Goal: Task Accomplishment & Management: Manage account settings

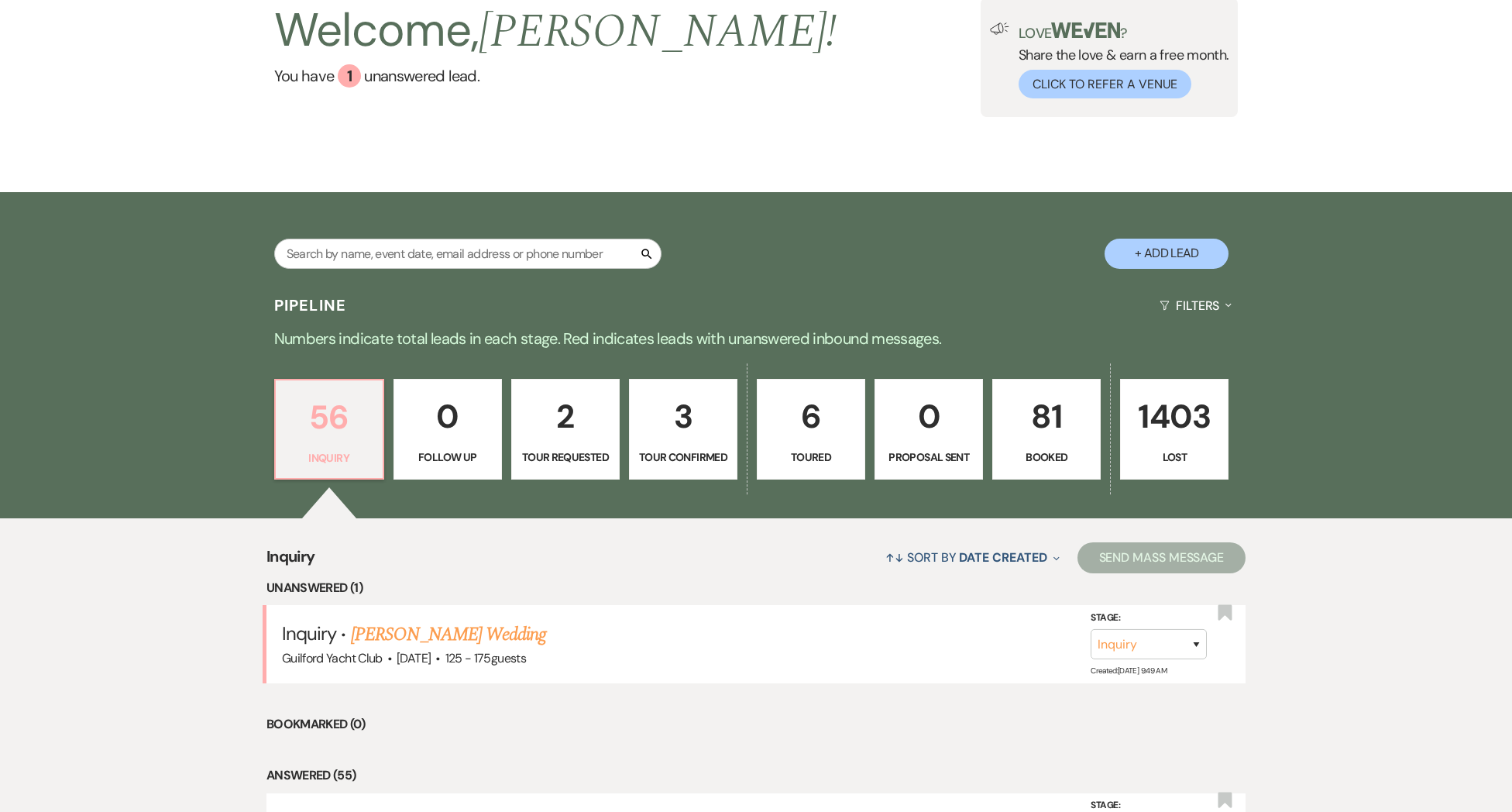
scroll to position [173, 0]
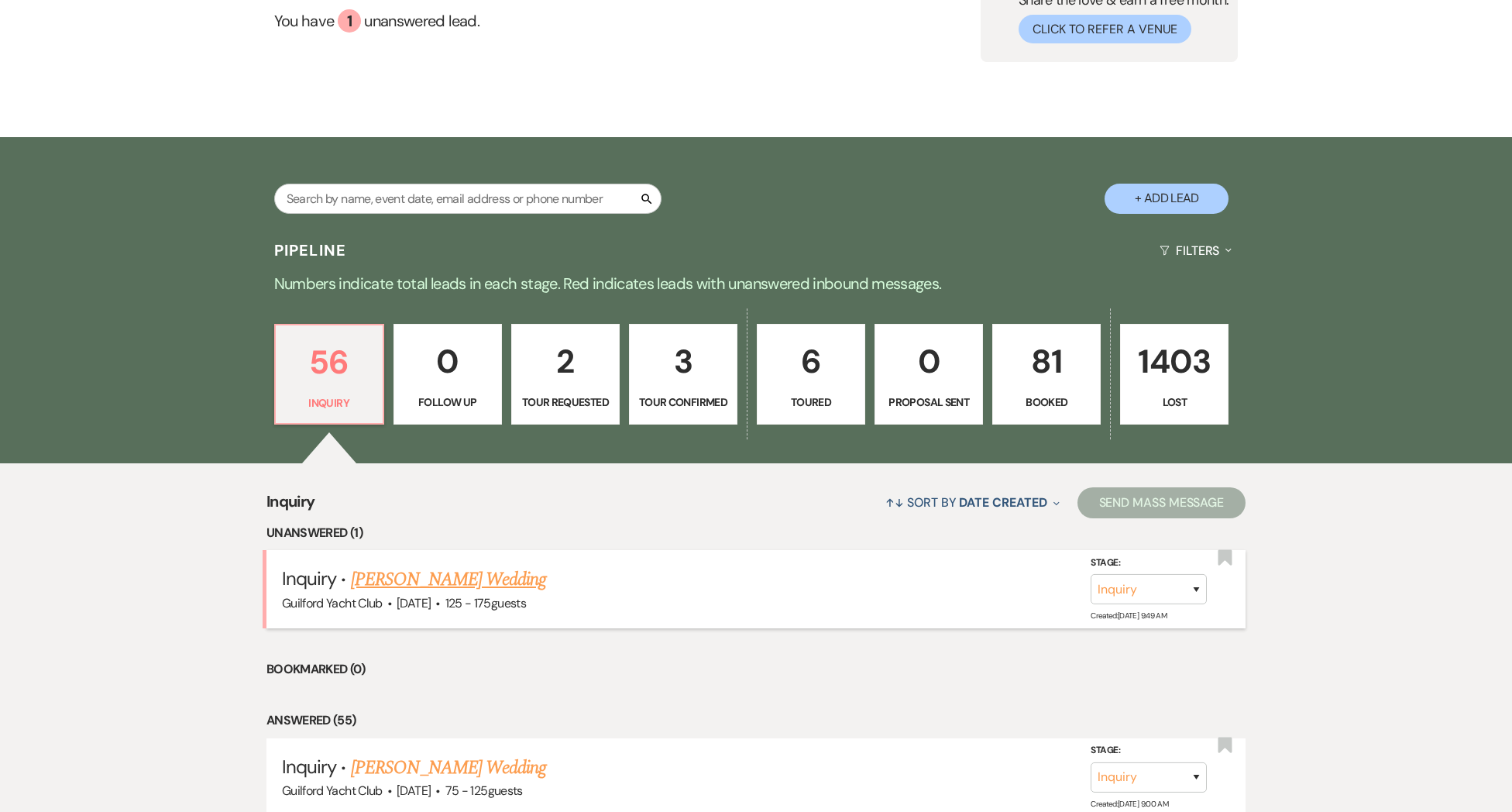
click at [397, 593] on link "[PERSON_NAME] Wedding" at bounding box center [449, 579] width 196 height 28
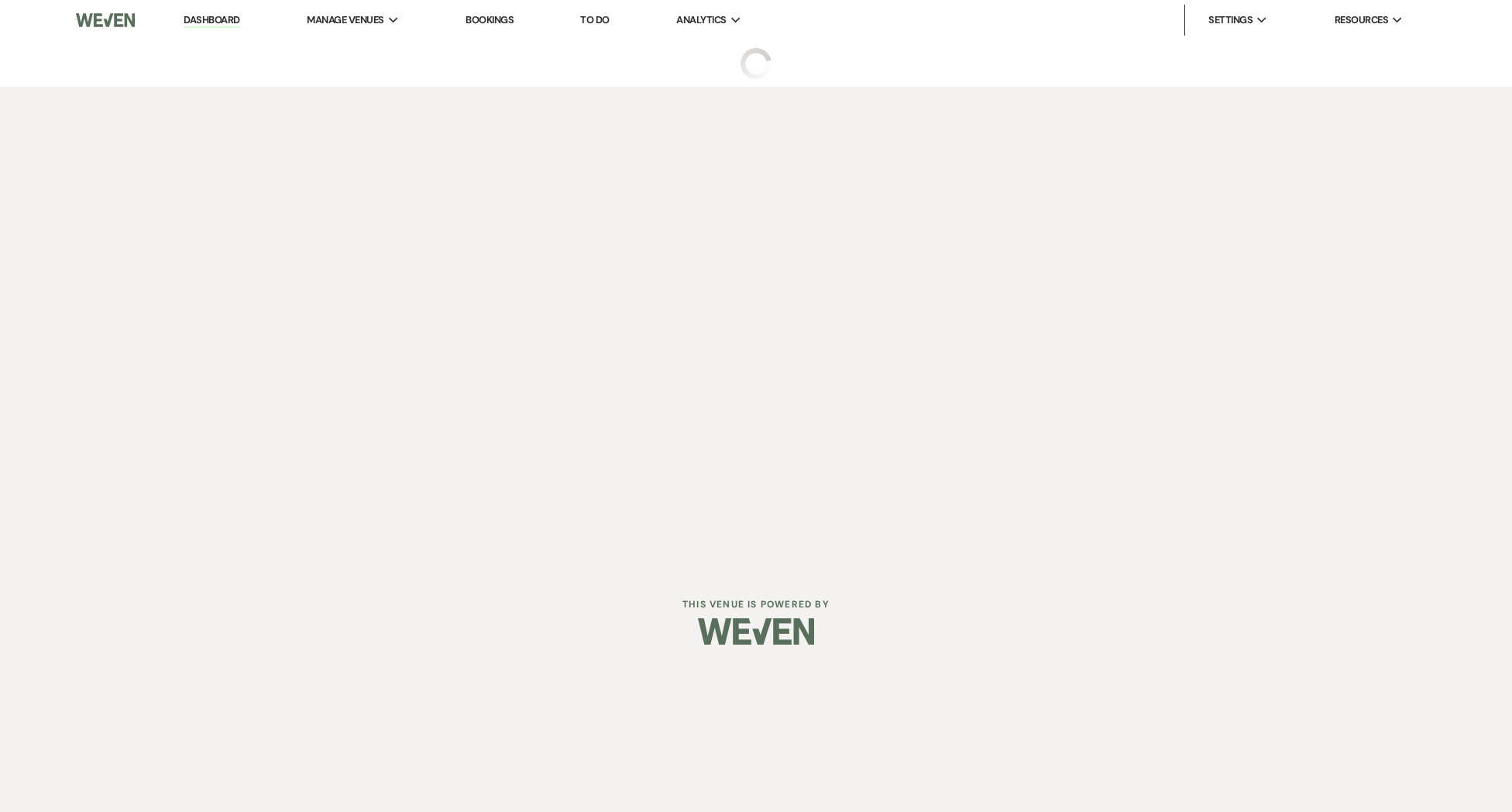
select select "3"
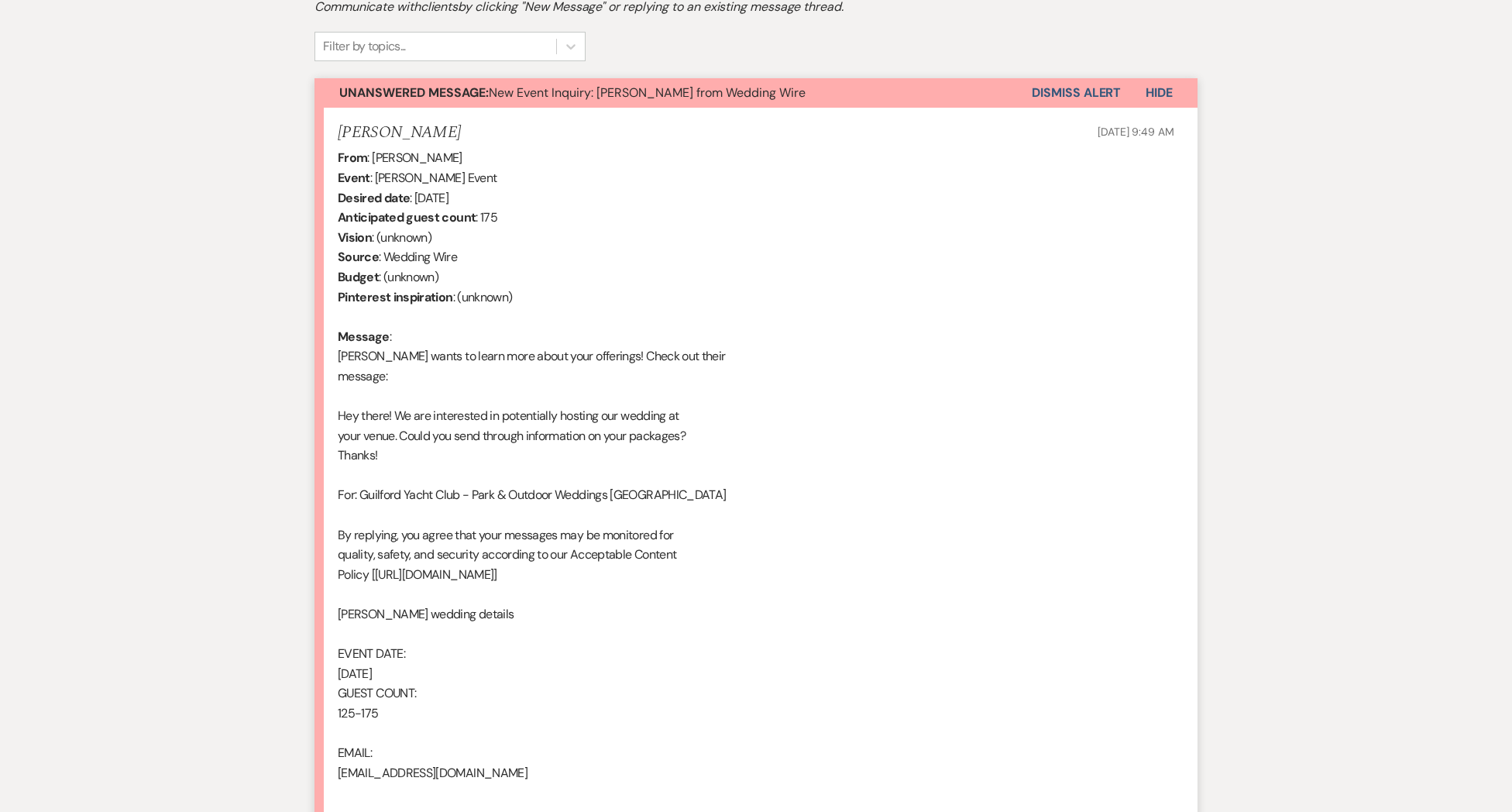
scroll to position [670, 0]
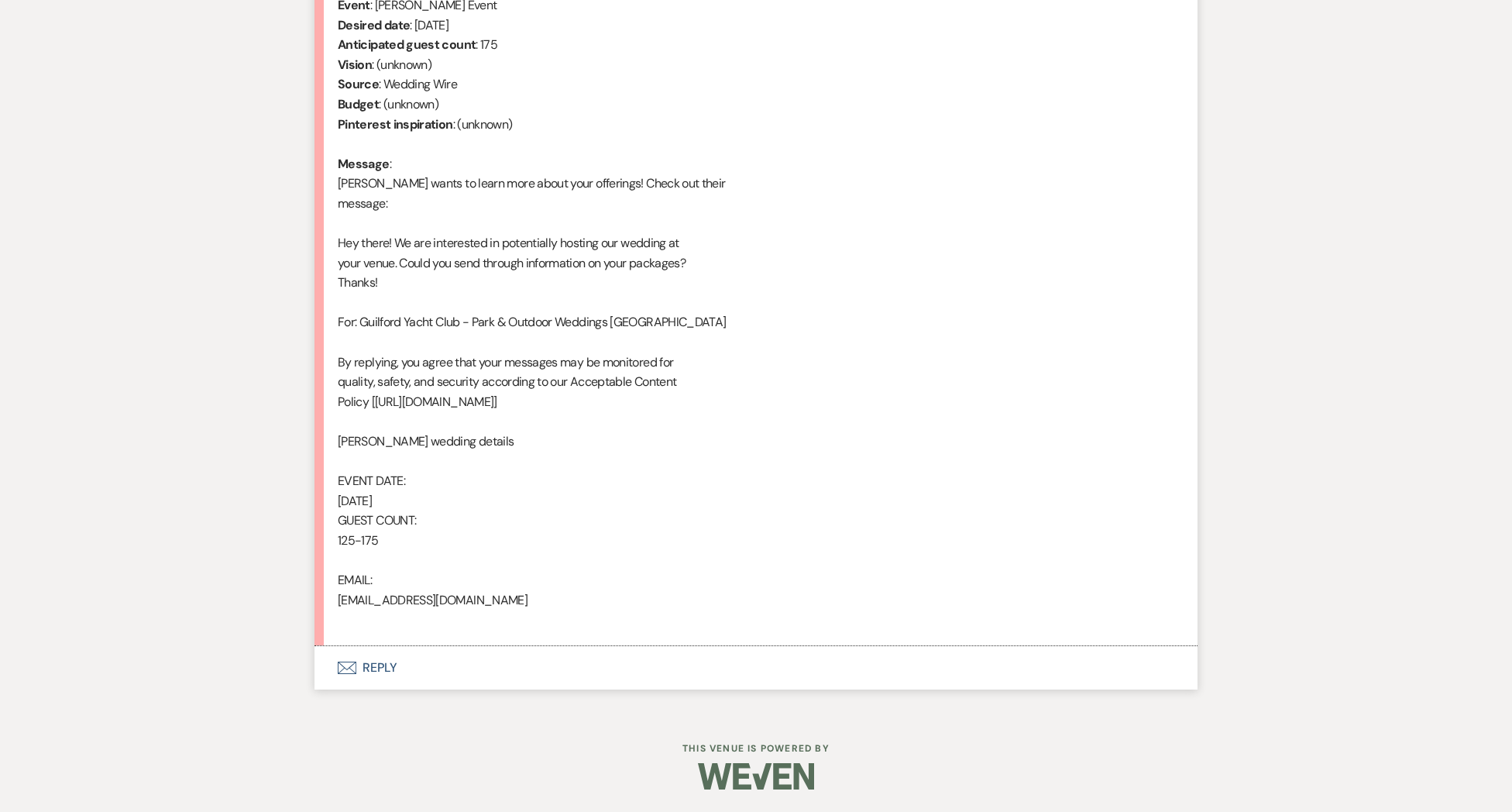
click at [375, 666] on button "Envelope Reply" at bounding box center [755, 668] width 883 height 44
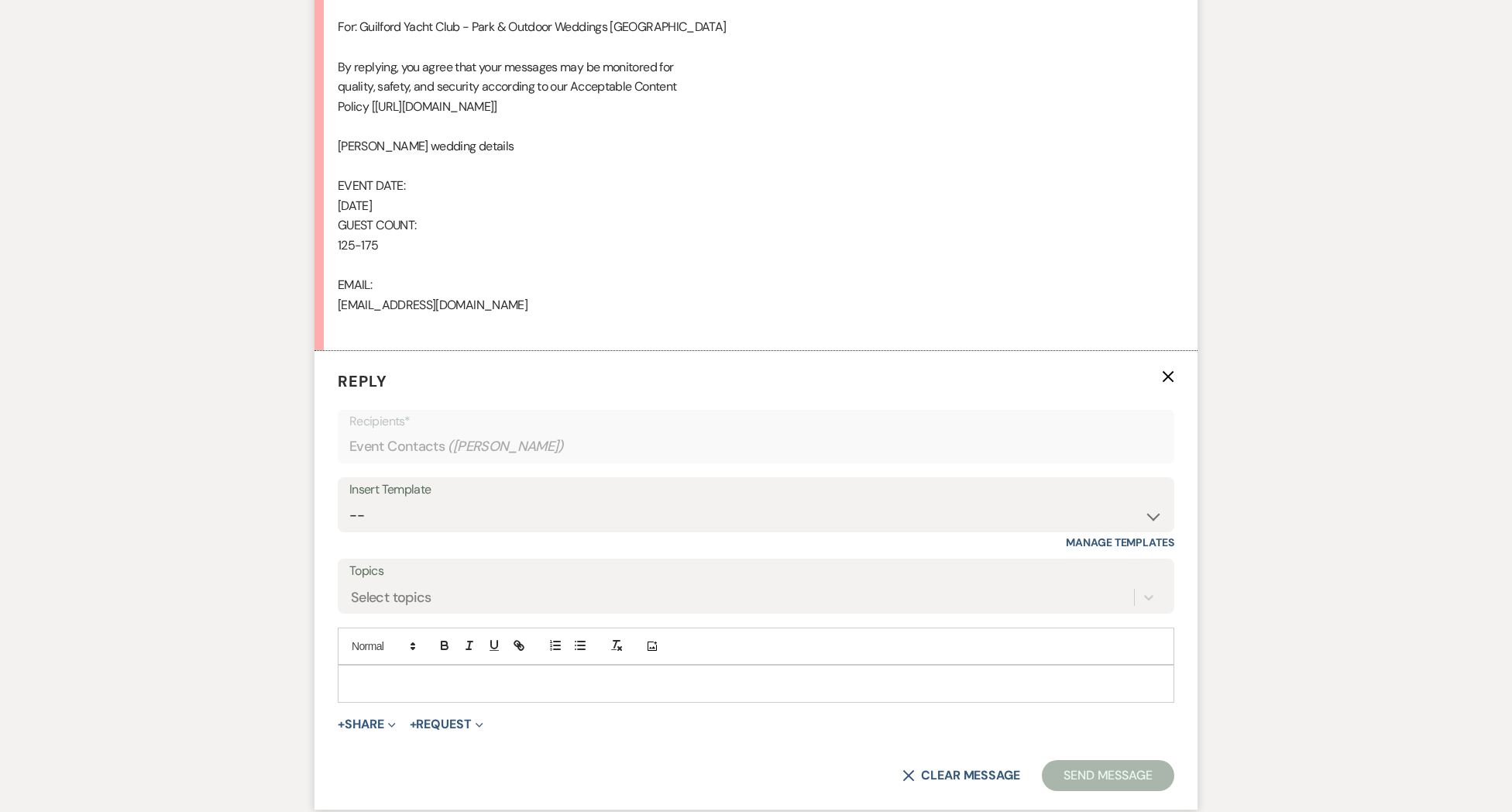
scroll to position [967, 0]
click at [405, 510] on select "-- Weven Planning Portal Introduction (Booked Events) Initial Inquiry Response …" at bounding box center [756, 514] width 814 height 30
select select "2020"
click at [349, 499] on select "-- Weven Planning Portal Introduction (Booked Events) Initial Inquiry Response …" at bounding box center [756, 514] width 814 height 30
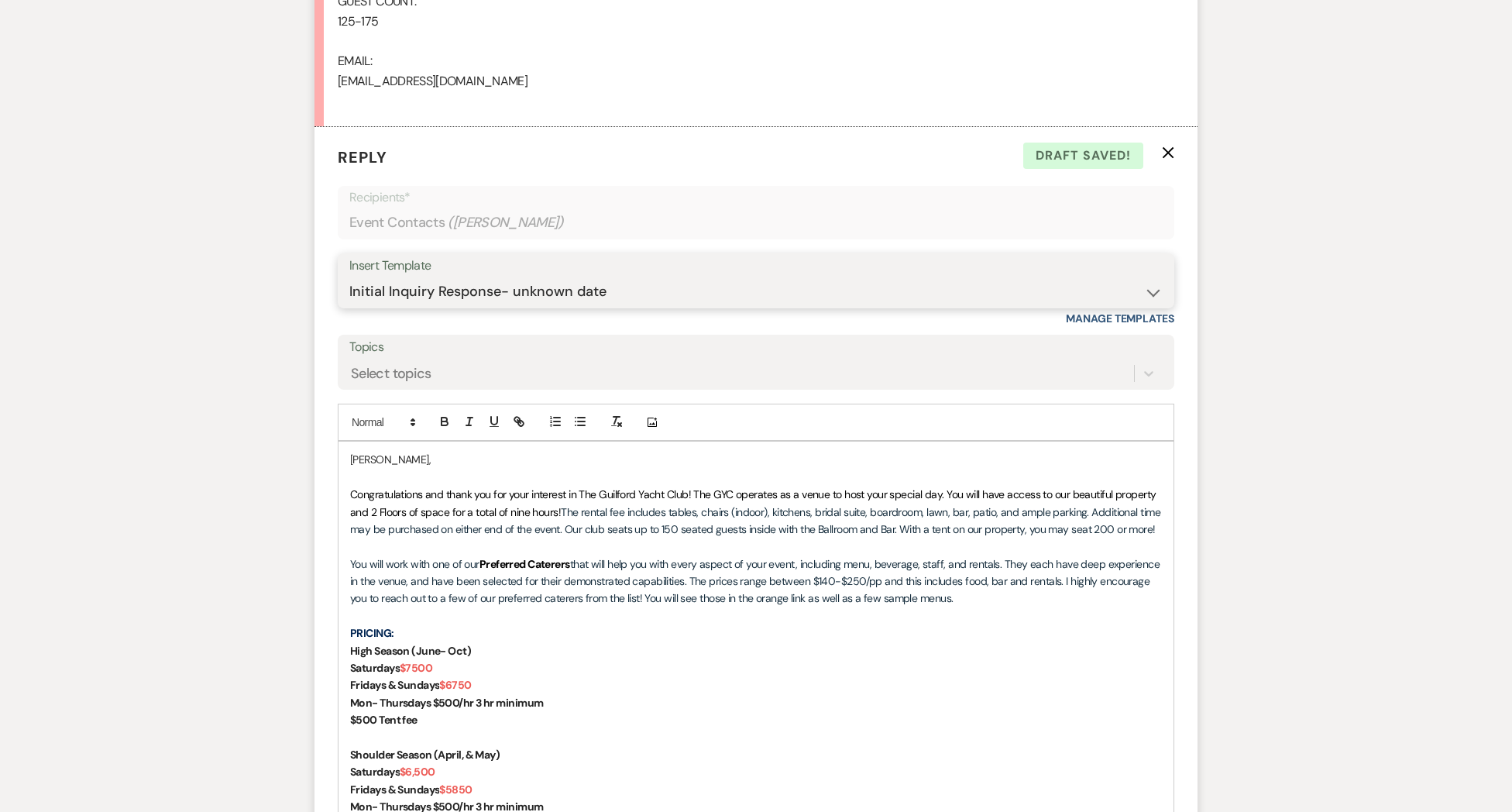
scroll to position [1483, 0]
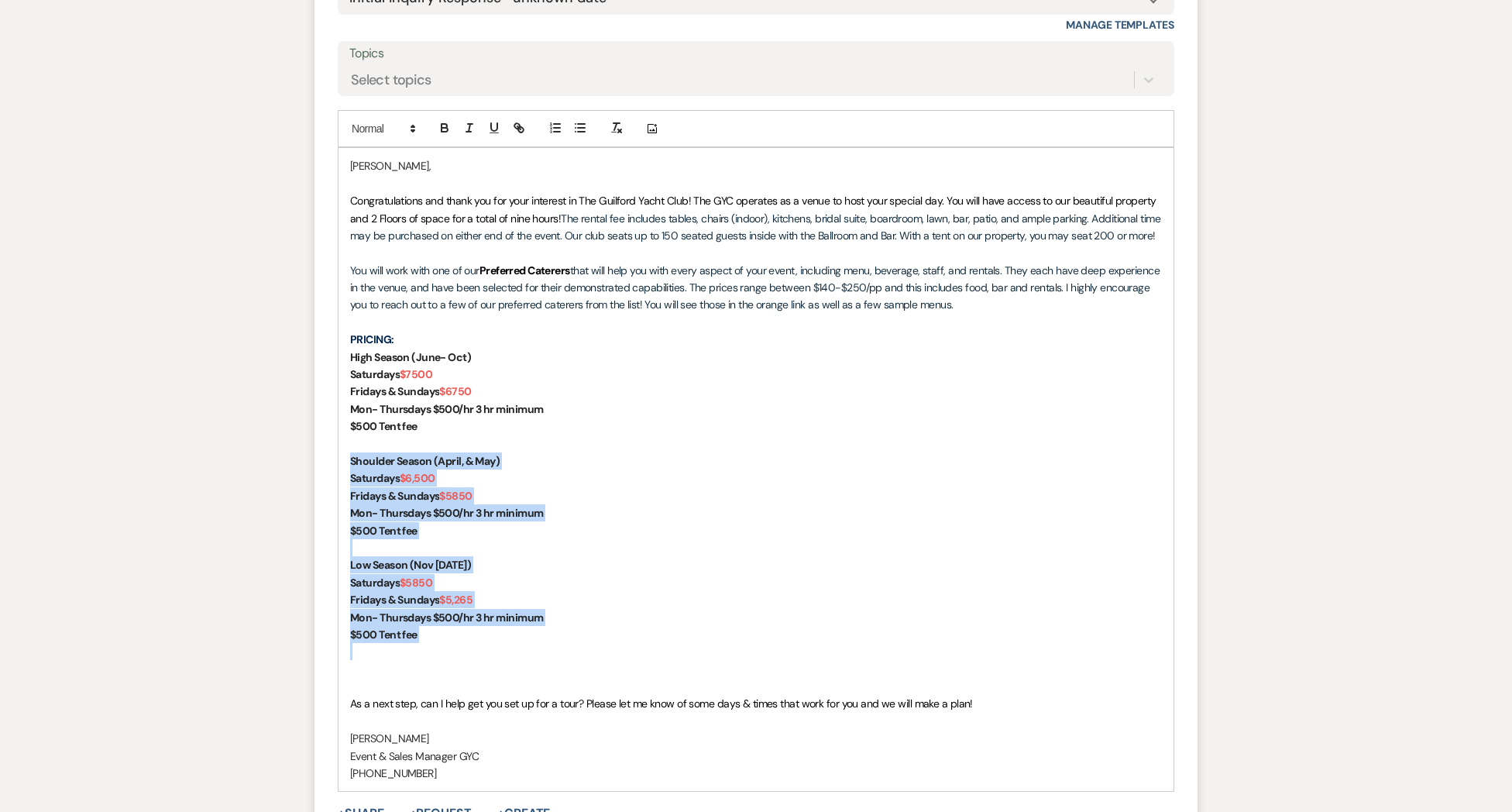
drag, startPoint x: 437, startPoint y: 642, endPoint x: 340, endPoint y: 460, distance: 206.2
click at [340, 460] on div "[PERSON_NAME], Congratulations and thank you for your interest in The Guilford …" at bounding box center [756, 469] width 835 height 643
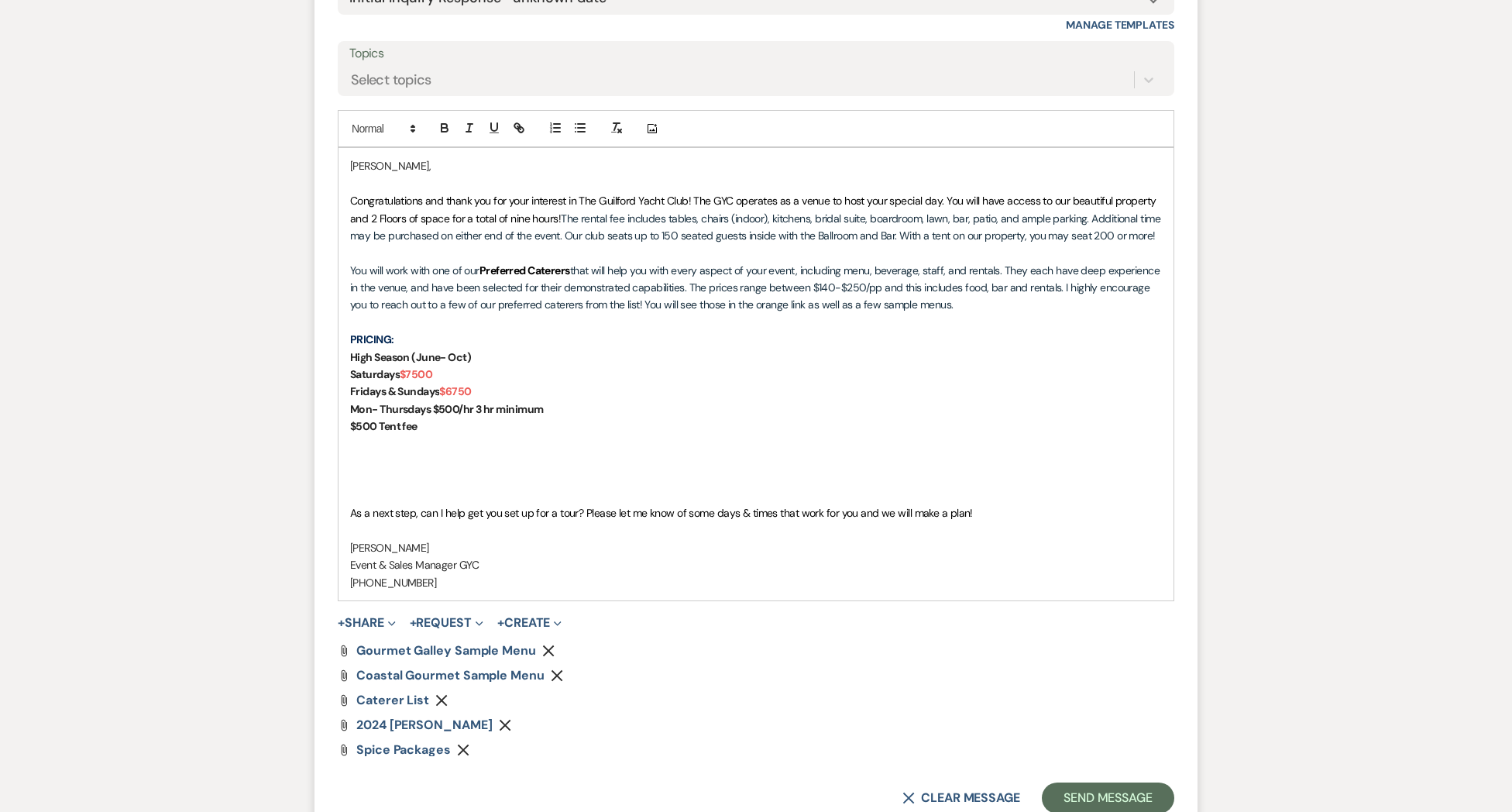
click at [397, 484] on p at bounding box center [756, 478] width 812 height 17
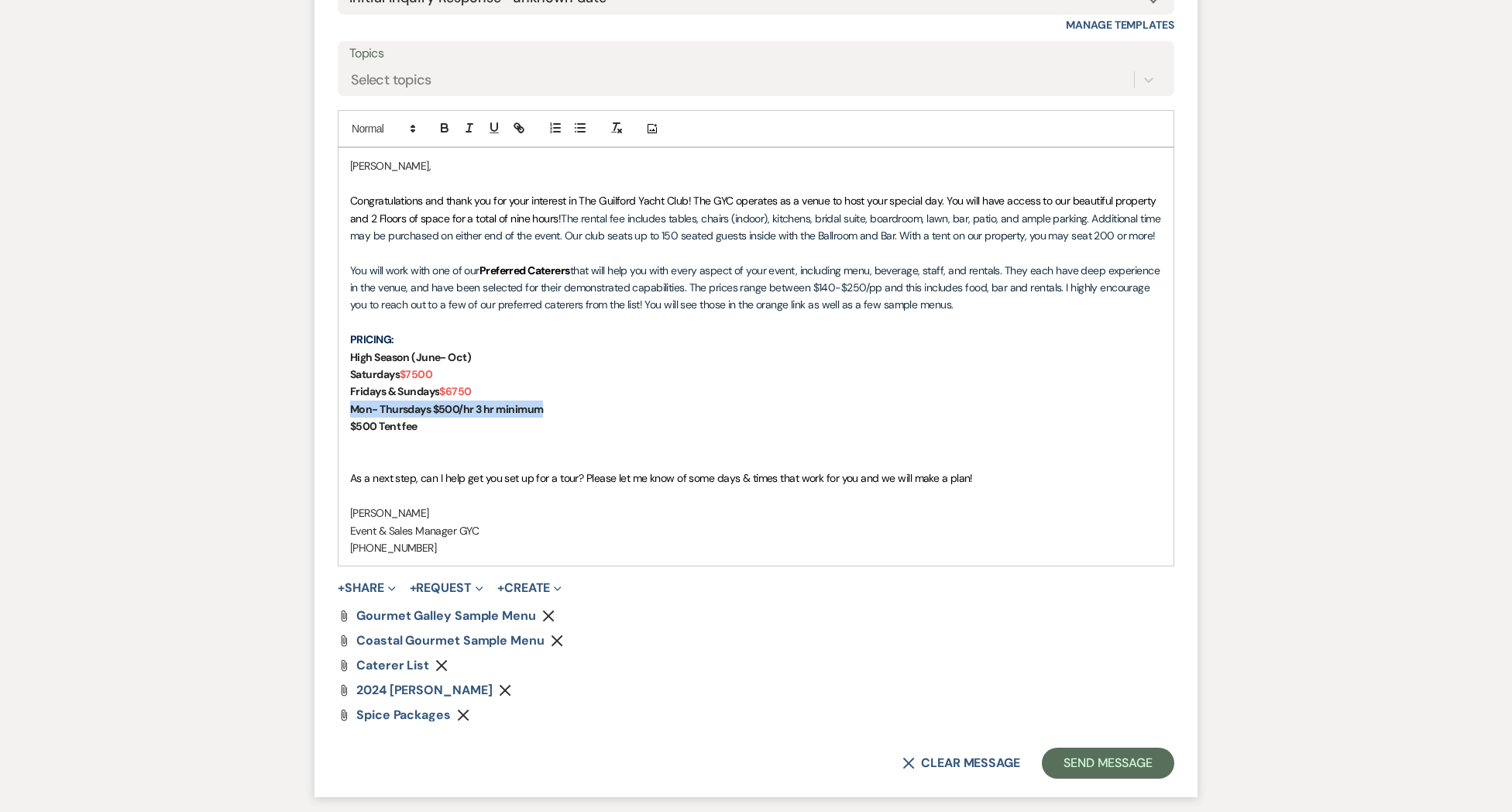
drag, startPoint x: 408, startPoint y: 398, endPoint x: 302, endPoint y: 411, distance: 106.8
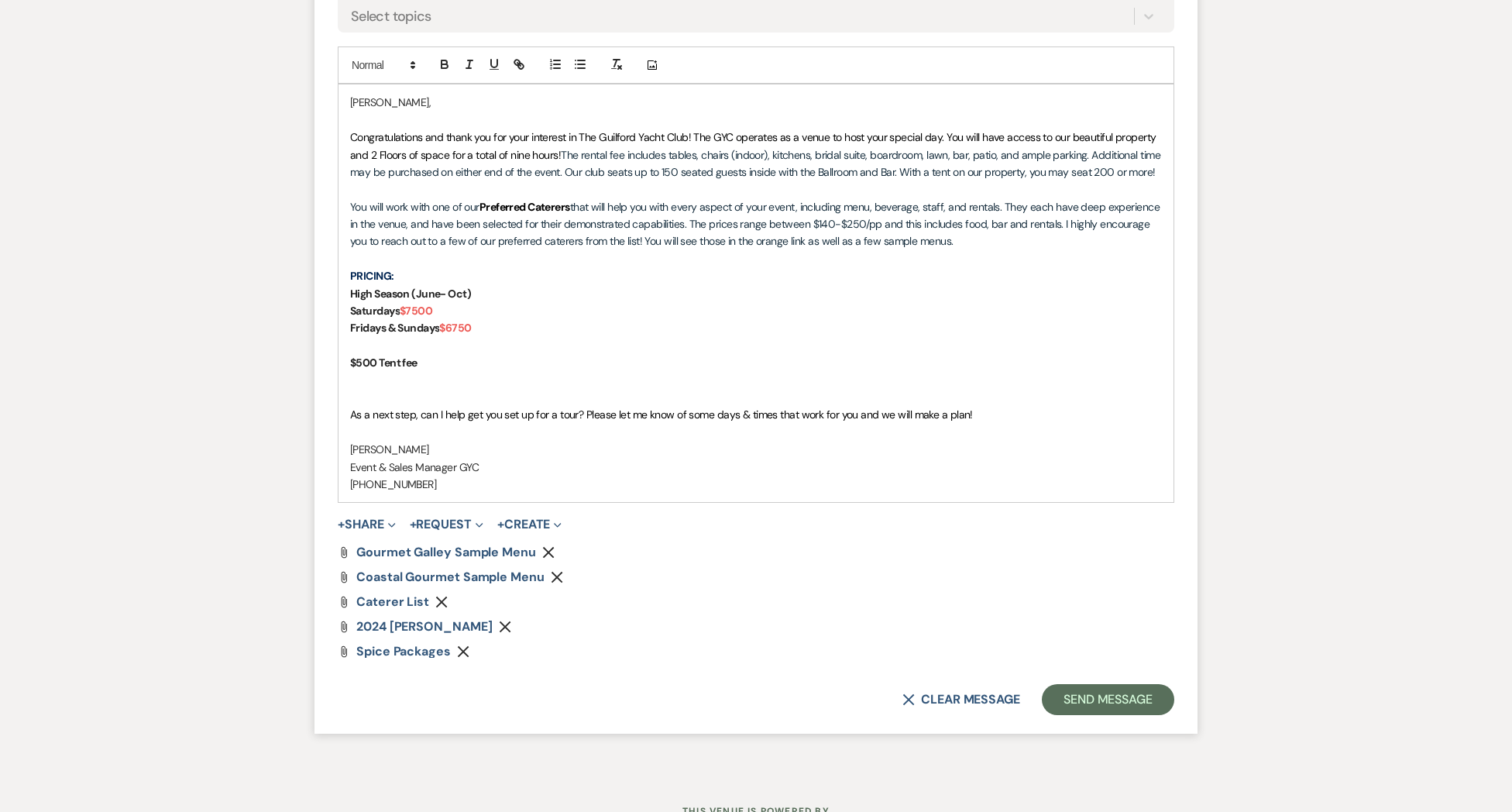
scroll to position [1558, 0]
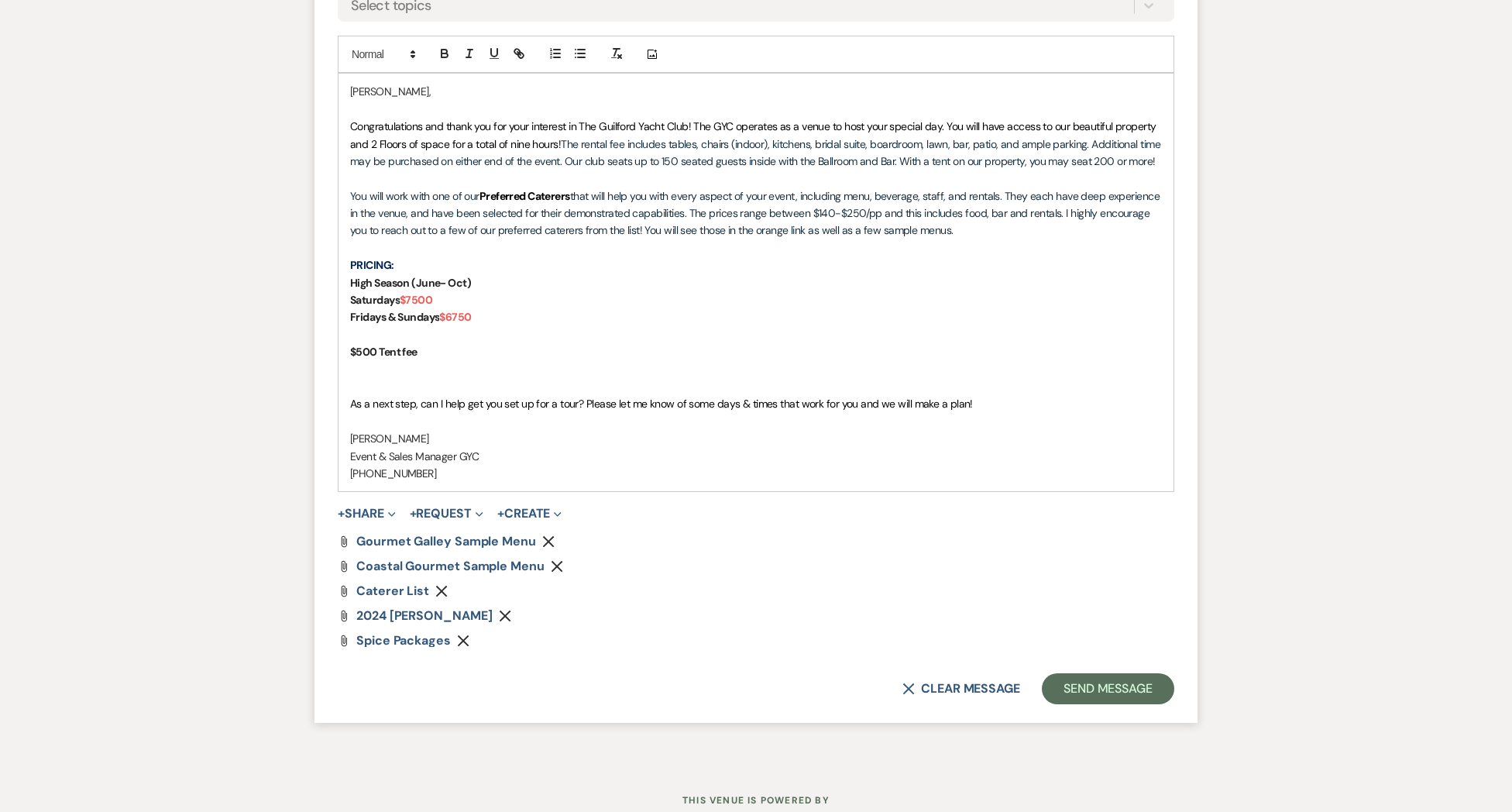
drag, startPoint x: 521, startPoint y: 618, endPoint x: 481, endPoint y: 590, distance: 48.8
click at [511, 618] on icon "Remove" at bounding box center [505, 616] width 12 height 12
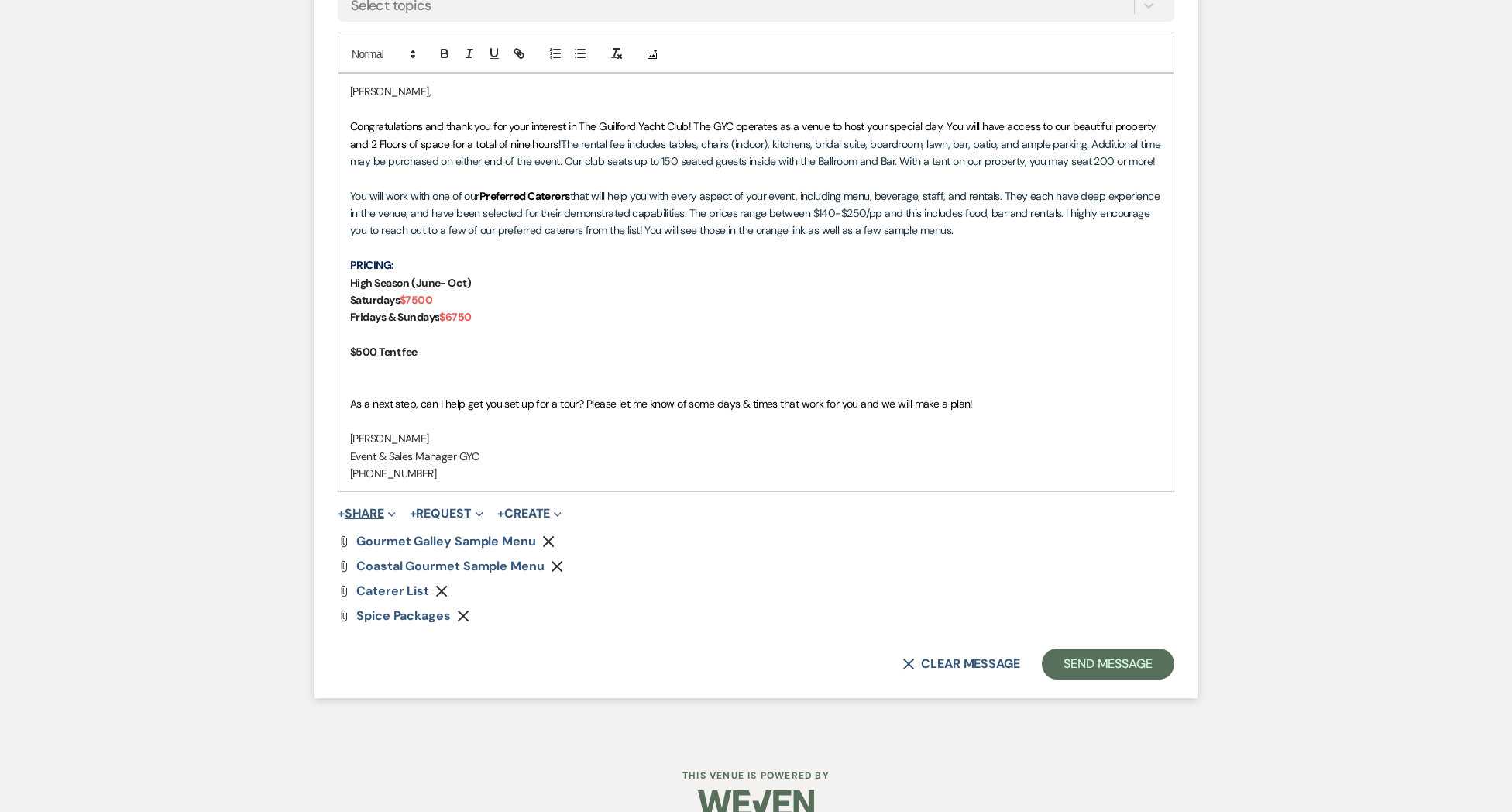
click at [370, 512] on button "+ Share Expand" at bounding box center [366, 513] width 58 height 12
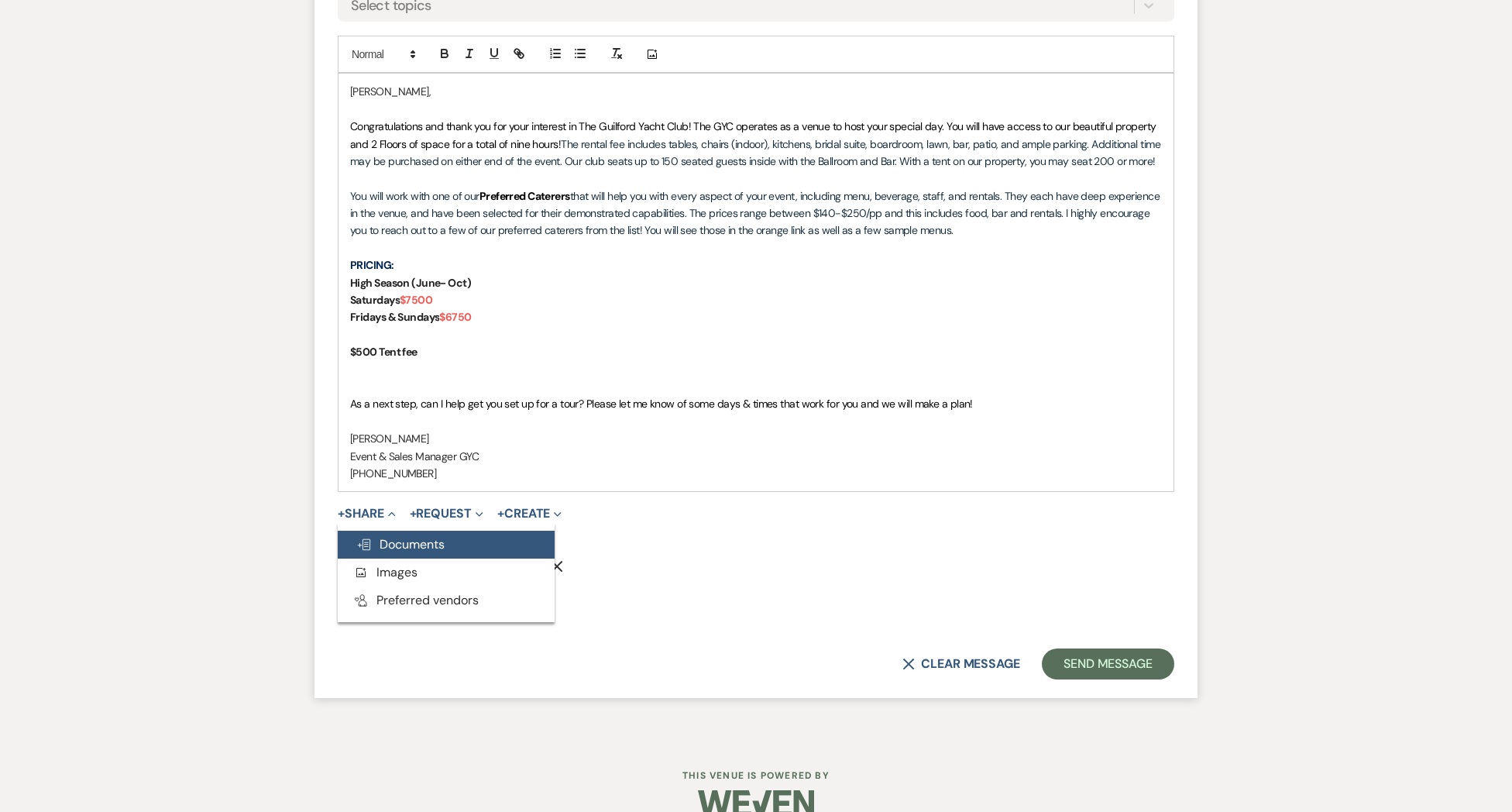
click at [381, 541] on span "Doc Upload Documents" at bounding box center [401, 544] width 89 height 16
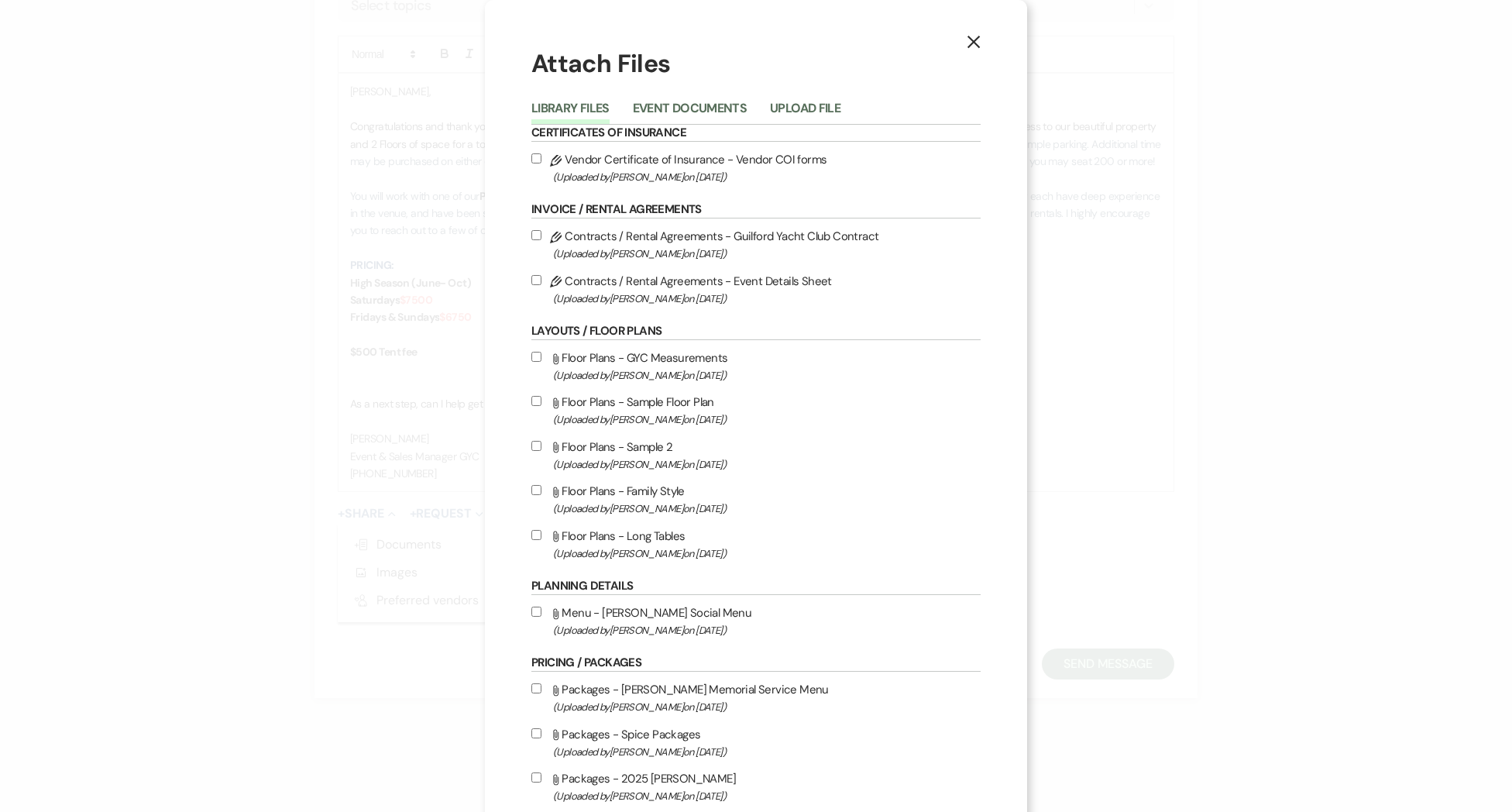
scroll to position [224, 0]
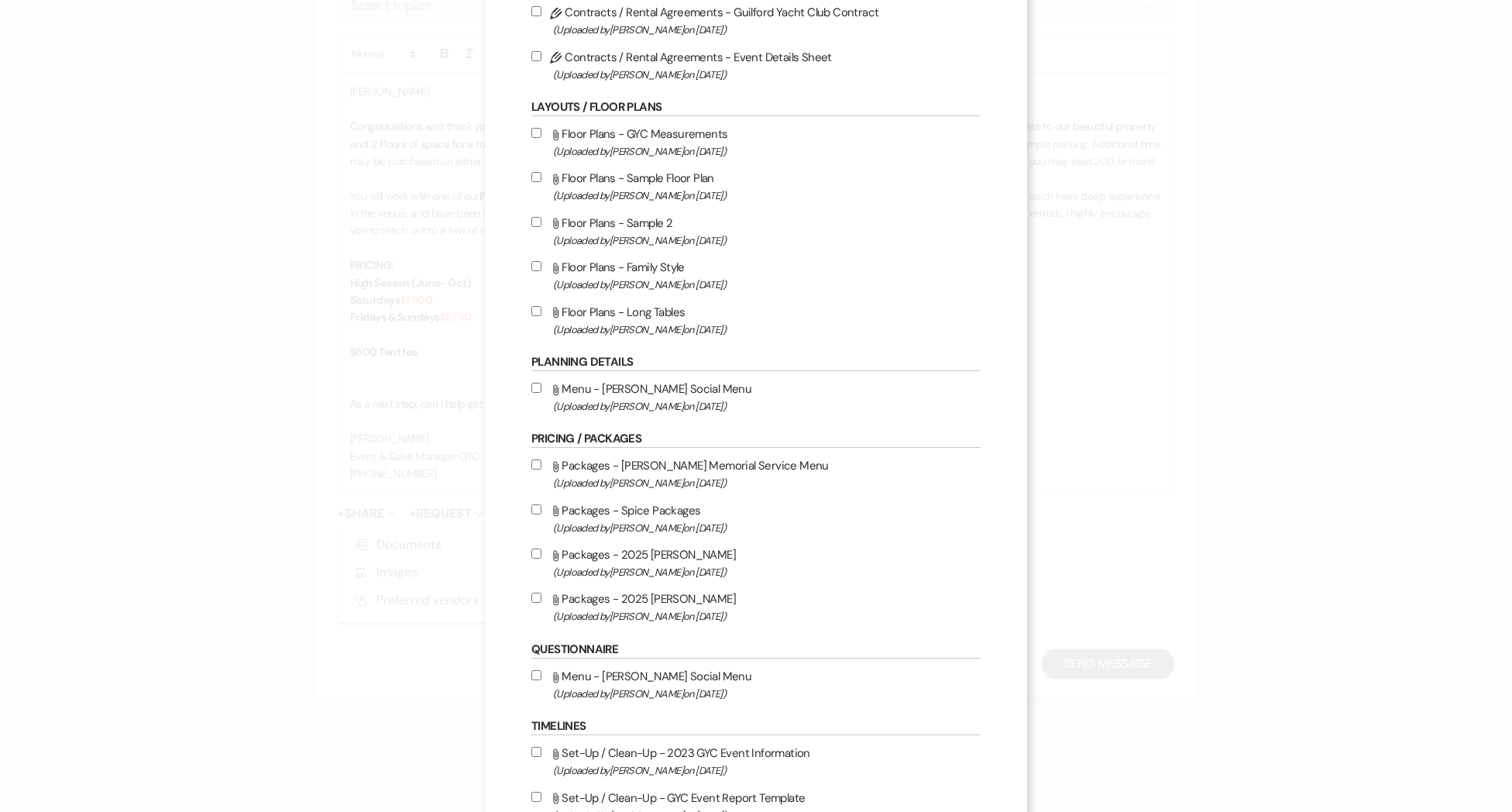
click at [534, 600] on input "Attach File Packages - 2025 [PERSON_NAME] (Uploaded by [PERSON_NAME] on [DATE] )" at bounding box center [536, 597] width 10 height 10
checkbox input "true"
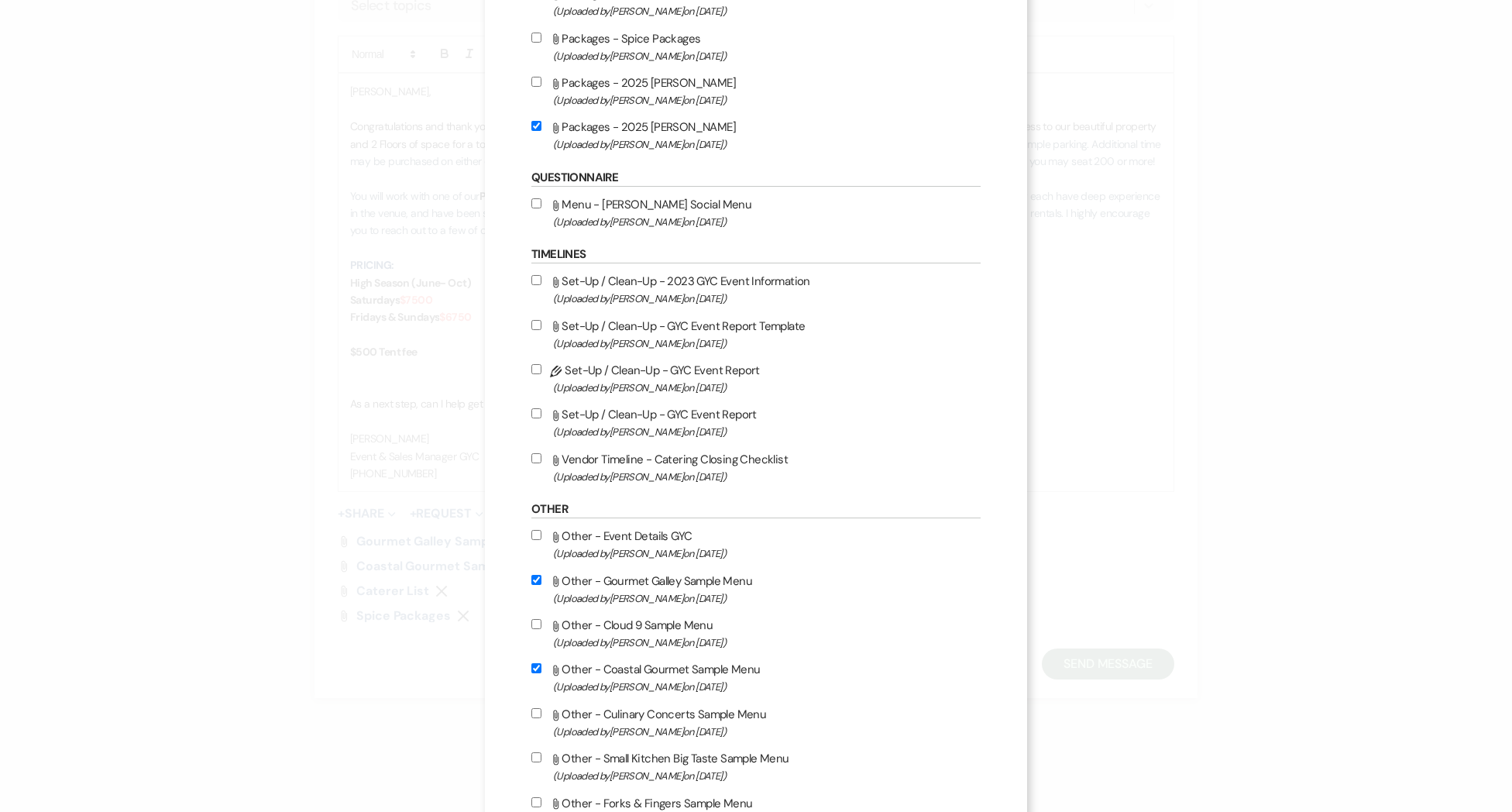
scroll to position [1040, 0]
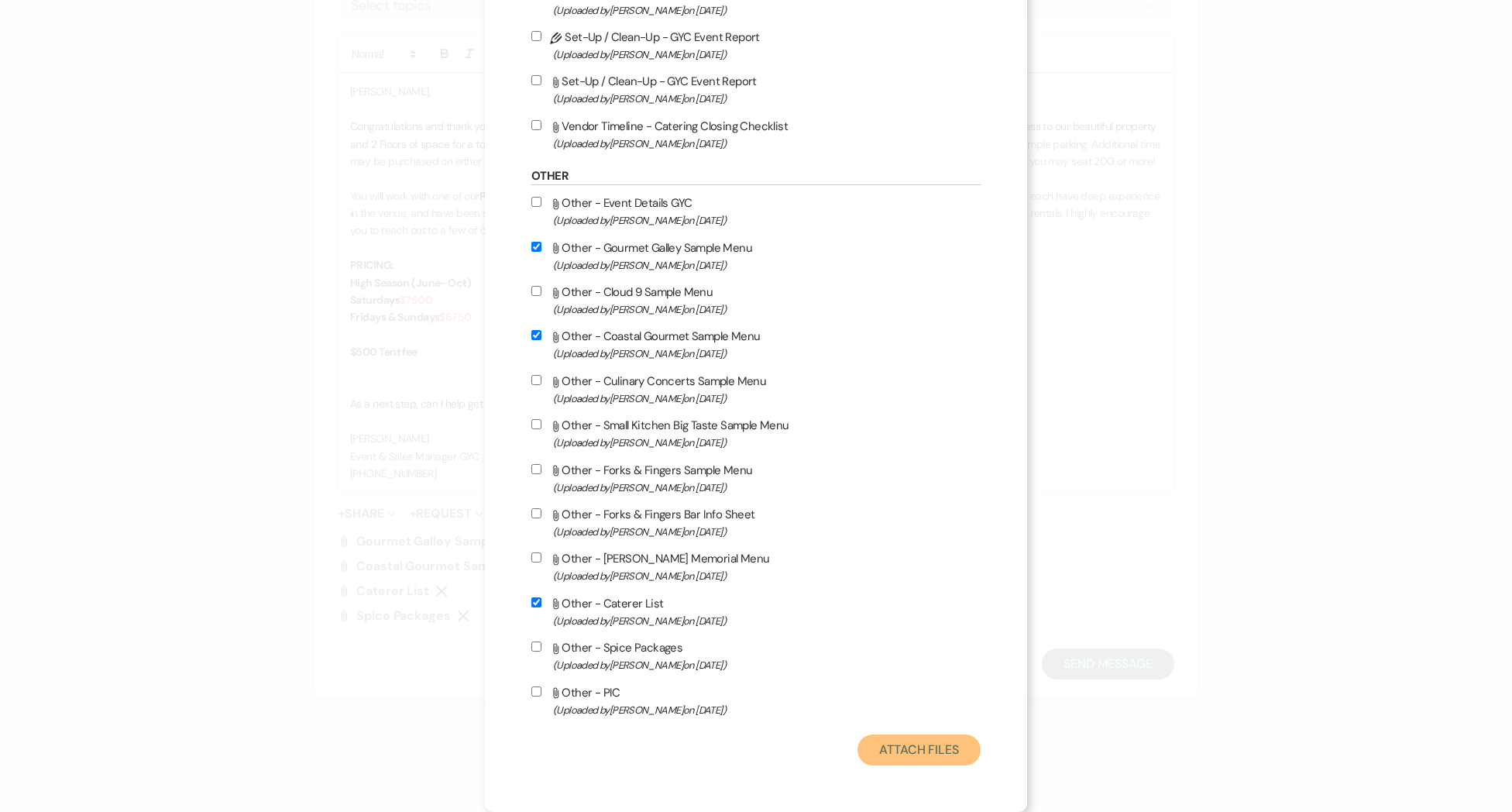
click at [913, 745] on button "Attach Files" at bounding box center [919, 750] width 123 height 31
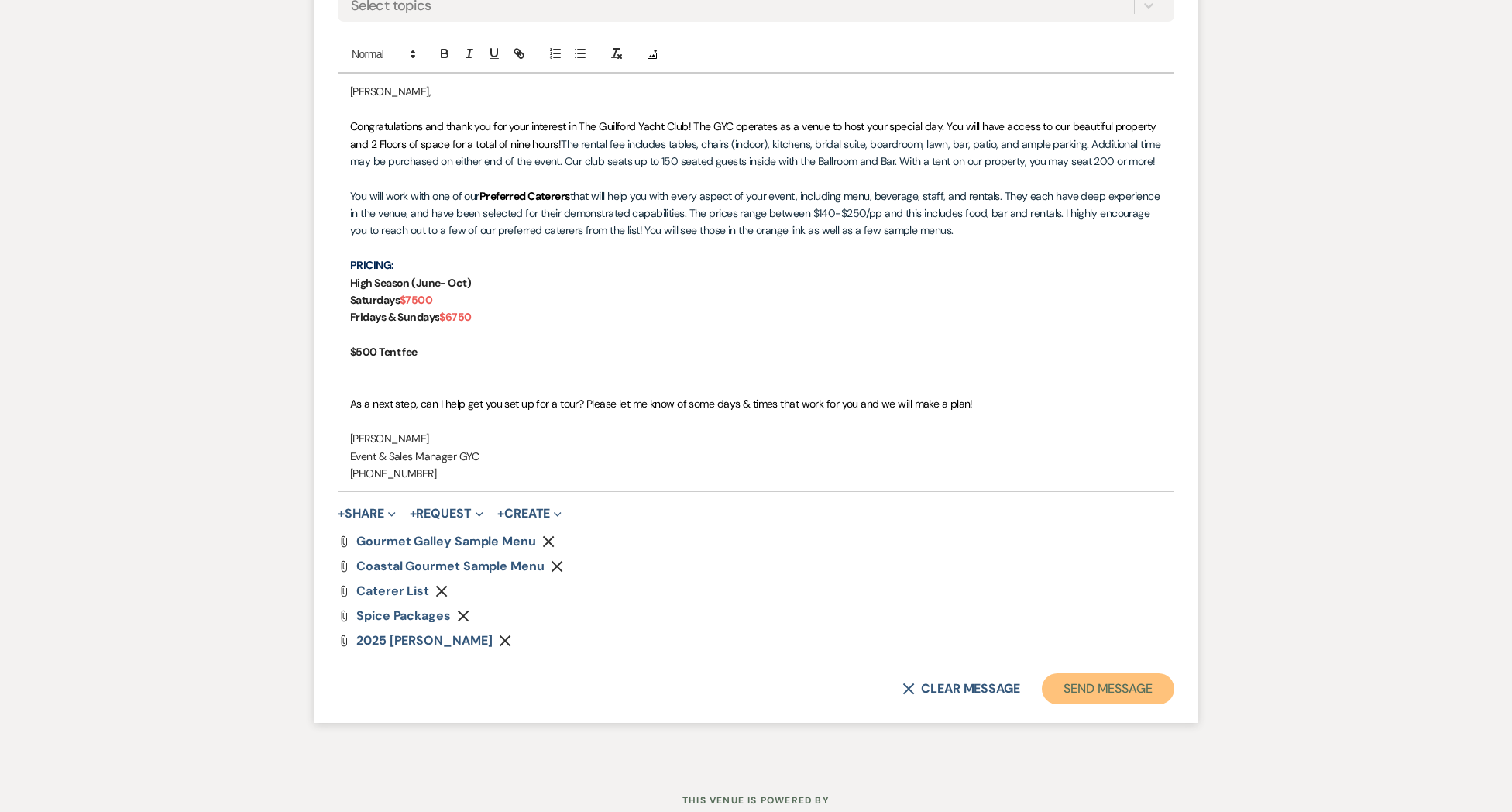
click at [1101, 691] on button "Send Message" at bounding box center [1108, 688] width 132 height 31
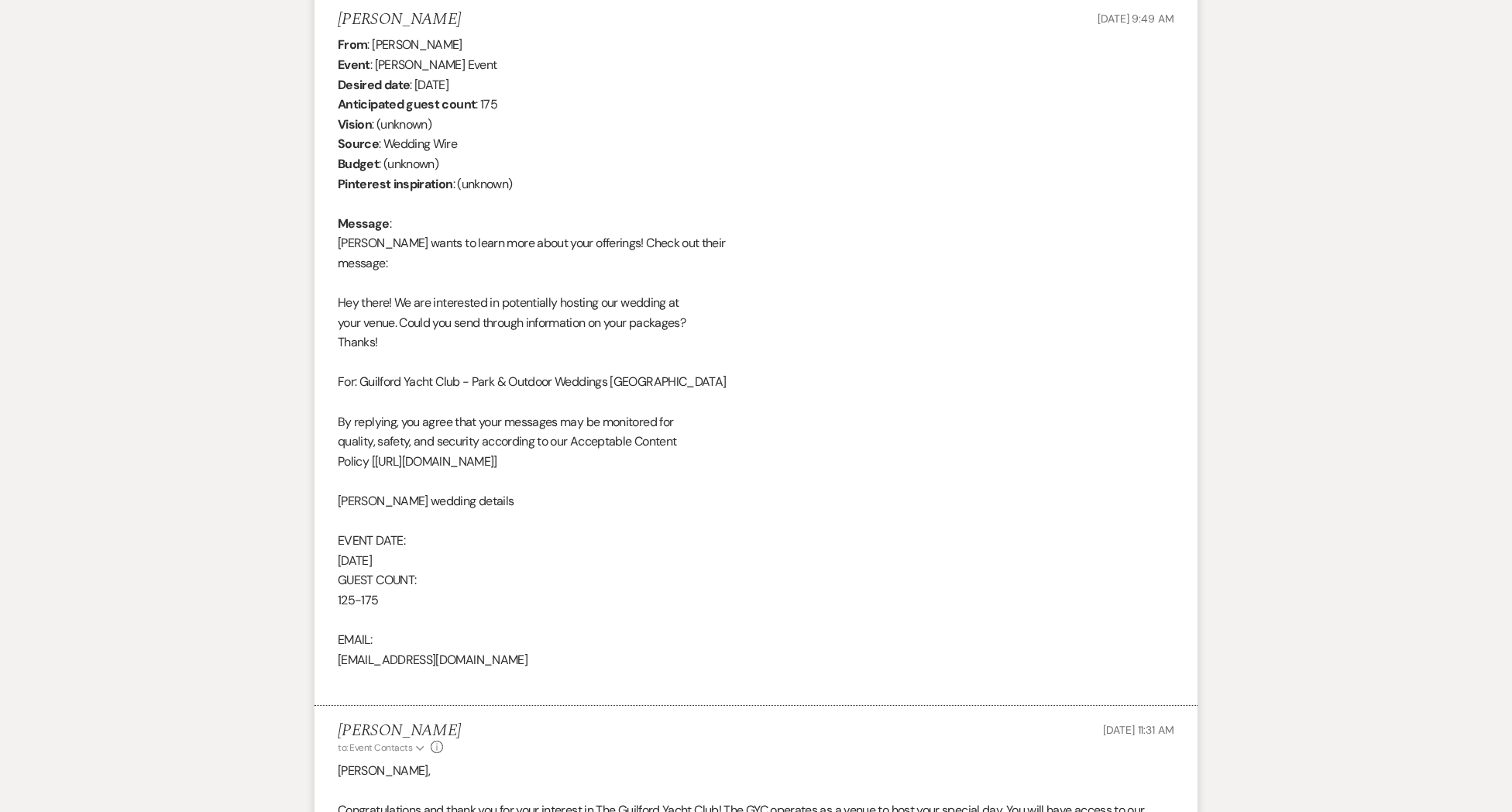
scroll to position [0, 0]
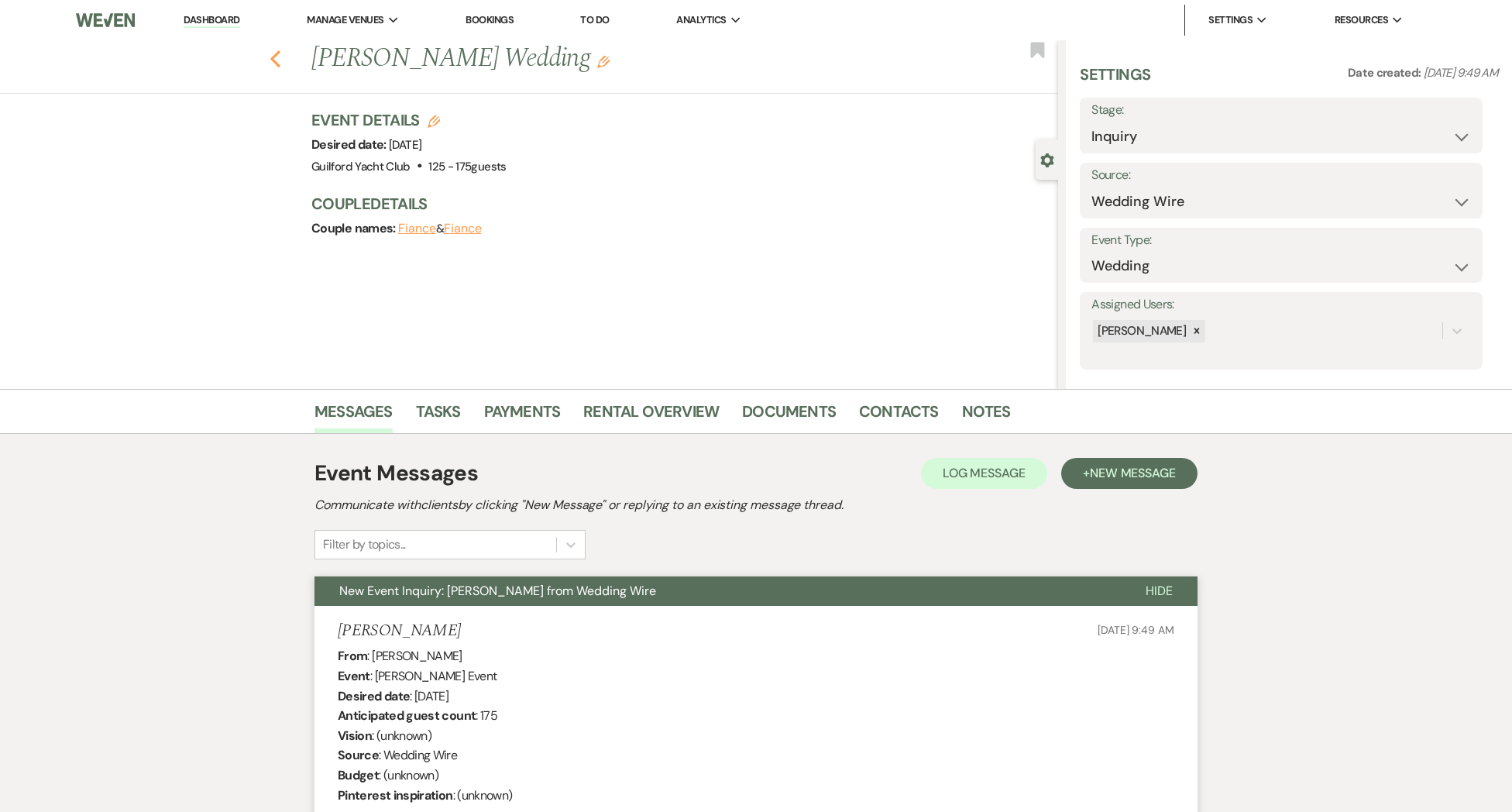
click at [277, 61] on icon "Previous" at bounding box center [275, 59] width 12 height 19
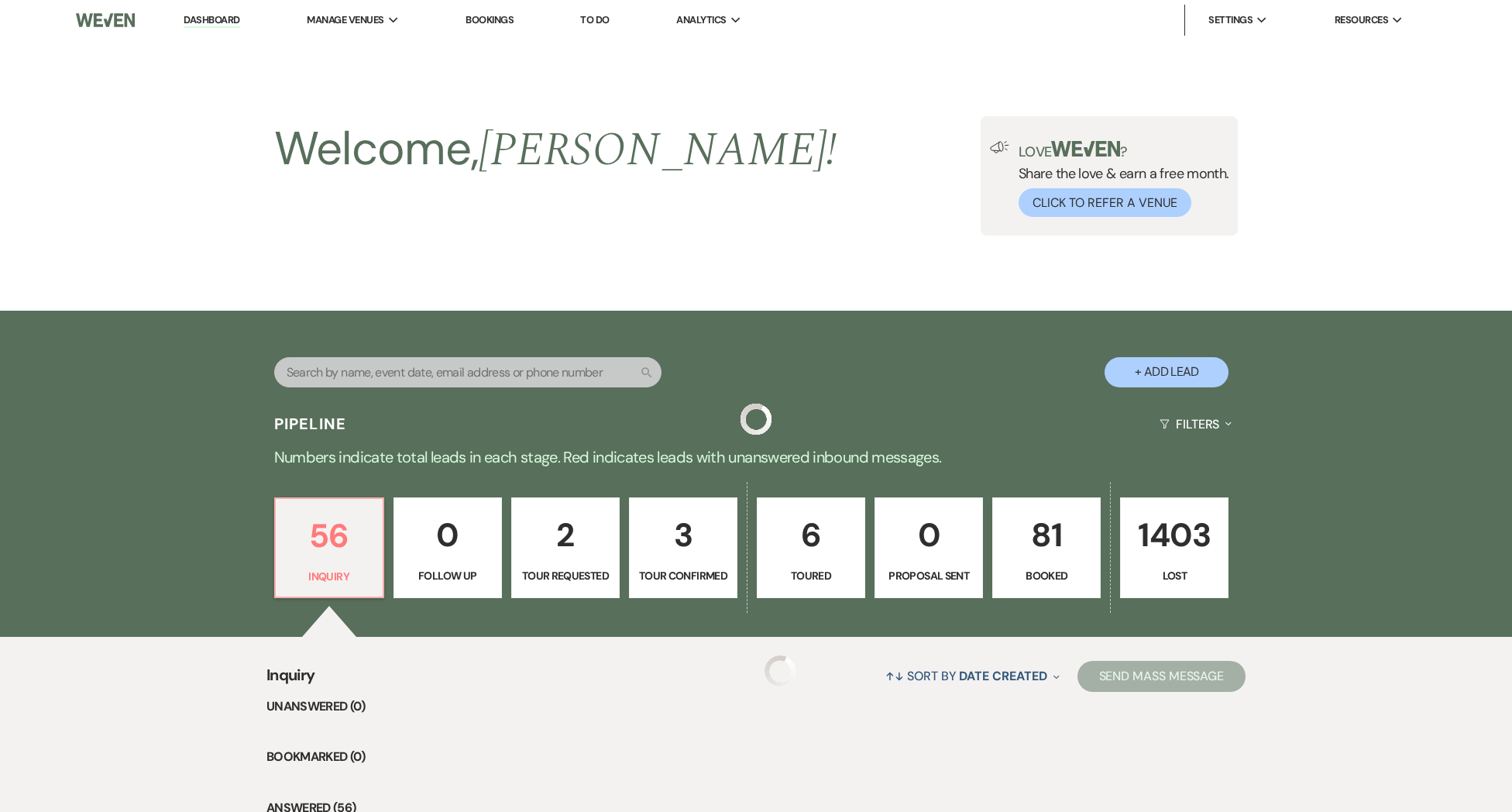
scroll to position [173, 0]
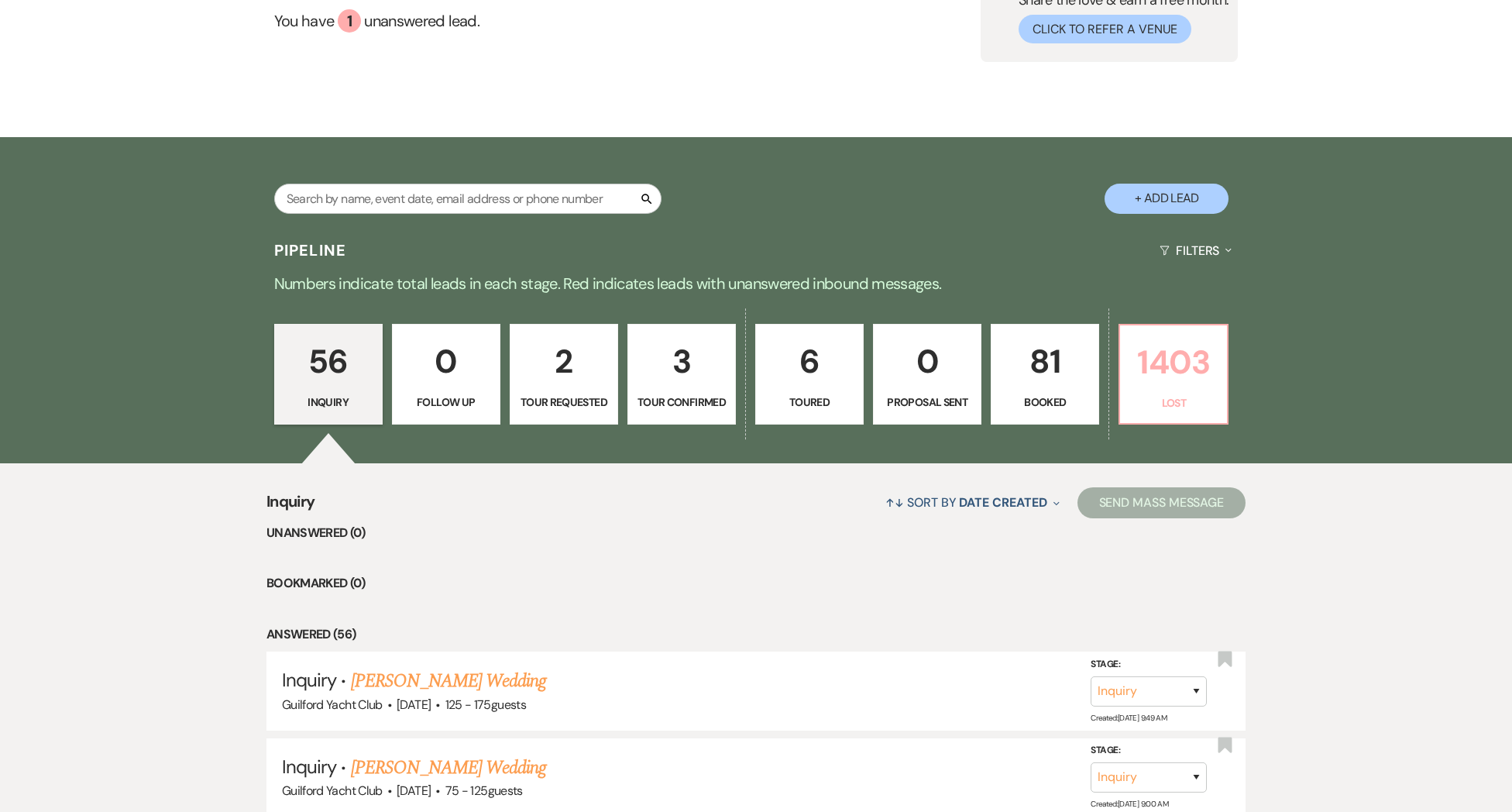
click at [1190, 390] on link "1403 Lost" at bounding box center [1173, 373] width 110 height 100
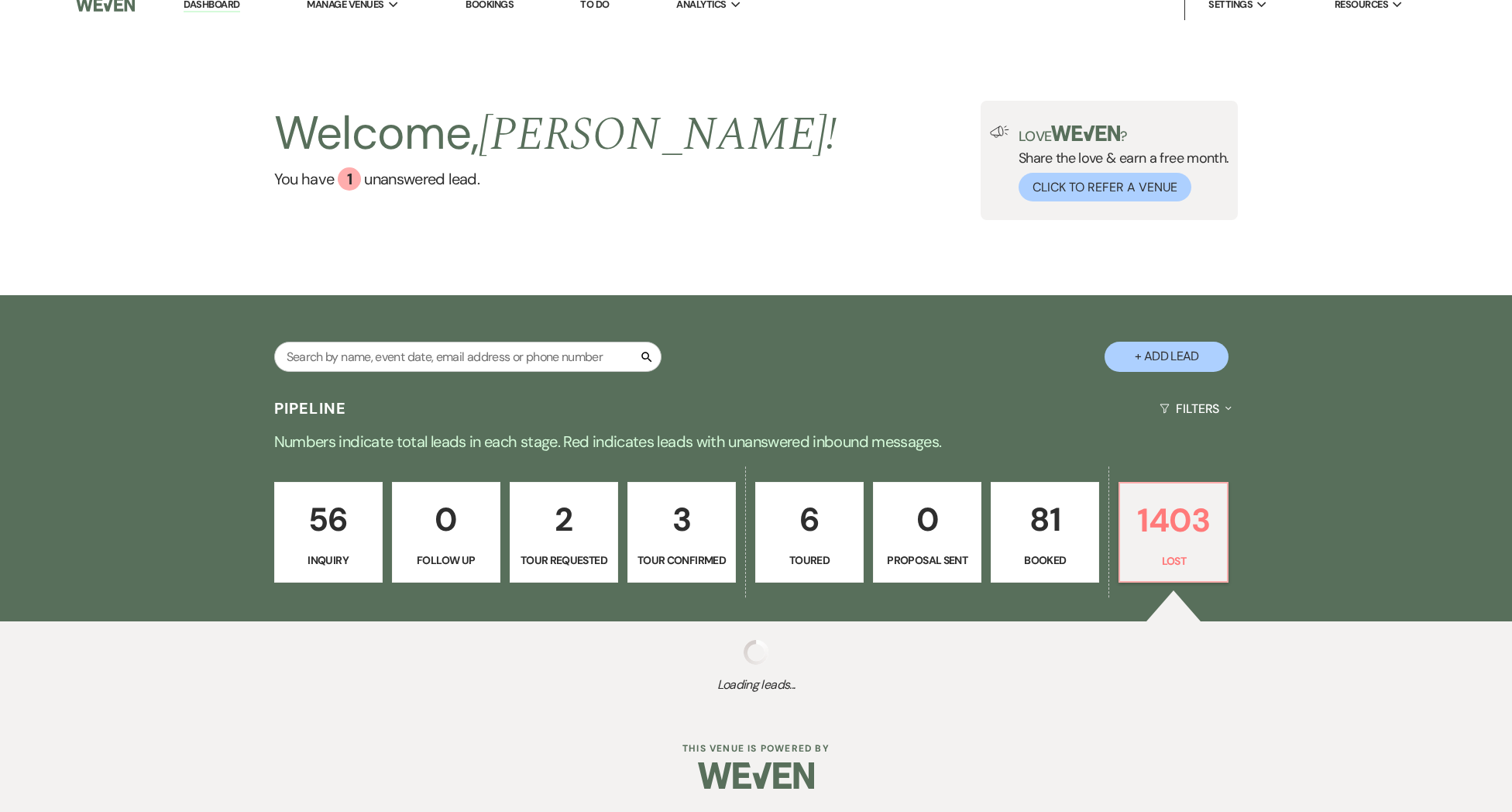
select select "8"
select select "5"
select select "8"
select select "7"
select select "8"
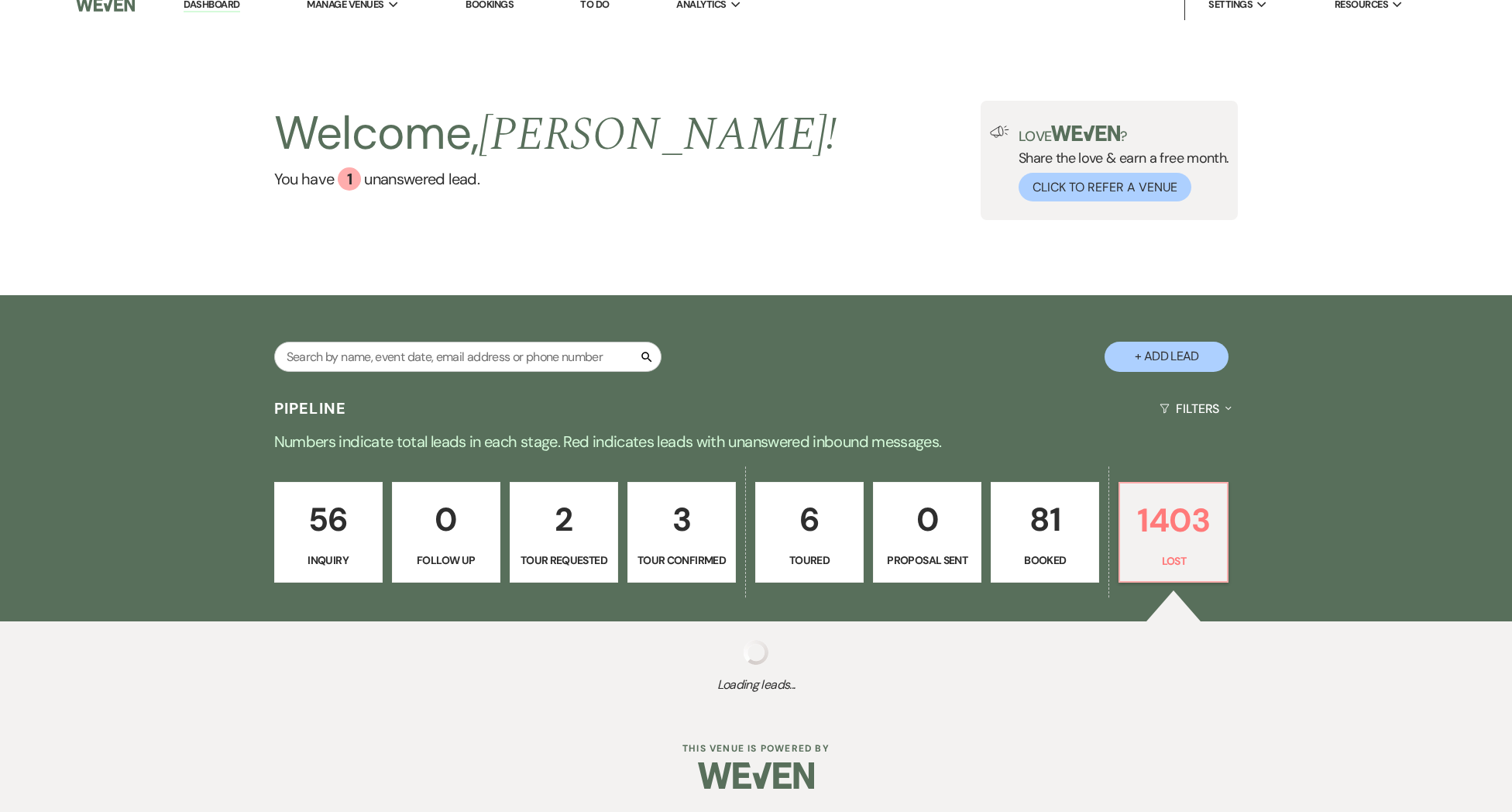
select select "7"
select select "8"
select select "7"
select select "8"
select select "11"
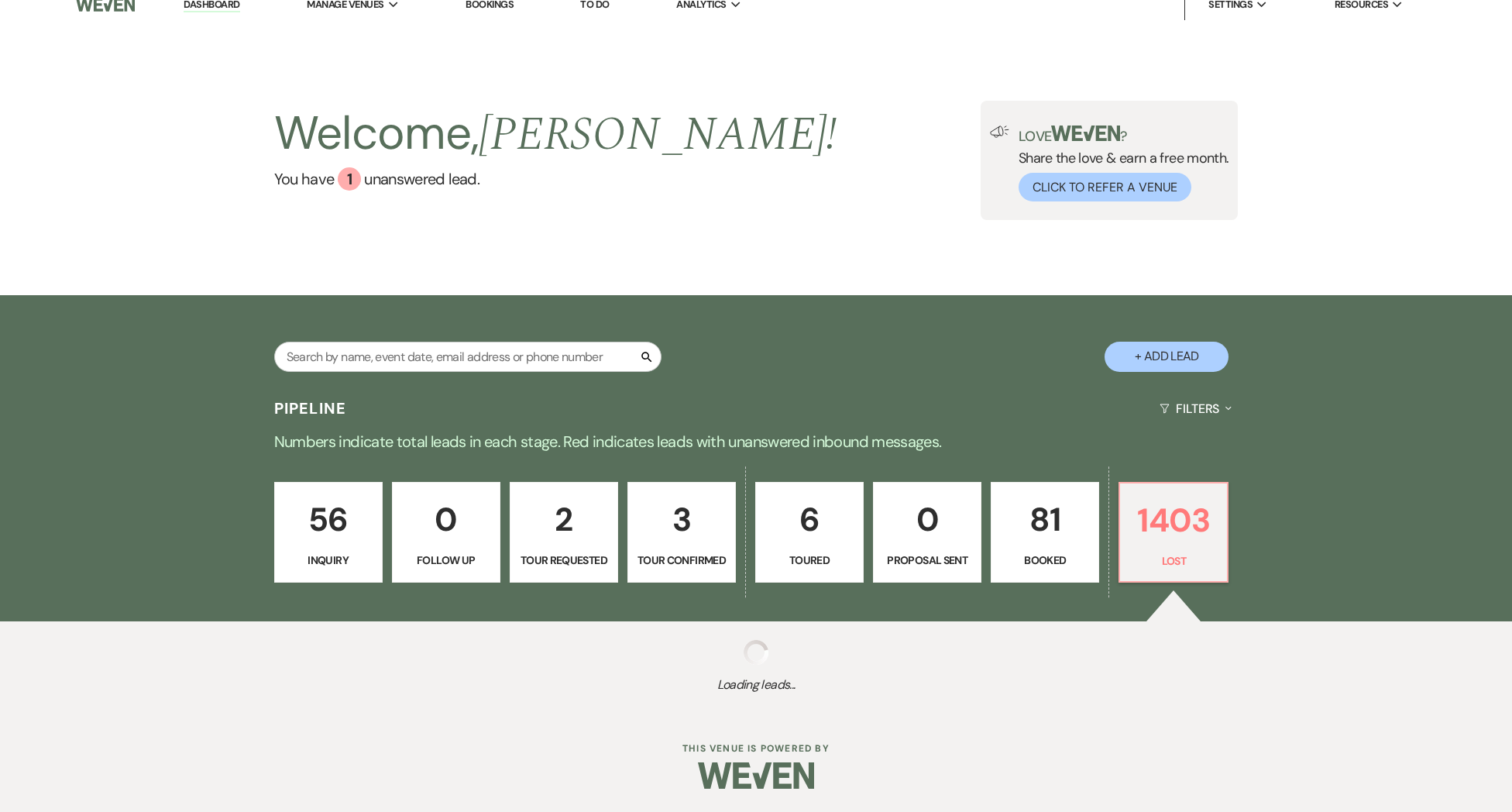
select select "8"
select select "6"
select select "8"
select select "6"
select select "8"
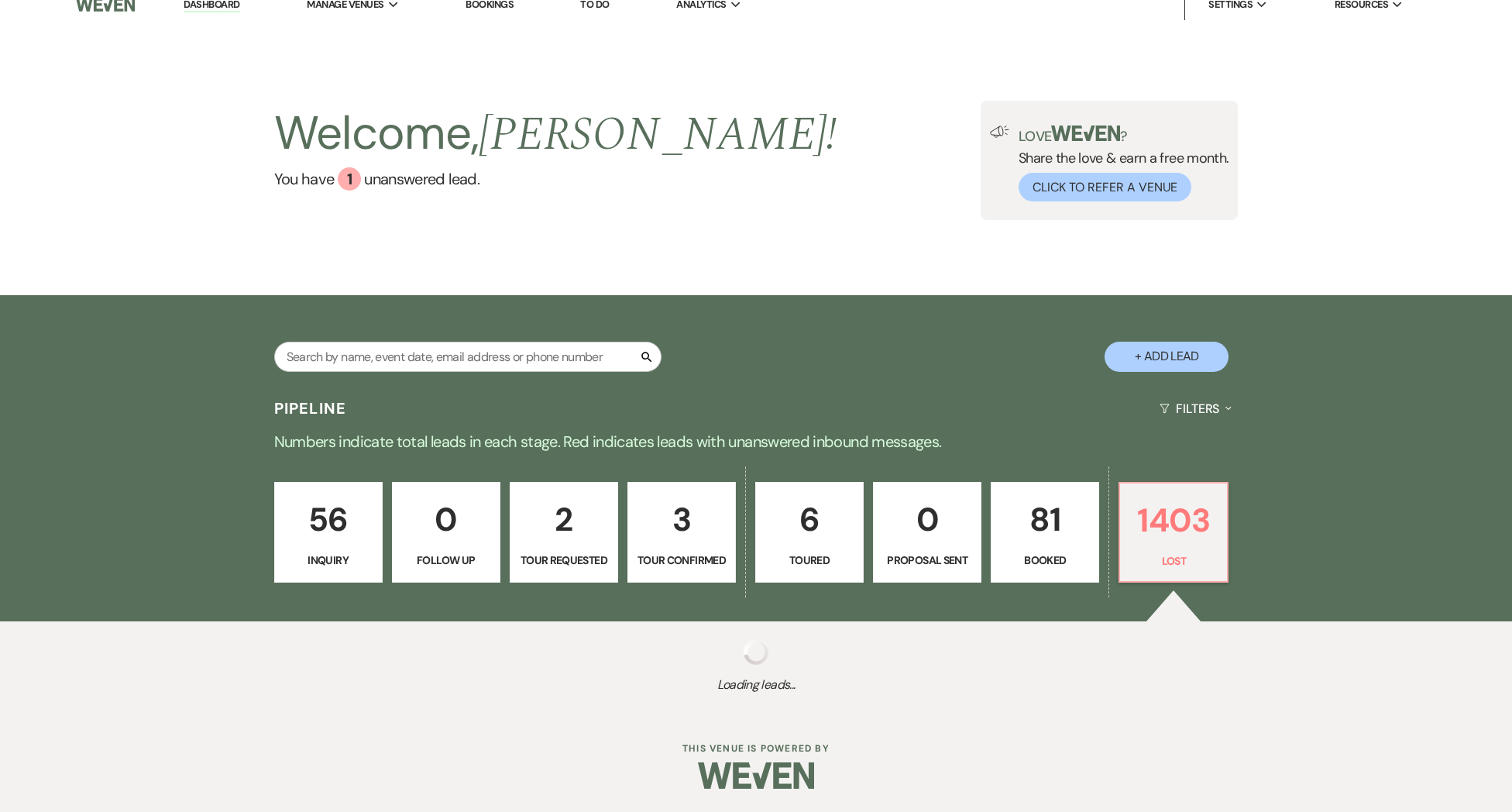
select select "6"
select select "8"
select select "5"
select select "8"
select select "5"
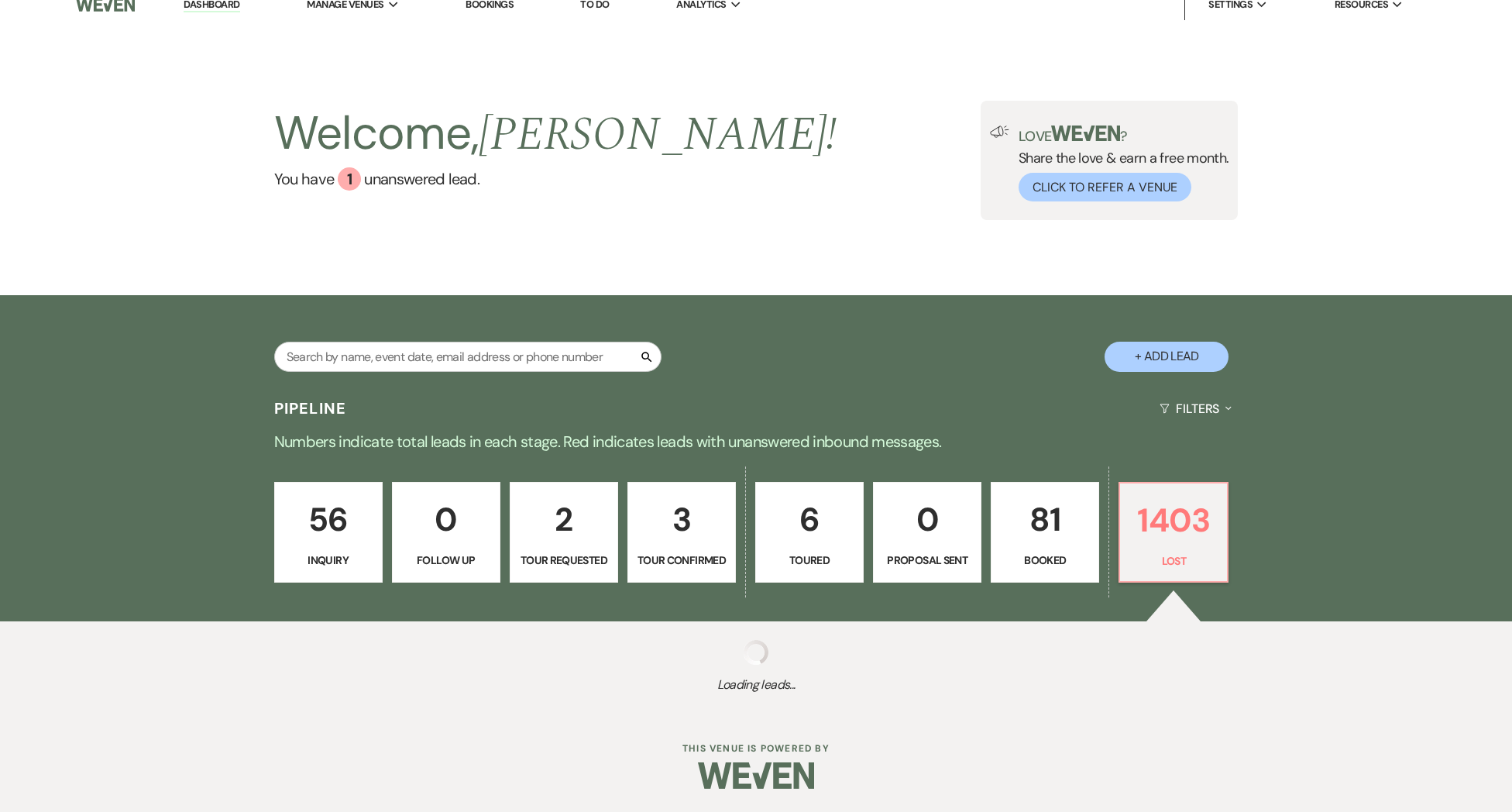
select select "8"
select select "5"
select select "8"
select select "5"
select select "8"
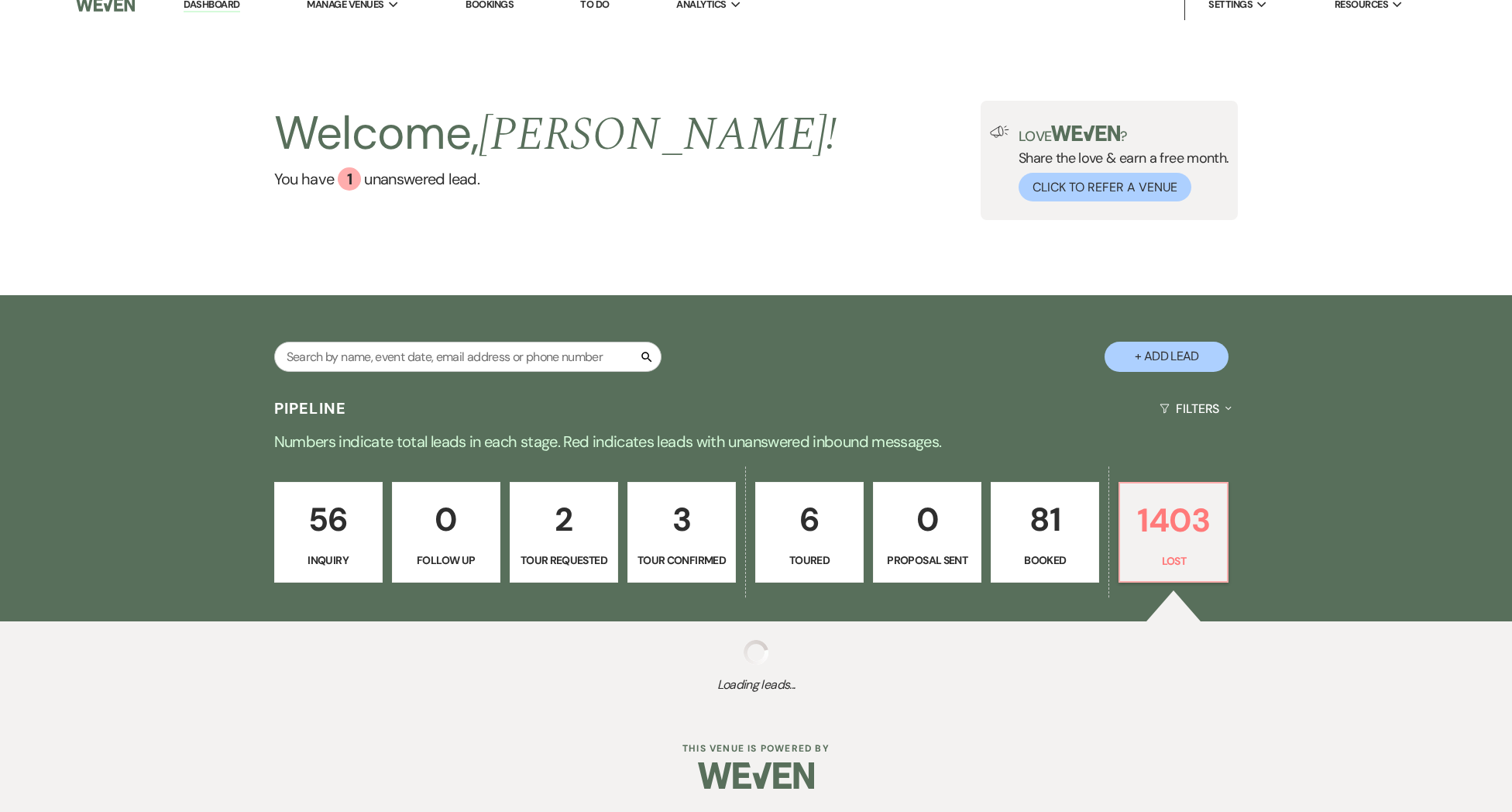
select select "6"
select select "8"
select select "5"
select select "8"
select select "5"
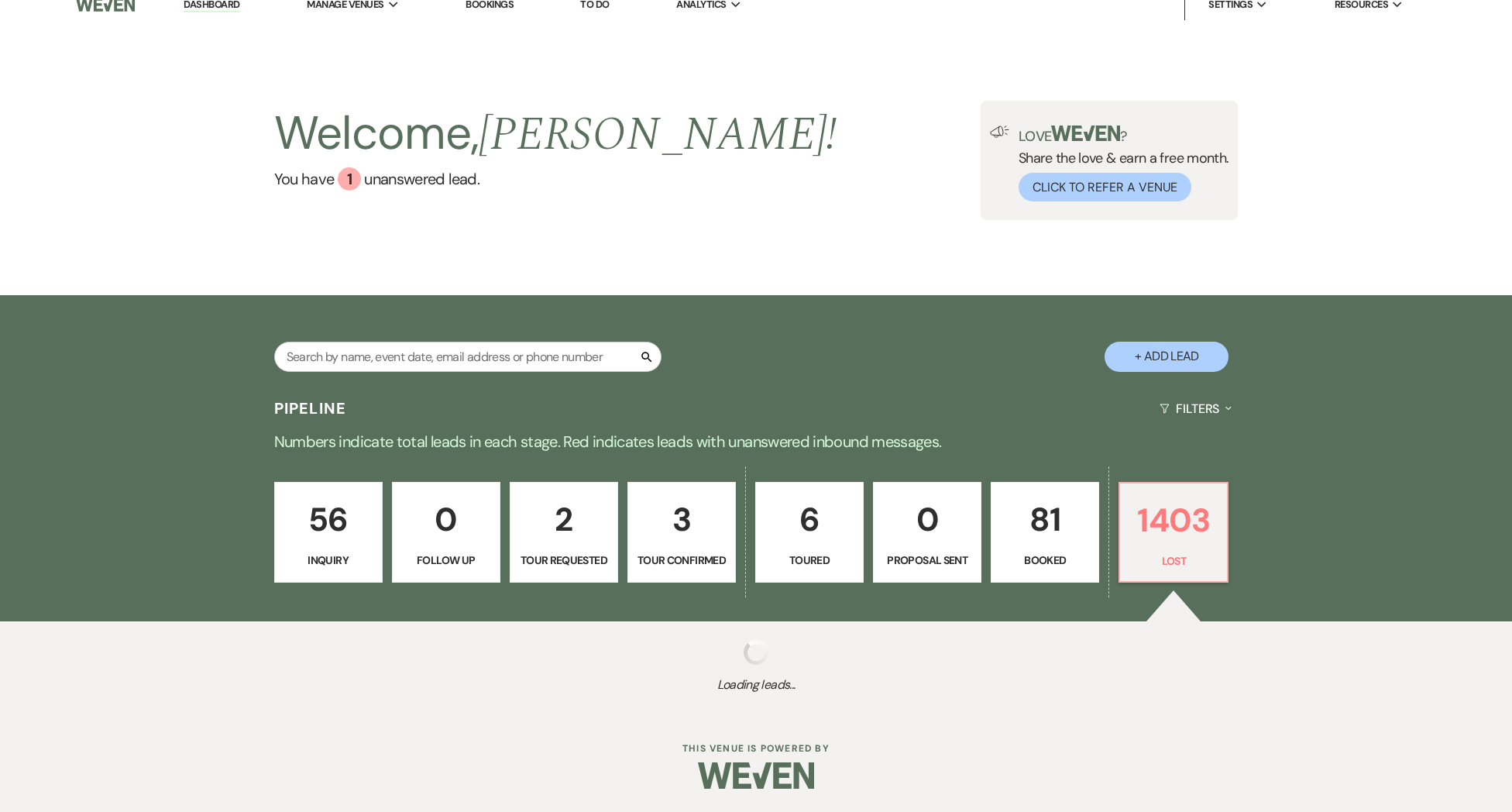
select select "8"
select select "5"
select select "8"
select select "5"
select select "8"
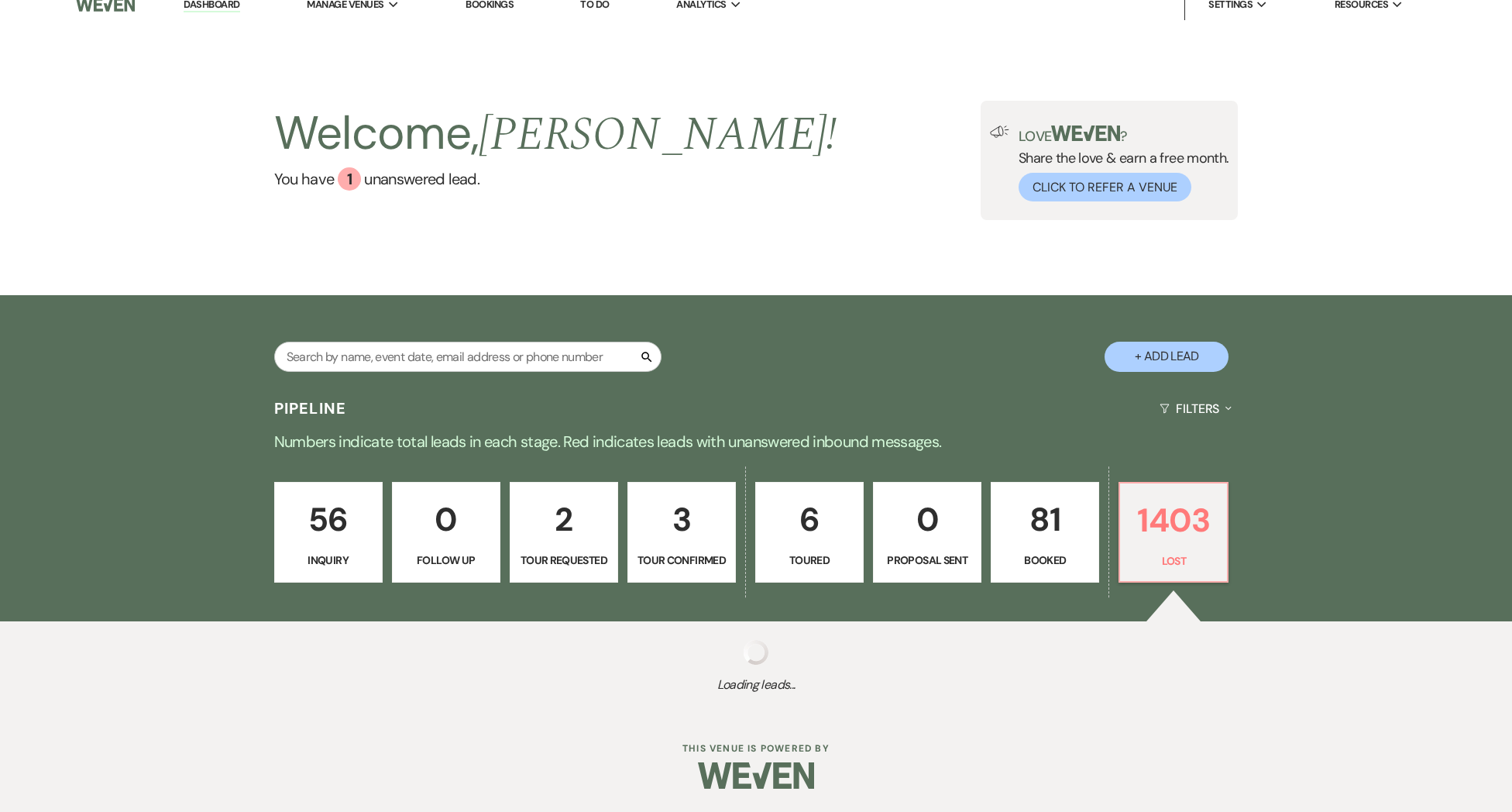
select select "5"
select select "8"
select select "5"
select select "8"
select select "5"
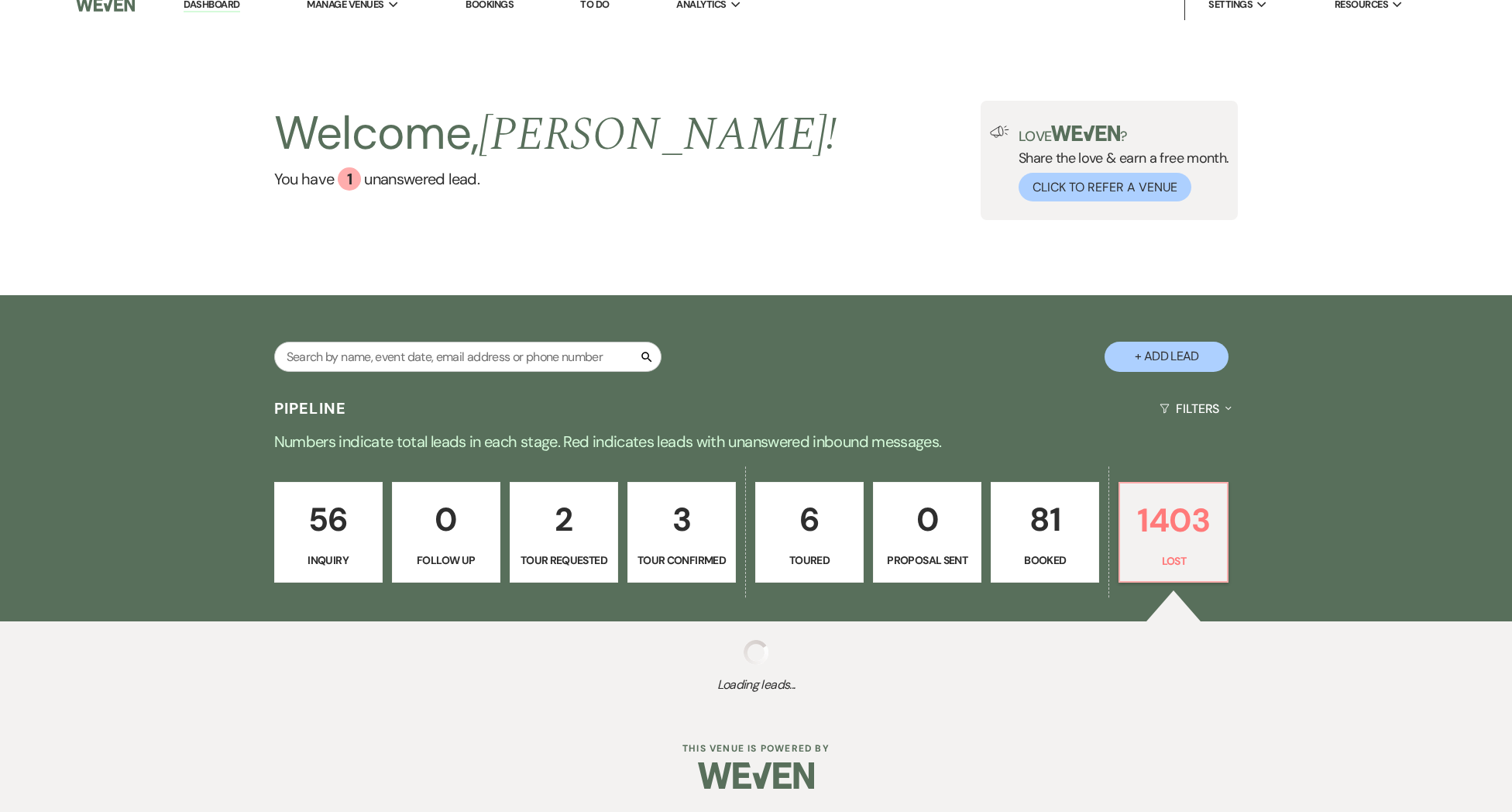
select select "8"
select select "5"
select select "8"
select select "5"
select select "8"
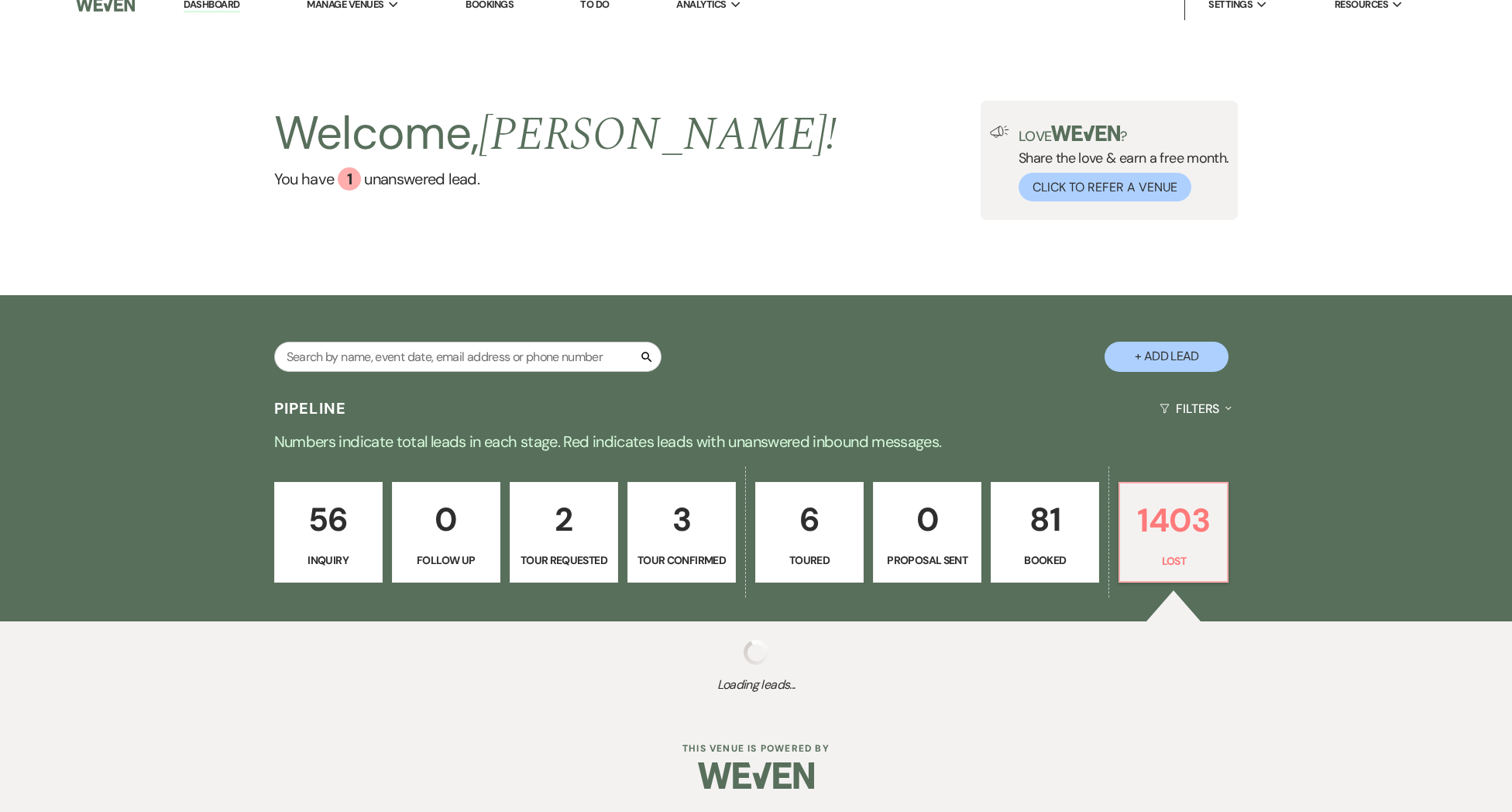
select select "10"
select select "8"
select select "5"
select select "8"
select select "5"
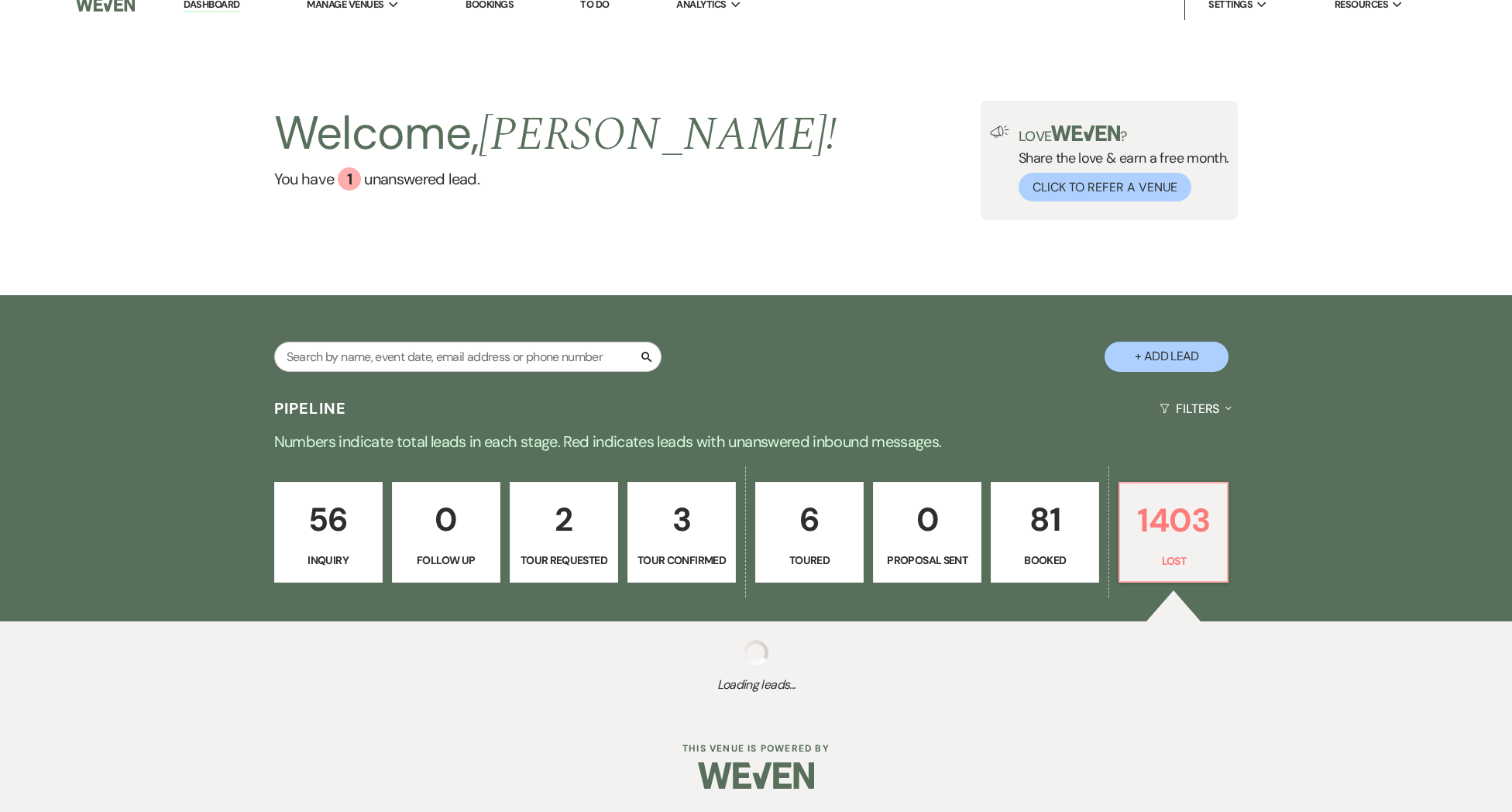
select select "8"
select select "5"
select select "8"
select select "5"
select select "8"
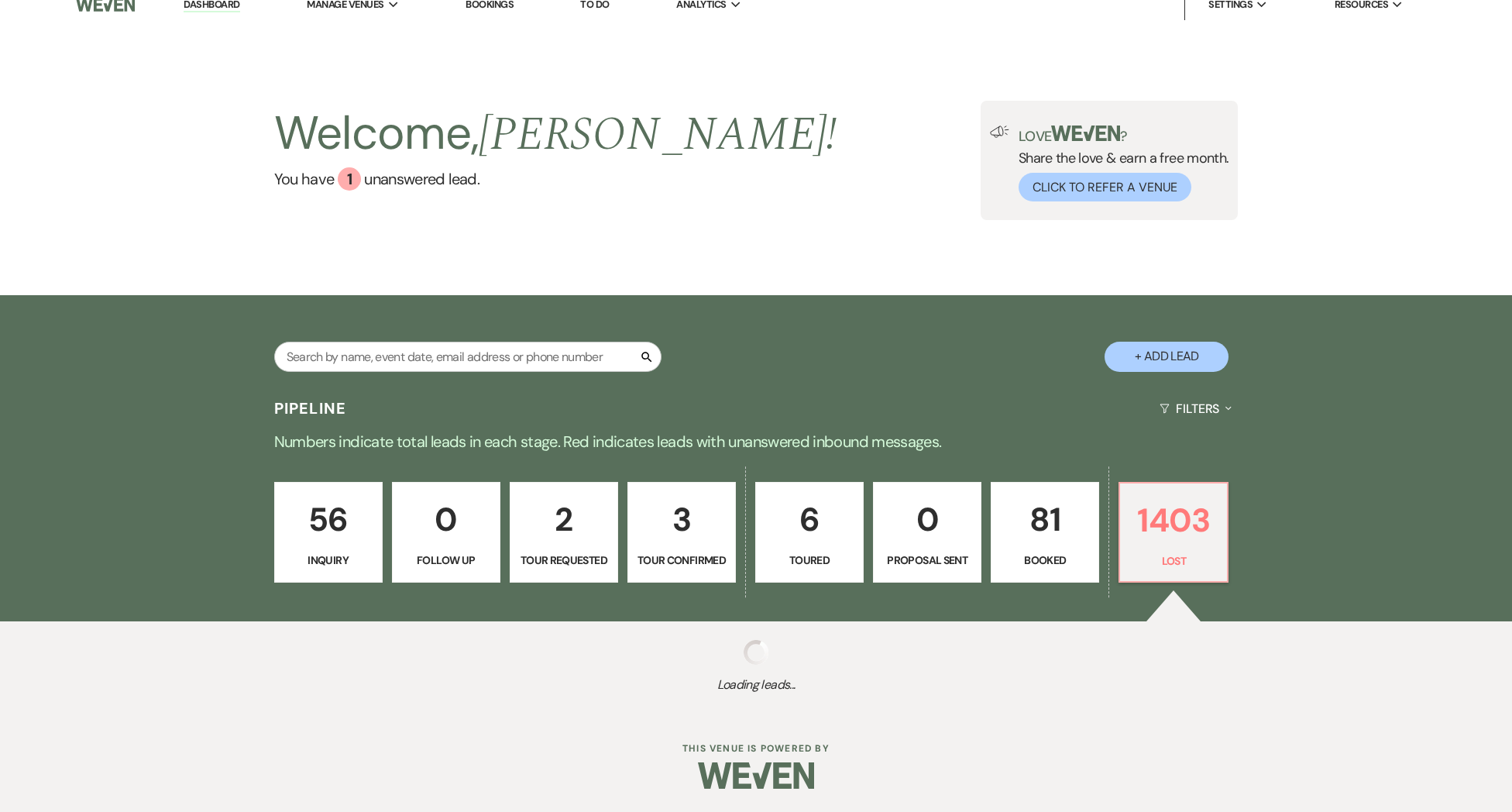
select select "5"
select select "8"
select select "5"
select select "8"
select select "9"
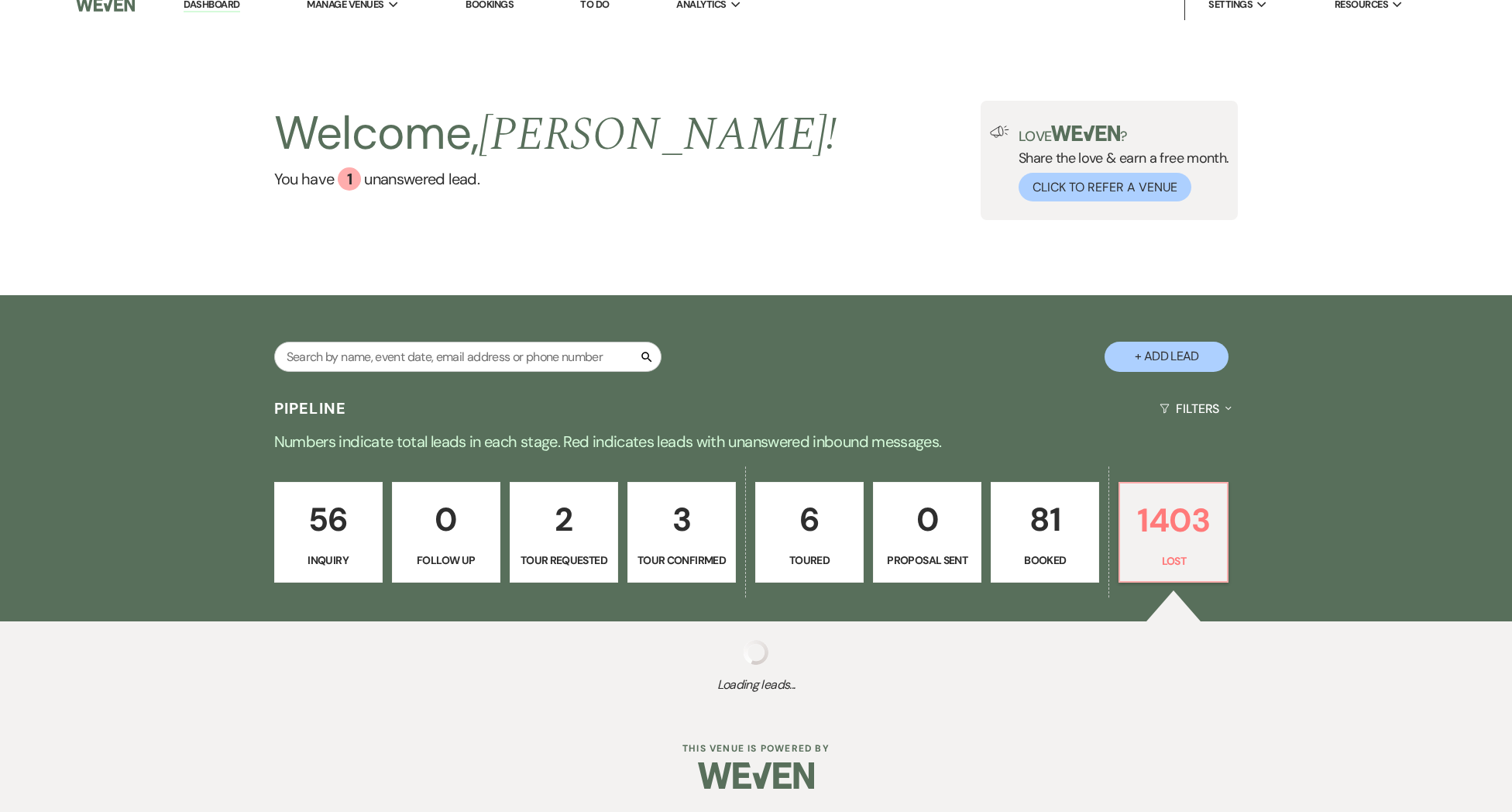
select select "8"
select select "5"
select select "8"
select select "5"
select select "8"
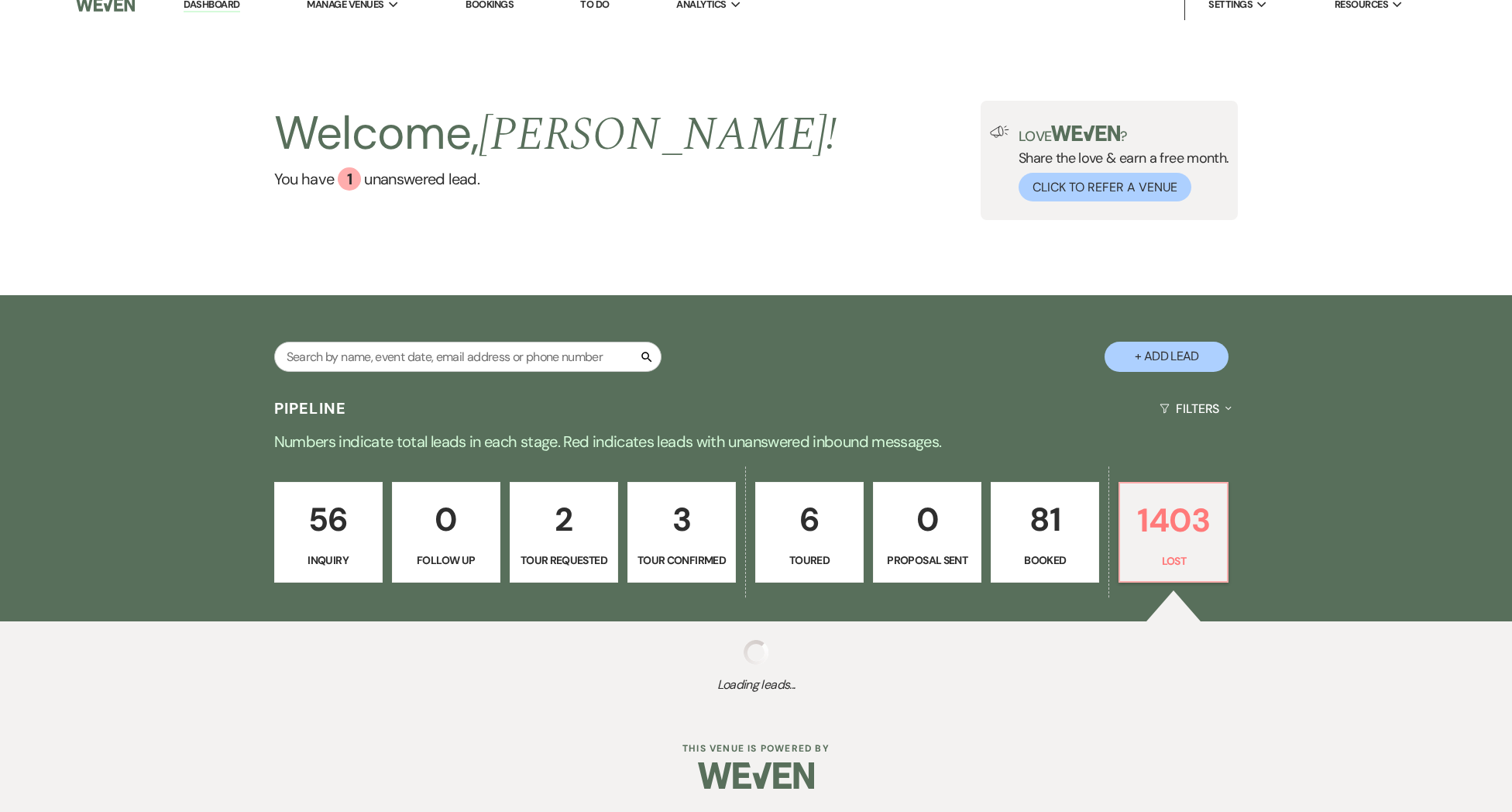
select select "5"
select select "8"
select select "5"
select select "8"
select select "5"
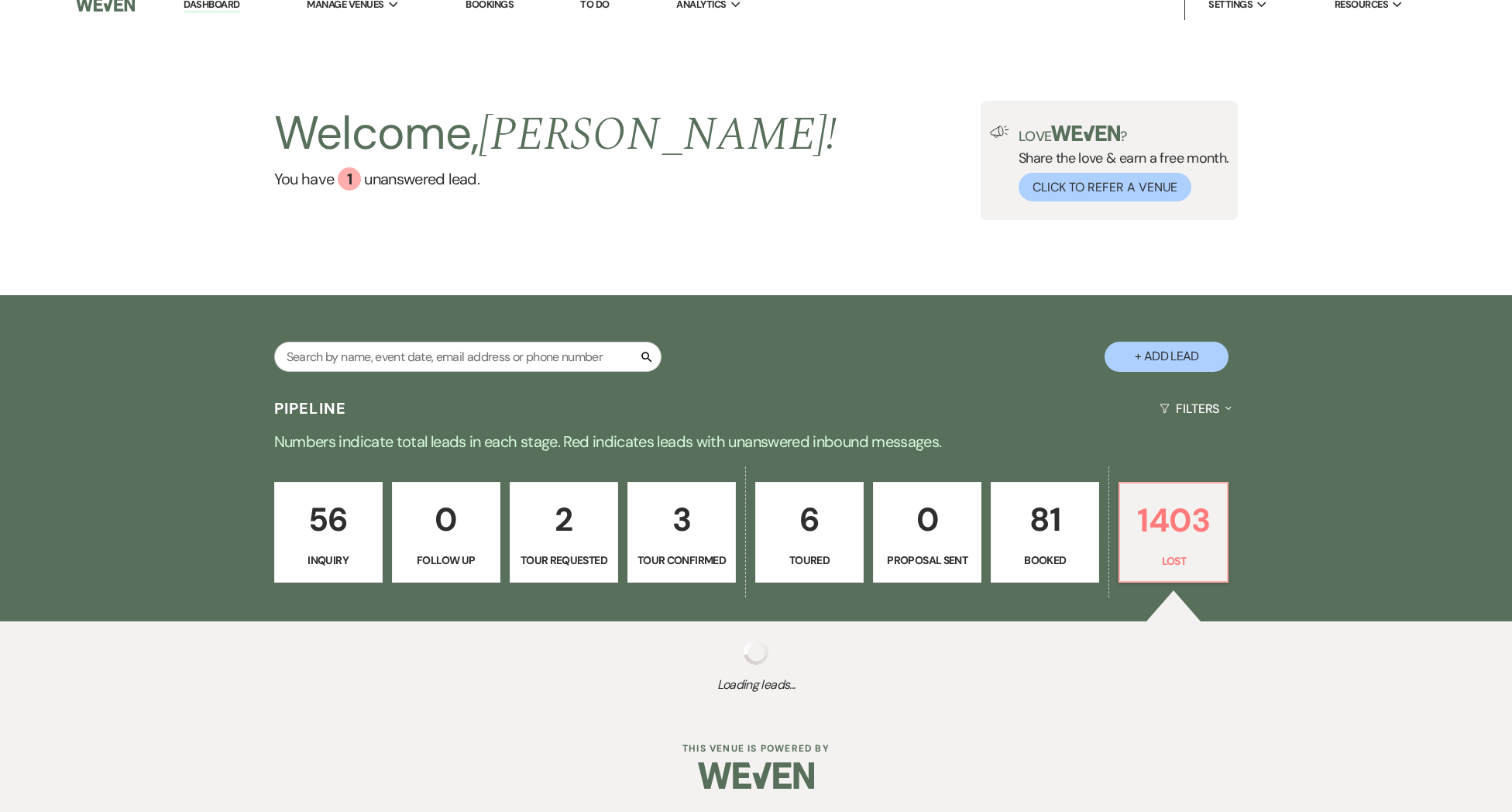
select select "8"
select select "5"
select select "8"
select select "5"
select select "8"
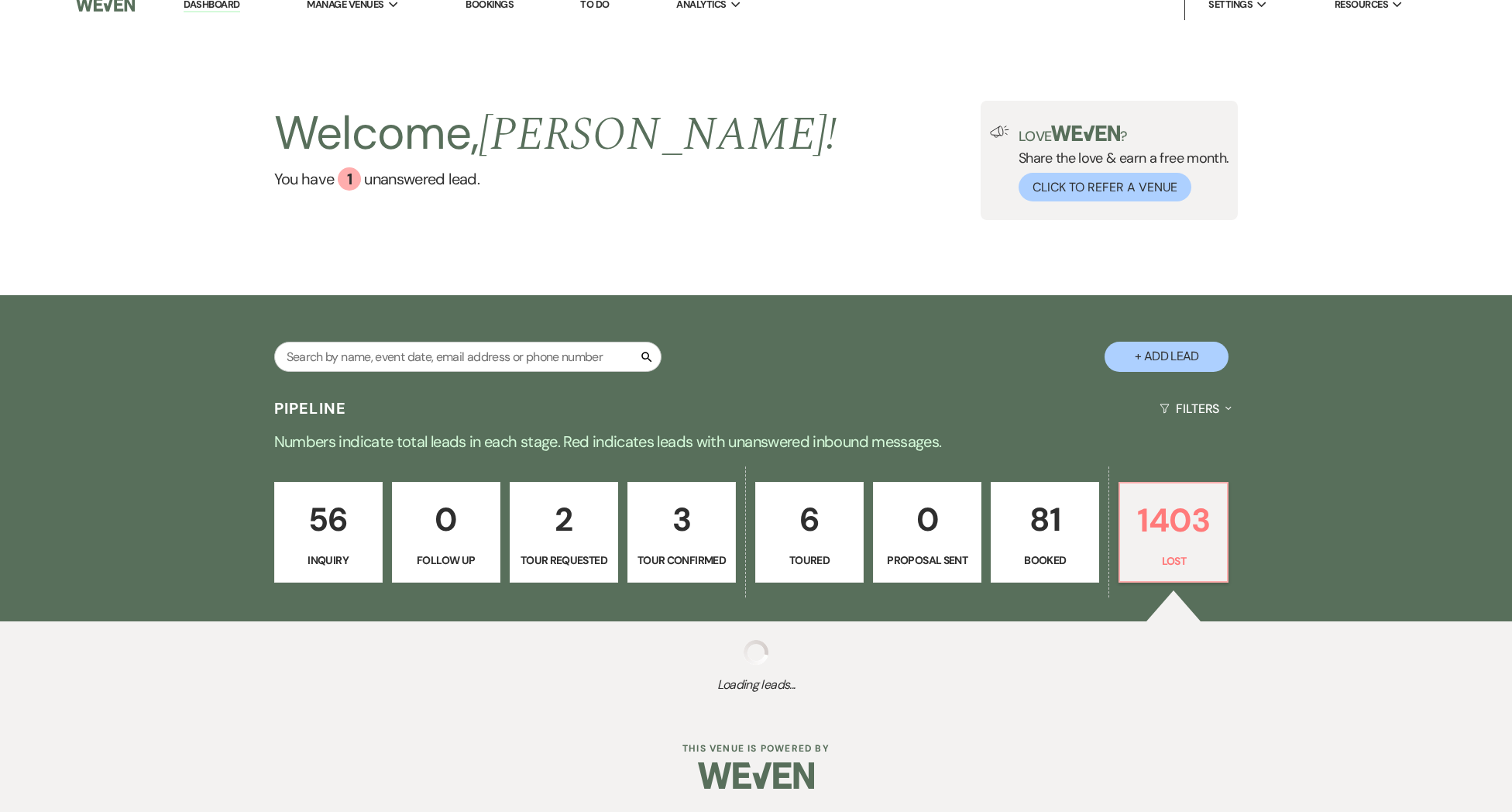
select select "7"
select select "8"
select select "6"
select select "8"
select select "5"
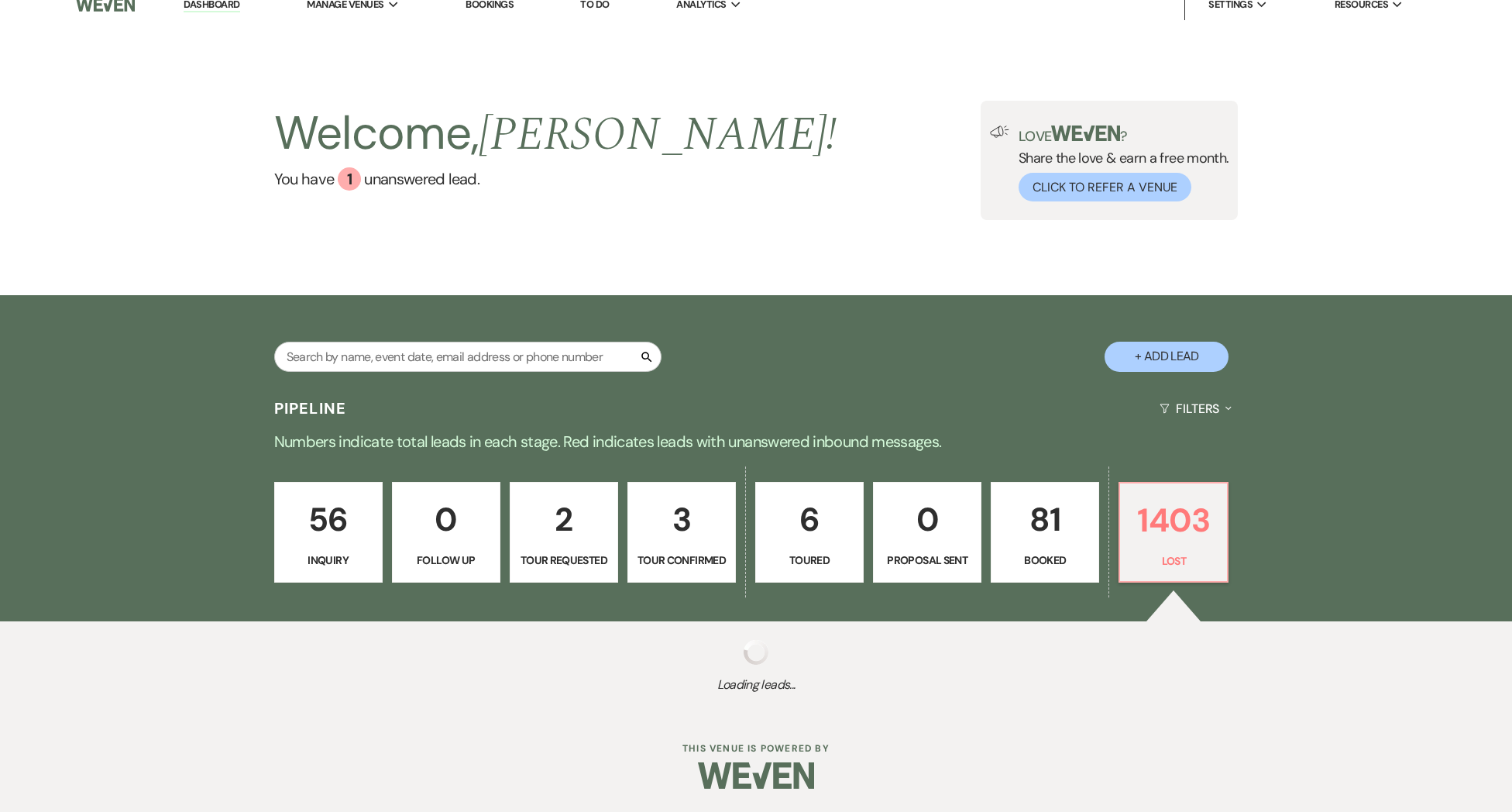
select select "8"
select select "5"
select select "8"
select select "5"
select select "8"
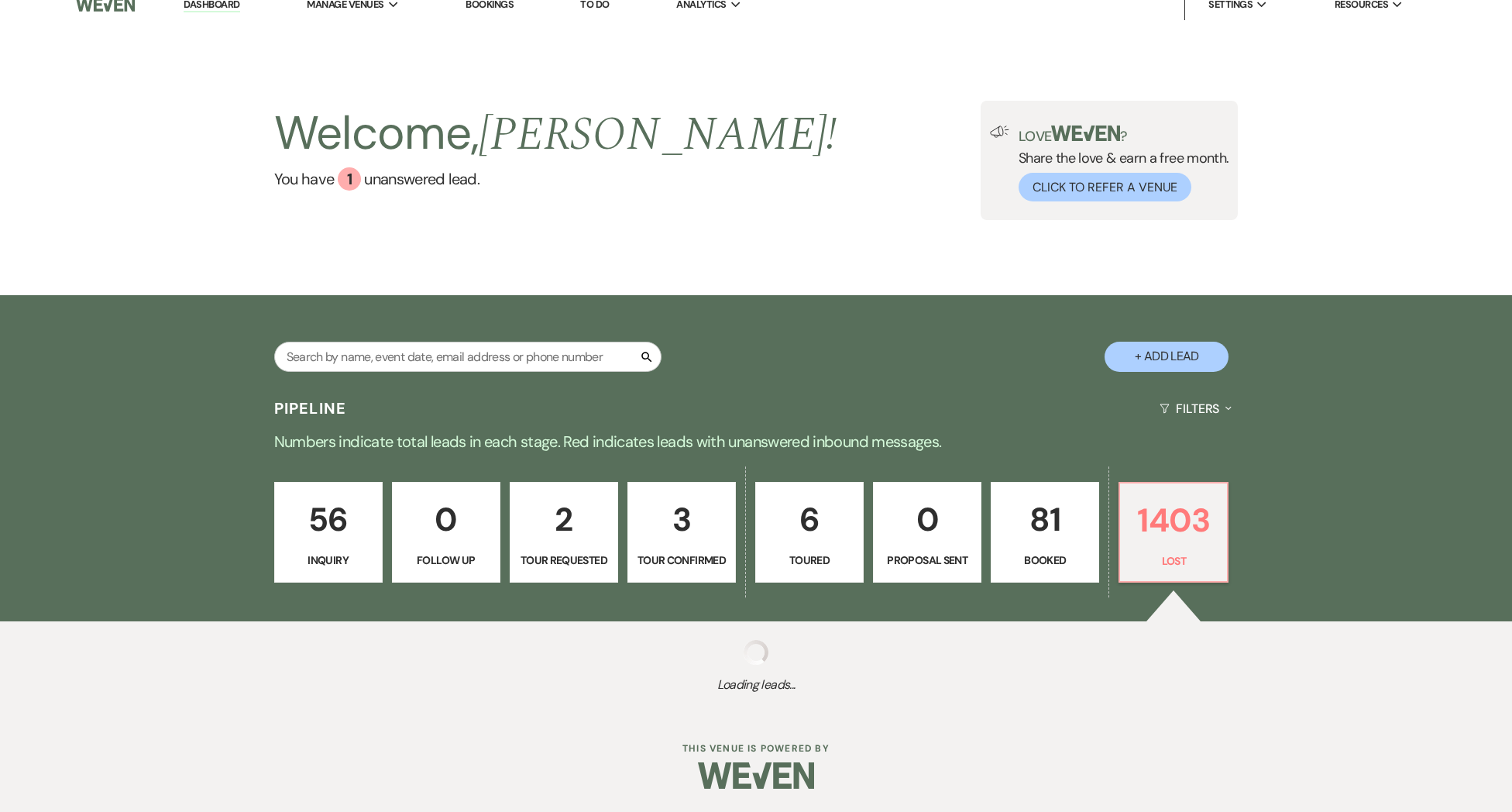
select select "5"
select select "8"
select select "5"
select select "8"
select select "5"
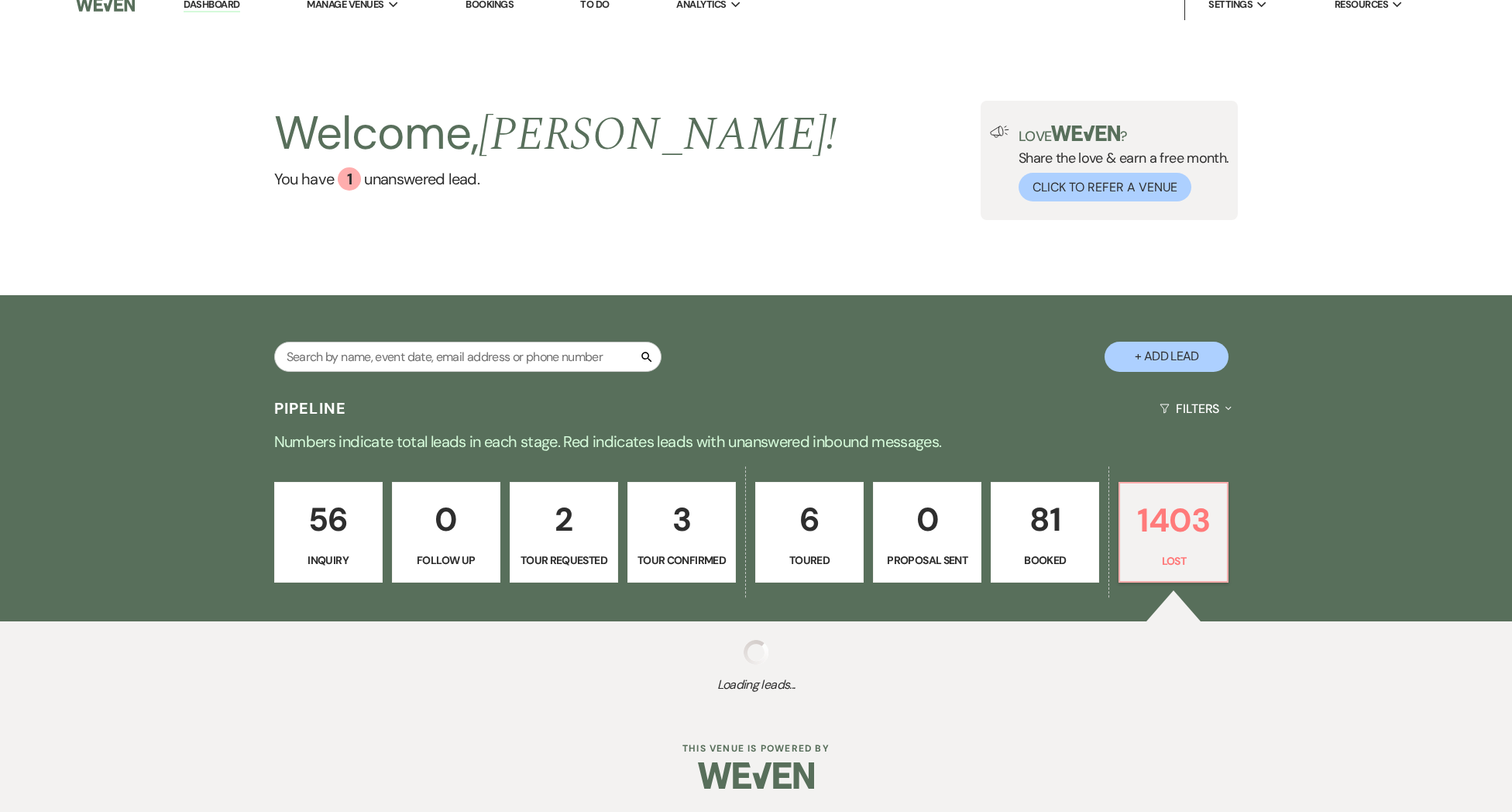
select select "8"
select select "6"
select select "8"
select select "6"
select select "8"
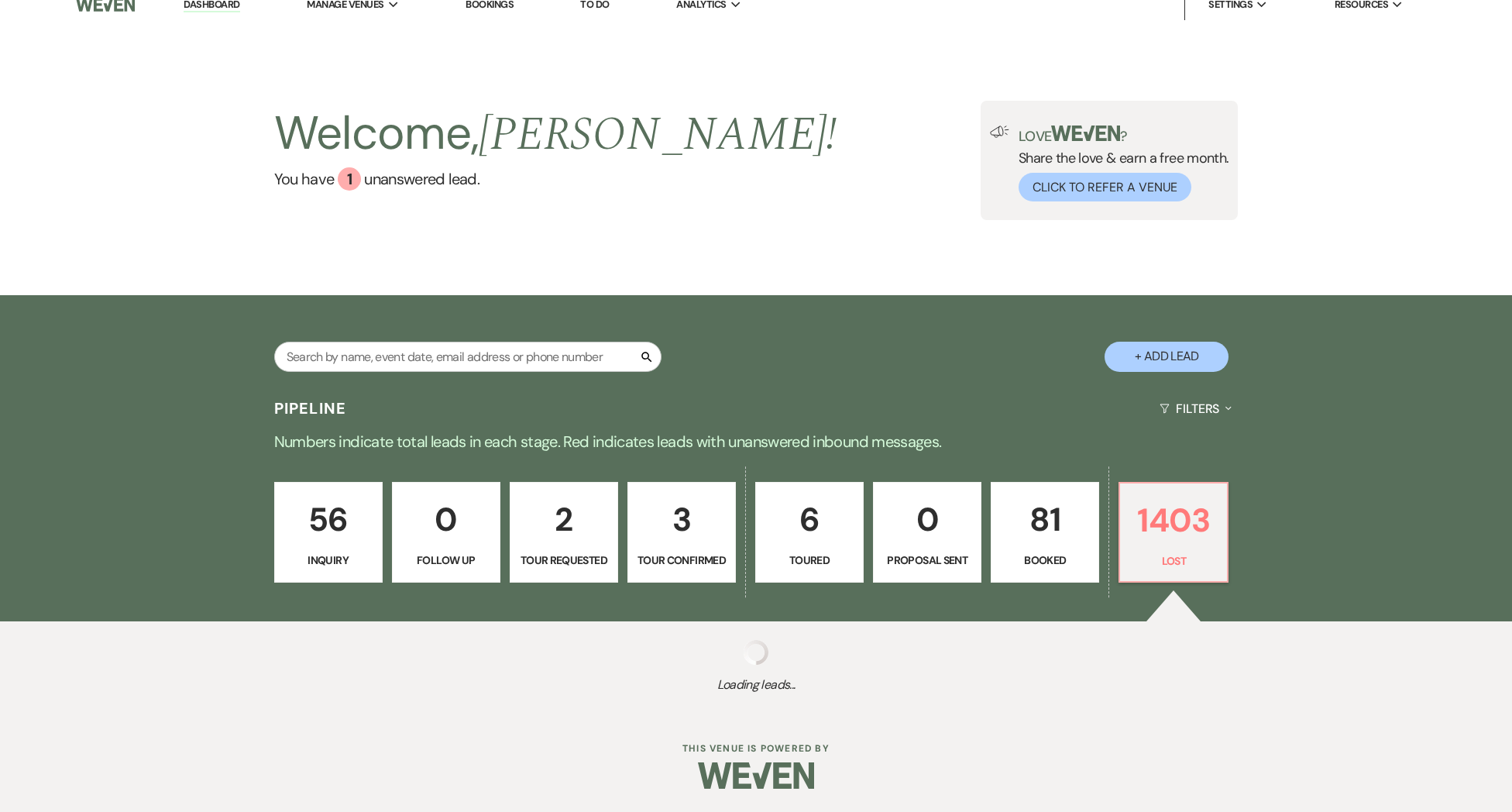
select select "7"
select select "8"
select select "5"
select select "8"
select select "6"
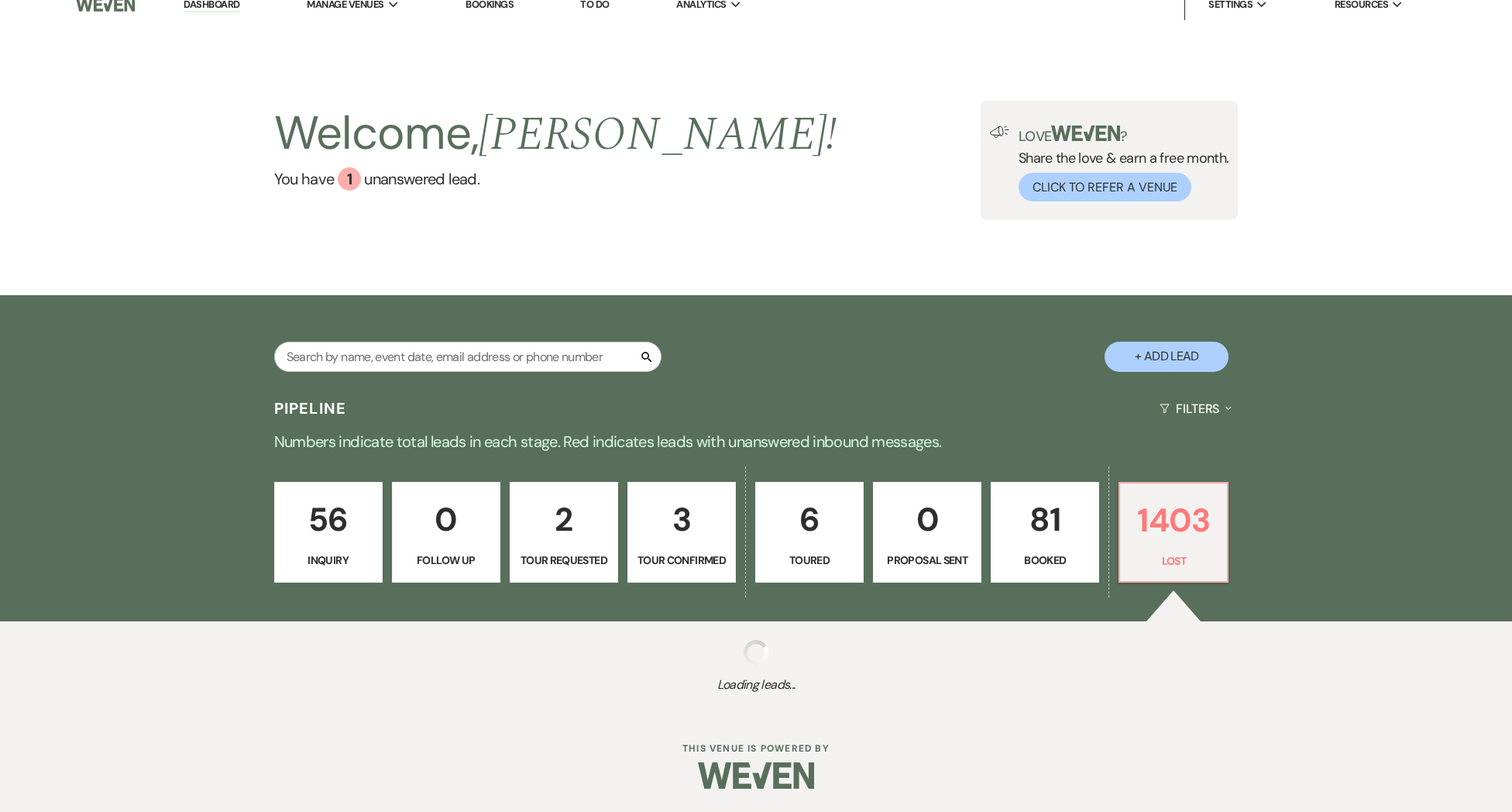
select select "8"
select select "5"
select select "8"
select select "5"
select select "8"
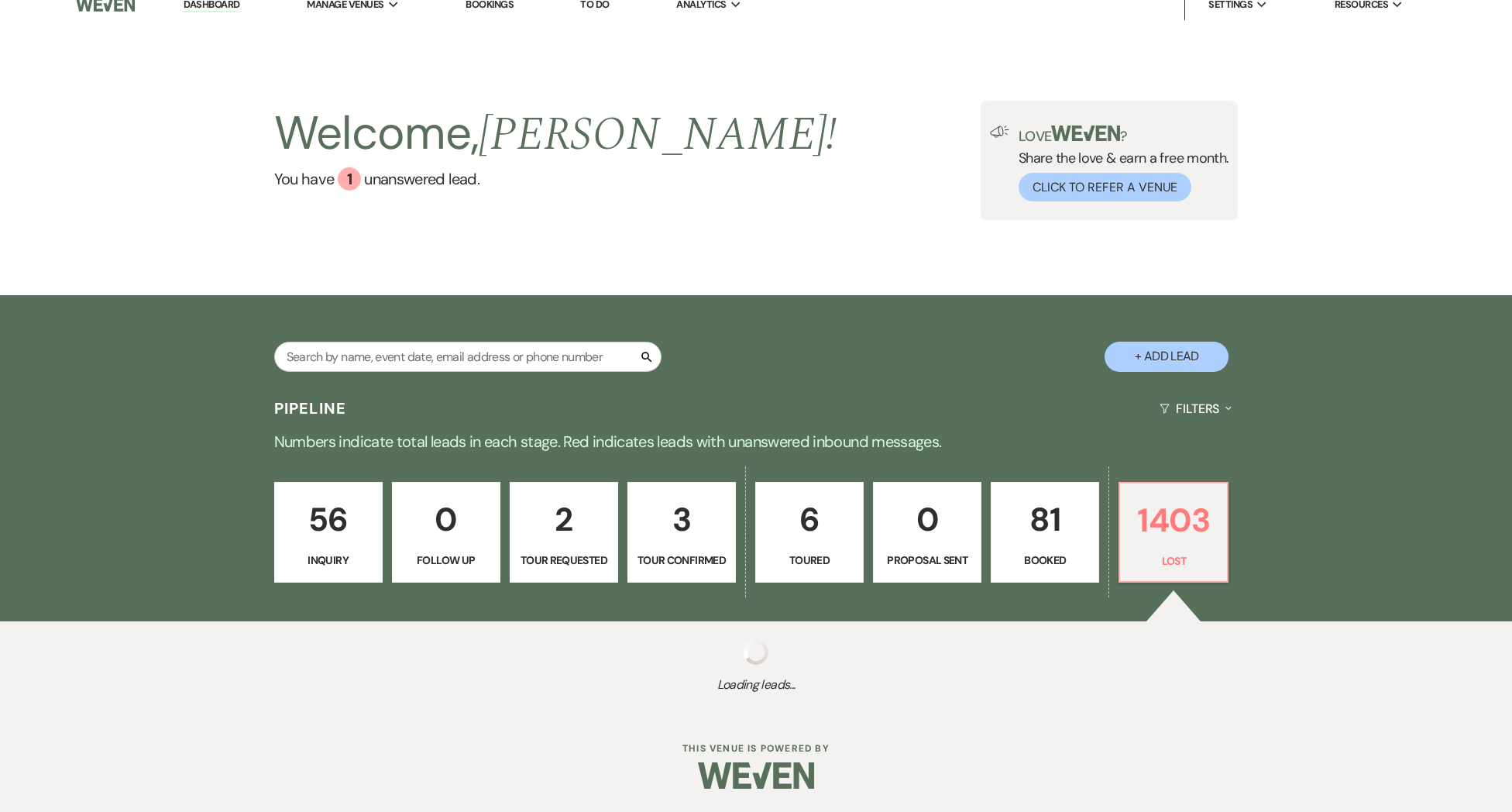
select select "5"
select select "8"
select select "10"
select select "8"
select select "5"
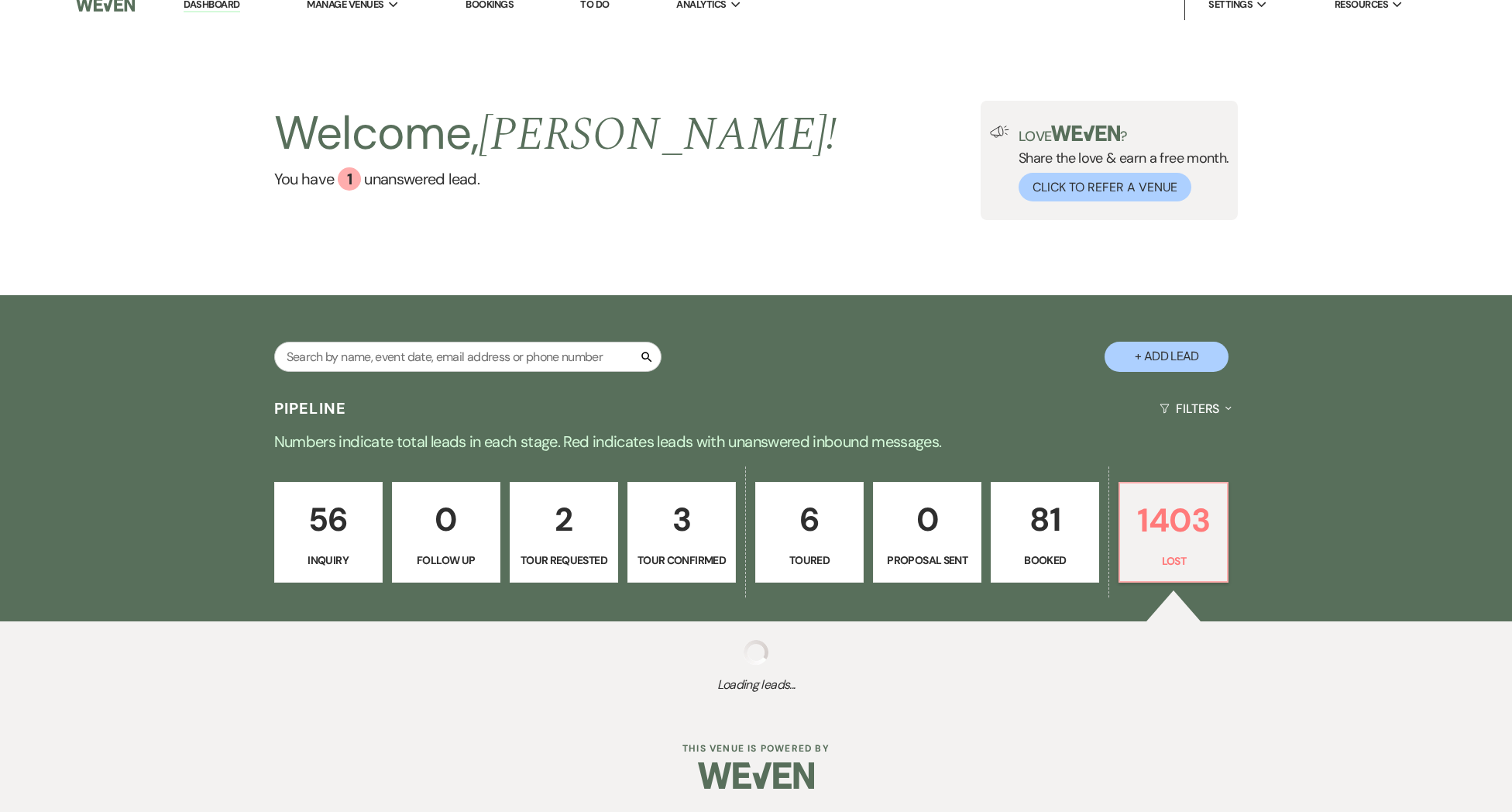
select select "8"
select select "5"
select select "8"
select select "6"
select select "8"
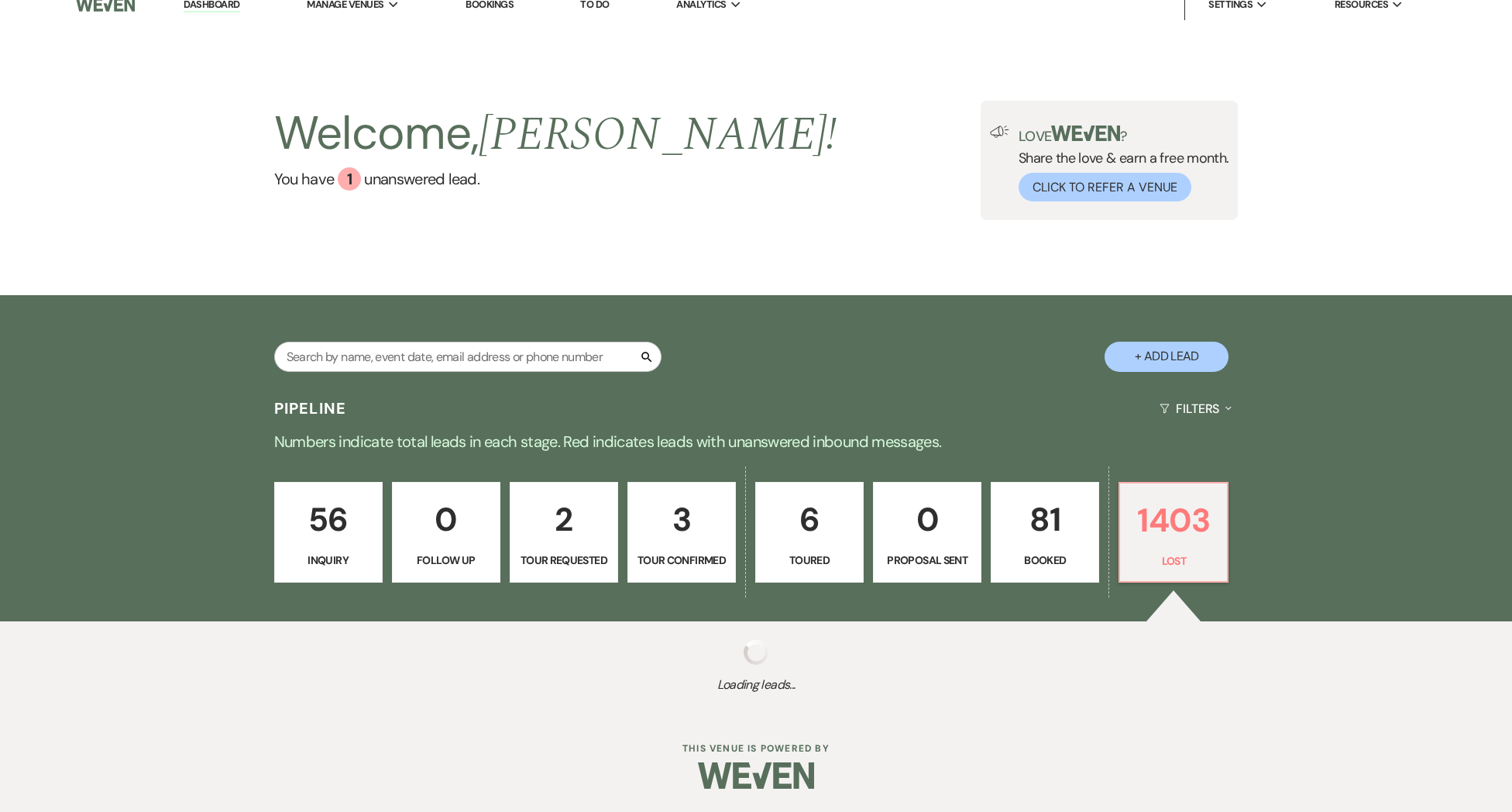
select select "5"
select select "8"
select select "5"
select select "8"
select select "5"
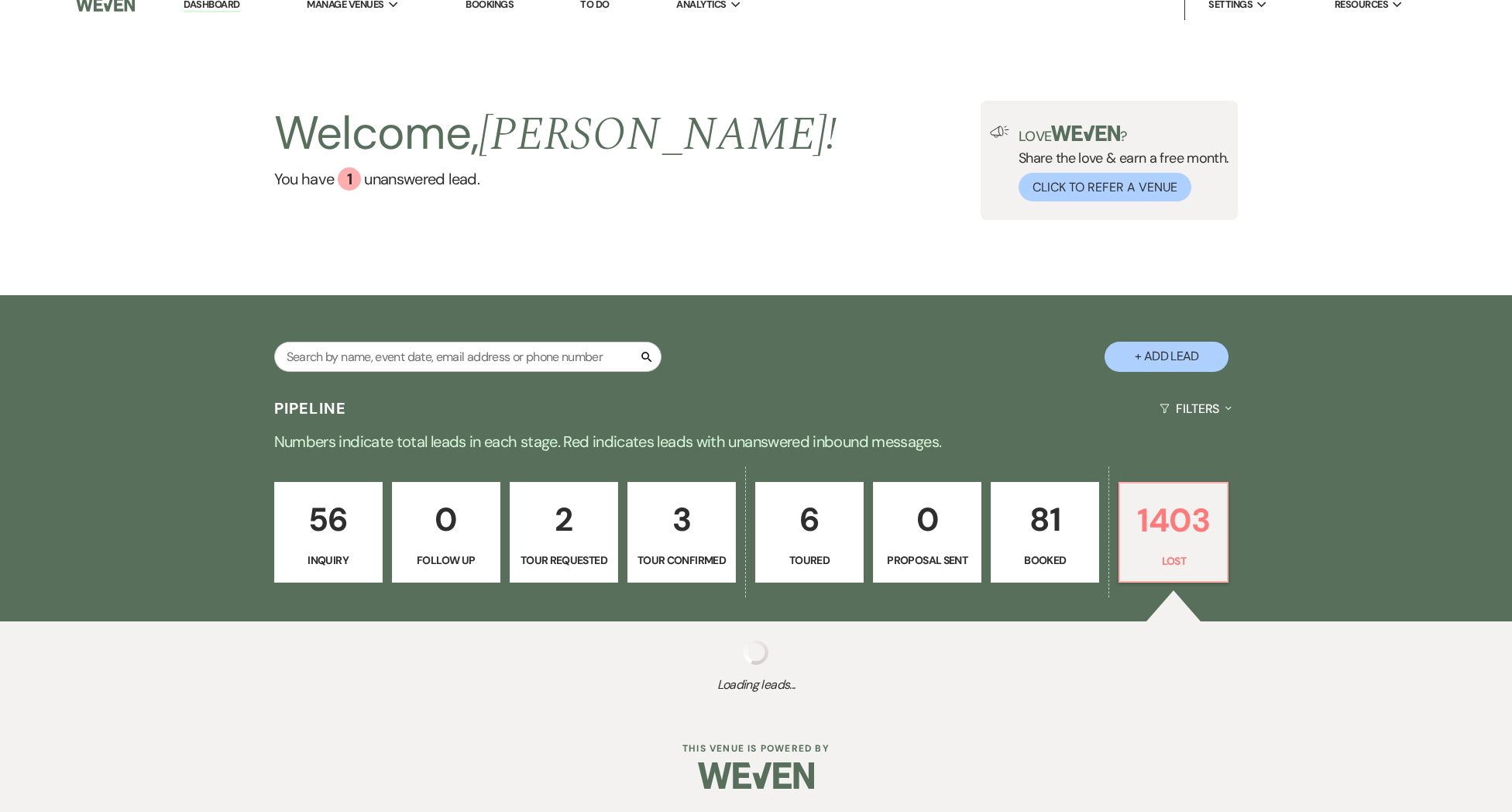
select select "8"
select select "5"
select select "8"
select select "5"
select select "8"
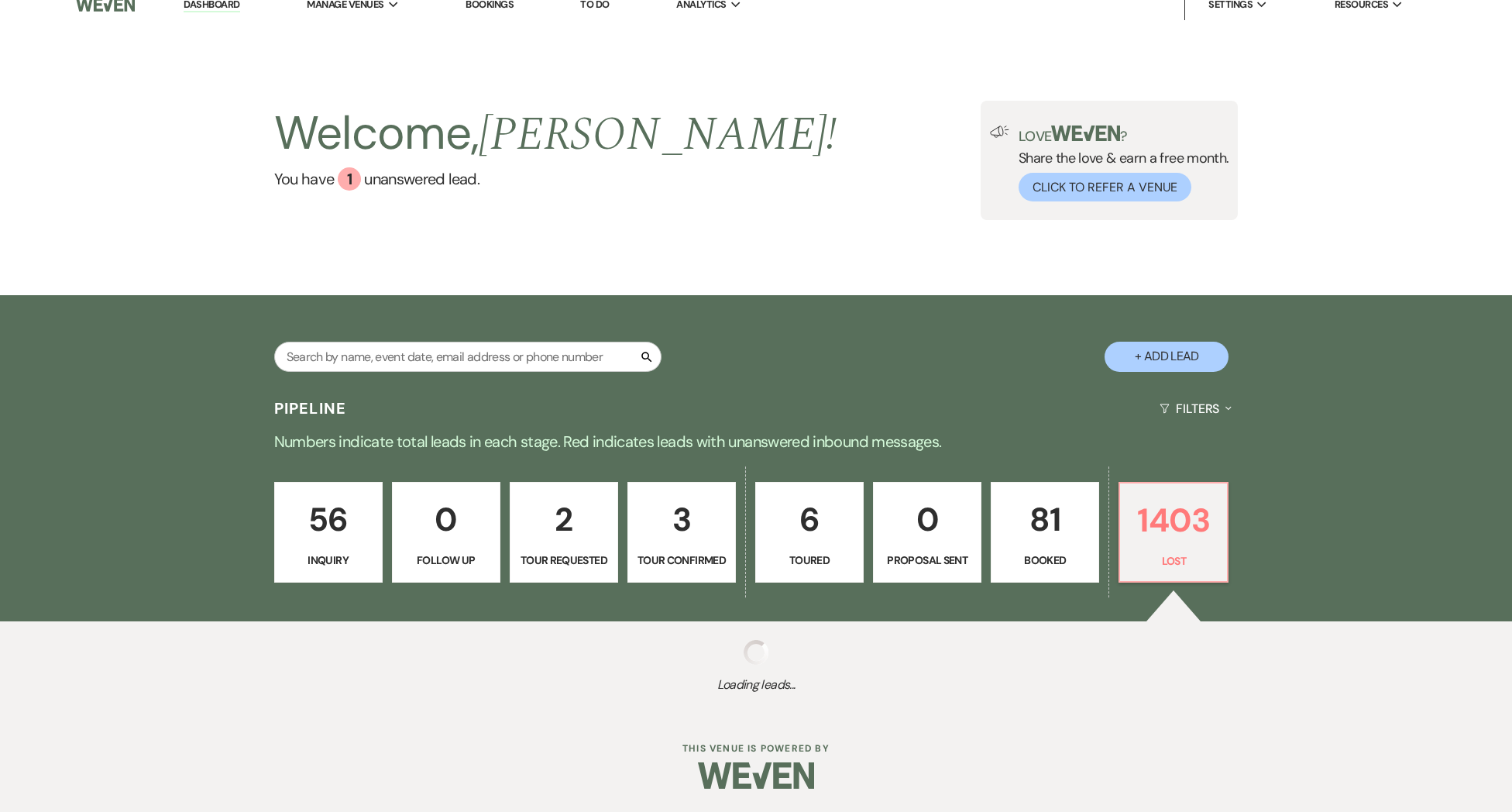
select select "7"
select select "8"
select select "6"
select select "8"
select select "5"
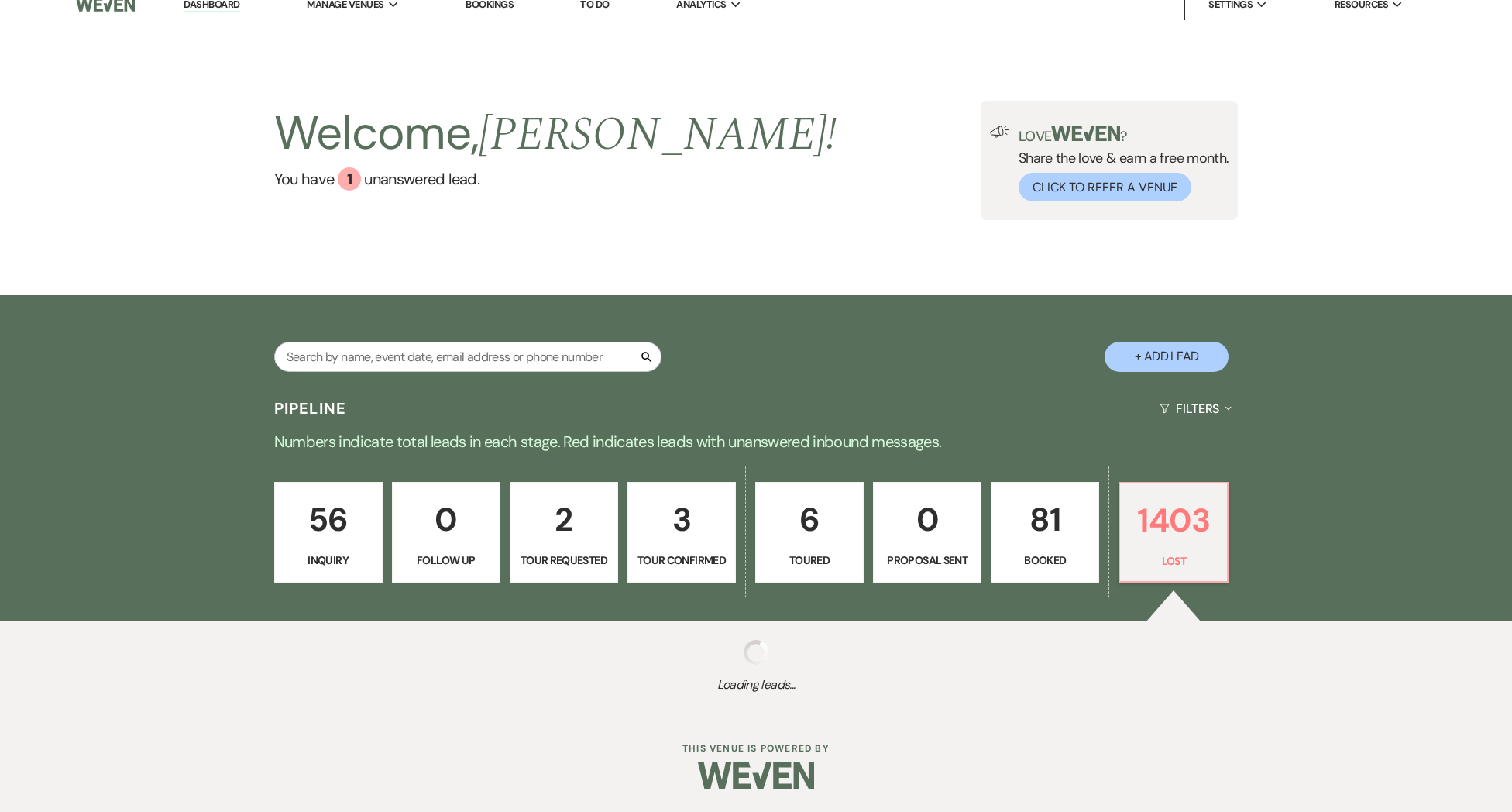
select select "8"
select select "5"
select select "8"
select select "5"
select select "8"
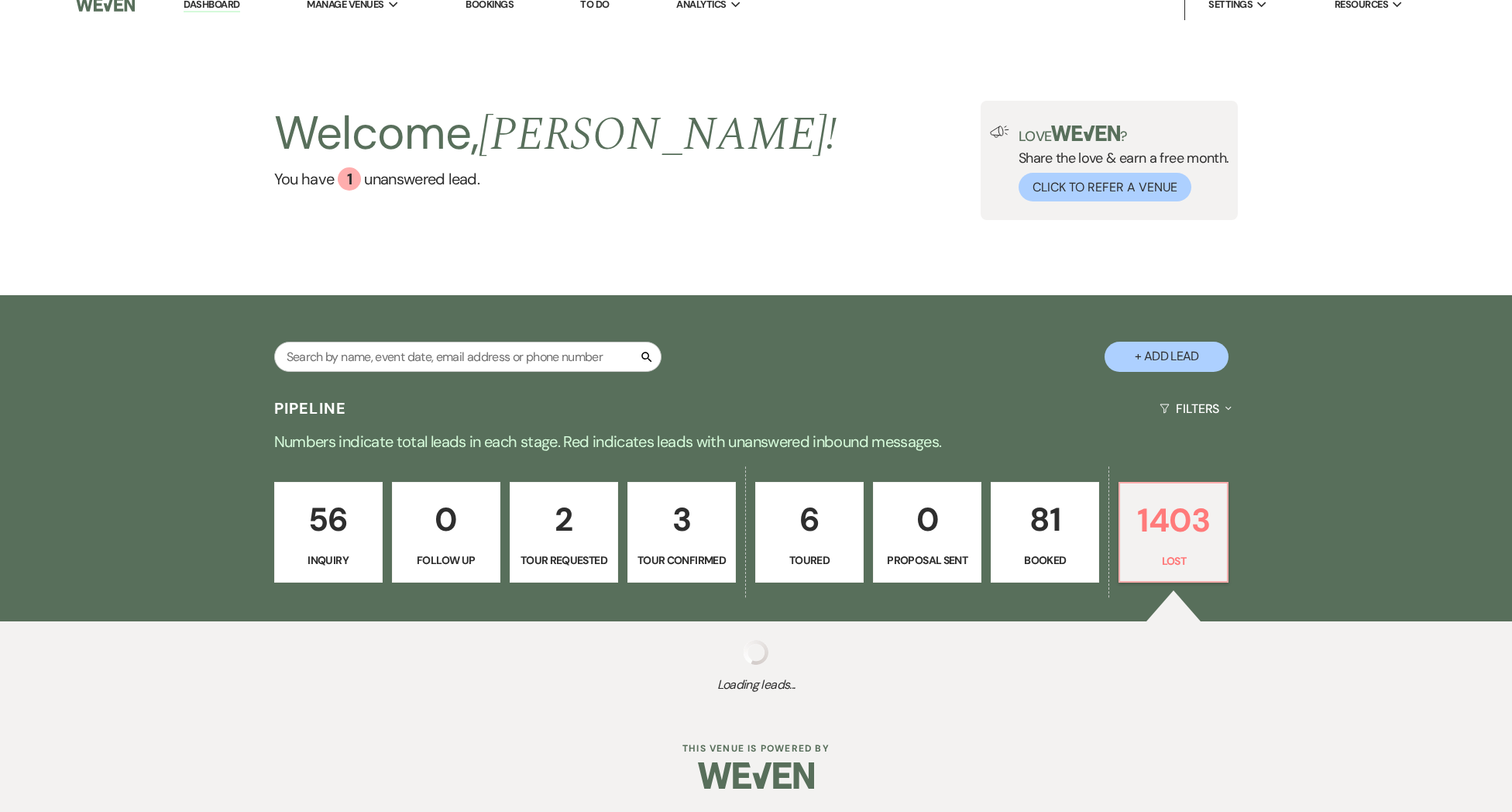
select select "10"
select select "8"
select select "5"
select select "8"
select select "7"
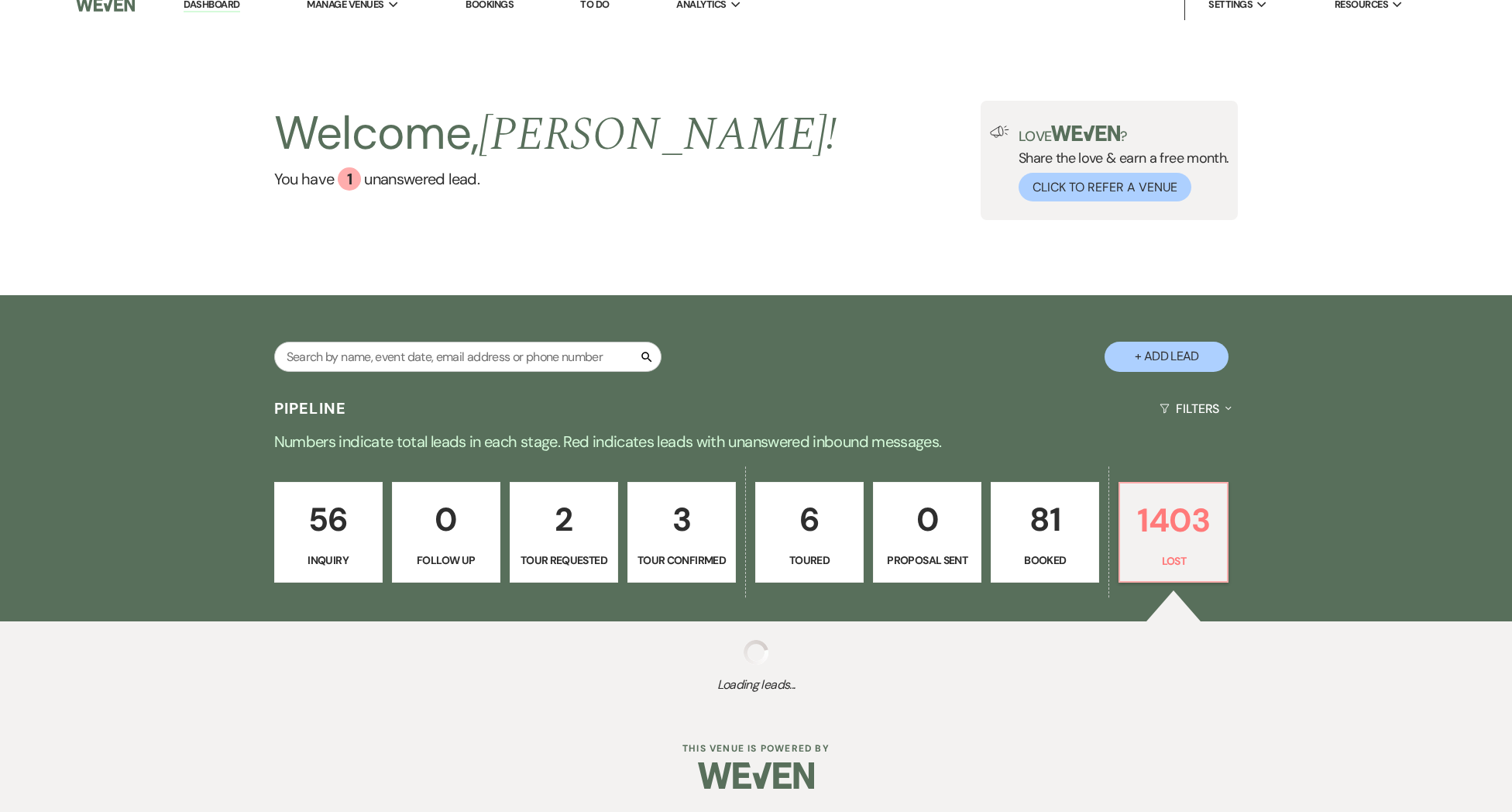
select select "8"
select select "5"
select select "8"
select select "5"
select select "8"
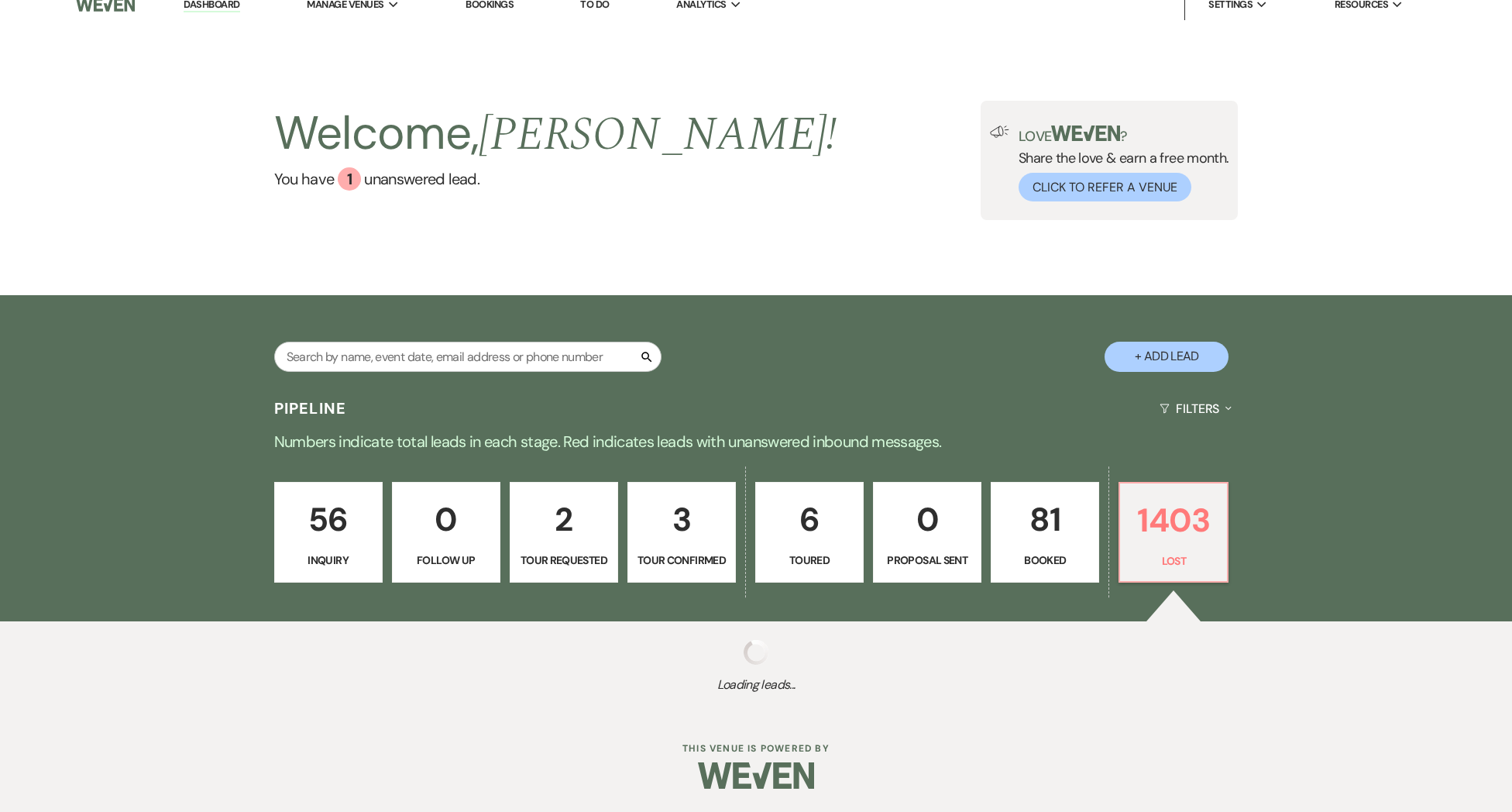
select select "5"
select select "8"
select select "5"
select select "8"
select select "5"
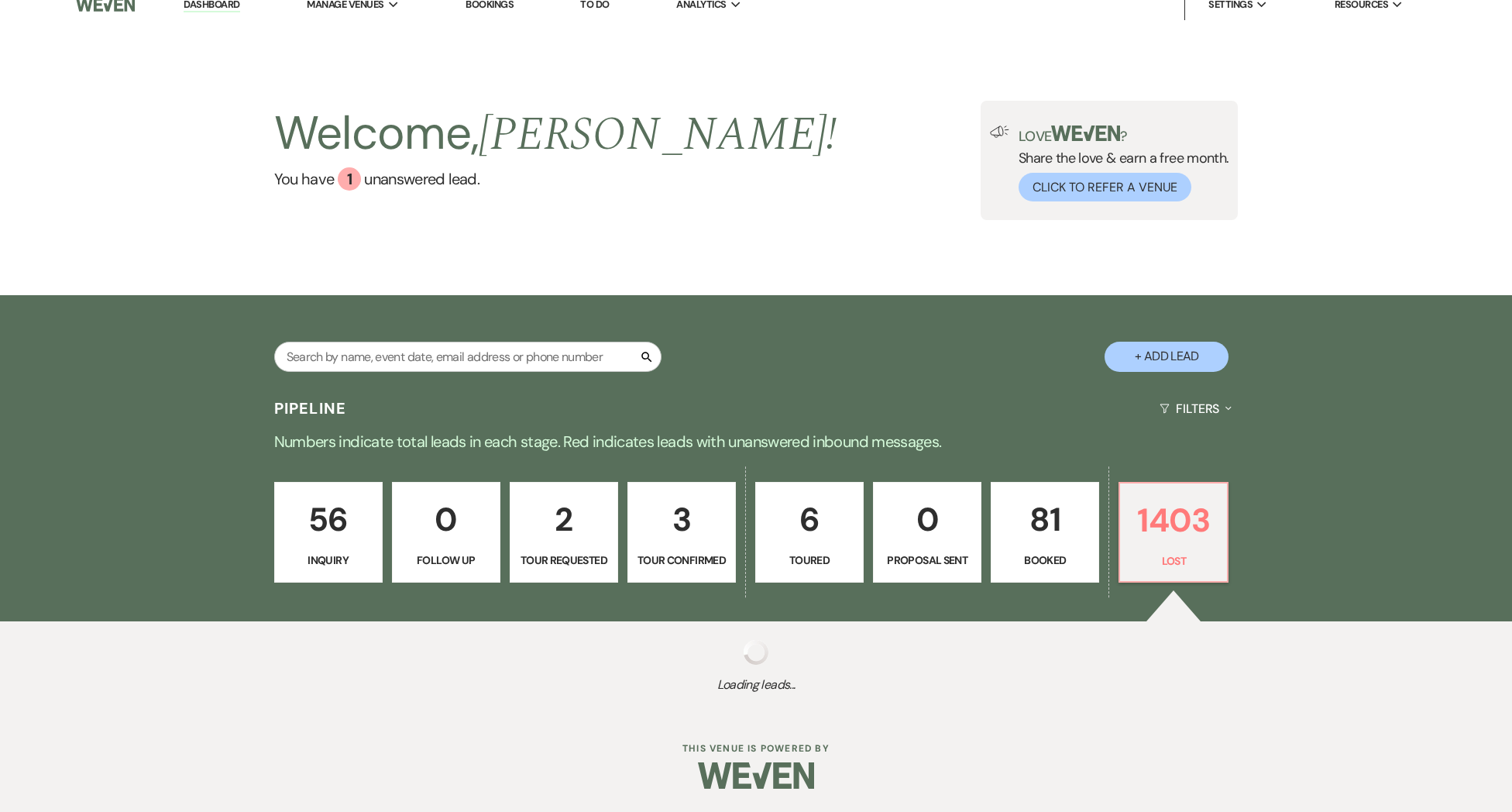
select select "8"
select select "5"
select select "8"
select select "5"
select select "8"
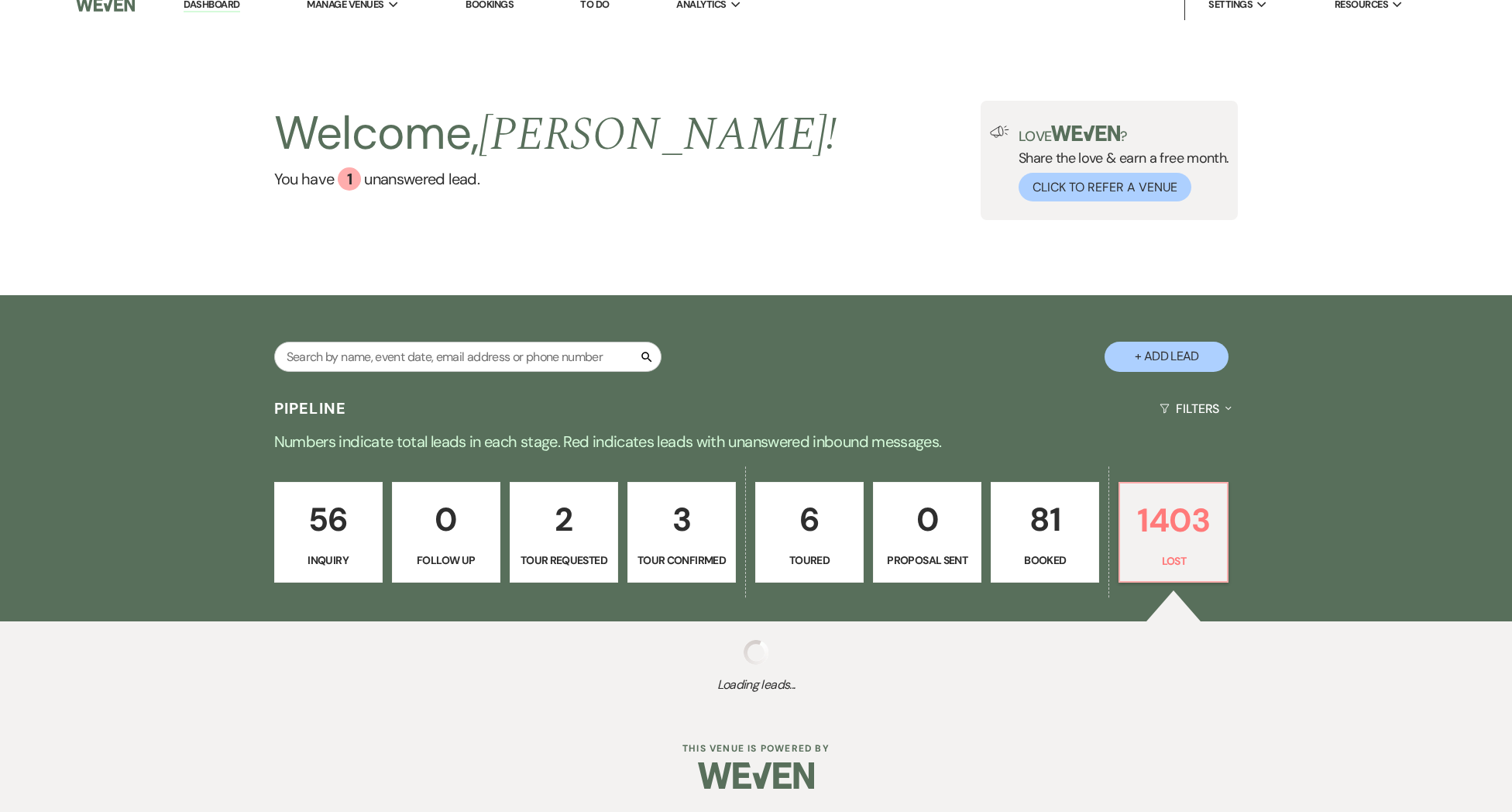
select select "5"
select select "8"
select select "5"
select select "8"
select select "5"
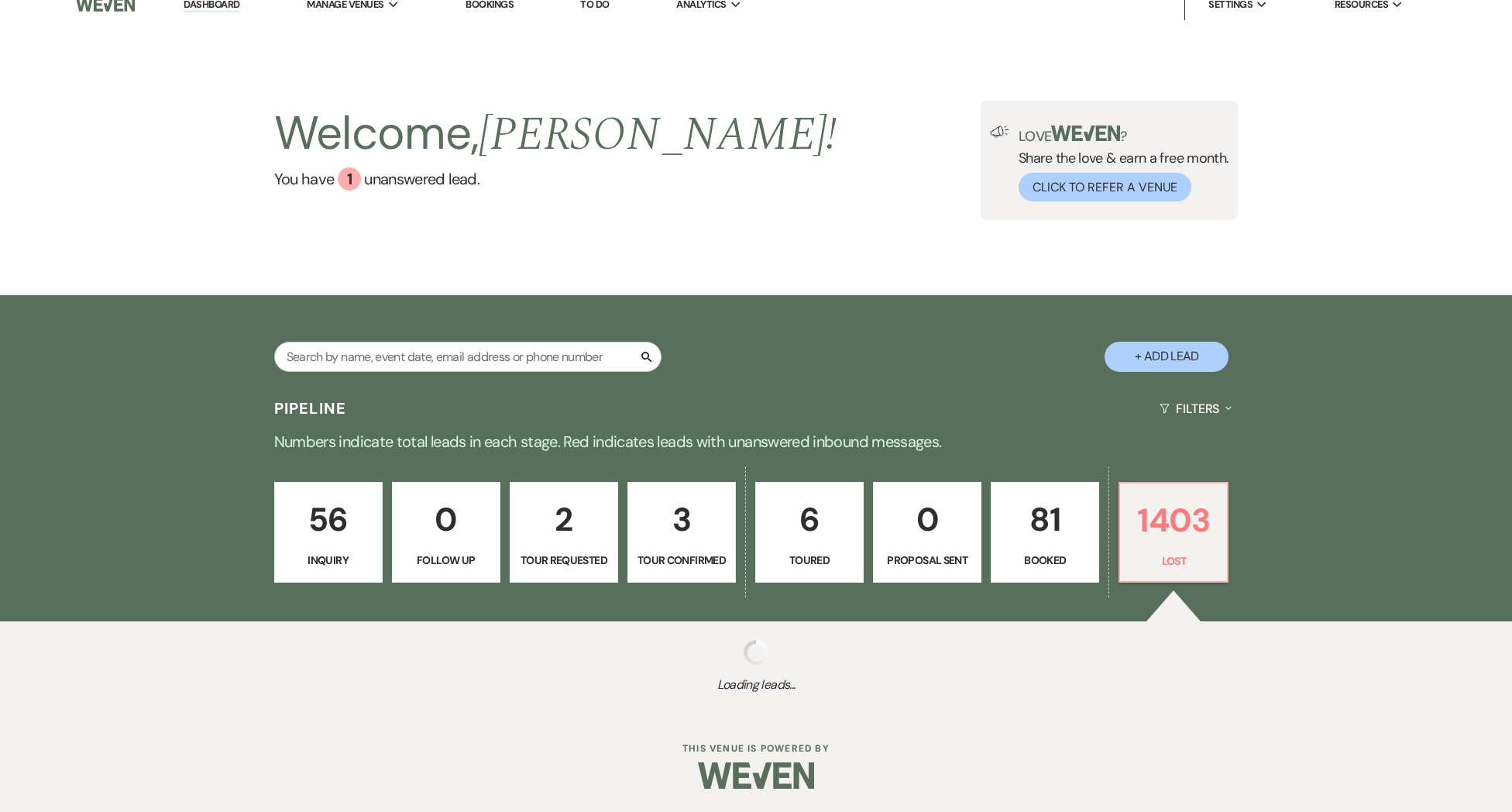
select select "8"
select select "5"
select select "8"
select select "5"
select select "8"
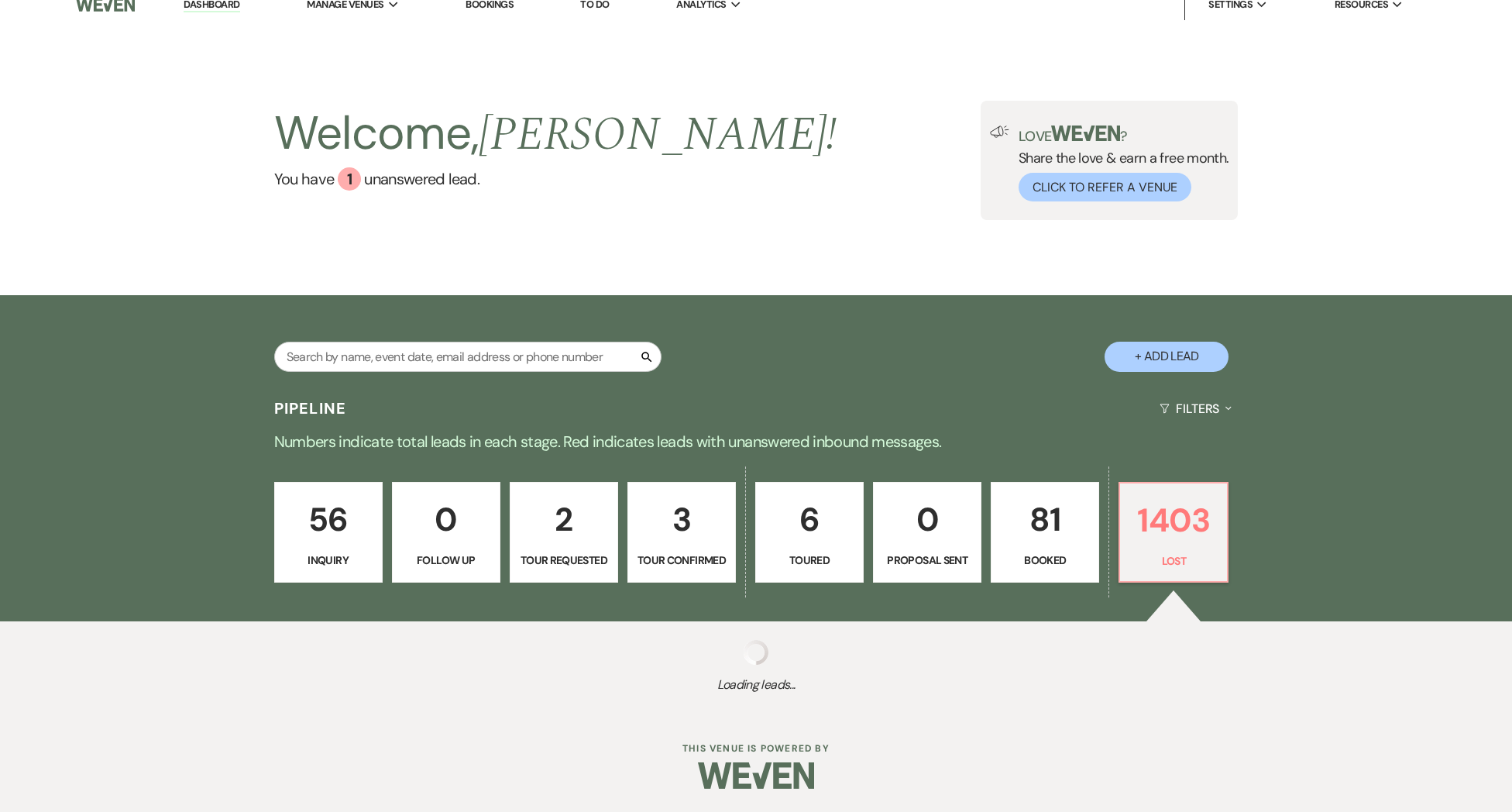
select select "5"
select select "8"
select select "10"
select select "8"
select select "5"
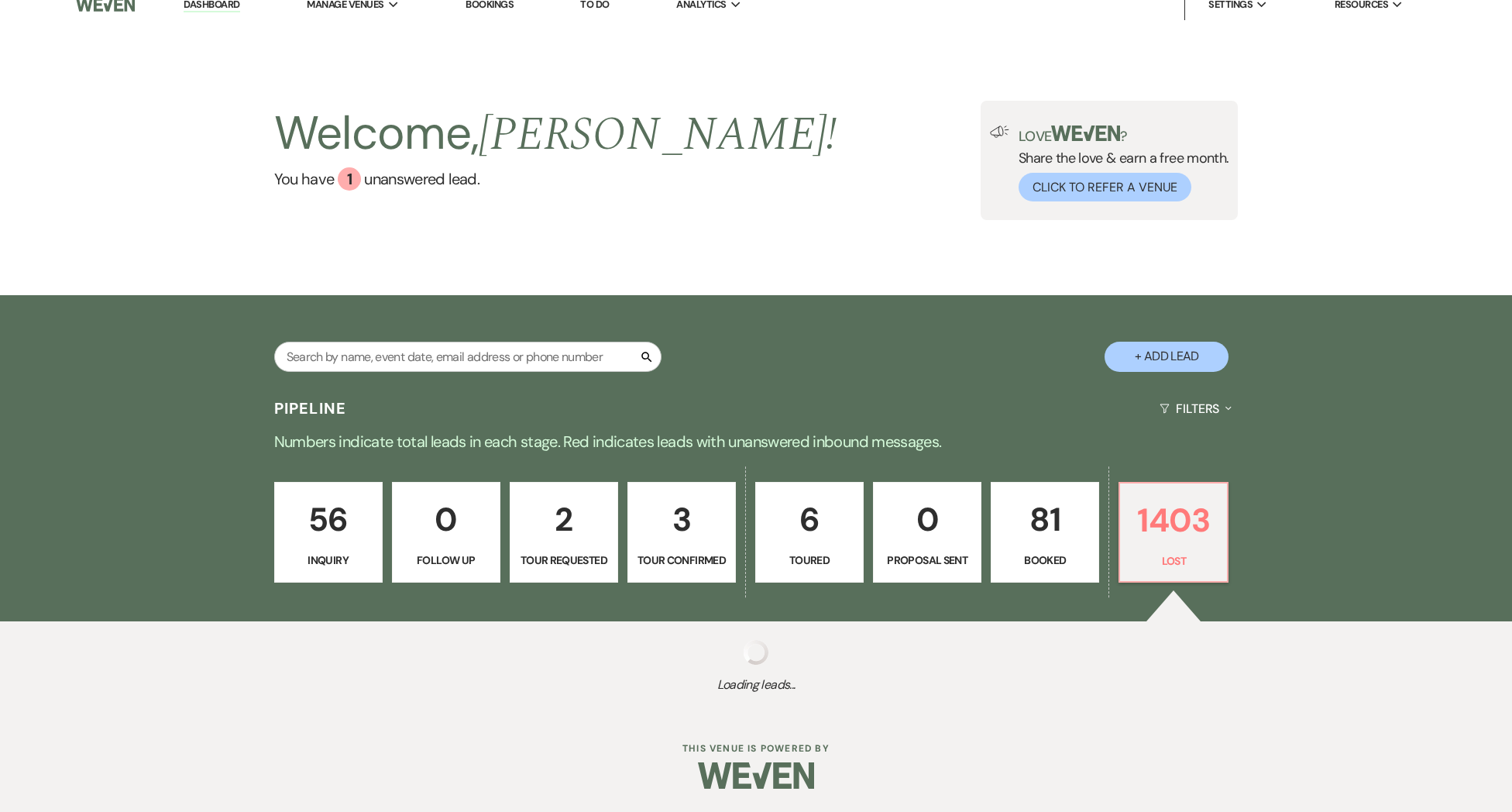
select select "8"
select select "6"
select select "8"
select select "5"
select select "8"
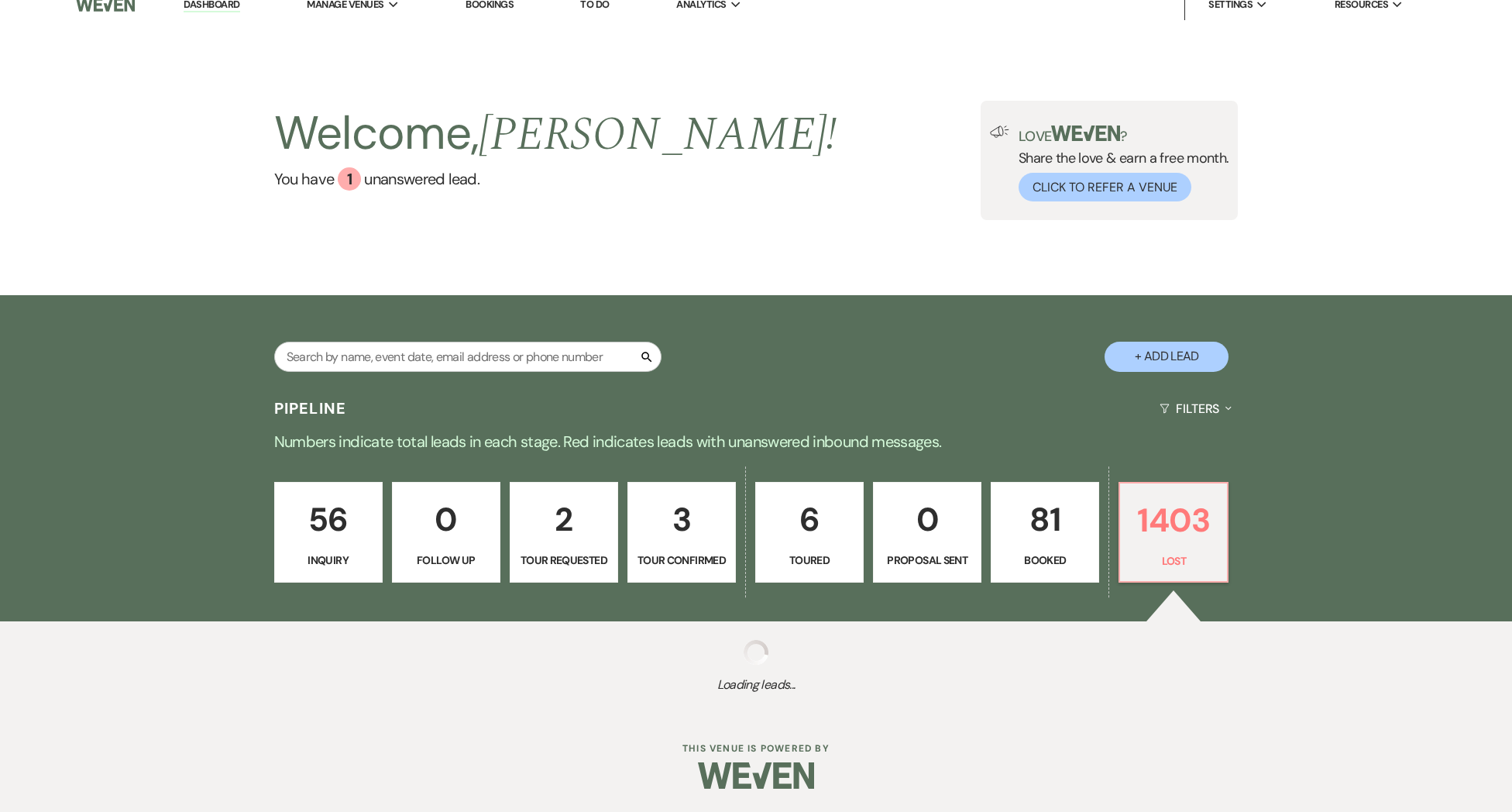
select select "6"
select select "8"
select select "6"
select select "8"
select select "5"
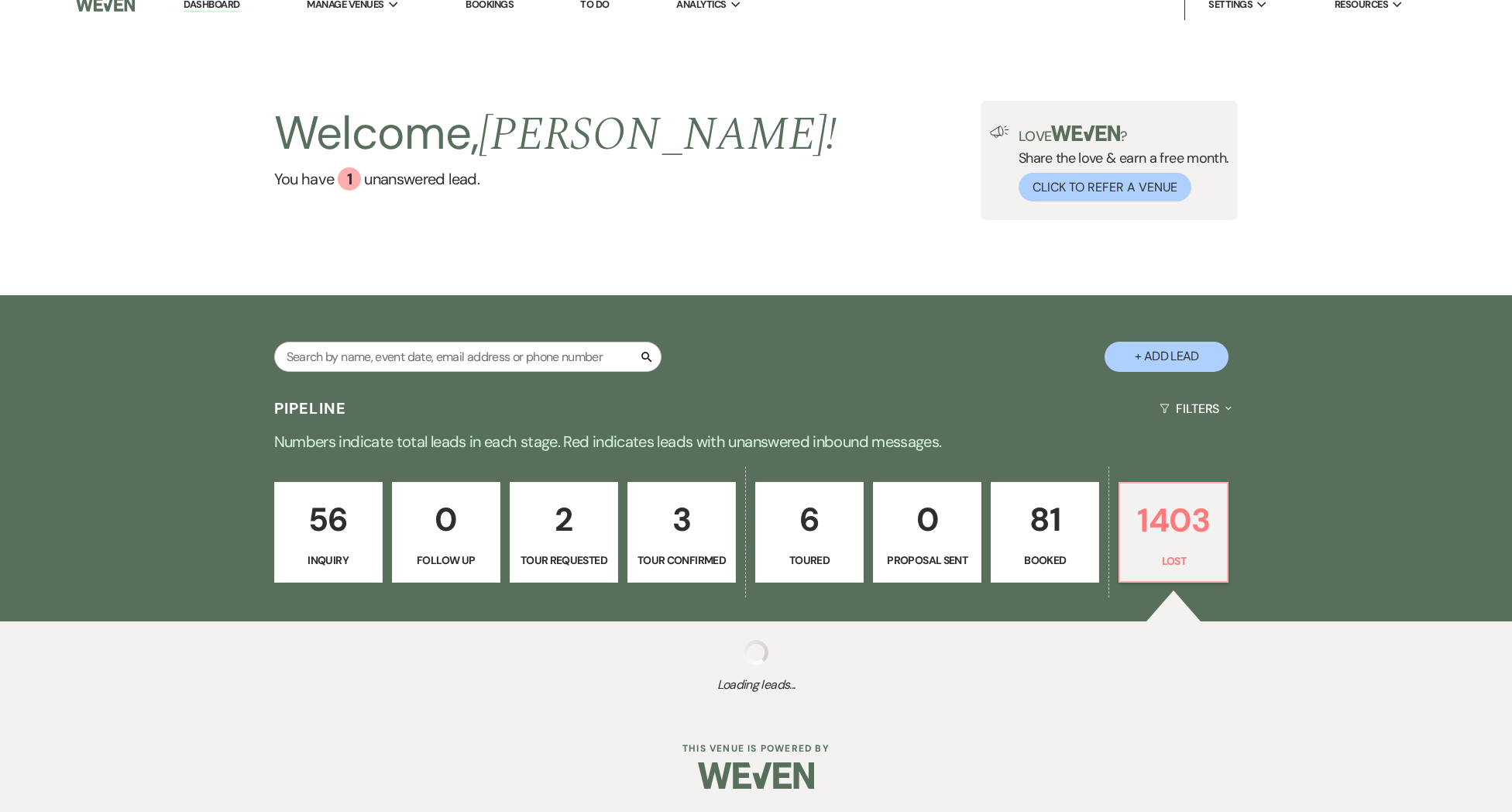
select select "8"
select select "5"
select select "8"
select select "5"
select select "8"
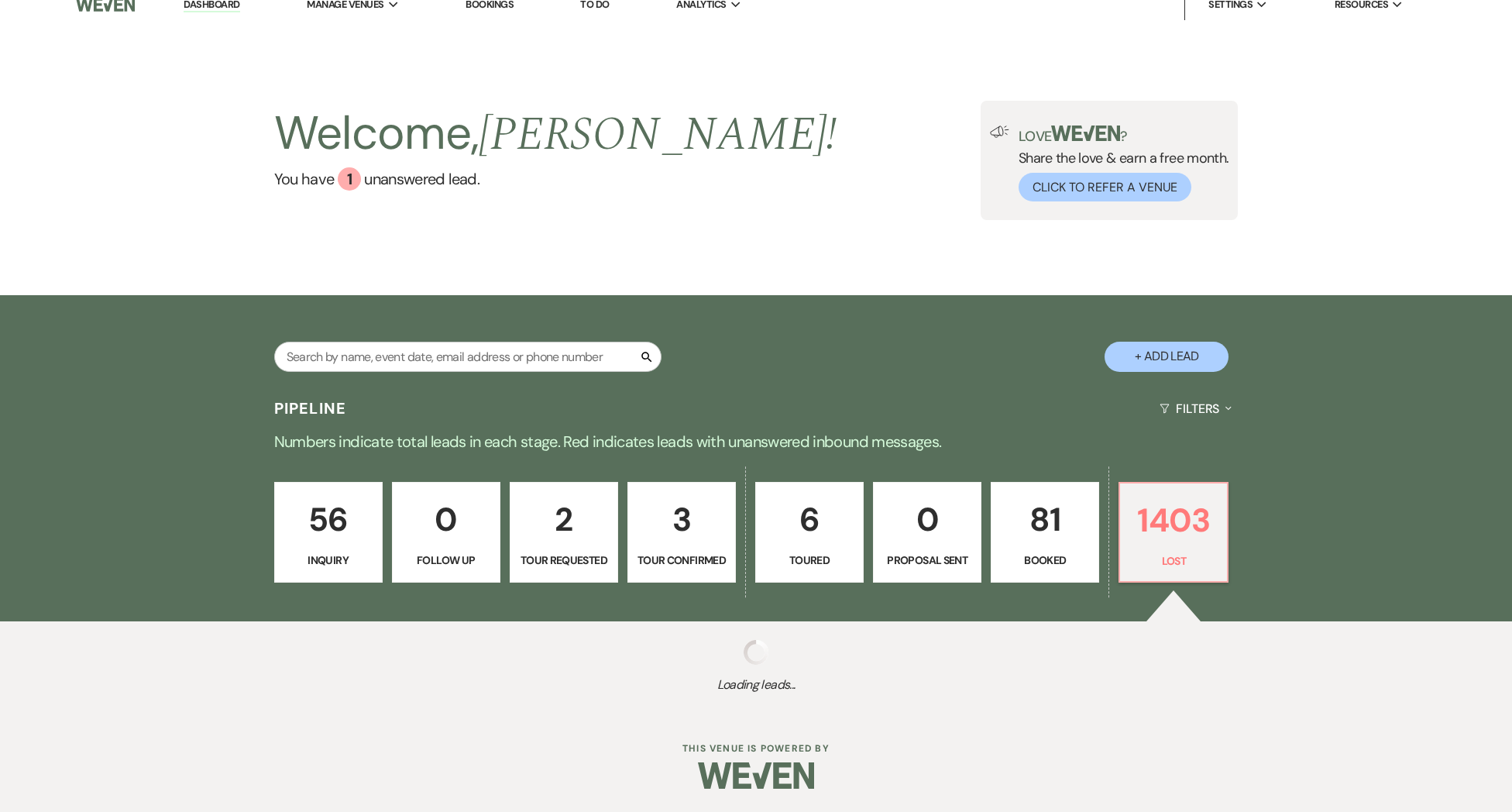
select select "5"
select select "8"
select select "5"
select select "8"
select select "7"
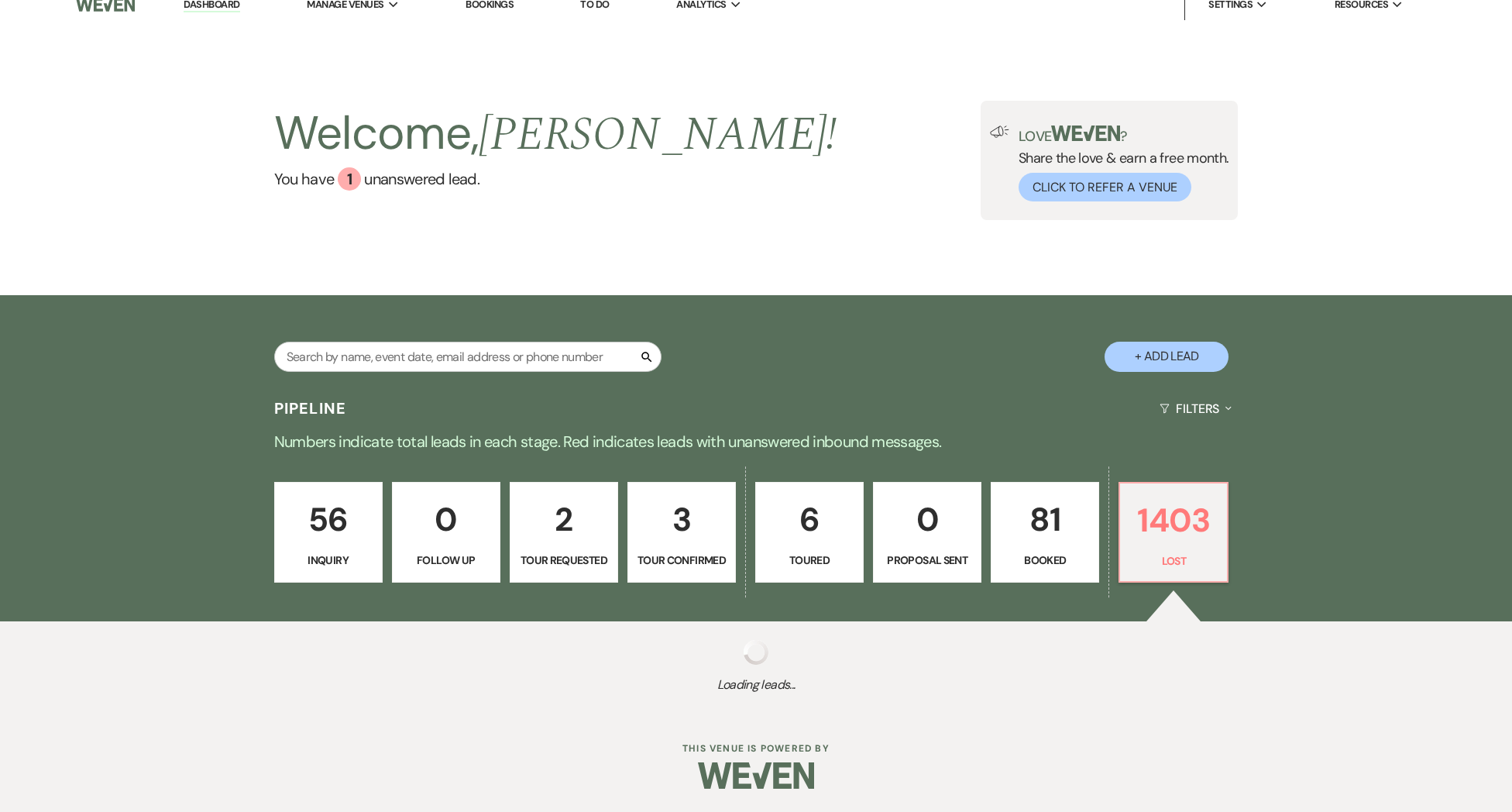
select select "8"
select select "5"
select select "8"
select select "5"
select select "8"
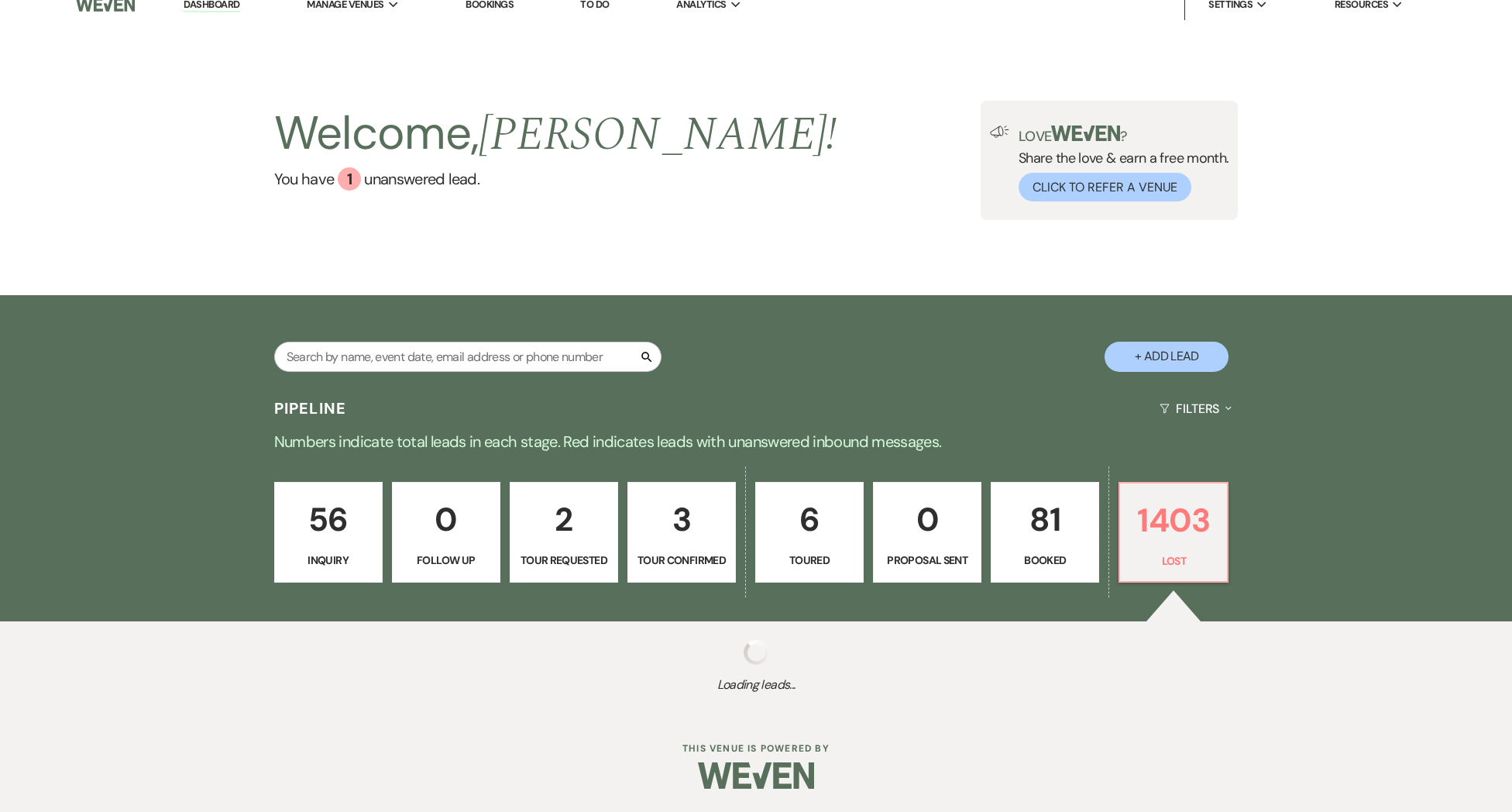
select select "5"
select select "8"
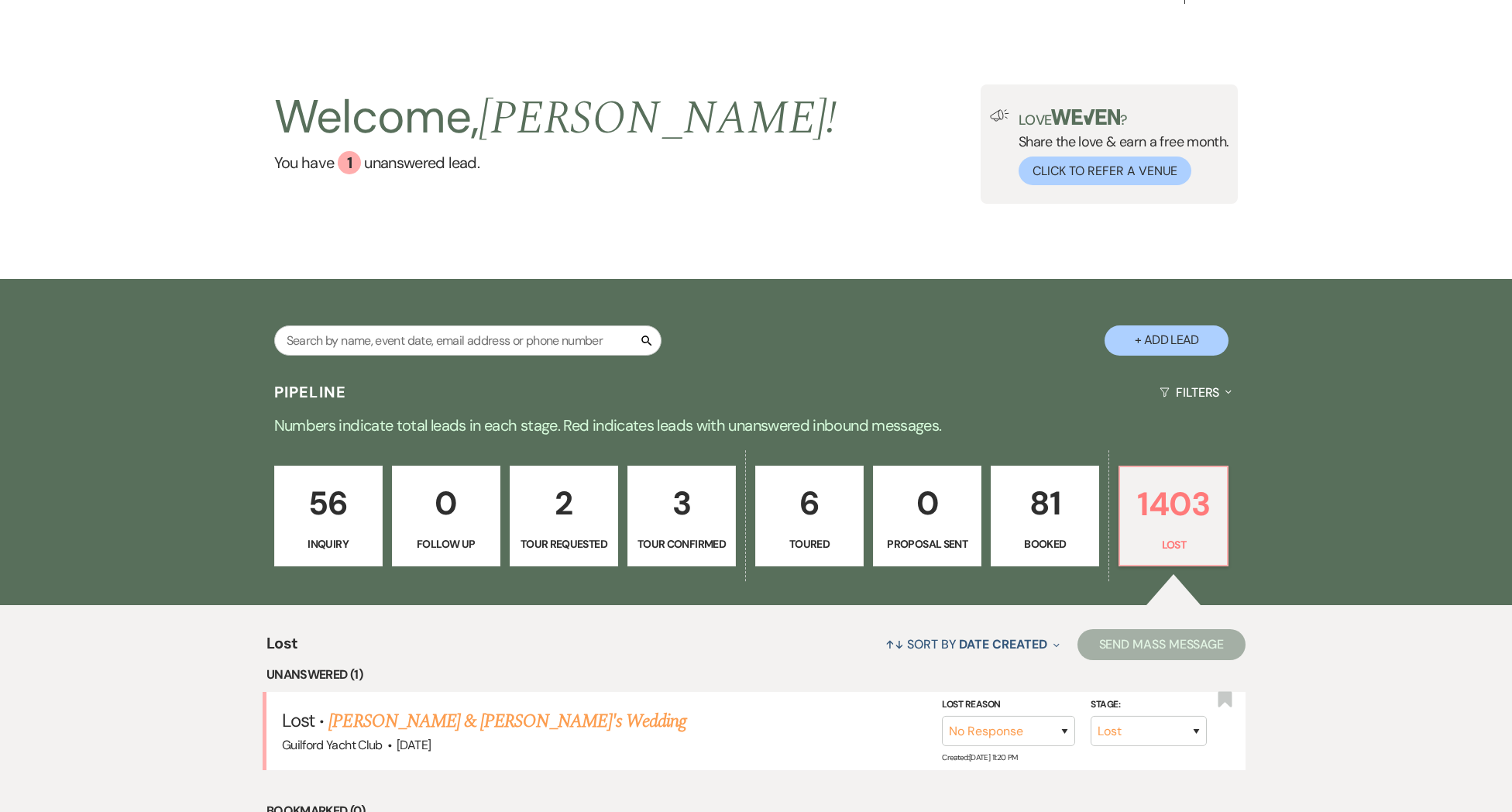
scroll to position [173, 0]
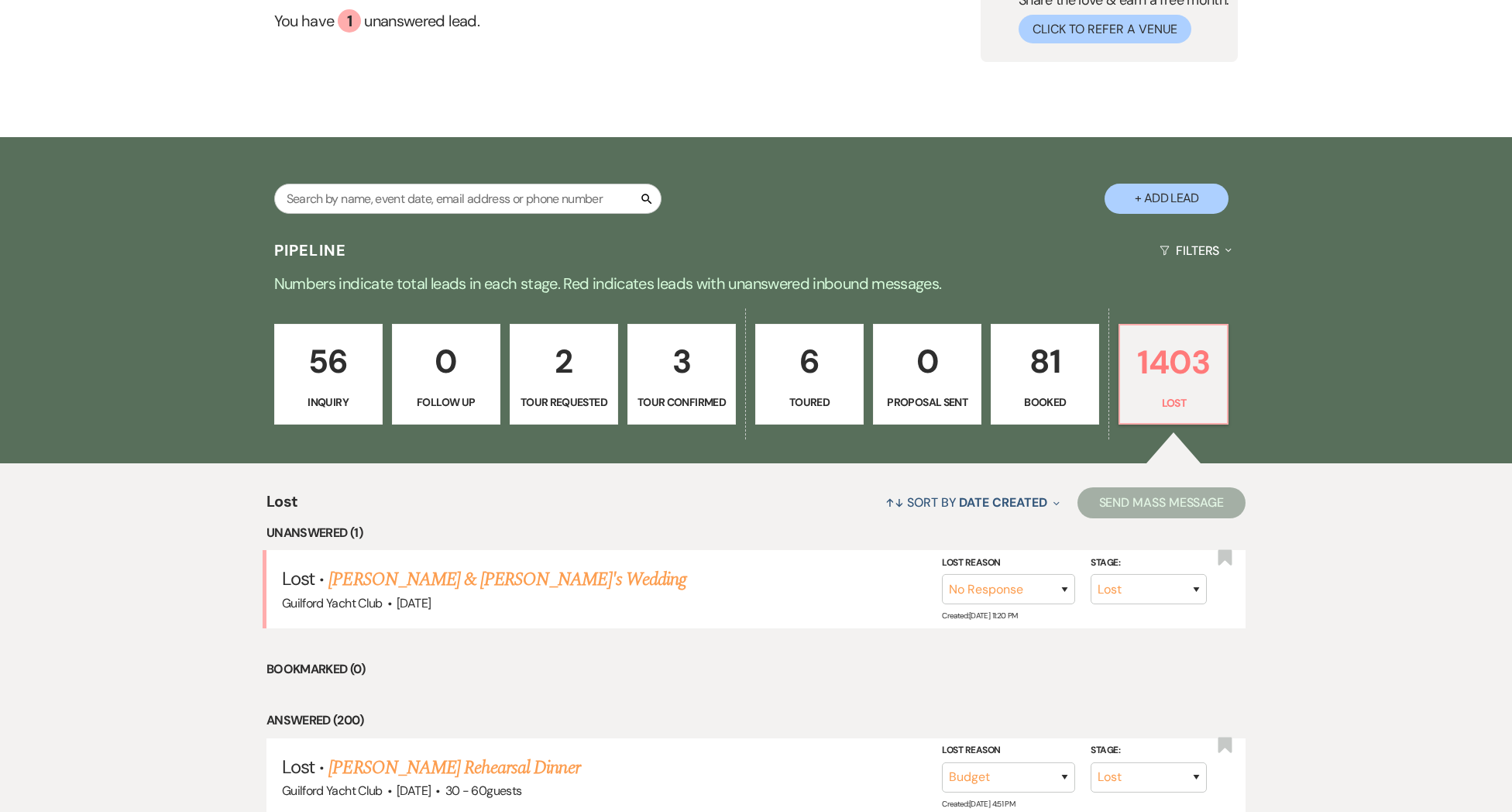
drag, startPoint x: 528, startPoint y: 598, endPoint x: 539, endPoint y: 598, distance: 11.0
click at [528, 593] on link "[PERSON_NAME] & [PERSON_NAME]'s Wedding" at bounding box center [507, 579] width 358 height 28
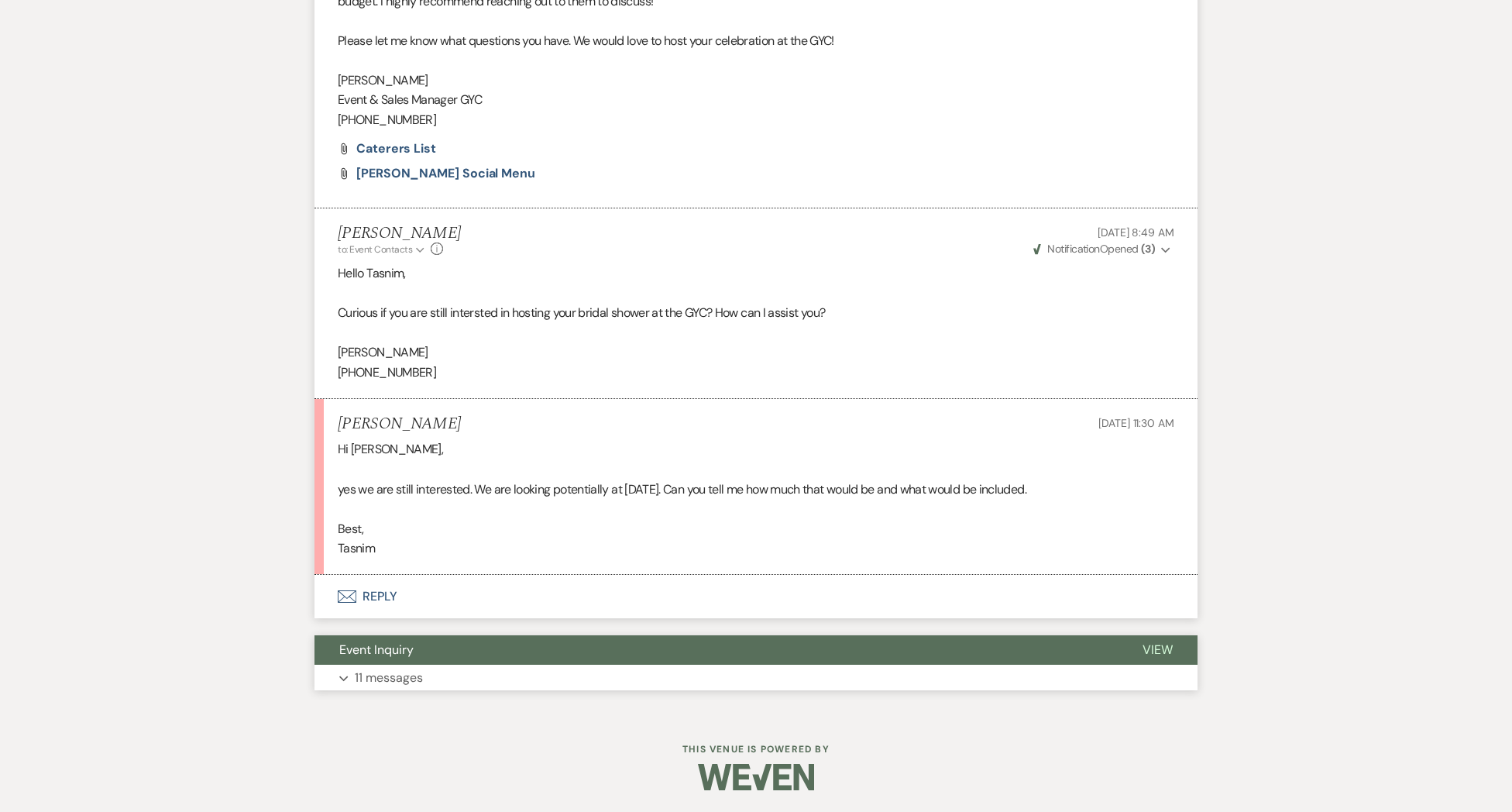
scroll to position [889, 0]
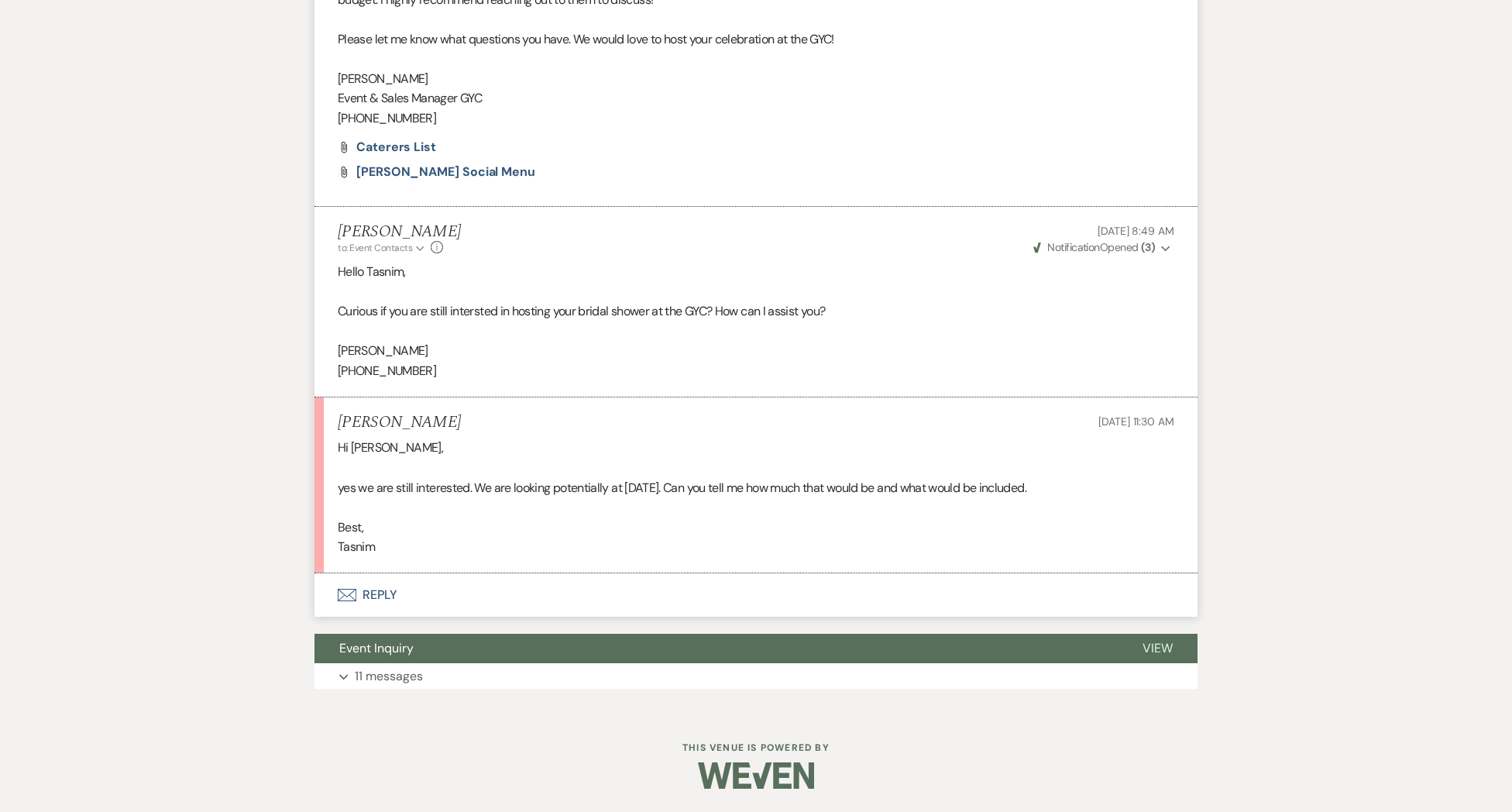
click at [394, 598] on button "Envelope Reply" at bounding box center [755, 595] width 883 height 44
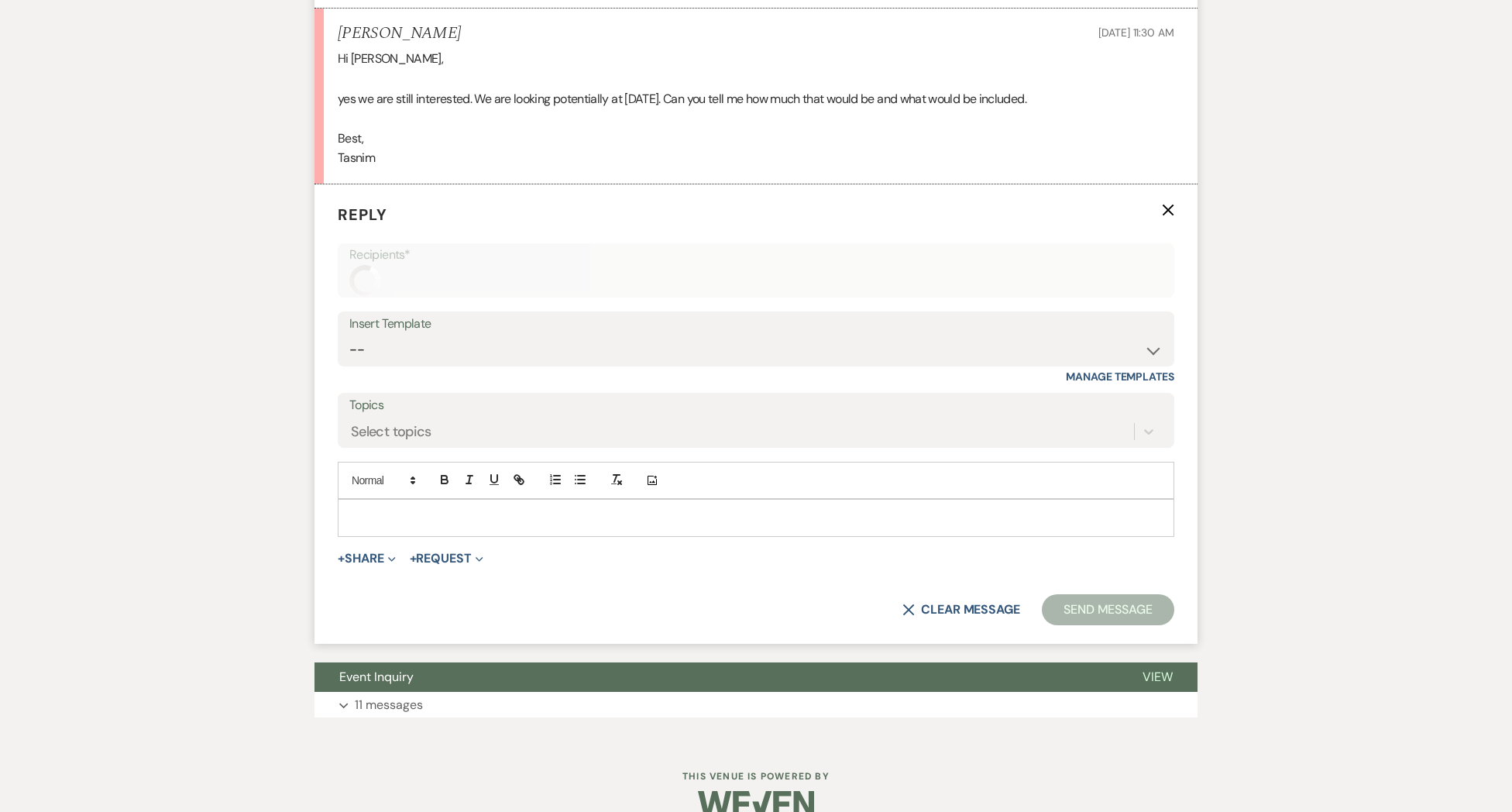
scroll to position [1286, 0]
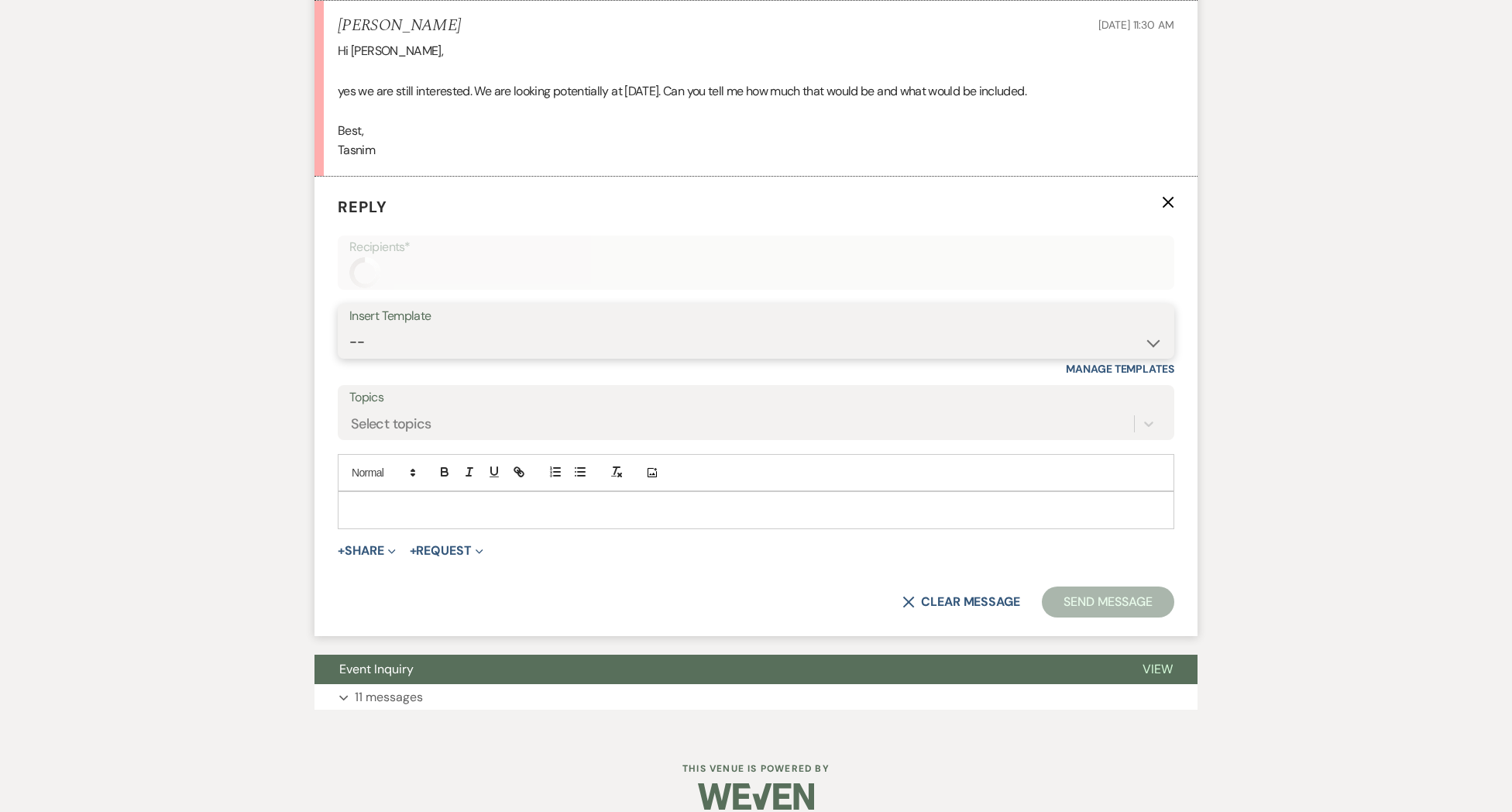
click at [408, 332] on select "-- Weven Planning Portal Introduction (Booked Events) Initial Inquiry Response …" at bounding box center [756, 341] width 814 height 30
click at [349, 327] on select "-- Weven Planning Portal Introduction (Booked Events) Initial Inquiry Response …" at bounding box center [756, 341] width 814 height 30
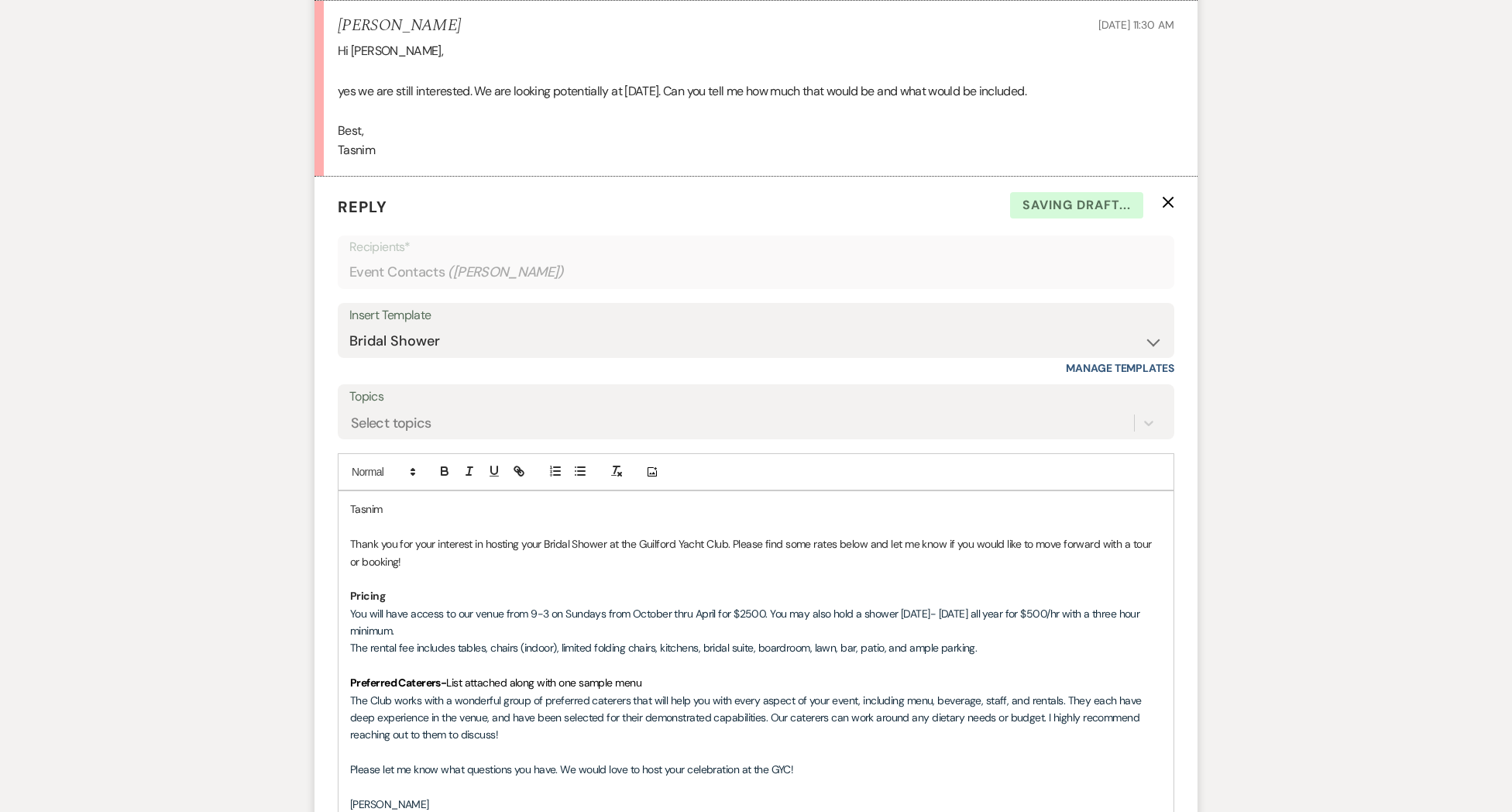
click at [421, 510] on p "Tasnim" at bounding box center [756, 509] width 812 height 17
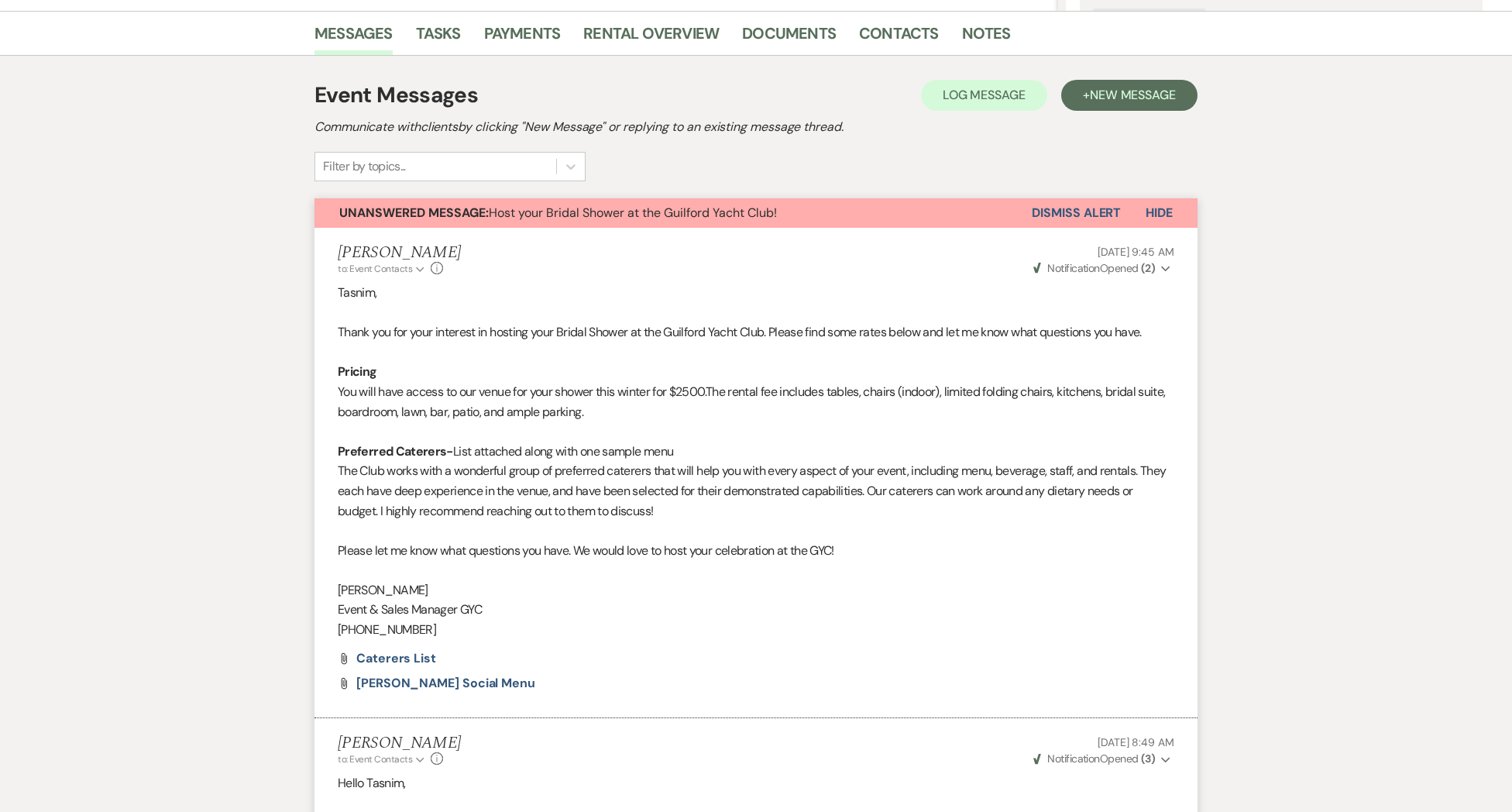
scroll to position [406, 0]
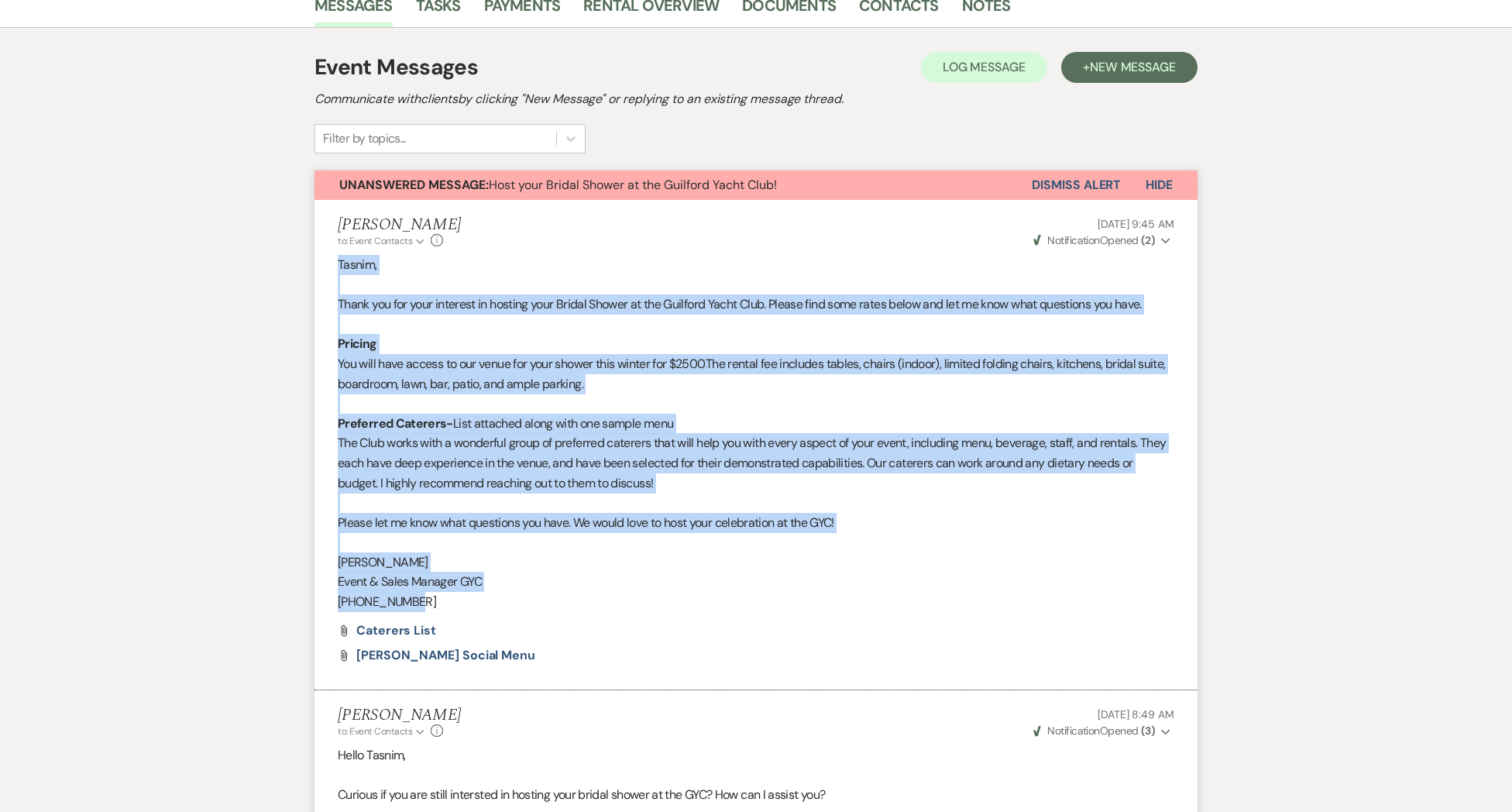
drag, startPoint x: 411, startPoint y: 599, endPoint x: 337, endPoint y: 266, distance: 341.1
click at [336, 266] on li "[PERSON_NAME] to: Event Contacts Expand Info [DATE] 9:45 AM Weven Check Notific…" at bounding box center [755, 445] width 883 height 490
copy div "Tasnim, Thank you for your interest in hosting your Bridal Shower at the Guilfo…"
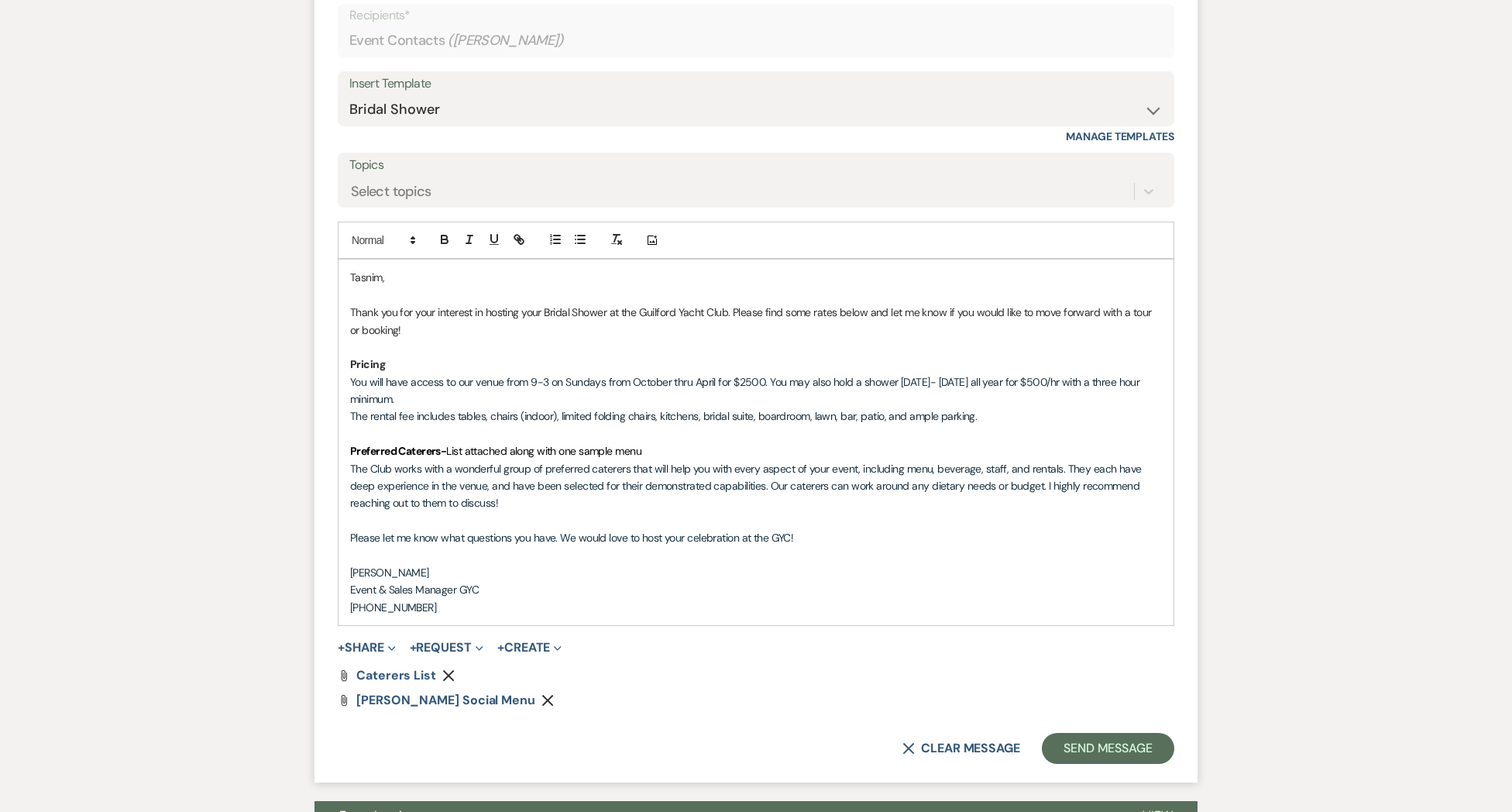
scroll to position [1516, 0]
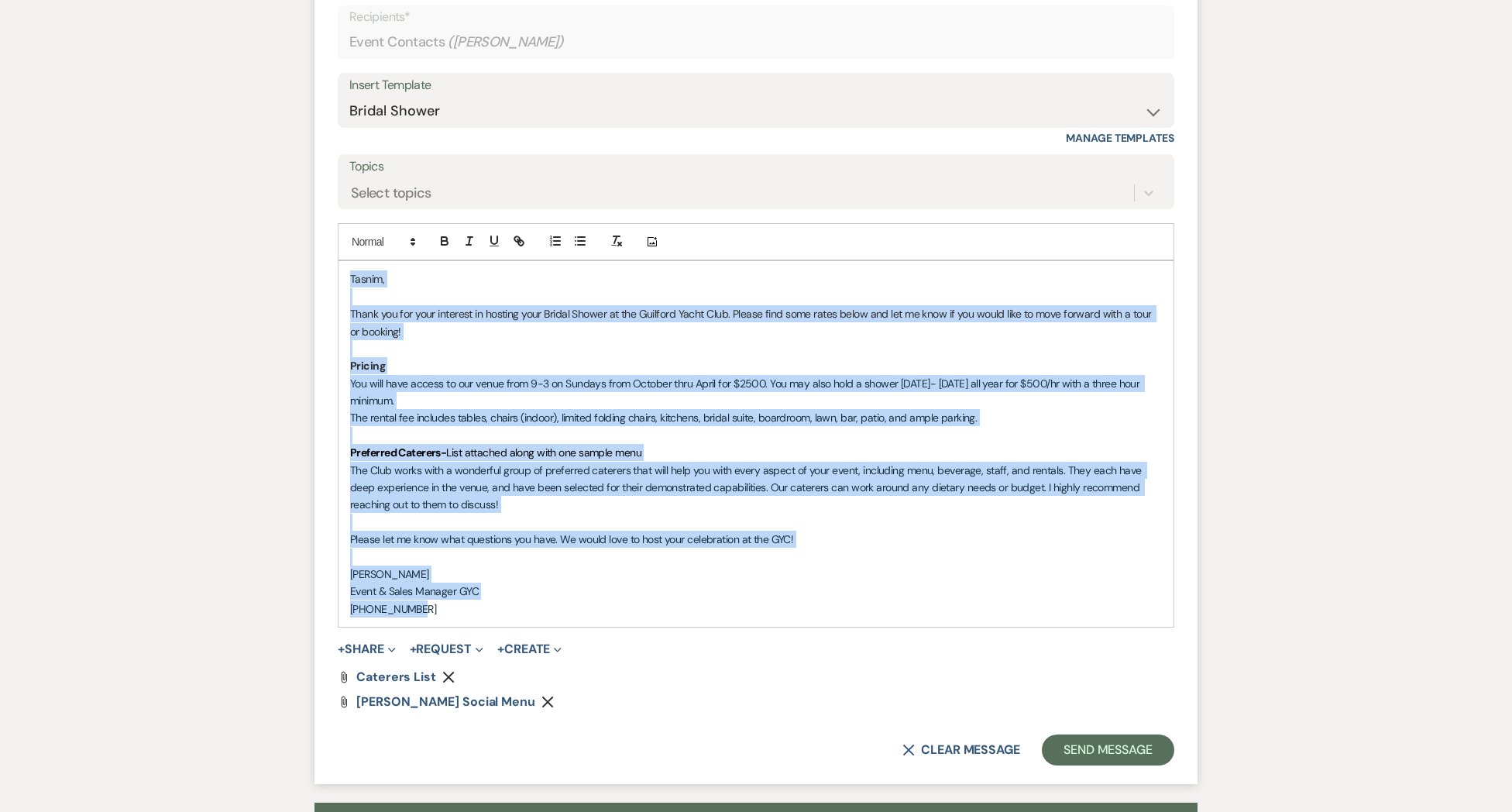
drag, startPoint x: 412, startPoint y: 576, endPoint x: 339, endPoint y: 276, distance: 308.8
click at [339, 276] on div "Tasnim, Thank you for your interest in hosting your Bridal Shower at the Guilfo…" at bounding box center [756, 444] width 835 height 366
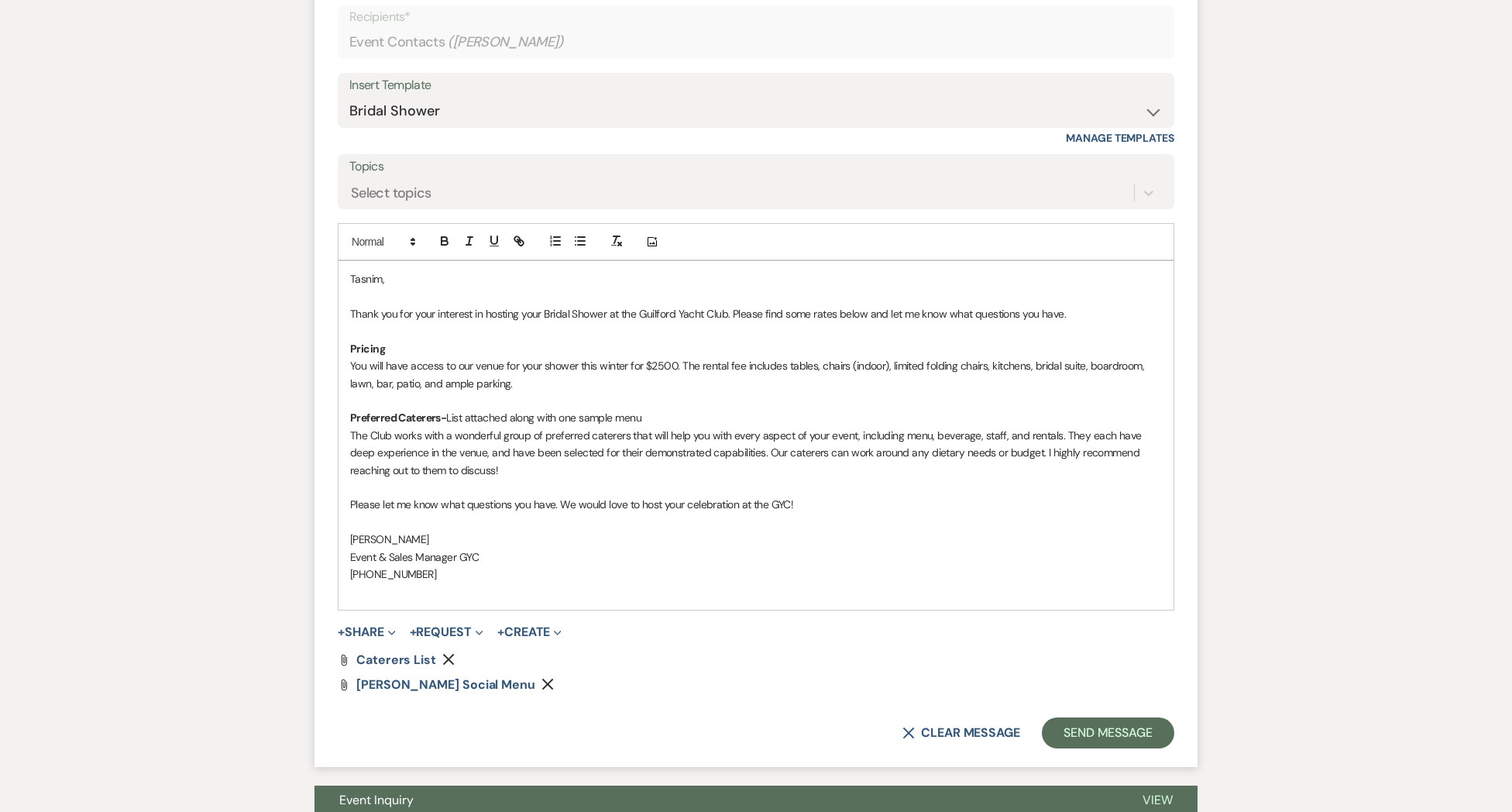
click at [628, 366] on span "You will have access to our venue for your shower this winter for $2500. The re…" at bounding box center [748, 374] width 797 height 31
click at [485, 477] on p "The Club works with a wonderful group of preferred caterers that will help you …" at bounding box center [756, 453] width 812 height 52
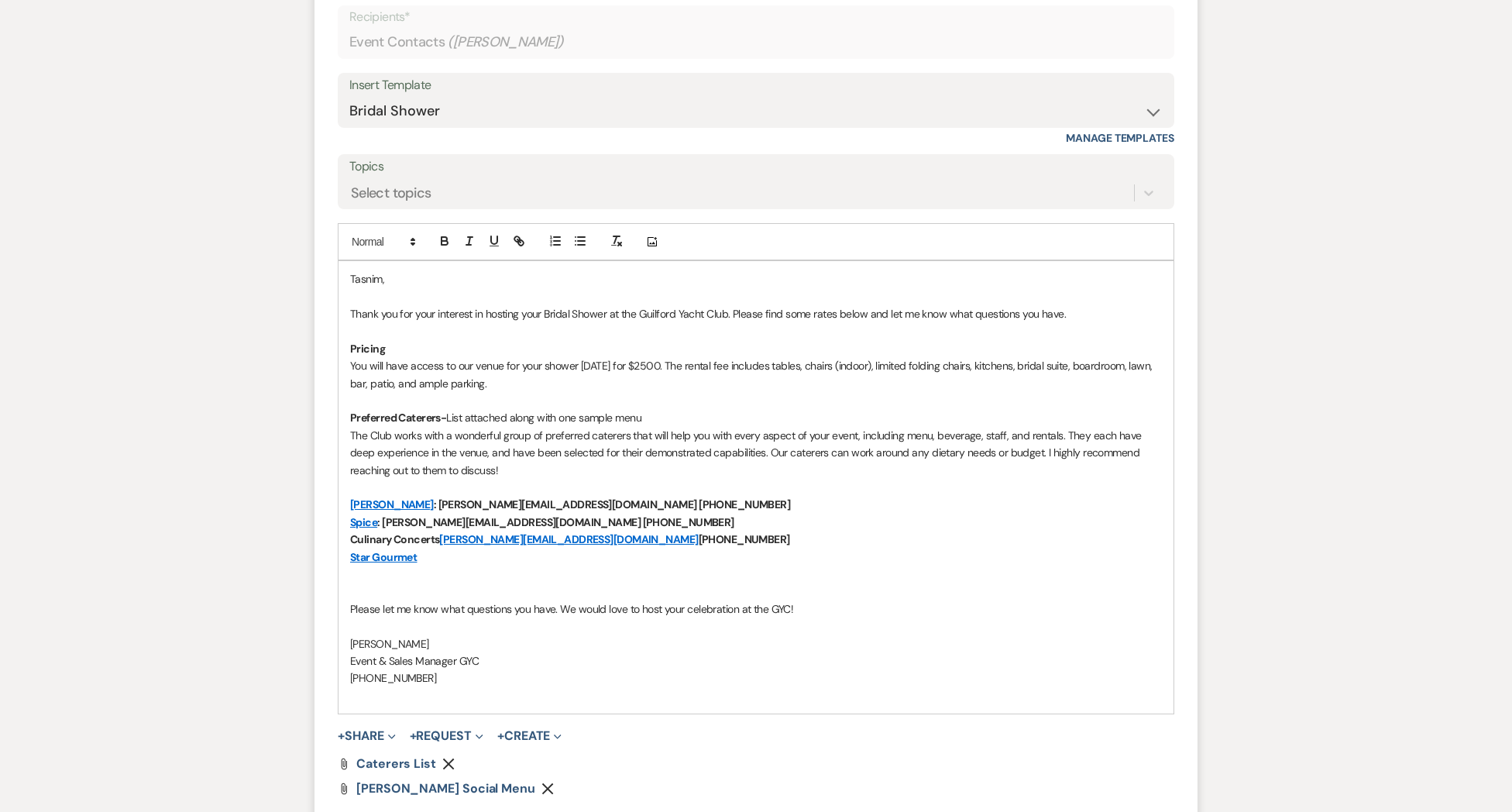
drag, startPoint x: 623, startPoint y: 538, endPoint x: 345, endPoint y: 542, distance: 278.0
click at [345, 542] on div "Tasnim, Thank you for your interest in hosting your Bridal Shower at the Guilfo…" at bounding box center [756, 488] width 835 height 453
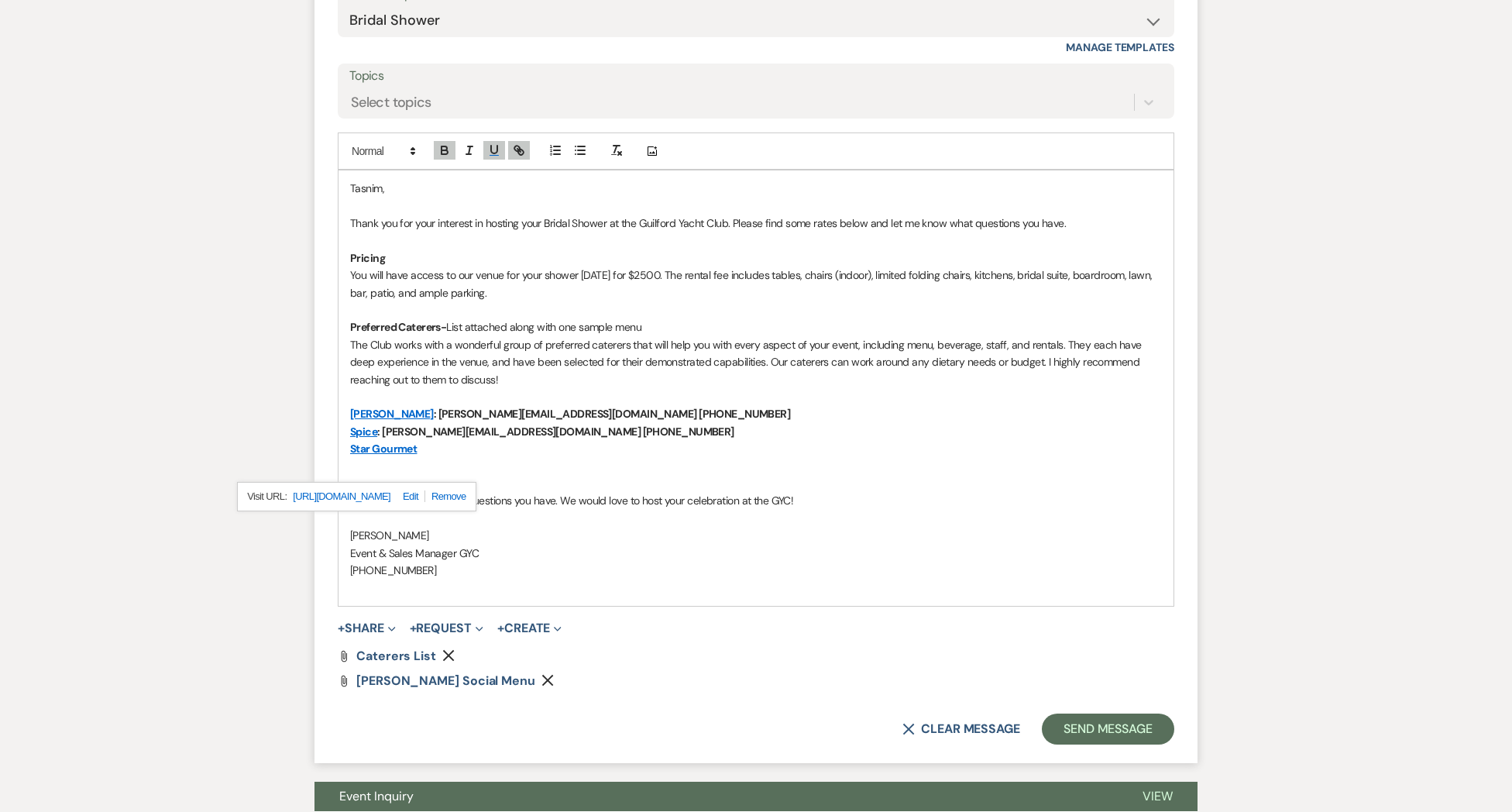
scroll to position [1635, 0]
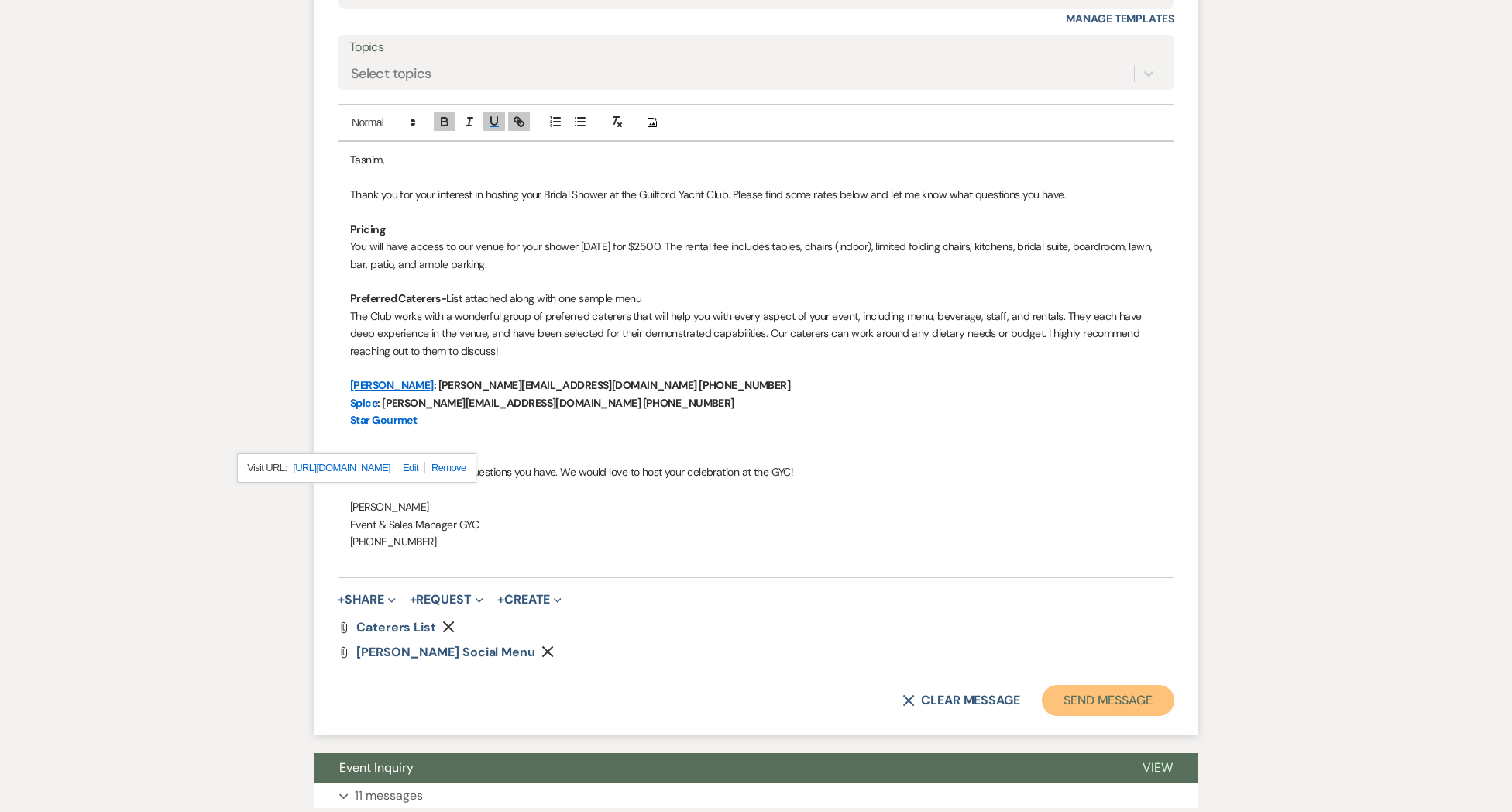
click at [1143, 699] on button "Send Message" at bounding box center [1108, 700] width 132 height 31
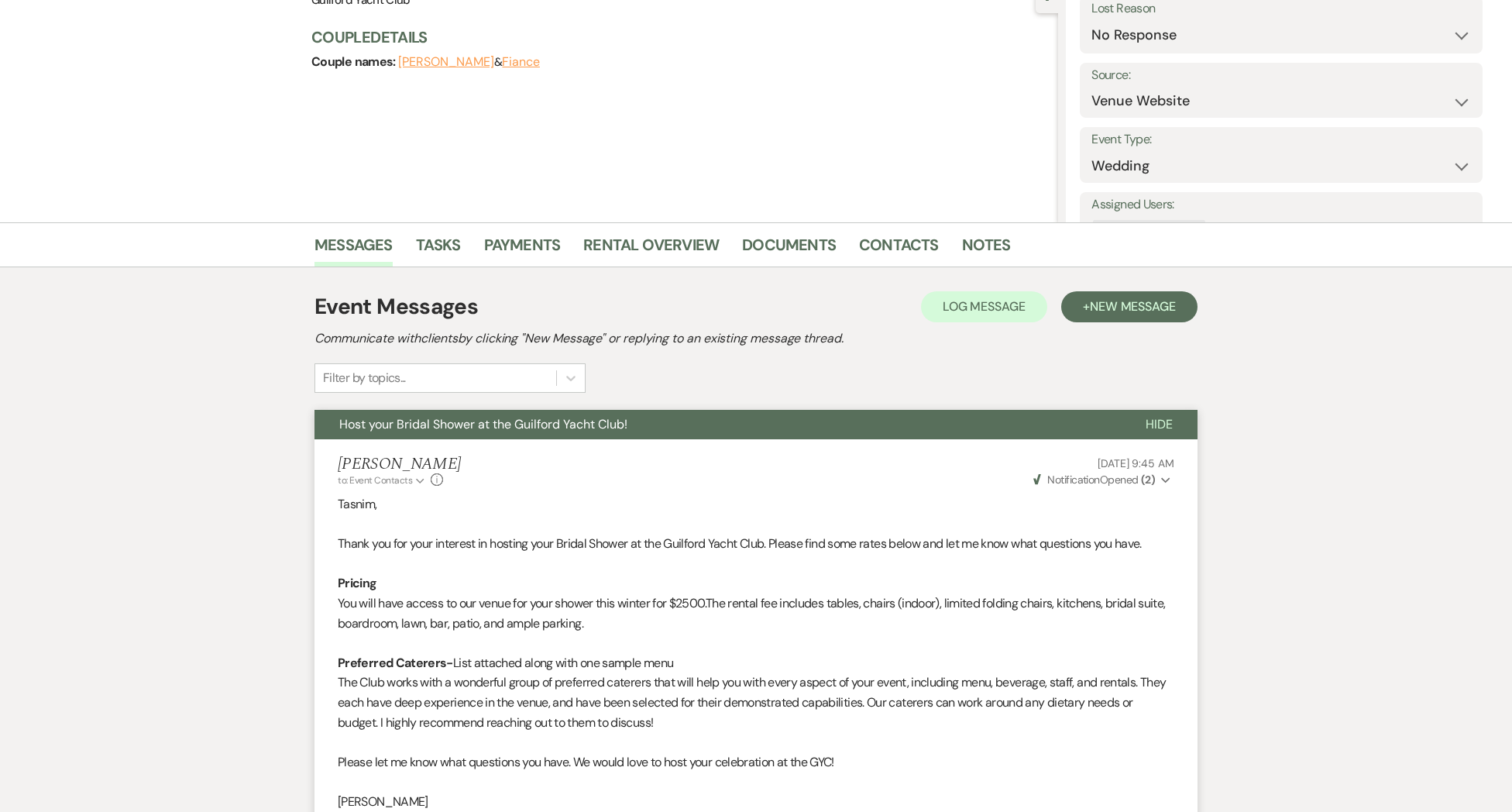
scroll to position [0, 0]
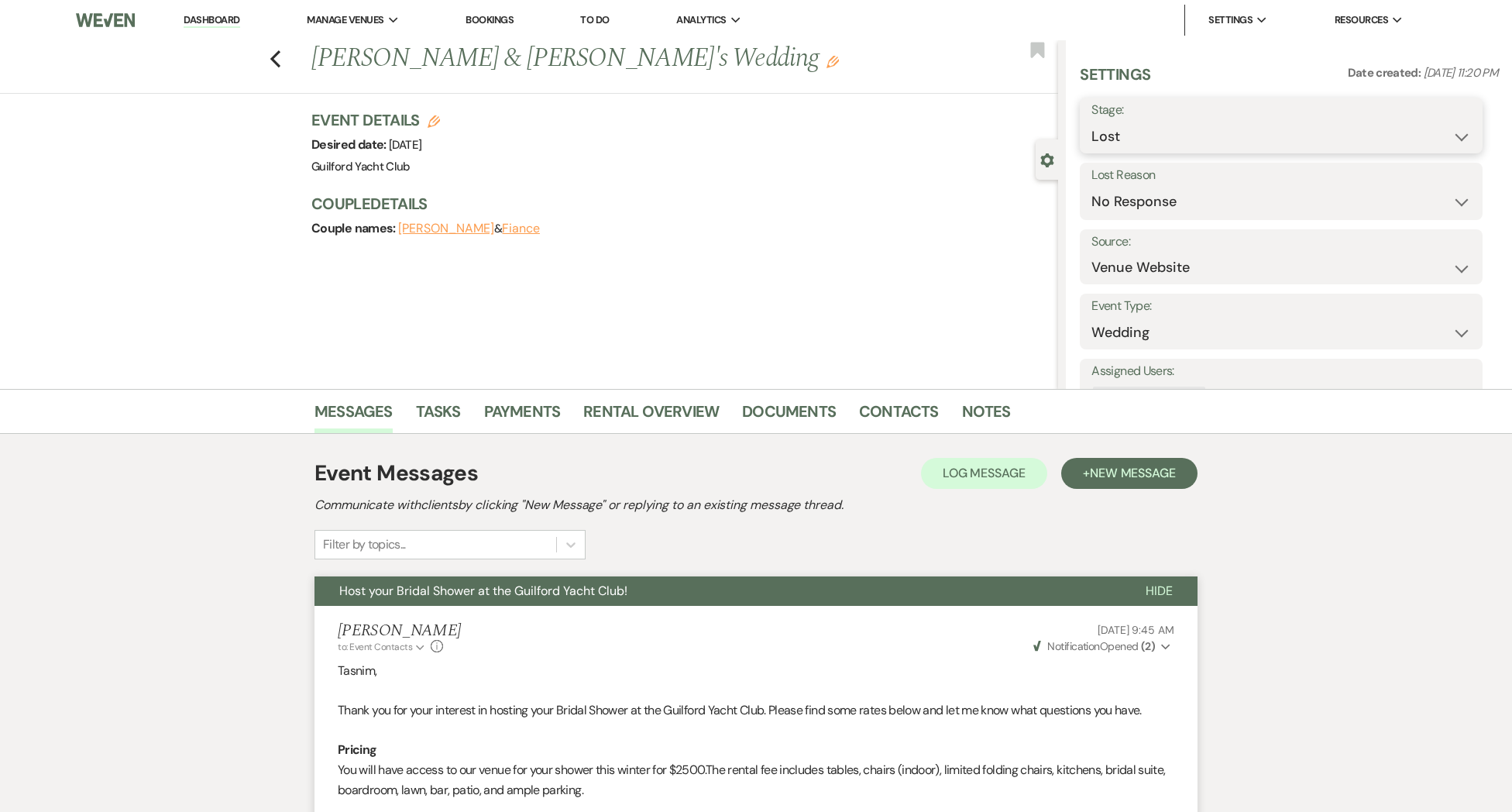
click at [1118, 124] on select "Inquiry Follow Up Tour Requested Tour Confirmed Toured Proposal Sent Booked Lost" at bounding box center [1281, 136] width 380 height 30
click at [1091, 121] on select "Inquiry Follow Up Tour Requested Tour Confirmed Toured Proposal Sent Booked Lost" at bounding box center [1281, 136] width 380 height 30
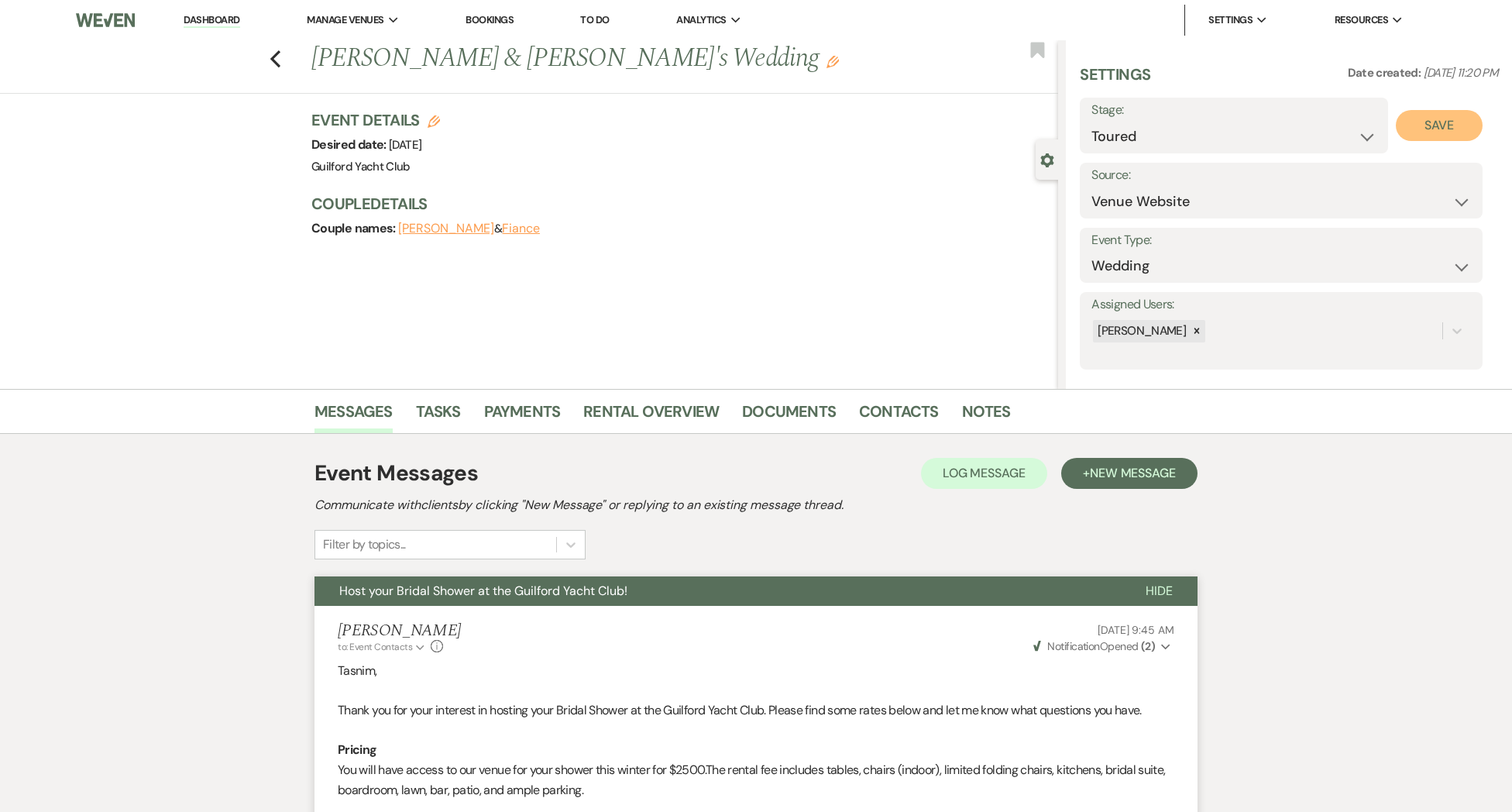
drag, startPoint x: 1447, startPoint y: 121, endPoint x: 1427, endPoint y: 113, distance: 21.5
click at [1447, 121] on button "Save" at bounding box center [1440, 125] width 88 height 31
click at [276, 60] on icon "Previous" at bounding box center [275, 59] width 12 height 19
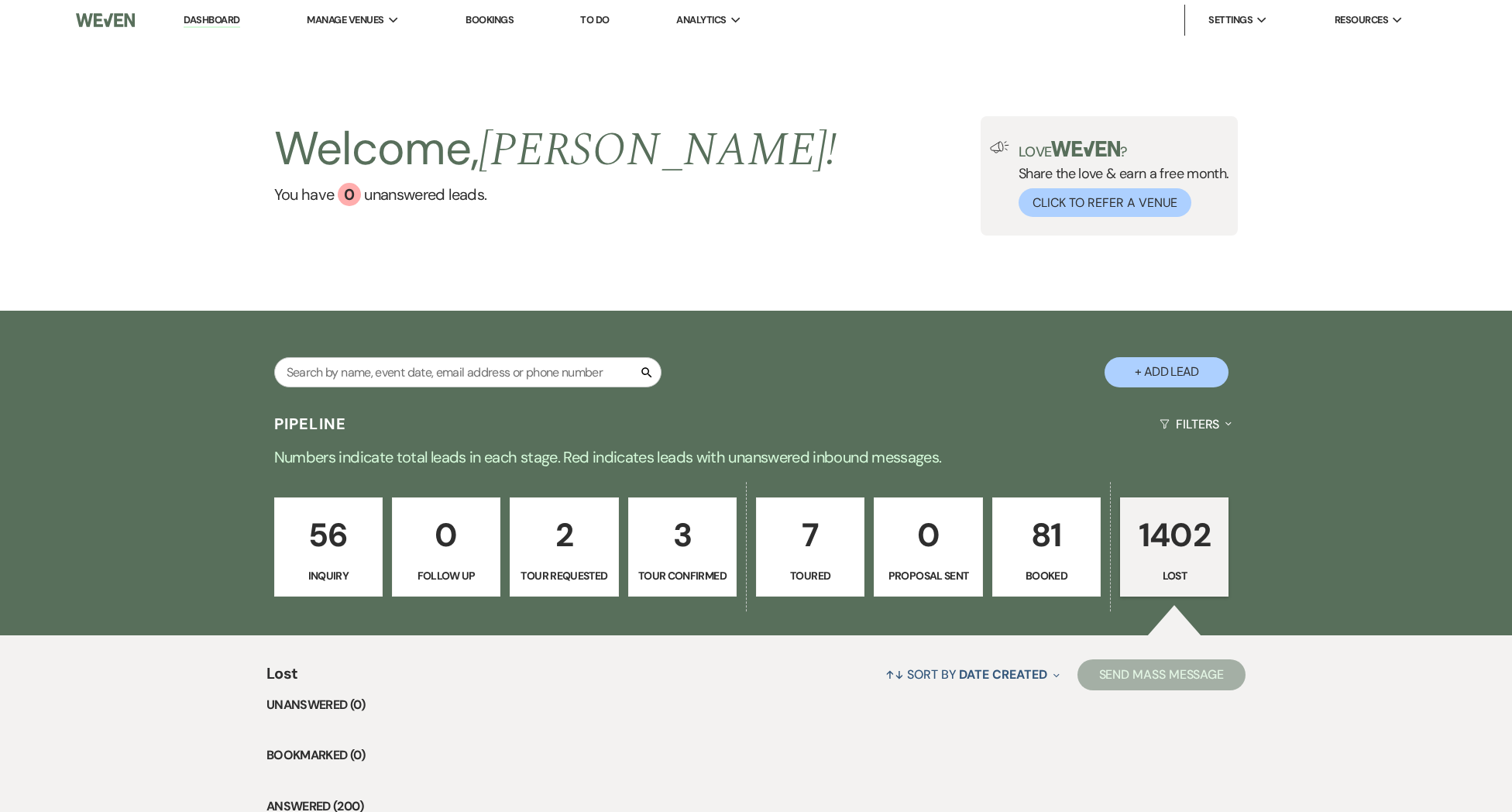
click at [1037, 525] on p "81" at bounding box center [1047, 534] width 89 height 52
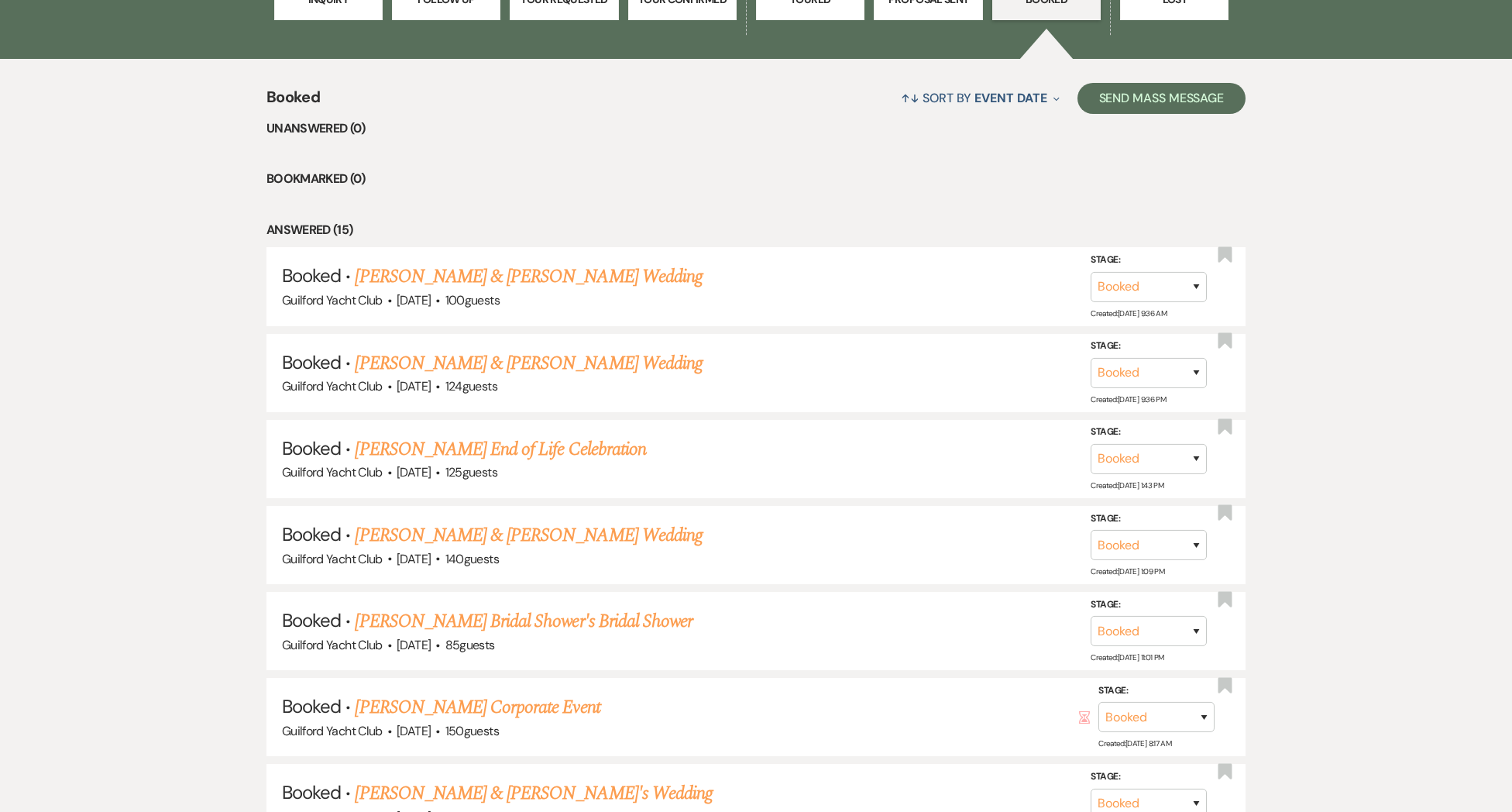
scroll to position [446, 0]
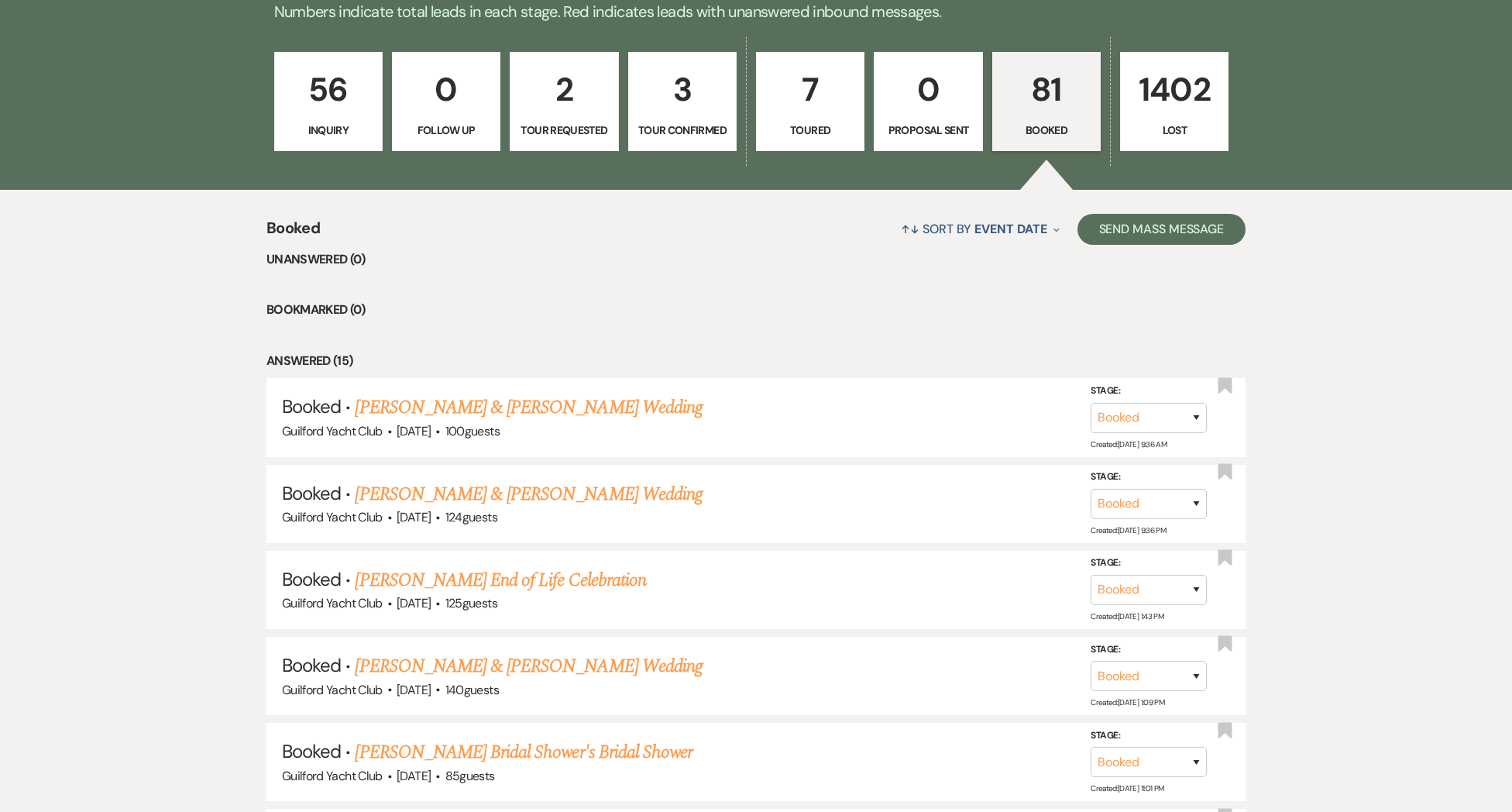
click at [334, 93] on p "56" at bounding box center [328, 89] width 89 height 52
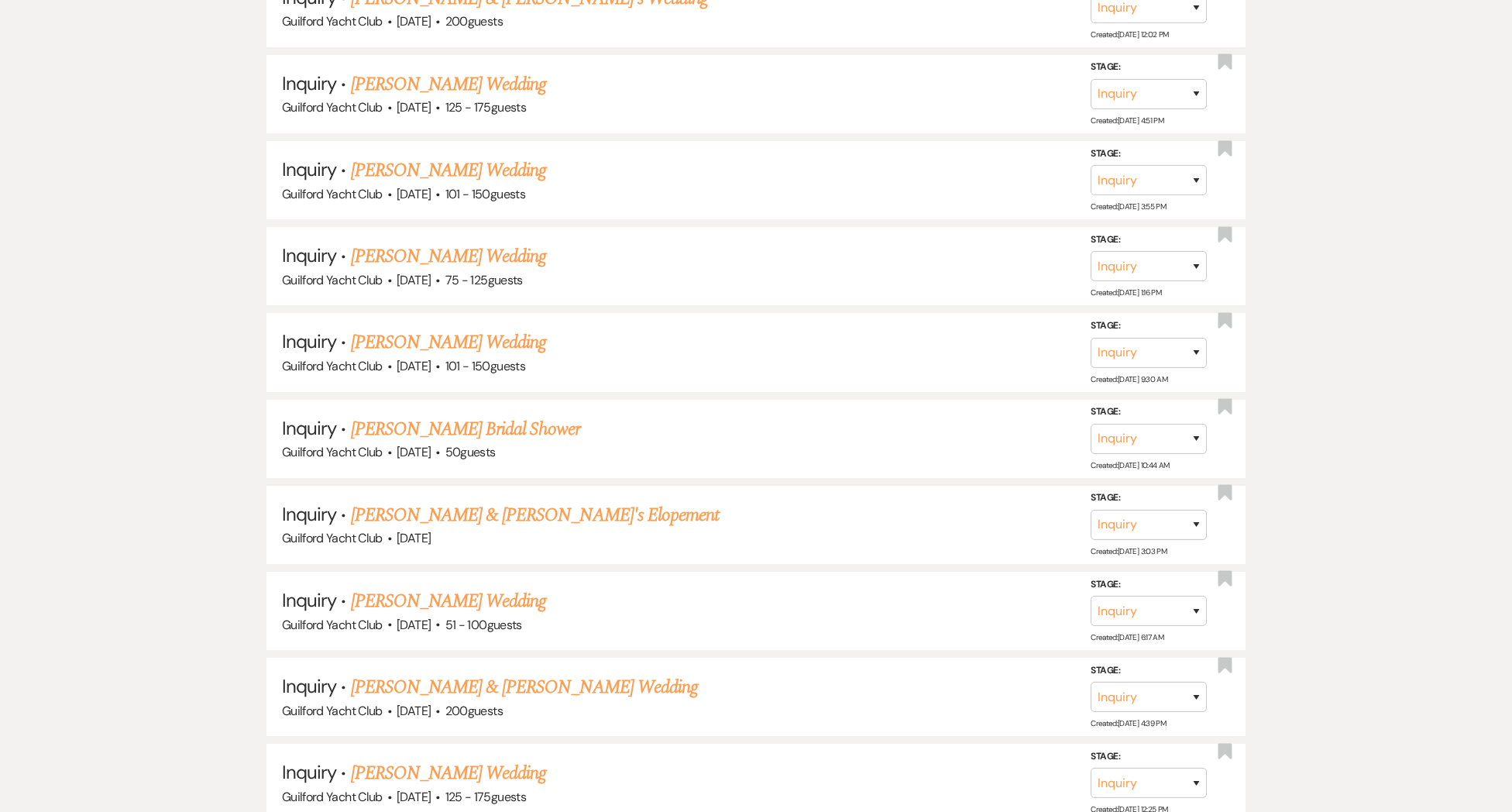
scroll to position [4910, 0]
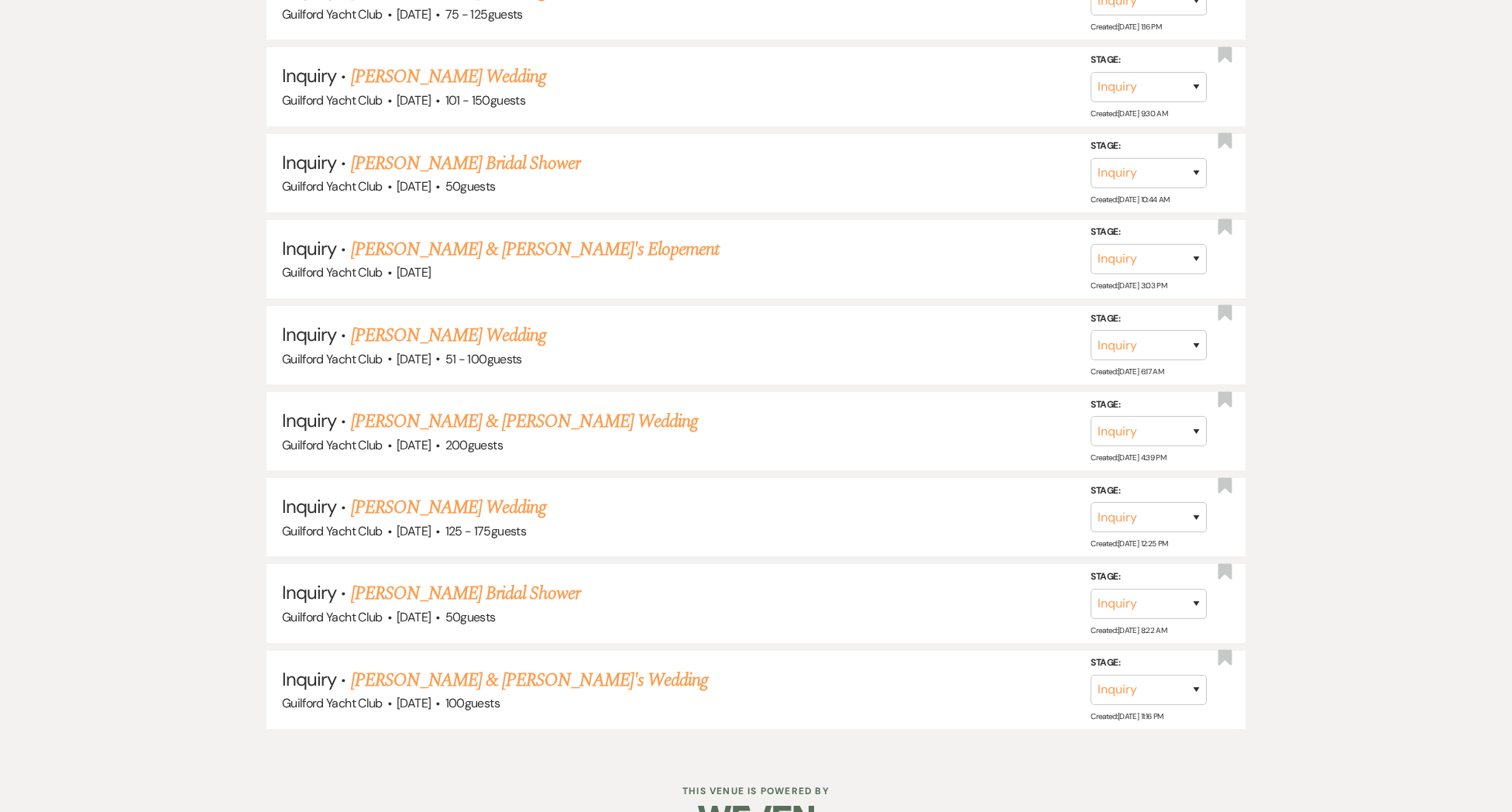
click at [403, 666] on link "[PERSON_NAME] & [PERSON_NAME]'s Wedding" at bounding box center [530, 680] width 358 height 28
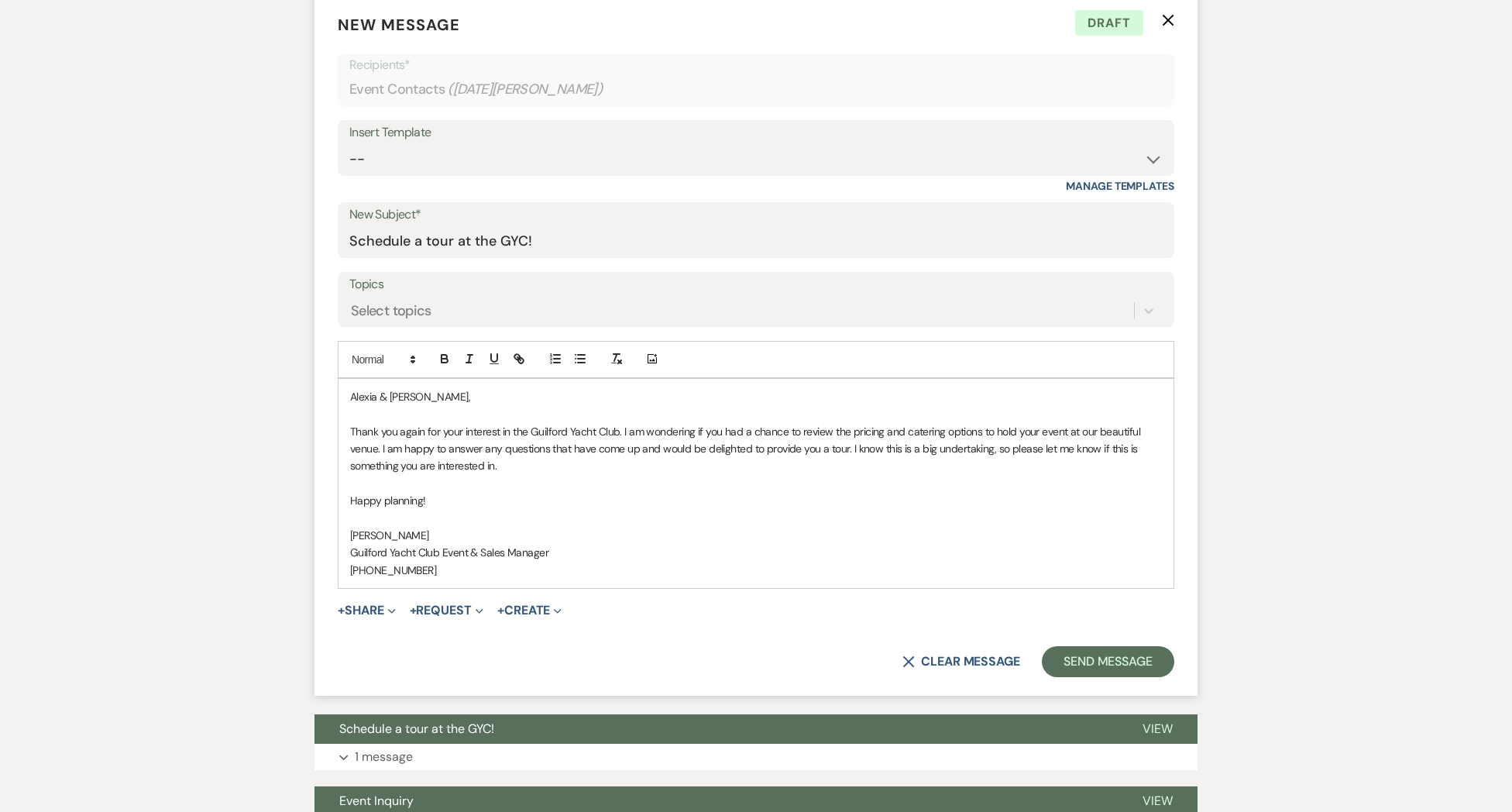
scroll to position [764, 0]
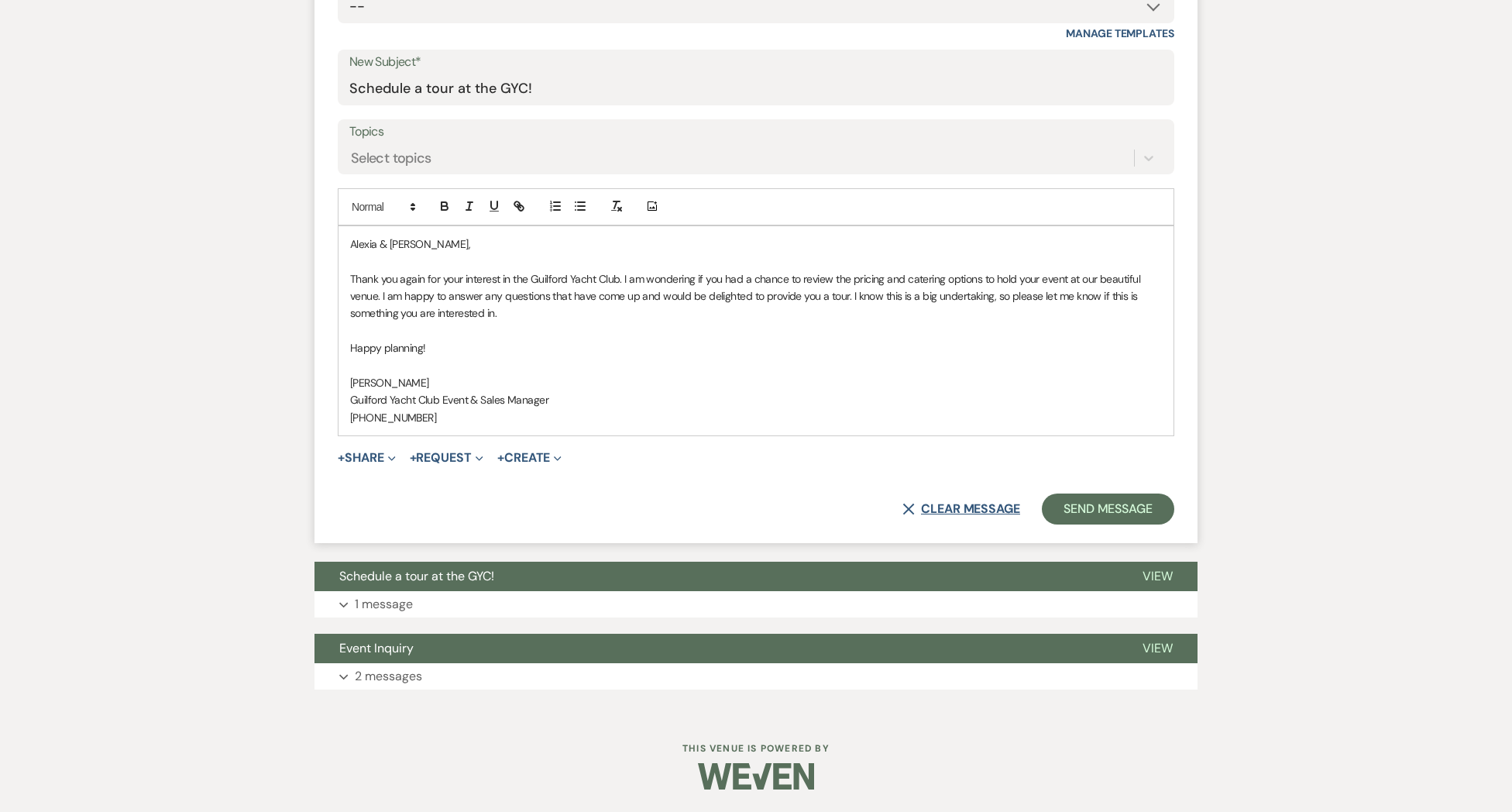
click at [993, 506] on button "X Clear message" at bounding box center [961, 509] width 117 height 12
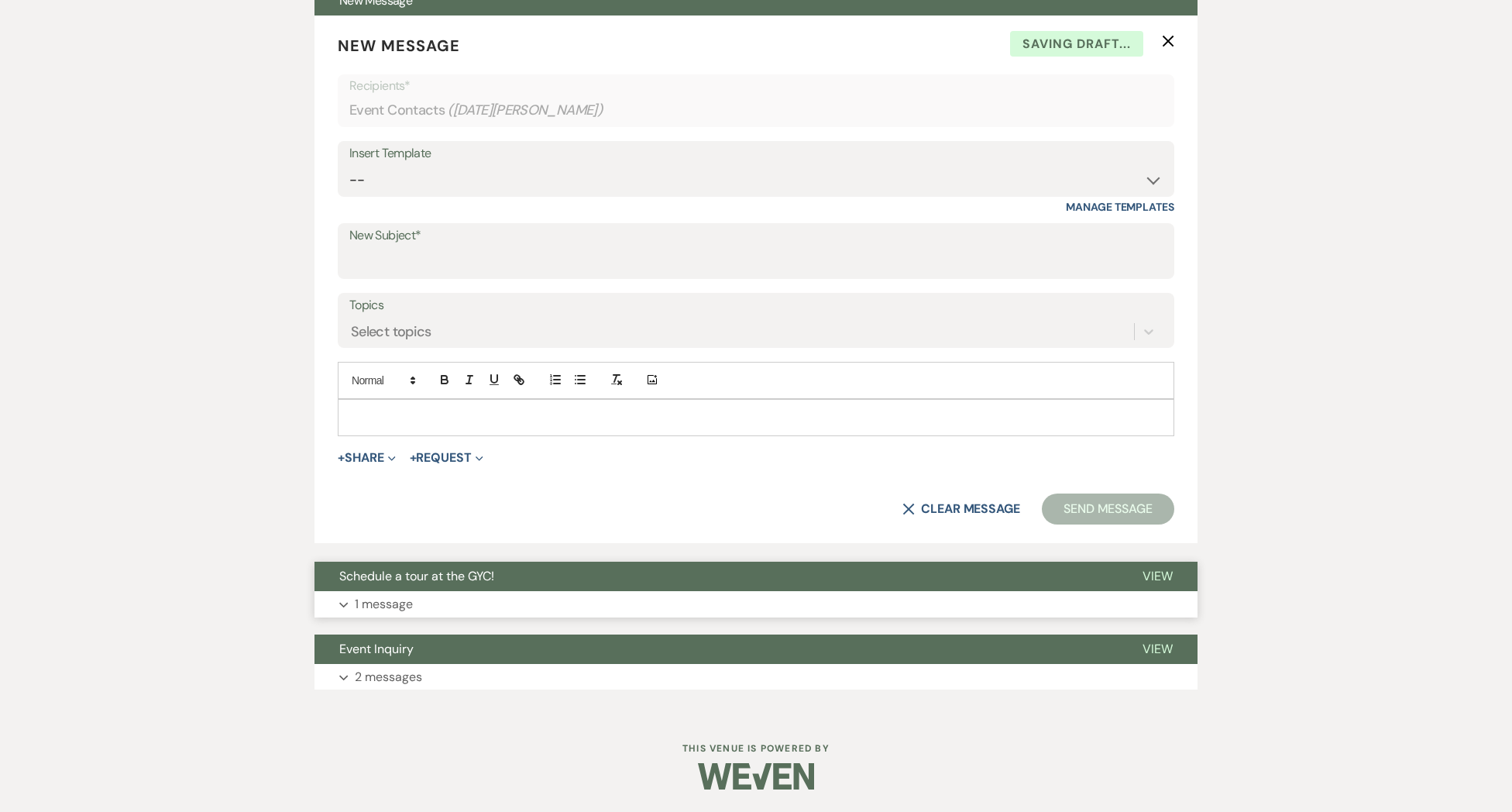
click at [1158, 579] on span "View" at bounding box center [1157, 576] width 30 height 16
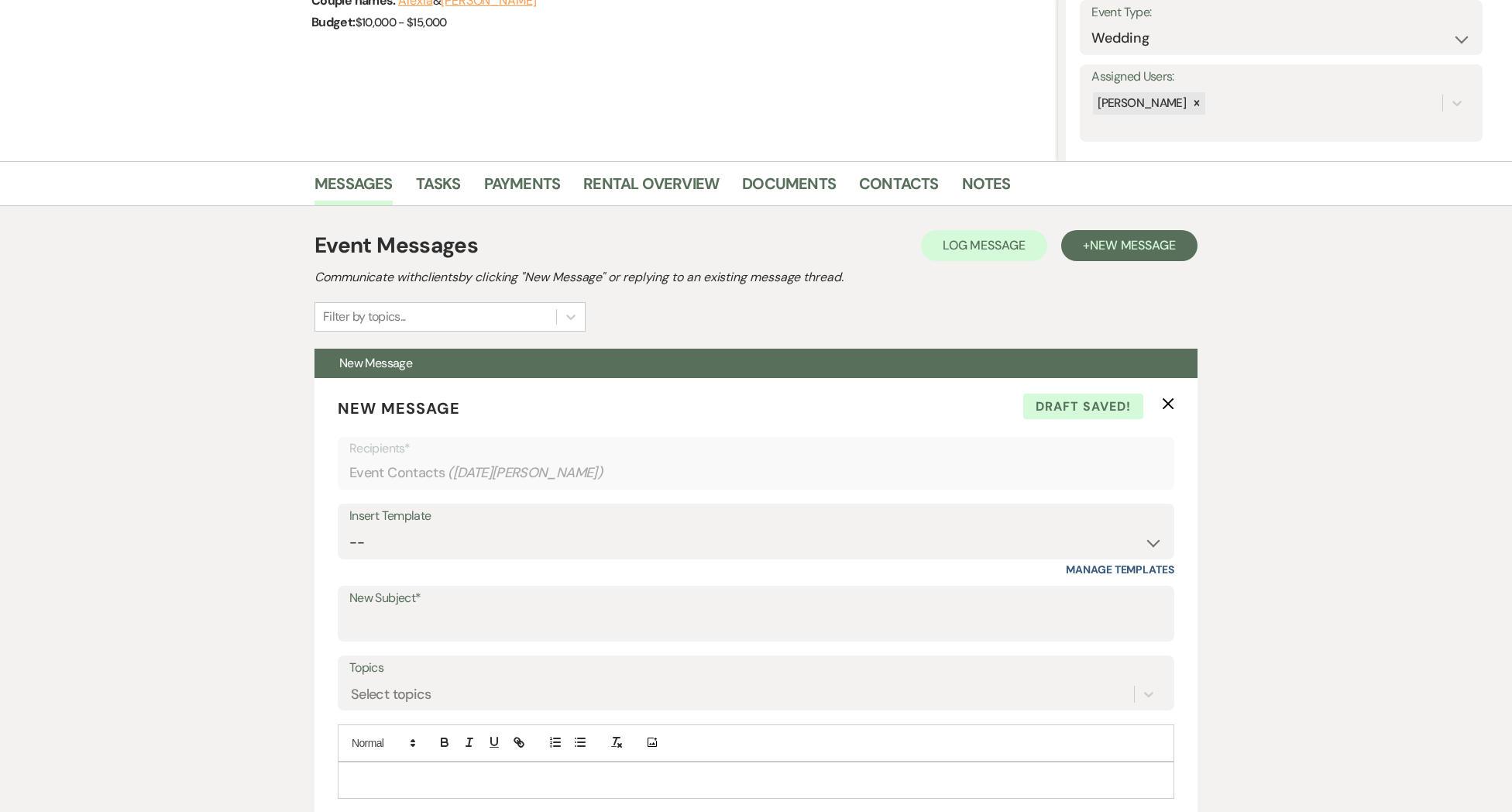
scroll to position [0, 0]
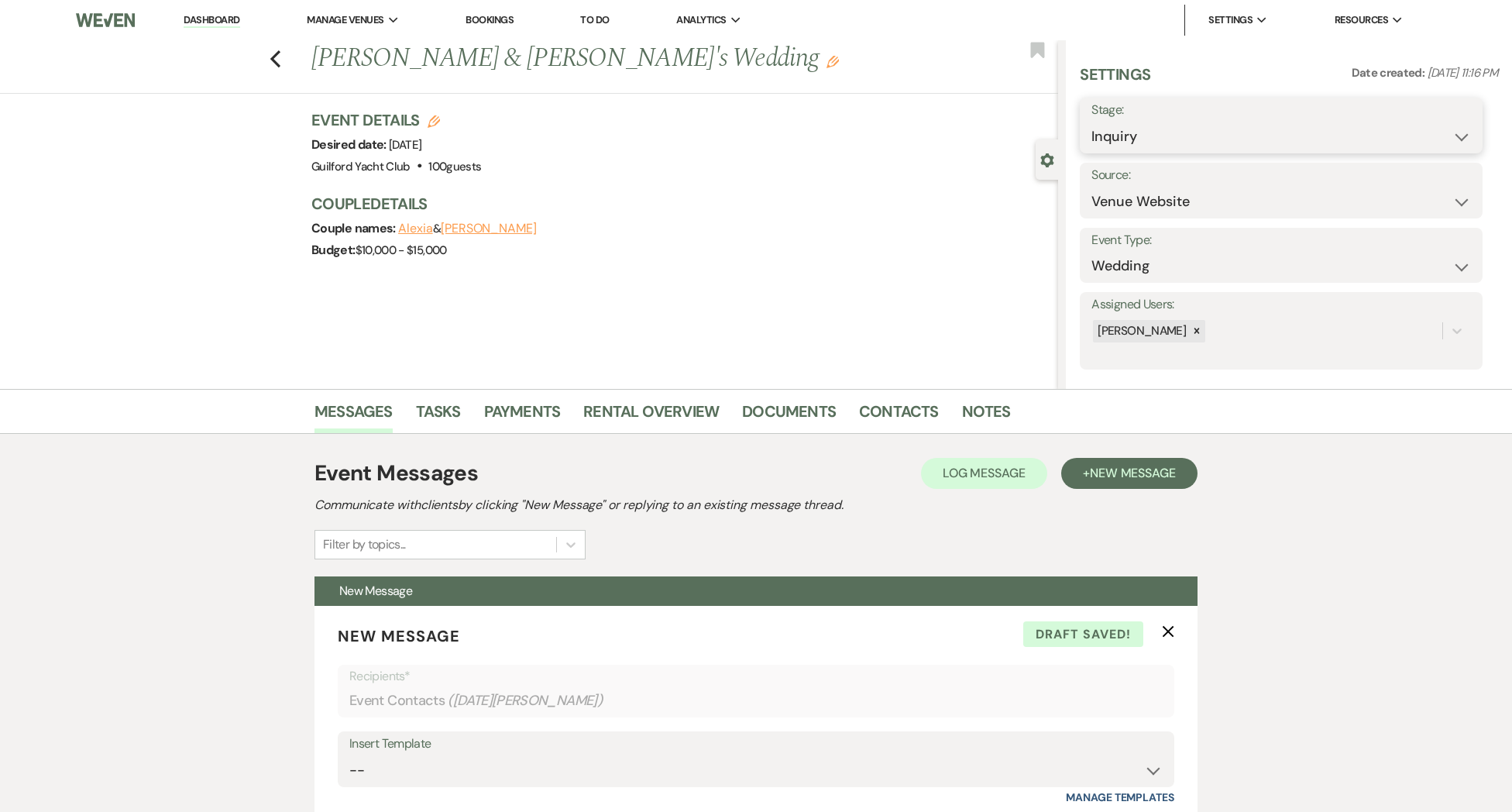
click at [1152, 131] on select "Inquiry Follow Up Tour Requested Tour Confirmed Toured Proposal Sent Booked Lost" at bounding box center [1281, 136] width 380 height 30
click at [1091, 121] on select "Inquiry Follow Up Tour Requested Tour Confirmed Toured Proposal Sent Booked Lost" at bounding box center [1281, 136] width 380 height 30
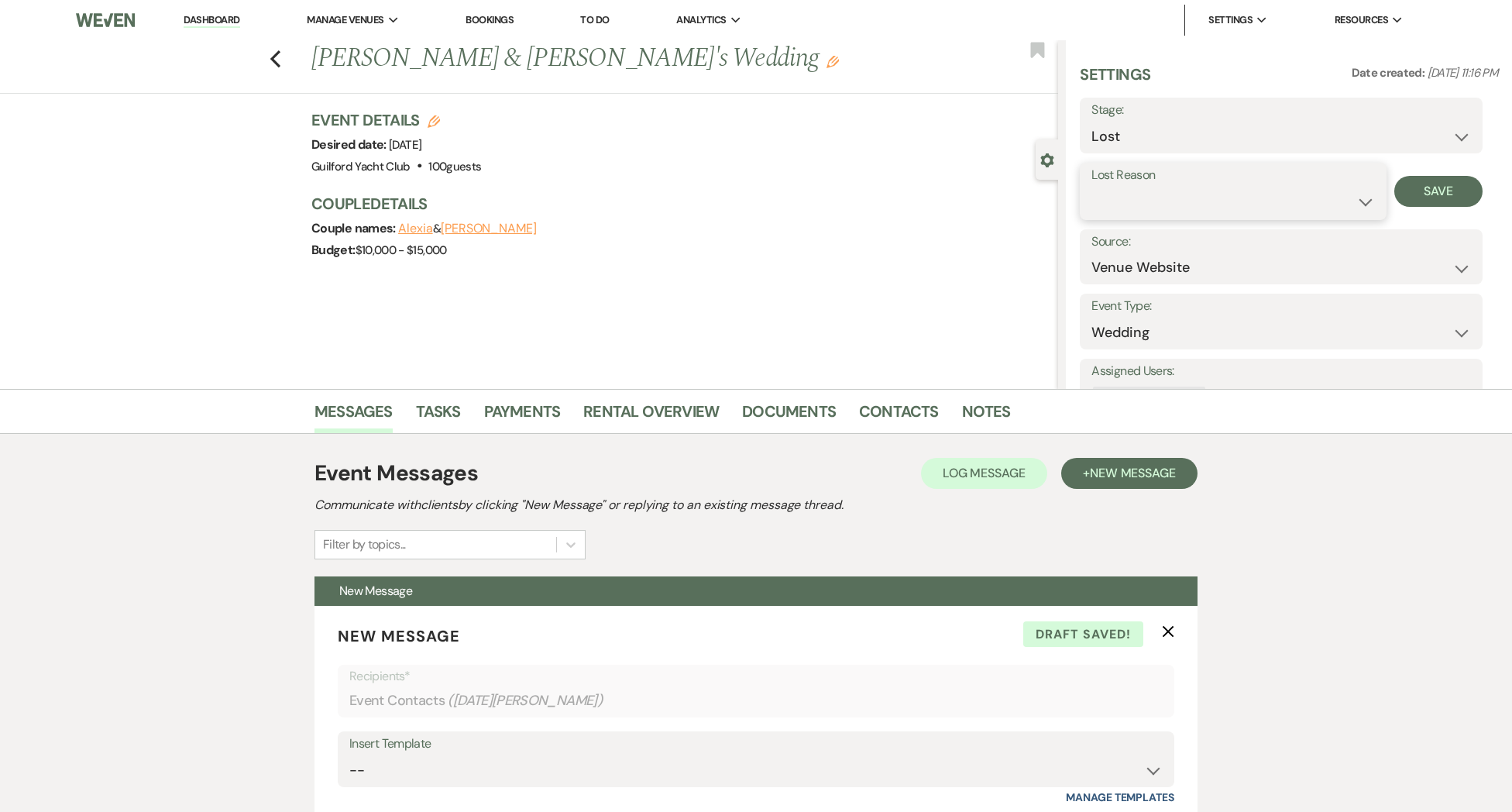
click at [1127, 201] on select "Booked Elsewhere Budget Date Unavailable No Response Not a Good Match Capacity …" at bounding box center [1232, 201] width 282 height 30
click at [1091, 187] on select "Booked Elsewhere Budget Date Unavailable No Response Not a Good Match Capacity …" at bounding box center [1232, 201] width 282 height 30
click at [1420, 202] on button "Save" at bounding box center [1439, 191] width 89 height 31
click at [279, 59] on icon "Previous" at bounding box center [275, 59] width 12 height 19
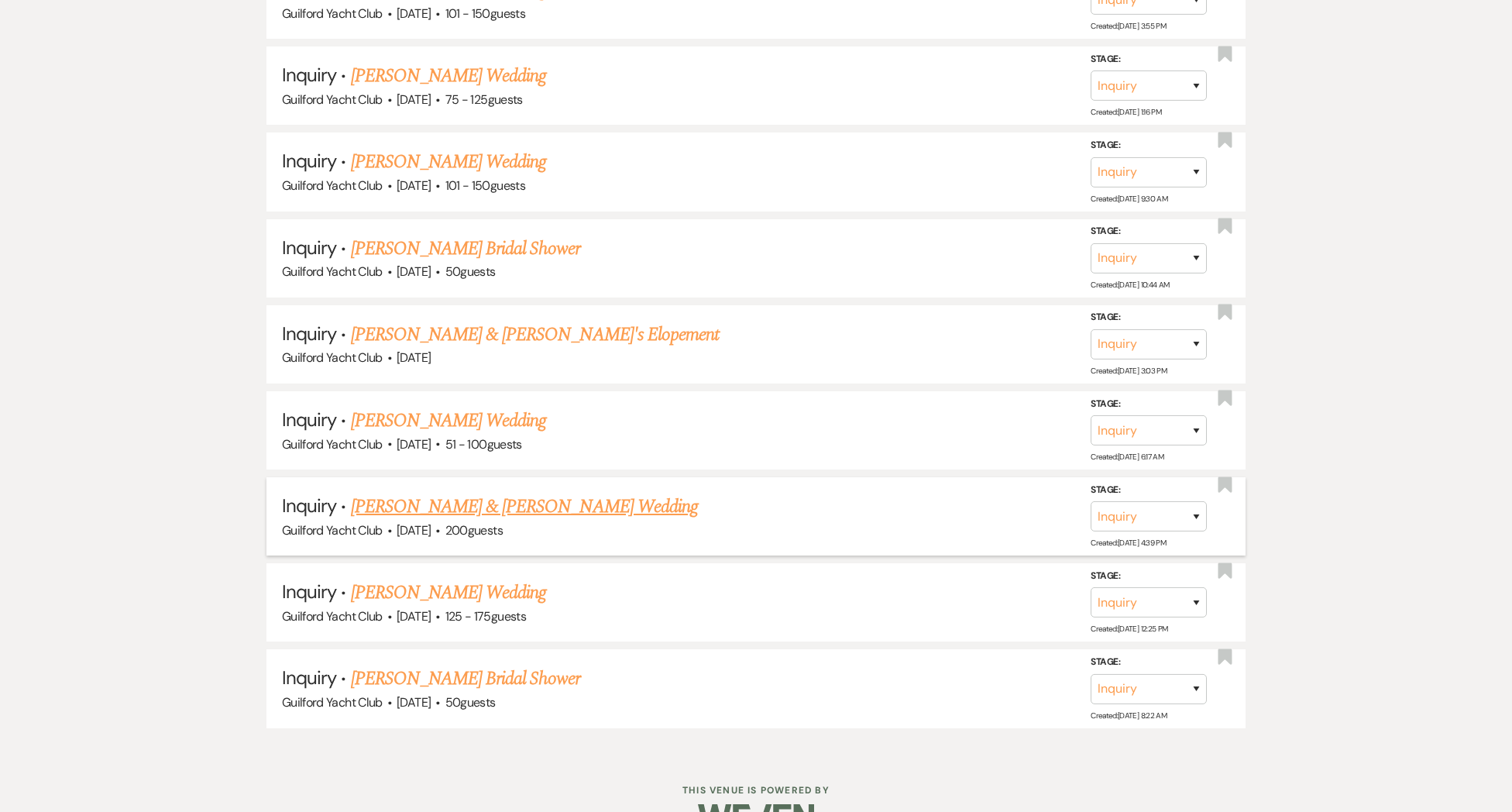
scroll to position [4820, 0]
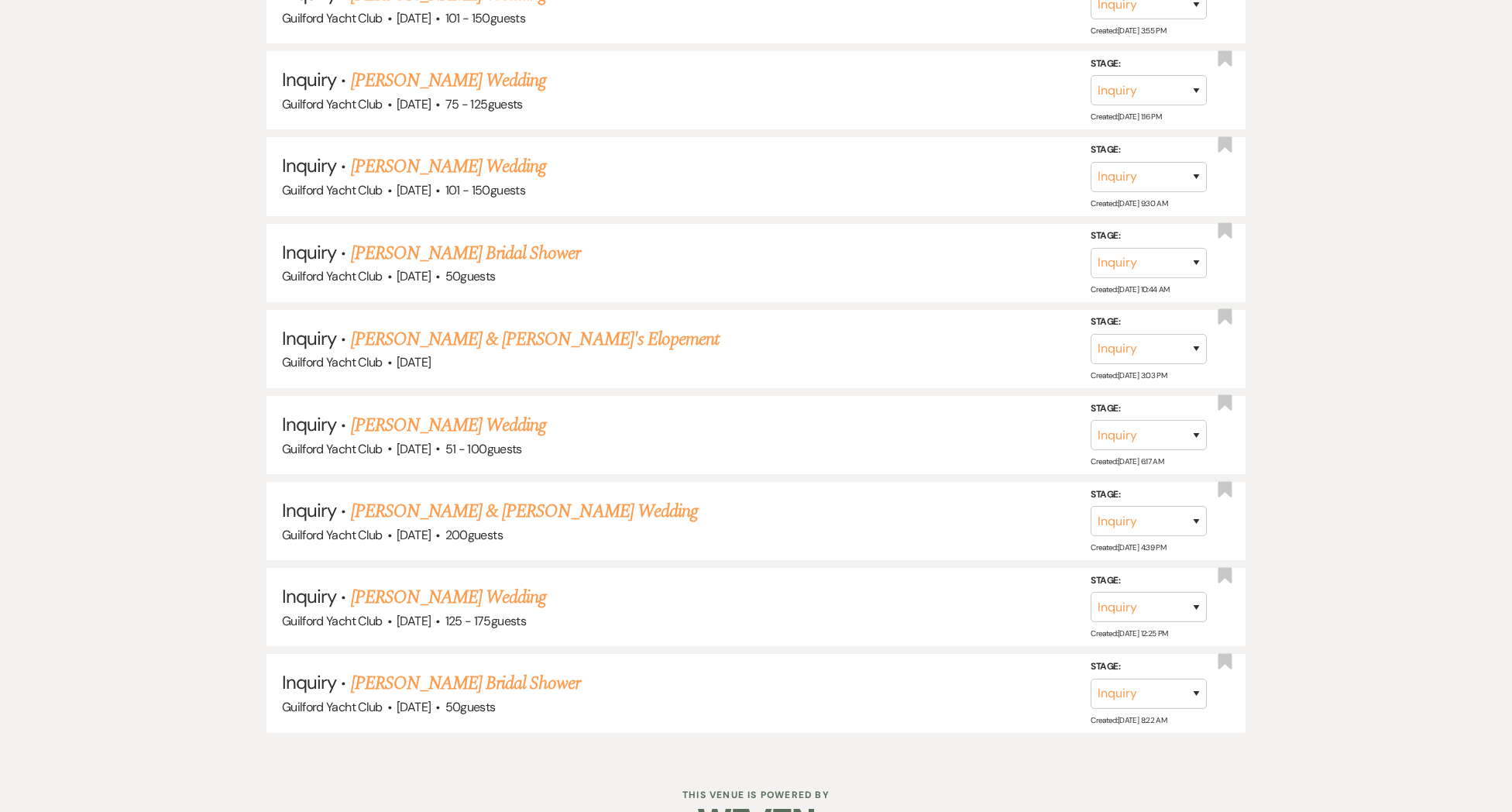
click at [470, 669] on link "[PERSON_NAME] Bridal Shower" at bounding box center [465, 683] width 229 height 28
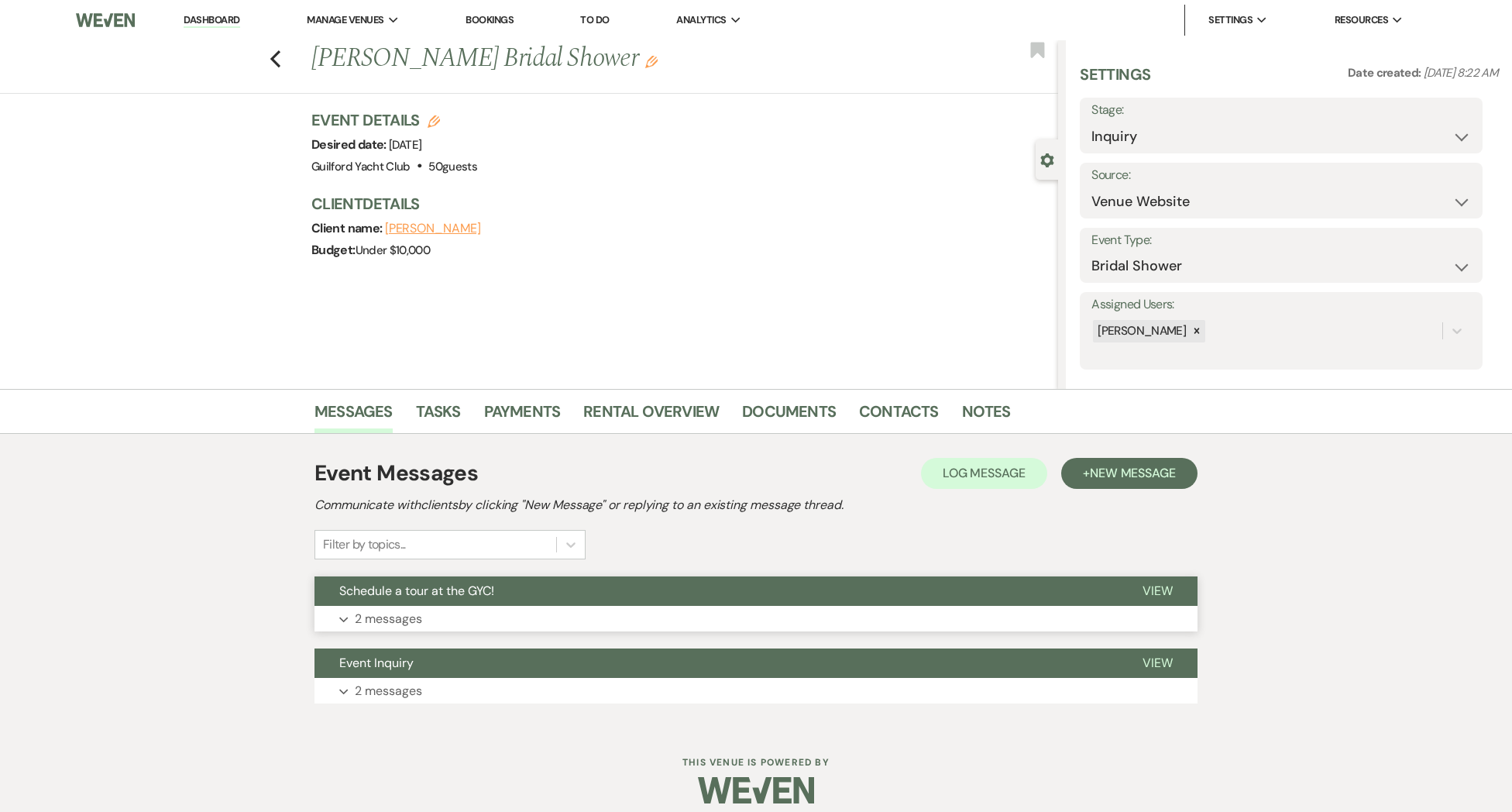
drag, startPoint x: 1149, startPoint y: 590, endPoint x: 1110, endPoint y: 593, distance: 39.1
click at [1149, 590] on span "View" at bounding box center [1157, 590] width 30 height 16
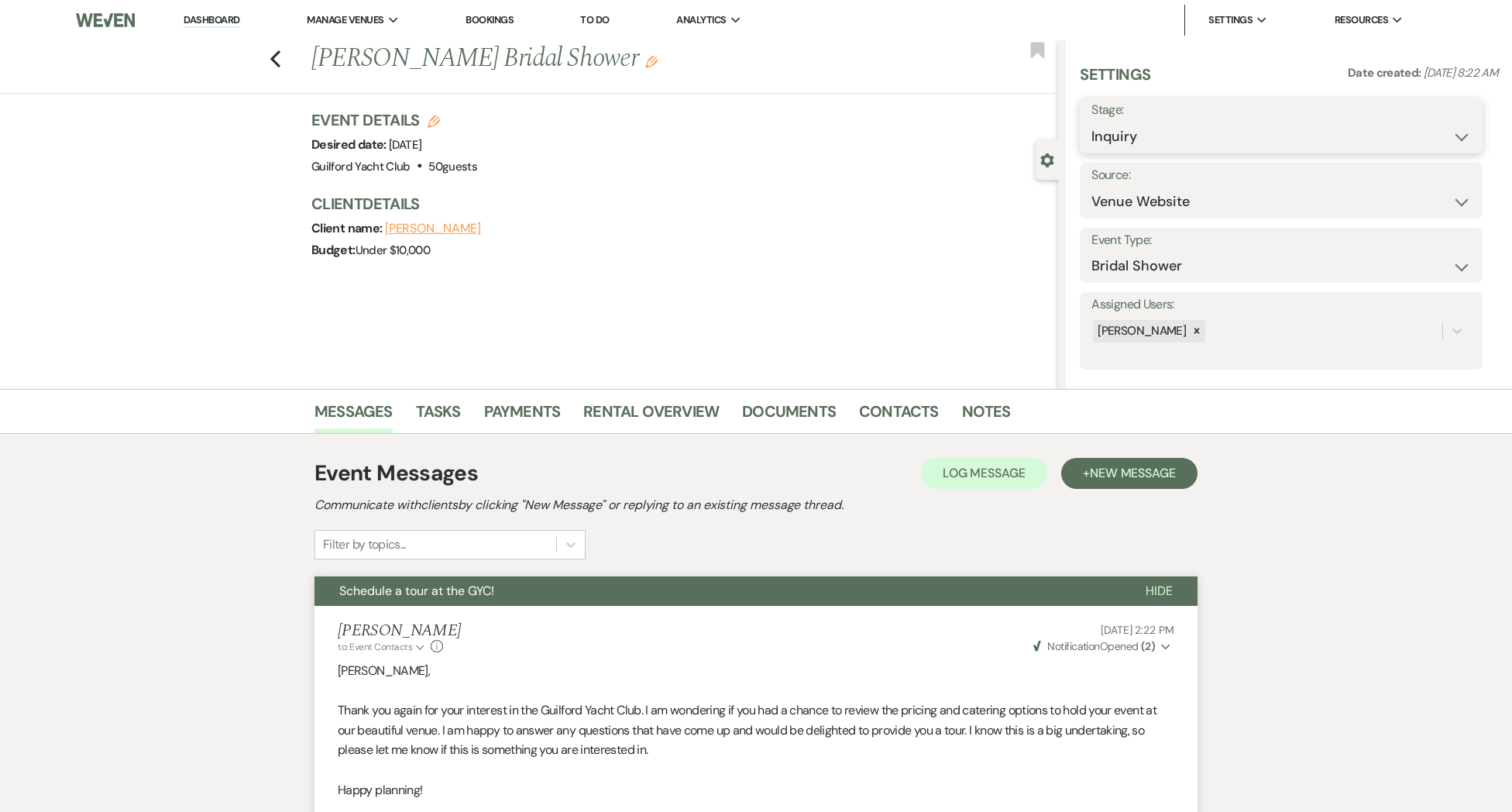
click at [1139, 132] on select "Inquiry Follow Up Tour Requested Tour Confirmed Toured Proposal Sent Booked Lost" at bounding box center [1281, 136] width 380 height 30
click at [1091, 121] on select "Inquiry Follow Up Tour Requested Tour Confirmed Toured Proposal Sent Booked Lost" at bounding box center [1281, 136] width 380 height 30
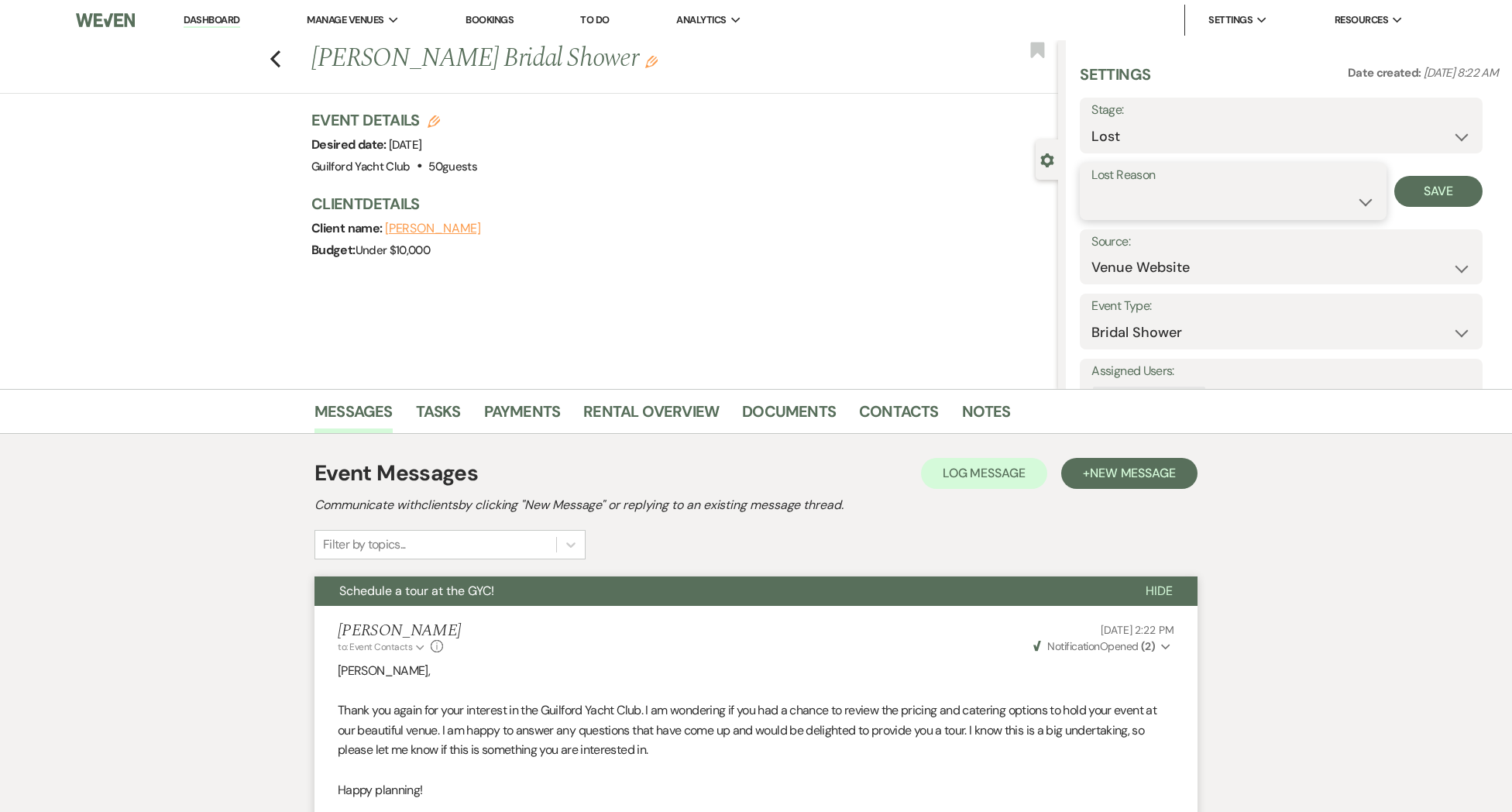
click at [1099, 201] on select "Booked Elsewhere Budget Date Unavailable No Response Not a Good Match Capacity …" at bounding box center [1232, 201] width 282 height 30
click at [1091, 187] on select "Booked Elsewhere Budget Date Unavailable No Response Not a Good Match Capacity …" at bounding box center [1232, 201] width 282 height 30
drag, startPoint x: 1417, startPoint y: 193, endPoint x: 1399, endPoint y: 191, distance: 18.1
click at [1417, 193] on button "Save" at bounding box center [1439, 191] width 89 height 31
click at [276, 60] on icon "Previous" at bounding box center [275, 59] width 12 height 19
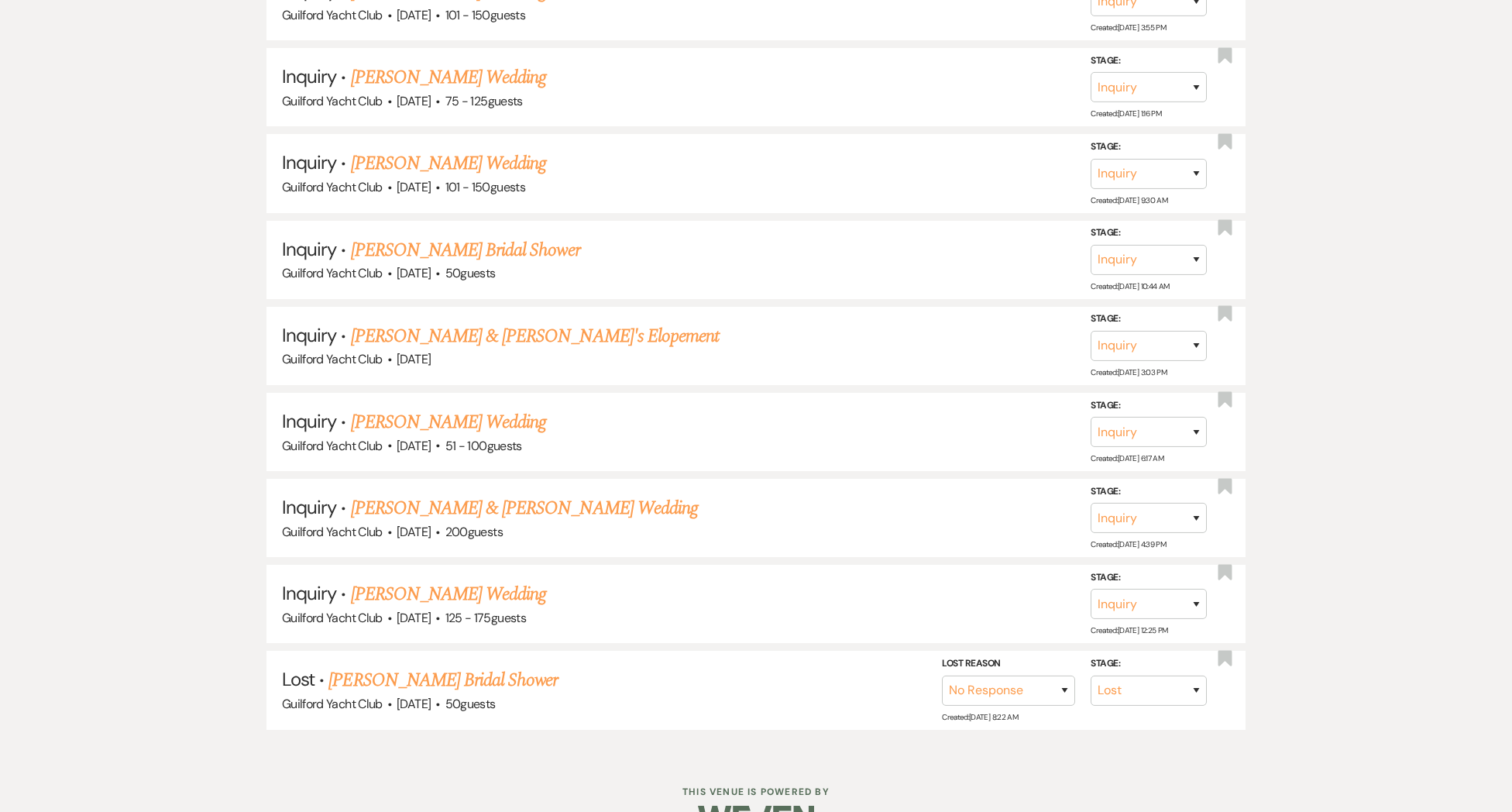
scroll to position [4740, 0]
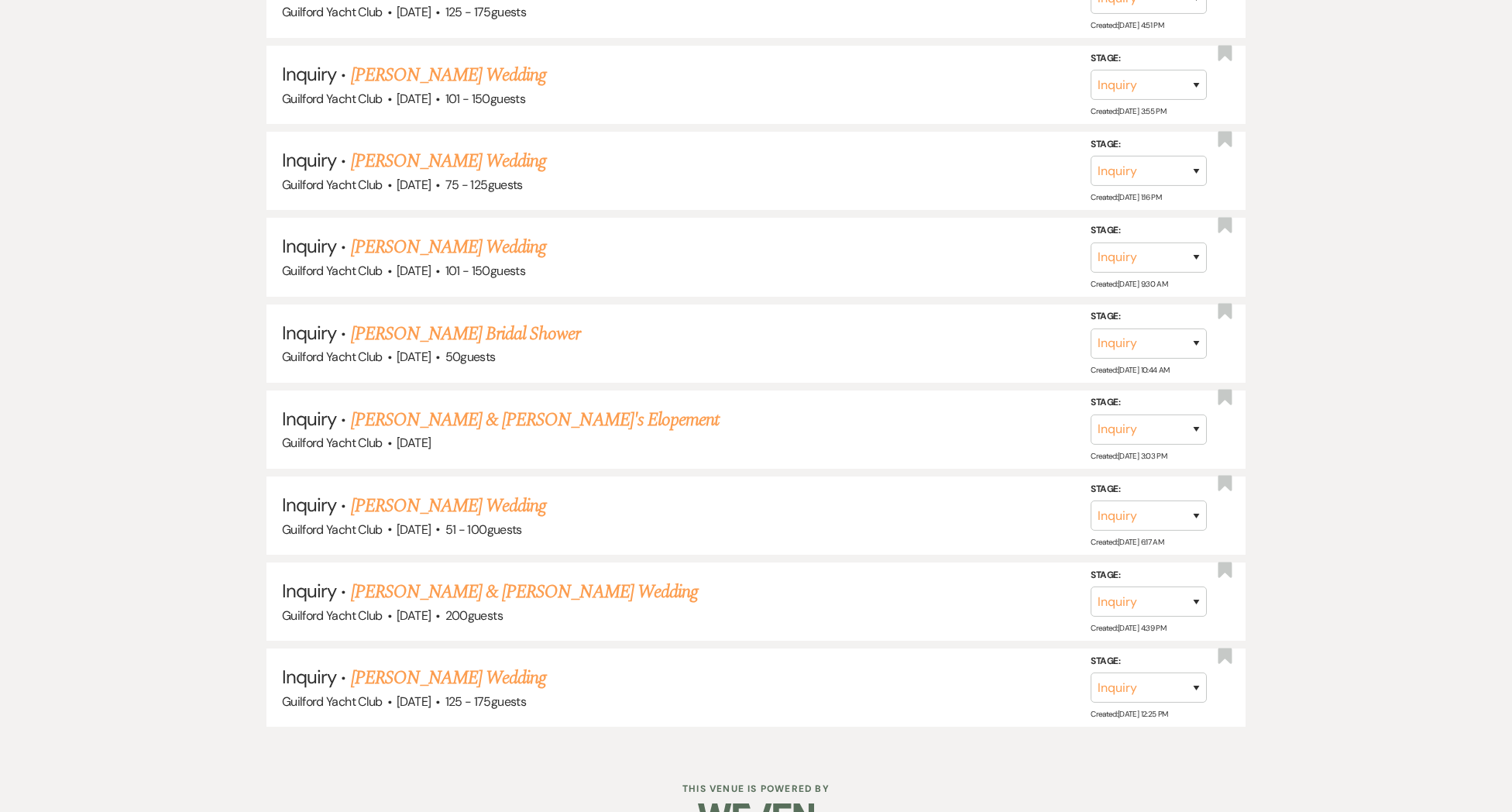
click at [420, 663] on link "[PERSON_NAME] Wedding" at bounding box center [449, 677] width 196 height 28
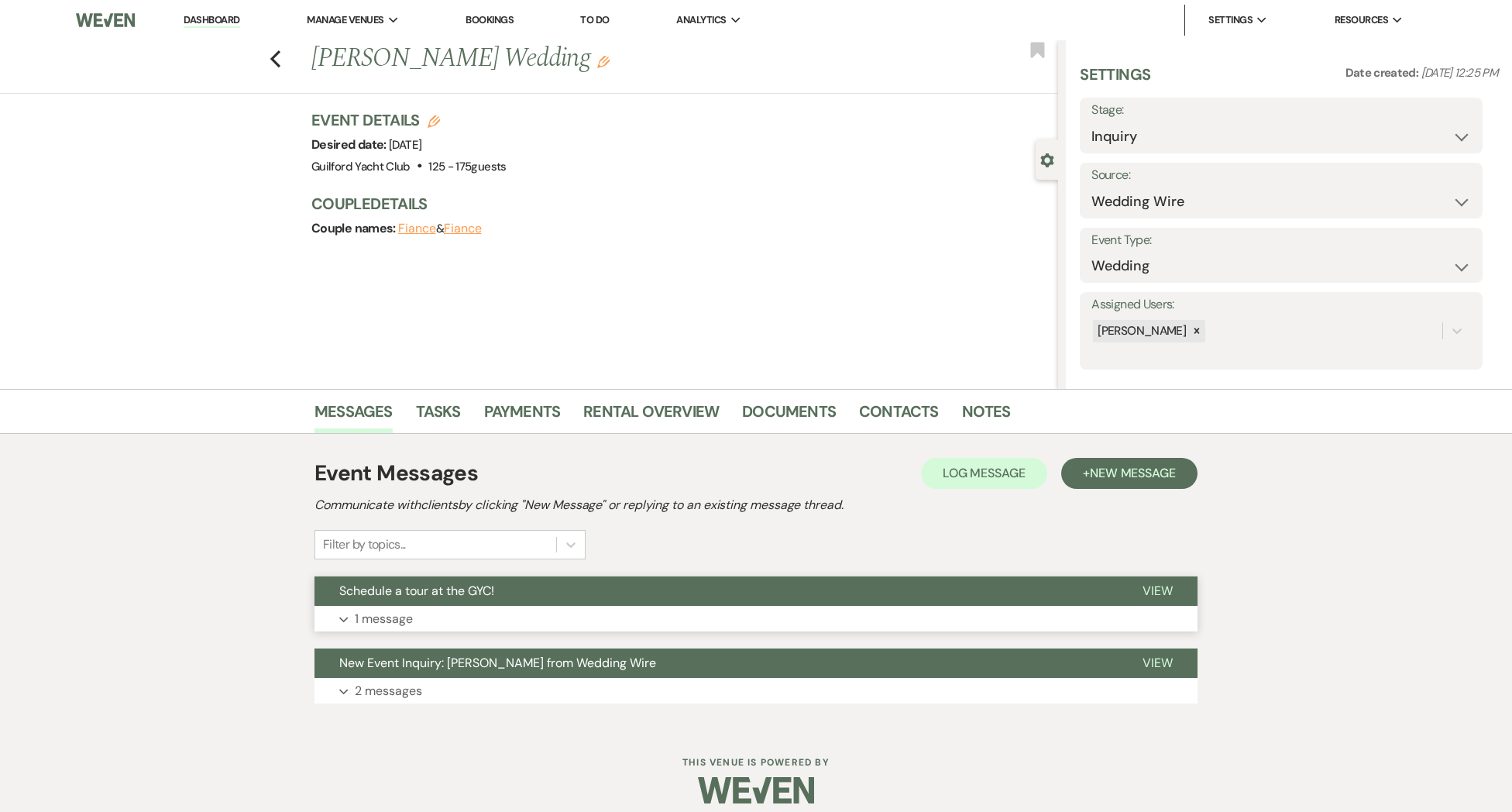
click at [1157, 590] on span "View" at bounding box center [1157, 590] width 30 height 16
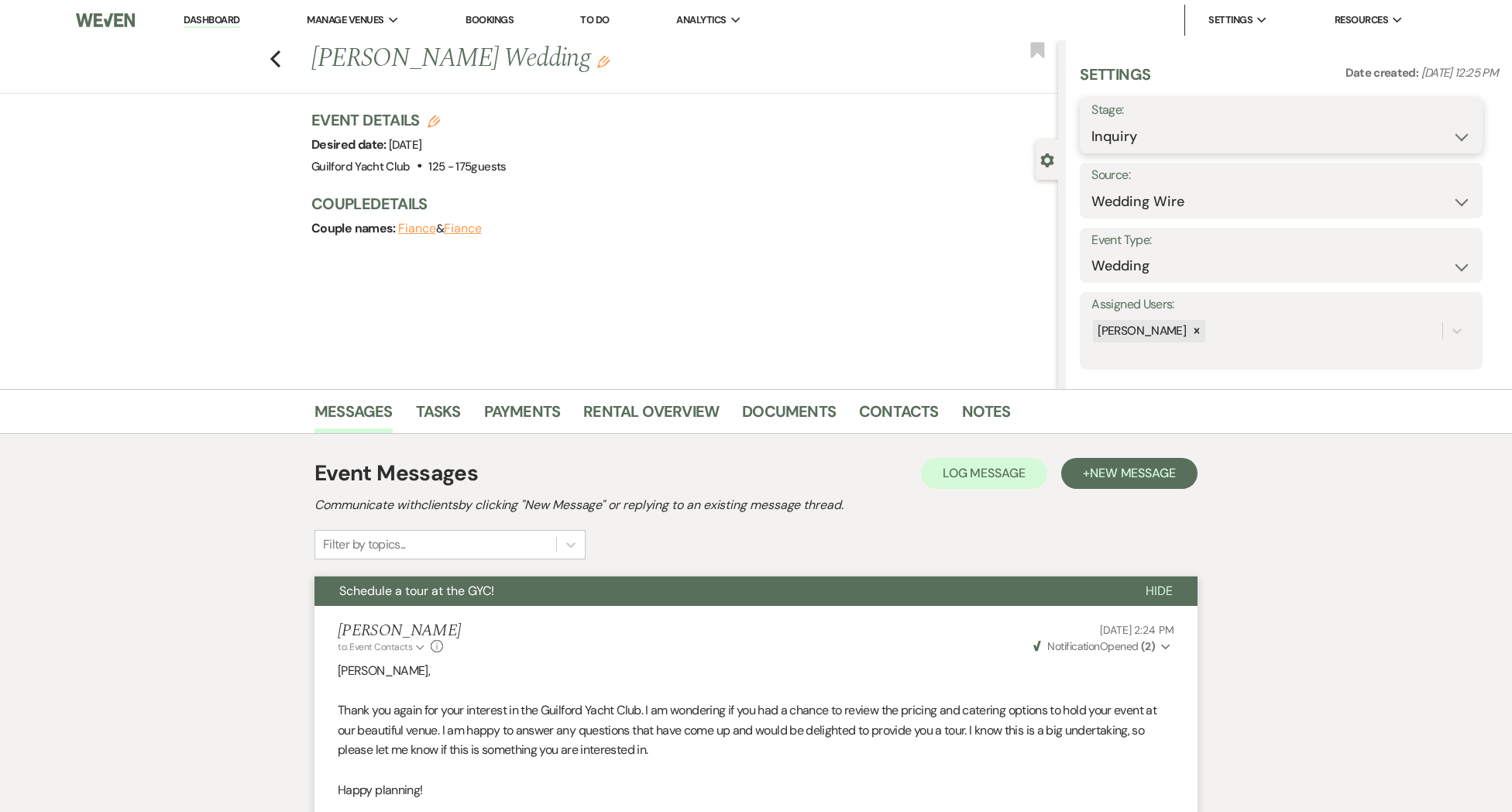
click at [1131, 142] on select "Inquiry Follow Up Tour Requested Tour Confirmed Toured Proposal Sent Booked Lost" at bounding box center [1281, 136] width 380 height 30
click at [1091, 121] on select "Inquiry Follow Up Tour Requested Tour Confirmed Toured Proposal Sent Booked Lost" at bounding box center [1281, 136] width 380 height 30
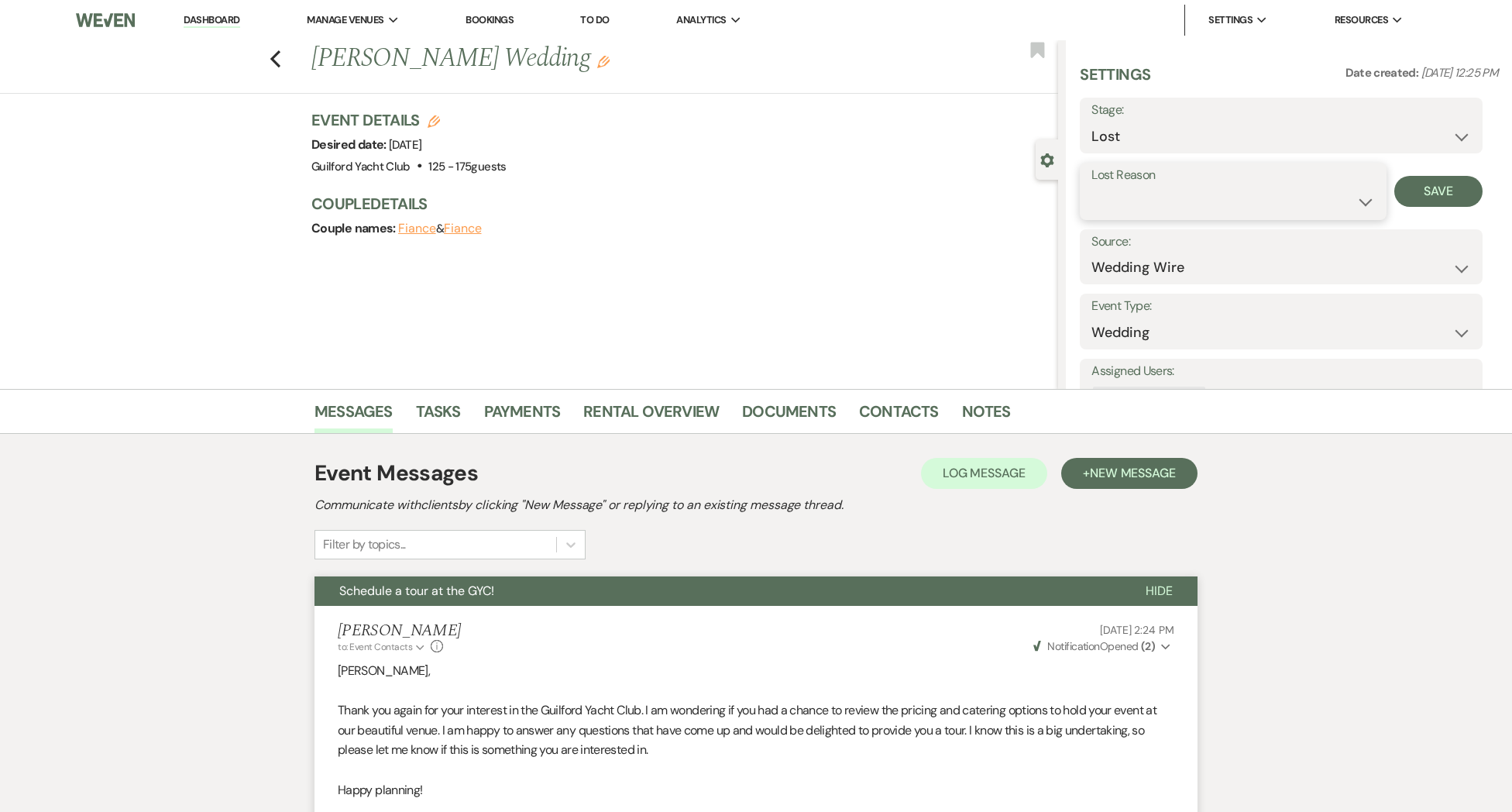
click at [1173, 201] on select "Booked Elsewhere Budget Date Unavailable No Response Not a Good Match Capacity …" at bounding box center [1232, 201] width 282 height 30
click at [1091, 187] on select "Booked Elsewhere Budget Date Unavailable No Response Not a Good Match Capacity …" at bounding box center [1232, 201] width 282 height 30
click at [1423, 193] on button "Save" at bounding box center [1439, 191] width 89 height 31
click at [276, 58] on icon "Previous" at bounding box center [275, 59] width 12 height 19
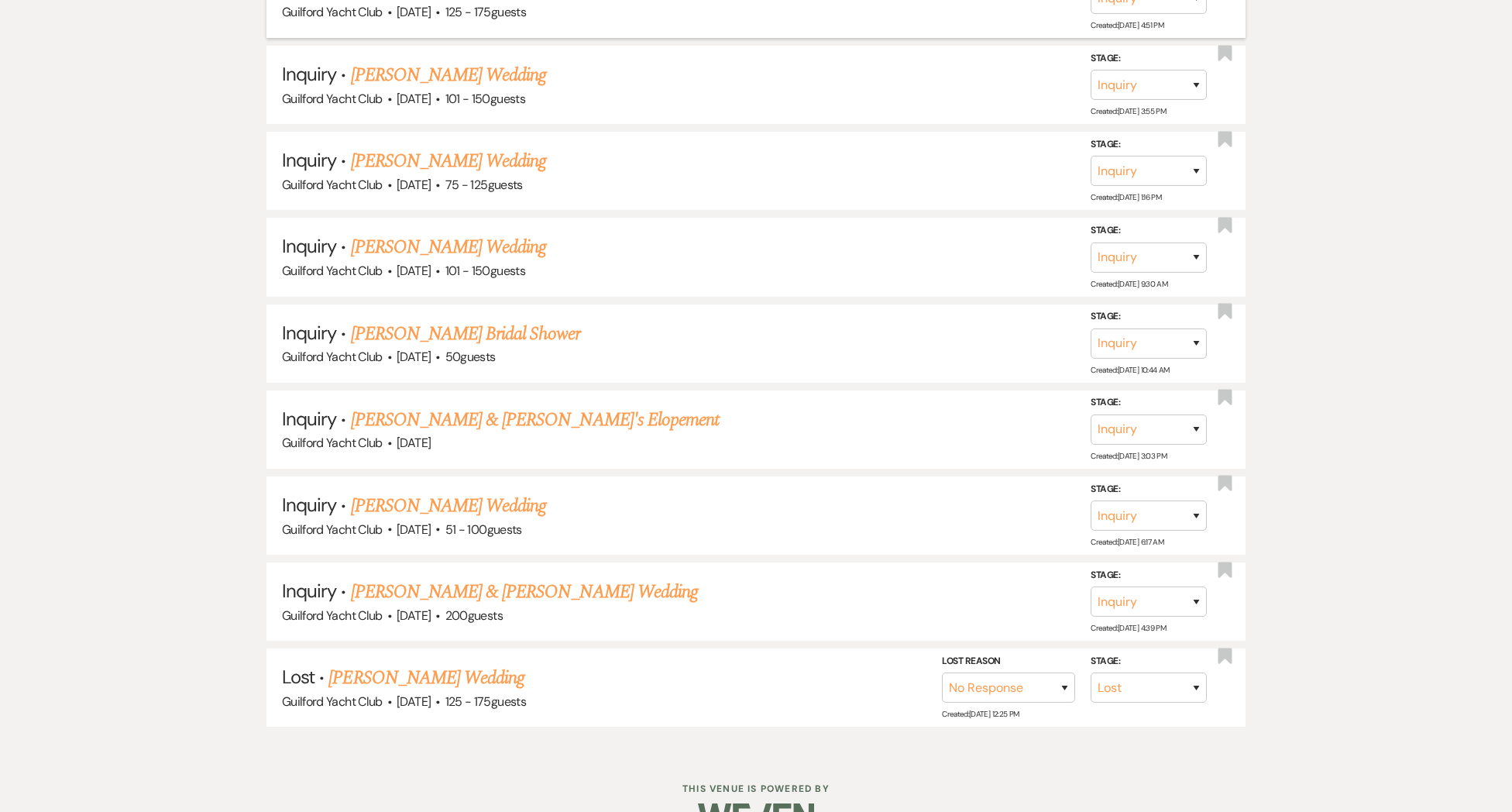
scroll to position [4653, 0]
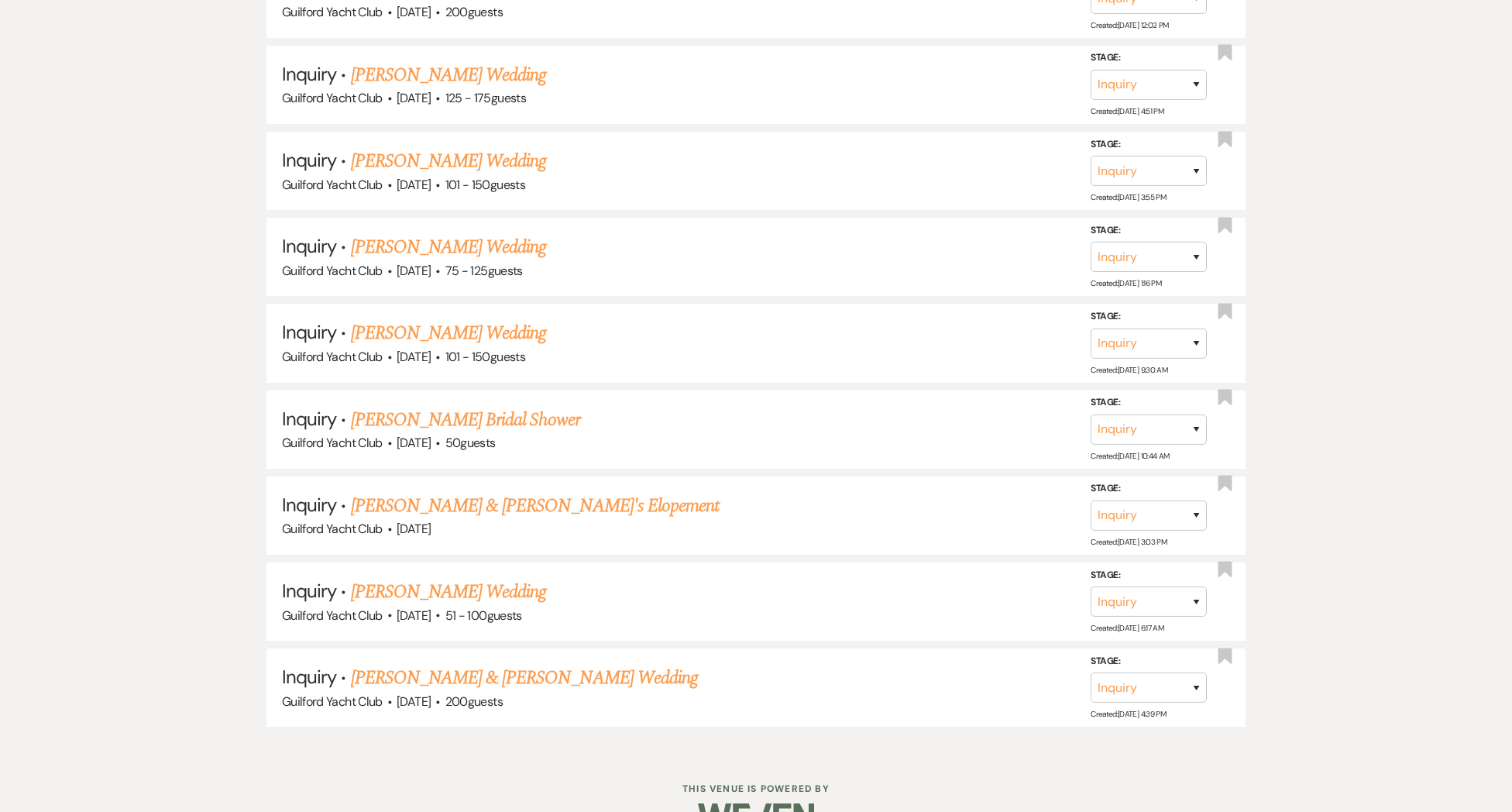
click at [443, 663] on link "[PERSON_NAME] & [PERSON_NAME] Wedding" at bounding box center [524, 677] width 347 height 28
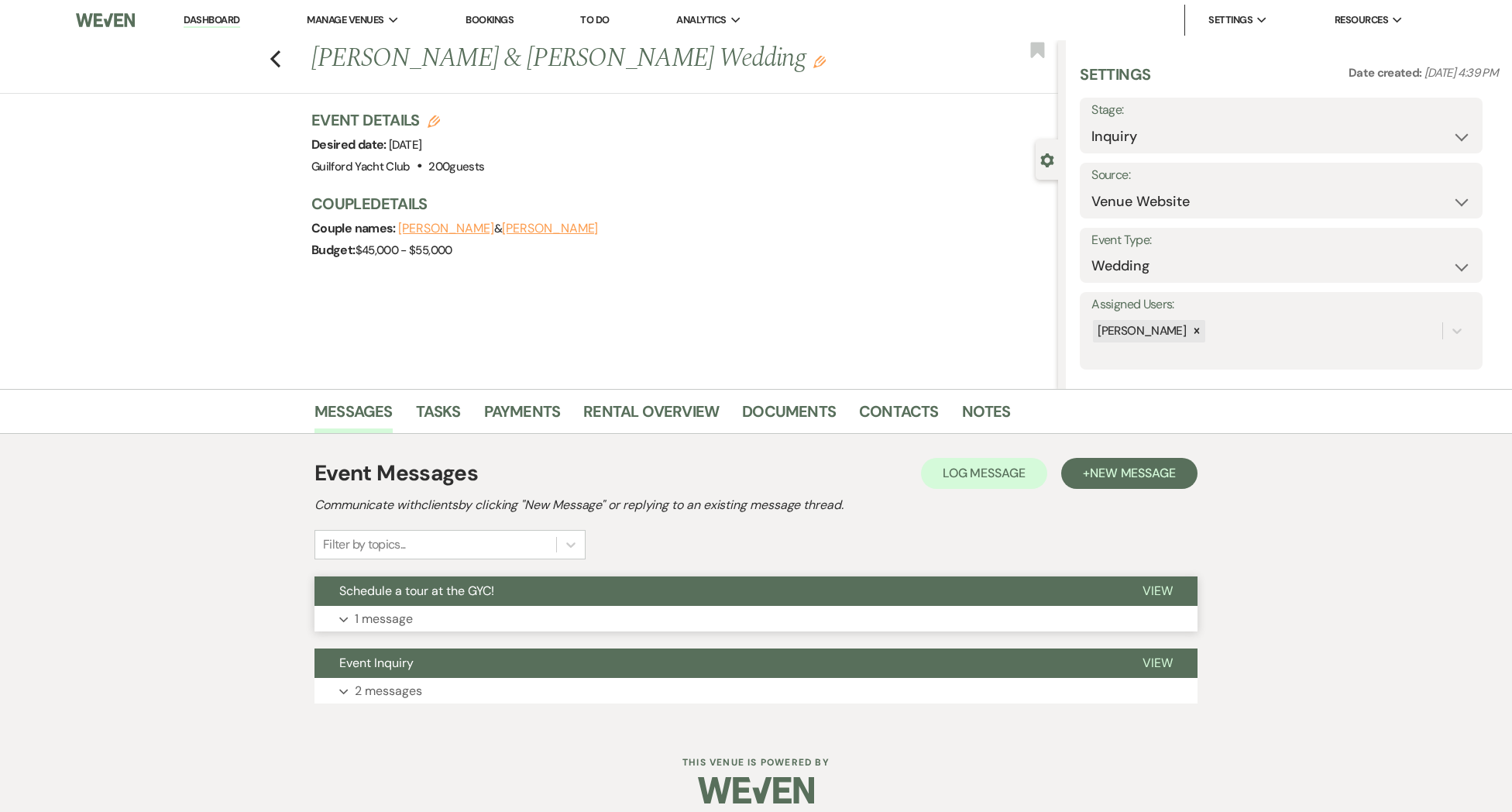
click at [1155, 592] on span "View" at bounding box center [1157, 590] width 30 height 16
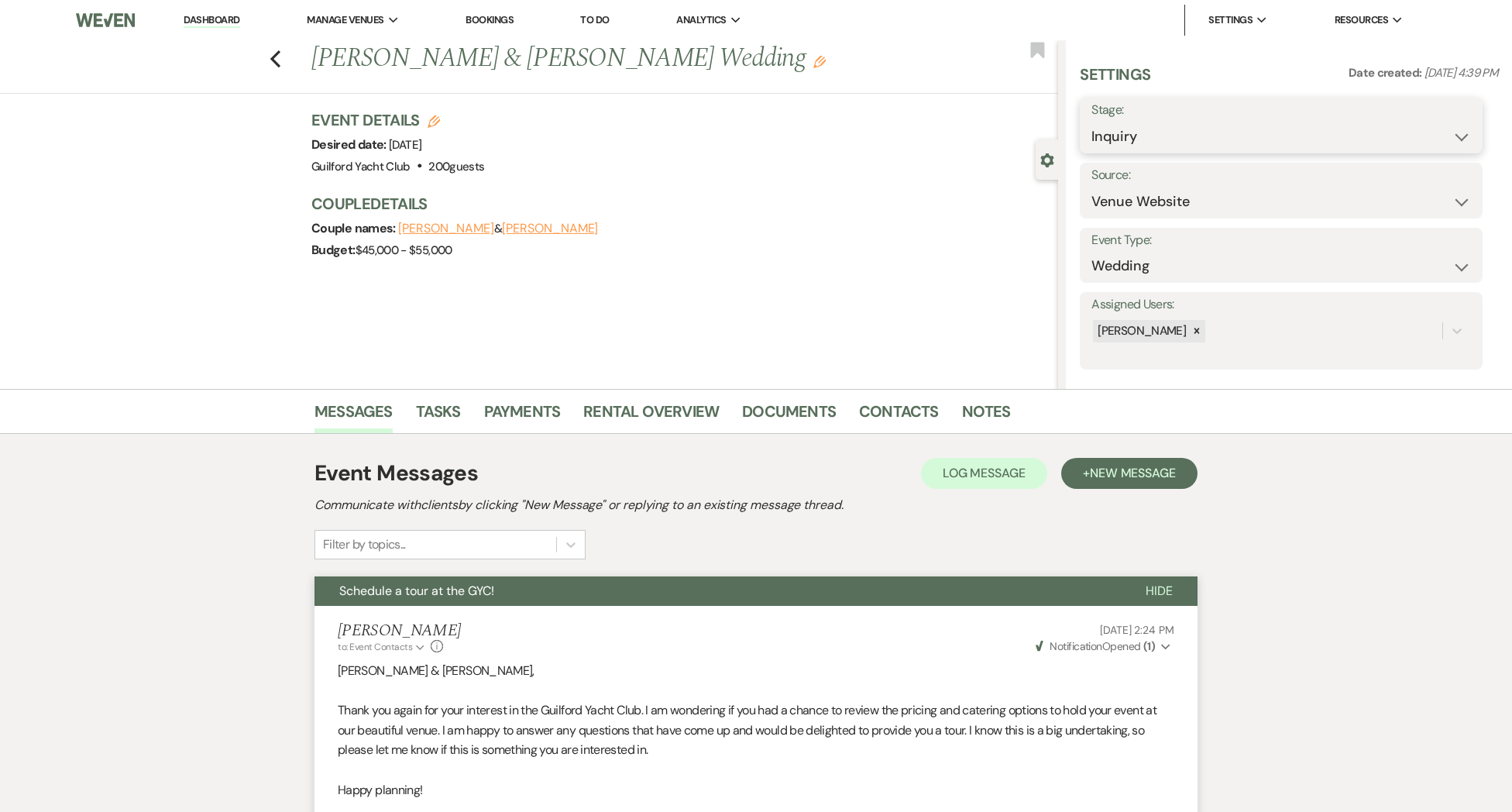
click at [1118, 133] on select "Inquiry Follow Up Tour Requested Tour Confirmed Toured Proposal Sent Booked Lost" at bounding box center [1281, 136] width 380 height 30
click at [1091, 121] on select "Inquiry Follow Up Tour Requested Tour Confirmed Toured Proposal Sent Booked Lost" at bounding box center [1281, 136] width 380 height 30
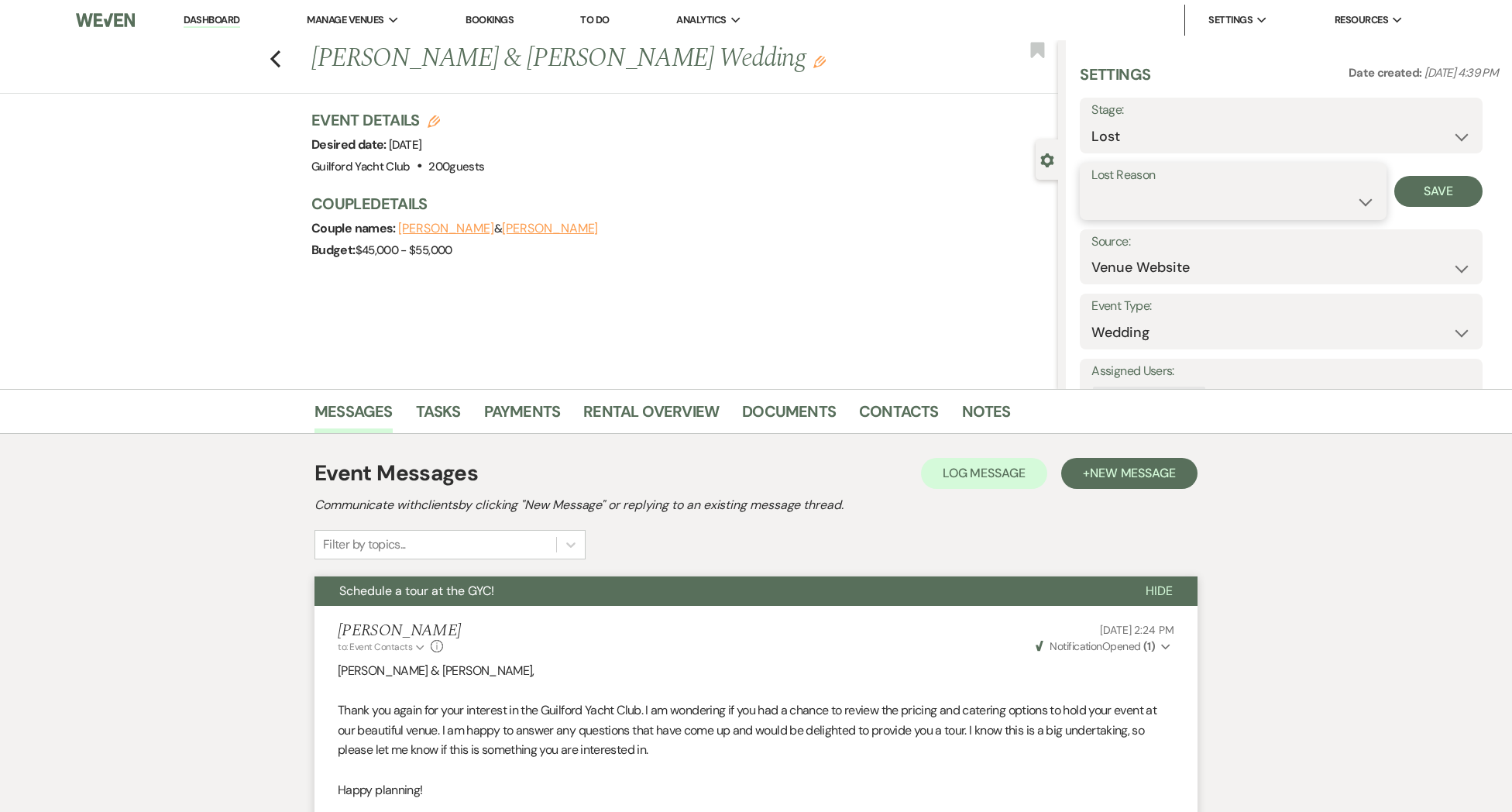
click at [1120, 205] on select "Booked Elsewhere Budget Date Unavailable No Response Not a Good Match Capacity …" at bounding box center [1232, 201] width 282 height 30
click at [1091, 187] on select "Booked Elsewhere Budget Date Unavailable No Response Not a Good Match Capacity …" at bounding box center [1232, 201] width 282 height 30
click at [1460, 194] on button "Save" at bounding box center [1439, 191] width 89 height 31
click at [276, 59] on icon "Previous" at bounding box center [275, 59] width 12 height 19
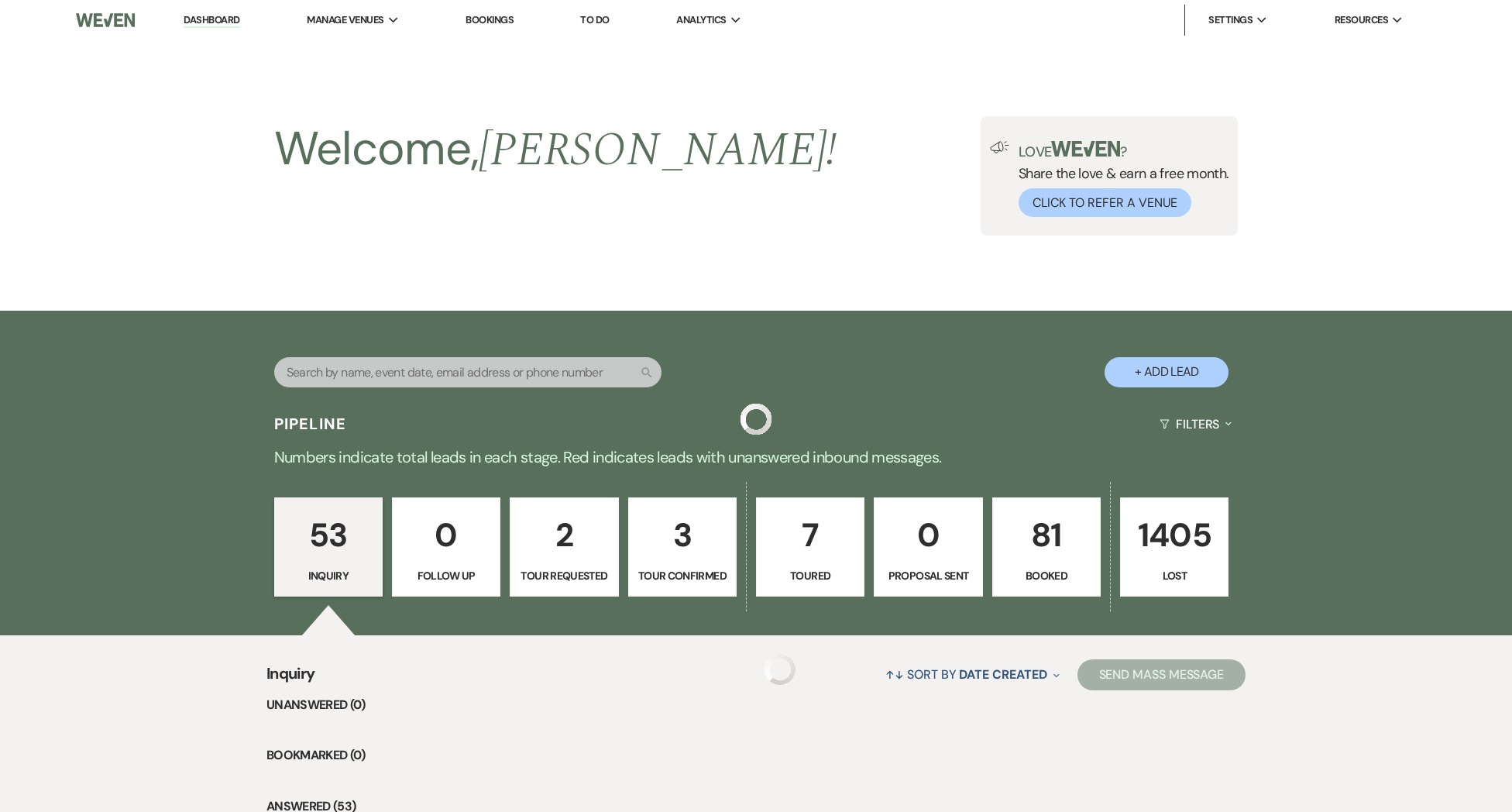
scroll to position [4568, 0]
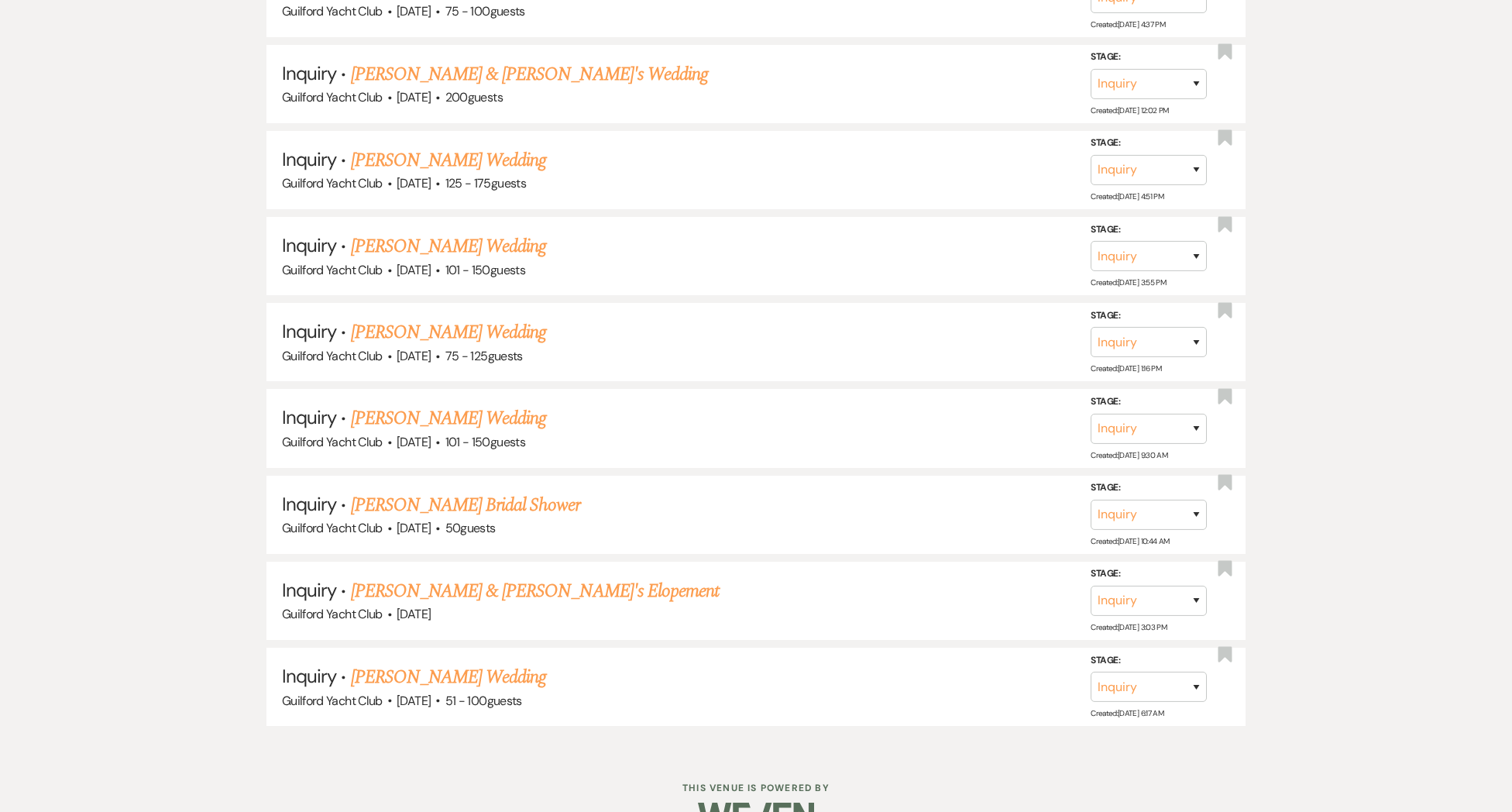
click at [427, 663] on link "[PERSON_NAME] Wedding" at bounding box center [449, 677] width 196 height 28
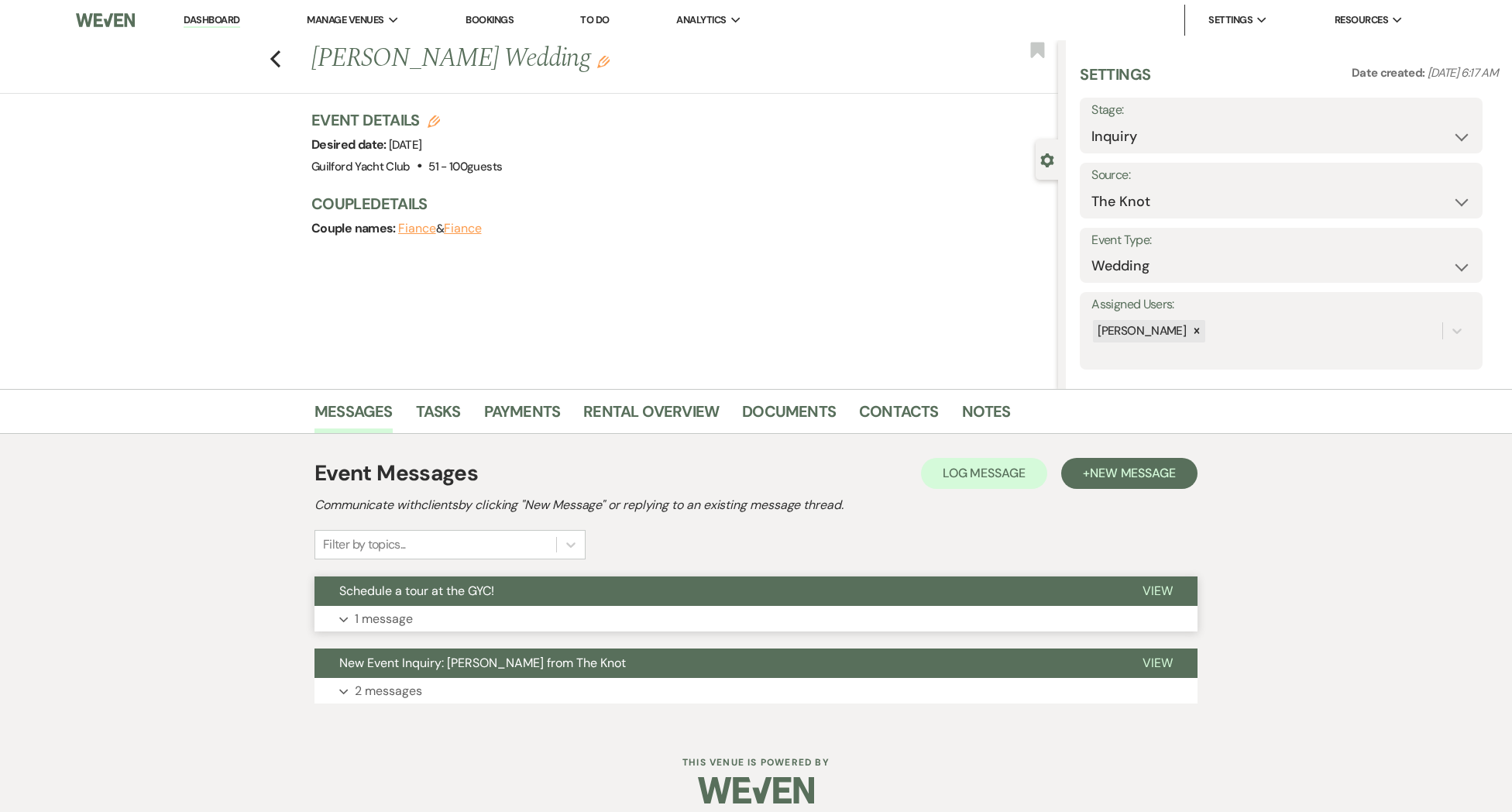
drag, startPoint x: 1174, startPoint y: 593, endPoint x: 1126, endPoint y: 588, distance: 48.3
click at [1173, 592] on button "View" at bounding box center [1157, 591] width 80 height 30
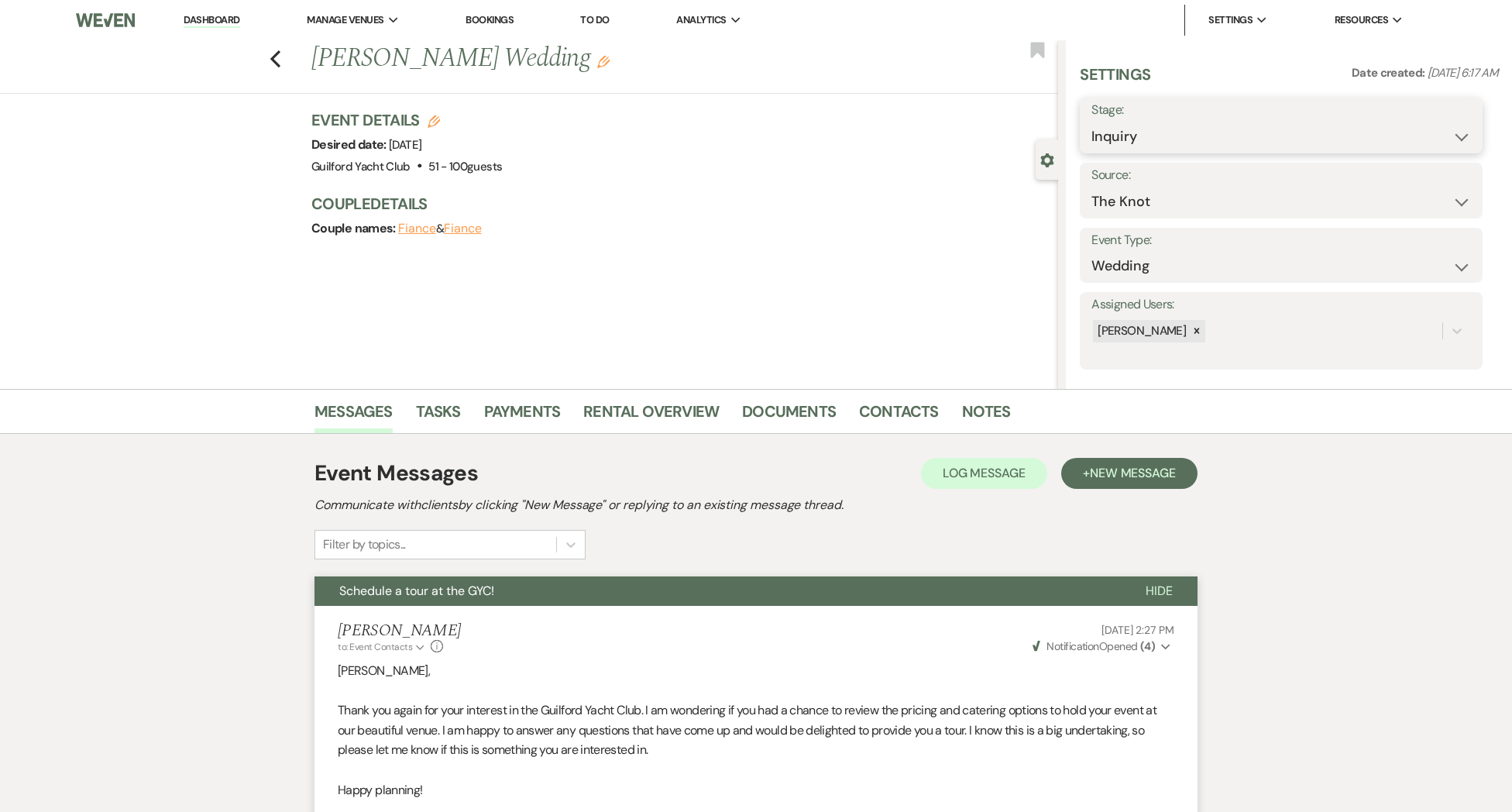
click at [1131, 131] on select "Inquiry Follow Up Tour Requested Tour Confirmed Toured Proposal Sent Booked Lost" at bounding box center [1281, 136] width 380 height 30
click at [1091, 121] on select "Inquiry Follow Up Tour Requested Tour Confirmed Toured Proposal Sent Booked Lost" at bounding box center [1281, 136] width 380 height 30
click at [1120, 200] on select "Booked Elsewhere Budget Date Unavailable No Response Not a Good Match Capacity …" at bounding box center [1232, 201] width 282 height 30
click at [1091, 187] on select "Booked Elsewhere Budget Date Unavailable No Response Not a Good Match Capacity …" at bounding box center [1232, 201] width 282 height 30
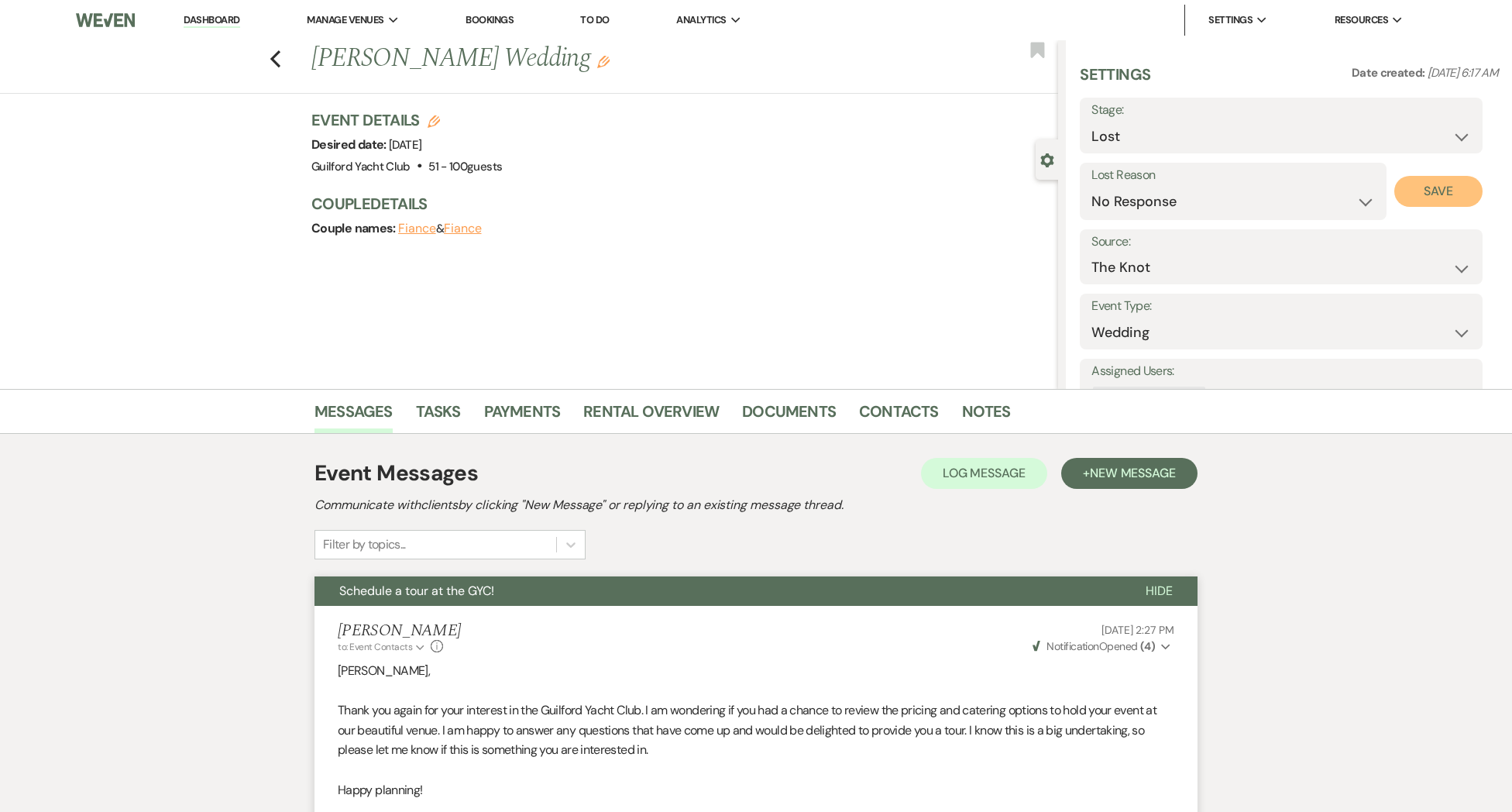
click at [1460, 191] on button "Save" at bounding box center [1439, 191] width 89 height 31
click at [274, 61] on use "button" at bounding box center [275, 59] width 10 height 17
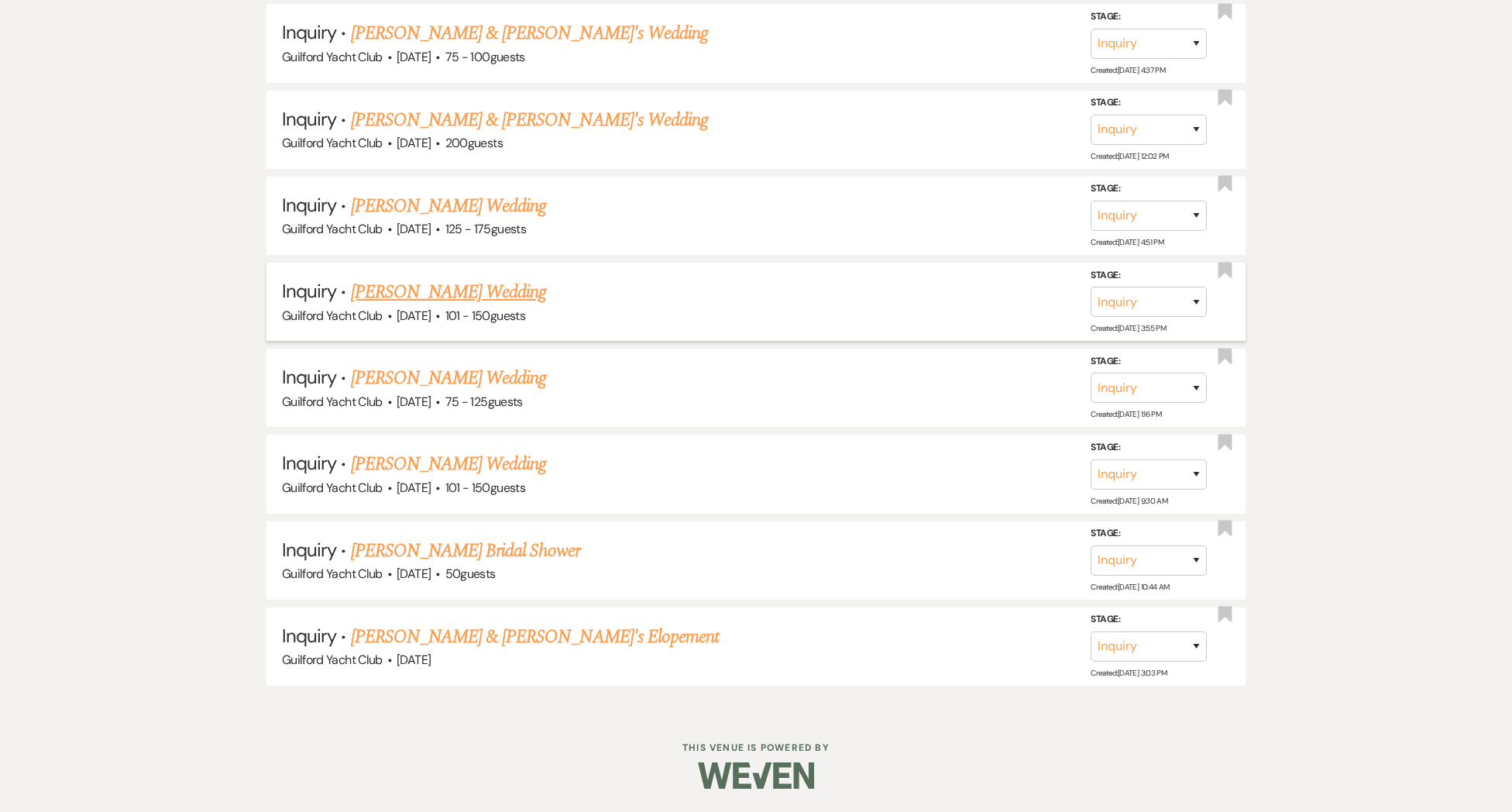
scroll to position [4483, 0]
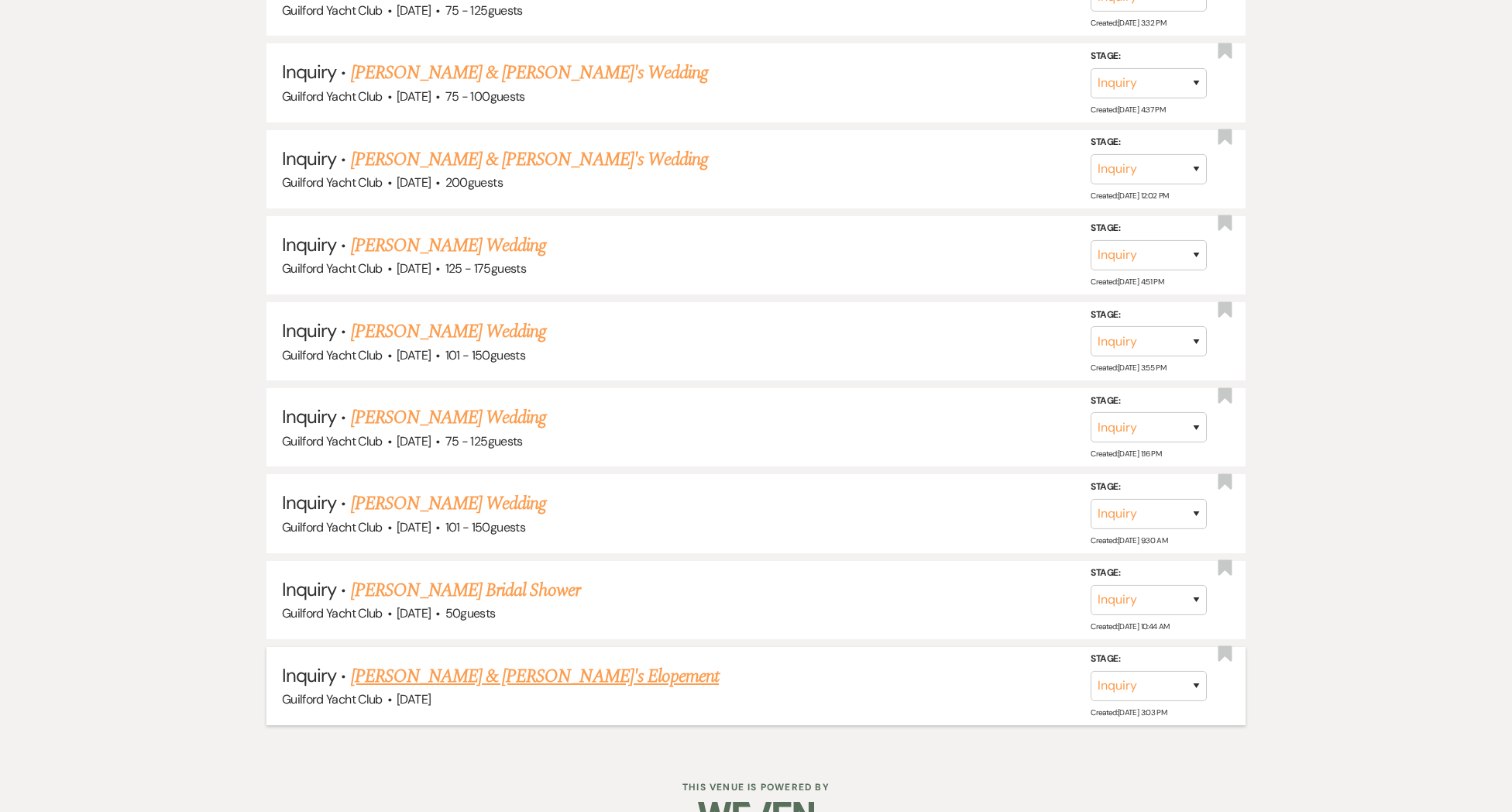
click at [418, 662] on link "[PERSON_NAME] & [PERSON_NAME]'s Elopement" at bounding box center [535, 676] width 369 height 28
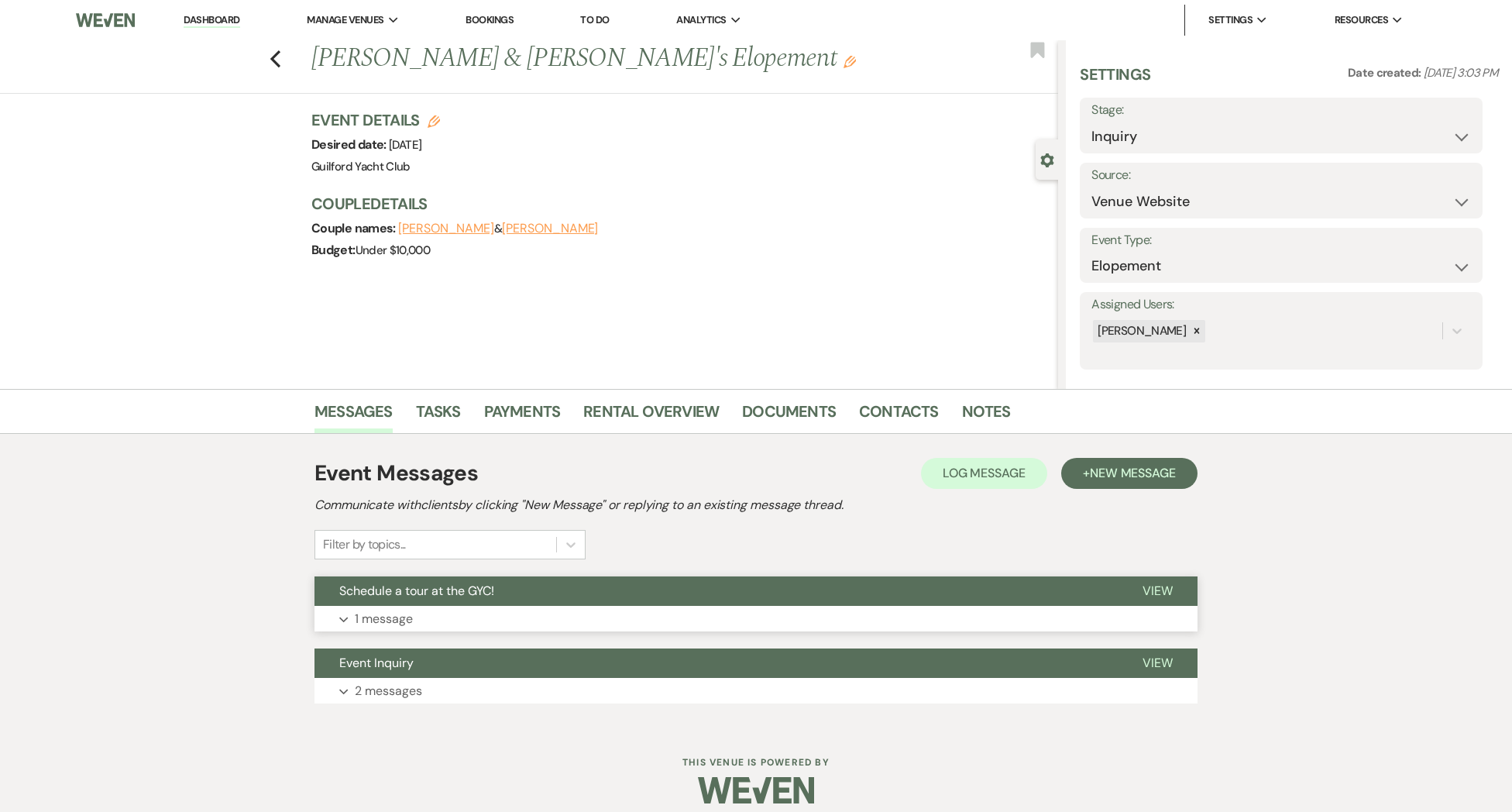
click at [1162, 584] on span "View" at bounding box center [1157, 590] width 30 height 16
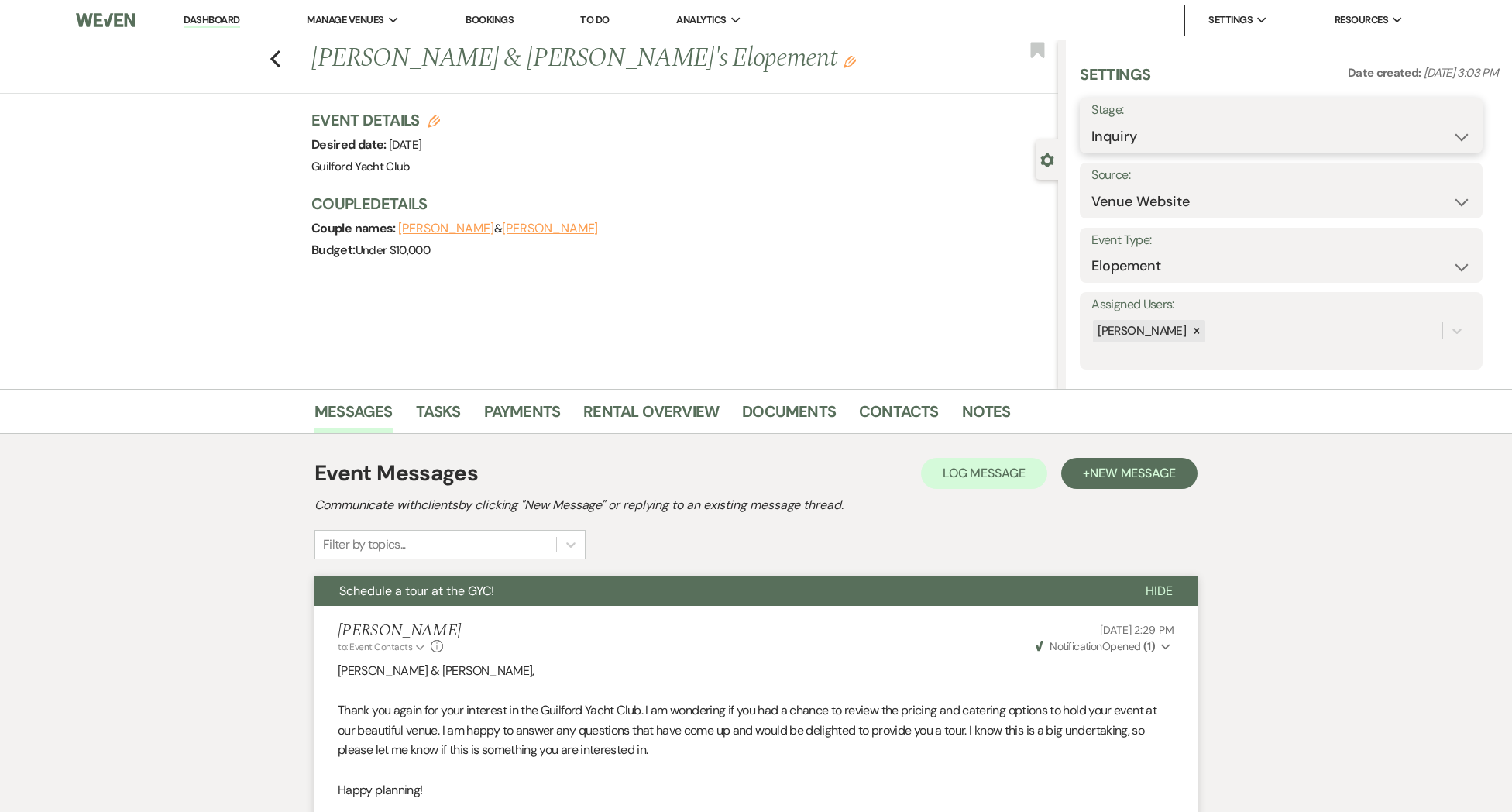
click at [1139, 127] on select "Inquiry Follow Up Tour Requested Tour Confirmed Toured Proposal Sent Booked Lost" at bounding box center [1281, 136] width 380 height 30
click at [1091, 121] on select "Inquiry Follow Up Tour Requested Tour Confirmed Toured Proposal Sent Booked Lost" at bounding box center [1281, 136] width 380 height 30
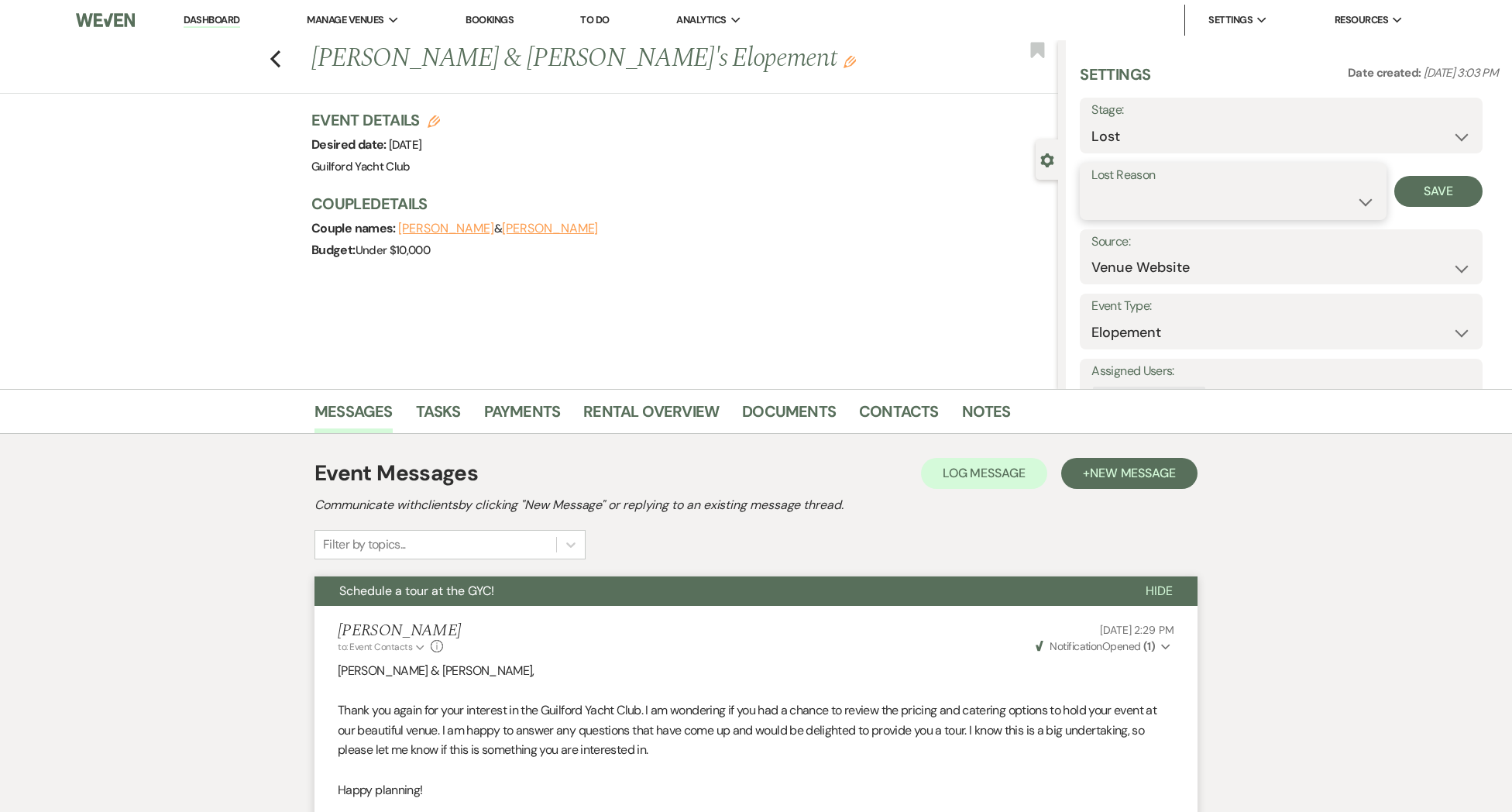
click at [1112, 209] on select "Booked Elsewhere Budget Date Unavailable No Response Not a Good Match Capacity …" at bounding box center [1232, 201] width 282 height 30
click at [1091, 187] on select "Booked Elsewhere Budget Date Unavailable No Response Not a Good Match Capacity …" at bounding box center [1232, 201] width 282 height 30
click at [1434, 196] on button "Save" at bounding box center [1439, 191] width 89 height 31
click at [275, 61] on use "button" at bounding box center [275, 59] width 10 height 17
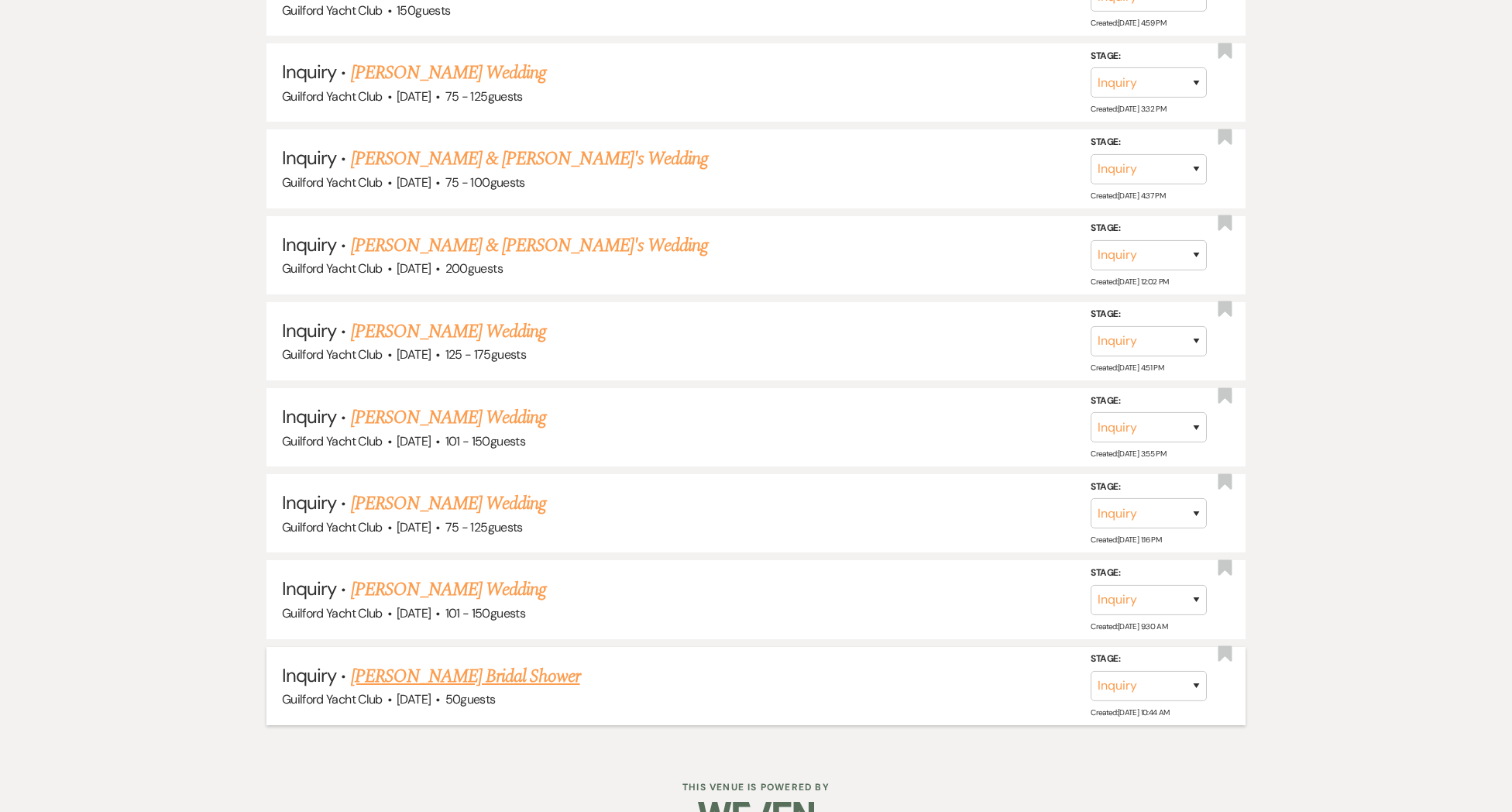
scroll to position [4395, 0]
click at [443, 663] on link "[PERSON_NAME] Bridal Shower" at bounding box center [465, 677] width 229 height 28
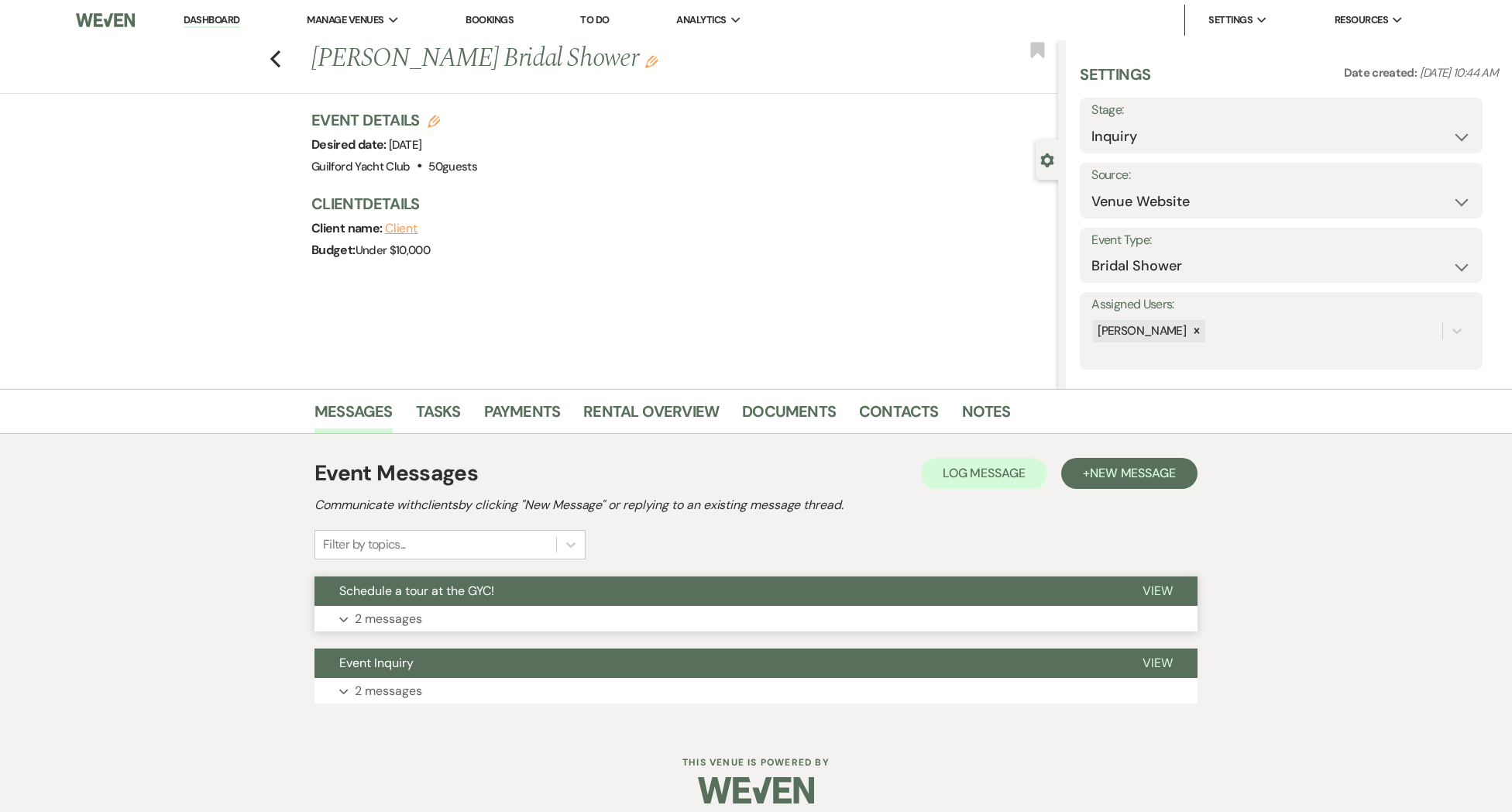
click at [1151, 592] on span "View" at bounding box center [1157, 590] width 30 height 16
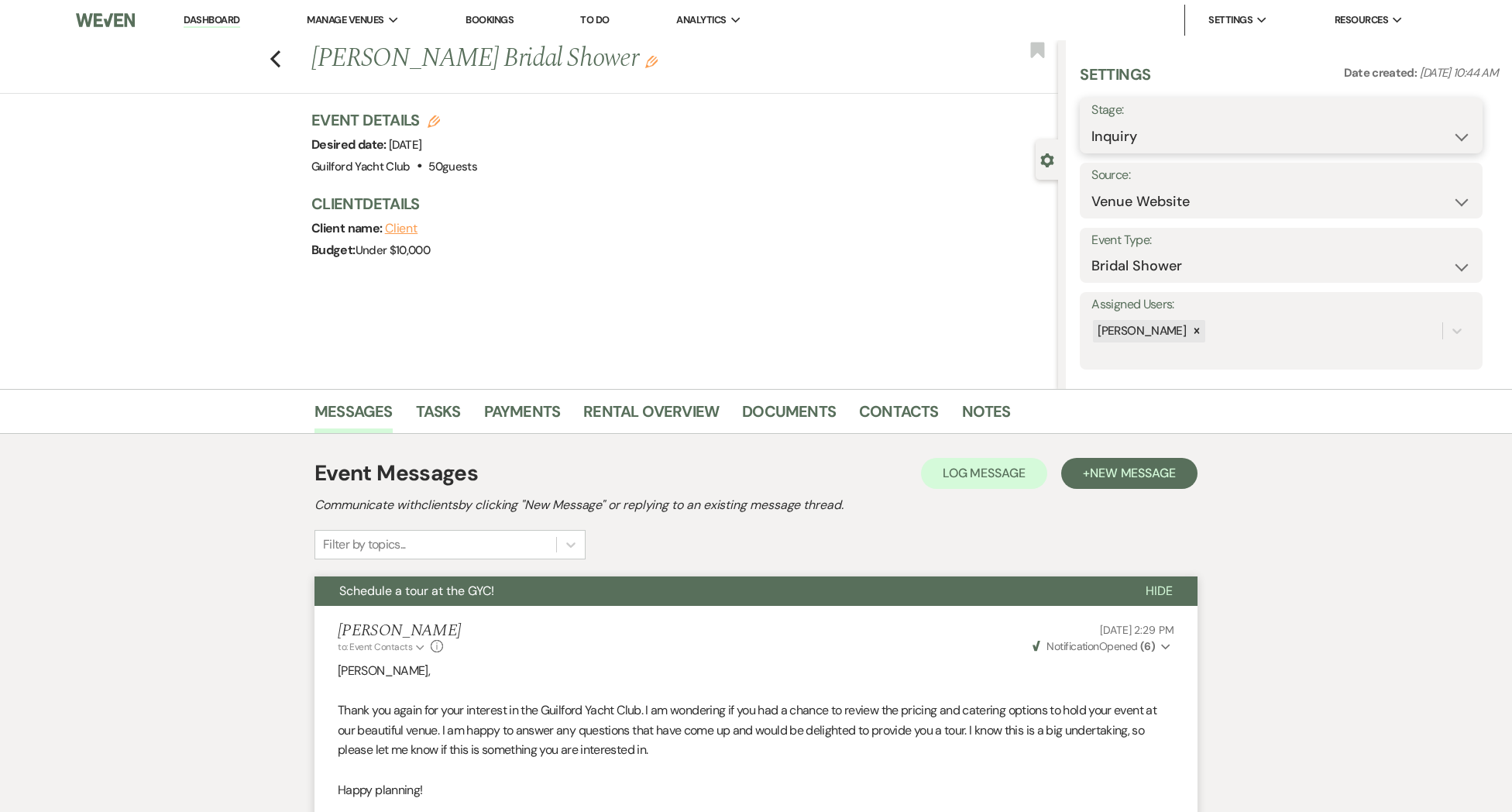
click at [1244, 131] on select "Inquiry Follow Up Tour Requested Tour Confirmed Toured Proposal Sent Booked Lost" at bounding box center [1281, 136] width 380 height 30
click at [1091, 121] on select "Inquiry Follow Up Tour Requested Tour Confirmed Toured Proposal Sent Booked Lost" at bounding box center [1281, 136] width 380 height 30
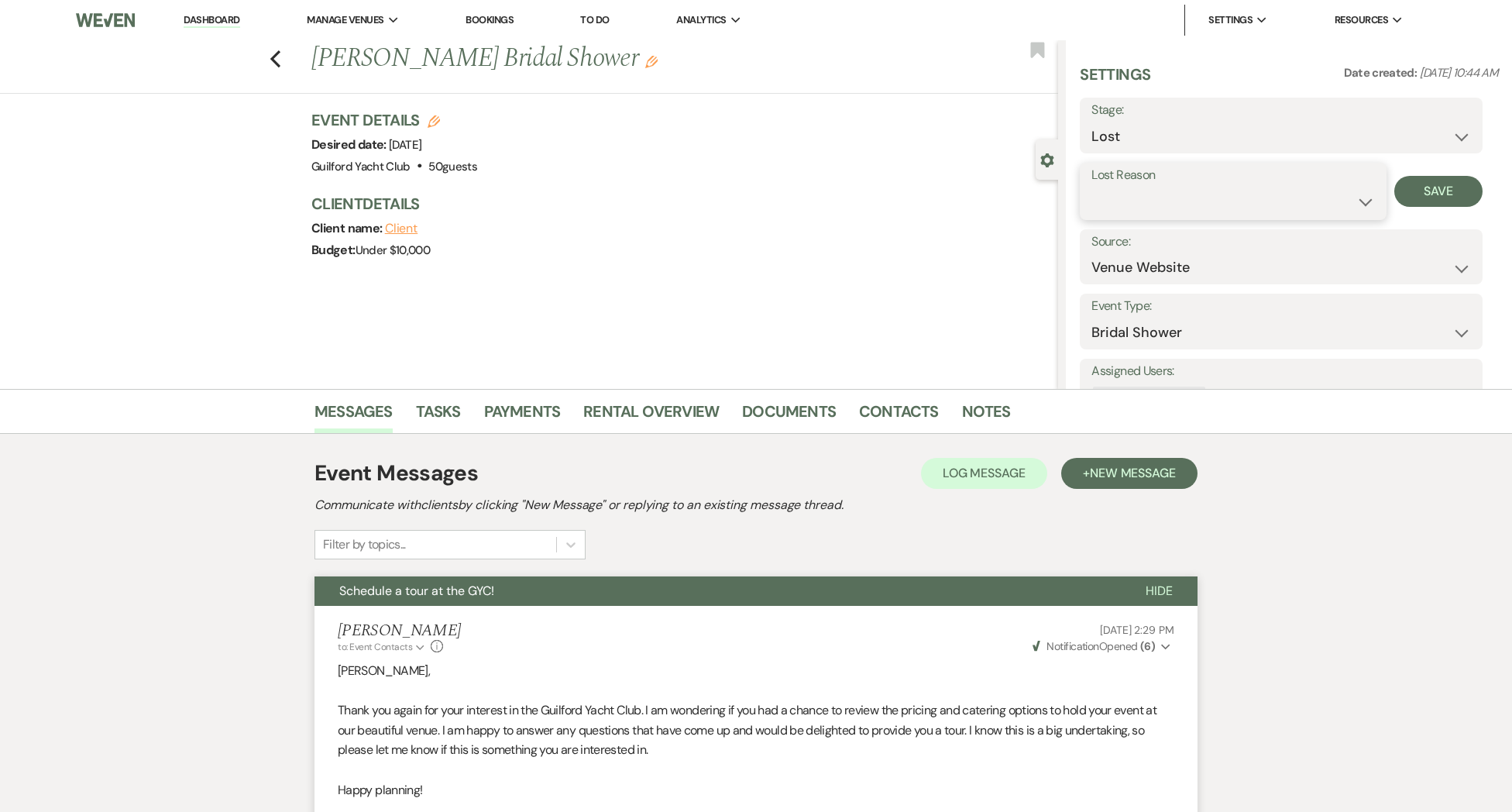
click at [1109, 197] on select "Booked Elsewhere Budget Date Unavailable No Response Not a Good Match Capacity …" at bounding box center [1232, 201] width 282 height 30
click at [1091, 187] on select "Booked Elsewhere Budget Date Unavailable No Response Not a Good Match Capacity …" at bounding box center [1232, 201] width 282 height 30
click at [1436, 198] on button "Save" at bounding box center [1439, 191] width 89 height 31
click at [272, 63] on icon "Previous" at bounding box center [275, 59] width 12 height 19
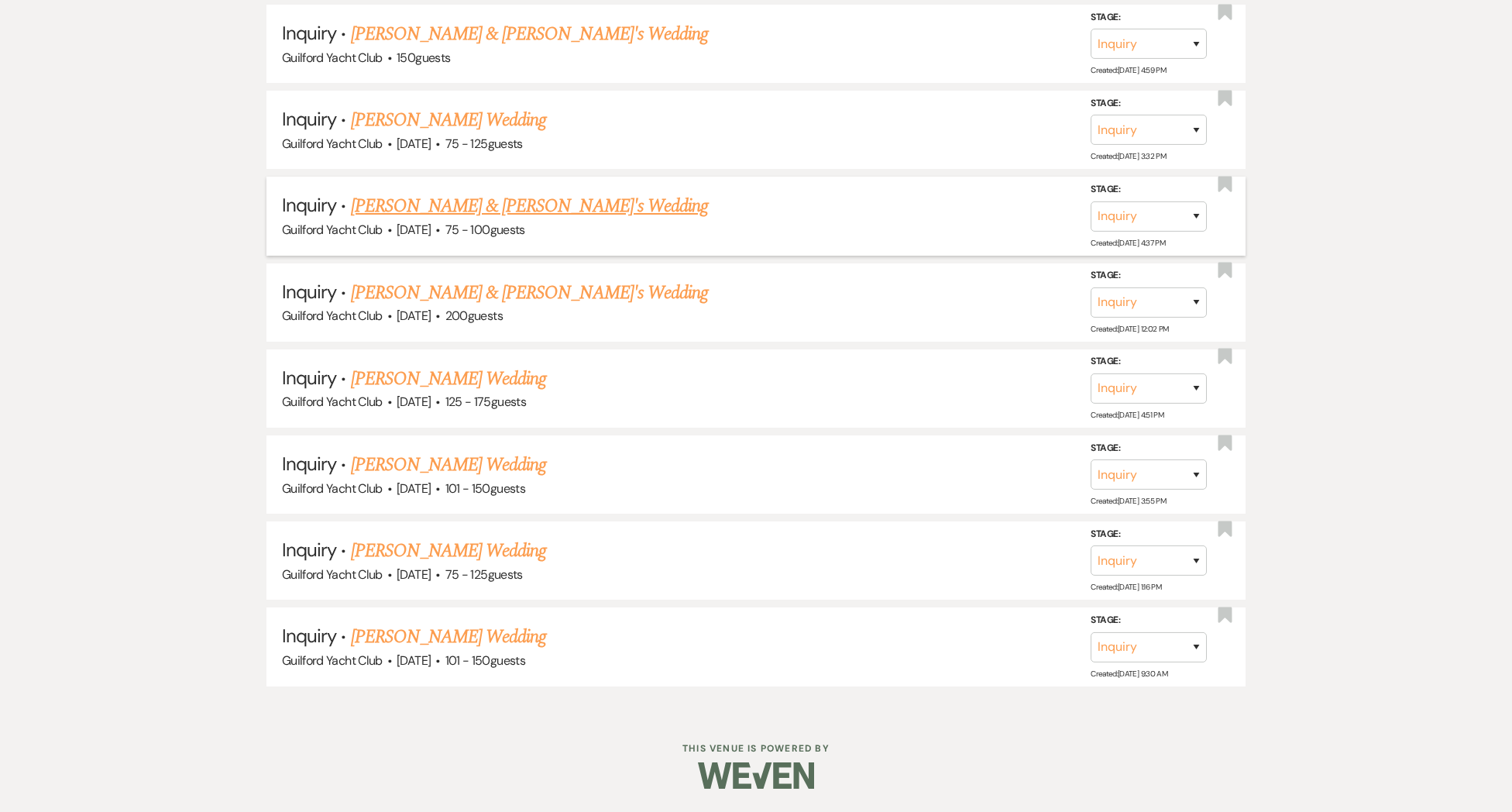
scroll to position [4313, 0]
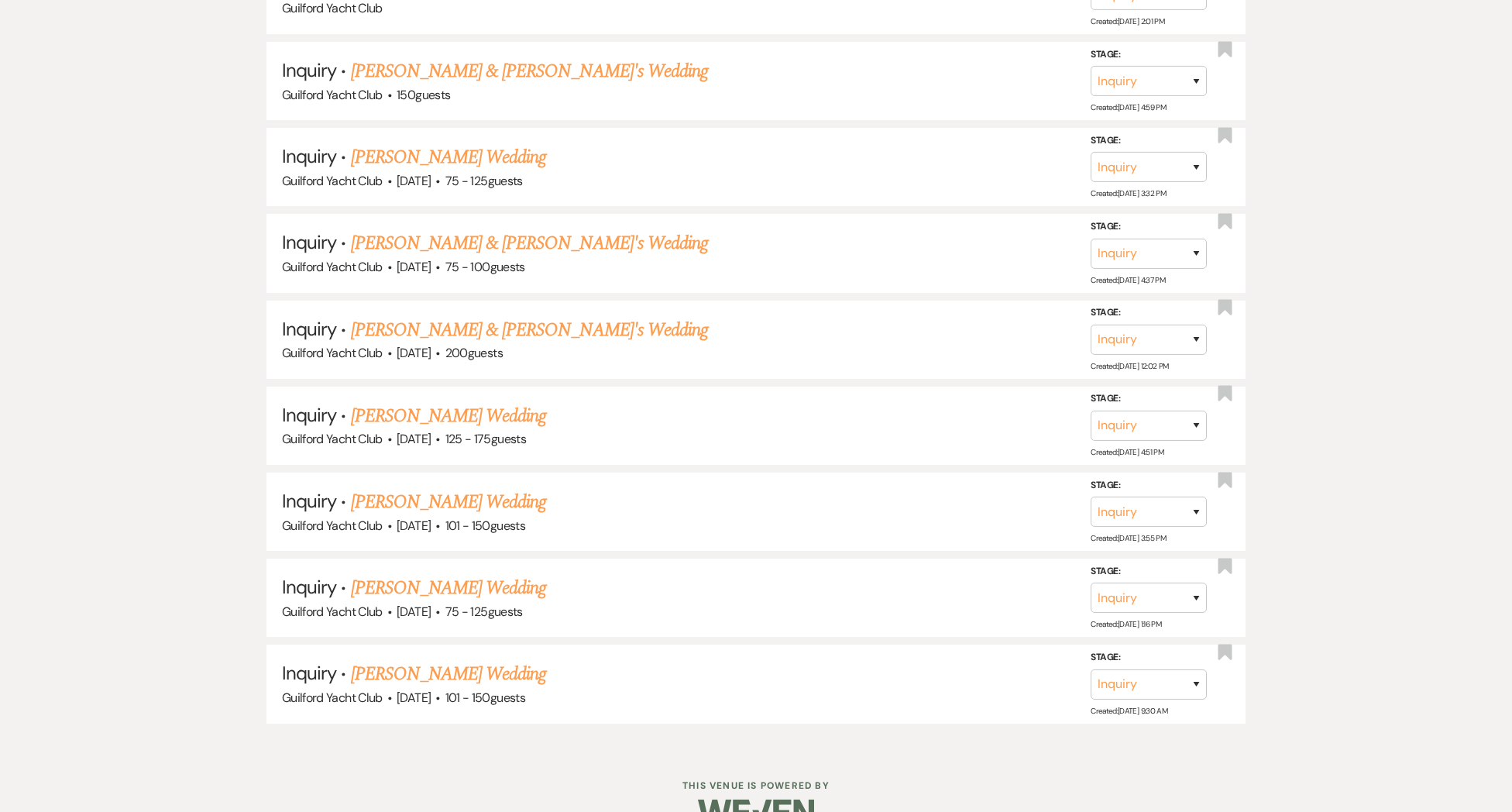
click at [410, 660] on link "[PERSON_NAME] Wedding" at bounding box center [449, 674] width 196 height 28
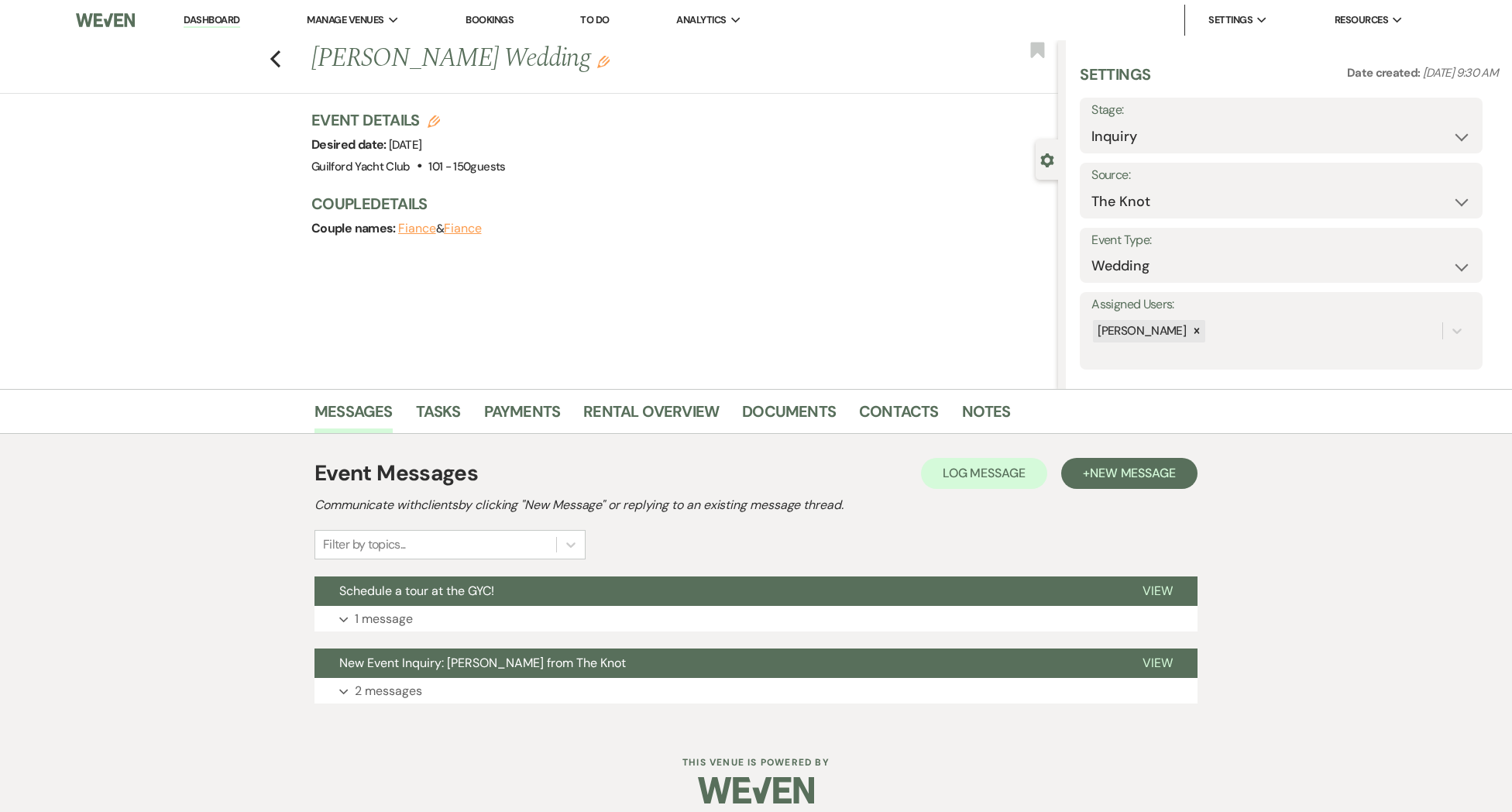
scroll to position [3, 0]
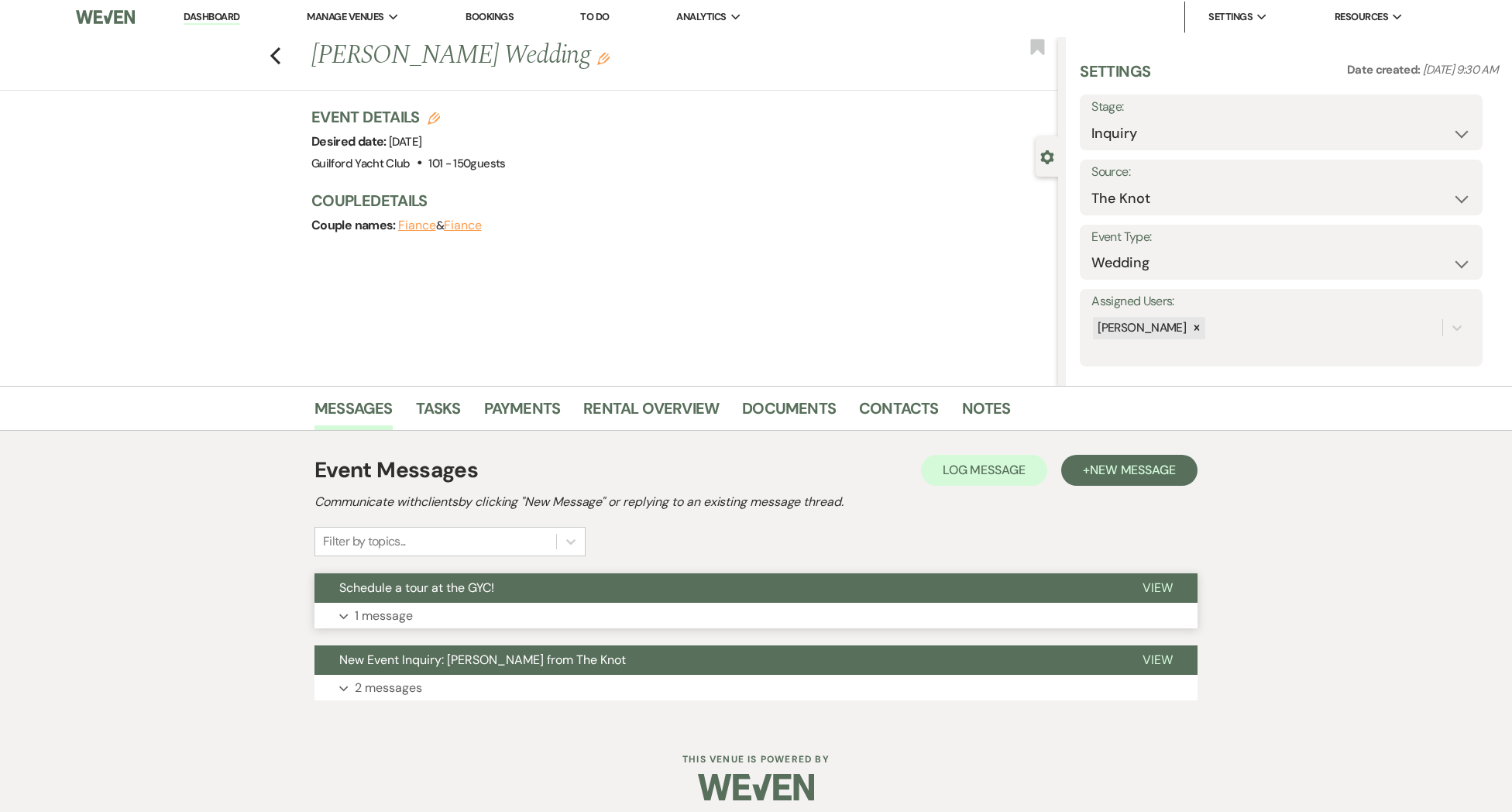
click at [1166, 583] on span "View" at bounding box center [1157, 587] width 30 height 16
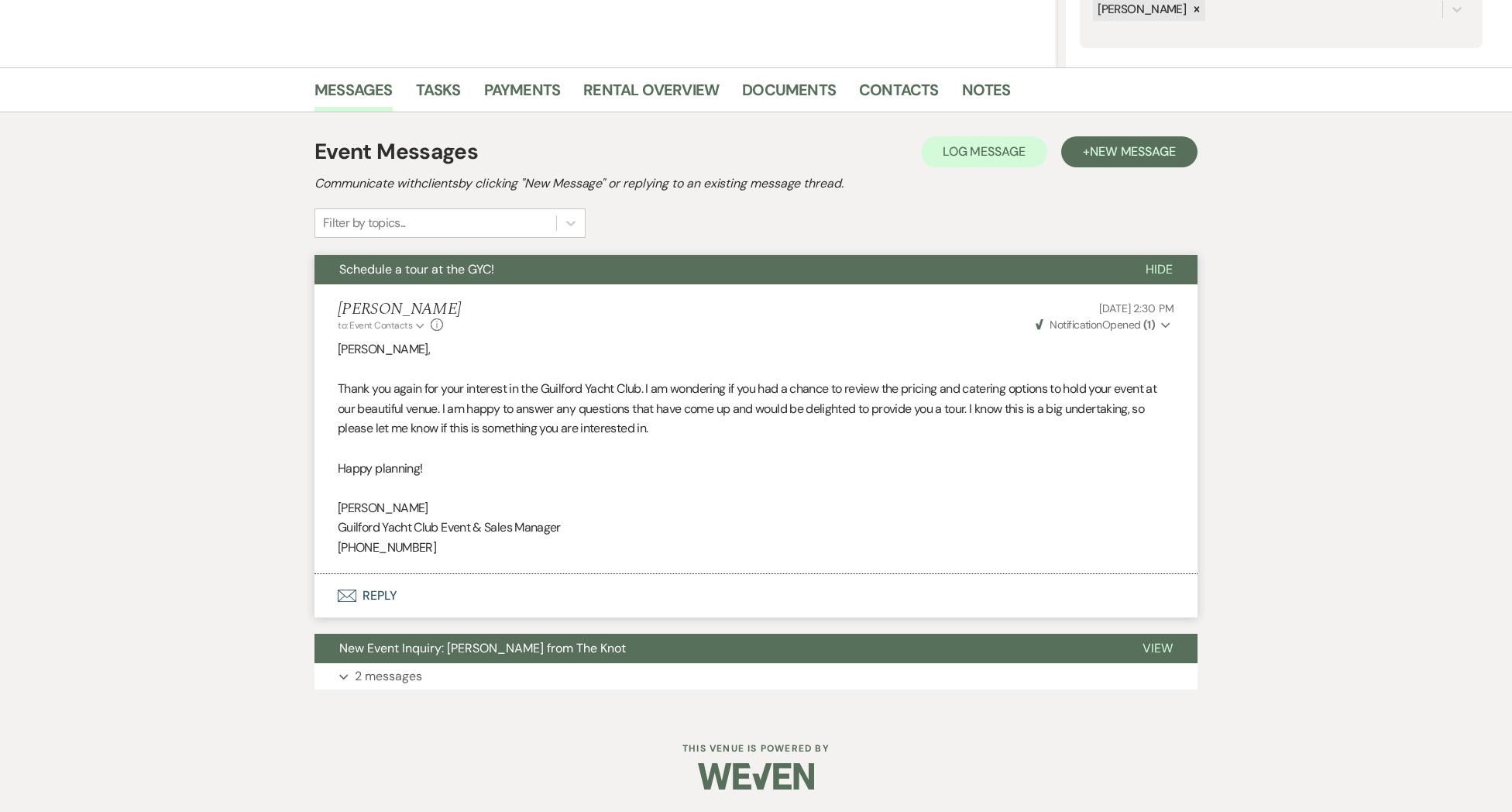
scroll to position [0, 0]
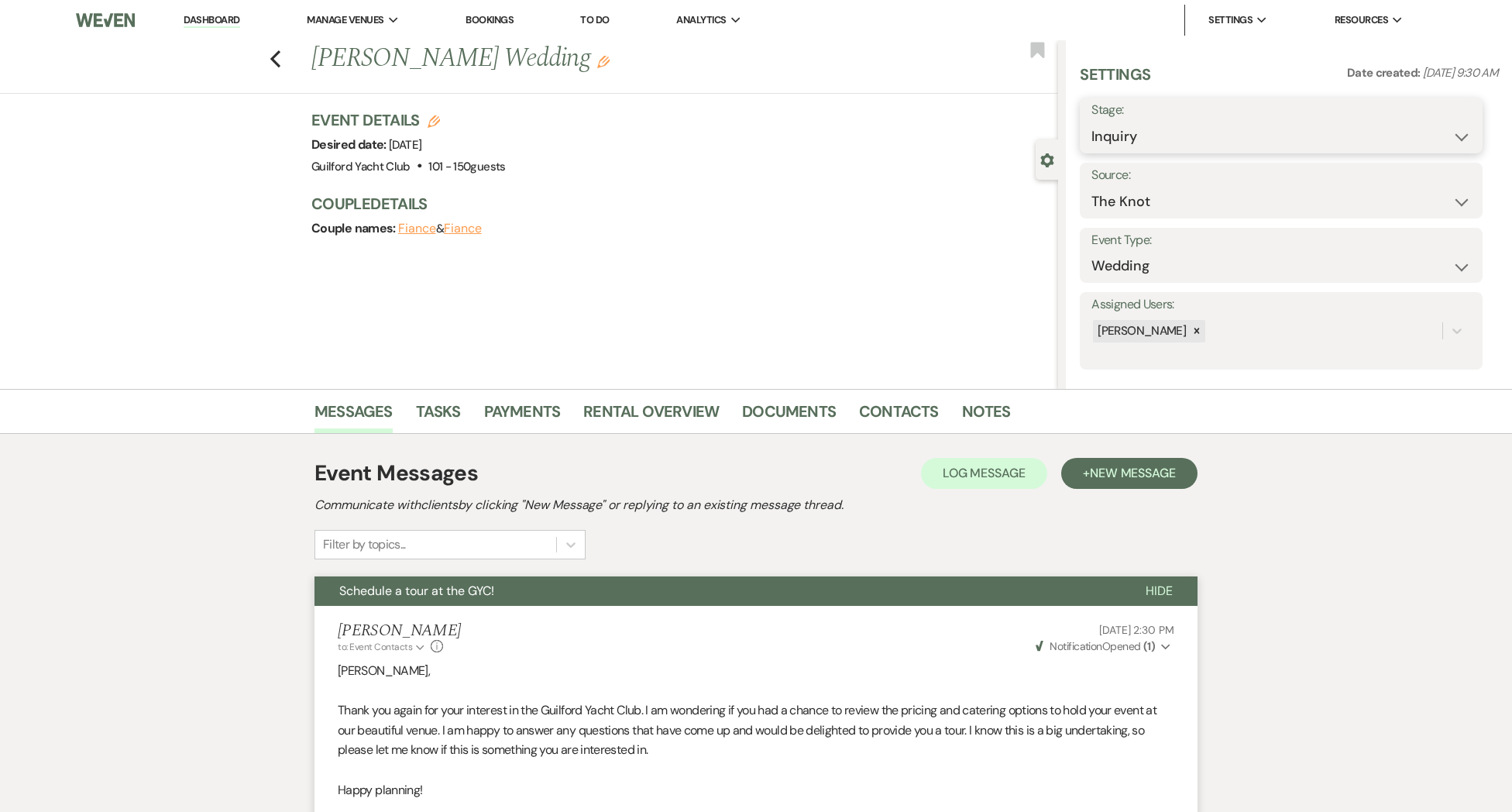
click at [1134, 150] on select "Inquiry Follow Up Tour Requested Tour Confirmed Toured Proposal Sent Booked Lost" at bounding box center [1281, 136] width 380 height 30
click at [1091, 121] on select "Inquiry Follow Up Tour Requested Tour Confirmed Toured Proposal Sent Booked Lost" at bounding box center [1281, 136] width 380 height 30
click at [1111, 214] on select "Booked Elsewhere Budget Date Unavailable No Response Not a Good Match Capacity …" at bounding box center [1232, 201] width 282 height 30
click at [1091, 187] on select "Booked Elsewhere Budget Date Unavailable No Response Not a Good Match Capacity …" at bounding box center [1232, 201] width 282 height 30
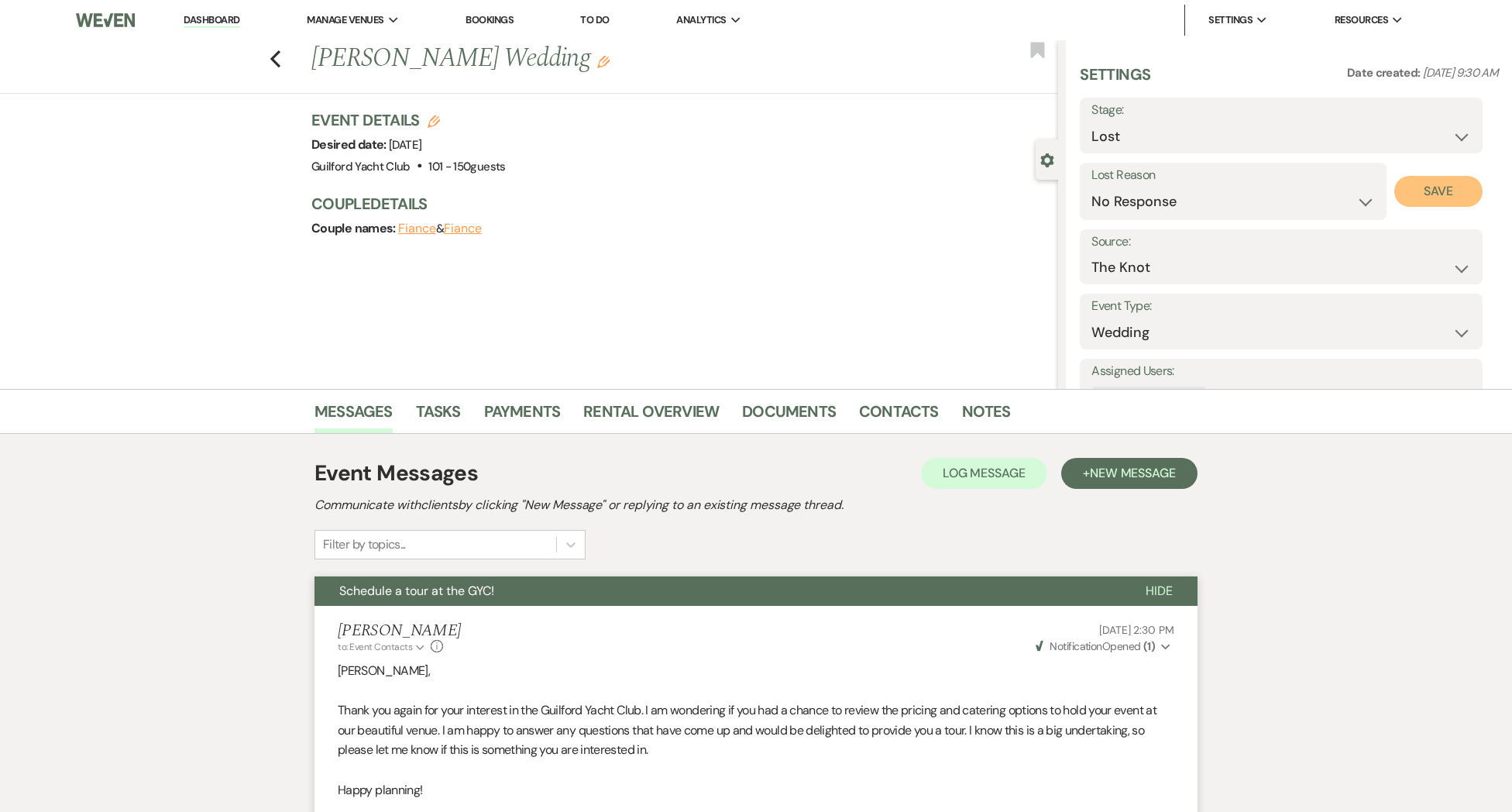
click at [1460, 194] on button "Save" at bounding box center [1439, 191] width 89 height 31
click at [274, 64] on icon "Previous" at bounding box center [275, 59] width 12 height 19
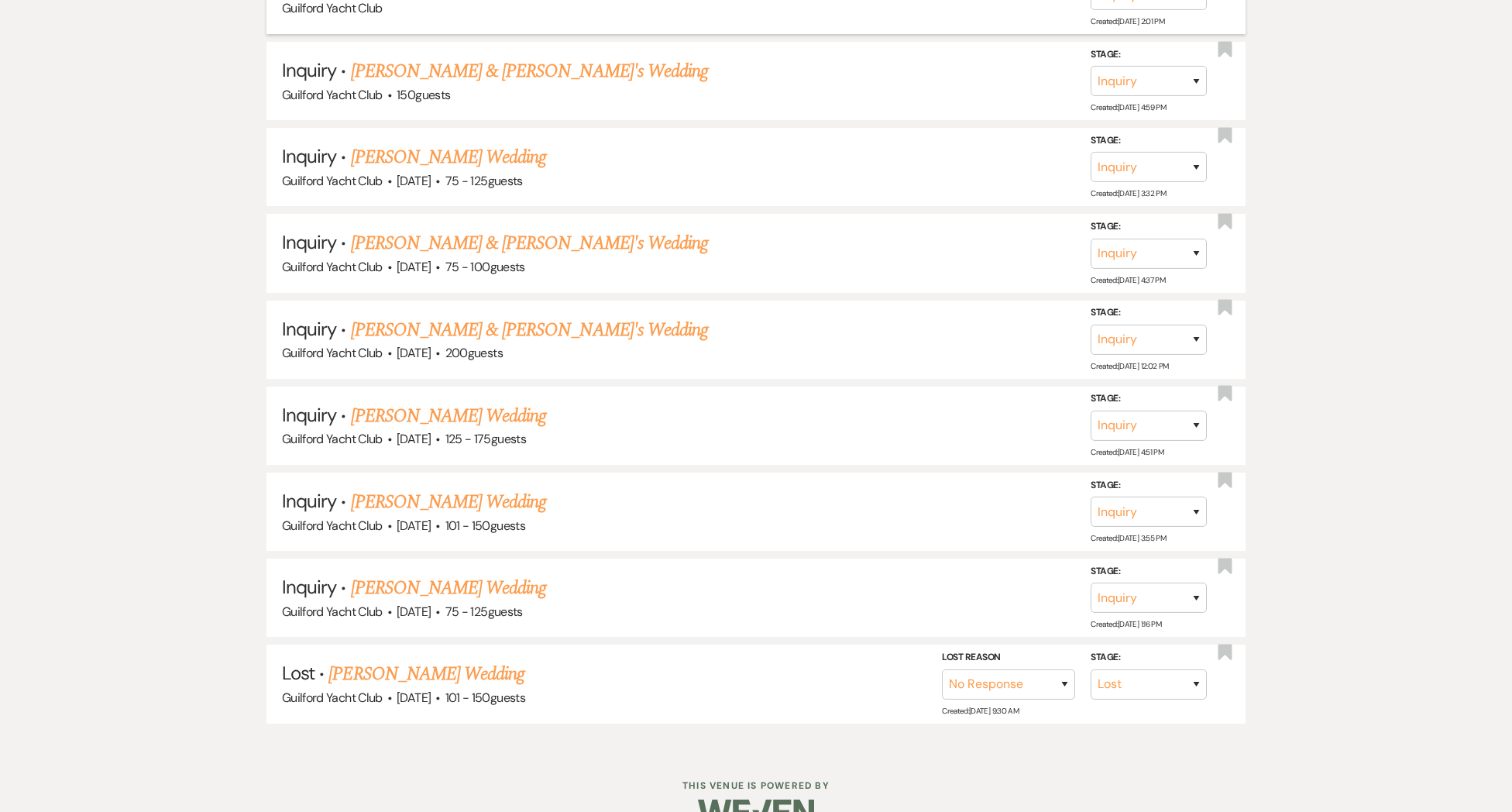
scroll to position [4226, 0]
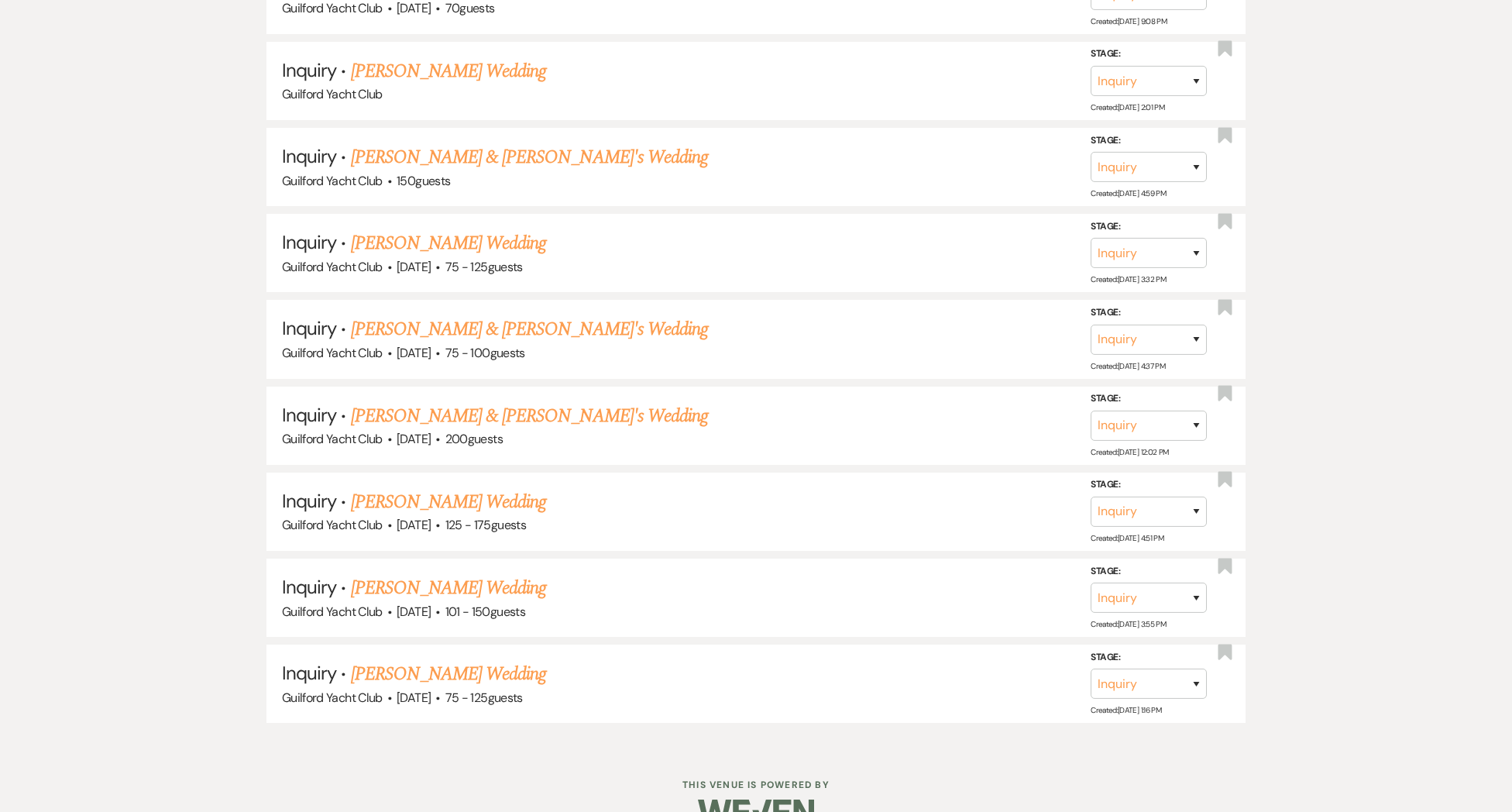
click at [396, 660] on link "[PERSON_NAME] Wedding" at bounding box center [449, 674] width 196 height 28
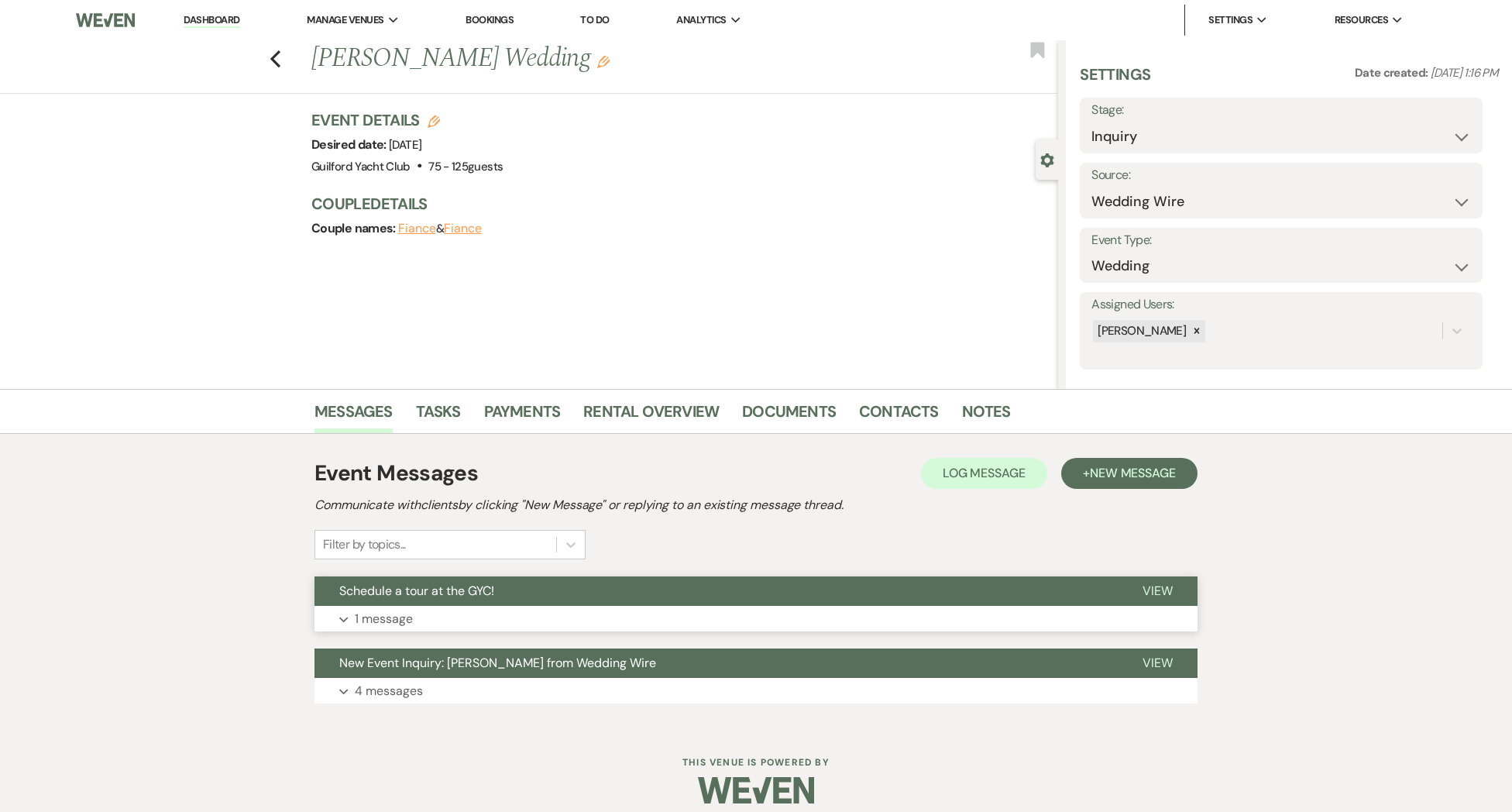
click at [1166, 589] on span "View" at bounding box center [1157, 590] width 30 height 16
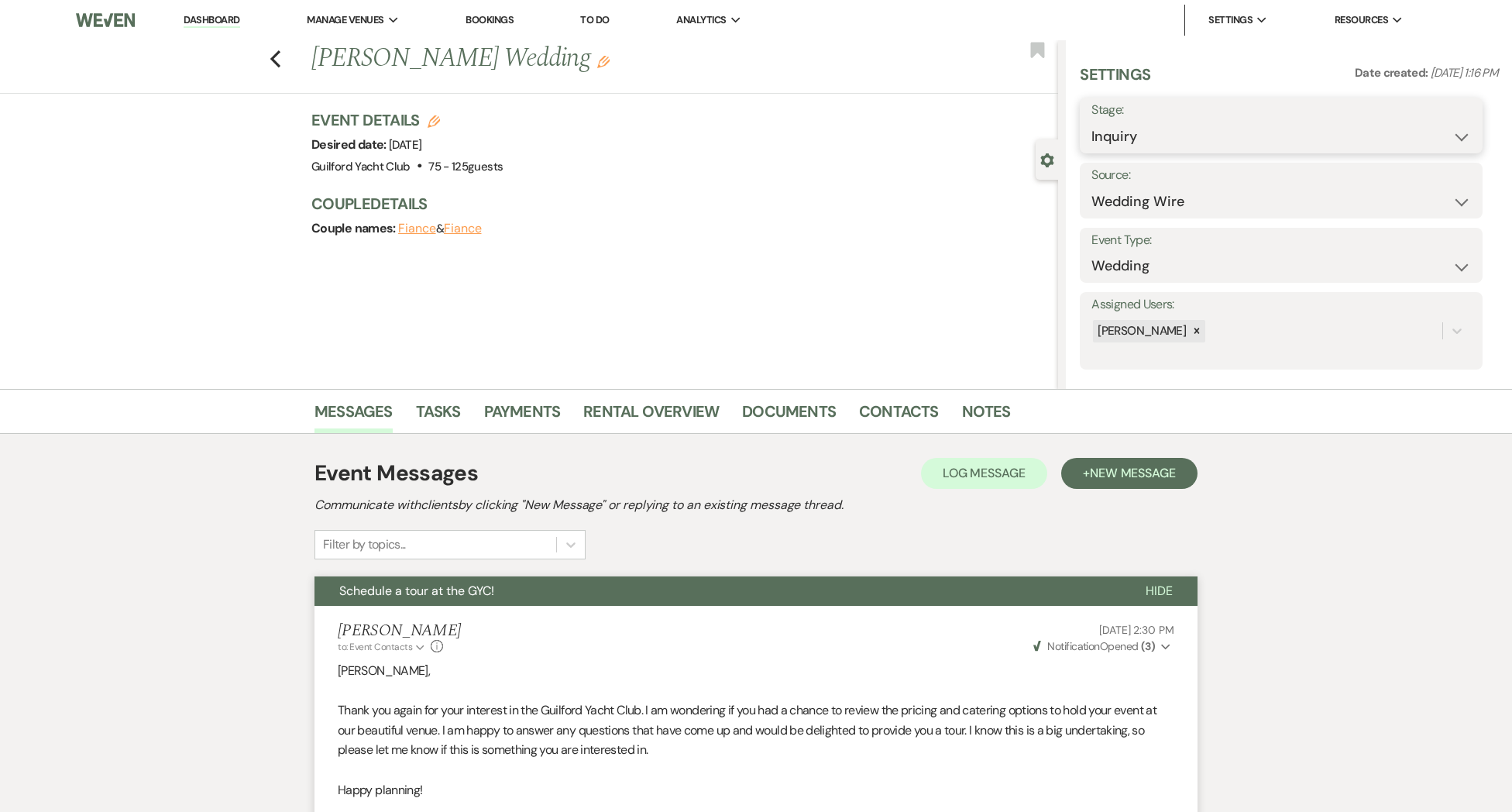
click at [1192, 137] on select "Inquiry Follow Up Tour Requested Tour Confirmed Toured Proposal Sent Booked Lost" at bounding box center [1281, 136] width 380 height 30
click at [1091, 121] on select "Inquiry Follow Up Tour Requested Tour Confirmed Toured Proposal Sent Booked Lost" at bounding box center [1281, 136] width 380 height 30
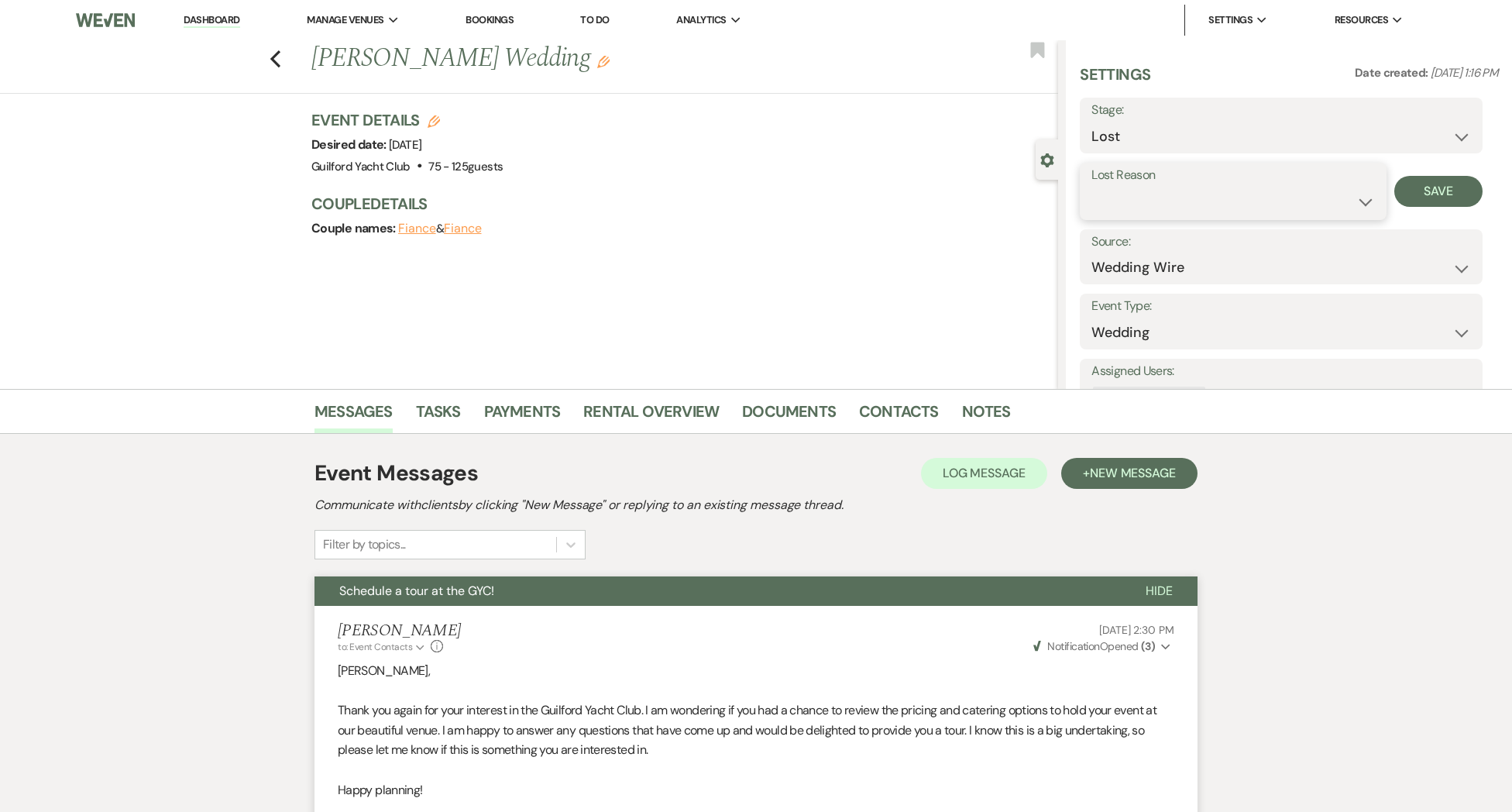
click at [1126, 197] on select "Booked Elsewhere Budget Date Unavailable No Response Not a Good Match Capacity …" at bounding box center [1232, 201] width 282 height 30
click at [1091, 187] on select "Booked Elsewhere Budget Date Unavailable No Response Not a Good Match Capacity …" at bounding box center [1232, 201] width 282 height 30
drag, startPoint x: 1431, startPoint y: 188, endPoint x: 1325, endPoint y: 175, distance: 106.8
click at [1428, 188] on button "Save" at bounding box center [1439, 191] width 89 height 31
click at [272, 61] on icon "Previous" at bounding box center [275, 59] width 12 height 19
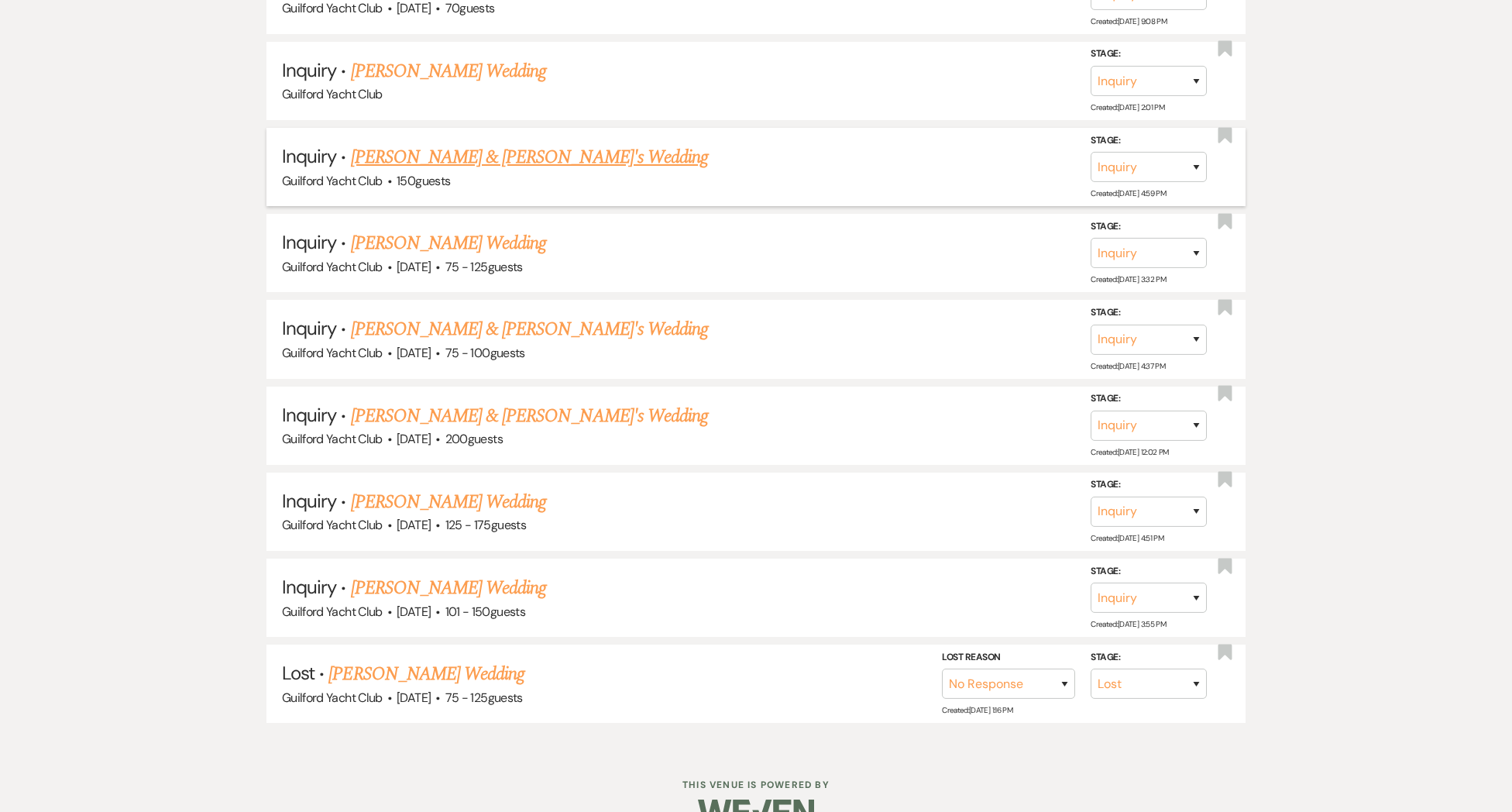
scroll to position [4142, 0]
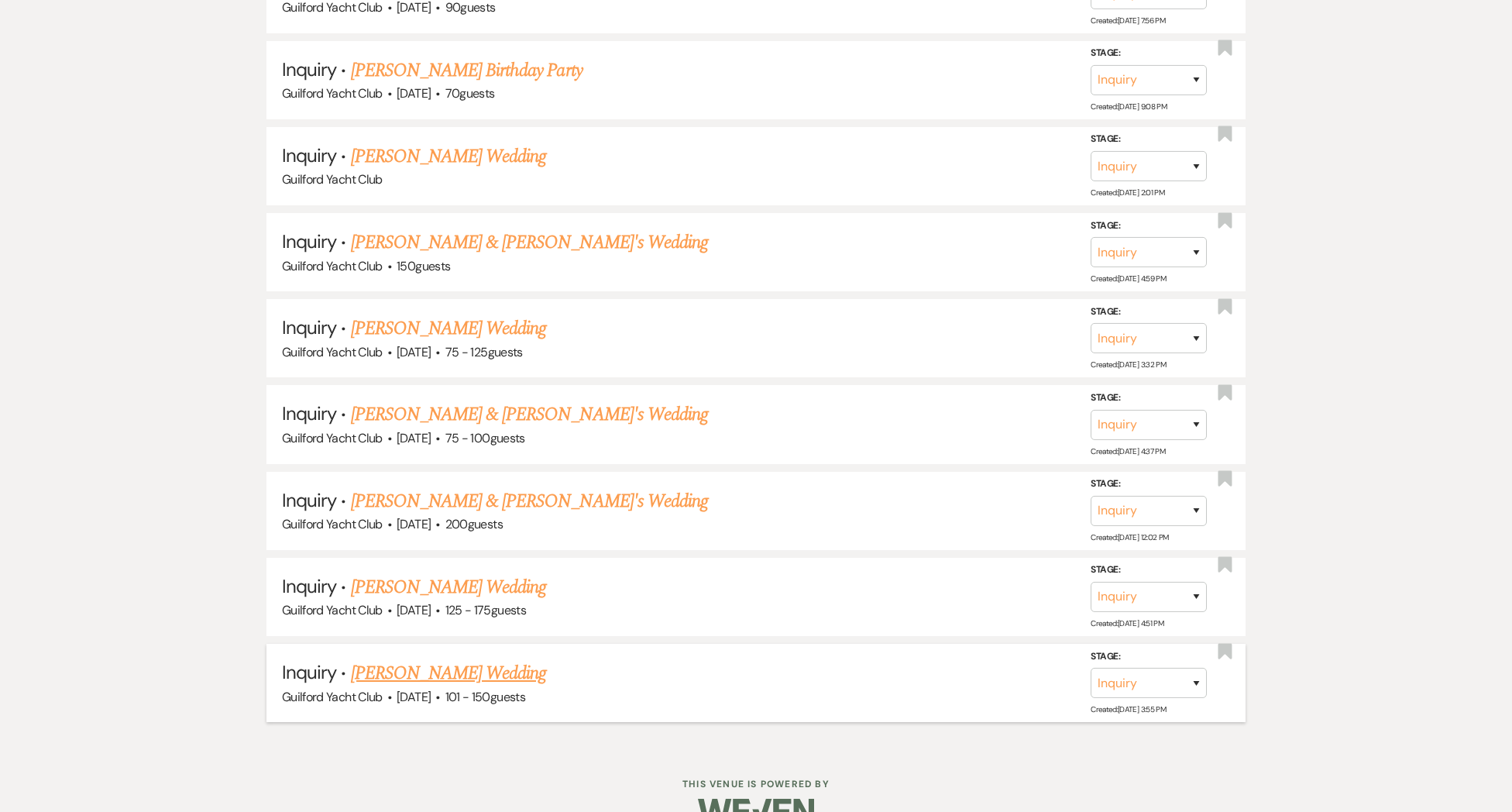
click at [402, 659] on link "[PERSON_NAME] Wedding" at bounding box center [449, 673] width 196 height 28
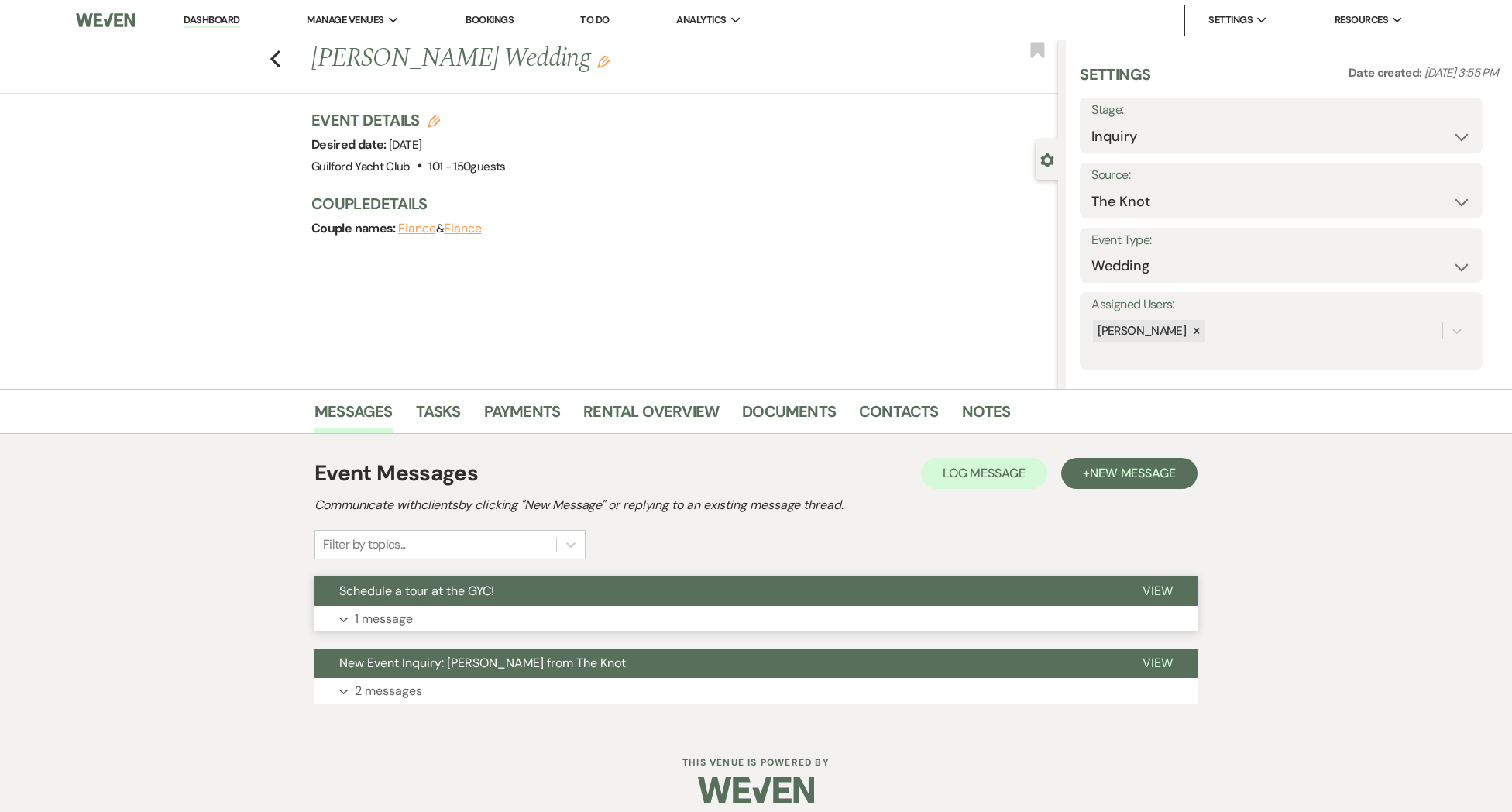
click at [1167, 585] on span "View" at bounding box center [1157, 590] width 30 height 16
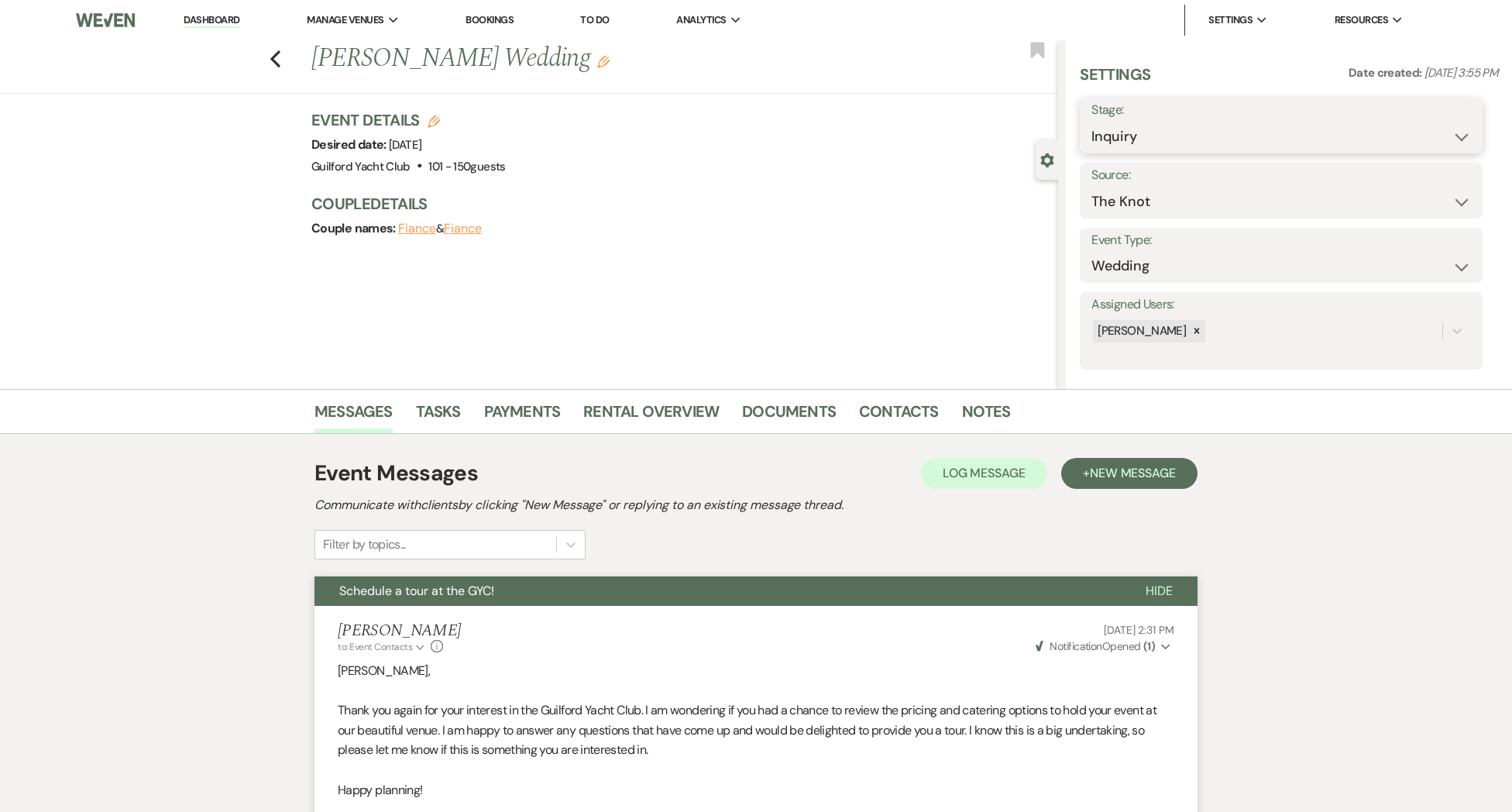
click at [1136, 134] on select "Inquiry Follow Up Tour Requested Tour Confirmed Toured Proposal Sent Booked Lost" at bounding box center [1281, 136] width 380 height 30
click at [1091, 121] on select "Inquiry Follow Up Tour Requested Tour Confirmed Toured Proposal Sent Booked Lost" at bounding box center [1281, 136] width 380 height 30
click at [1128, 201] on select "Booked Elsewhere Budget Date Unavailable No Response Not a Good Match Capacity …" at bounding box center [1232, 201] width 282 height 30
click at [1091, 187] on select "Booked Elsewhere Budget Date Unavailable No Response Not a Good Match Capacity …" at bounding box center [1232, 201] width 282 height 30
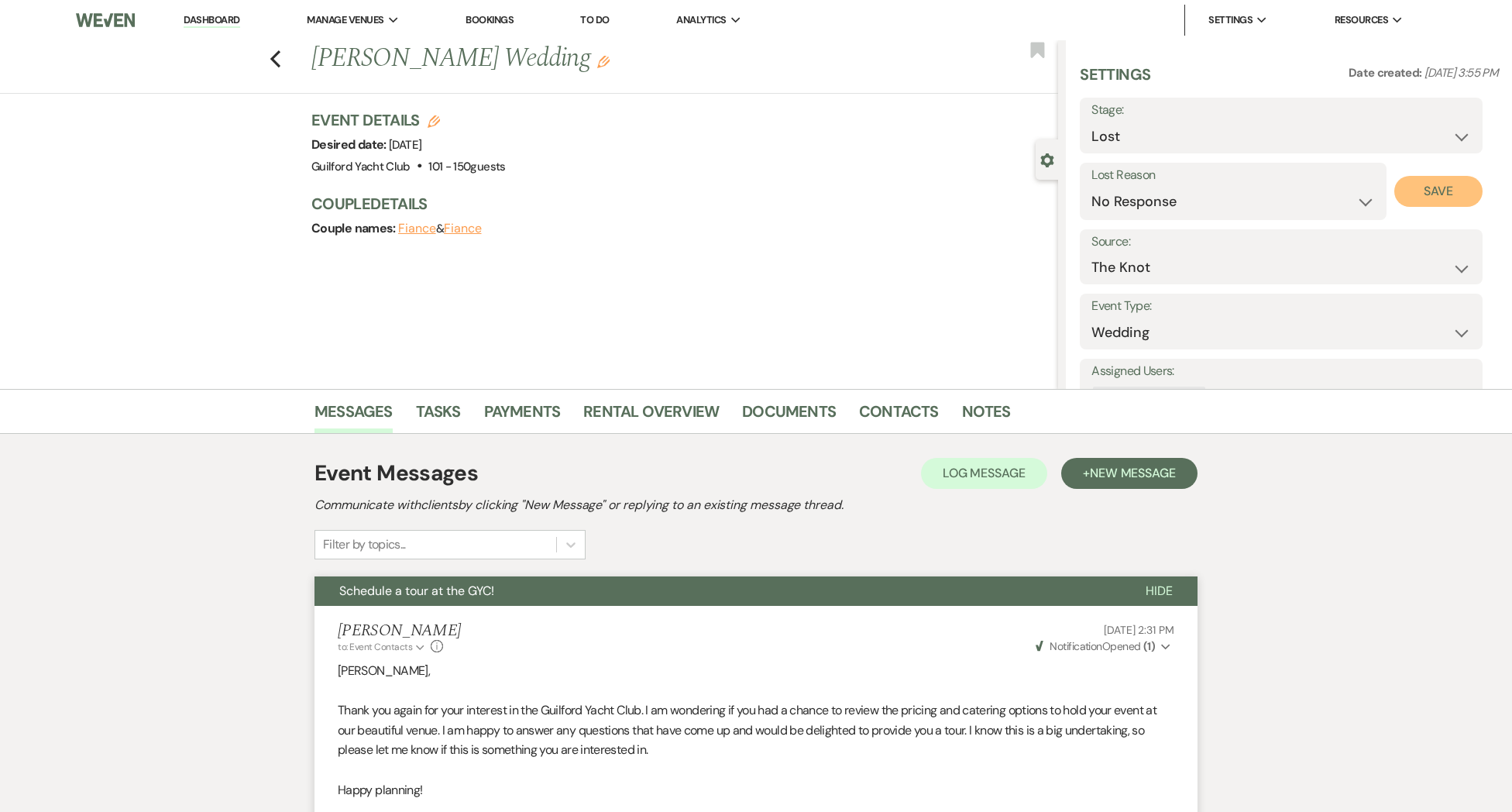
drag, startPoint x: 1409, startPoint y: 189, endPoint x: 1385, endPoint y: 190, distance: 24.0
click at [1409, 189] on button "Save" at bounding box center [1439, 191] width 89 height 31
click at [279, 65] on use "button" at bounding box center [275, 59] width 10 height 17
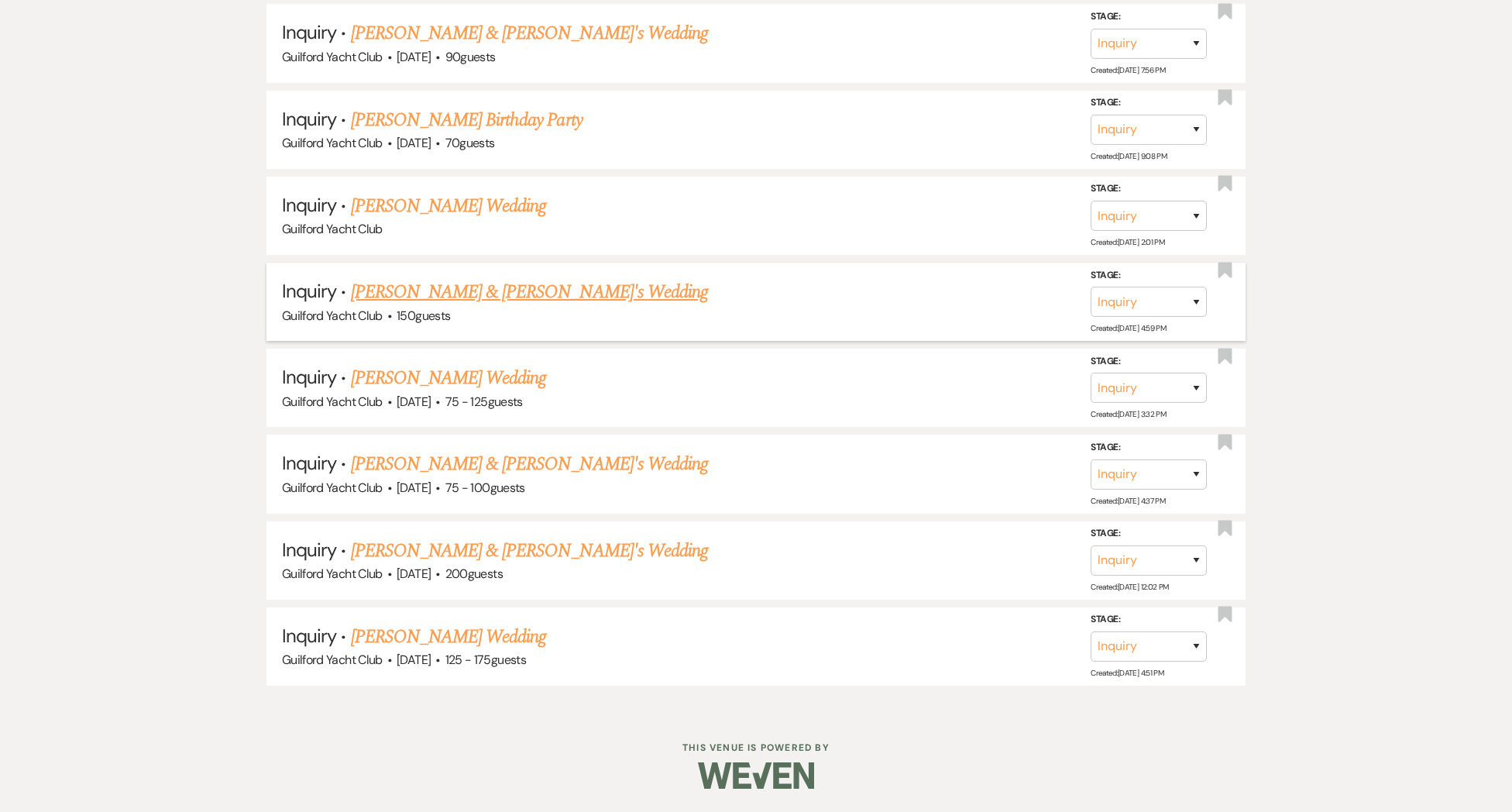
scroll to position [4056, 0]
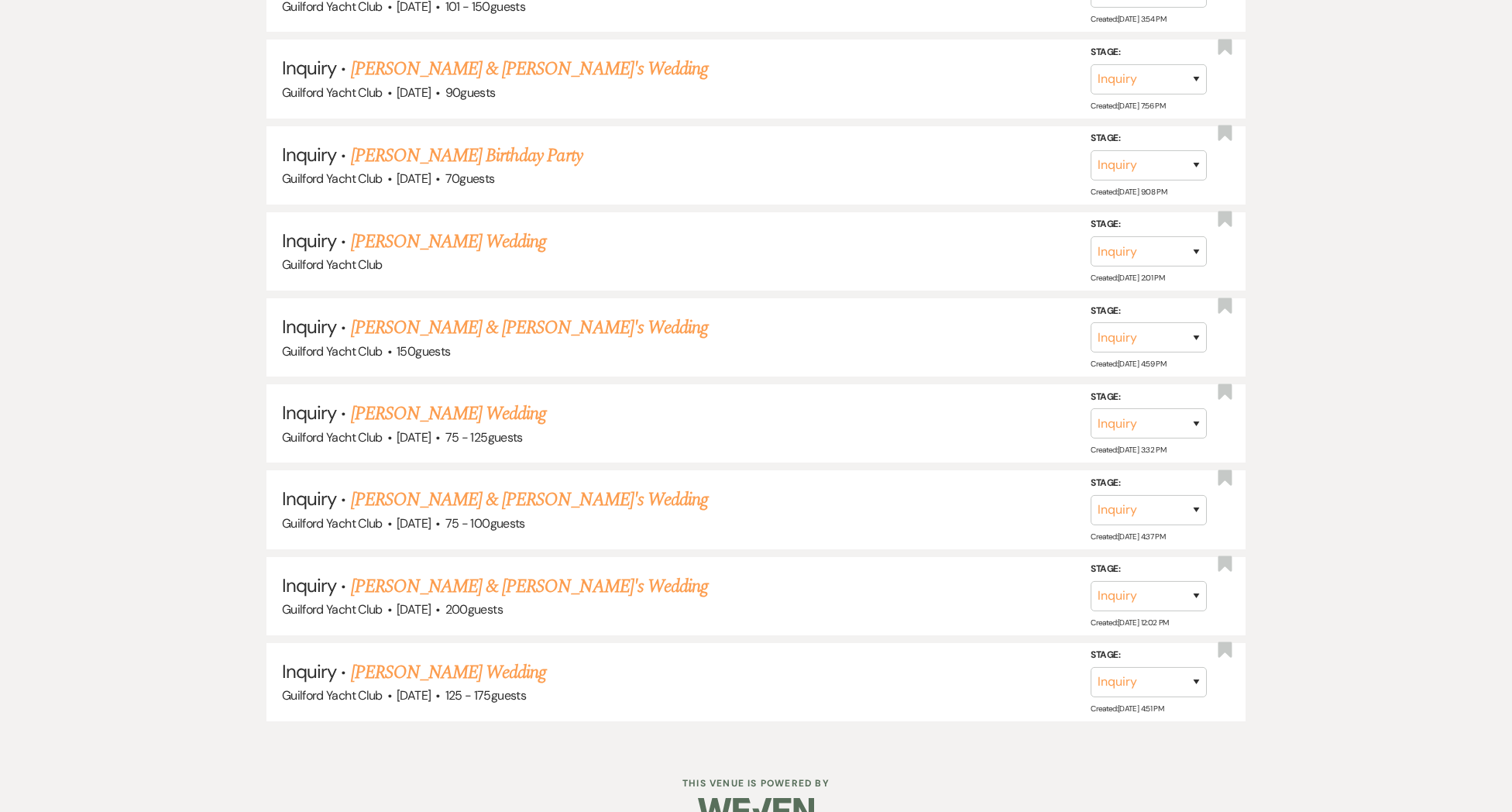
drag, startPoint x: 418, startPoint y: 639, endPoint x: 409, endPoint y: 640, distance: 9.1
click at [418, 658] on link "[PERSON_NAME] Wedding" at bounding box center [449, 672] width 196 height 28
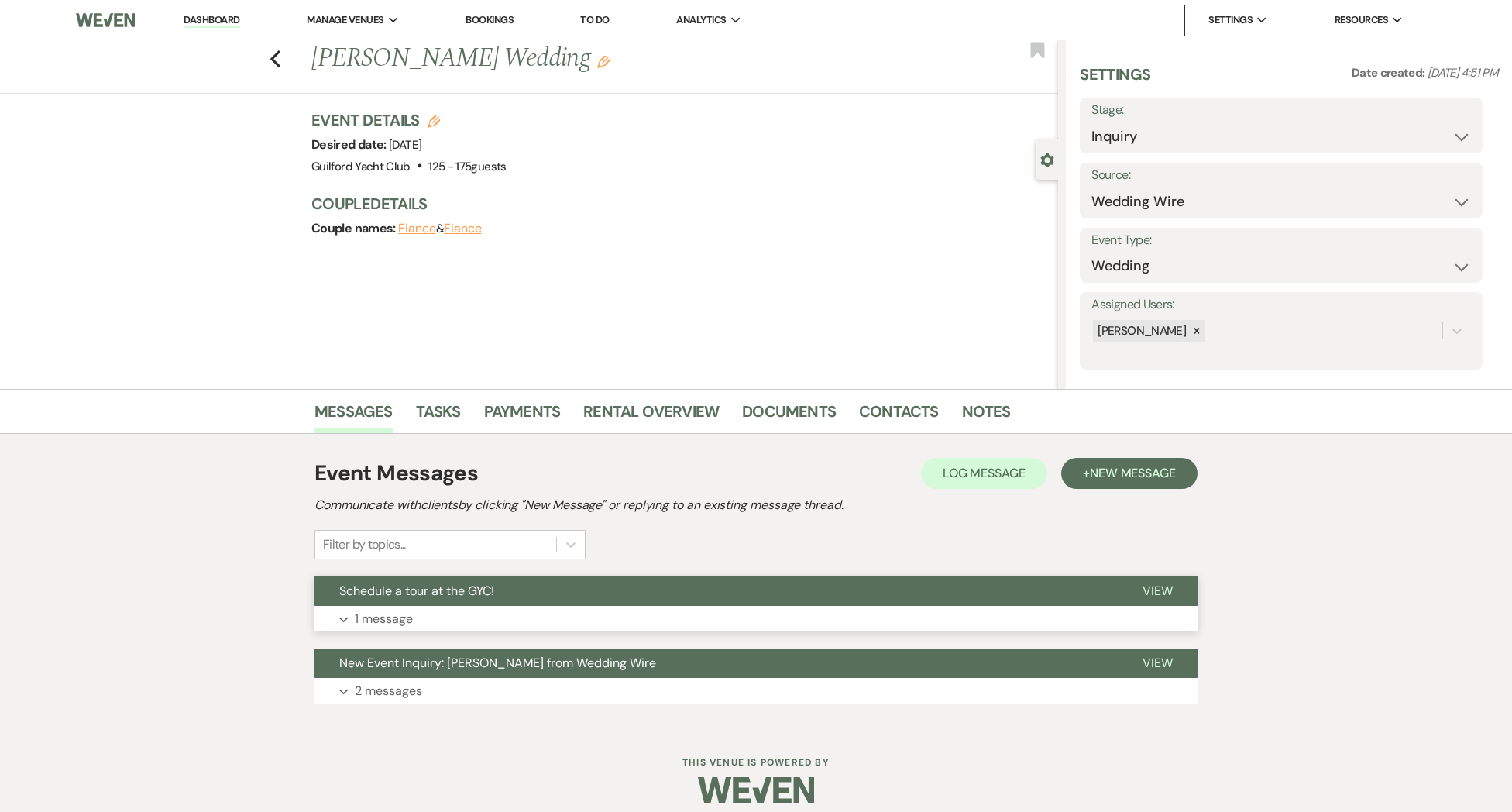
click at [1160, 584] on span "View" at bounding box center [1157, 590] width 30 height 16
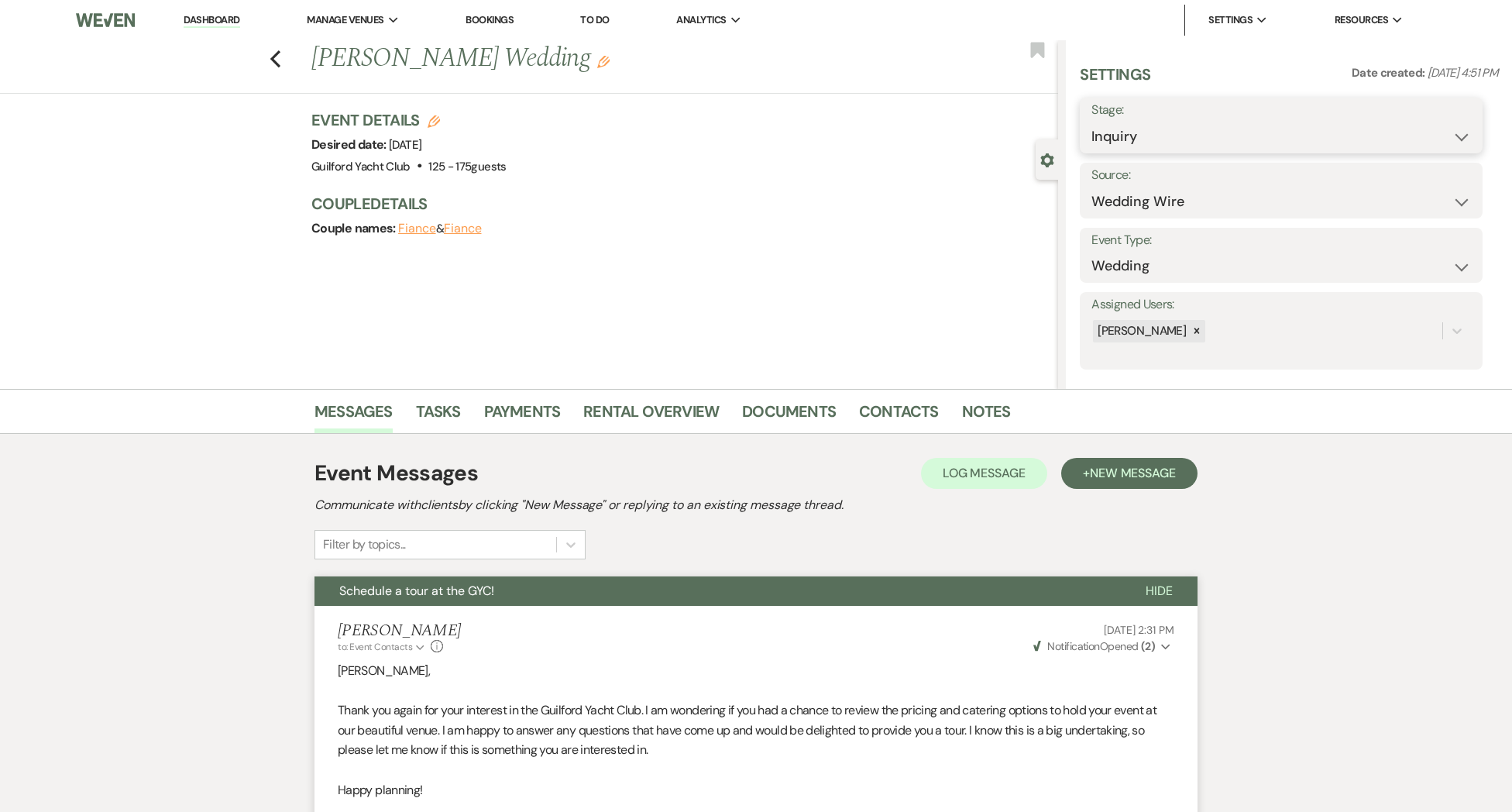
click at [1220, 132] on select "Inquiry Follow Up Tour Requested Tour Confirmed Toured Proposal Sent Booked Lost" at bounding box center [1281, 136] width 380 height 30
click at [1091, 121] on select "Inquiry Follow Up Tour Requested Tour Confirmed Toured Proposal Sent Booked Lost" at bounding box center [1281, 136] width 380 height 30
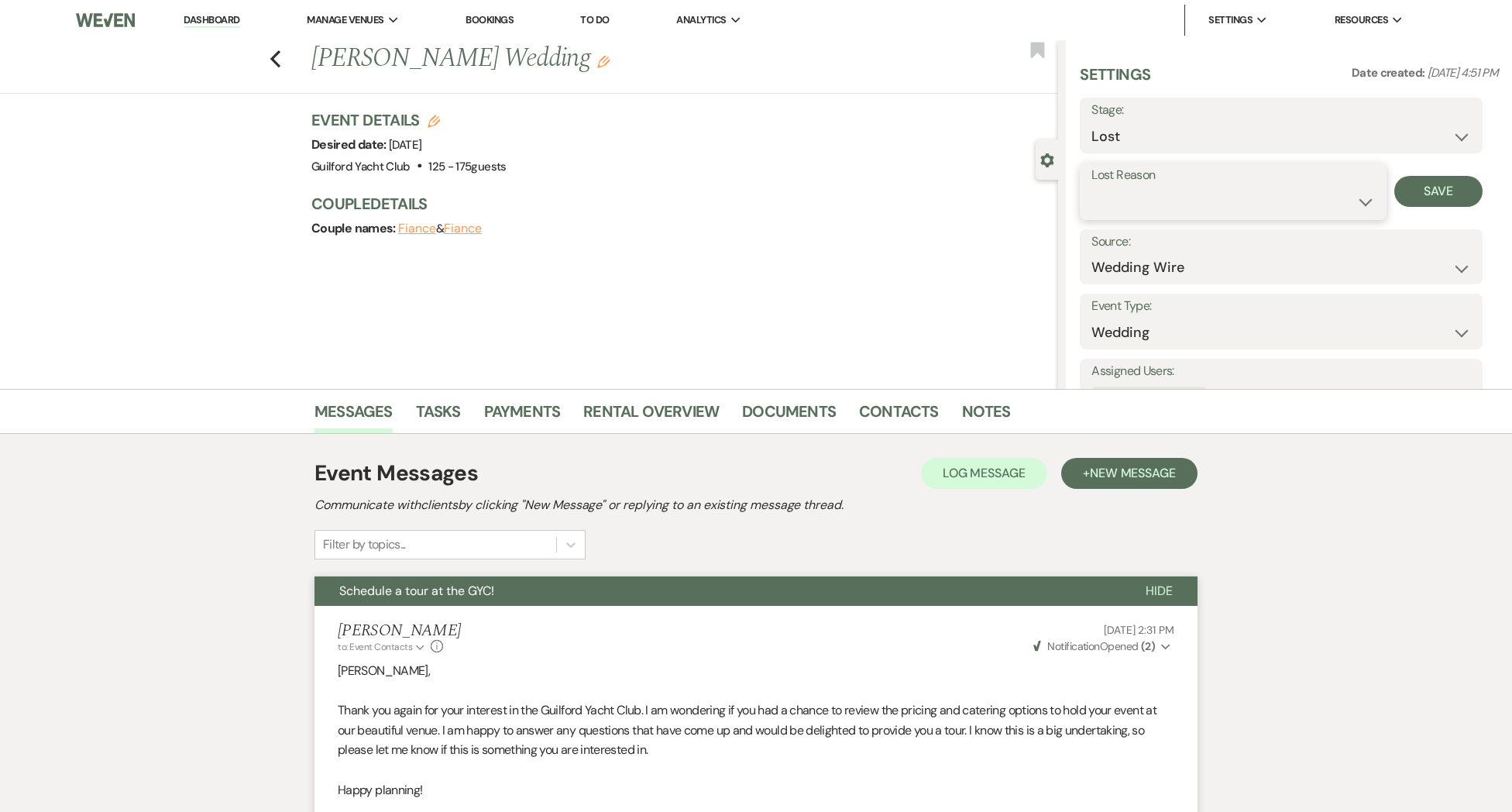
click at [1177, 191] on select "Booked Elsewhere Budget Date Unavailable No Response Not a Good Match Capacity …" at bounding box center [1232, 201] width 282 height 30
click at [1091, 187] on select "Booked Elsewhere Budget Date Unavailable No Response Not a Good Match Capacity …" at bounding box center [1232, 201] width 282 height 30
click at [1415, 188] on button "Save" at bounding box center [1439, 191] width 89 height 31
click at [276, 50] on icon "Previous" at bounding box center [275, 59] width 12 height 19
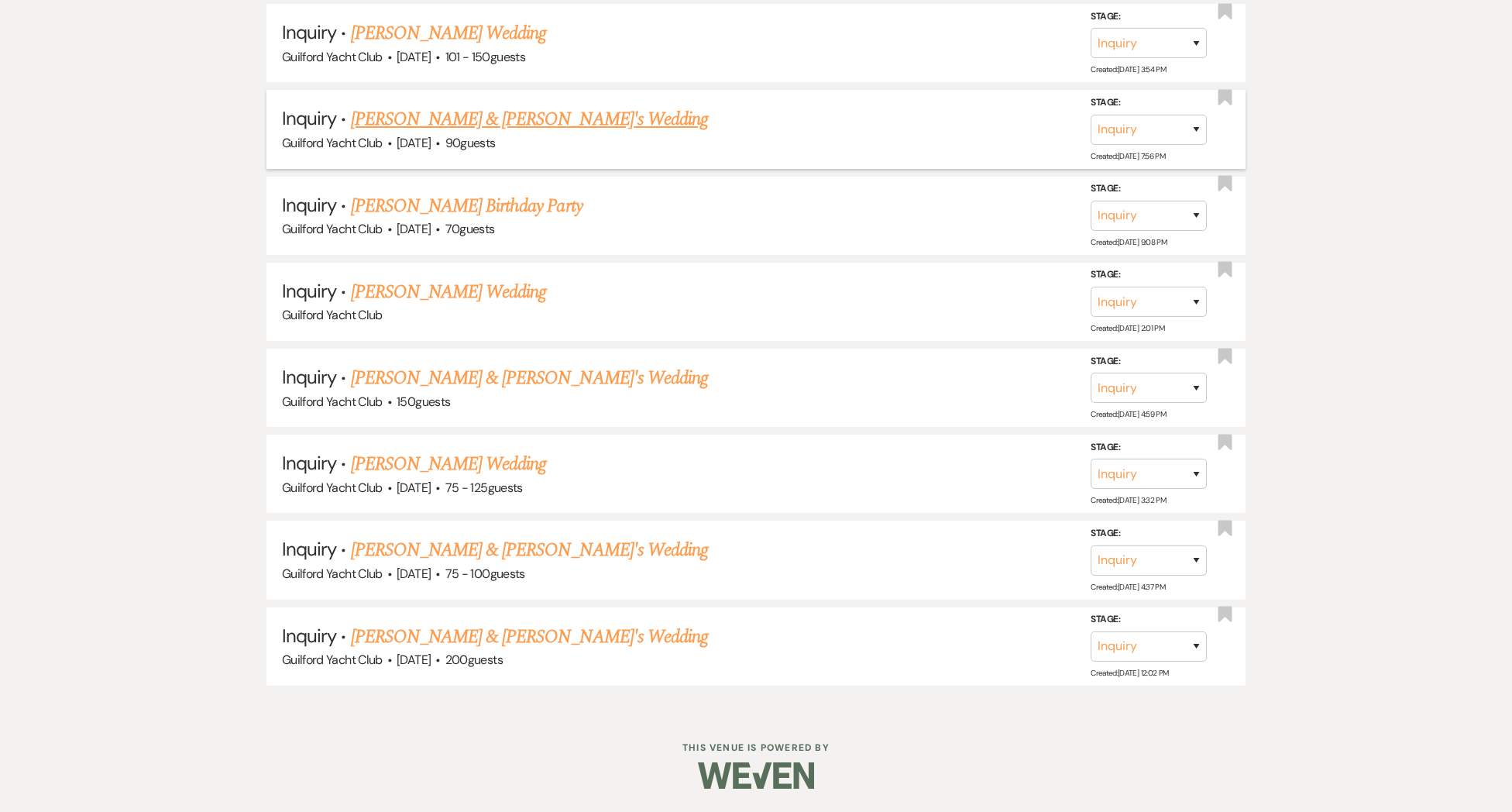
scroll to position [3971, 0]
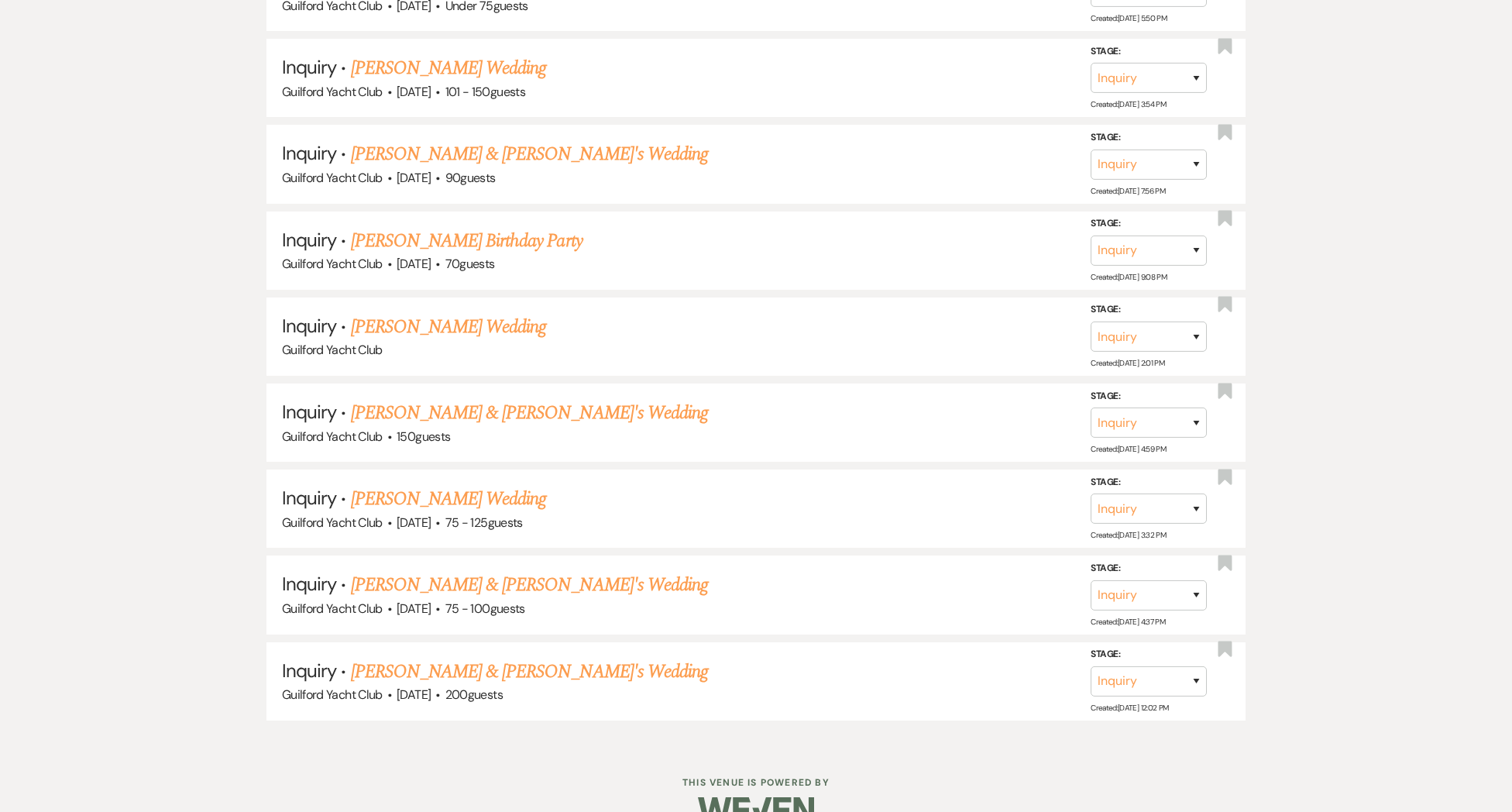
click at [403, 657] on link "[PERSON_NAME] & [PERSON_NAME]'s Wedding" at bounding box center [530, 671] width 358 height 28
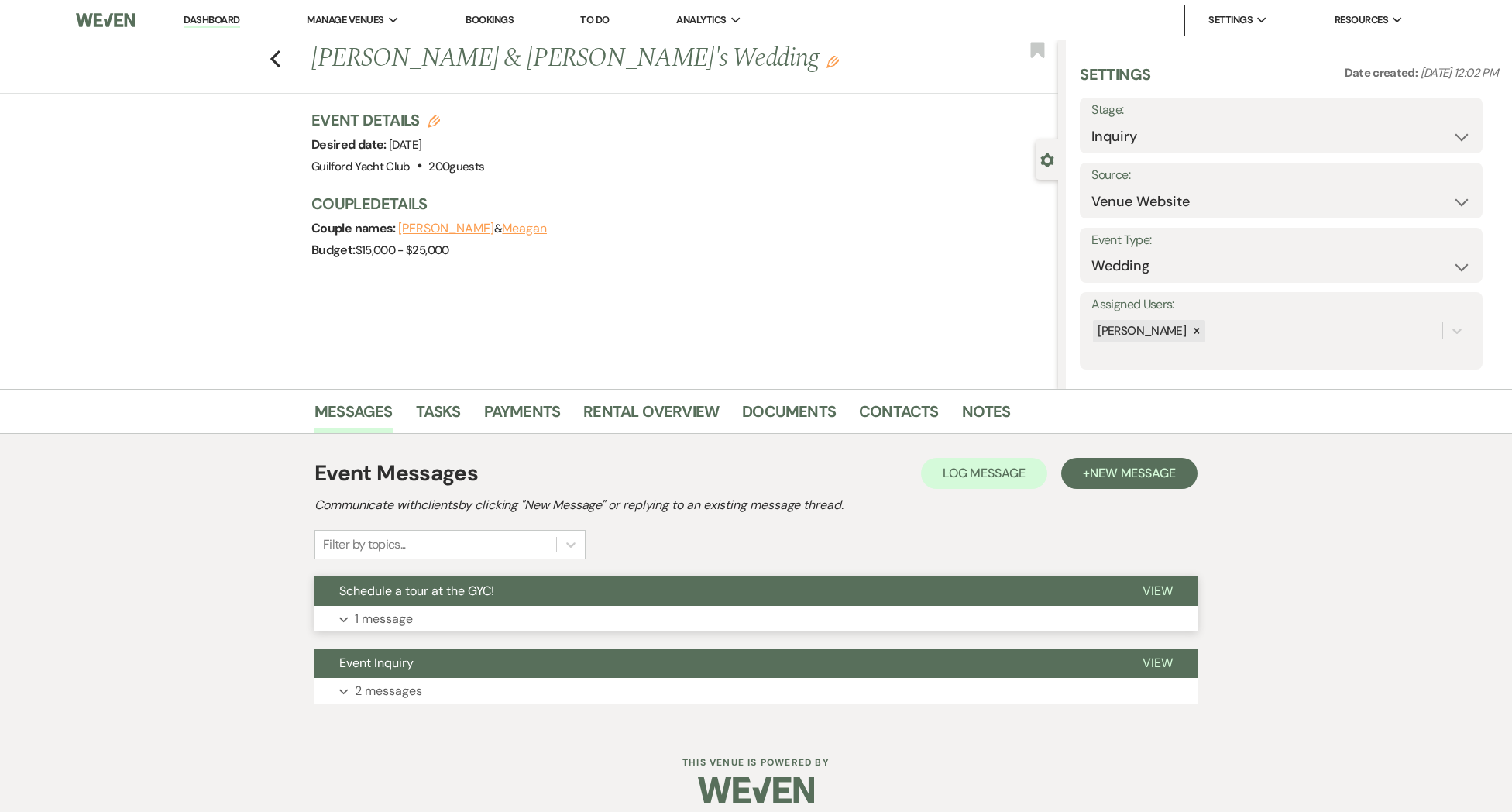
drag, startPoint x: 1148, startPoint y: 594, endPoint x: 1012, endPoint y: 599, distance: 136.1
click at [1143, 593] on span "View" at bounding box center [1157, 590] width 30 height 16
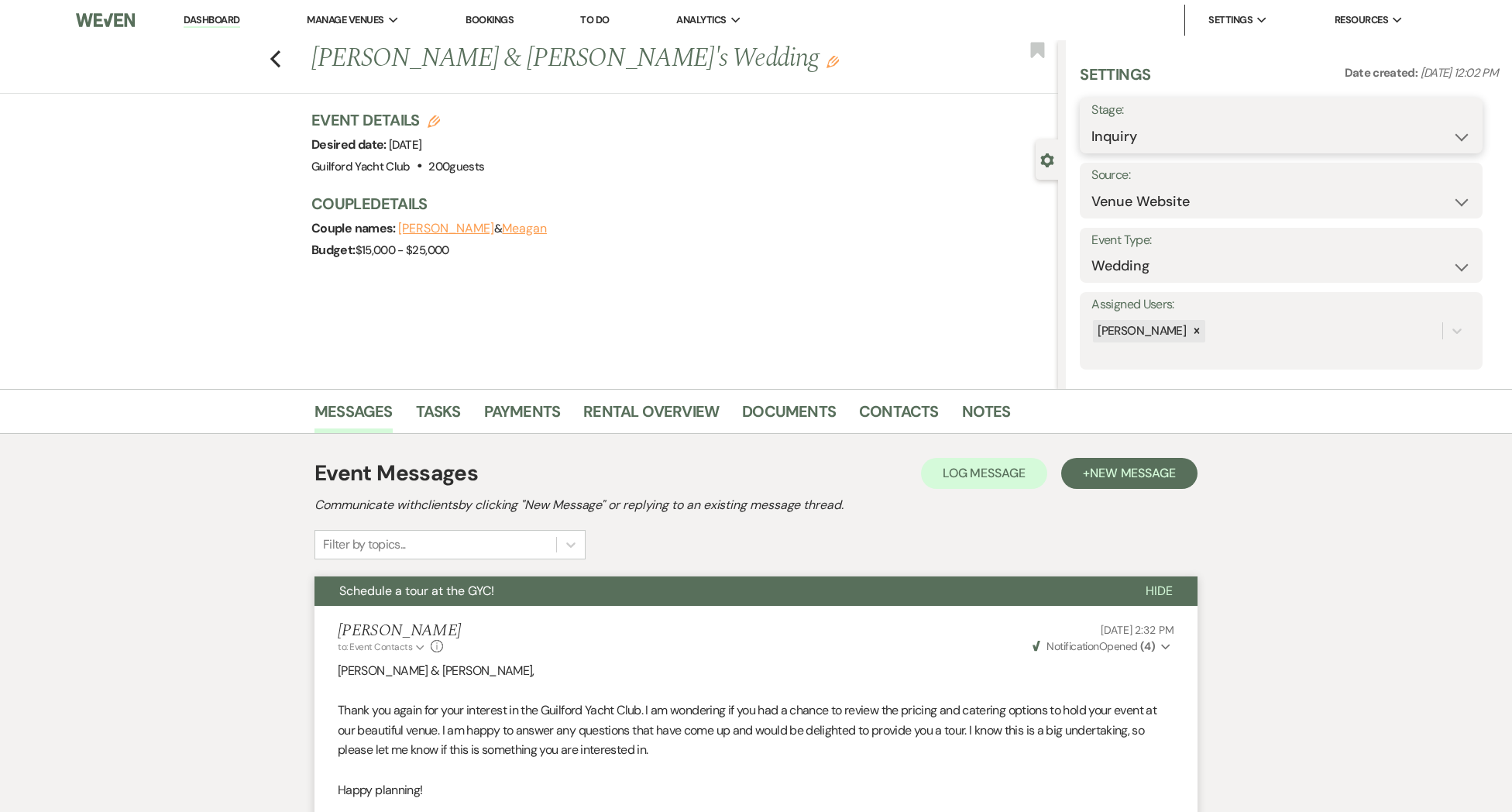
click at [1132, 142] on select "Inquiry Follow Up Tour Requested Tour Confirmed Toured Proposal Sent Booked Lost" at bounding box center [1281, 136] width 380 height 30
click at [1091, 121] on select "Inquiry Follow Up Tour Requested Tour Confirmed Toured Proposal Sent Booked Lost" at bounding box center [1281, 136] width 380 height 30
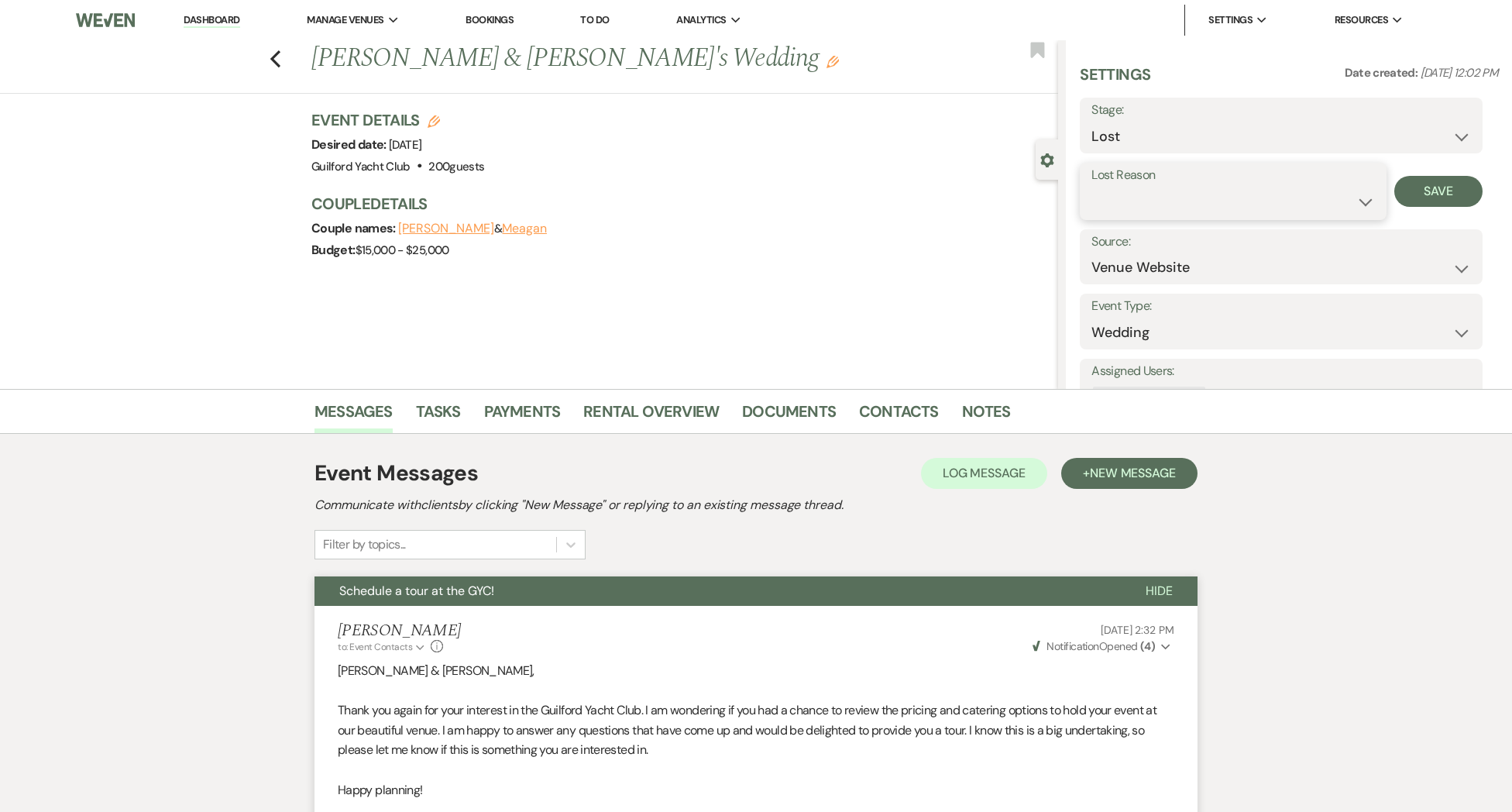
click at [1160, 191] on select "Booked Elsewhere Budget Date Unavailable No Response Not a Good Match Capacity …" at bounding box center [1232, 201] width 282 height 30
click at [1091, 187] on select "Booked Elsewhere Budget Date Unavailable No Response Not a Good Match Capacity …" at bounding box center [1232, 201] width 282 height 30
click at [1457, 192] on button "Save" at bounding box center [1439, 191] width 89 height 31
click at [273, 62] on icon "Previous" at bounding box center [275, 59] width 12 height 19
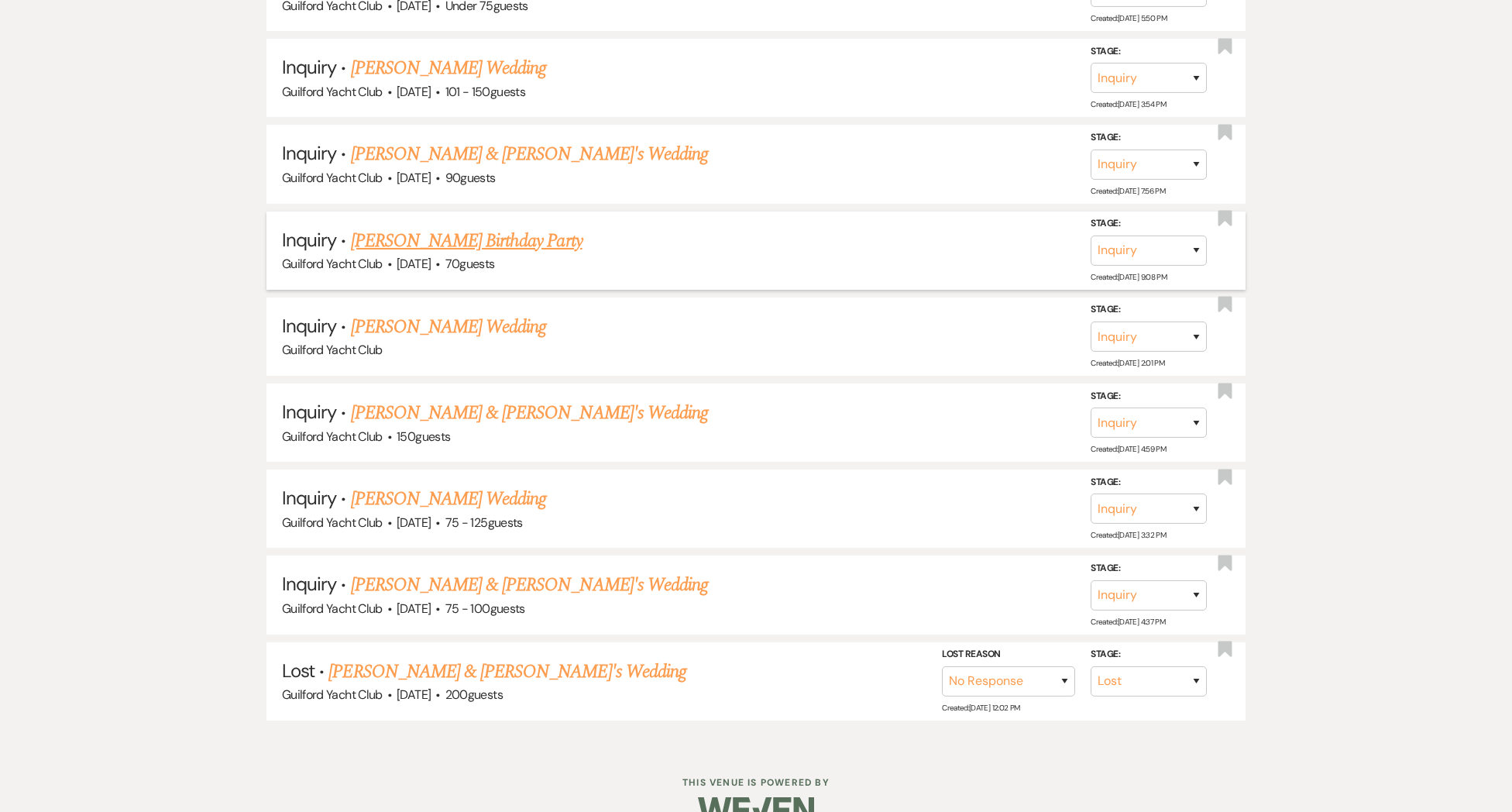
scroll to position [3886, 0]
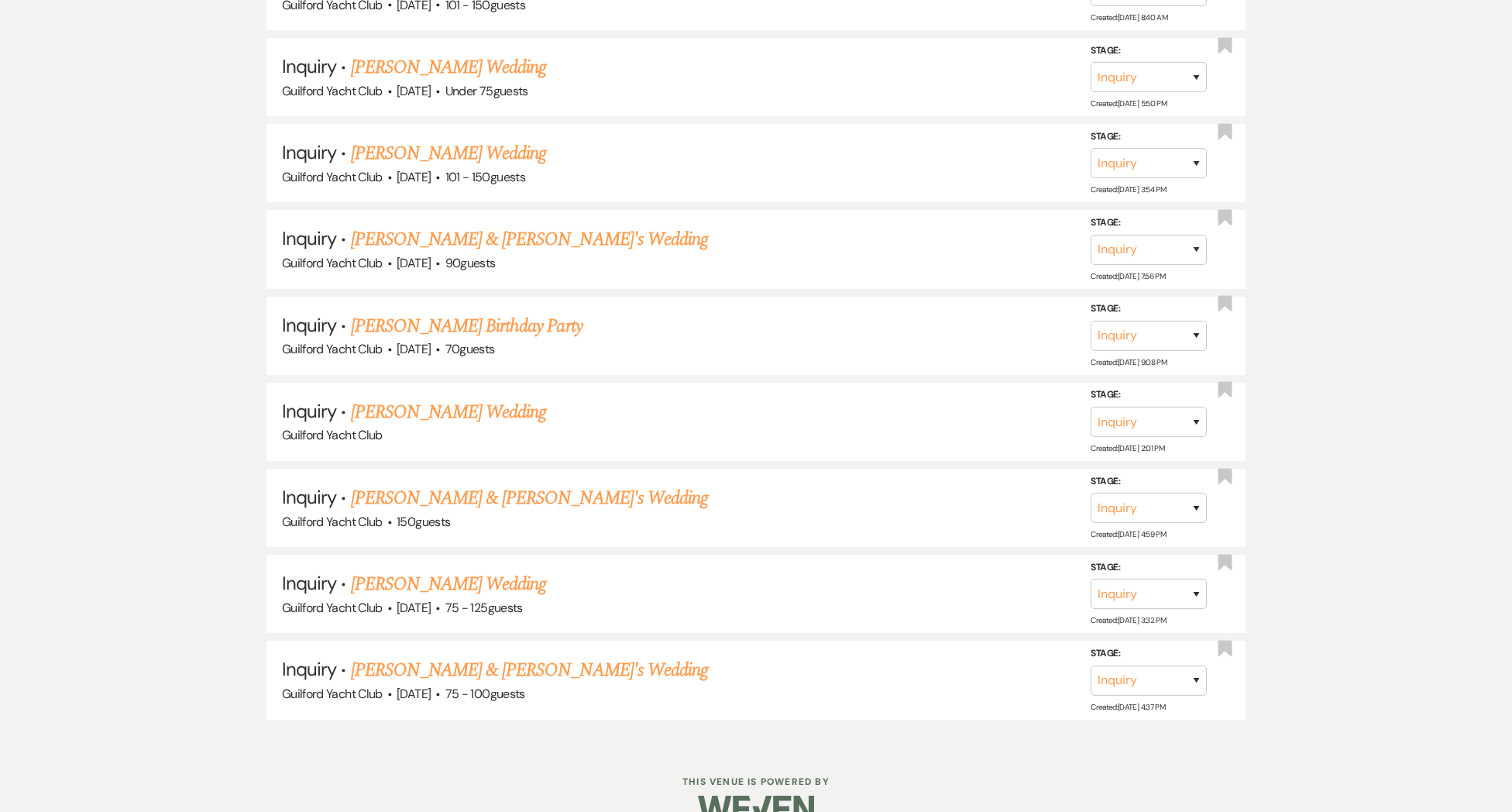
click at [387, 656] on link "[PERSON_NAME] & [PERSON_NAME]'s Wedding" at bounding box center [530, 670] width 358 height 28
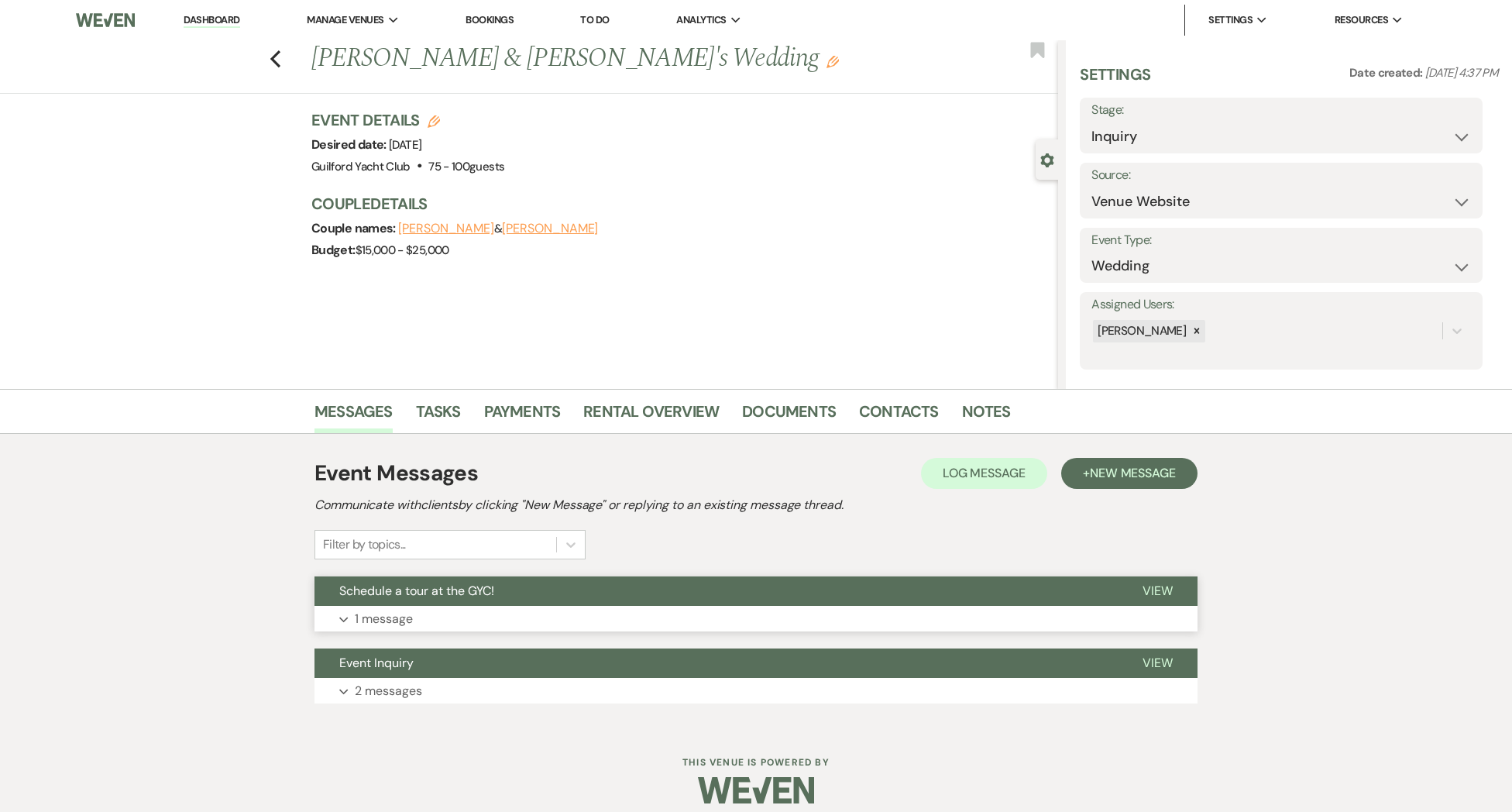
drag, startPoint x: 1151, startPoint y: 590, endPoint x: 1143, endPoint y: 590, distance: 8.0
click at [1151, 590] on span "View" at bounding box center [1157, 590] width 30 height 16
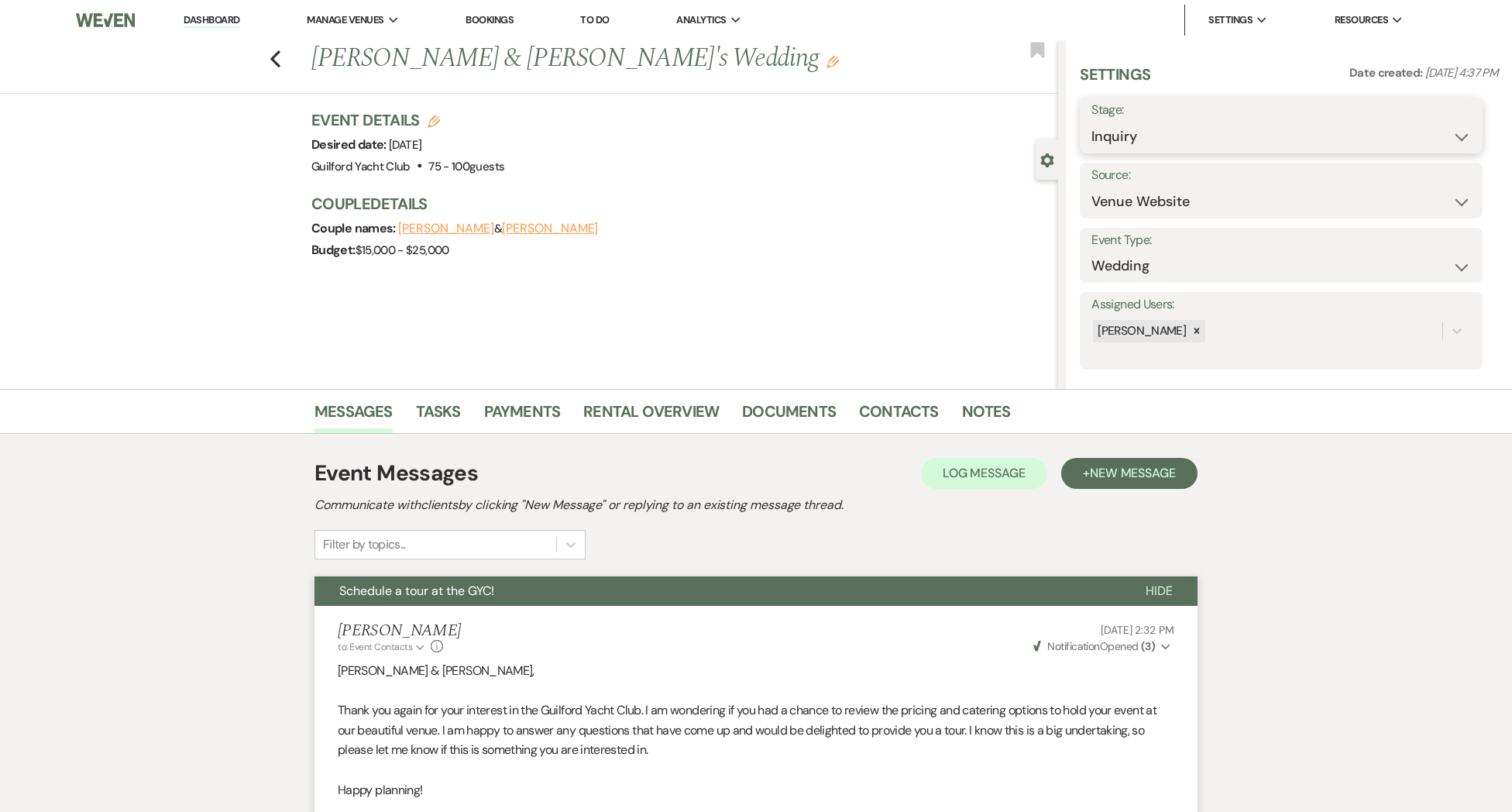
click at [1188, 138] on select "Inquiry Follow Up Tour Requested Tour Confirmed Toured Proposal Sent Booked Lost" at bounding box center [1281, 136] width 380 height 30
click at [1091, 121] on select "Inquiry Follow Up Tour Requested Tour Confirmed Toured Proposal Sent Booked Lost" at bounding box center [1281, 136] width 380 height 30
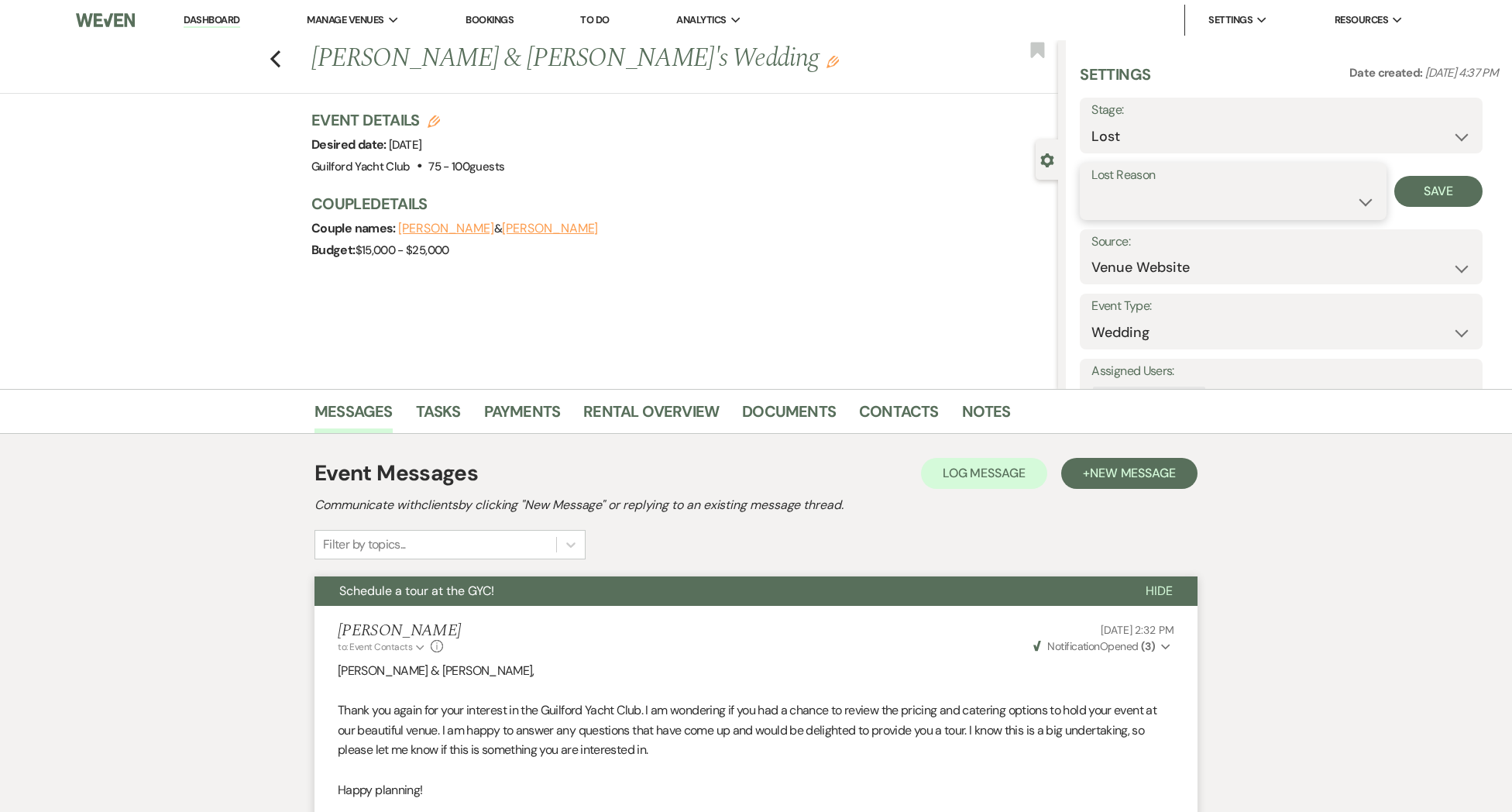
click at [1141, 198] on select "Booked Elsewhere Budget Date Unavailable No Response Not a Good Match Capacity …" at bounding box center [1232, 201] width 282 height 30
click at [1091, 187] on select "Booked Elsewhere Budget Date Unavailable No Response Not a Good Match Capacity …" at bounding box center [1232, 201] width 282 height 30
drag, startPoint x: 1423, startPoint y: 193, endPoint x: 1353, endPoint y: 191, distance: 70.0
click at [1423, 193] on button "Save" at bounding box center [1439, 191] width 89 height 31
click at [278, 61] on icon "Previous" at bounding box center [275, 59] width 12 height 19
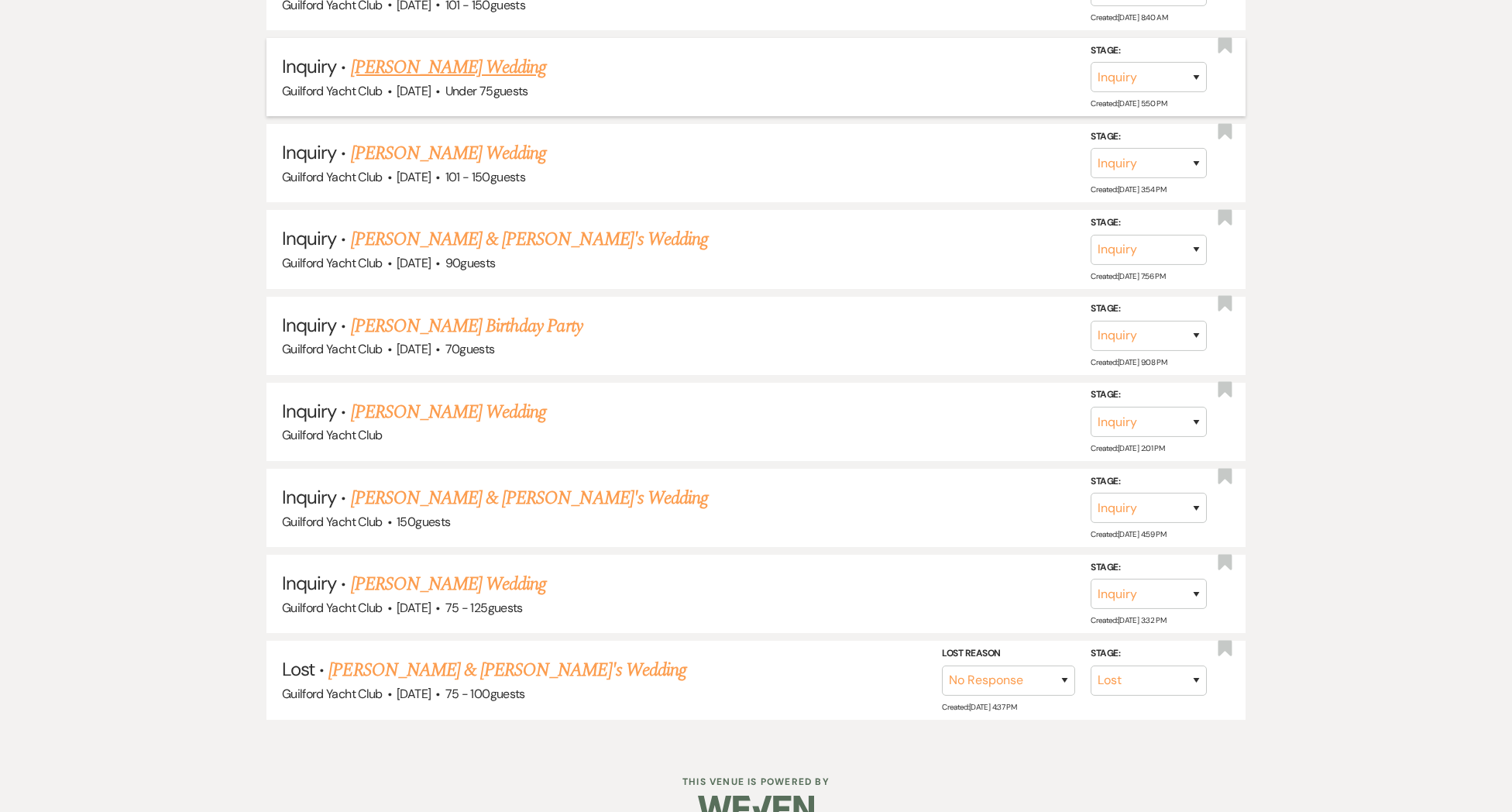
scroll to position [3800, 0]
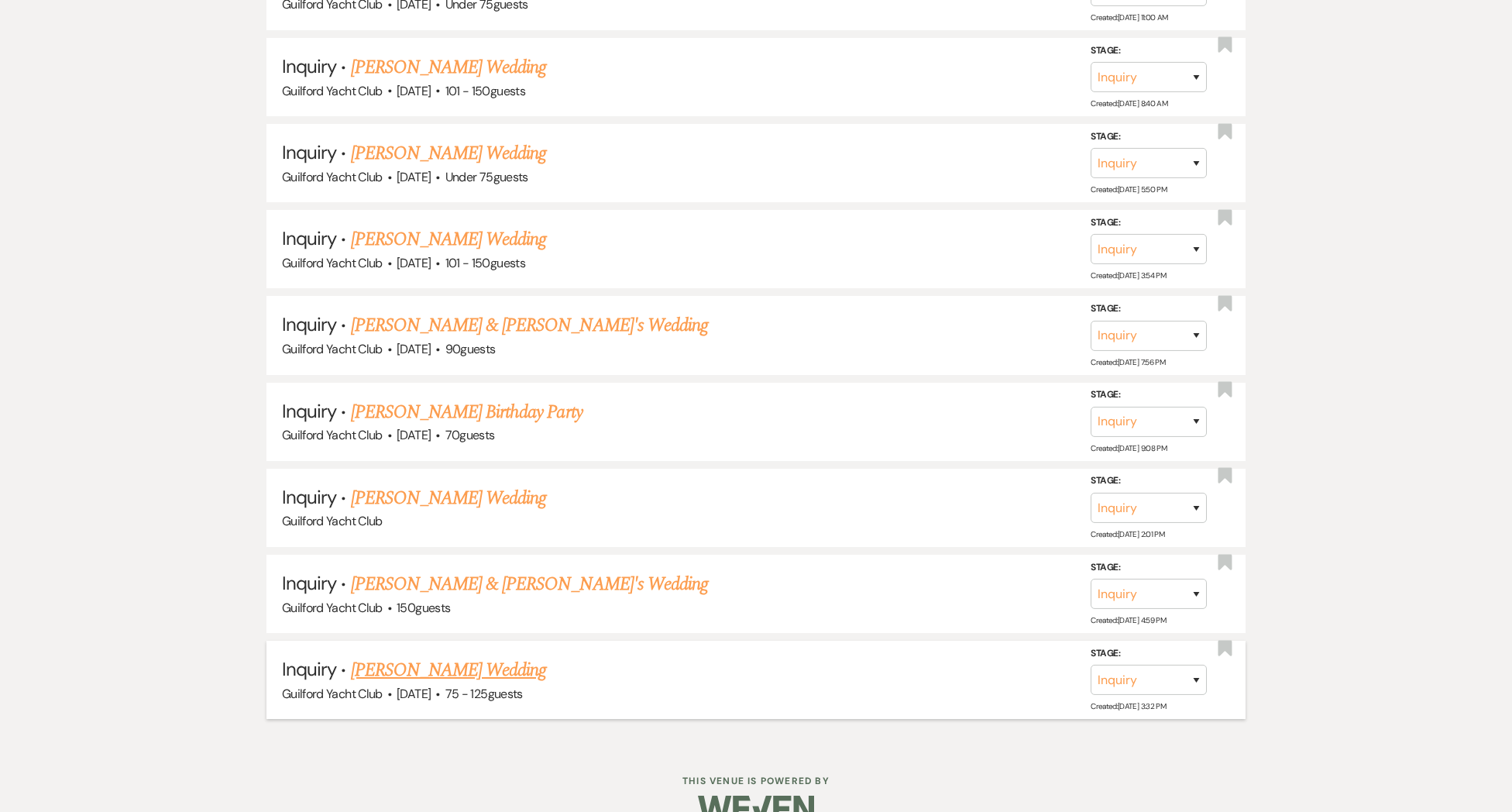
click at [491, 656] on link "[PERSON_NAME] Wedding" at bounding box center [449, 670] width 196 height 28
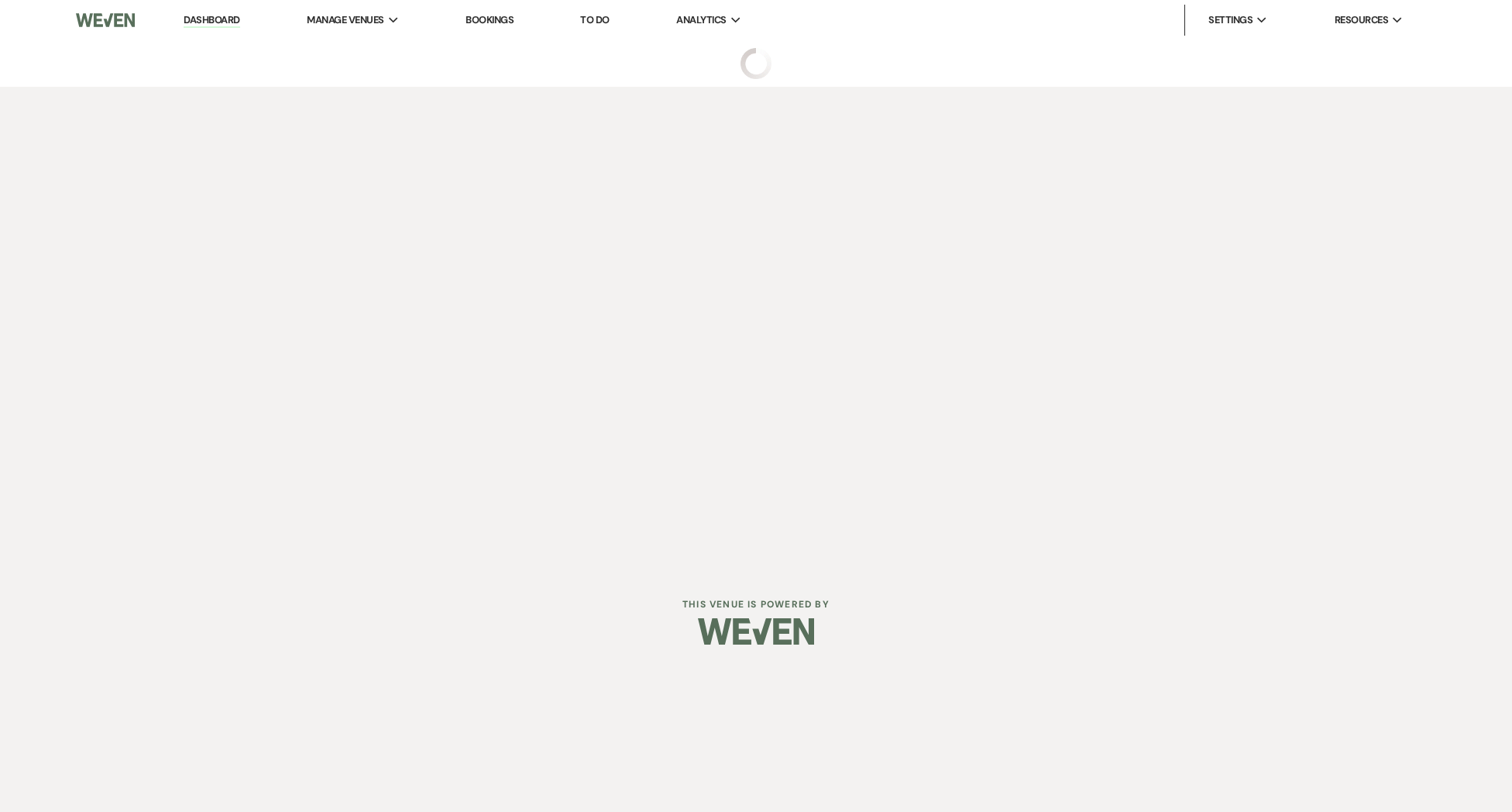
click at [201, 21] on link "Dashboard" at bounding box center [212, 20] width 56 height 15
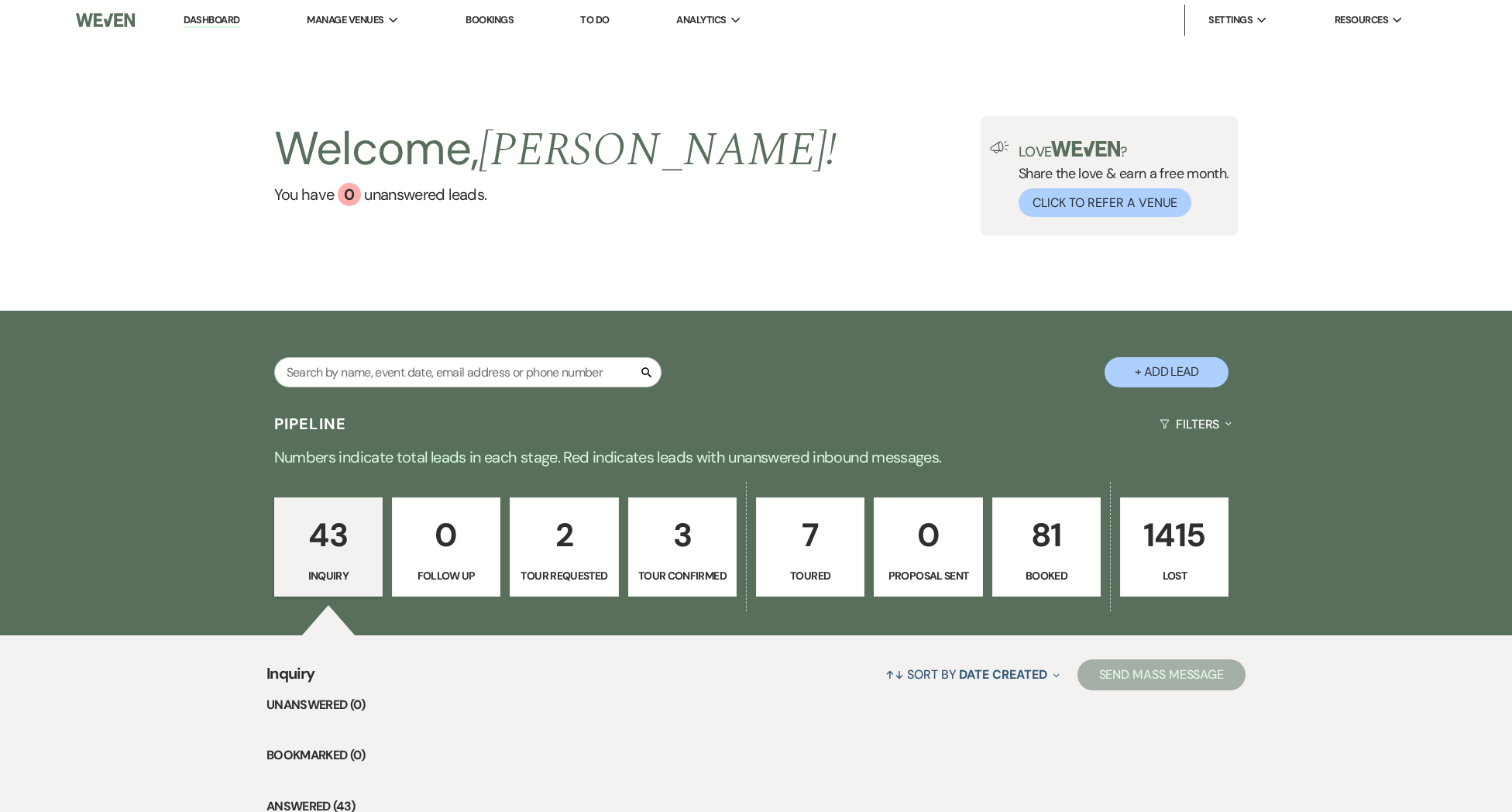
click at [341, 569] on p "Inquiry" at bounding box center [328, 576] width 89 height 17
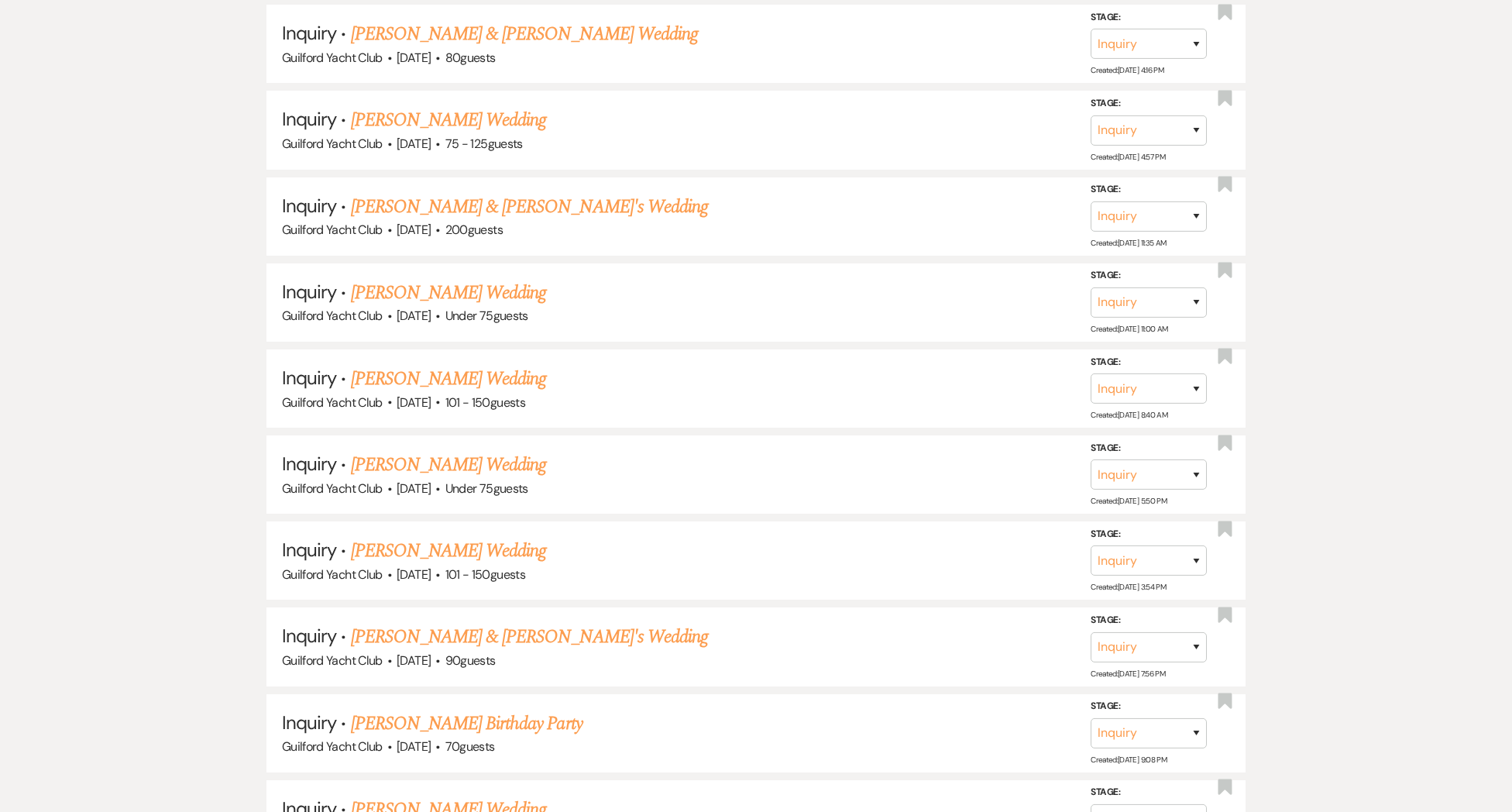
scroll to position [3800, 0]
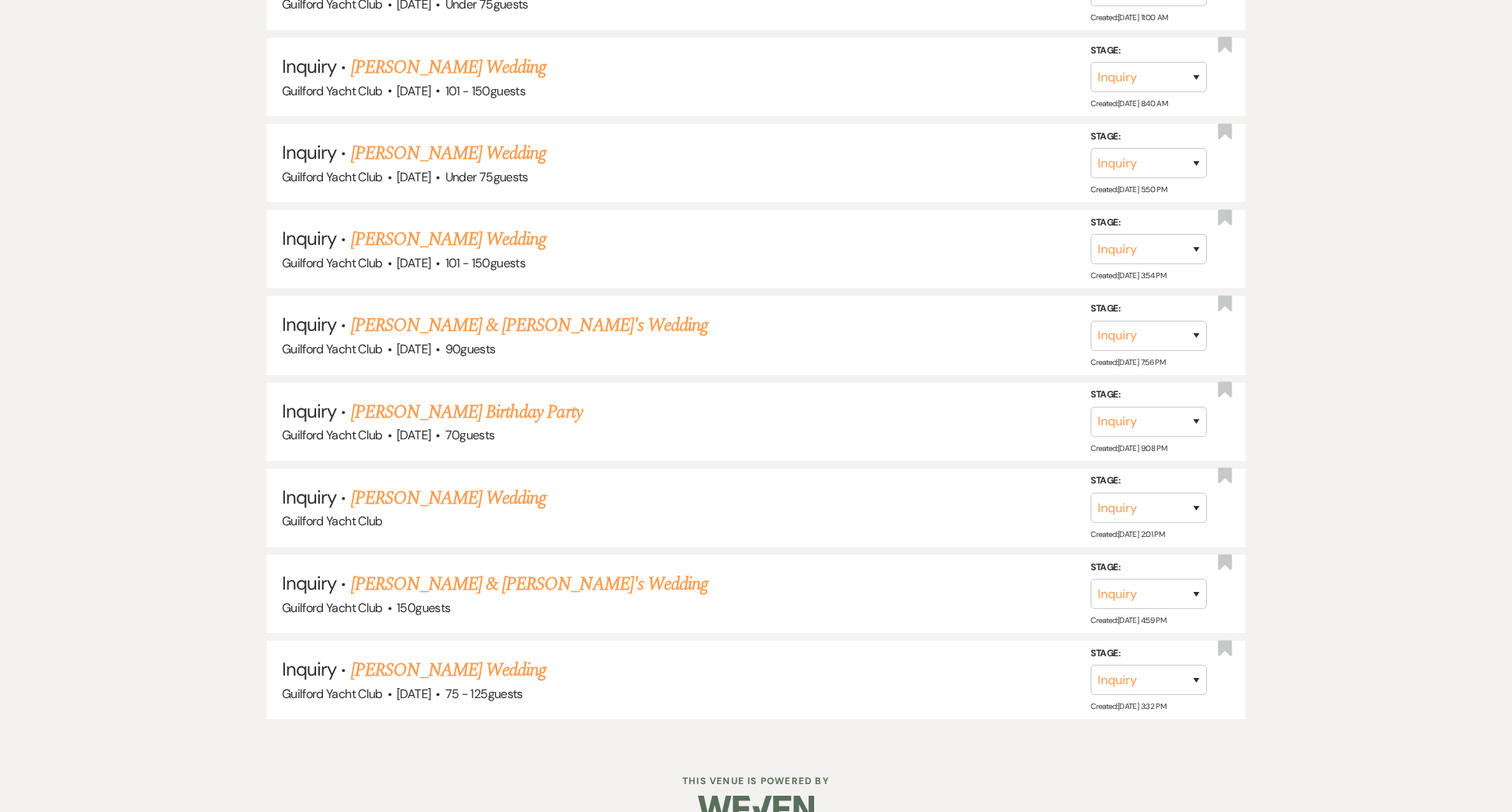
drag, startPoint x: 392, startPoint y: 639, endPoint x: 352, endPoint y: 632, distance: 40.6
click at [392, 656] on link "[PERSON_NAME] Wedding" at bounding box center [449, 670] width 196 height 28
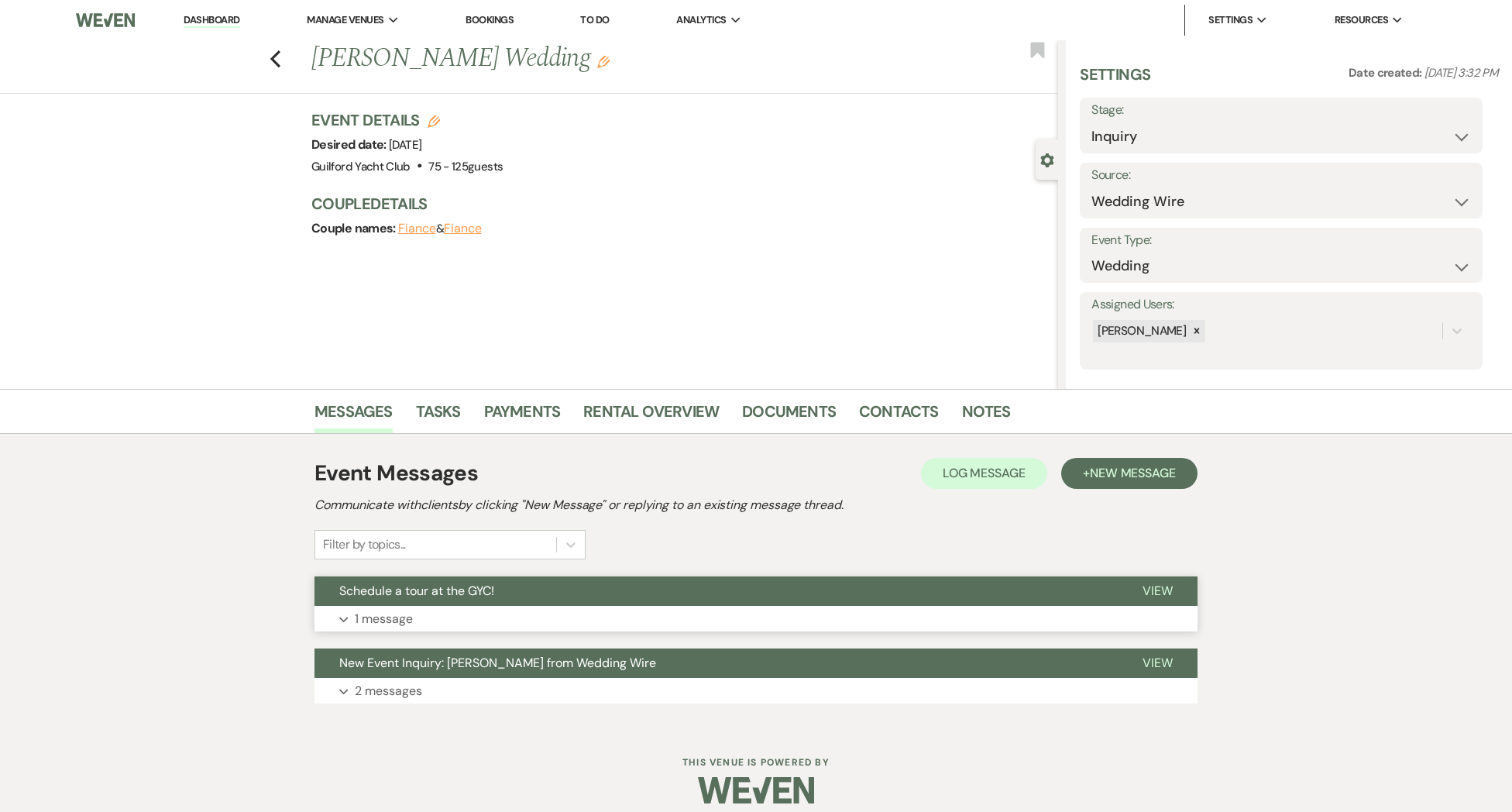
drag, startPoint x: 1162, startPoint y: 588, endPoint x: 1087, endPoint y: 583, distance: 75.2
click at [1161, 587] on span "View" at bounding box center [1157, 590] width 30 height 16
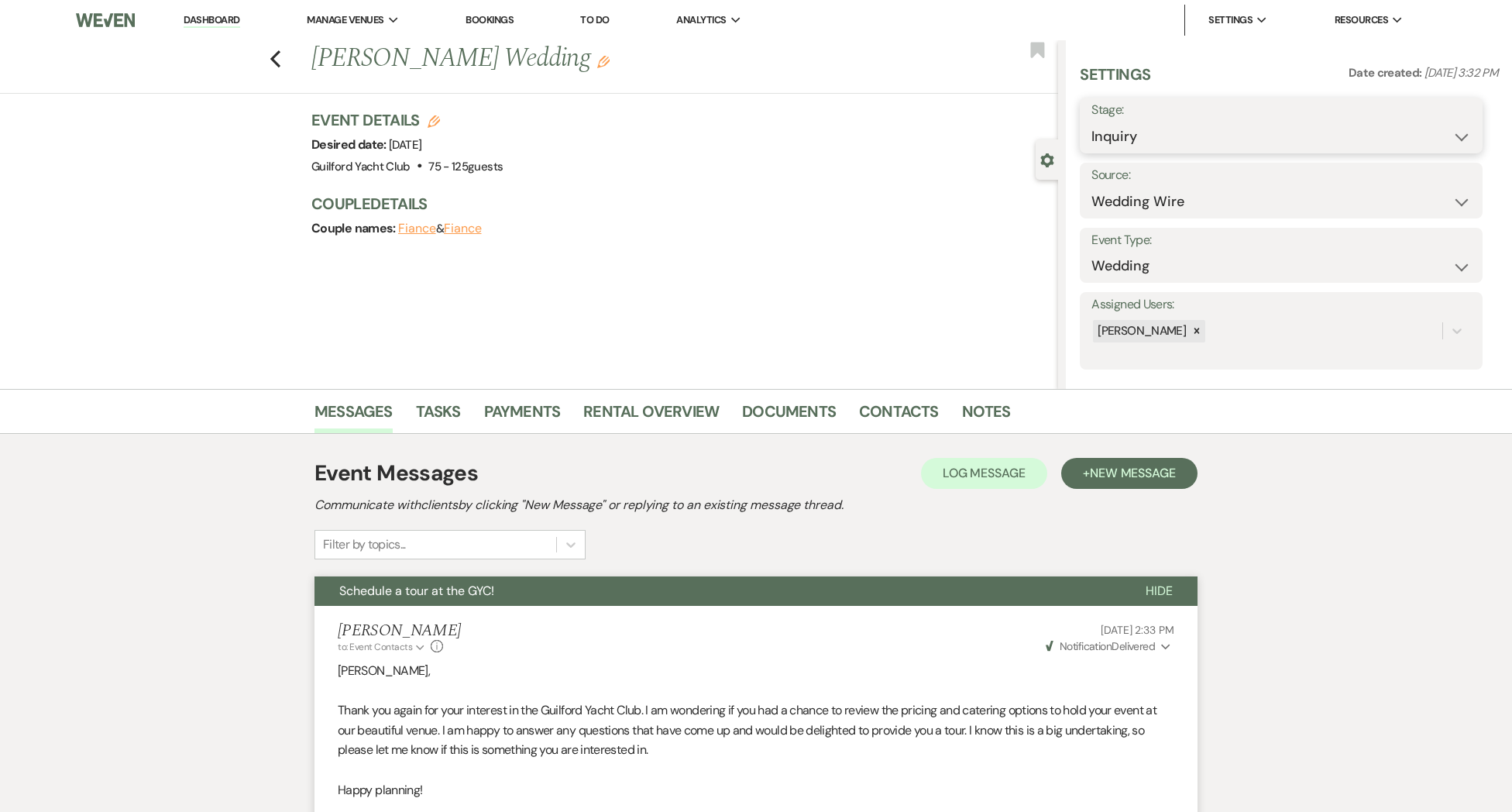
click at [1182, 132] on select "Inquiry Follow Up Tour Requested Tour Confirmed Toured Proposal Sent Booked Lost" at bounding box center [1281, 136] width 380 height 30
click at [1091, 121] on select "Inquiry Follow Up Tour Requested Tour Confirmed Toured Proposal Sent Booked Lost" at bounding box center [1281, 136] width 380 height 30
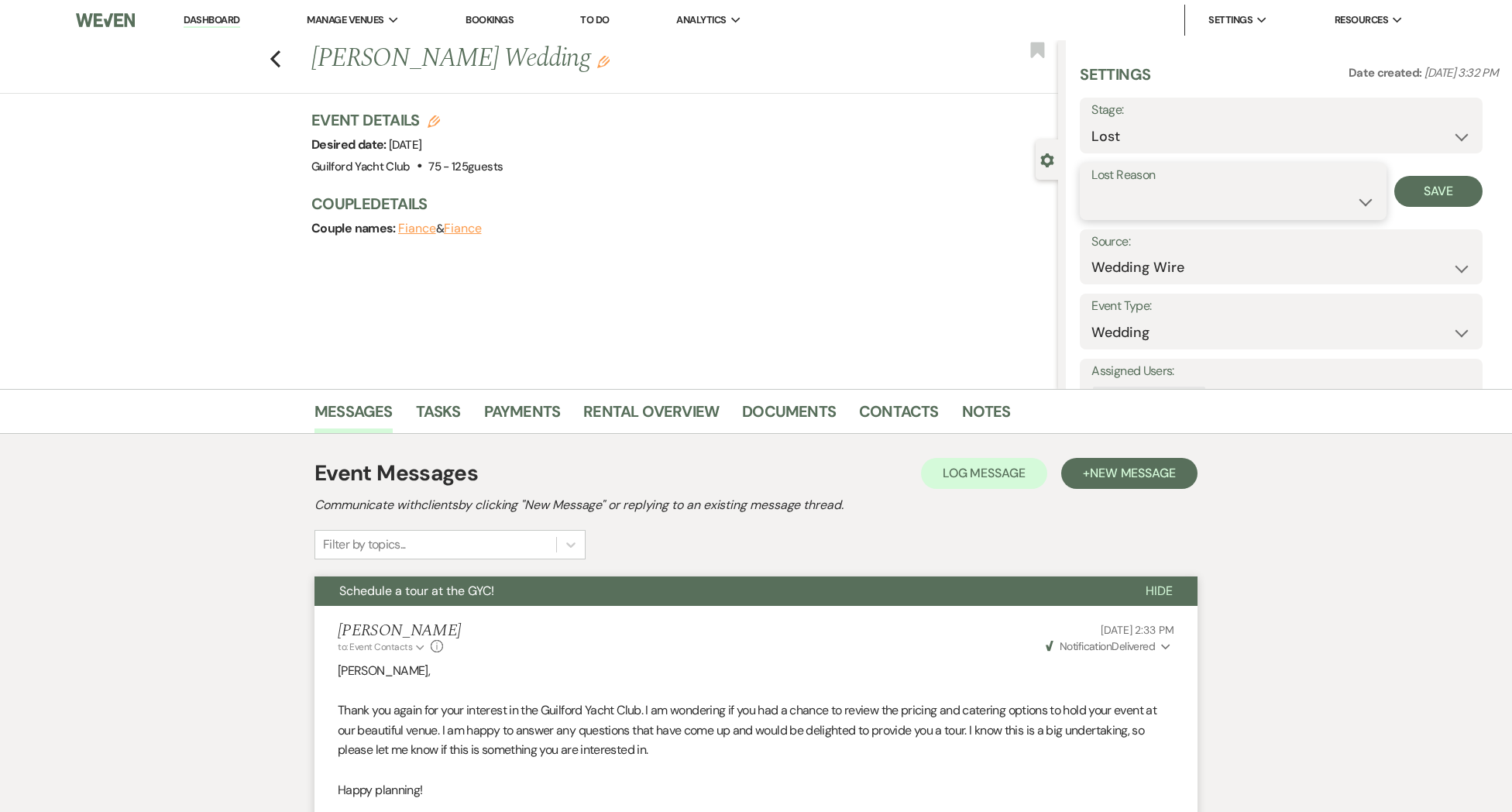
click at [1129, 204] on select "Booked Elsewhere Budget Date Unavailable No Response Not a Good Match Capacity …" at bounding box center [1232, 201] width 282 height 30
click at [1091, 187] on select "Booked Elsewhere Budget Date Unavailable No Response Not a Good Match Capacity …" at bounding box center [1232, 201] width 282 height 30
click at [1421, 185] on button "Save" at bounding box center [1439, 191] width 89 height 31
click at [273, 56] on icon "Previous" at bounding box center [275, 59] width 12 height 19
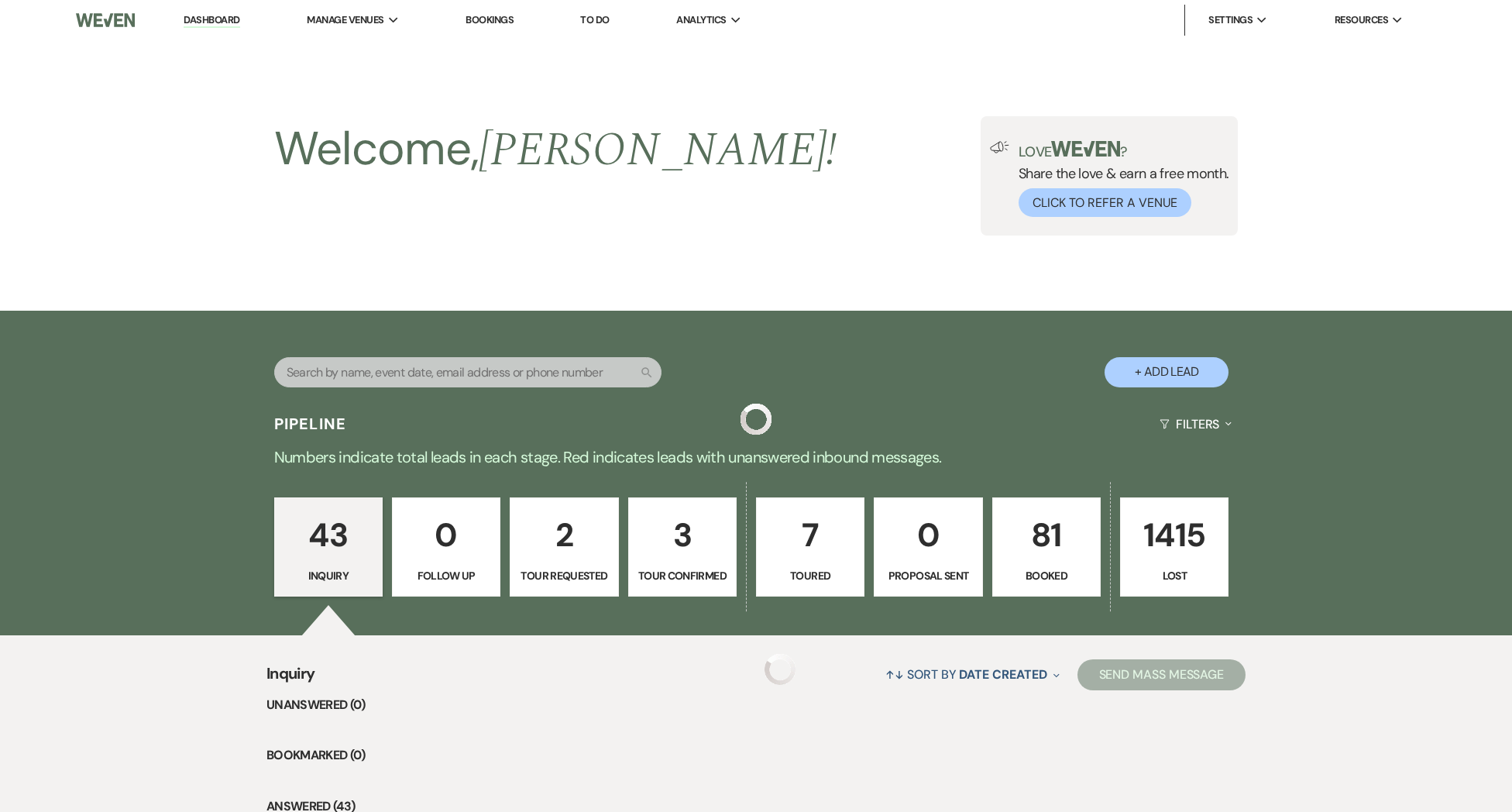
scroll to position [3715, 0]
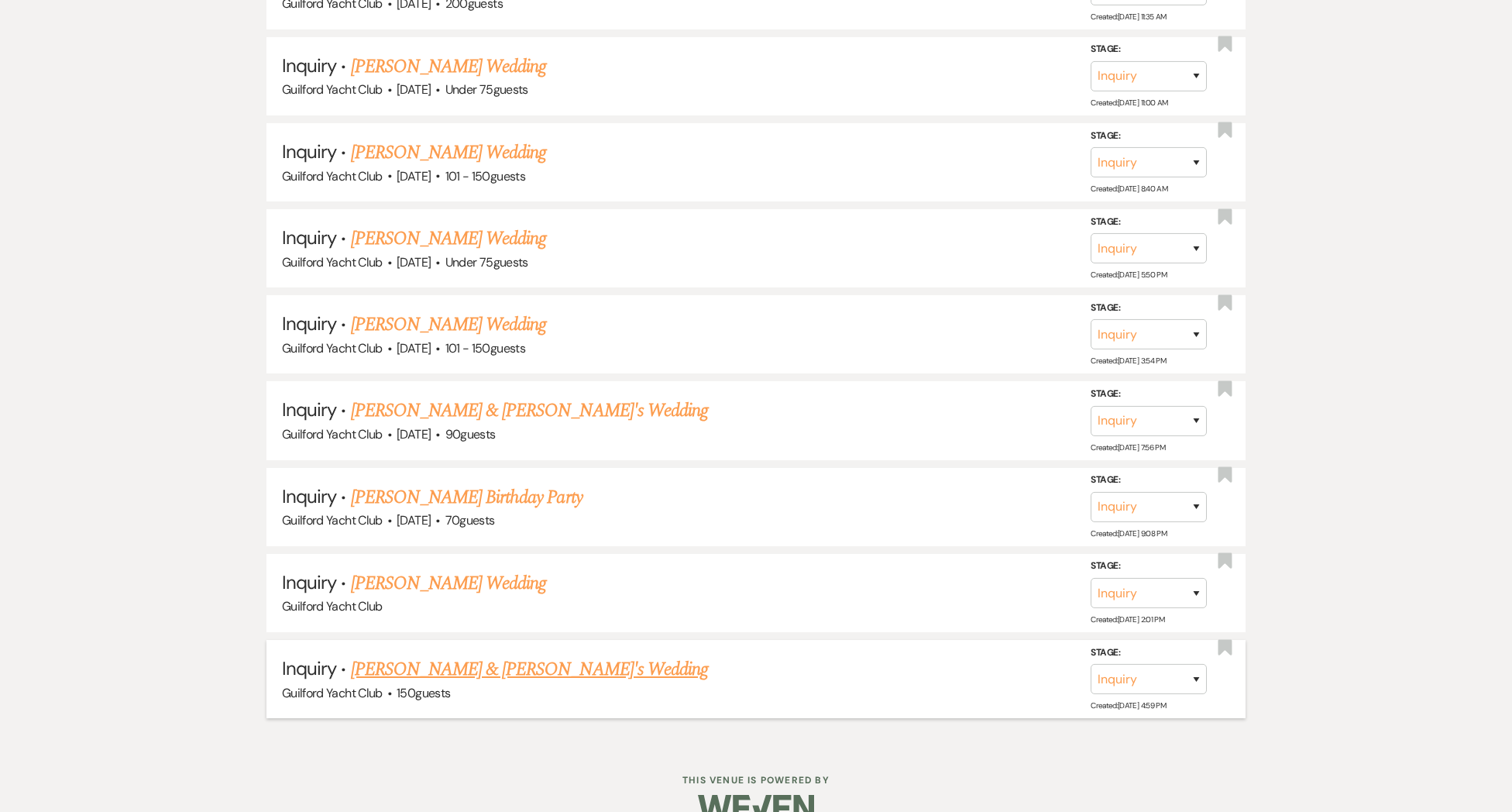
drag, startPoint x: 413, startPoint y: 635, endPoint x: 400, endPoint y: 626, distance: 15.8
click at [413, 655] on link "[PERSON_NAME] & [PERSON_NAME]'s Wedding" at bounding box center [530, 669] width 358 height 28
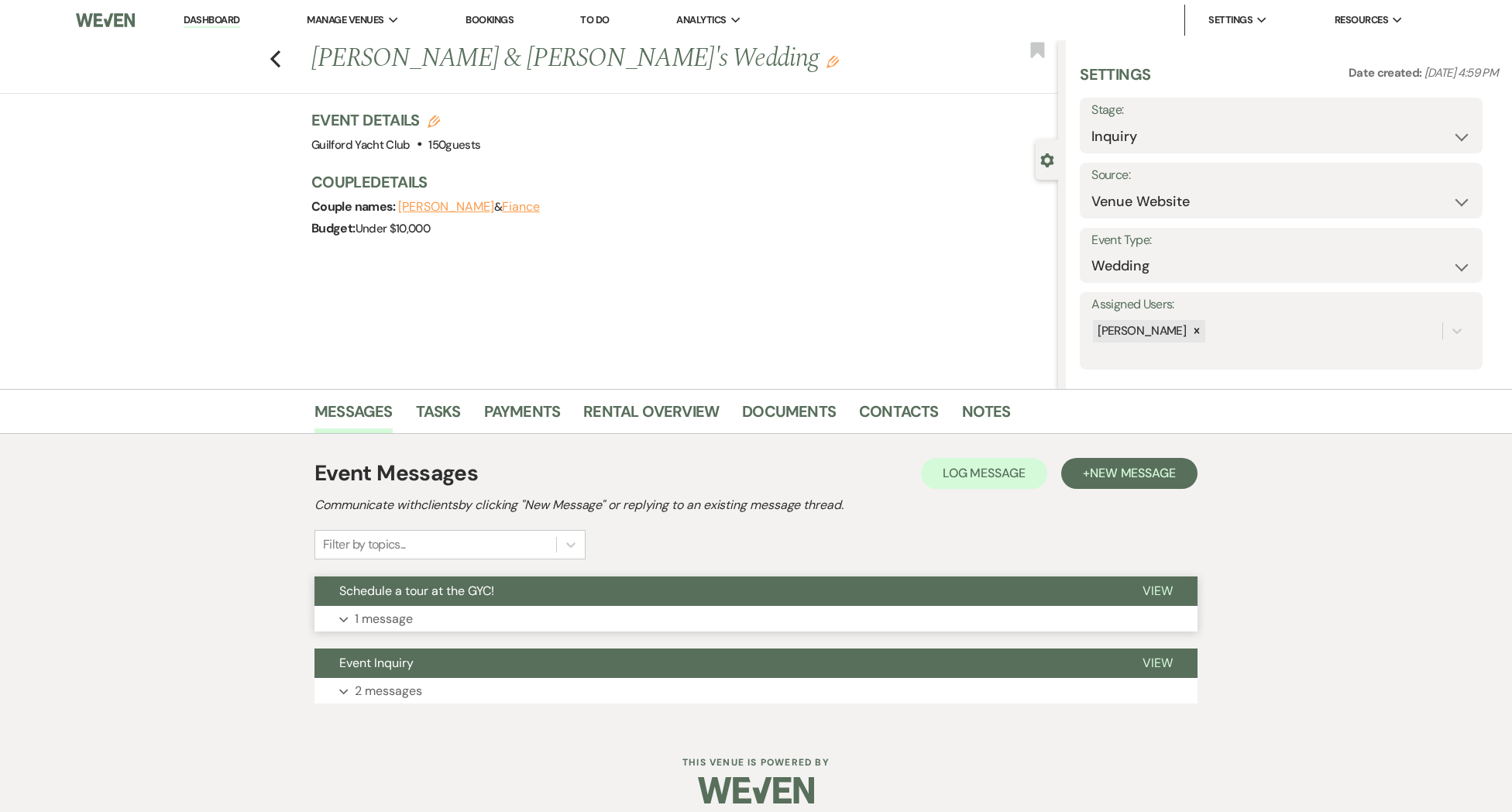
click at [1148, 588] on span "View" at bounding box center [1157, 590] width 30 height 16
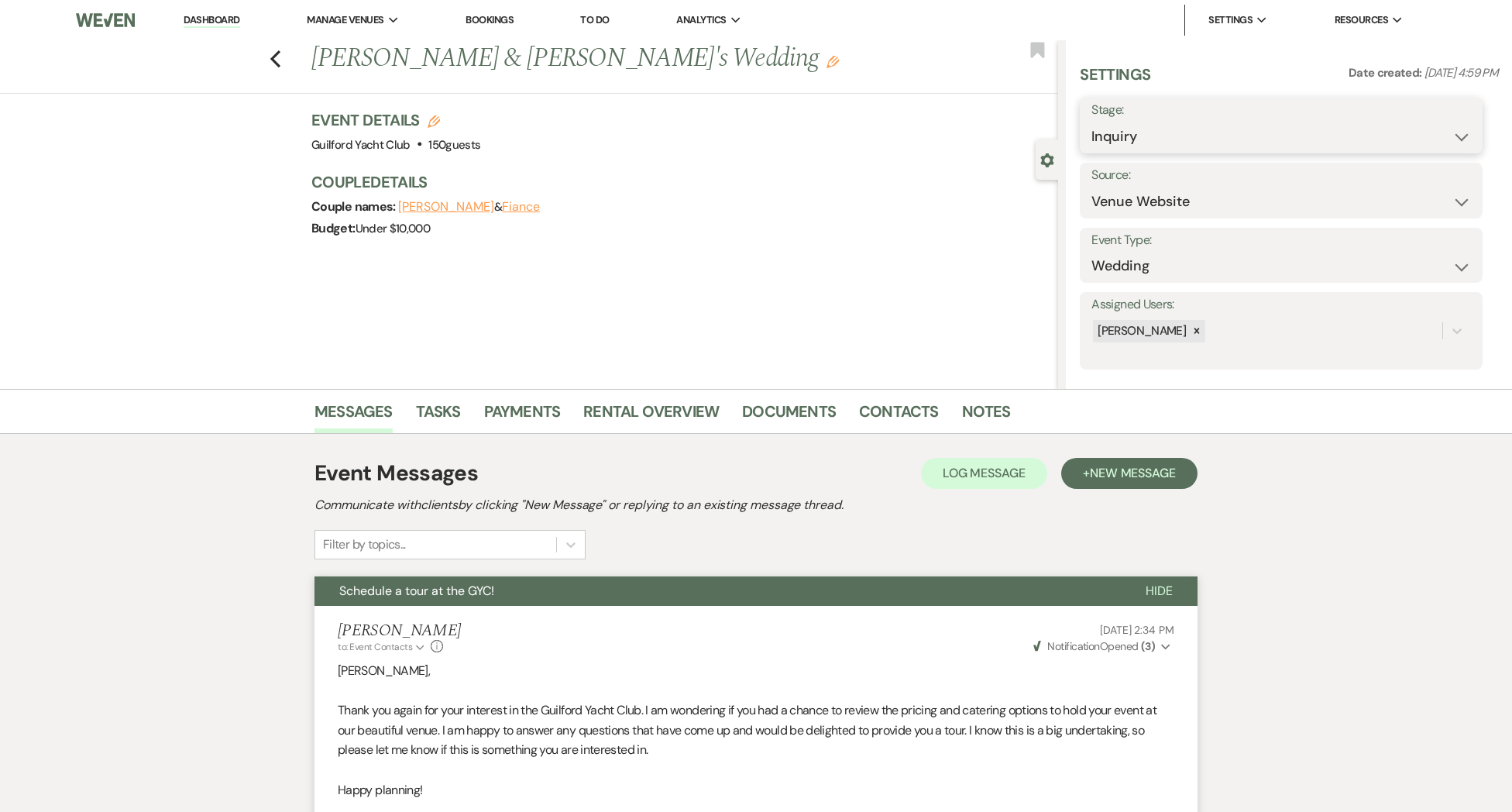
click at [1265, 131] on select "Inquiry Follow Up Tour Requested Tour Confirmed Toured Proposal Sent Booked Lost" at bounding box center [1281, 136] width 380 height 30
click at [1091, 121] on select "Inquiry Follow Up Tour Requested Tour Confirmed Toured Proposal Sent Booked Lost" at bounding box center [1281, 136] width 380 height 30
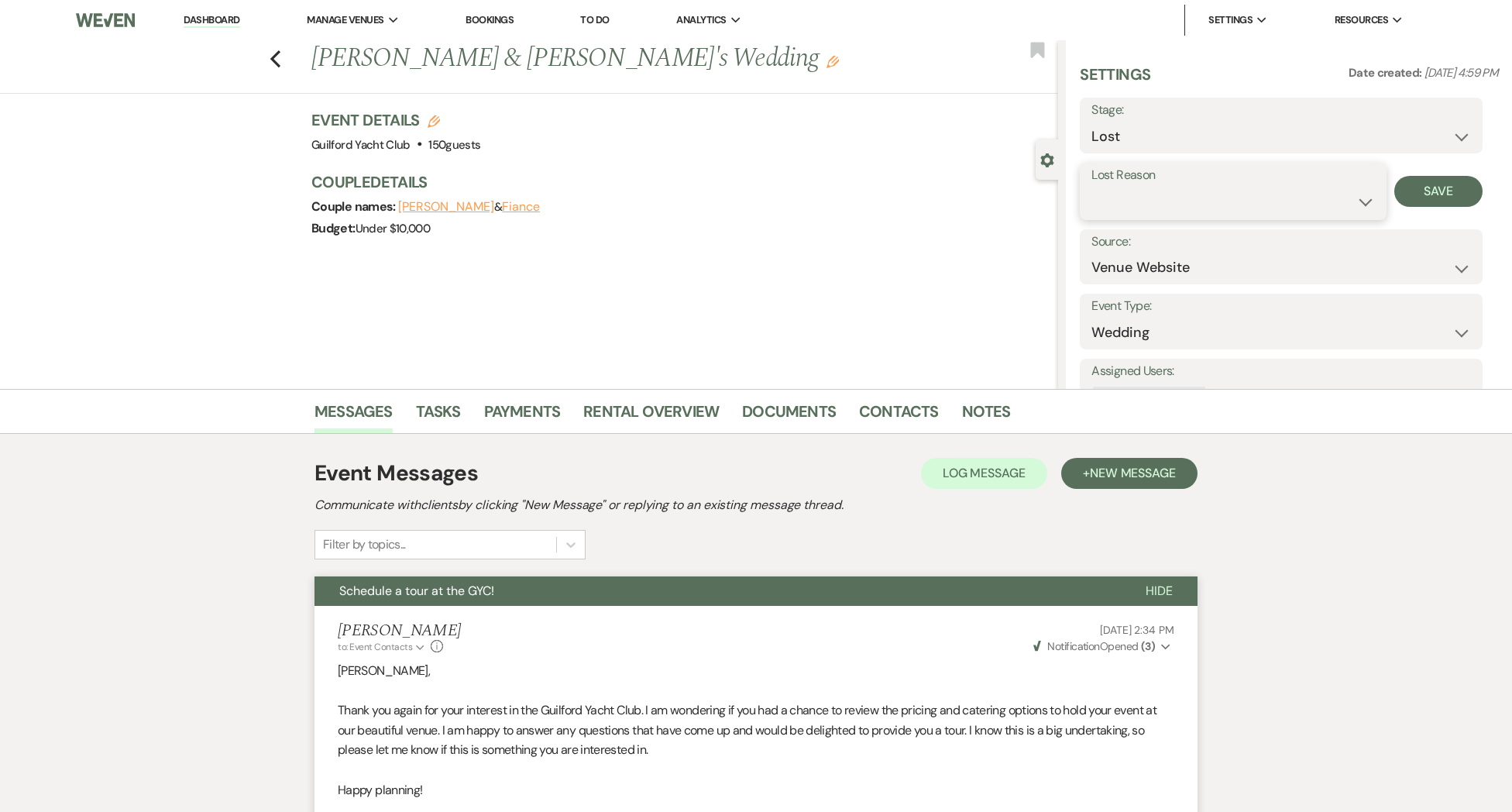
click at [1195, 197] on select "Booked Elsewhere Budget Date Unavailable No Response Not a Good Match Capacity …" at bounding box center [1232, 201] width 282 height 30
click at [1091, 187] on select "Booked Elsewhere Budget Date Unavailable No Response Not a Good Match Capacity …" at bounding box center [1232, 201] width 282 height 30
drag, startPoint x: 1420, startPoint y: 185, endPoint x: 1294, endPoint y: 159, distance: 128.7
click at [1420, 185] on button "Save" at bounding box center [1439, 191] width 89 height 31
click at [279, 61] on icon "Previous" at bounding box center [275, 59] width 12 height 19
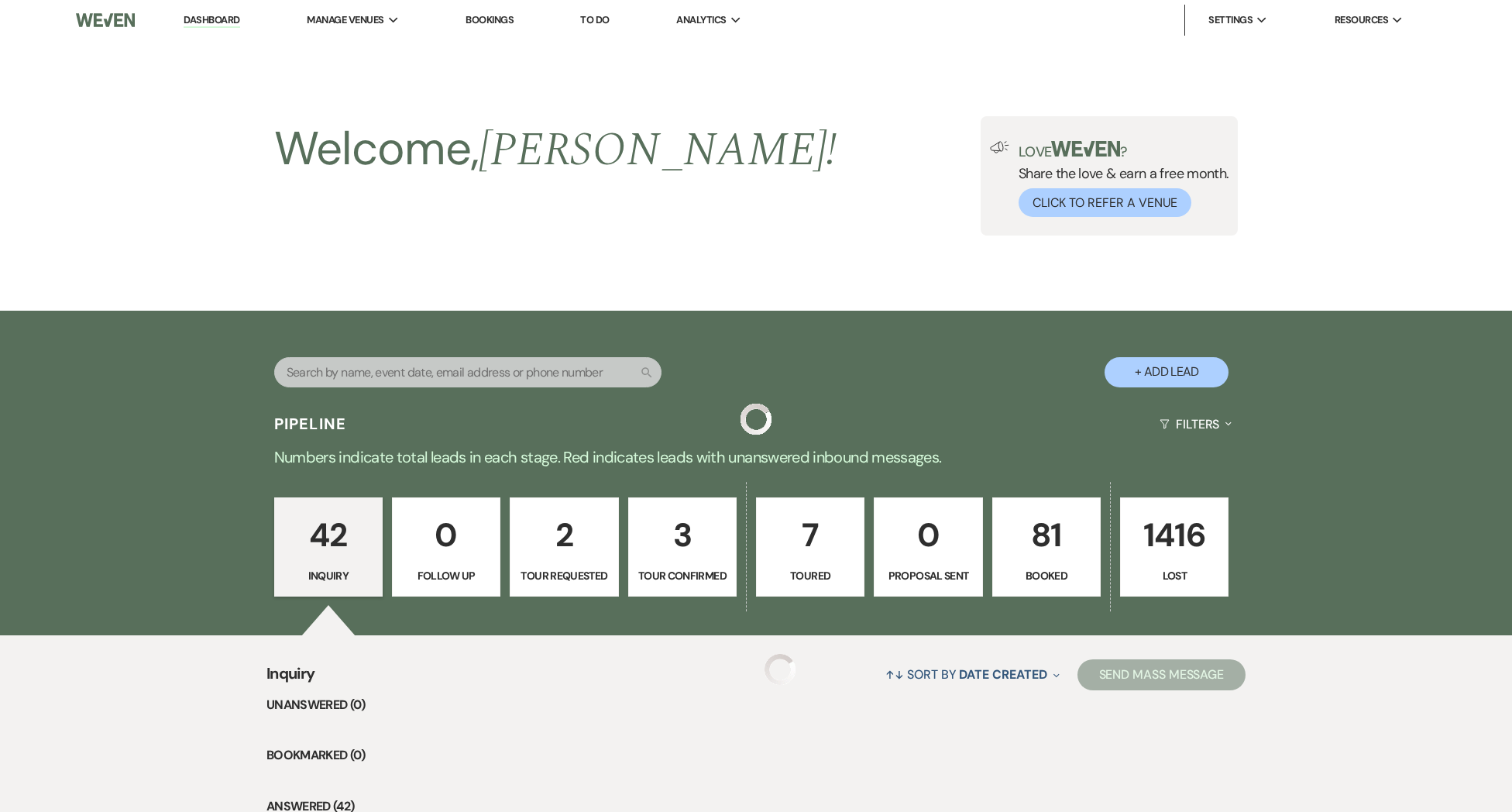
scroll to position [3629, 0]
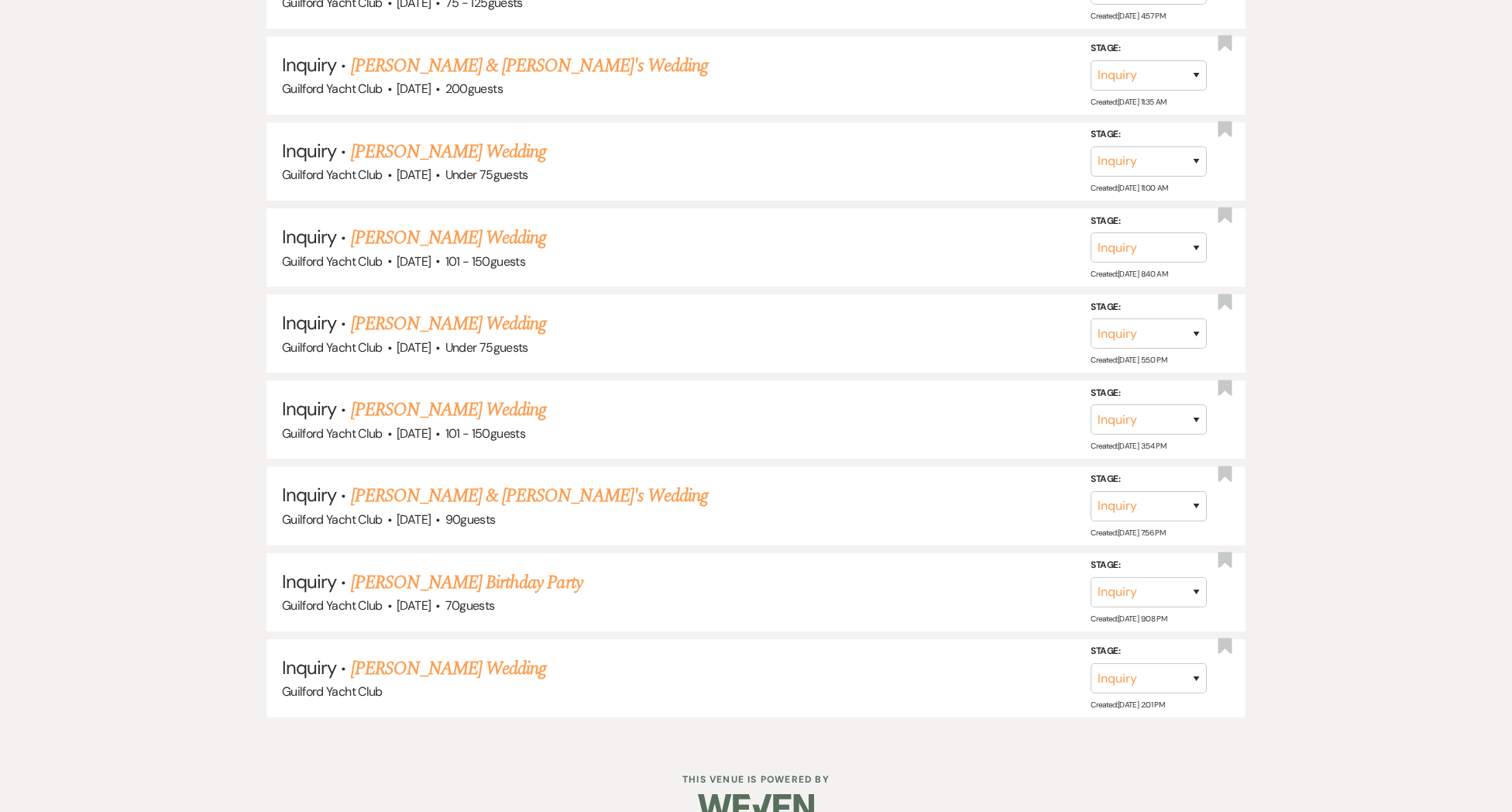
click at [459, 654] on link "[PERSON_NAME] Wedding" at bounding box center [449, 668] width 196 height 28
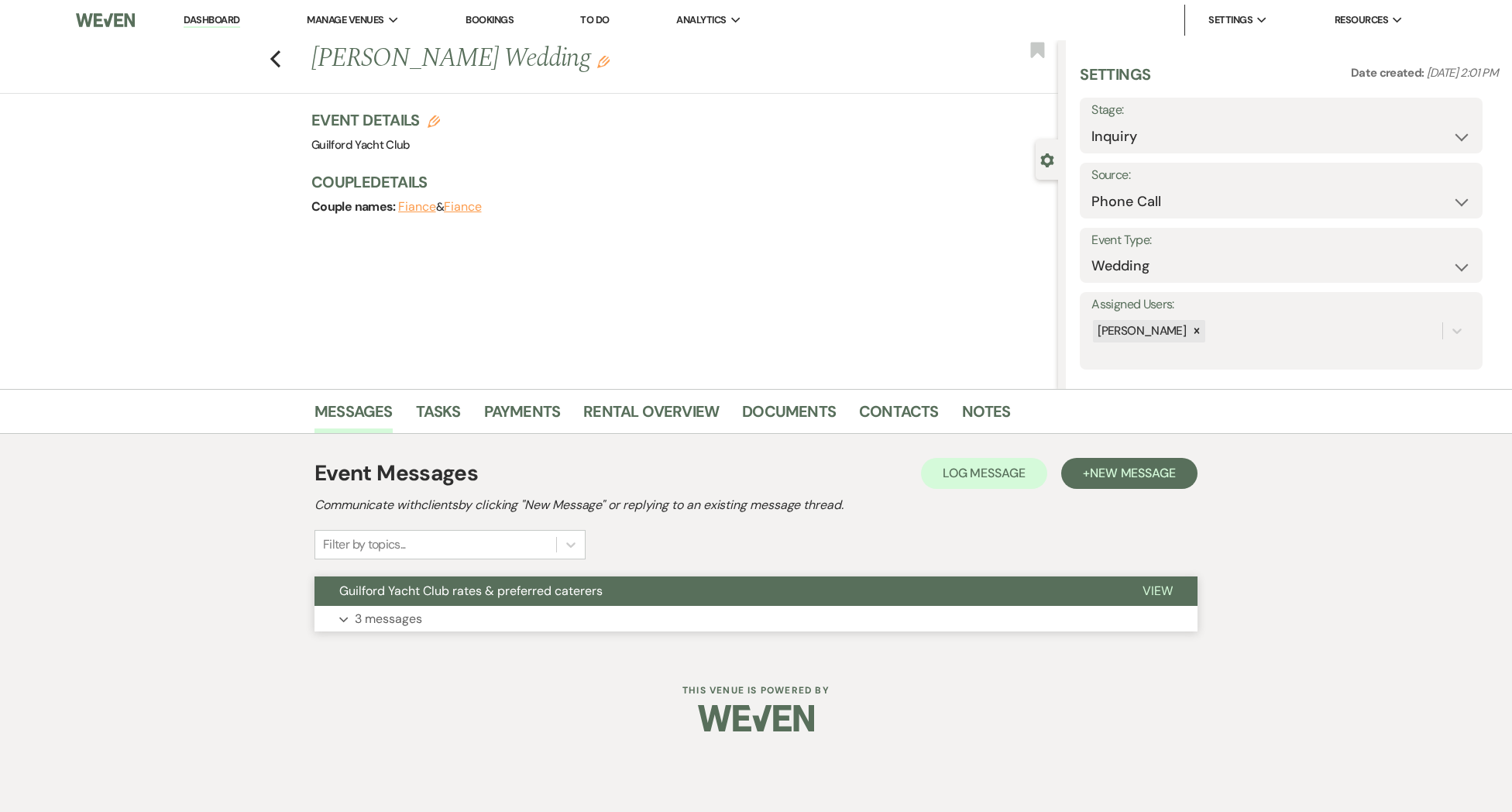
drag, startPoint x: 1163, startPoint y: 592, endPoint x: 1093, endPoint y: 586, distance: 70.3
click at [1157, 591] on span "View" at bounding box center [1157, 590] width 30 height 16
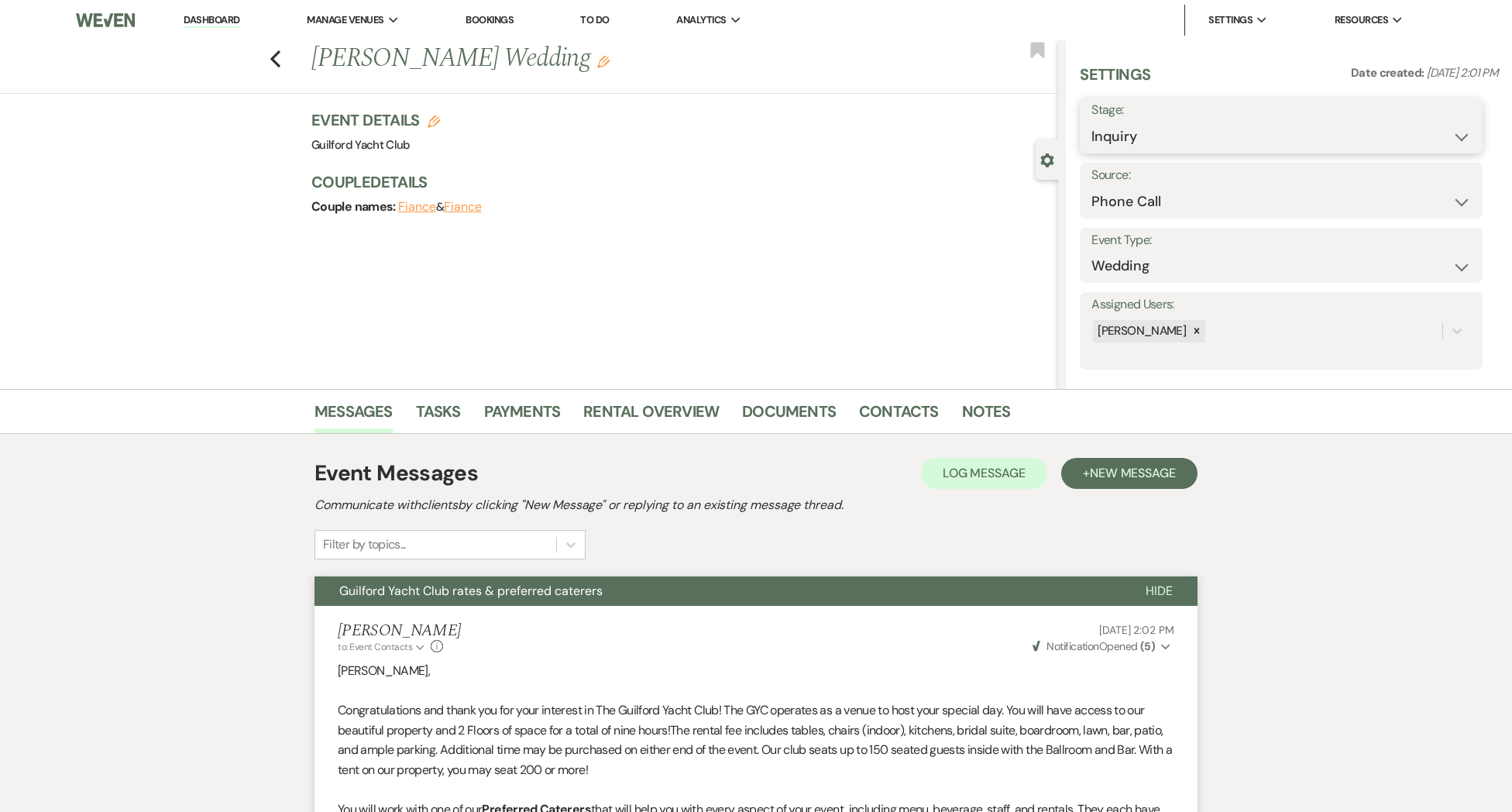
click at [1155, 138] on select "Inquiry Follow Up Tour Requested Tour Confirmed Toured Proposal Sent Booked Lost" at bounding box center [1281, 136] width 380 height 30
click at [1091, 121] on select "Inquiry Follow Up Tour Requested Tour Confirmed Toured Proposal Sent Booked Lost" at bounding box center [1281, 136] width 380 height 30
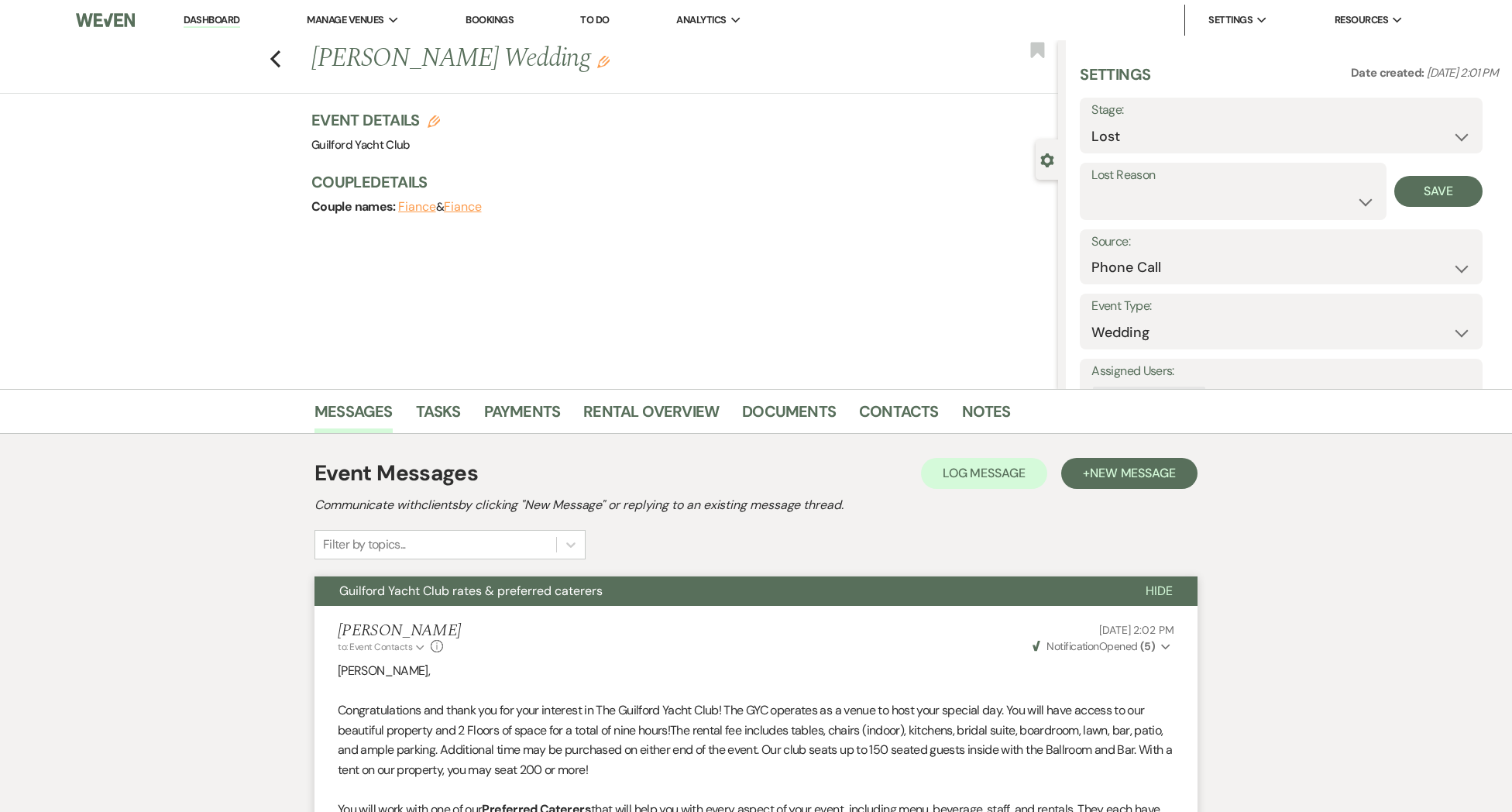
drag, startPoint x: 1120, startPoint y: 184, endPoint x: 1129, endPoint y: 208, distance: 25.6
click at [1120, 184] on label "Lost Reason" at bounding box center [1232, 175] width 282 height 23
click at [1132, 215] on select "Booked Elsewhere Budget Date Unavailable No Response Not a Good Match Capacity …" at bounding box center [1232, 201] width 282 height 30
click at [1091, 187] on select "Booked Elsewhere Budget Date Unavailable No Response Not a Good Match Capacity …" at bounding box center [1232, 201] width 282 height 30
click at [1433, 189] on button "Save" at bounding box center [1439, 191] width 89 height 31
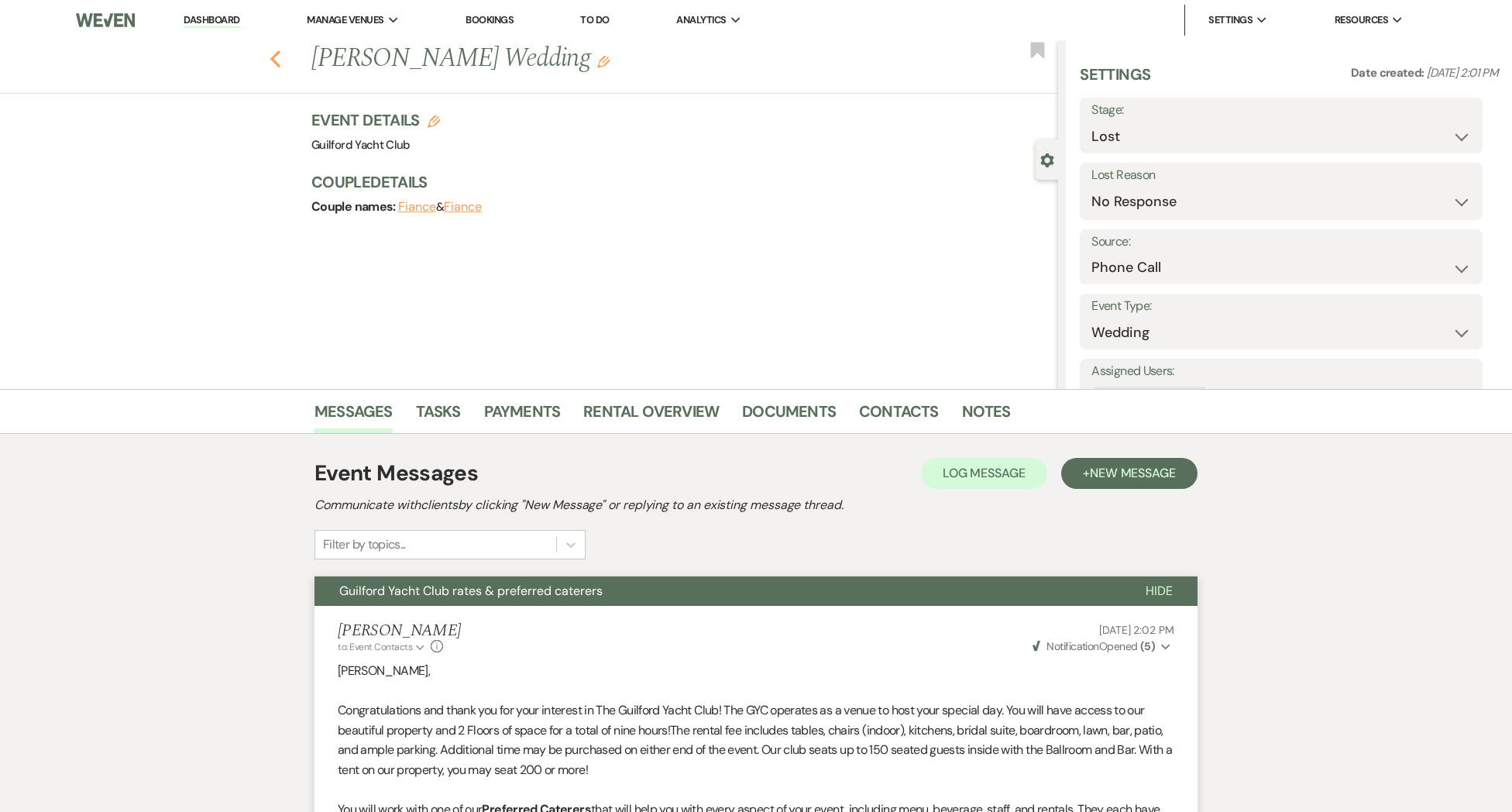
click at [275, 59] on use "button" at bounding box center [275, 59] width 10 height 17
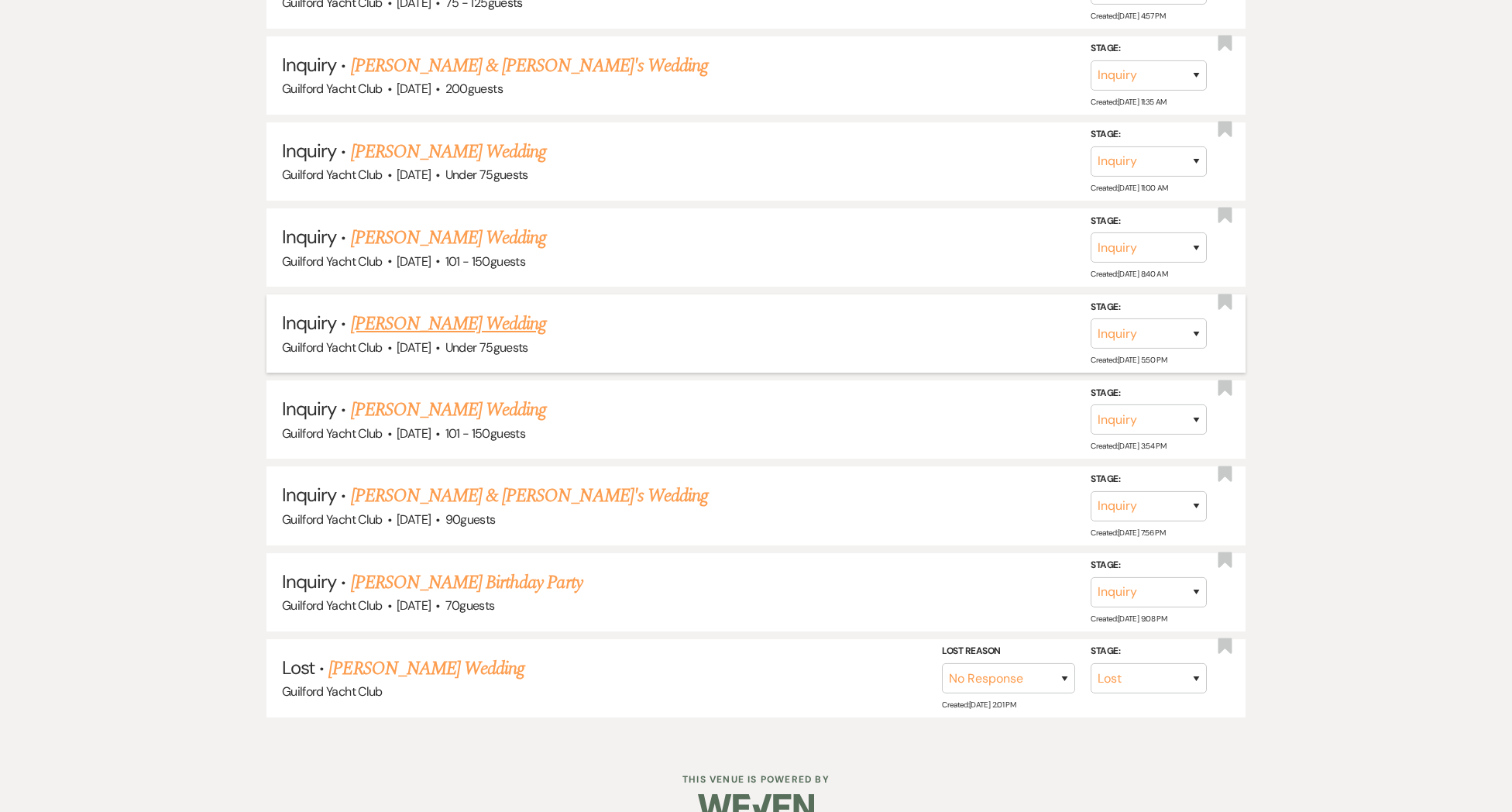
scroll to position [3544, 0]
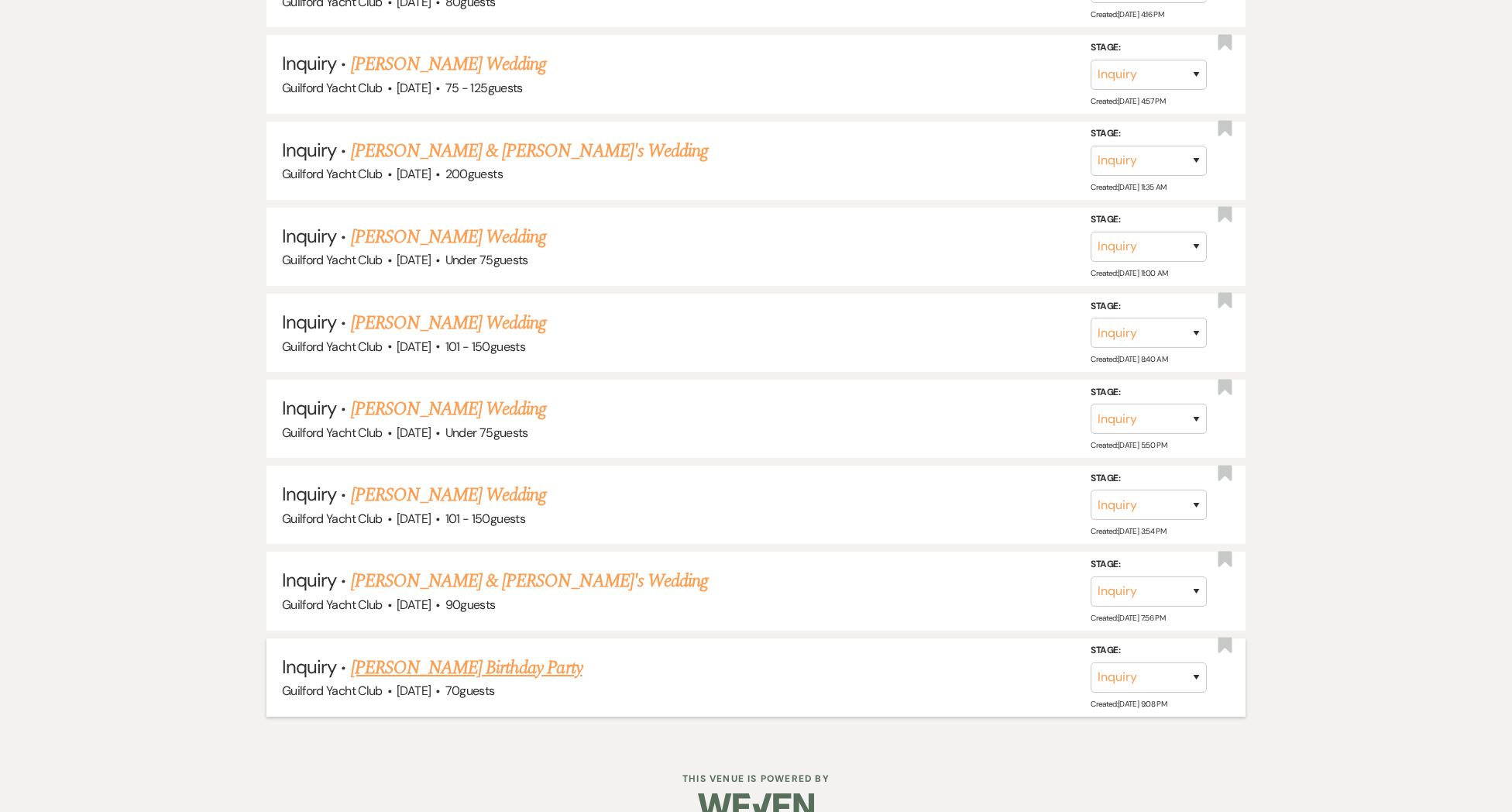
click at [398, 653] on link "[PERSON_NAME] Birthday Party" at bounding box center [467, 667] width 232 height 28
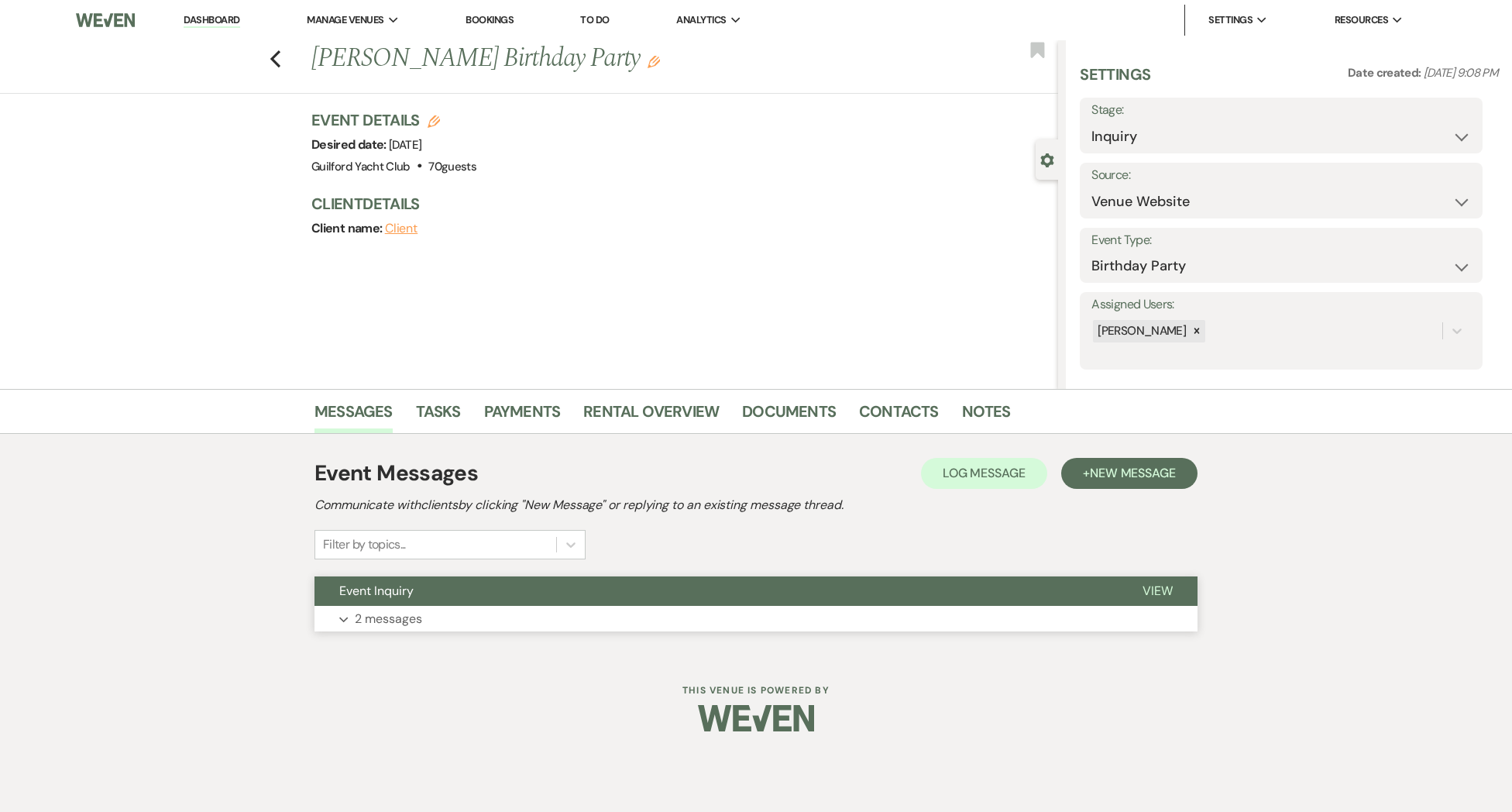
click at [1148, 583] on span "View" at bounding box center [1157, 590] width 30 height 16
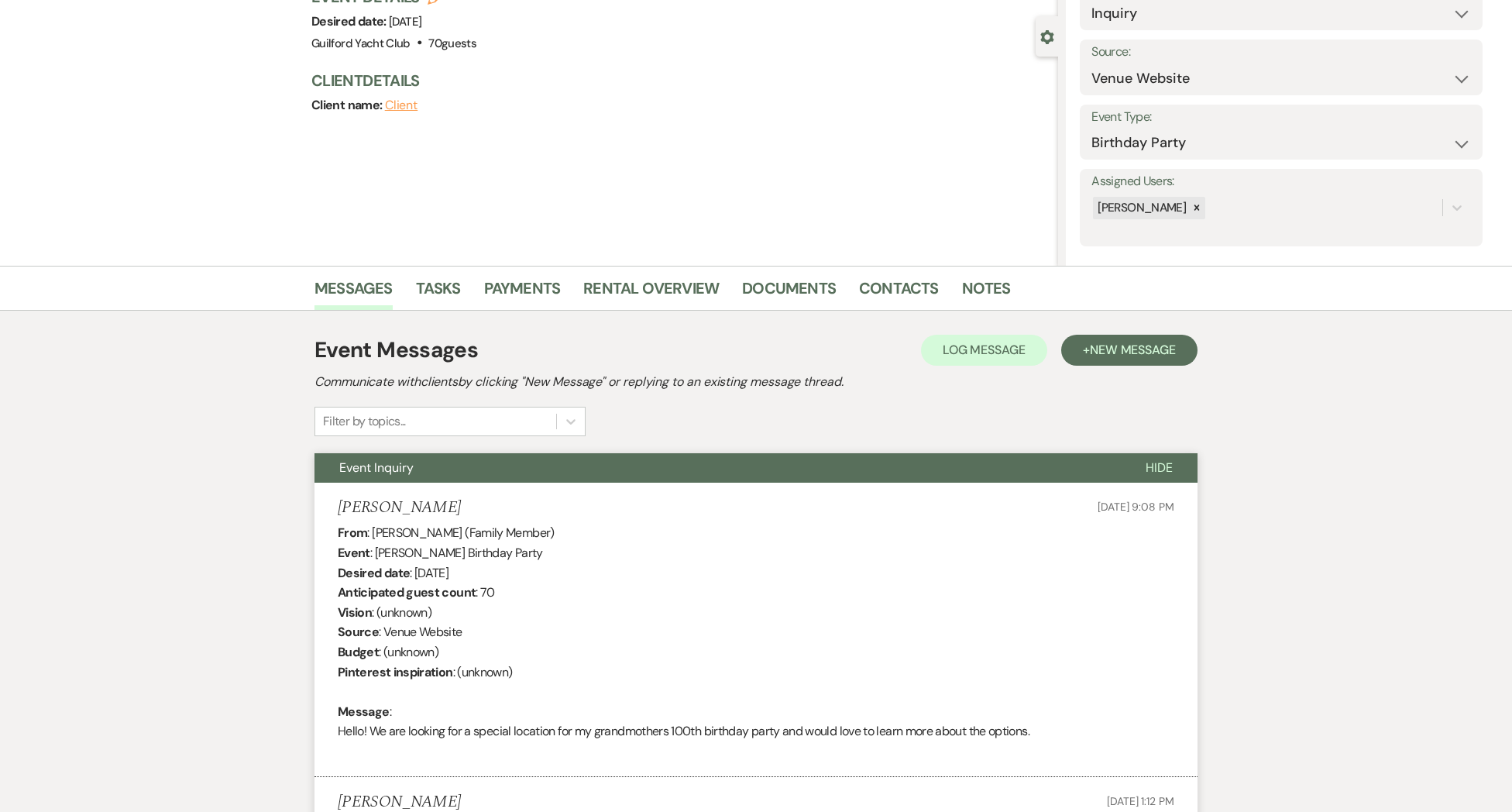
scroll to position [95, 0]
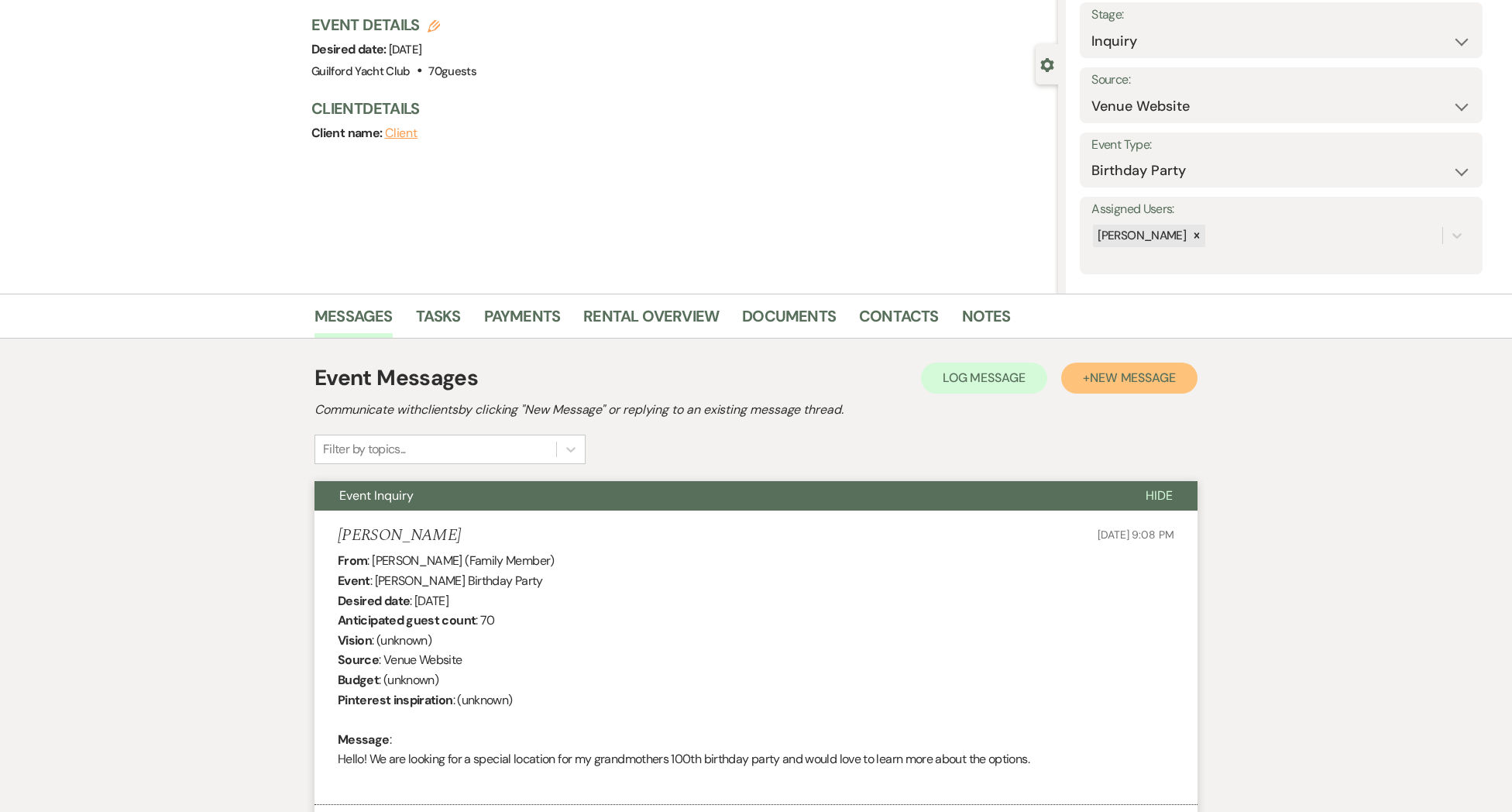
click at [1104, 379] on span "New Message" at bounding box center [1132, 377] width 86 height 16
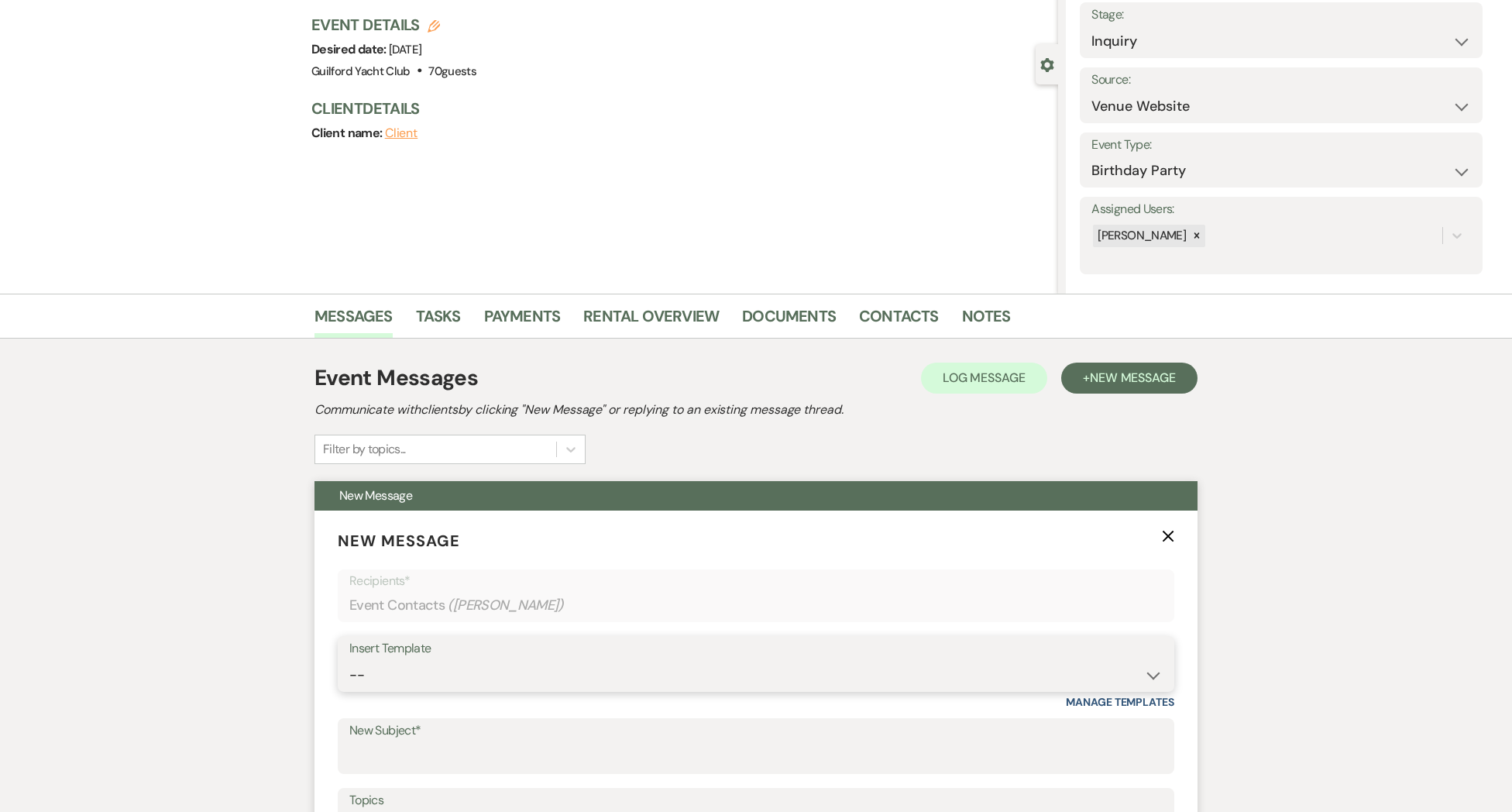
click at [488, 667] on select "-- Weven Planning Portal Introduction (Booked Events) Initial Inquiry Response …" at bounding box center [756, 674] width 814 height 30
click at [349, 660] on select "-- Weven Planning Portal Introduction (Booked Events) Initial Inquiry Response …" at bounding box center [756, 674] width 814 height 30
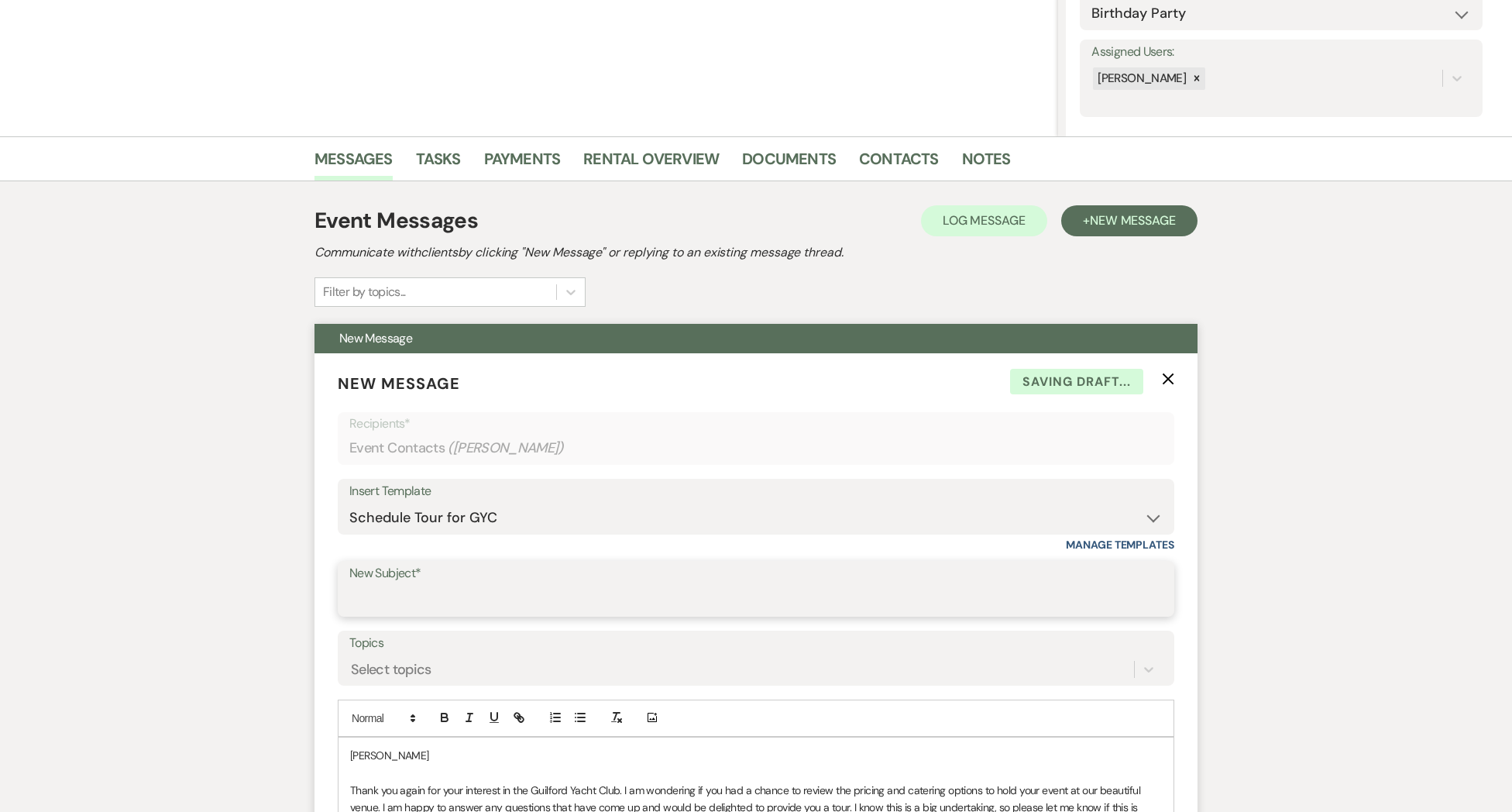
scroll to position [252, 0]
click at [404, 600] on input "New Subject*" at bounding box center [756, 600] width 814 height 30
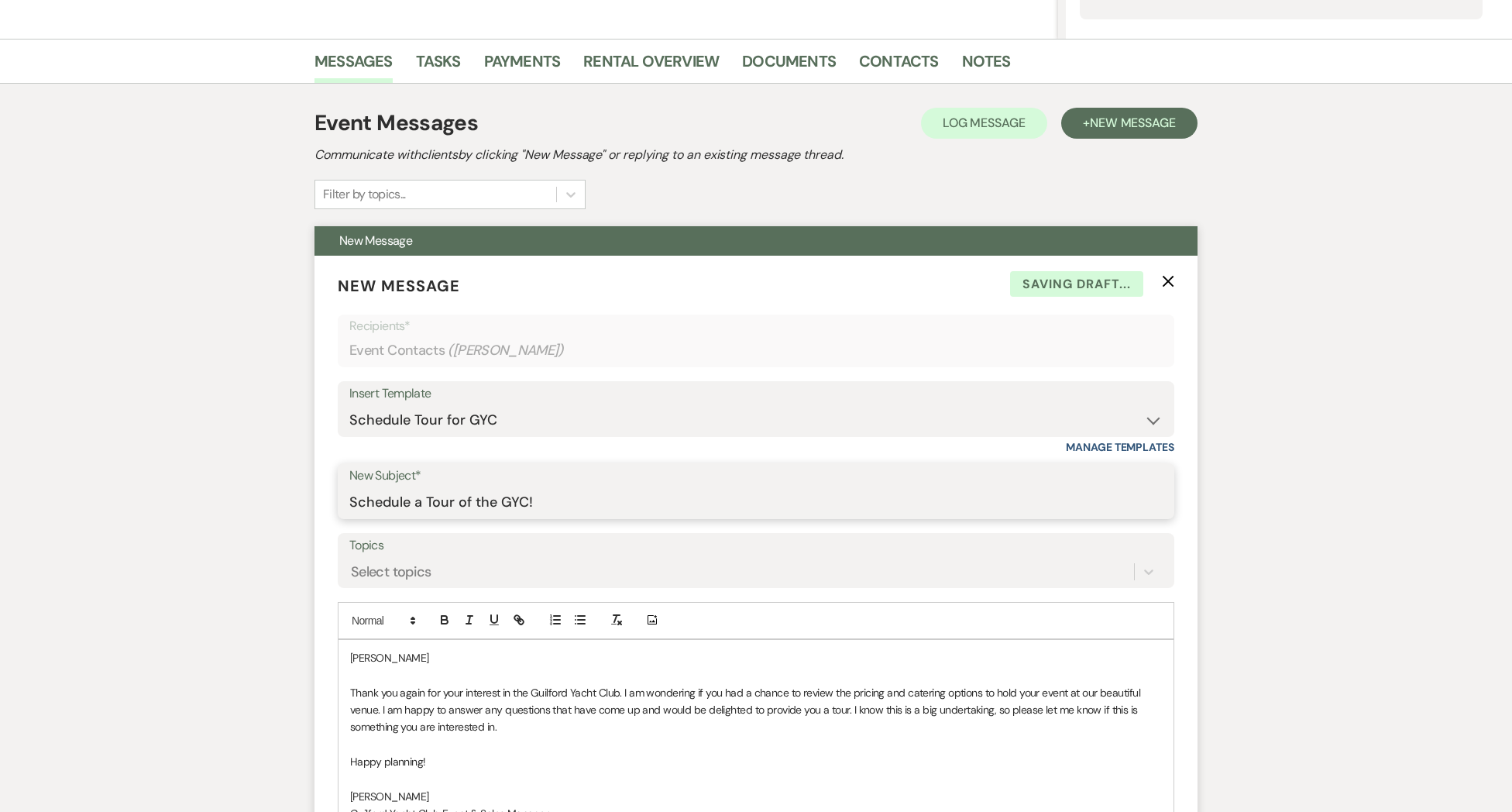
scroll to position [375, 0]
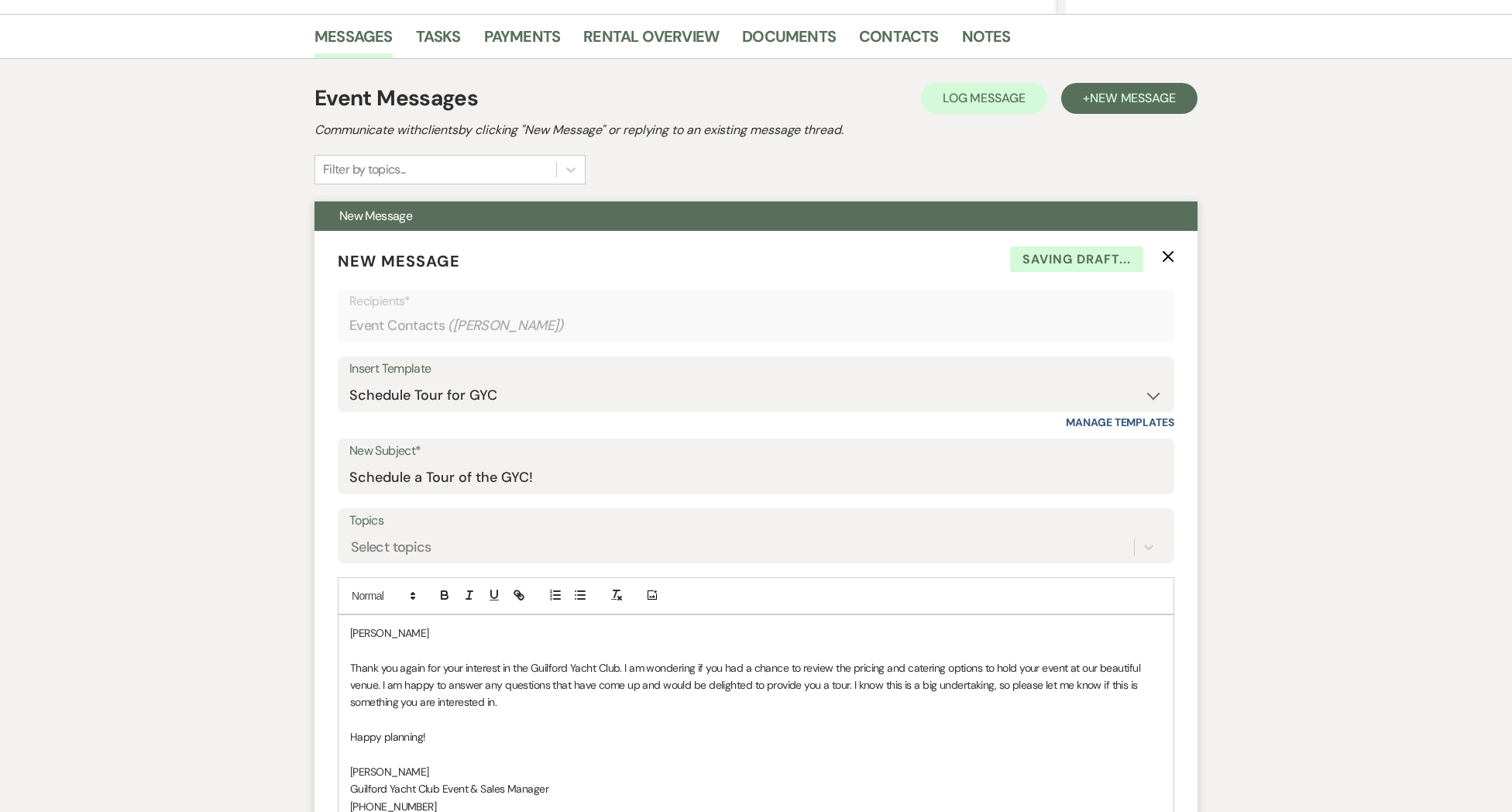
click at [397, 635] on p "[PERSON_NAME]" at bounding box center [756, 633] width 812 height 17
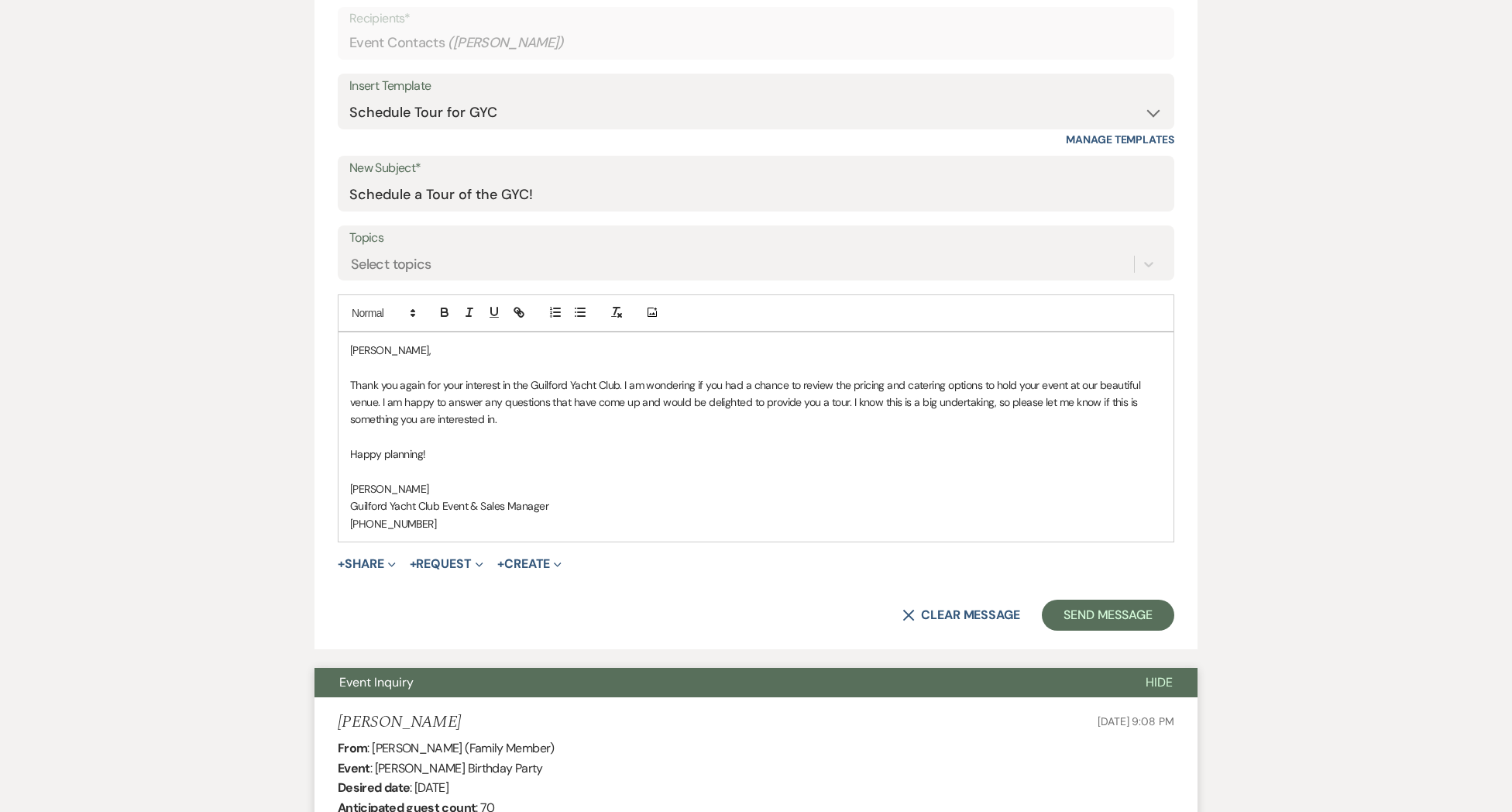
scroll to position [658, 0]
click at [1097, 619] on button "Send Message" at bounding box center [1108, 614] width 132 height 31
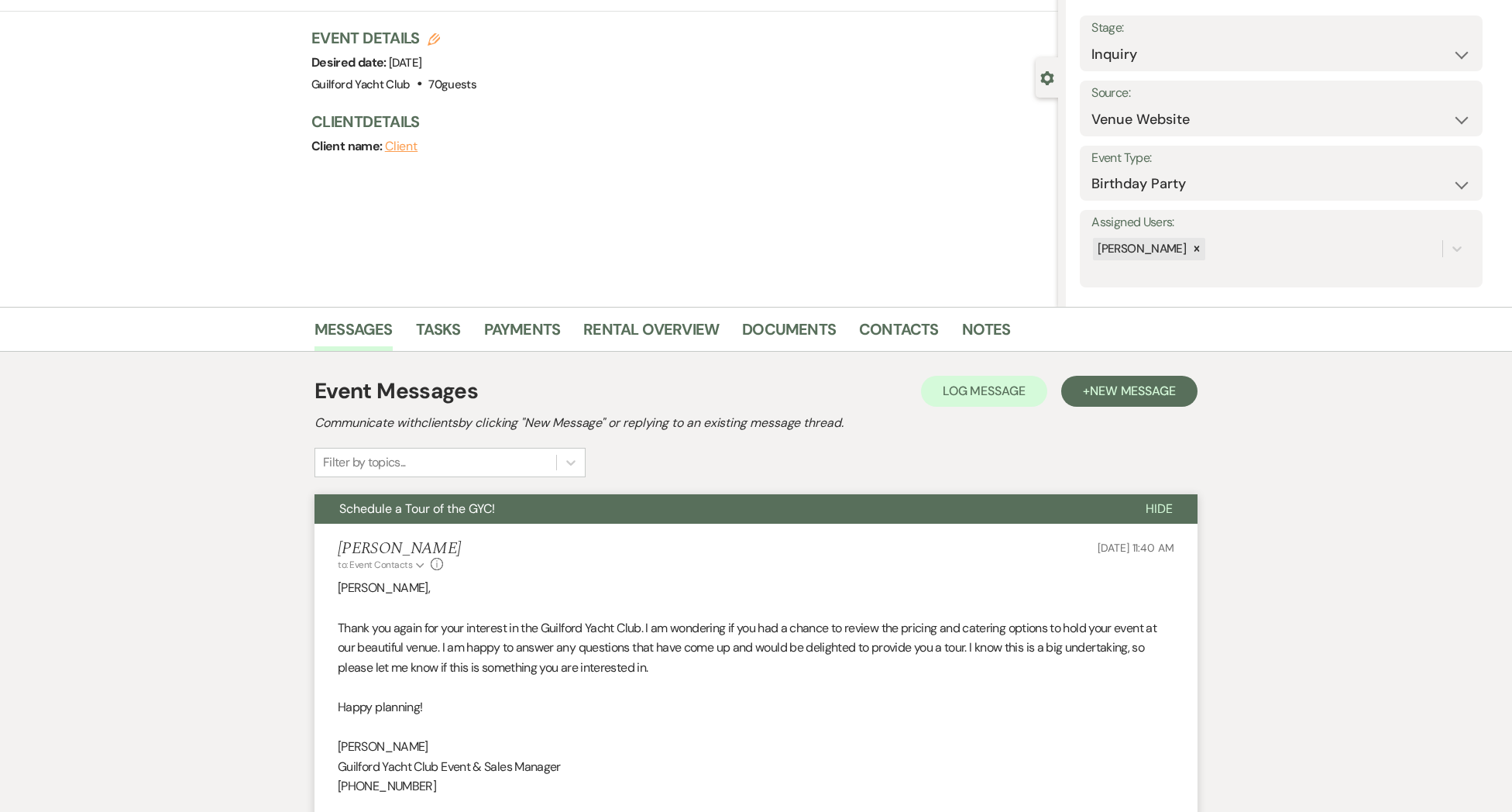
scroll to position [0, 0]
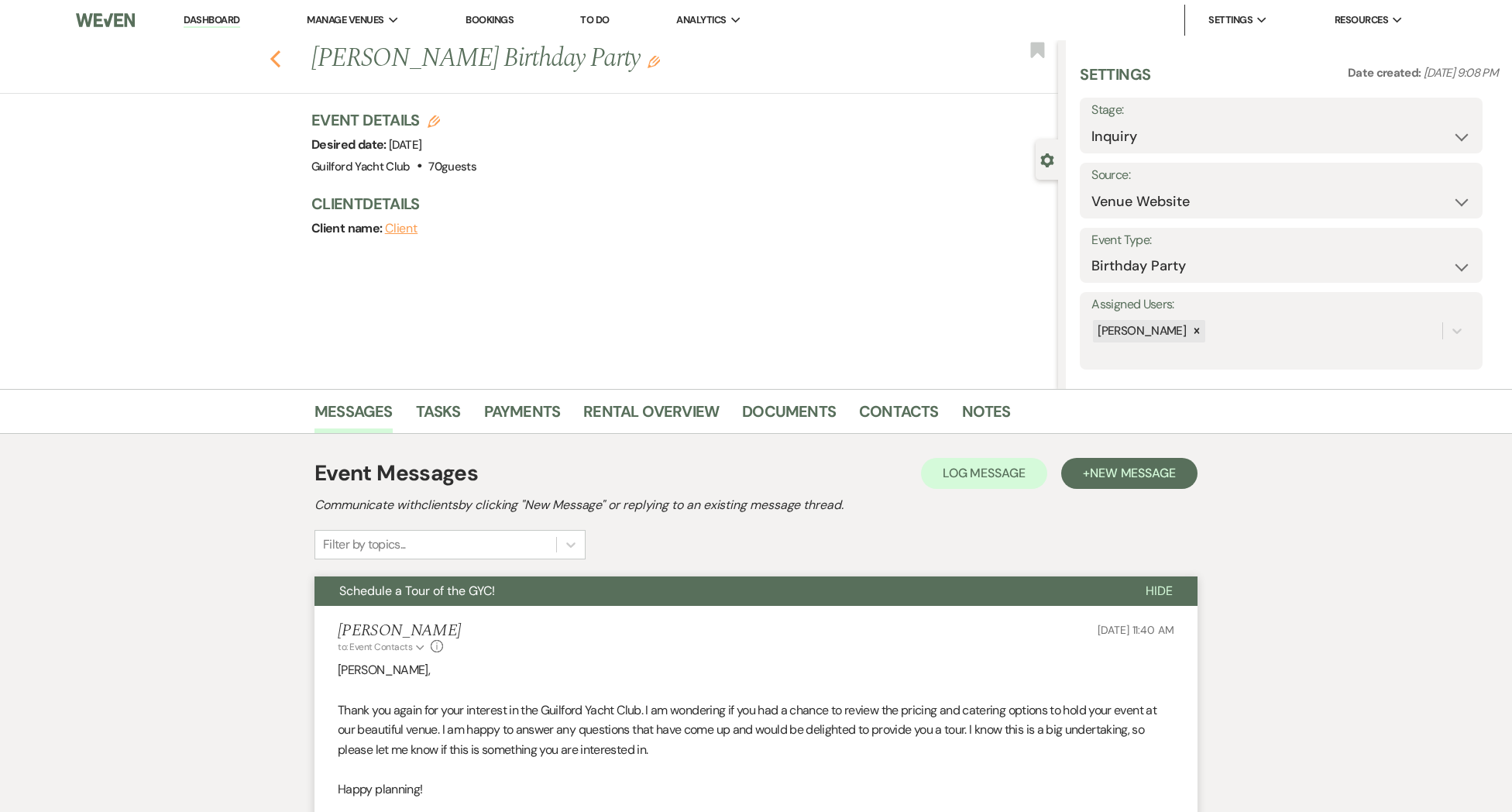
click at [272, 56] on icon "Previous" at bounding box center [275, 59] width 12 height 19
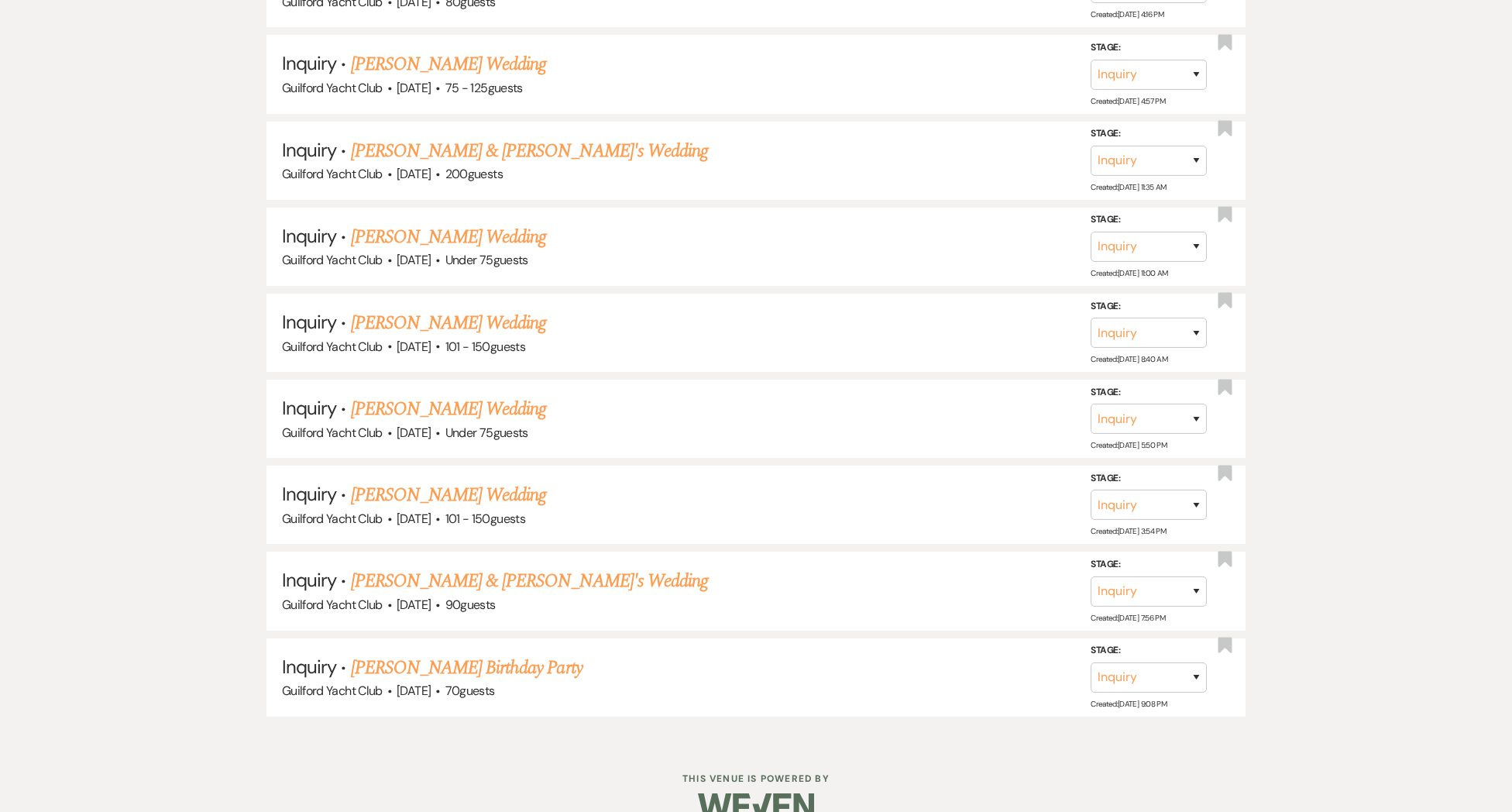
click at [387, 567] on link "[PERSON_NAME] & [PERSON_NAME]'s Wedding" at bounding box center [530, 581] width 358 height 28
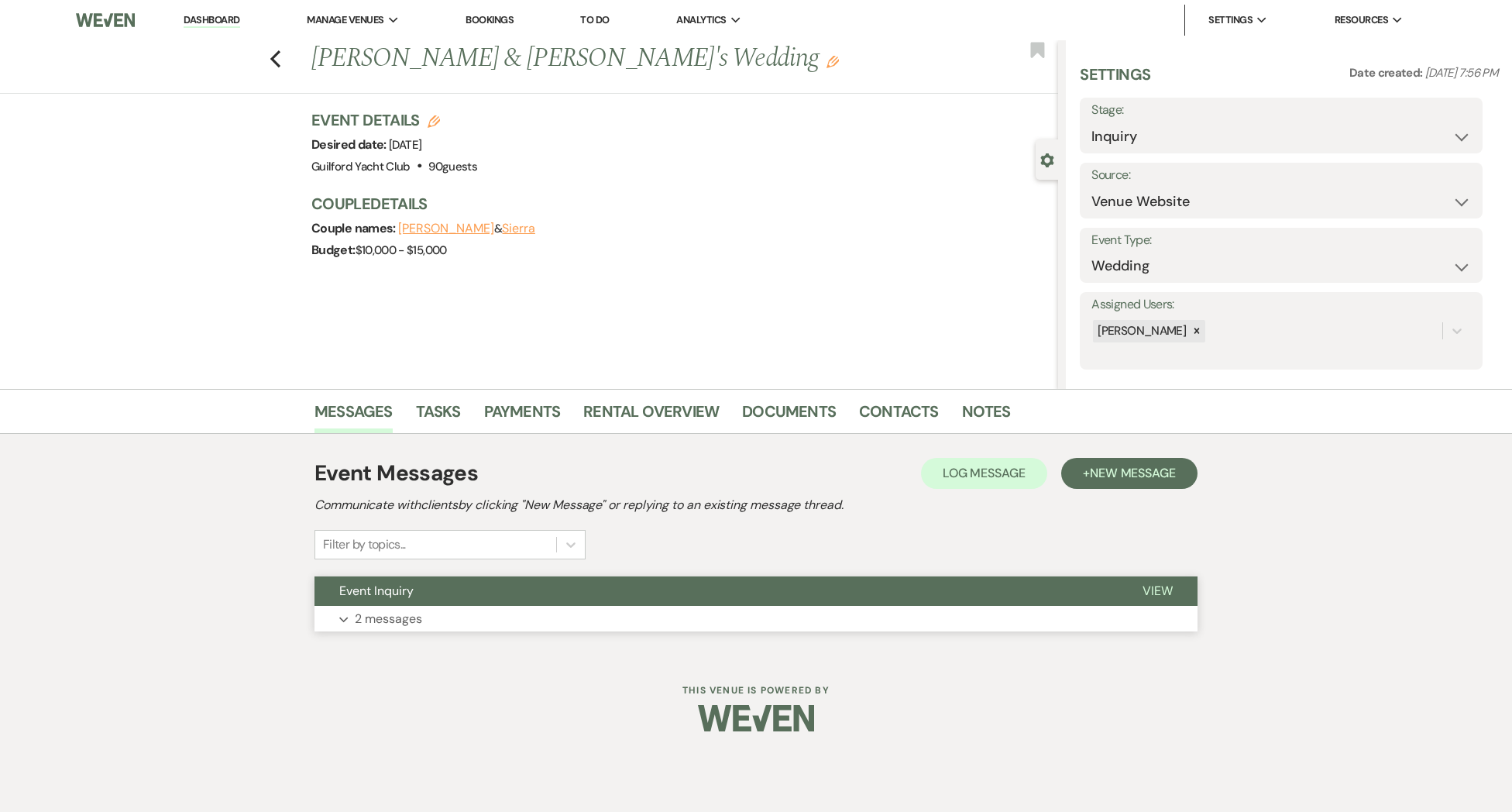
click at [1163, 586] on span "View" at bounding box center [1157, 590] width 30 height 16
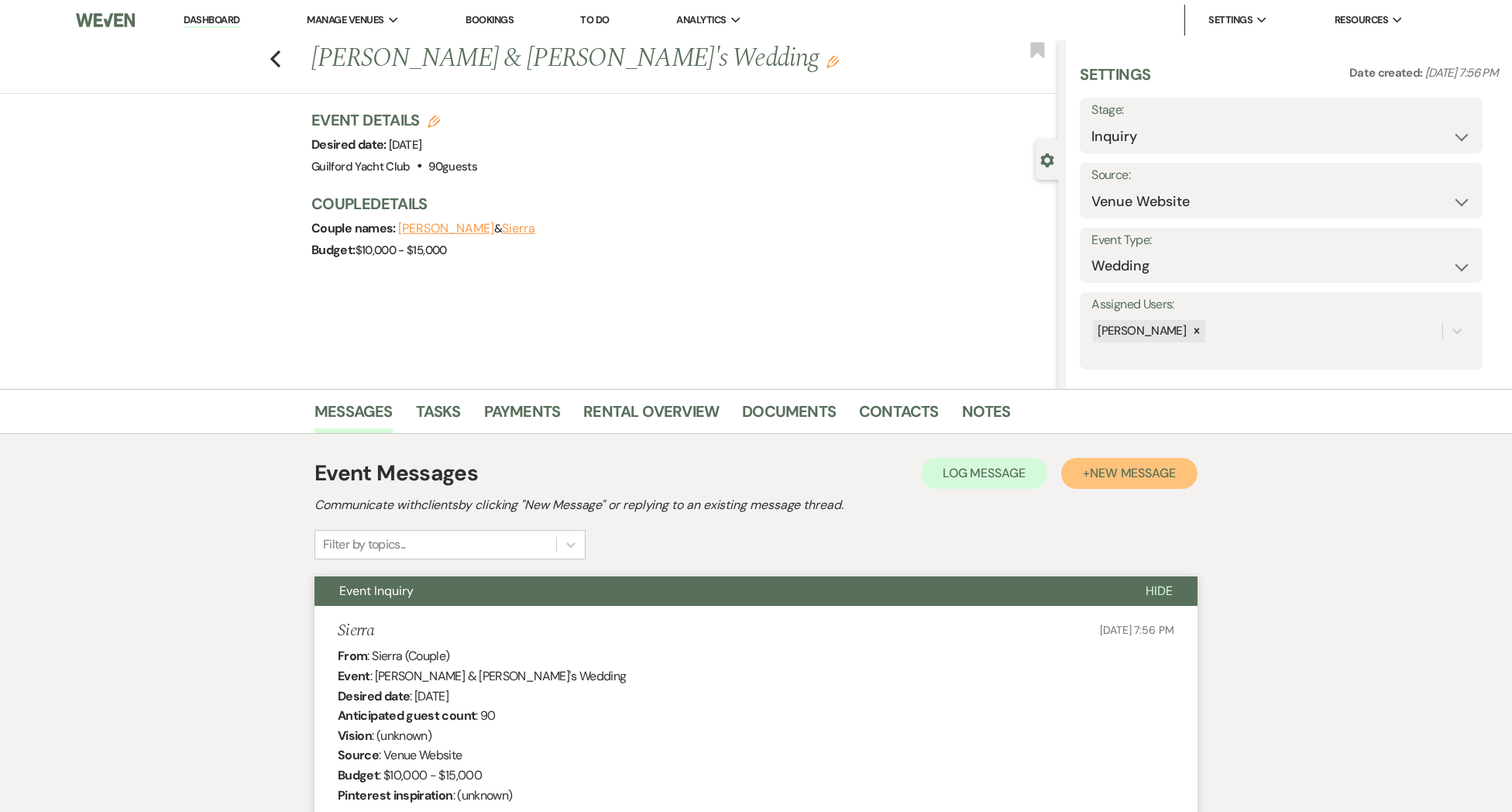
drag, startPoint x: 1136, startPoint y: 472, endPoint x: 998, endPoint y: 532, distance: 150.5
click at [1135, 473] on span "New Message" at bounding box center [1132, 473] width 86 height 16
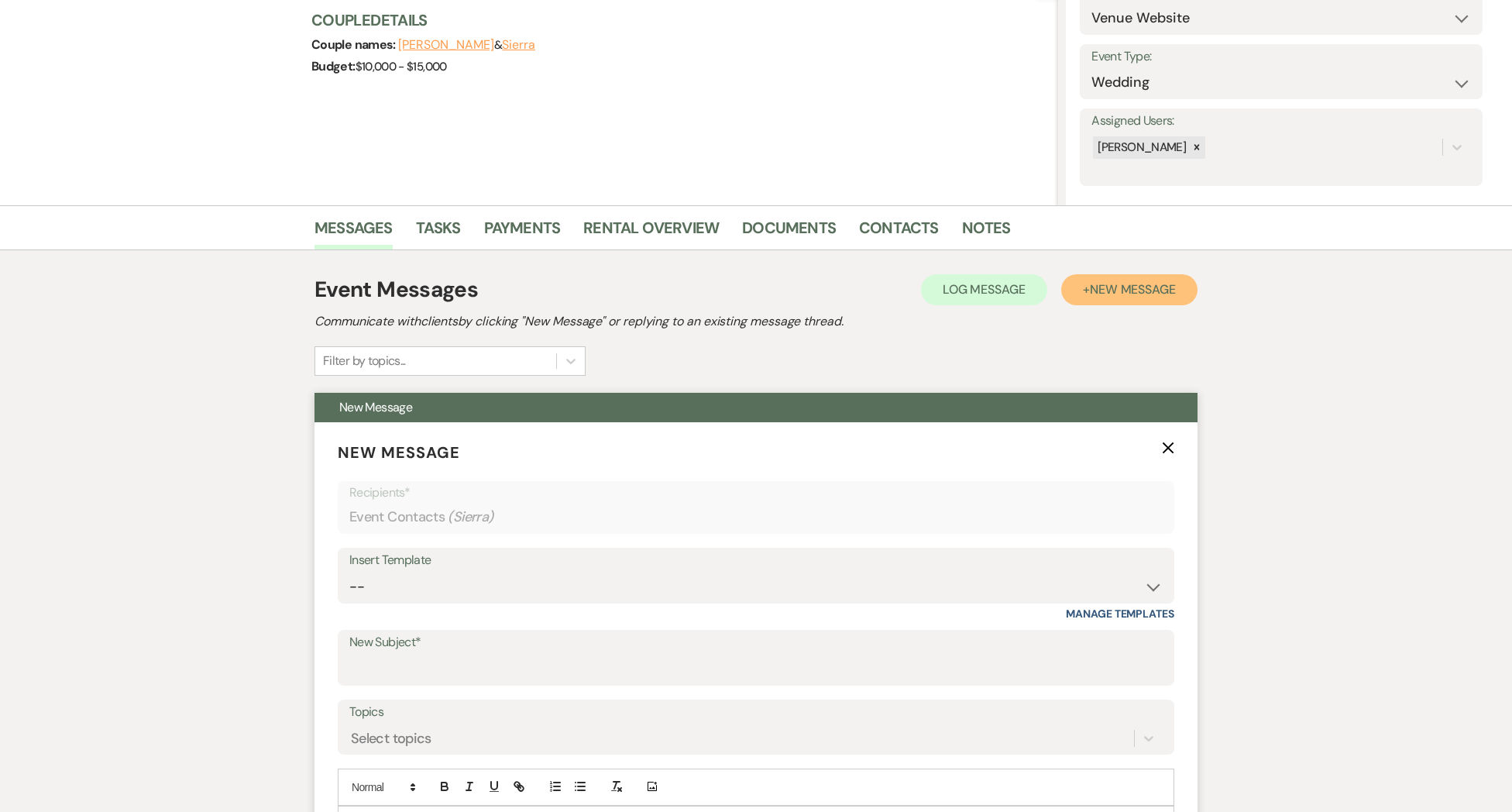
scroll to position [217, 0]
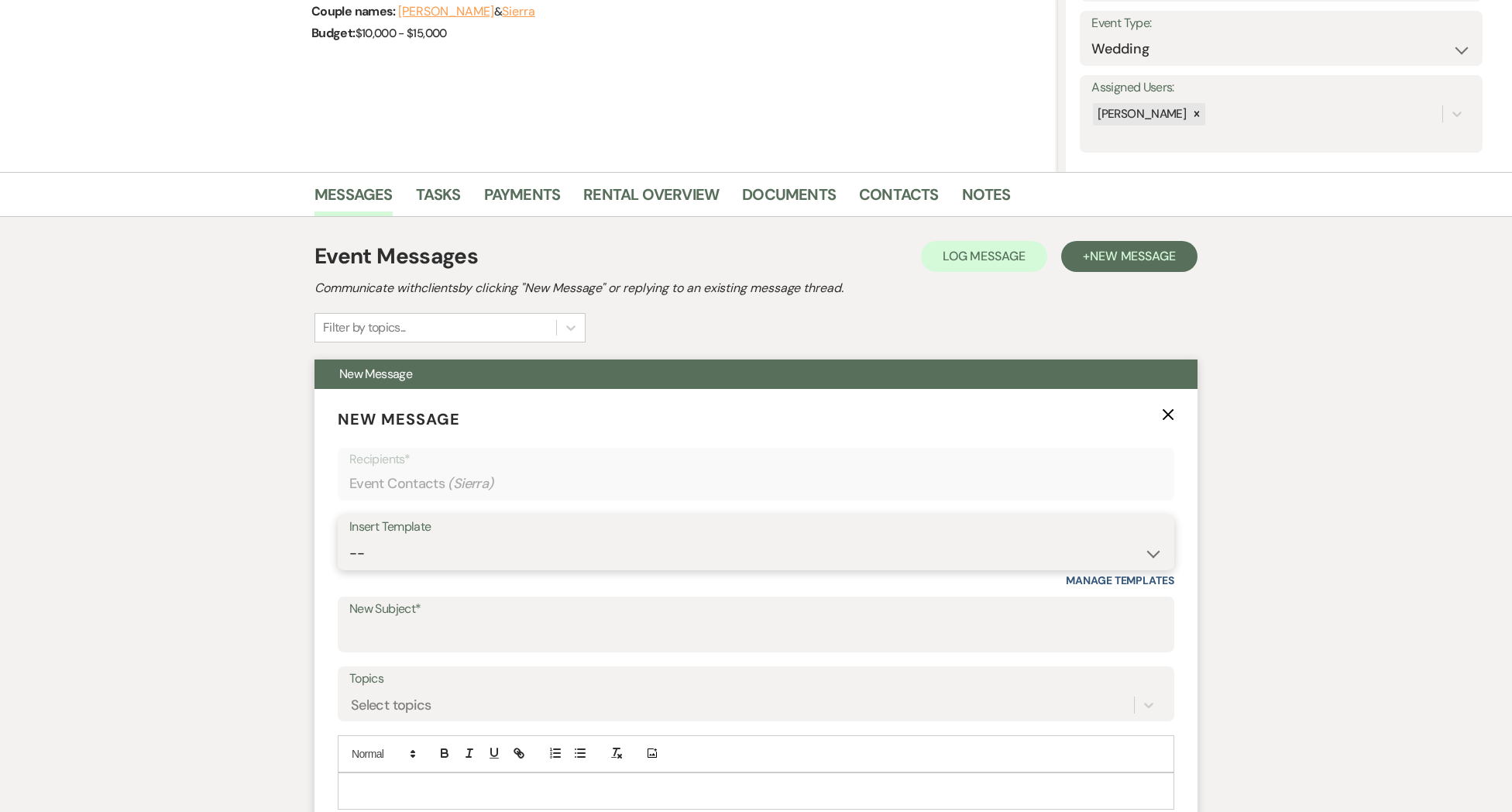
click at [417, 538] on select "-- Weven Planning Portal Introduction (Booked Events) Initial Inquiry Response …" at bounding box center [756, 553] width 814 height 30
click at [349, 538] on select "-- Weven Planning Portal Introduction (Booked Events) Initial Inquiry Response …" at bounding box center [756, 553] width 814 height 30
click at [404, 635] on input "New Subject*" at bounding box center [756, 635] width 814 height 30
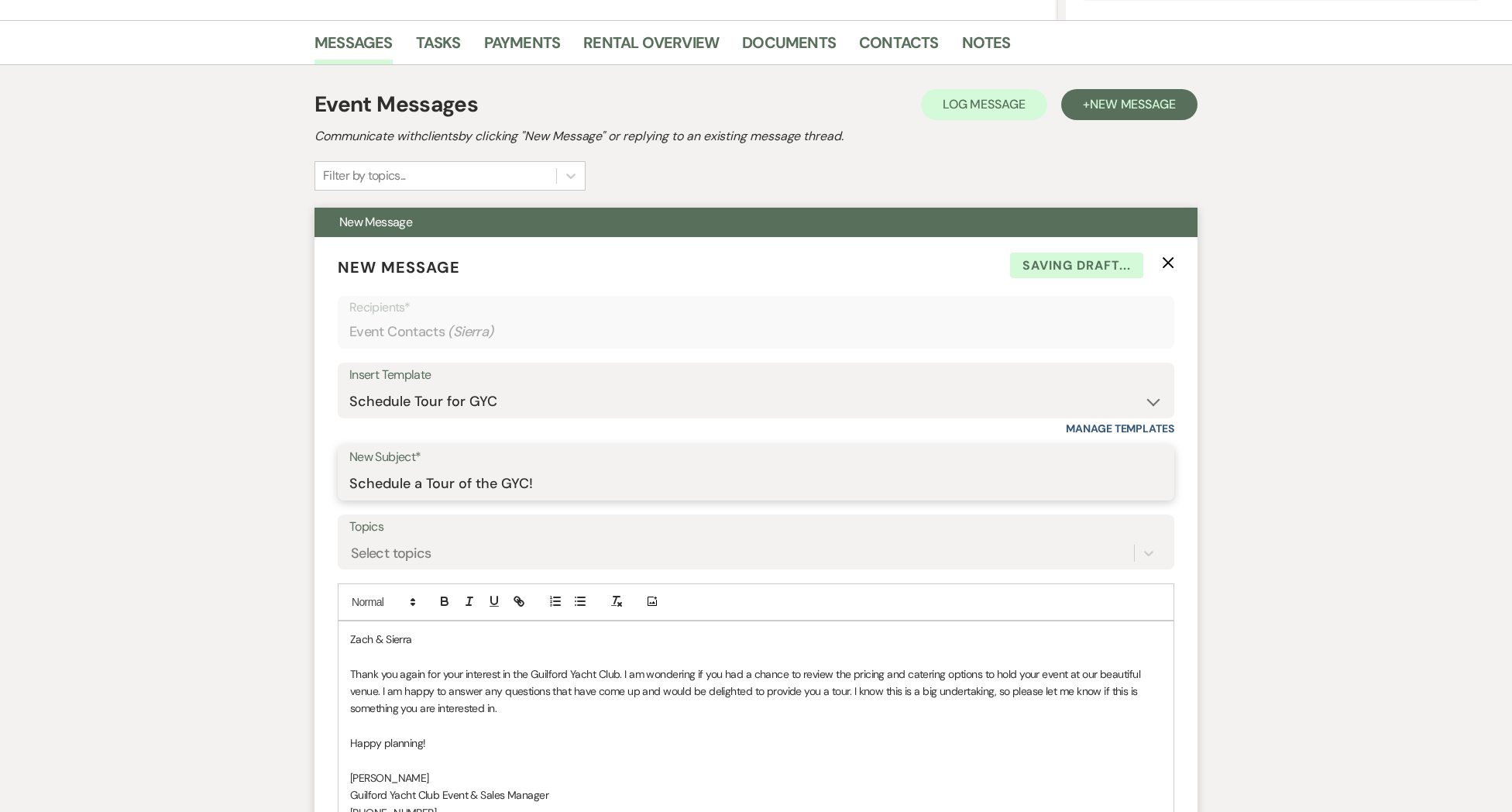
scroll to position [550, 0]
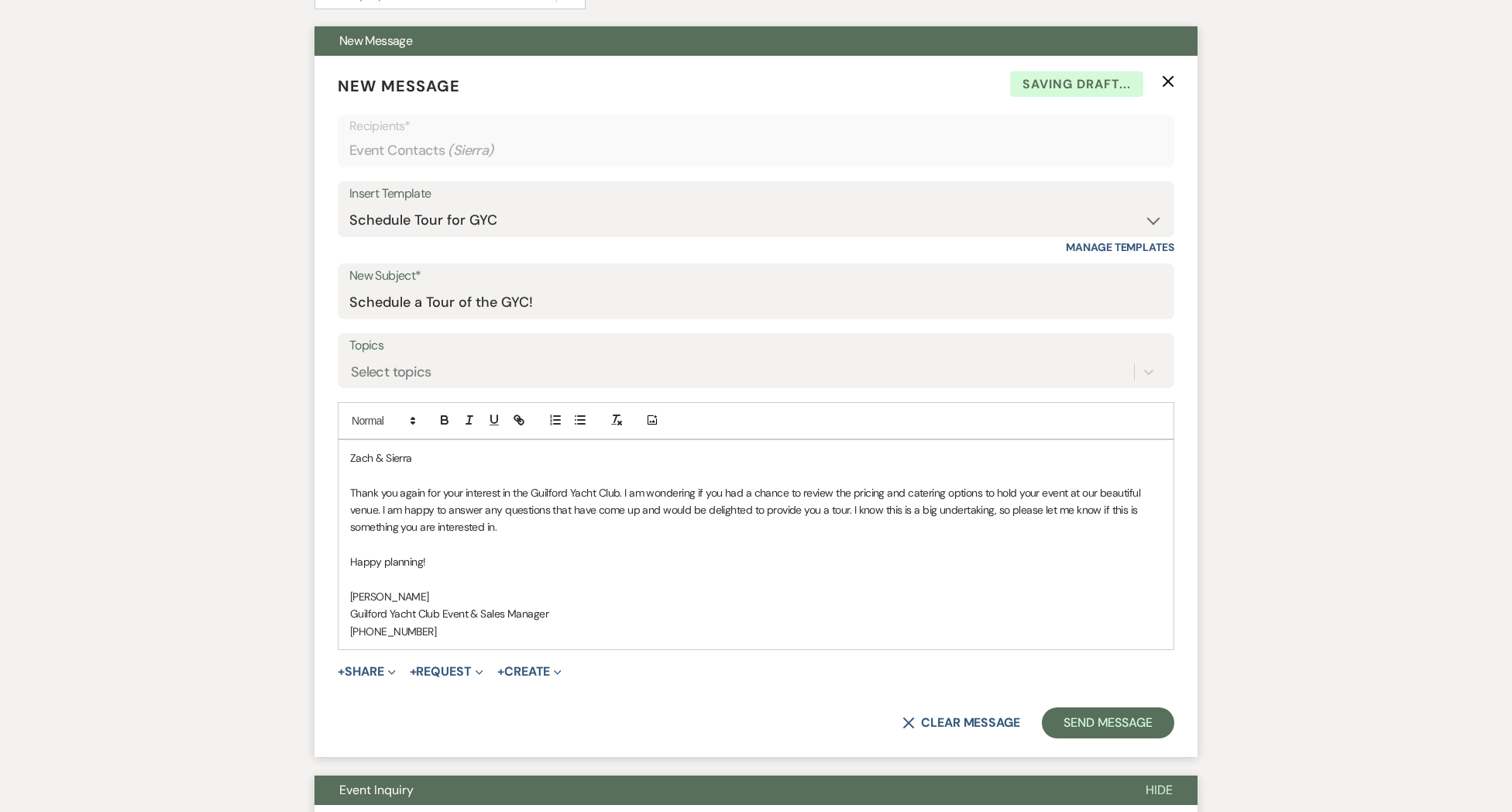
click at [443, 457] on p "Zach & Sierra" at bounding box center [756, 458] width 812 height 17
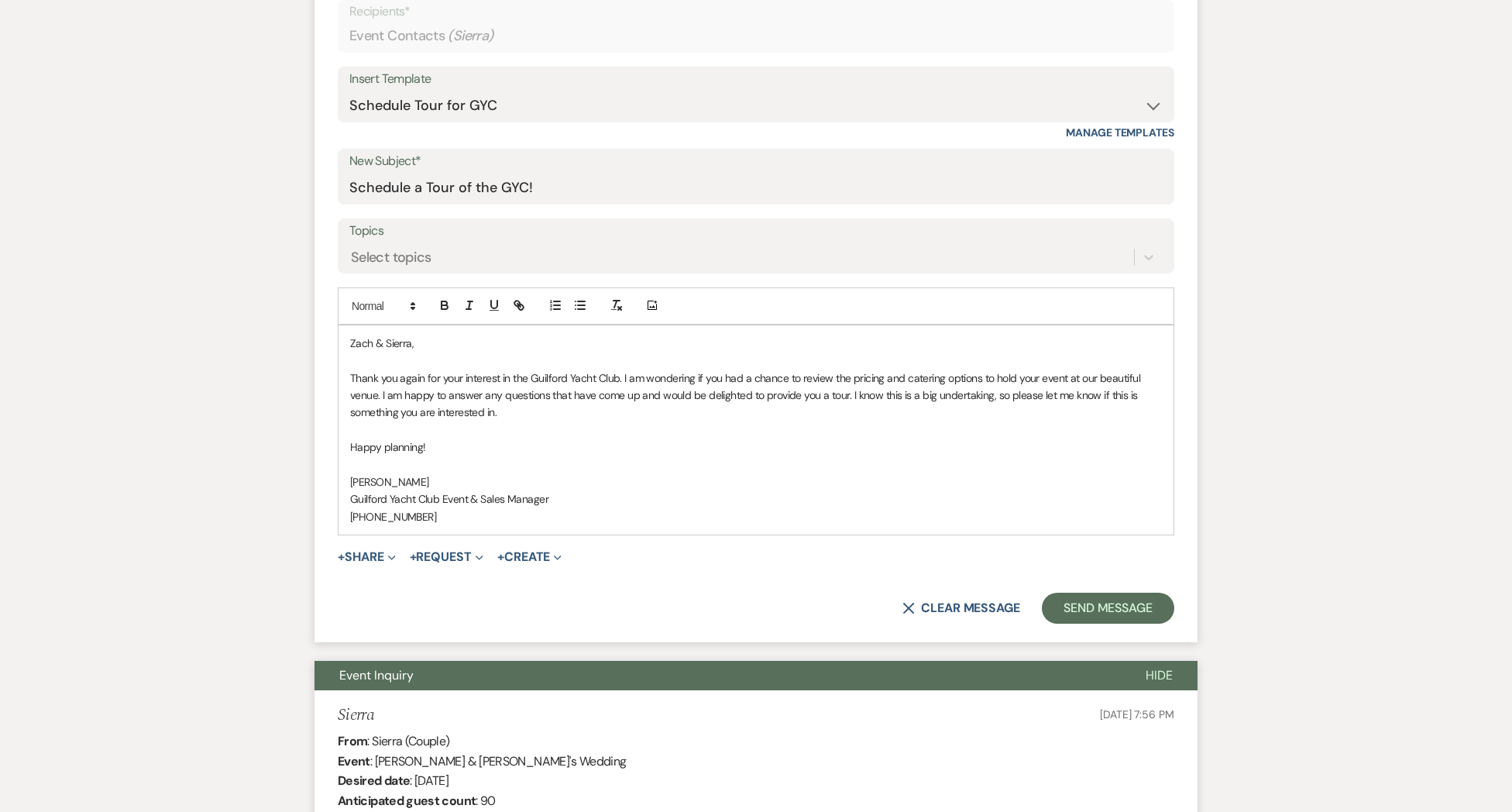
scroll to position [679, 0]
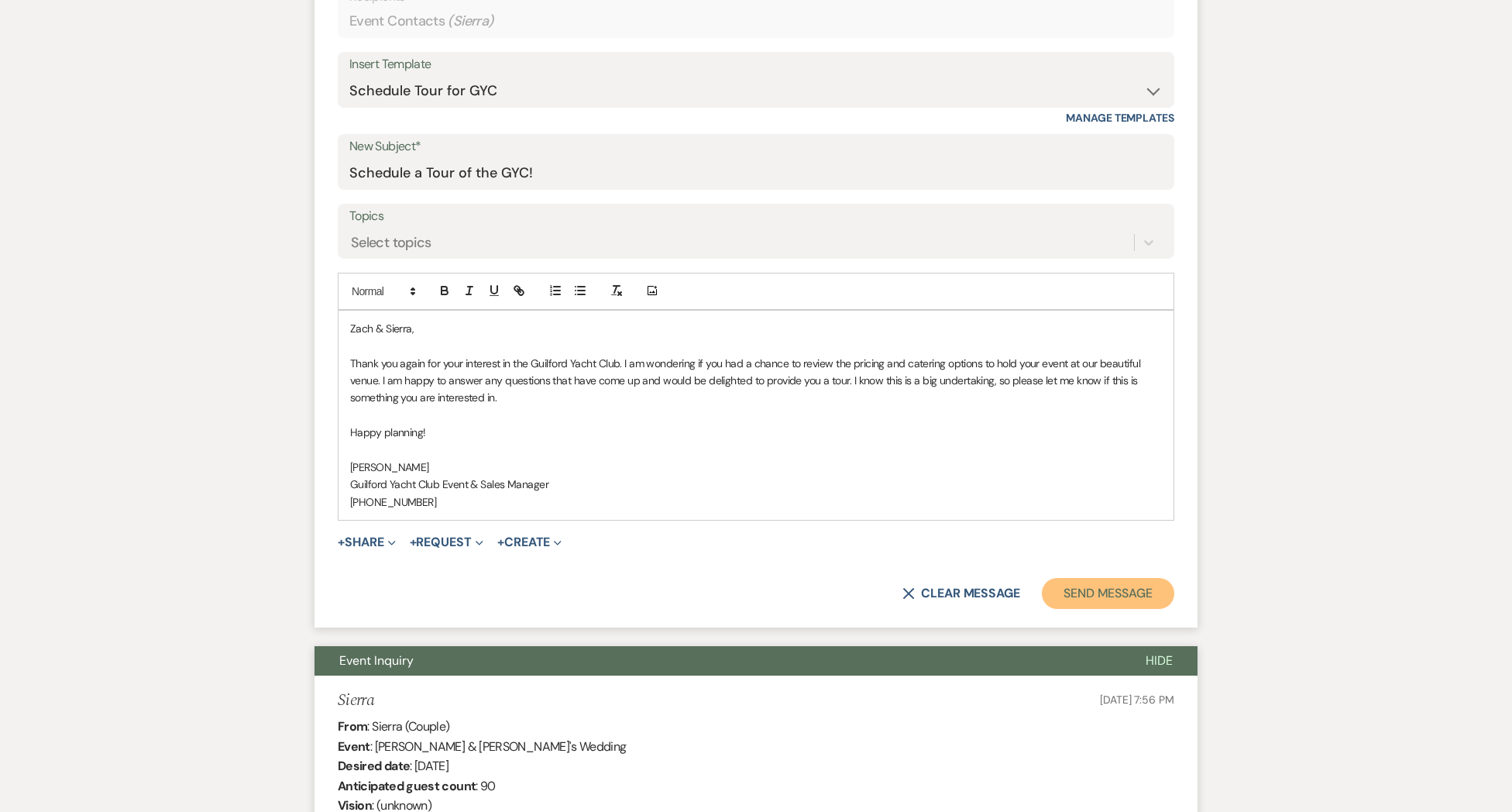
drag, startPoint x: 1087, startPoint y: 587, endPoint x: 1069, endPoint y: 583, distance: 18.4
click at [1087, 587] on button "Send Message" at bounding box center [1108, 593] width 132 height 31
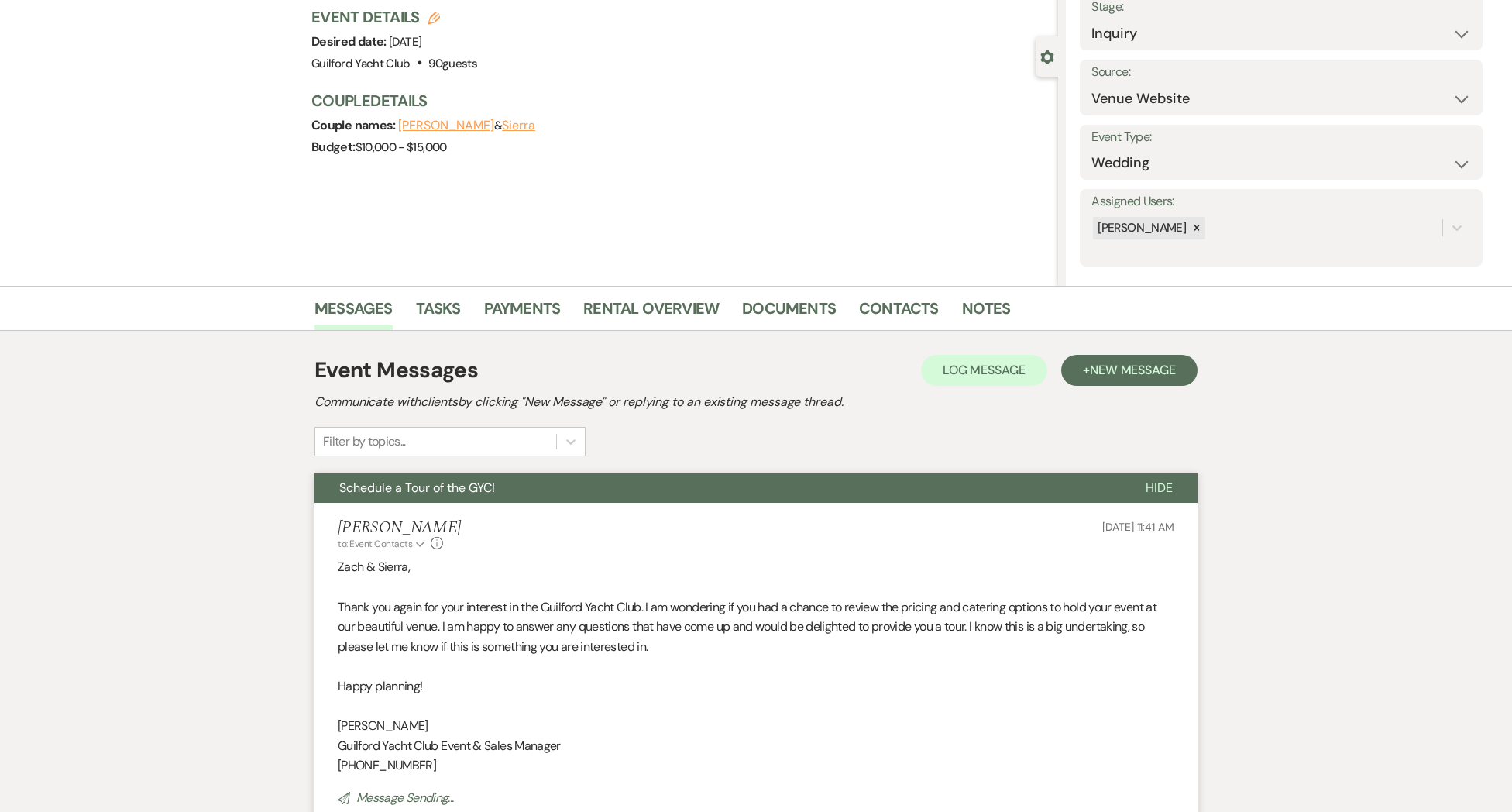
scroll to position [0, 0]
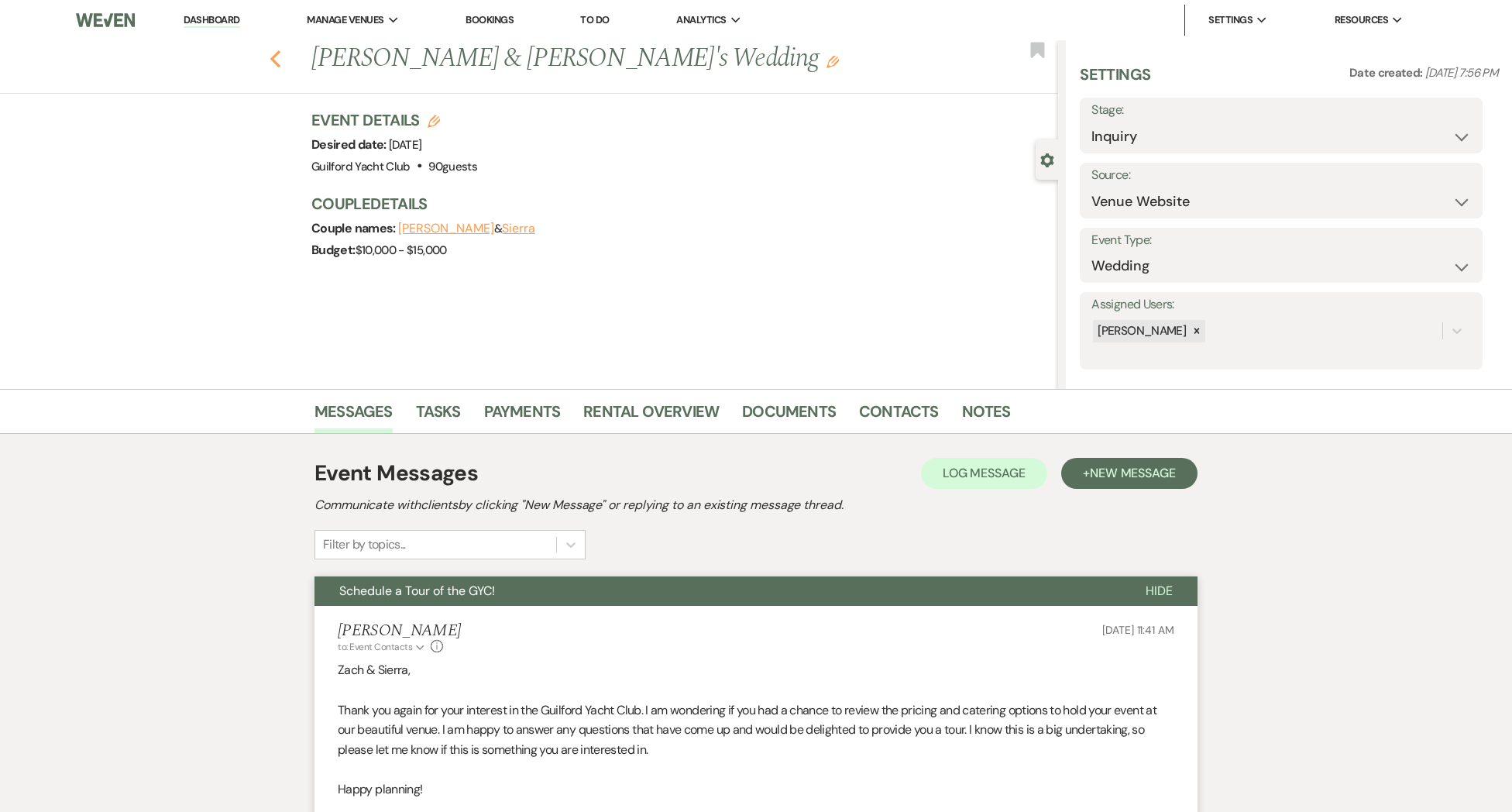
click at [274, 63] on icon "Previous" at bounding box center [275, 59] width 12 height 19
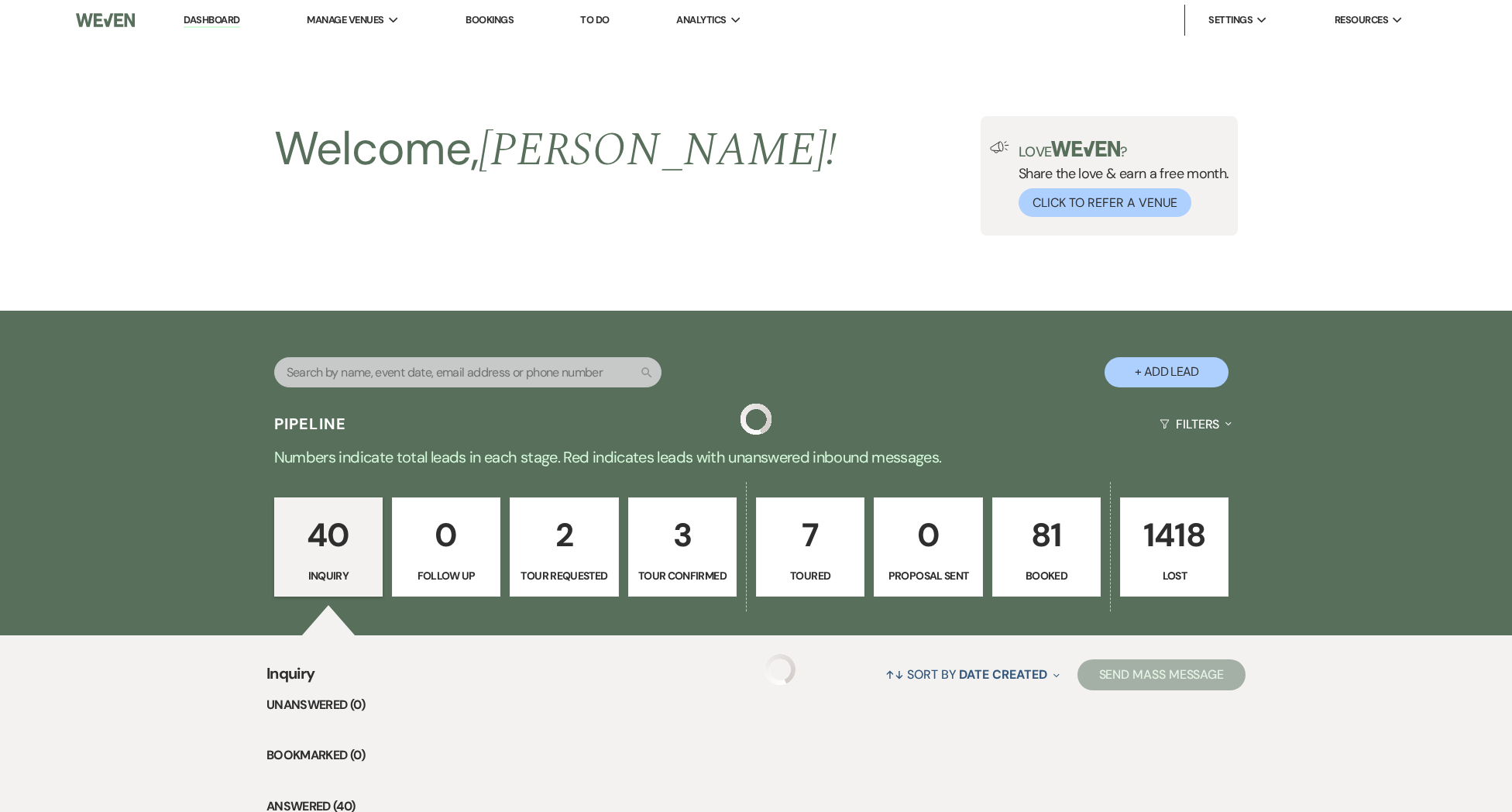
scroll to position [3544, 0]
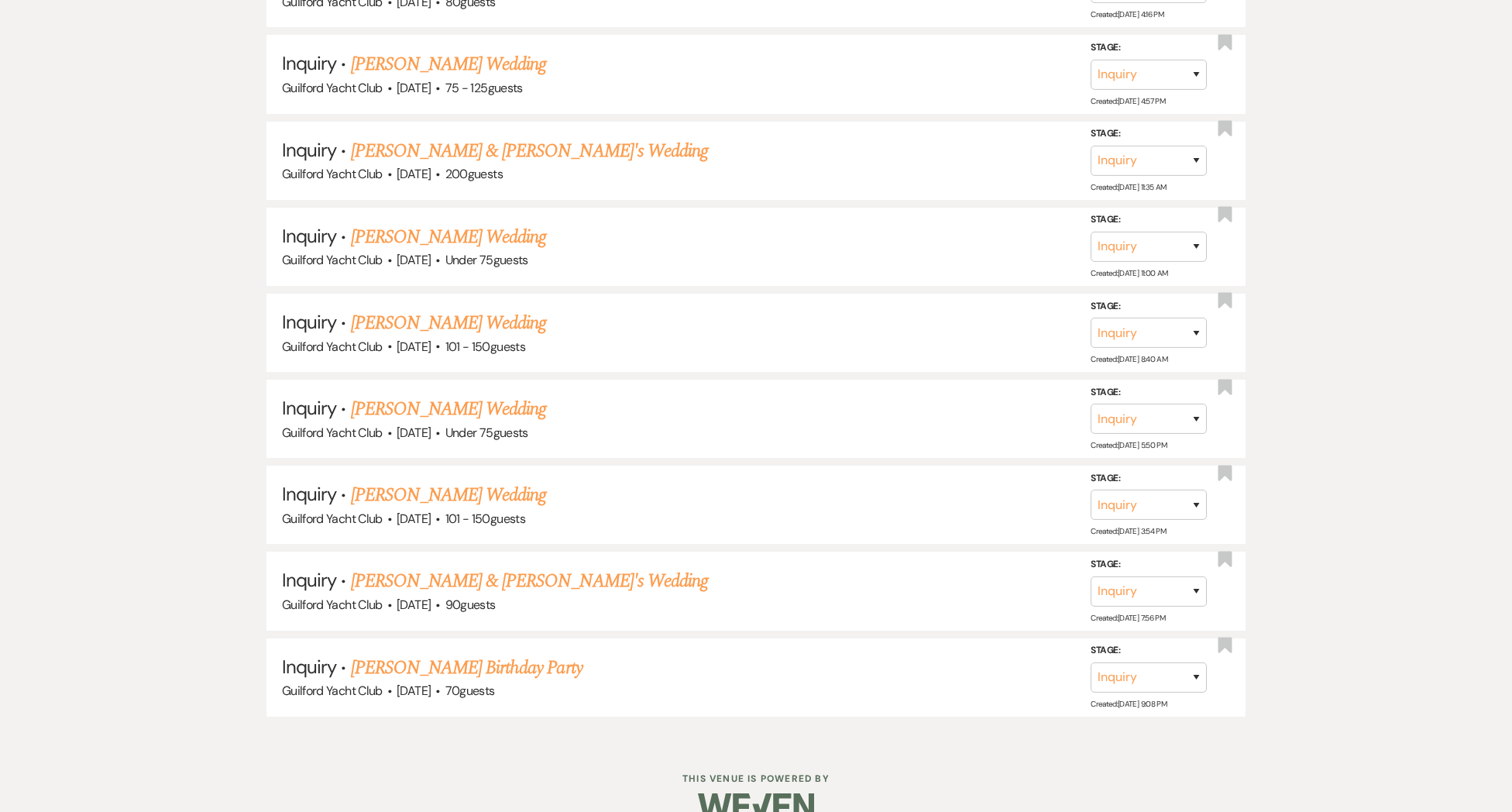
click at [416, 481] on link "[PERSON_NAME] Wedding" at bounding box center [449, 495] width 196 height 28
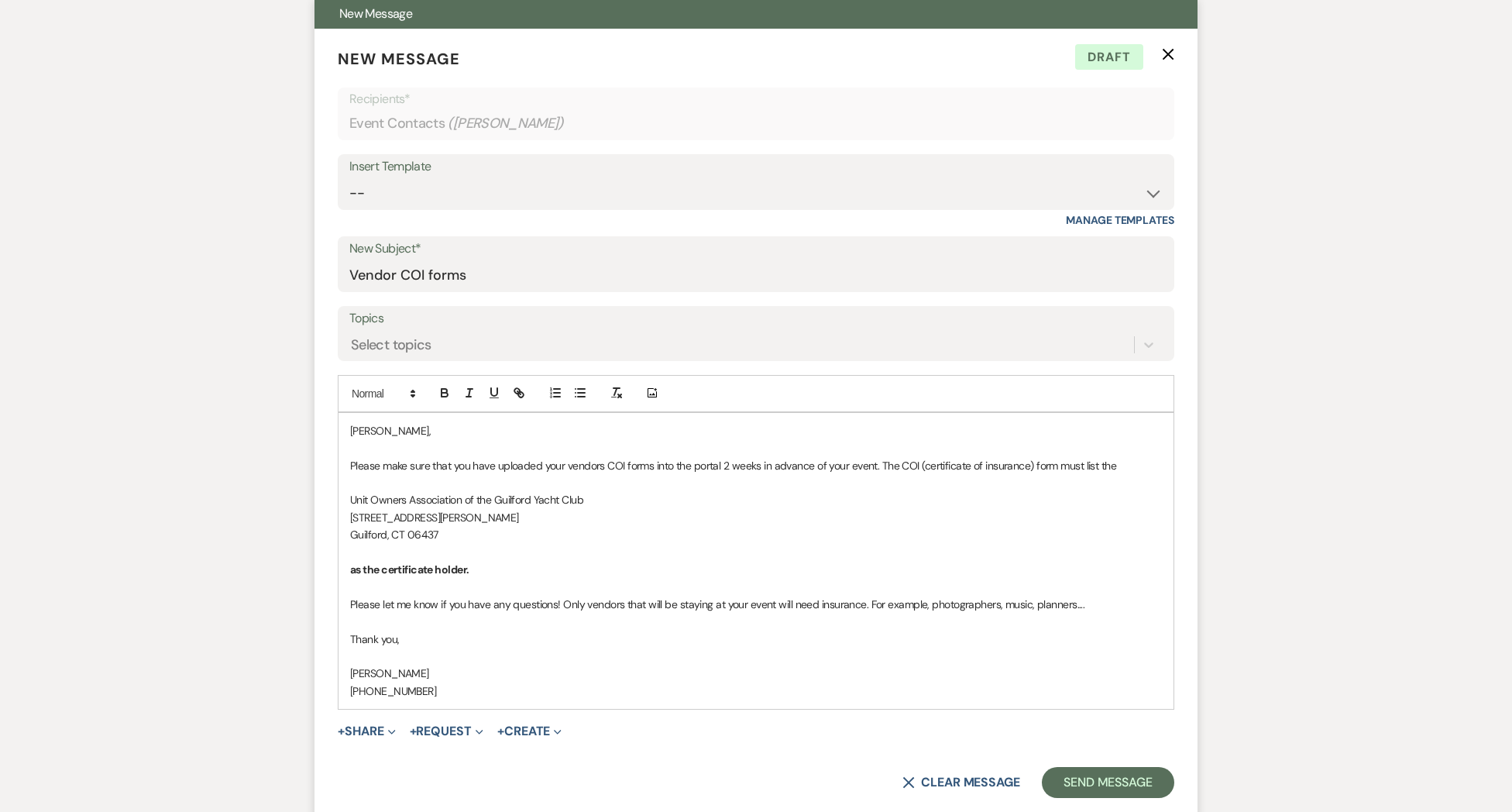
scroll to position [779, 0]
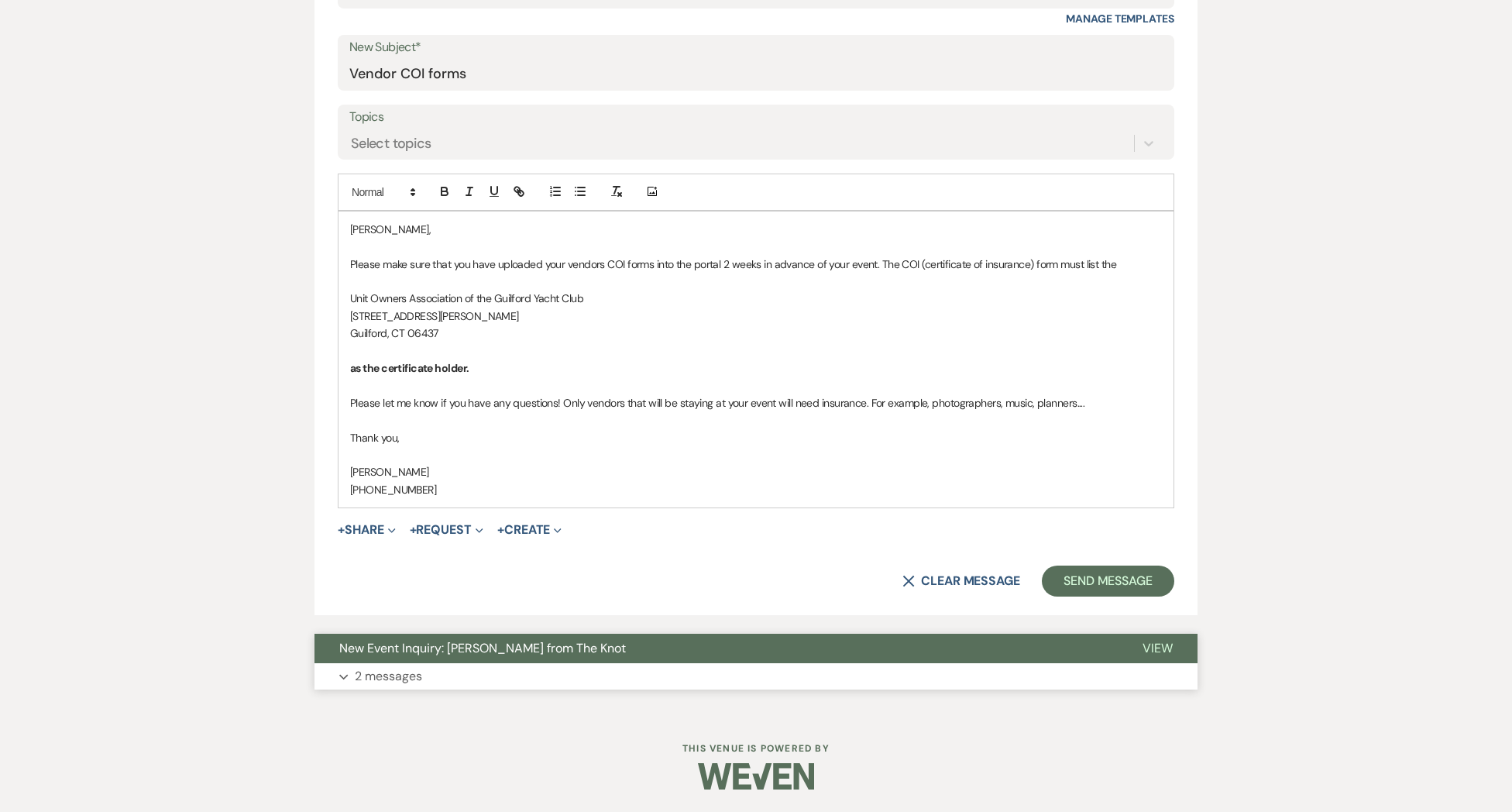
drag, startPoint x: 1153, startPoint y: 646, endPoint x: 1103, endPoint y: 643, distance: 50.1
click at [1153, 646] on span "View" at bounding box center [1157, 648] width 30 height 16
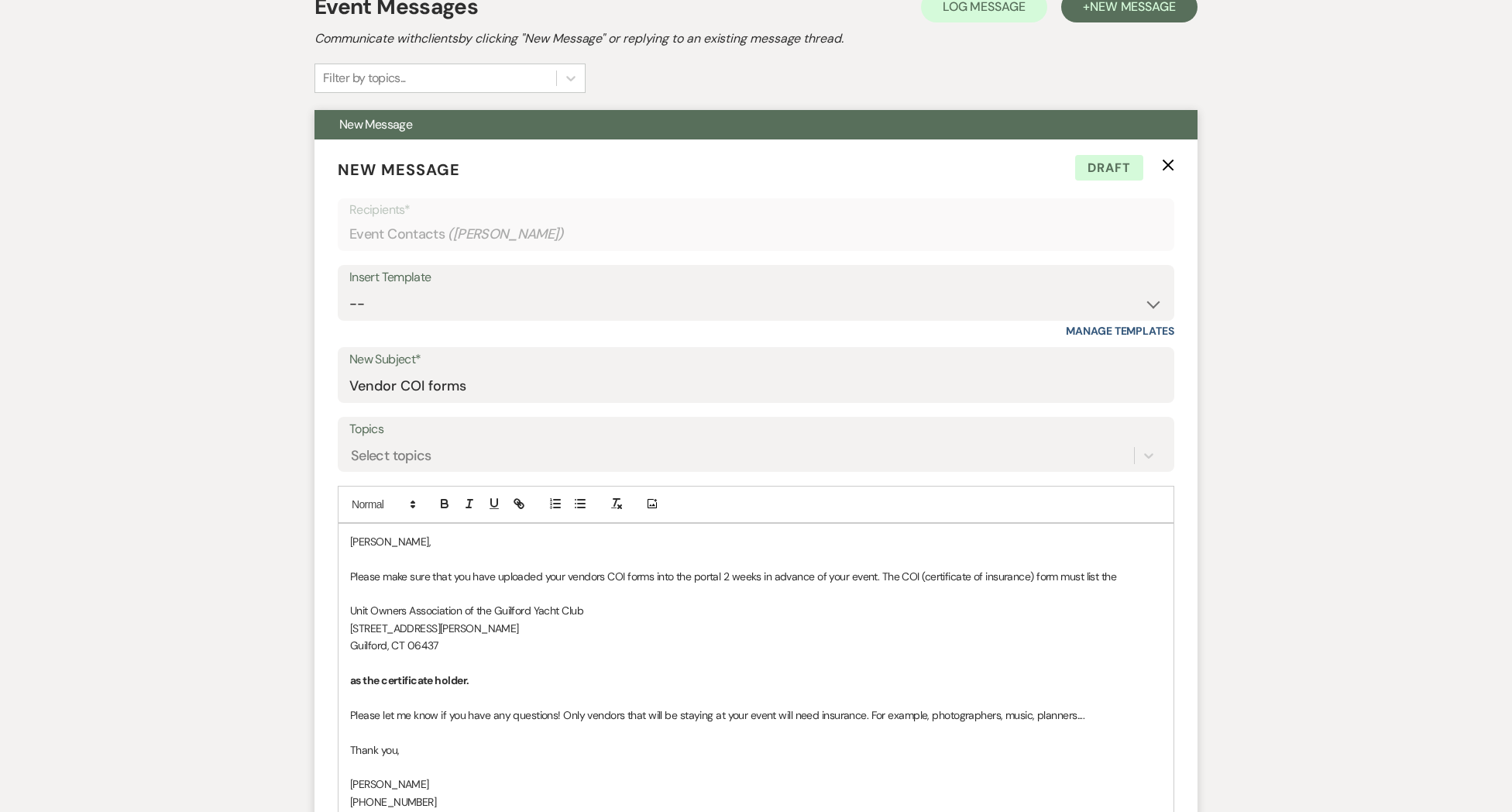
scroll to position [464, 0]
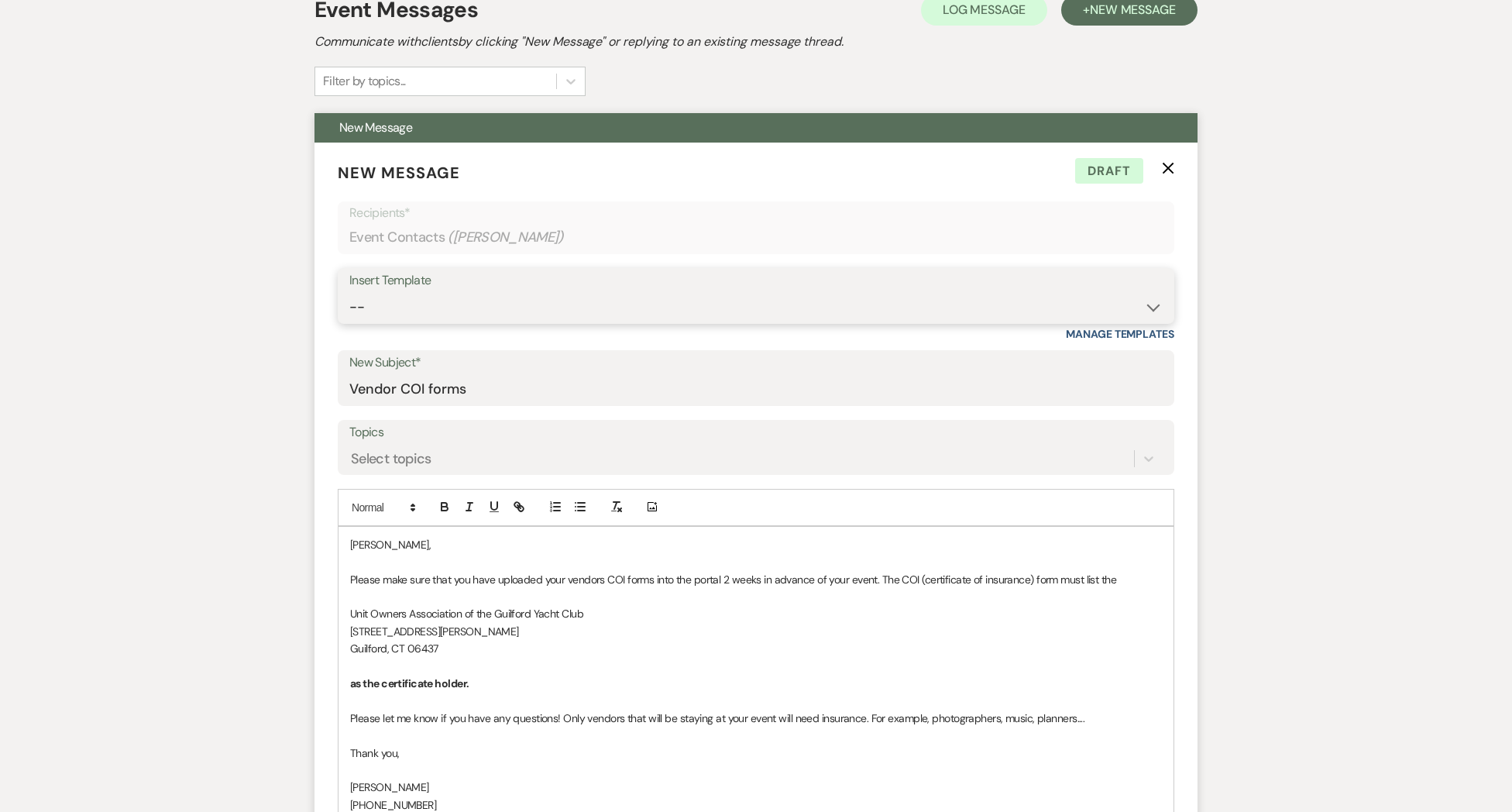
click at [399, 299] on select "-- Weven Planning Portal Introduction (Booked Events) Initial Inquiry Response …" at bounding box center [756, 306] width 814 height 30
click at [349, 292] on select "-- Weven Planning Portal Introduction (Booked Events) Initial Inquiry Response …" at bounding box center [756, 306] width 814 height 30
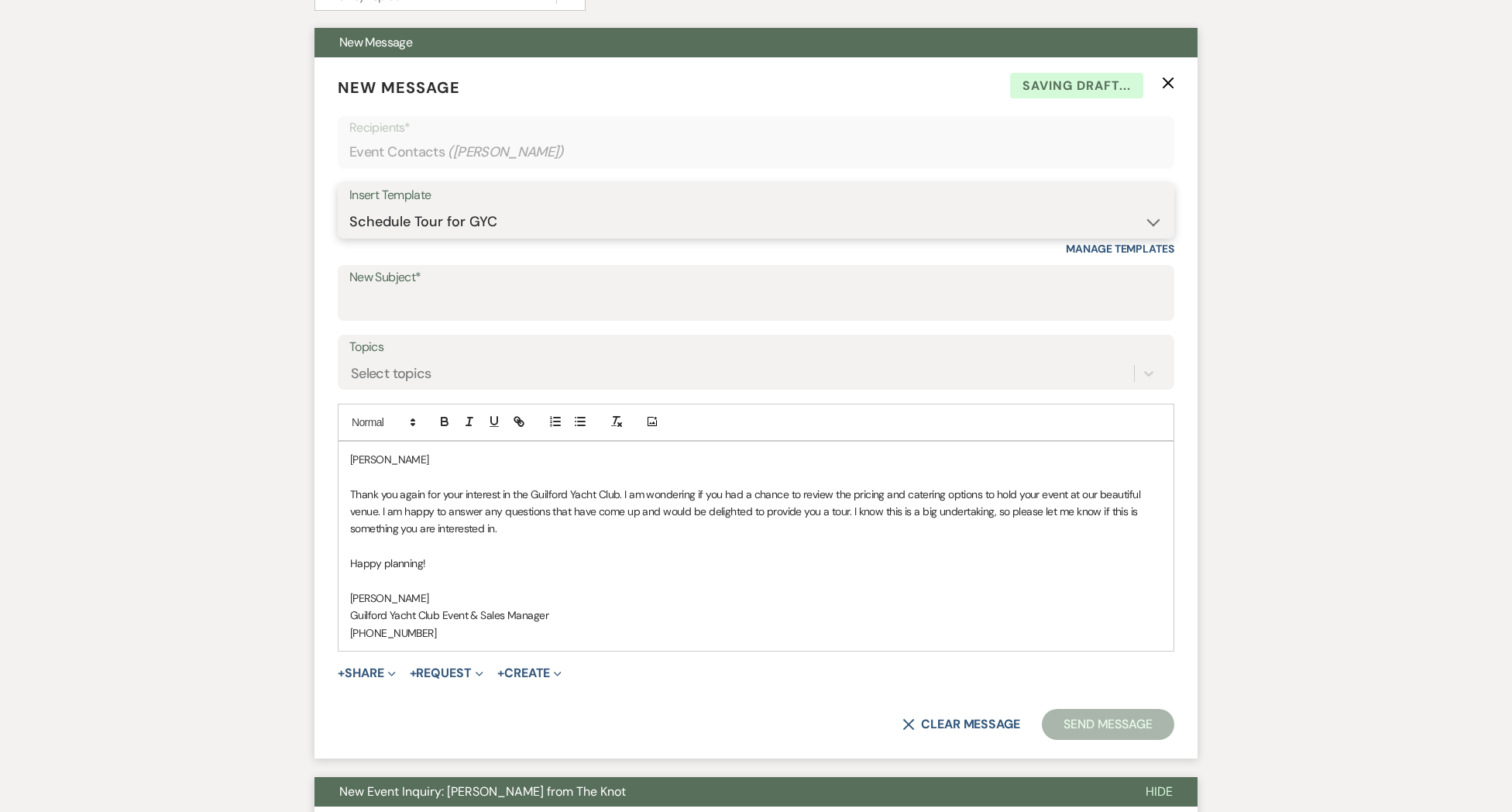
scroll to position [719, 0]
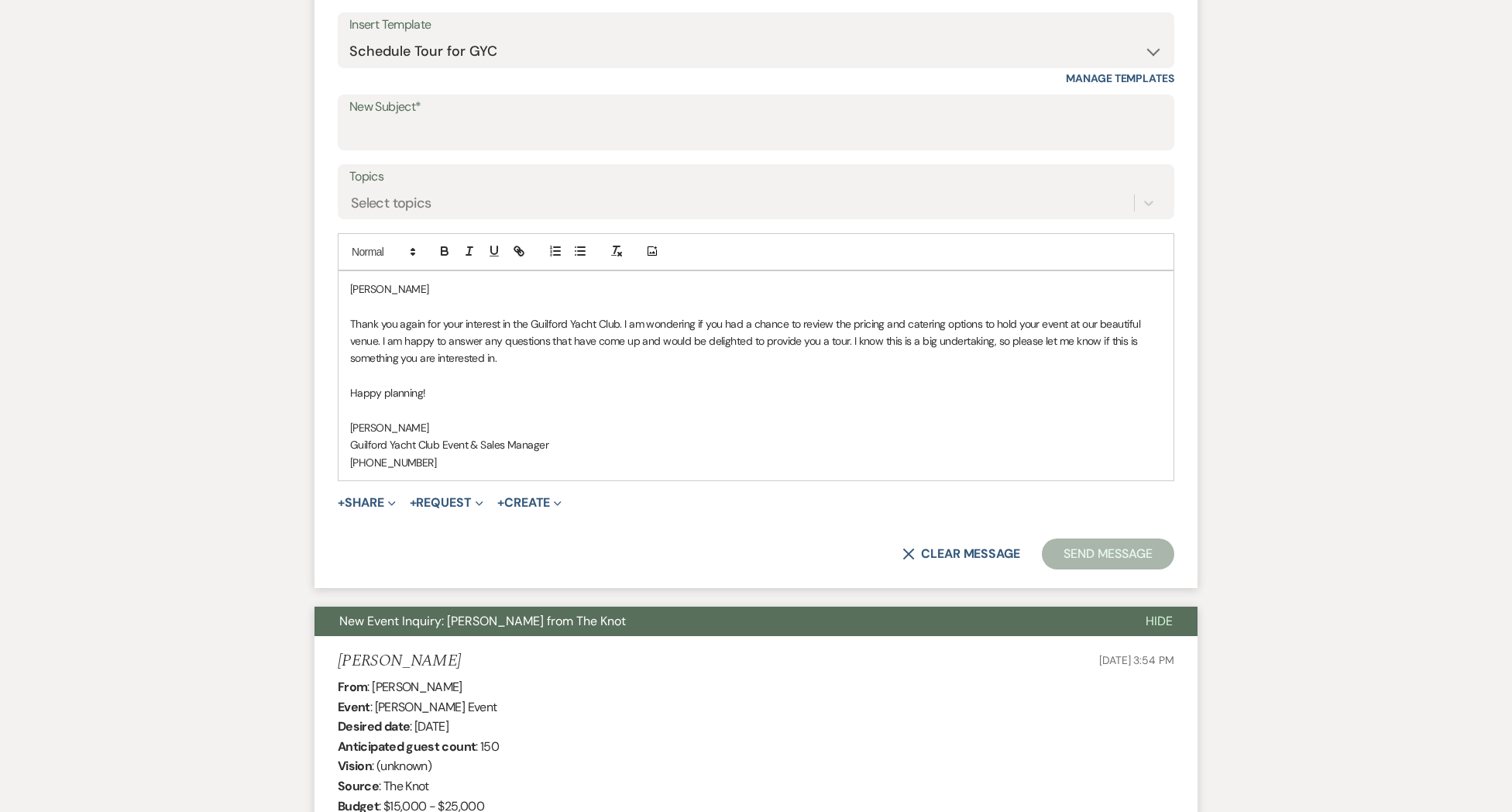
click at [406, 292] on p "[PERSON_NAME]" at bounding box center [756, 289] width 812 height 17
drag, startPoint x: 527, startPoint y: 133, endPoint x: 529, endPoint y: 145, distance: 12.2
click at [527, 133] on input "New Subject*" at bounding box center [756, 133] width 814 height 30
drag, startPoint x: 1113, startPoint y: 548, endPoint x: 1099, endPoint y: 549, distance: 14.0
click at [1113, 548] on button "Send Message" at bounding box center [1108, 554] width 132 height 31
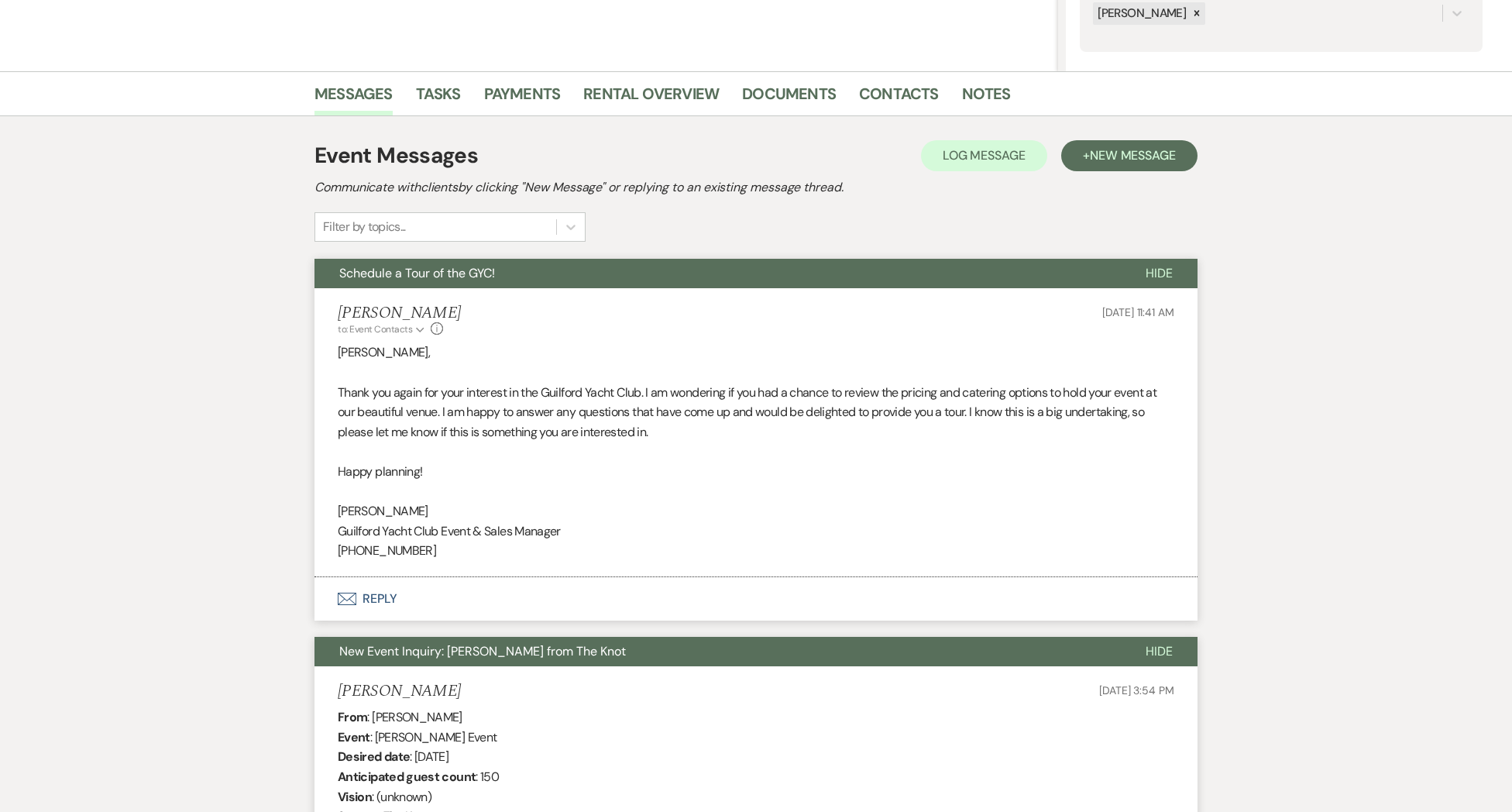
scroll to position [0, 0]
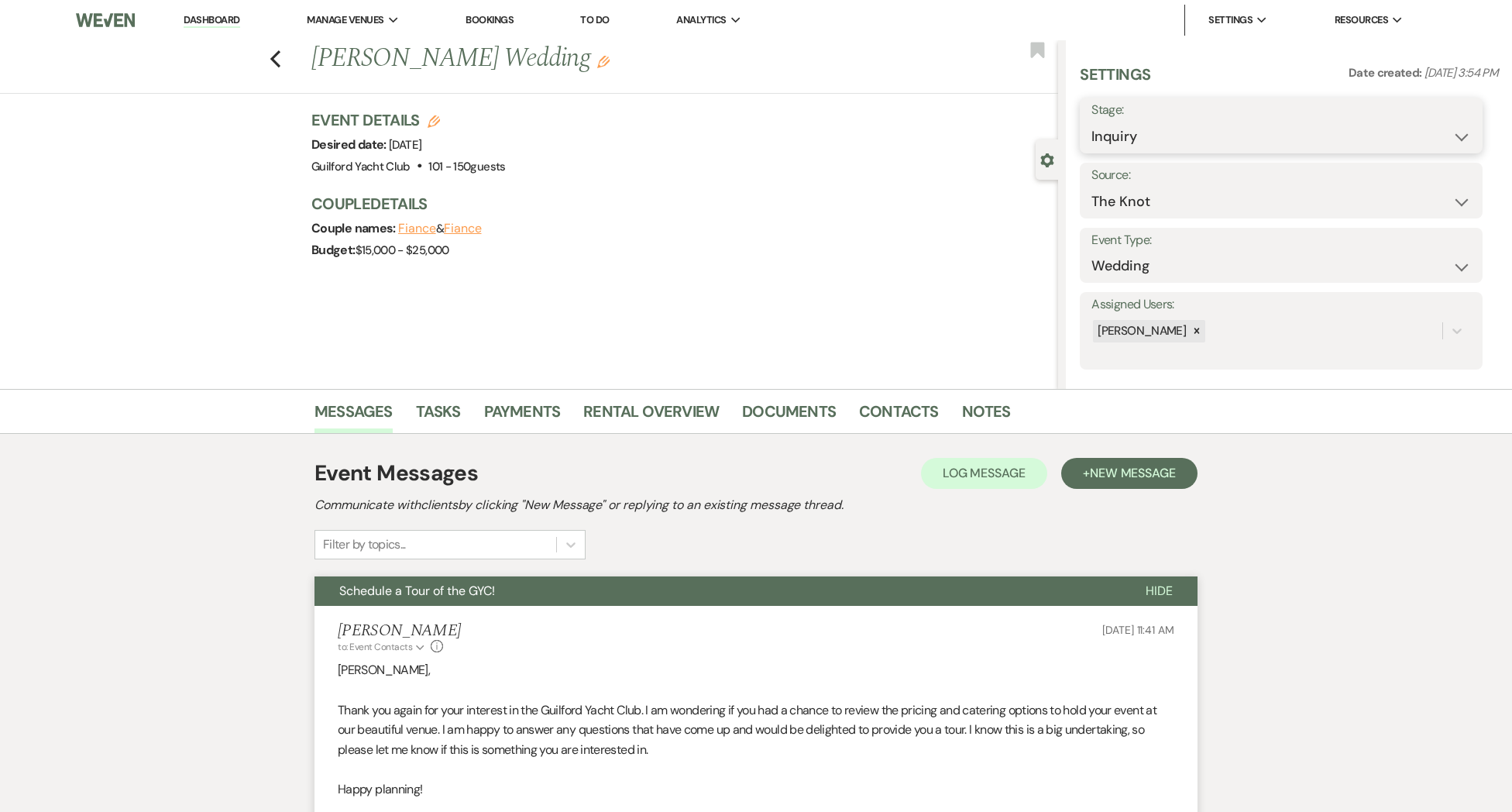
click at [1195, 135] on select "Inquiry Follow Up Tour Requested Tour Confirmed Toured Proposal Sent Booked Lost" at bounding box center [1281, 136] width 380 height 30
click at [1091, 121] on select "Inquiry Follow Up Tour Requested Tour Confirmed Toured Proposal Sent Booked Lost" at bounding box center [1281, 136] width 380 height 30
click at [1127, 202] on select "Booked Elsewhere Budget Date Unavailable No Response Not a Good Match Capacity …" at bounding box center [1232, 201] width 282 height 30
click at [1091, 187] on select "Booked Elsewhere Budget Date Unavailable No Response Not a Good Match Capacity …" at bounding box center [1232, 201] width 282 height 30
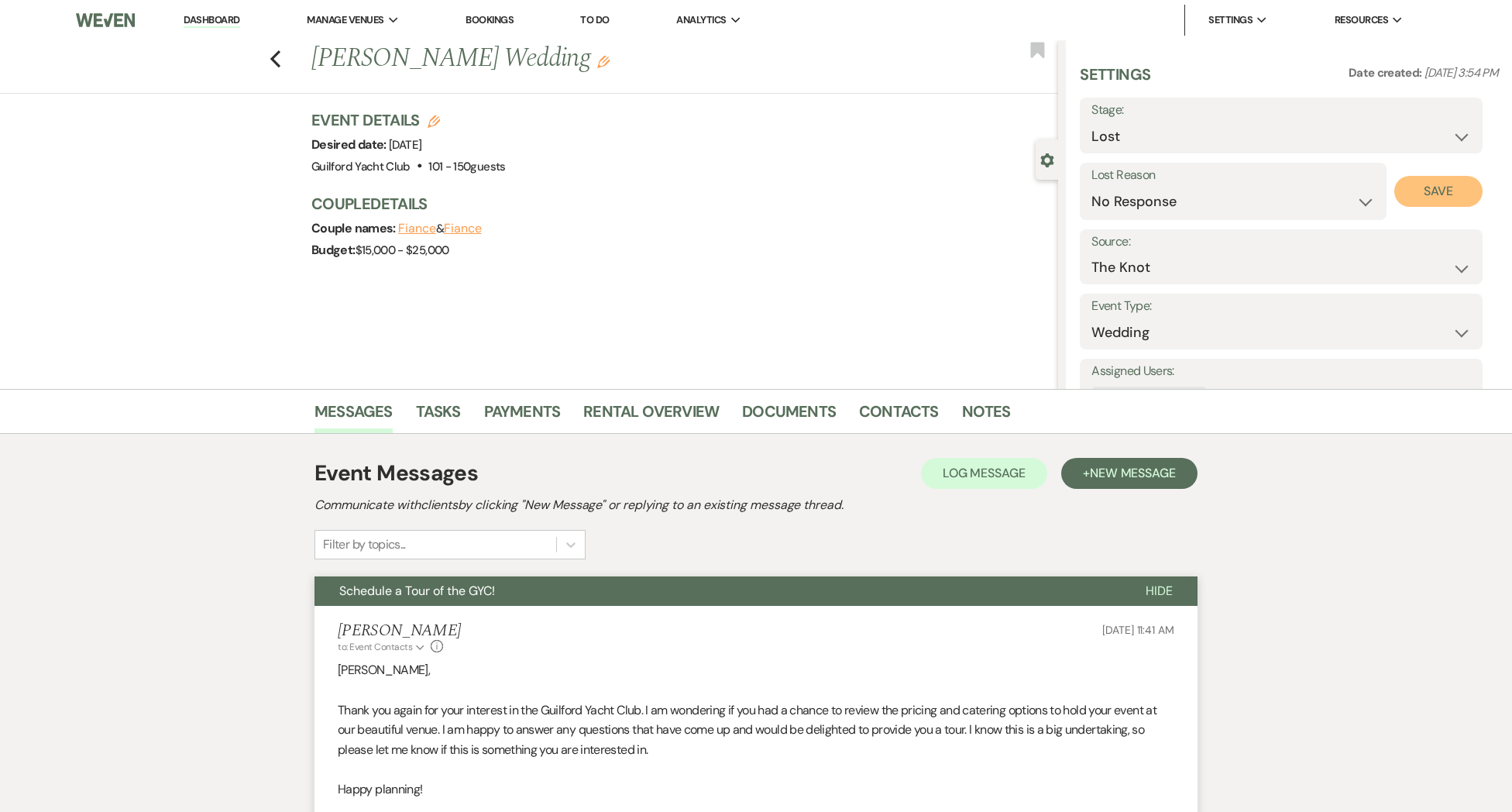
click at [1464, 193] on button "Save" at bounding box center [1439, 191] width 89 height 31
click at [275, 61] on use "button" at bounding box center [275, 59] width 10 height 17
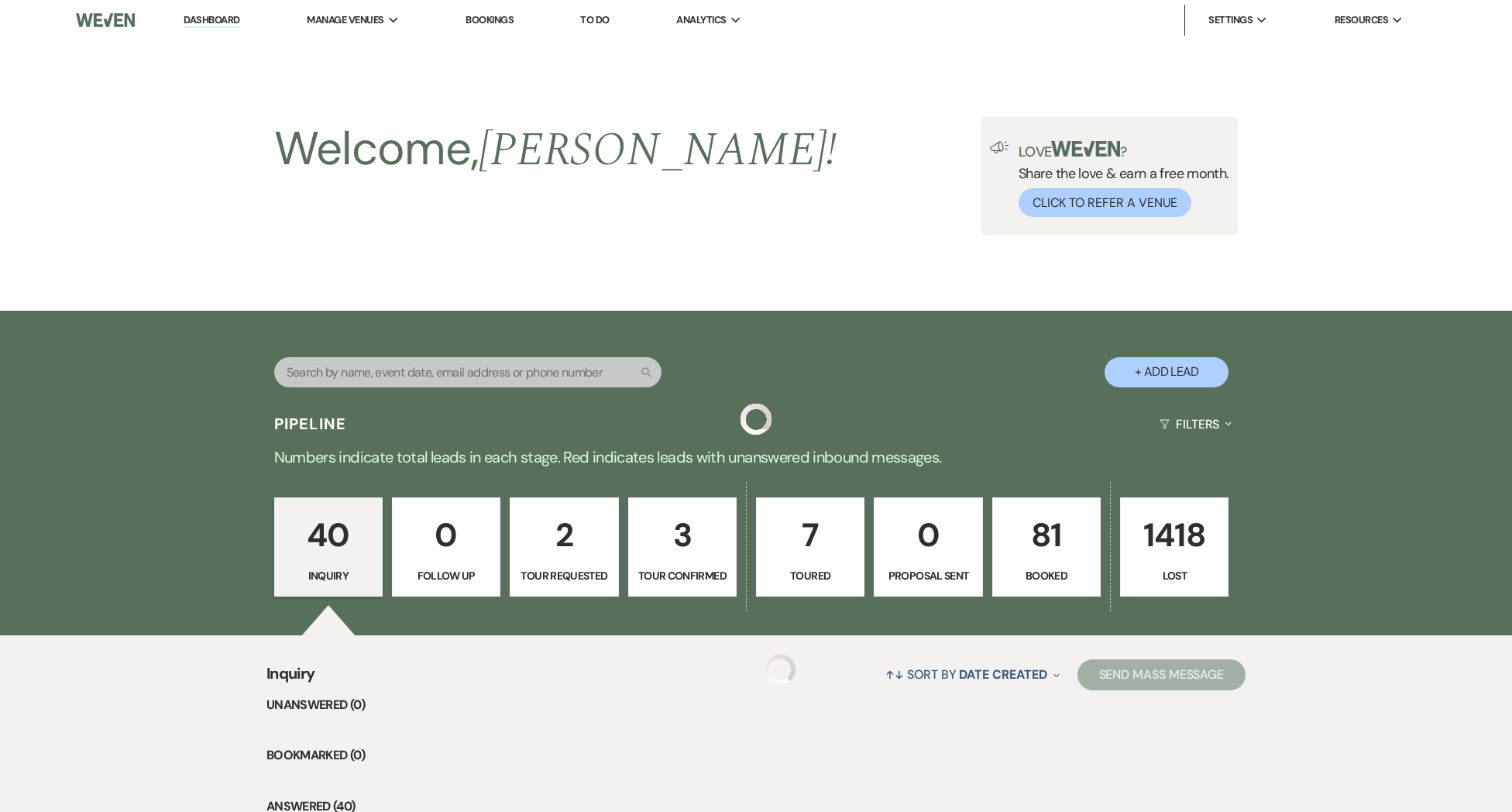
scroll to position [3544, 0]
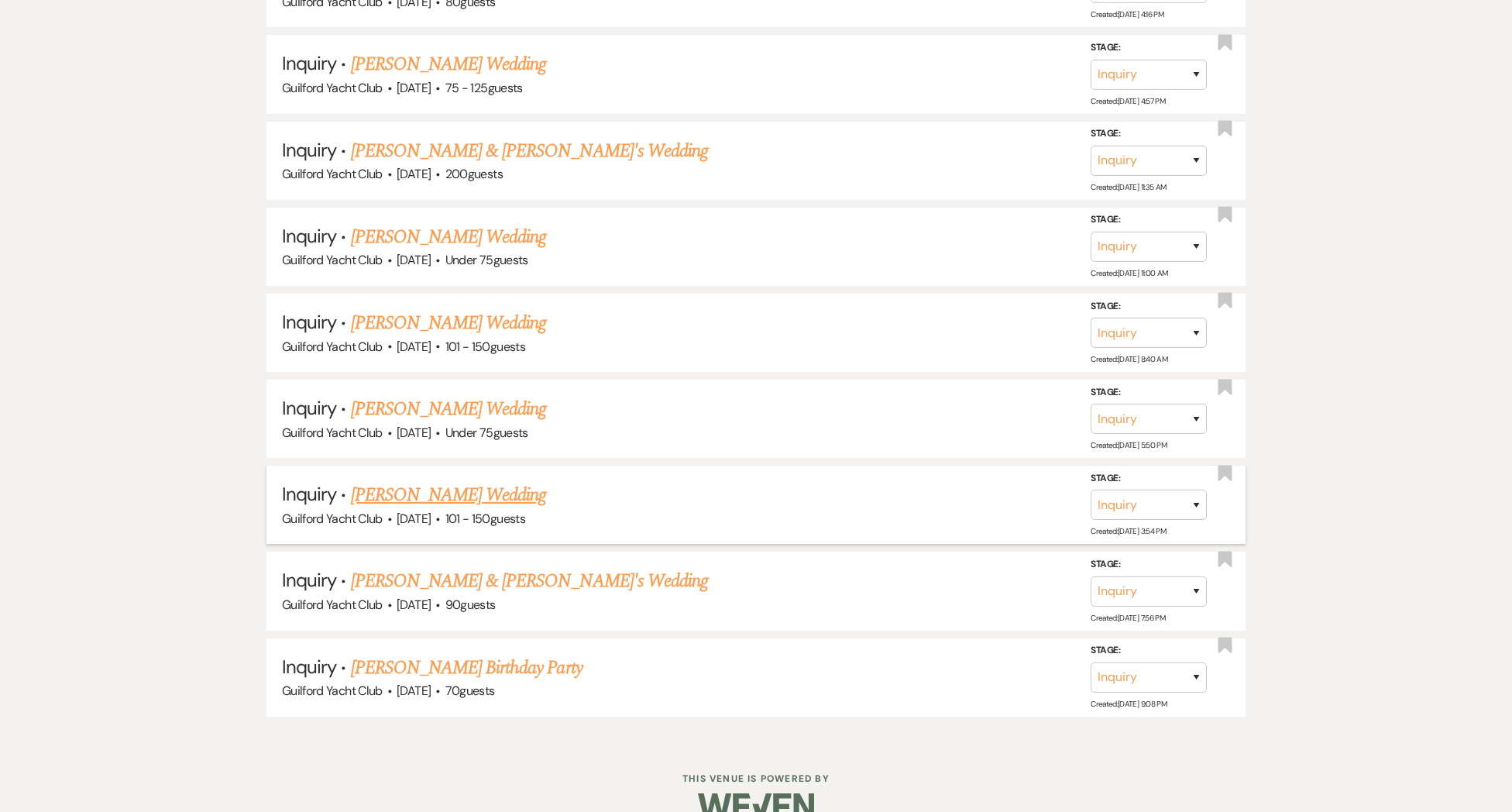
click at [398, 481] on link "[PERSON_NAME] Wedding" at bounding box center [449, 495] width 196 height 28
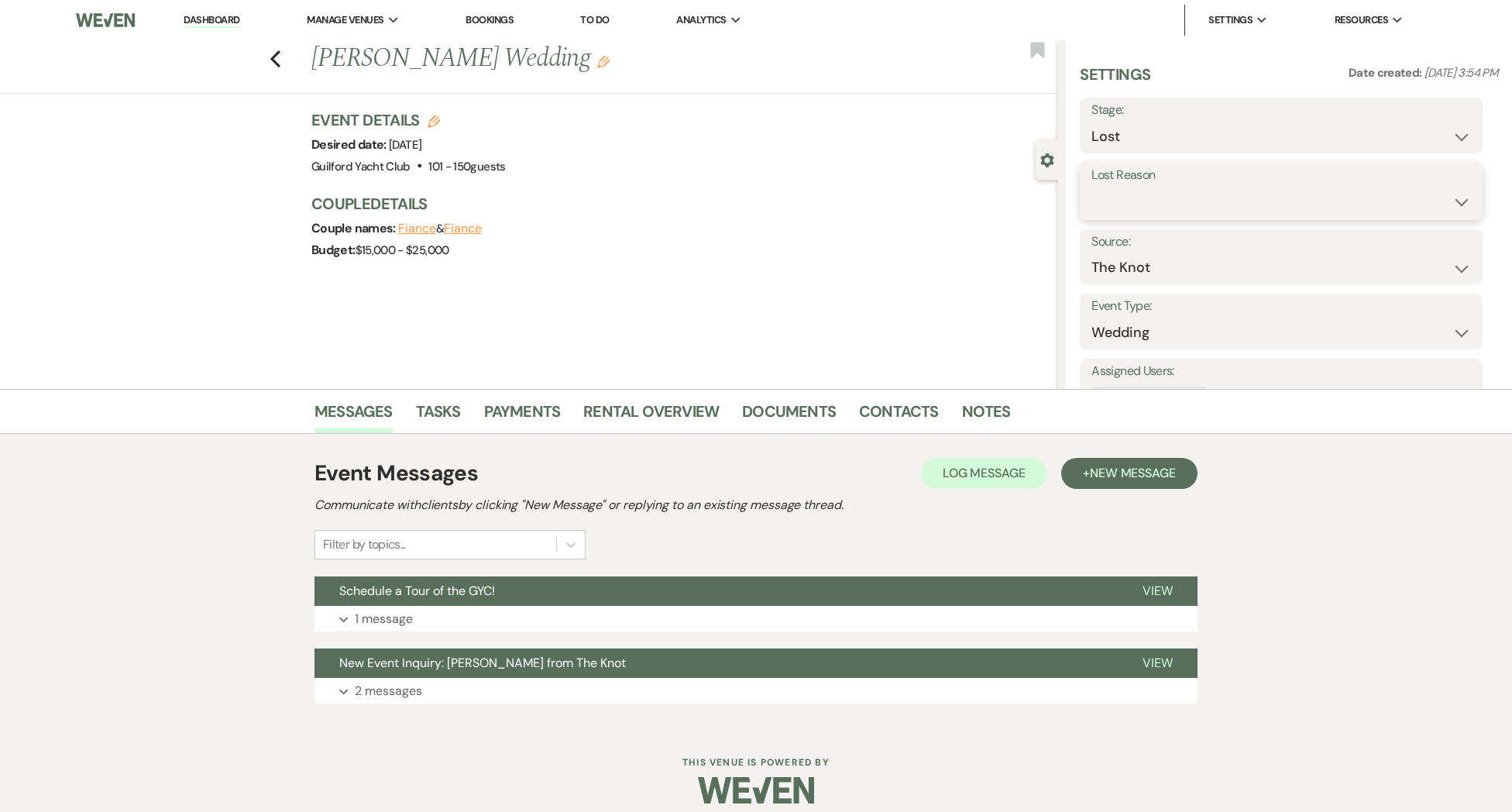
click at [1117, 207] on select "Booked Elsewhere Budget Date Unavailable No Response Not a Good Match Capacity …" at bounding box center [1281, 201] width 380 height 30
click at [1091, 187] on select "Booked Elsewhere Budget Date Unavailable No Response Not a Good Match Capacity …" at bounding box center [1281, 201] width 380 height 30
drag, startPoint x: 1461, startPoint y: 191, endPoint x: 1444, endPoint y: 182, distance: 19.2
click at [1461, 191] on button "Save" at bounding box center [1439, 191] width 89 height 31
click at [278, 64] on use "button" at bounding box center [275, 59] width 10 height 17
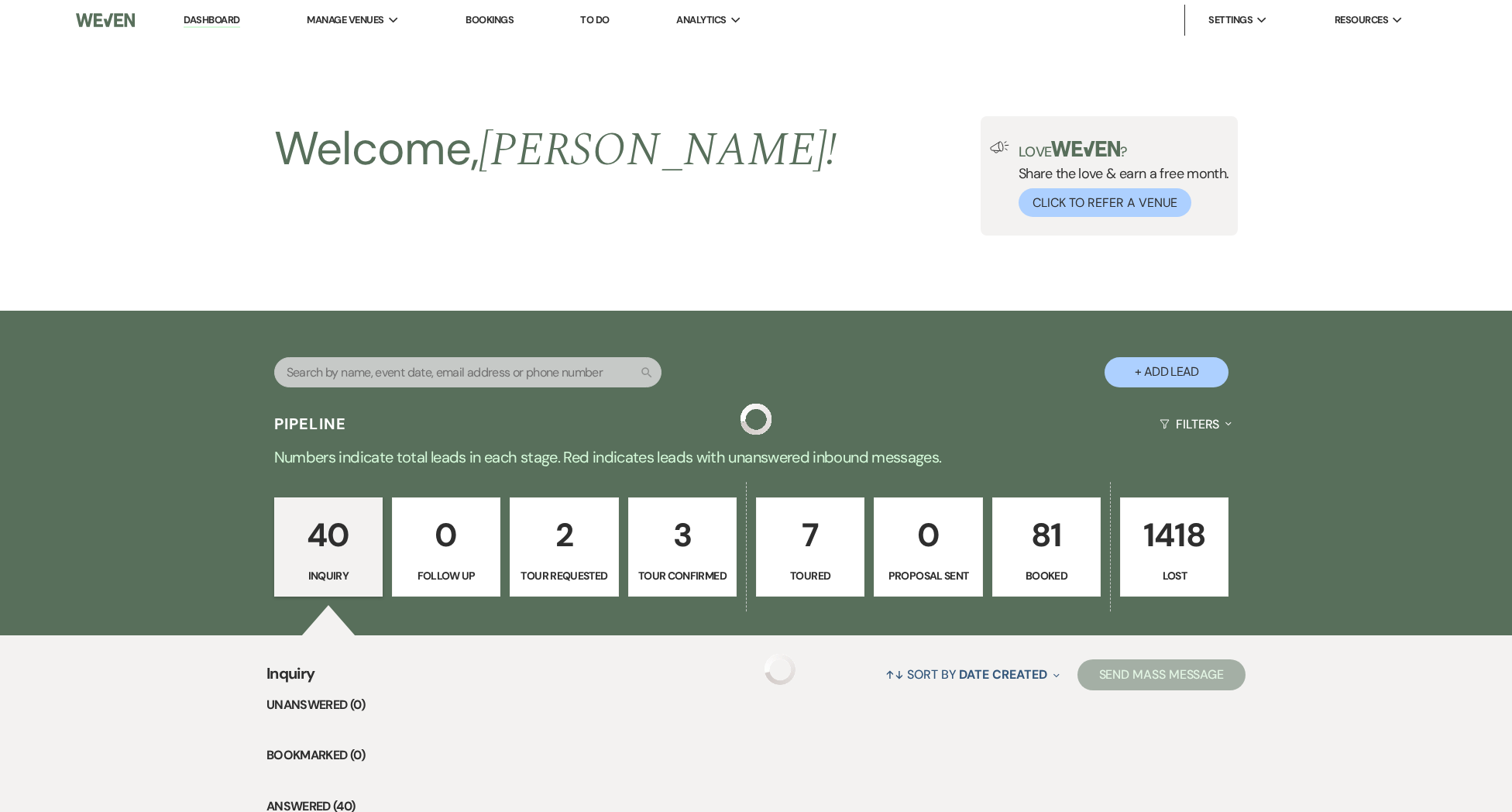
scroll to position [3459, 0]
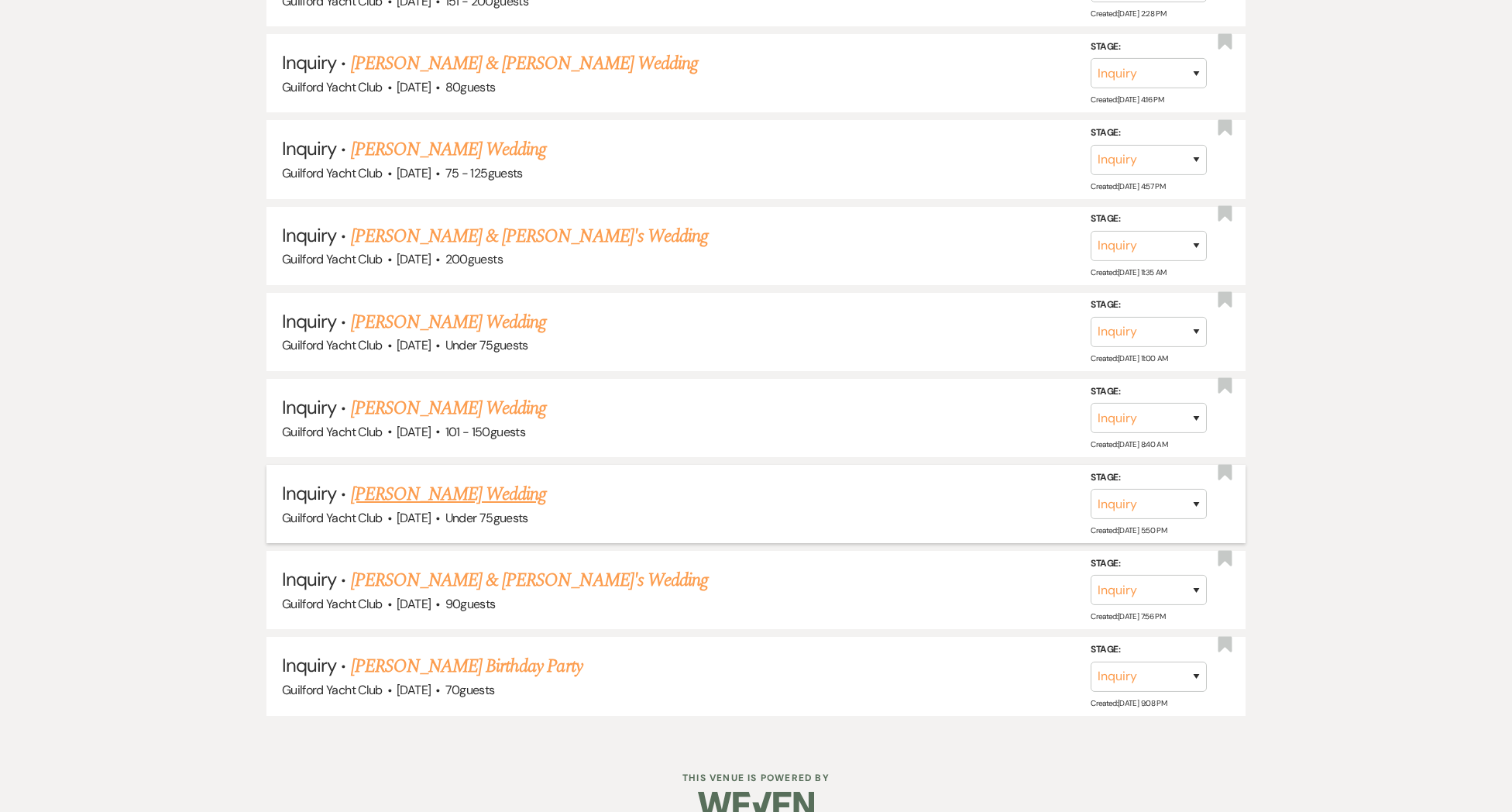
click at [406, 480] on link "[PERSON_NAME] Wedding" at bounding box center [449, 494] width 196 height 28
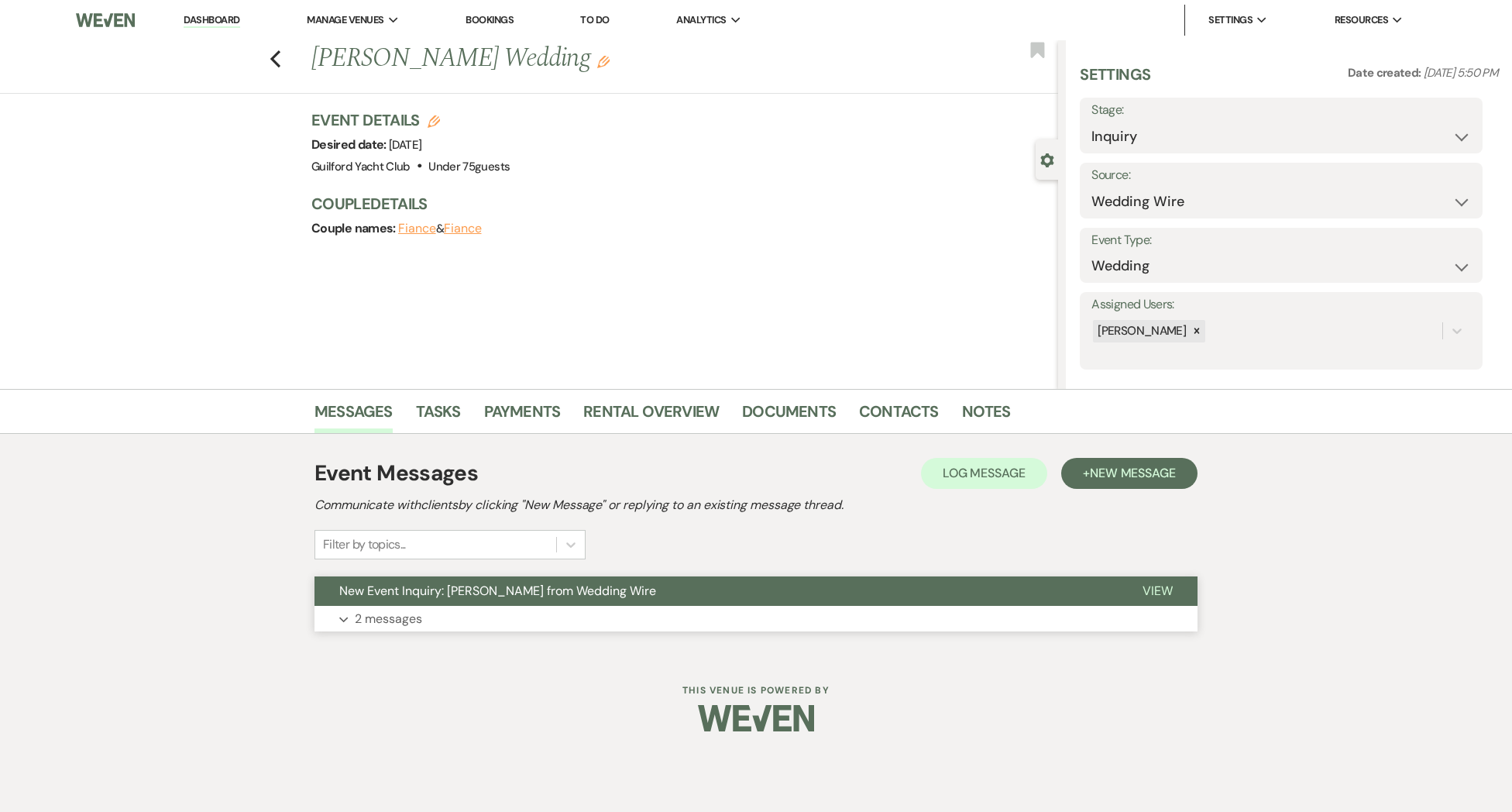
drag, startPoint x: 1167, startPoint y: 600, endPoint x: 1115, endPoint y: 600, distance: 52.0
click at [1167, 600] on button "View" at bounding box center [1157, 591] width 80 height 30
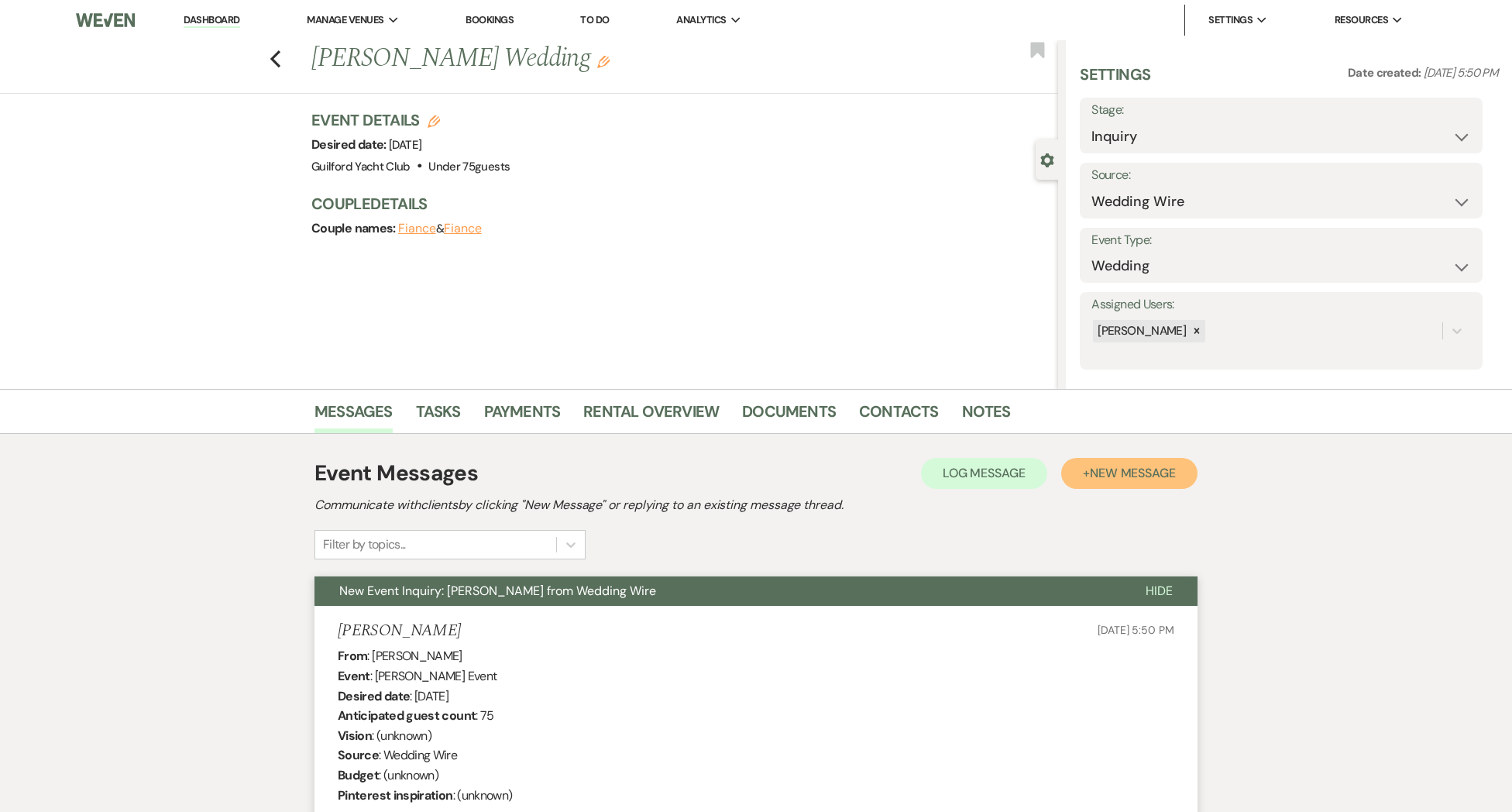
click at [1109, 474] on span "New Message" at bounding box center [1132, 473] width 86 height 16
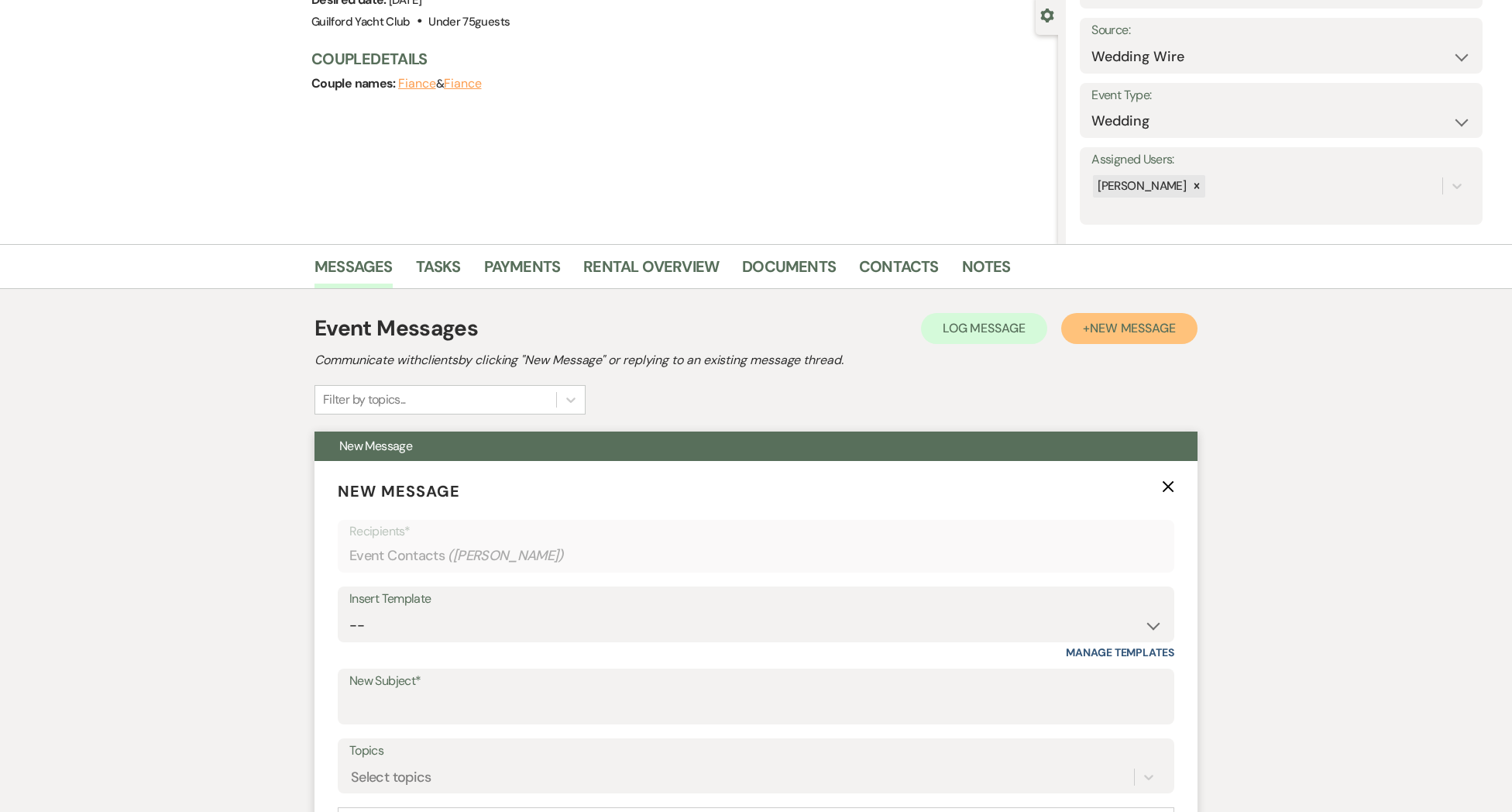
scroll to position [182, 0]
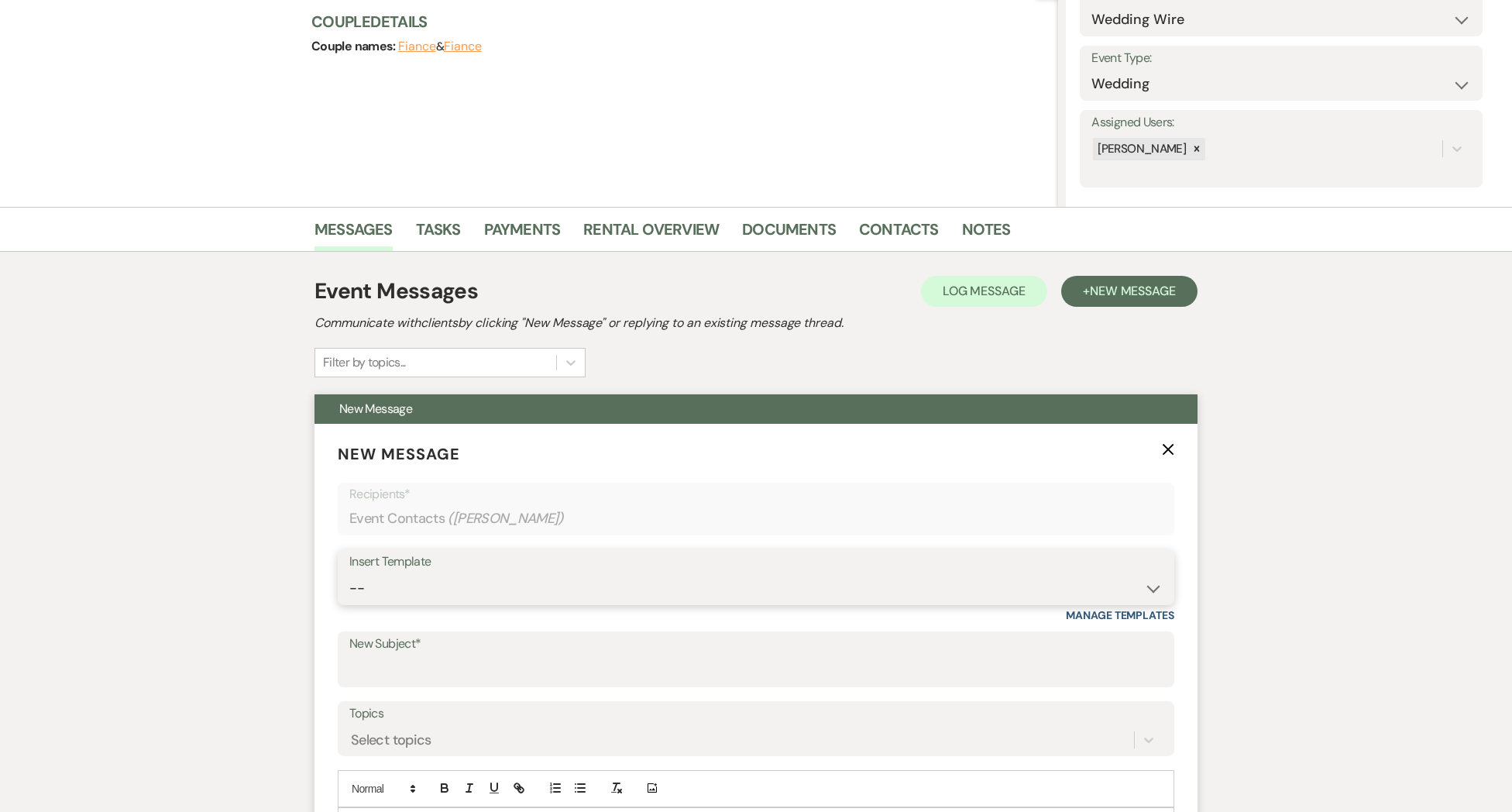
click at [380, 586] on select "-- Weven Planning Portal Introduction (Booked Events) Initial Inquiry Response …" at bounding box center [756, 588] width 814 height 30
click at [349, 573] on select "-- Weven Planning Portal Introduction (Booked Events) Initial Inquiry Response …" at bounding box center [756, 588] width 814 height 30
click at [364, 670] on input "New Subject*" at bounding box center [756, 670] width 814 height 30
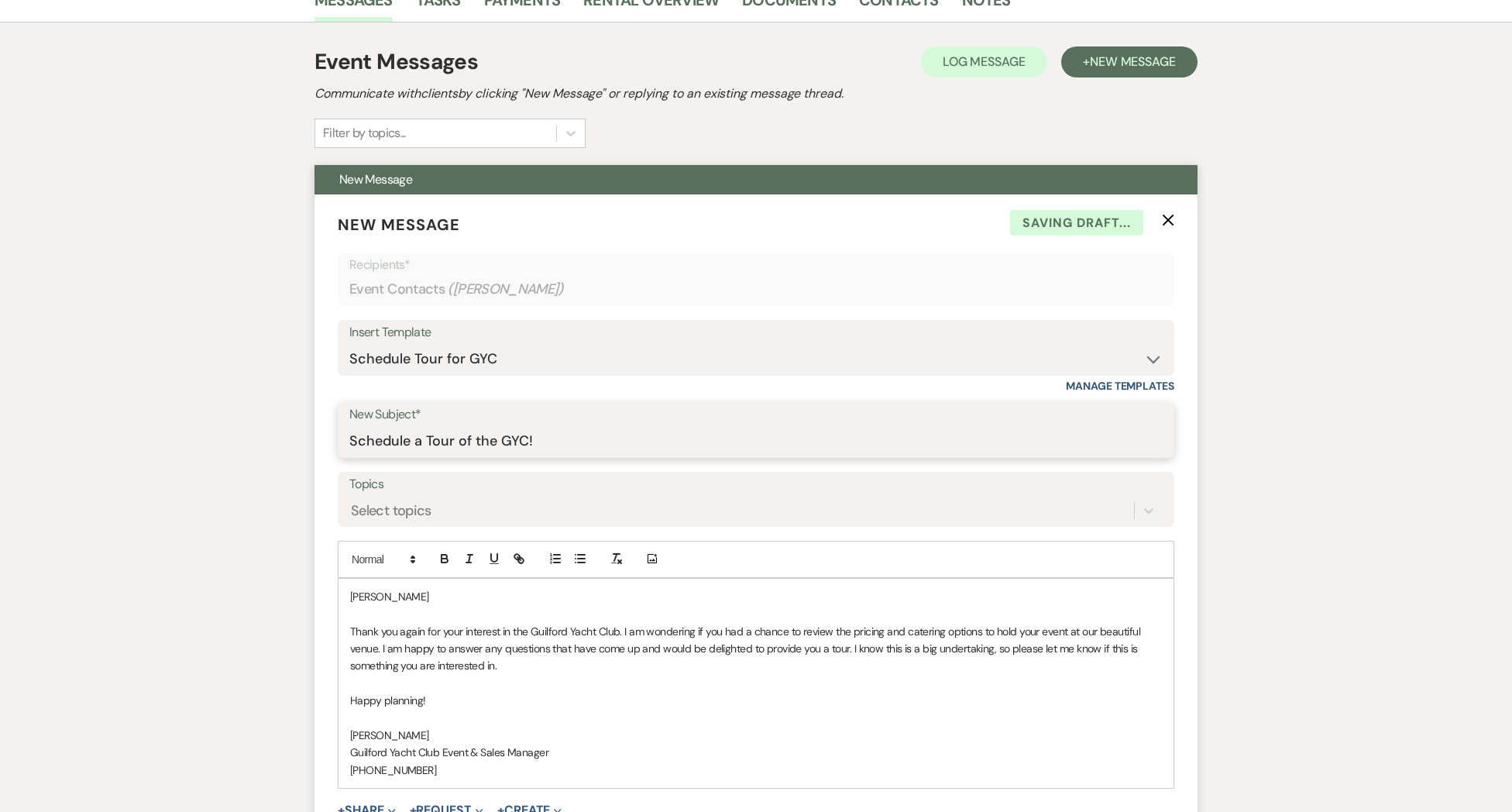
scroll to position [499, 0]
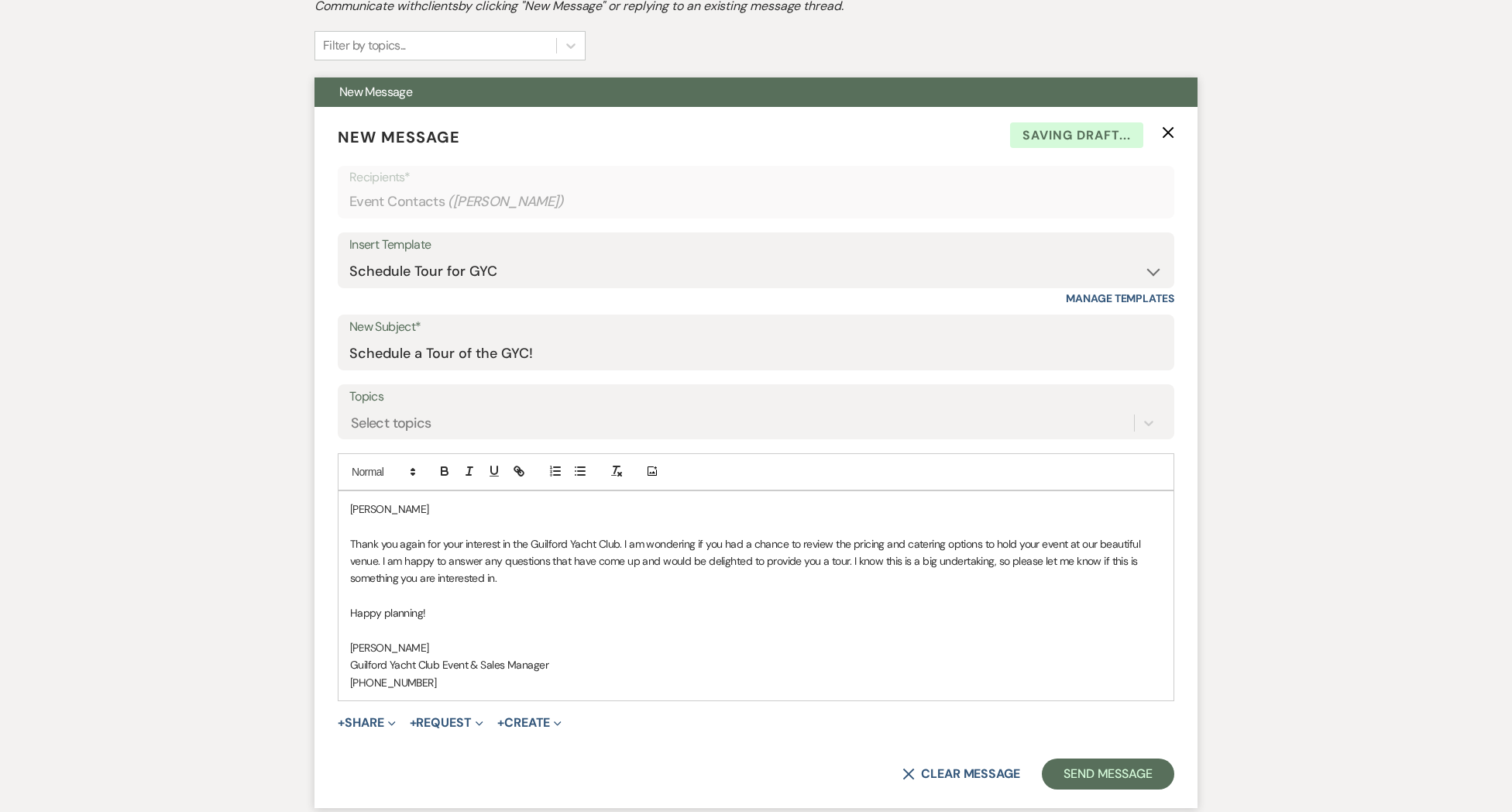
click at [429, 507] on p "[PERSON_NAME]" at bounding box center [756, 509] width 812 height 17
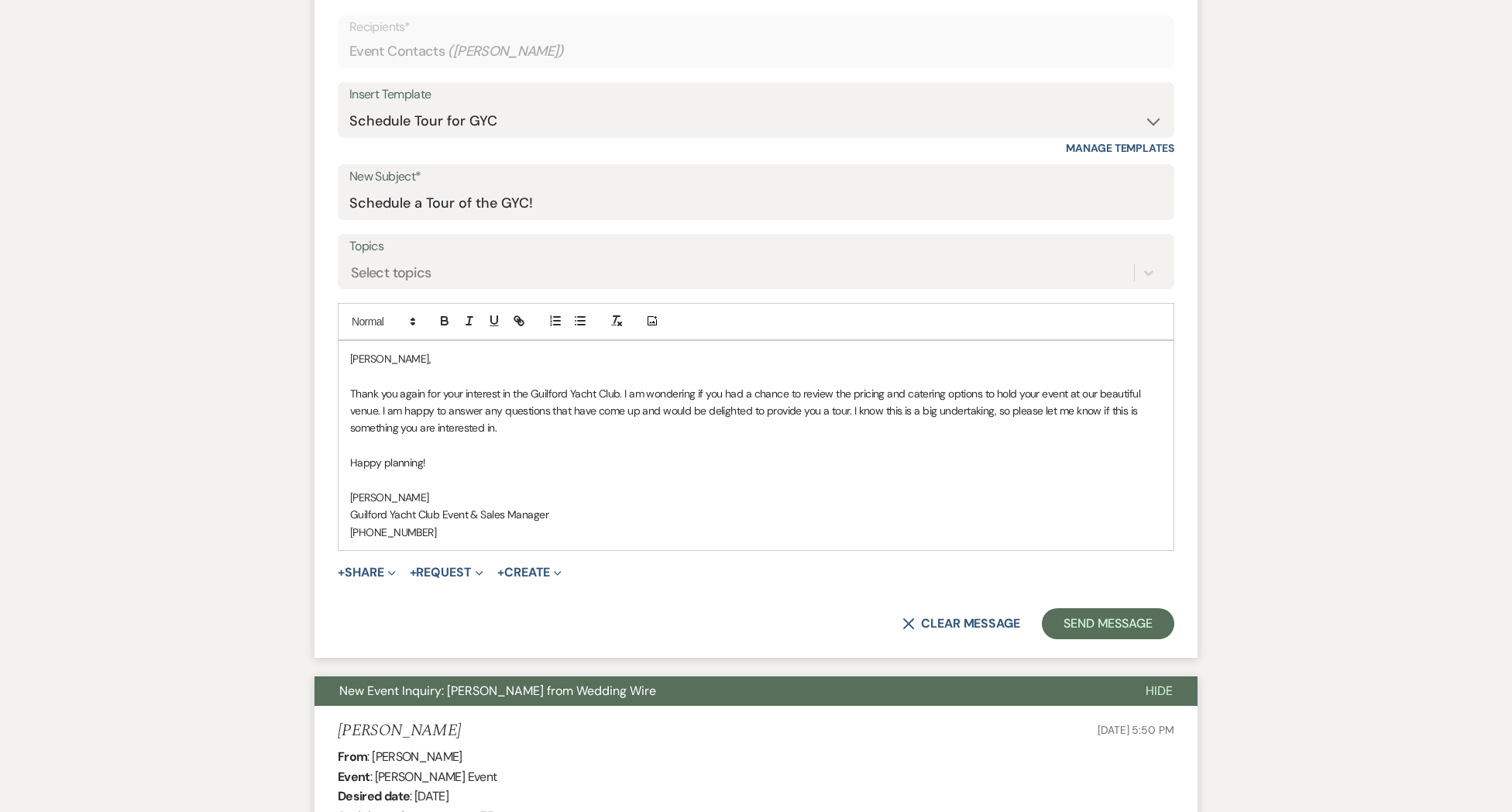
scroll to position [685, 0]
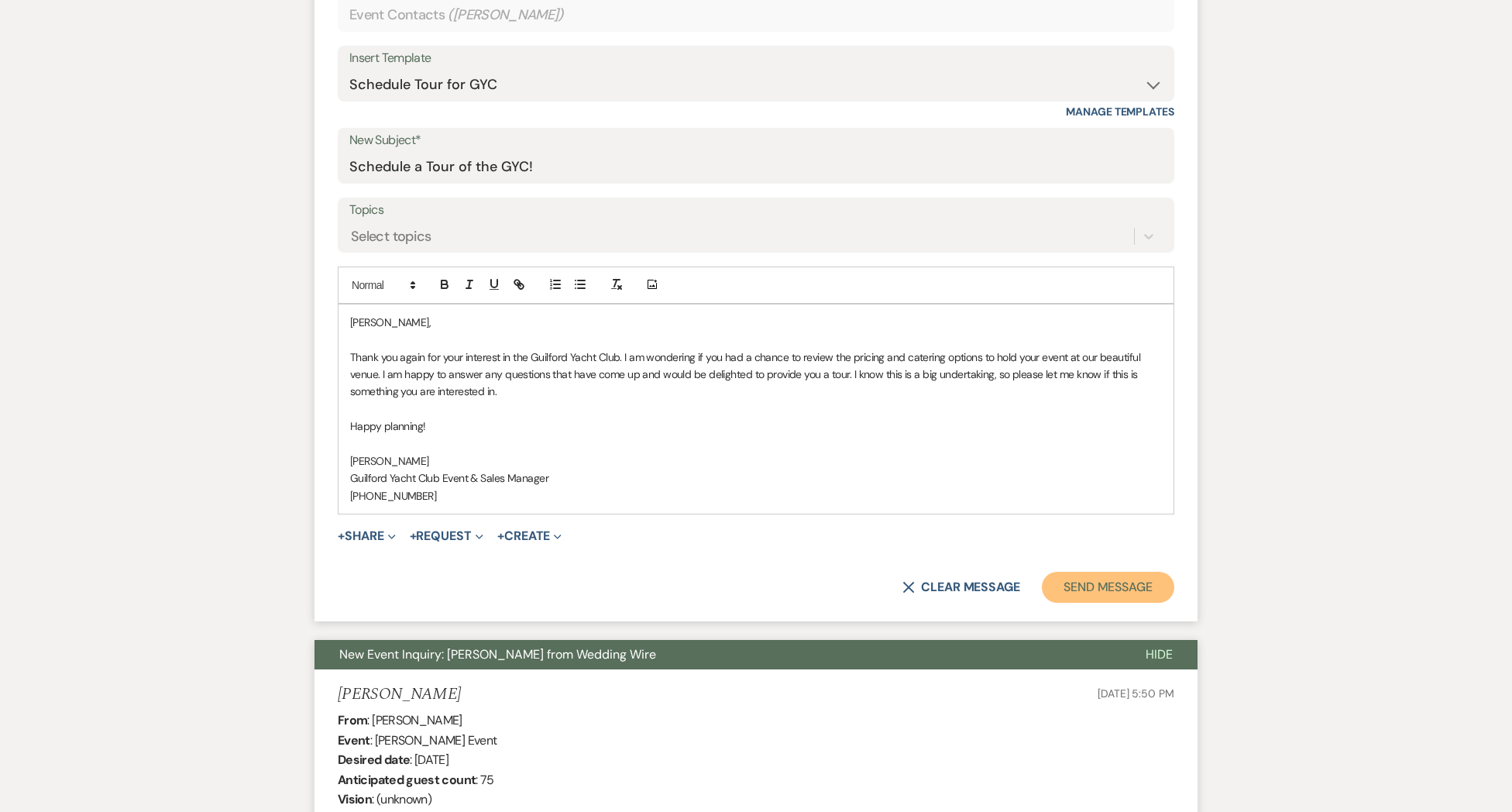
click at [1099, 593] on button "Send Message" at bounding box center [1108, 587] width 132 height 31
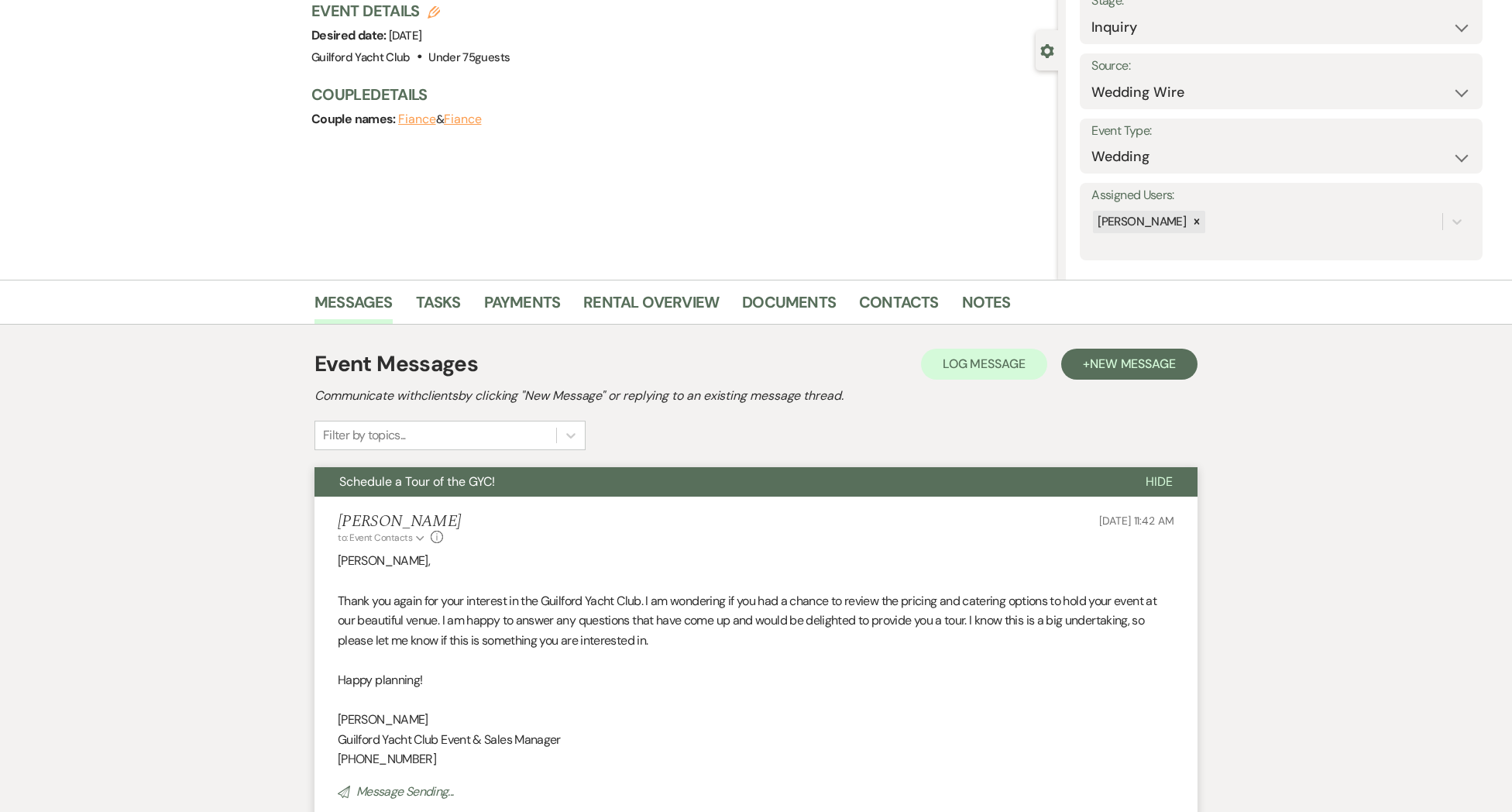
scroll to position [0, 0]
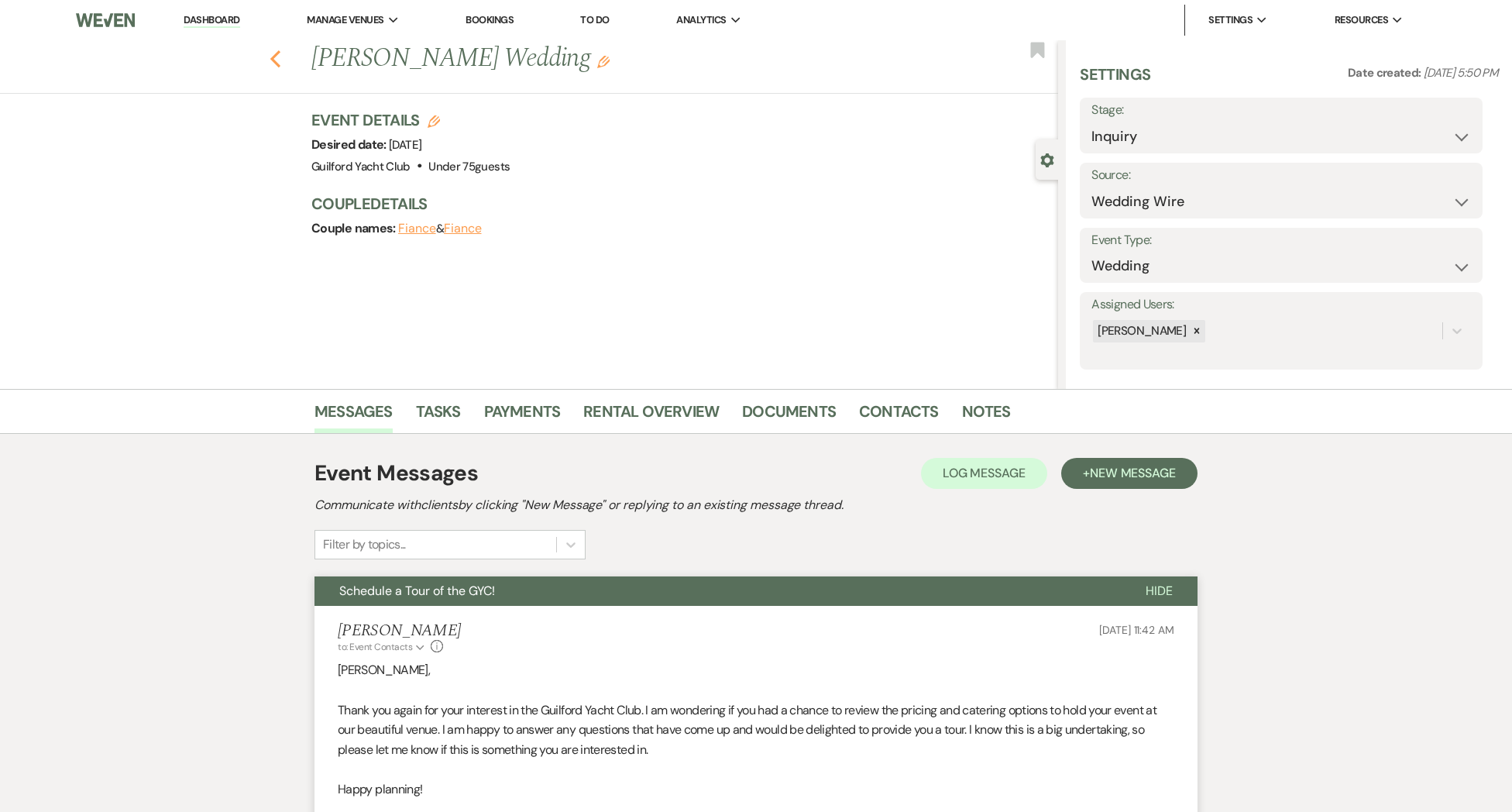
click at [279, 61] on icon "Previous" at bounding box center [275, 59] width 12 height 19
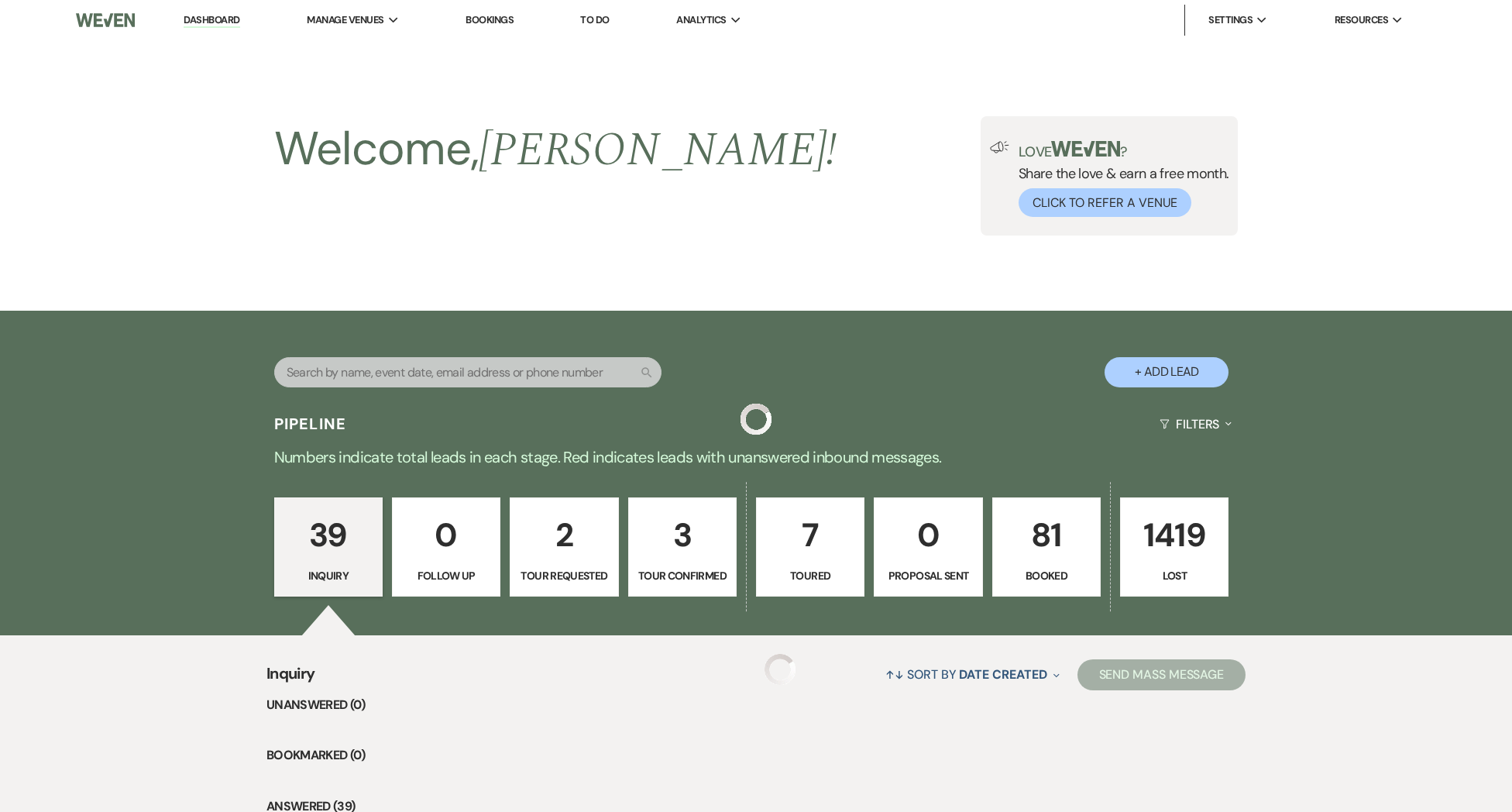
scroll to position [3459, 0]
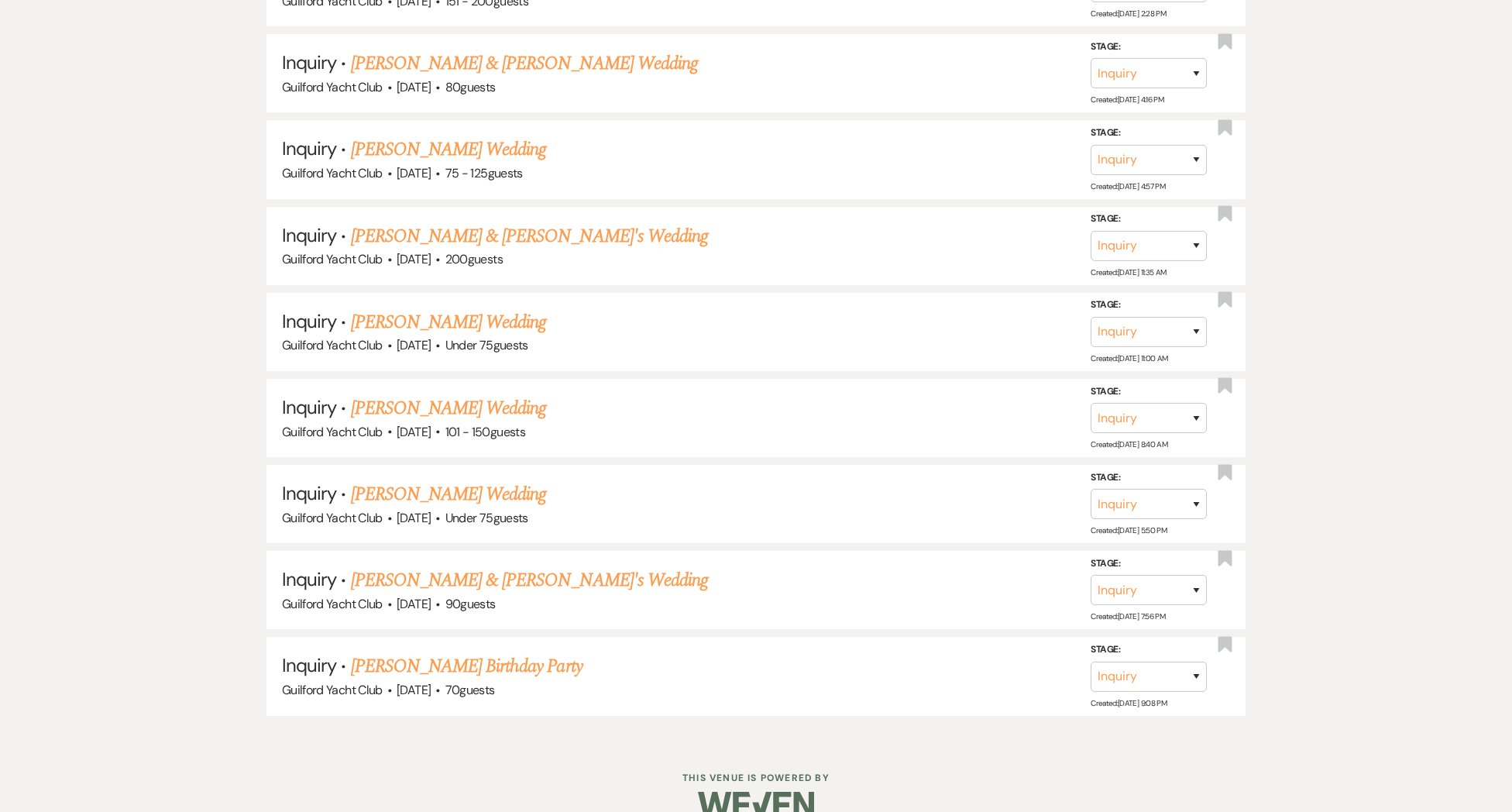
click at [373, 394] on link "[PERSON_NAME] Wedding" at bounding box center [449, 408] width 196 height 28
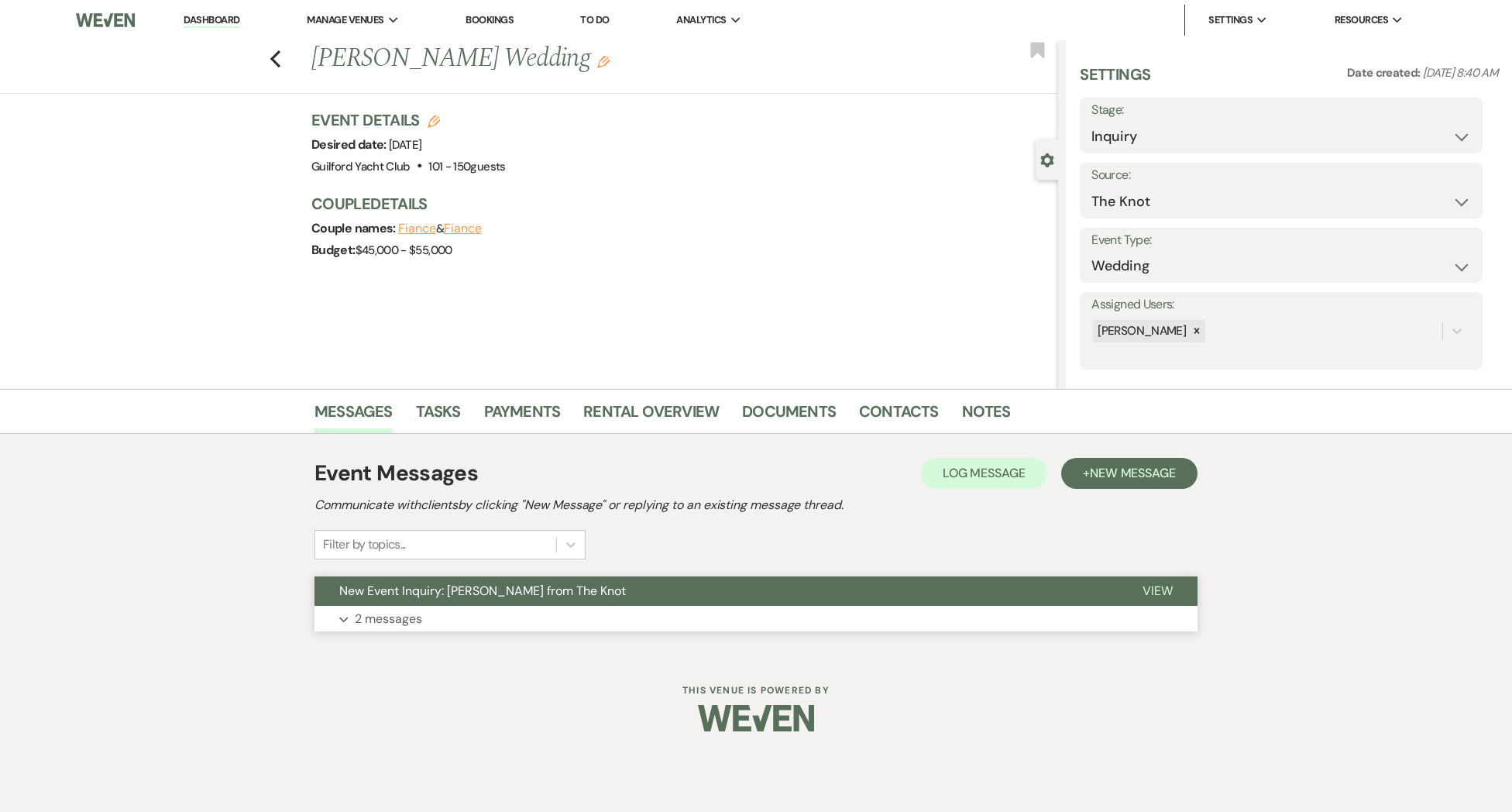
drag, startPoint x: 1159, startPoint y: 594, endPoint x: 963, endPoint y: 576, distance: 196.8
click at [1158, 594] on span "View" at bounding box center [1157, 590] width 30 height 16
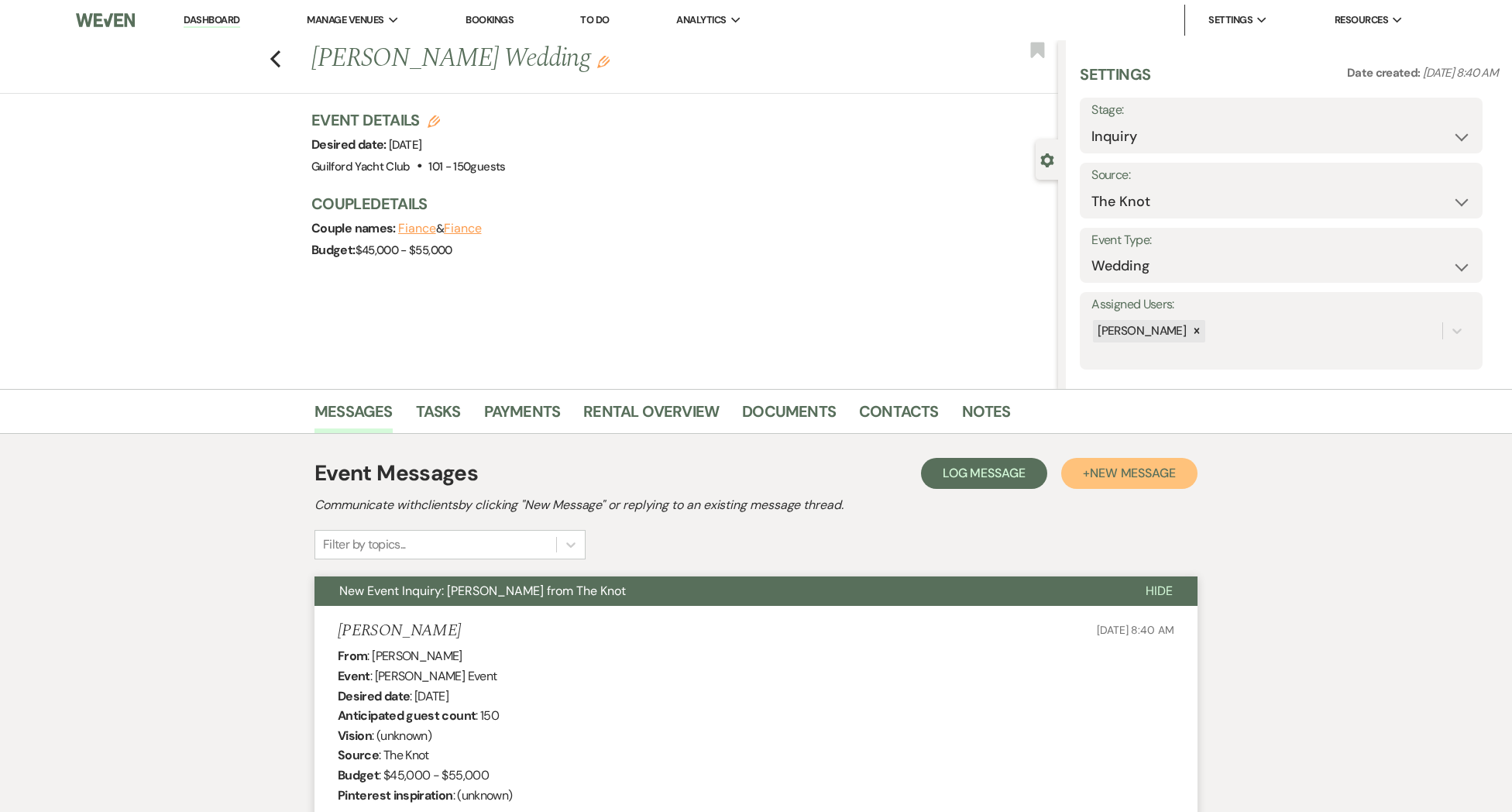
drag, startPoint x: 1125, startPoint y: 472, endPoint x: 919, endPoint y: 463, distance: 206.2
click at [1124, 472] on span "New Message" at bounding box center [1132, 473] width 86 height 16
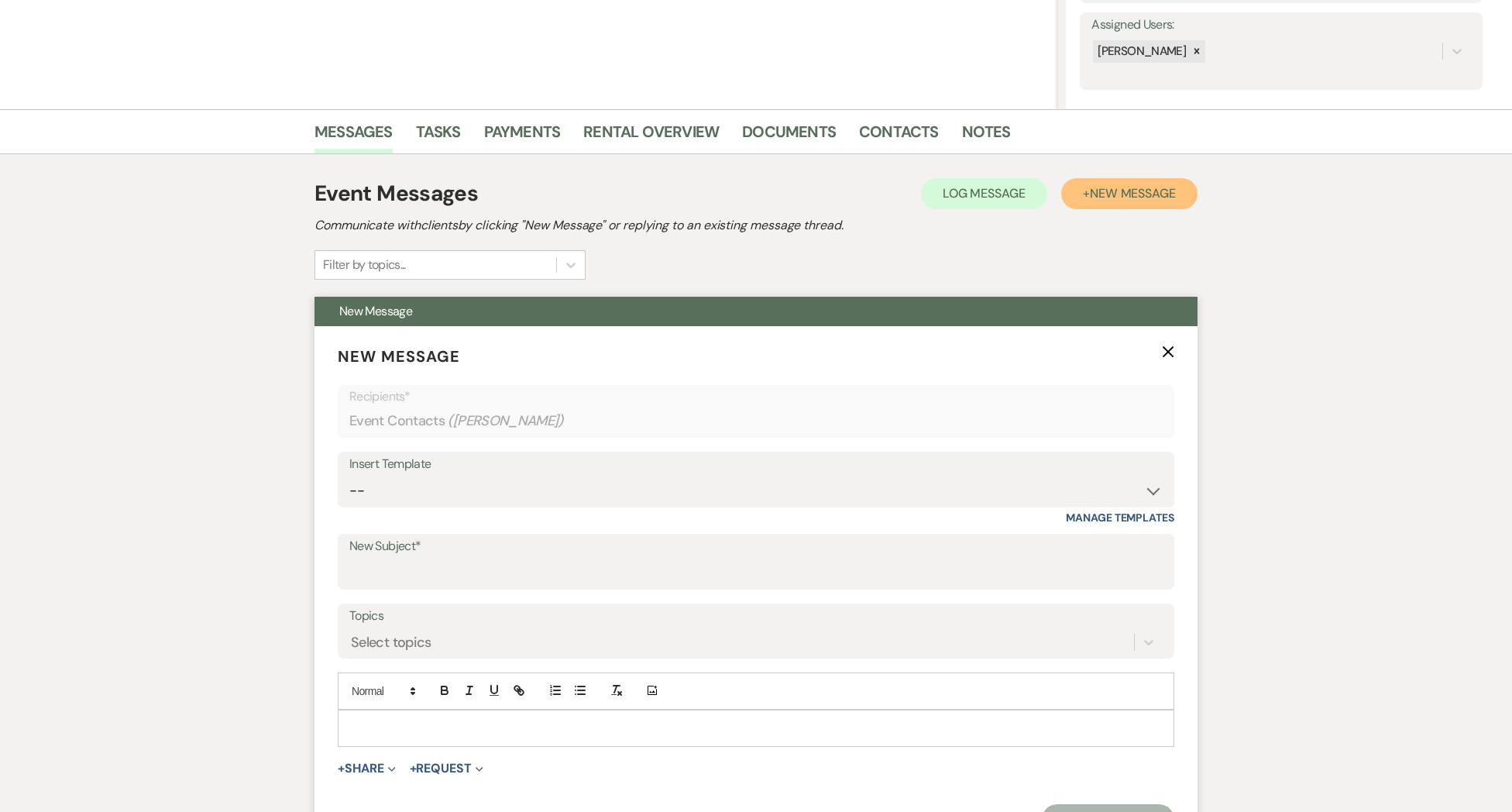
scroll to position [552, 0]
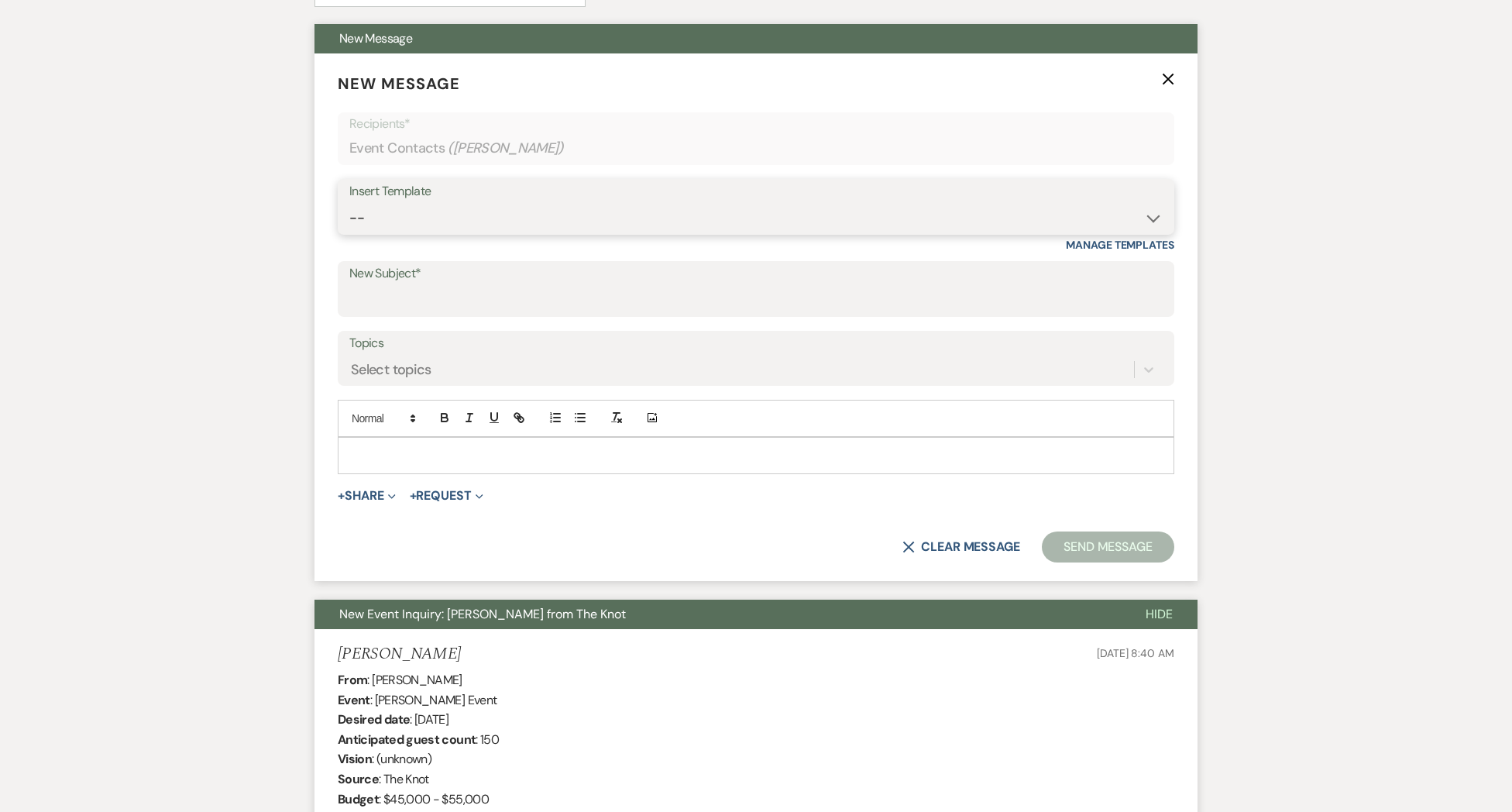
click at [418, 207] on select "-- Weven Planning Portal Introduction (Booked Events) Initial Inquiry Response …" at bounding box center [756, 218] width 814 height 30
click at [349, 203] on select "-- Weven Planning Portal Introduction (Booked Events) Initial Inquiry Response …" at bounding box center [756, 218] width 814 height 30
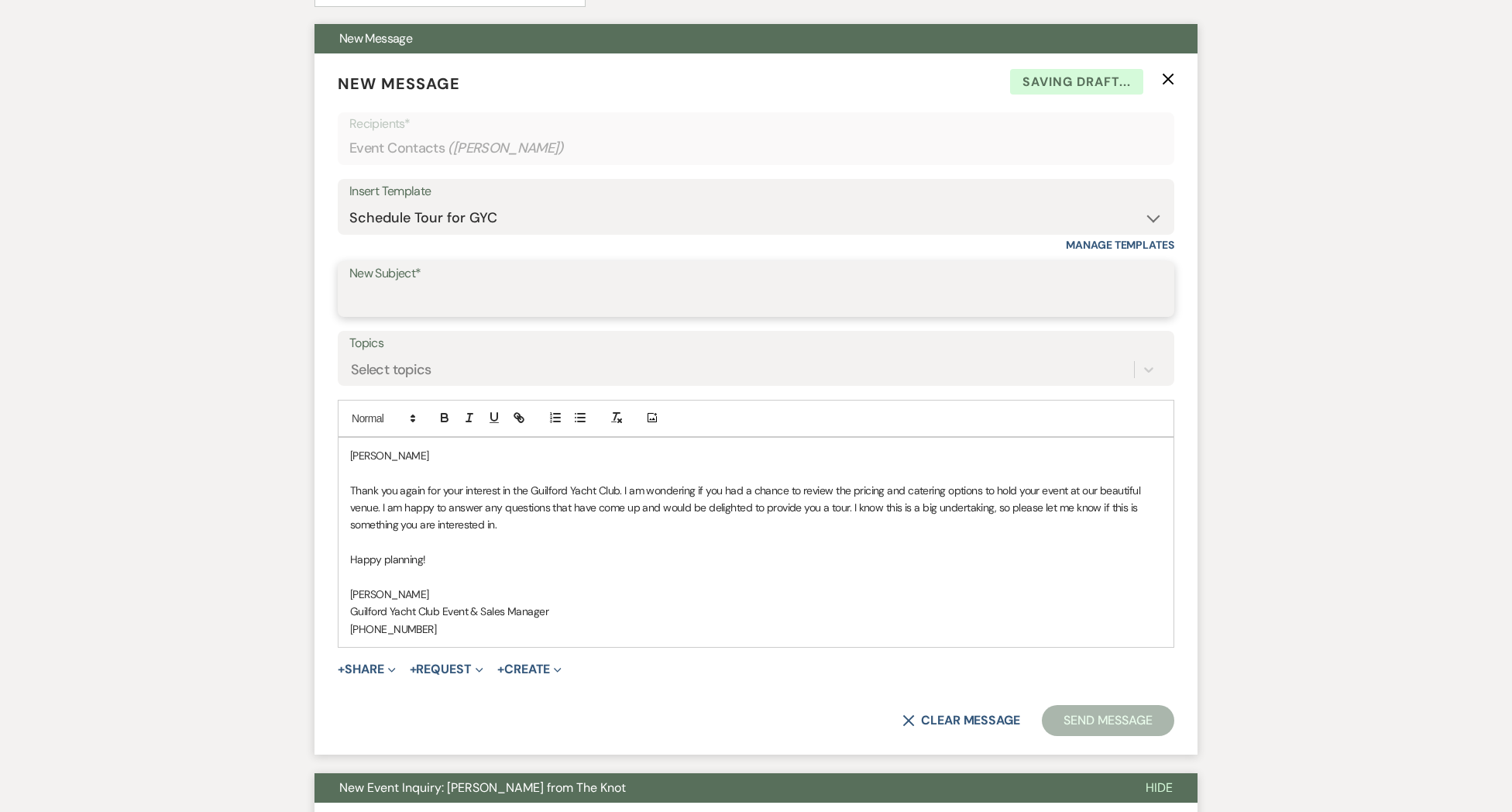
click at [416, 301] on input "New Subject*" at bounding box center [756, 299] width 814 height 30
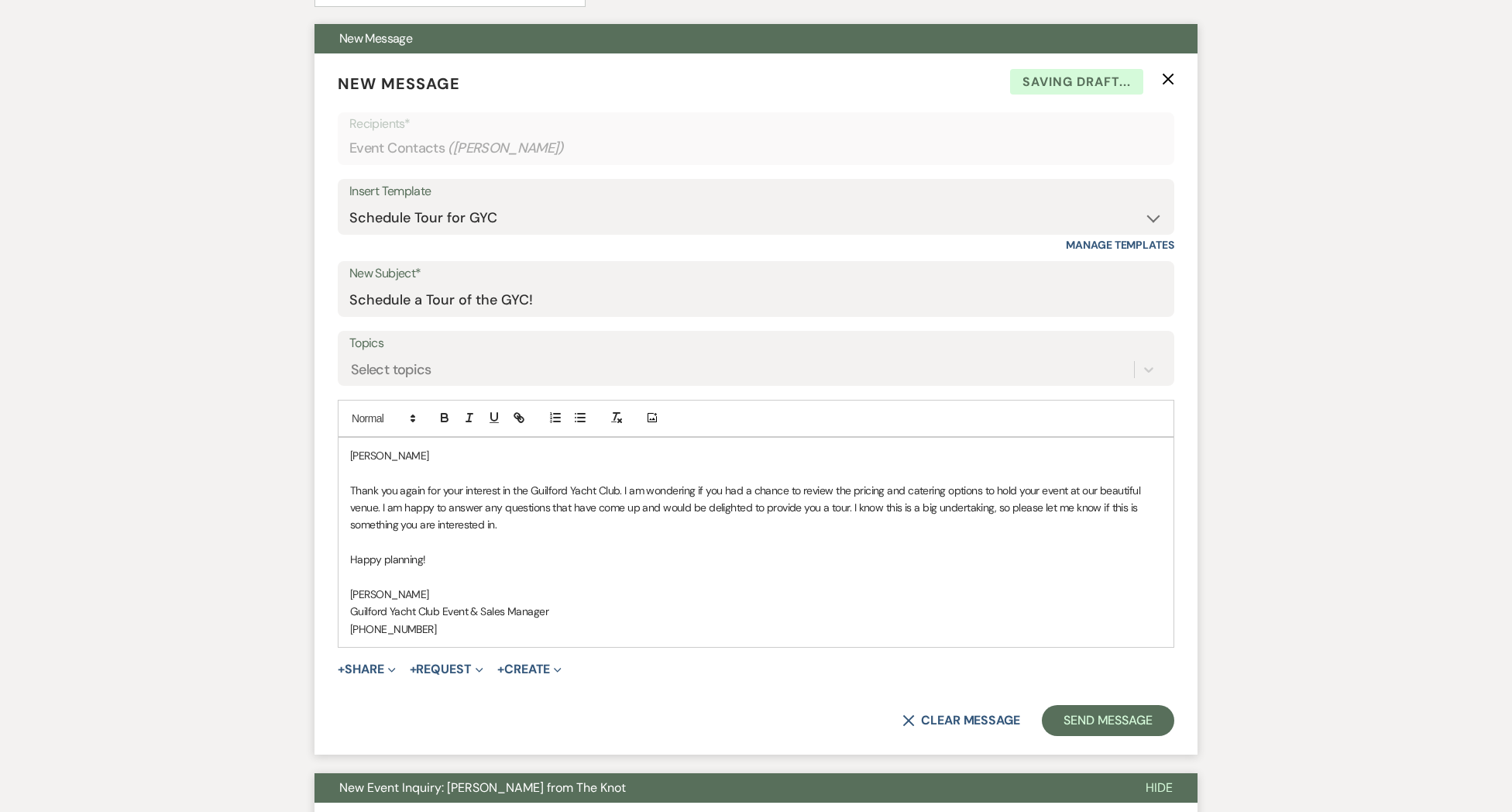
click at [413, 464] on p at bounding box center [756, 473] width 812 height 17
drag, startPoint x: 414, startPoint y: 456, endPoint x: 418, endPoint y: 467, distance: 11.7
click at [414, 456] on p "[PERSON_NAME]" at bounding box center [756, 456] width 812 height 17
click at [1075, 715] on button "Send Message" at bounding box center [1108, 720] width 132 height 31
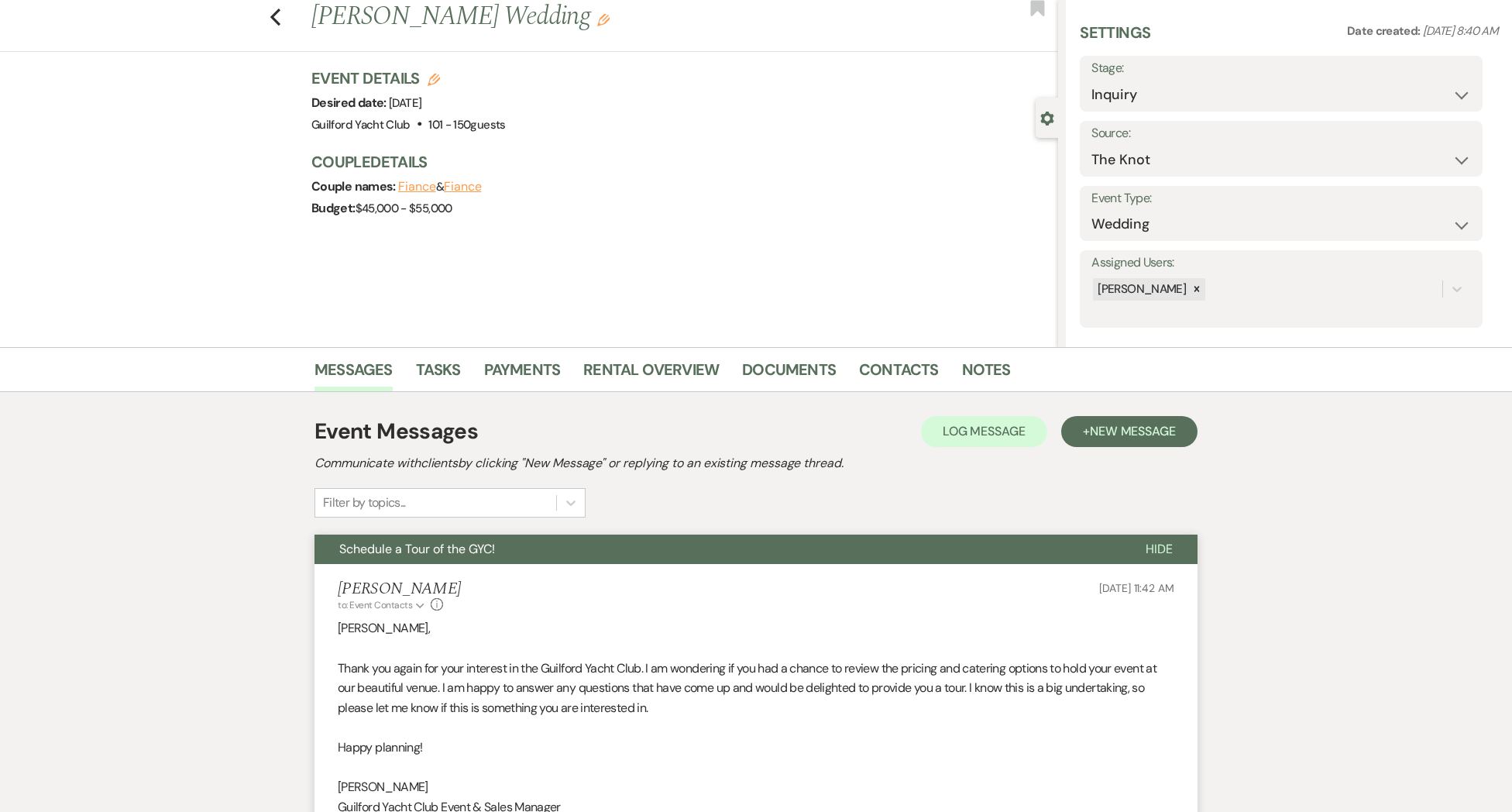
scroll to position [0, 0]
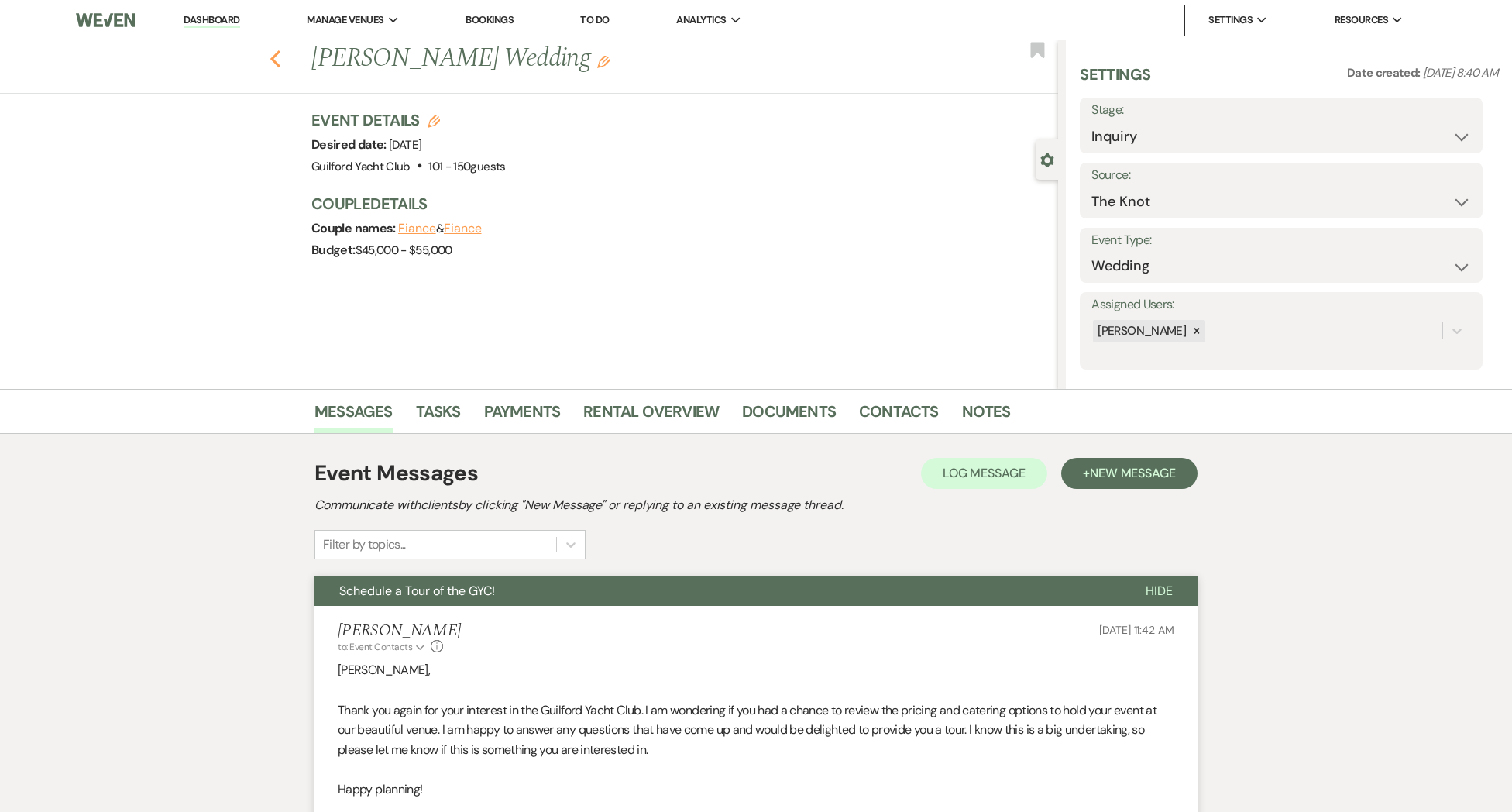
click at [278, 58] on icon "Previous" at bounding box center [275, 59] width 12 height 19
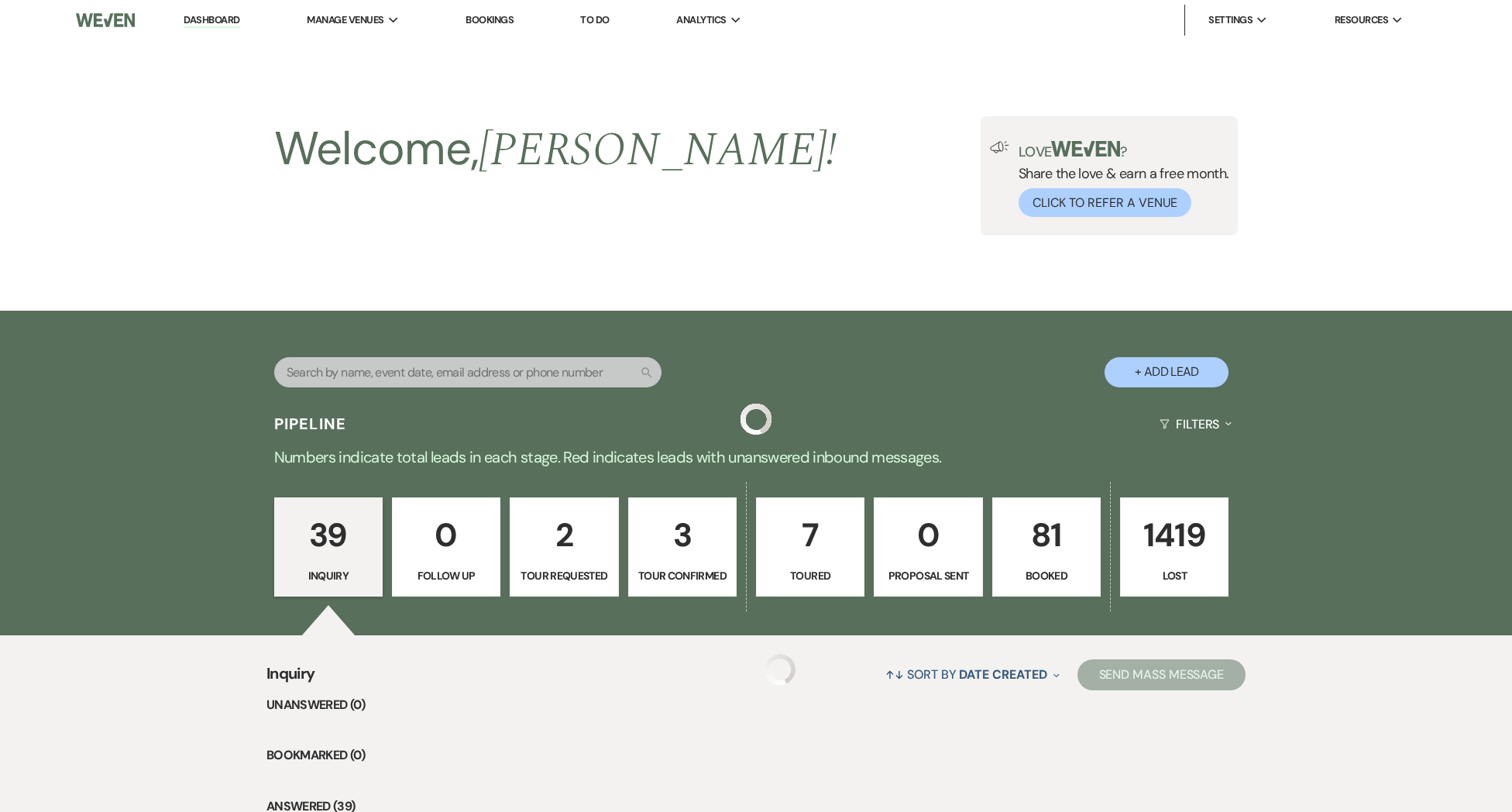
scroll to position [3459, 0]
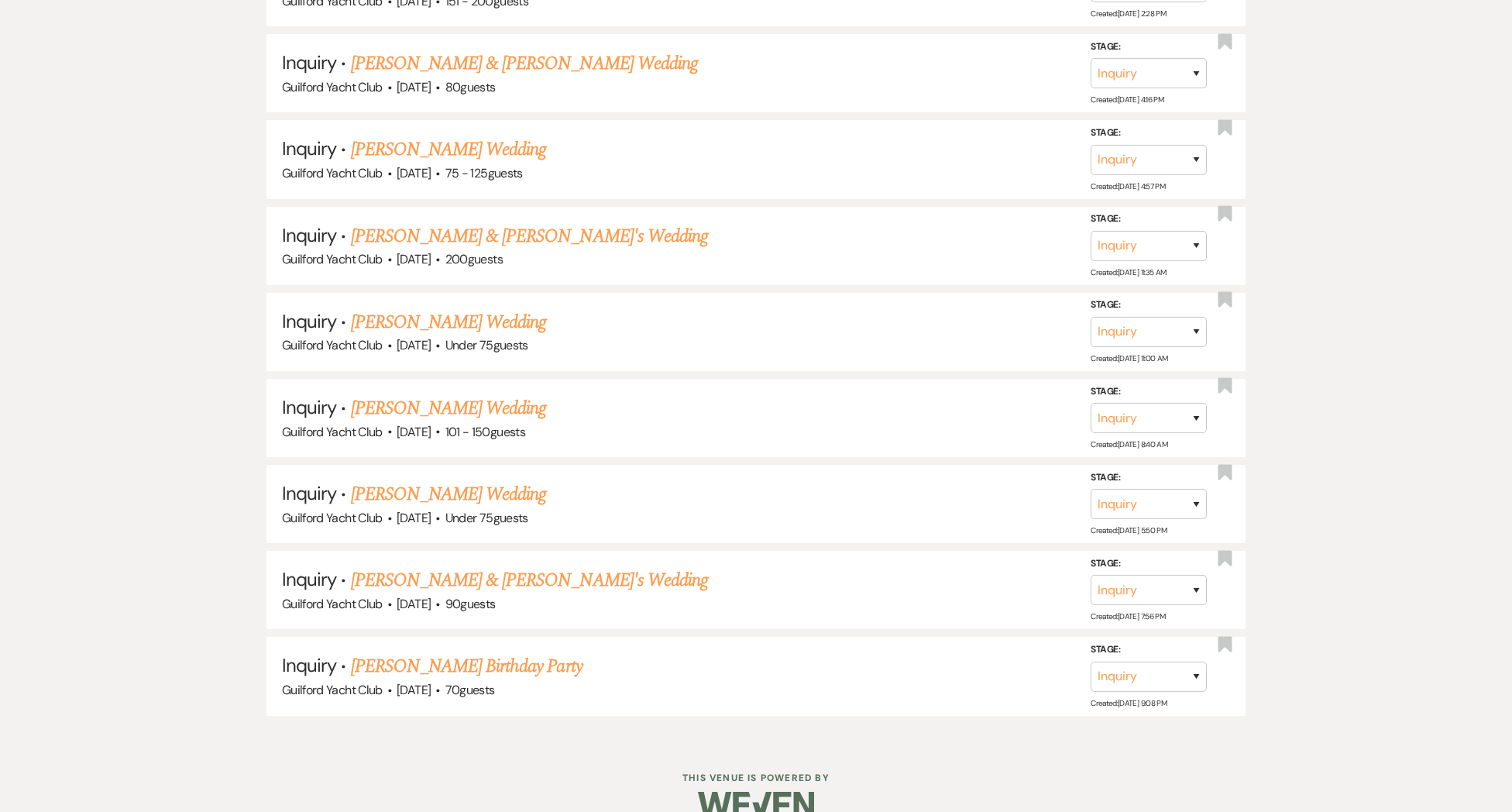
click at [419, 308] on link "[PERSON_NAME] Wedding" at bounding box center [449, 322] width 196 height 28
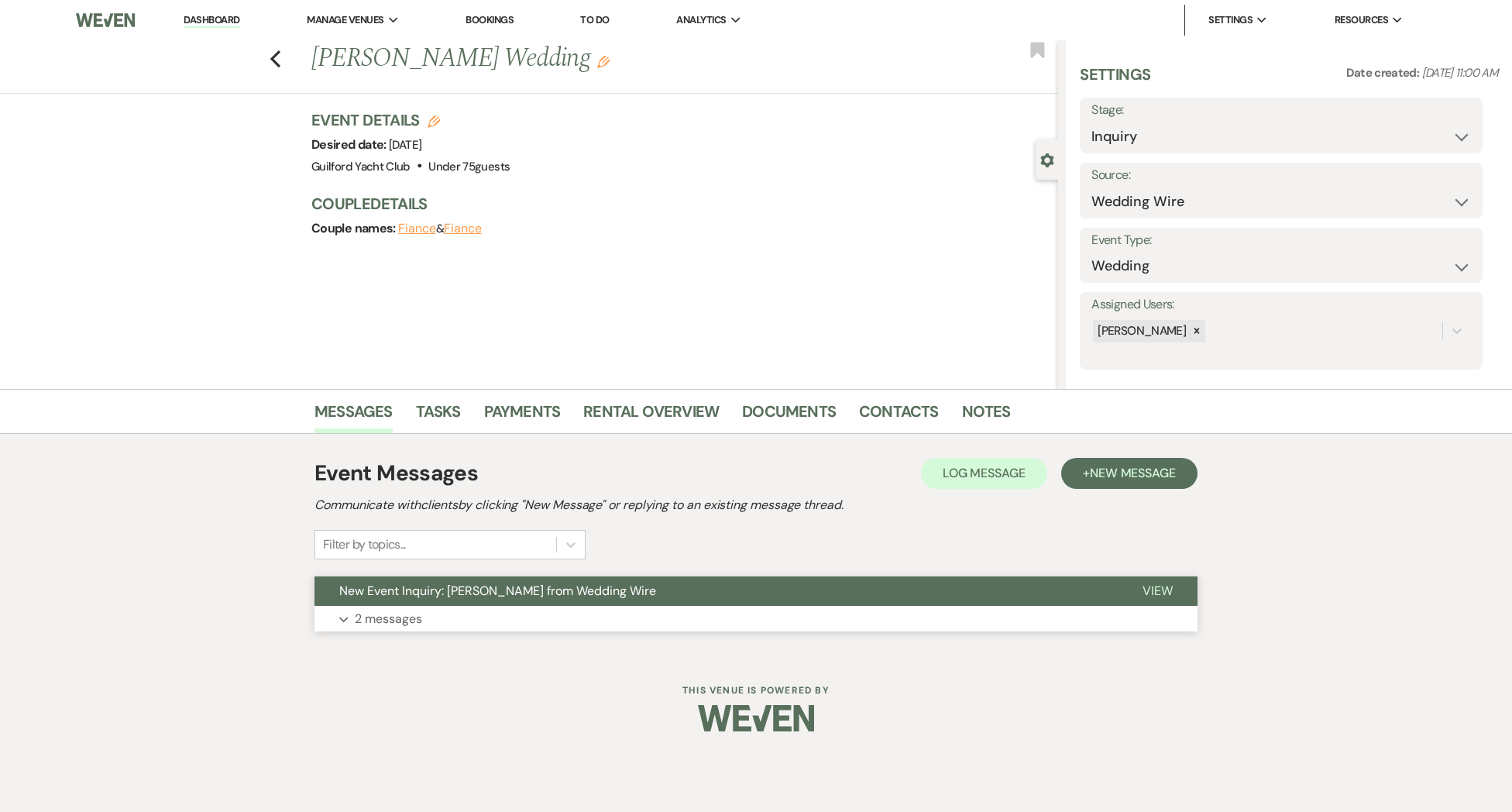
click at [1160, 584] on span "View" at bounding box center [1157, 590] width 30 height 16
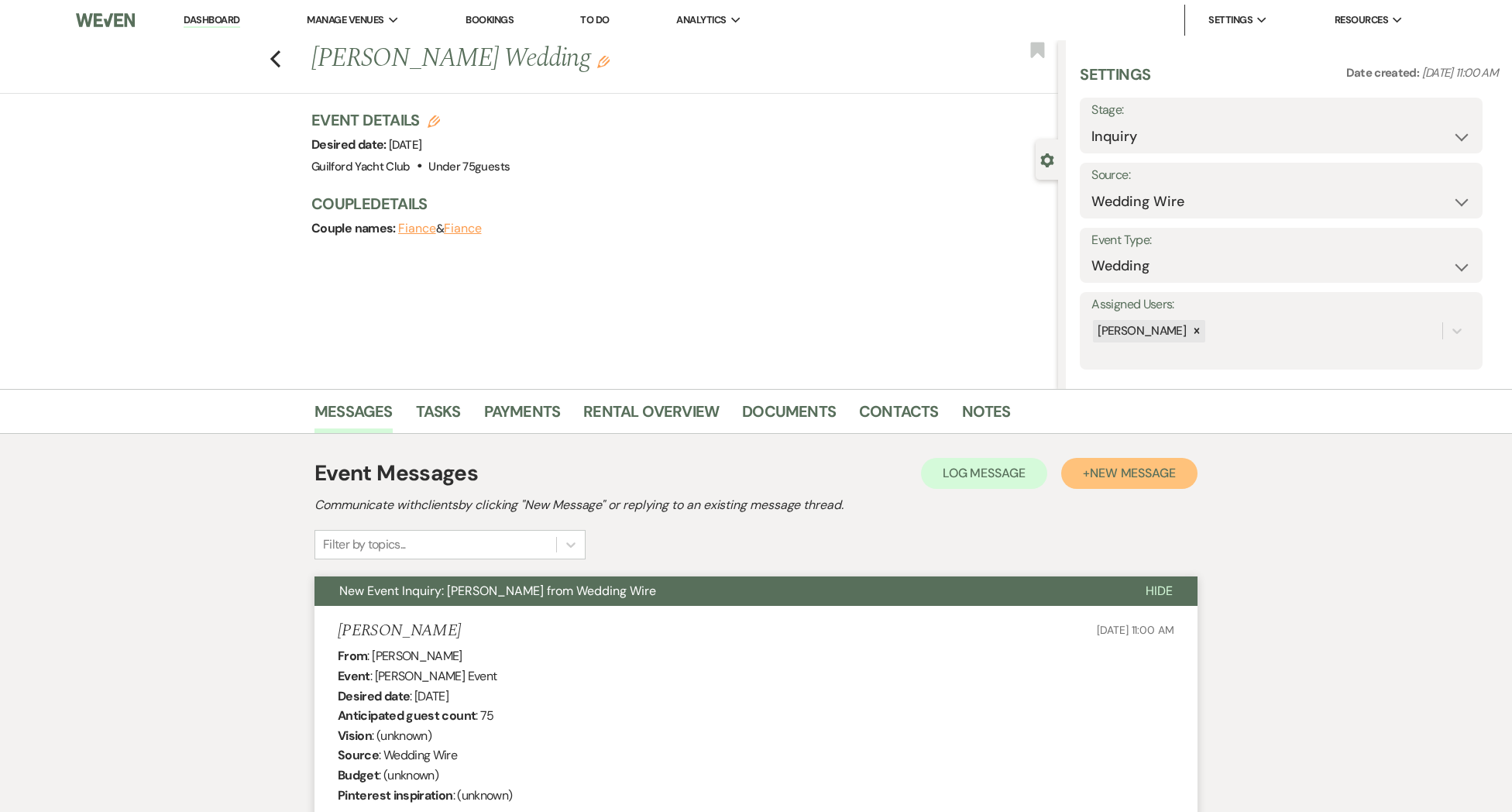
click at [1110, 469] on span "New Message" at bounding box center [1132, 473] width 86 height 16
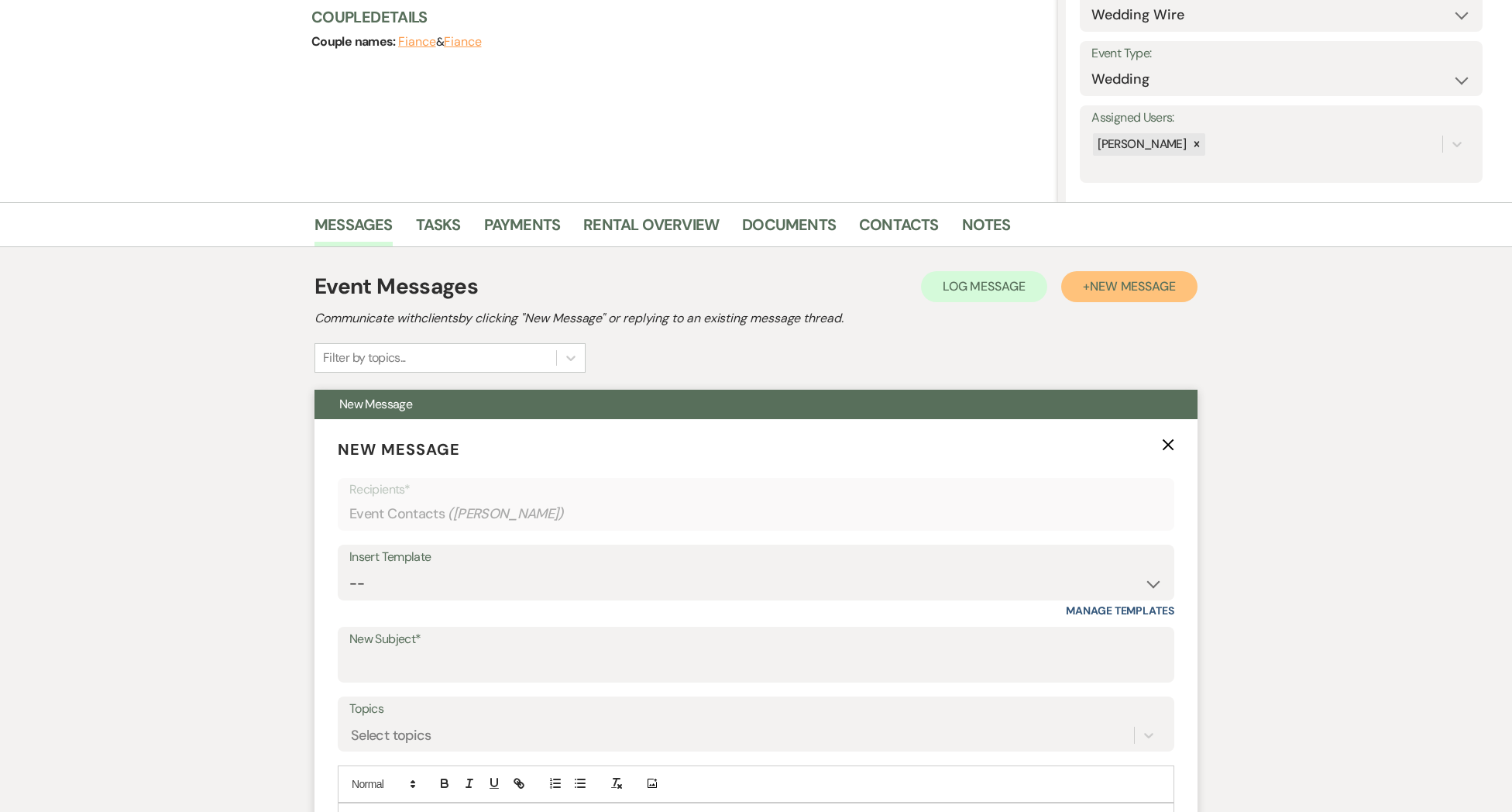
scroll to position [385, 0]
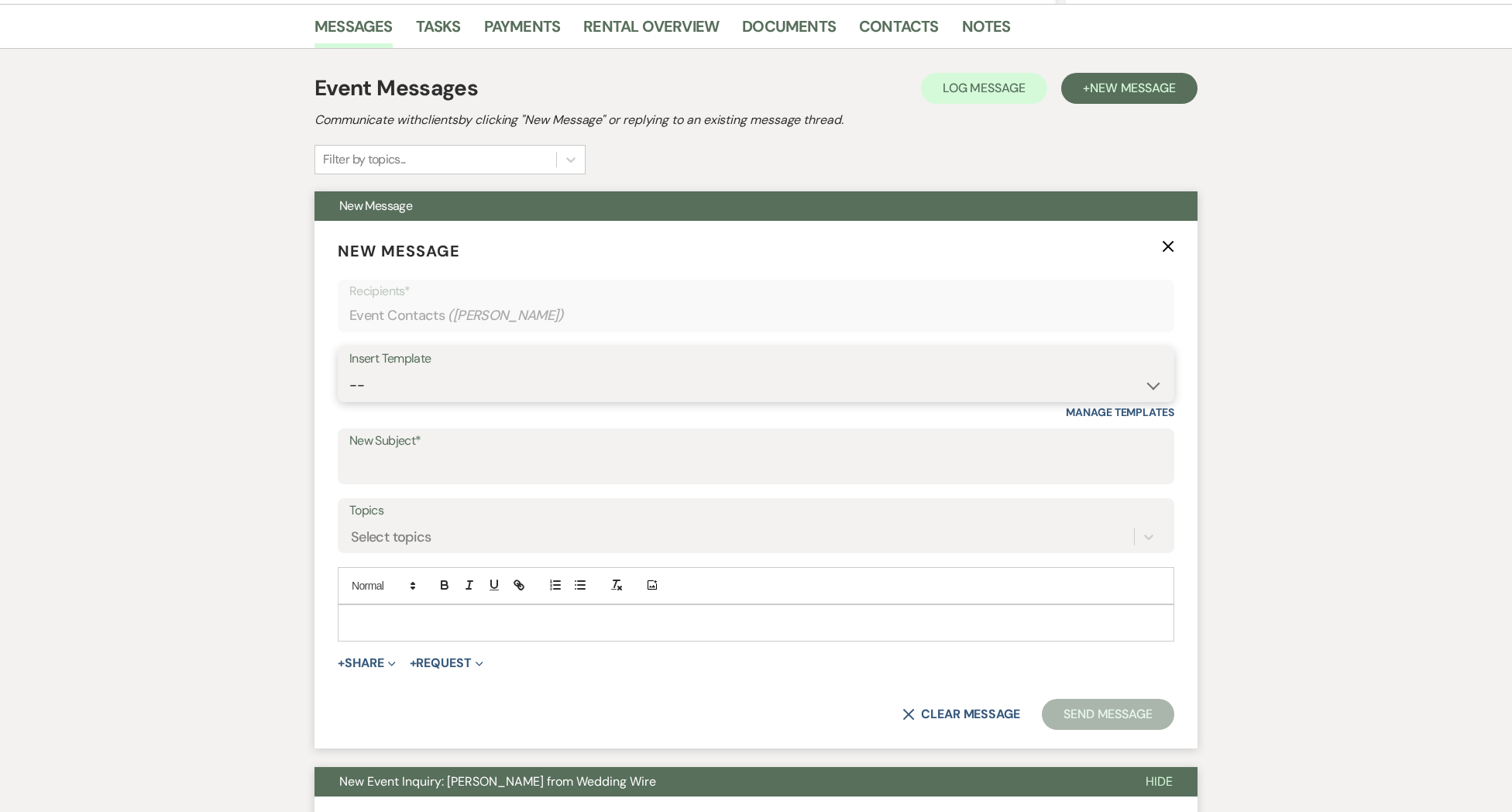
click at [366, 391] on select "-- Weven Planning Portal Introduction (Booked Events) Initial Inquiry Response …" at bounding box center [756, 385] width 814 height 30
click at [349, 370] on select "-- Weven Planning Portal Introduction (Booked Events) Initial Inquiry Response …" at bounding box center [756, 385] width 814 height 30
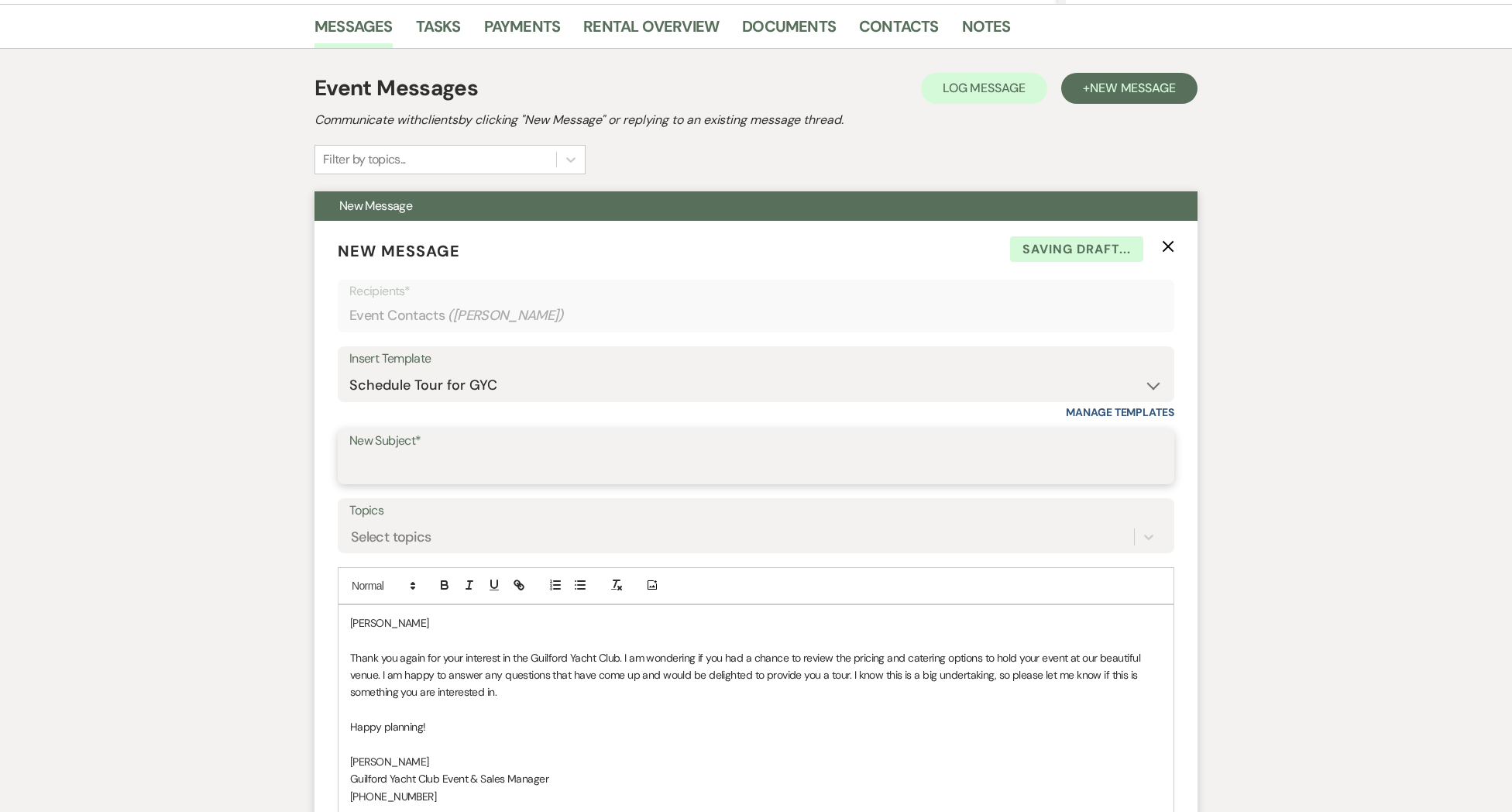
click at [388, 463] on input "New Subject*" at bounding box center [756, 467] width 814 height 30
click at [415, 621] on p "[PERSON_NAME]" at bounding box center [756, 623] width 812 height 17
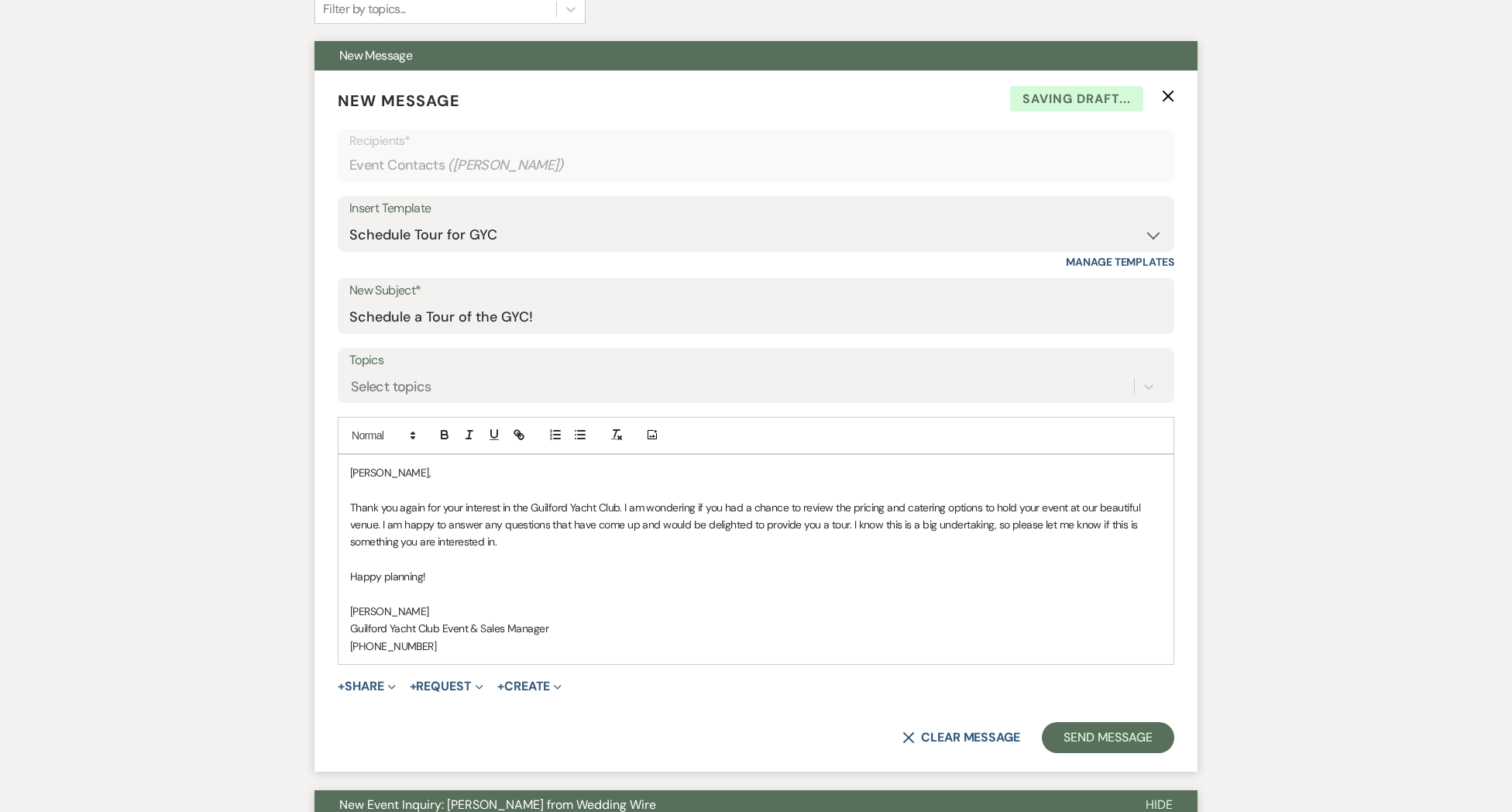
scroll to position [588, 0]
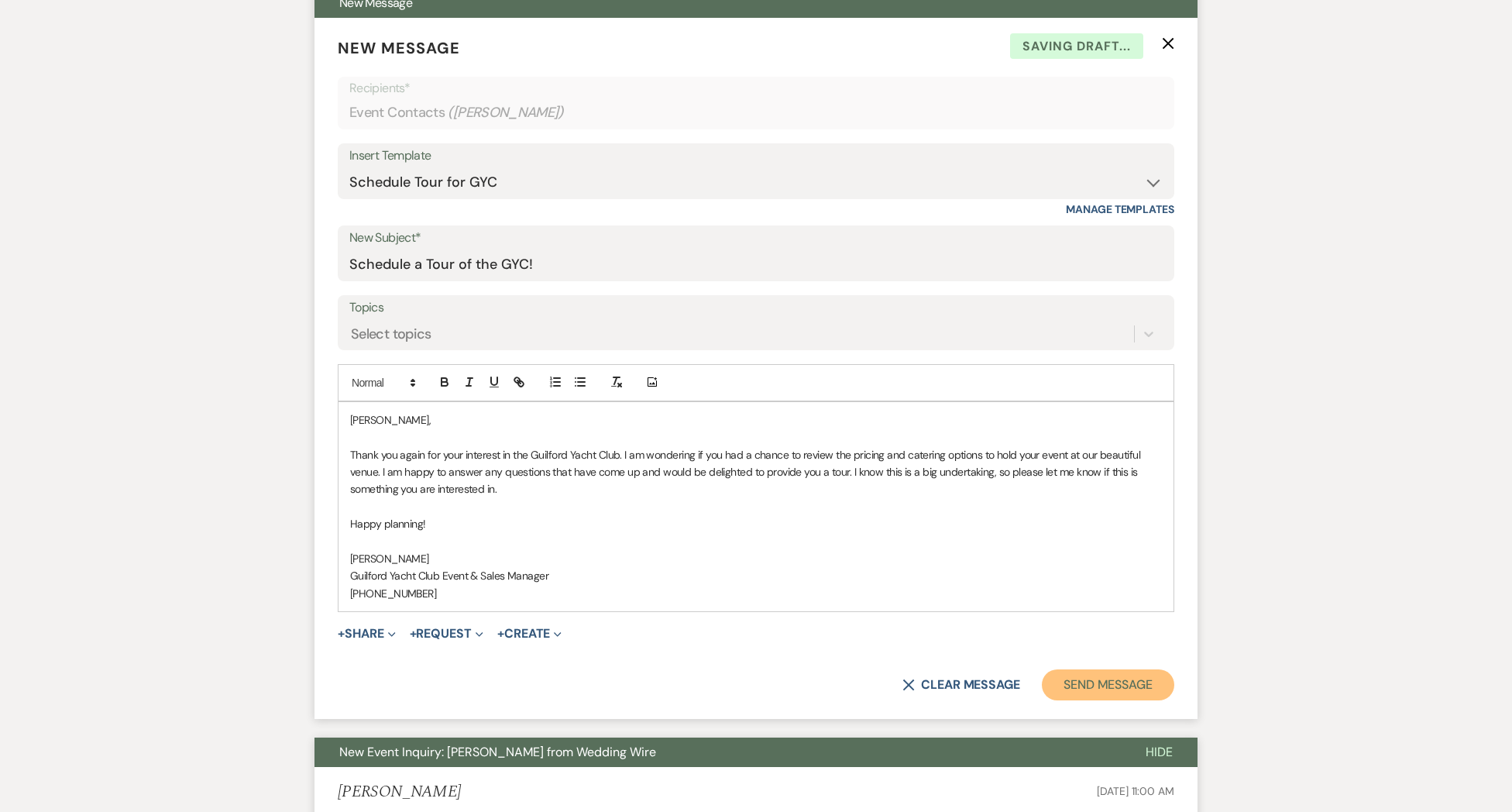
drag, startPoint x: 1069, startPoint y: 686, endPoint x: 1061, endPoint y: 685, distance: 8.1
click at [1069, 686] on button "Send Message" at bounding box center [1108, 684] width 132 height 31
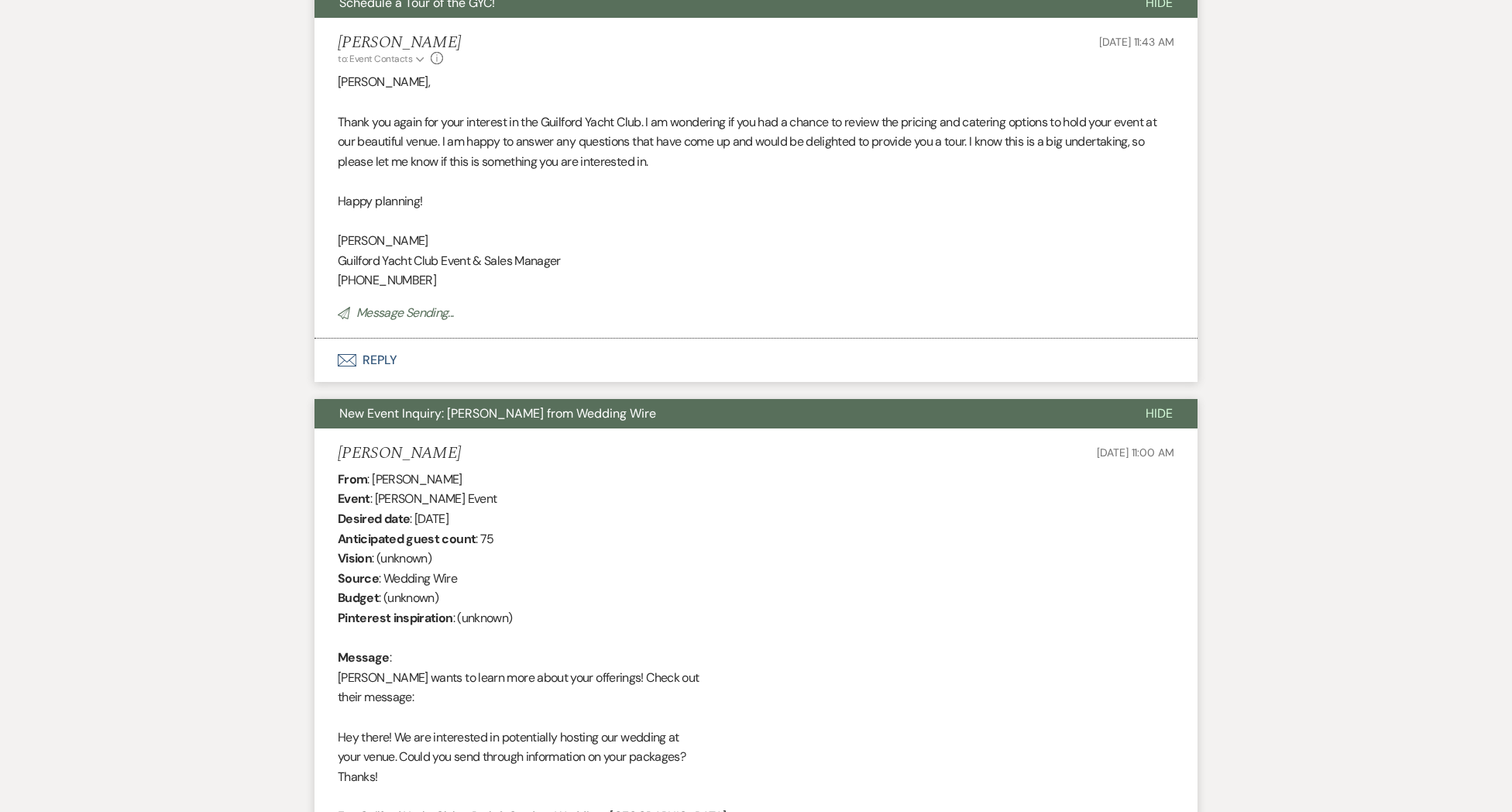
scroll to position [12, 0]
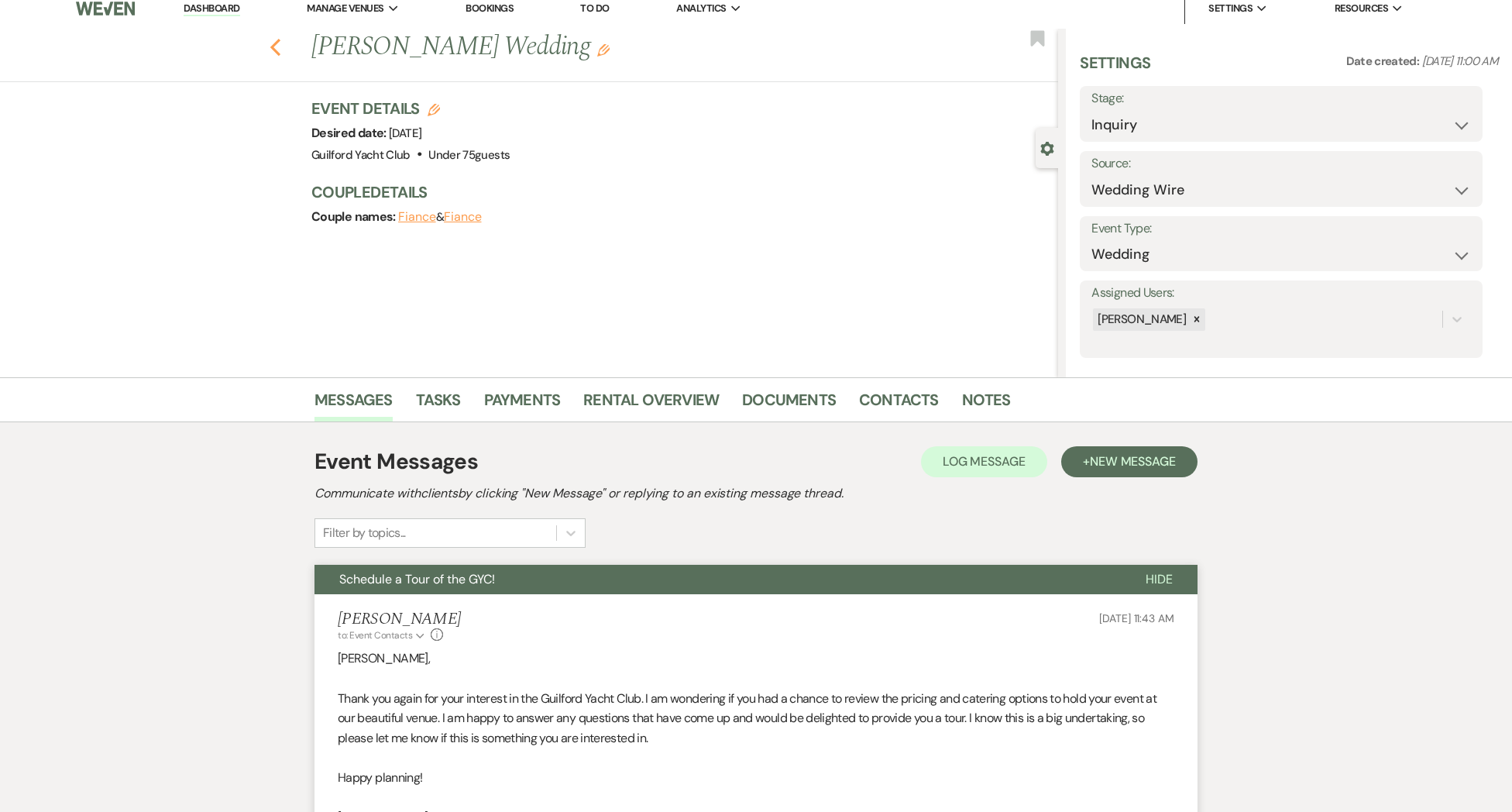
click at [275, 51] on use "button" at bounding box center [275, 47] width 10 height 17
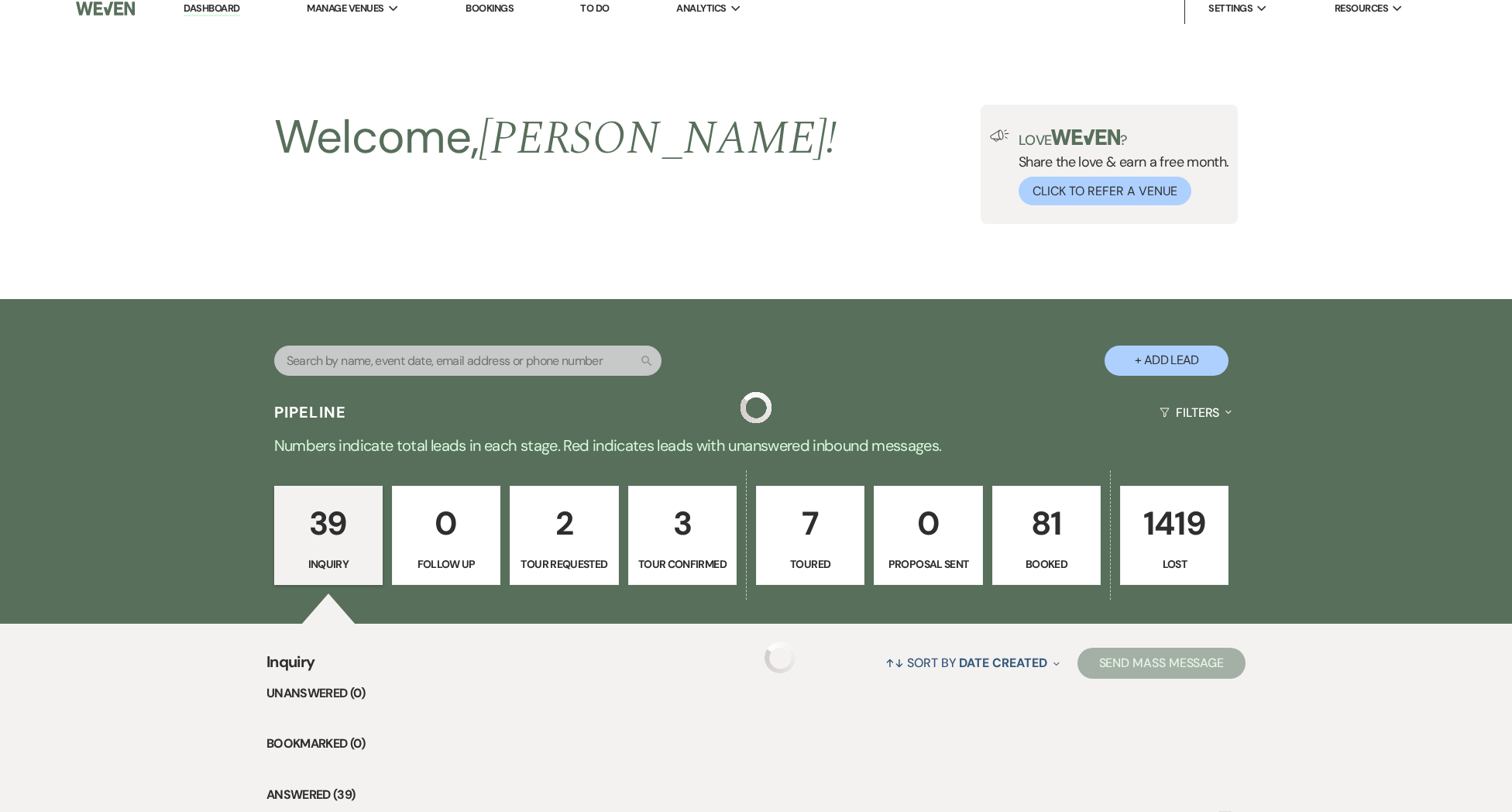
scroll to position [3459, 0]
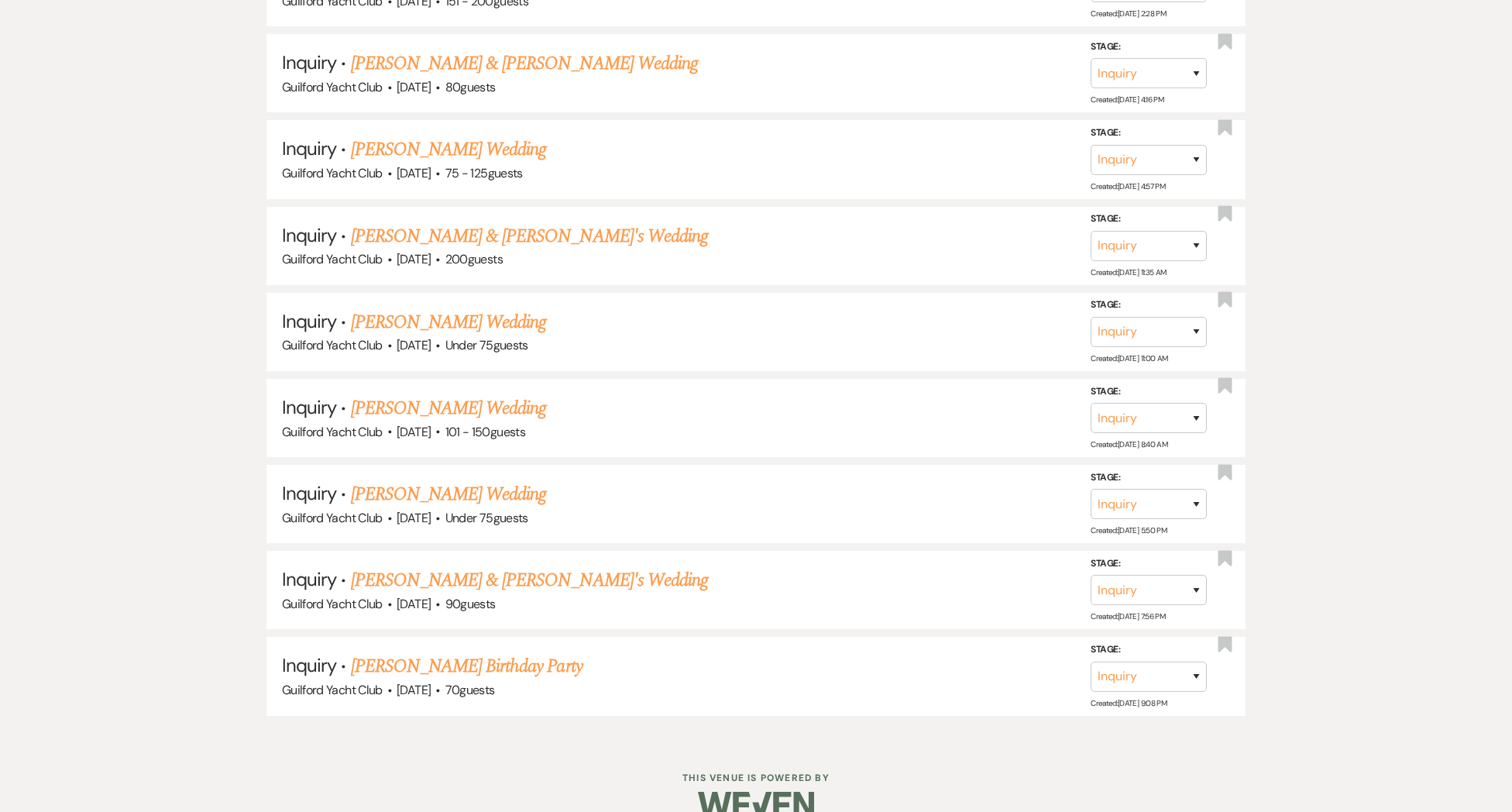
click at [398, 222] on link "[PERSON_NAME] & [PERSON_NAME]'s Wedding" at bounding box center [530, 236] width 358 height 28
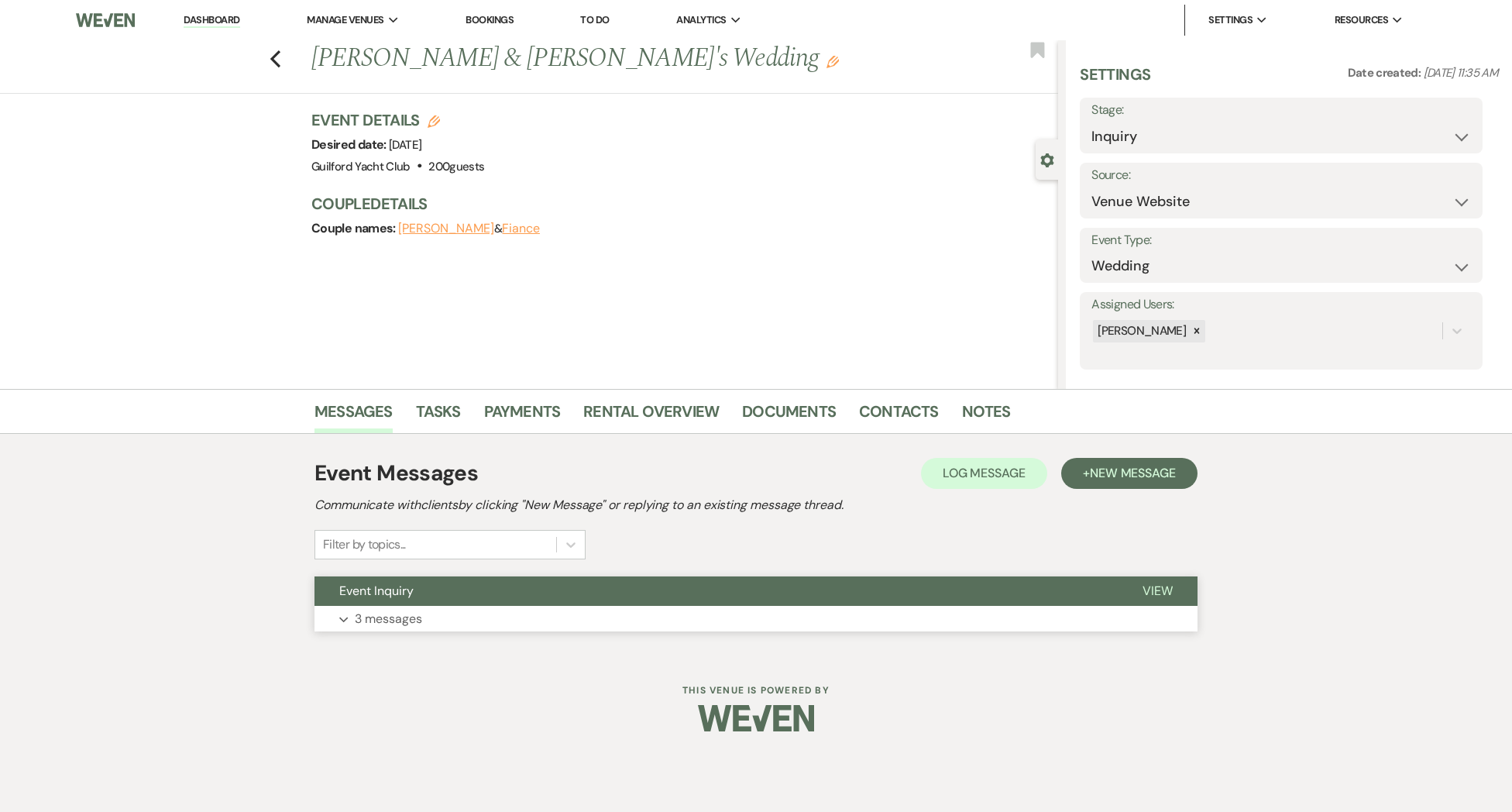
click at [1164, 591] on span "View" at bounding box center [1157, 590] width 30 height 16
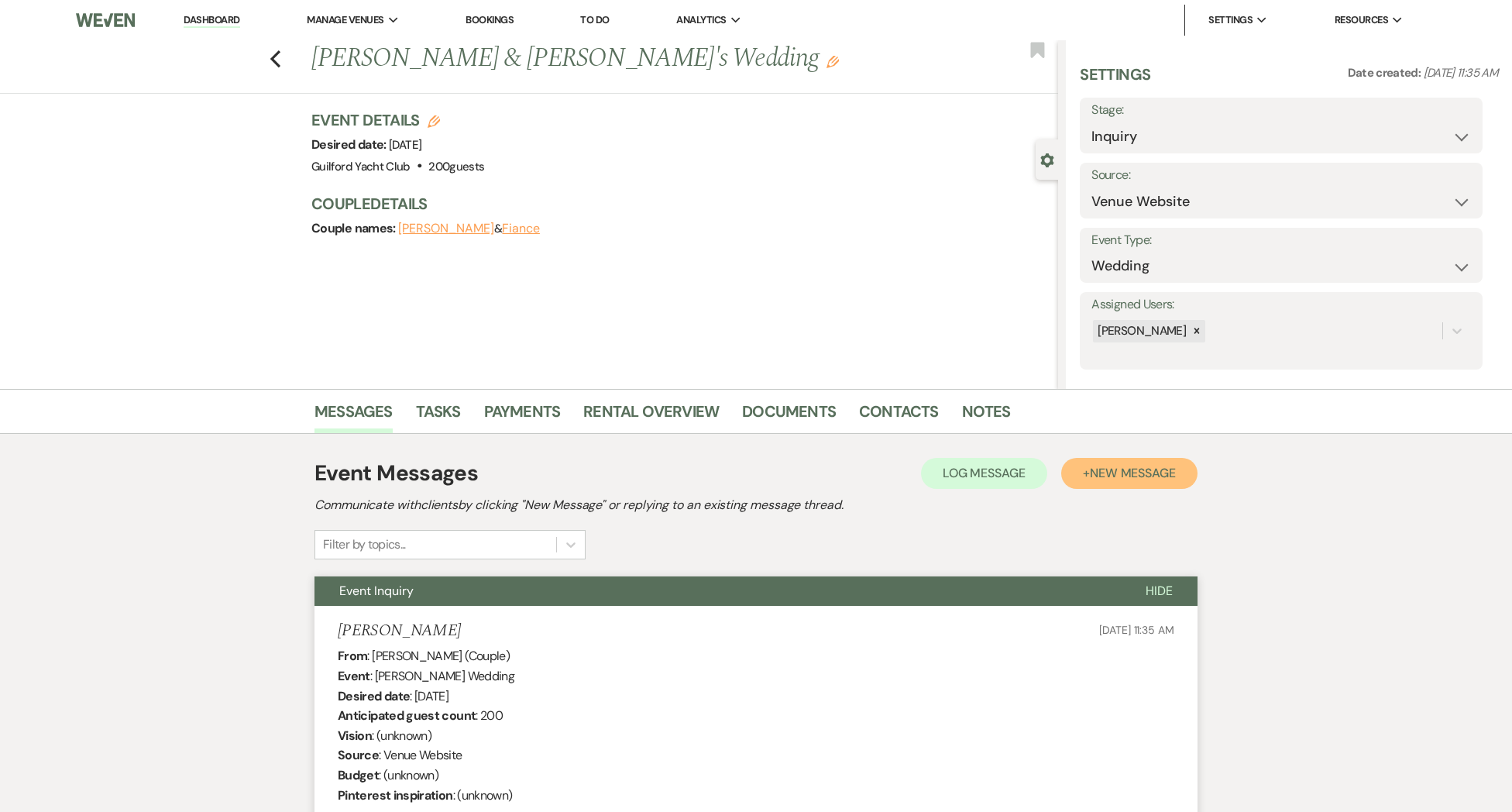
drag, startPoint x: 1164, startPoint y: 459, endPoint x: 1166, endPoint y: 467, distance: 8.2
click at [1164, 460] on button "+ New Message" at bounding box center [1129, 474] width 136 height 31
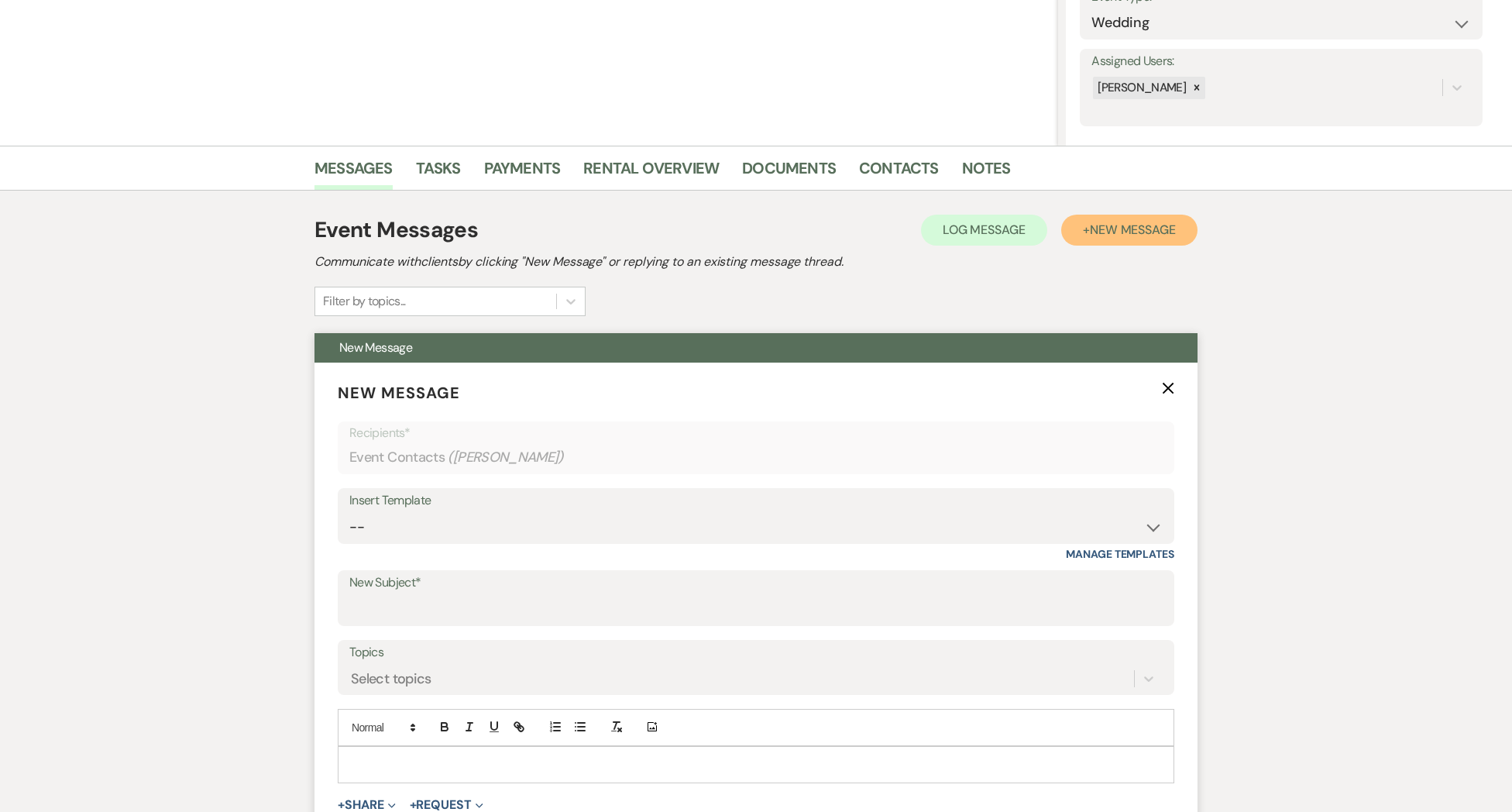
scroll to position [244, 0]
click at [371, 528] on select "-- Weven Planning Portal Introduction (Booked Events) Initial Inquiry Response …" at bounding box center [756, 526] width 814 height 30
click at [349, 511] on select "-- Weven Planning Portal Introduction (Booked Events) Initial Inquiry Response …" at bounding box center [756, 526] width 814 height 30
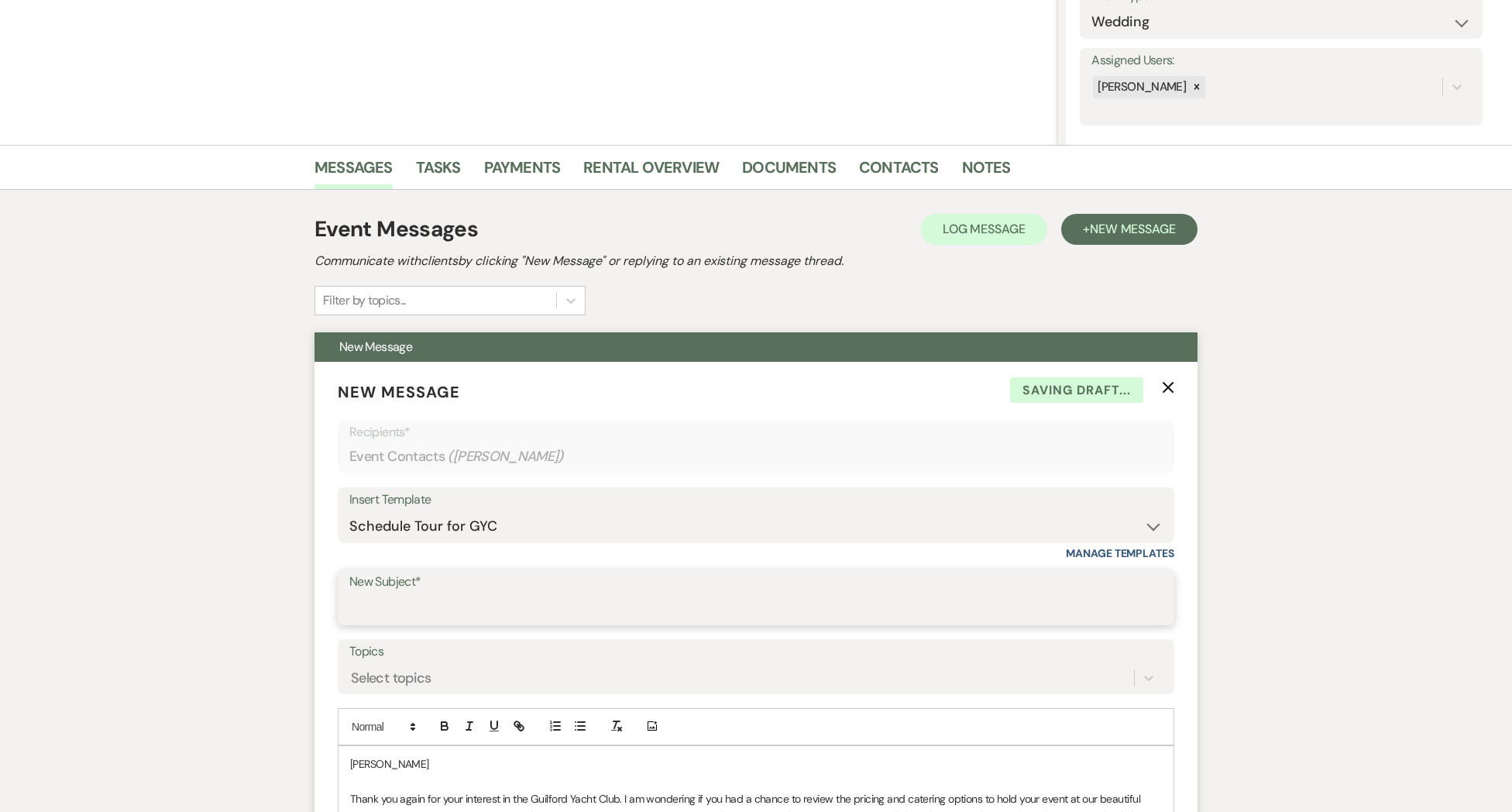
click at [404, 606] on input "New Subject*" at bounding box center [756, 608] width 814 height 30
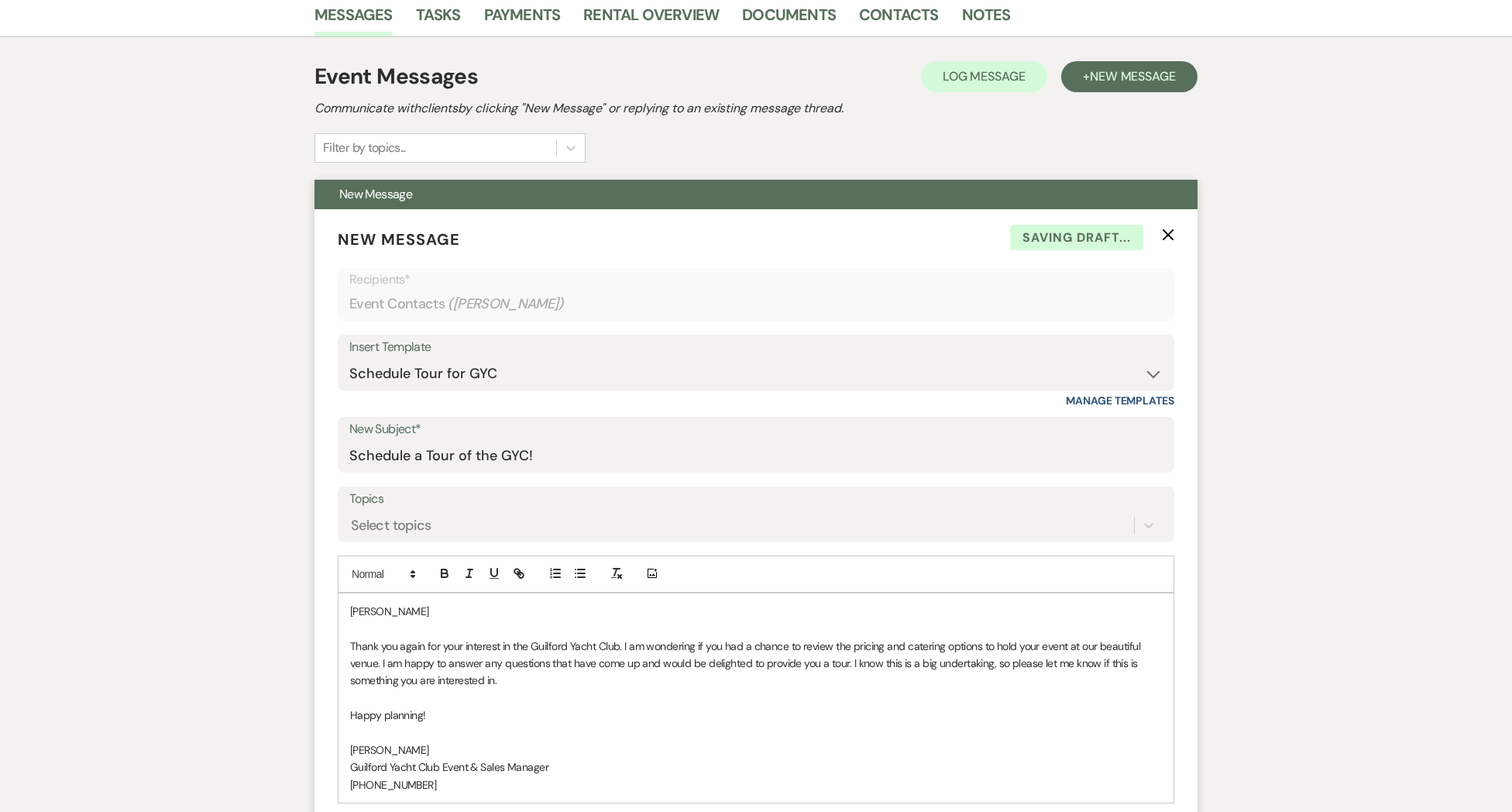
click at [420, 612] on p "[PERSON_NAME]" at bounding box center [756, 611] width 812 height 17
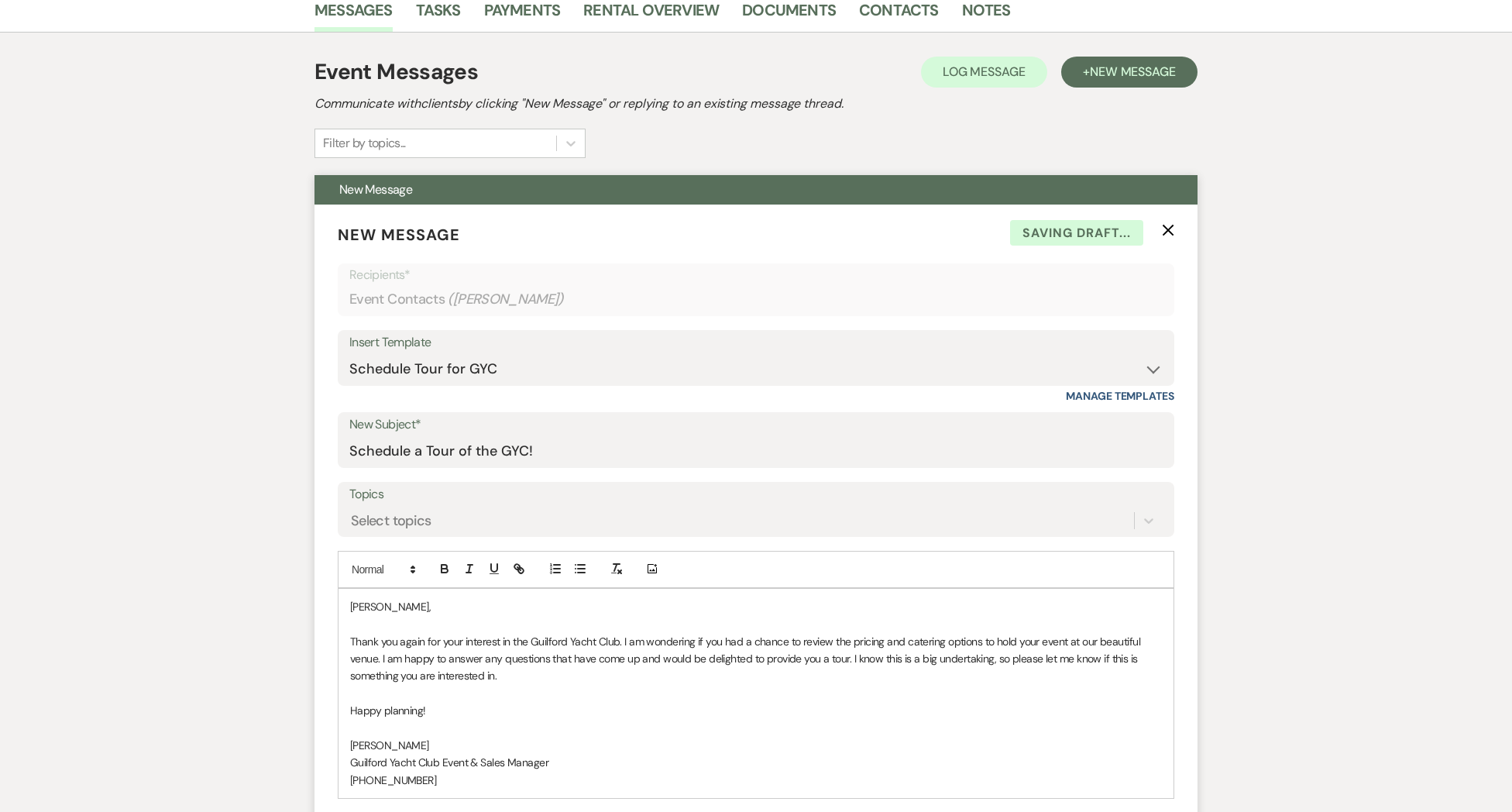
scroll to position [549, 0]
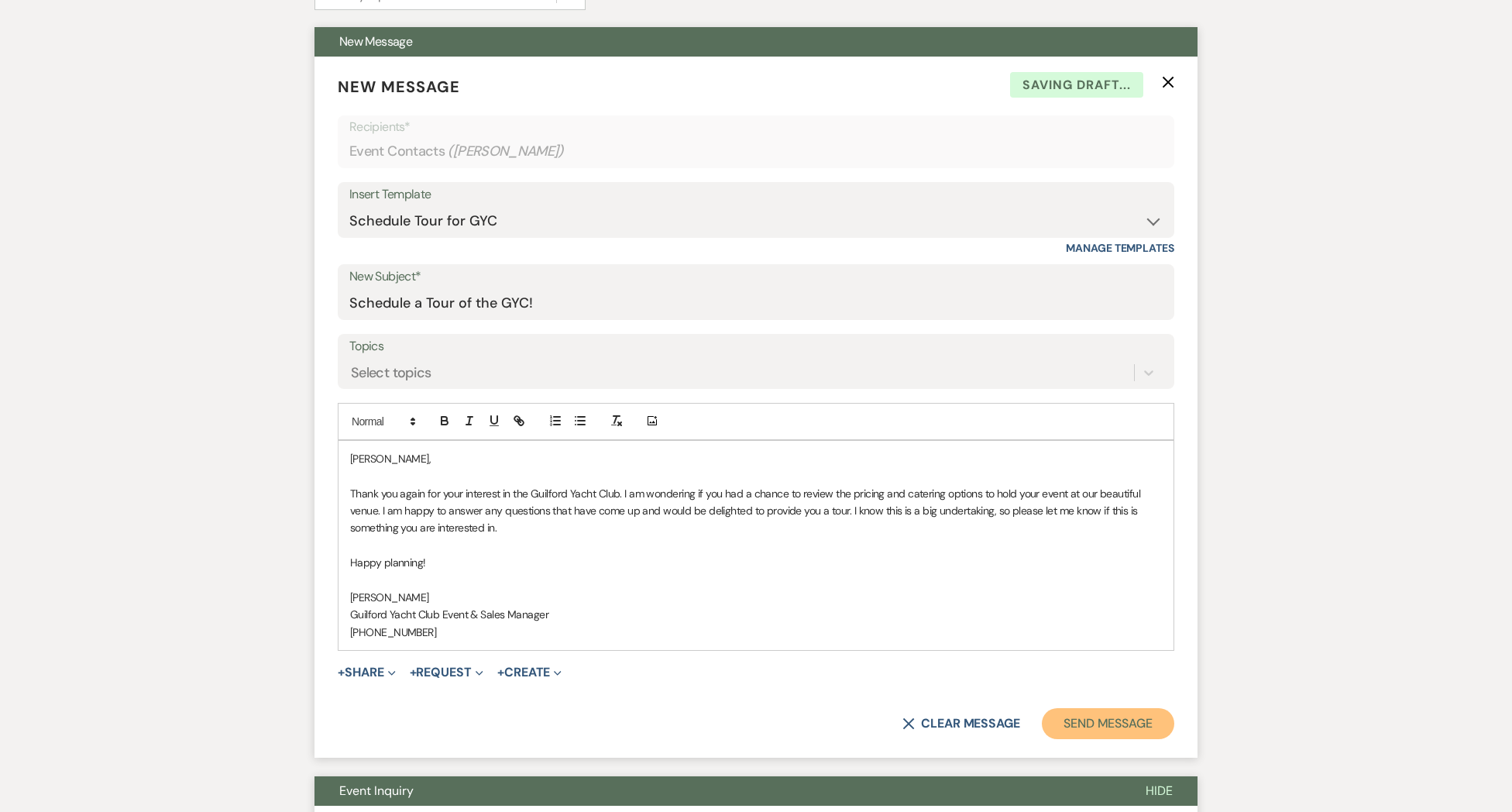
click at [1100, 734] on button "Send Message" at bounding box center [1108, 723] width 132 height 31
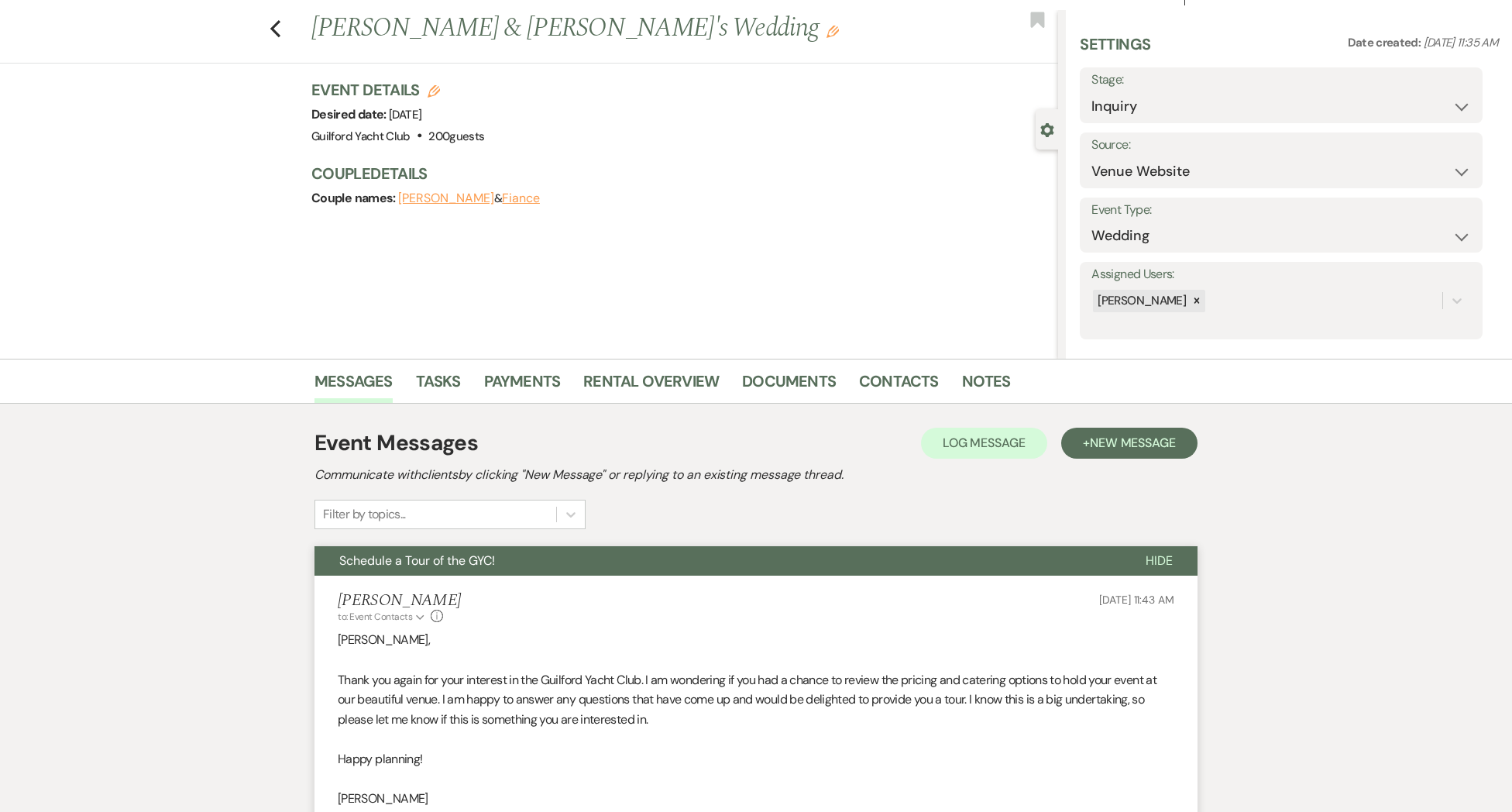
scroll to position [0, 0]
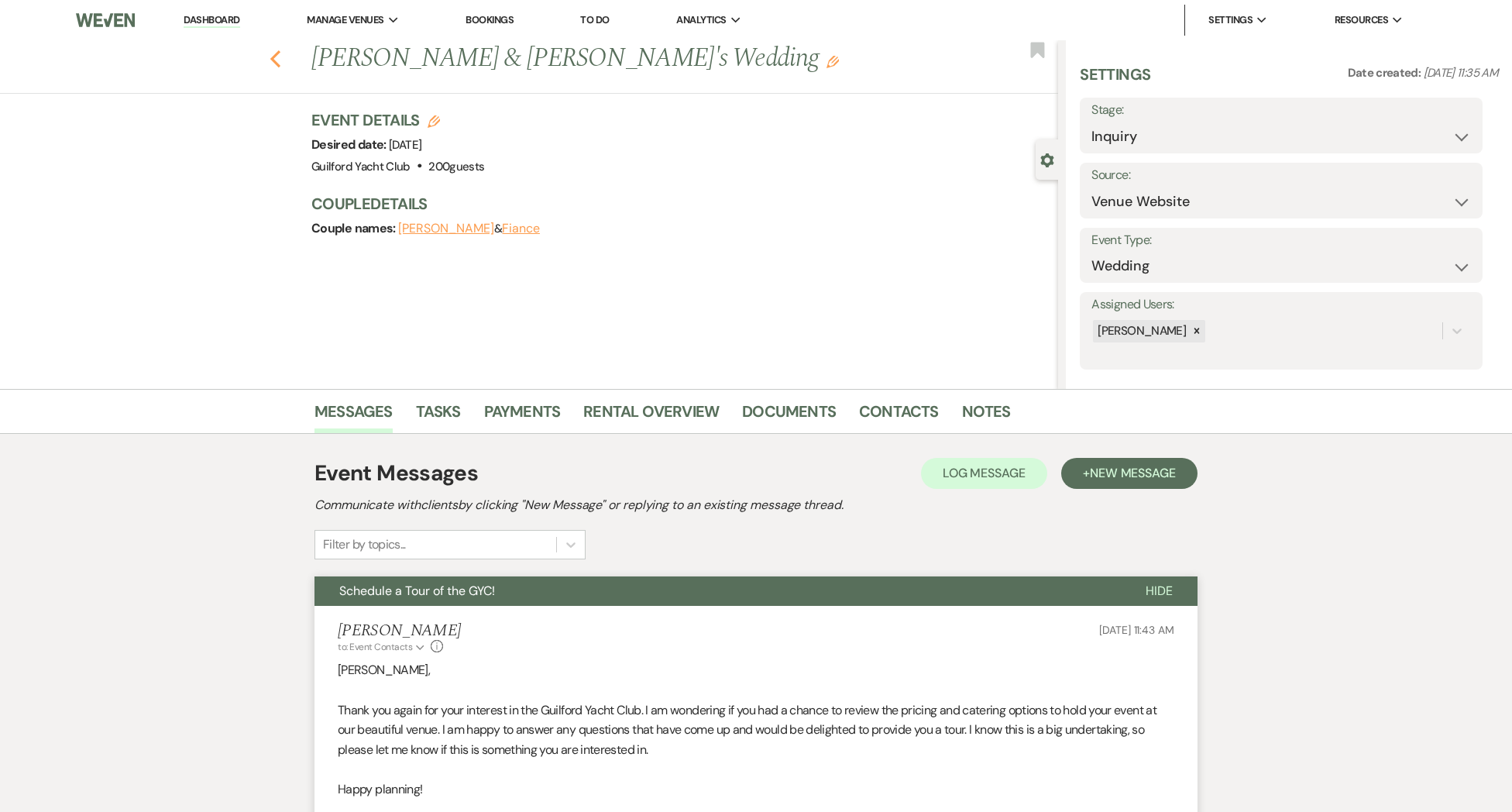
click at [272, 60] on use "button" at bounding box center [275, 59] width 10 height 17
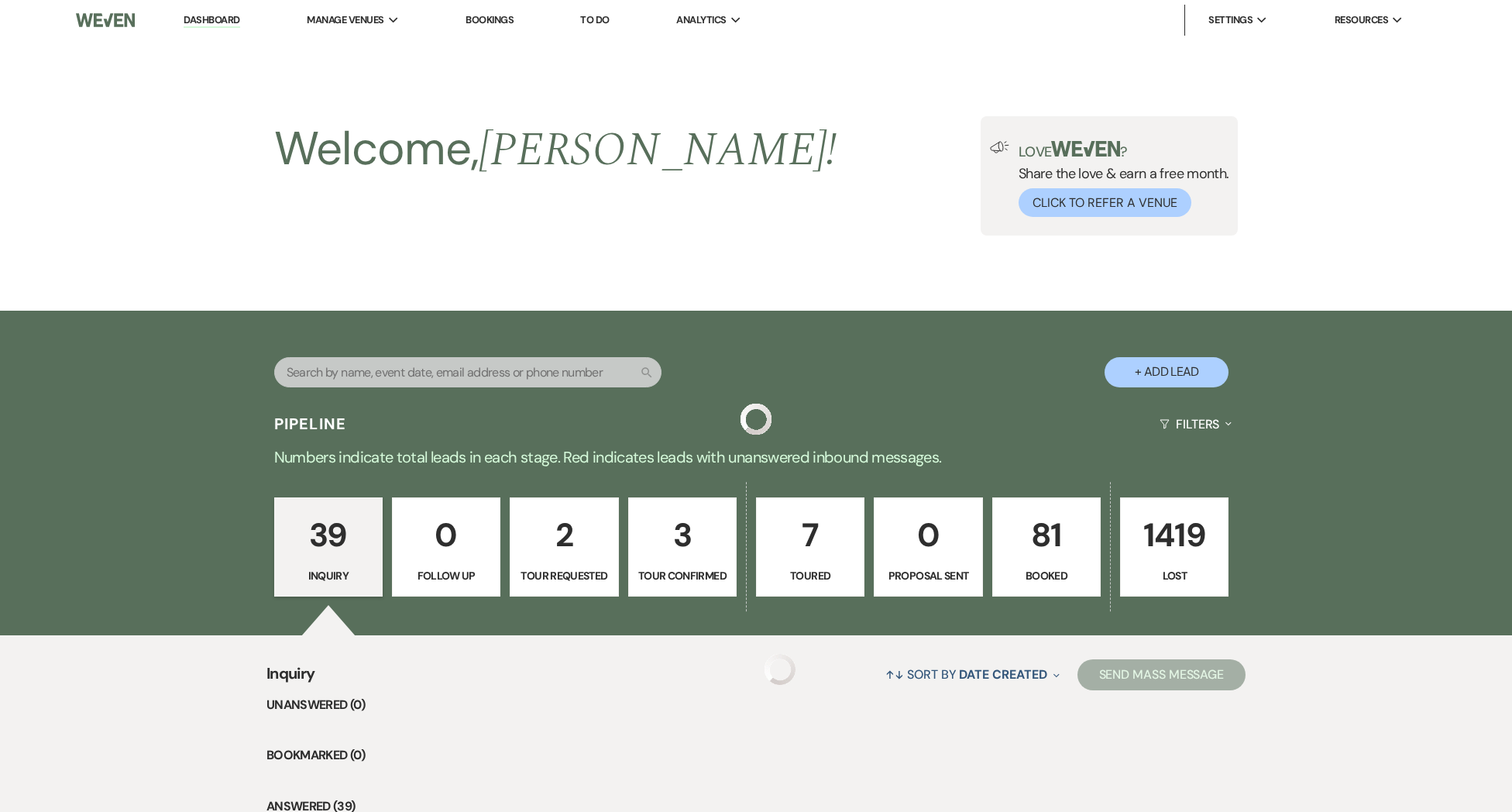
scroll to position [3459, 0]
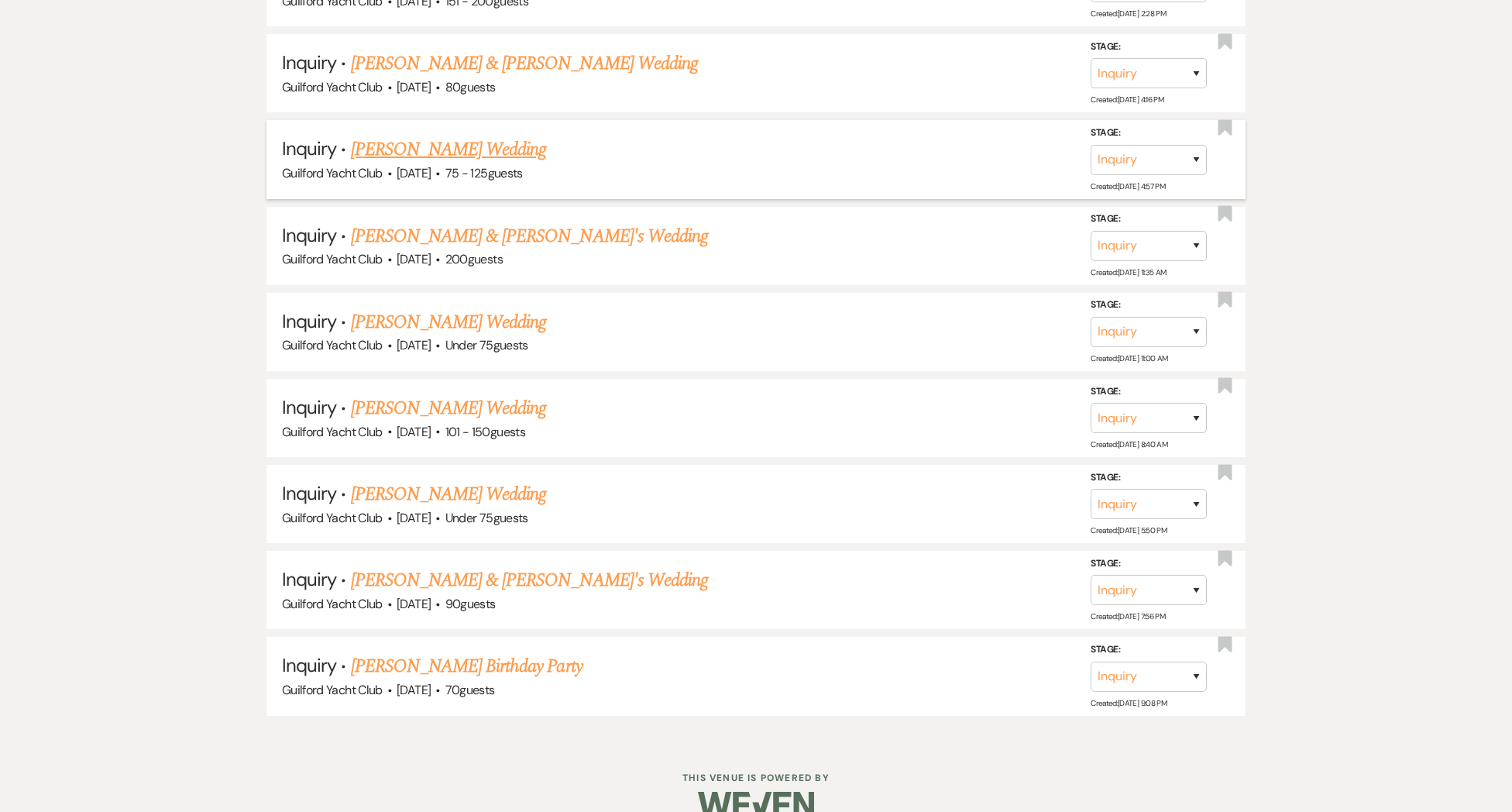
click at [387, 135] on link "[PERSON_NAME] Wedding" at bounding box center [449, 149] width 196 height 28
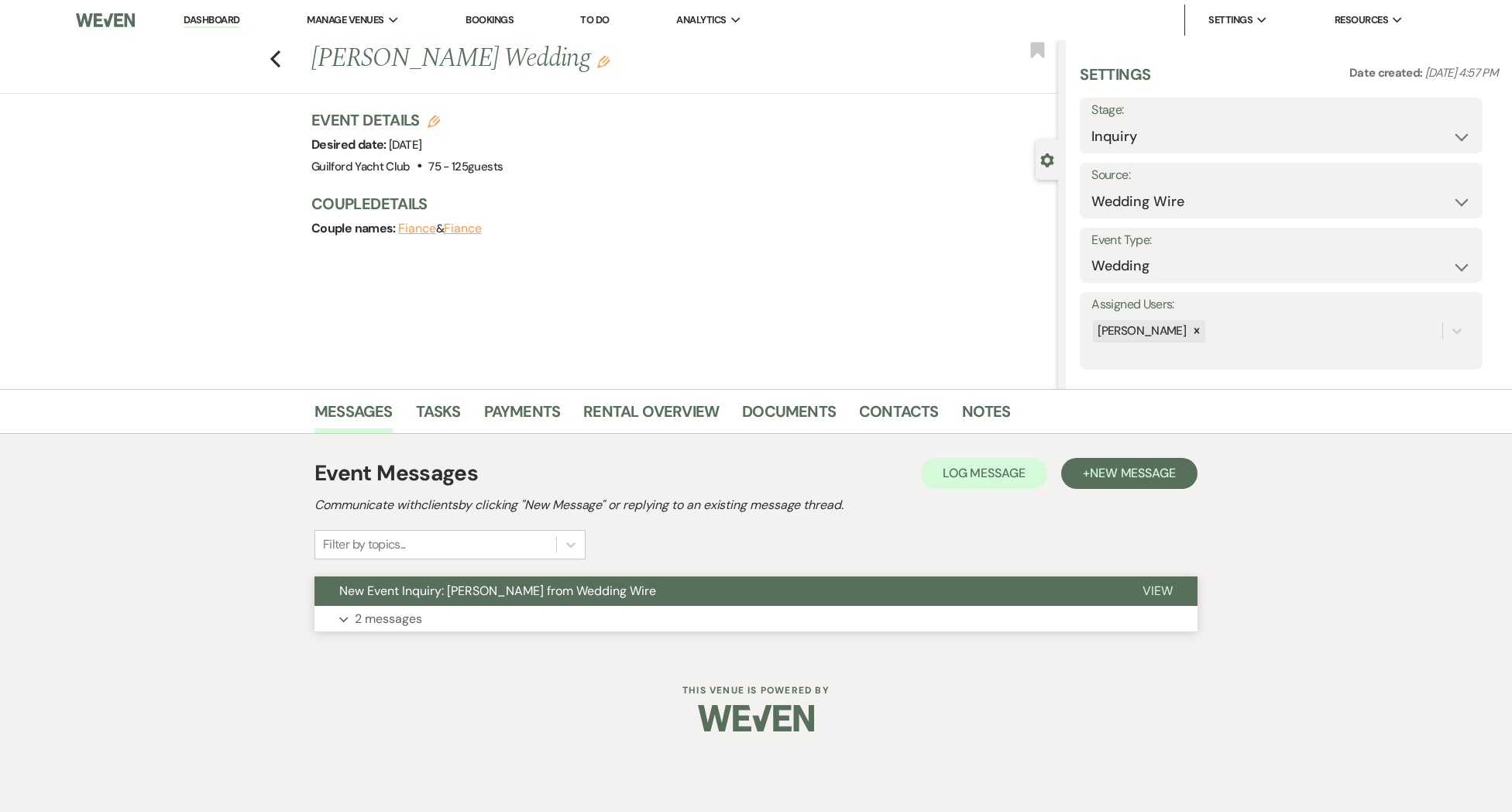
drag, startPoint x: 1182, startPoint y: 592, endPoint x: 1145, endPoint y: 596, distance: 37.2
click at [1181, 592] on button "View" at bounding box center [1157, 591] width 80 height 30
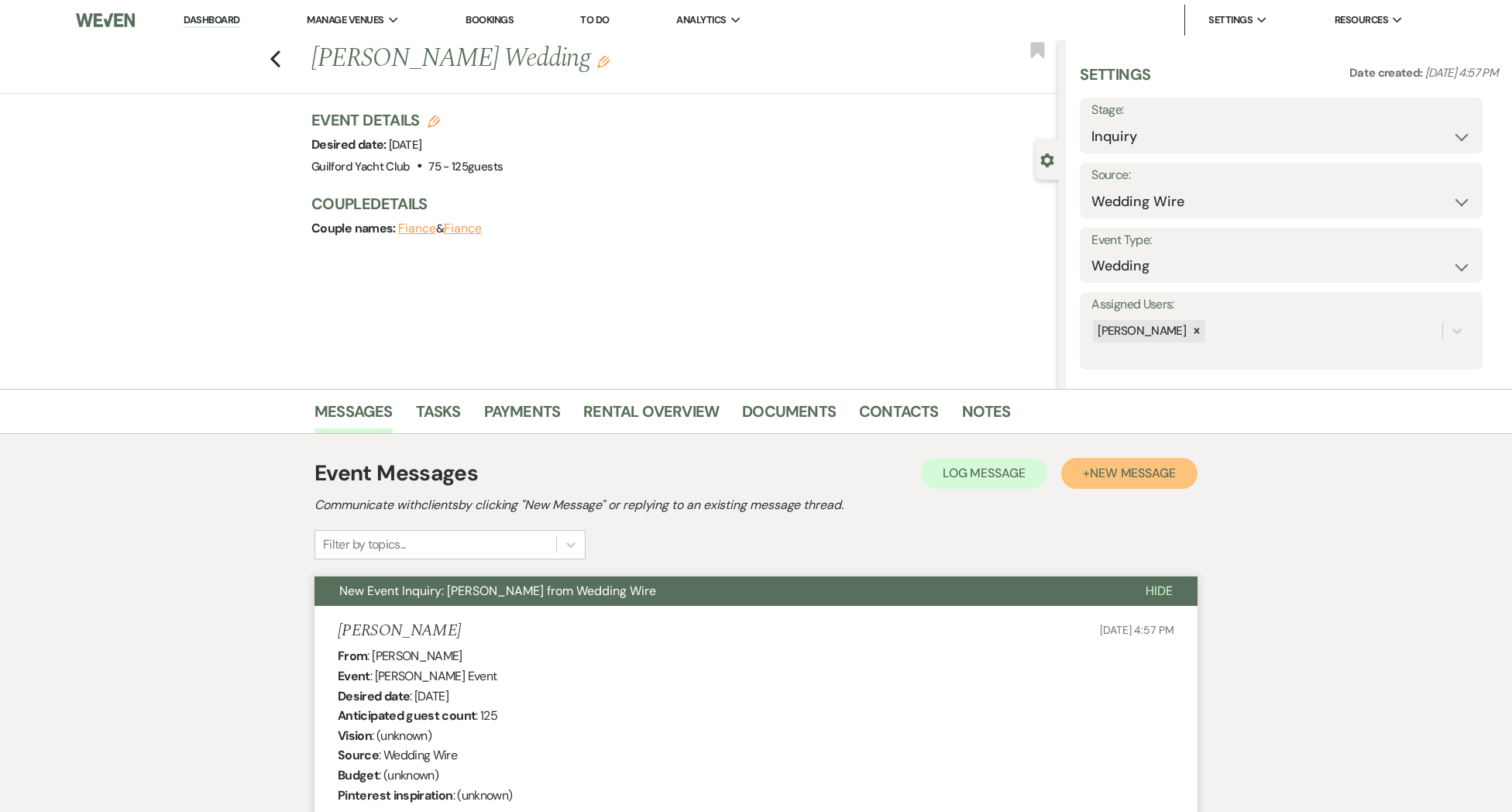
click at [1130, 478] on span "New Message" at bounding box center [1132, 473] width 86 height 16
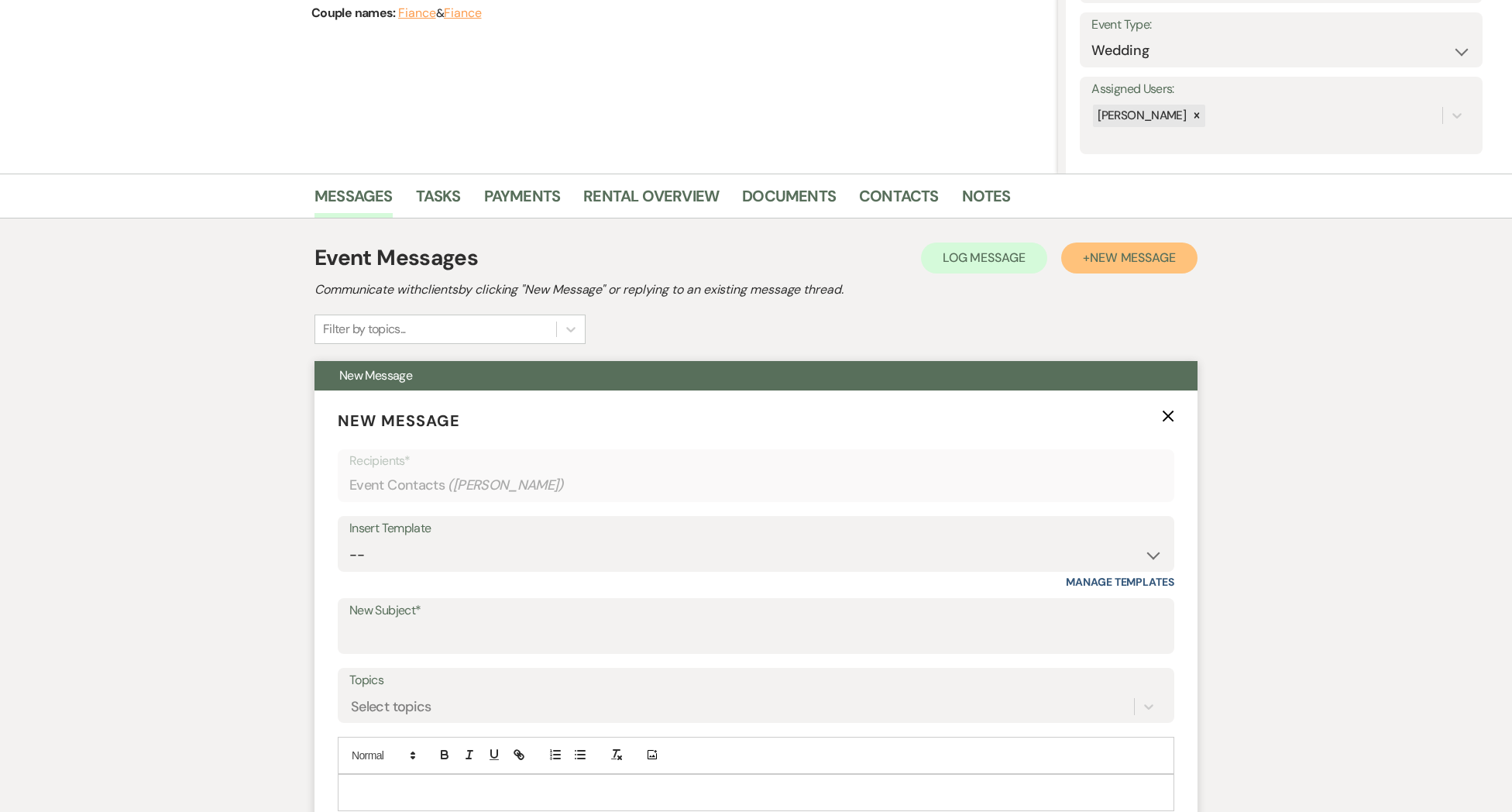
scroll to position [222, 0]
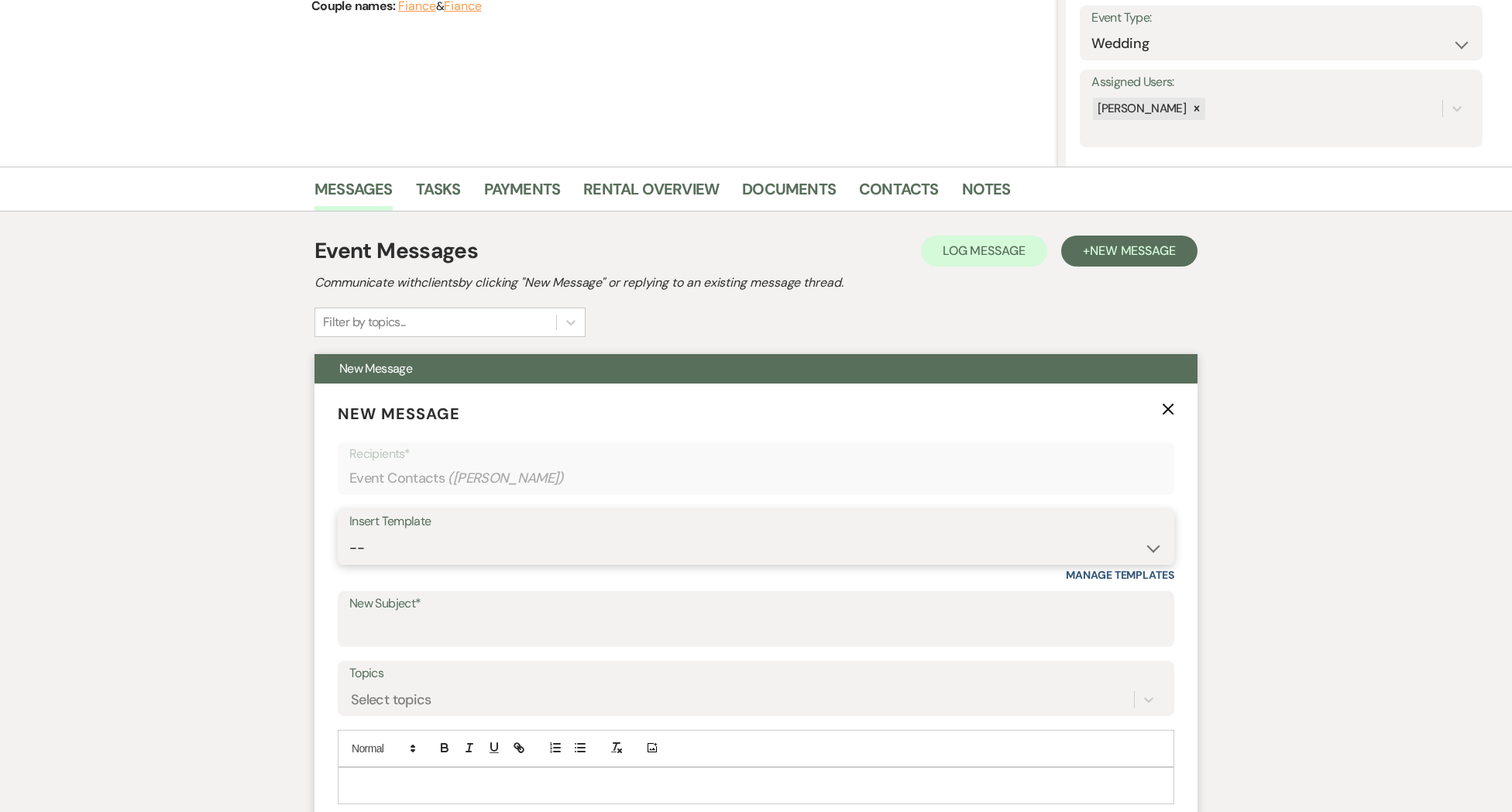
click at [402, 534] on select "-- Weven Planning Portal Introduction (Booked Events) Initial Inquiry Response …" at bounding box center [756, 548] width 814 height 30
click at [349, 533] on select "-- Weven Planning Portal Introduction (Booked Events) Initial Inquiry Response …" at bounding box center [756, 548] width 814 height 30
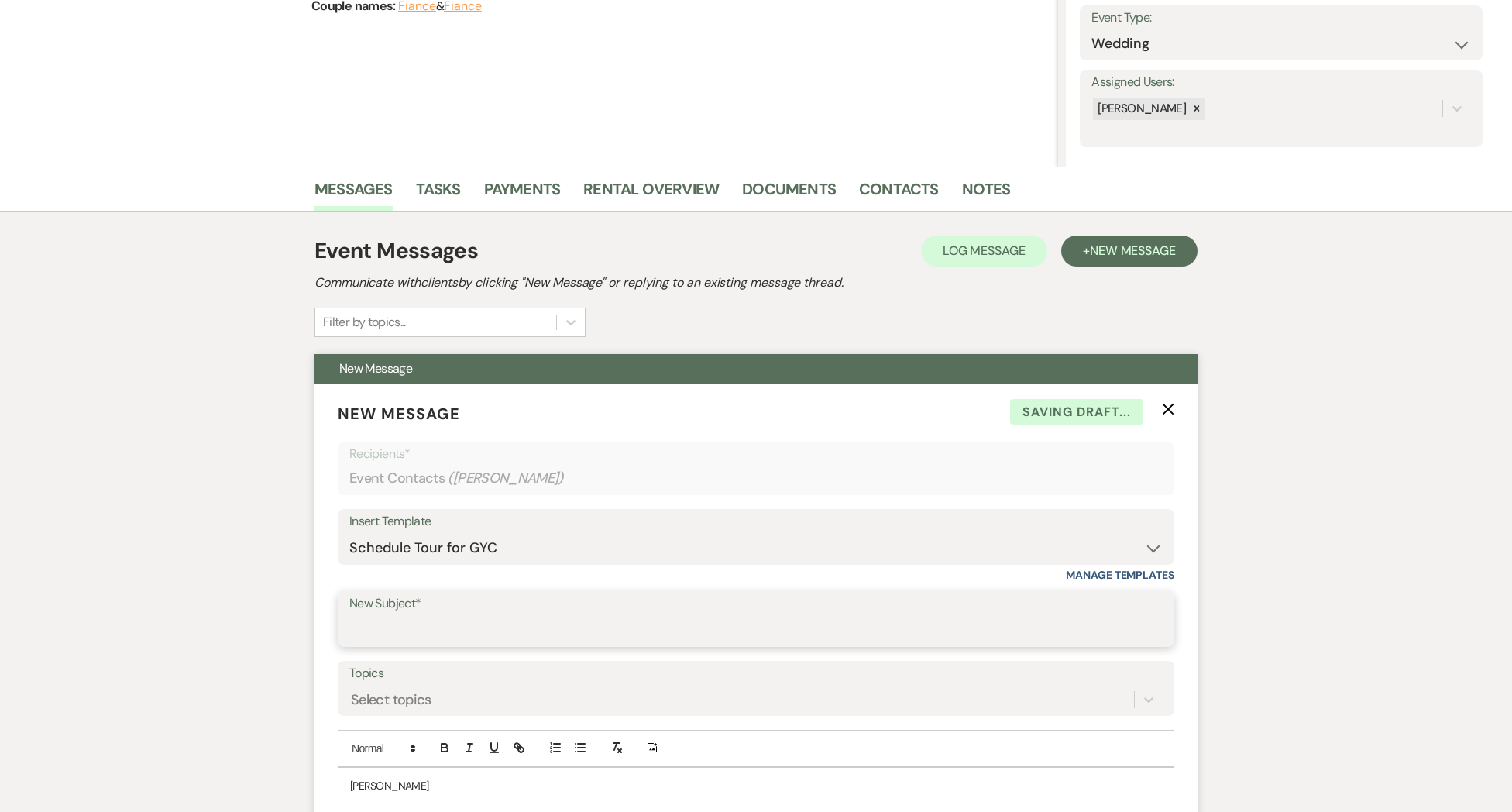
drag, startPoint x: 361, startPoint y: 628, endPoint x: 374, endPoint y: 635, distance: 14.8
click at [361, 628] on input "New Subject*" at bounding box center [756, 630] width 814 height 30
drag, startPoint x: 436, startPoint y: 623, endPoint x: 455, endPoint y: 631, distance: 20.6
click at [436, 623] on input "Payment Received" at bounding box center [756, 630] width 814 height 30
drag, startPoint x: 491, startPoint y: 627, endPoint x: 273, endPoint y: 619, distance: 218.1
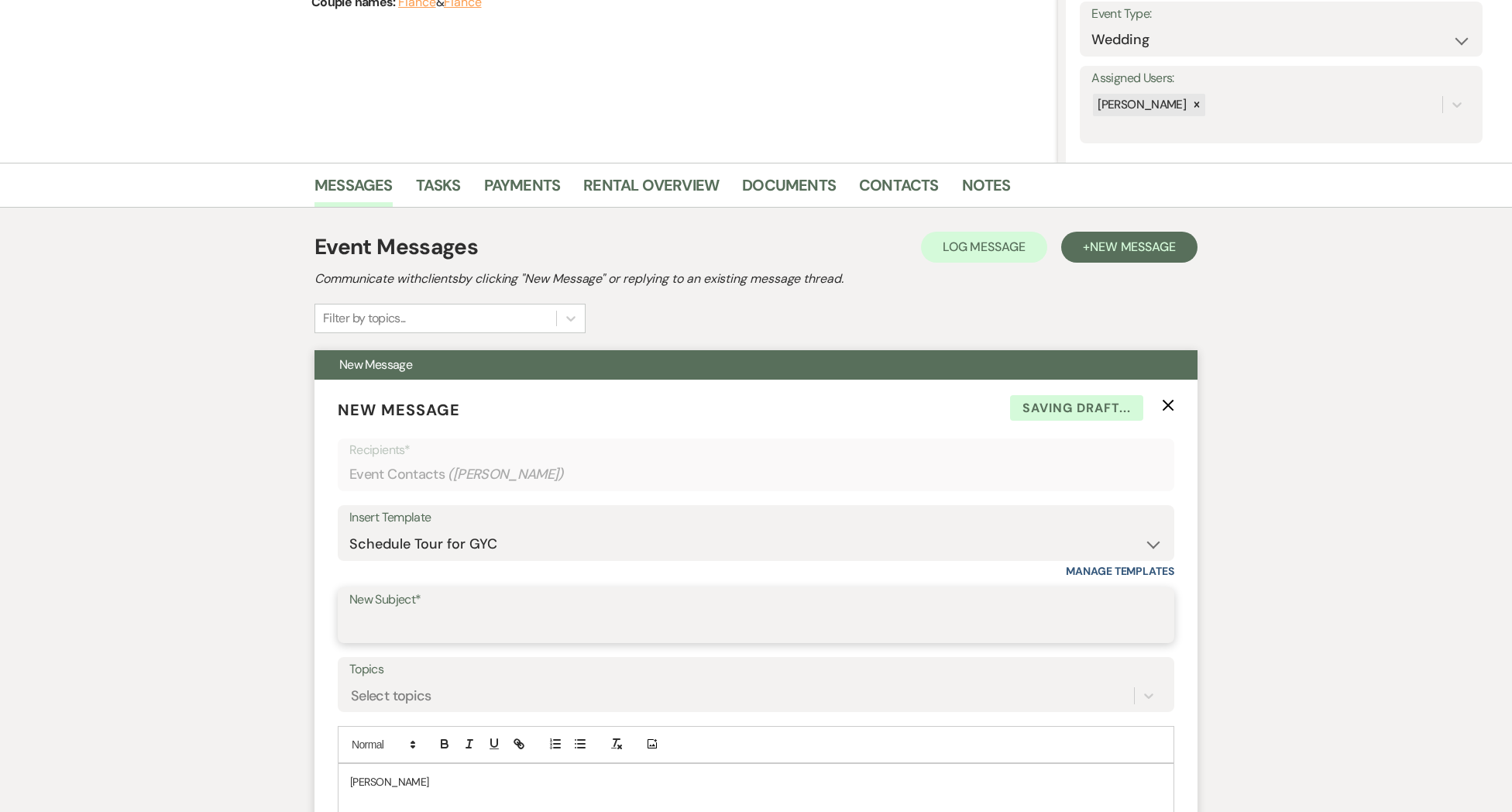
click at [355, 625] on input "New Subject*" at bounding box center [756, 626] width 814 height 30
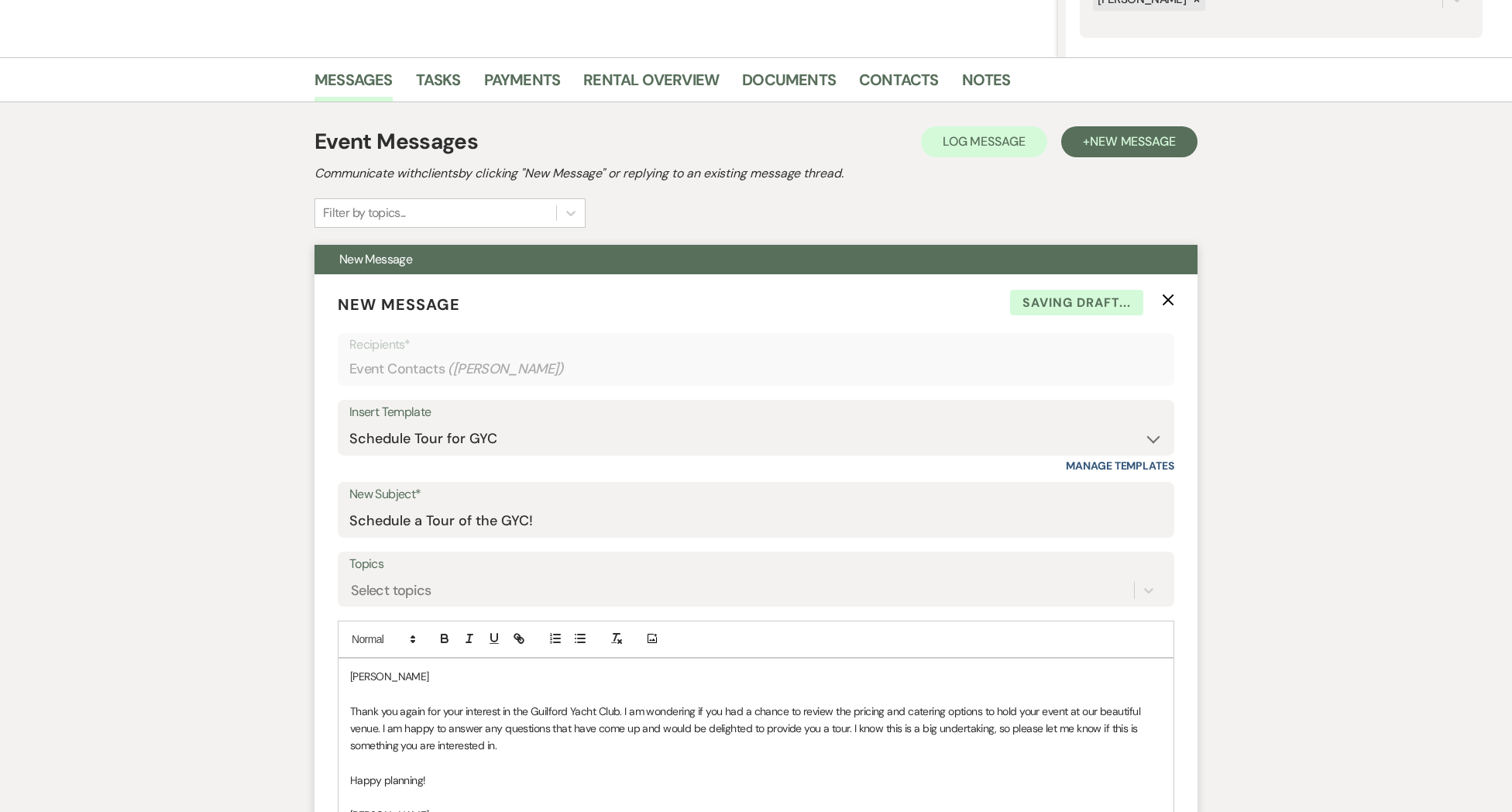
click at [404, 673] on p "[PERSON_NAME]" at bounding box center [756, 676] width 812 height 17
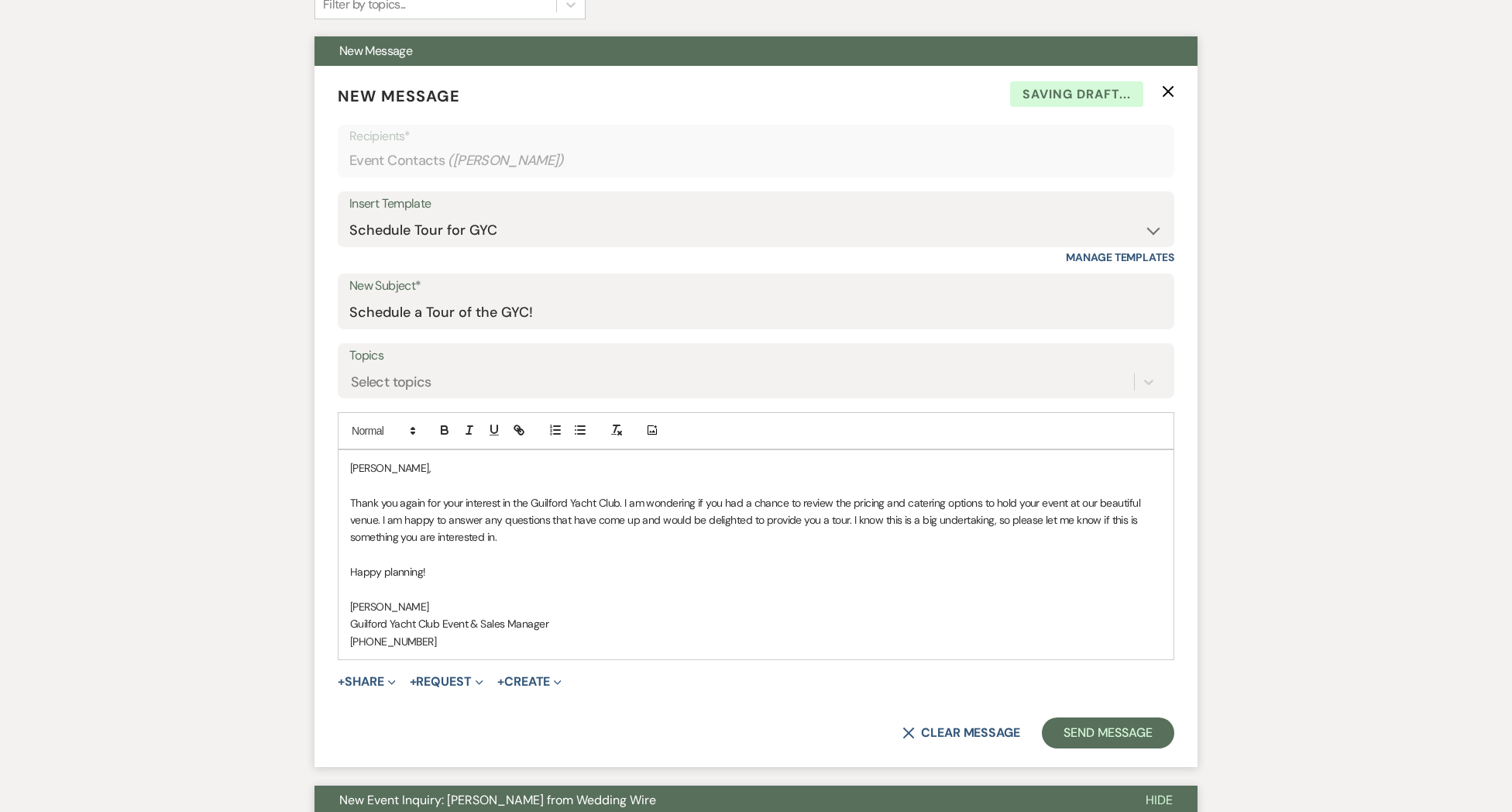
scroll to position [566, 0]
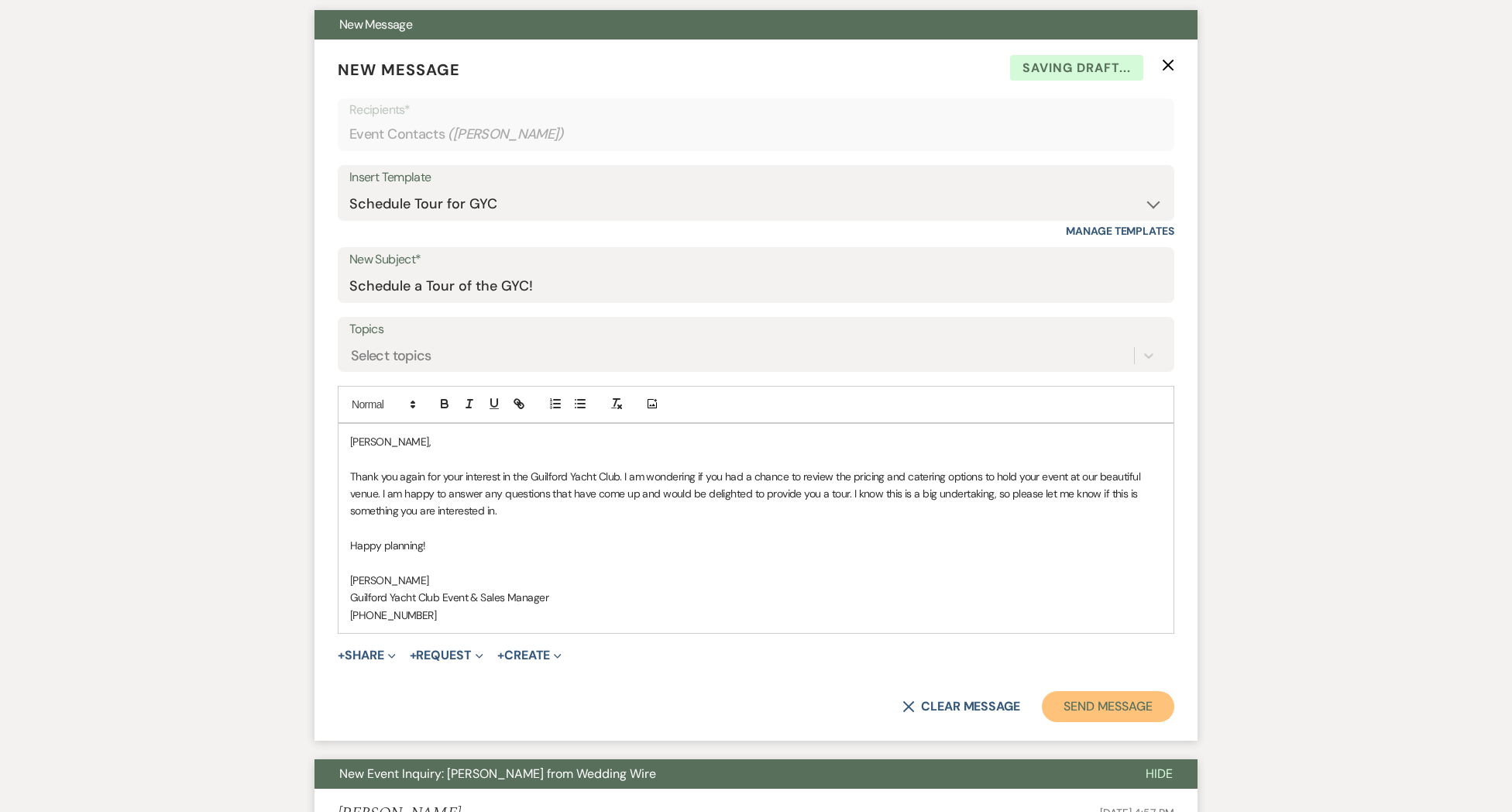
click at [1091, 707] on button "Send Message" at bounding box center [1108, 706] width 132 height 31
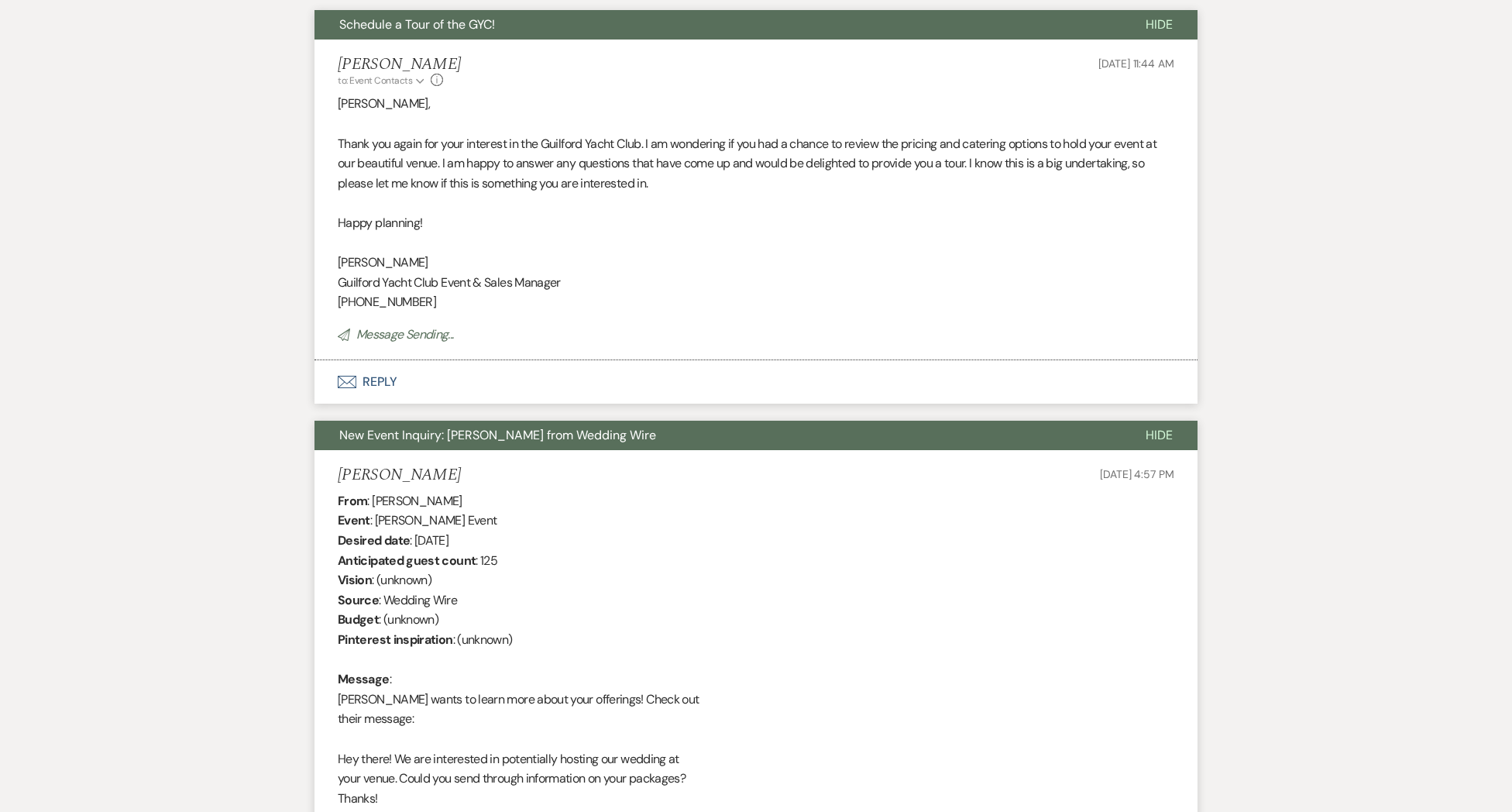
scroll to position [0, 0]
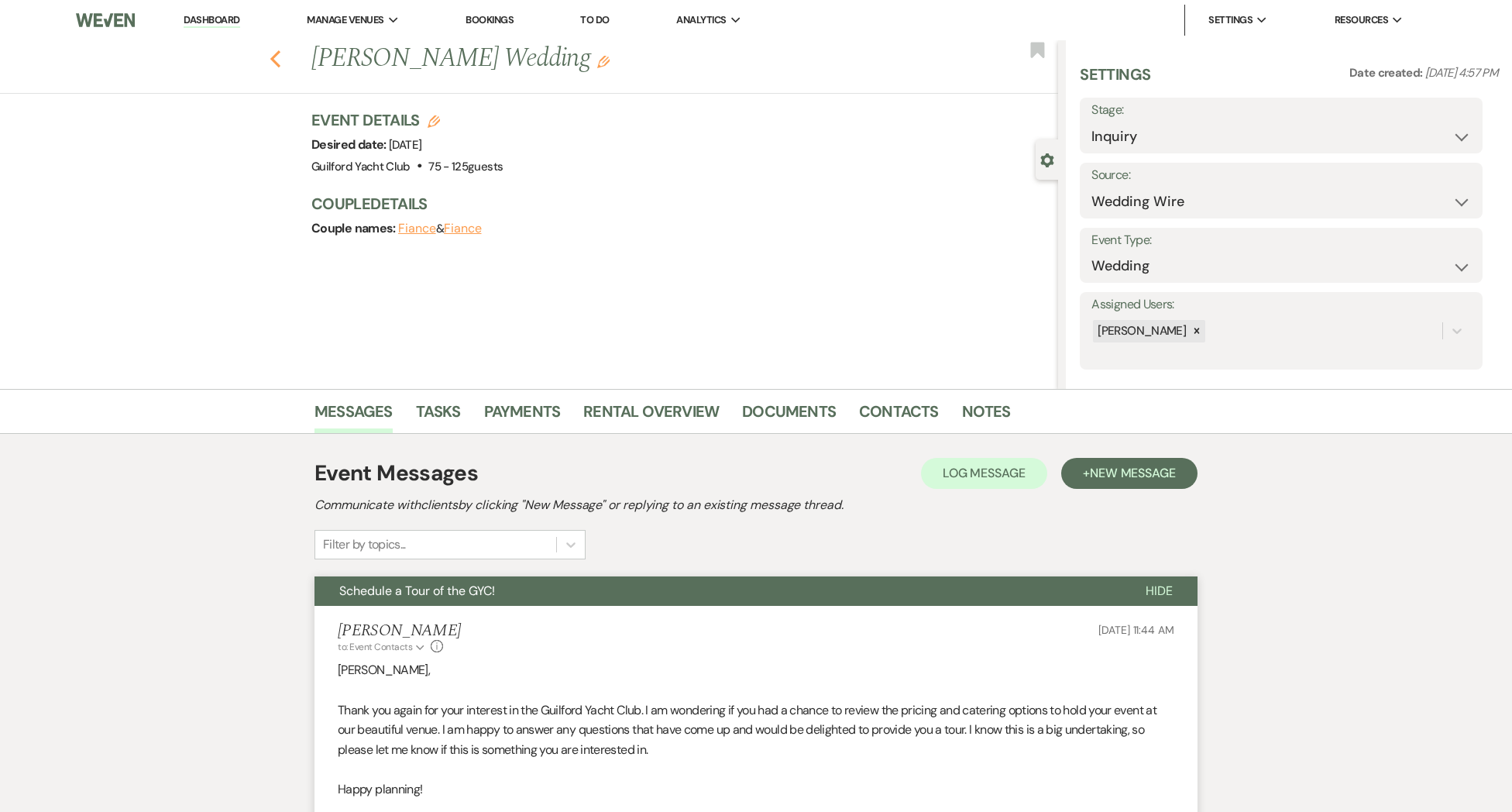
click at [281, 65] on div "Previous [PERSON_NAME] Wedding Edit Bookmark" at bounding box center [525, 67] width 1066 height 54
click at [277, 62] on icon "Previous" at bounding box center [275, 59] width 12 height 19
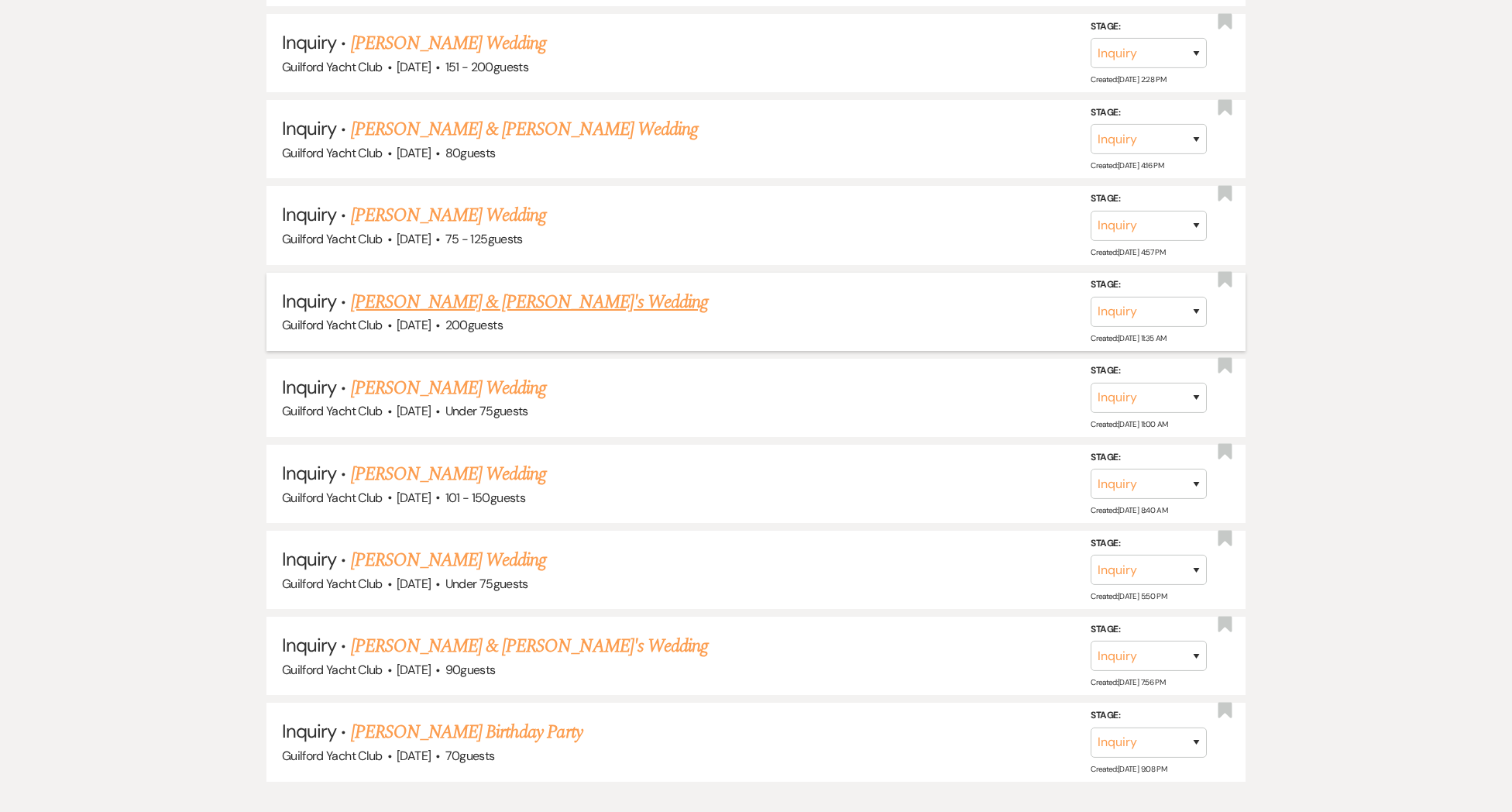
scroll to position [3383, 0]
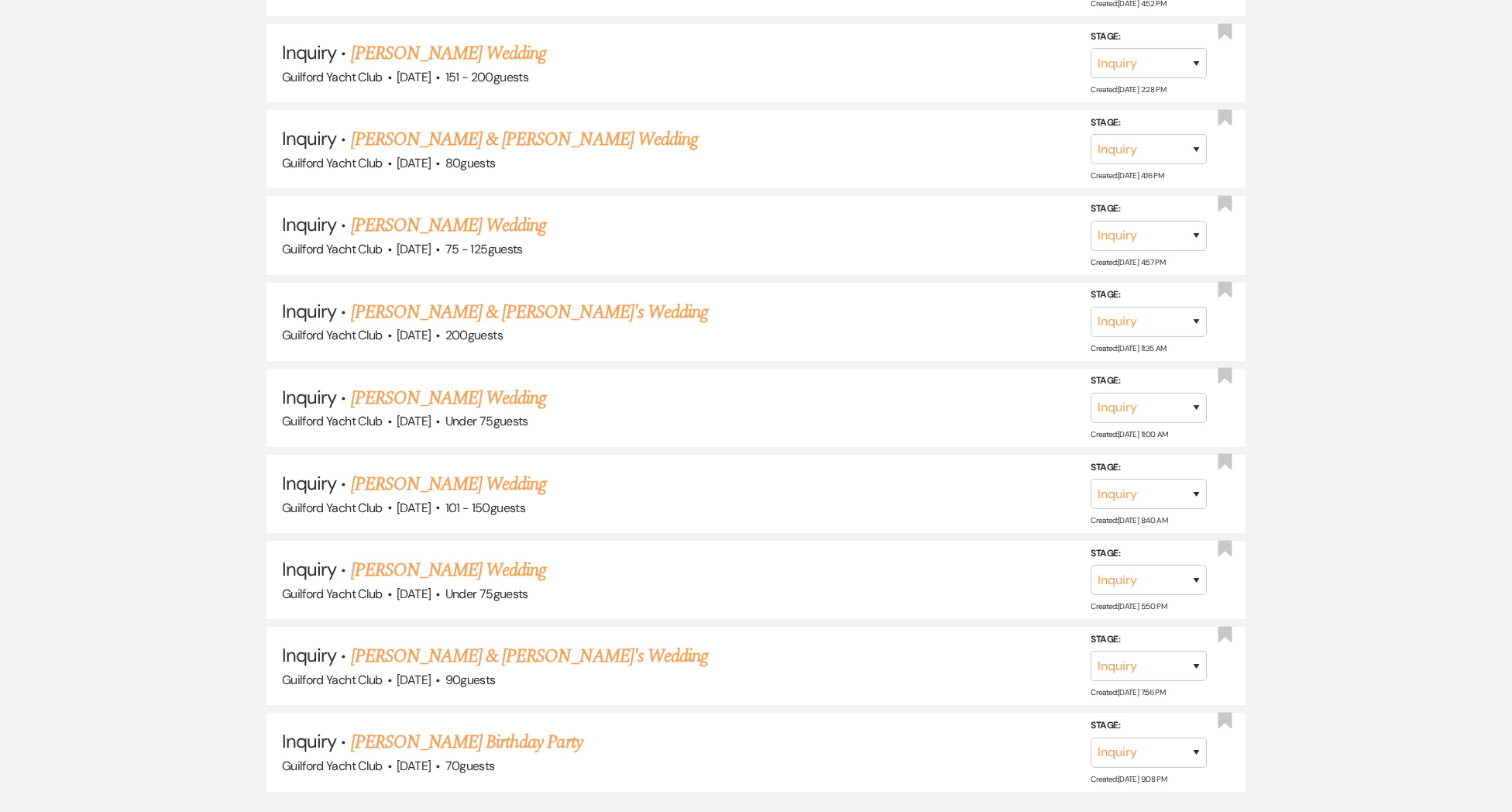
drag, startPoint x: 384, startPoint y: 118, endPoint x: 391, endPoint y: 138, distance: 21.2
click at [384, 125] on link "[PERSON_NAME] & [PERSON_NAME] Wedding" at bounding box center [524, 139] width 347 height 28
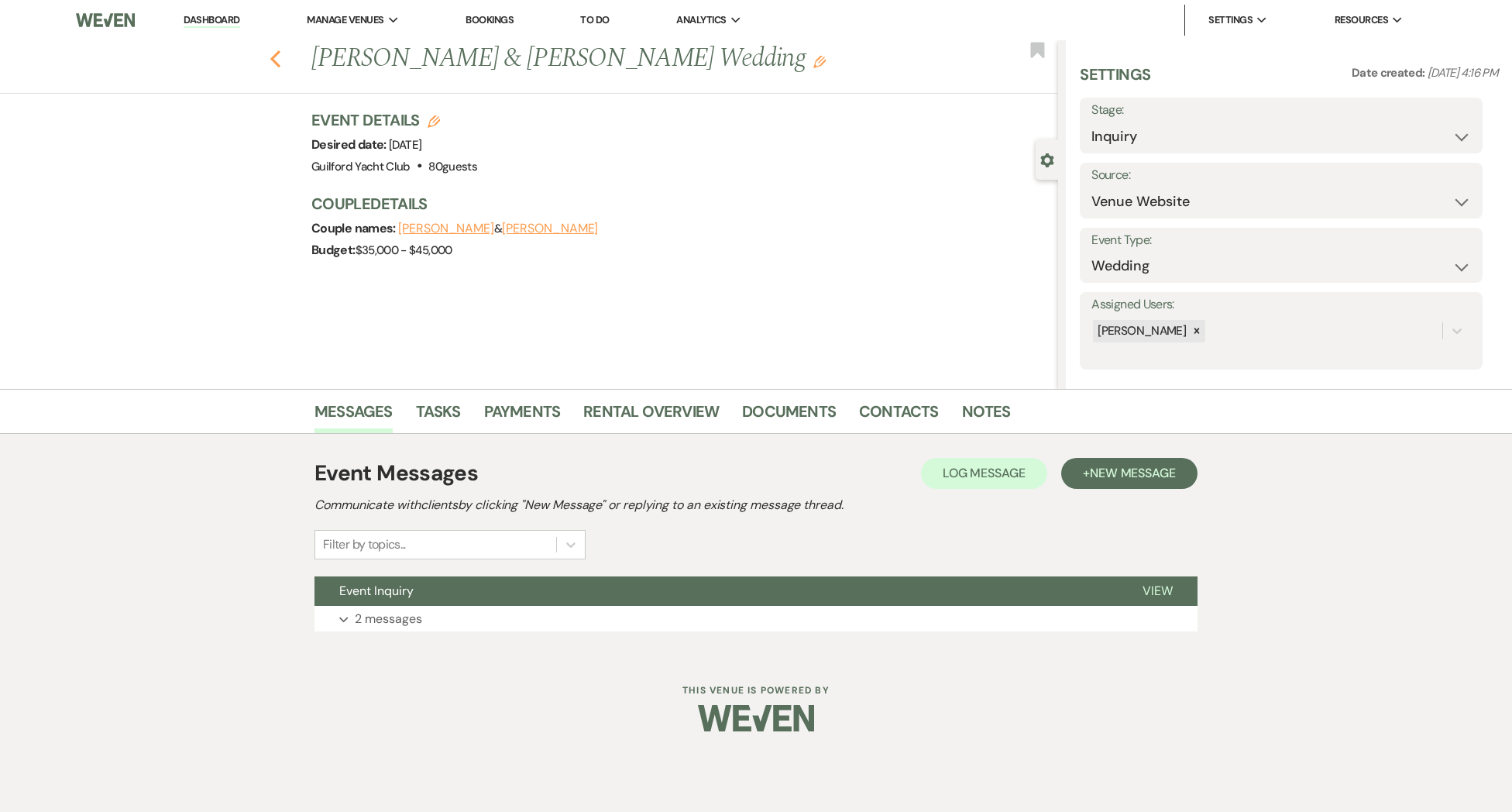
click at [278, 60] on icon "Previous" at bounding box center [275, 59] width 12 height 19
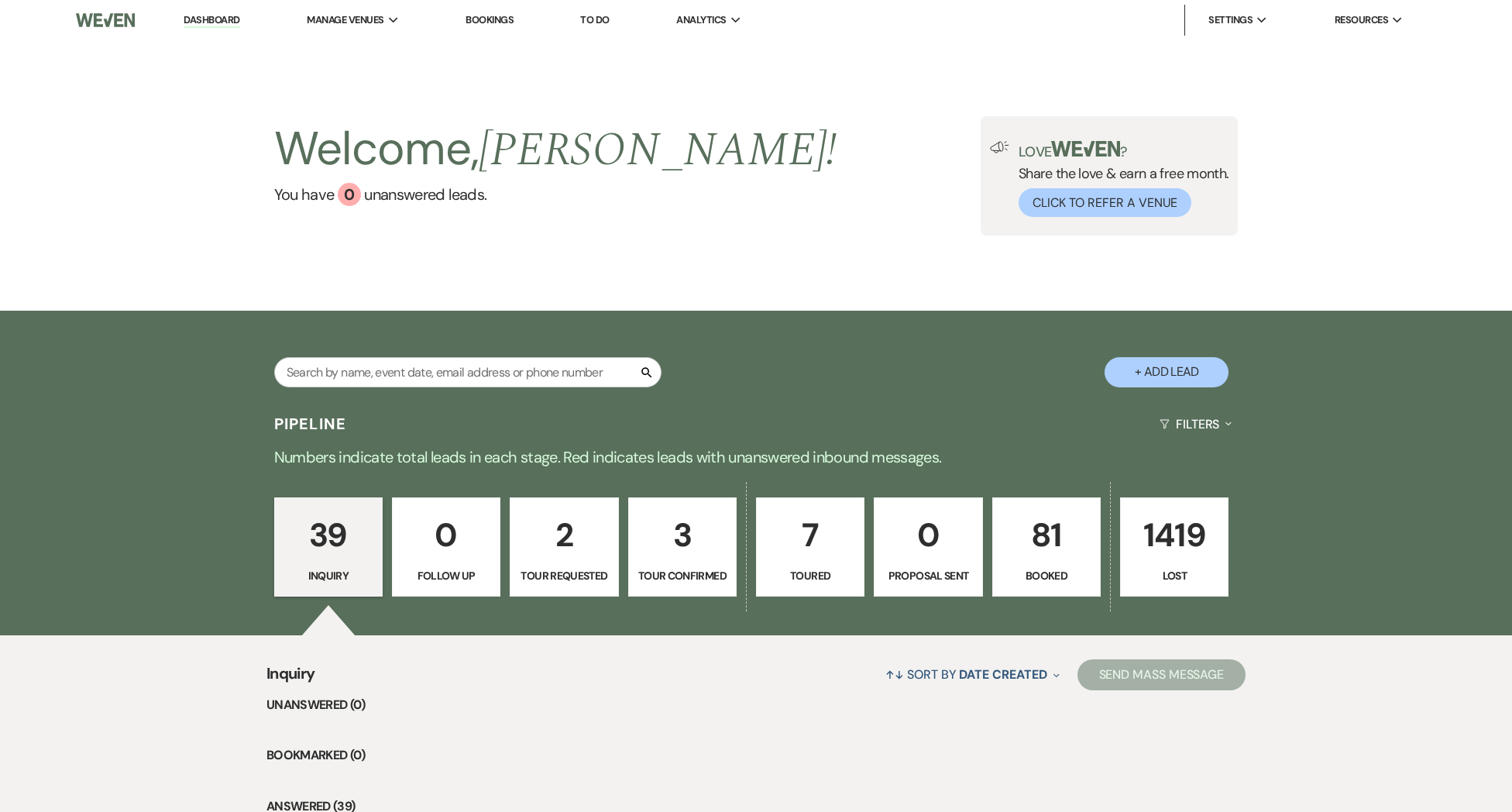
click at [1024, 534] on p "81" at bounding box center [1047, 534] width 89 height 52
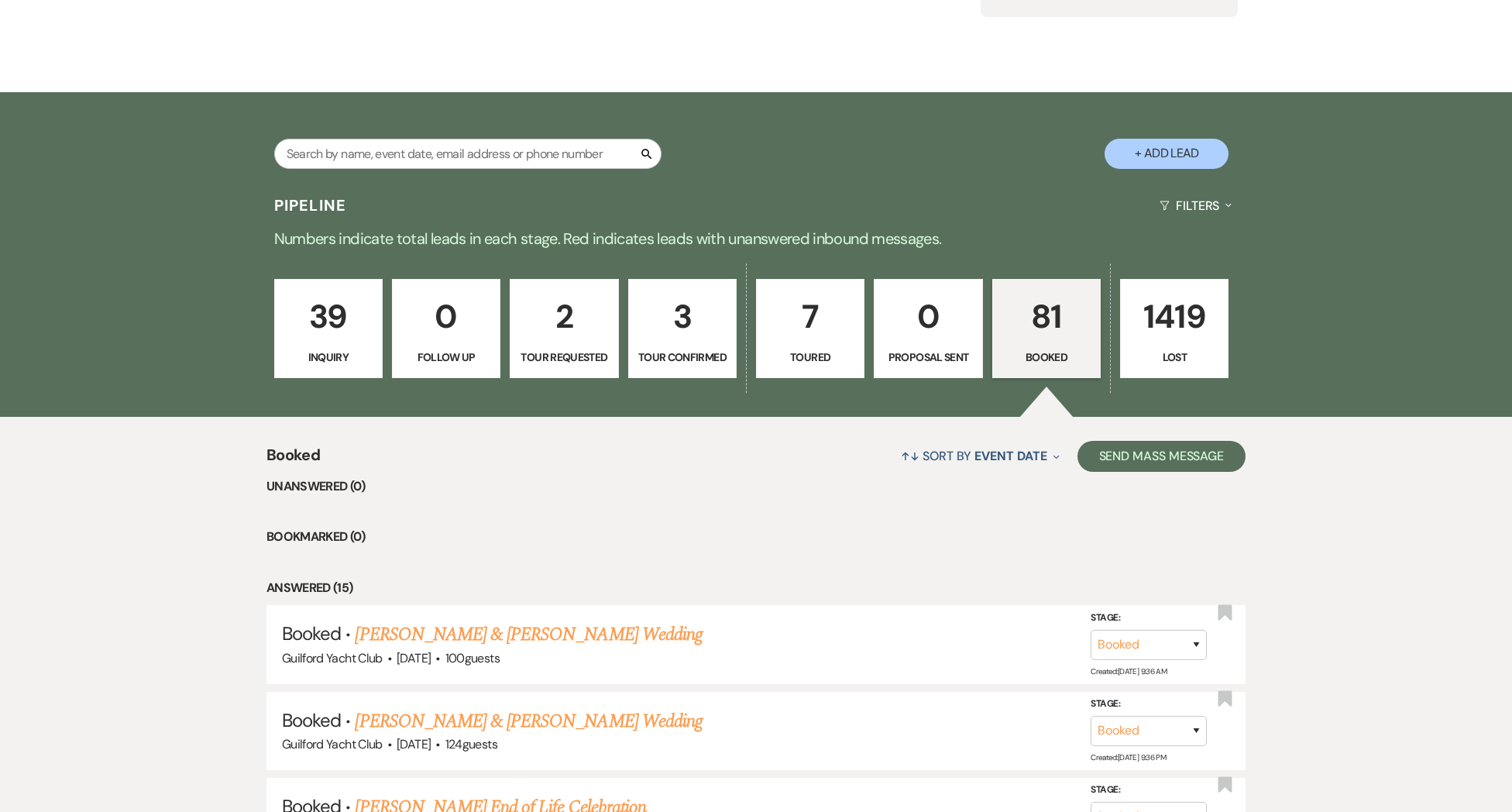
scroll to position [517, 0]
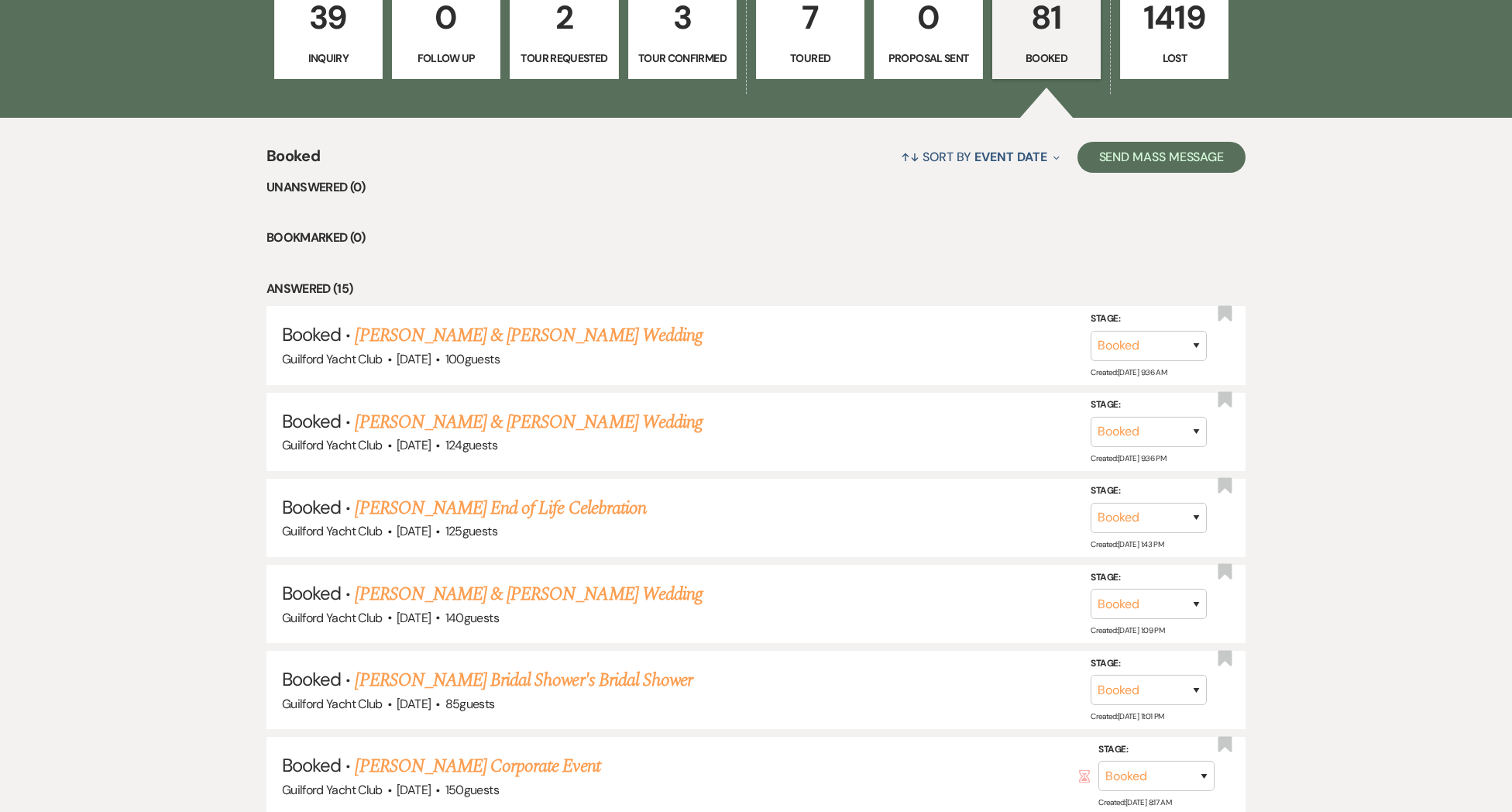
click at [464, 510] on link "[PERSON_NAME] End of Life Celebration" at bounding box center [499, 508] width 290 height 28
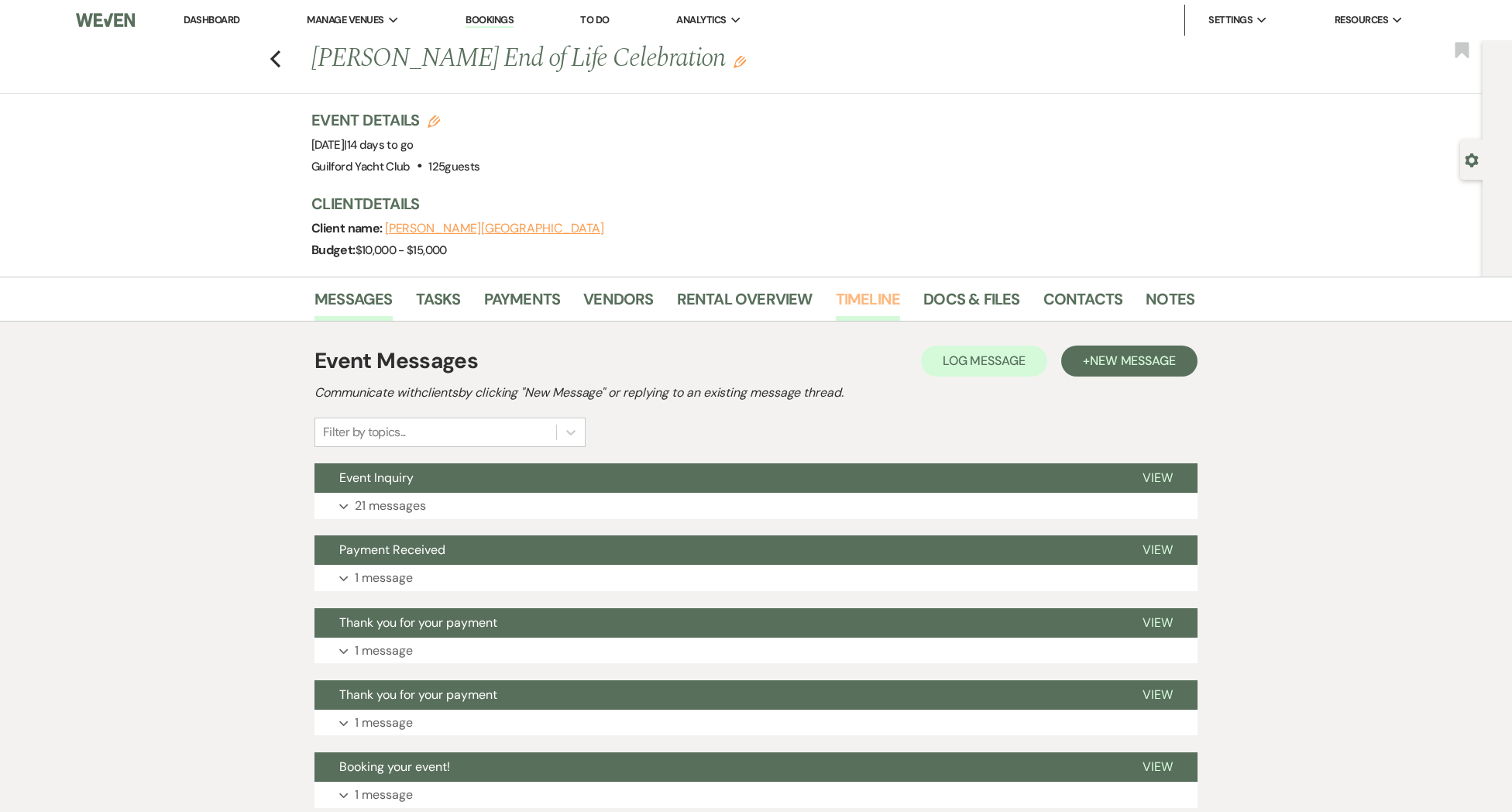
drag, startPoint x: 853, startPoint y: 299, endPoint x: 855, endPoint y: 310, distance: 11.2
click at [853, 299] on link "Timeline" at bounding box center [869, 303] width 65 height 34
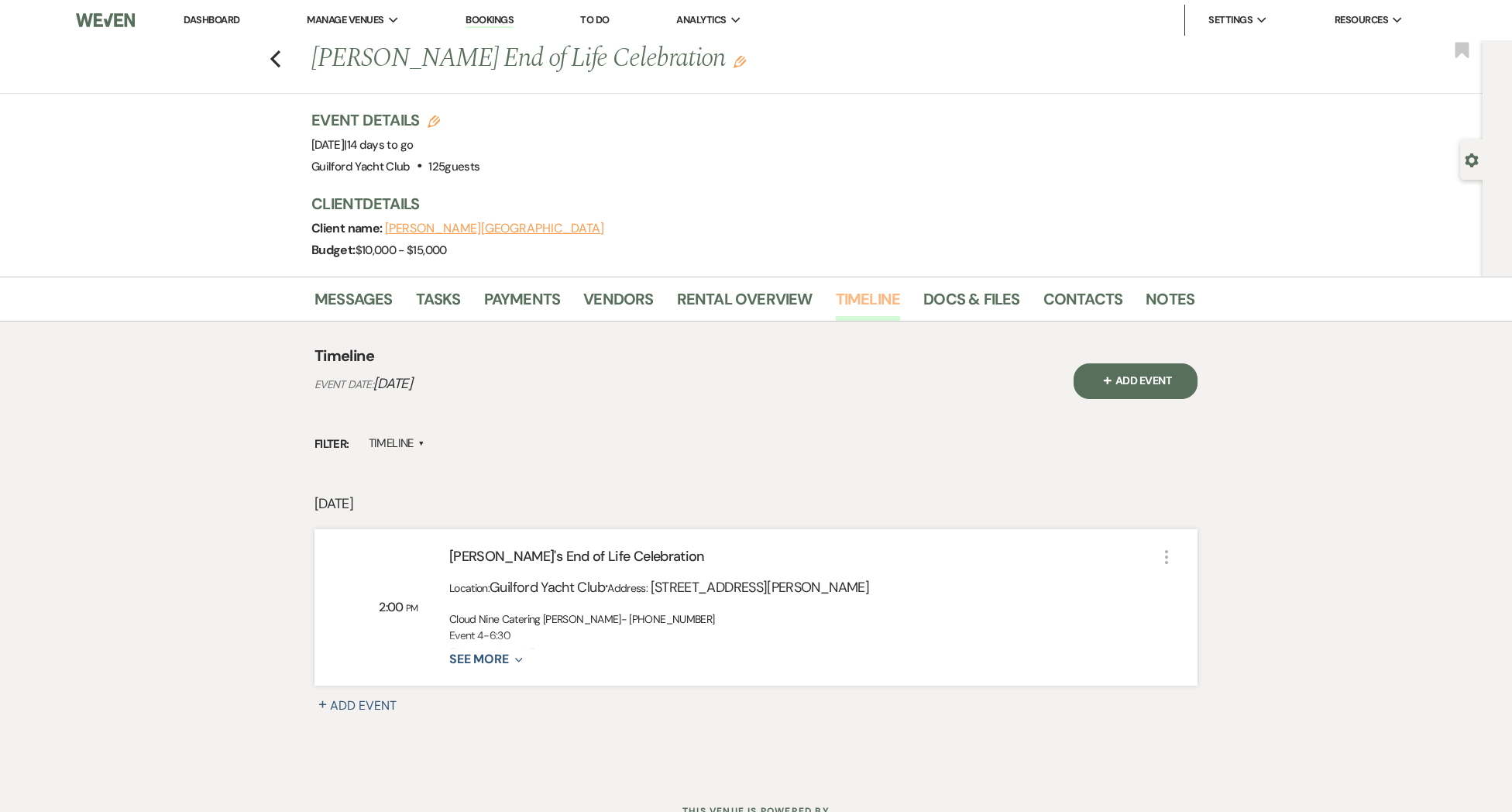
scroll to position [64, 0]
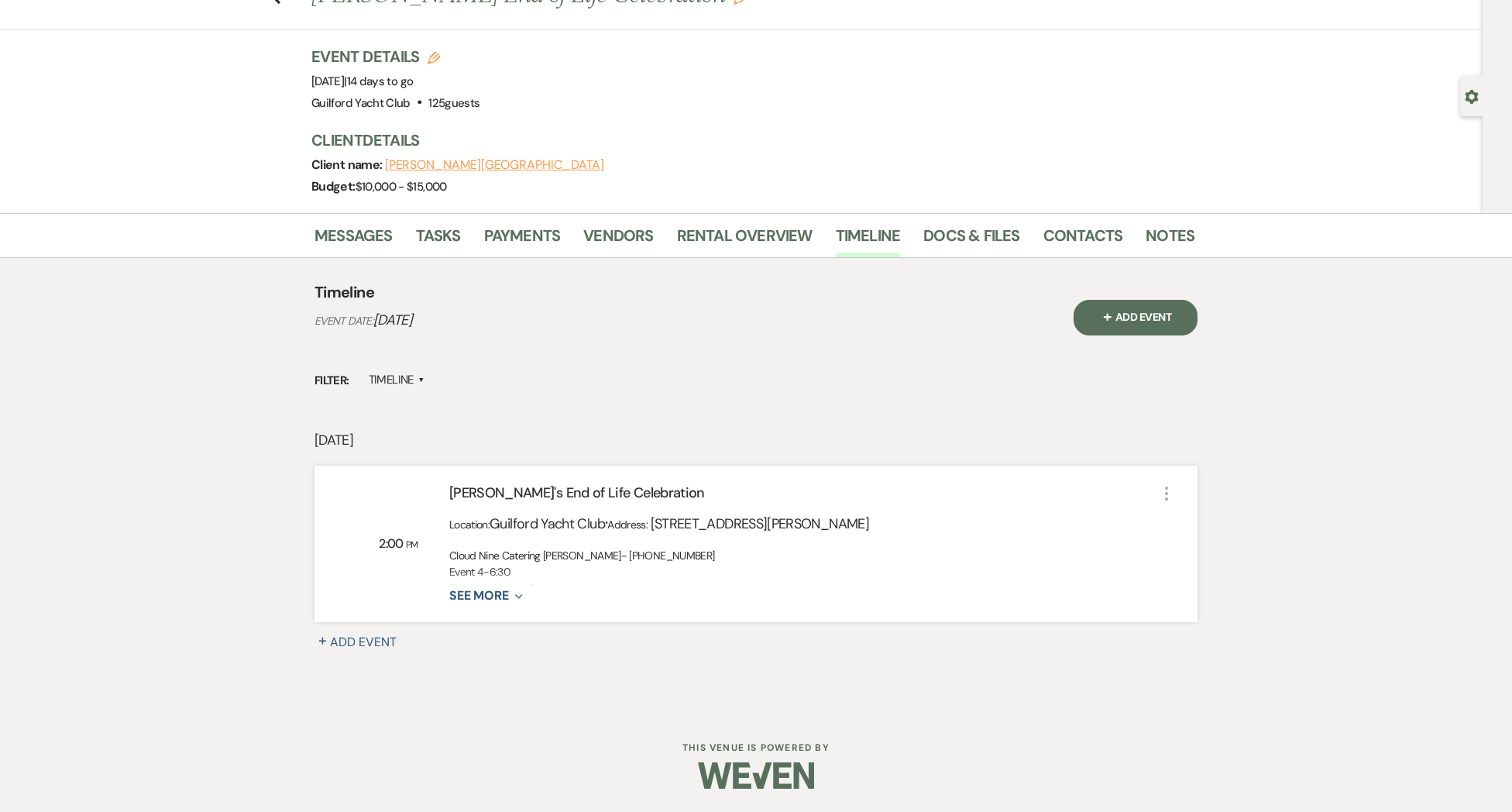
click at [1169, 491] on icon "More" at bounding box center [1167, 493] width 19 height 19
click at [1175, 518] on button "Pencil Edit" at bounding box center [1205, 523] width 79 height 24
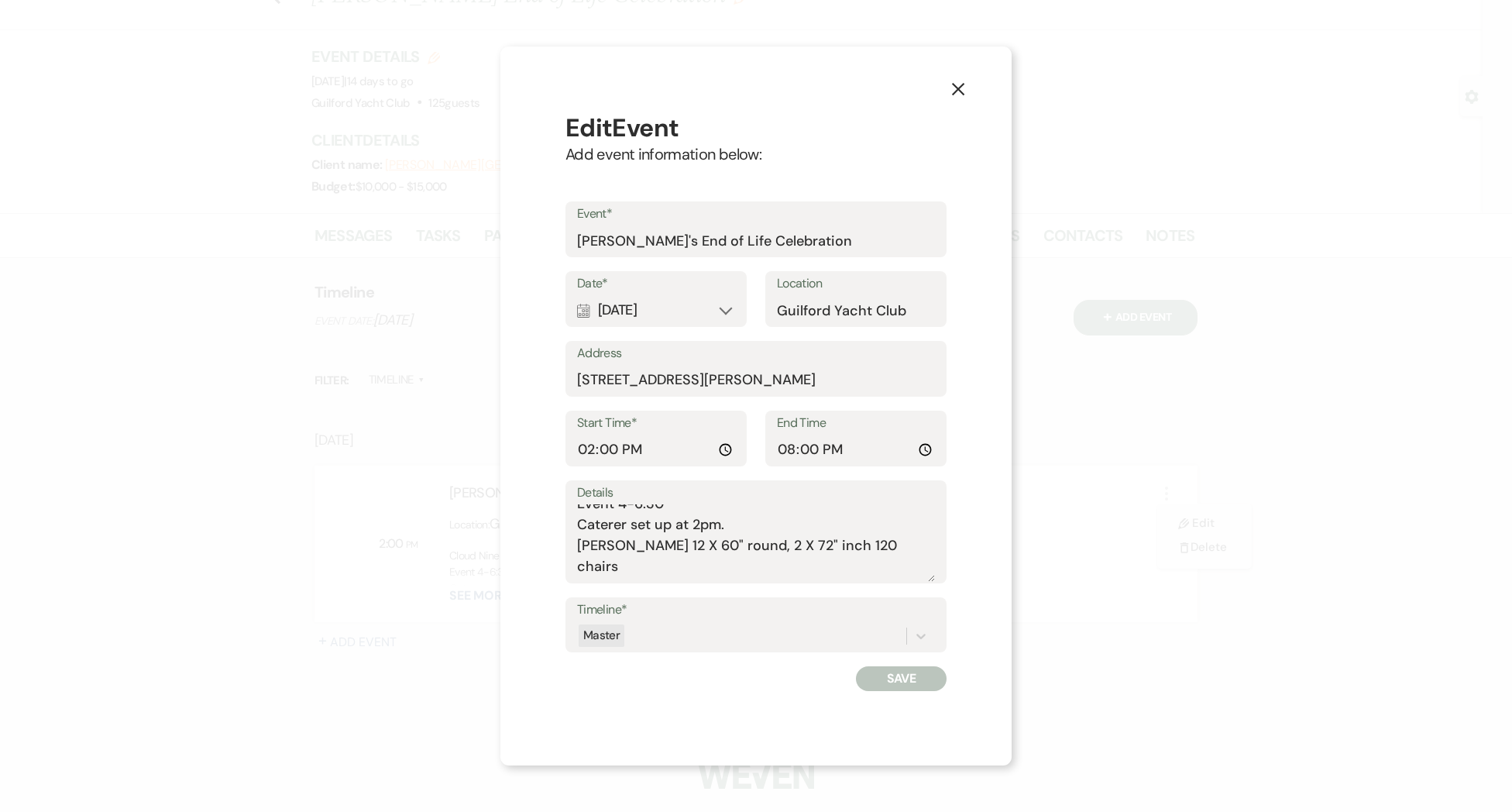
scroll to position [50, 0]
click at [607, 548] on textarea "Cloud Nine Catering [PERSON_NAME]- [PHONE_NUMBER] Event 4-6:30 Caterer set up a…" at bounding box center [756, 543] width 358 height 78
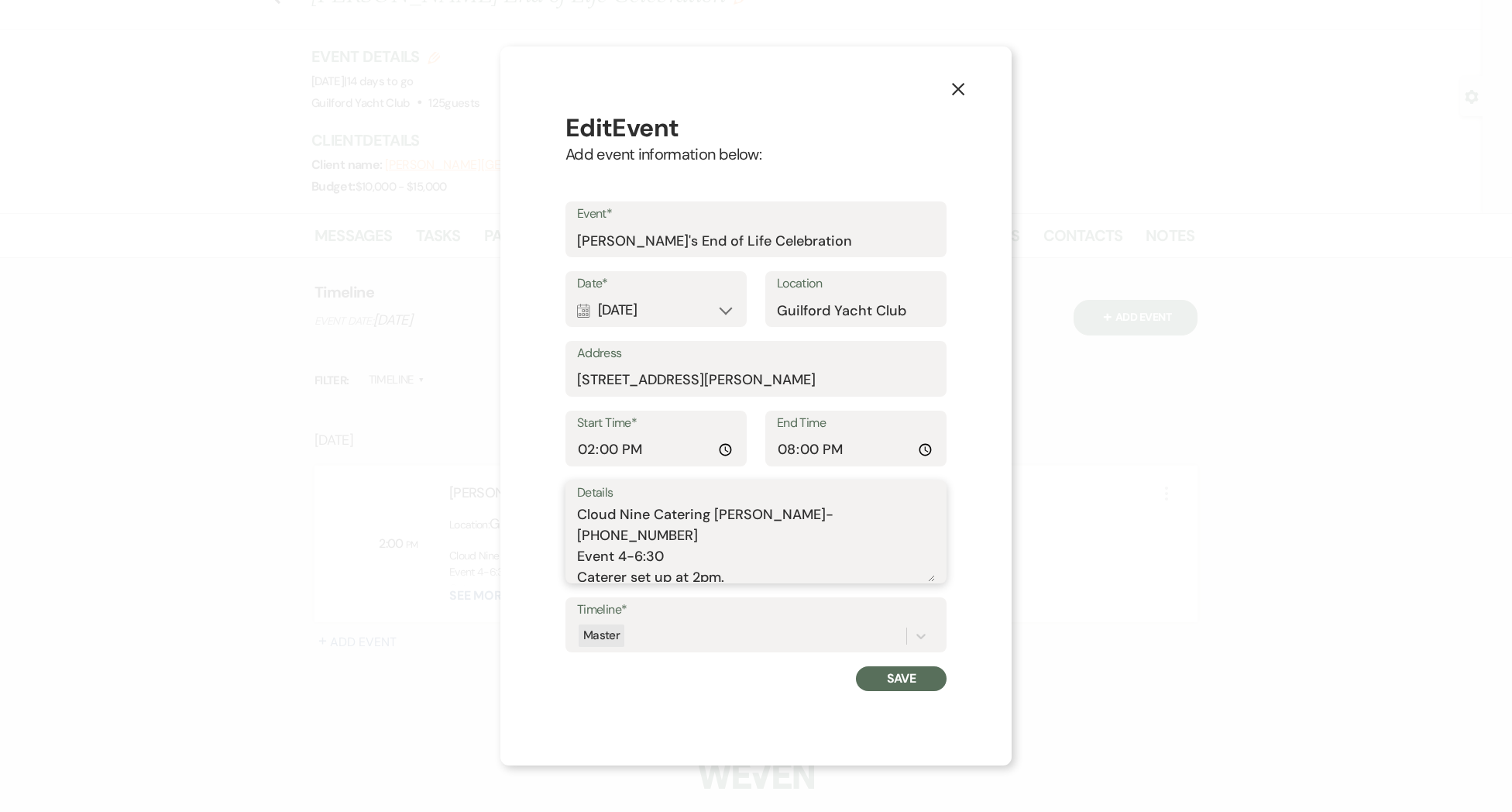
click at [878, 513] on textarea "Cloud Nine Catering [PERSON_NAME]- [PHONE_NUMBER] Event 4-6:30 Caterer set up a…" at bounding box center [756, 543] width 358 height 78
click at [913, 678] on button "Save" at bounding box center [901, 678] width 91 height 25
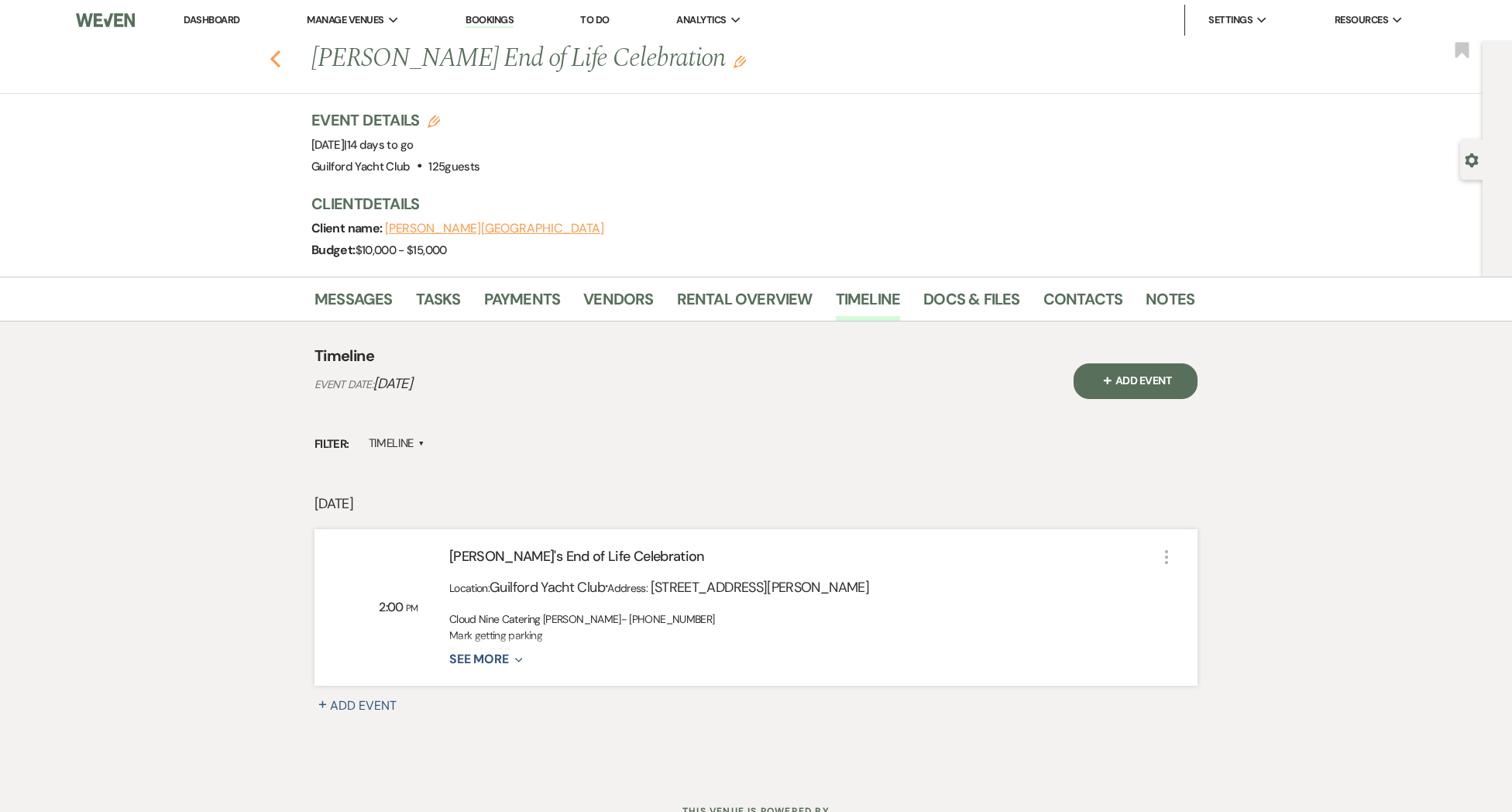
click at [275, 62] on use "button" at bounding box center [275, 59] width 10 height 17
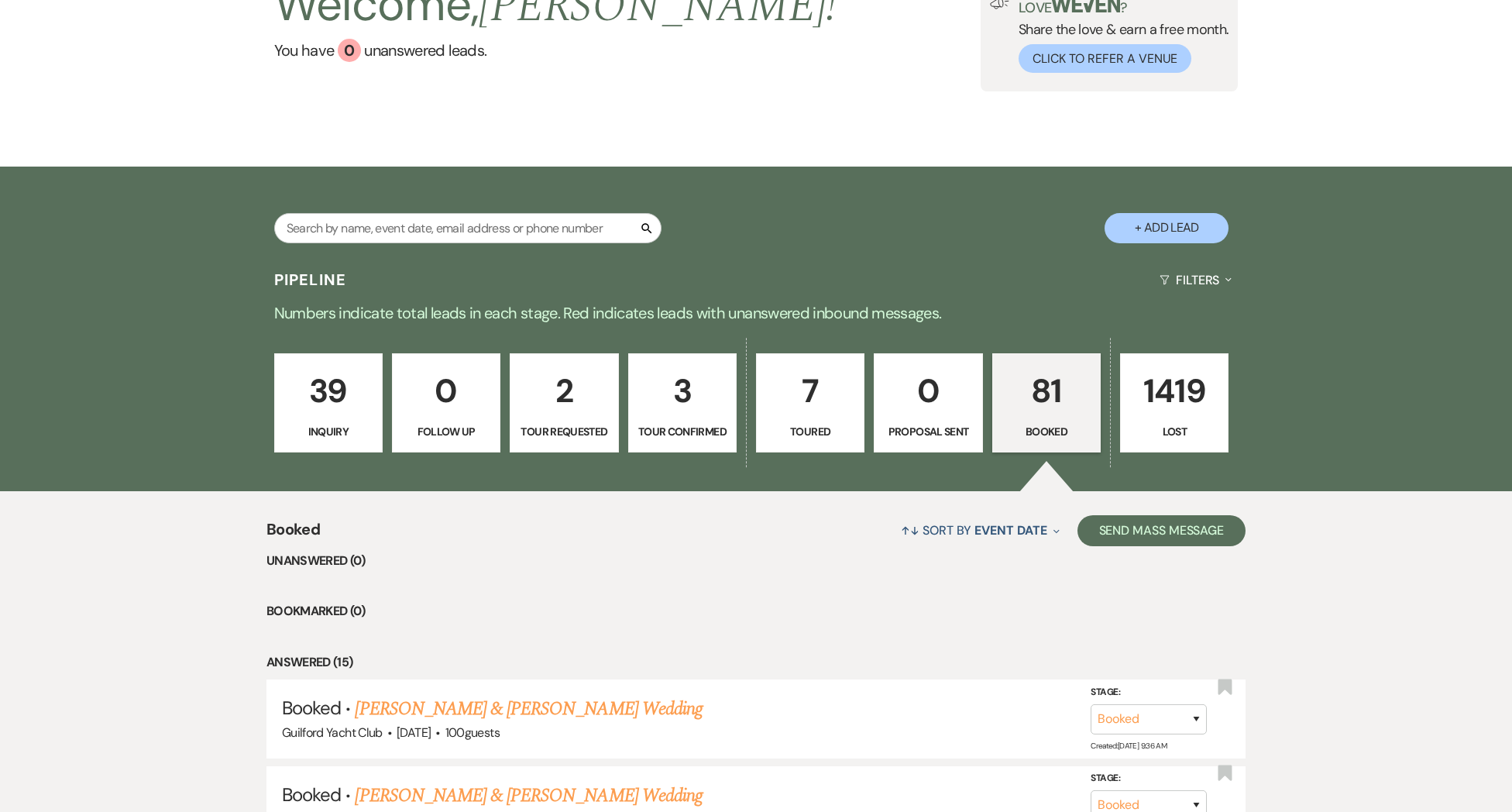
scroll to position [146, 0]
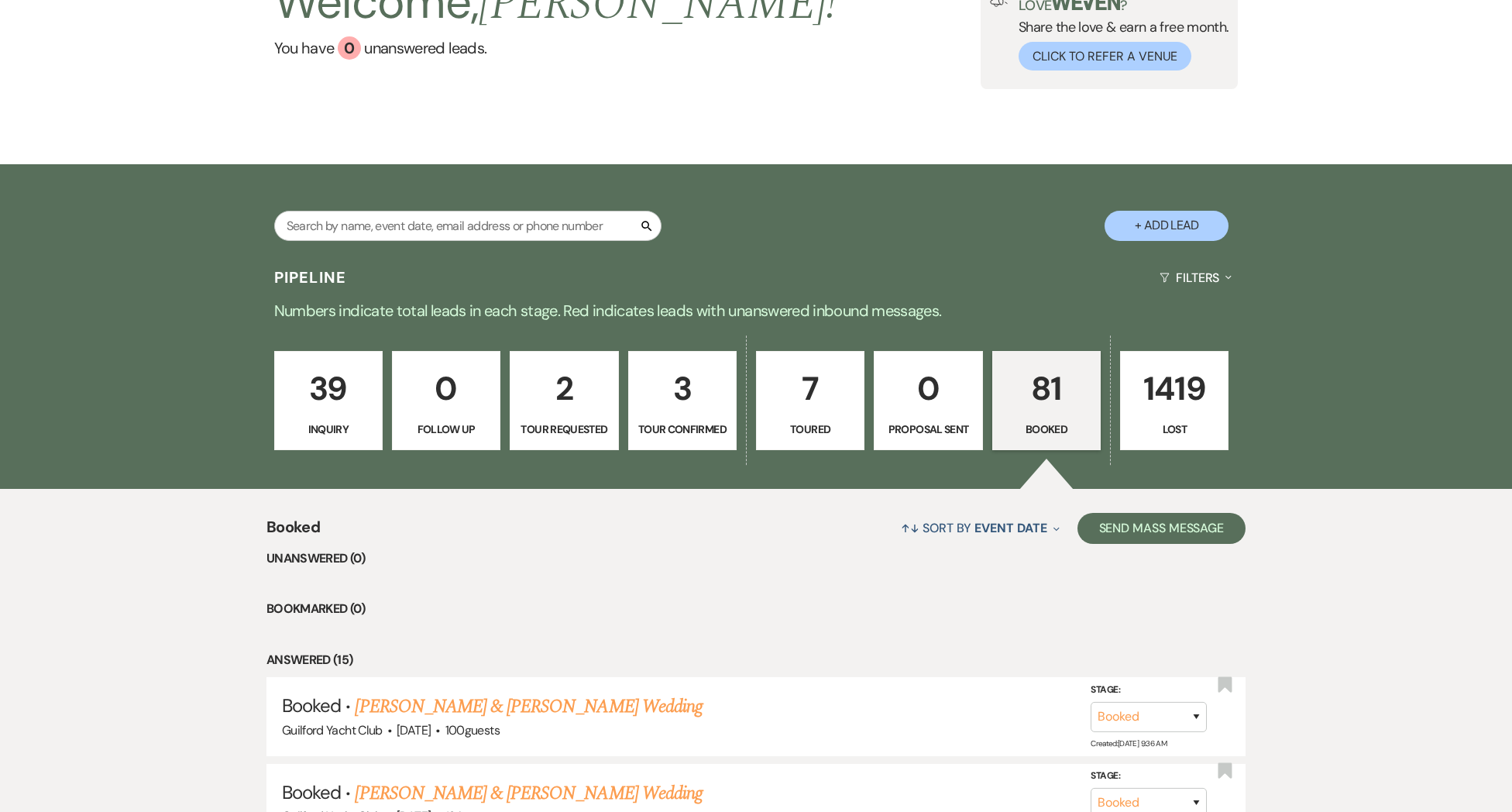
click at [1164, 232] on button "+ Add Lead" at bounding box center [1166, 226] width 124 height 30
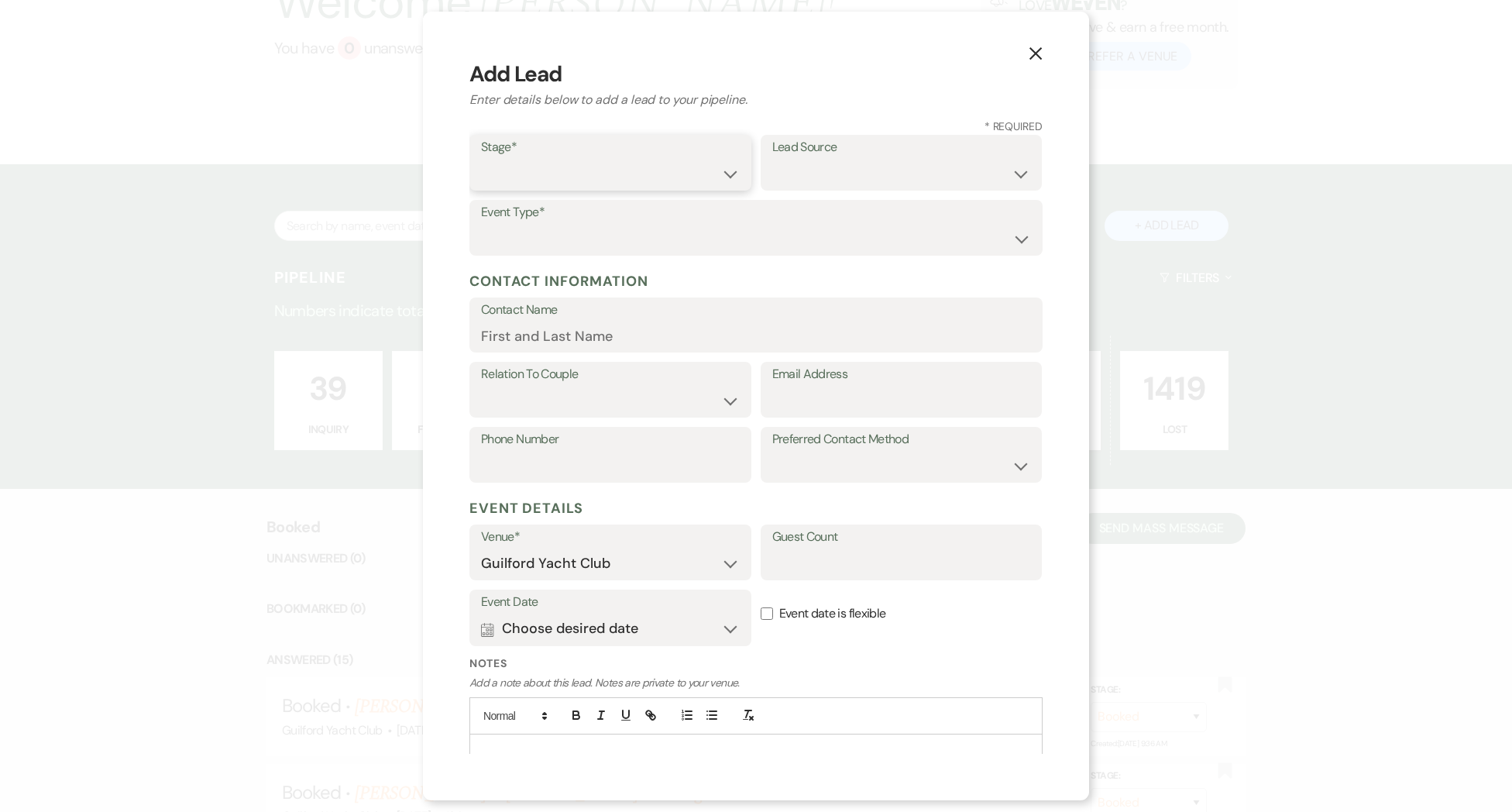
click at [557, 167] on select "Inquiry Follow Up Tour Requested Tour Confirmed Toured Proposal Sent Booked Lost" at bounding box center [610, 173] width 259 height 30
click at [481, 159] on select "Inquiry Follow Up Tour Requested Tour Confirmed Toured Proposal Sent Booked Lost" at bounding box center [610, 173] width 259 height 30
click at [558, 230] on select "Wedding Anniversary Party Baby Shower Bachelorette / Bachelor Party Birthday Pa…" at bounding box center [755, 239] width 550 height 30
click at [481, 224] on select "Wedding Anniversary Party Baby Shower Bachelorette / Bachelor Party Birthday Pa…" at bounding box center [755, 239] width 550 height 30
click at [807, 173] on select "Weven Venue Website Instagram Facebook Pinterest Google The Knot Wedding Wire H…" at bounding box center [901, 173] width 259 height 30
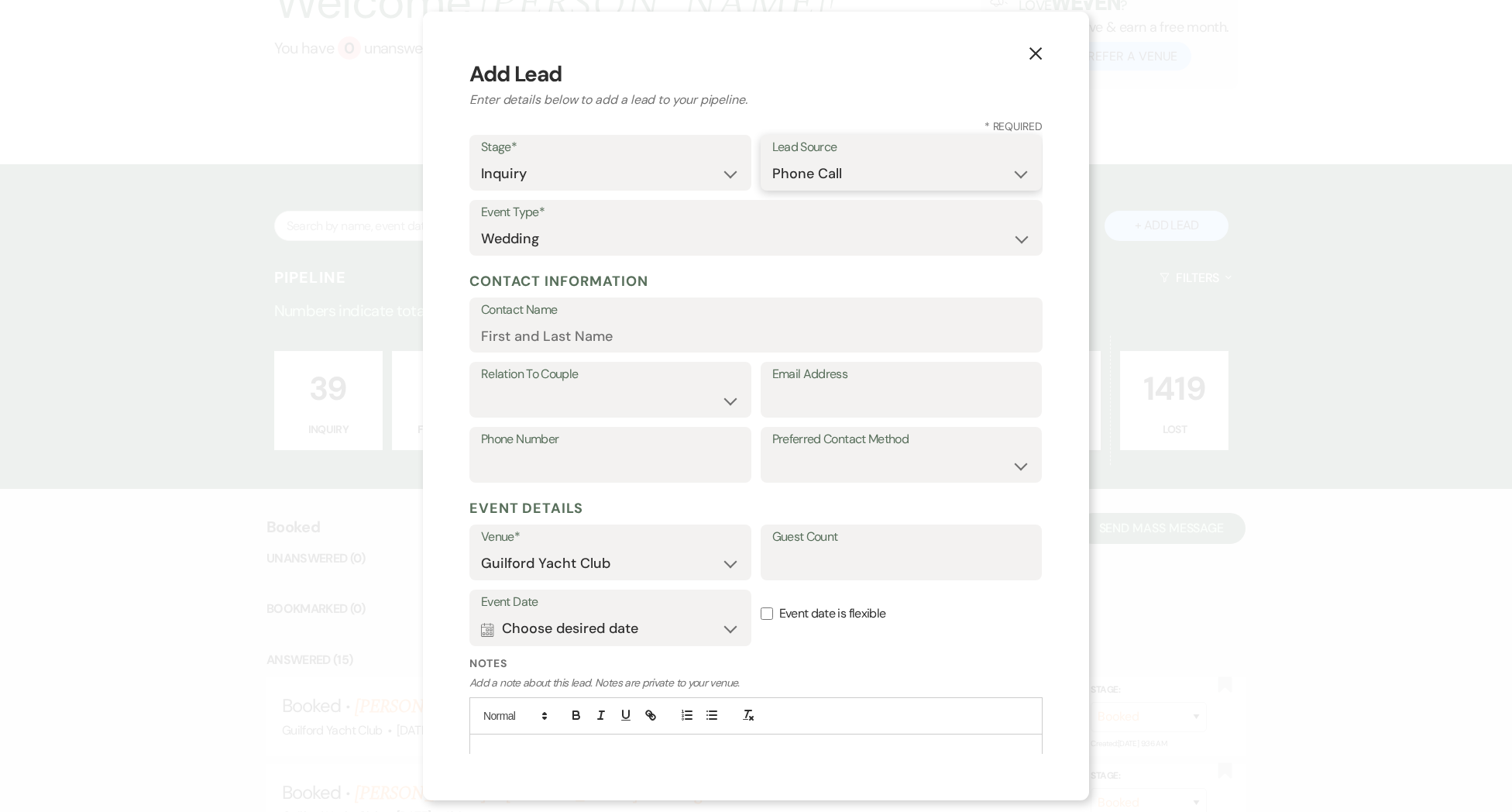
click at [772, 159] on select "Weven Venue Website Instagram Facebook Pinterest Google The Knot Wedding Wire H…" at bounding box center [901, 173] width 259 height 30
click at [522, 339] on input "Contact Name" at bounding box center [755, 335] width 550 height 30
click at [525, 397] on select "Couple Planner Parent of Couple Family Member Friend Other" at bounding box center [610, 401] width 259 height 30
click at [481, 386] on select "Couple Planner Parent of Couple Family Member Friend Other" at bounding box center [610, 401] width 259 height 30
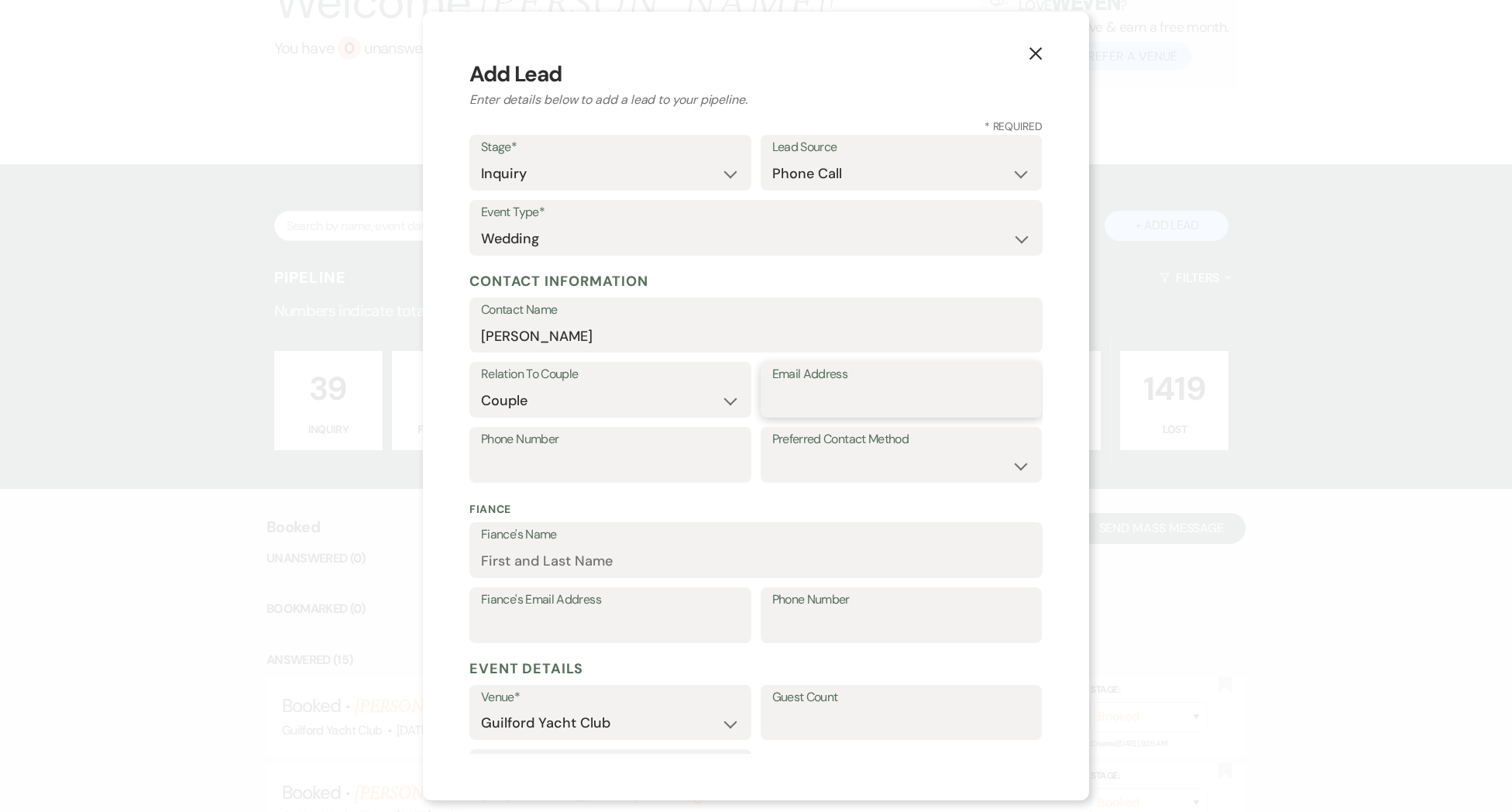
click at [781, 398] on input "Email Address" at bounding box center [901, 401] width 259 height 30
click at [809, 462] on select "Email Phone Text" at bounding box center [901, 466] width 259 height 30
click at [772, 451] on select "Email Phone Text" at bounding box center [901, 466] width 259 height 30
click at [593, 467] on input "Phone Number" at bounding box center [610, 466] width 259 height 30
click at [619, 323] on div "Contact Name [PERSON_NAME]" at bounding box center [755, 325] width 573 height 56
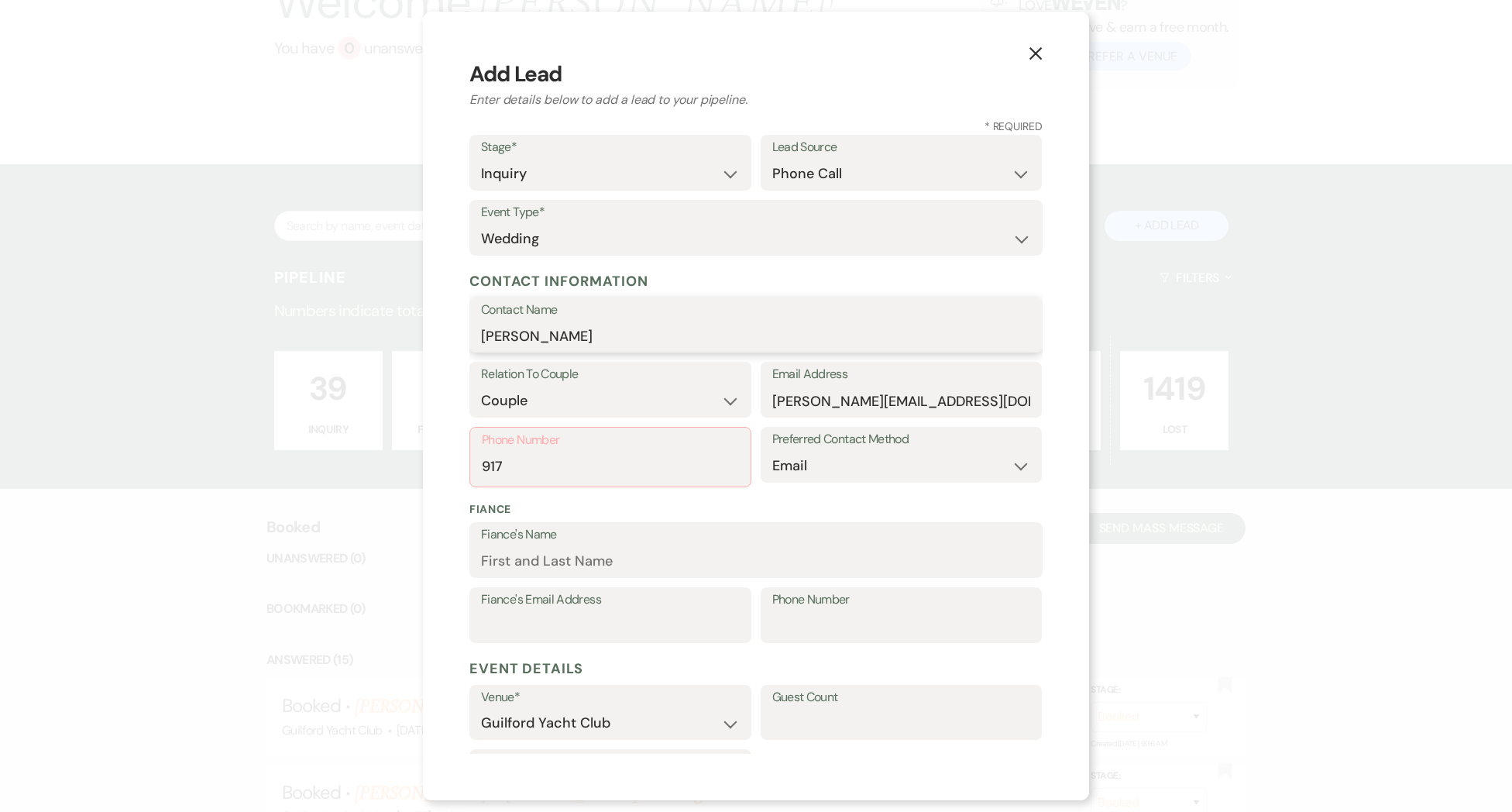
click at [614, 333] on input "[PERSON_NAME]" at bounding box center [755, 335] width 550 height 30
click at [542, 465] on input "917" at bounding box center [610, 467] width 257 height 30
click at [509, 568] on input "Fiance's Name" at bounding box center [755, 561] width 550 height 30
click at [558, 464] on input "917" at bounding box center [610, 467] width 257 height 30
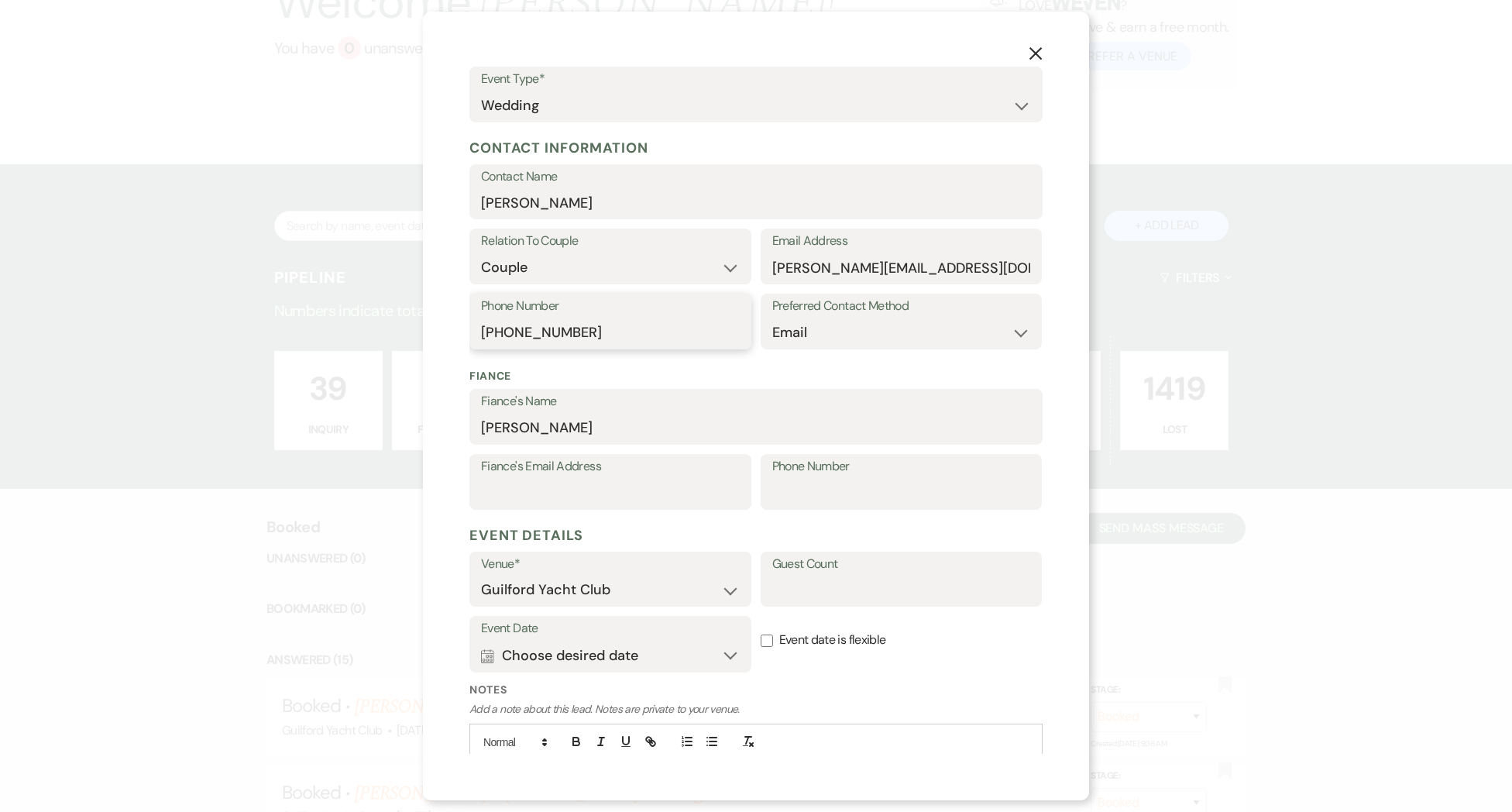
scroll to position [224, 0]
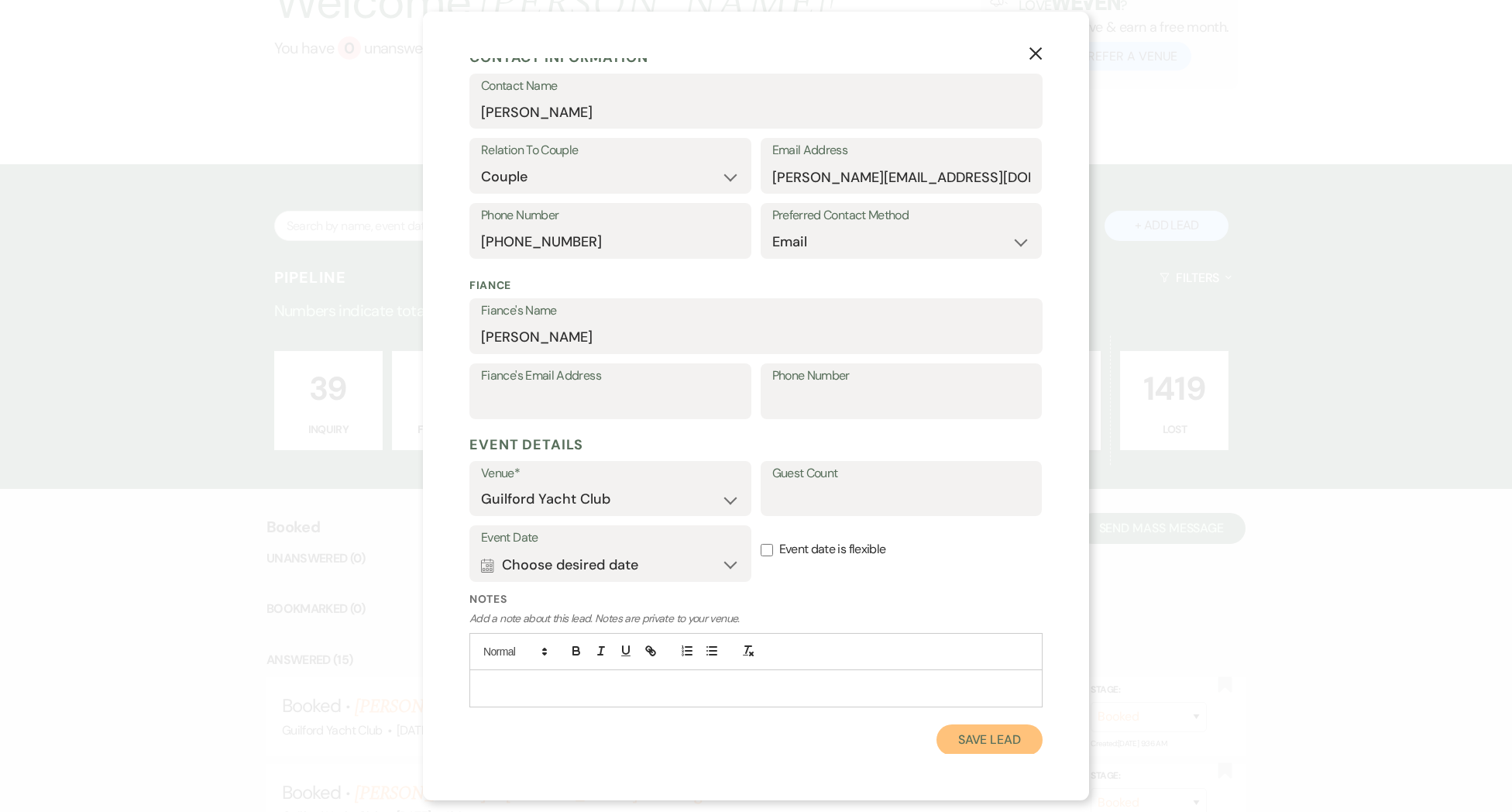
click at [1013, 738] on button "Save Lead" at bounding box center [989, 740] width 106 height 31
click at [989, 737] on button "Save Lead" at bounding box center [989, 740] width 106 height 31
click at [607, 341] on input "[PERSON_NAME]" at bounding box center [755, 337] width 550 height 30
click at [996, 733] on button "Save Lead" at bounding box center [989, 740] width 106 height 31
click at [792, 498] on input "Guest Count" at bounding box center [901, 499] width 259 height 30
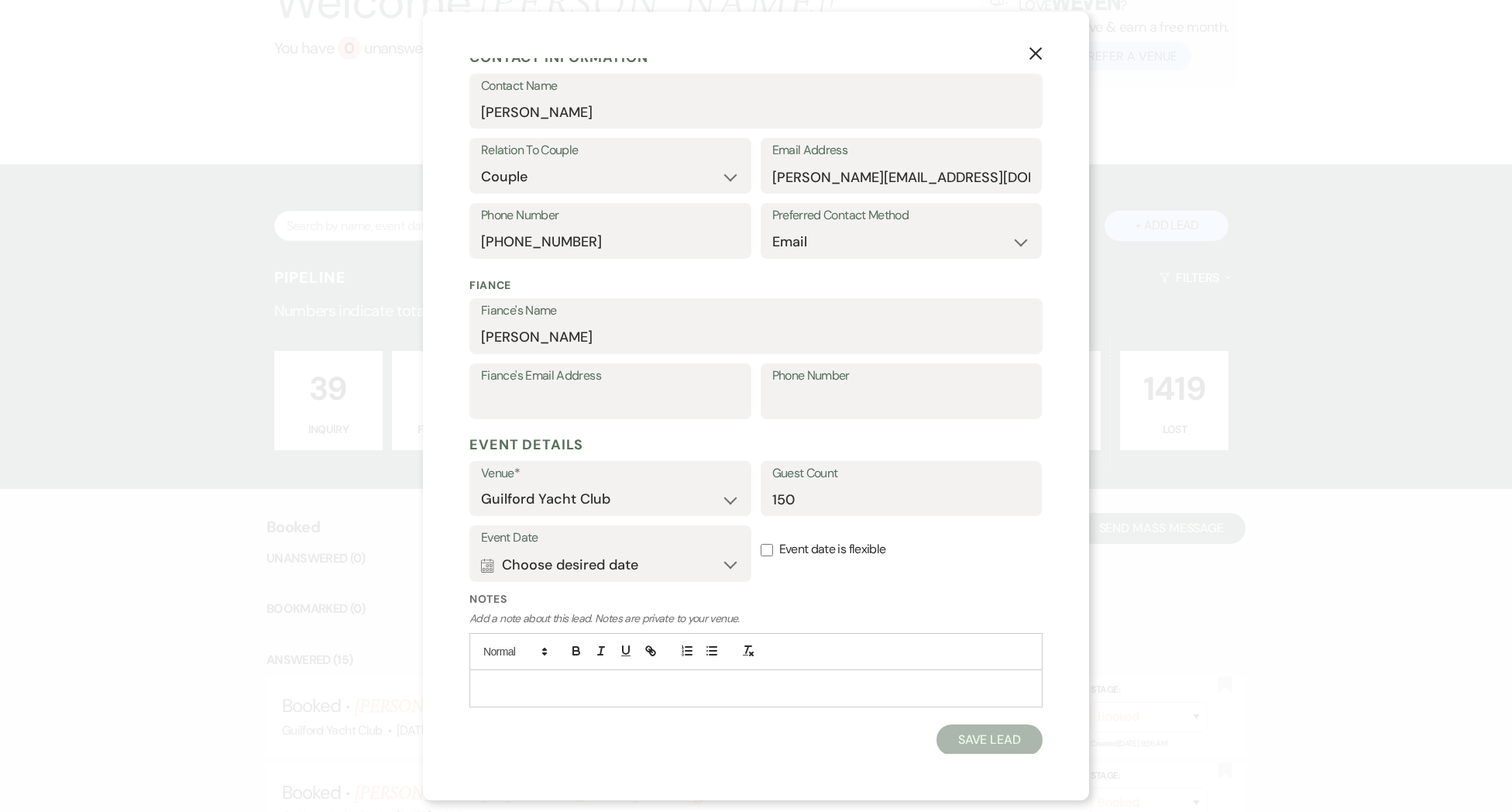
click at [771, 549] on input "Event date is flexible" at bounding box center [767, 550] width 12 height 12
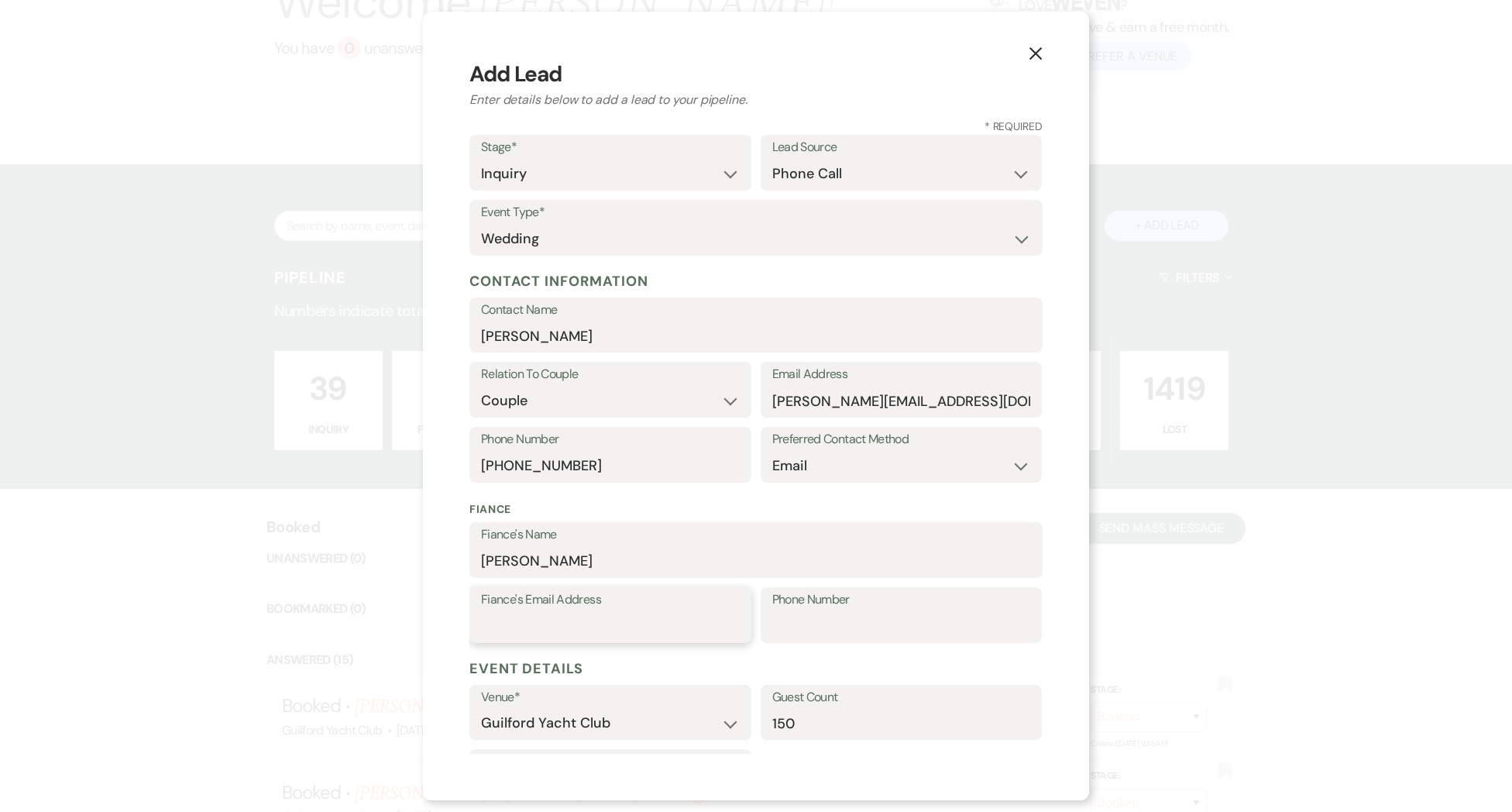
click at [683, 614] on input "Fiance's Email Address" at bounding box center [610, 626] width 259 height 30
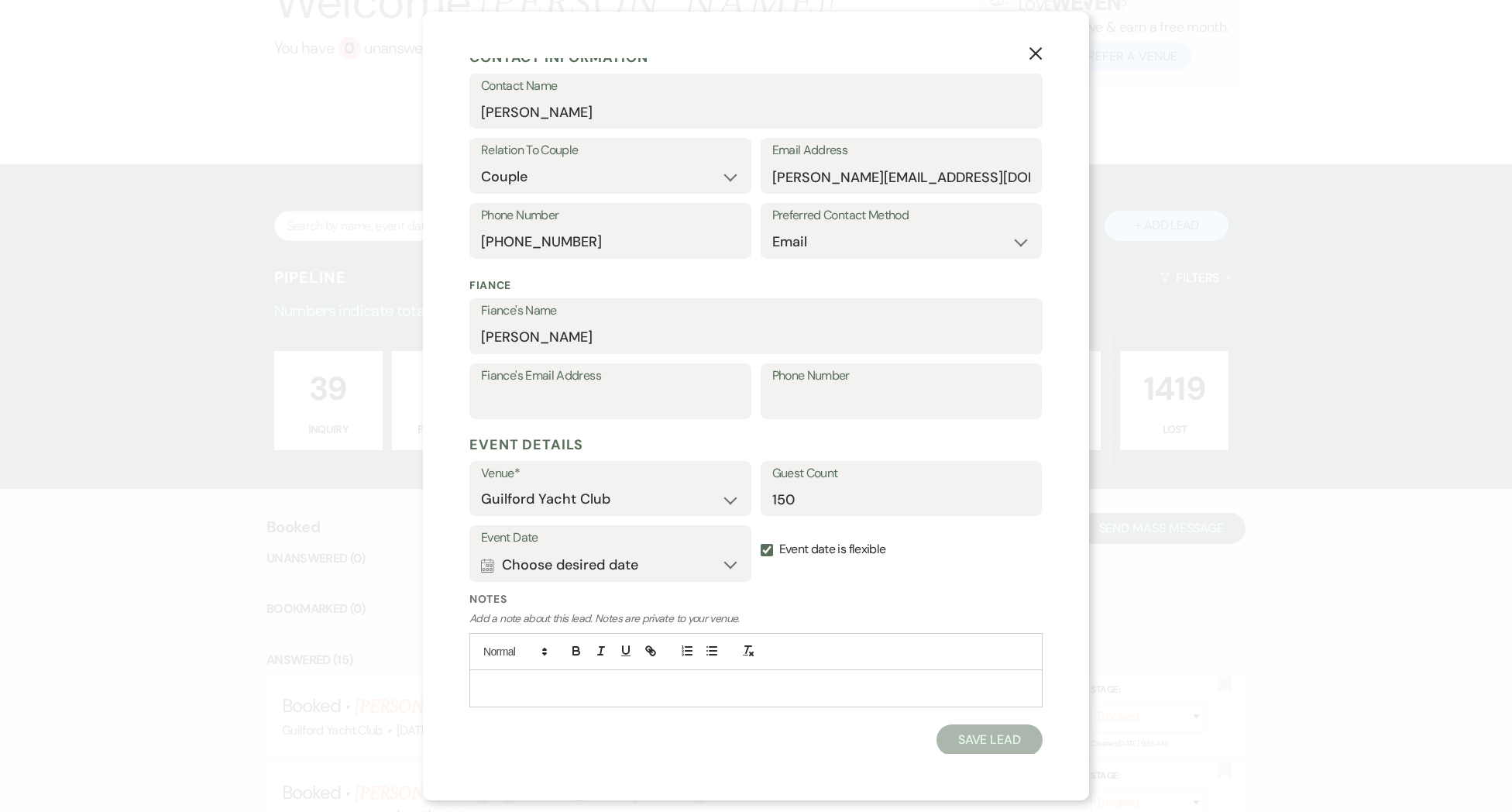
click at [965, 737] on button "Save Lead" at bounding box center [989, 740] width 106 height 31
click at [697, 680] on p at bounding box center [755, 688] width 548 height 17
drag, startPoint x: 968, startPoint y: 743, endPoint x: 905, endPoint y: 667, distance: 98.7
click at [966, 738] on button "Save Lead" at bounding box center [989, 740] width 106 height 31
click at [901, 664] on div at bounding box center [755, 652] width 573 height 37
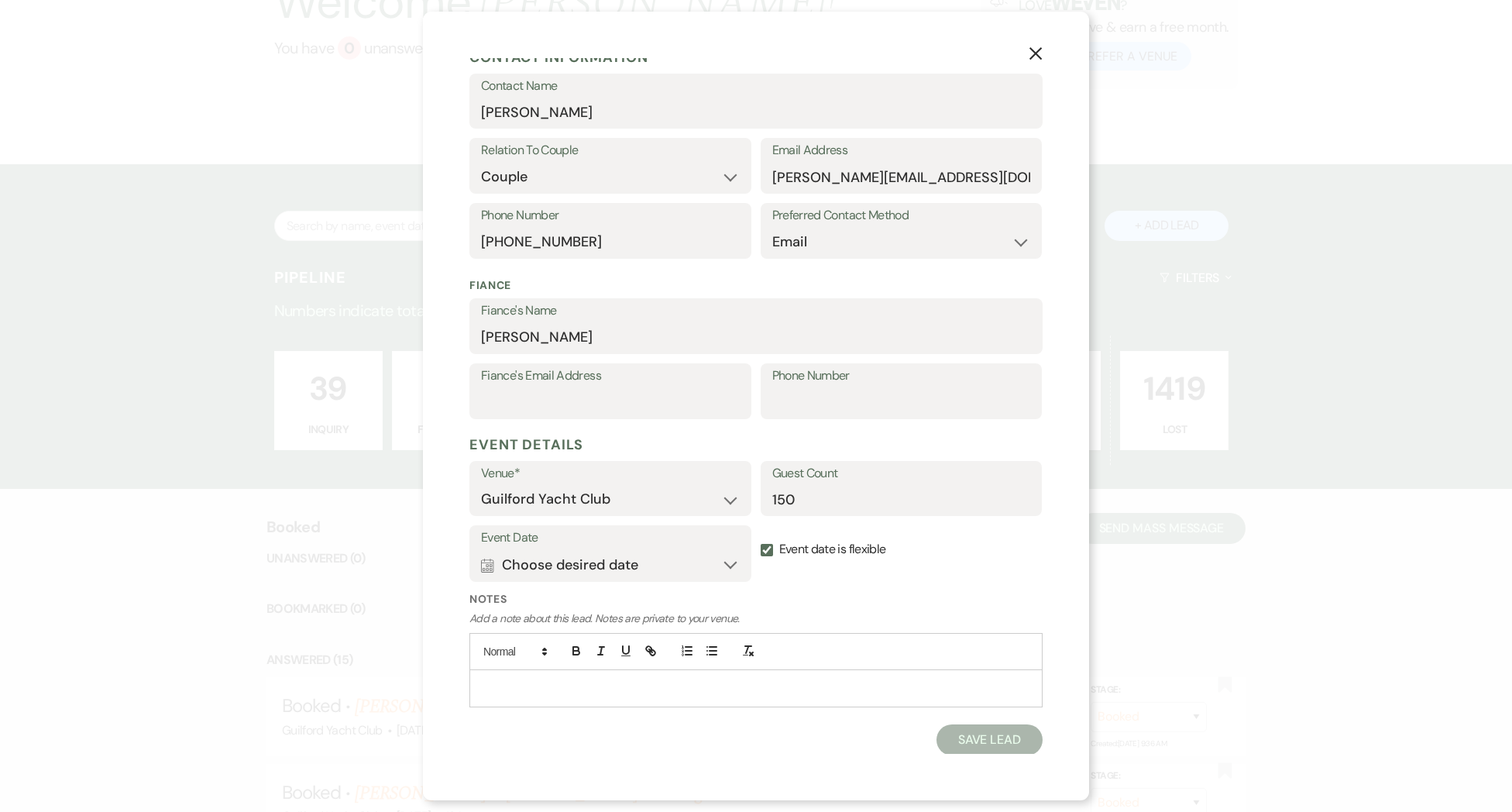
click at [894, 679] on p at bounding box center [755, 688] width 548 height 17
click at [521, 566] on button "Calendar Choose desired date Expand" at bounding box center [610, 565] width 259 height 31
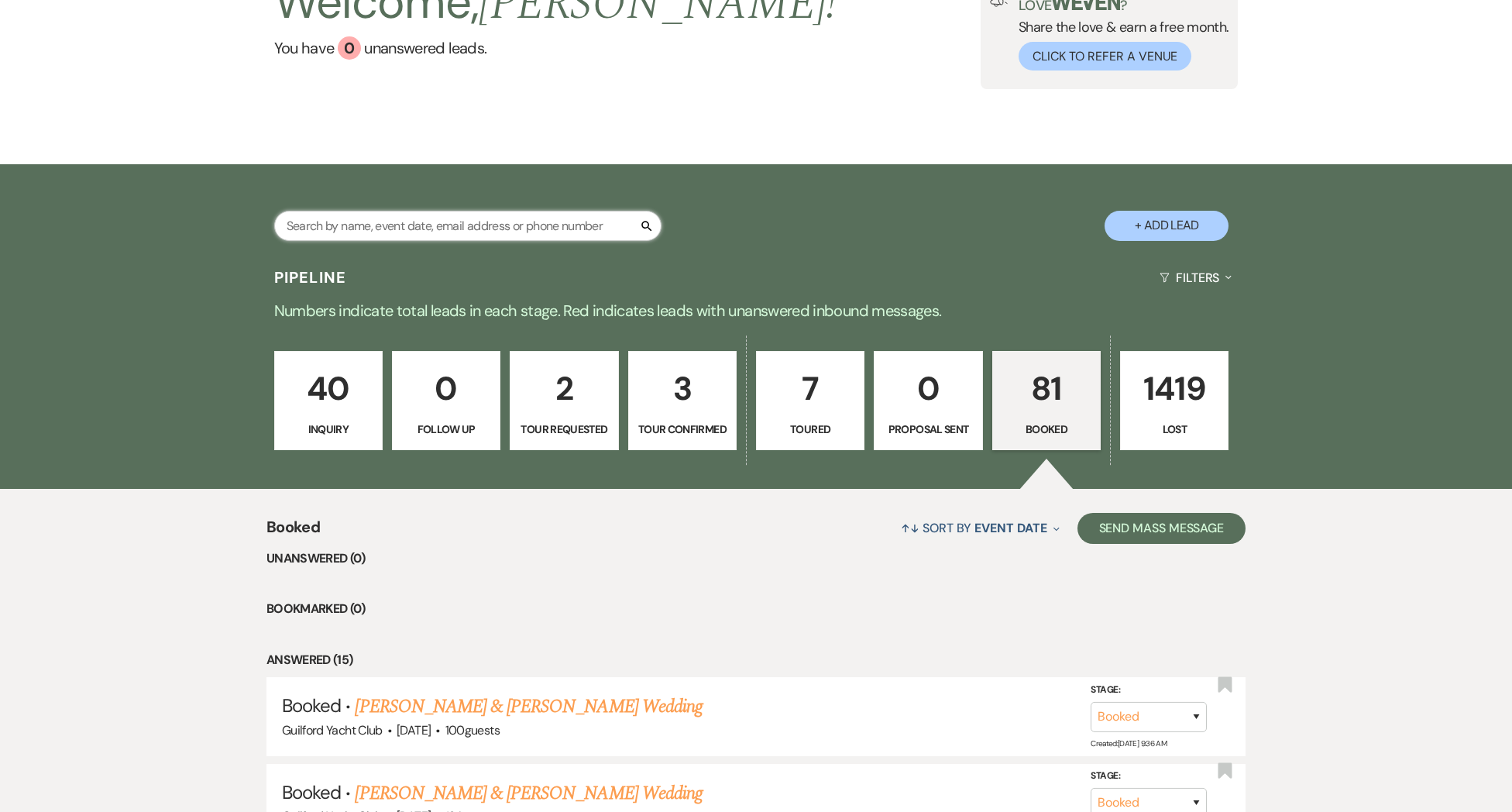
click at [569, 227] on input "text" at bounding box center [468, 226] width 387 height 30
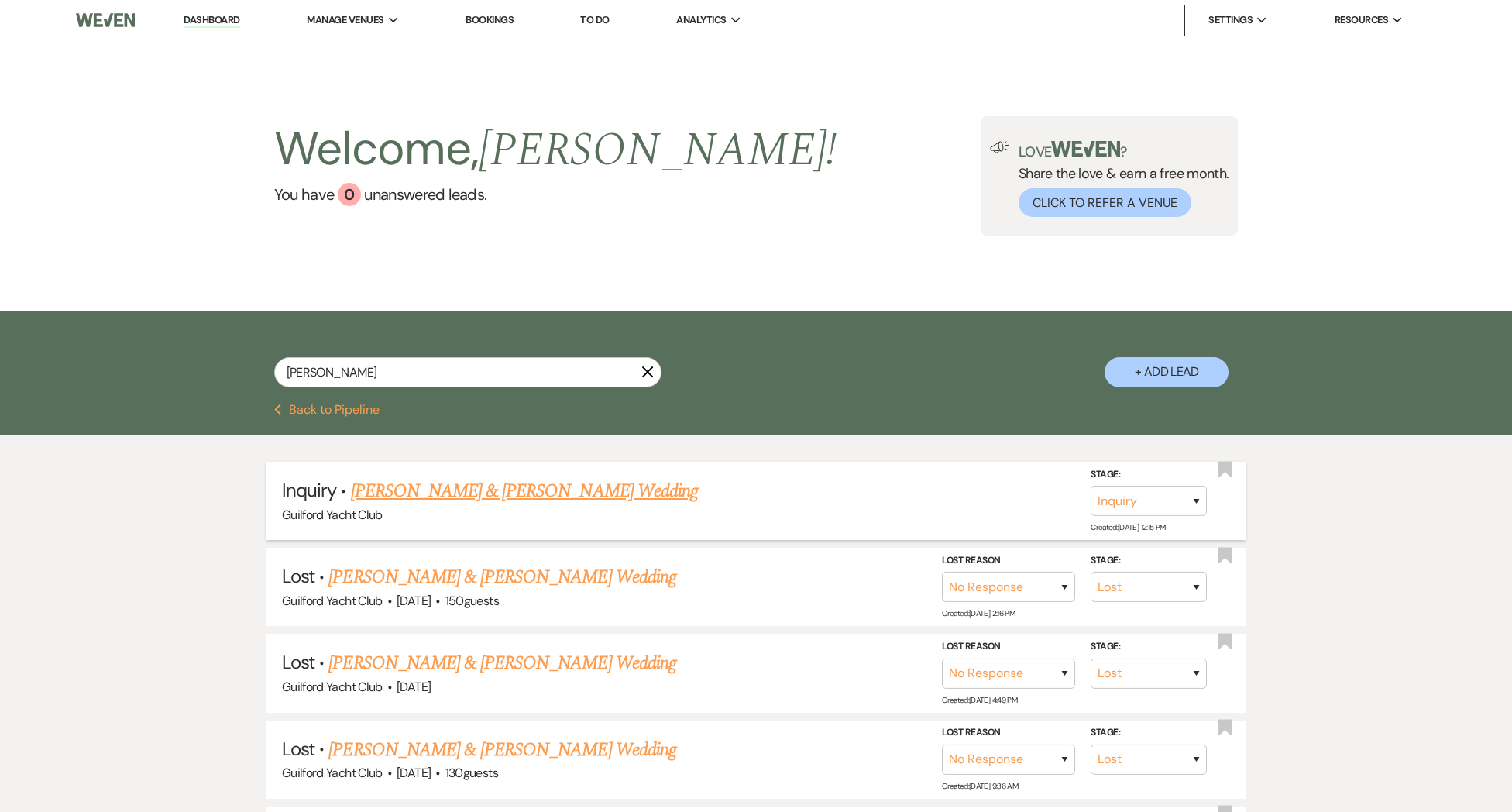
click at [627, 489] on link "[PERSON_NAME] & [PERSON_NAME] Wedding" at bounding box center [524, 491] width 347 height 28
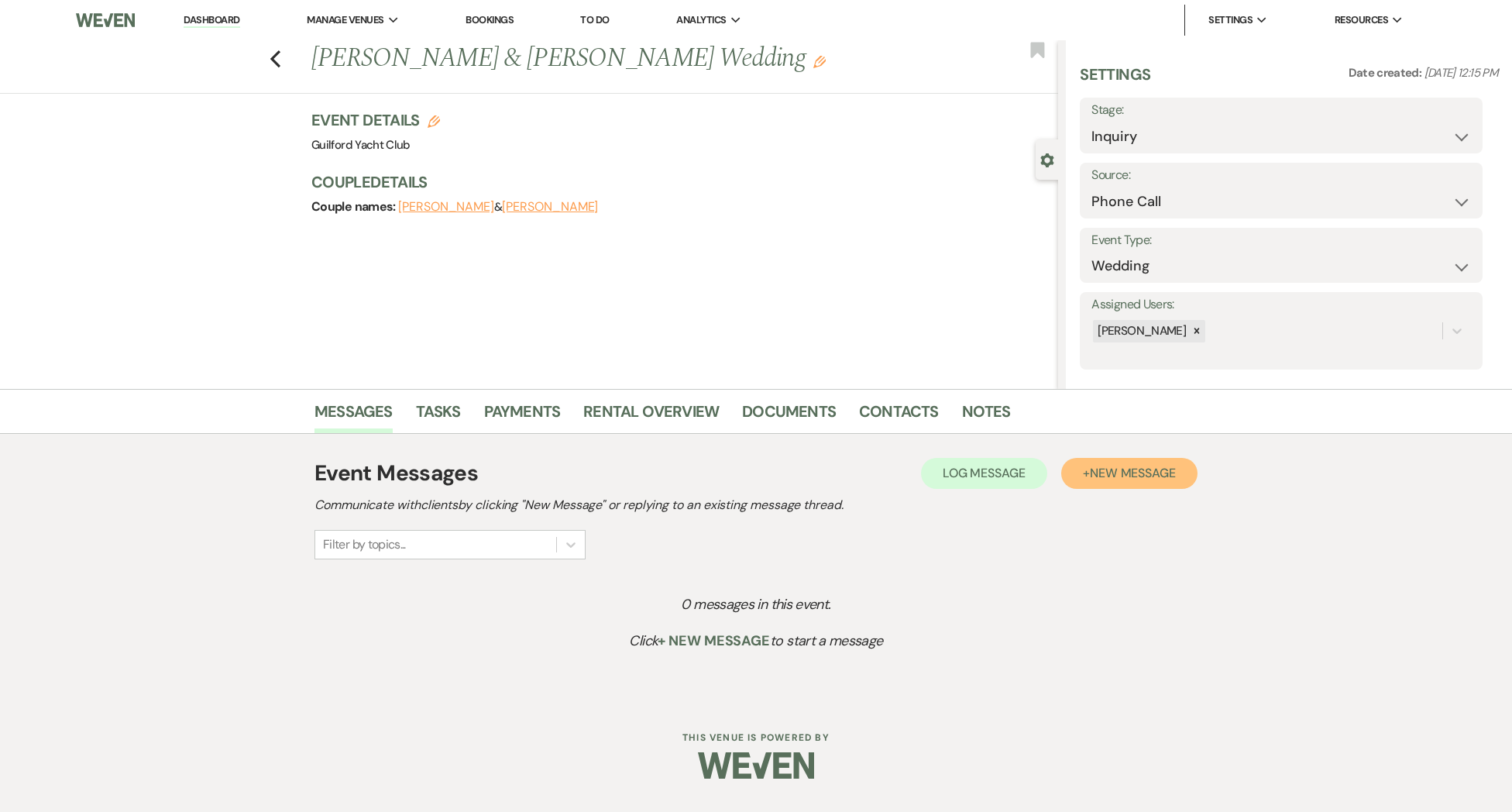
click at [1111, 467] on span "New Message" at bounding box center [1132, 473] width 86 height 16
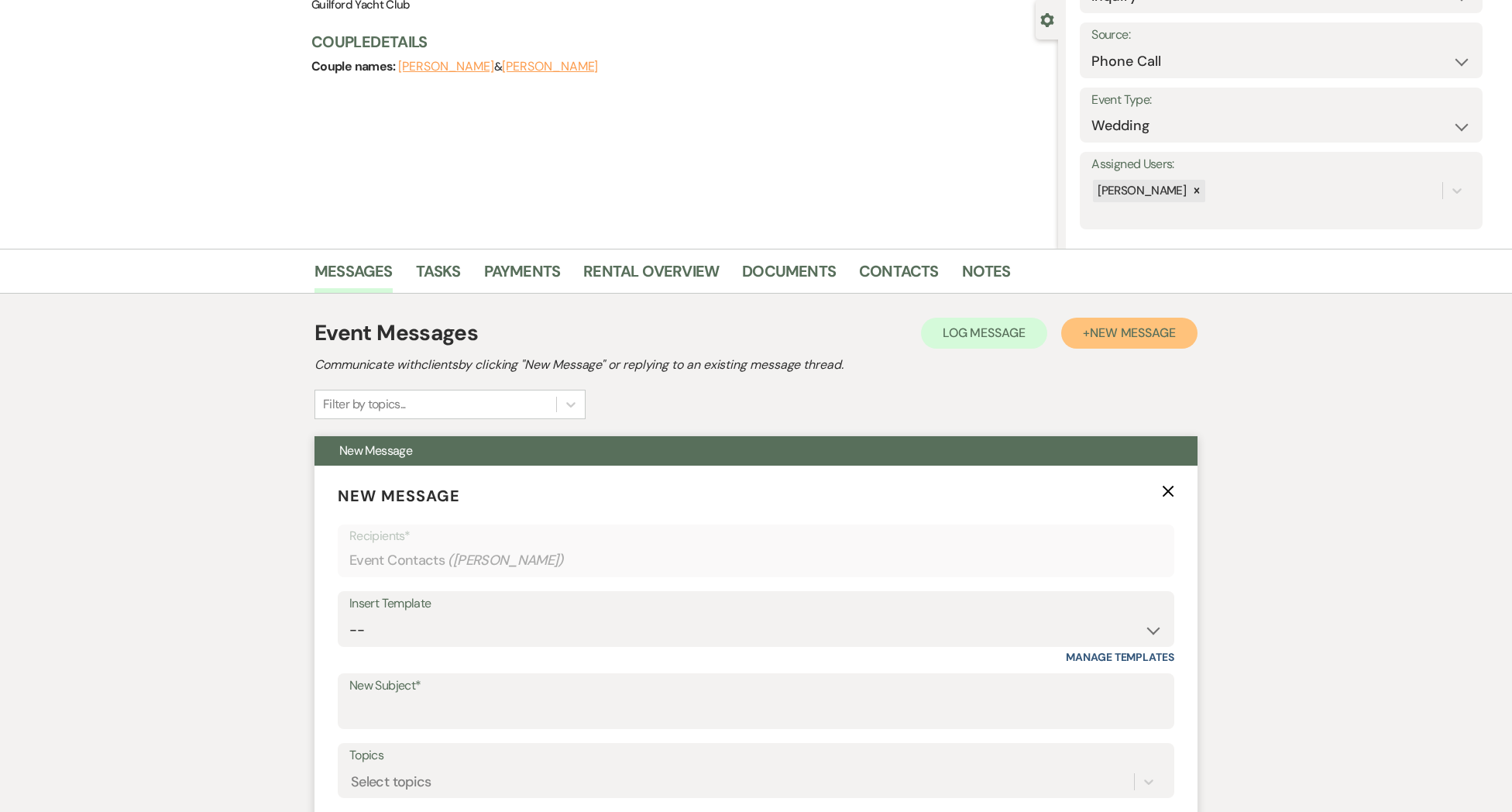
scroll to position [142, 0]
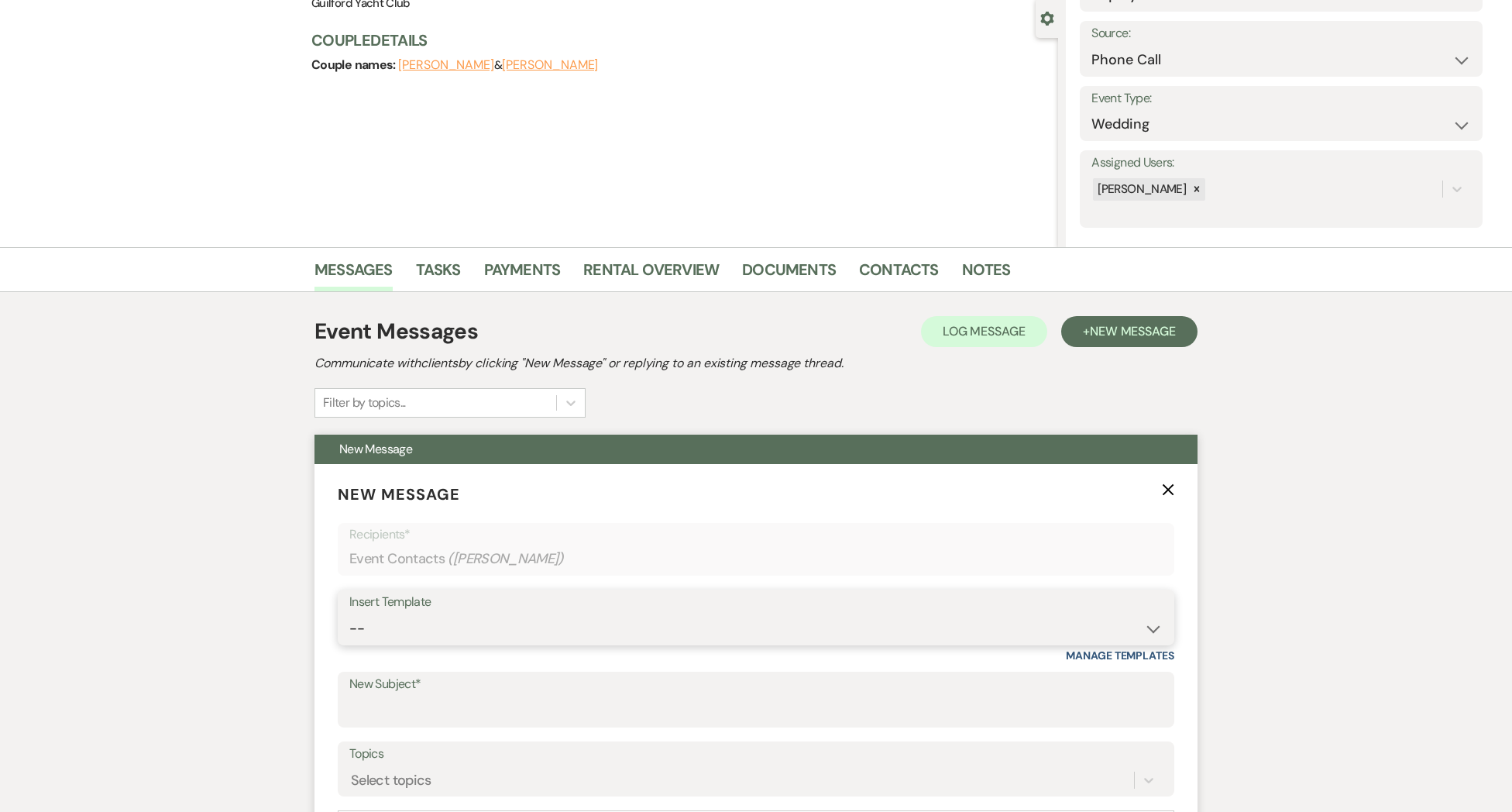
click at [669, 642] on select "-- Weven Planning Portal Introduction (Booked Events) Initial Inquiry Response …" at bounding box center [756, 628] width 814 height 30
click at [349, 614] on select "-- Weven Planning Portal Introduction (Booked Events) Initial Inquiry Response …" at bounding box center [756, 628] width 814 height 30
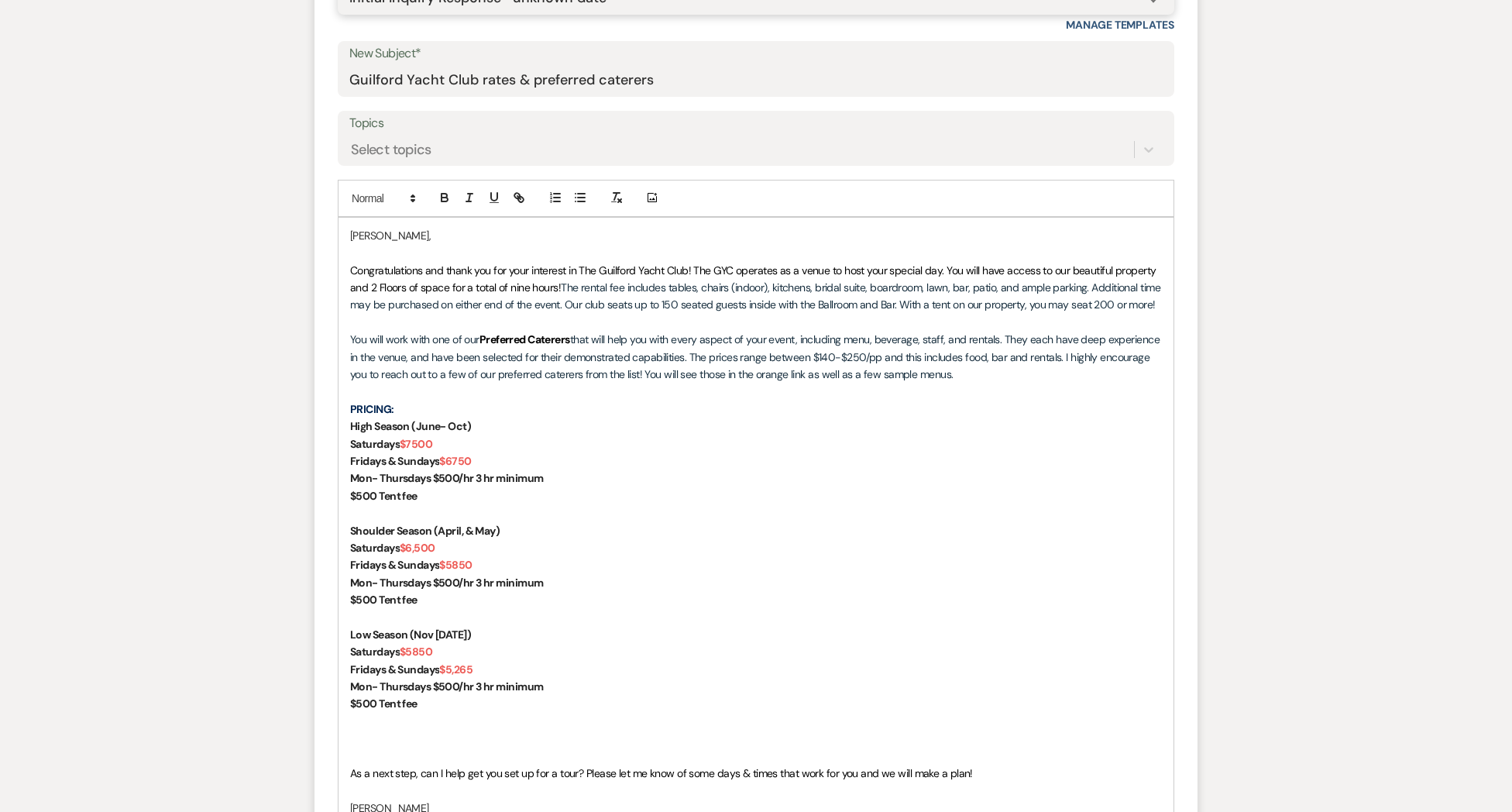
scroll to position [817, 0]
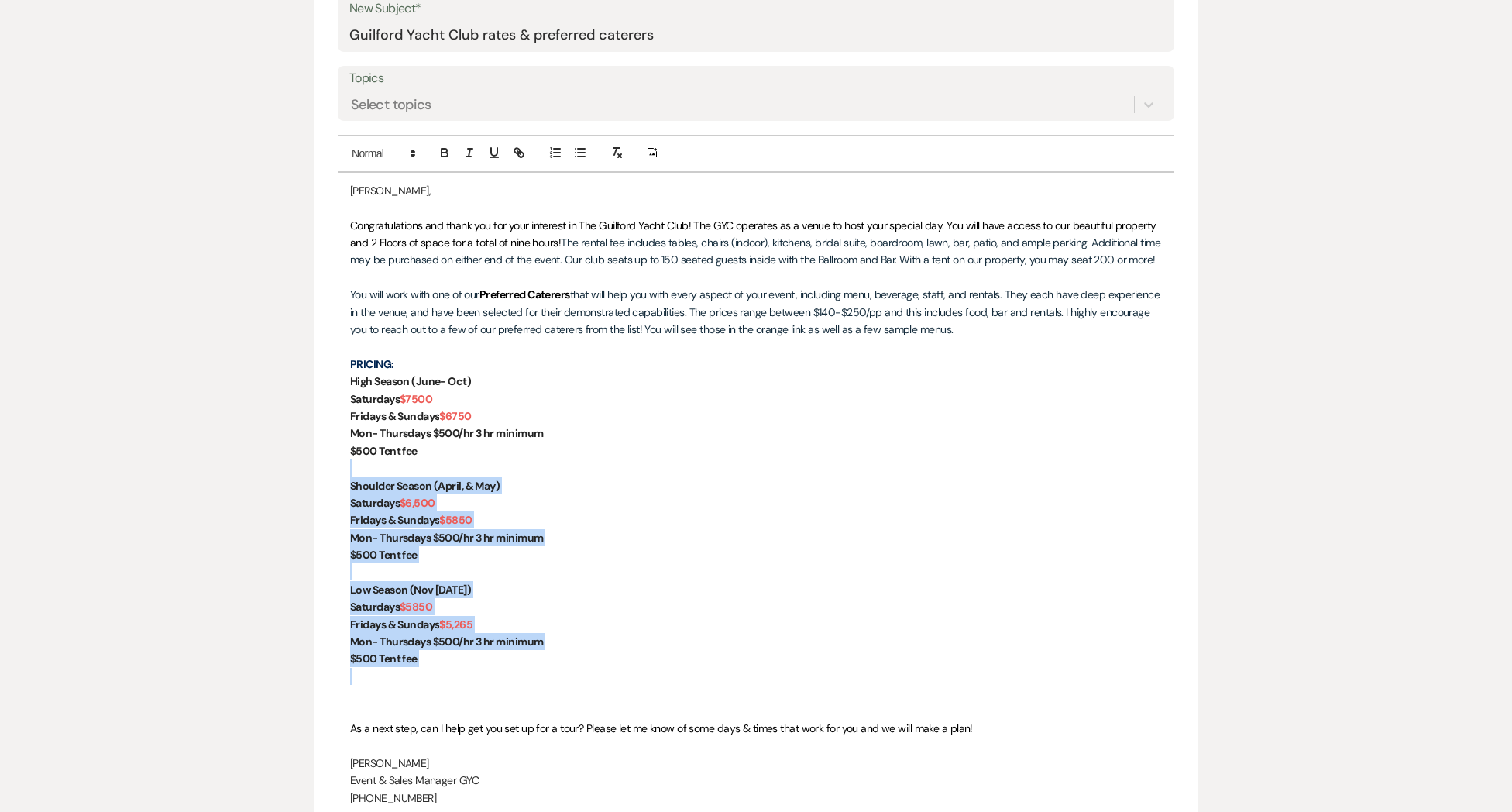
drag, startPoint x: 445, startPoint y: 658, endPoint x: 303, endPoint y: 474, distance: 232.4
click at [303, 474] on div "Messages Tasks Payments Rental Overview Documents Contacts Notes Event Messages…" at bounding box center [756, 386] width 1512 height 1629
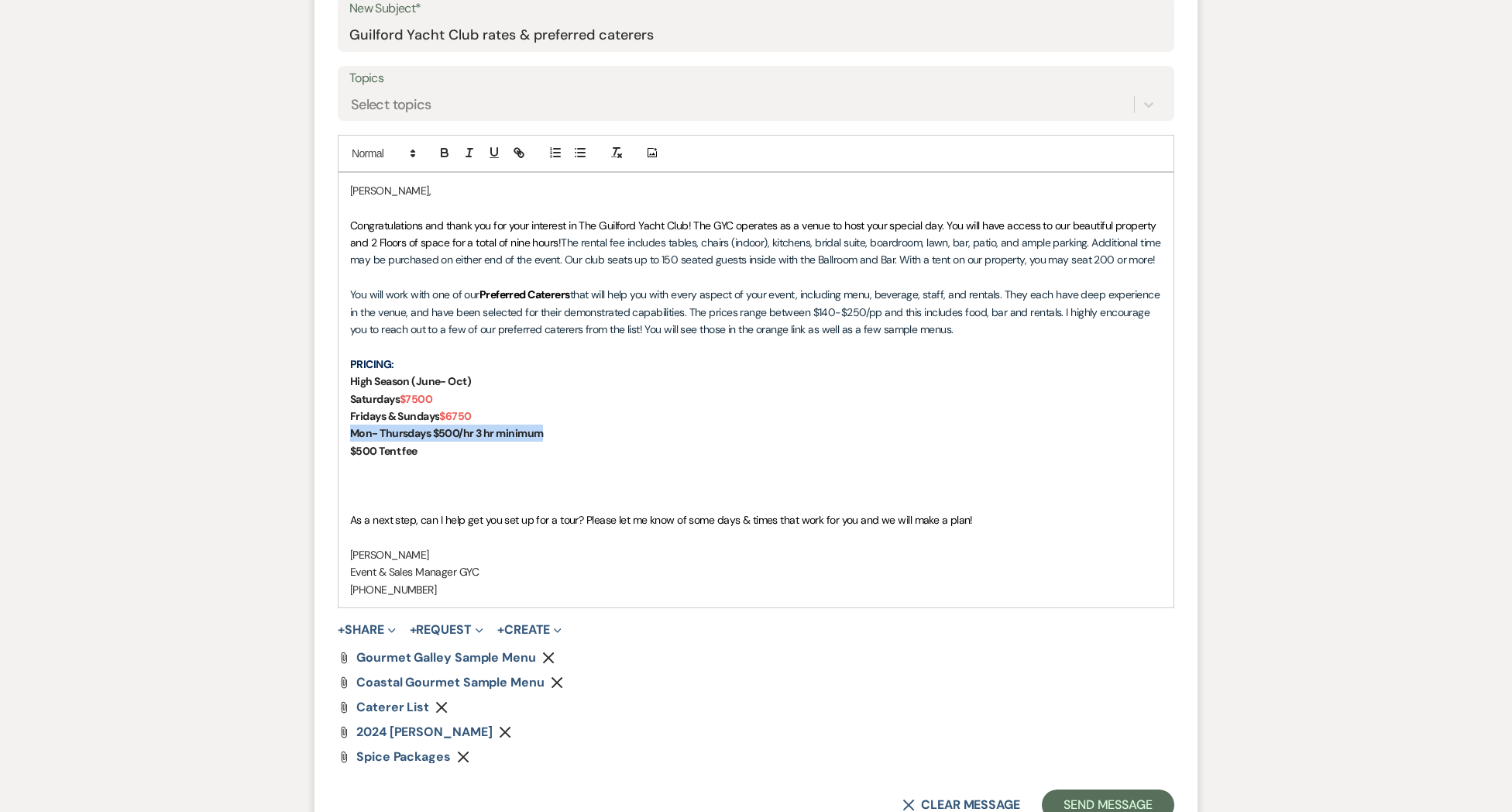
drag, startPoint x: 538, startPoint y: 435, endPoint x: 347, endPoint y: 450, distance: 191.6
click at [327, 433] on form "New Message X Saving draft... Recipients* Event Contacts ( [PERSON_NAME] ) Inse…" at bounding box center [755, 313] width 883 height 1051
click at [510, 730] on use "button" at bounding box center [504, 732] width 12 height 12
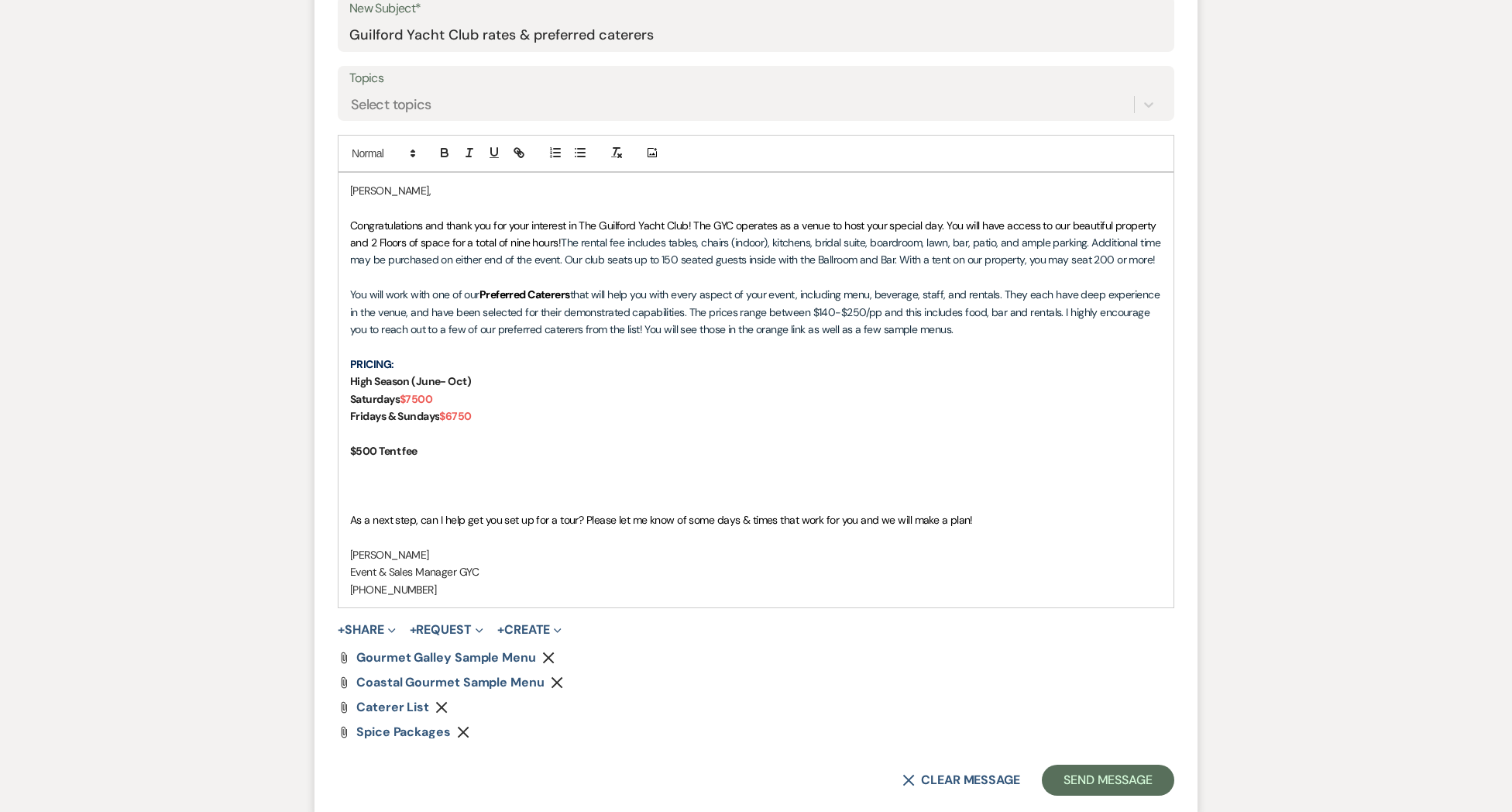
drag, startPoint x: 366, startPoint y: 628, endPoint x: 393, endPoint y: 639, distance: 29.2
click at [366, 628] on button "+ Share Expand" at bounding box center [366, 630] width 58 height 12
click at [400, 660] on span "Doc Upload Documents" at bounding box center [401, 660] width 89 height 16
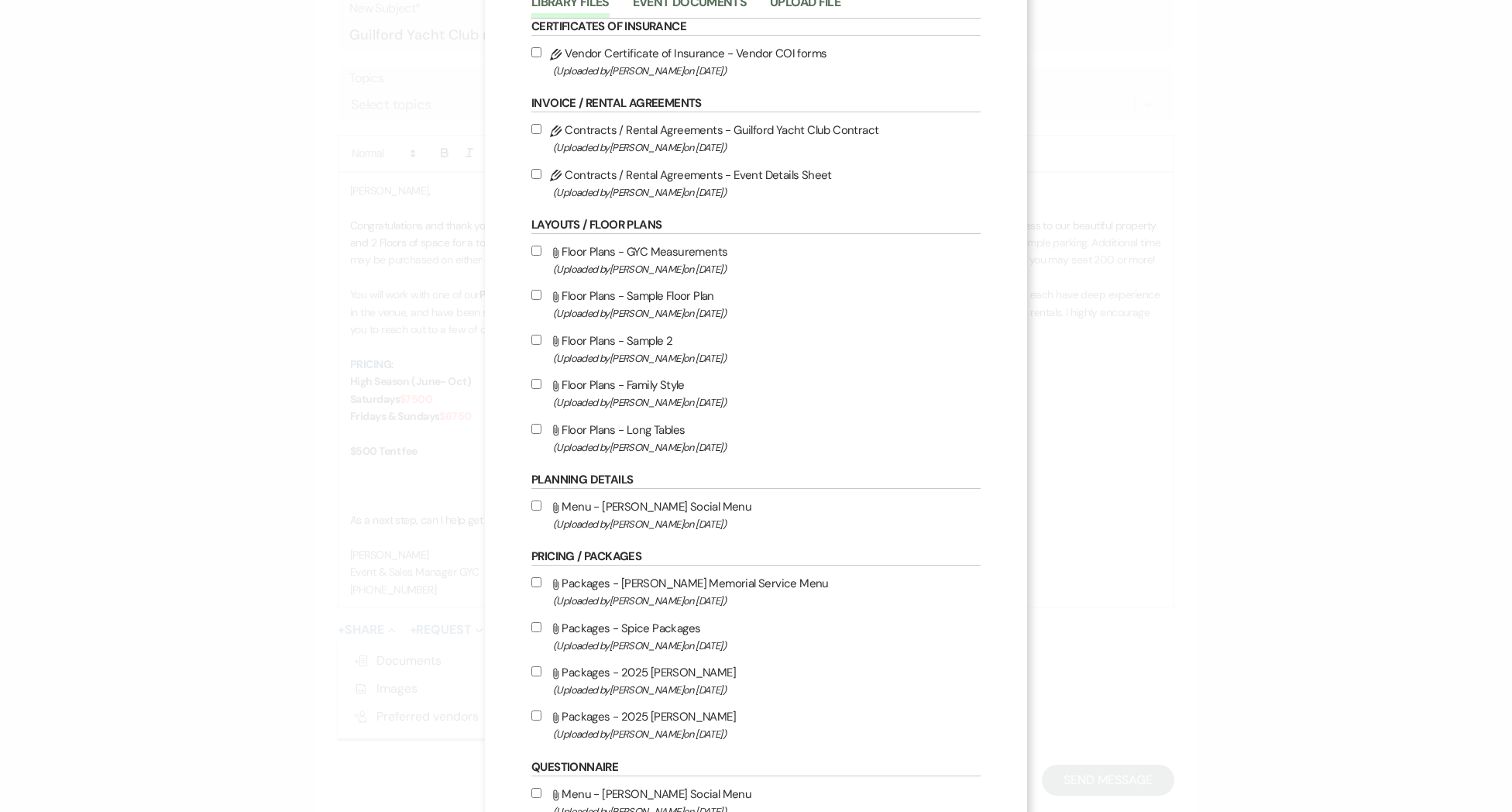
scroll to position [124, 0]
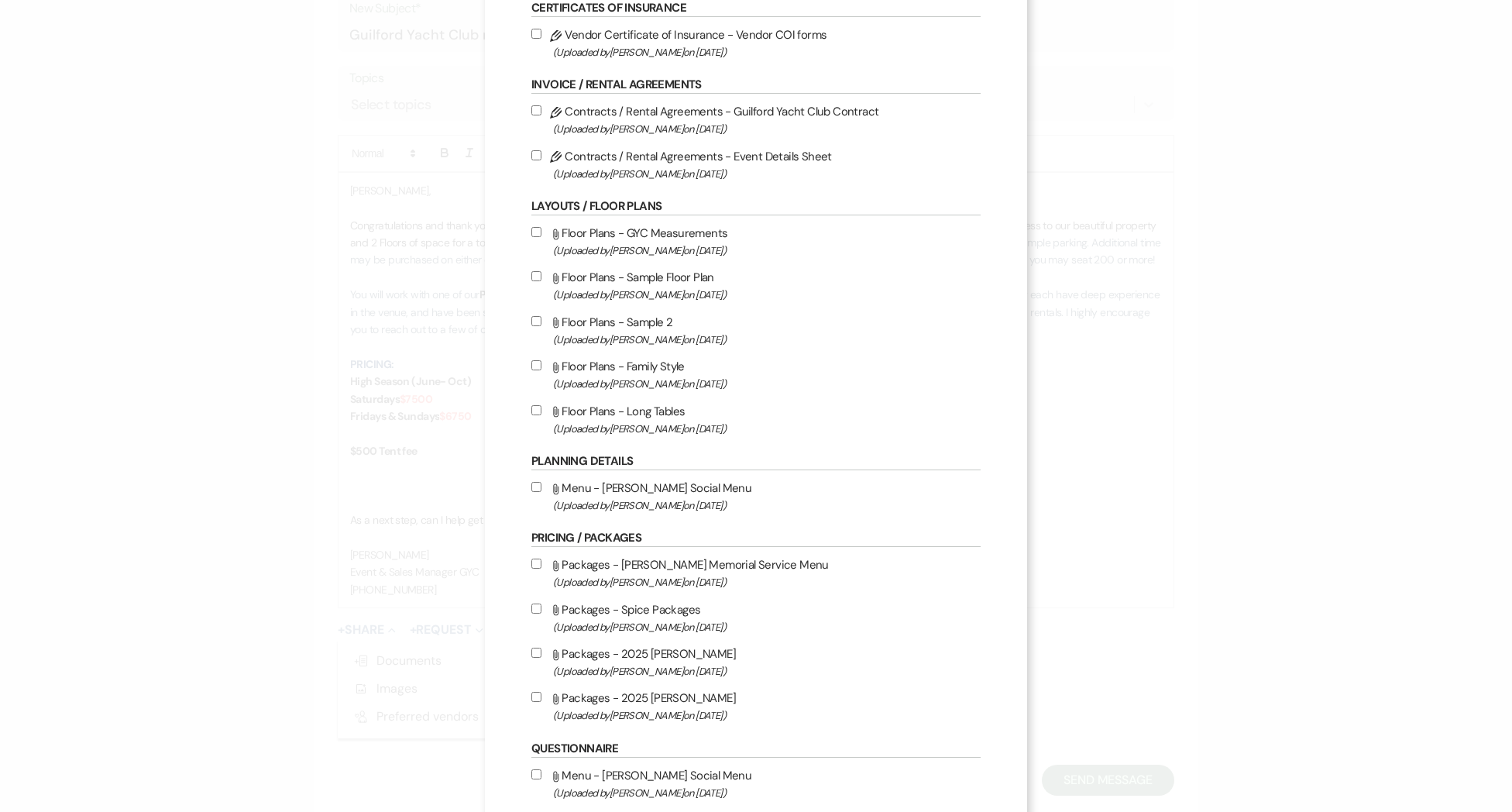
drag, startPoint x: 537, startPoint y: 656, endPoint x: 660, endPoint y: 688, distance: 127.1
click at [537, 656] on input "Attach File Packages - 2025 [PERSON_NAME] (Uploaded by [PERSON_NAME] on [DATE] )" at bounding box center [536, 653] width 10 height 10
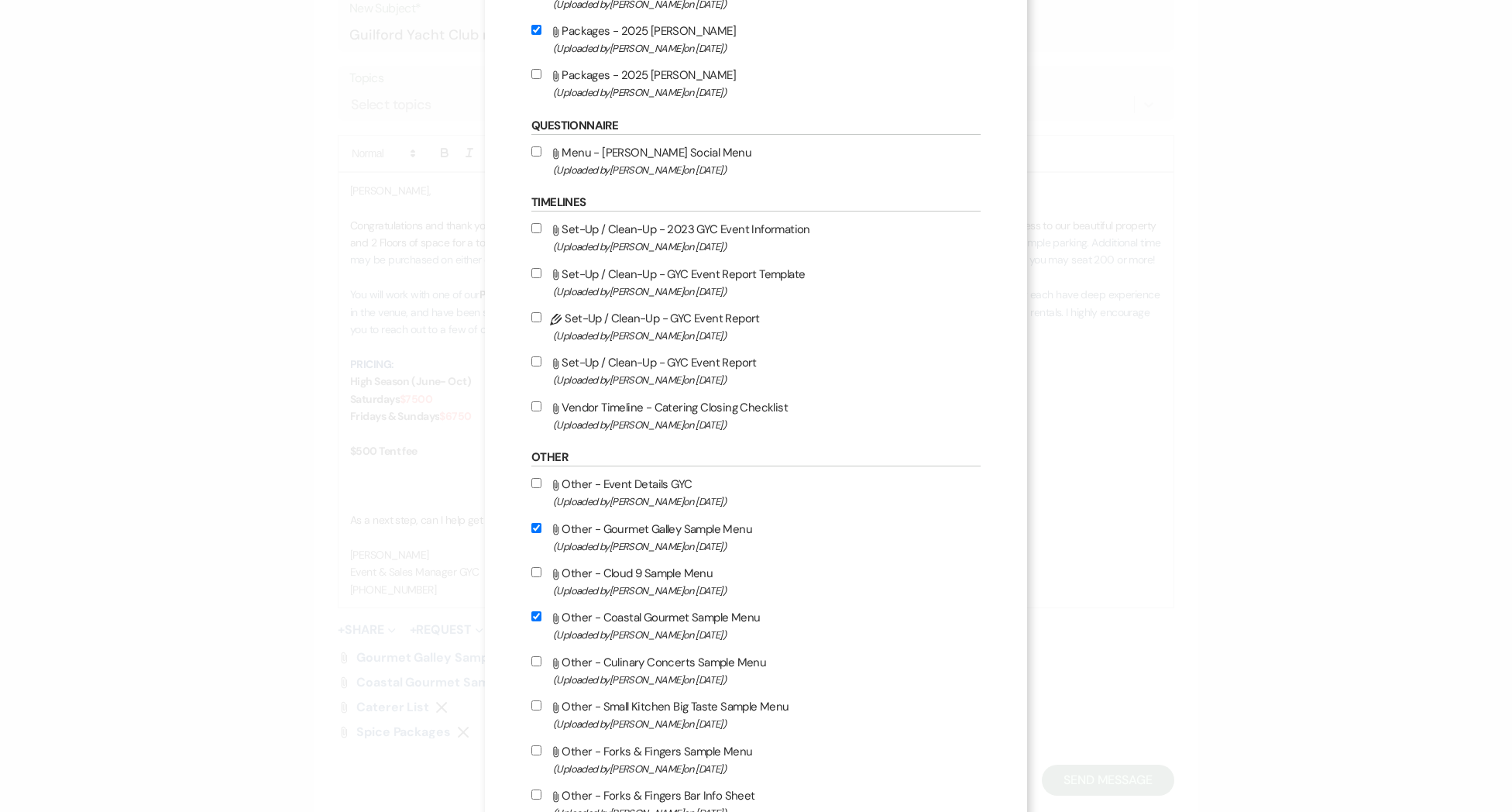
scroll to position [1040, 0]
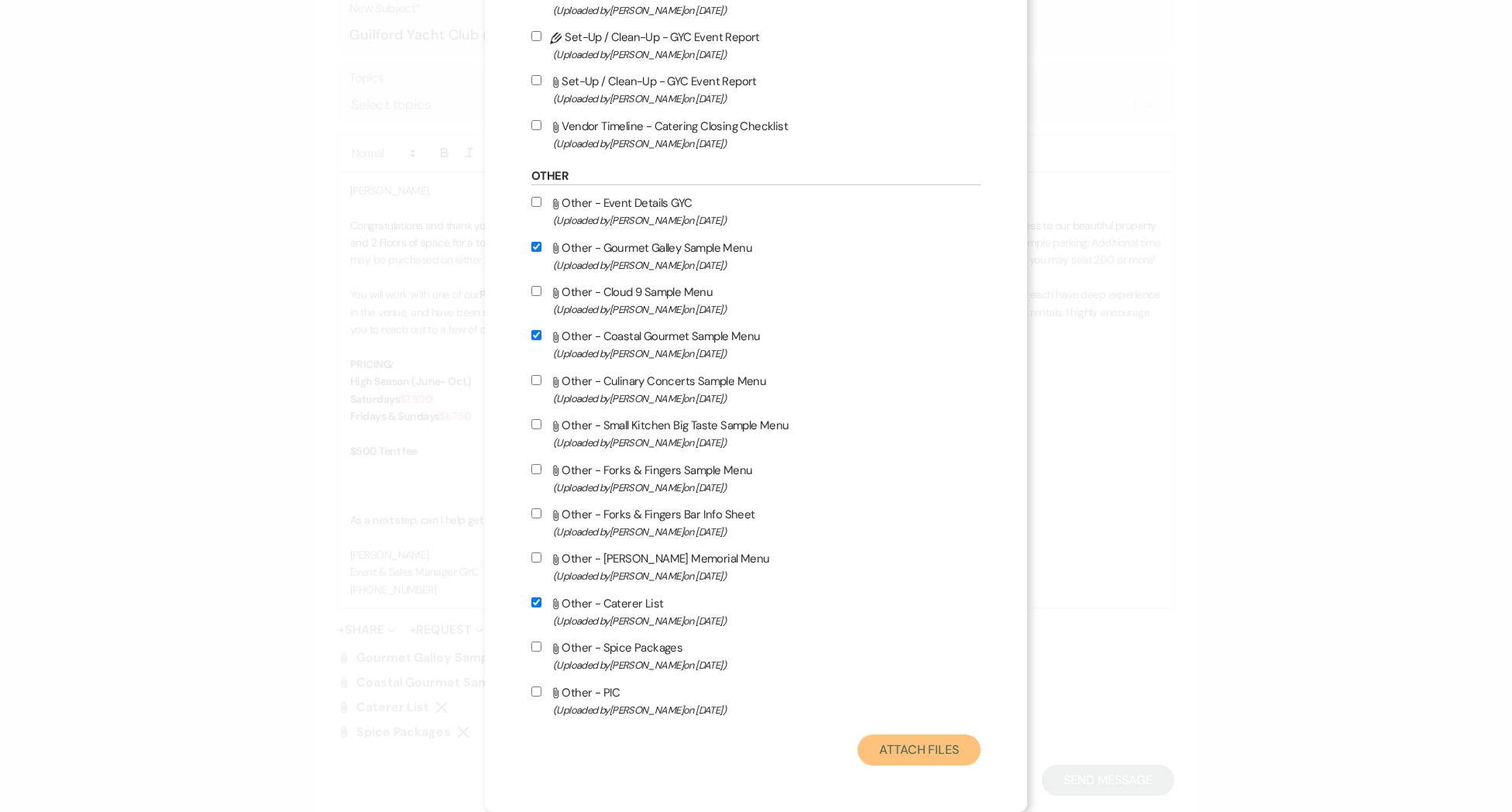
click at [915, 740] on button "Attach Files" at bounding box center [919, 750] width 123 height 31
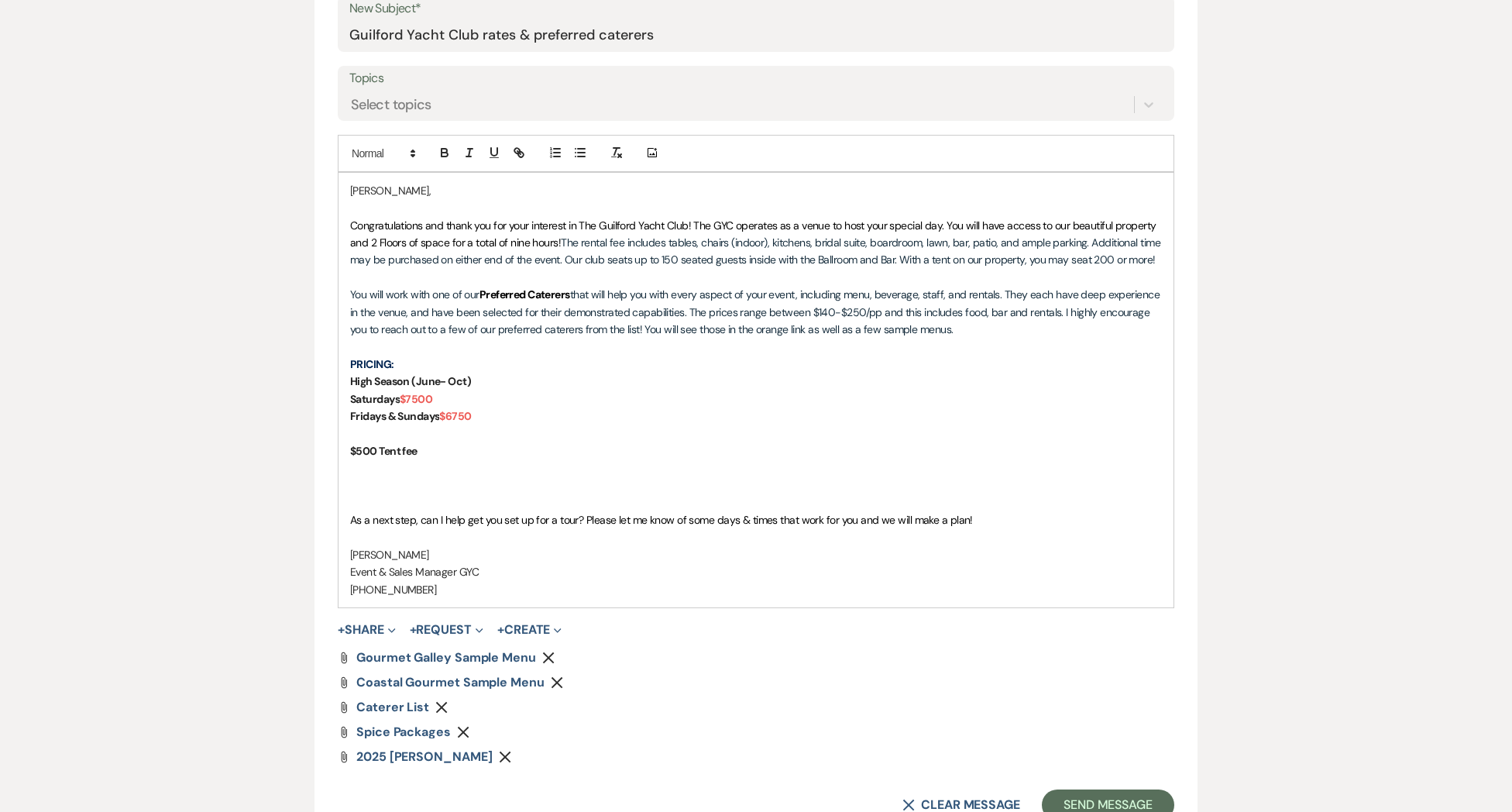
click at [348, 451] on div "[PERSON_NAME], Congratulations and thank you for your interest in The Guilford …" at bounding box center [756, 390] width 835 height 435
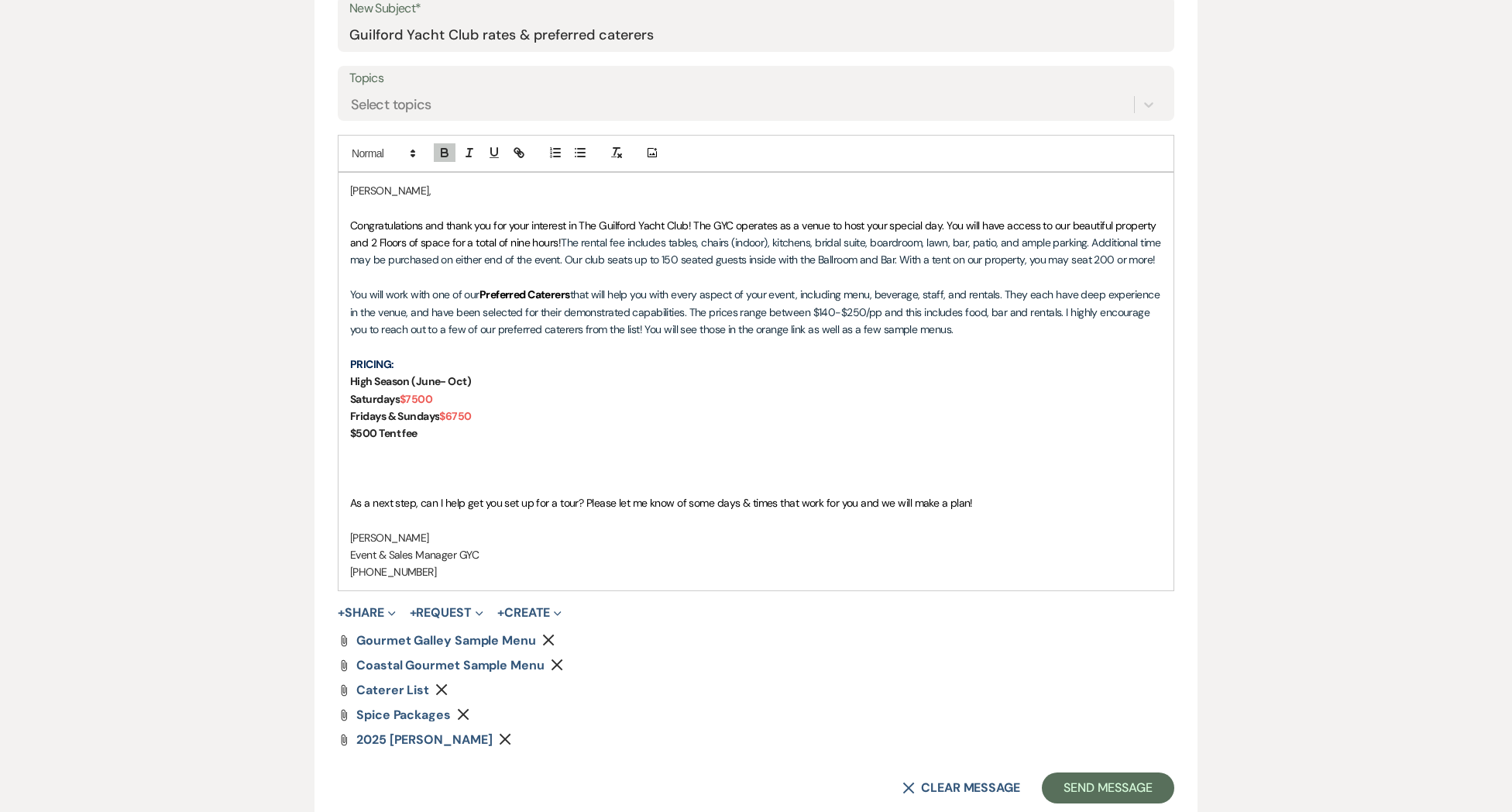
click at [459, 431] on p "$500 Tent fee" at bounding box center [756, 433] width 812 height 17
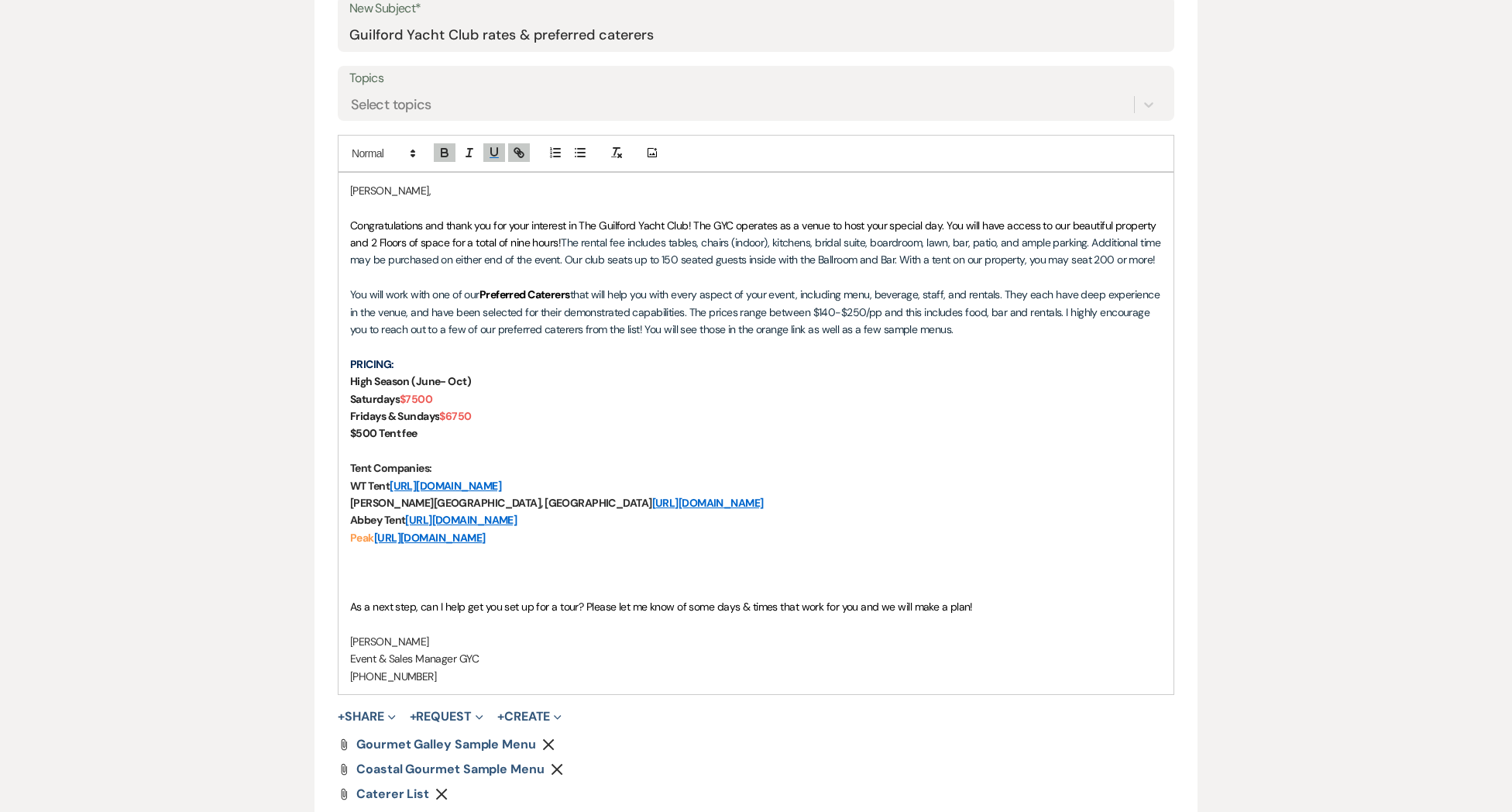
click at [425, 592] on p at bounding box center [756, 590] width 812 height 17
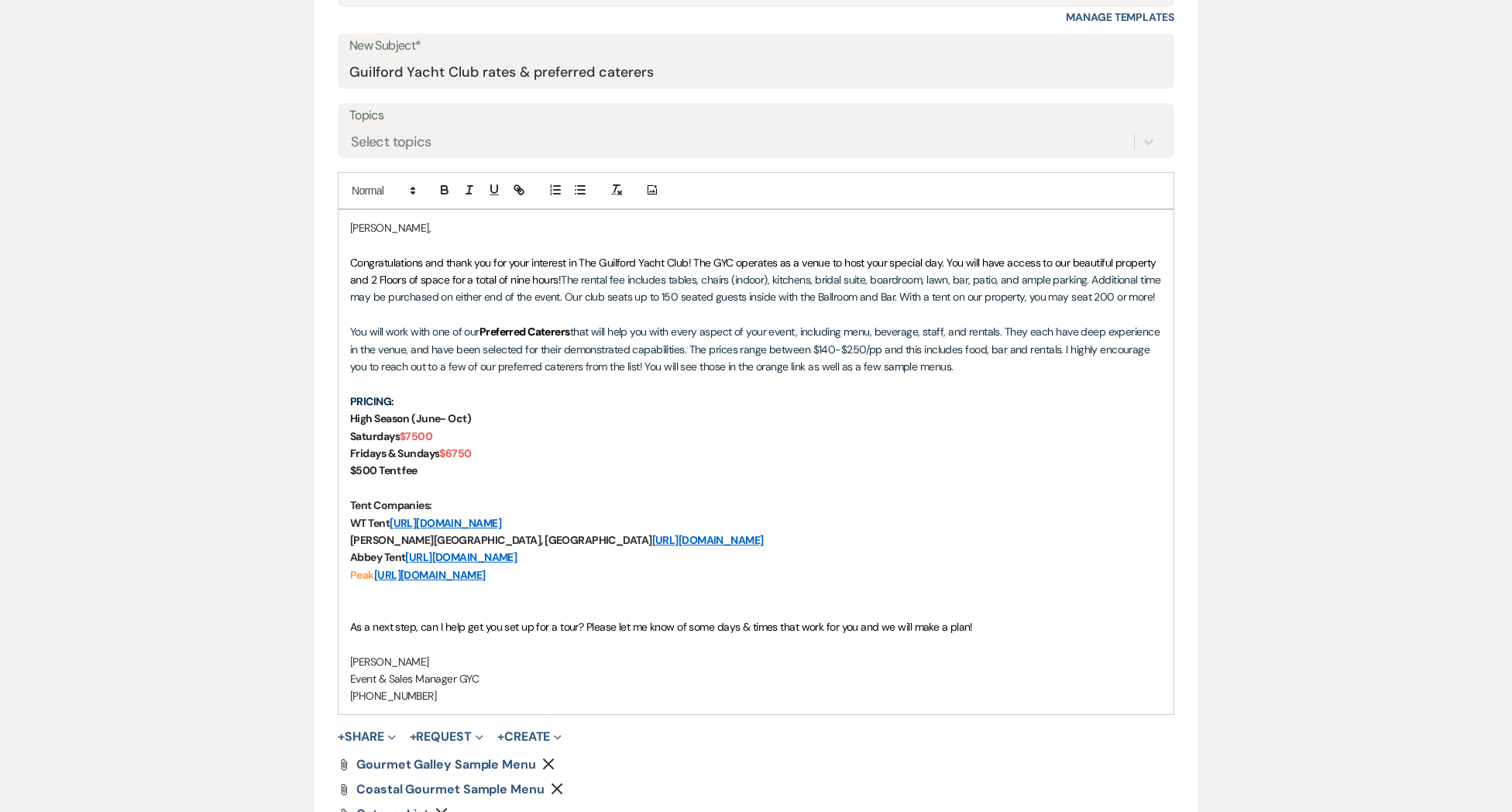
scroll to position [773, 0]
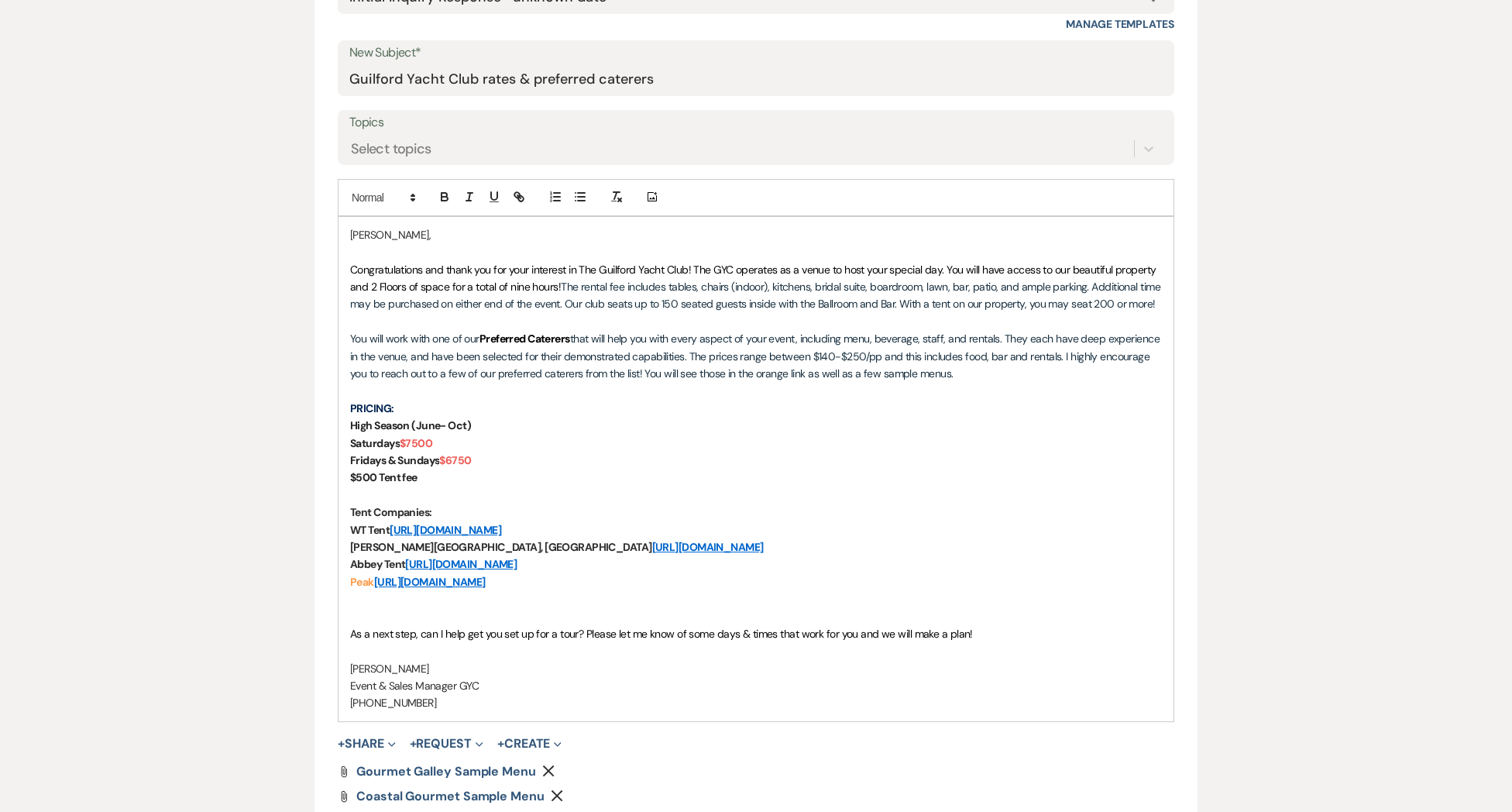
click at [695, 273] on span "Congratulations and thank you for your interest in The Guilford Yacht Club! The…" at bounding box center [754, 278] width 809 height 31
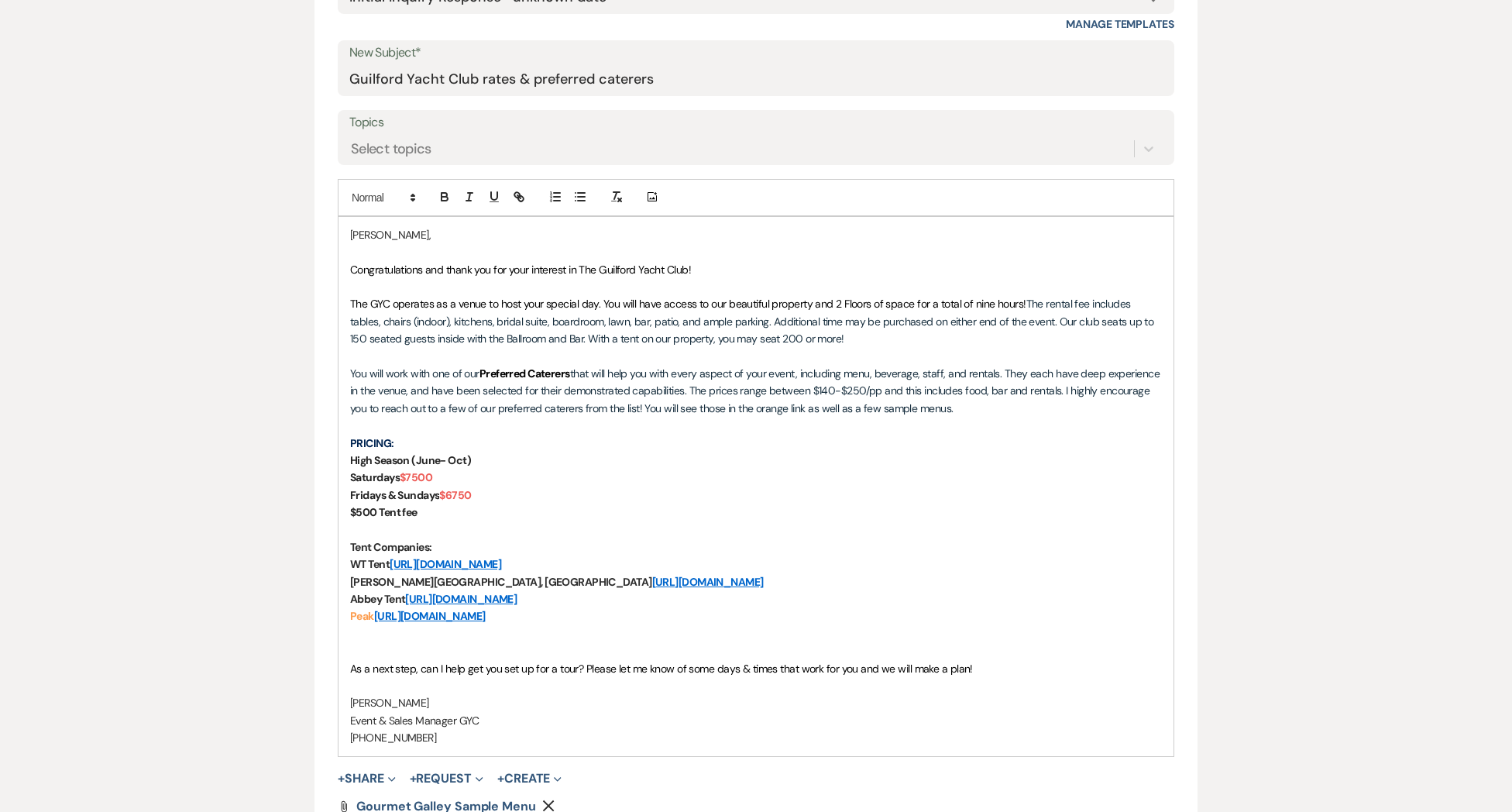
click at [714, 268] on p "Congratulations and thank you for your interest in The Guilford Yacht Club!" at bounding box center [756, 270] width 812 height 17
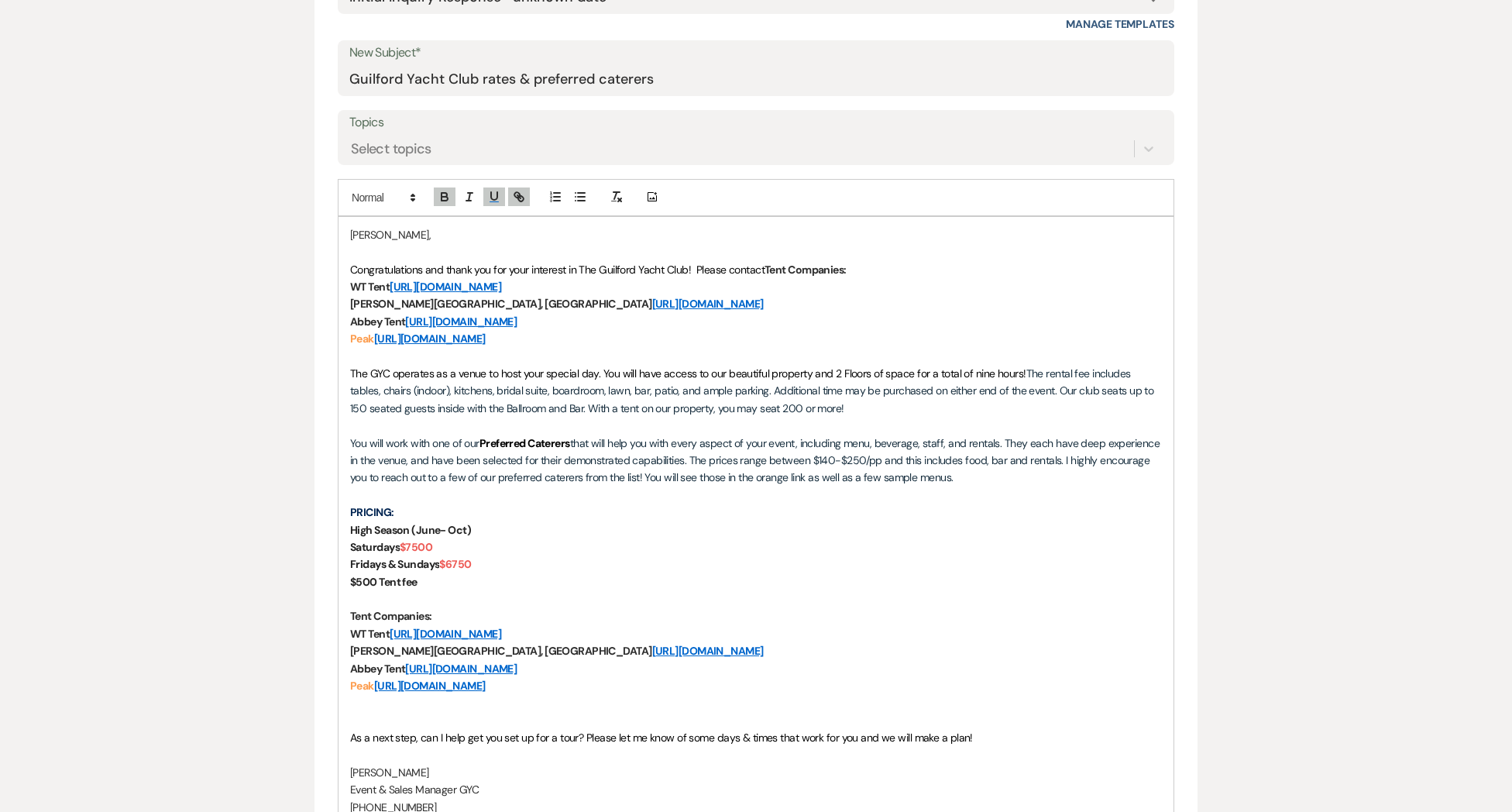
drag, startPoint x: 766, startPoint y: 270, endPoint x: 841, endPoint y: 341, distance: 103.3
click at [841, 341] on div "[PERSON_NAME], Congratulations and thank you for your interest in The Guilford …" at bounding box center [756, 521] width 835 height 608
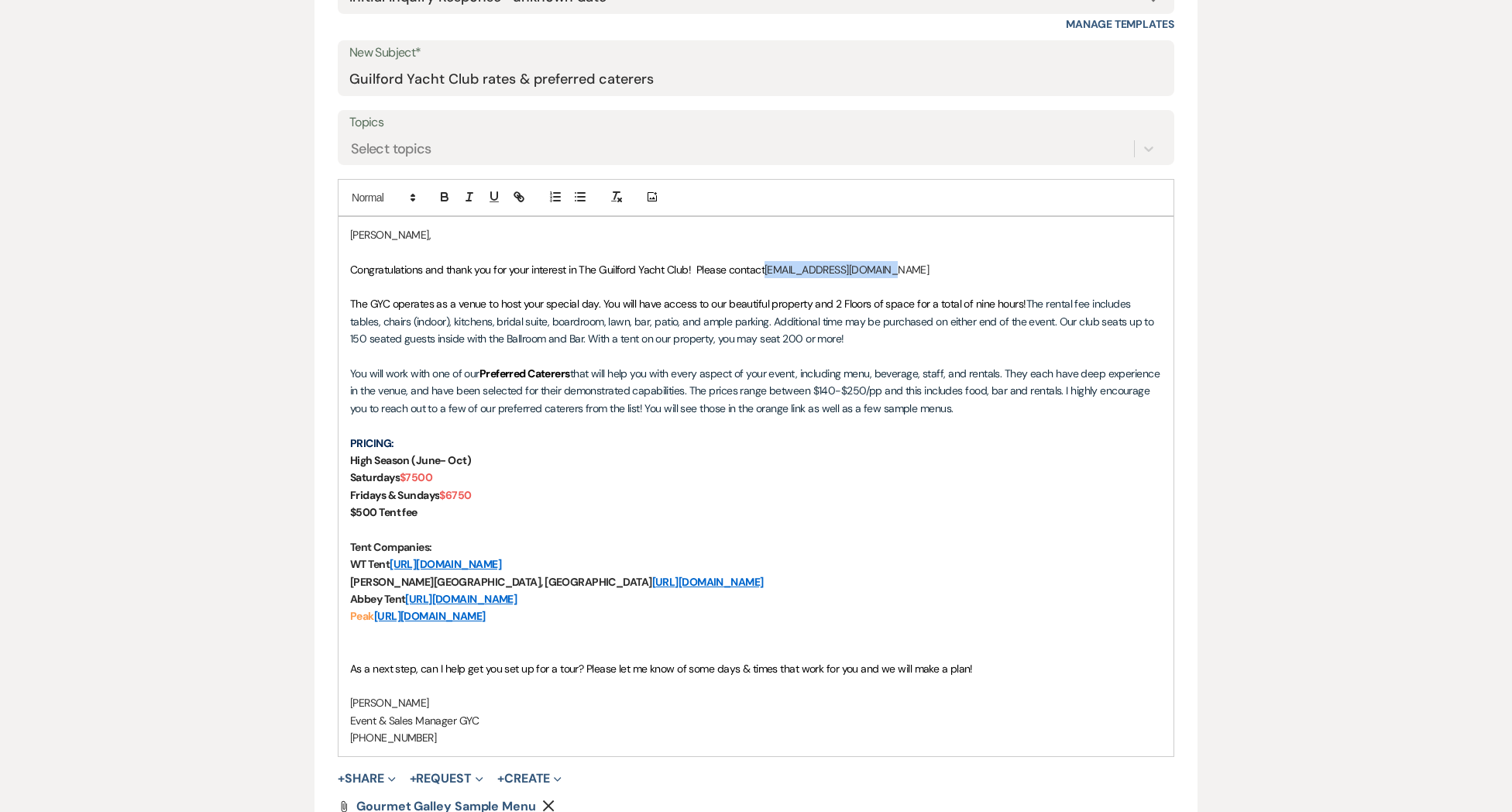
drag, startPoint x: 779, startPoint y: 274, endPoint x: 905, endPoint y: 274, distance: 126.0
click at [908, 274] on p "Congratulations and thank you for your interest in The Guilford Yacht Club! Ple…" at bounding box center [756, 270] width 812 height 17
click at [520, 196] on icon "button" at bounding box center [520, 198] width 5 height 5
click at [928, 299] on link at bounding box center [922, 299] width 33 height 12
click at [923, 269] on p "Congratulations and thank you for your interest in The Guilford Yacht Club! Ple…" at bounding box center [756, 270] width 812 height 17
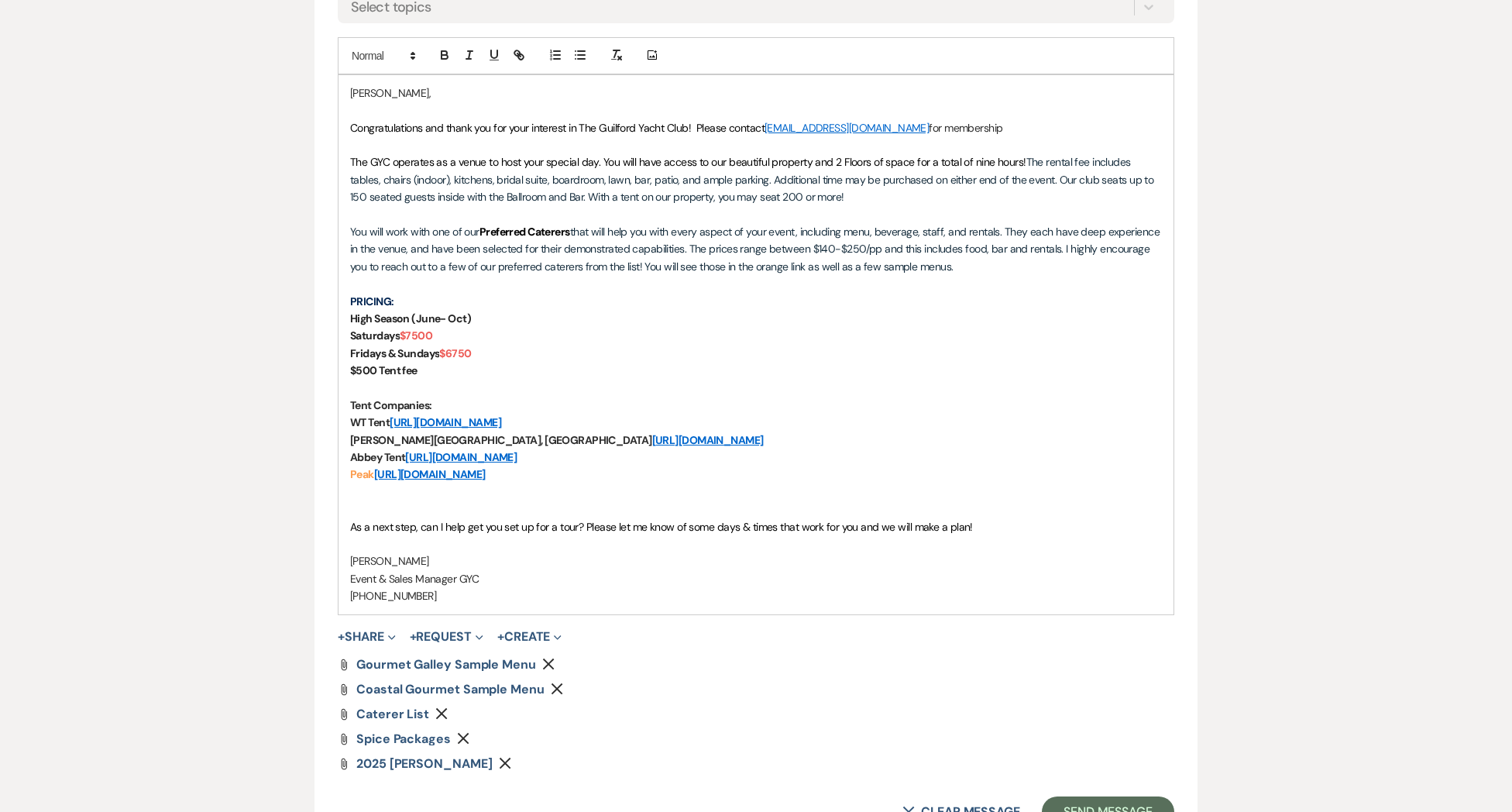
scroll to position [916, 0]
click at [465, 735] on icon "Remove" at bounding box center [464, 737] width 12 height 12
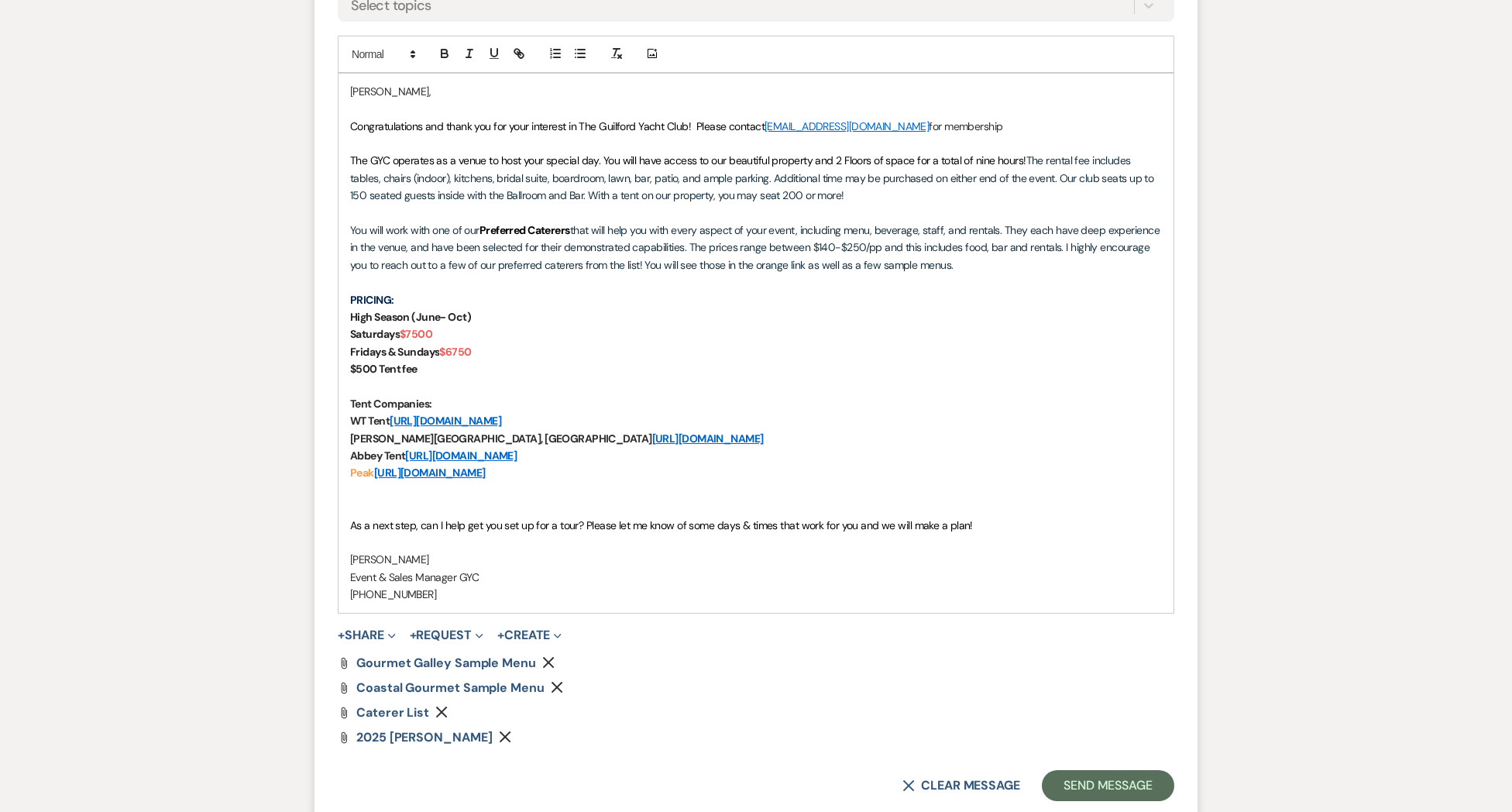
scroll to position [859, 0]
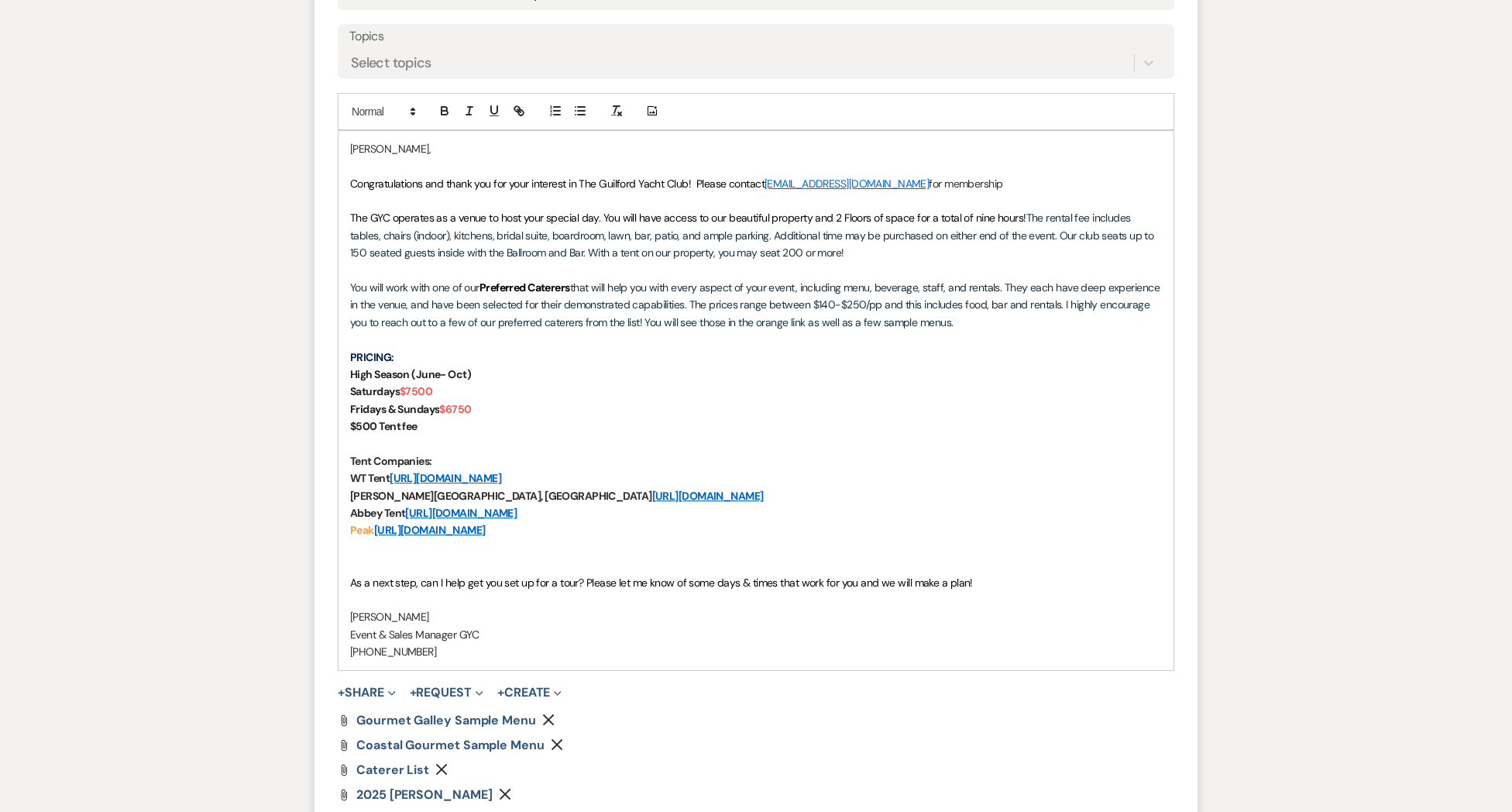
click at [1020, 187] on p "Congratulations and thank you for your interest in The Guilford Yacht Club! Ple…" at bounding box center [756, 184] width 812 height 17
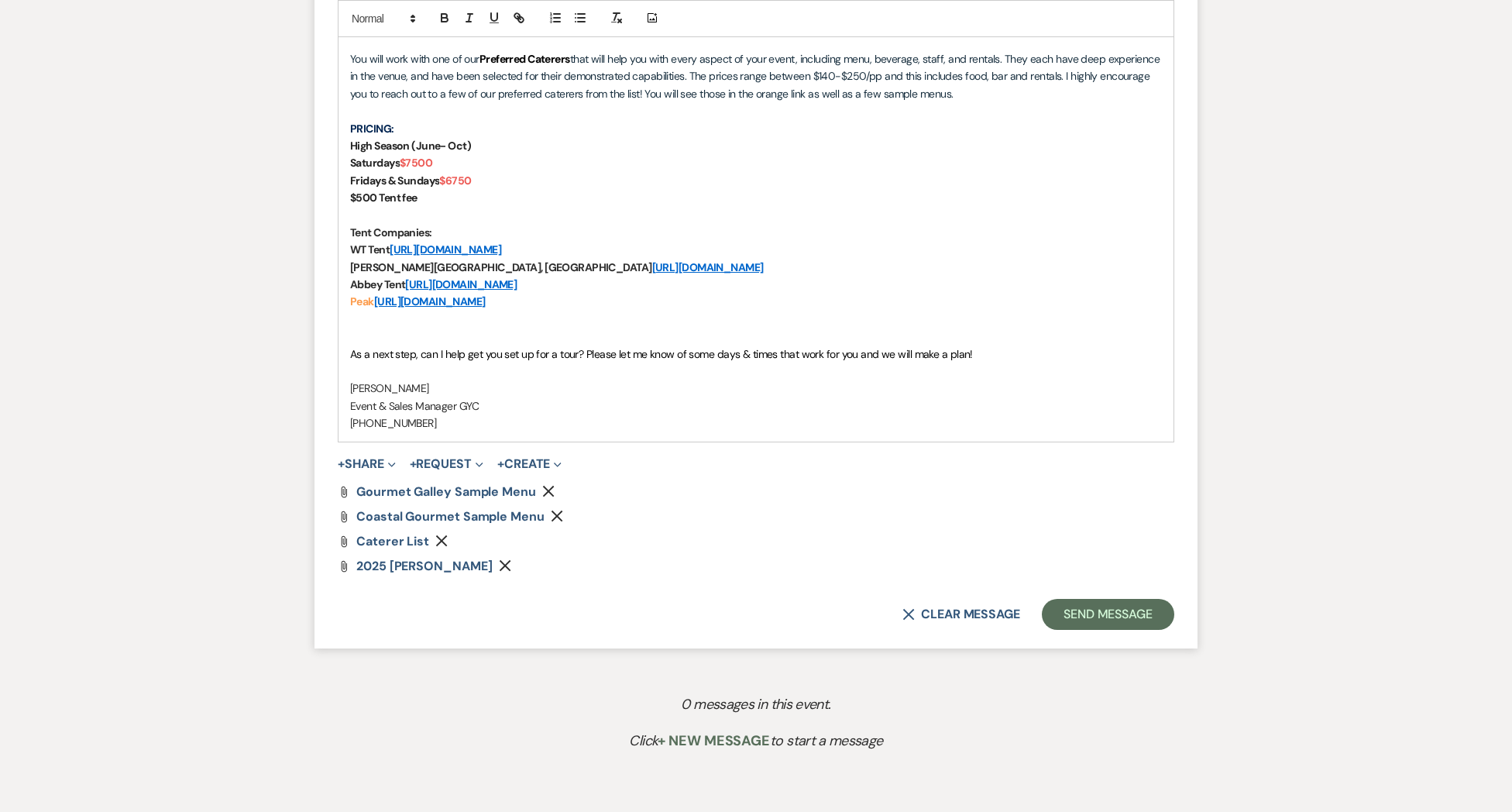
scroll to position [1177, 0]
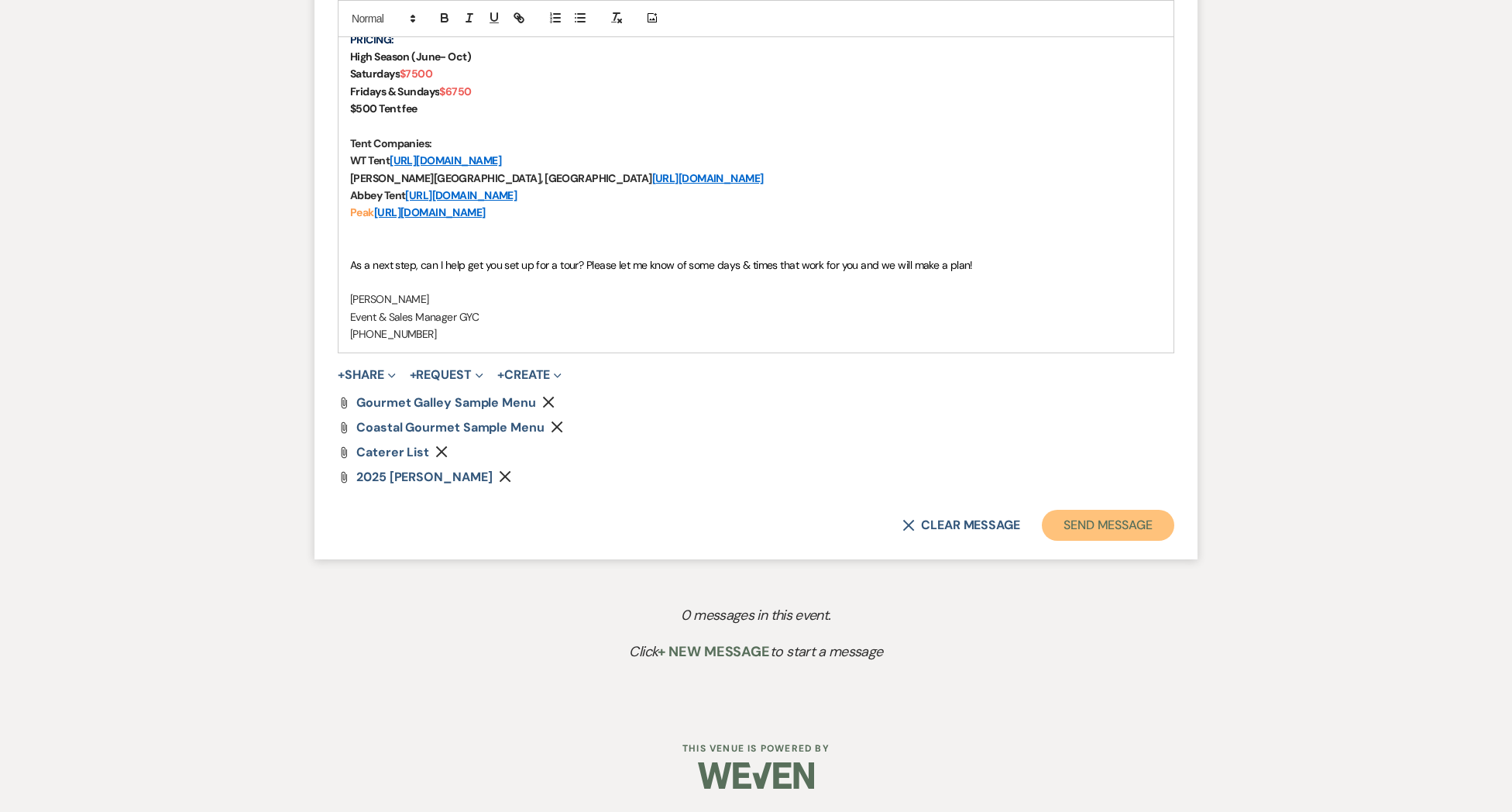
click at [1118, 526] on button "Send Message" at bounding box center [1108, 525] width 132 height 31
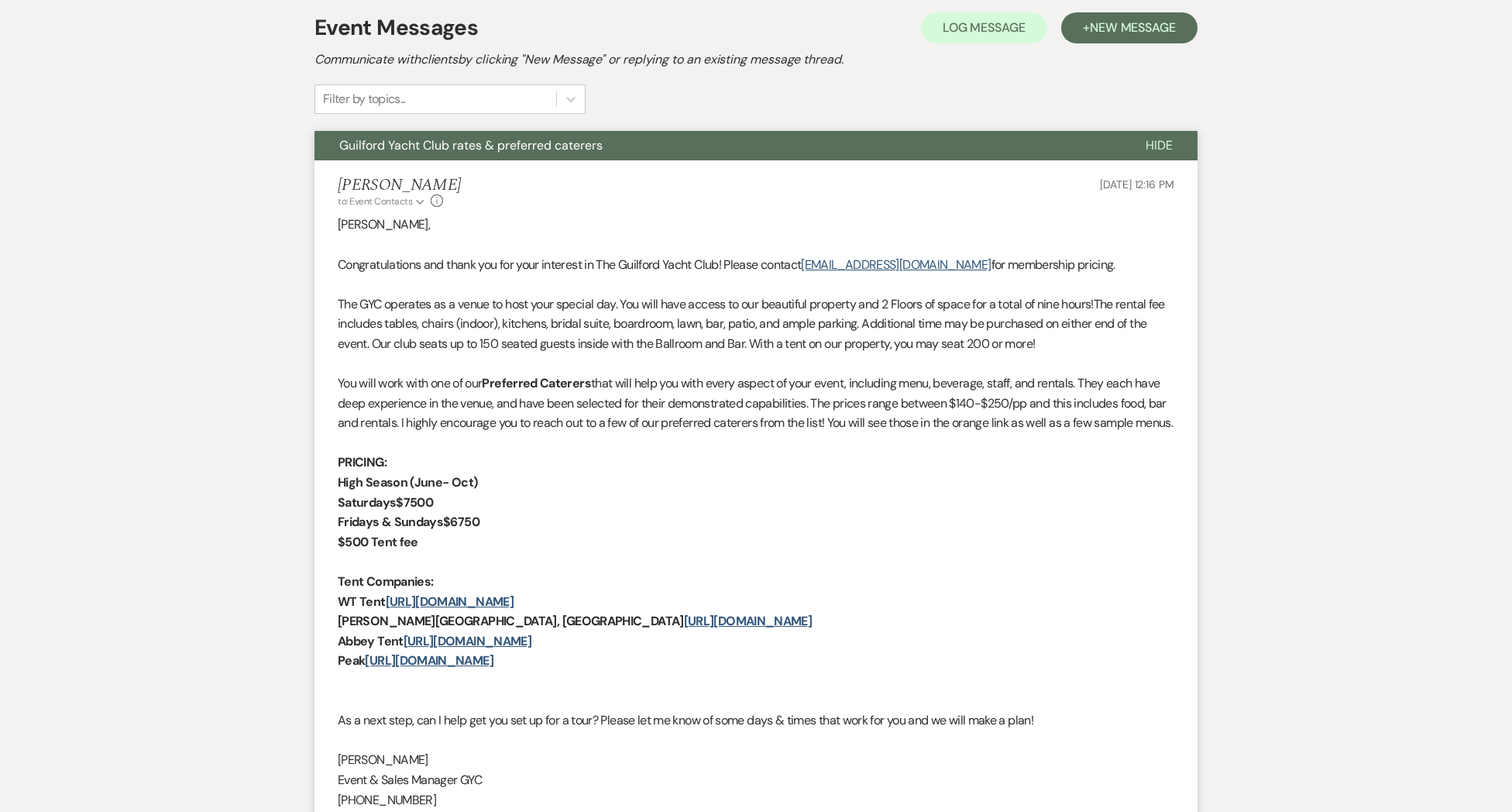
scroll to position [0, 0]
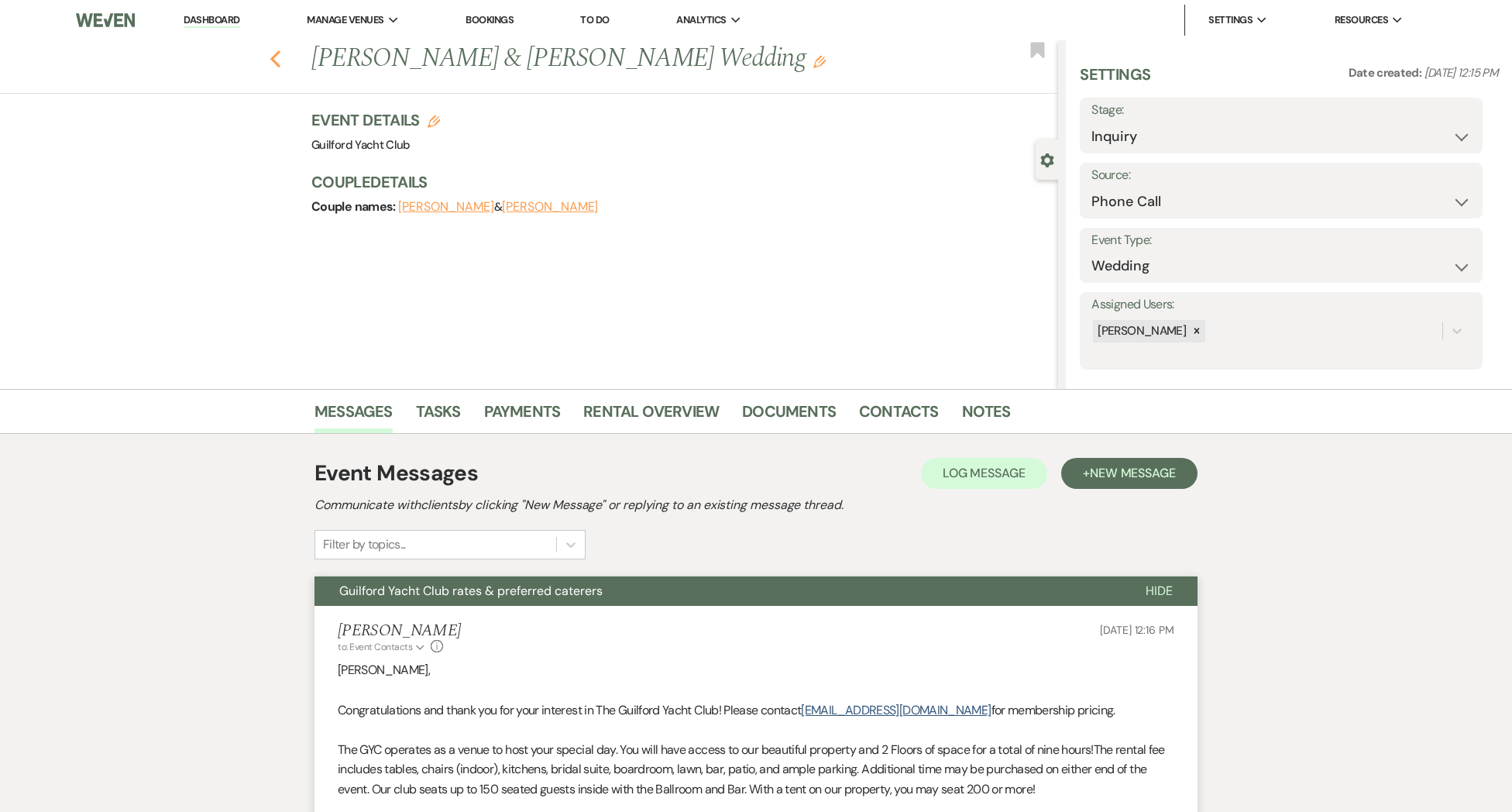
click at [277, 65] on use "button" at bounding box center [275, 59] width 10 height 17
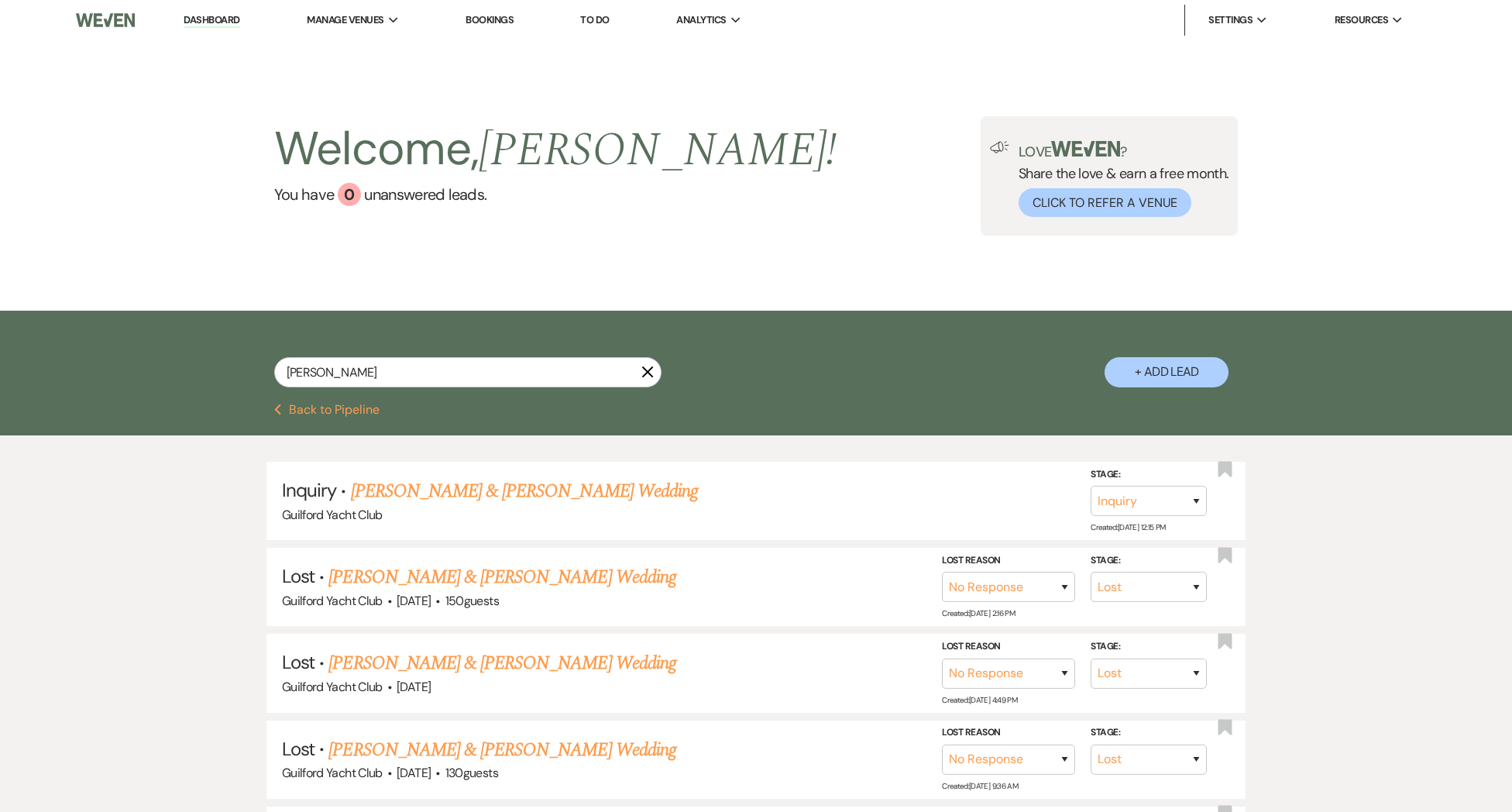
click at [324, 405] on button "Previous Back to Pipeline" at bounding box center [327, 410] width 106 height 12
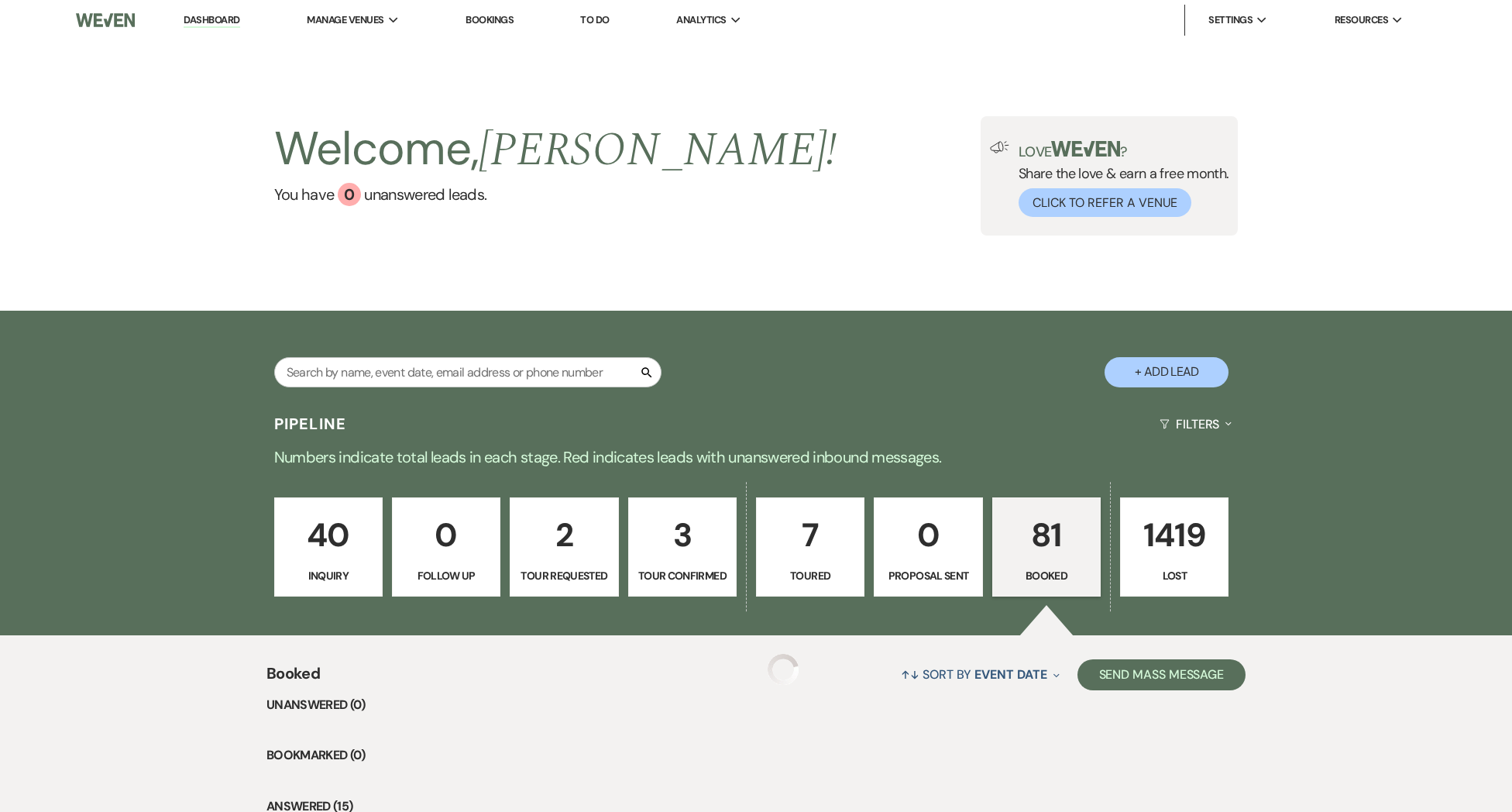
scroll to position [146, 0]
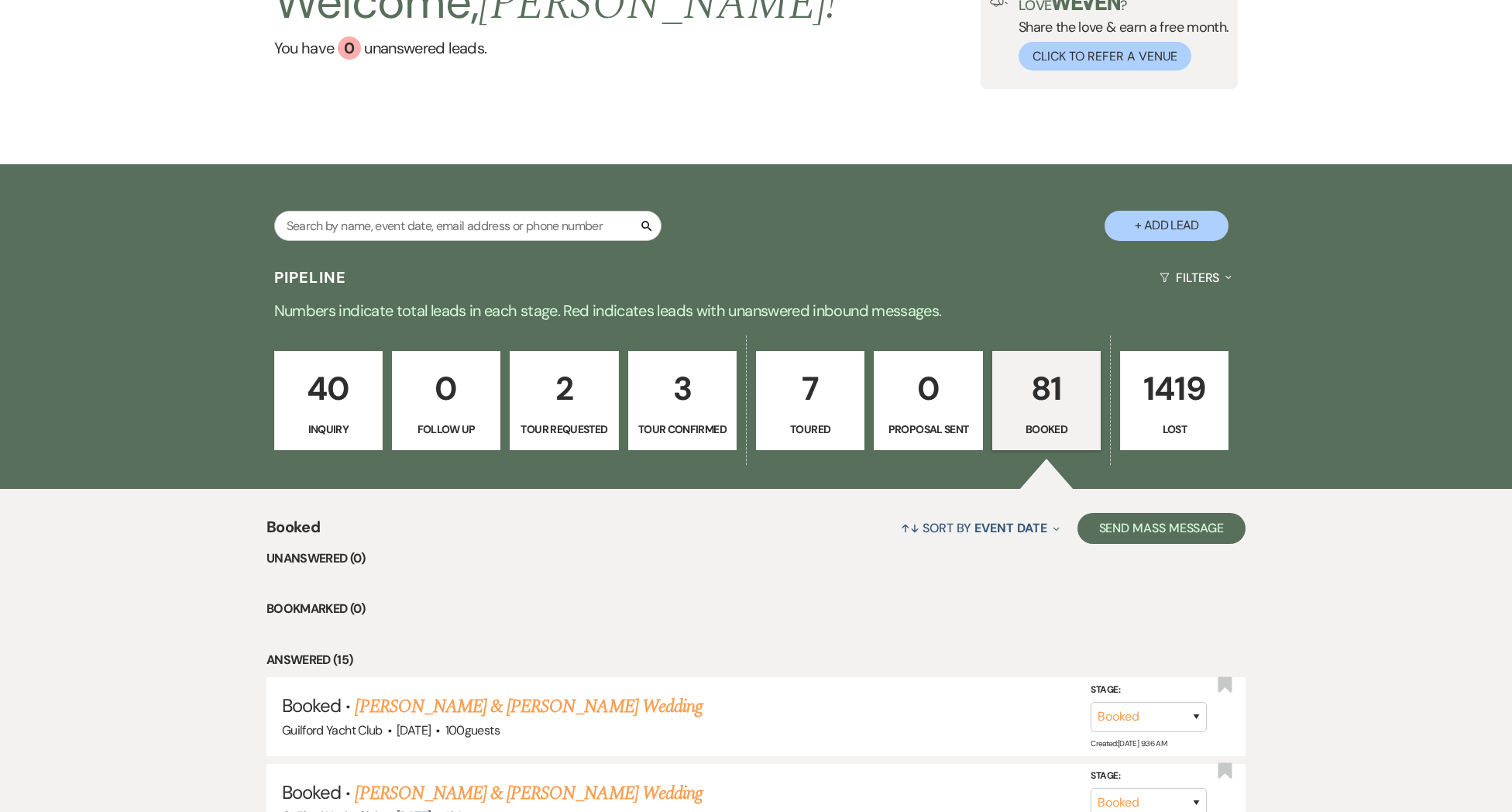
click at [330, 387] on p "40" at bounding box center [328, 388] width 89 height 52
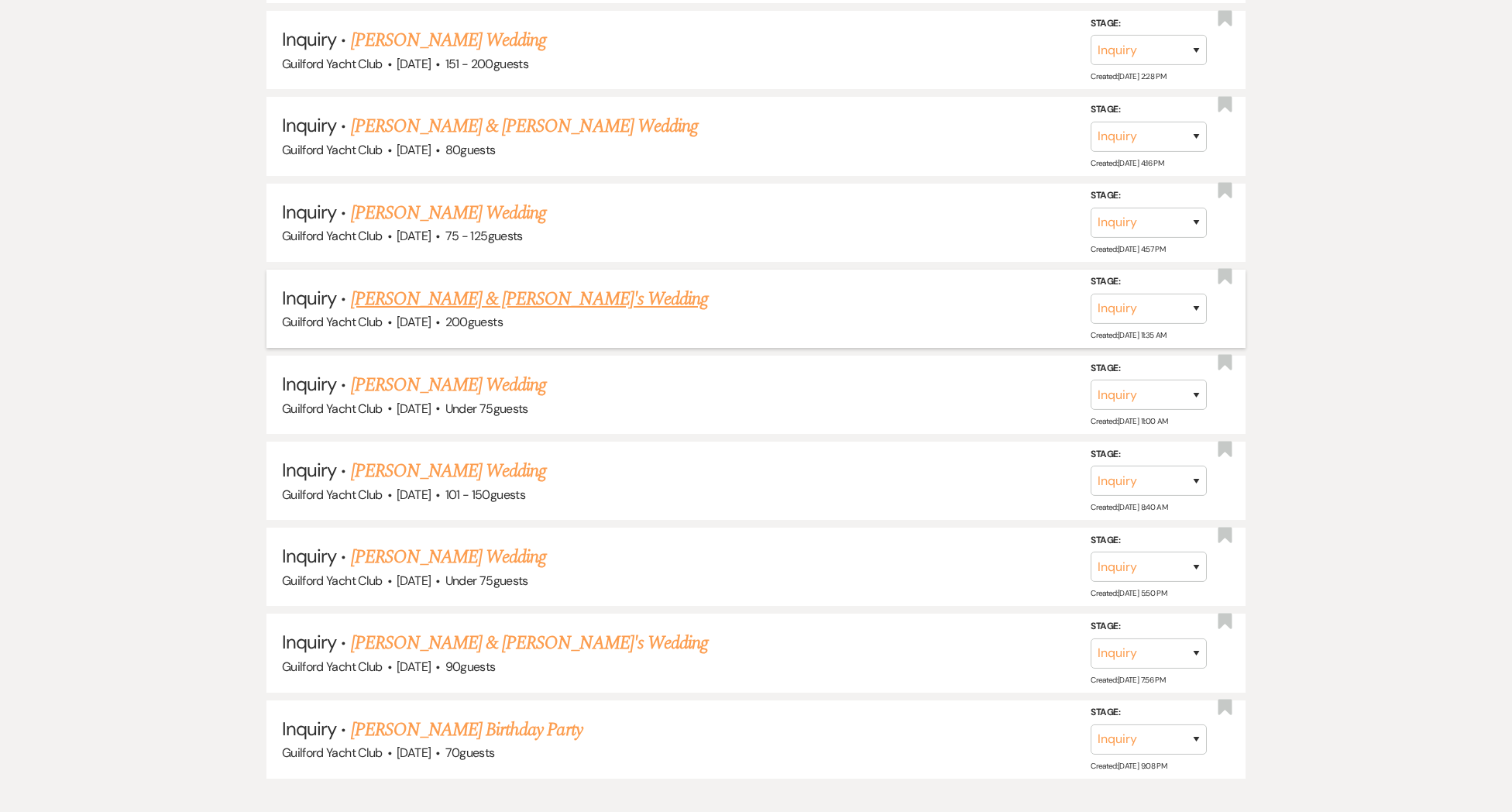
scroll to position [3470, 0]
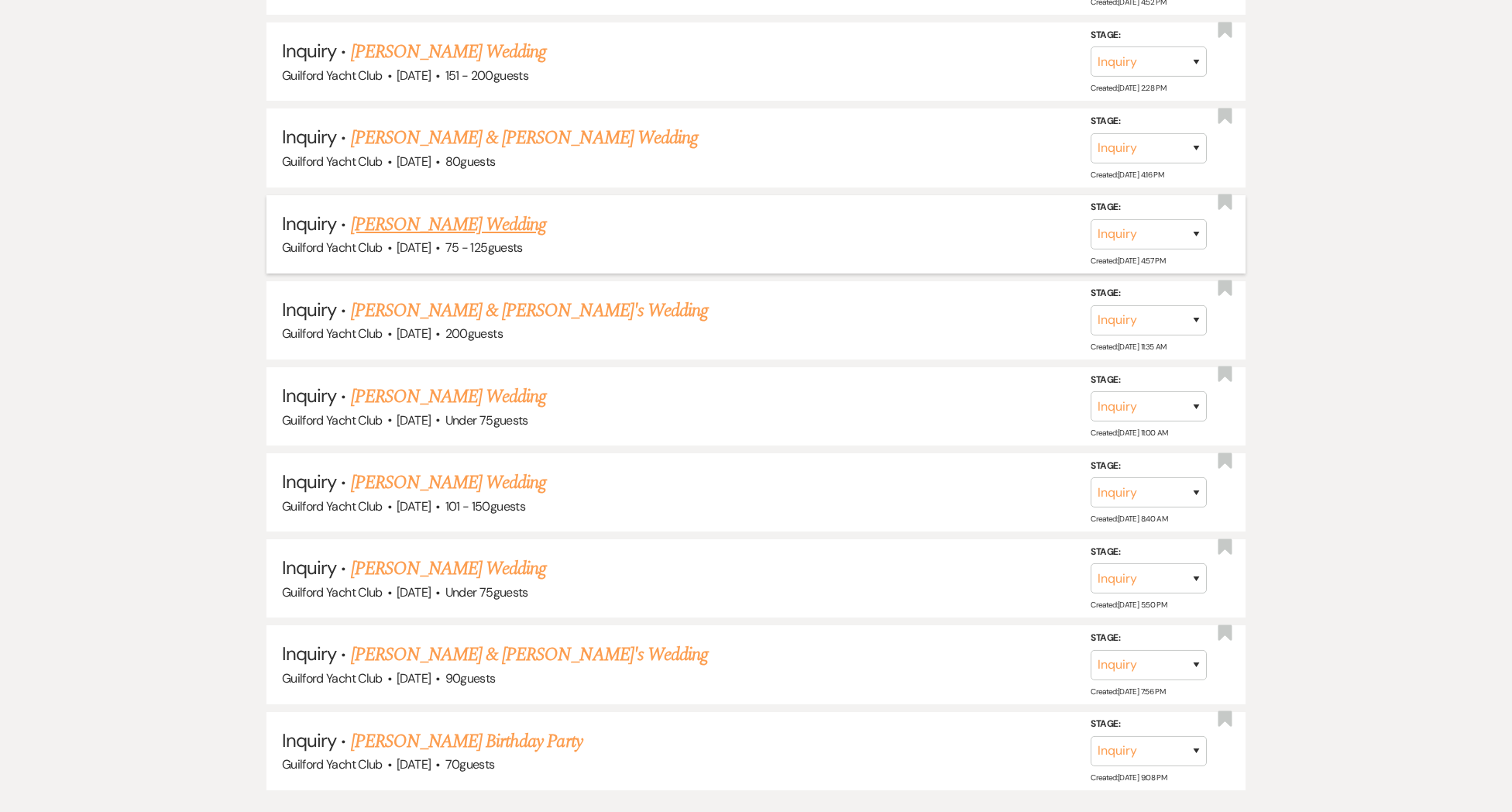
click at [380, 211] on link "[PERSON_NAME] Wedding" at bounding box center [449, 225] width 196 height 28
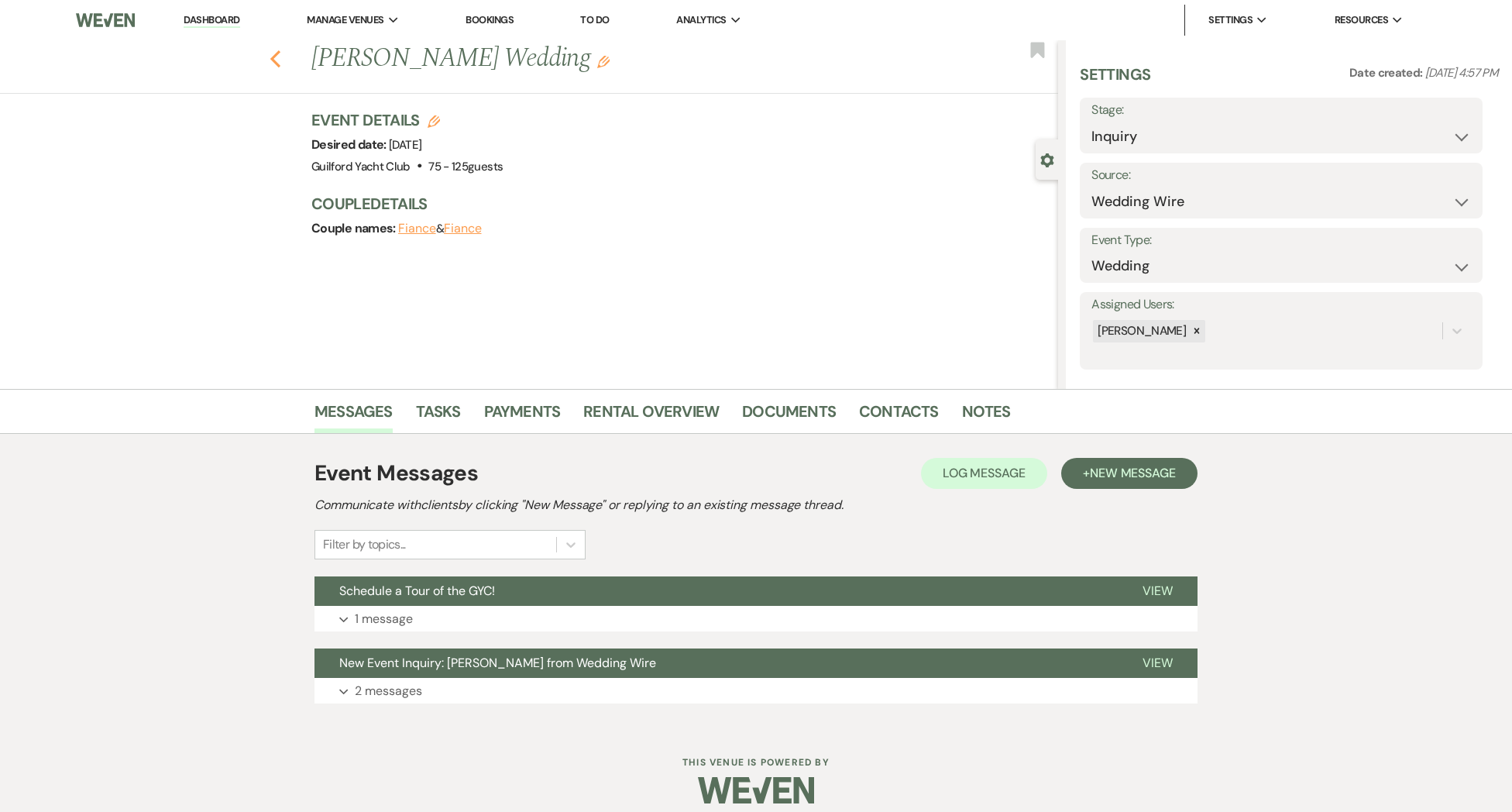
click at [278, 65] on use "button" at bounding box center [275, 59] width 10 height 17
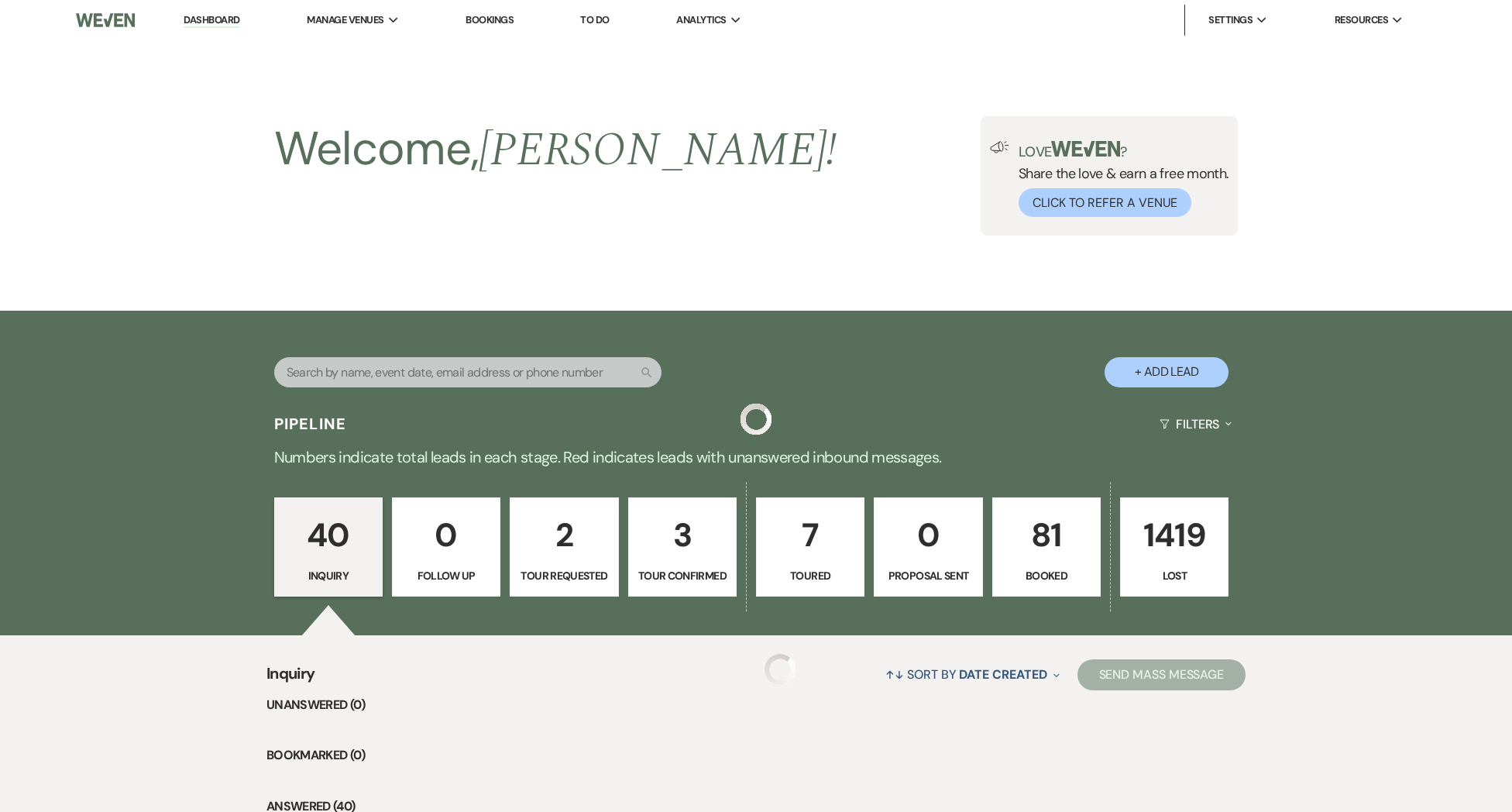
scroll to position [3470, 0]
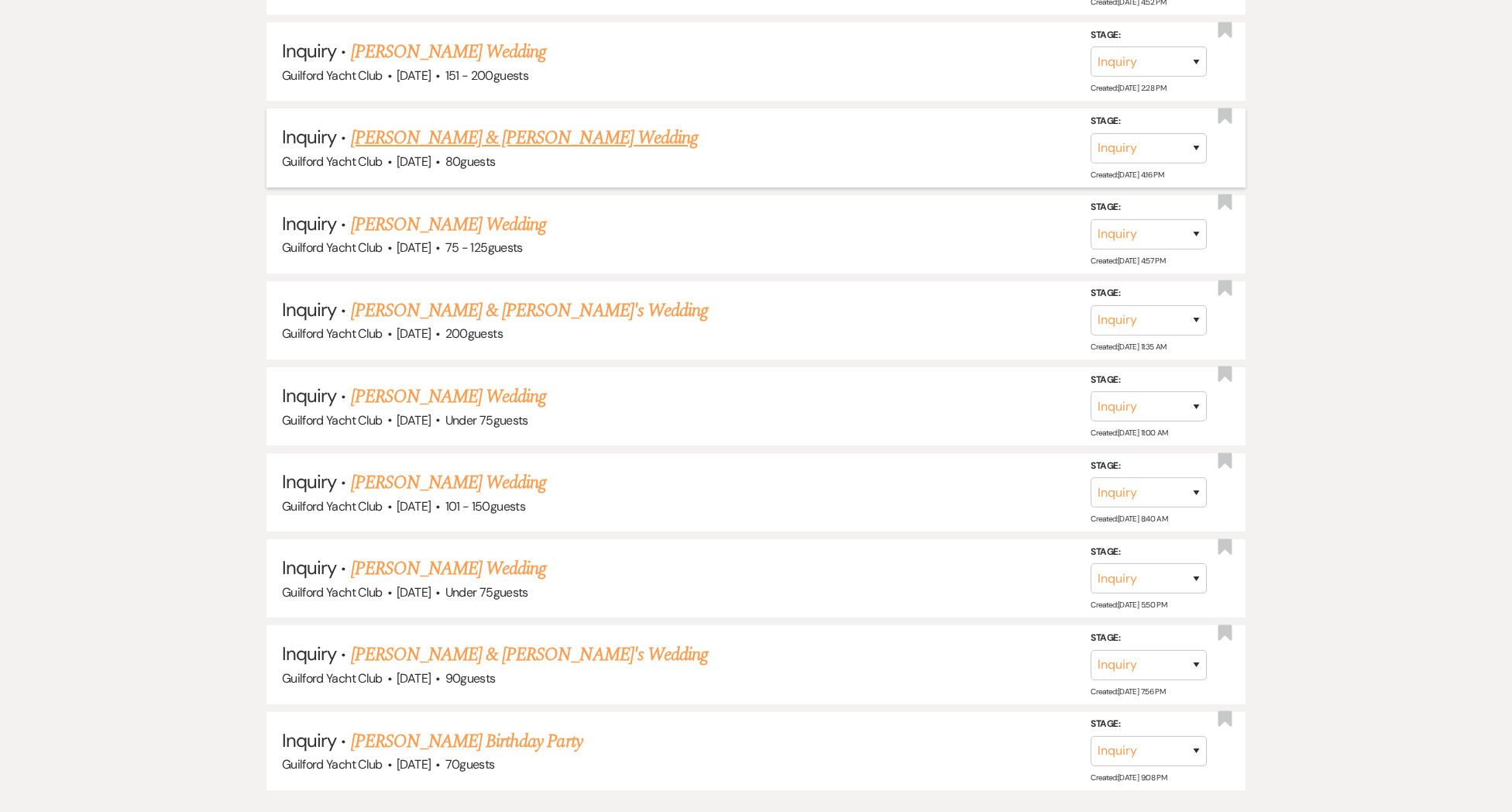
click at [388, 124] on link "[PERSON_NAME] & [PERSON_NAME] Wedding" at bounding box center [524, 138] width 347 height 28
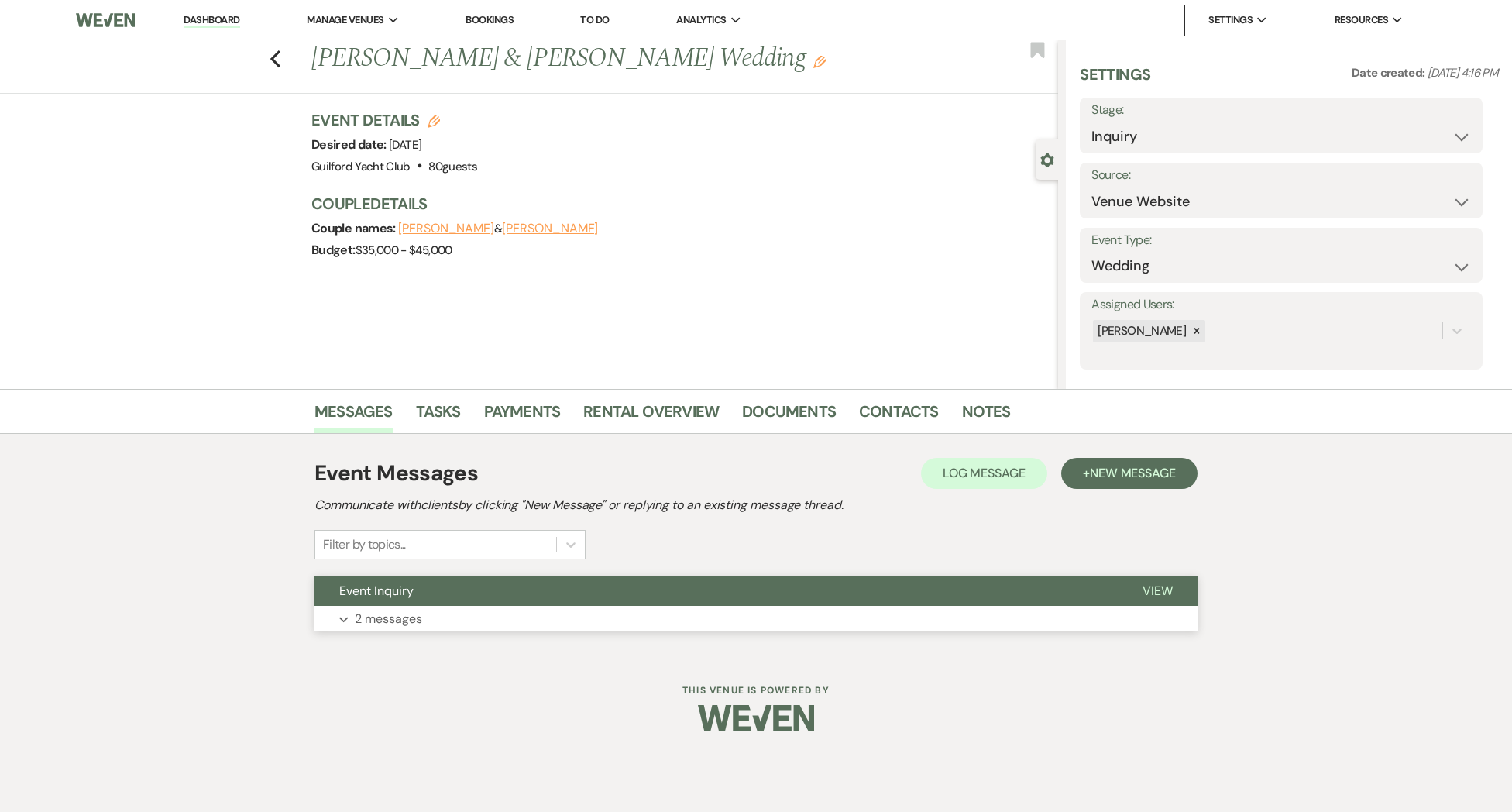
click at [1158, 590] on span "View" at bounding box center [1157, 590] width 30 height 16
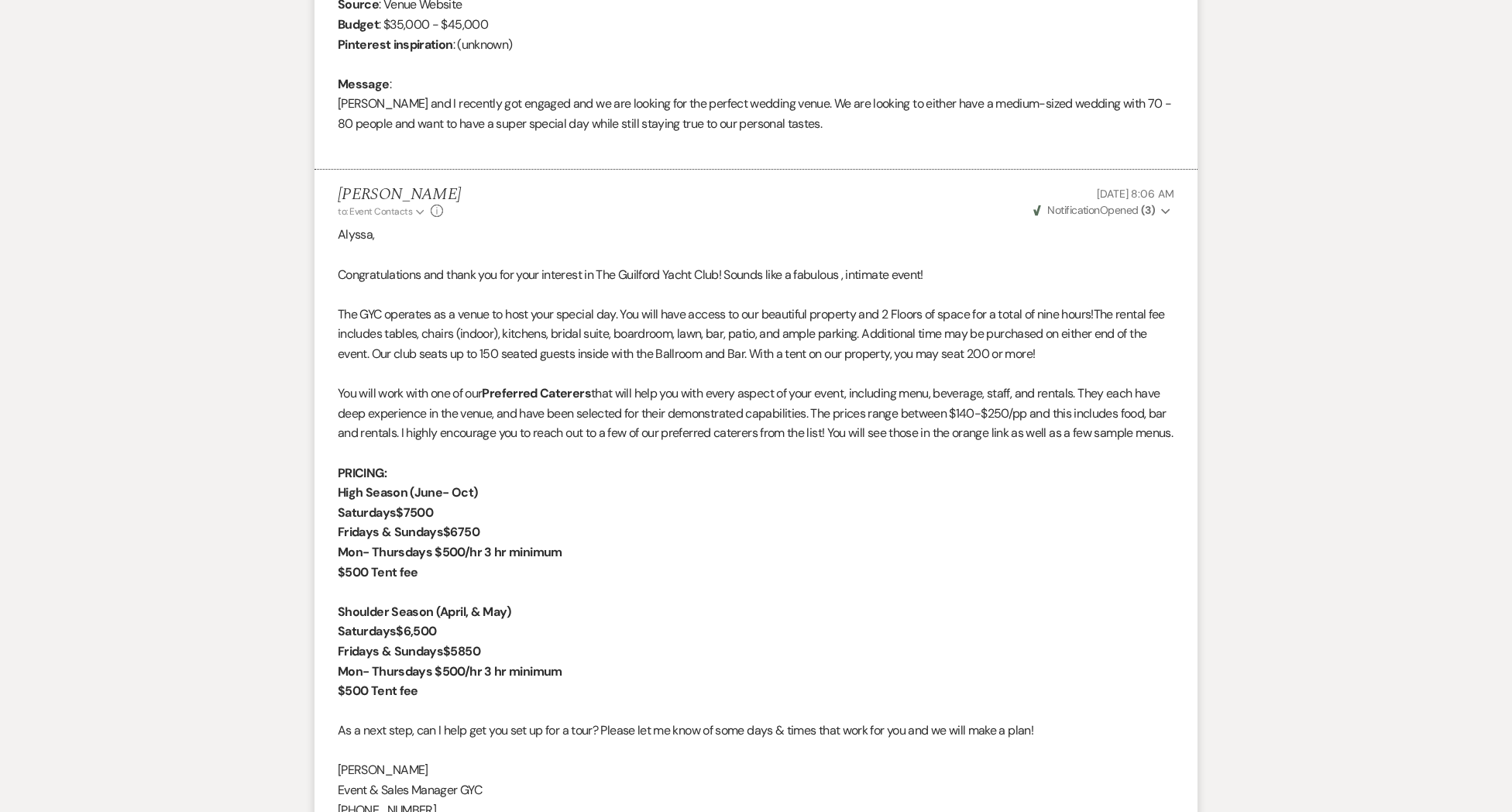
scroll to position [272, 0]
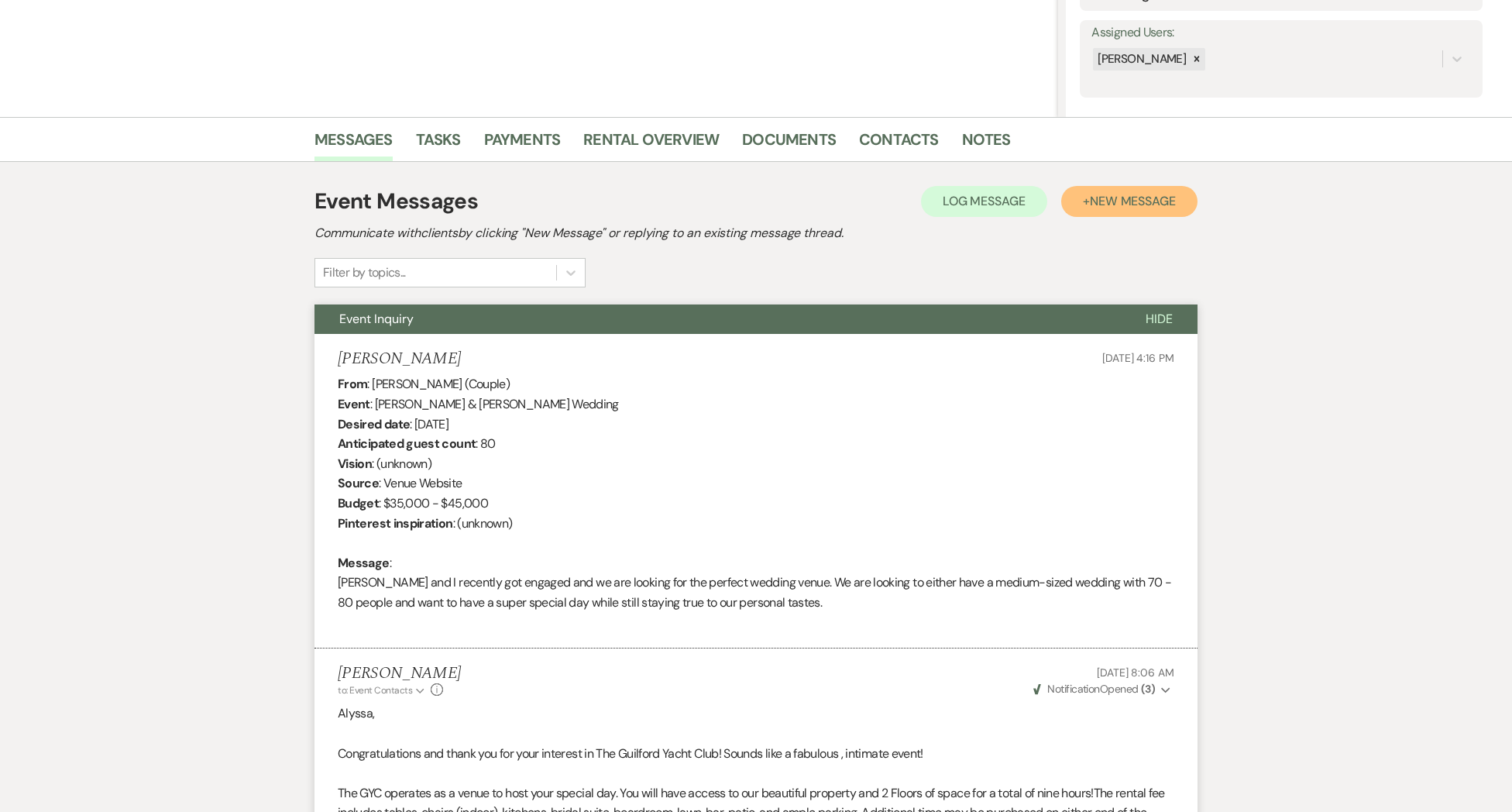
click at [1148, 200] on span "New Message" at bounding box center [1132, 201] width 86 height 16
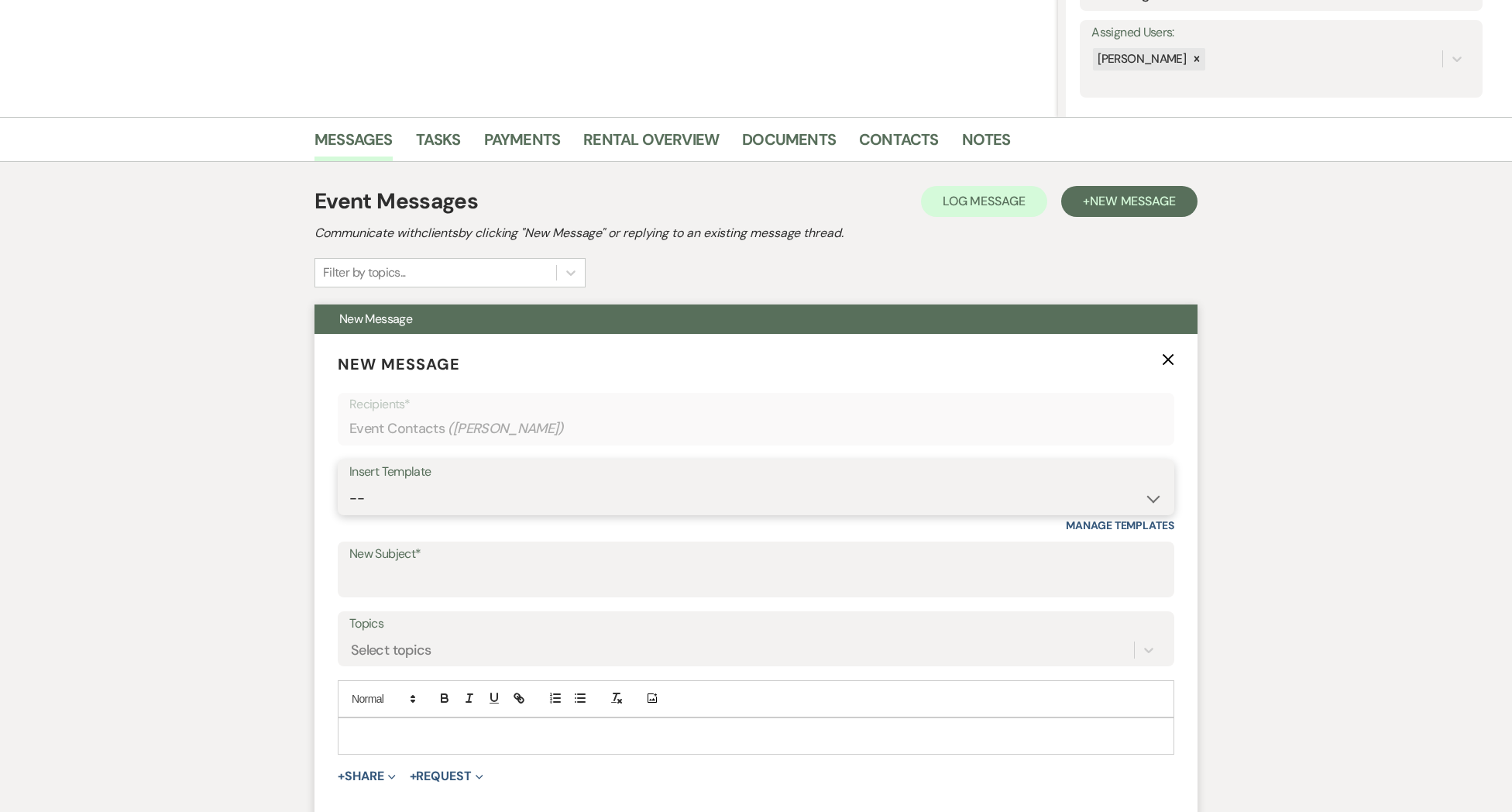
click at [456, 499] on select "-- Weven Planning Portal Introduction (Booked Events) Initial Inquiry Response …" at bounding box center [756, 498] width 814 height 30
click at [349, 483] on select "-- Weven Planning Portal Introduction (Booked Events) Initial Inquiry Response …" at bounding box center [756, 498] width 814 height 30
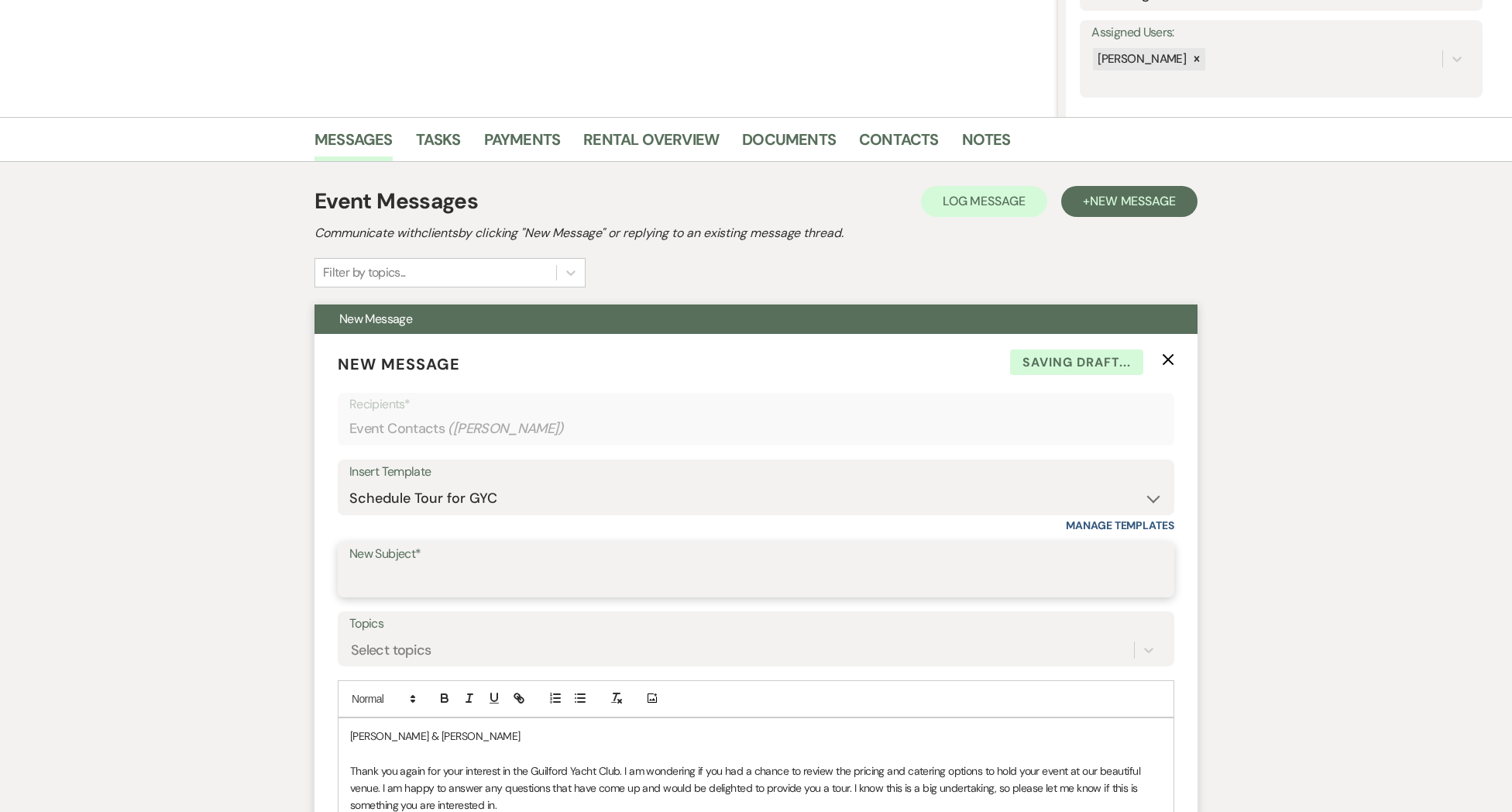
click at [401, 587] on input "New Subject*" at bounding box center [756, 580] width 814 height 30
click at [444, 733] on p "[PERSON_NAME] & [PERSON_NAME]" at bounding box center [756, 736] width 812 height 17
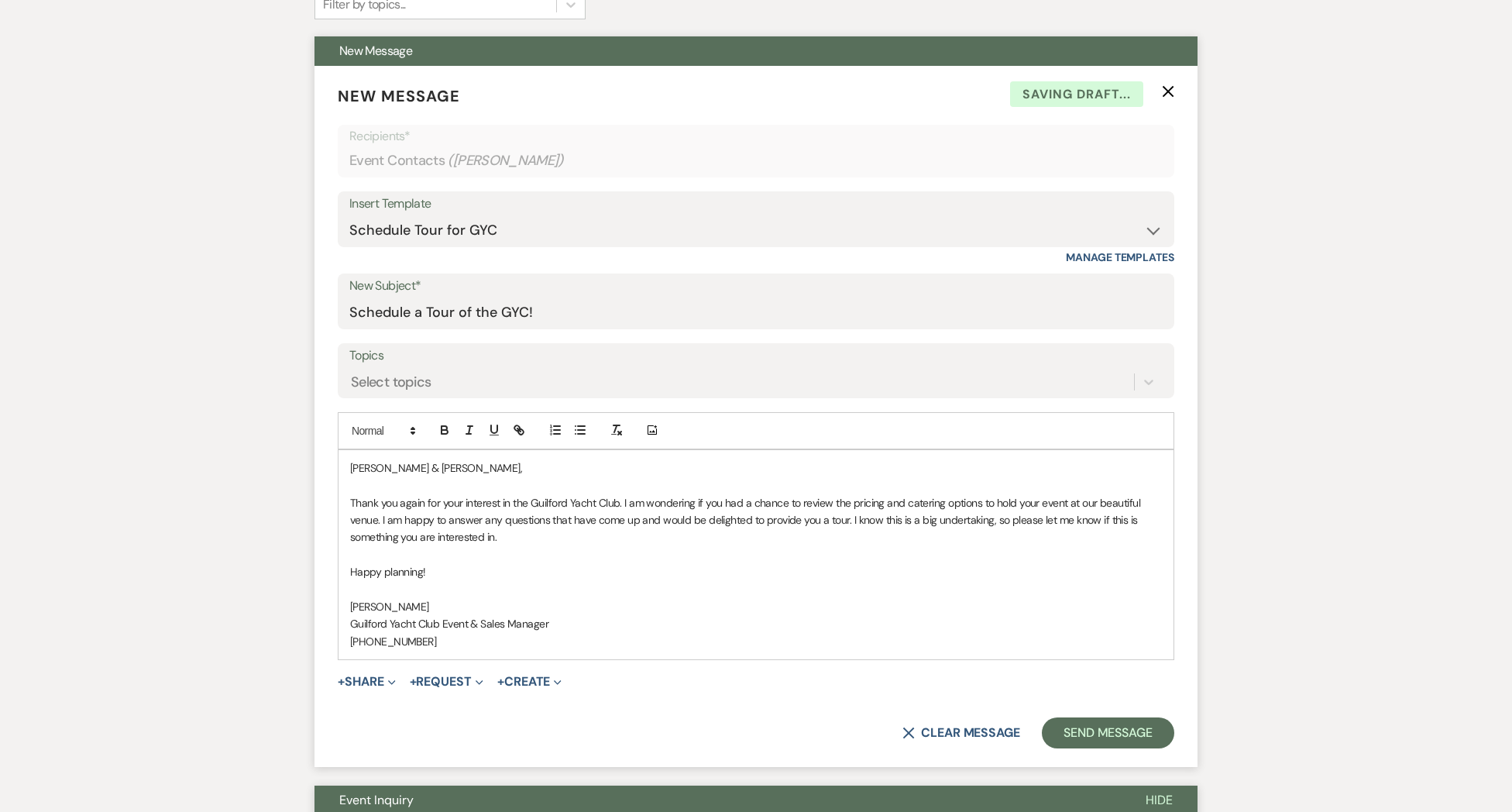
scroll to position [571, 0]
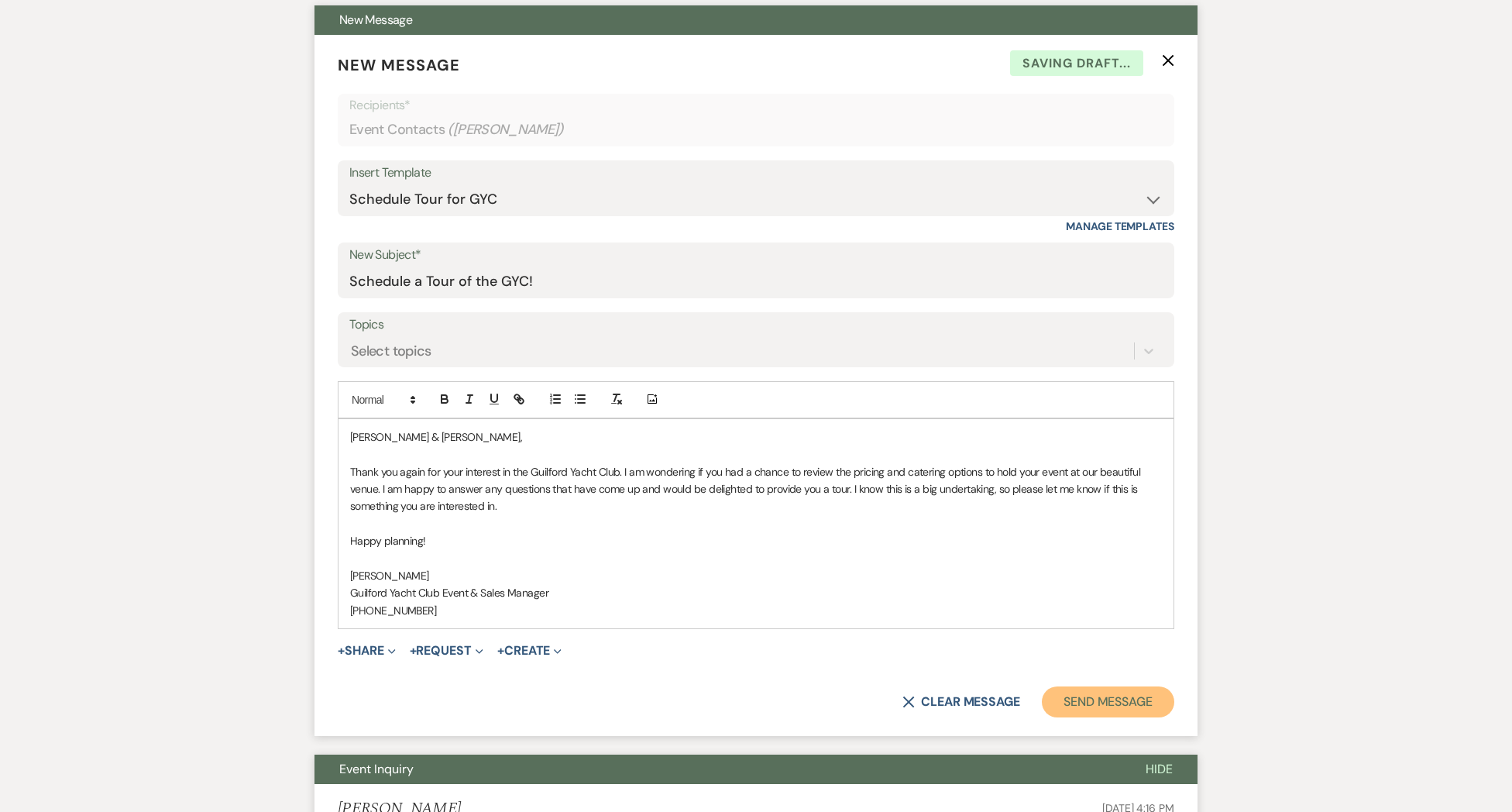
click at [1098, 699] on button "Send Message" at bounding box center [1108, 702] width 132 height 31
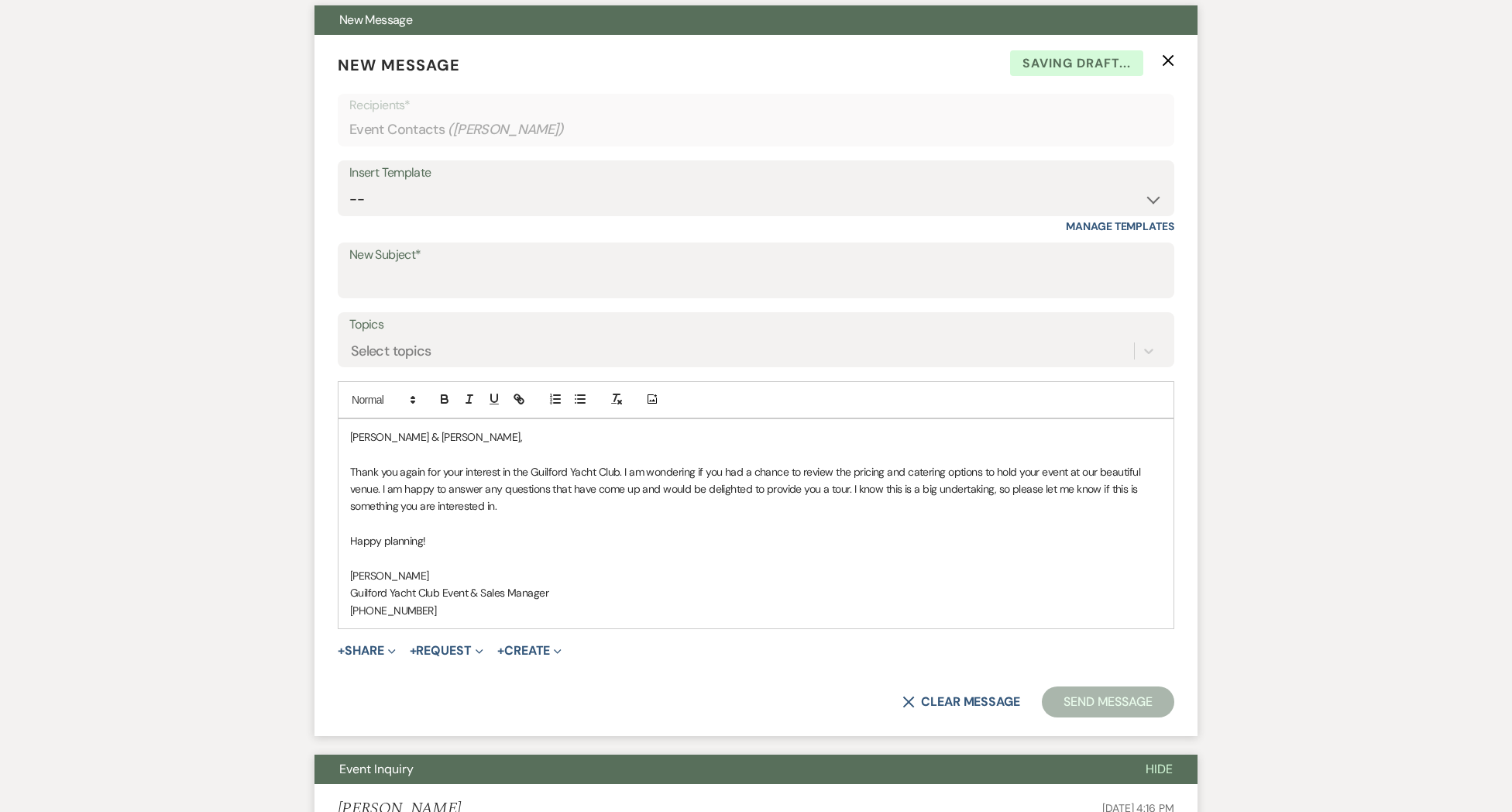
scroll to position [0, 0]
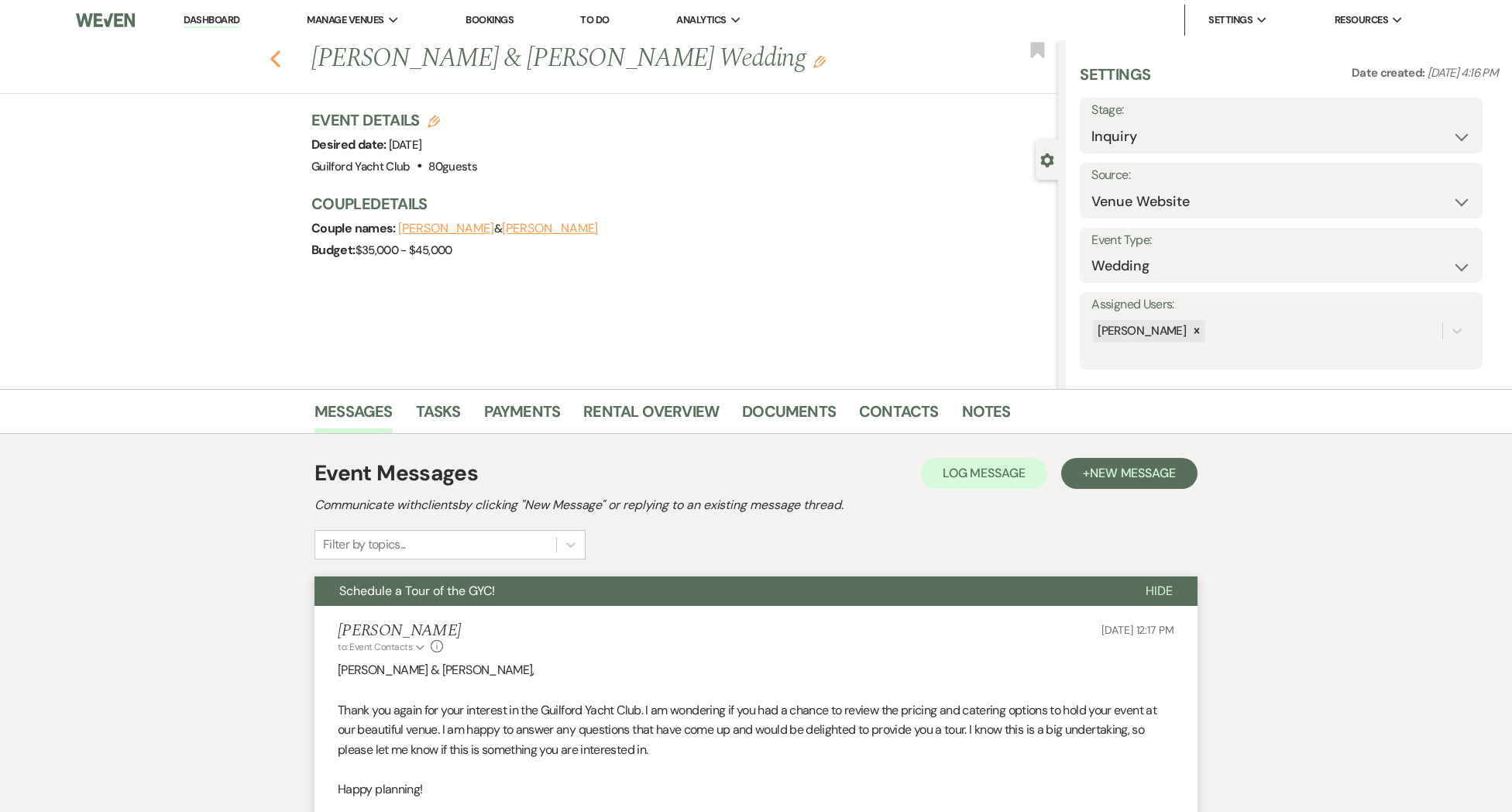
click at [275, 60] on use "button" at bounding box center [275, 59] width 10 height 17
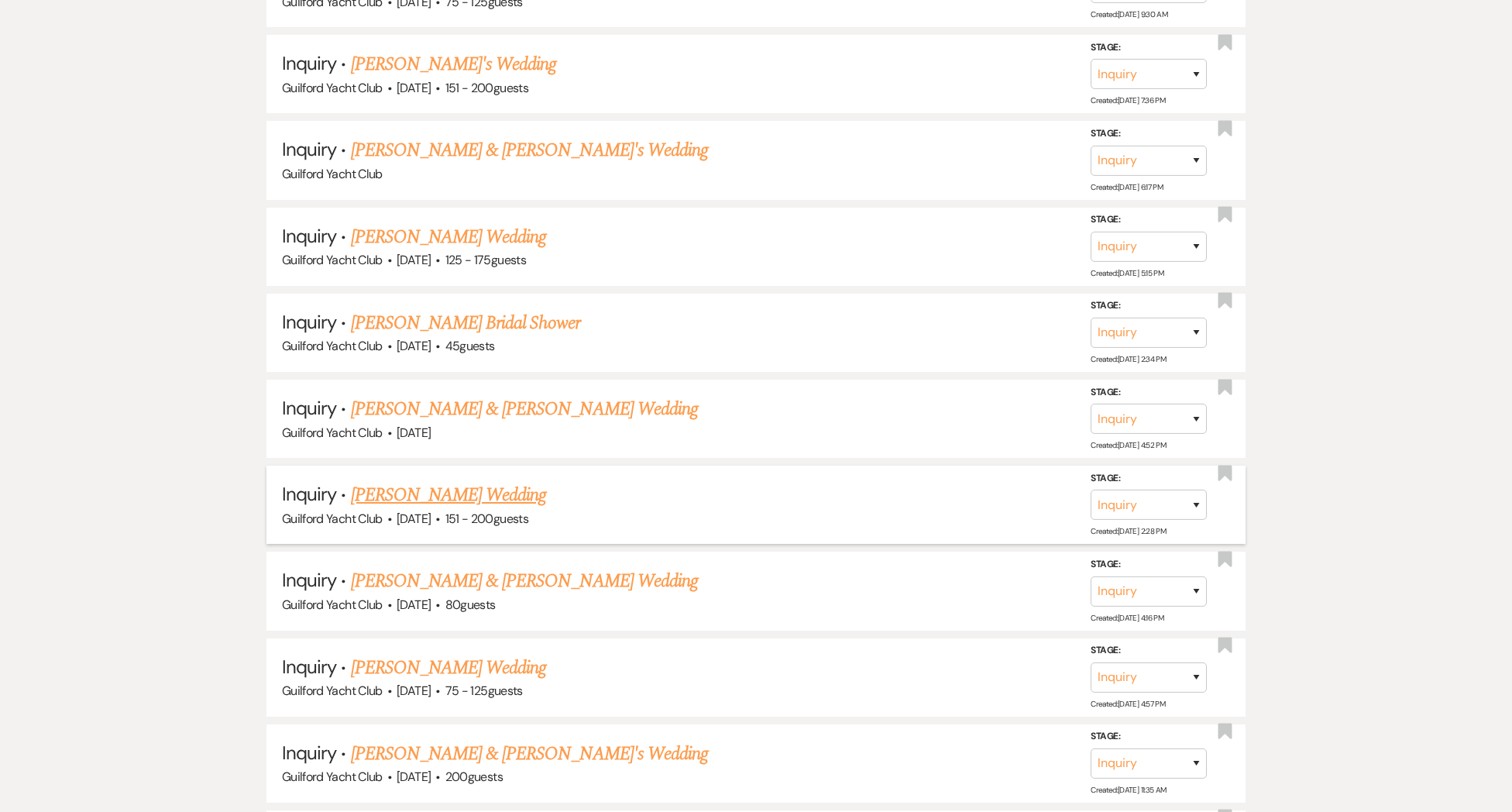
scroll to position [3029, 0]
click at [376, 480] on link "[PERSON_NAME] Wedding" at bounding box center [449, 494] width 196 height 28
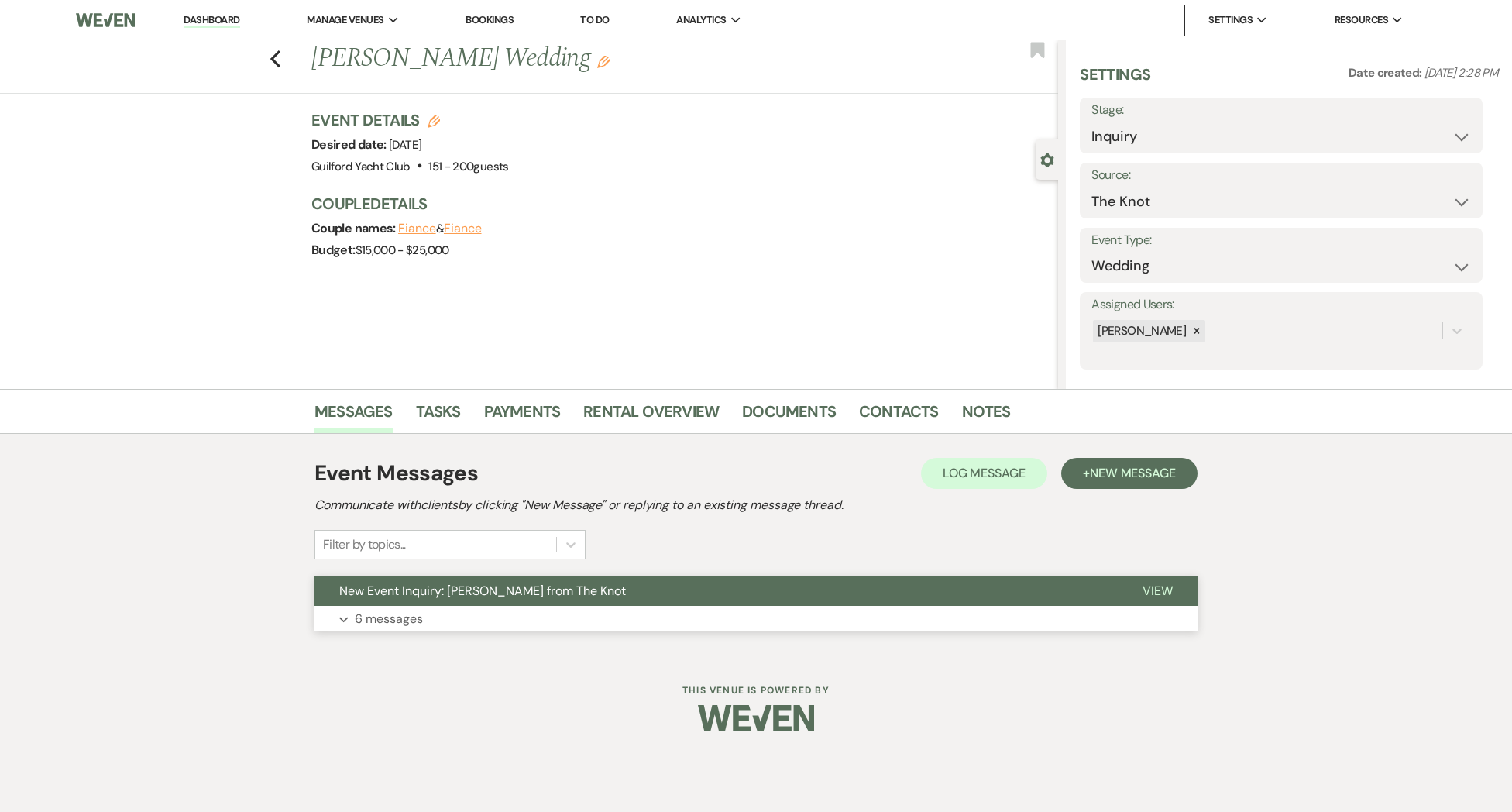
click at [1164, 590] on span "View" at bounding box center [1157, 590] width 30 height 16
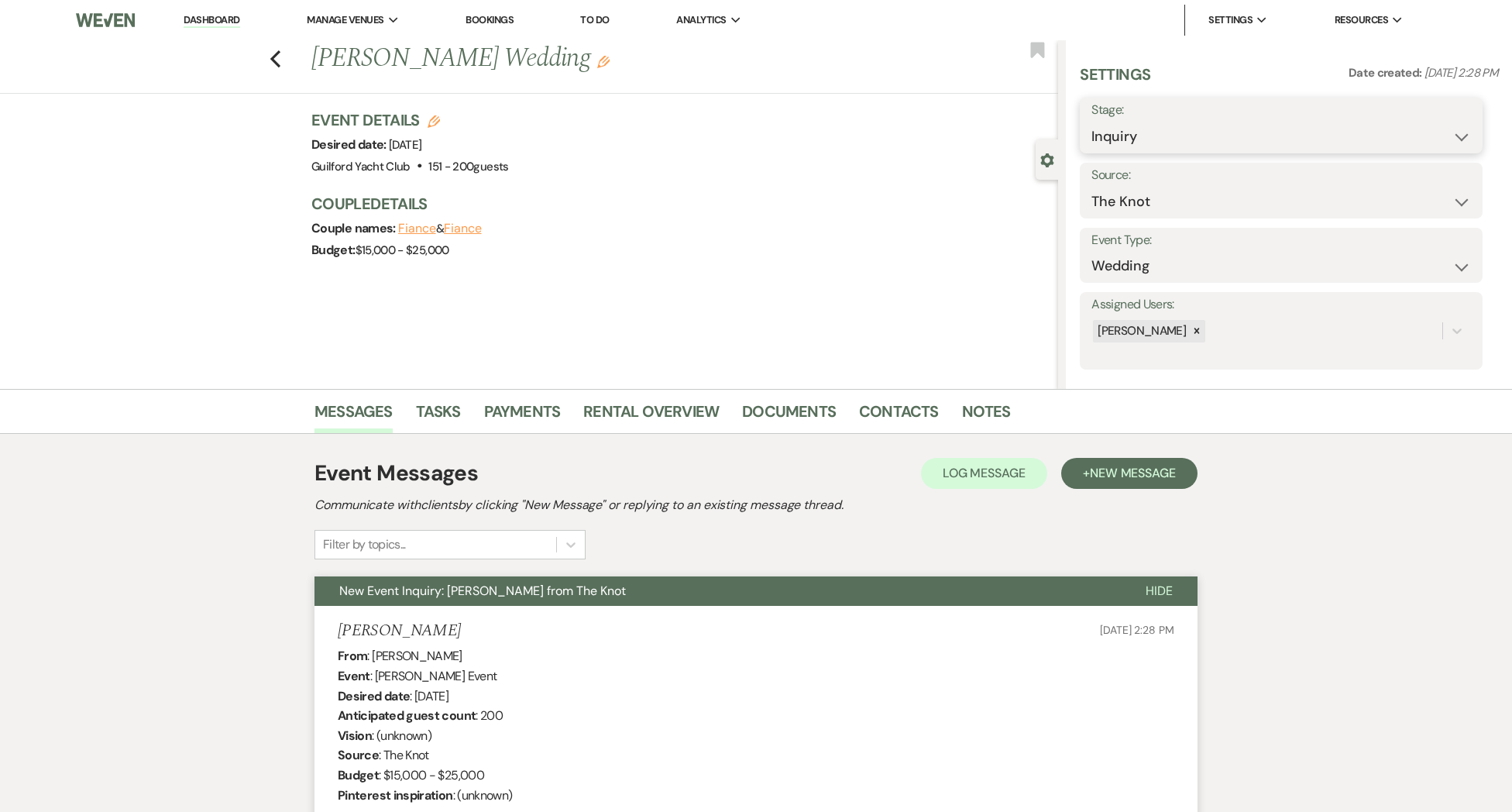
click at [1146, 136] on select "Inquiry Follow Up Tour Requested Tour Confirmed Toured Proposal Sent Booked Lost" at bounding box center [1281, 136] width 380 height 30
click at [1091, 121] on select "Inquiry Follow Up Tour Requested Tour Confirmed Toured Proposal Sent Booked Lost" at bounding box center [1281, 136] width 380 height 30
click at [1124, 204] on select "Booked Elsewhere Budget Date Unavailable No Response Not a Good Match Capacity …" at bounding box center [1232, 201] width 282 height 30
click at [1091, 187] on select "Booked Elsewhere Budget Date Unavailable No Response Not a Good Match Capacity …" at bounding box center [1232, 201] width 282 height 30
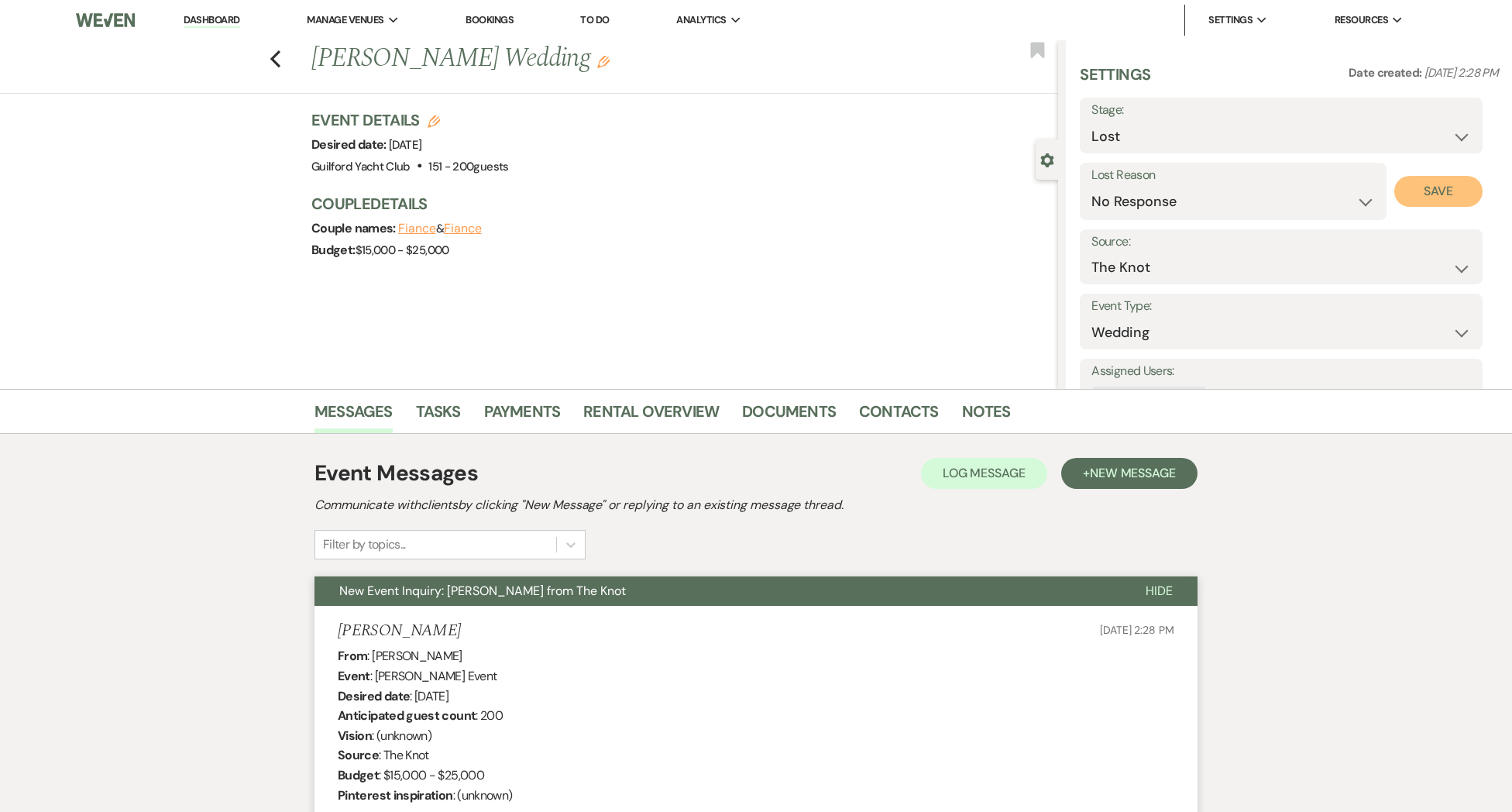
click at [1424, 194] on button "Save" at bounding box center [1439, 191] width 89 height 31
click at [275, 60] on use "button" at bounding box center [275, 59] width 10 height 17
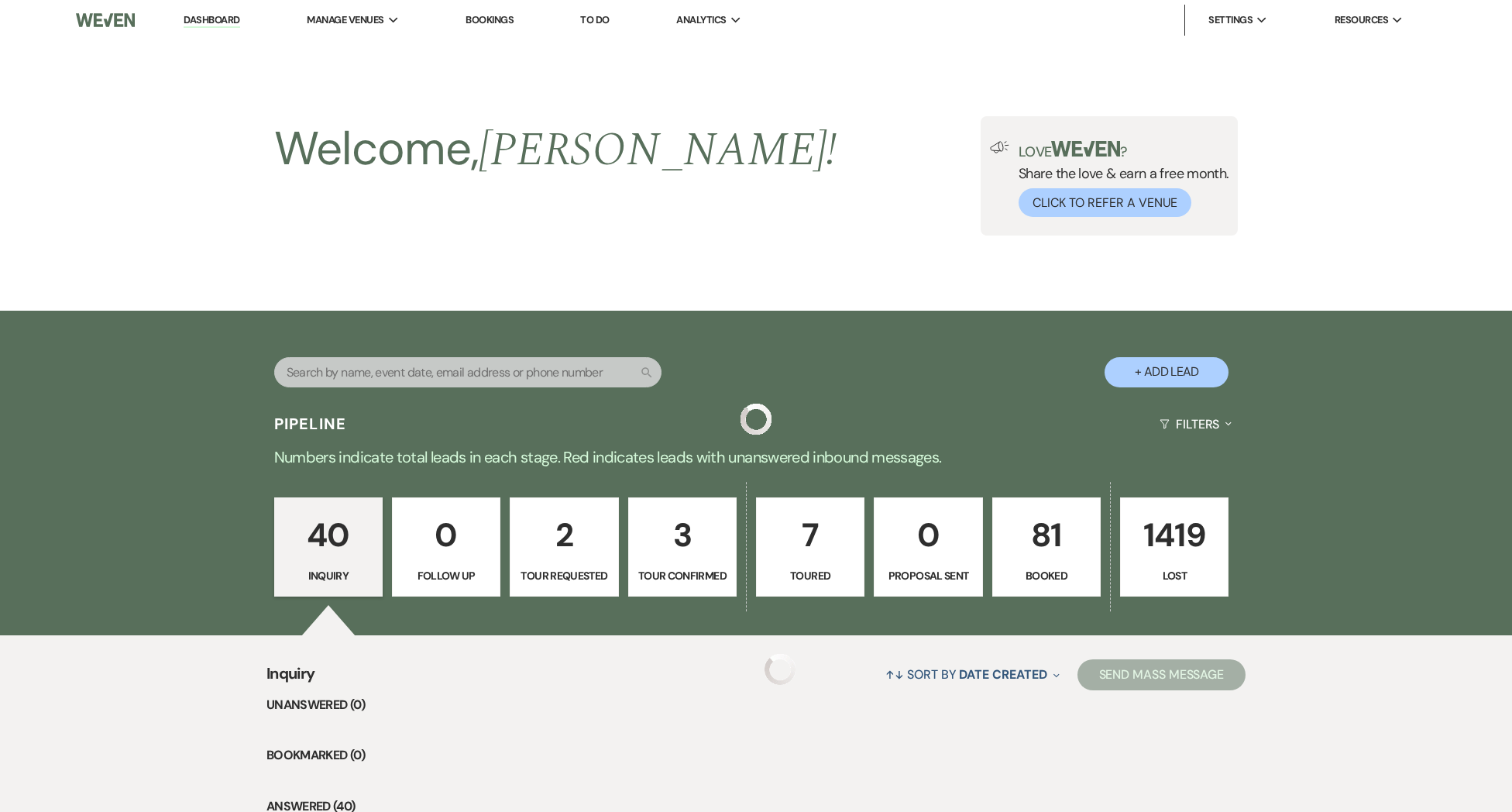
scroll to position [3029, 0]
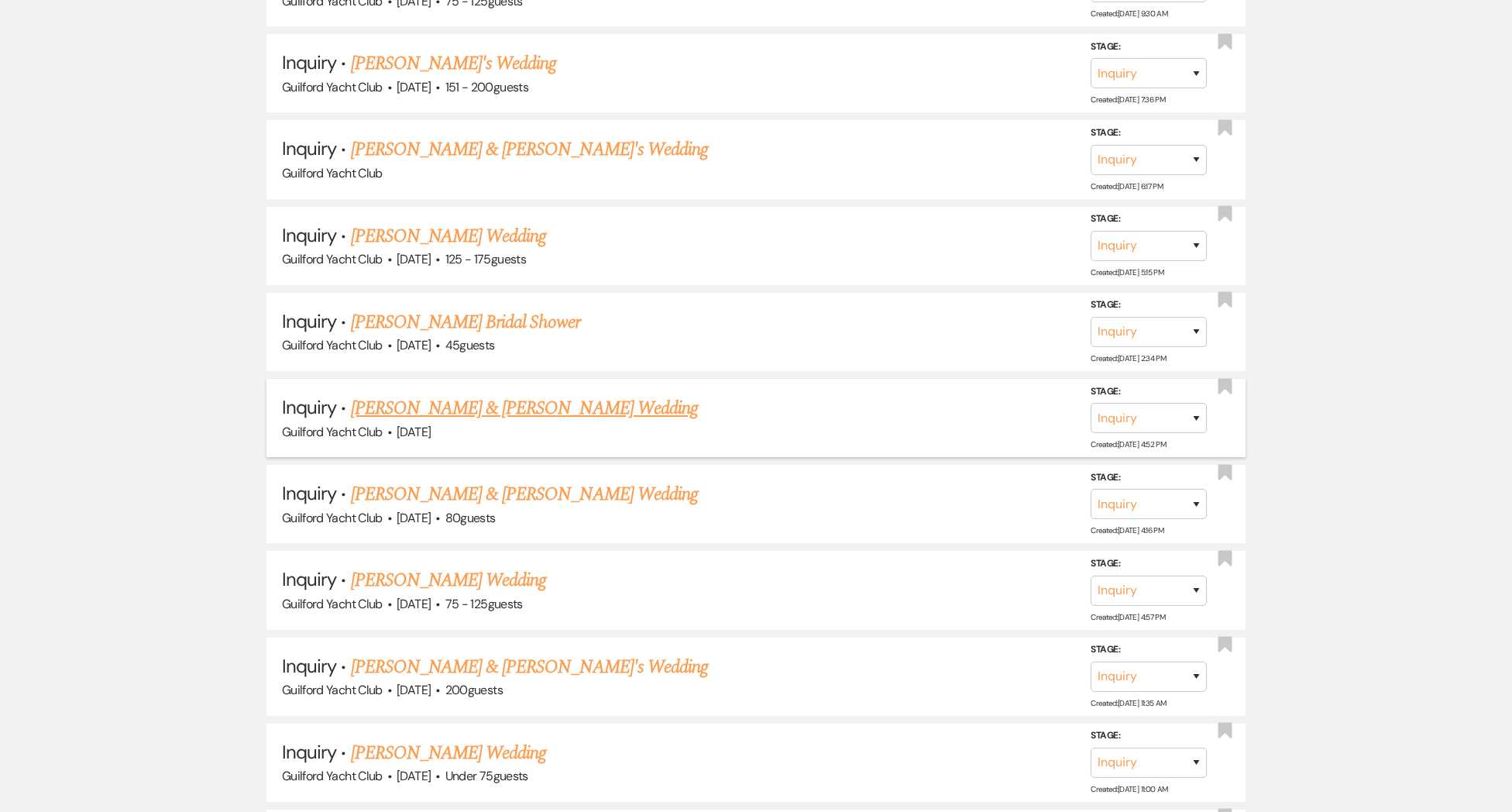
click at [458, 394] on link "[PERSON_NAME] & [PERSON_NAME] Wedding" at bounding box center [524, 408] width 347 height 28
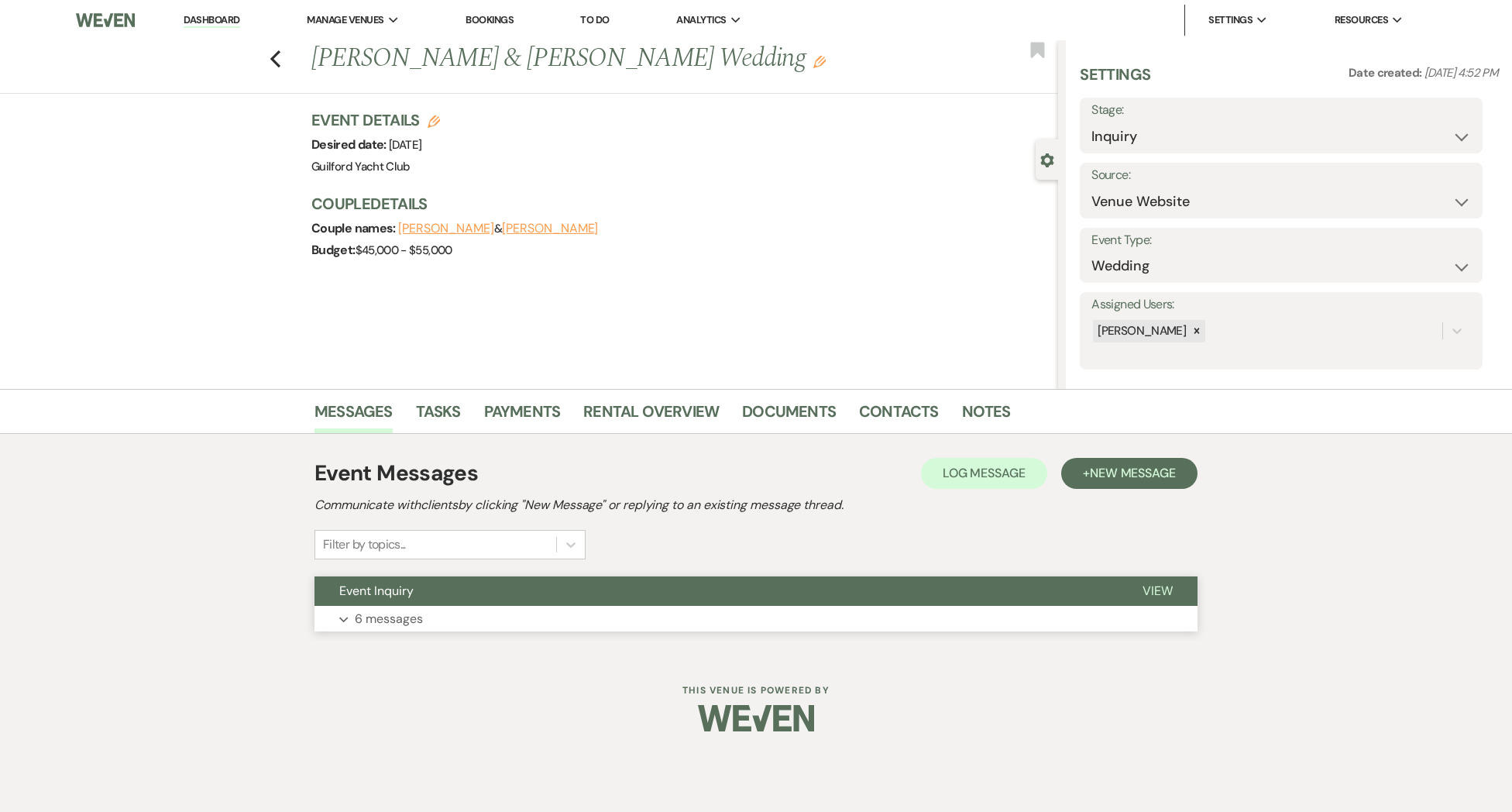
click at [1156, 596] on span "View" at bounding box center [1157, 590] width 30 height 16
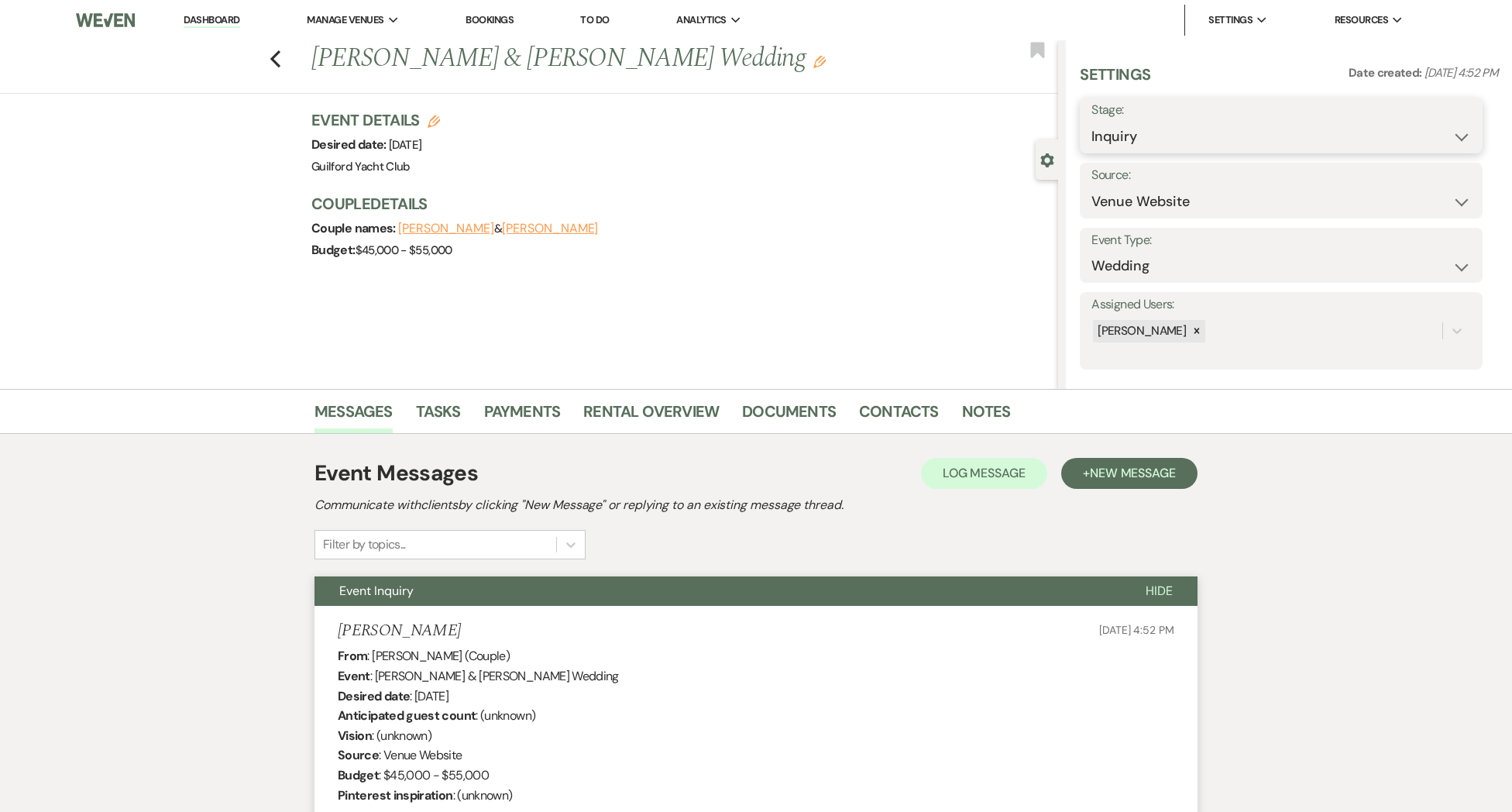
click at [1160, 131] on select "Inquiry Follow Up Tour Requested Tour Confirmed Toured Proposal Sent Booked Lost" at bounding box center [1281, 136] width 380 height 30
click at [1091, 121] on select "Inquiry Follow Up Tour Requested Tour Confirmed Toured Proposal Sent Booked Lost" at bounding box center [1281, 136] width 380 height 30
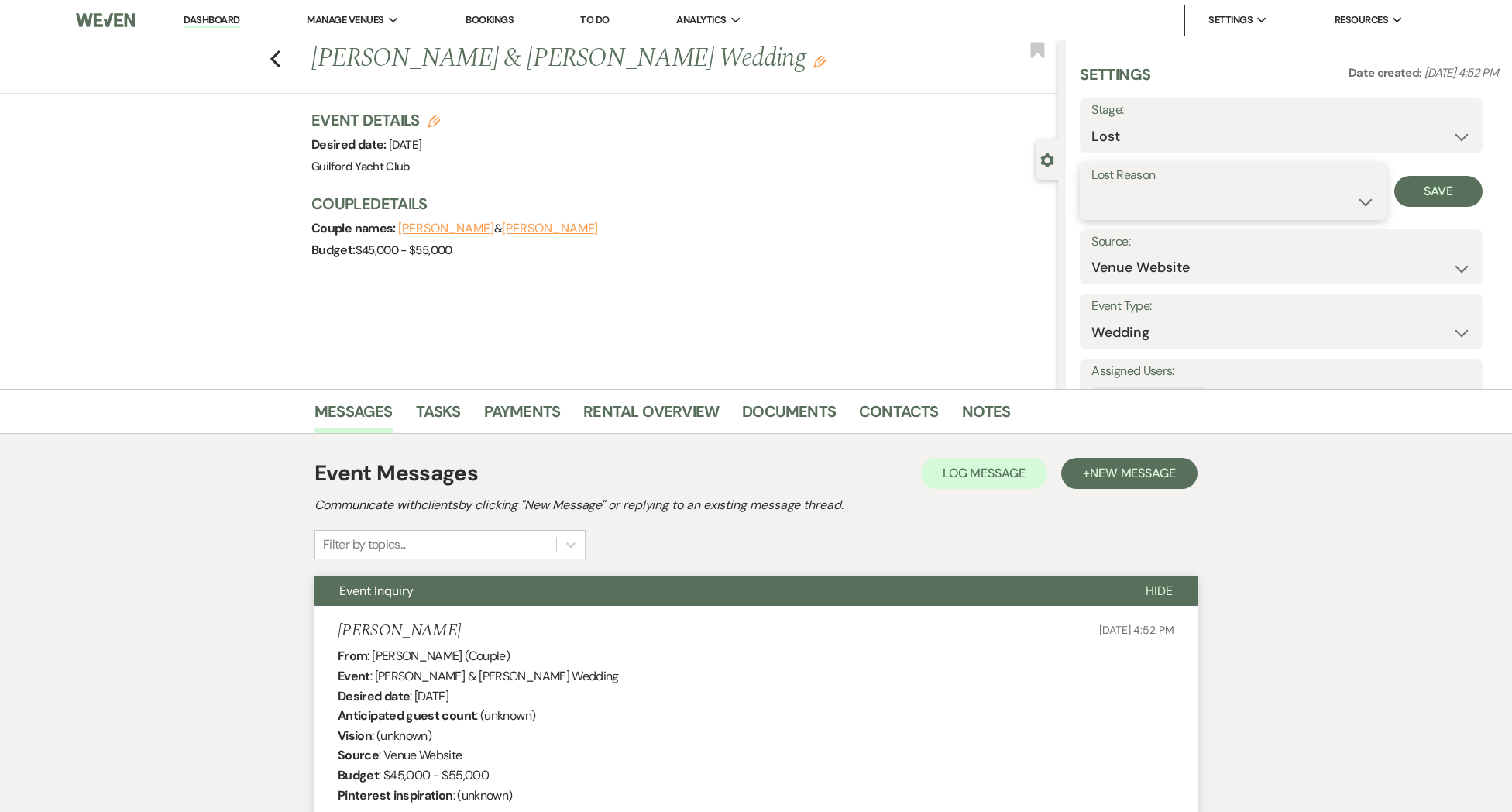
click at [1120, 206] on select "Booked Elsewhere Budget Date Unavailable No Response Not a Good Match Capacity …" at bounding box center [1232, 201] width 282 height 30
click at [1091, 187] on select "Booked Elsewhere Budget Date Unavailable No Response Not a Good Match Capacity …" at bounding box center [1232, 201] width 282 height 30
click at [1418, 189] on button "Save" at bounding box center [1439, 191] width 89 height 31
click at [275, 65] on icon "Previous" at bounding box center [275, 59] width 12 height 19
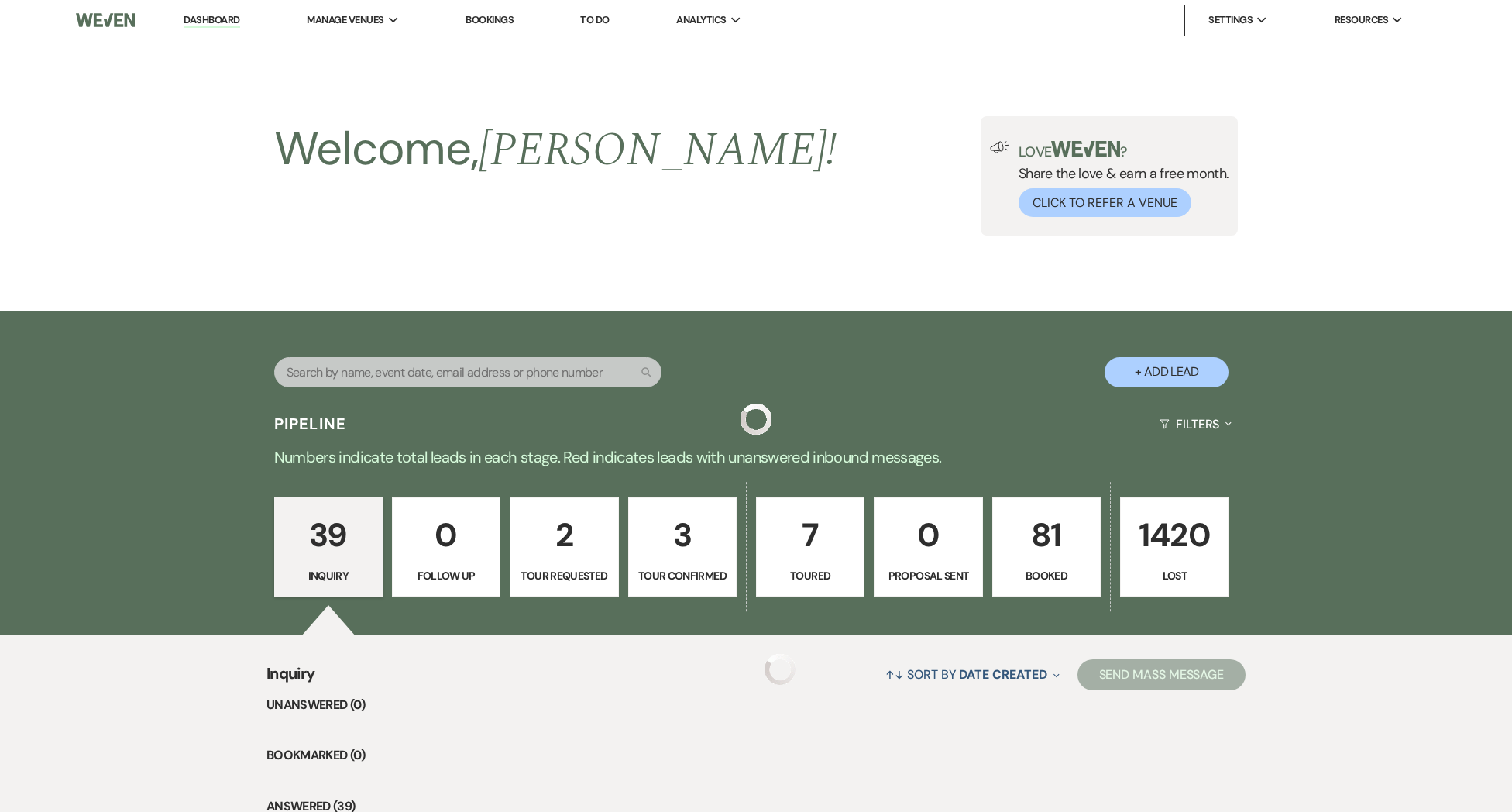
scroll to position [3029, 0]
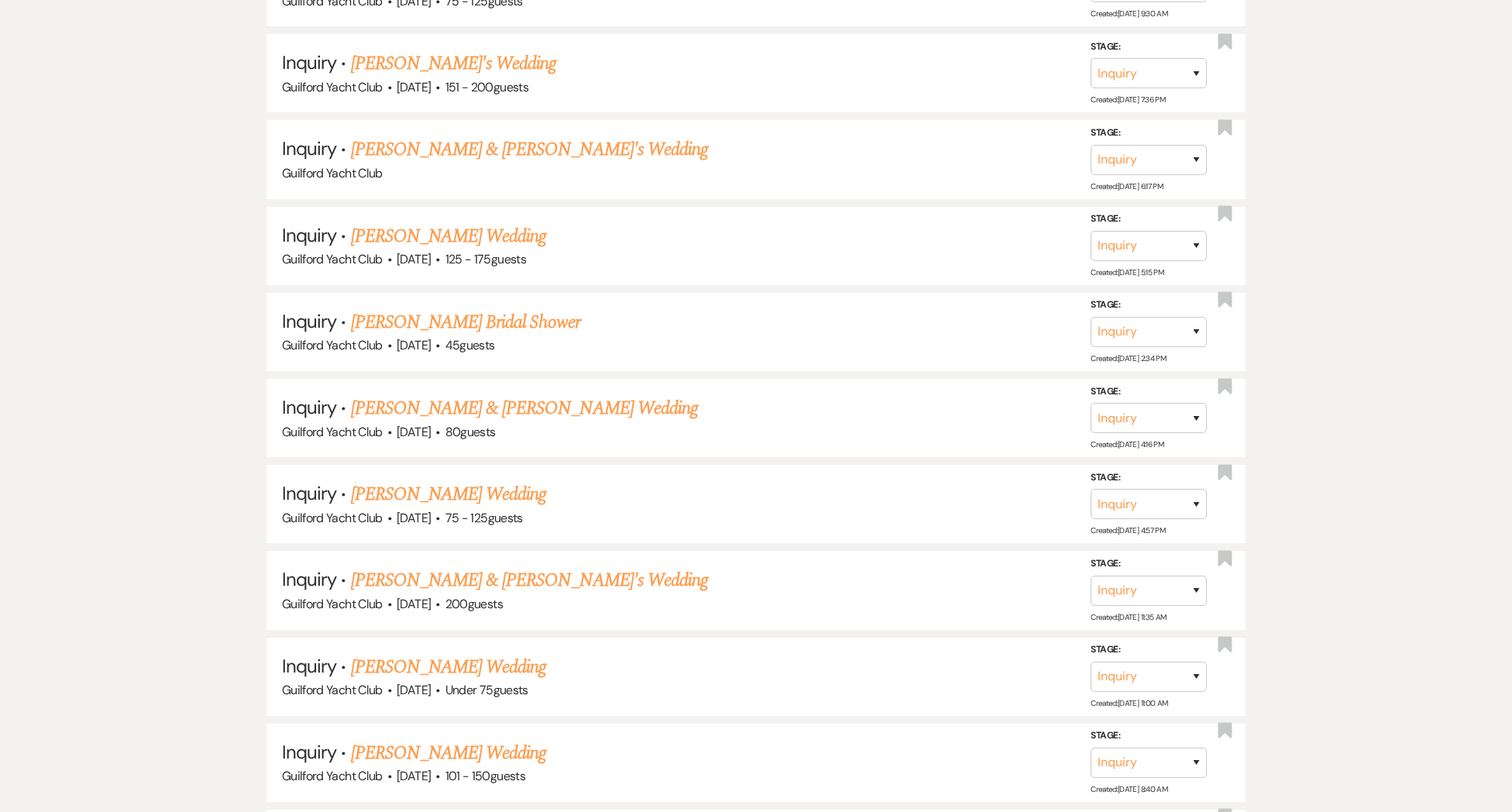
click at [401, 308] on link "[PERSON_NAME] Bridal Shower" at bounding box center [465, 322] width 229 height 28
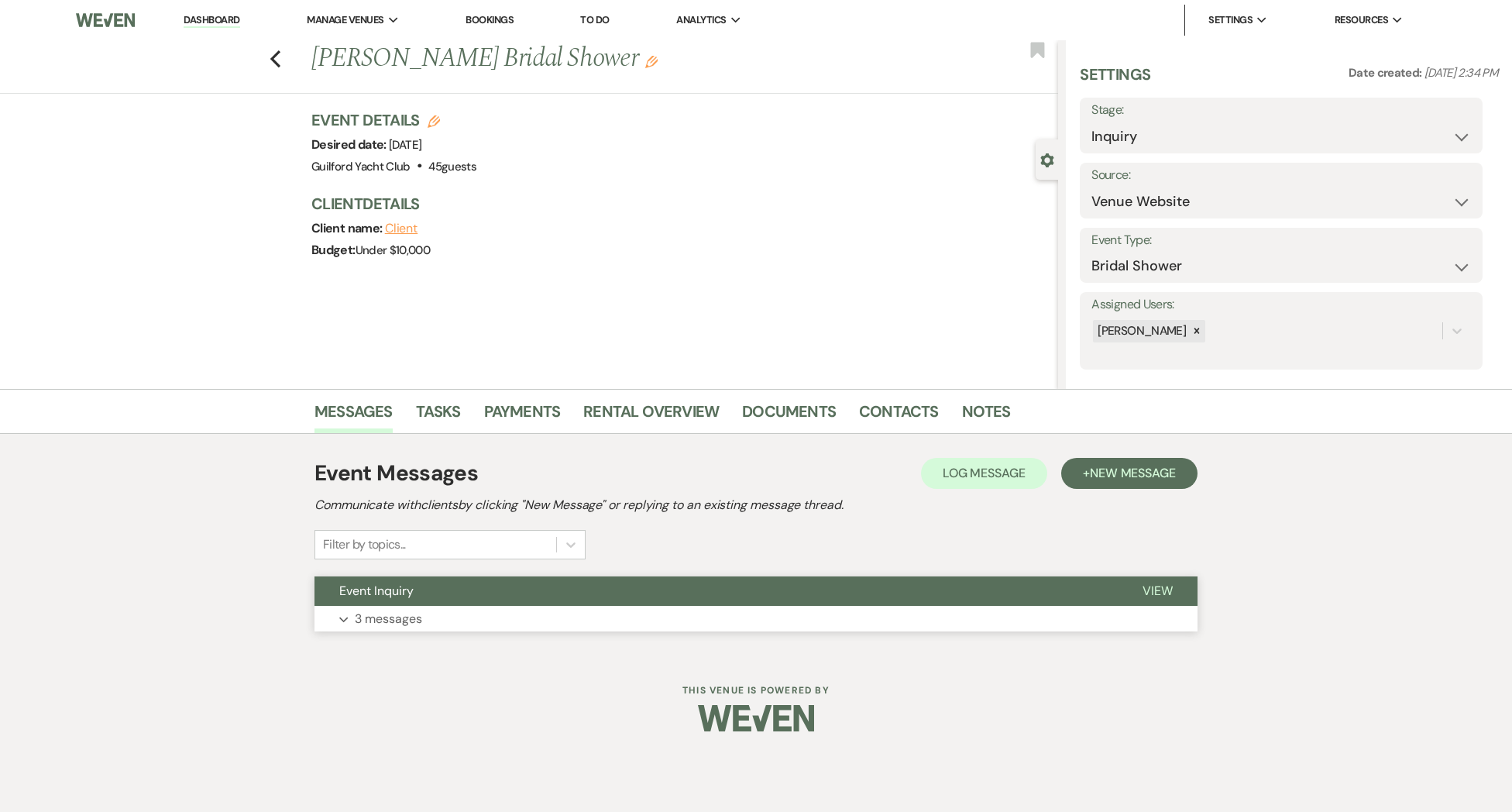
click at [1164, 585] on span "View" at bounding box center [1157, 590] width 30 height 16
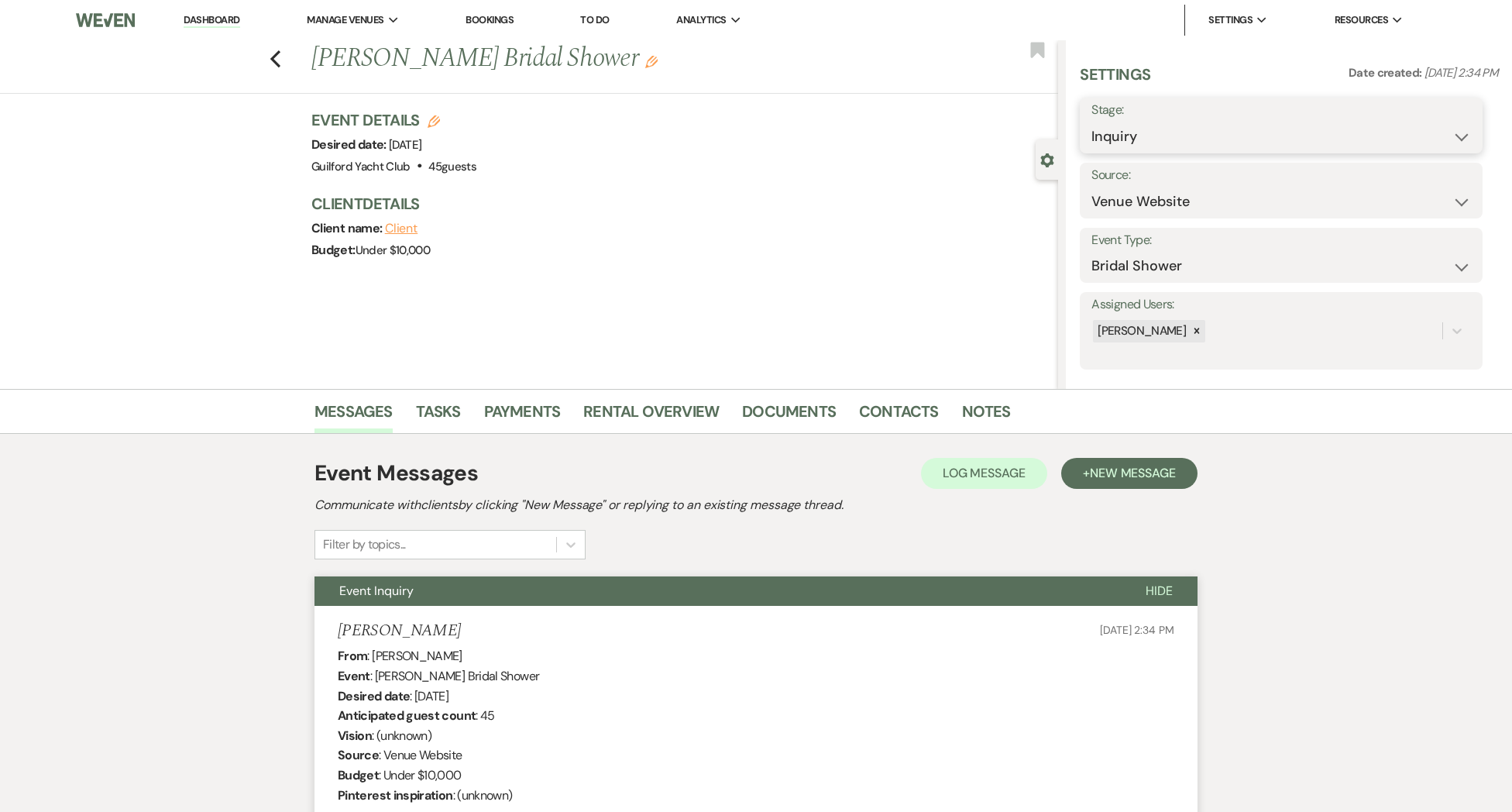
click at [1131, 132] on select "Inquiry Follow Up Tour Requested Tour Confirmed Toured Proposal Sent Booked Lost" at bounding box center [1281, 136] width 380 height 30
click at [1091, 121] on select "Inquiry Follow Up Tour Requested Tour Confirmed Toured Proposal Sent Booked Lost" at bounding box center [1281, 136] width 380 height 30
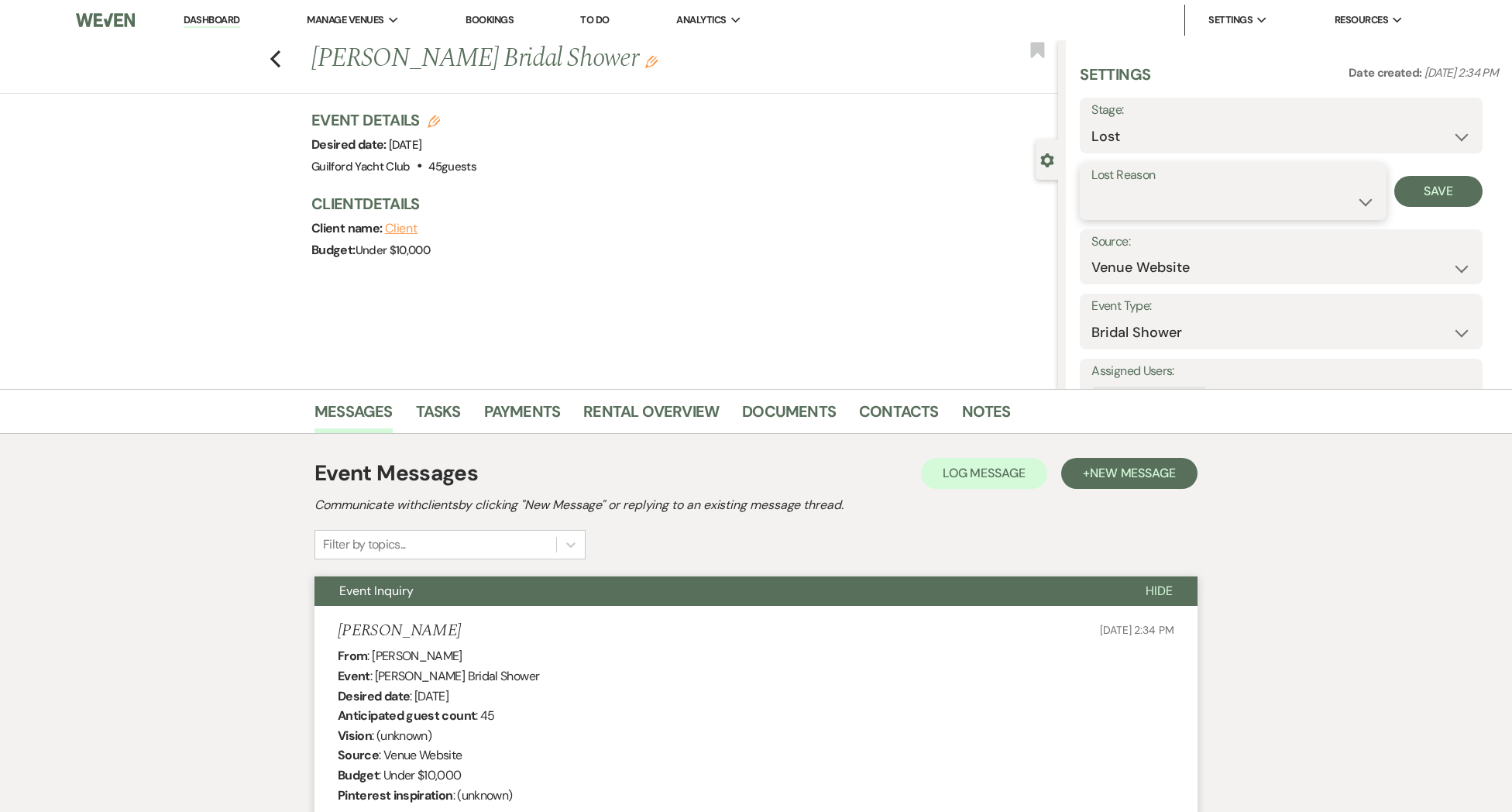
click at [1119, 202] on select "Booked Elsewhere Budget Date Unavailable No Response Not a Good Match Capacity …" at bounding box center [1232, 201] width 282 height 30
click at [1091, 187] on select "Booked Elsewhere Budget Date Unavailable No Response Not a Good Match Capacity …" at bounding box center [1232, 201] width 282 height 30
click at [1417, 191] on button "Save" at bounding box center [1439, 191] width 89 height 31
click at [275, 53] on icon "Previous" at bounding box center [275, 59] width 12 height 19
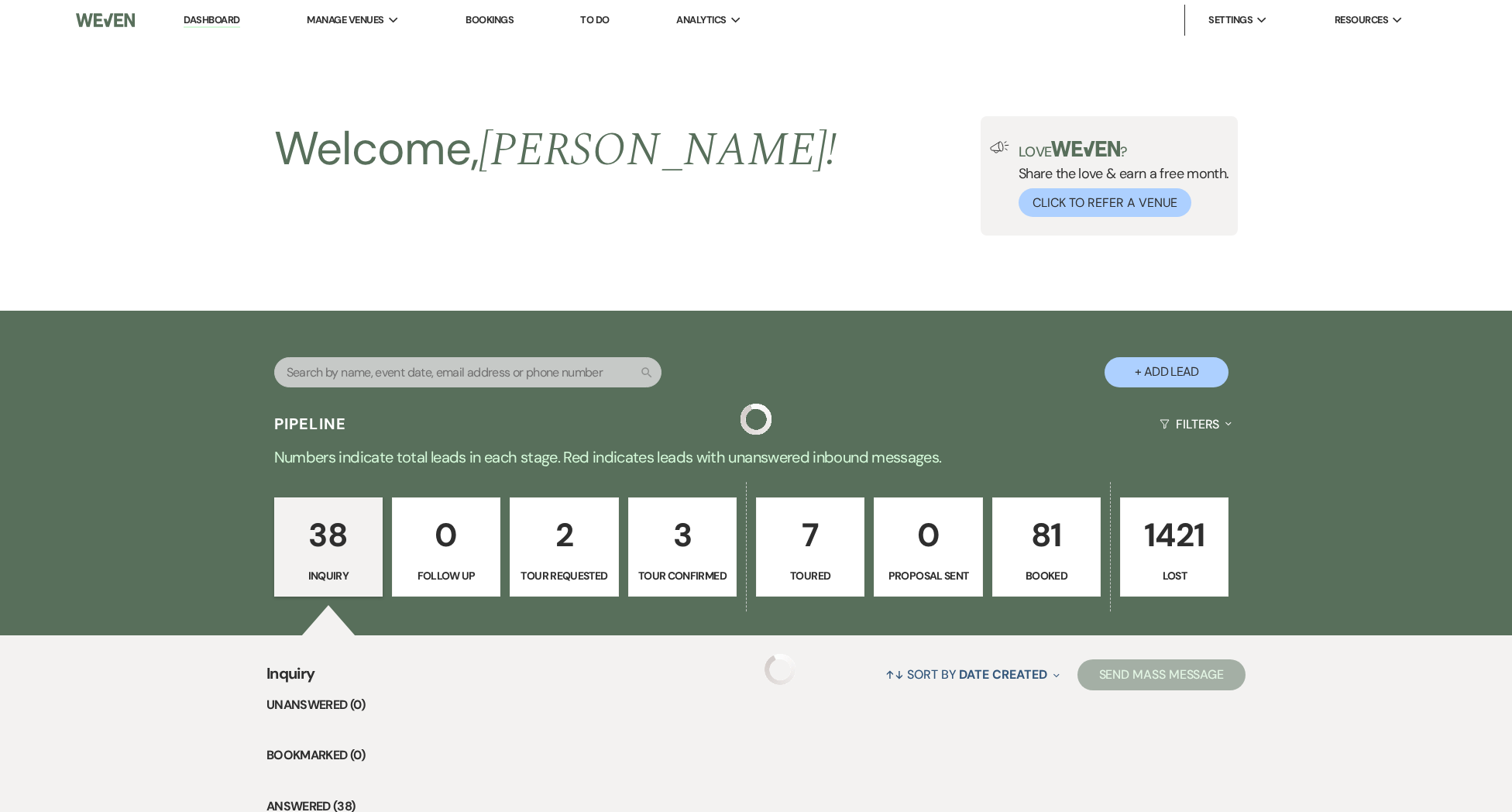
scroll to position [3029, 0]
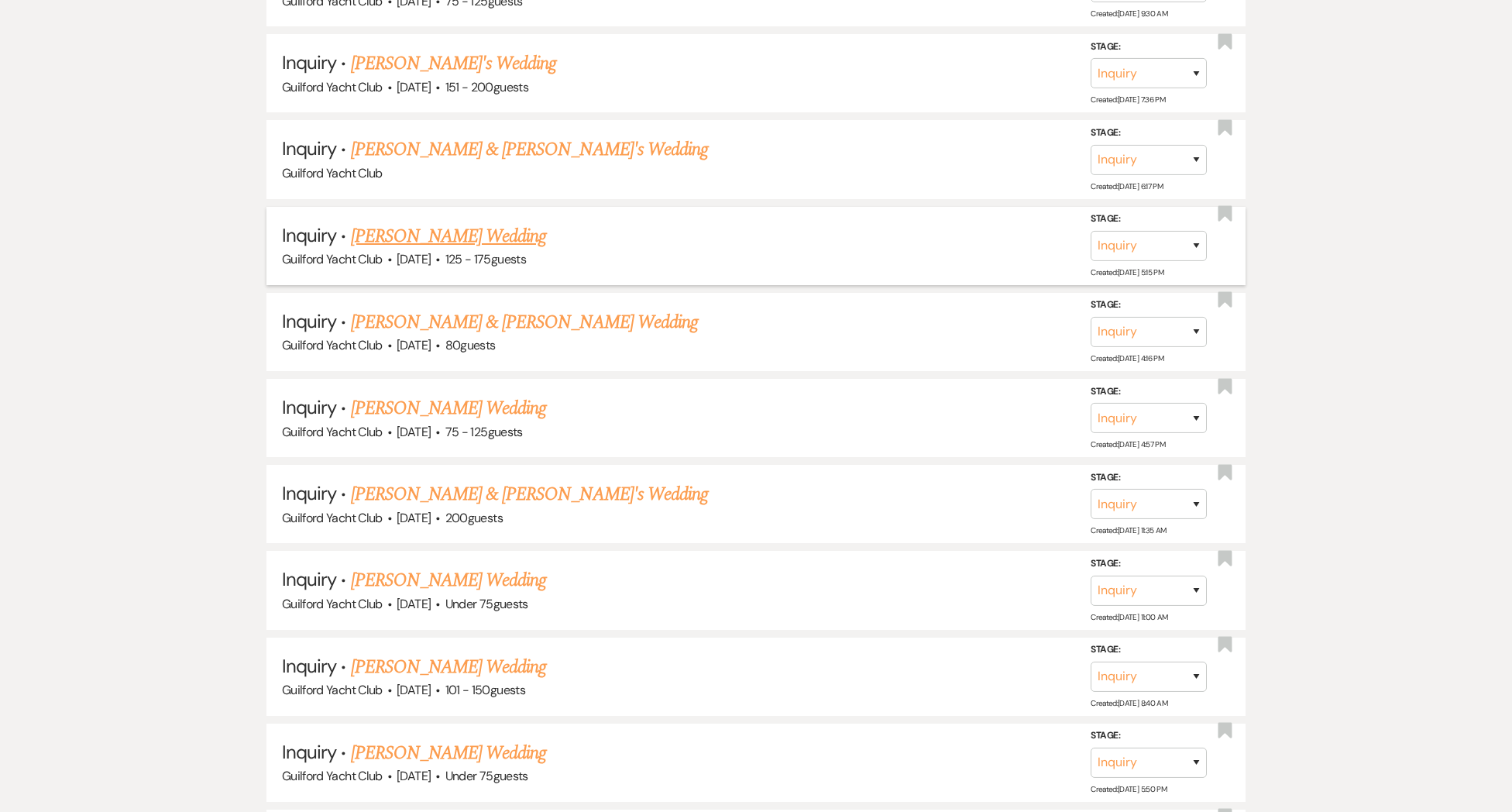
click at [407, 222] on link "[PERSON_NAME] Wedding" at bounding box center [449, 236] width 196 height 28
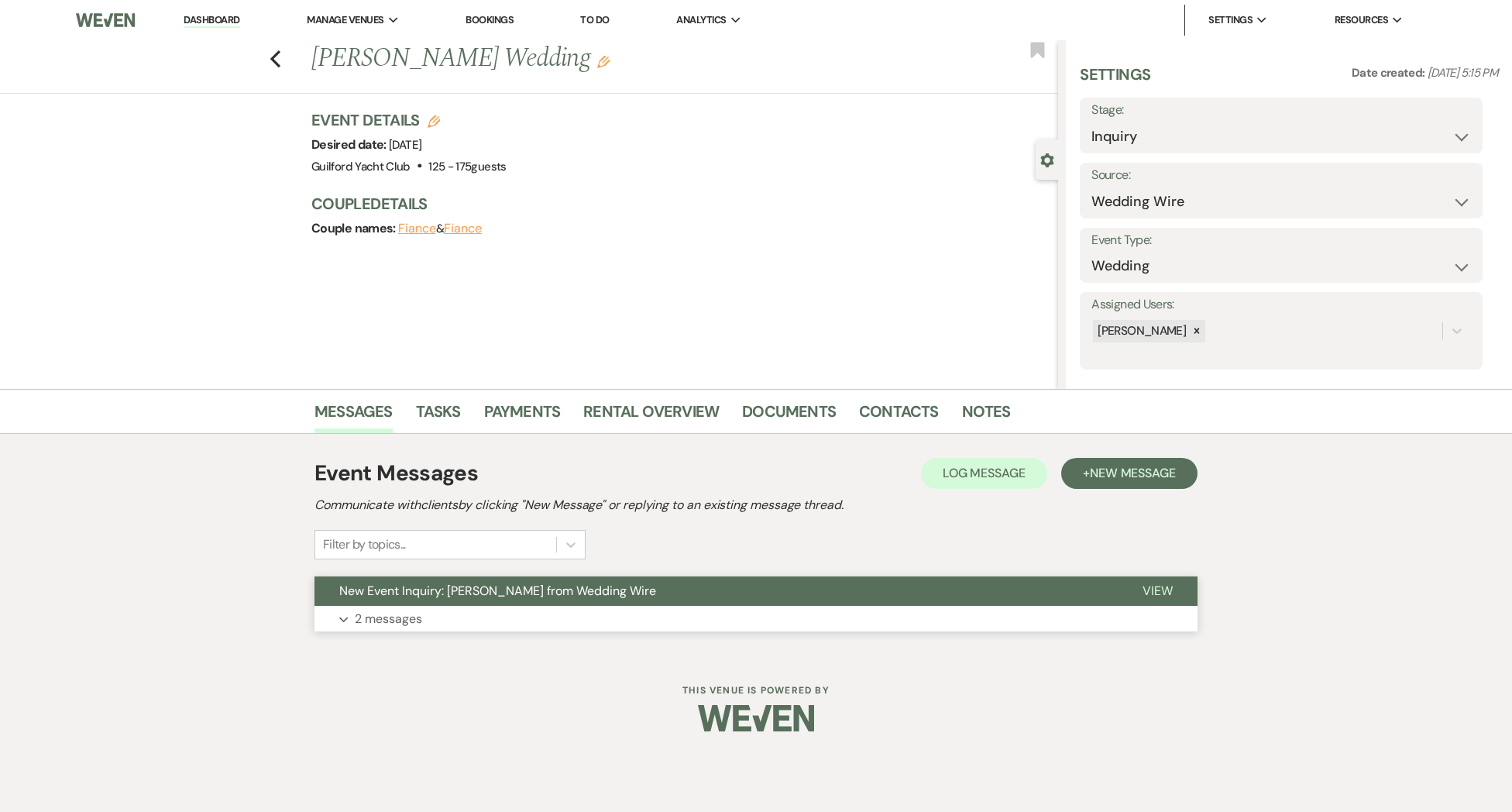
click at [1163, 592] on span "View" at bounding box center [1157, 590] width 30 height 16
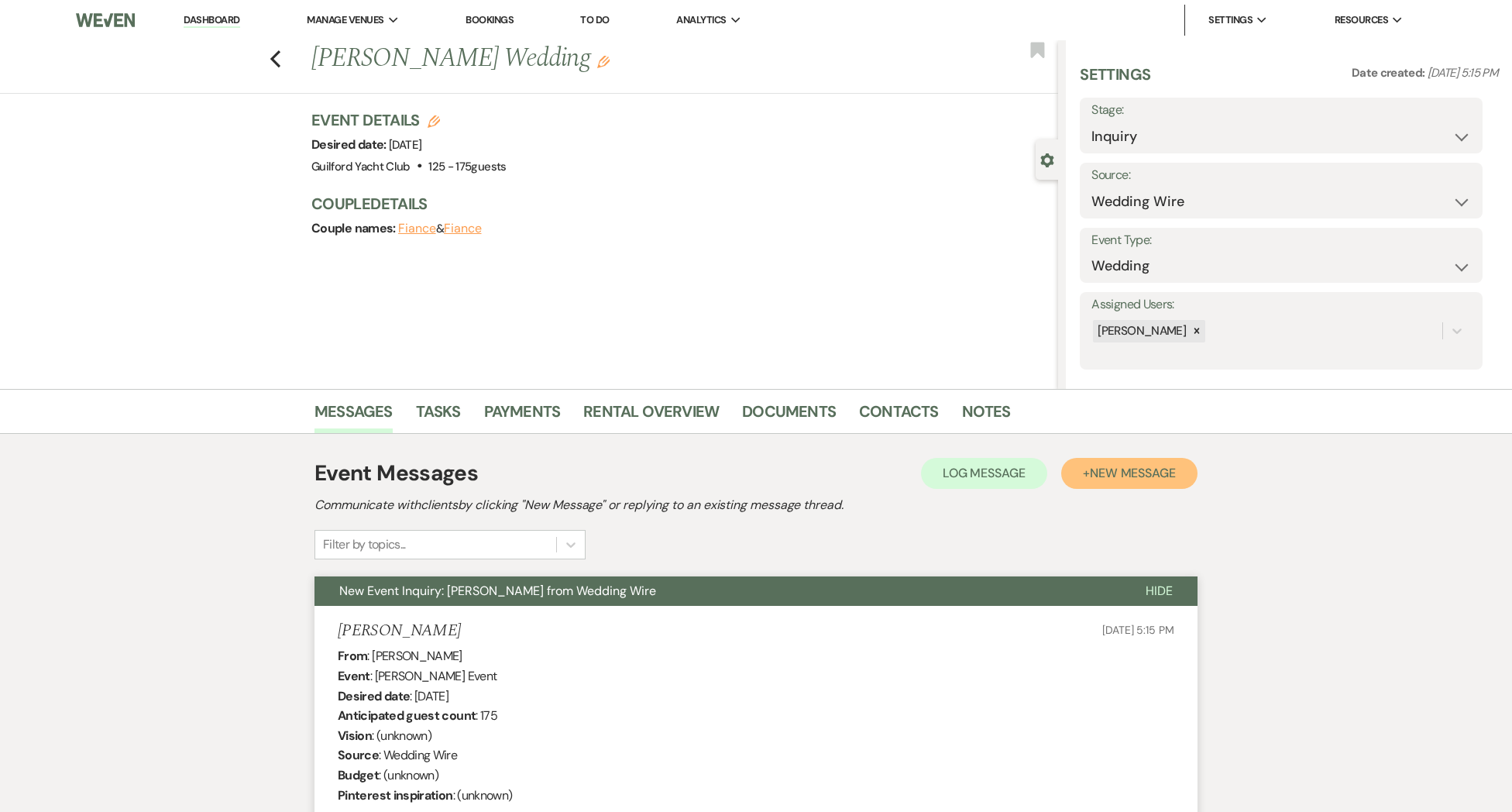
drag, startPoint x: 1118, startPoint y: 471, endPoint x: 1301, endPoint y: 472, distance: 183.0
click at [1118, 471] on span "New Message" at bounding box center [1132, 473] width 86 height 16
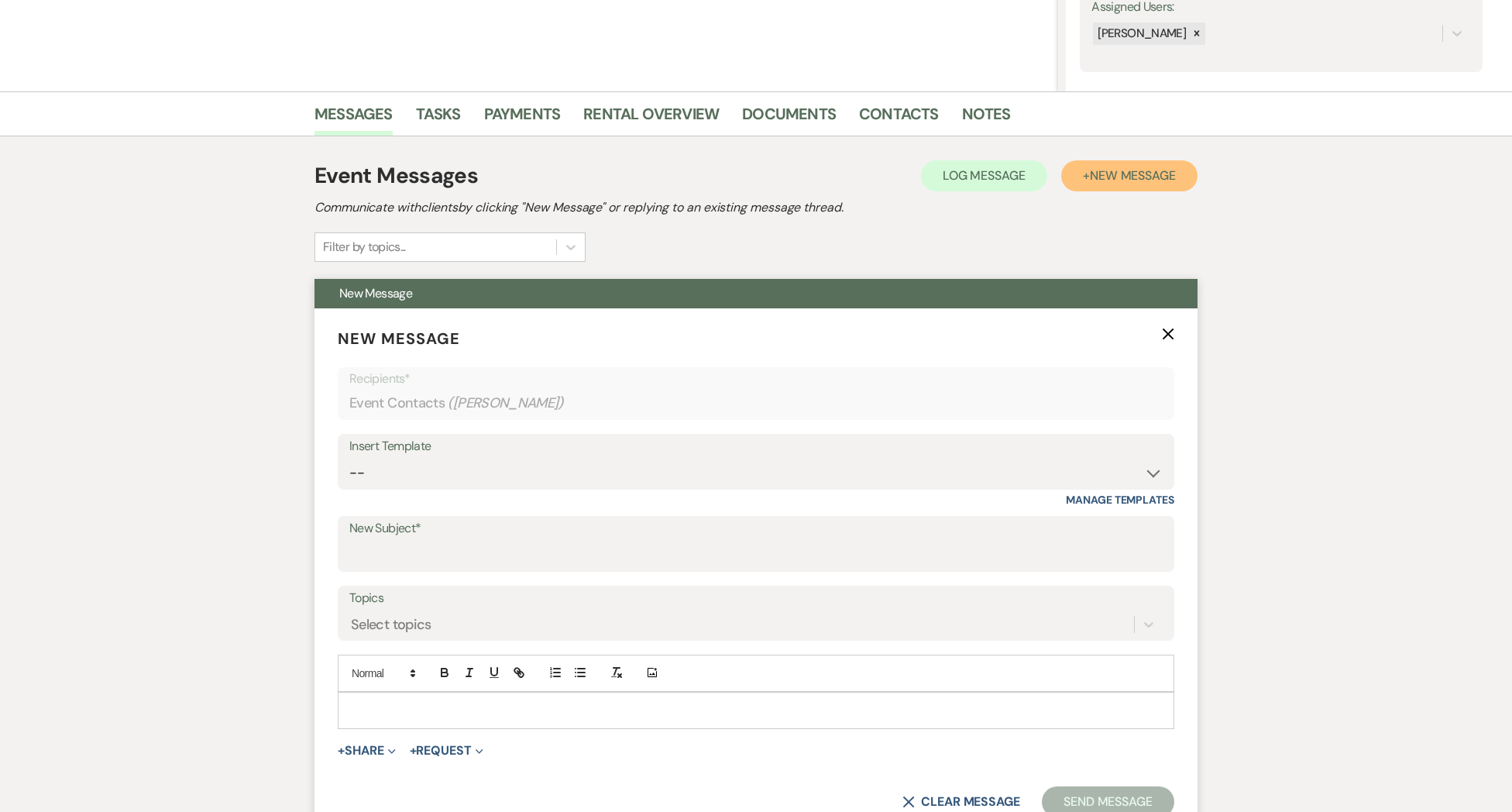
scroll to position [537, 0]
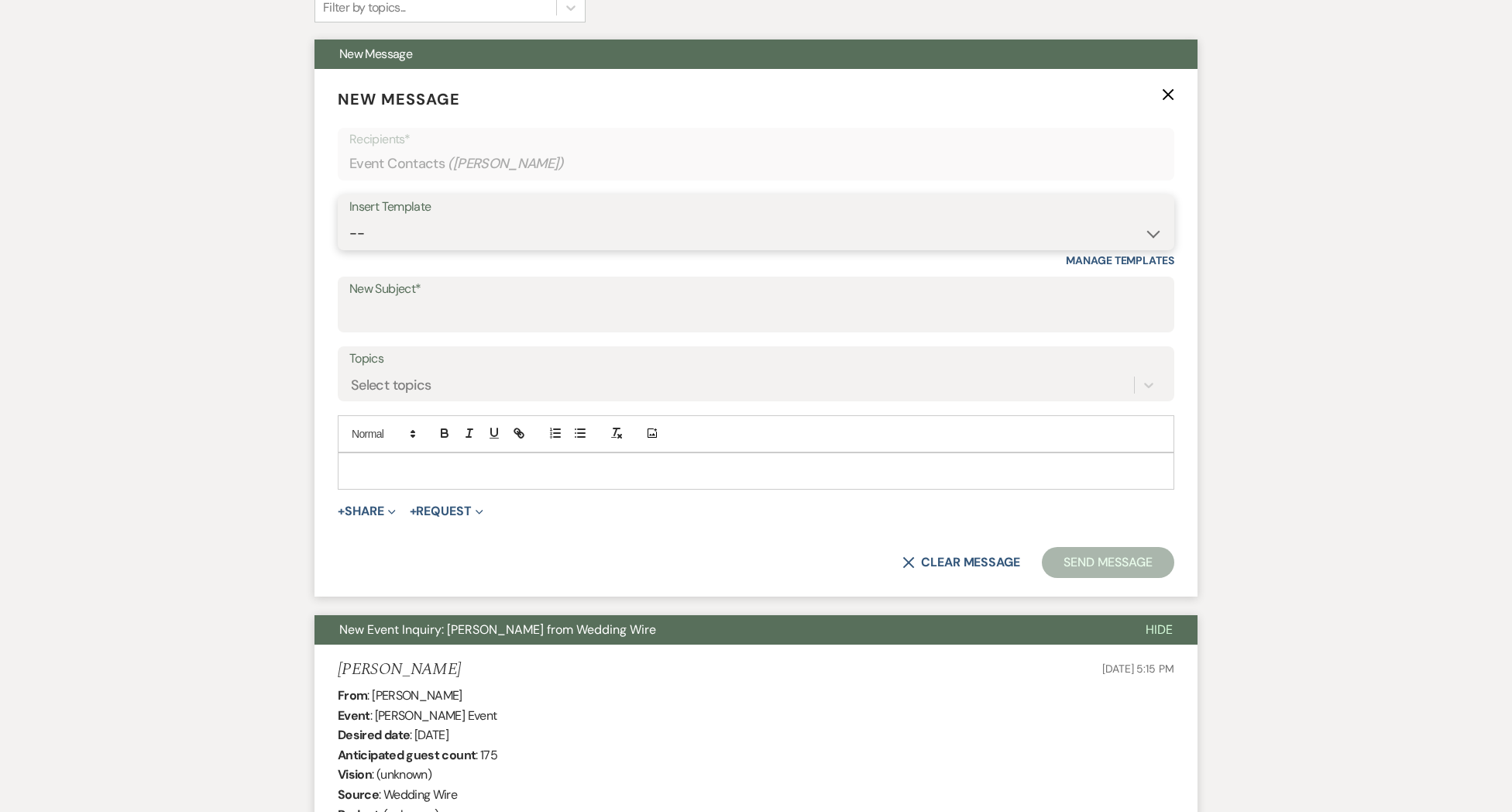
click at [486, 240] on select "-- Weven Planning Portal Introduction (Booked Events) Initial Inquiry Response …" at bounding box center [756, 233] width 814 height 30
click at [349, 219] on select "-- Weven Planning Portal Introduction (Booked Events) Initial Inquiry Response …" at bounding box center [756, 233] width 814 height 30
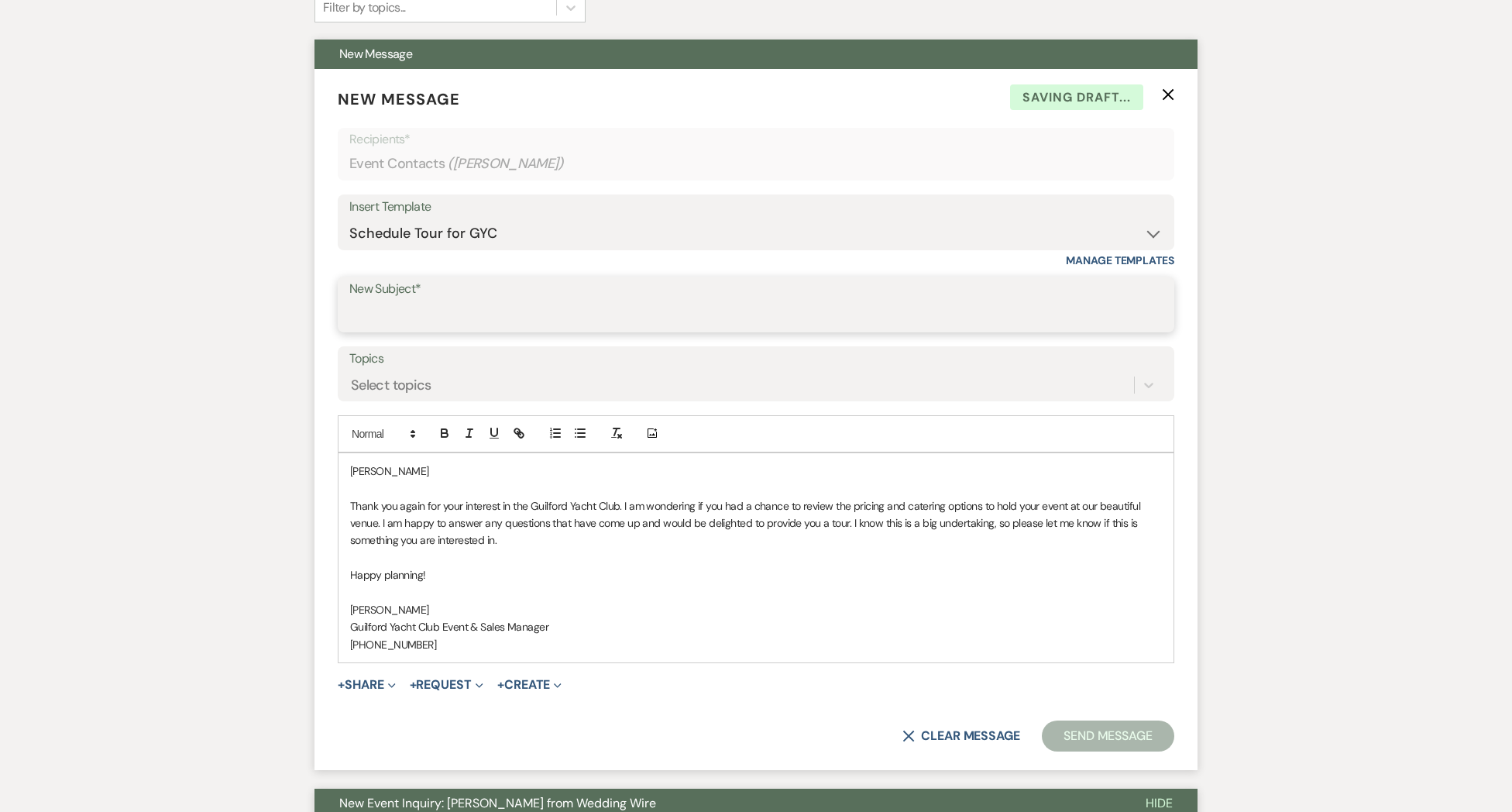
click at [367, 310] on input "New Subject*" at bounding box center [756, 315] width 814 height 30
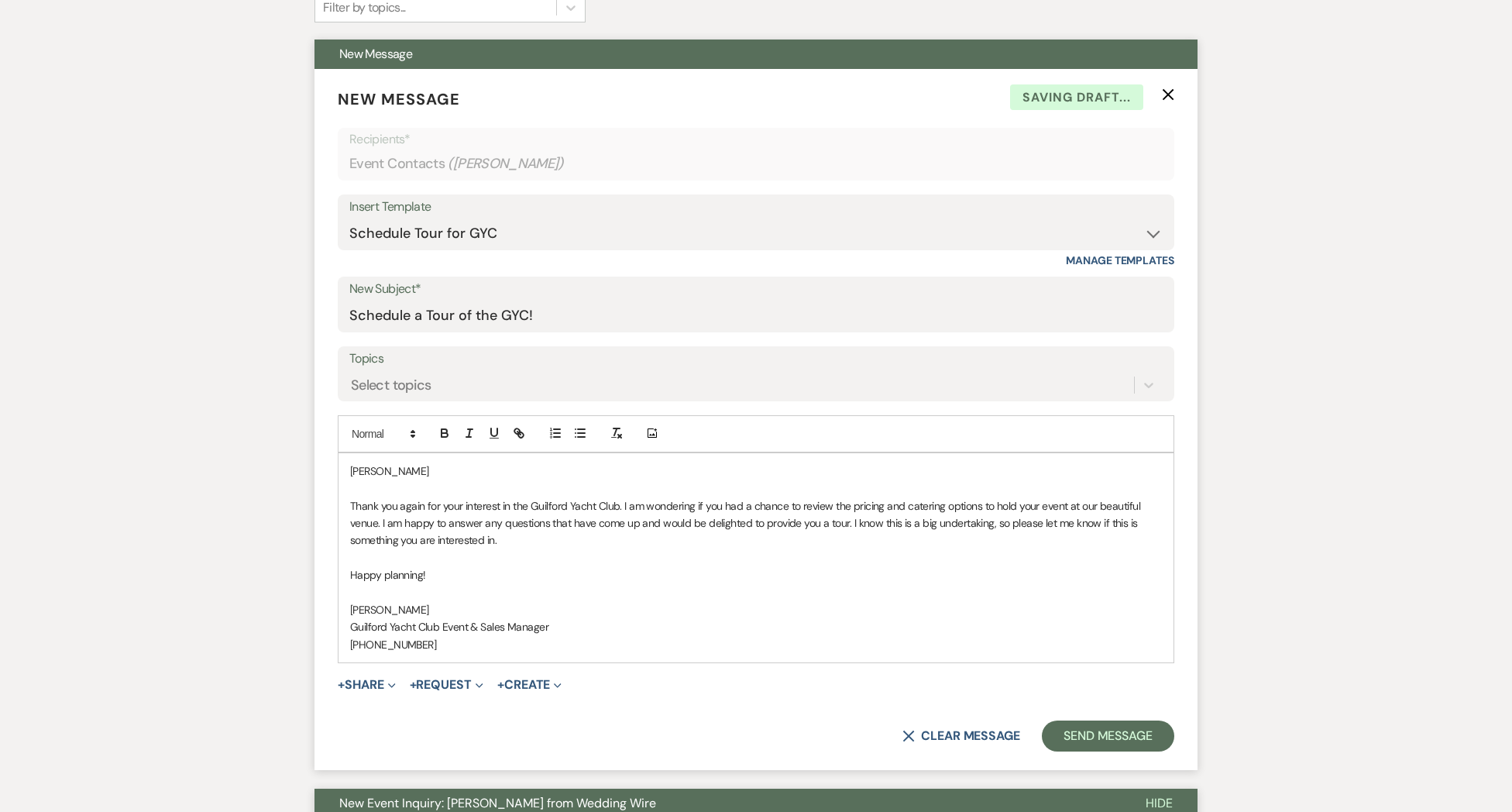
click at [412, 464] on p "[PERSON_NAME]" at bounding box center [756, 471] width 812 height 17
drag, startPoint x: 1081, startPoint y: 744, endPoint x: 1073, endPoint y: 739, distance: 9.4
click at [1081, 744] on button "Send Message" at bounding box center [1108, 736] width 132 height 31
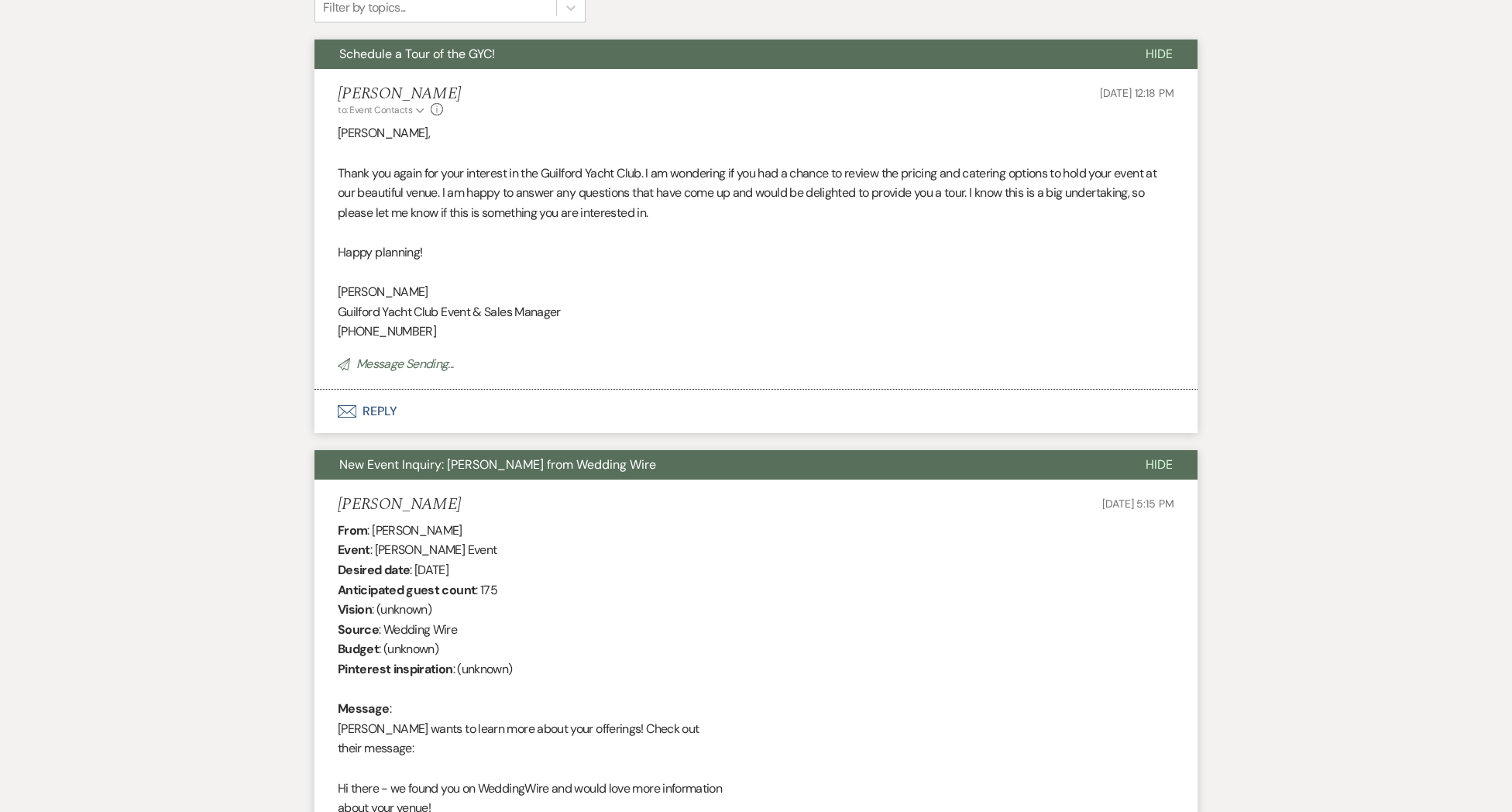
scroll to position [0, 0]
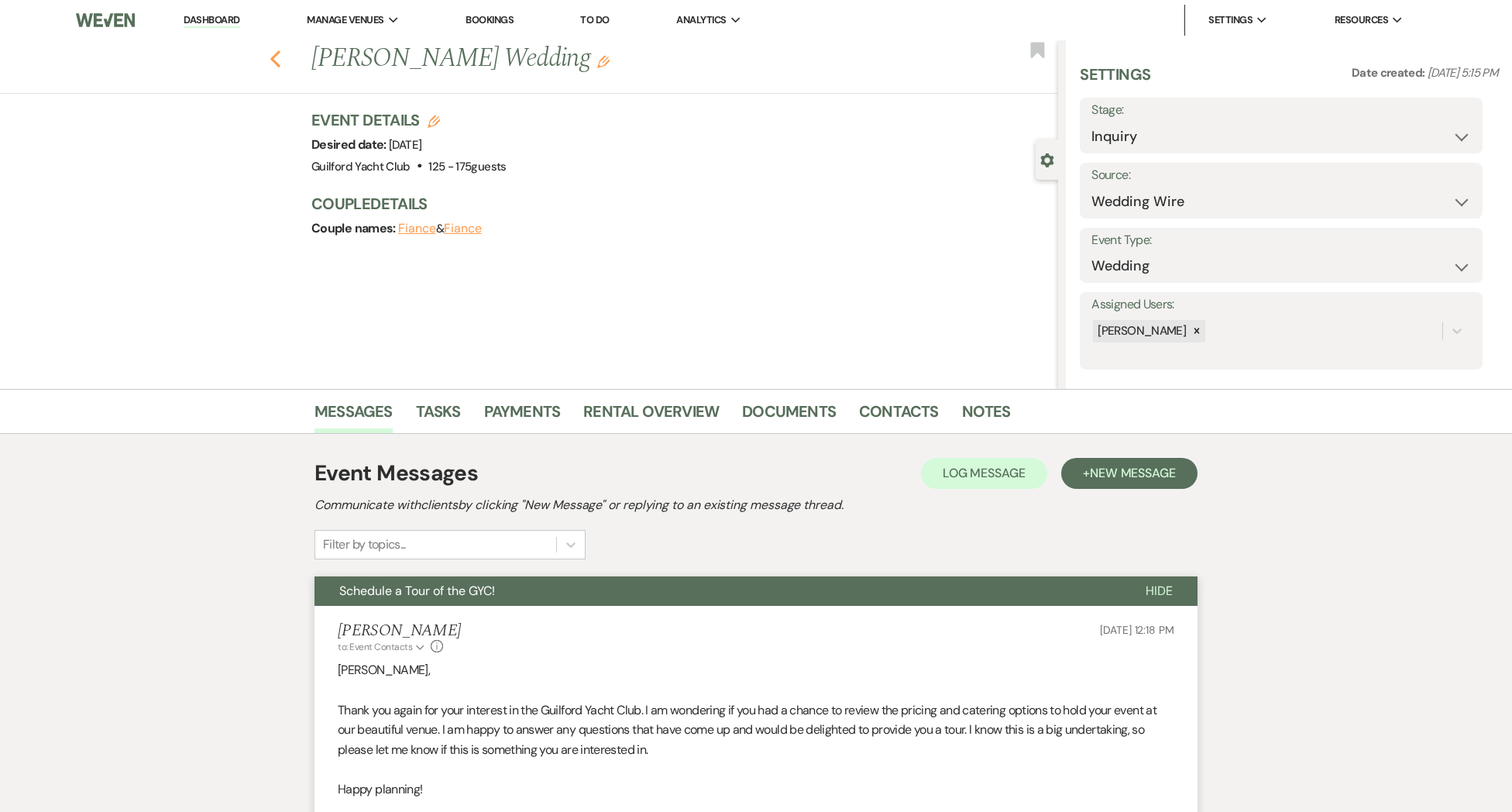
click at [277, 62] on use "button" at bounding box center [275, 59] width 10 height 17
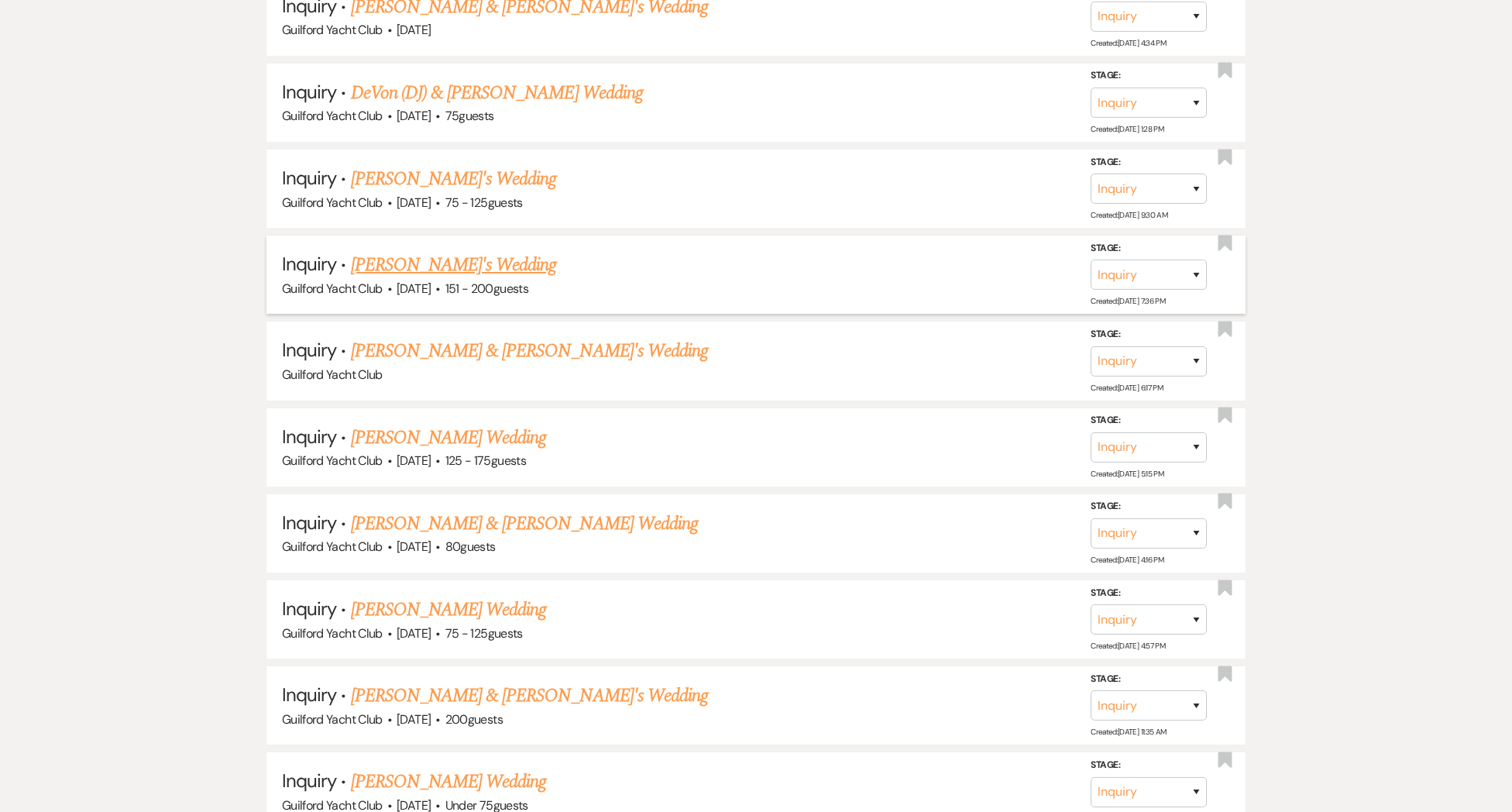
scroll to position [2825, 0]
click at [422, 339] on link "[PERSON_NAME] & [PERSON_NAME]'s Wedding" at bounding box center [530, 353] width 358 height 28
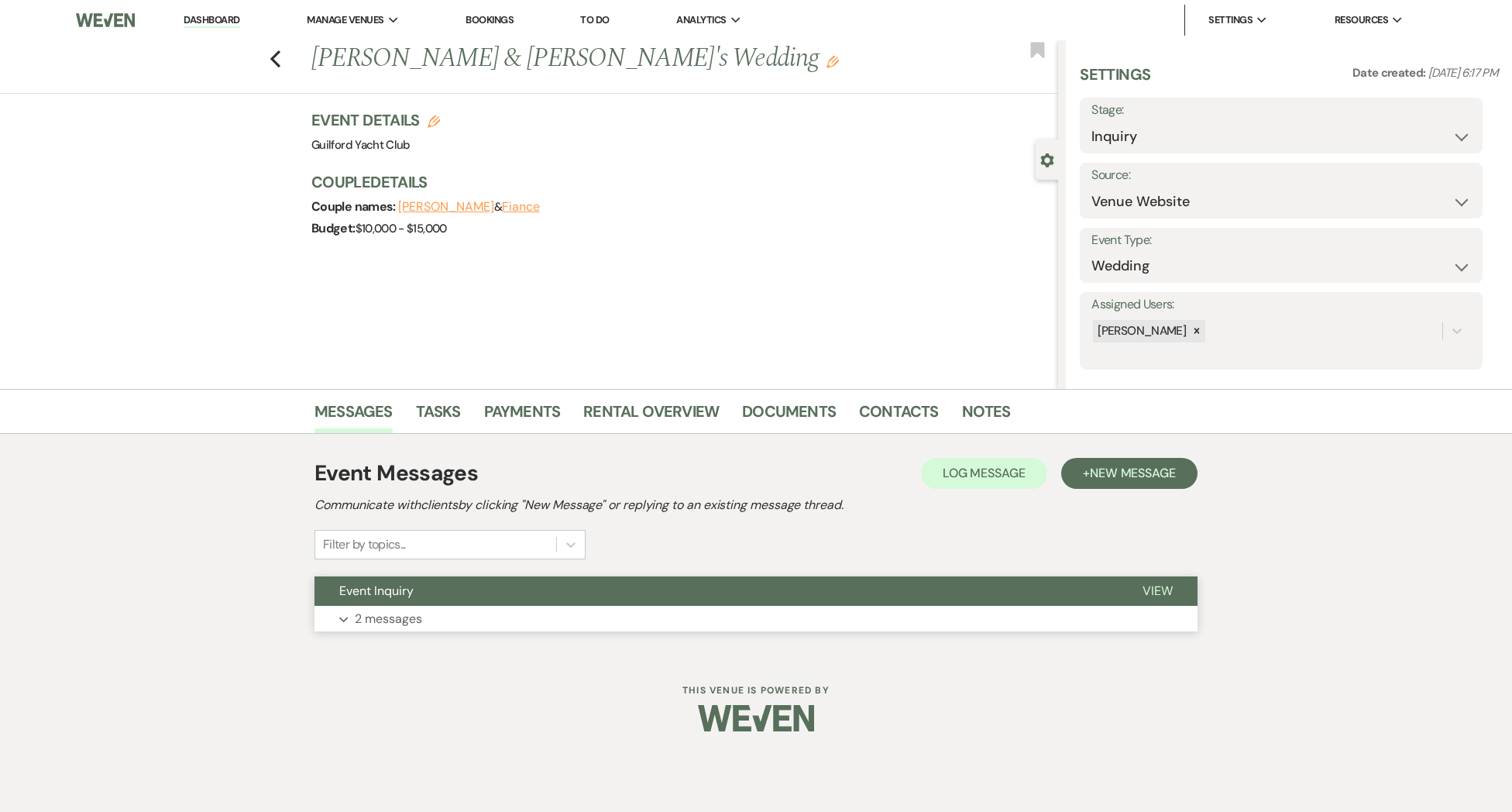
drag, startPoint x: 1159, startPoint y: 590, endPoint x: 1168, endPoint y: 580, distance: 13.5
click at [1161, 588] on span "View" at bounding box center [1157, 590] width 30 height 16
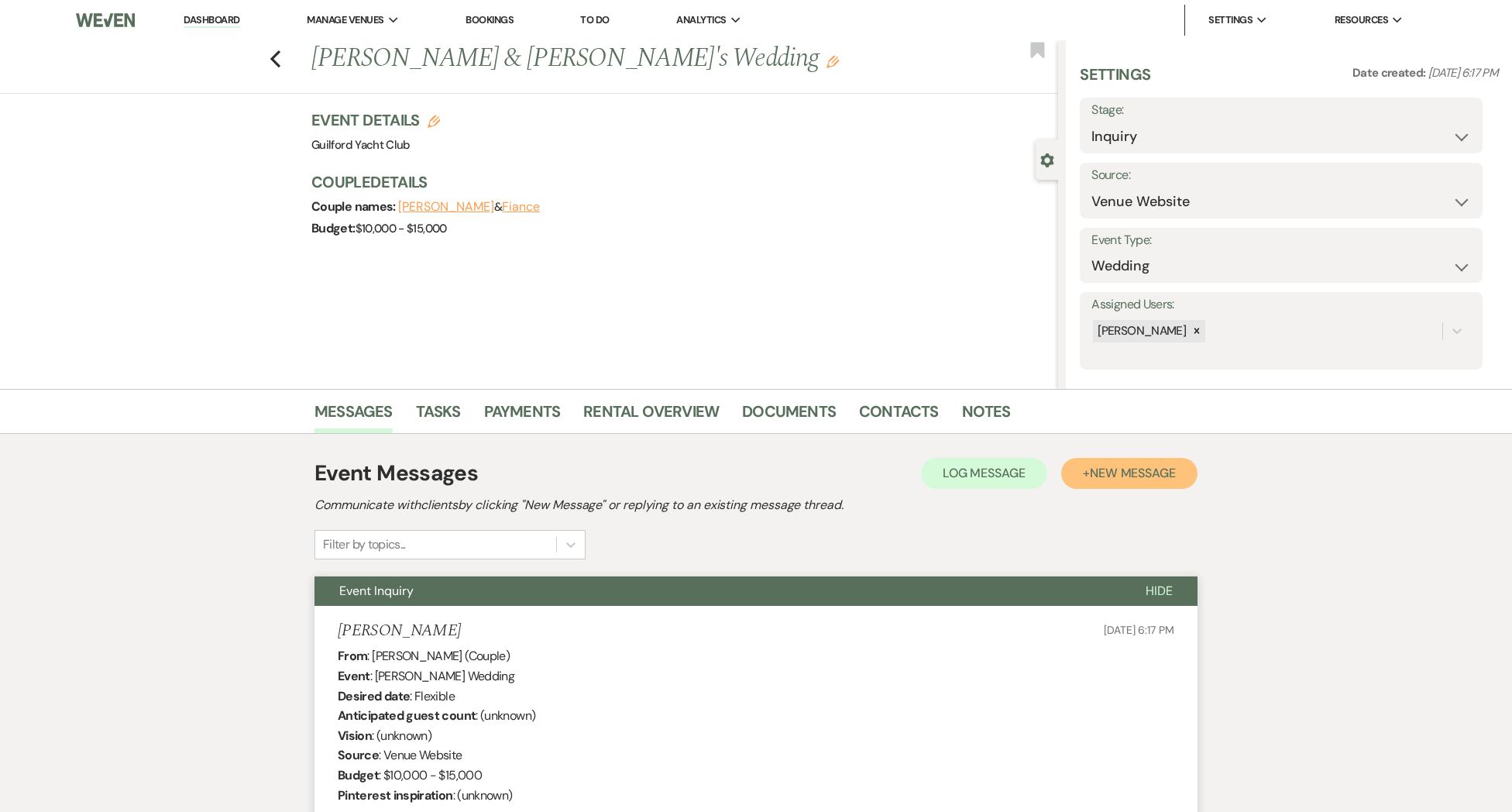
drag, startPoint x: 1142, startPoint y: 474, endPoint x: 1143, endPoint y: 483, distance: 9.1
click at [1142, 474] on span "New Message" at bounding box center [1132, 473] width 86 height 16
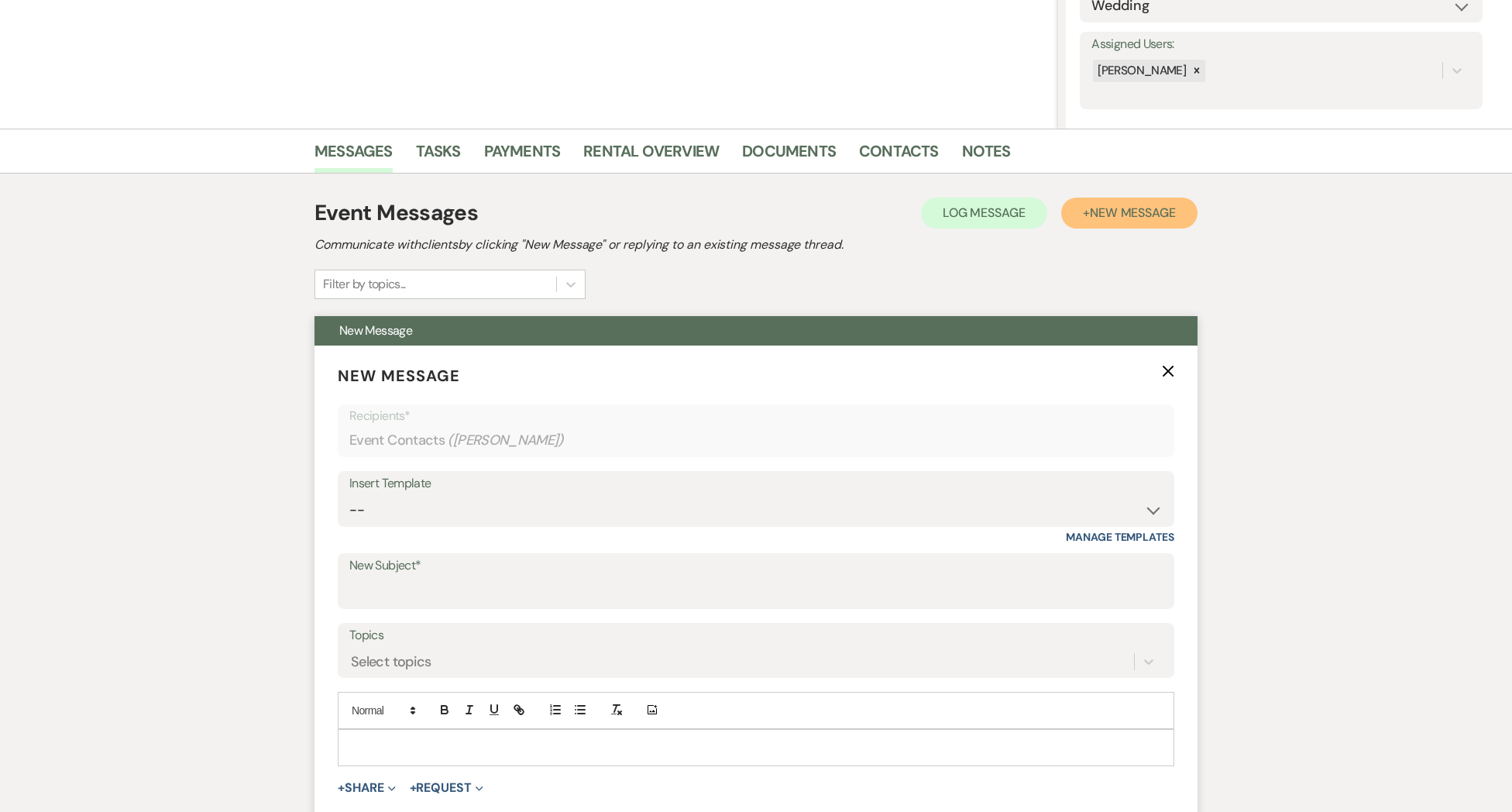
scroll to position [276, 0]
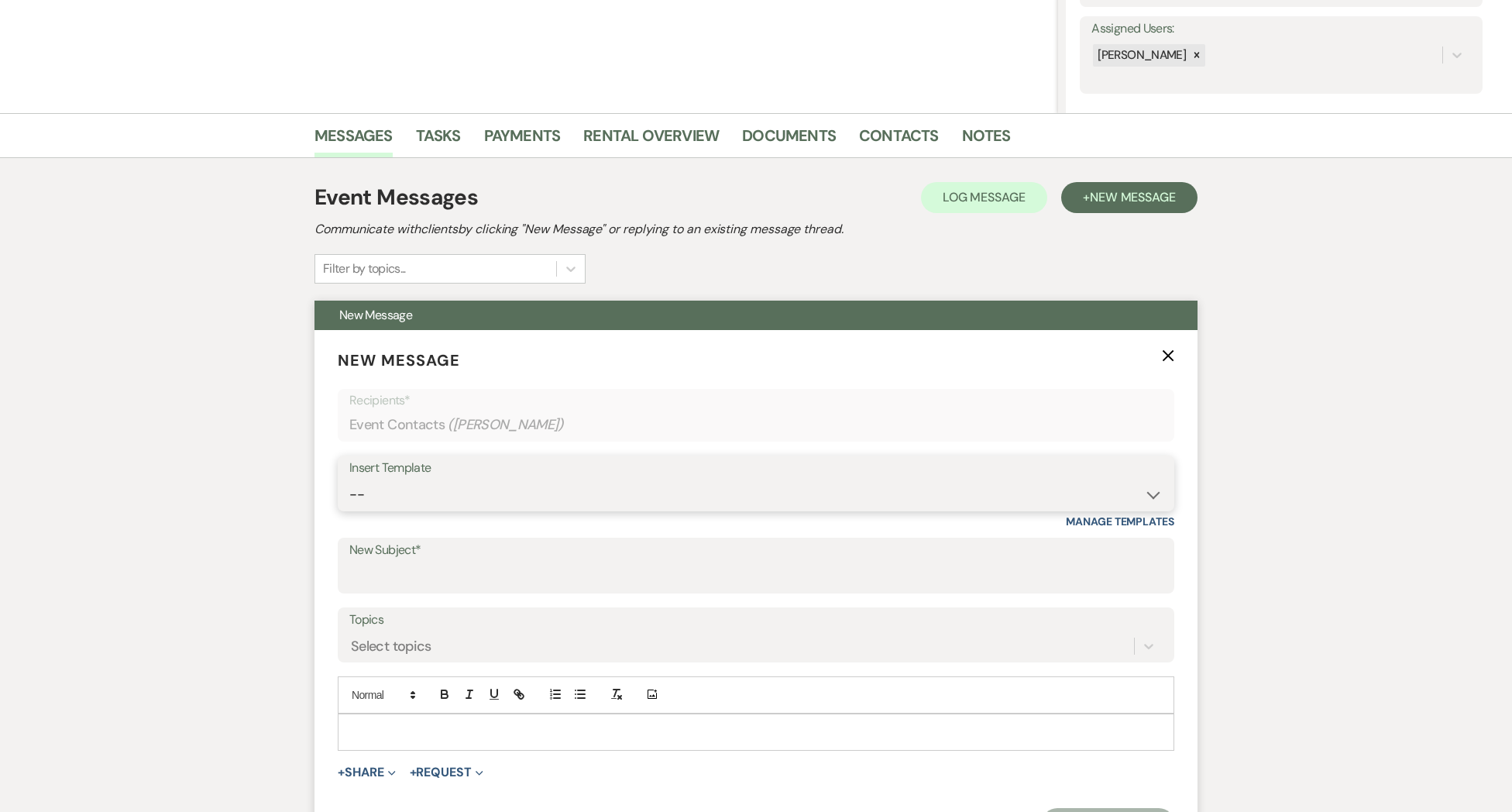
click at [374, 490] on select "-- Weven Planning Portal Introduction (Booked Events) Initial Inquiry Response …" at bounding box center [756, 494] width 814 height 30
click at [349, 479] on select "-- Weven Planning Portal Introduction (Booked Events) Initial Inquiry Response …" at bounding box center [756, 494] width 814 height 30
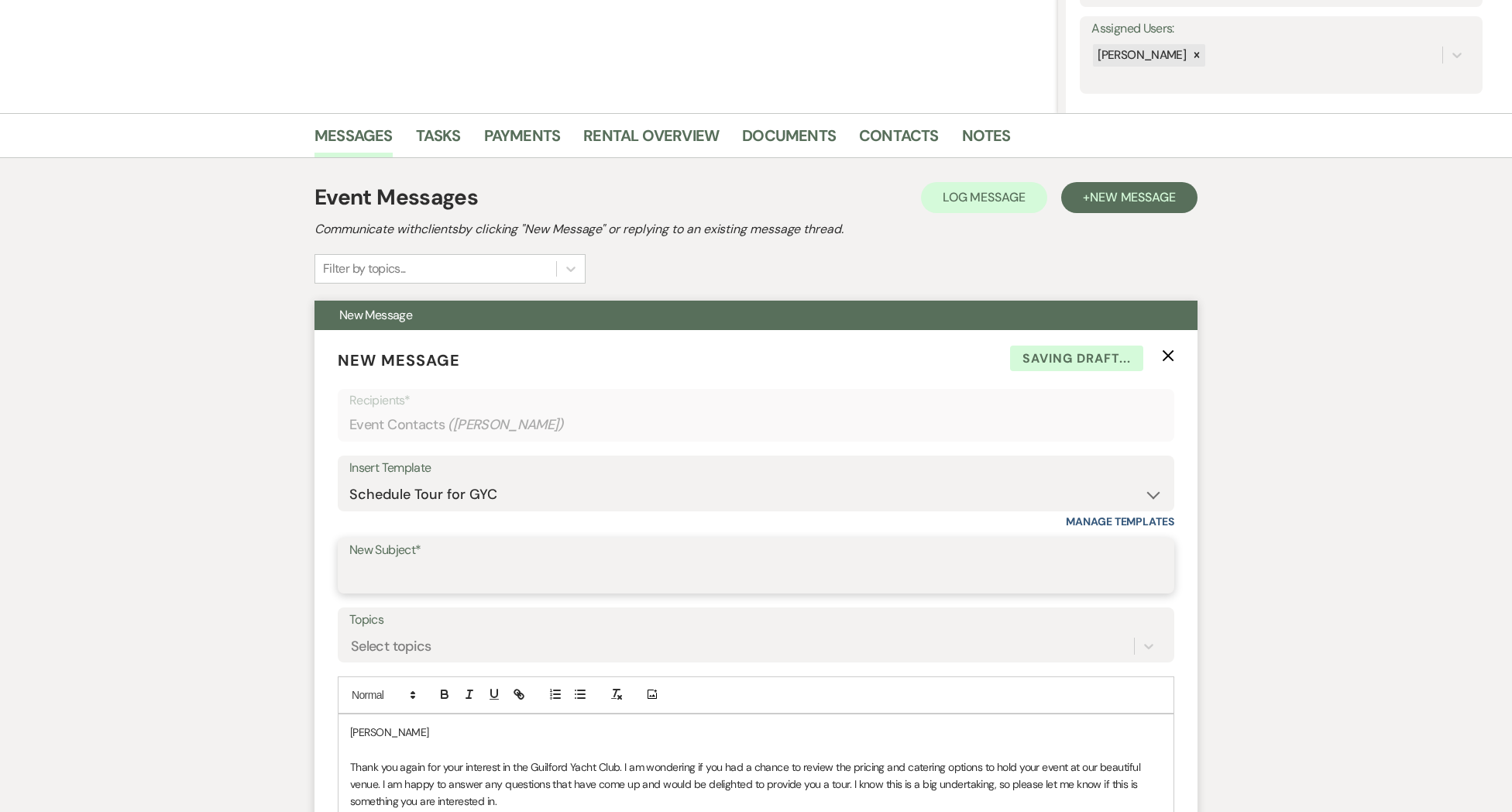
click at [382, 573] on input "New Subject*" at bounding box center [756, 576] width 814 height 30
drag, startPoint x: 371, startPoint y: 733, endPoint x: 384, endPoint y: 733, distance: 13.0
click at [373, 734] on p "[PERSON_NAME]" at bounding box center [756, 732] width 812 height 17
click at [391, 731] on p "[PERSON_NAME]" at bounding box center [756, 732] width 812 height 17
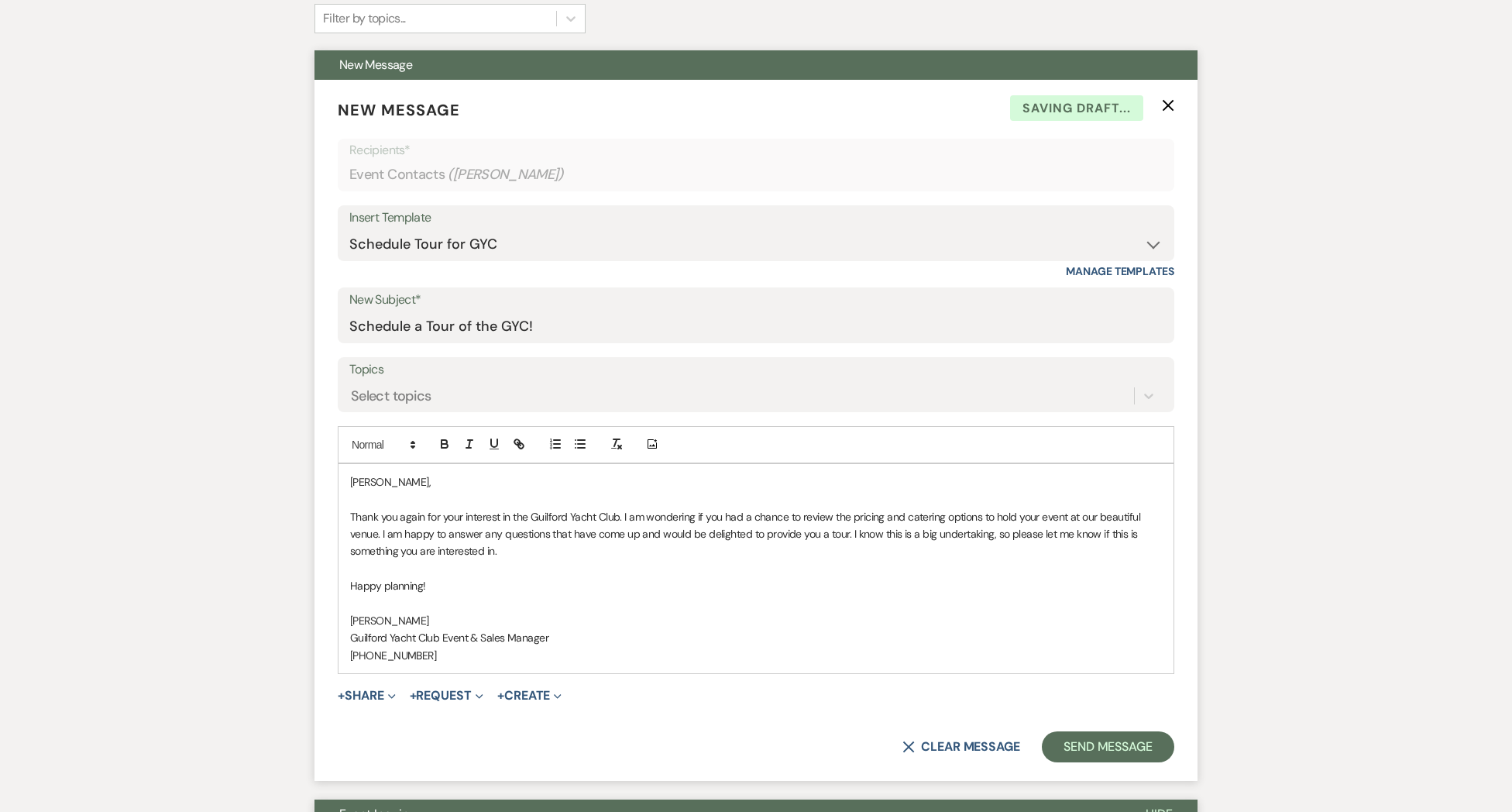
scroll to position [527, 0]
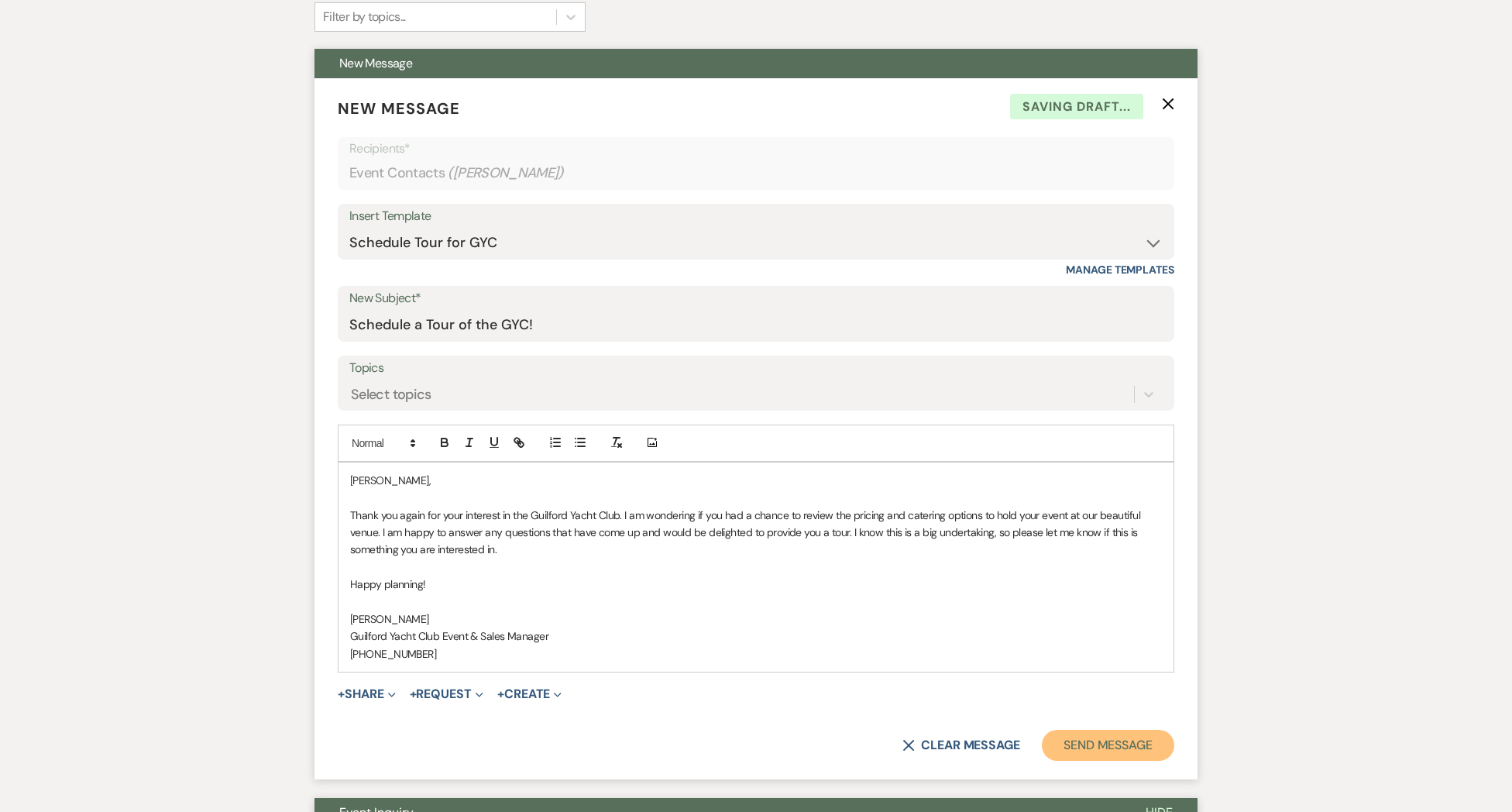
click at [1083, 744] on button "Send Message" at bounding box center [1108, 745] width 132 height 31
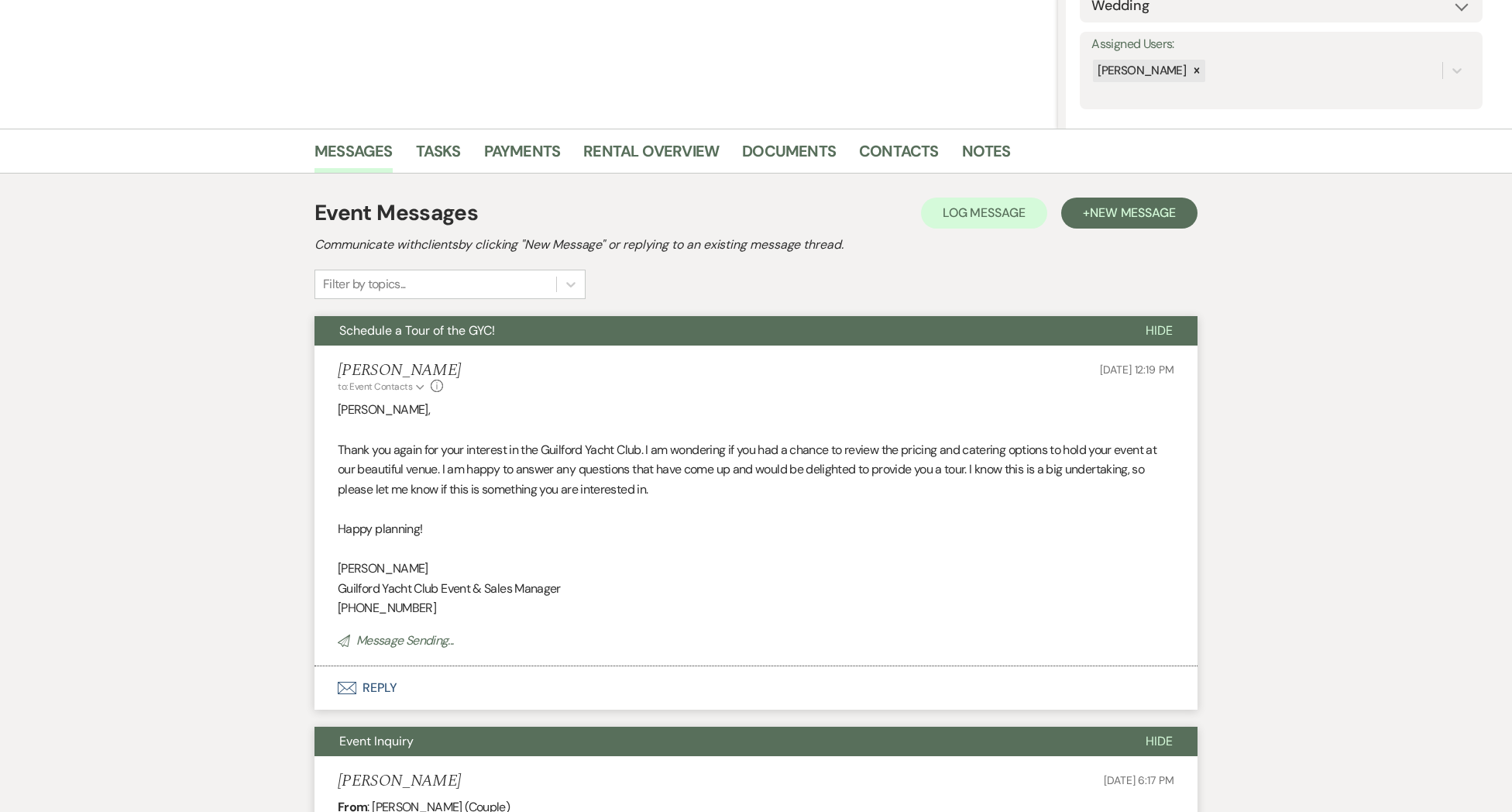
scroll to position [0, 0]
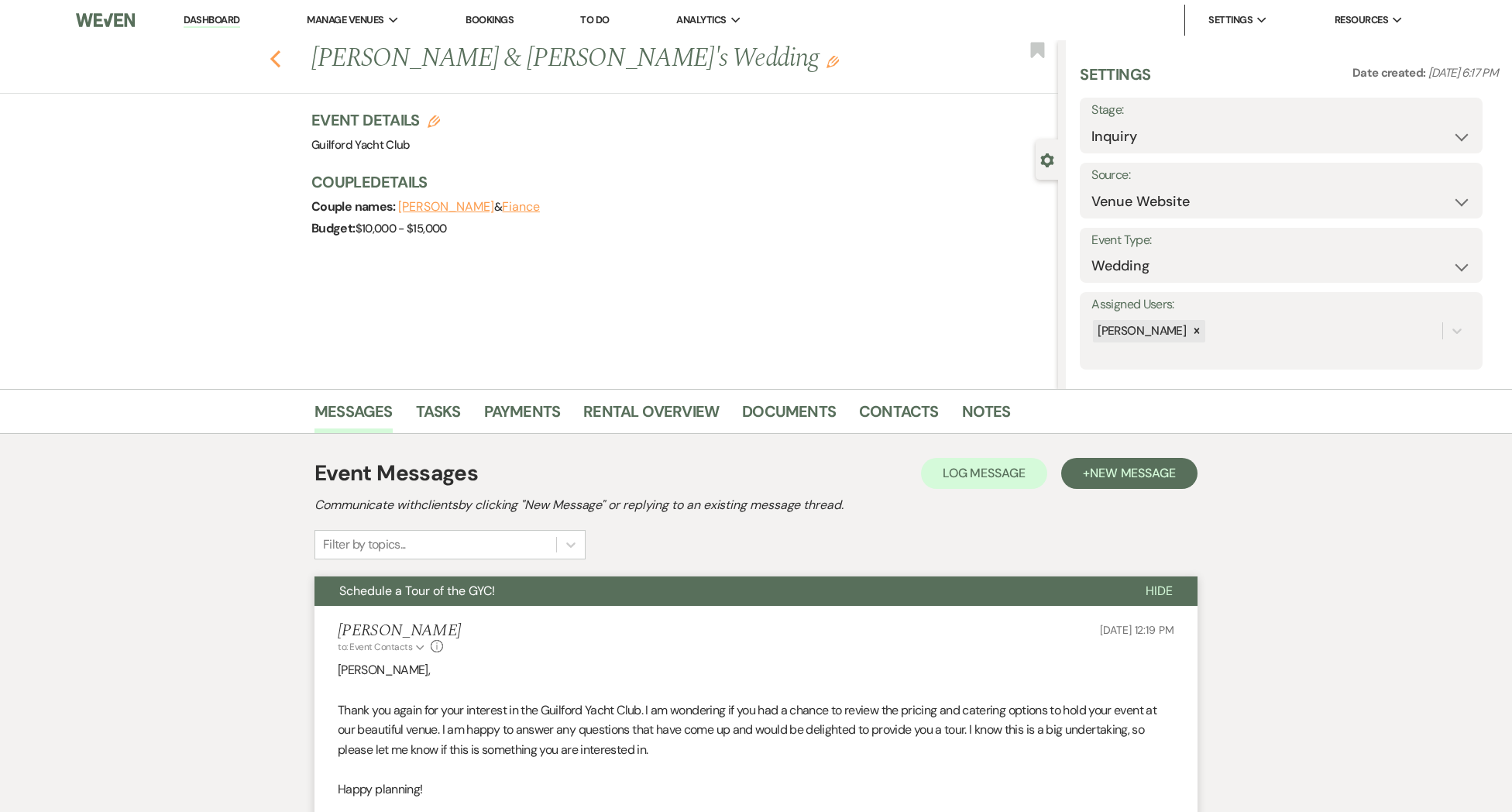
click at [277, 61] on icon "Previous" at bounding box center [275, 59] width 12 height 19
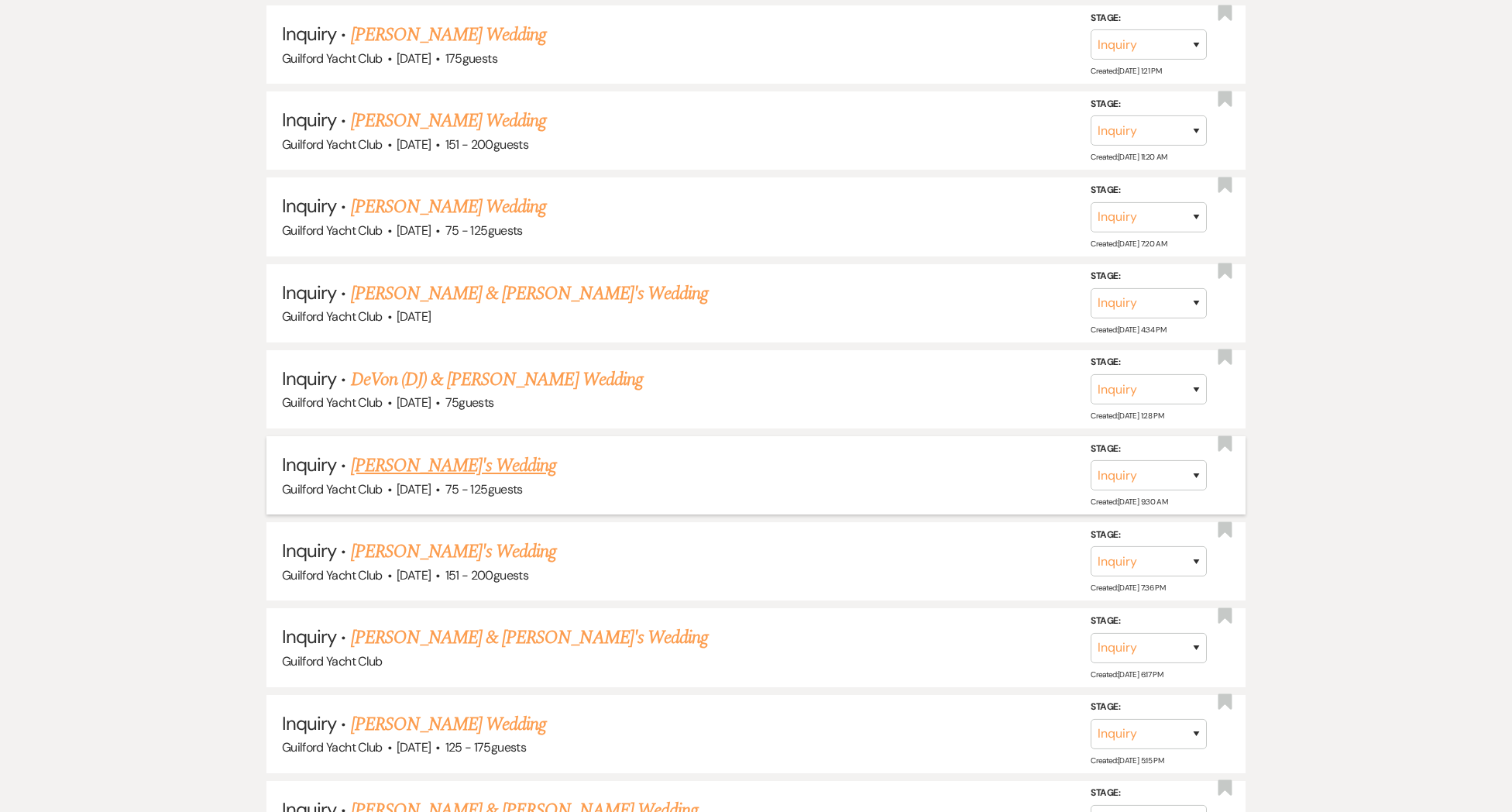
scroll to position [2541, 0]
click at [400, 537] on link "[PERSON_NAME]'s Wedding" at bounding box center [453, 551] width 206 height 28
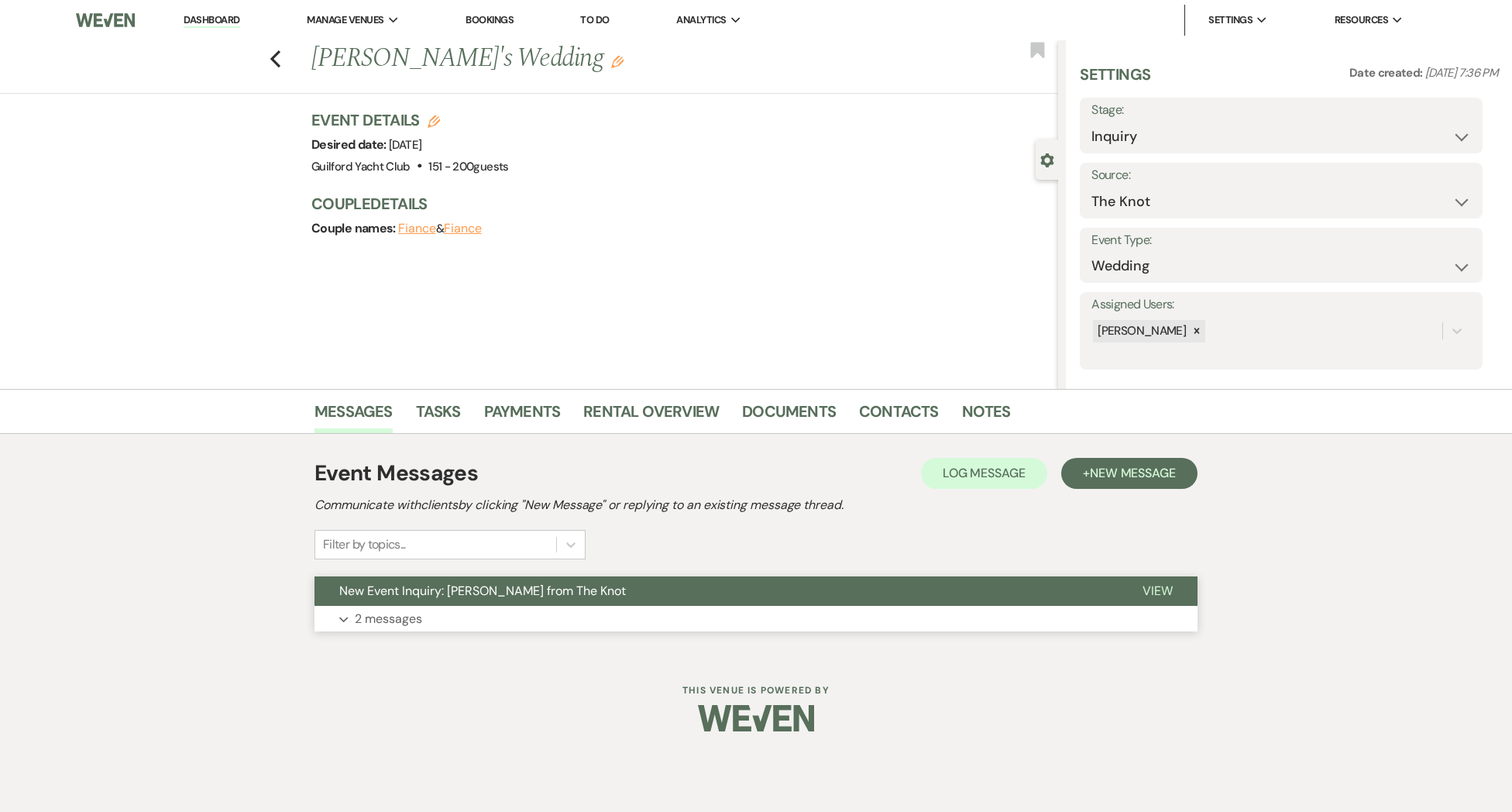
drag, startPoint x: 1157, startPoint y: 592, endPoint x: 1147, endPoint y: 599, distance: 12.2
click at [1157, 592] on span "View" at bounding box center [1157, 590] width 30 height 16
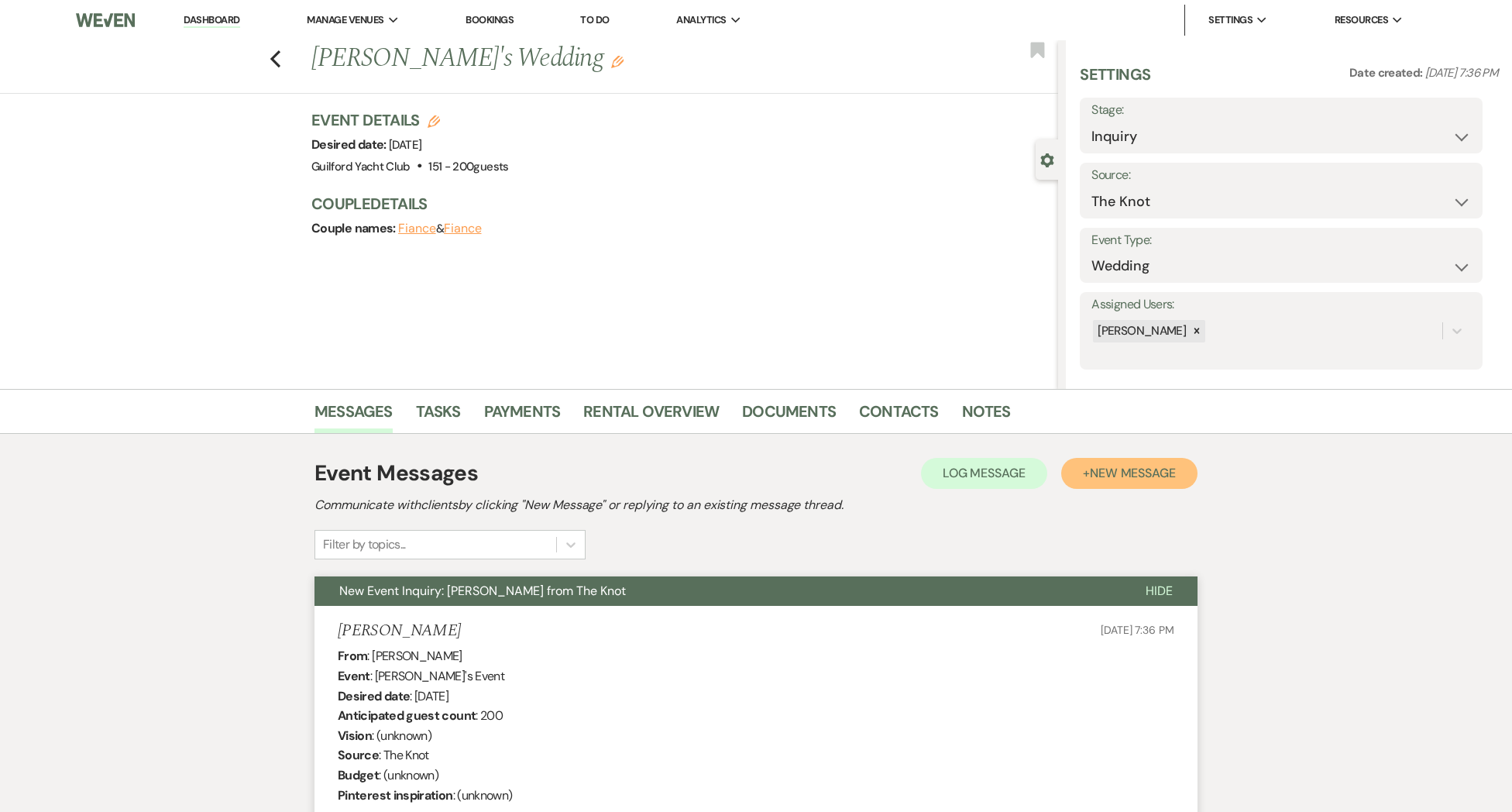
click at [1150, 477] on span "New Message" at bounding box center [1132, 473] width 86 height 16
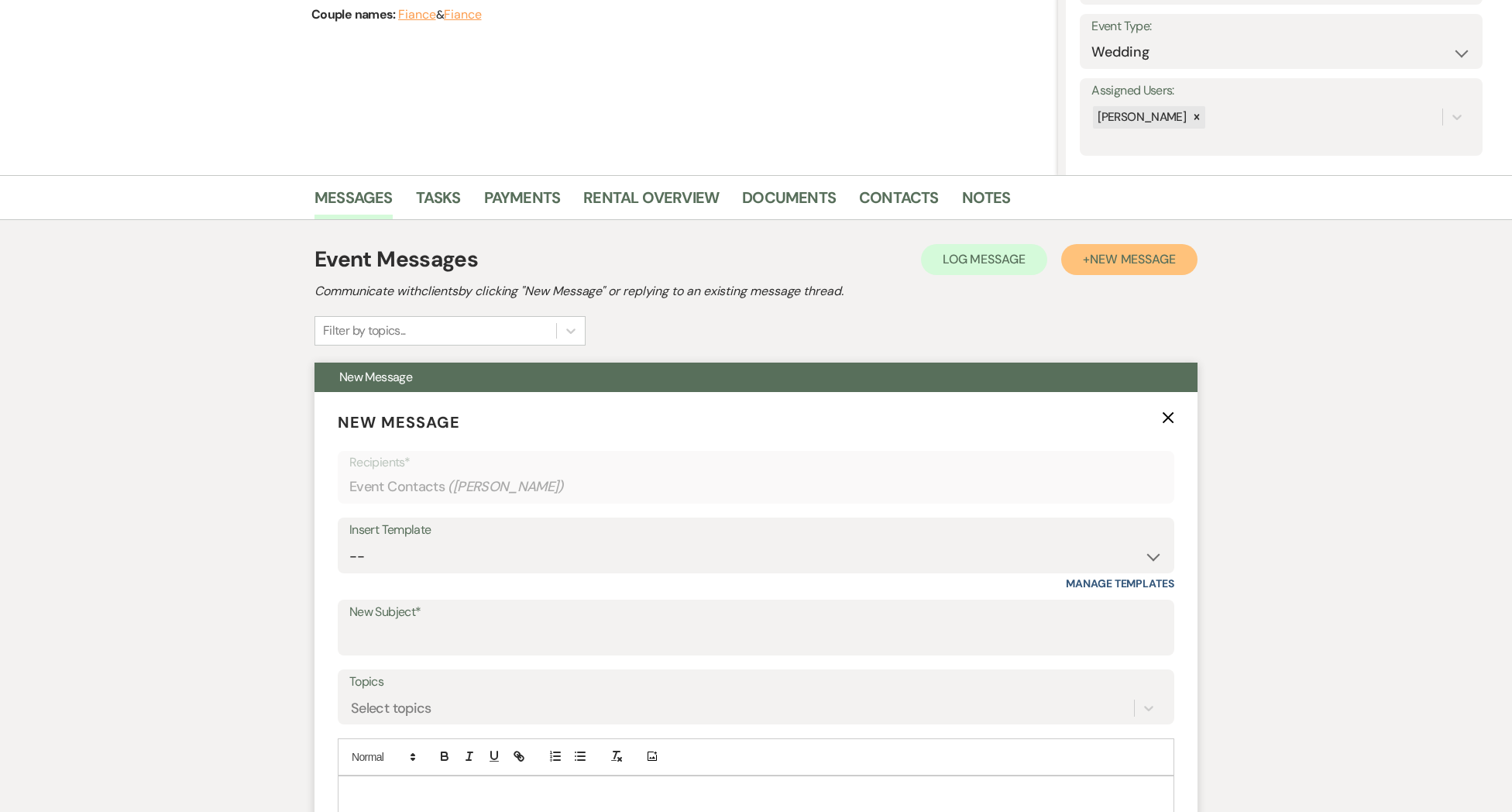
scroll to position [219, 0]
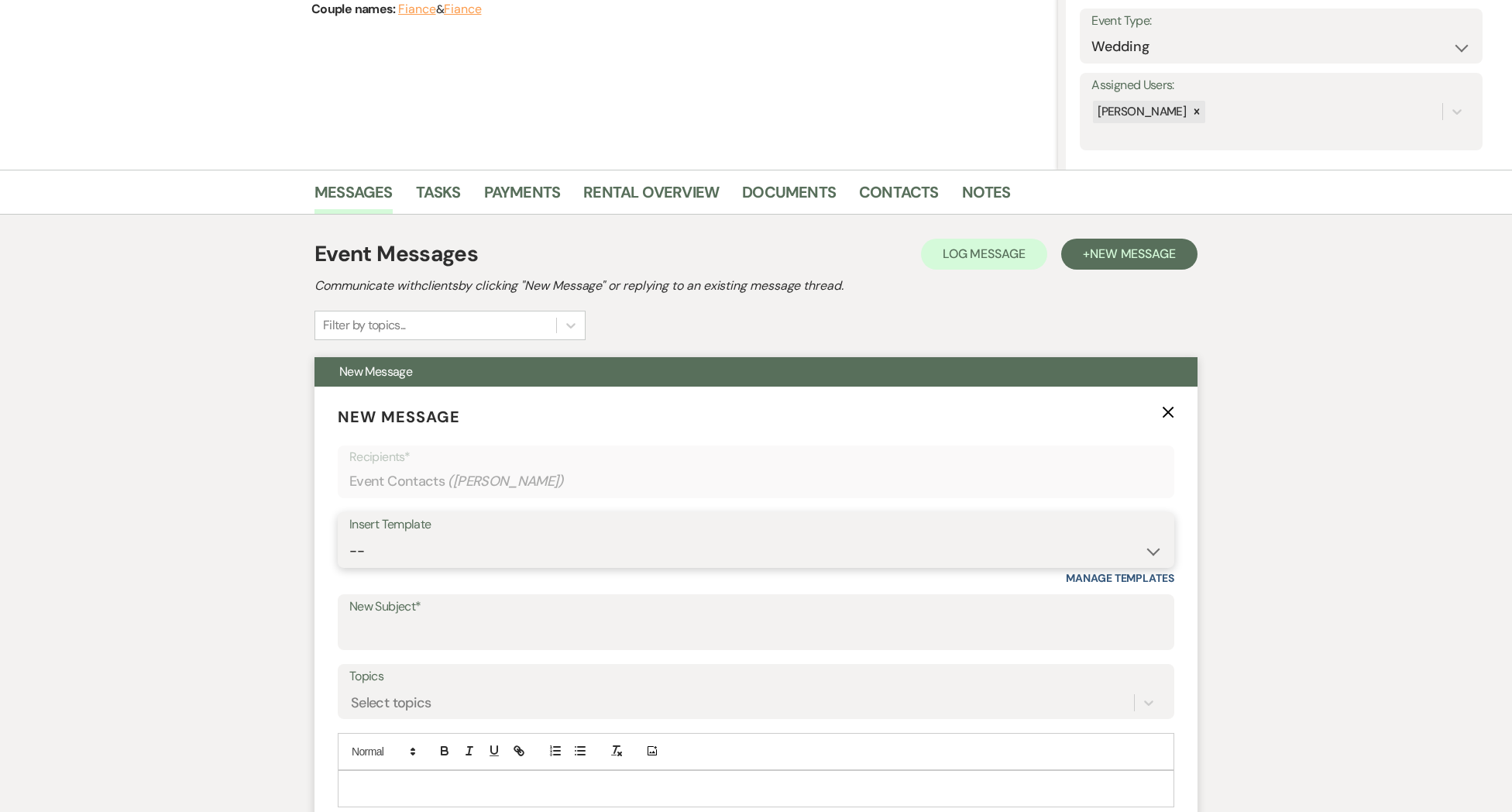
click at [382, 540] on select "-- Weven Planning Portal Introduction (Booked Events) Initial Inquiry Response …" at bounding box center [756, 551] width 814 height 30
click at [349, 536] on select "-- Weven Planning Portal Introduction (Booked Events) Initial Inquiry Response …" at bounding box center [756, 551] width 814 height 30
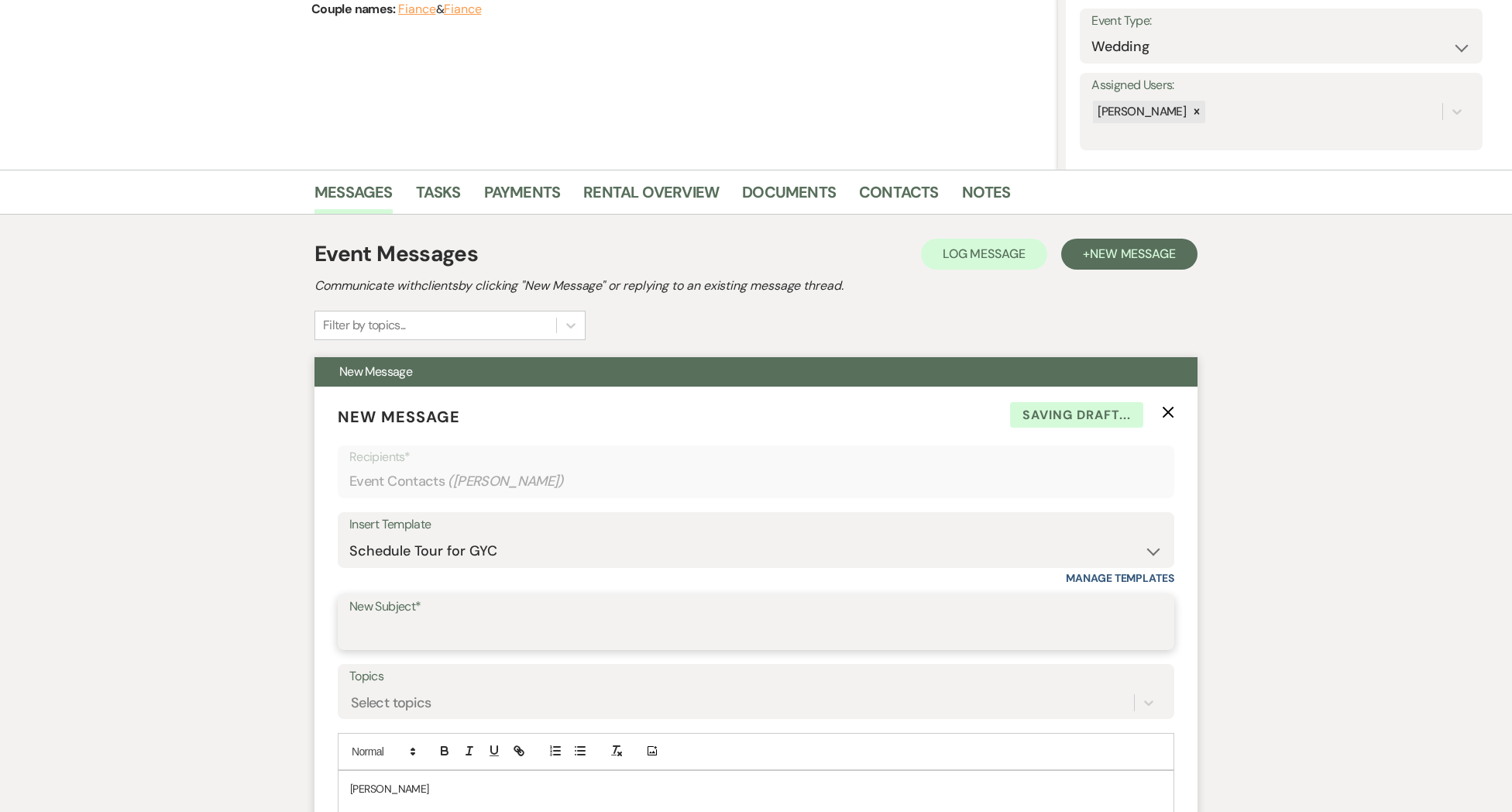
click at [403, 636] on input "New Subject*" at bounding box center [756, 633] width 814 height 30
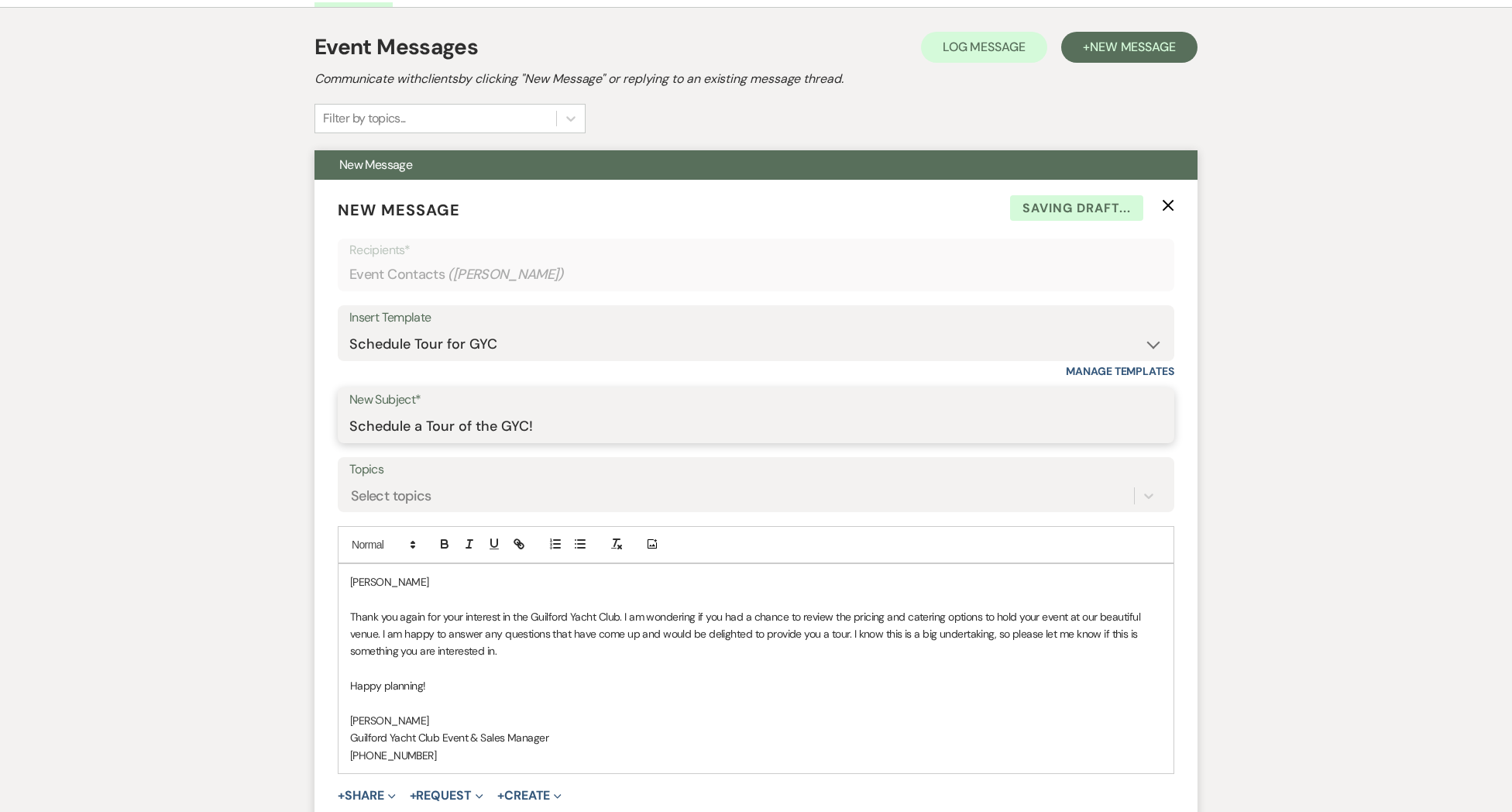
scroll to position [430, 0]
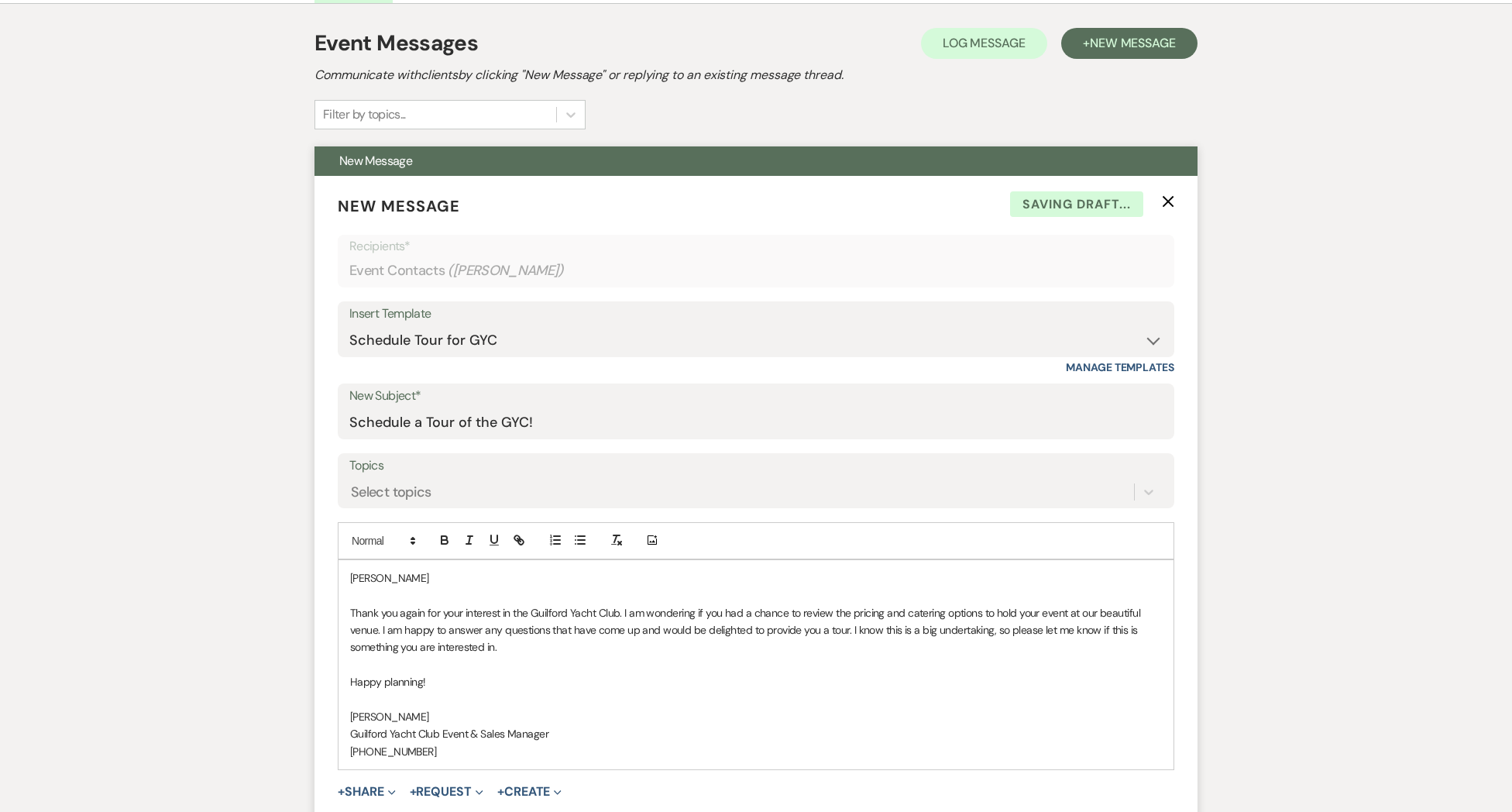
click at [395, 579] on p "[PERSON_NAME]" at bounding box center [756, 578] width 812 height 17
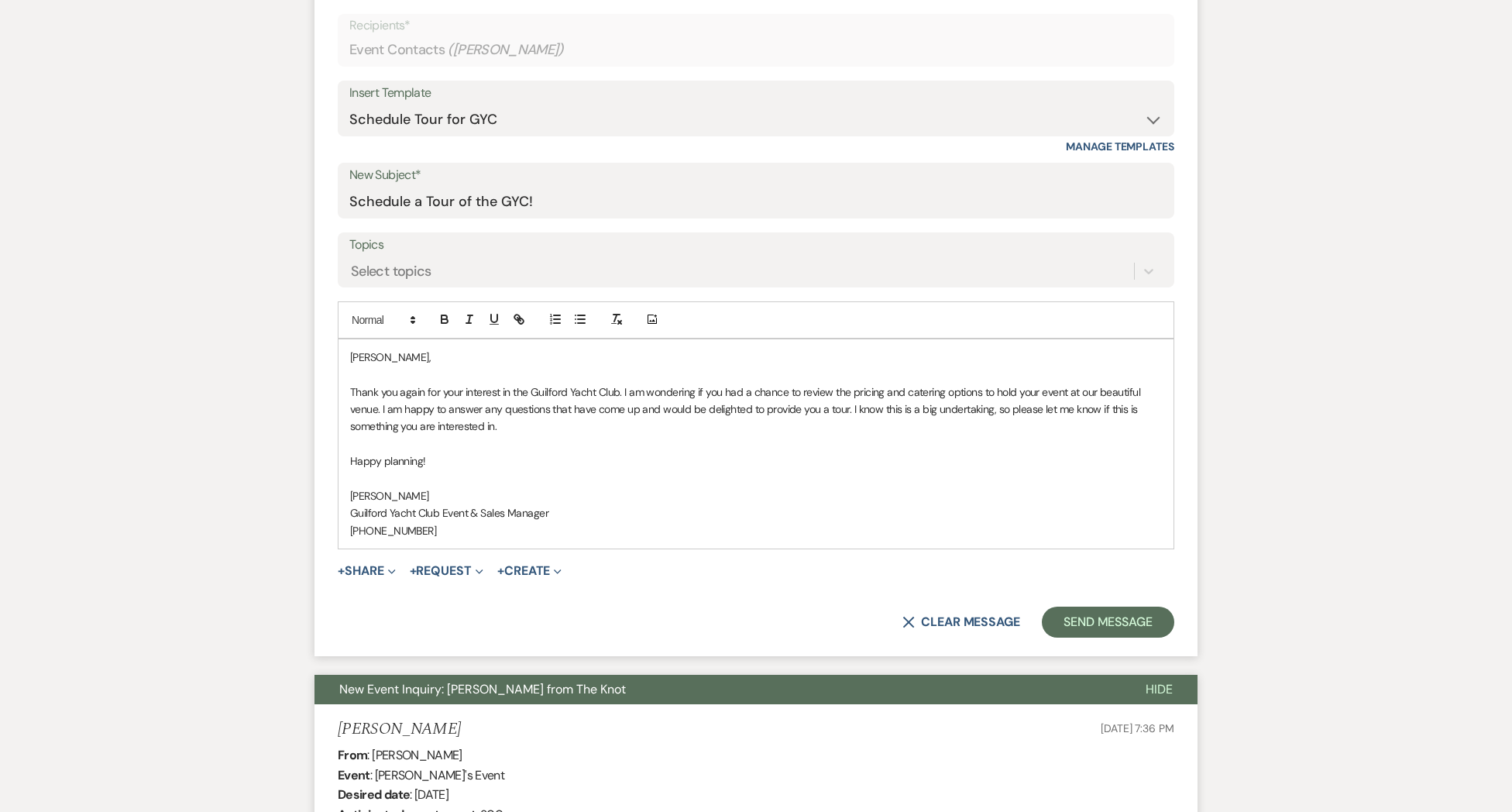
scroll to position [651, 0]
click at [1076, 614] on button "Send Message" at bounding box center [1108, 621] width 132 height 31
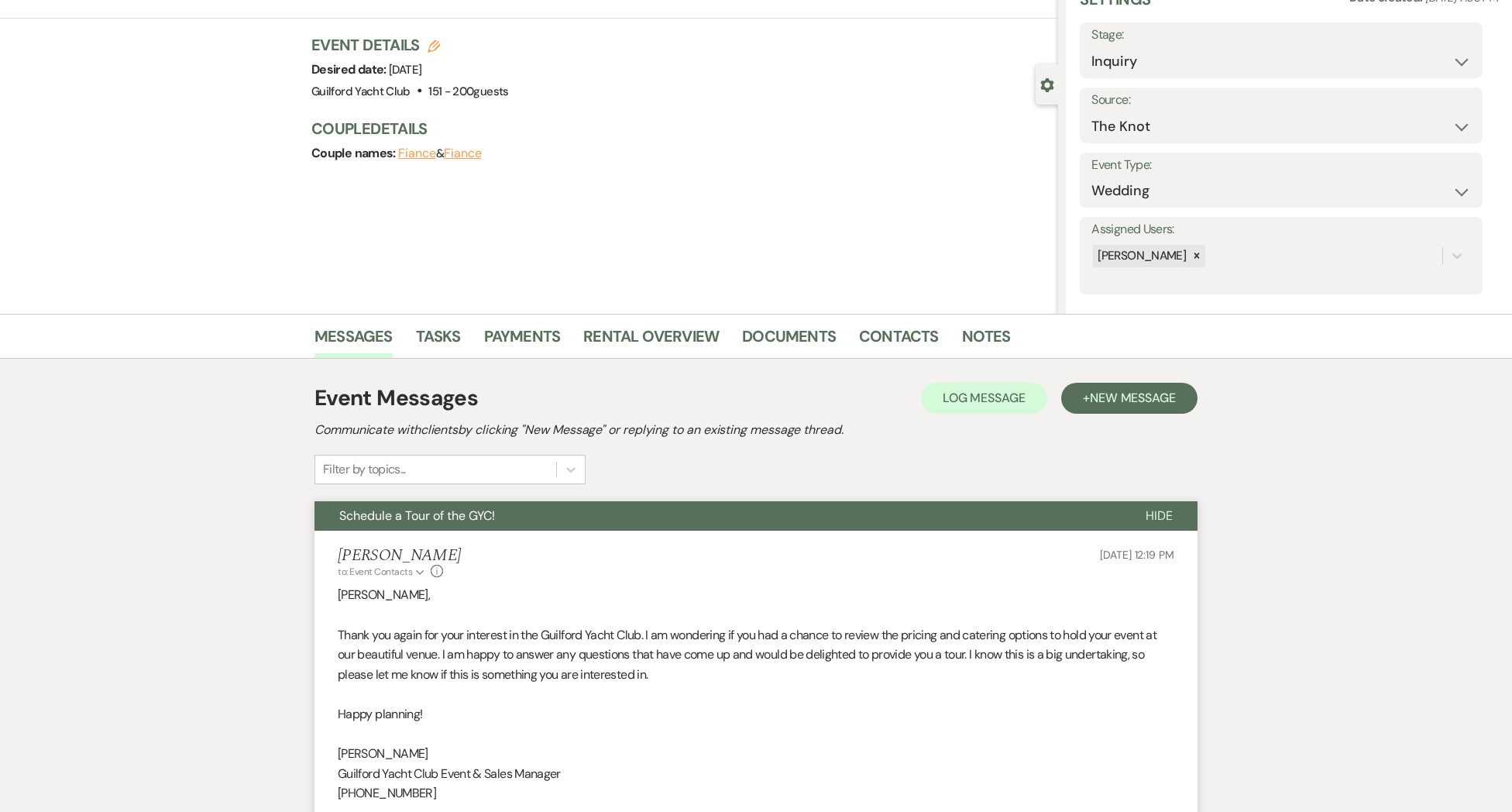
scroll to position [0, 0]
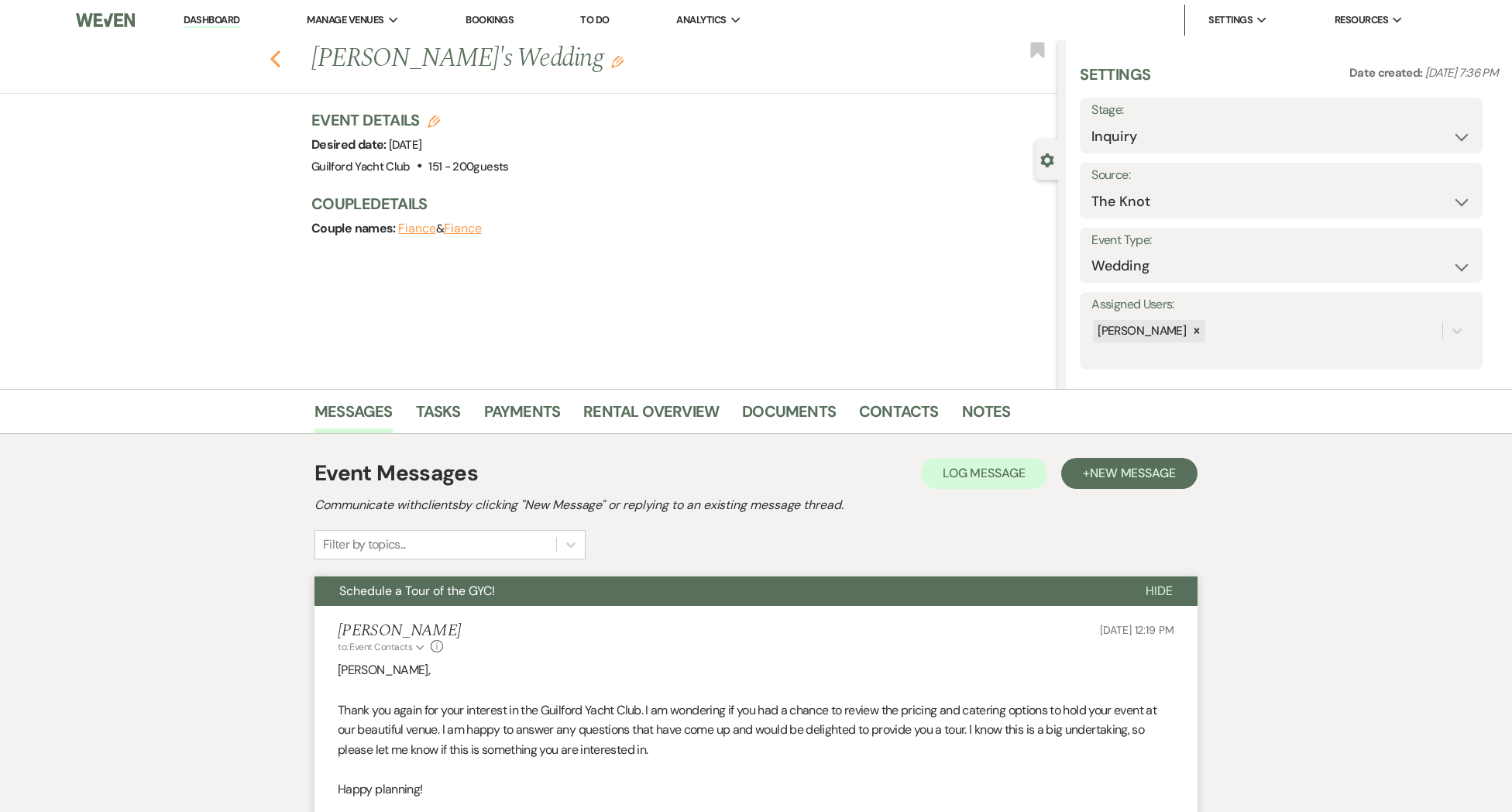
click at [278, 65] on use "button" at bounding box center [275, 59] width 10 height 17
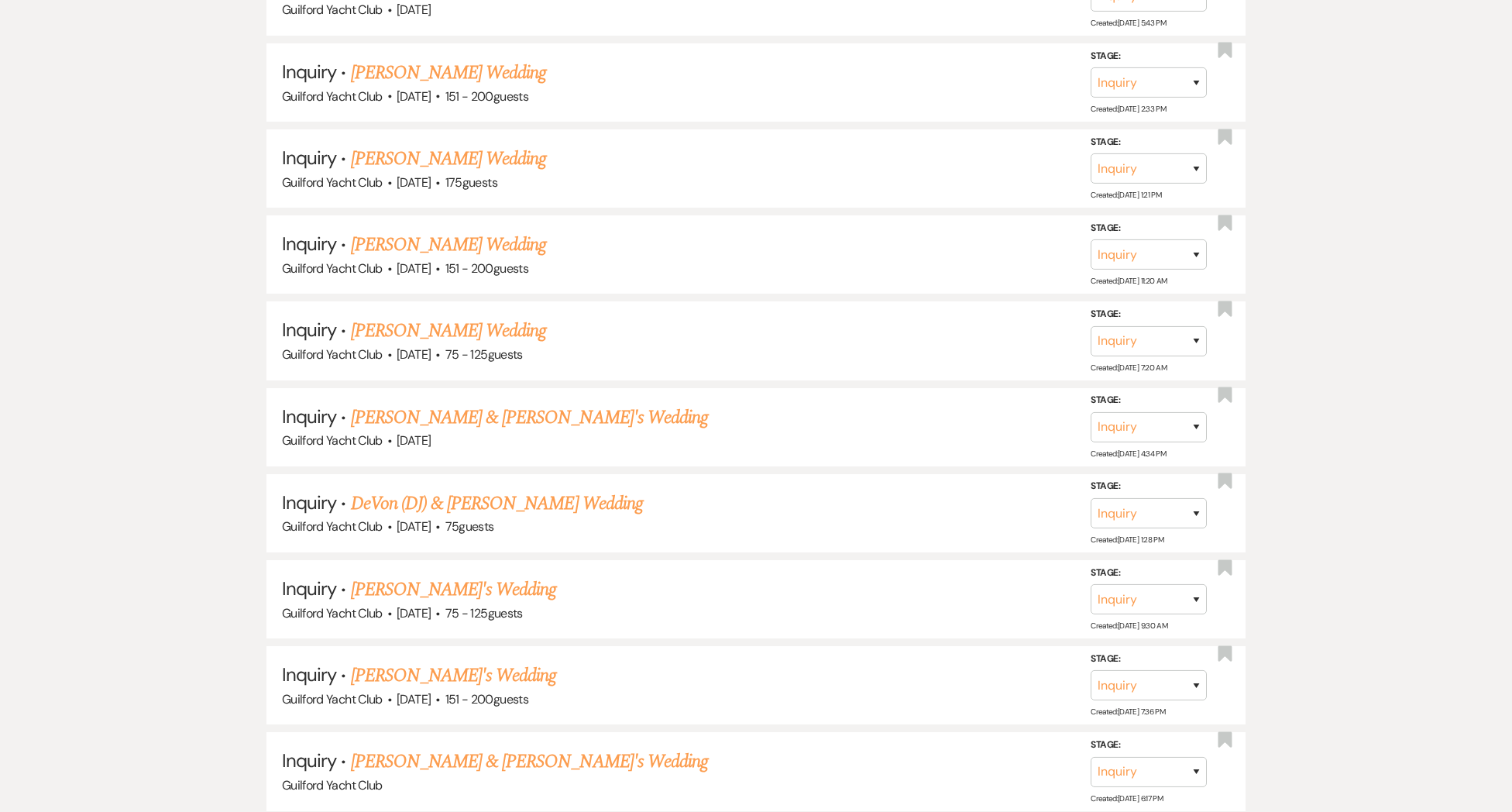
scroll to position [2417, 0]
click at [409, 575] on link "[PERSON_NAME]'s Wedding" at bounding box center [453, 589] width 206 height 28
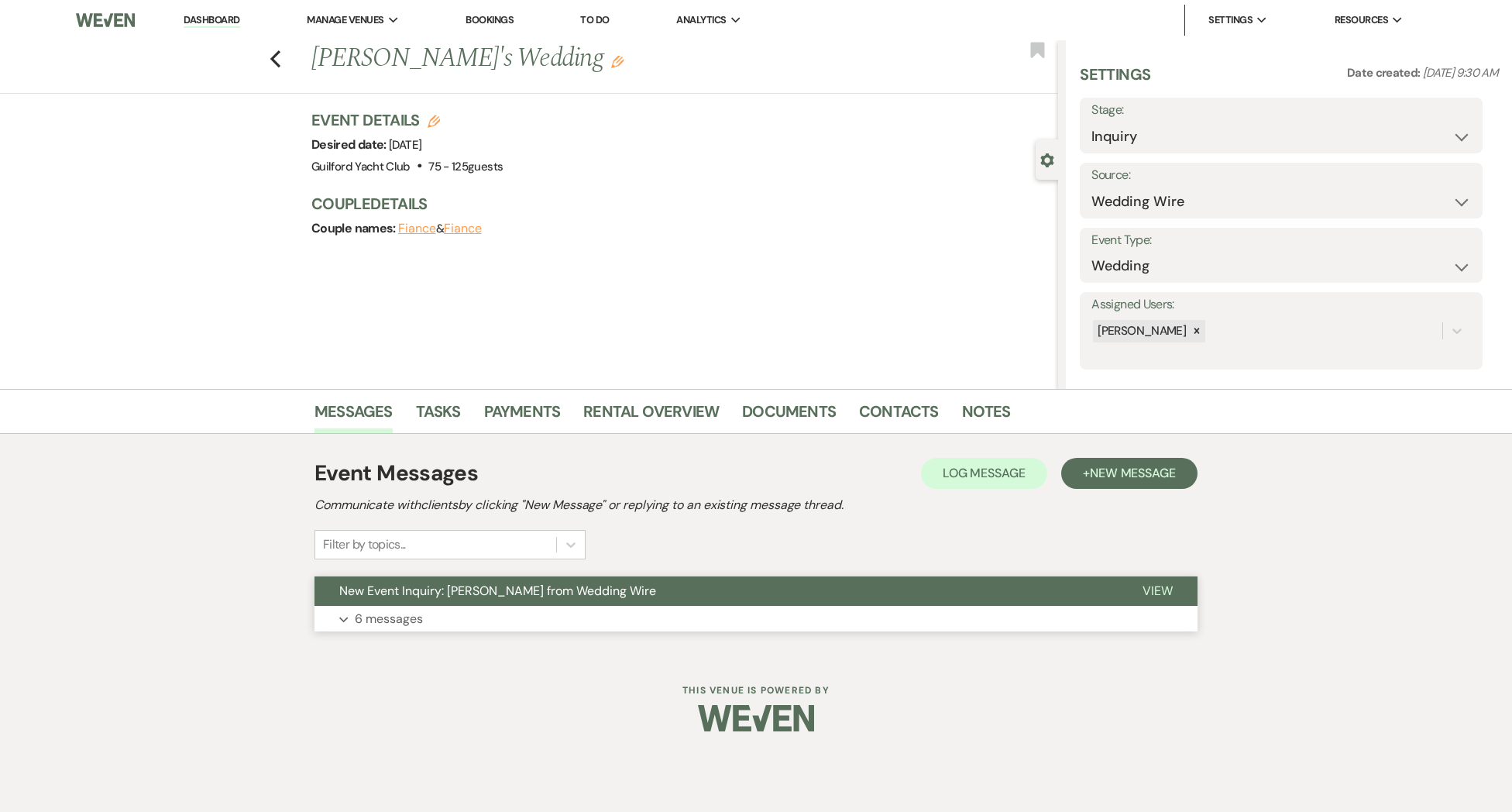
drag, startPoint x: 1166, startPoint y: 580, endPoint x: 1122, endPoint y: 582, distance: 44.0
click at [1164, 580] on button "View" at bounding box center [1157, 591] width 80 height 30
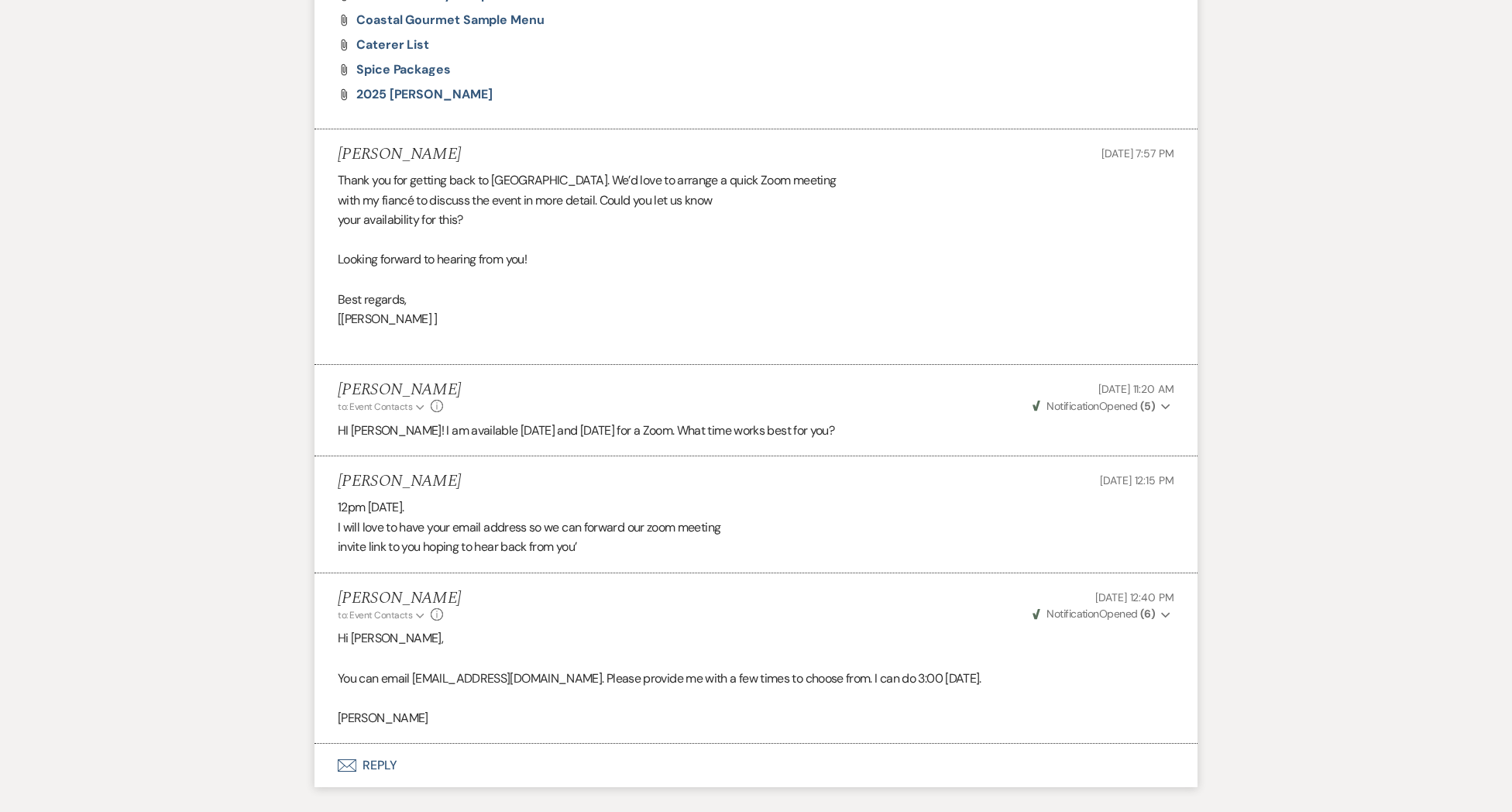
scroll to position [2048, 0]
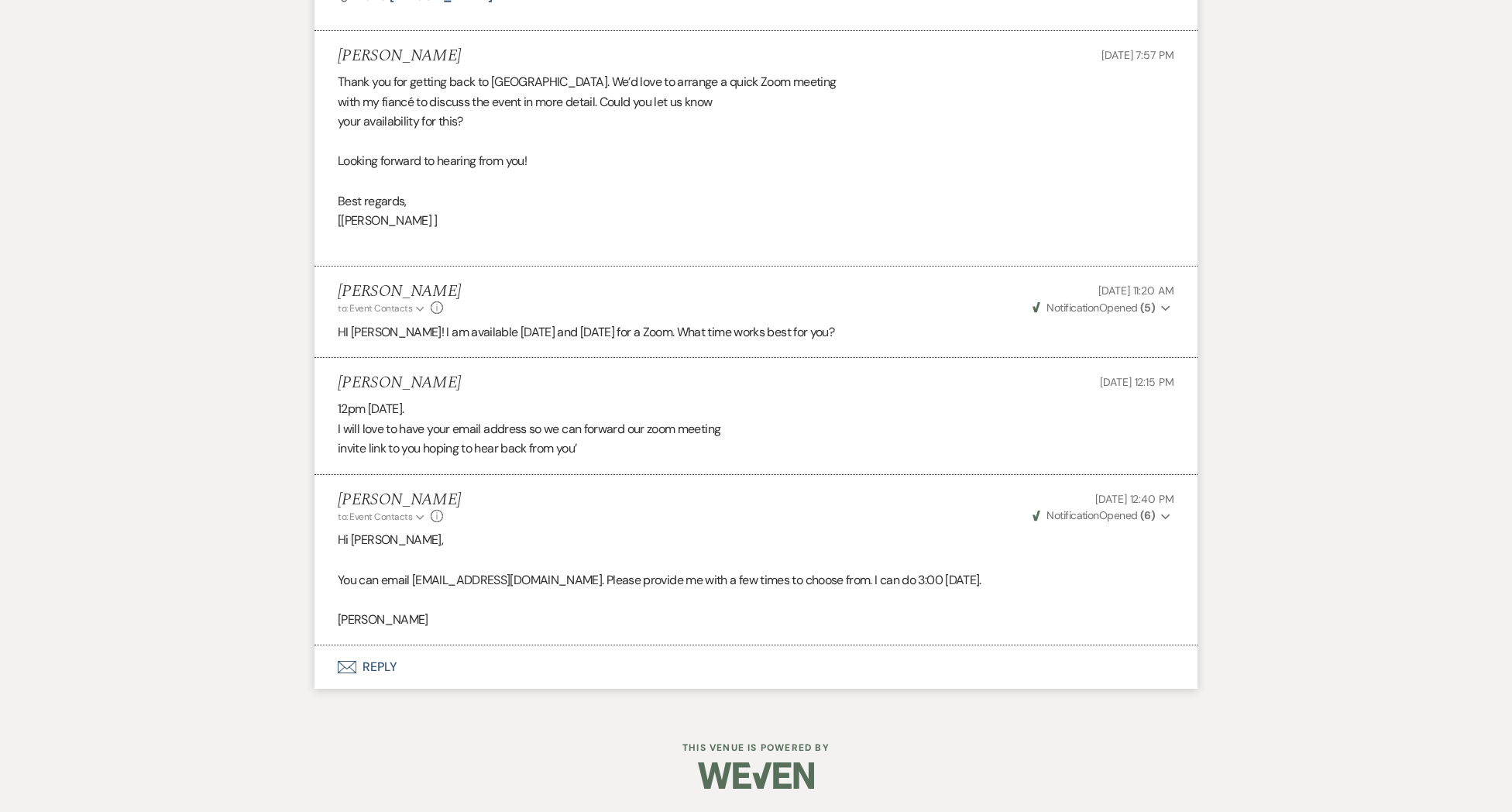
click at [384, 667] on button "Envelope Reply" at bounding box center [755, 667] width 883 height 44
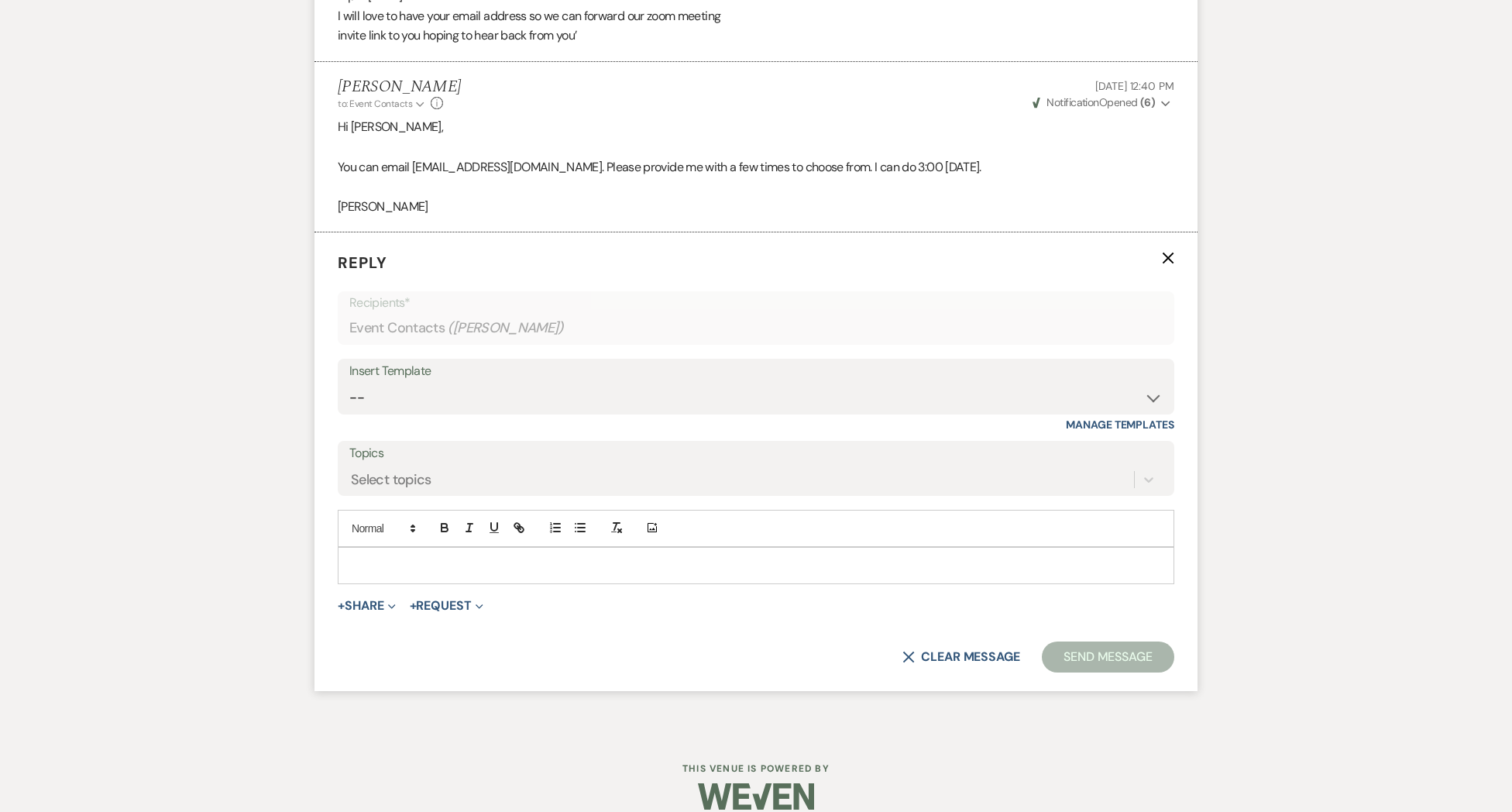
scroll to position [2482, 0]
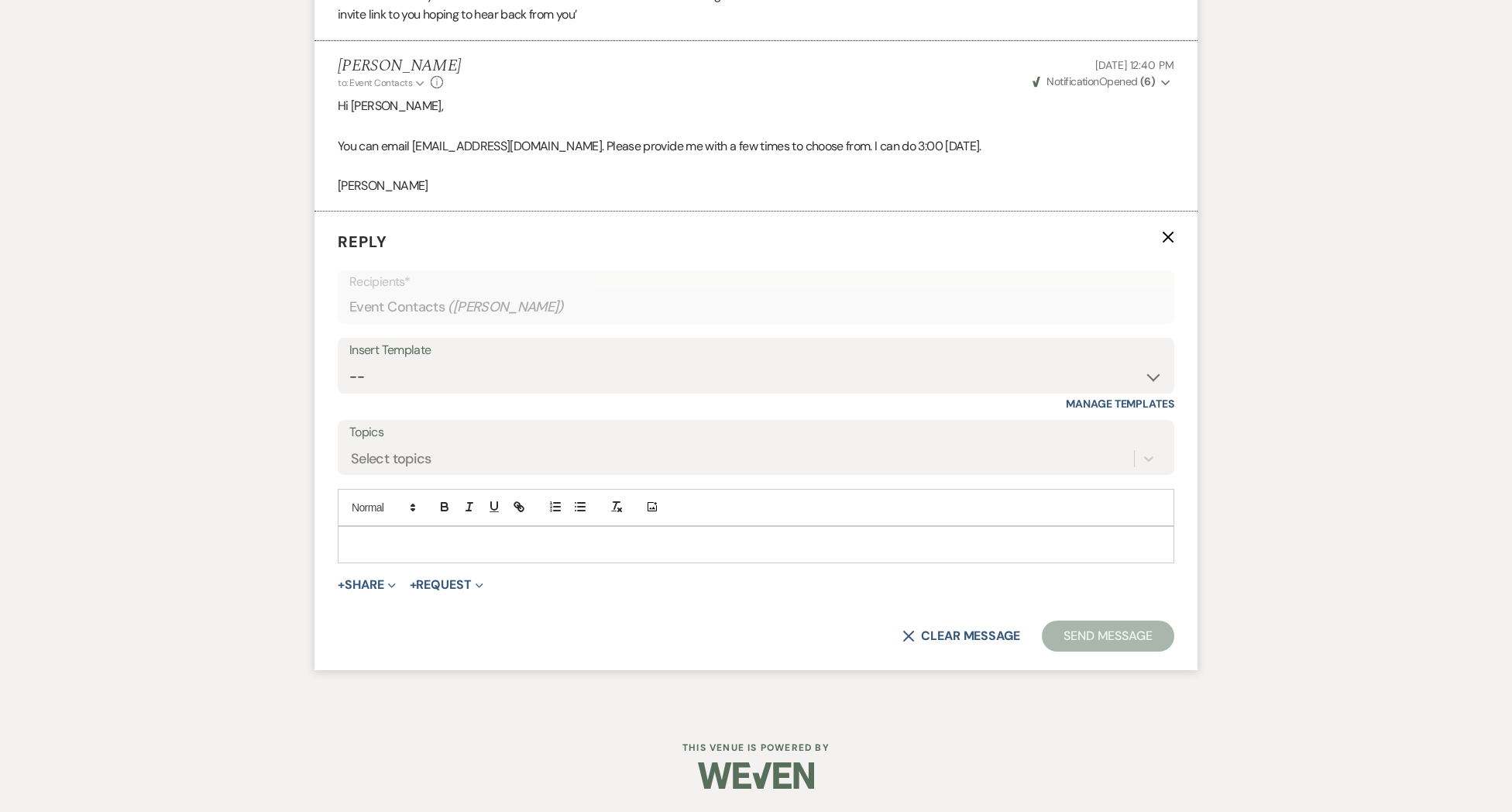
click at [390, 542] on p at bounding box center [756, 544] width 812 height 17
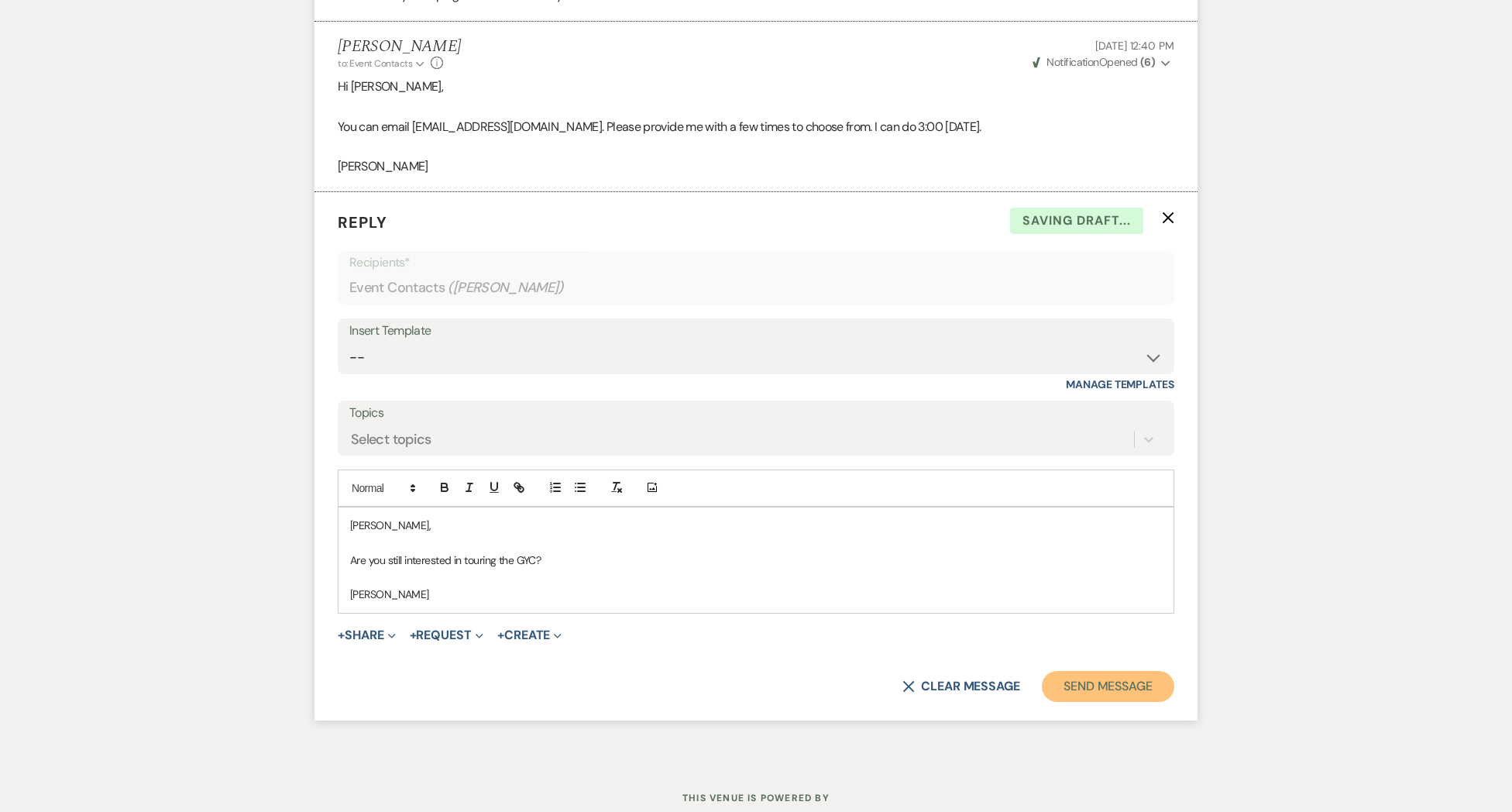
click at [1059, 702] on button "Send Message" at bounding box center [1108, 686] width 132 height 31
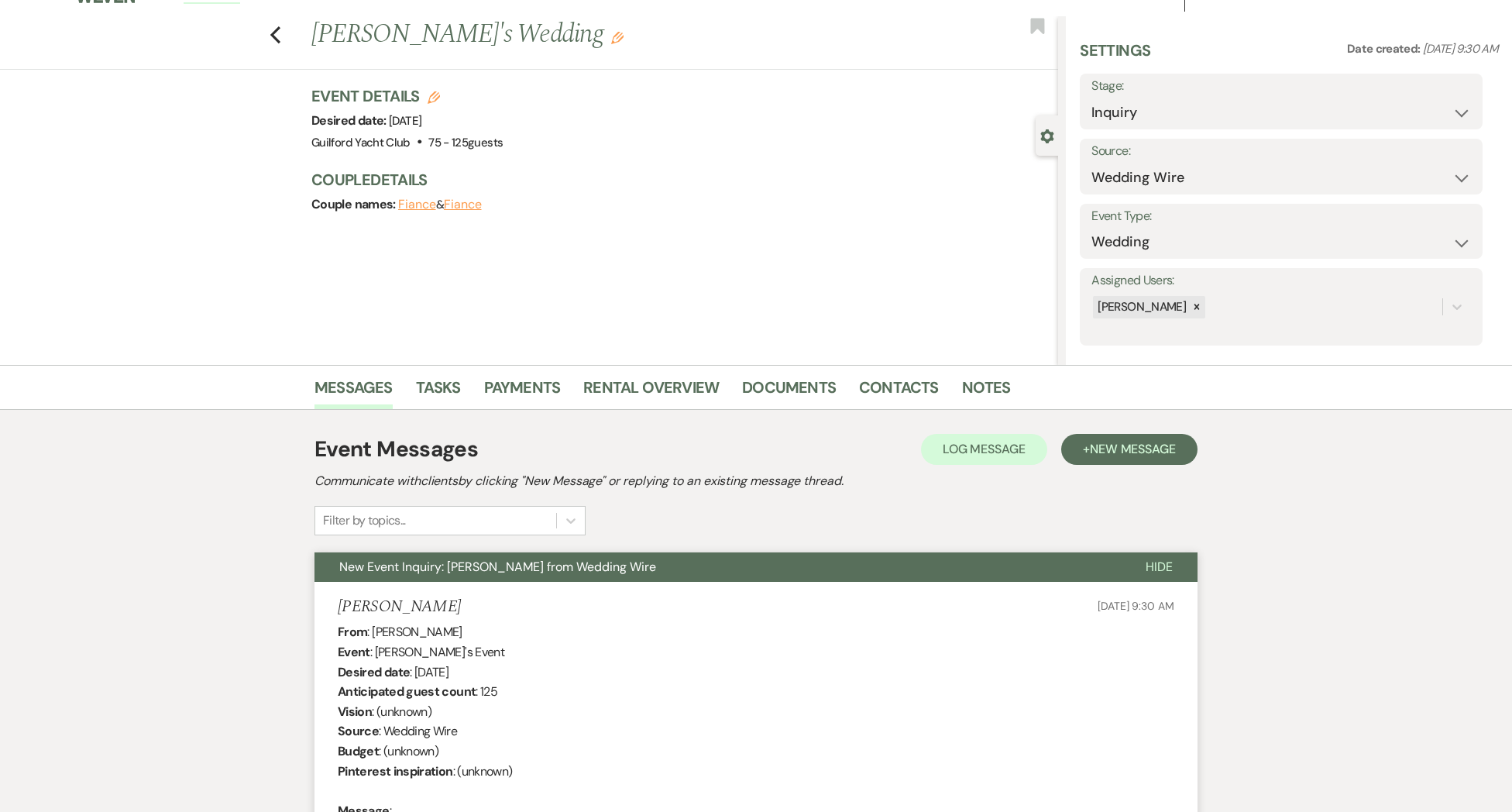
scroll to position [0, 0]
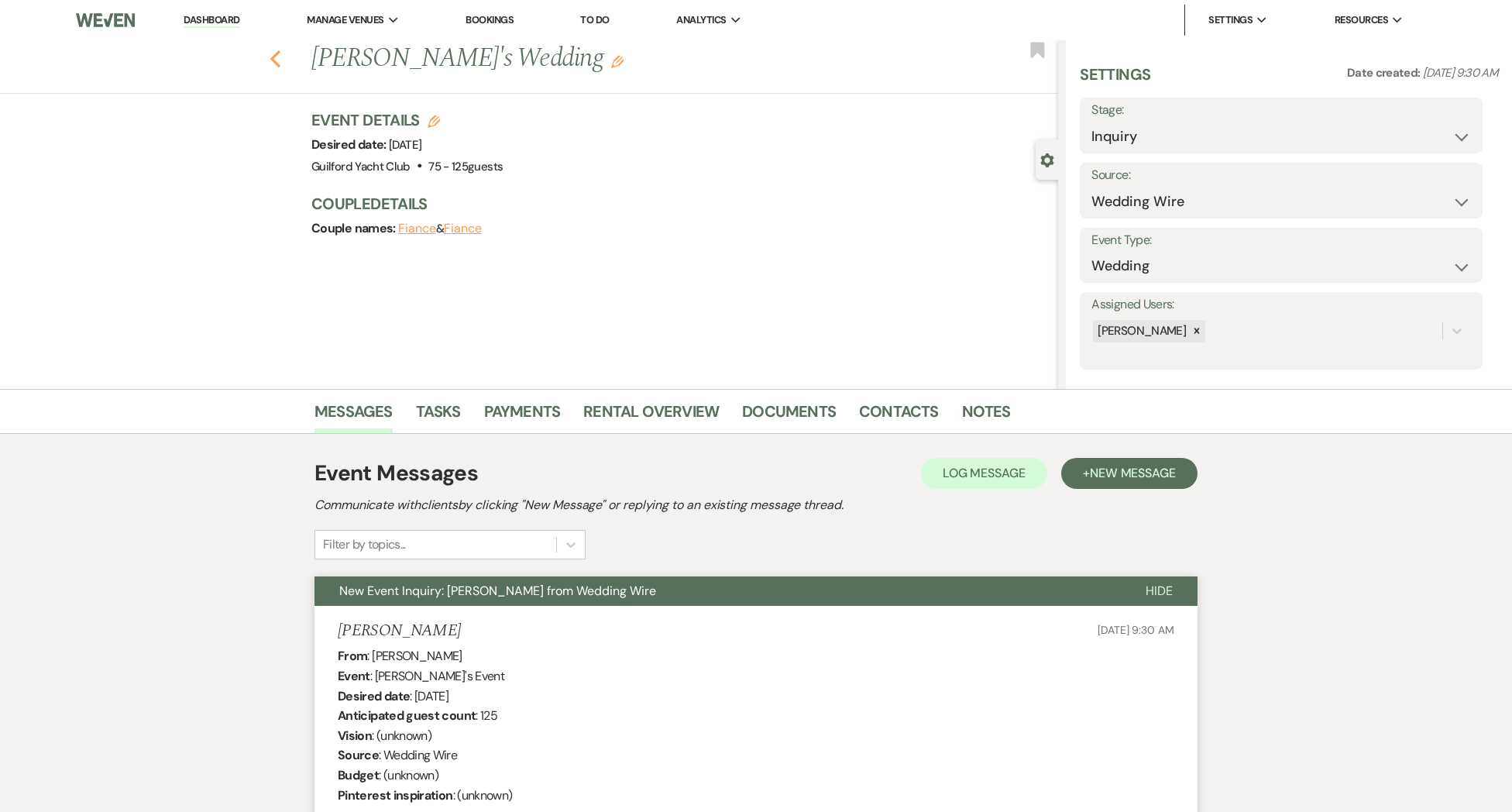
click at [278, 62] on icon "Previous" at bounding box center [275, 59] width 12 height 19
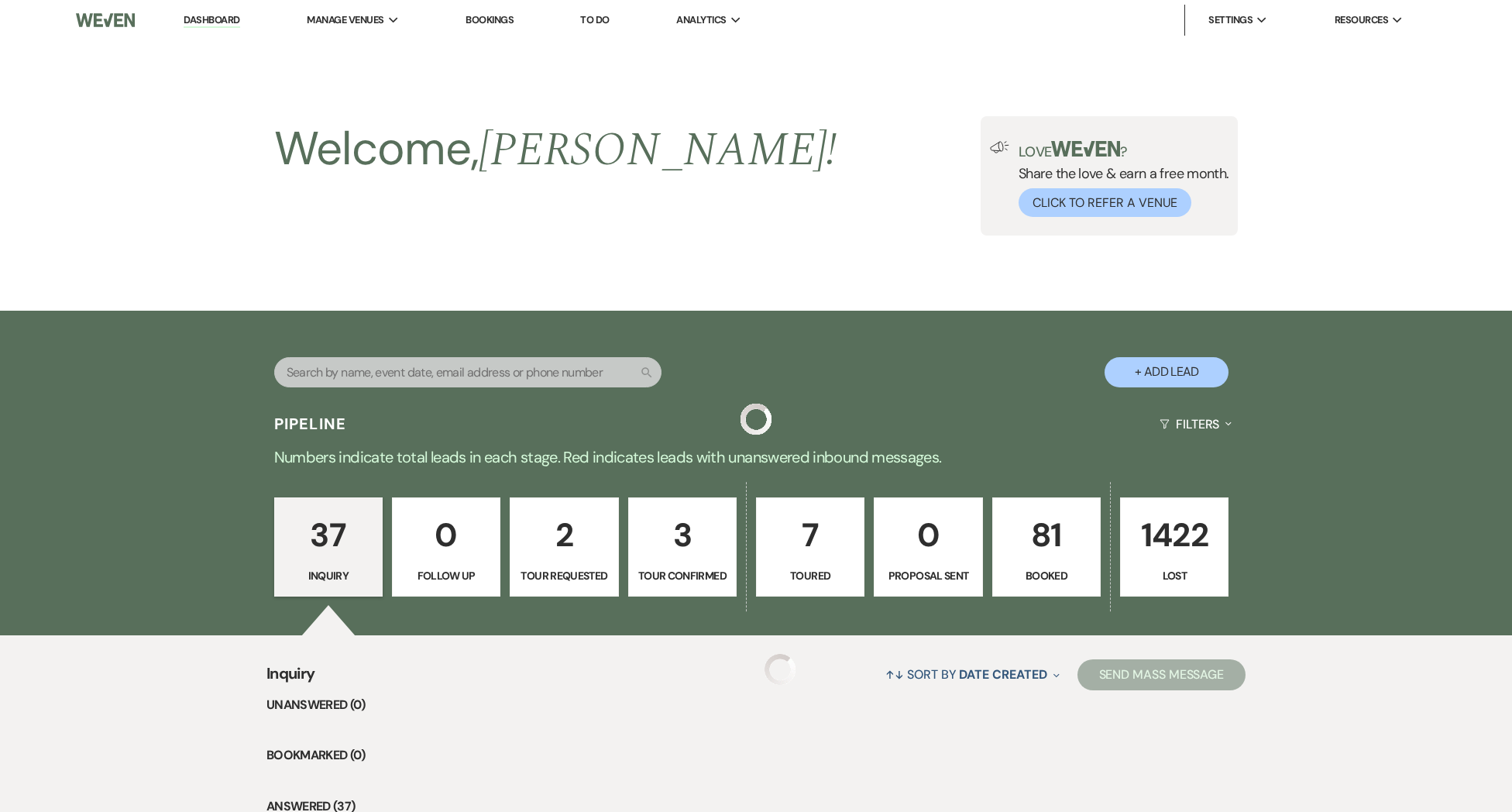
scroll to position [2417, 0]
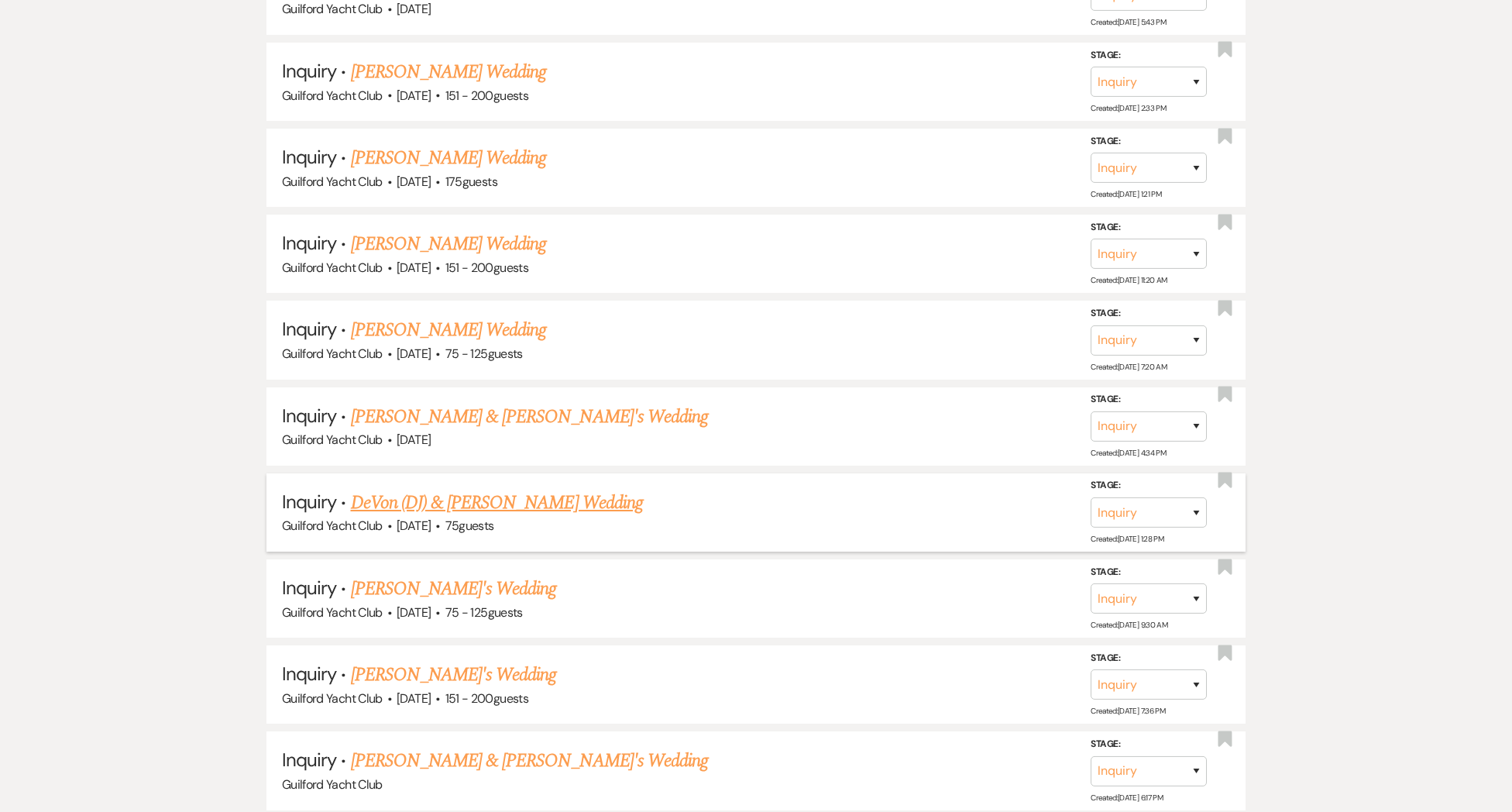
click at [435, 488] on link "DeVon (DJ) & [PERSON_NAME] Wedding" at bounding box center [496, 502] width 292 height 28
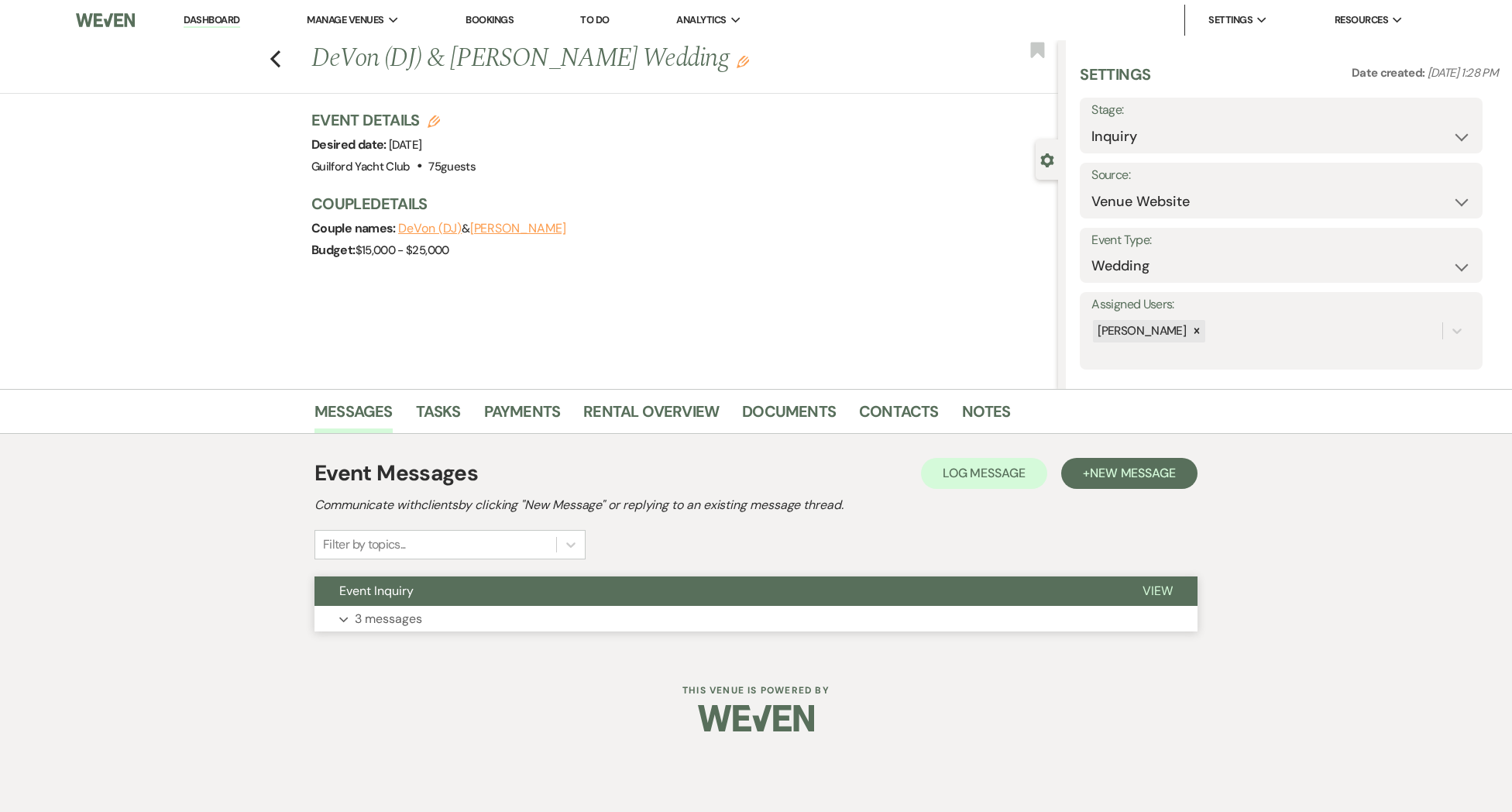
drag, startPoint x: 1162, startPoint y: 596, endPoint x: 1121, endPoint y: 604, distance: 41.8
click at [1159, 597] on span "View" at bounding box center [1157, 590] width 30 height 16
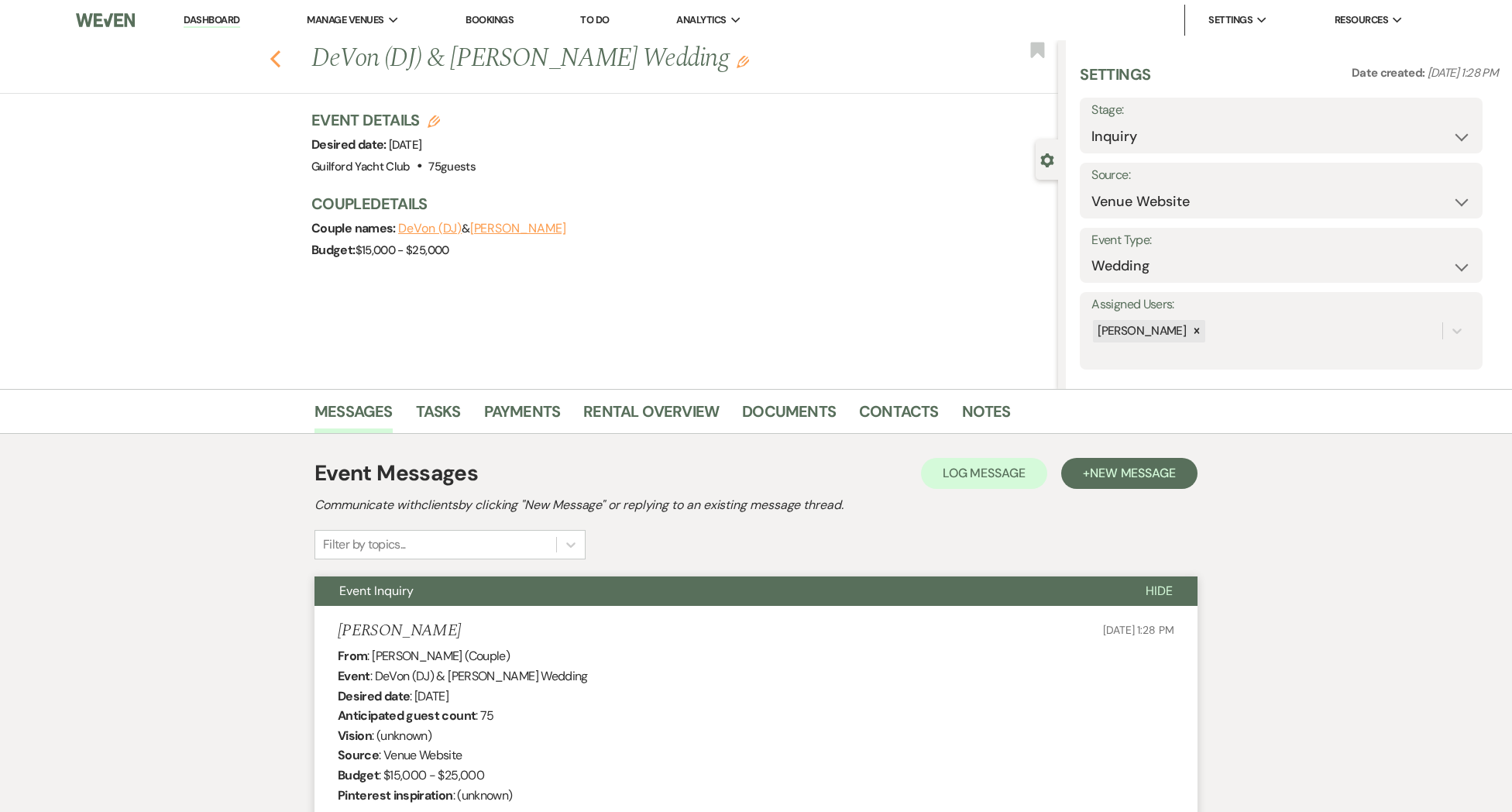
click at [275, 58] on icon "Previous" at bounding box center [275, 59] width 12 height 19
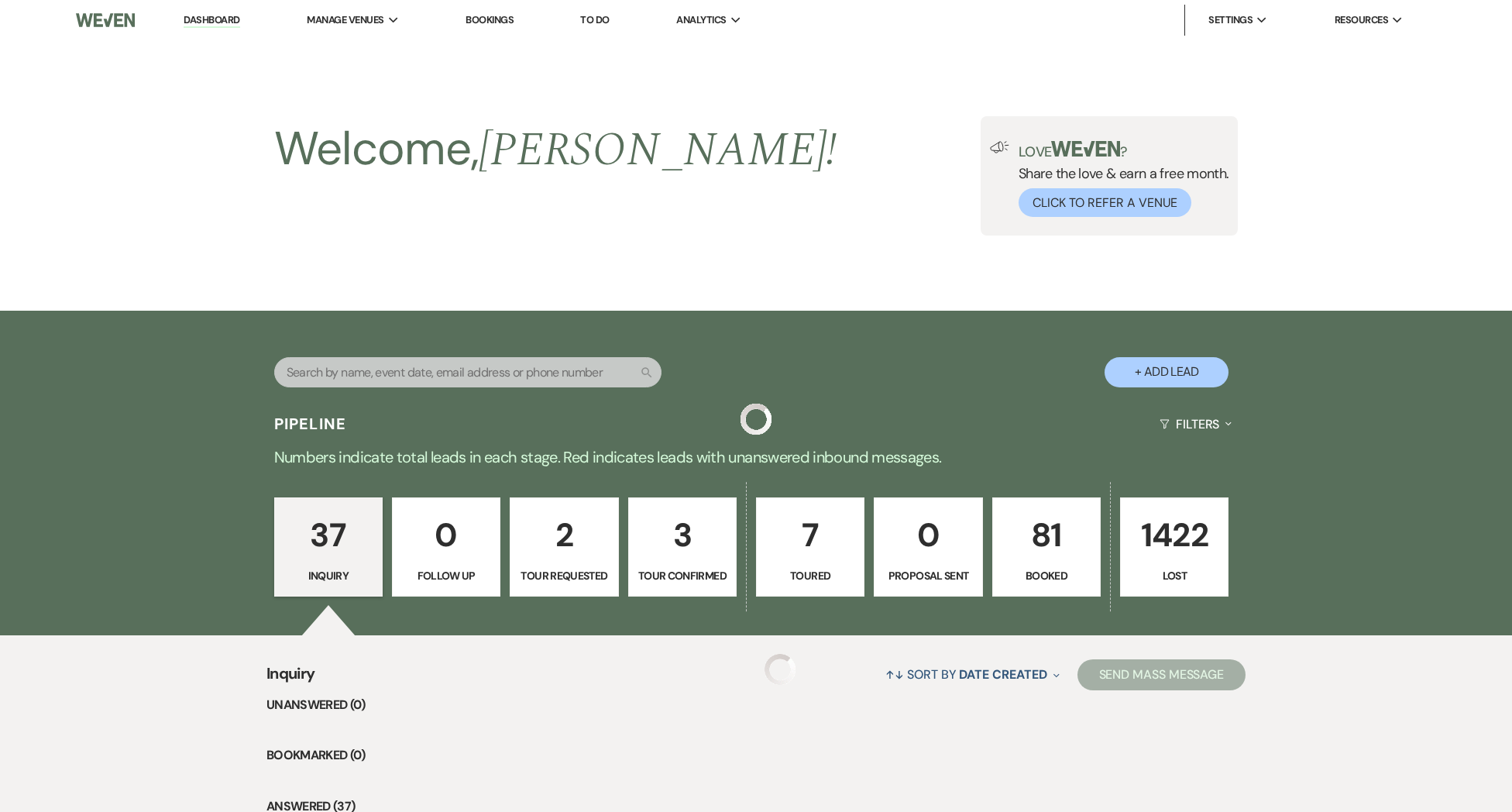
scroll to position [2417, 0]
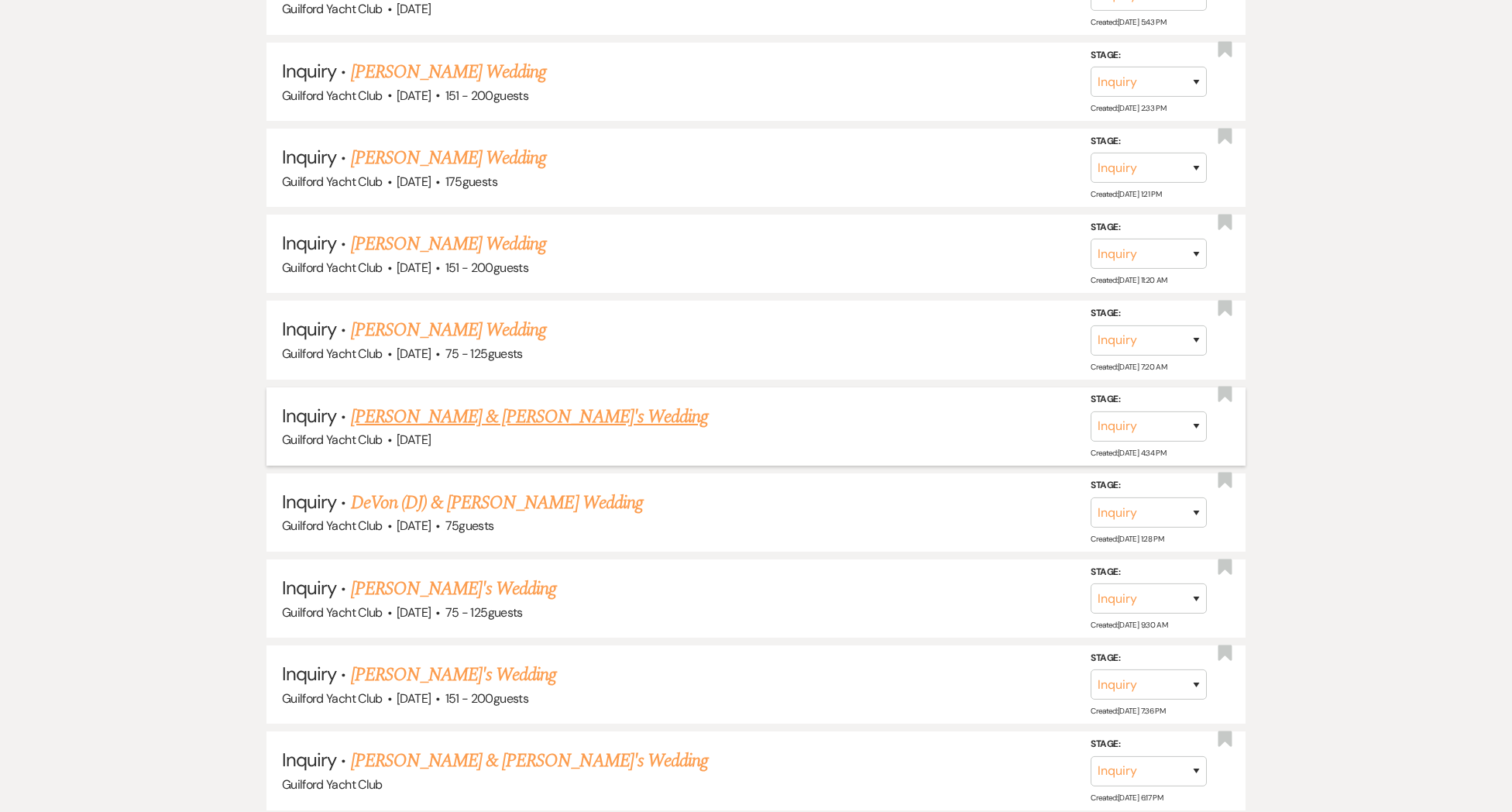
click at [435, 403] on link "[PERSON_NAME] & [PERSON_NAME]'s Wedding" at bounding box center [530, 417] width 358 height 28
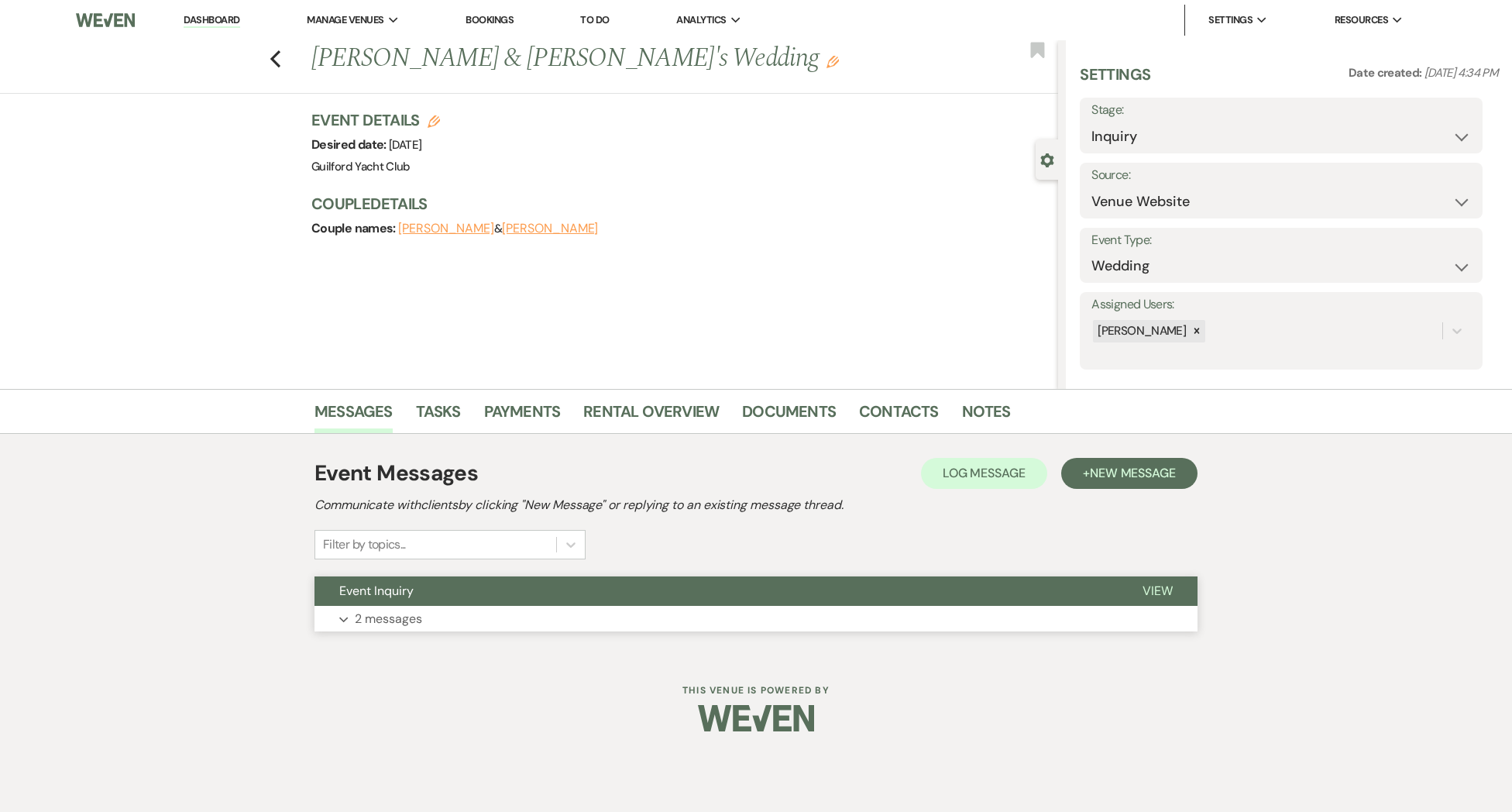
drag, startPoint x: 1143, startPoint y: 585, endPoint x: 1023, endPoint y: 589, distance: 120.1
click at [1139, 586] on button "View" at bounding box center [1157, 591] width 80 height 30
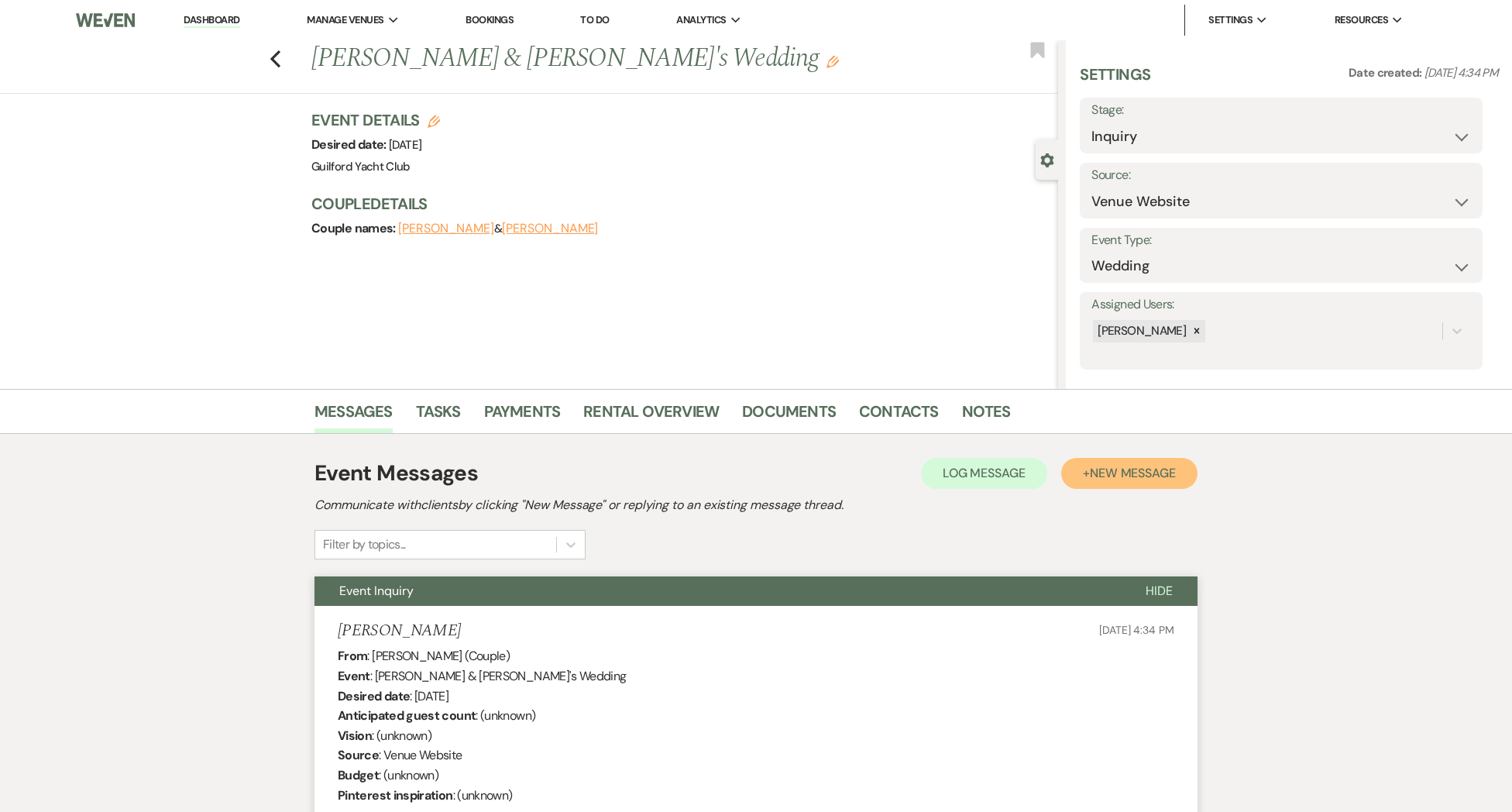
click at [1116, 472] on span "New Message" at bounding box center [1132, 473] width 86 height 16
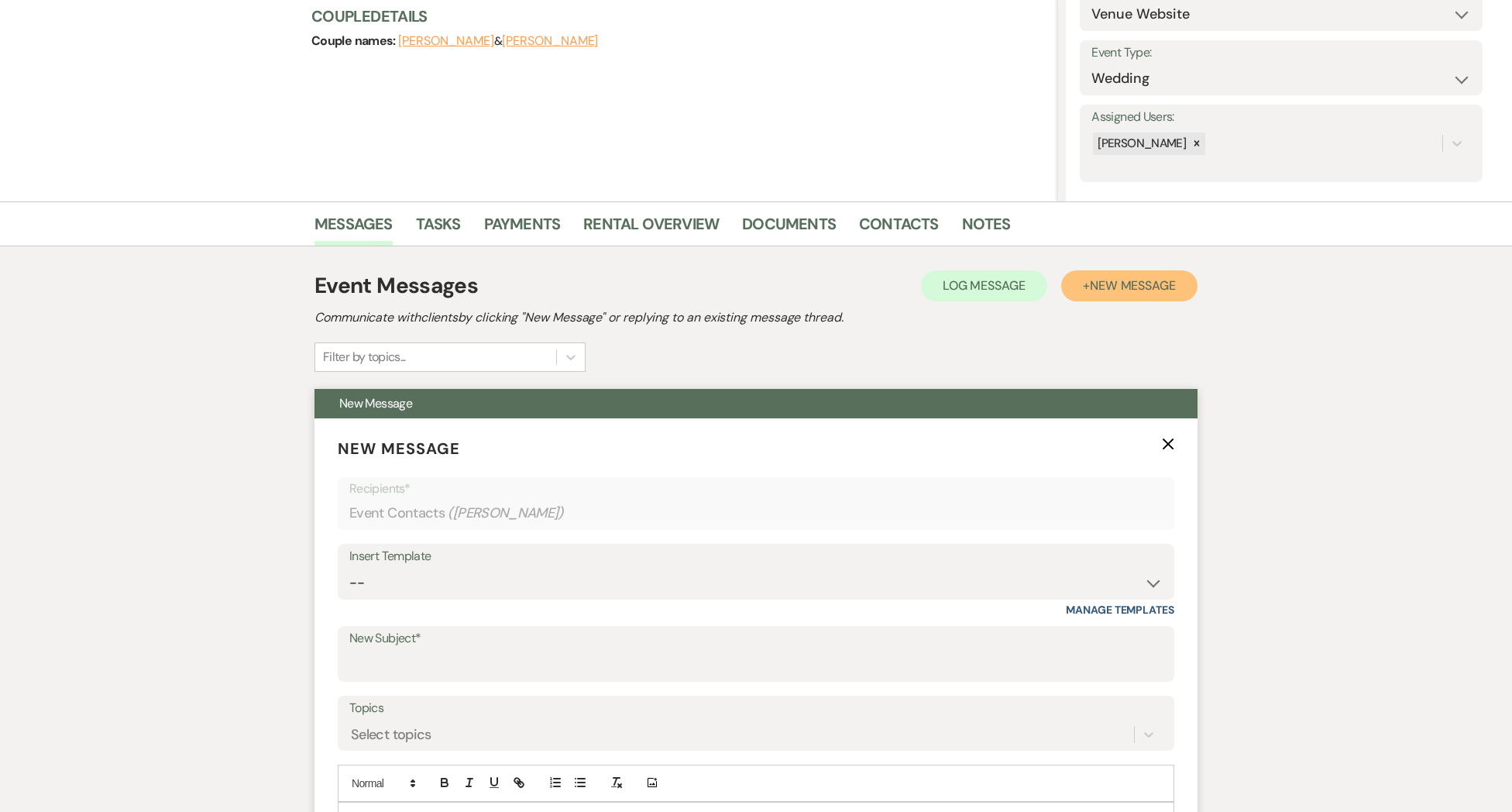
scroll to position [325, 0]
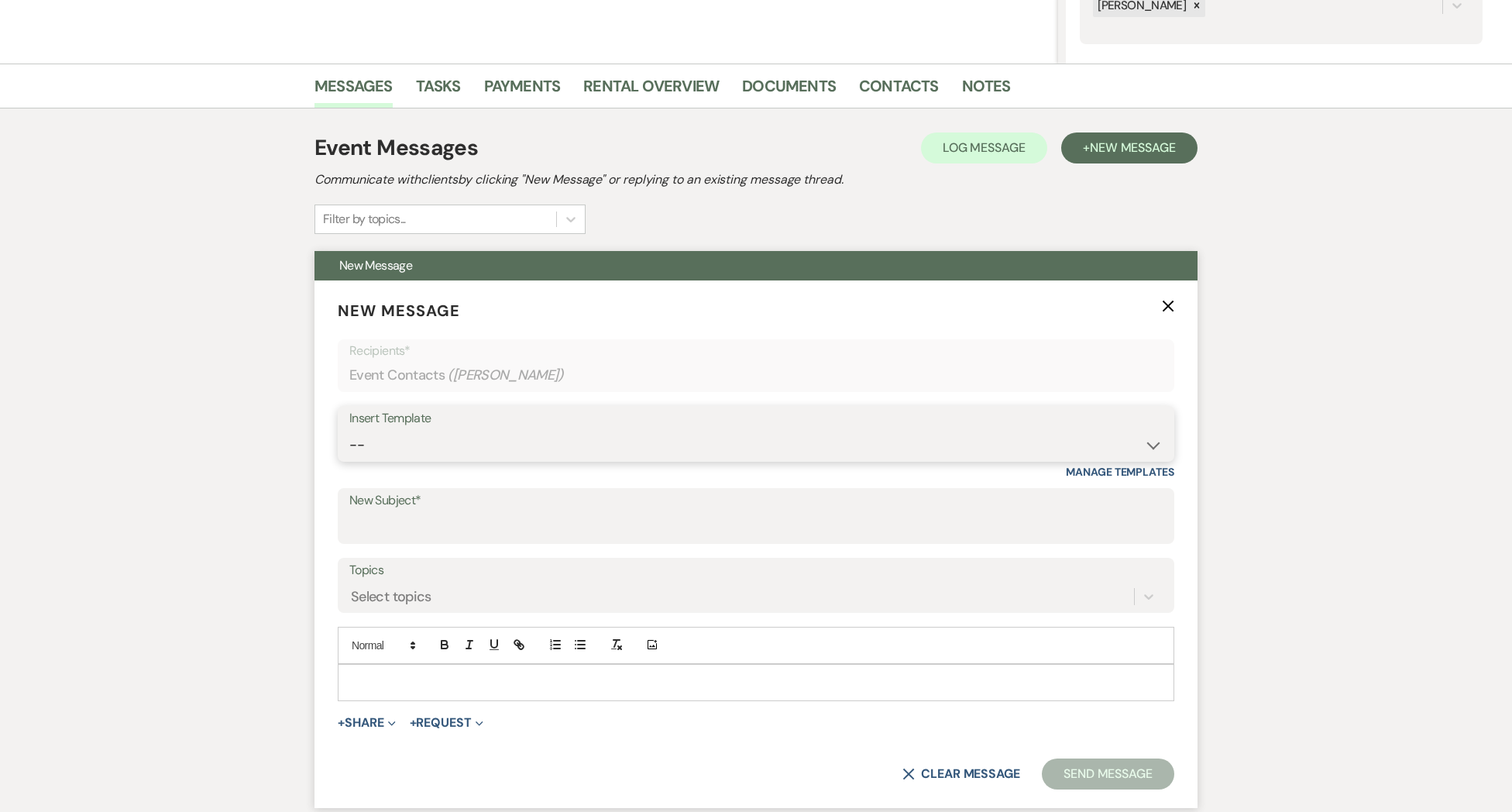
click at [386, 439] on select "-- Weven Planning Portal Introduction (Booked Events) Initial Inquiry Response …" at bounding box center [756, 445] width 814 height 30
click at [349, 430] on select "-- Weven Planning Portal Introduction (Booked Events) Initial Inquiry Response …" at bounding box center [756, 445] width 814 height 30
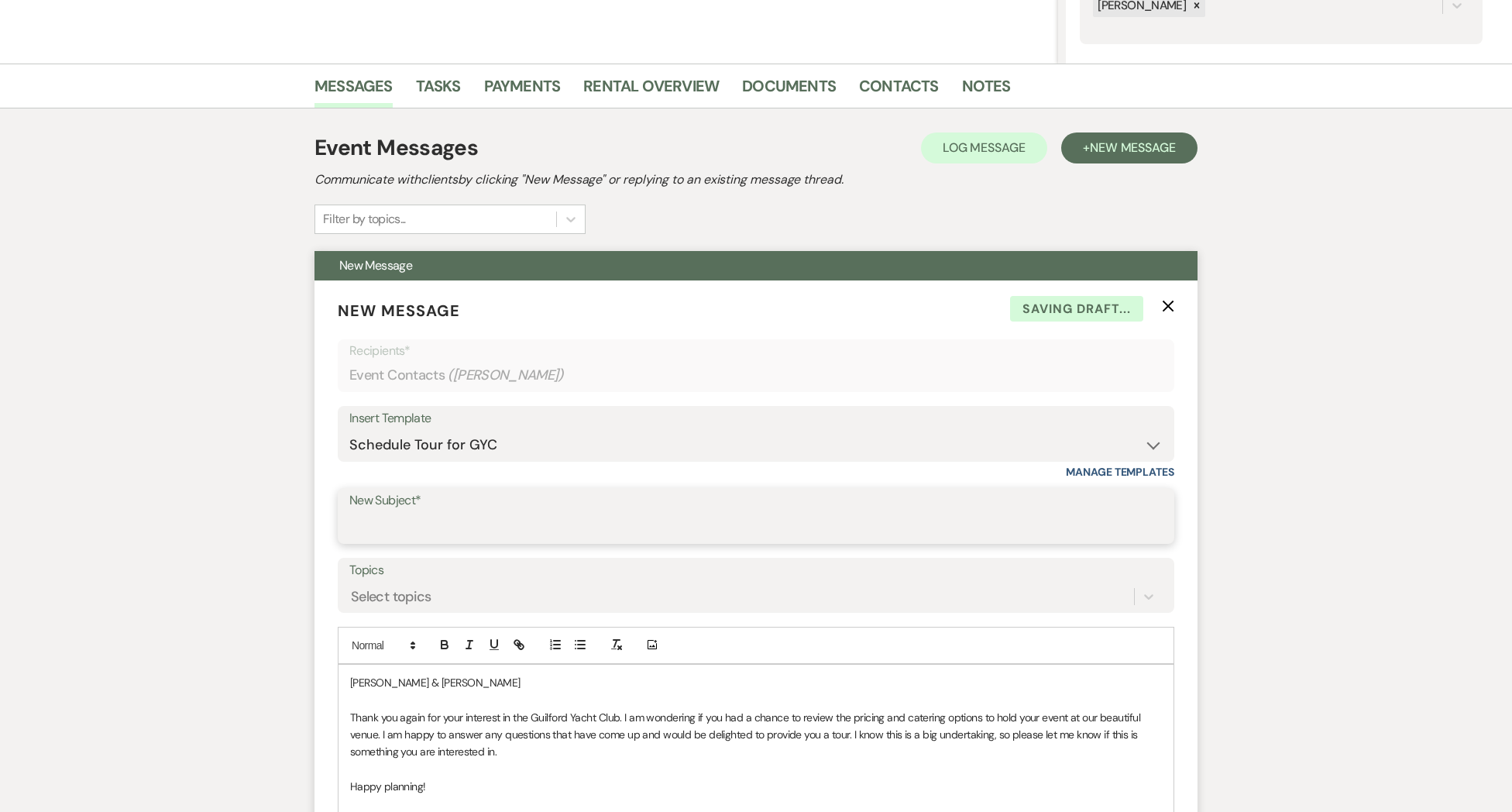
click at [421, 527] on input "New Subject*" at bounding box center [756, 527] width 814 height 30
click at [423, 676] on p "[PERSON_NAME] & [PERSON_NAME]" at bounding box center [756, 682] width 812 height 17
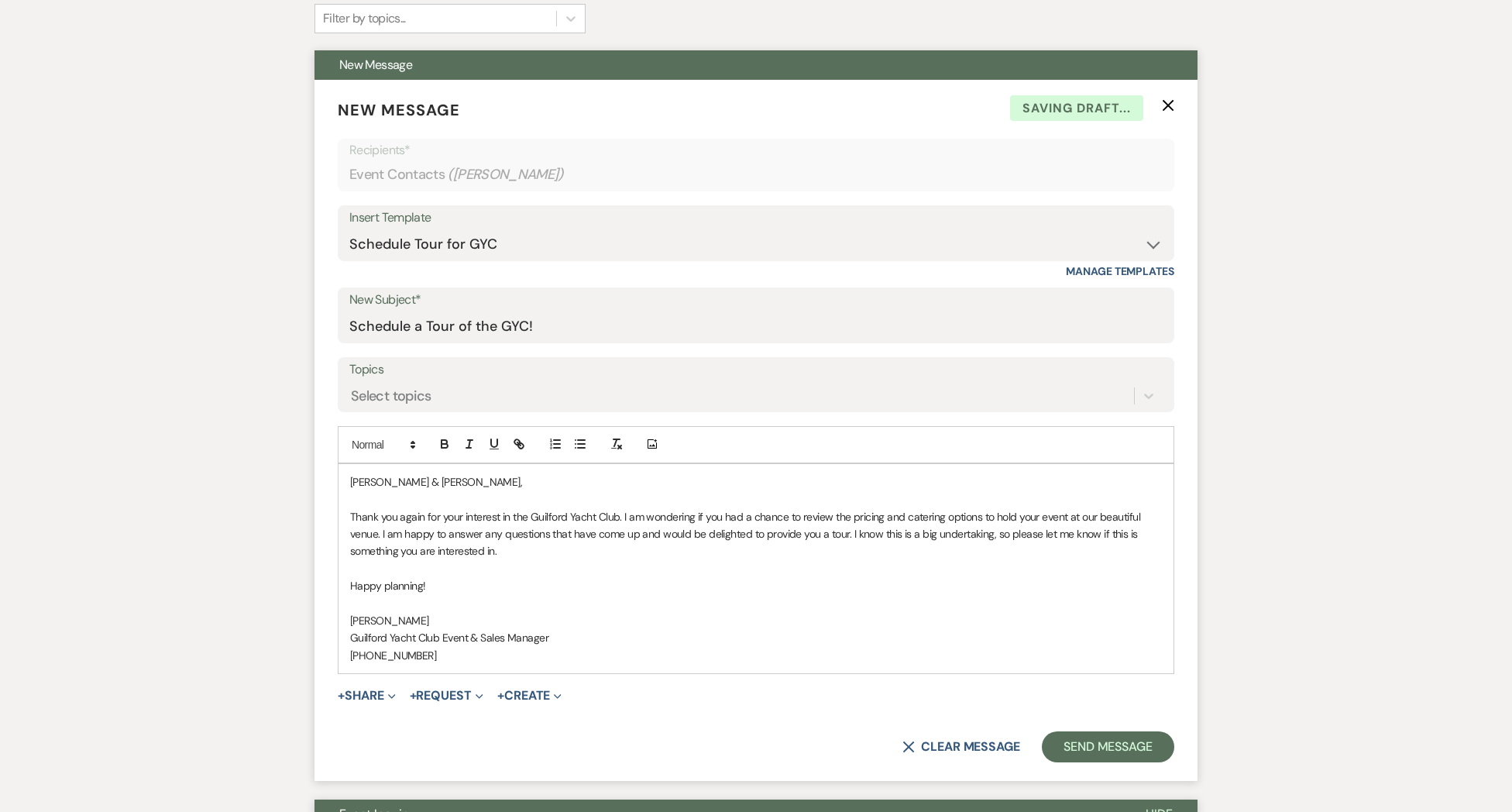
scroll to position [527, 0]
click at [1128, 751] on button "Send Message" at bounding box center [1108, 746] width 132 height 31
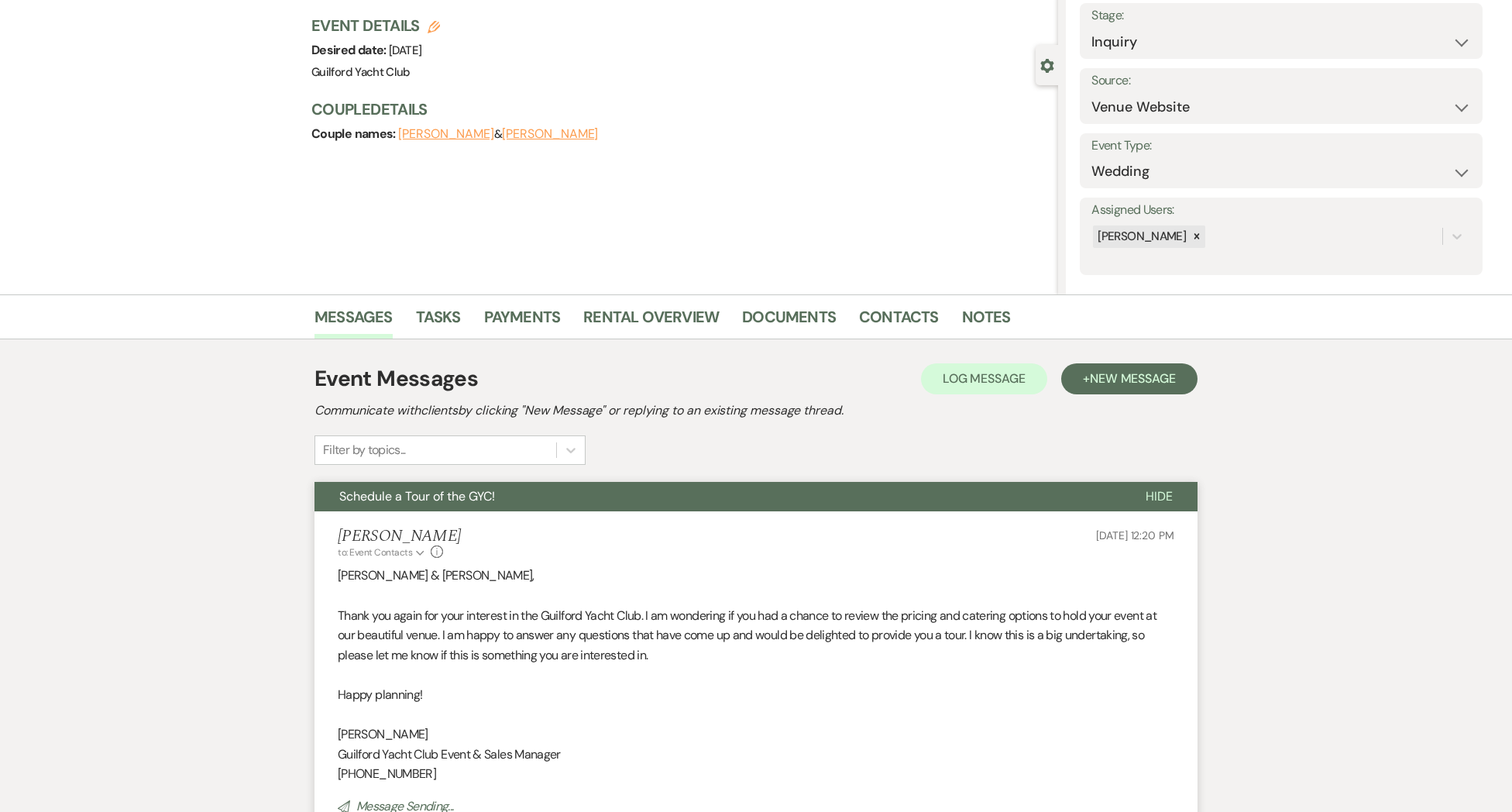
scroll to position [0, 0]
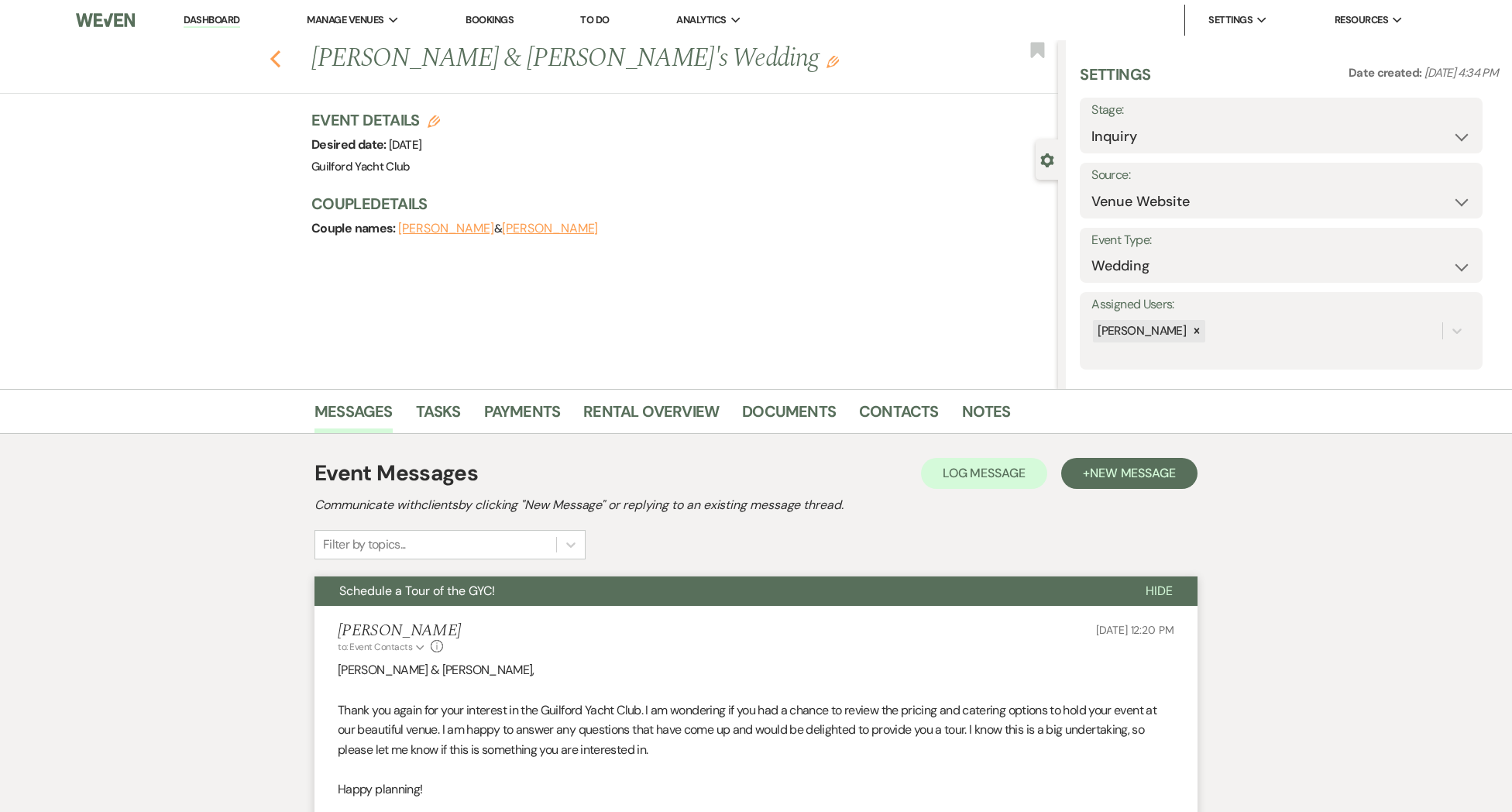
click at [273, 60] on use "button" at bounding box center [275, 59] width 10 height 17
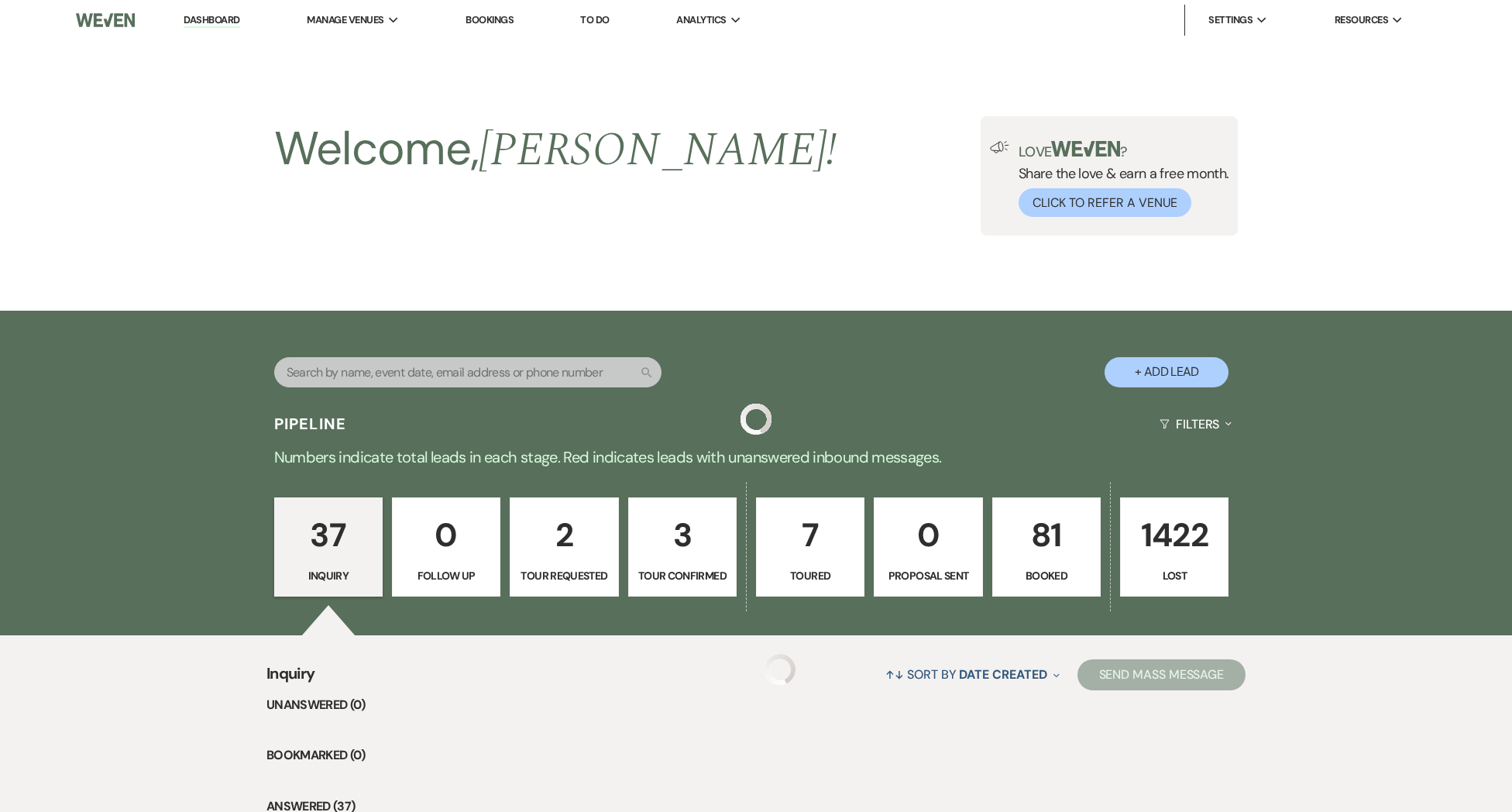
scroll to position [2417, 0]
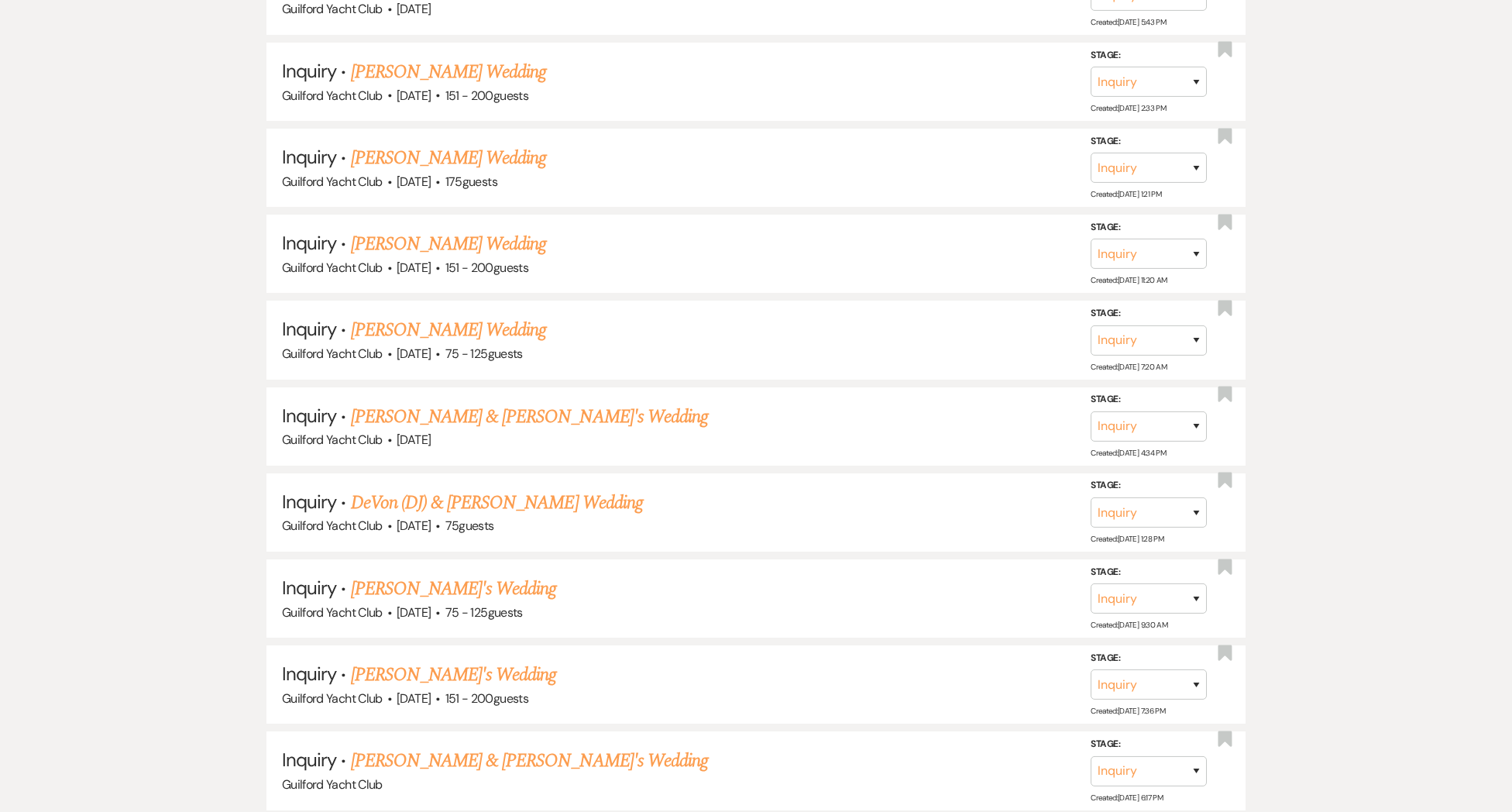
click at [397, 319] on link "[PERSON_NAME] Wedding" at bounding box center [449, 330] width 196 height 28
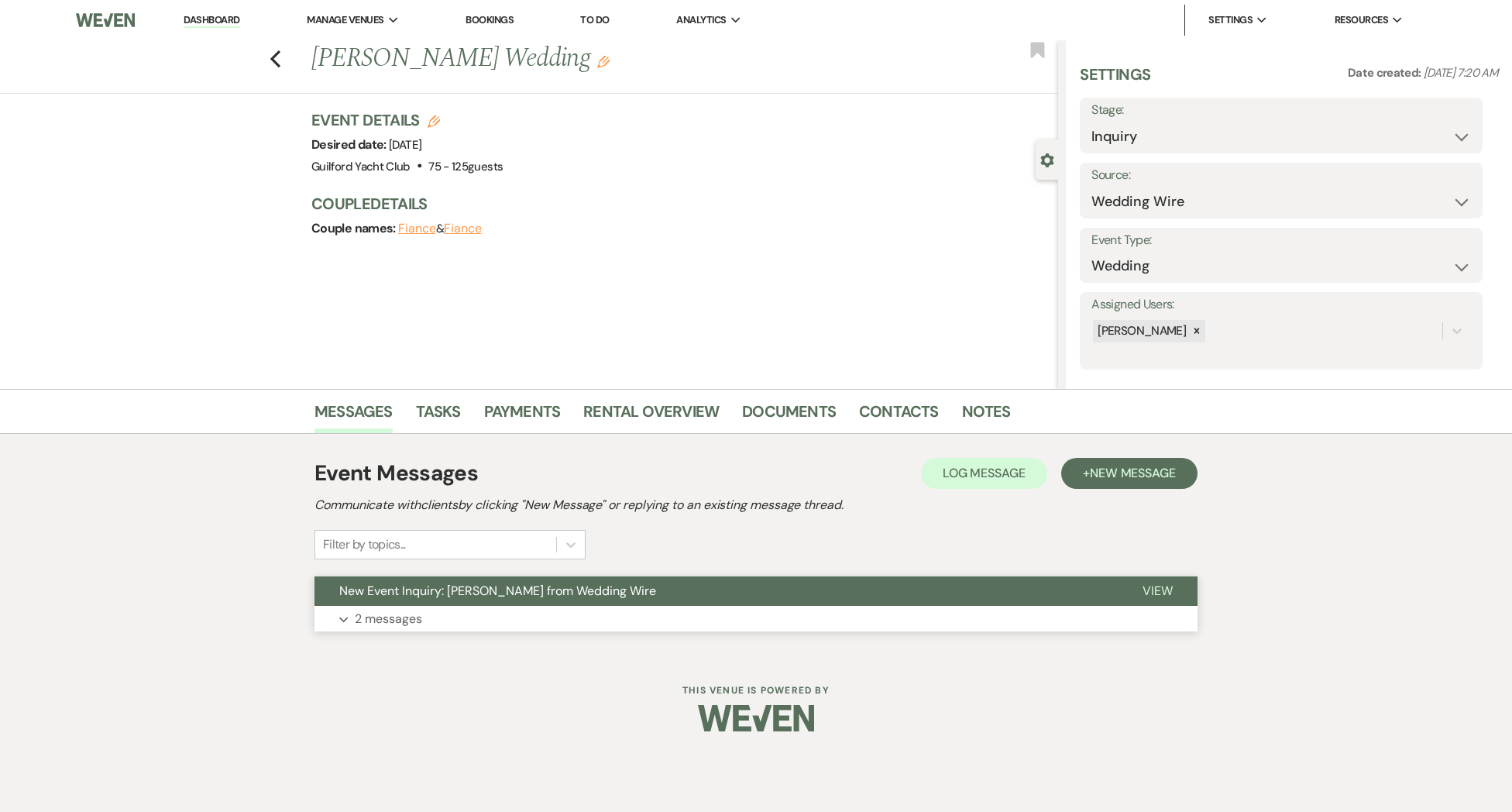
drag, startPoint x: 1157, startPoint y: 589, endPoint x: 1082, endPoint y: 602, distance: 76.1
click at [1157, 589] on span "View" at bounding box center [1157, 590] width 30 height 16
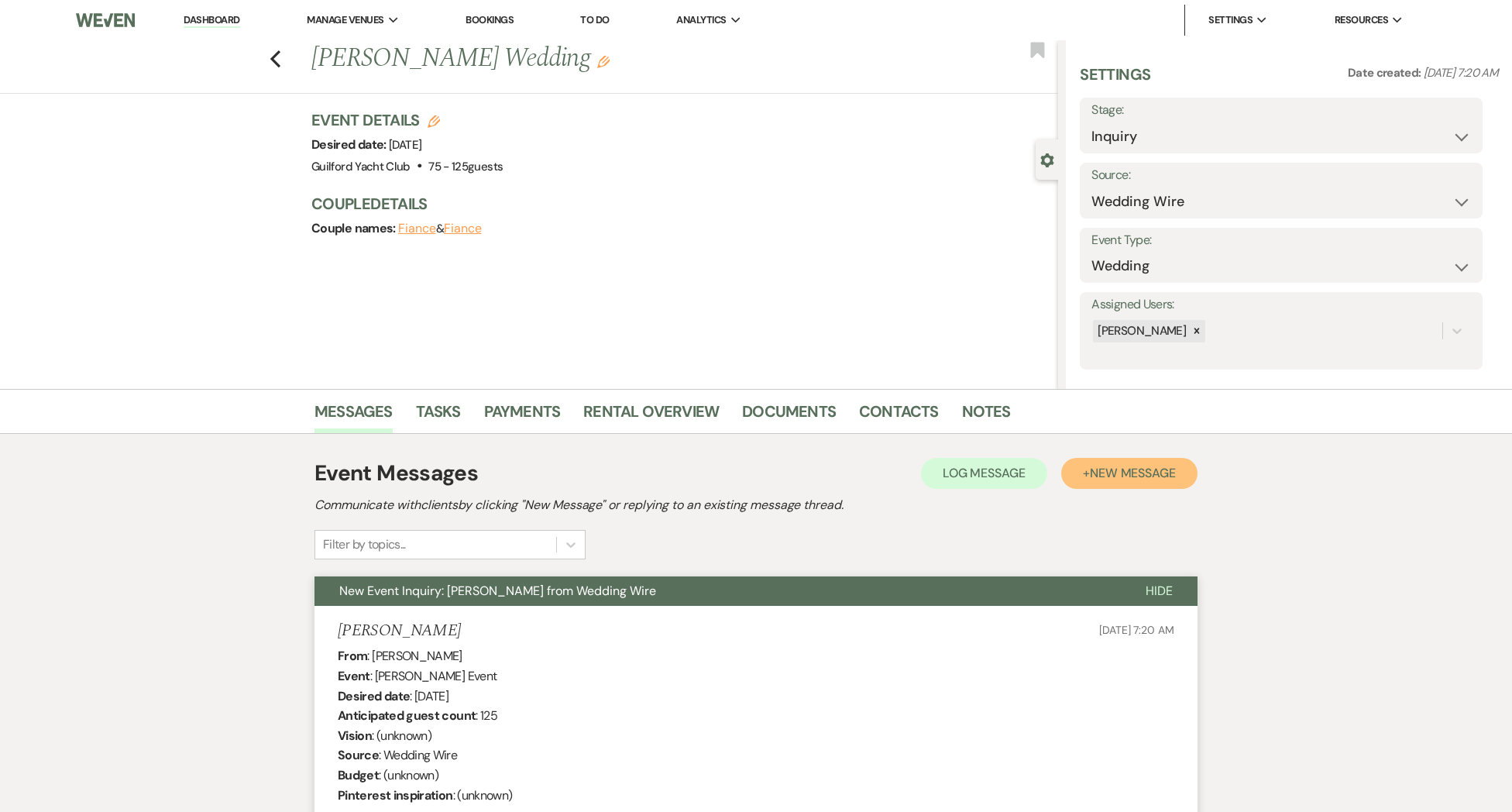
click at [1132, 481] on button "+ New Message" at bounding box center [1129, 474] width 136 height 31
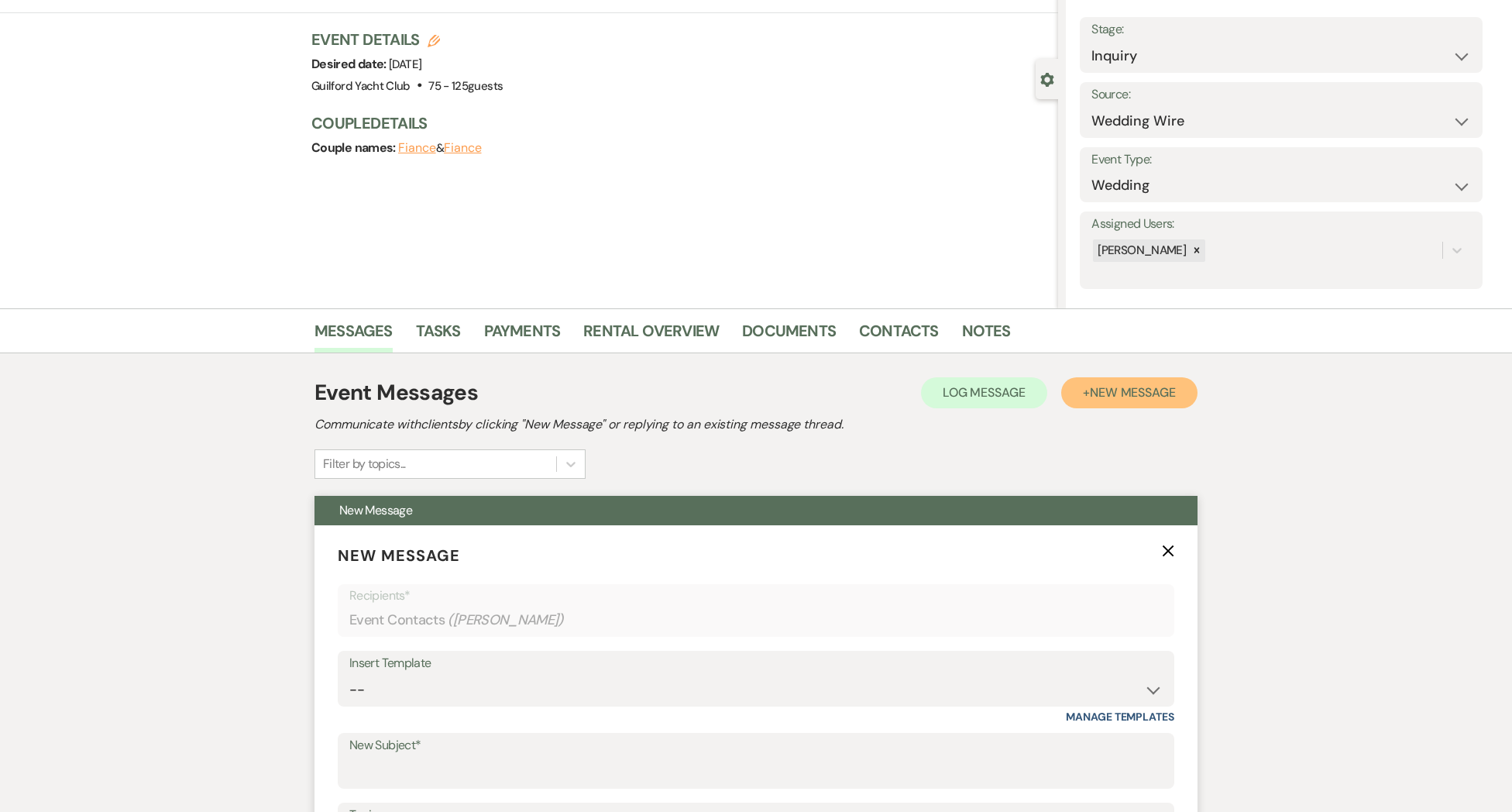
scroll to position [380, 0]
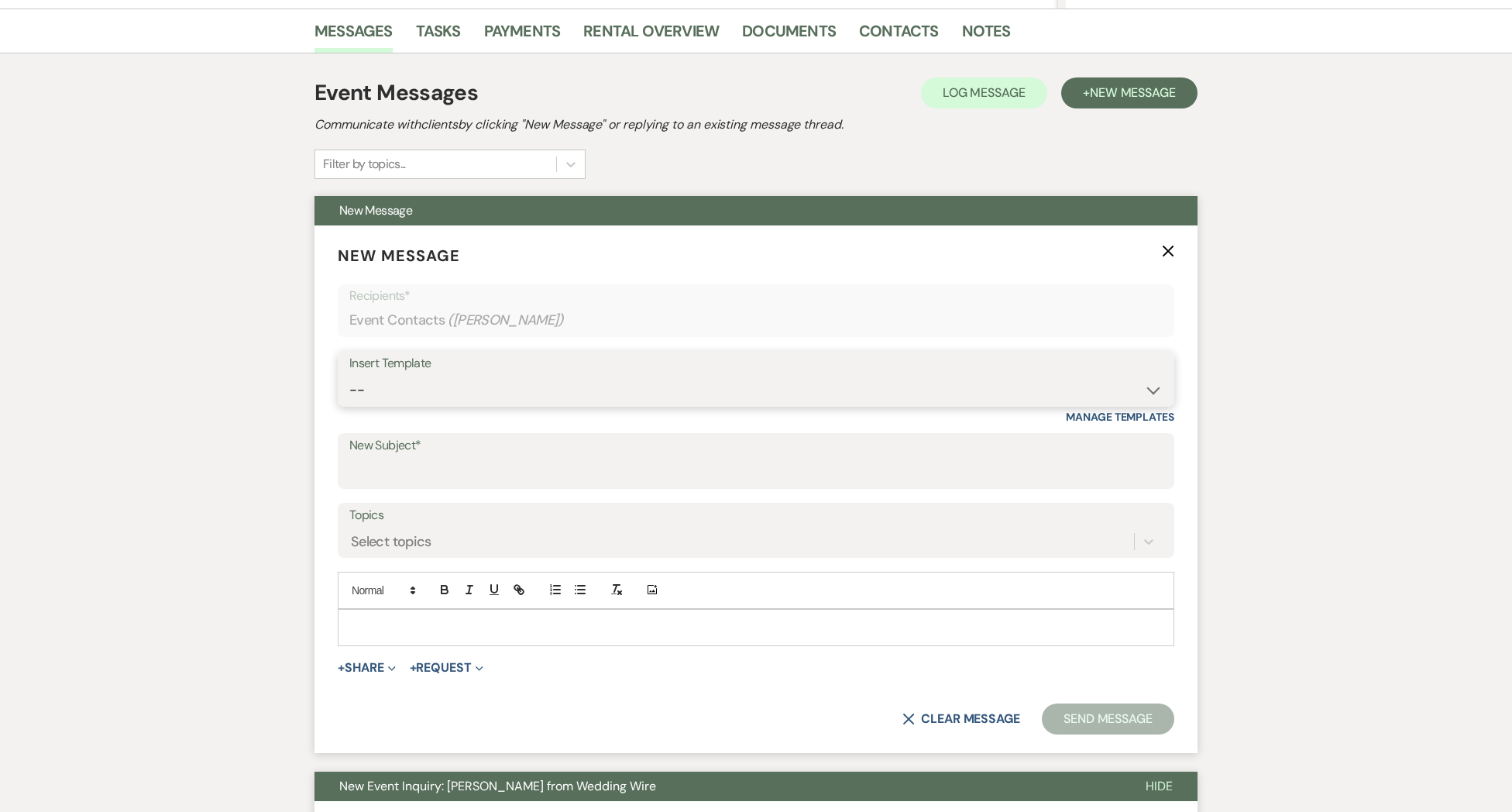
click at [492, 390] on select "-- Weven Planning Portal Introduction (Booked Events) Initial Inquiry Response …" at bounding box center [756, 390] width 814 height 30
click at [349, 375] on select "-- Weven Planning Portal Introduction (Booked Events) Initial Inquiry Response …" at bounding box center [756, 390] width 814 height 30
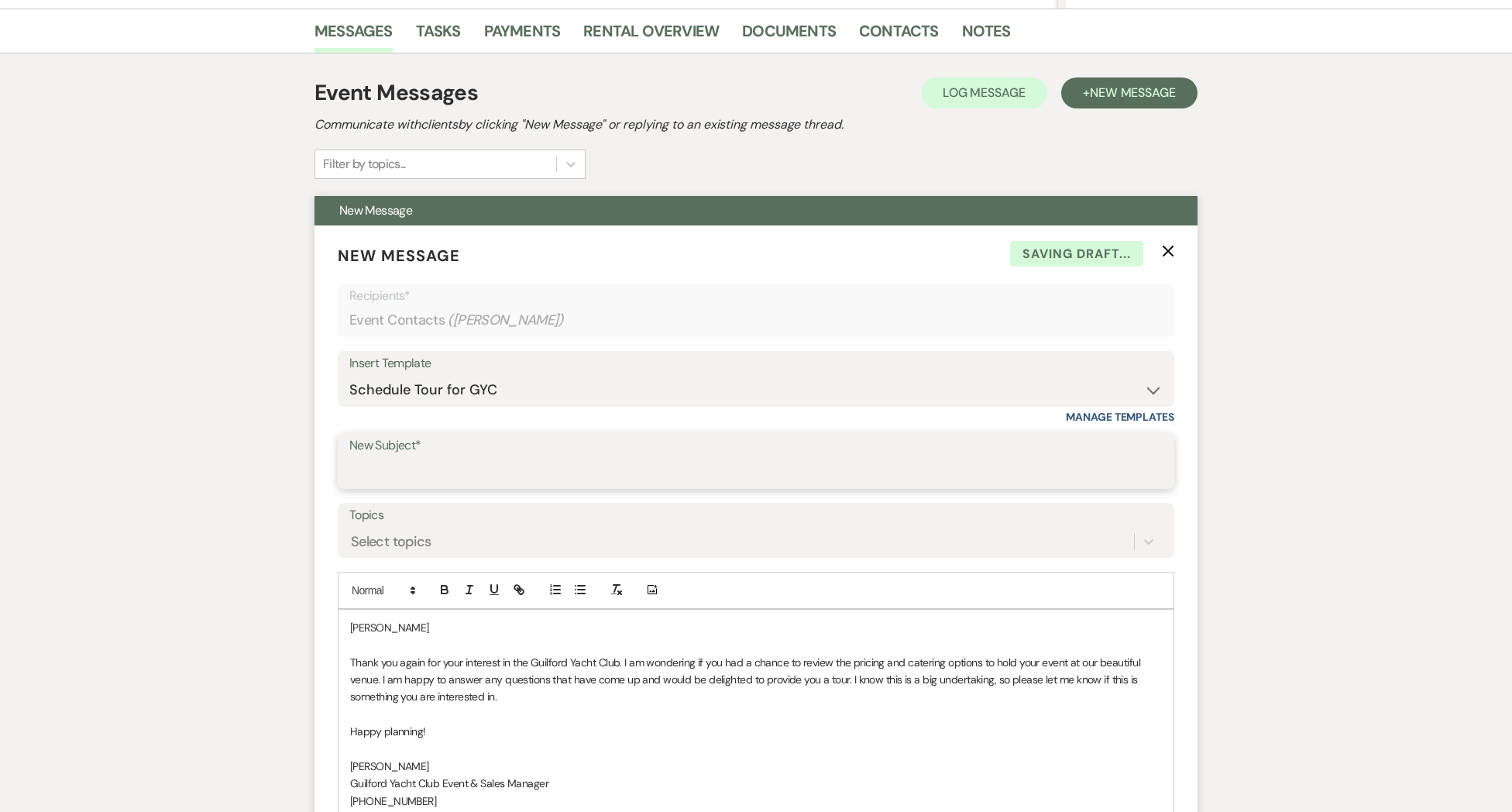
click at [411, 472] on input "New Subject*" at bounding box center [756, 472] width 814 height 30
click at [408, 628] on p "[PERSON_NAME]" at bounding box center [756, 628] width 812 height 17
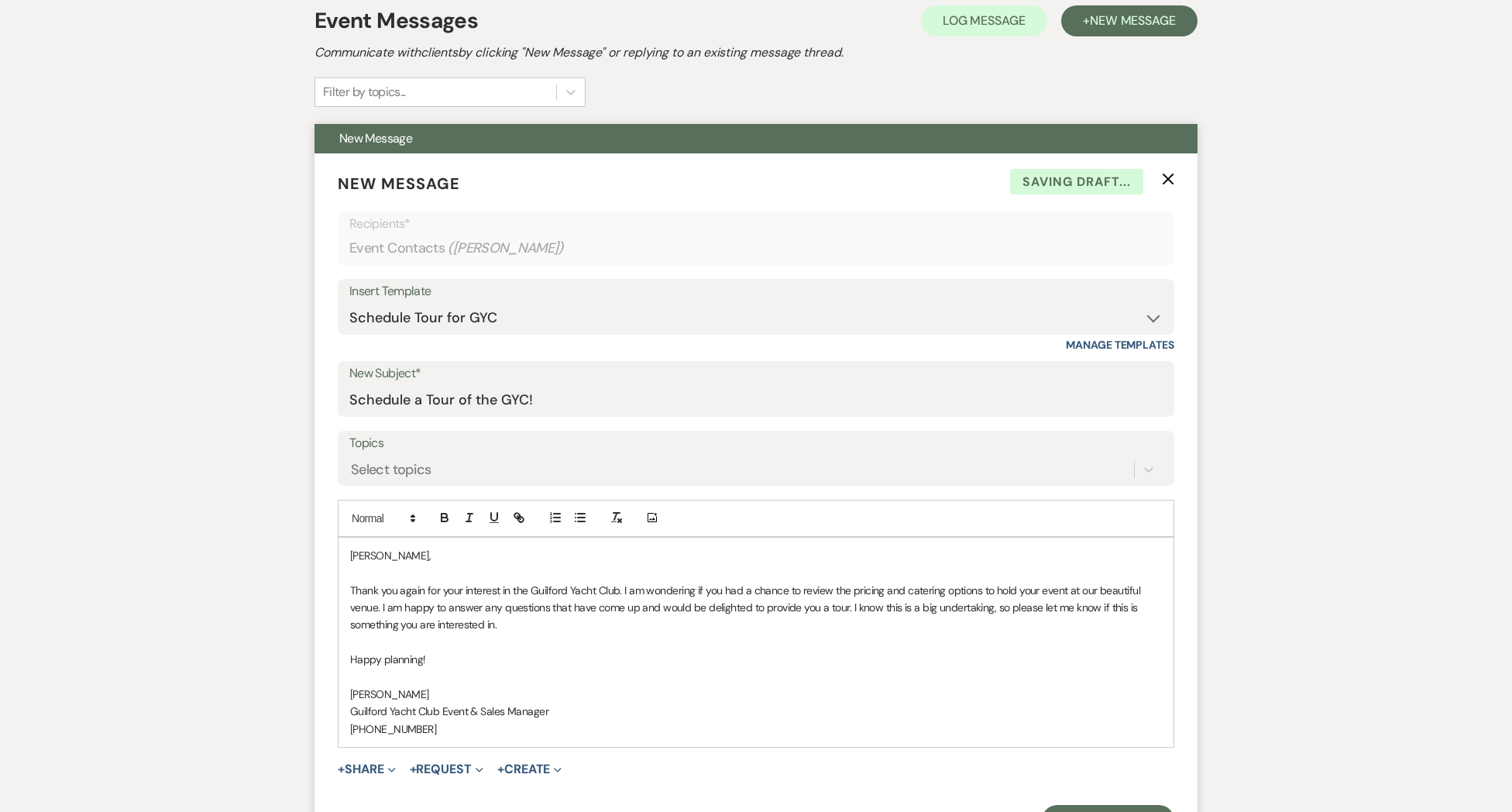
scroll to position [594, 0]
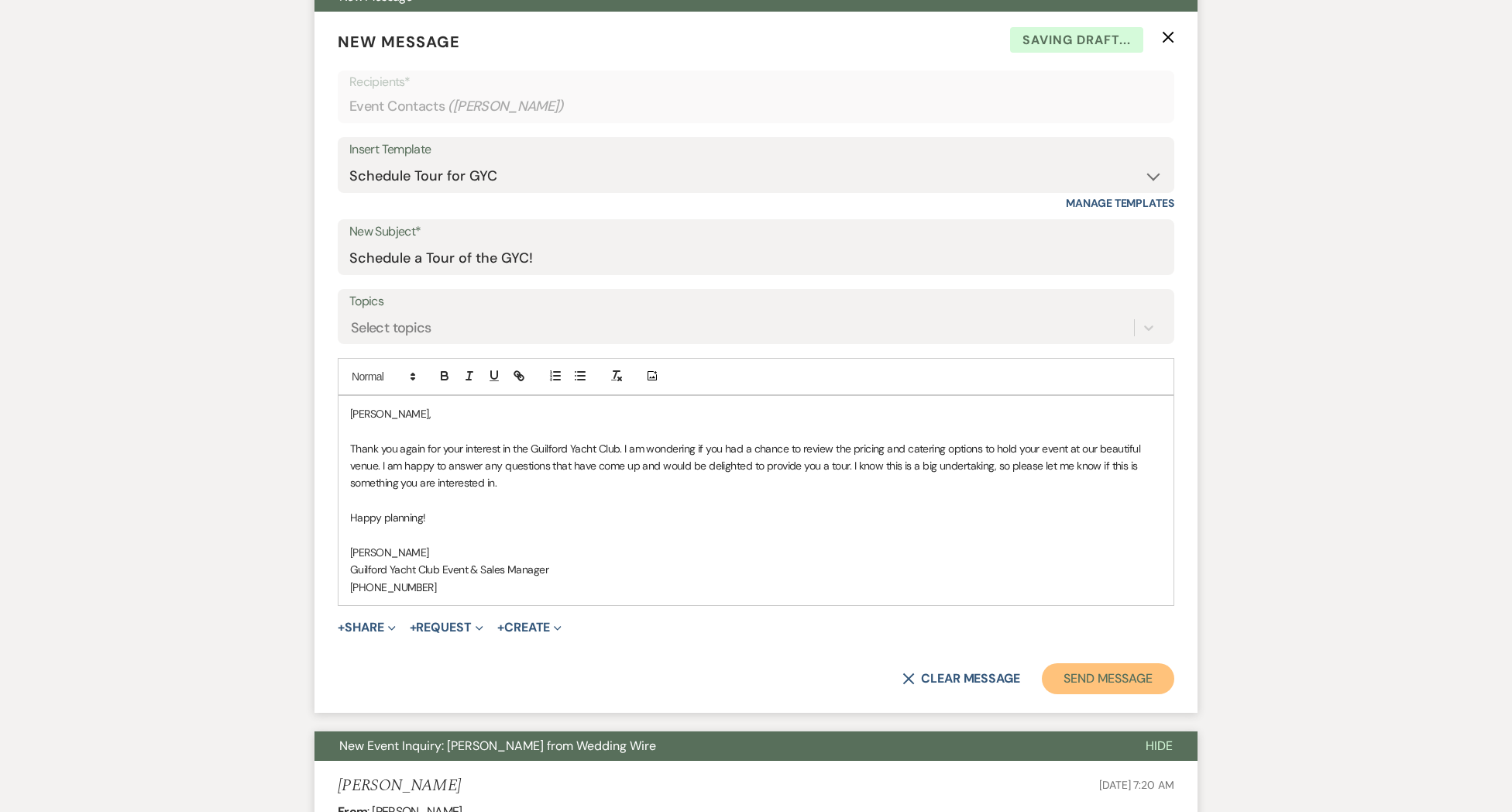
click at [1077, 674] on button "Send Message" at bounding box center [1108, 678] width 132 height 31
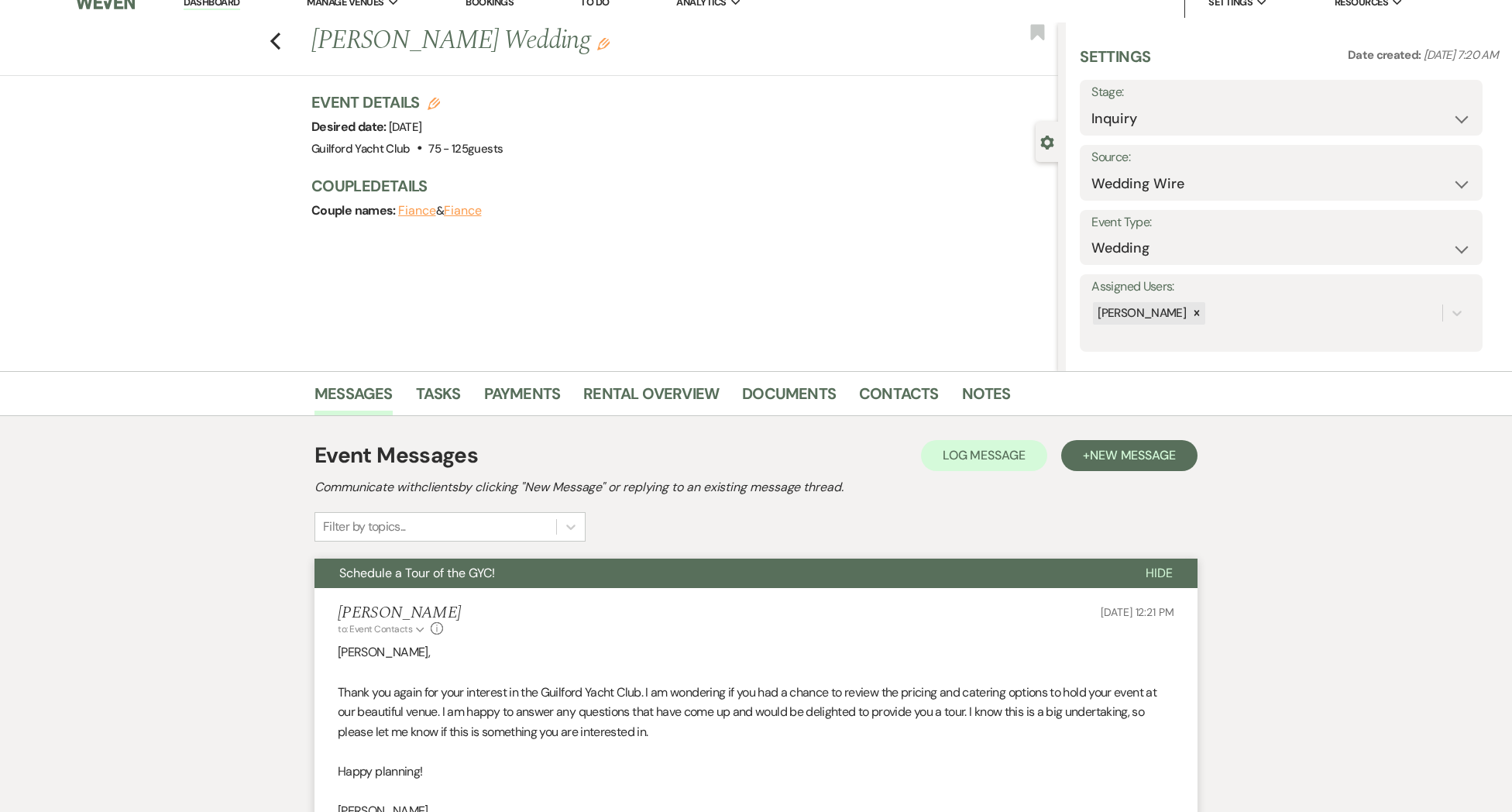
scroll to position [0, 0]
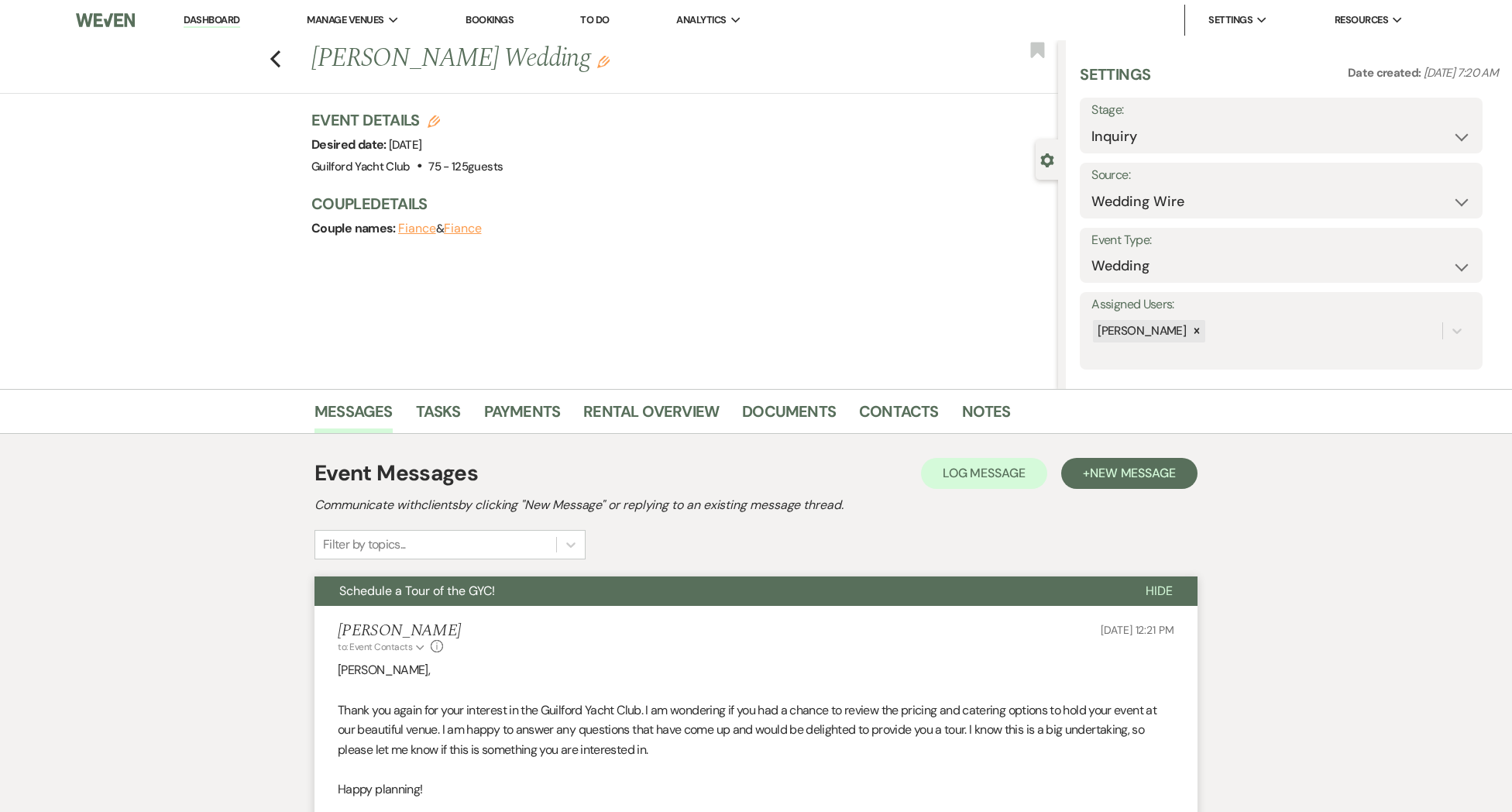
click at [284, 63] on div "Previous [PERSON_NAME] Wedding Edit Bookmark" at bounding box center [525, 67] width 1066 height 54
click at [279, 65] on use "button" at bounding box center [275, 59] width 10 height 17
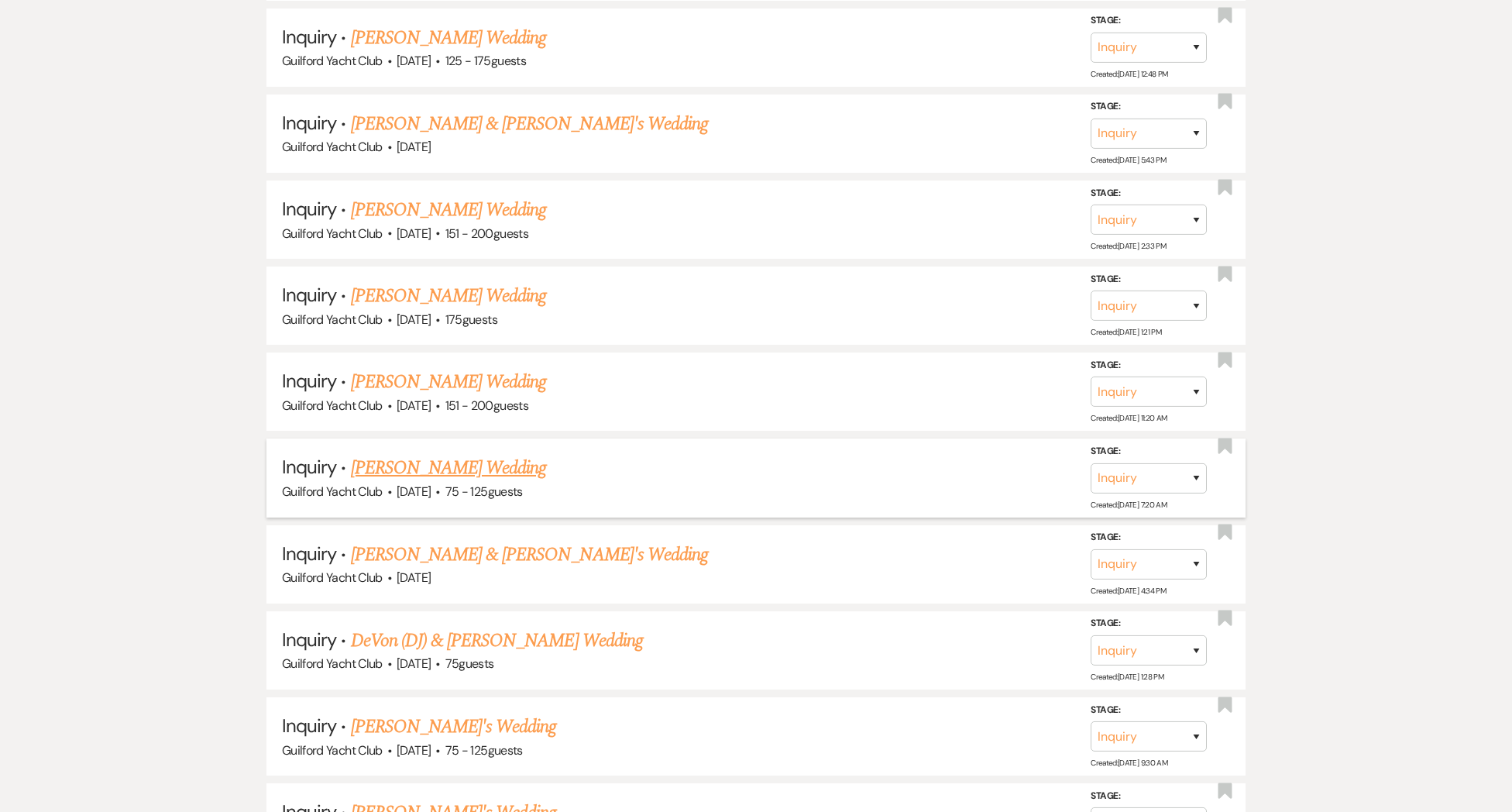
scroll to position [2217, 0]
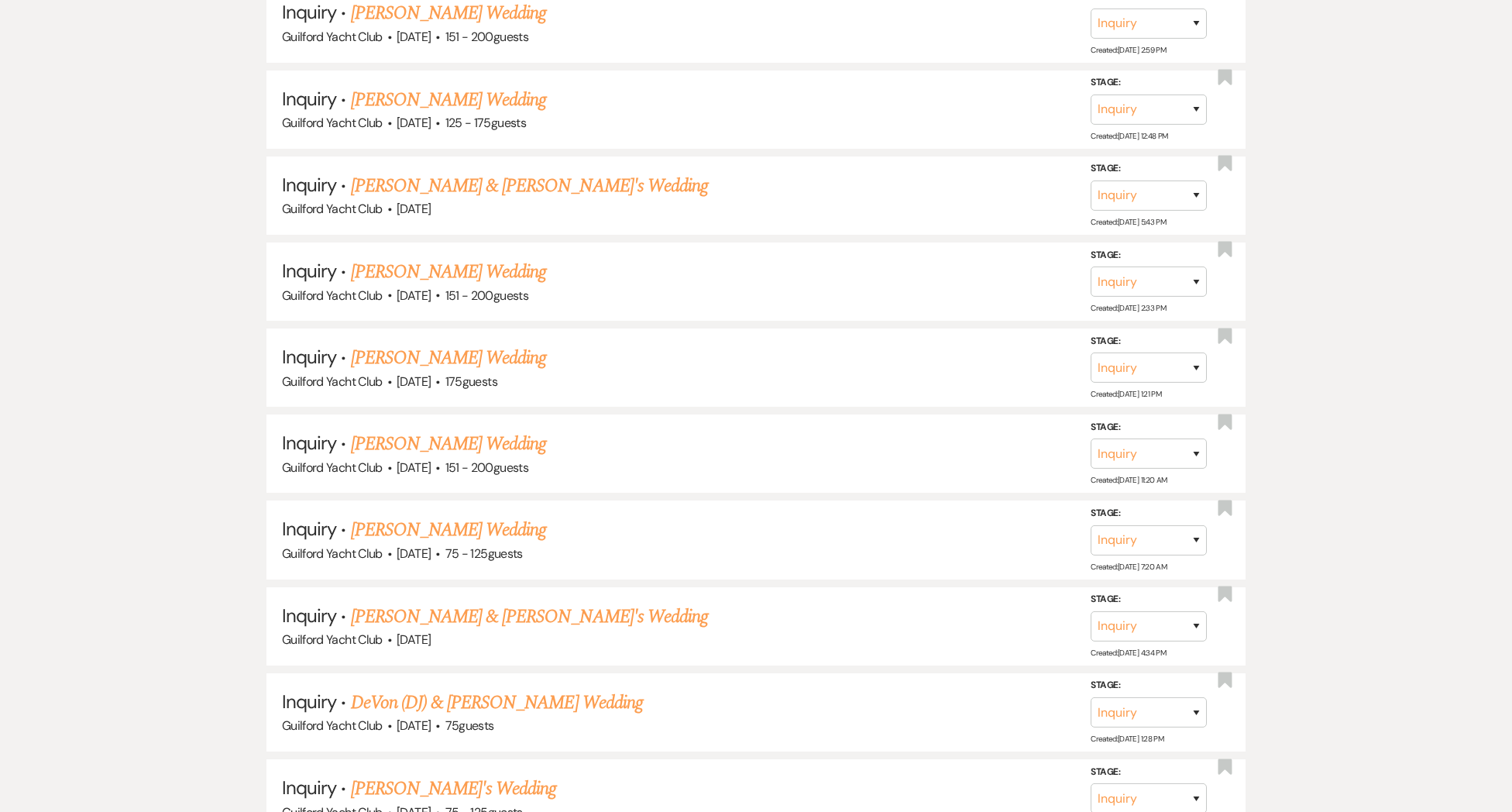
click at [393, 430] on link "[PERSON_NAME] Wedding" at bounding box center [449, 444] width 196 height 28
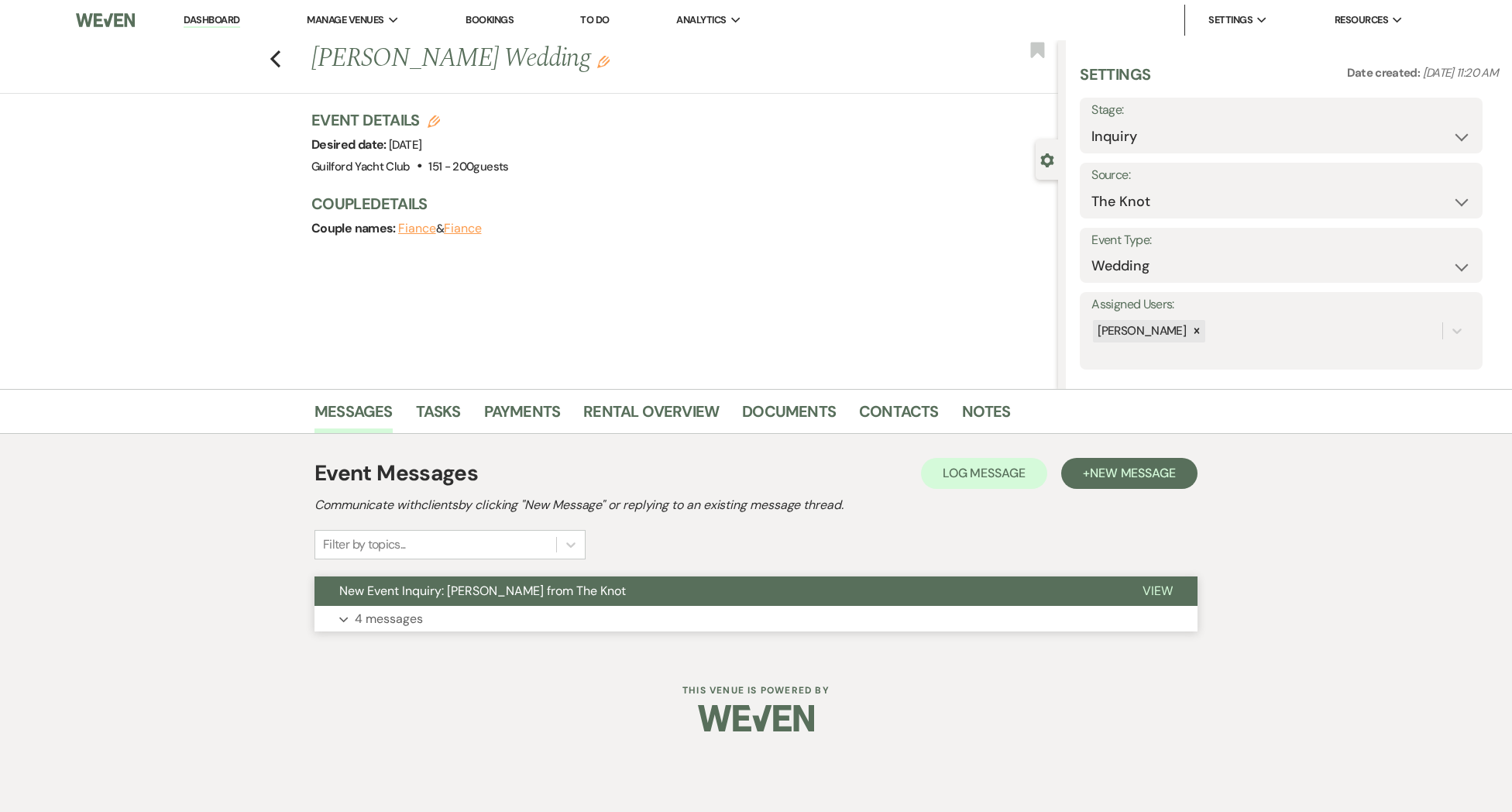
click at [1165, 590] on span "View" at bounding box center [1157, 590] width 30 height 16
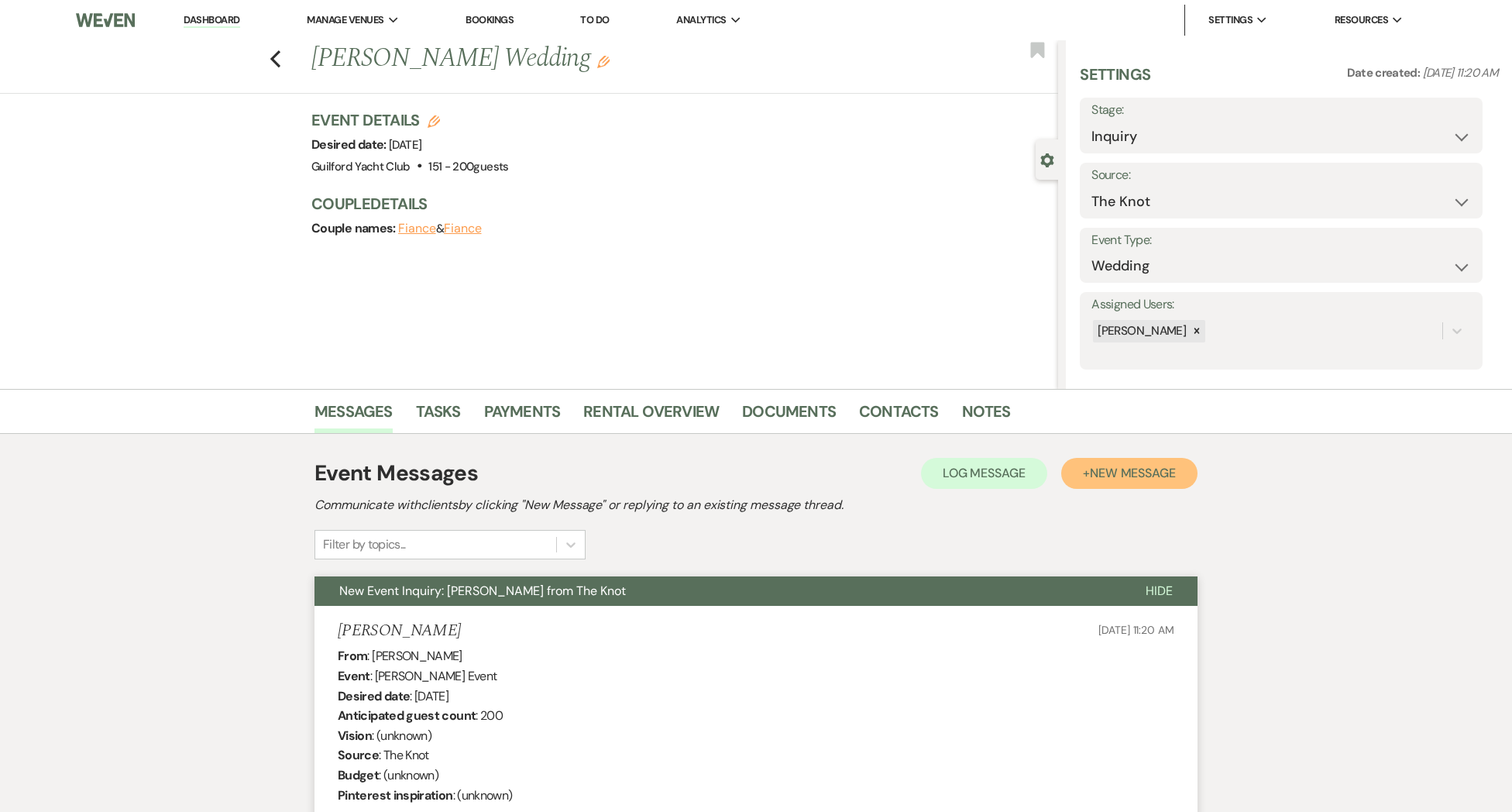
drag, startPoint x: 1123, startPoint y: 484, endPoint x: 1118, endPoint y: 494, distance: 11.2
click at [1123, 484] on button "+ New Message" at bounding box center [1129, 474] width 136 height 31
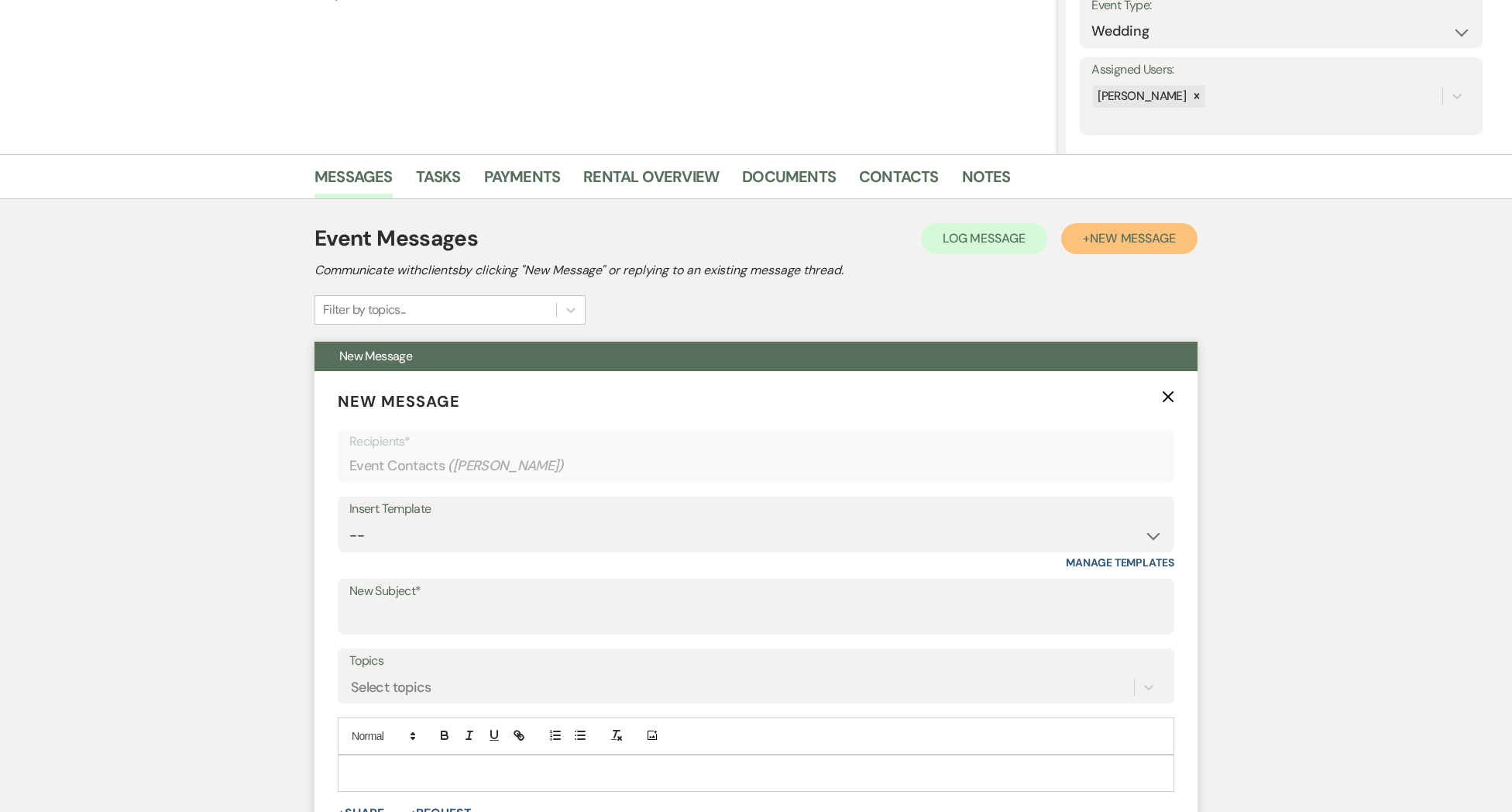
scroll to position [390, 0]
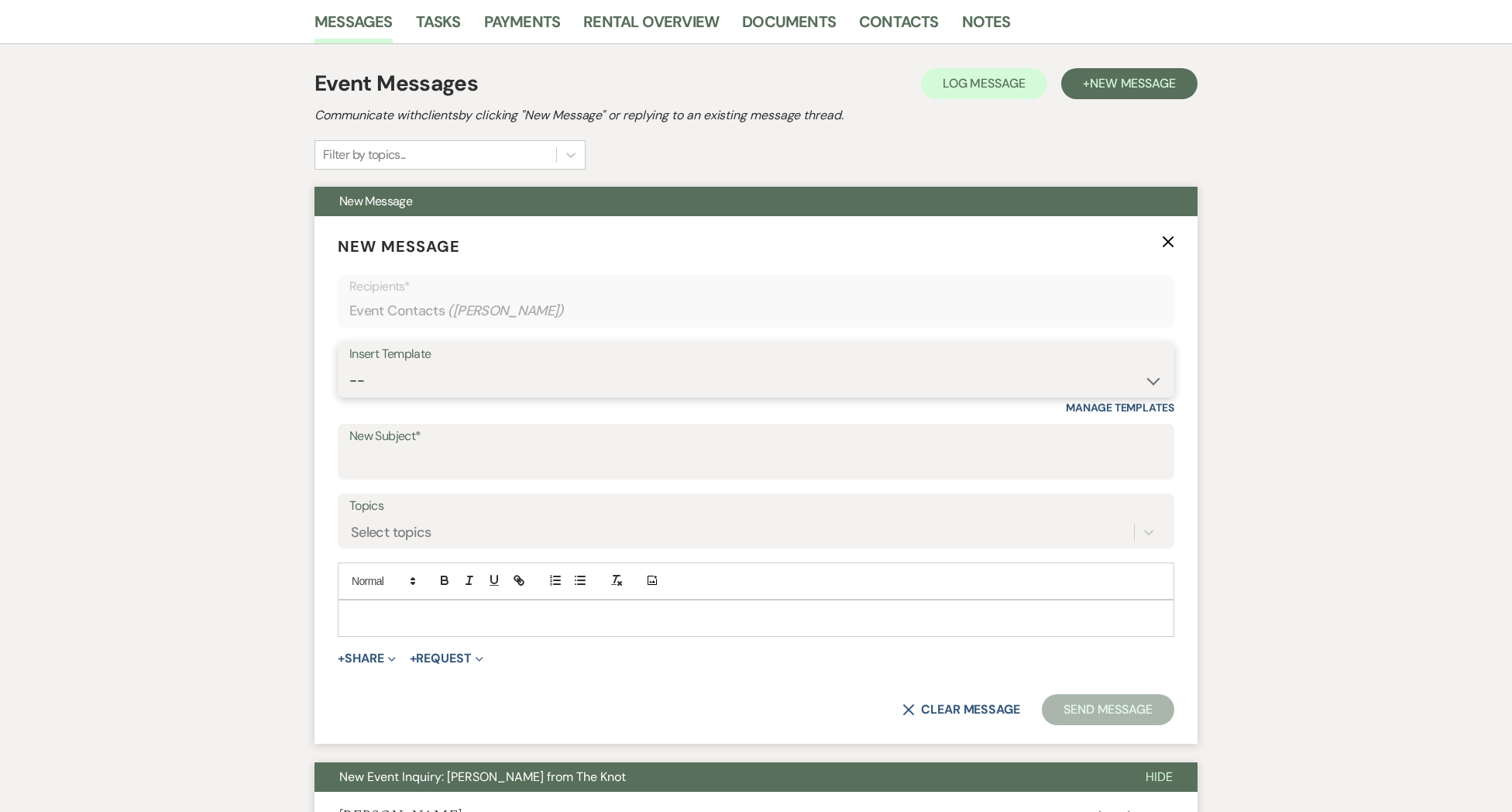
click at [428, 386] on select "-- Weven Planning Portal Introduction (Booked Events) Initial Inquiry Response …" at bounding box center [756, 380] width 814 height 30
click at [349, 366] on select "-- Weven Planning Portal Introduction (Booked Events) Initial Inquiry Response …" at bounding box center [756, 380] width 814 height 30
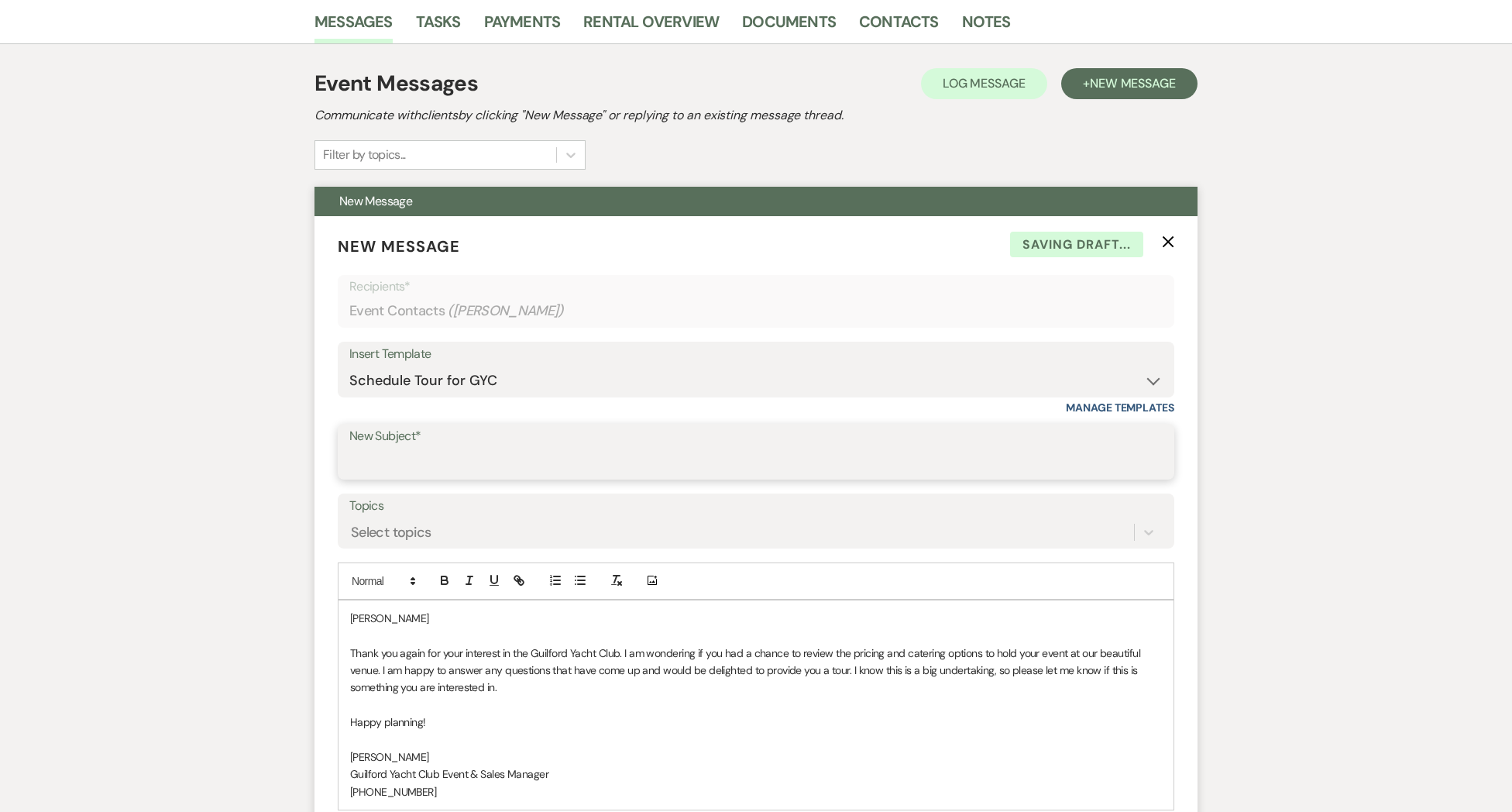
drag, startPoint x: 376, startPoint y: 465, endPoint x: 383, endPoint y: 471, distance: 9.2
click at [378, 466] on input "New Subject*" at bounding box center [756, 463] width 814 height 30
click at [406, 606] on div "[PERSON_NAME] Thank you again for your interest in the Guilford Yacht Club. I a…" at bounding box center [756, 705] width 835 height 209
click at [408, 611] on p "[PERSON_NAME]" at bounding box center [756, 618] width 812 height 17
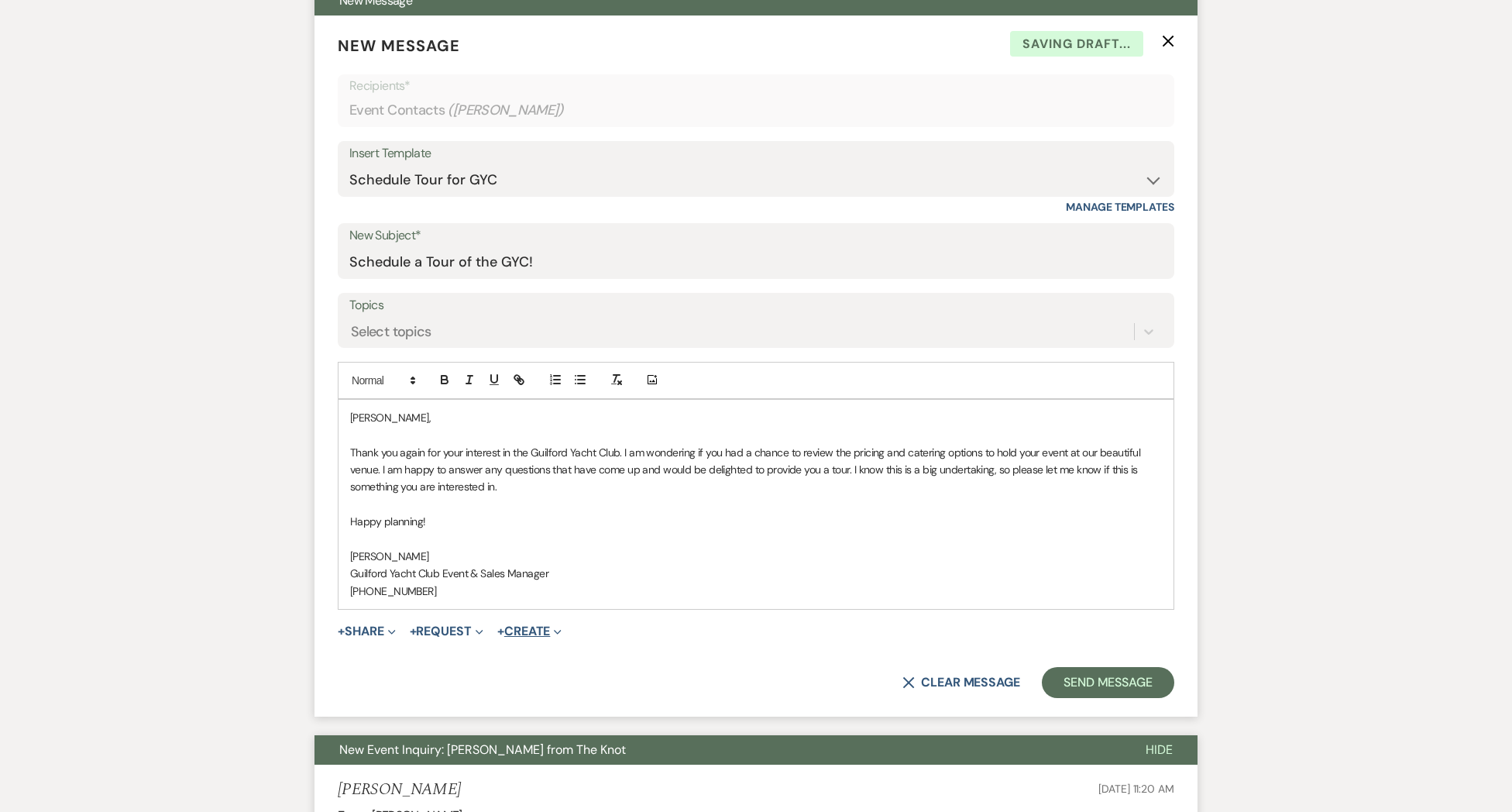
scroll to position [593, 0]
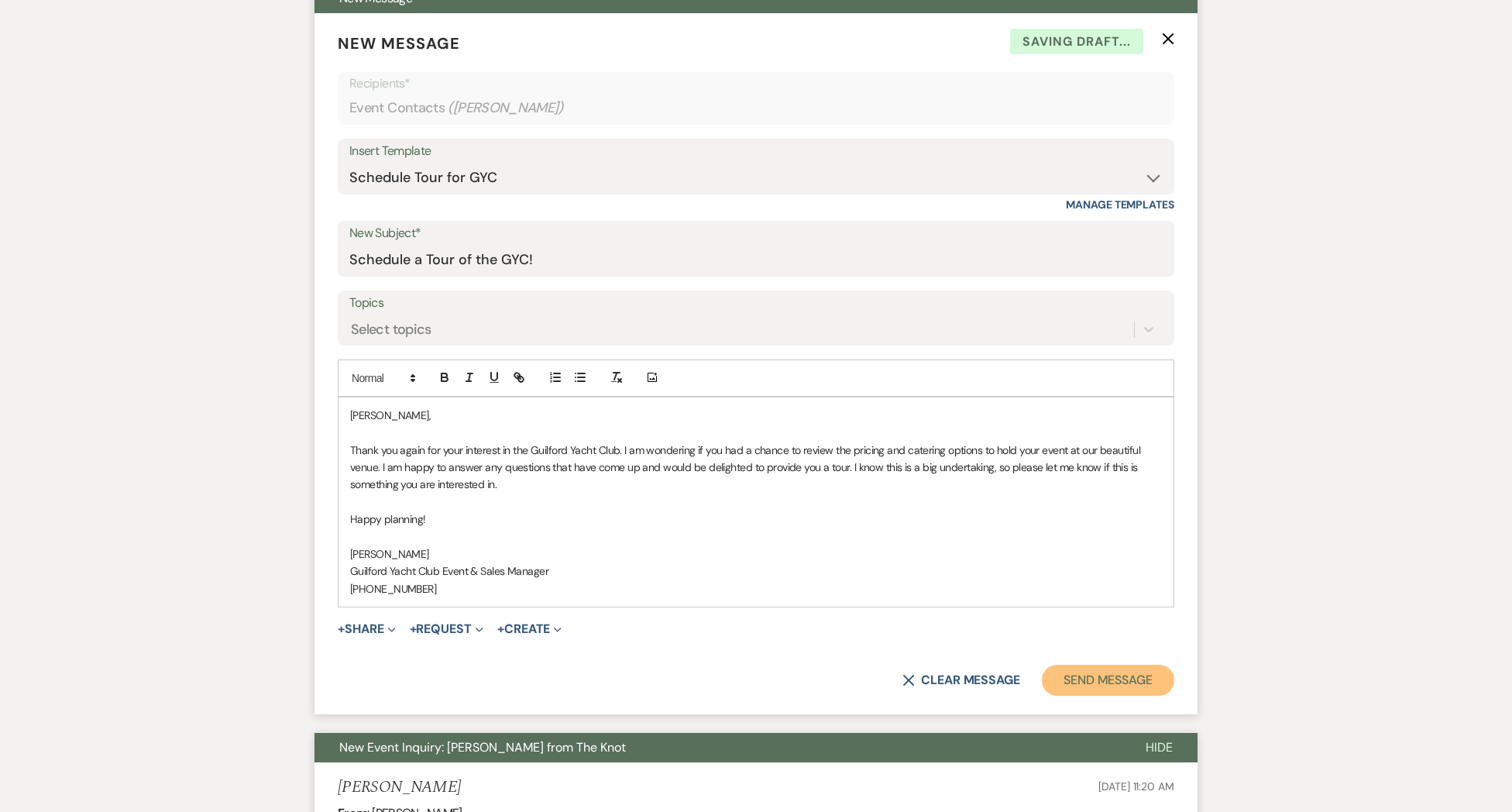
click at [1053, 679] on button "Send Message" at bounding box center [1108, 680] width 132 height 31
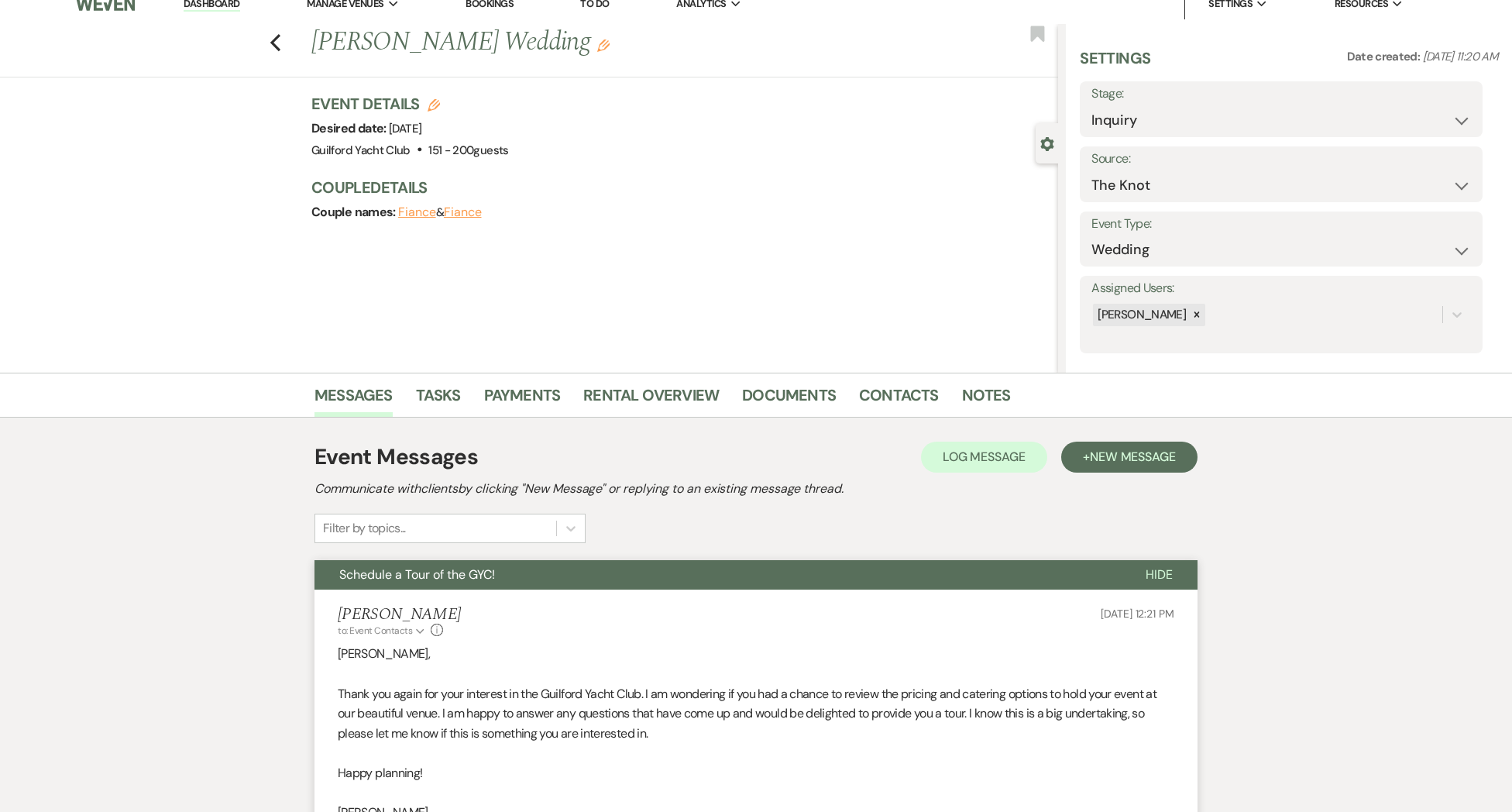
scroll to position [0, 0]
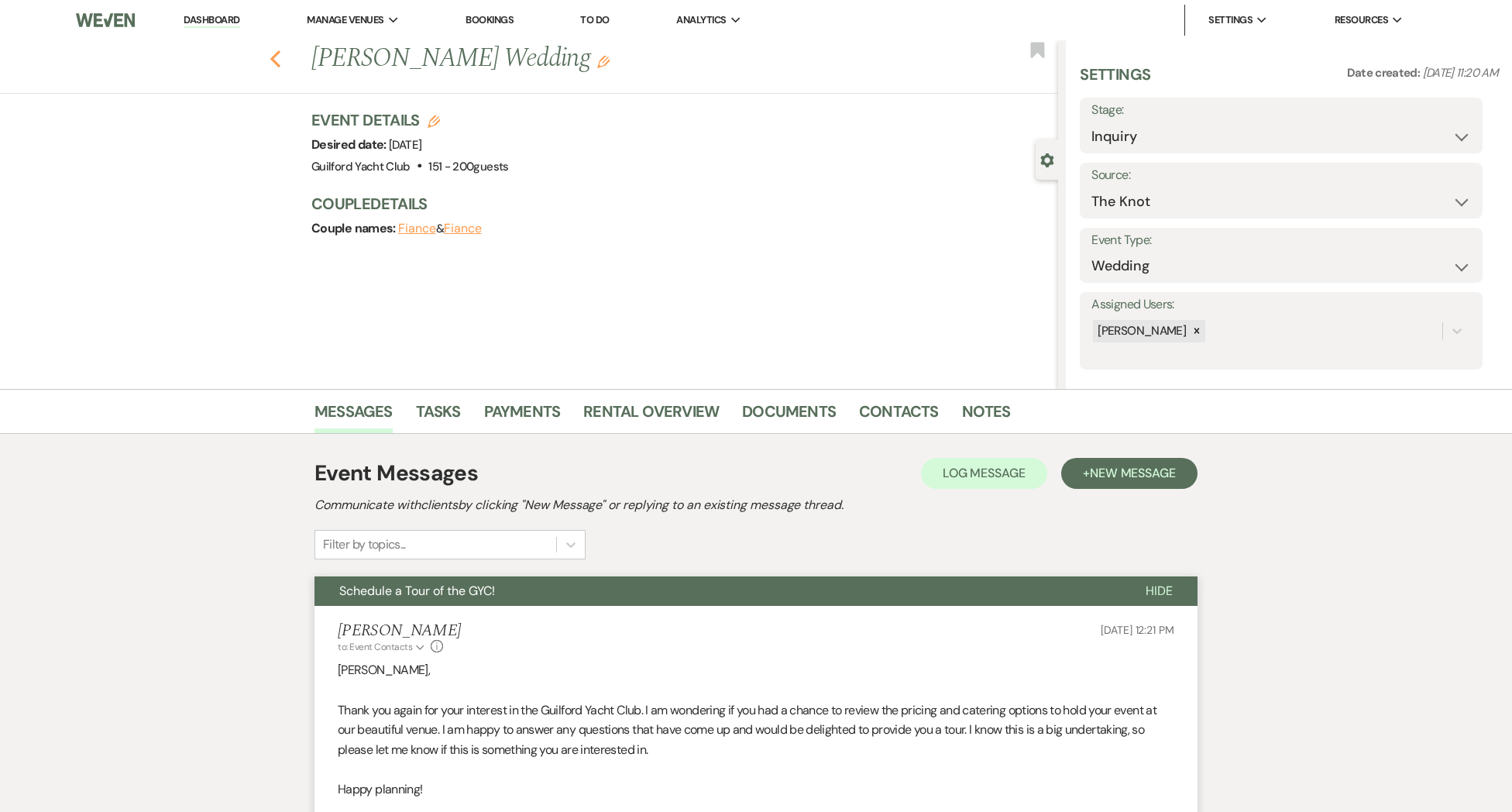
click at [276, 64] on use "button" at bounding box center [275, 59] width 10 height 17
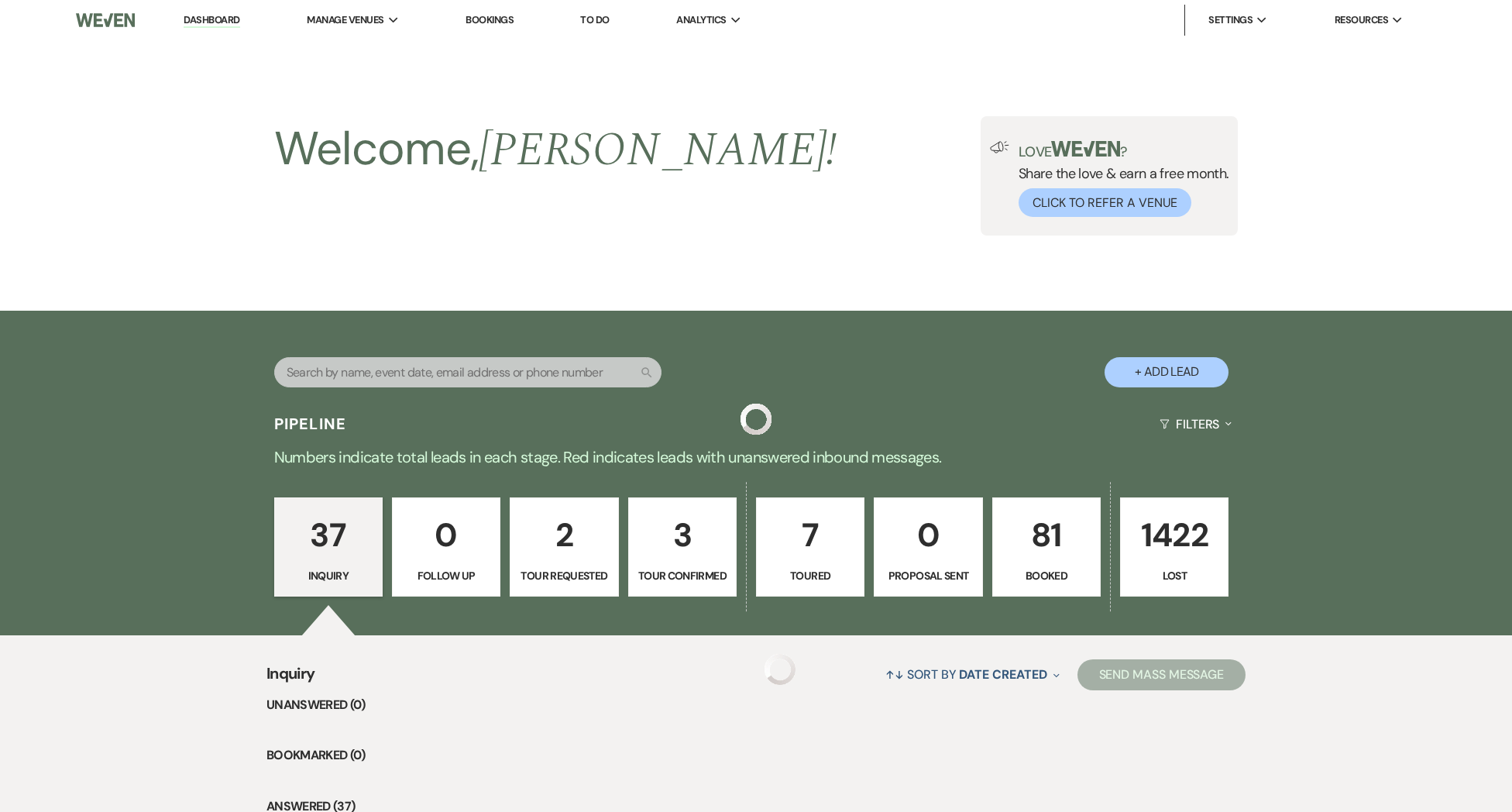
scroll to position [2217, 0]
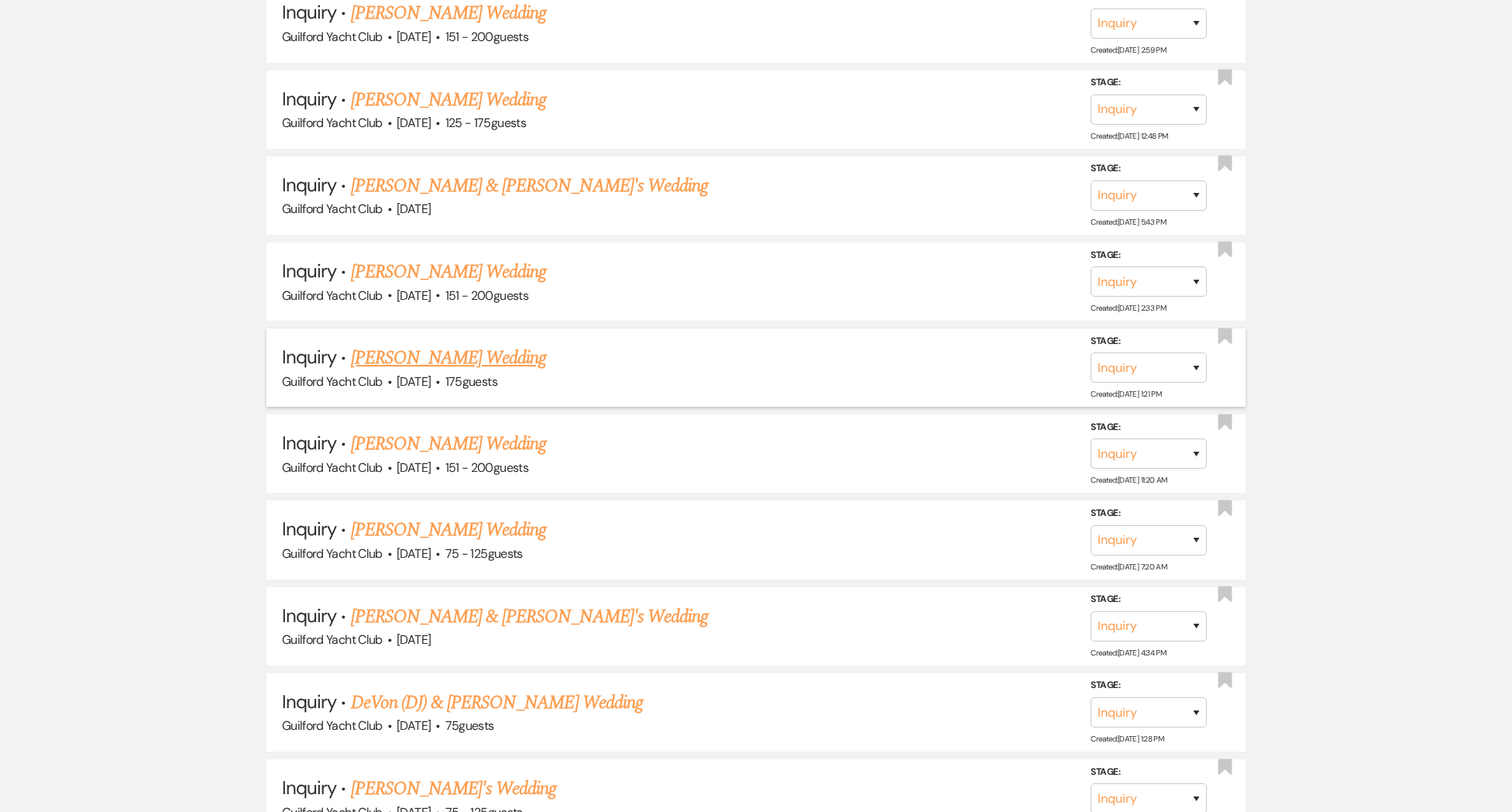
click at [386, 346] on link "[PERSON_NAME] Wedding" at bounding box center [449, 358] width 196 height 28
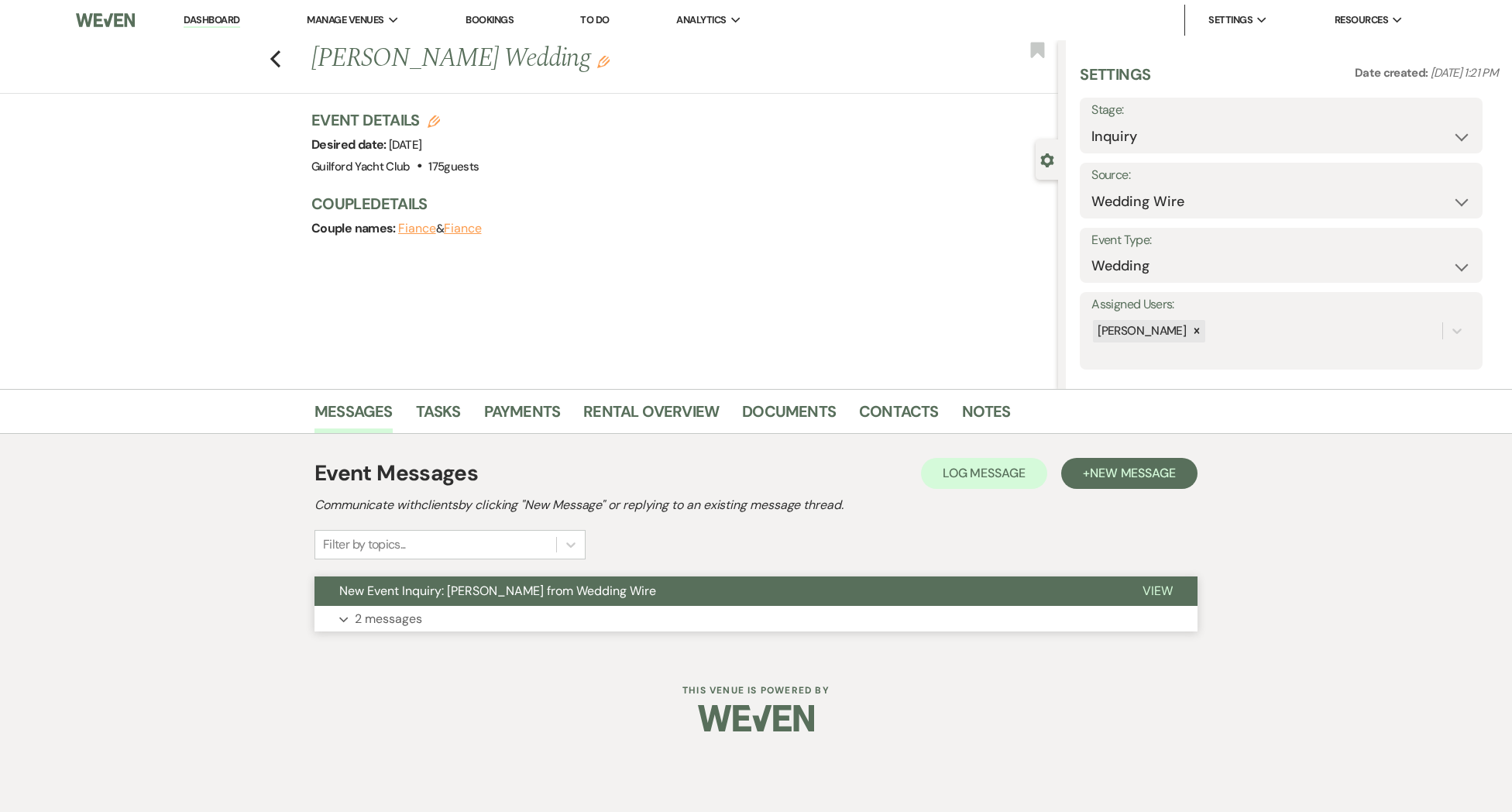
drag, startPoint x: 1139, startPoint y: 590, endPoint x: 1042, endPoint y: 596, distance: 97.2
click at [1139, 590] on button "View" at bounding box center [1157, 591] width 80 height 30
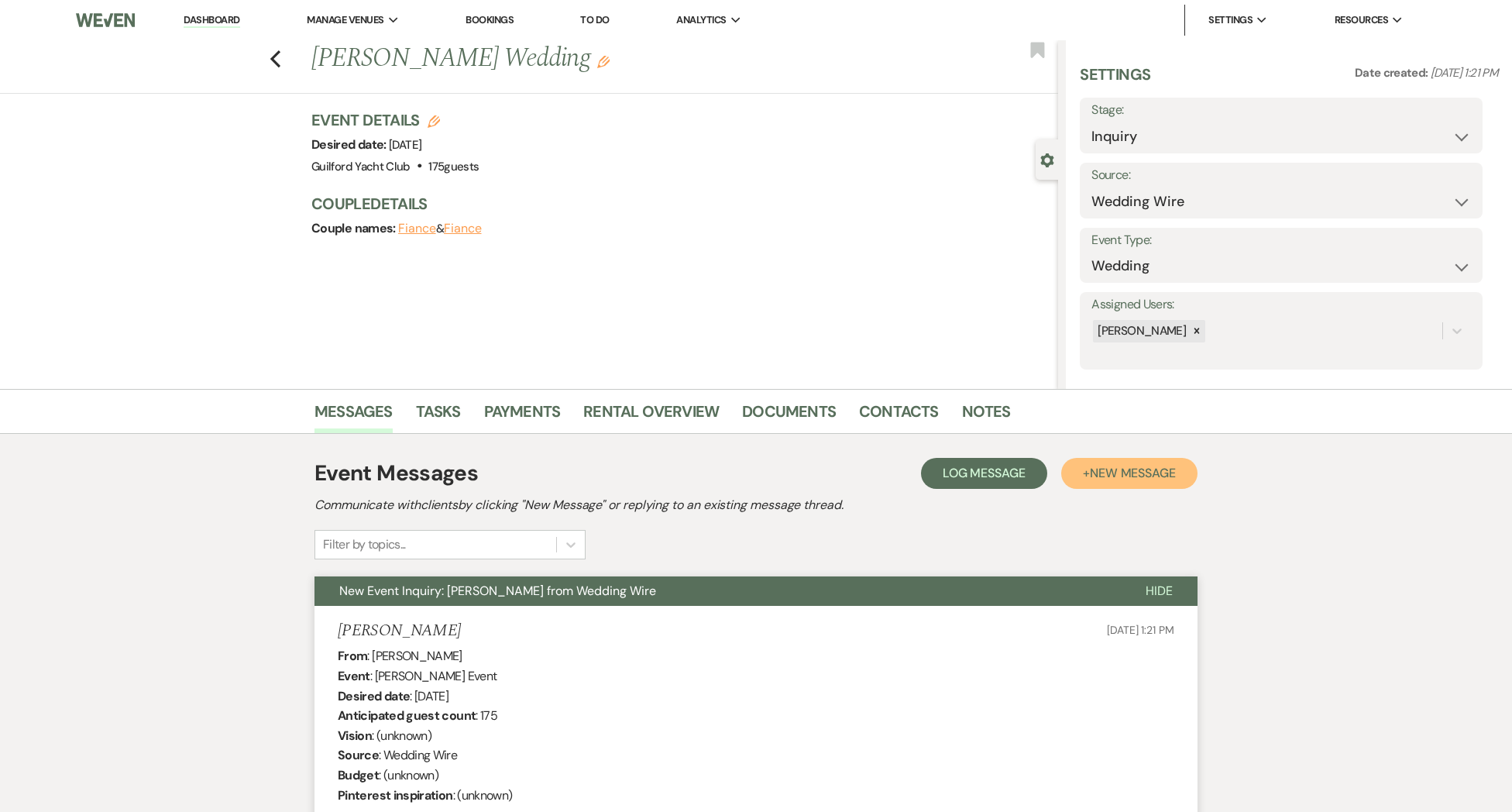
drag, startPoint x: 1103, startPoint y: 477, endPoint x: 1034, endPoint y: 481, distance: 69.1
click at [1103, 477] on span "New Message" at bounding box center [1132, 473] width 86 height 16
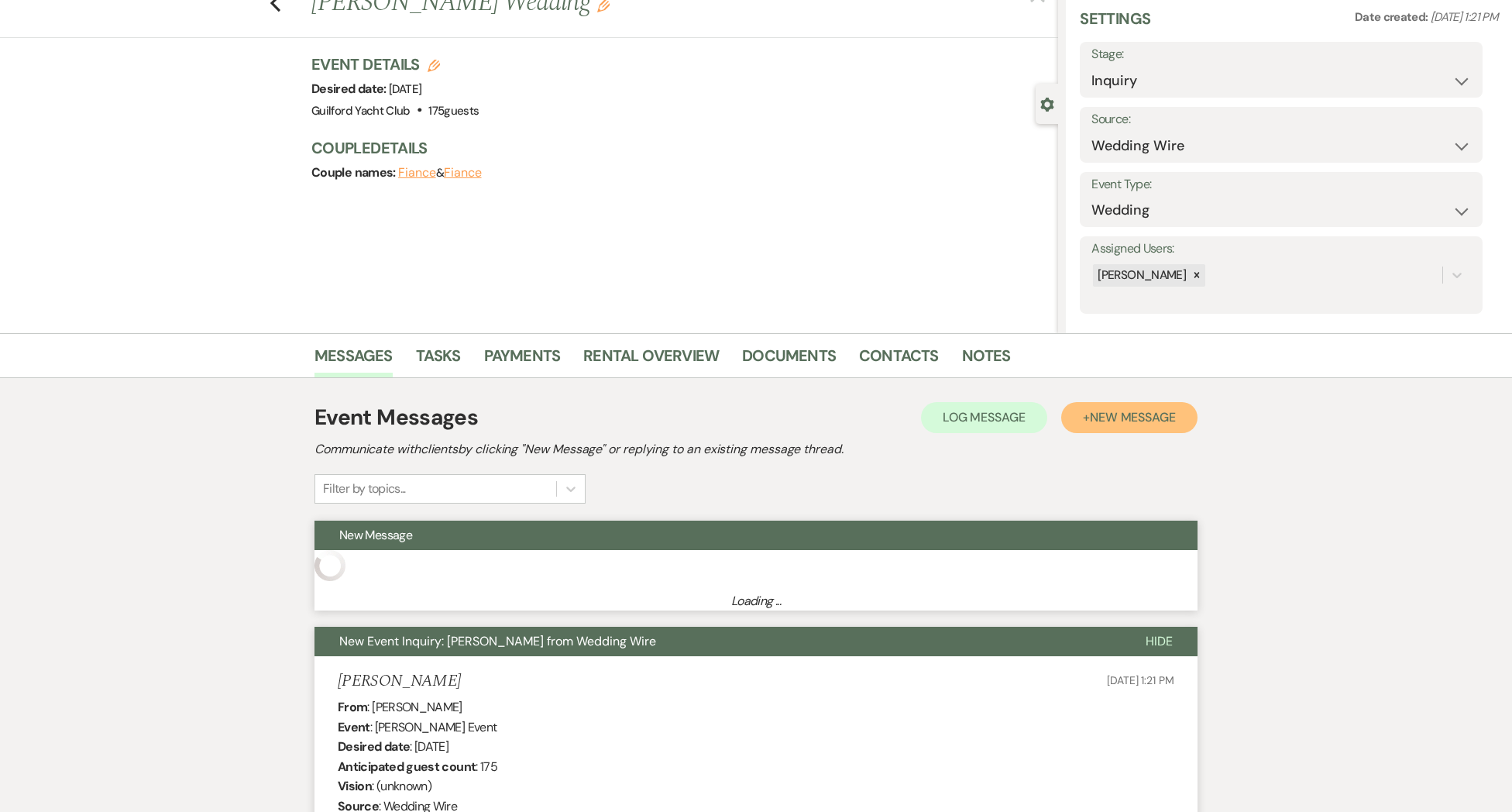
scroll to position [21, 0]
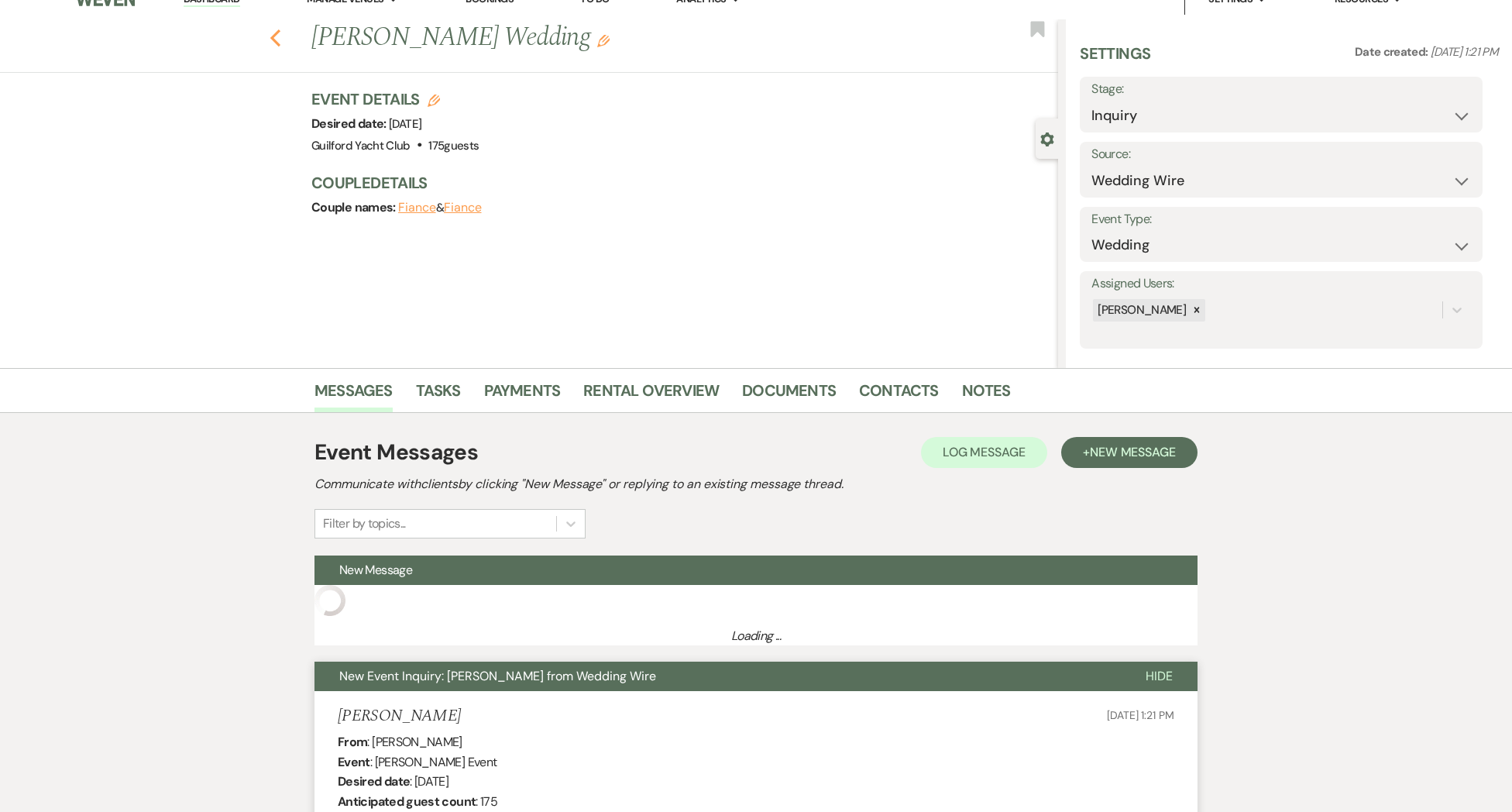
click at [275, 38] on icon "Previous" at bounding box center [275, 38] width 12 height 19
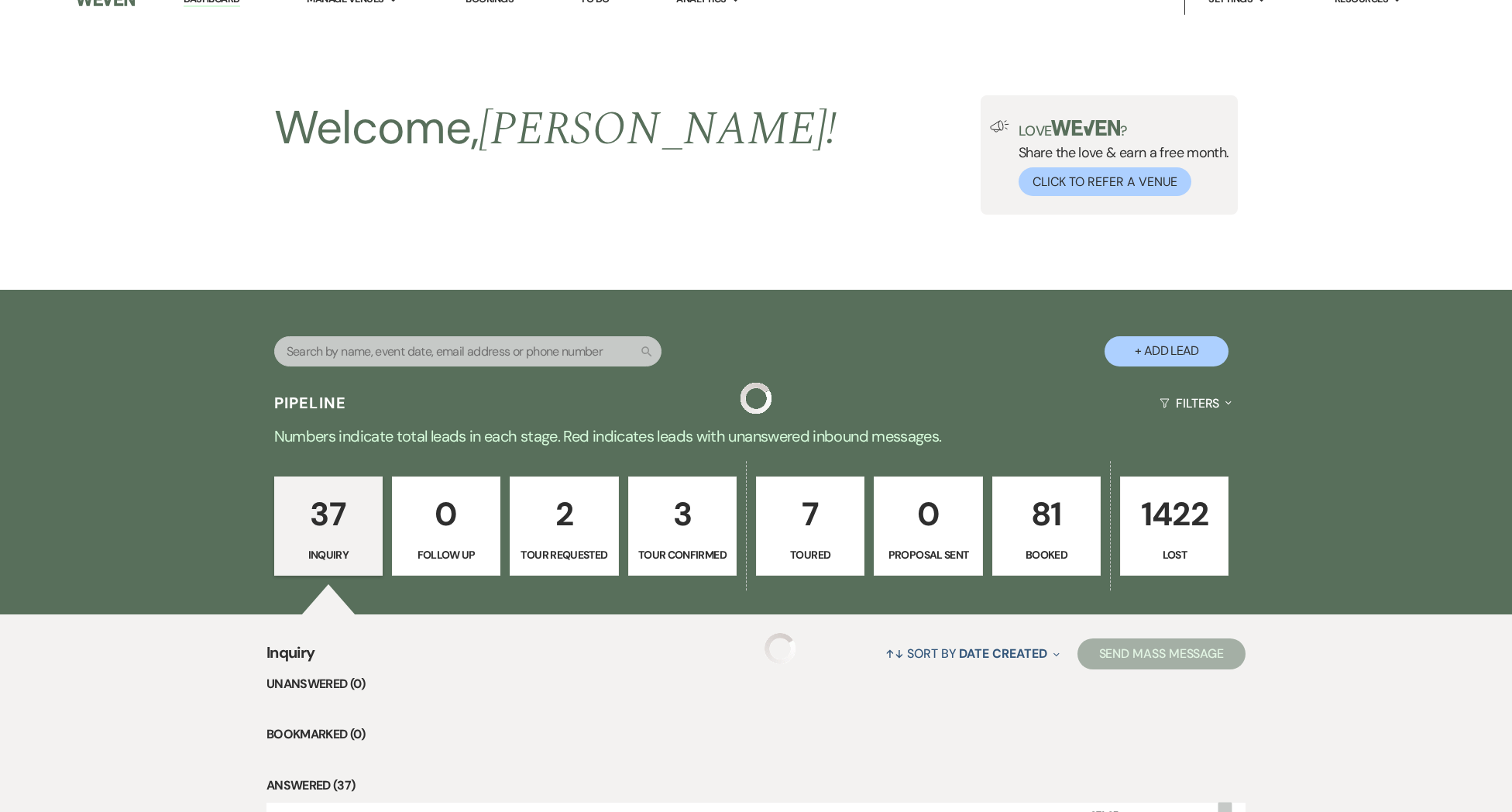
scroll to position [2217, 0]
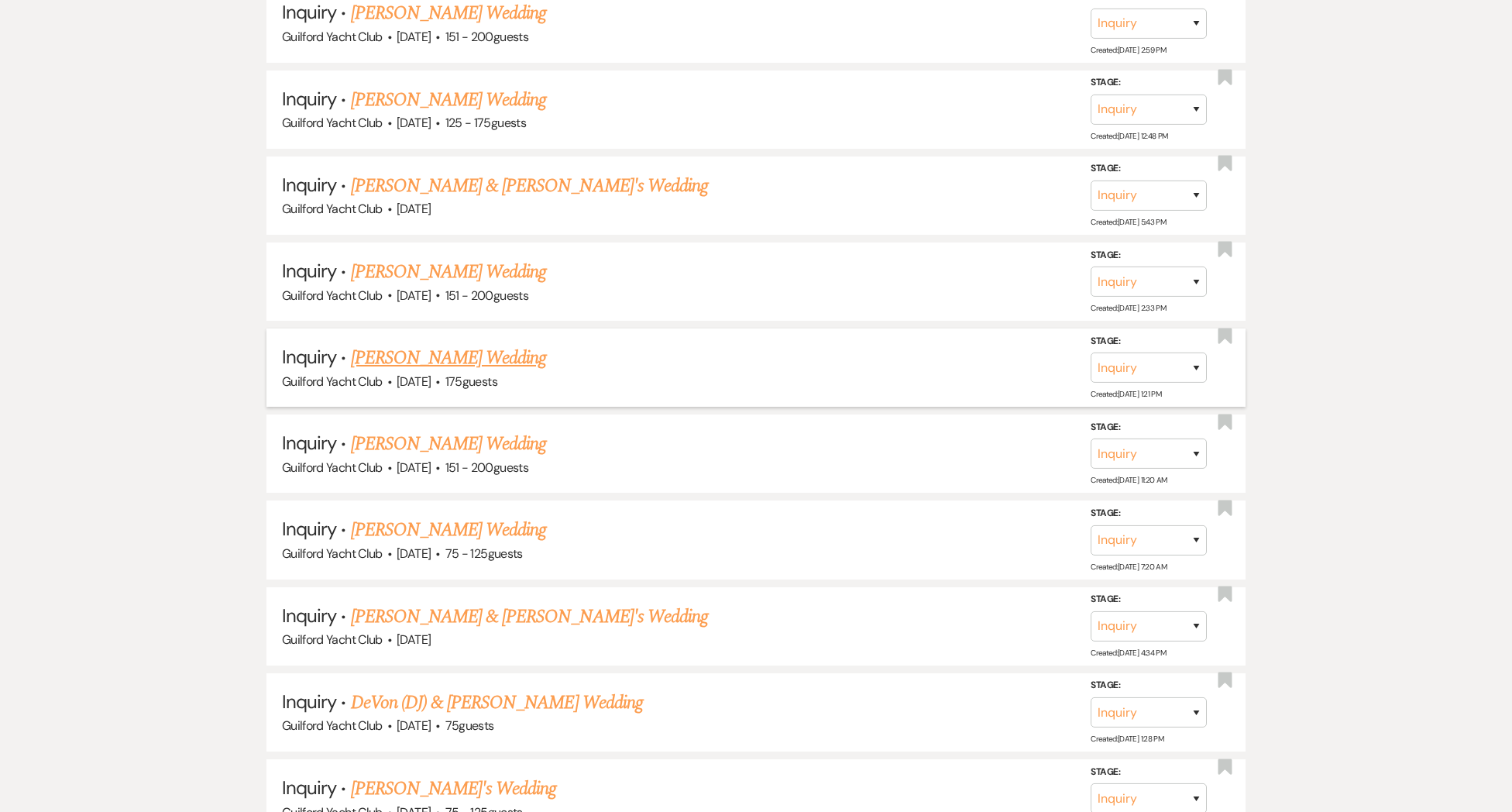
click at [400, 345] on link "[PERSON_NAME] Wedding" at bounding box center [449, 358] width 196 height 28
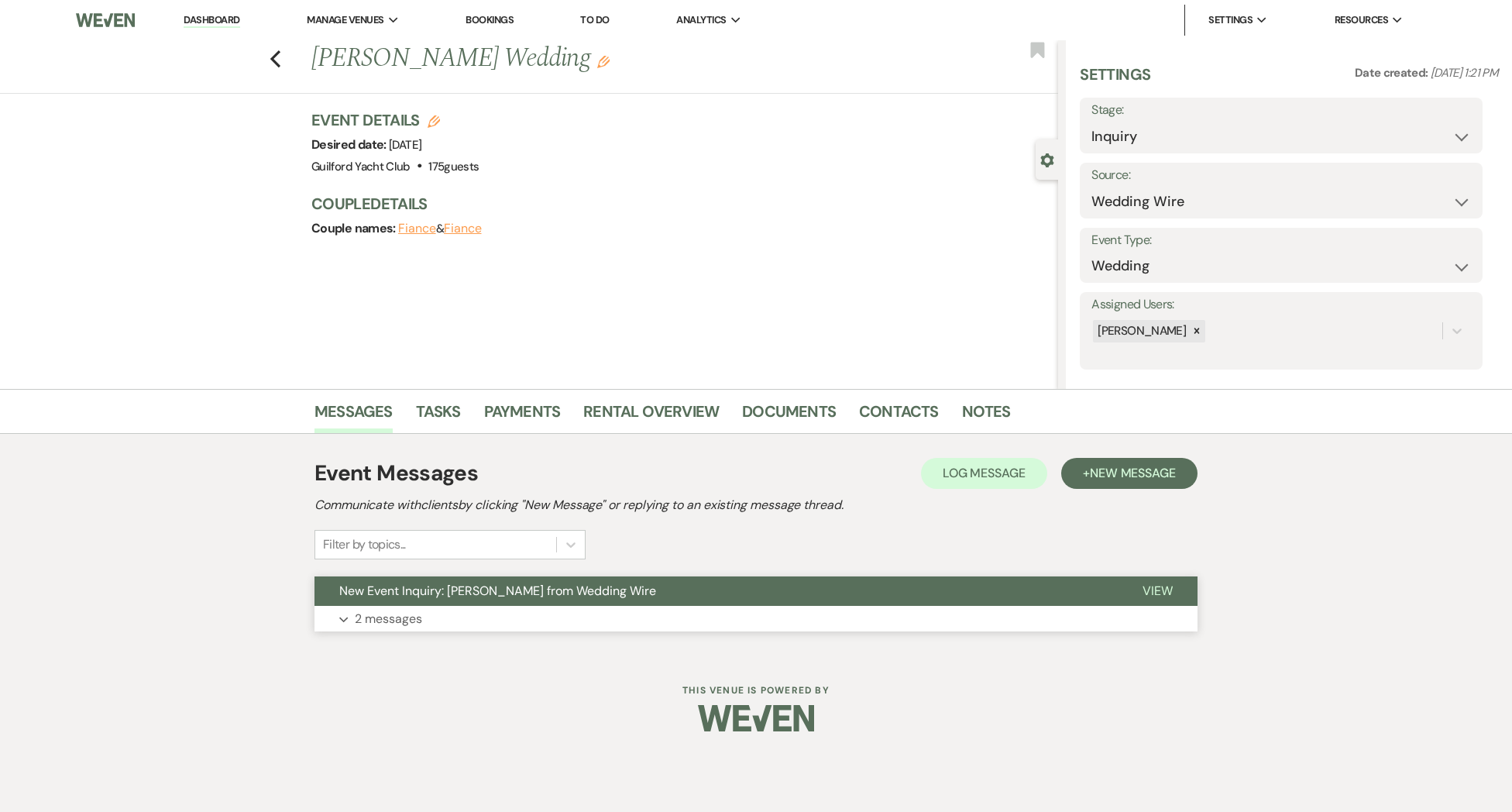
click at [1159, 595] on span "View" at bounding box center [1157, 590] width 30 height 16
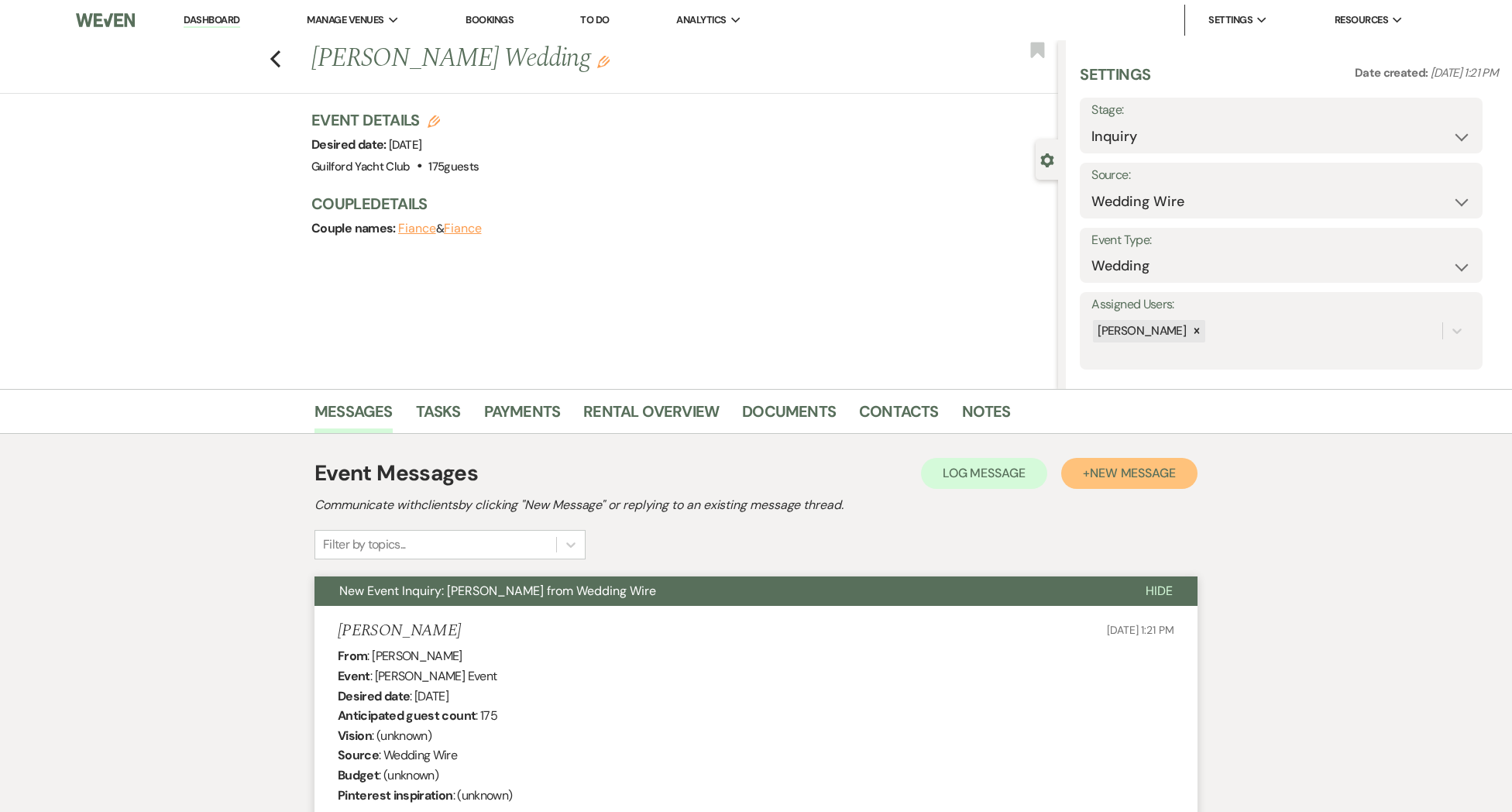
click at [1154, 473] on span "New Message" at bounding box center [1132, 473] width 86 height 16
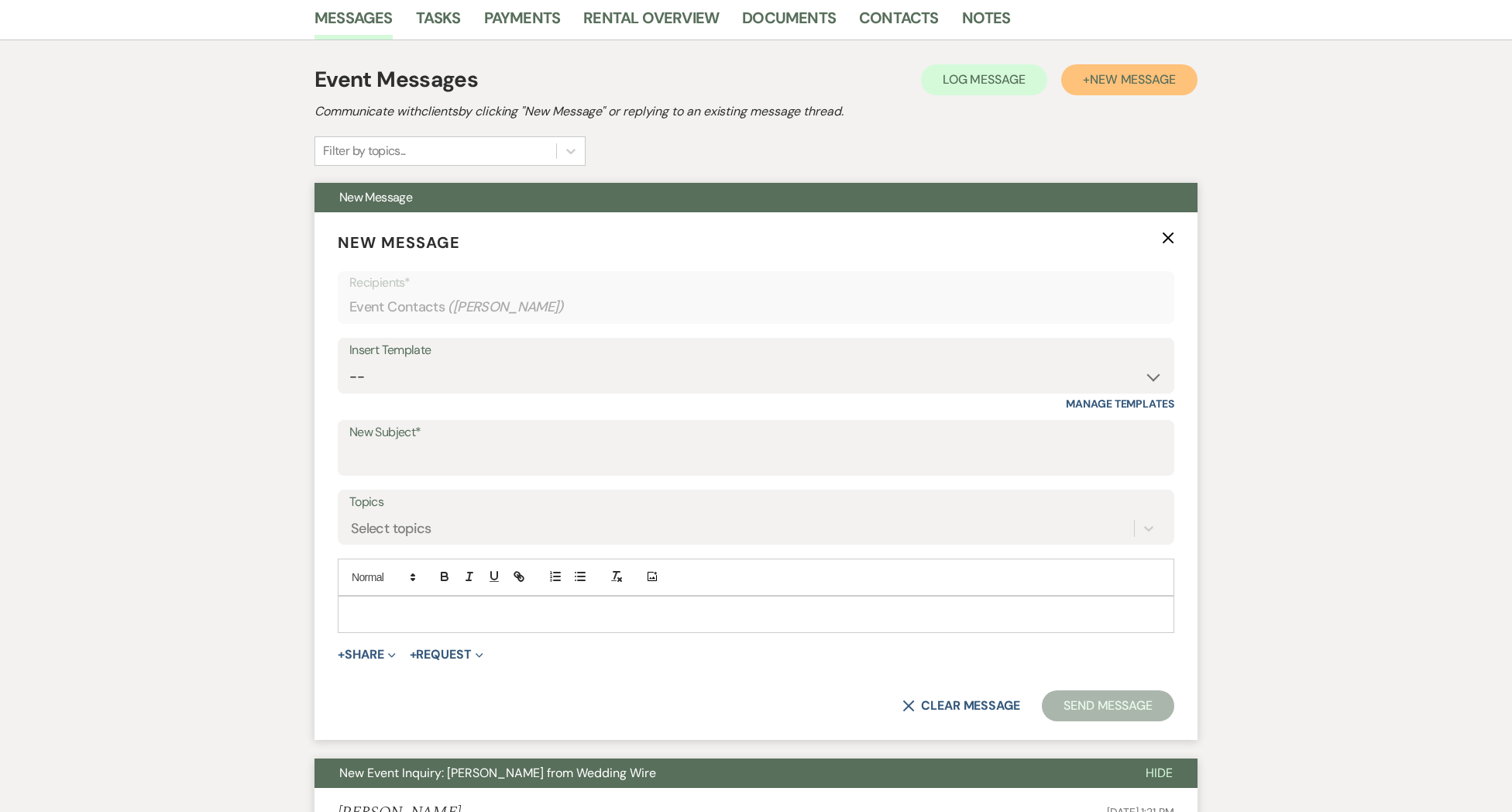
scroll to position [429, 0]
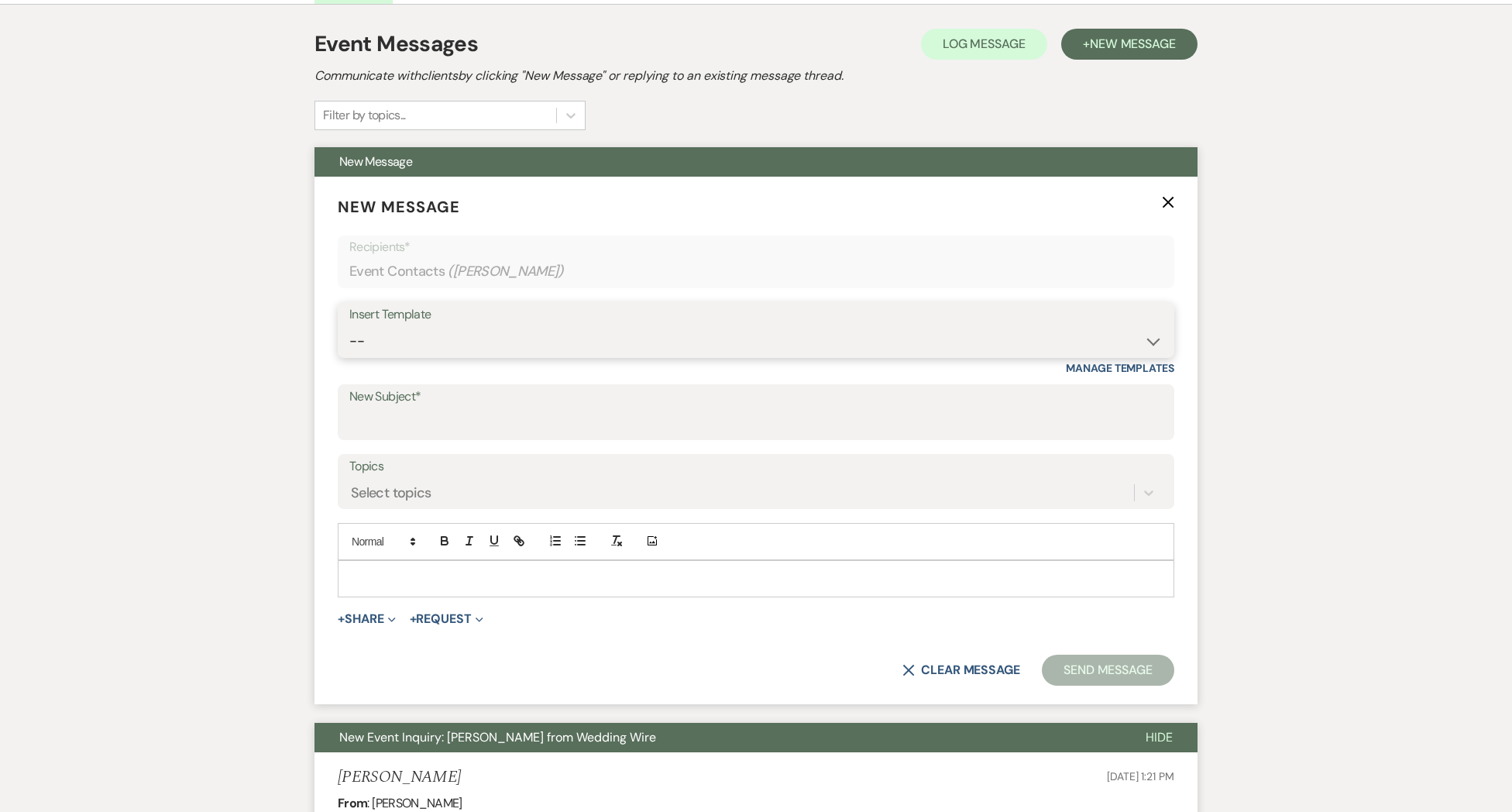
click at [466, 344] on select "-- Weven Planning Portal Introduction (Booked Events) Initial Inquiry Response …" at bounding box center [756, 341] width 814 height 30
click at [349, 326] on select "-- Weven Planning Portal Introduction (Booked Events) Initial Inquiry Response …" at bounding box center [756, 341] width 814 height 30
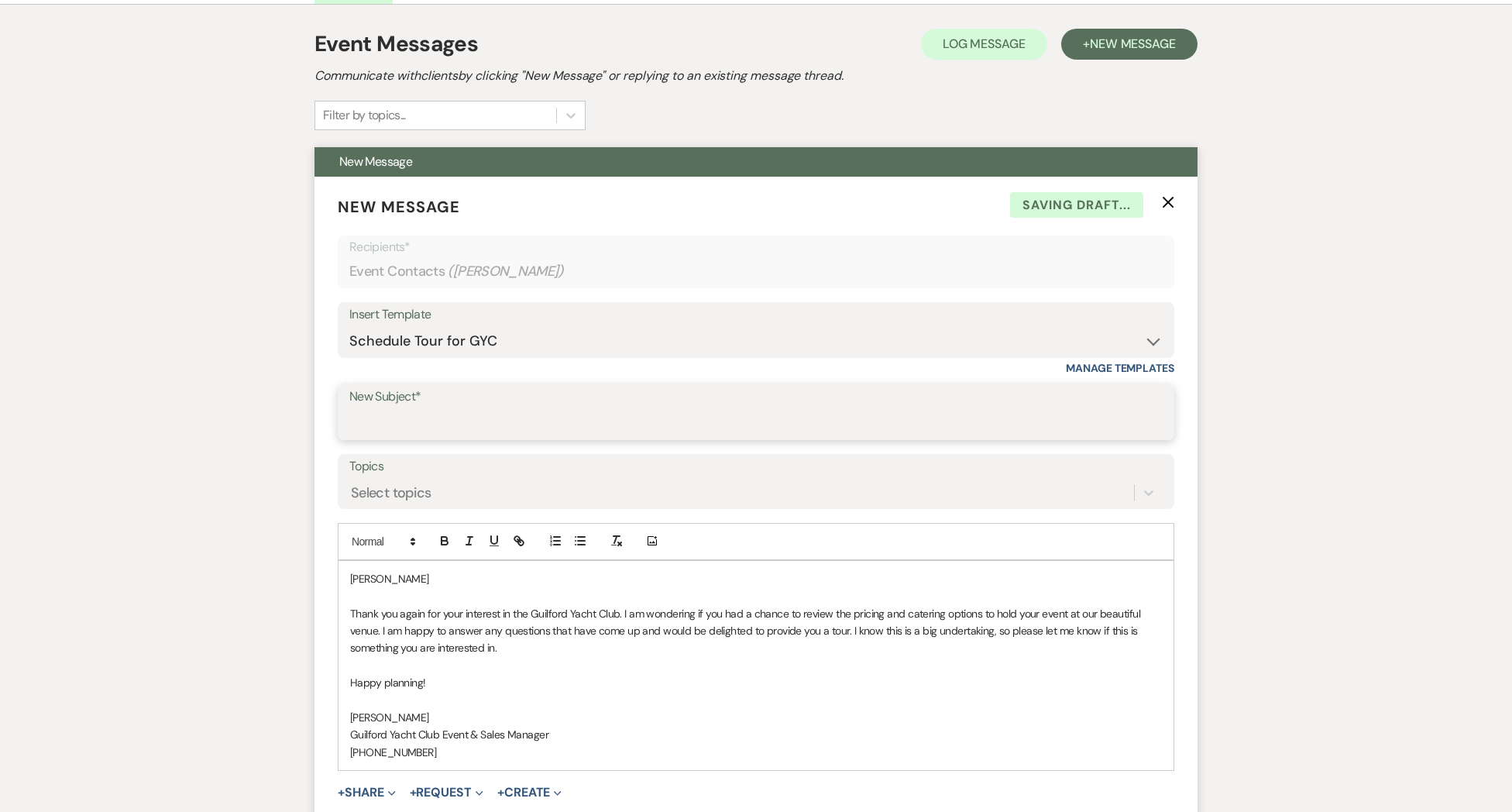
click at [426, 423] on input "New Subject*" at bounding box center [756, 423] width 814 height 30
click at [408, 565] on div "[PERSON_NAME] Thank you again for your interest in the Guilford Yacht Club. I a…" at bounding box center [756, 665] width 835 height 209
click at [398, 578] on p "[PERSON_NAME]" at bounding box center [756, 579] width 812 height 17
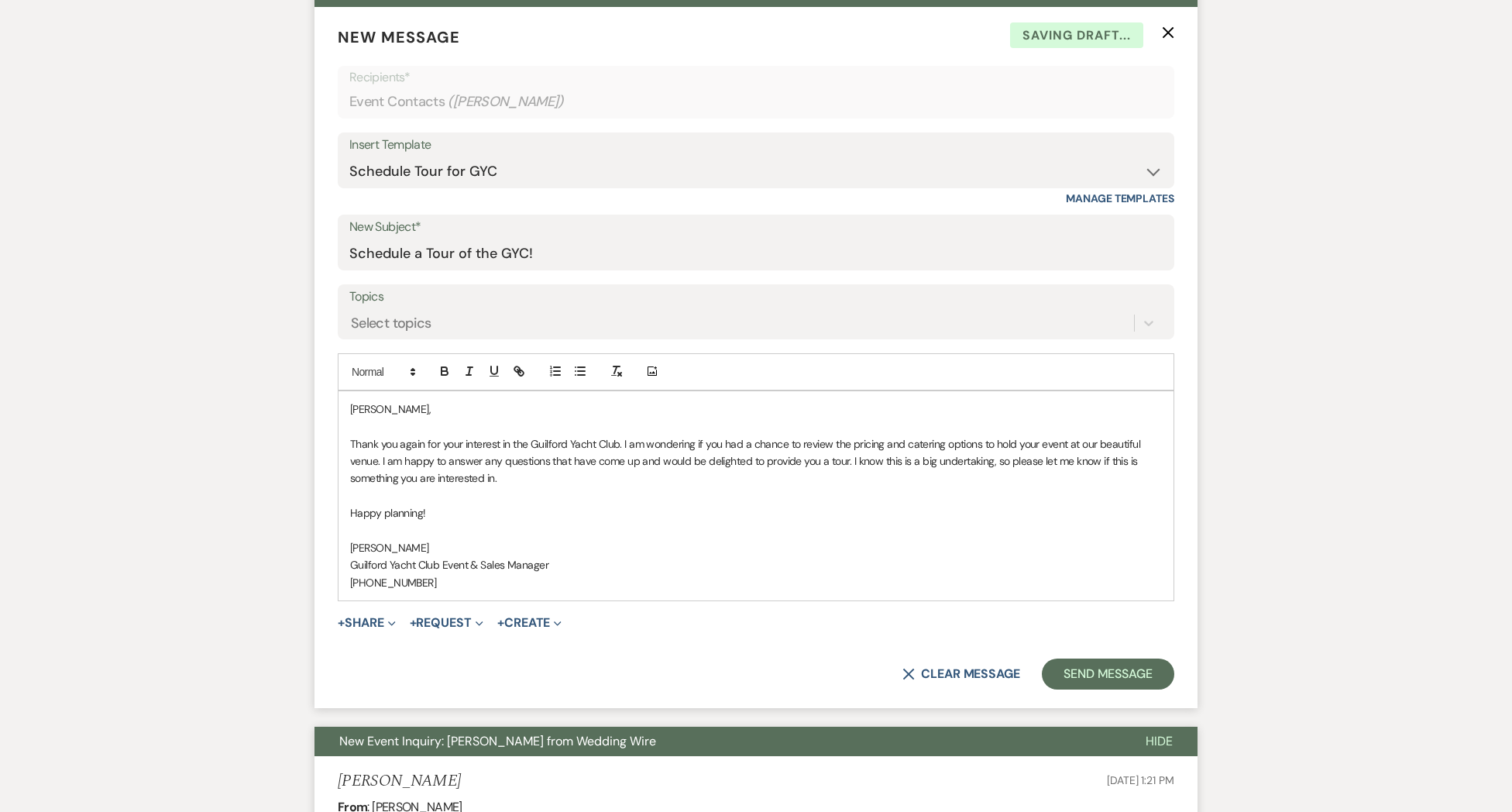
scroll to position [649, 0]
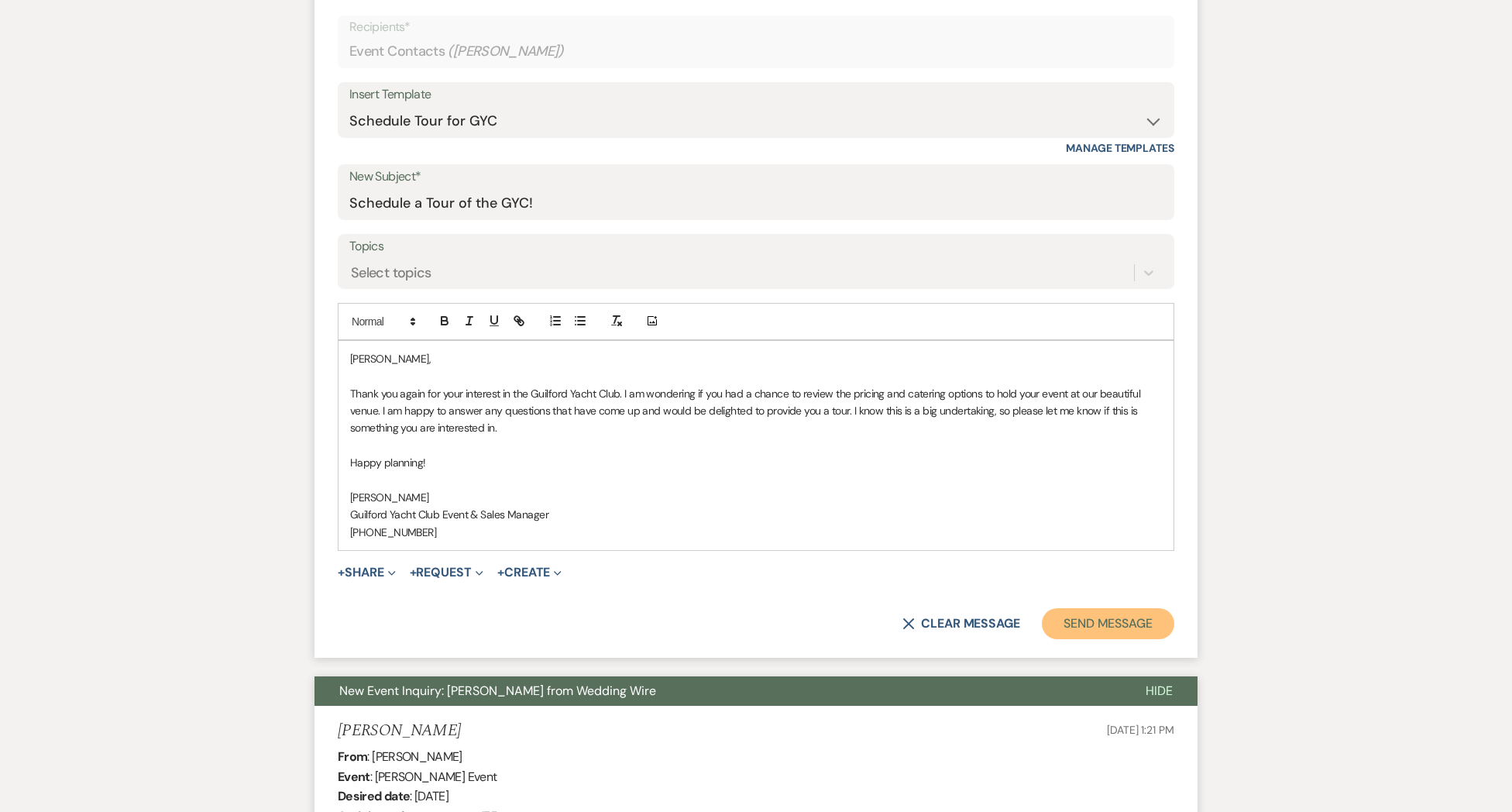
click at [1106, 620] on button "Send Message" at bounding box center [1108, 624] width 132 height 31
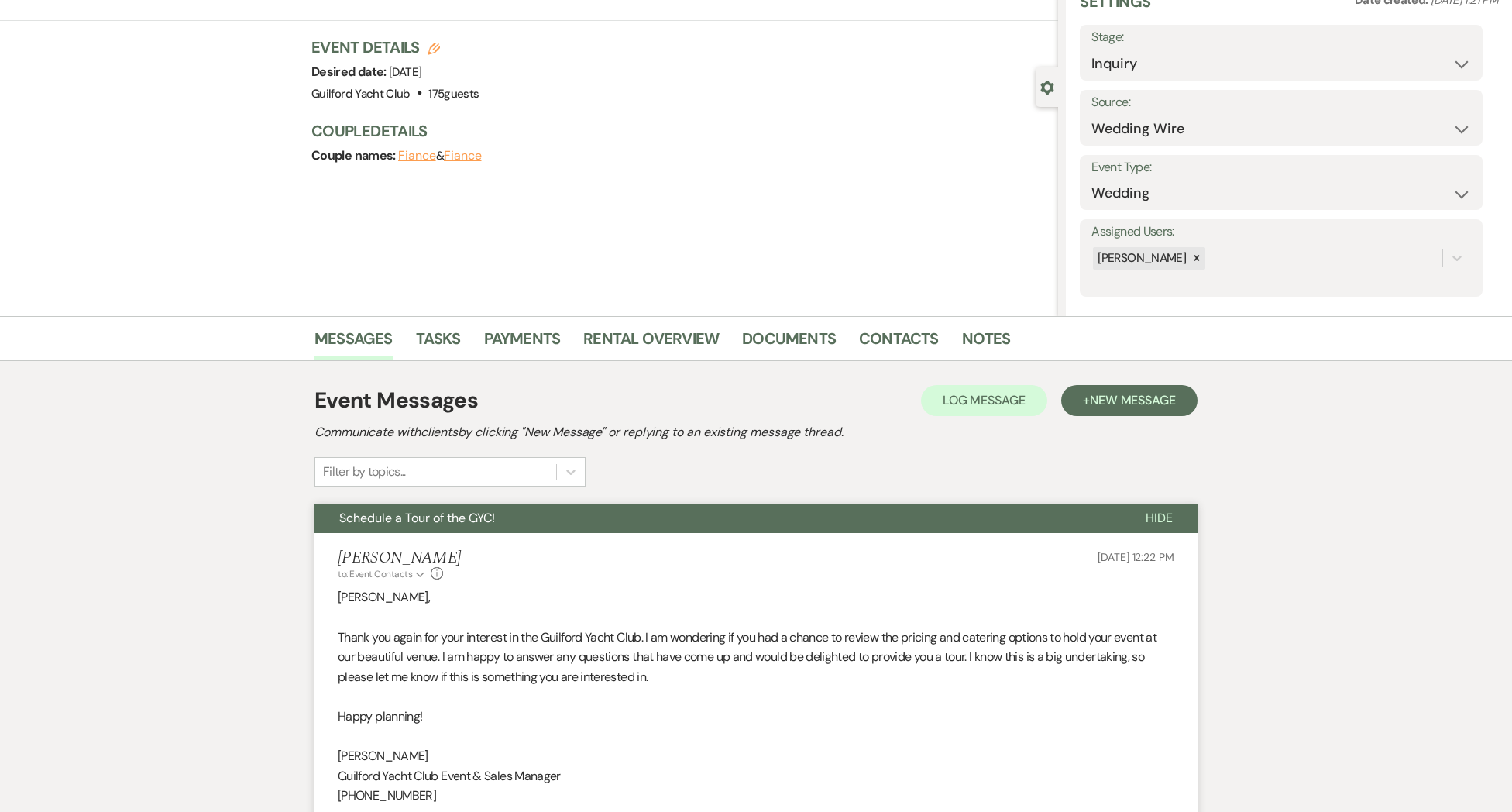
scroll to position [0, 0]
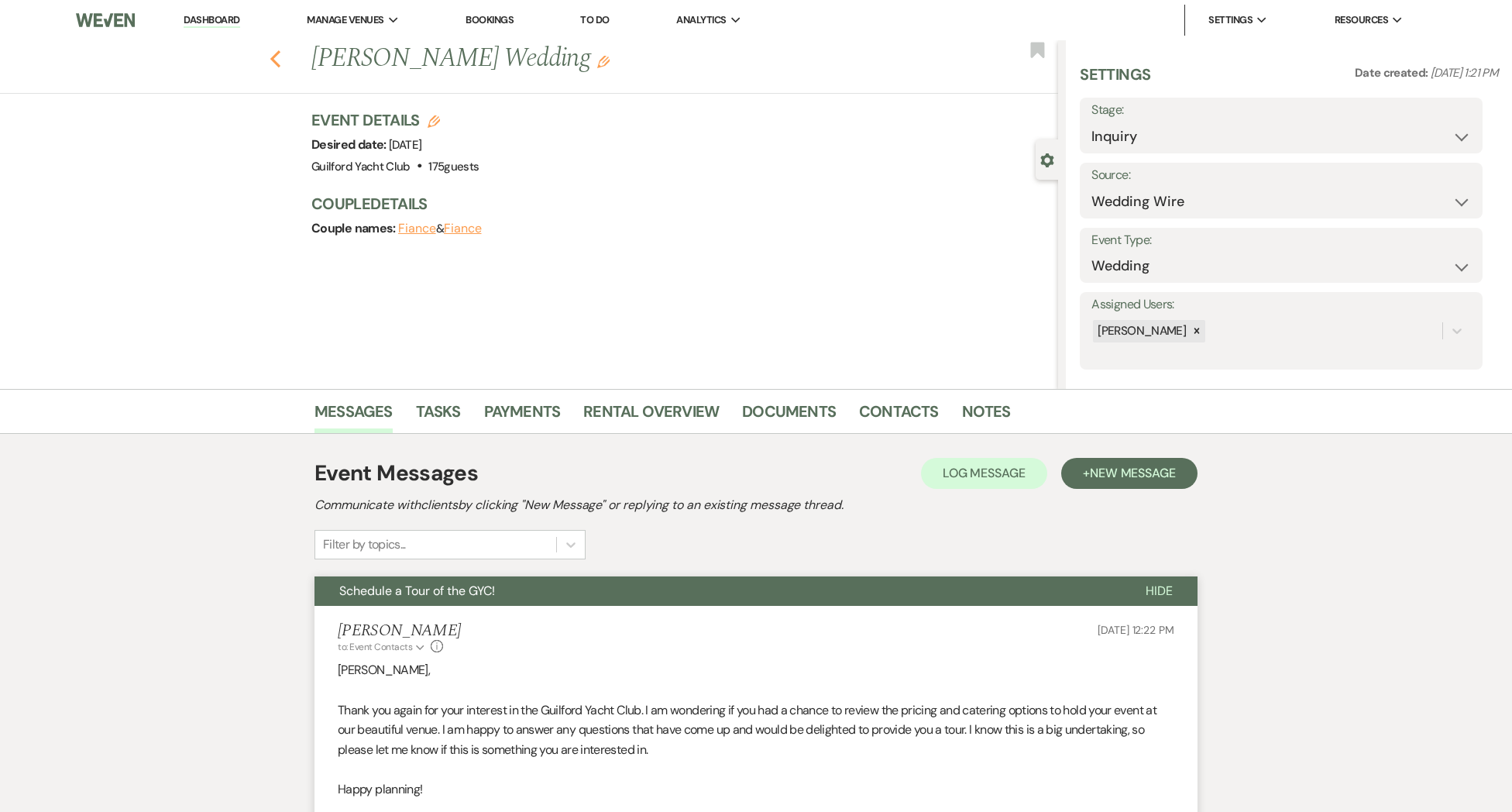
click at [279, 63] on icon "Previous" at bounding box center [275, 59] width 12 height 19
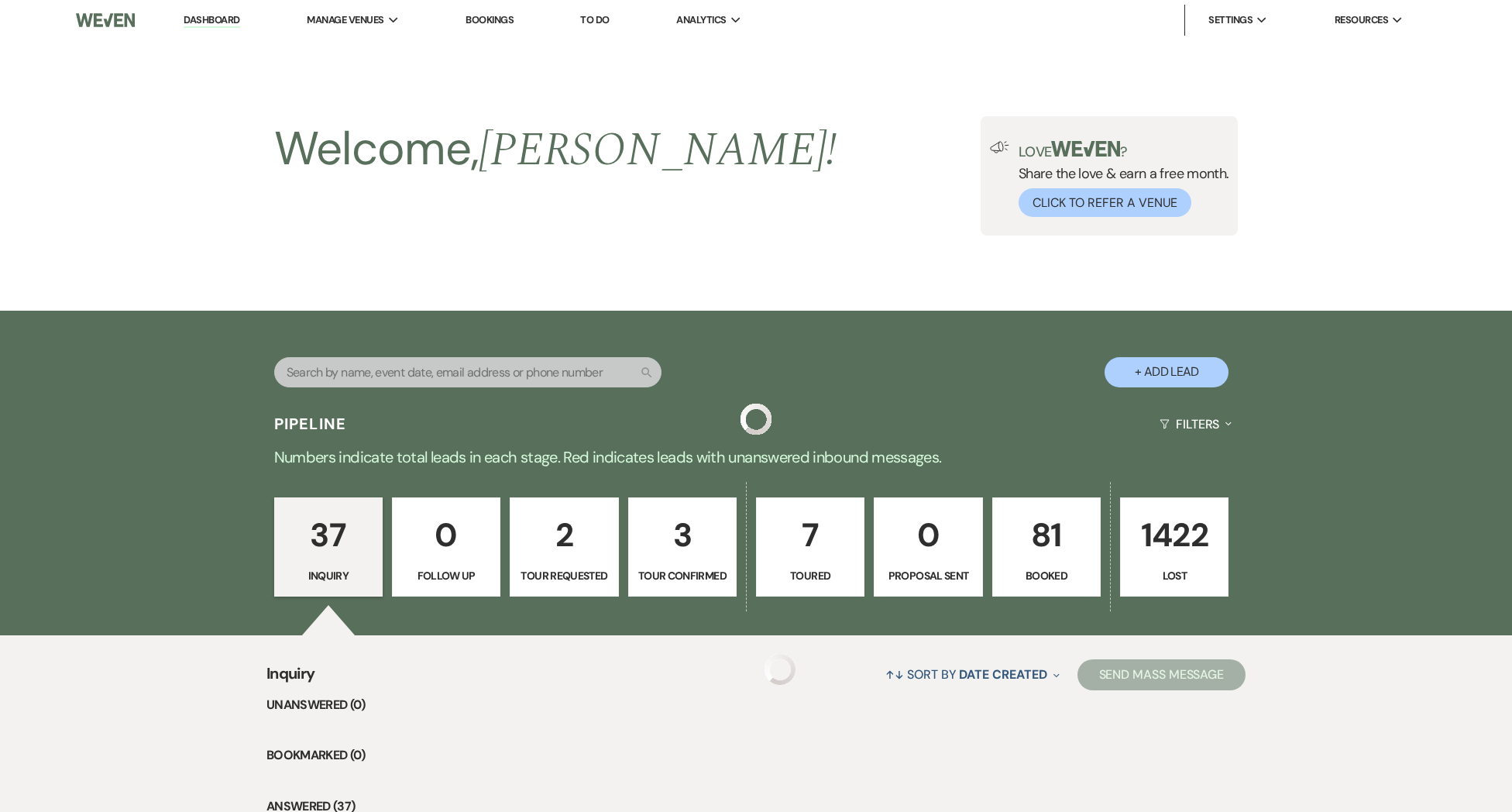
scroll to position [2217, 0]
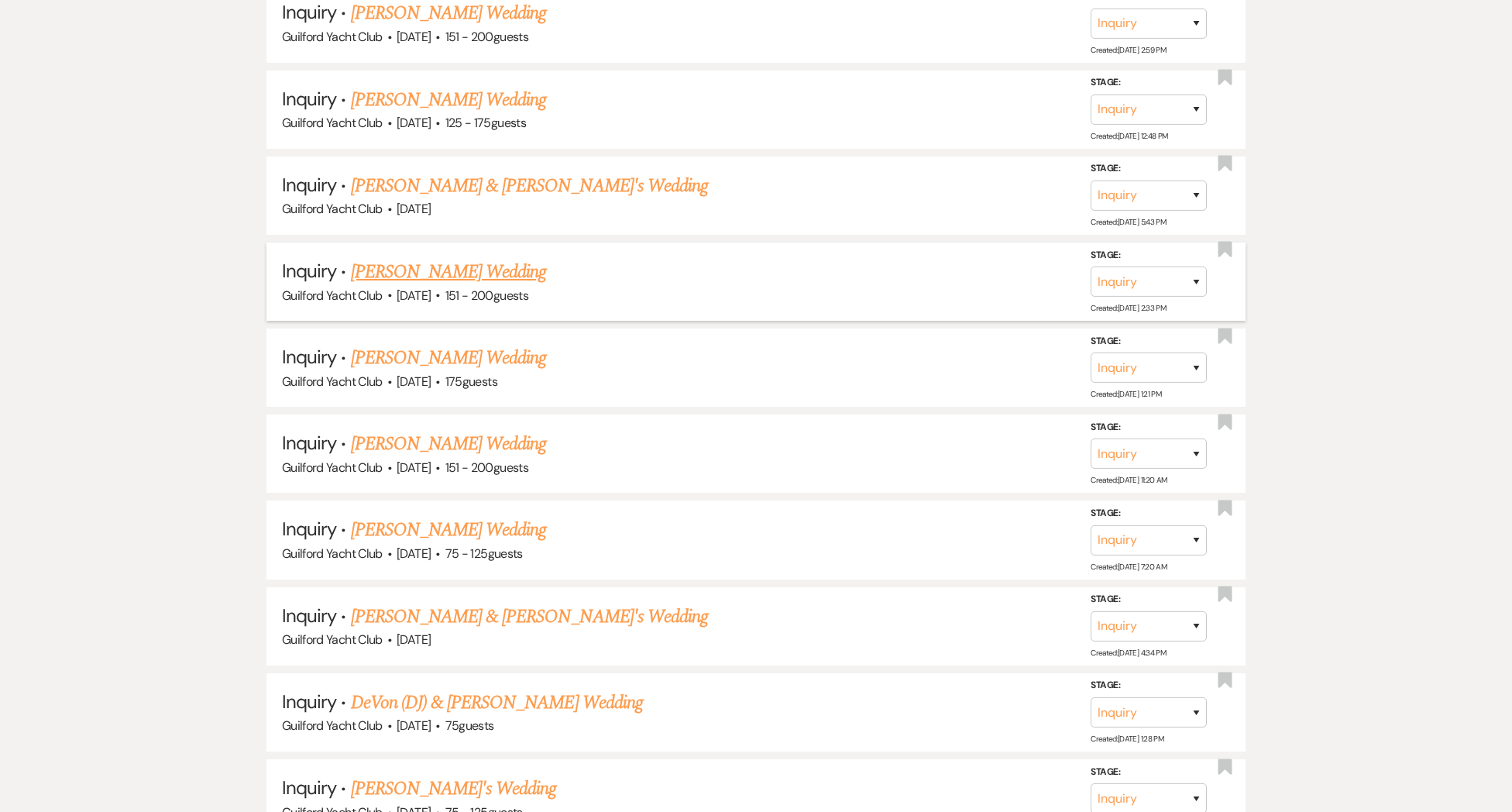
click at [464, 259] on link "[PERSON_NAME] Wedding" at bounding box center [449, 272] width 196 height 28
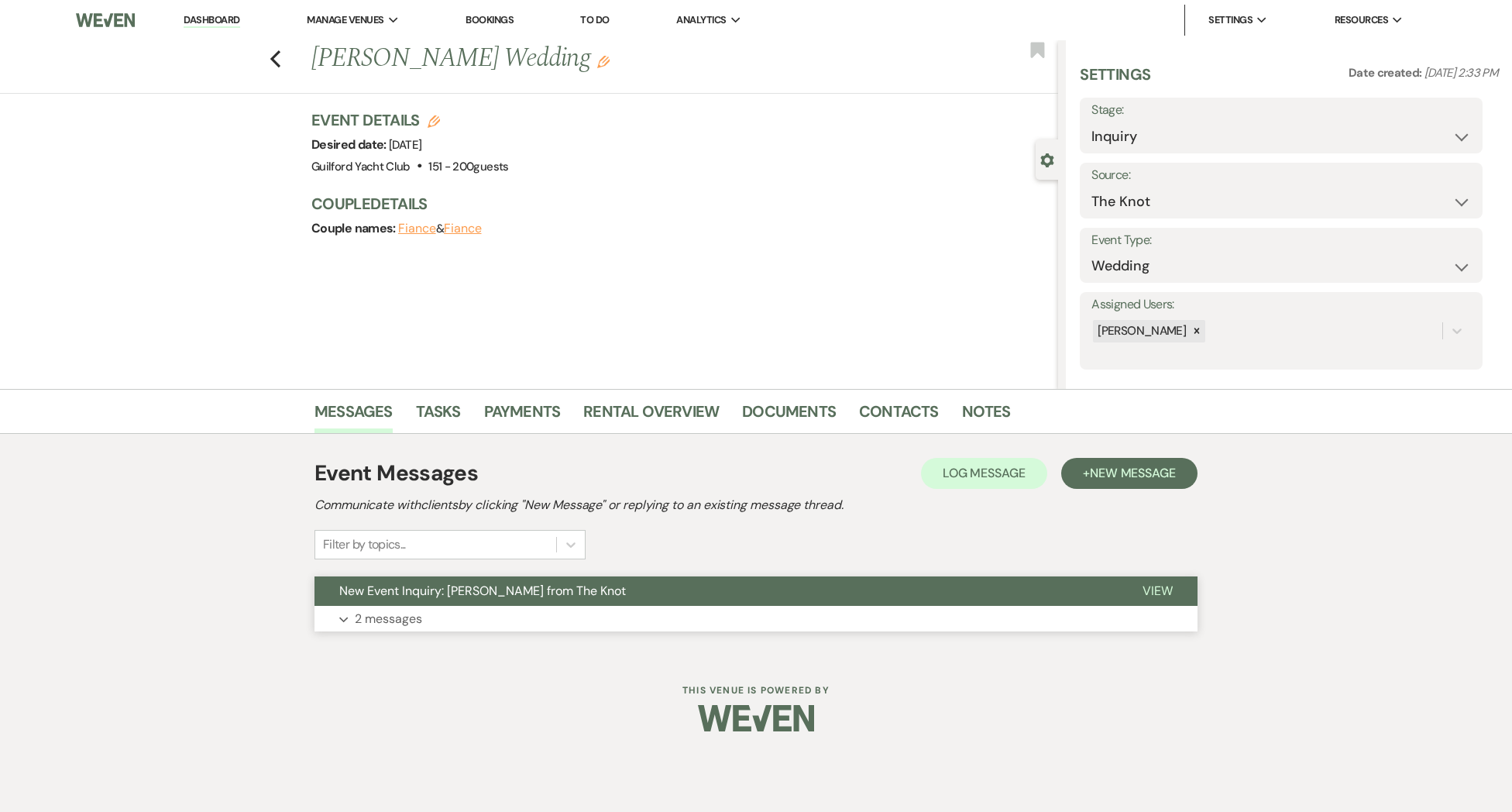
click at [1147, 595] on span "View" at bounding box center [1157, 590] width 30 height 16
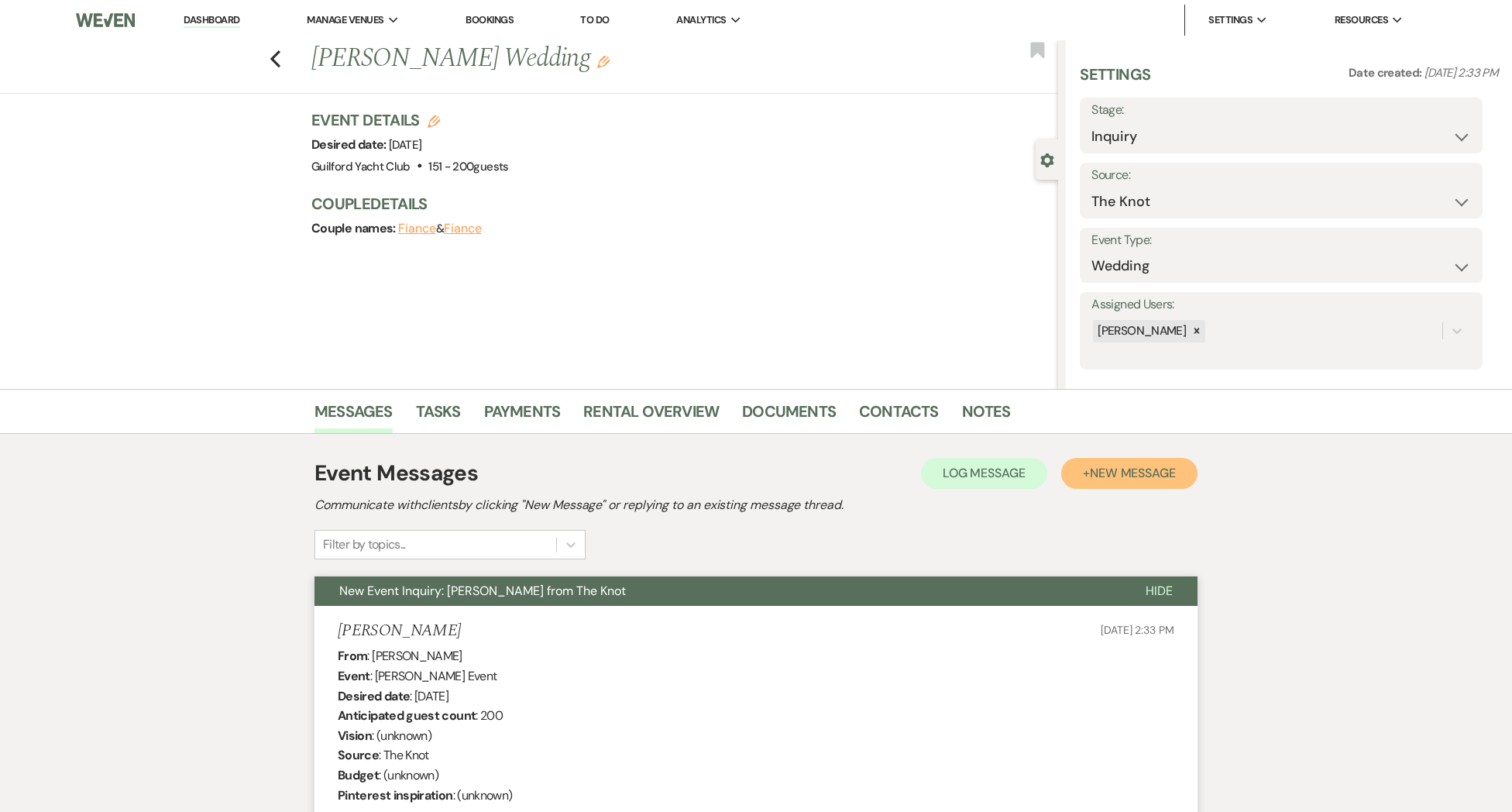
click at [1125, 471] on span "New Message" at bounding box center [1132, 473] width 86 height 16
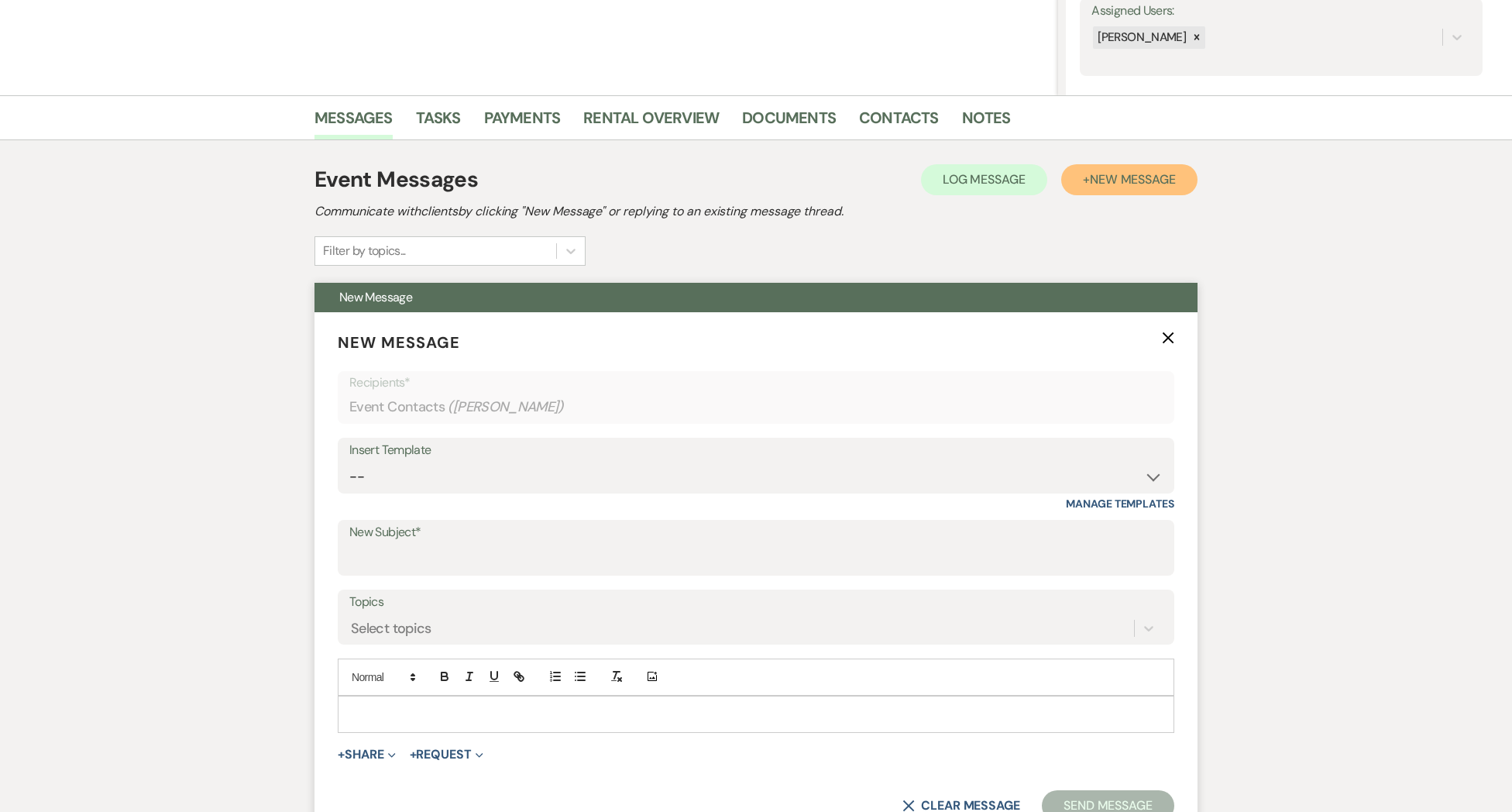
scroll to position [302, 0]
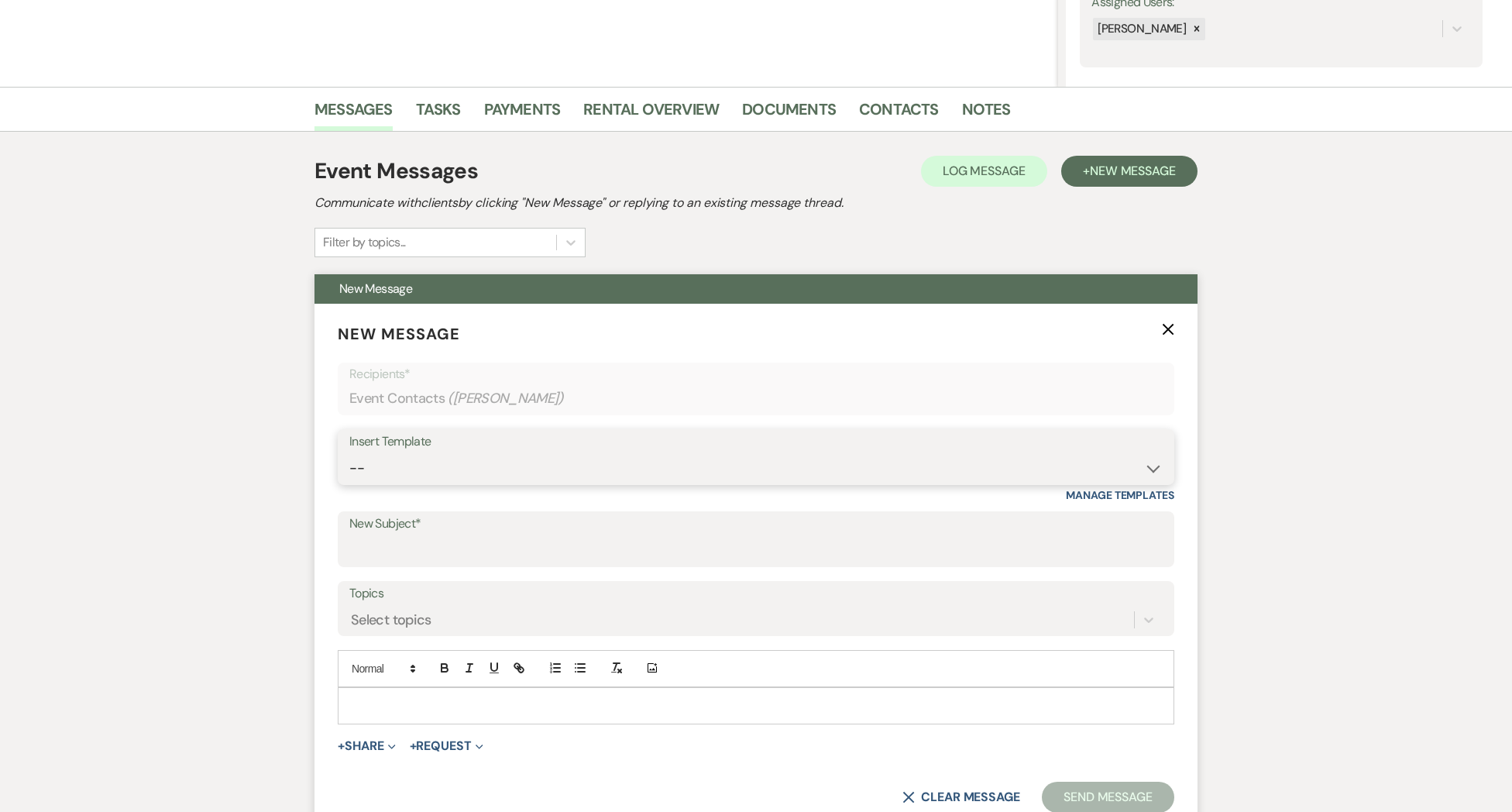
click at [420, 458] on select "-- Weven Planning Portal Introduction (Booked Events) Initial Inquiry Response …" at bounding box center [756, 468] width 814 height 30
click at [349, 453] on select "-- Weven Planning Portal Introduction (Booked Events) Initial Inquiry Response …" at bounding box center [756, 468] width 814 height 30
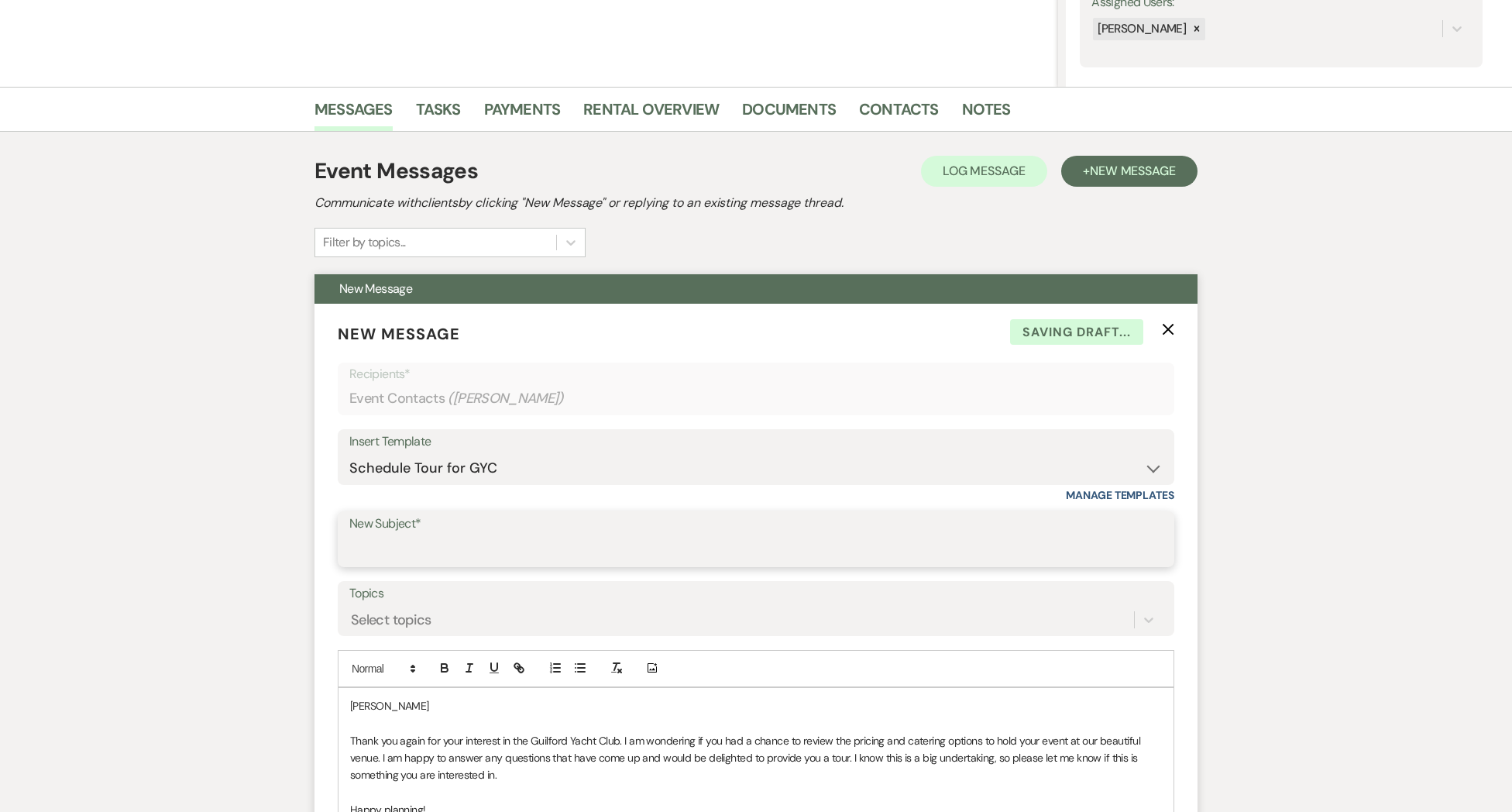
click at [397, 546] on input "New Subject*" at bounding box center [756, 550] width 814 height 30
click at [397, 709] on p "[PERSON_NAME]" at bounding box center [756, 705] width 812 height 17
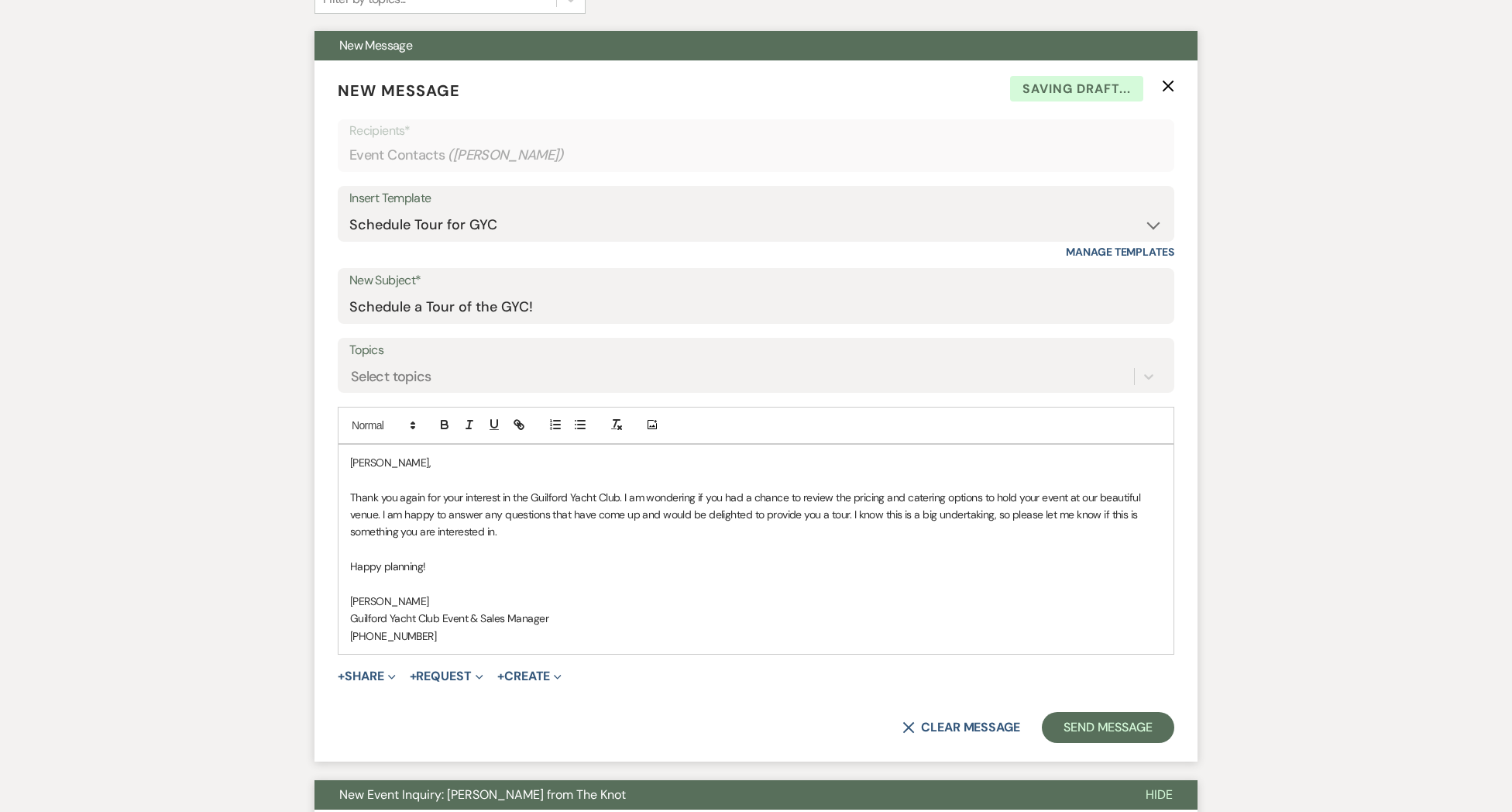
scroll to position [547, 0]
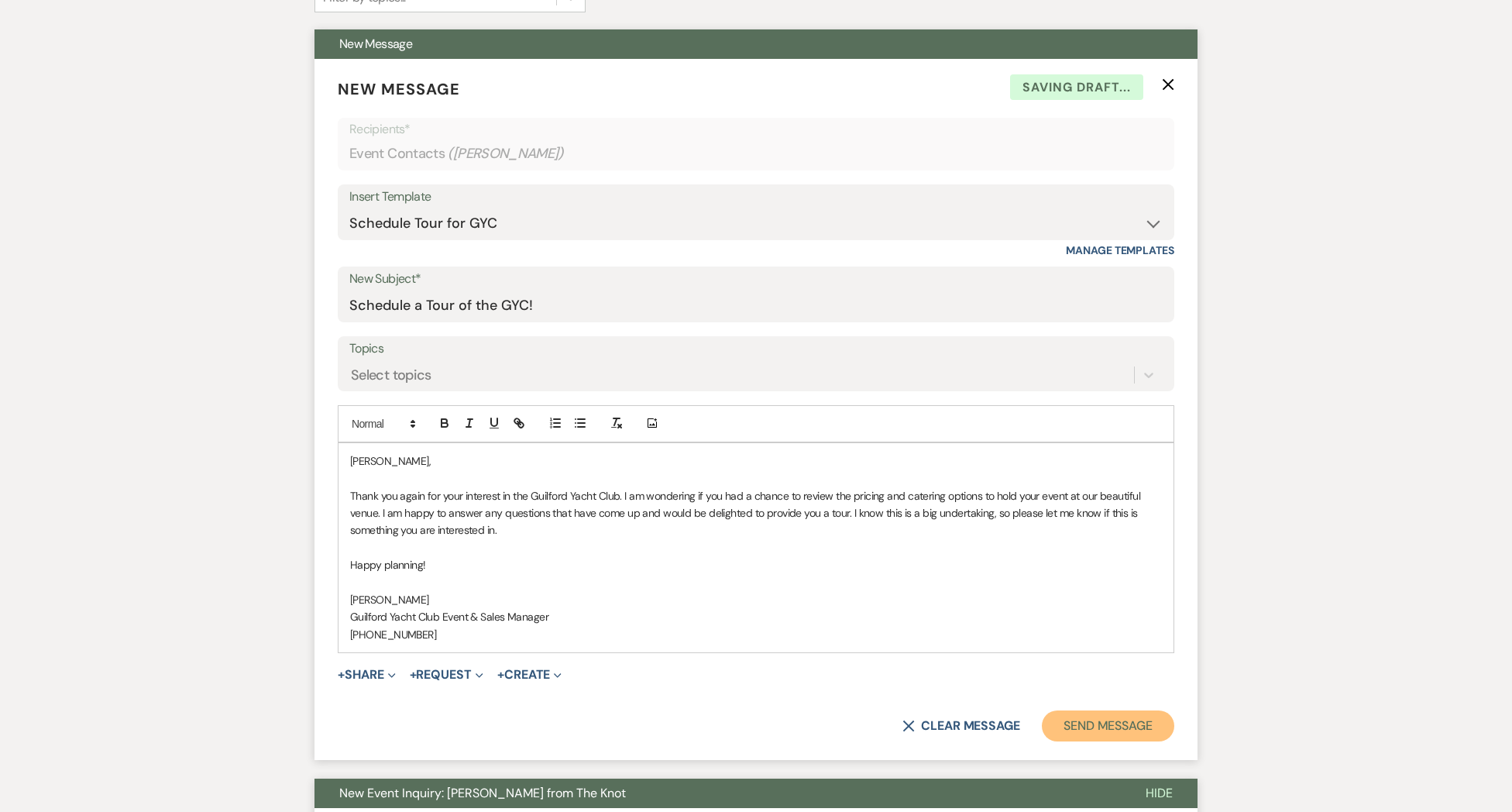
click at [1073, 719] on button "Send Message" at bounding box center [1108, 726] width 132 height 31
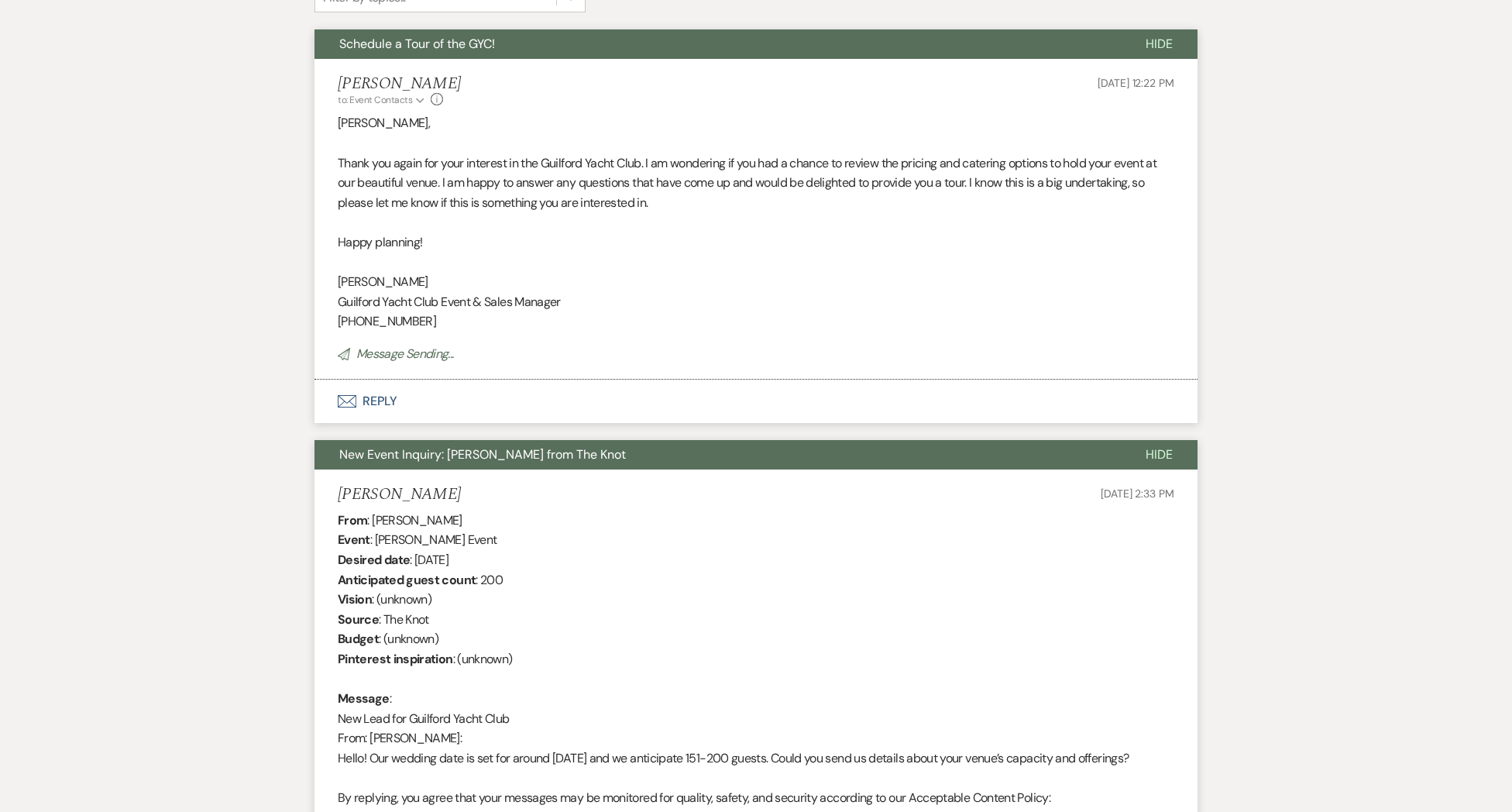
scroll to position [0, 0]
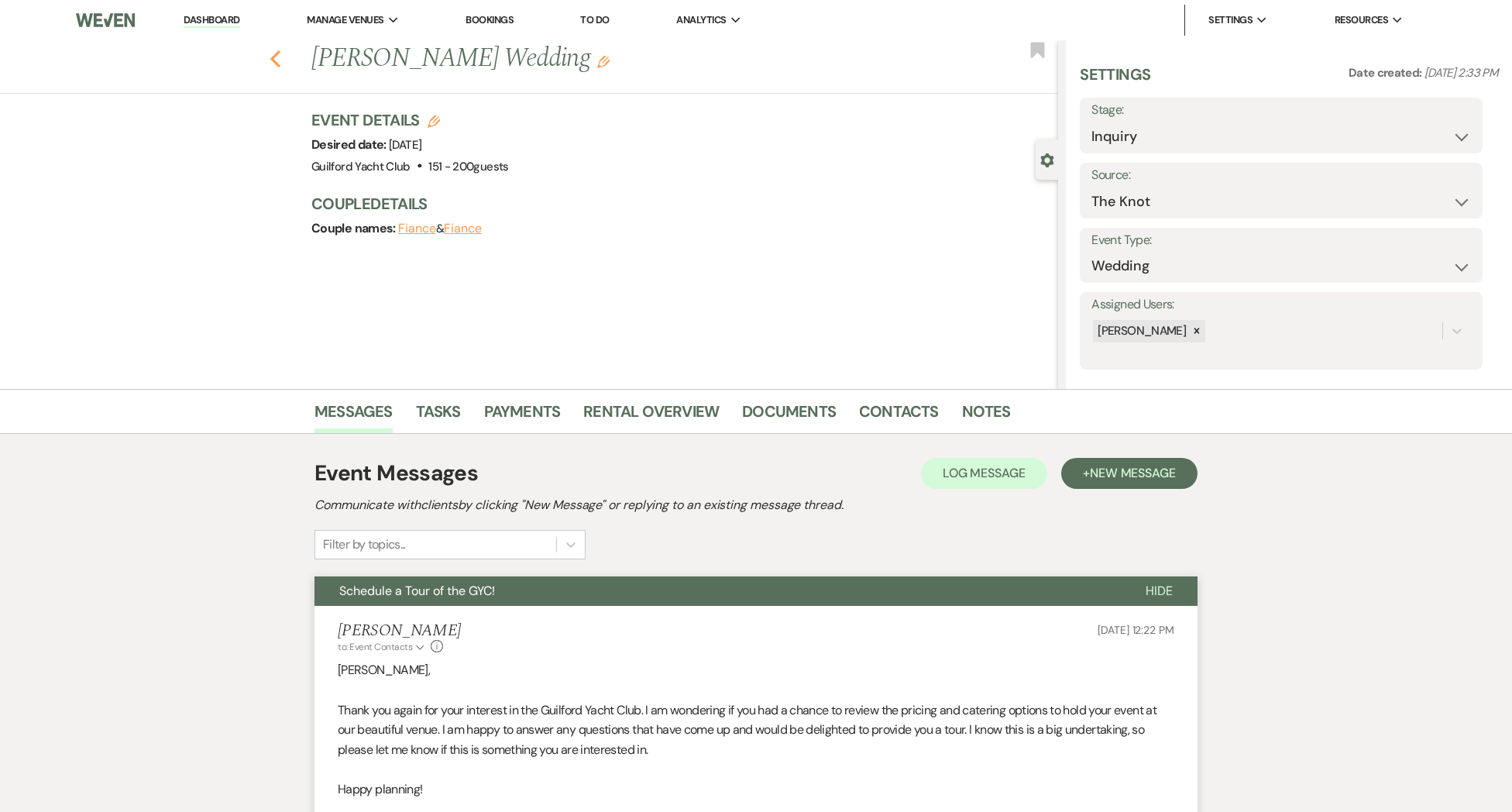
click at [278, 65] on use "button" at bounding box center [275, 59] width 10 height 17
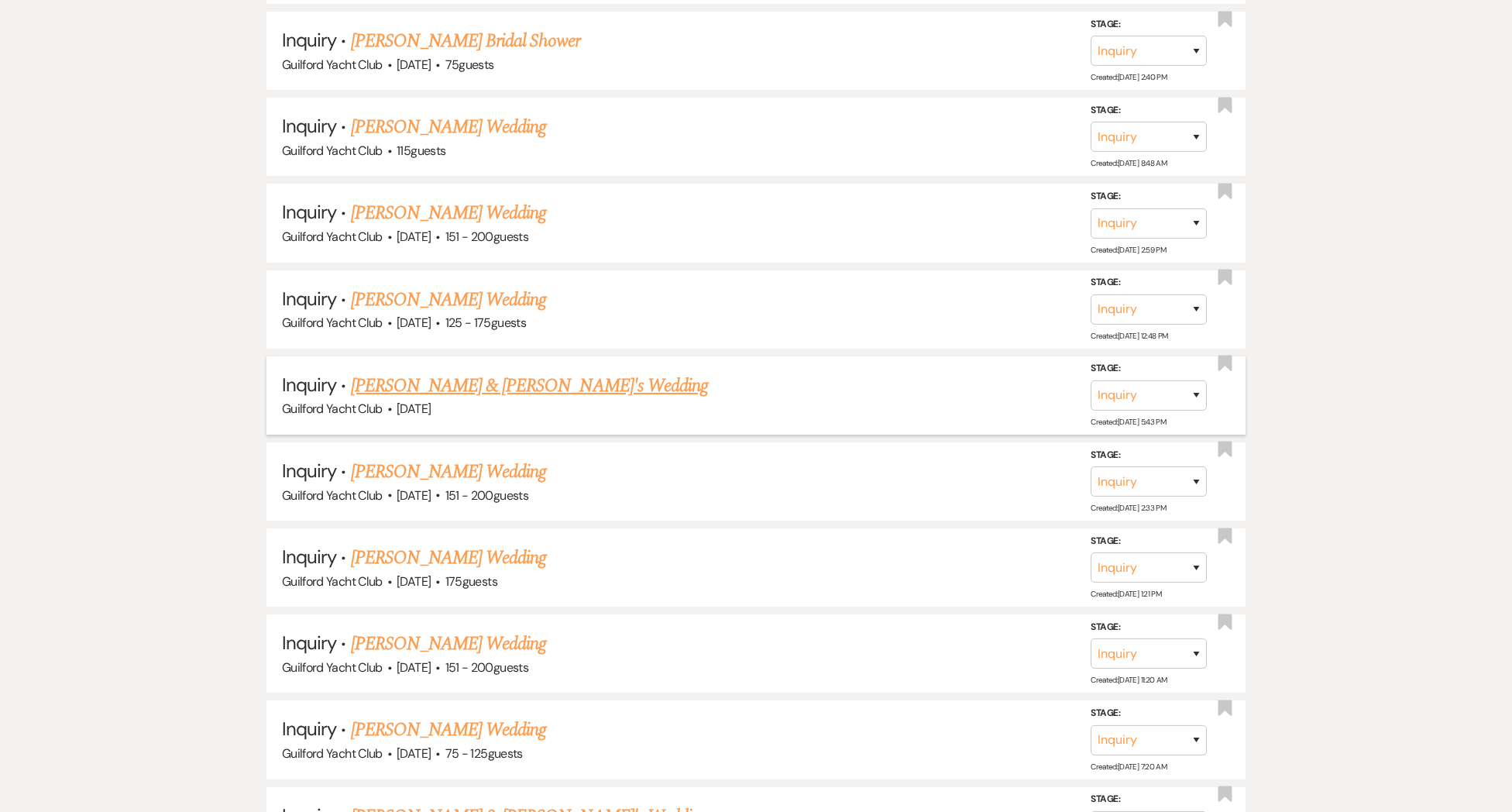
scroll to position [2021, 0]
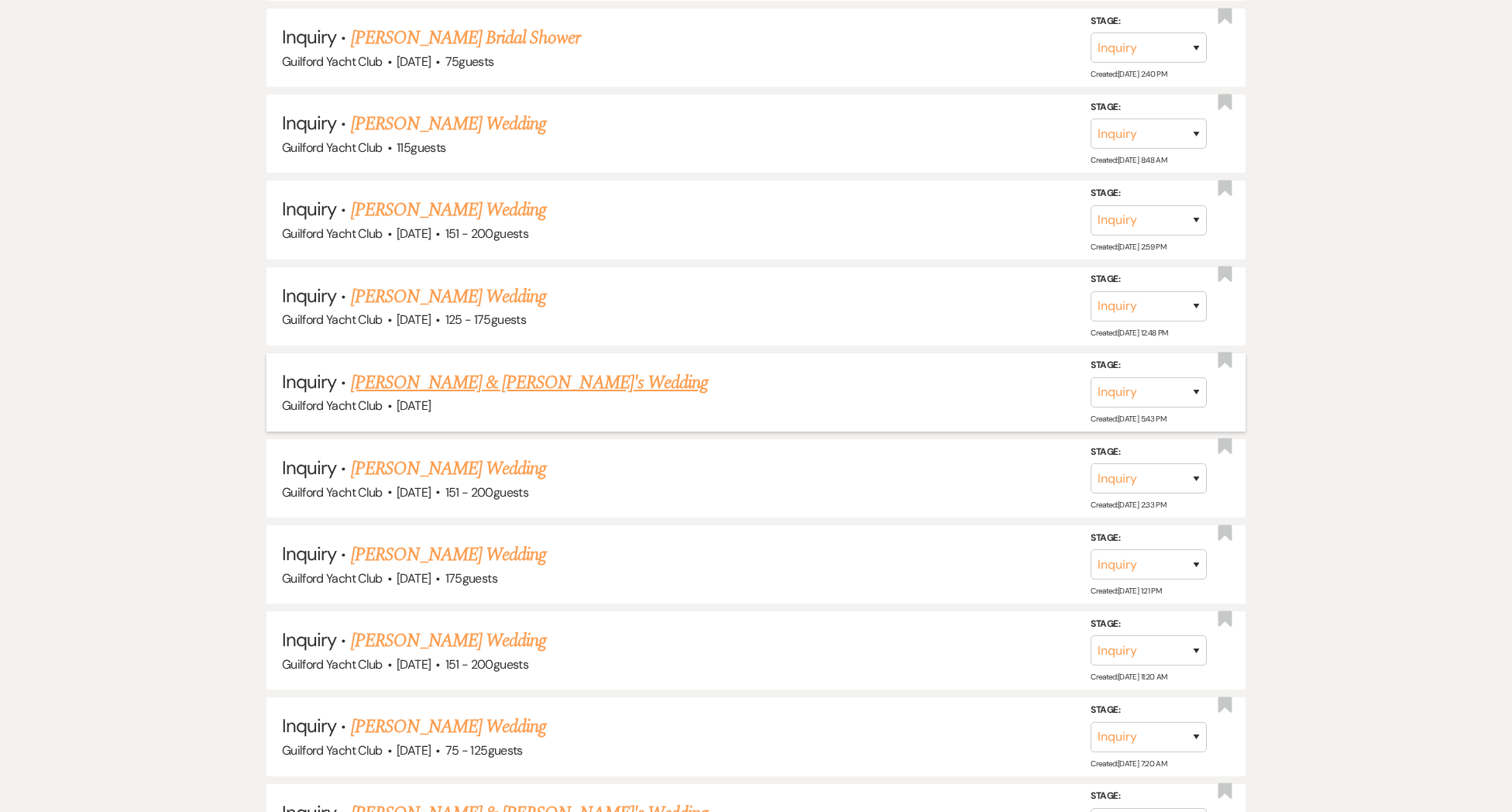
click at [428, 376] on link "[PERSON_NAME] & [PERSON_NAME]'s Wedding" at bounding box center [530, 383] width 358 height 28
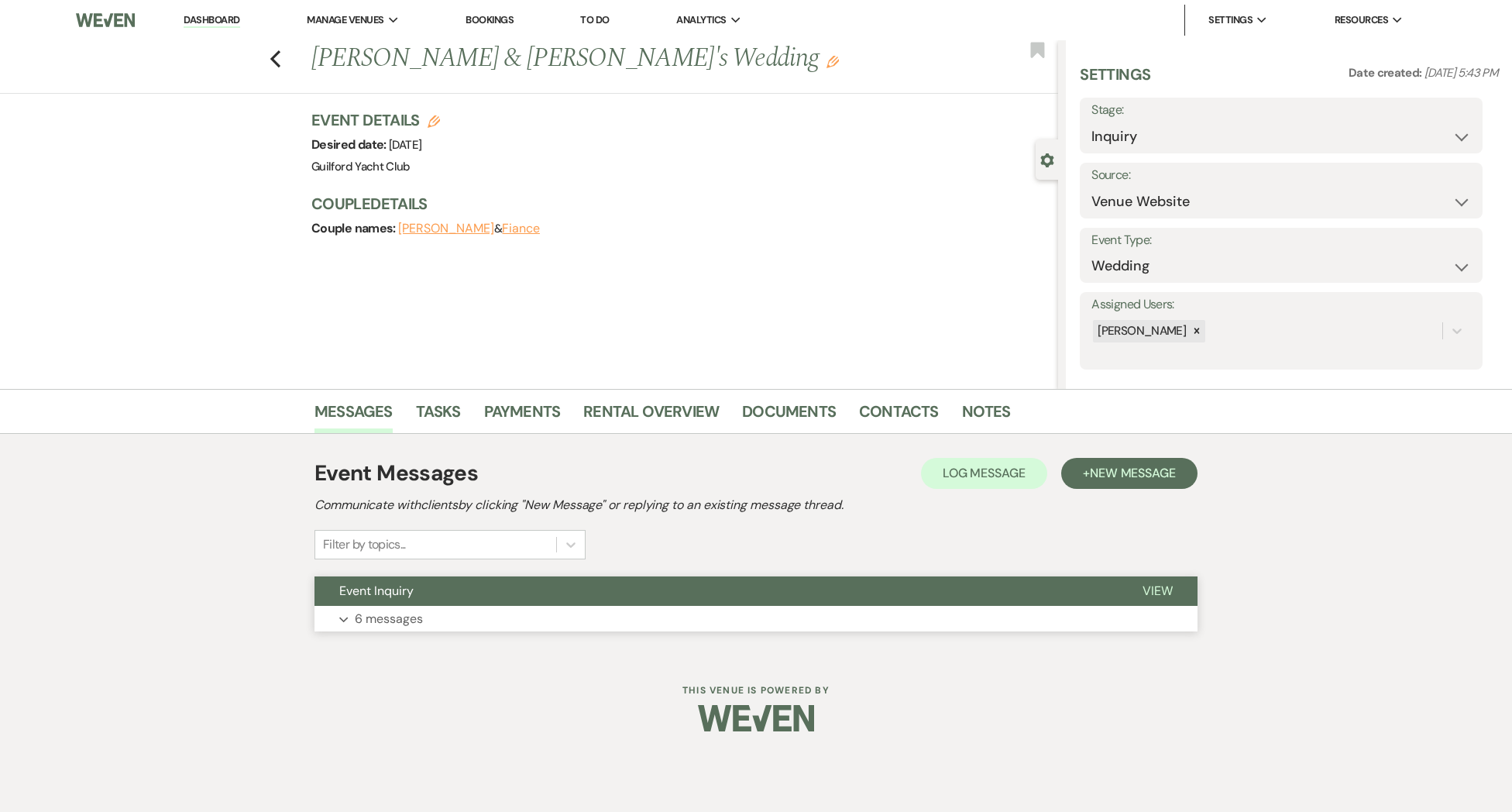
drag, startPoint x: 1159, startPoint y: 589, endPoint x: 1141, endPoint y: 599, distance: 20.6
click at [1158, 589] on span "View" at bounding box center [1157, 590] width 30 height 16
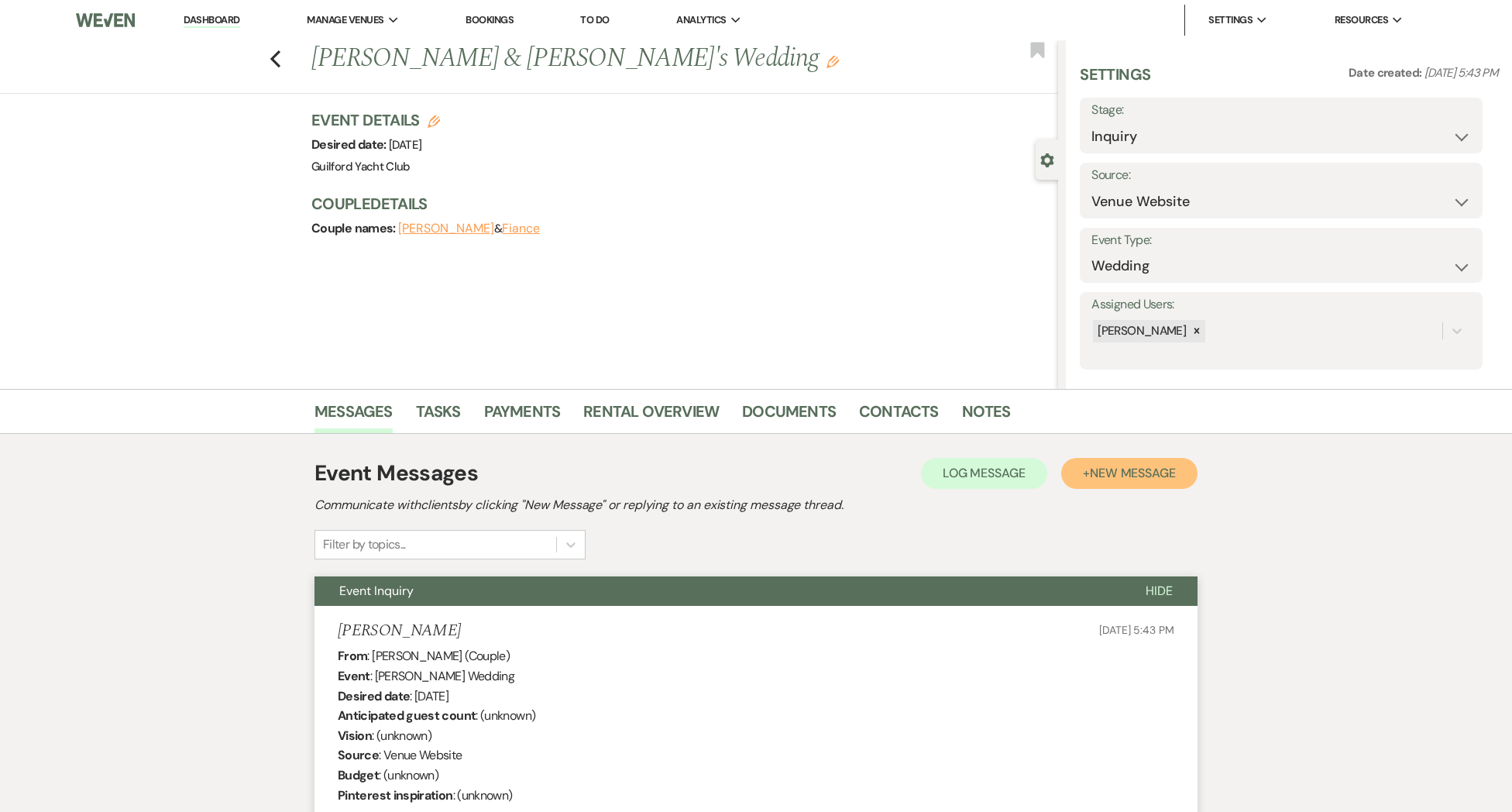
click at [1145, 467] on span "New Message" at bounding box center [1132, 473] width 86 height 16
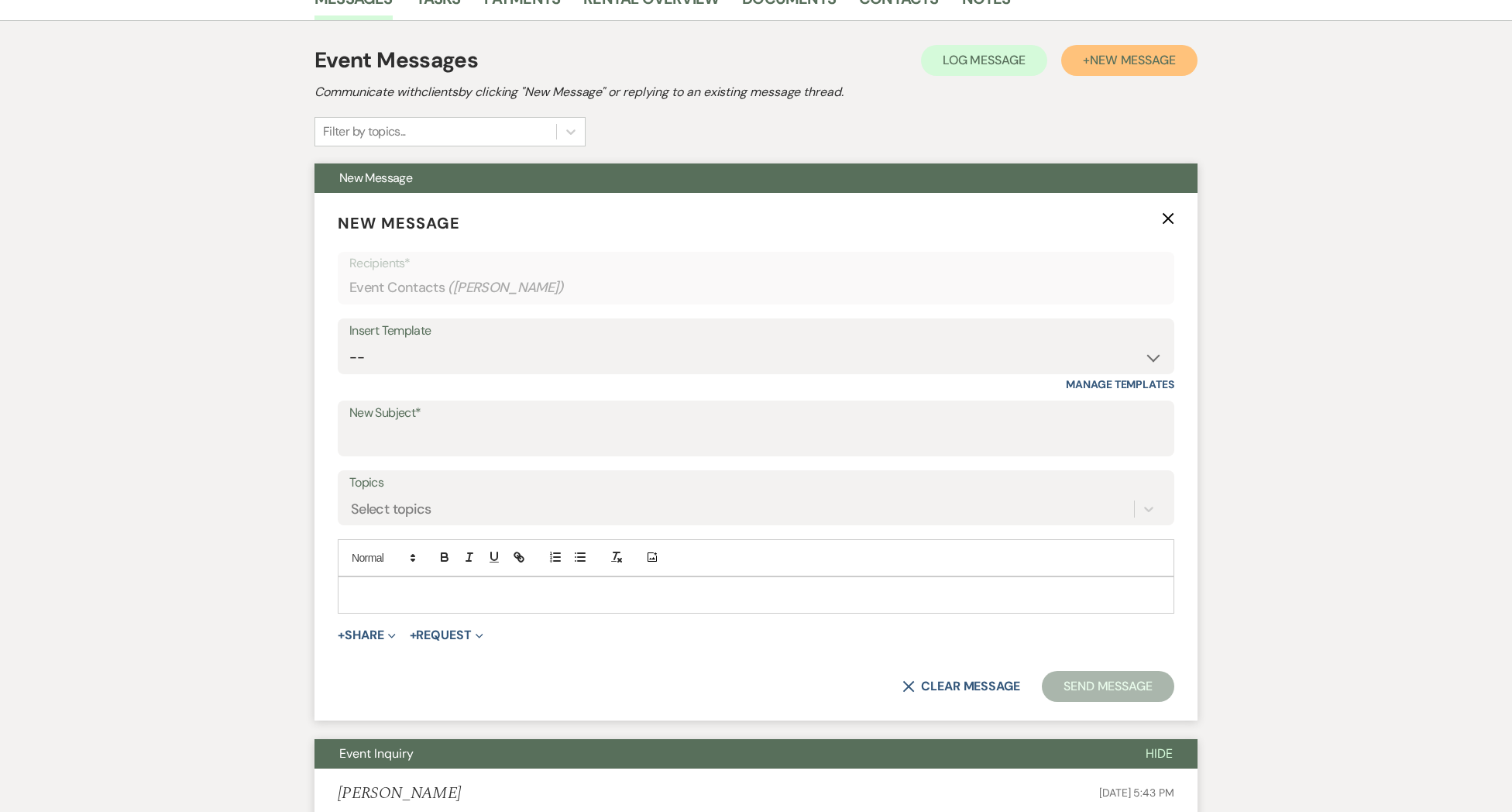
scroll to position [524, 0]
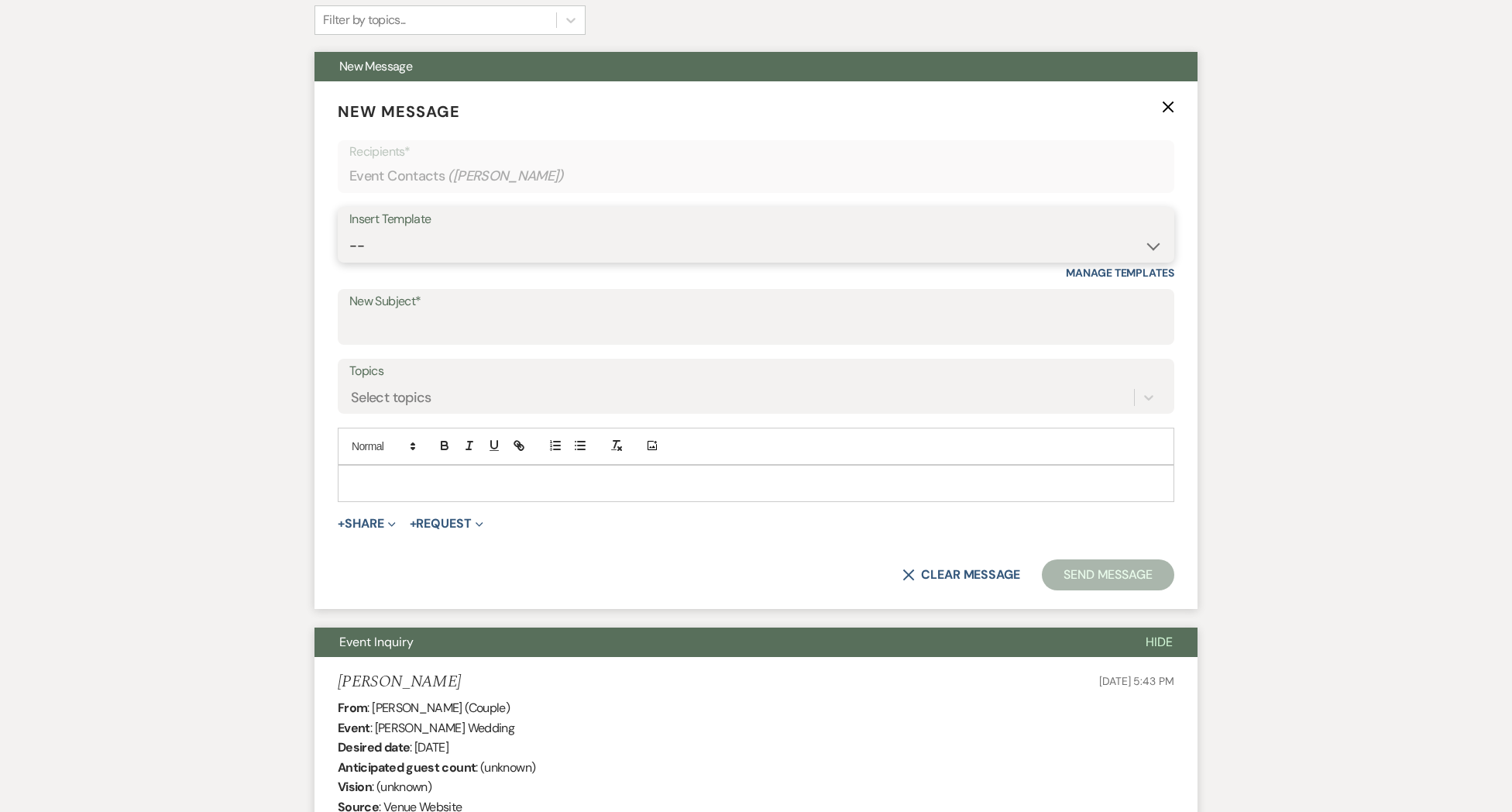
click at [393, 237] on select "-- Weven Planning Portal Introduction (Booked Events) Initial Inquiry Response …" at bounding box center [756, 246] width 814 height 30
click at [349, 231] on select "-- Weven Planning Portal Introduction (Booked Events) Initial Inquiry Response …" at bounding box center [756, 246] width 814 height 30
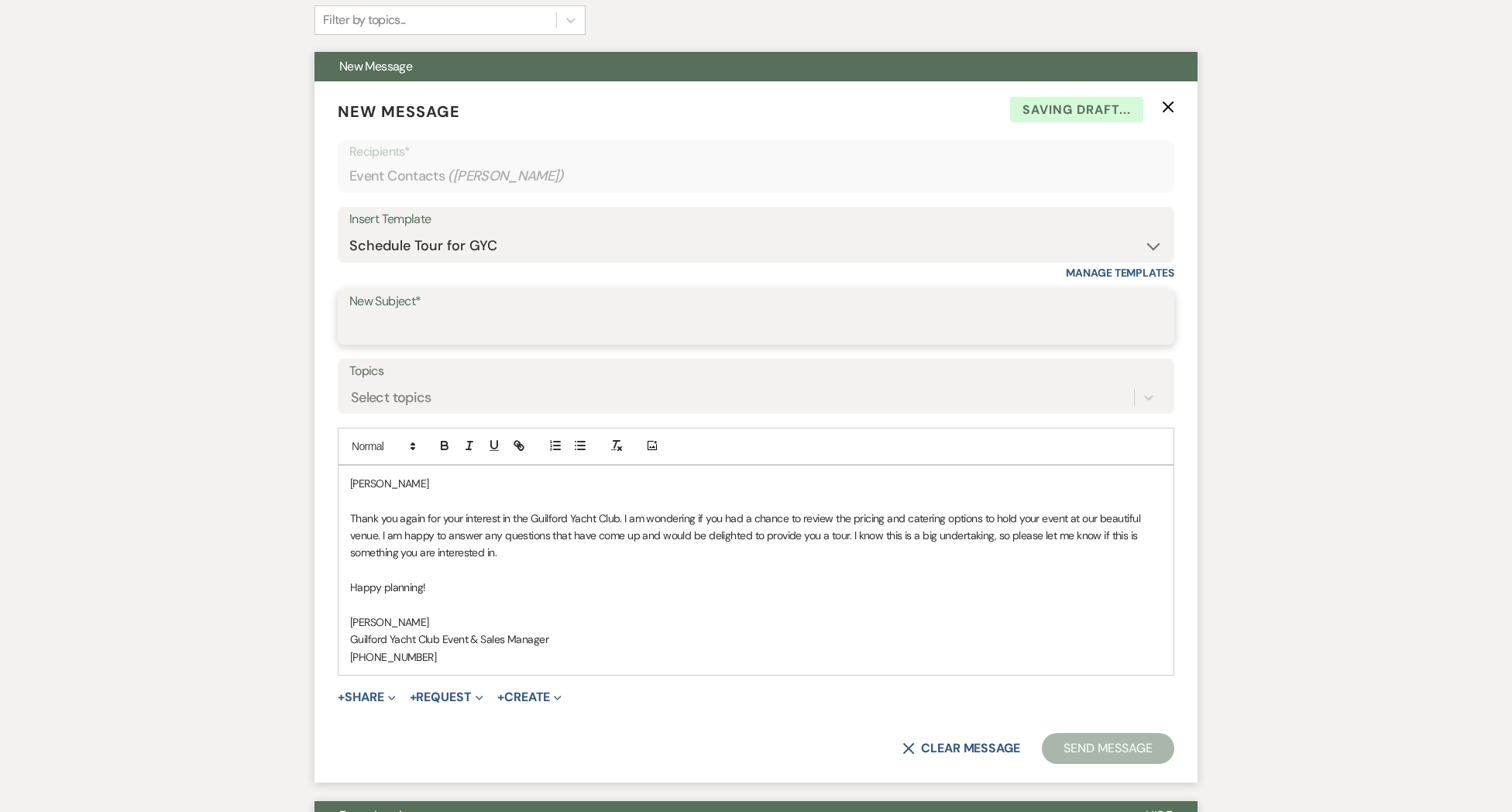
drag, startPoint x: 407, startPoint y: 321, endPoint x: 411, endPoint y: 328, distance: 8.1
click at [407, 321] on input "New Subject*" at bounding box center [756, 327] width 814 height 30
click at [411, 479] on p "[PERSON_NAME]" at bounding box center [756, 483] width 812 height 17
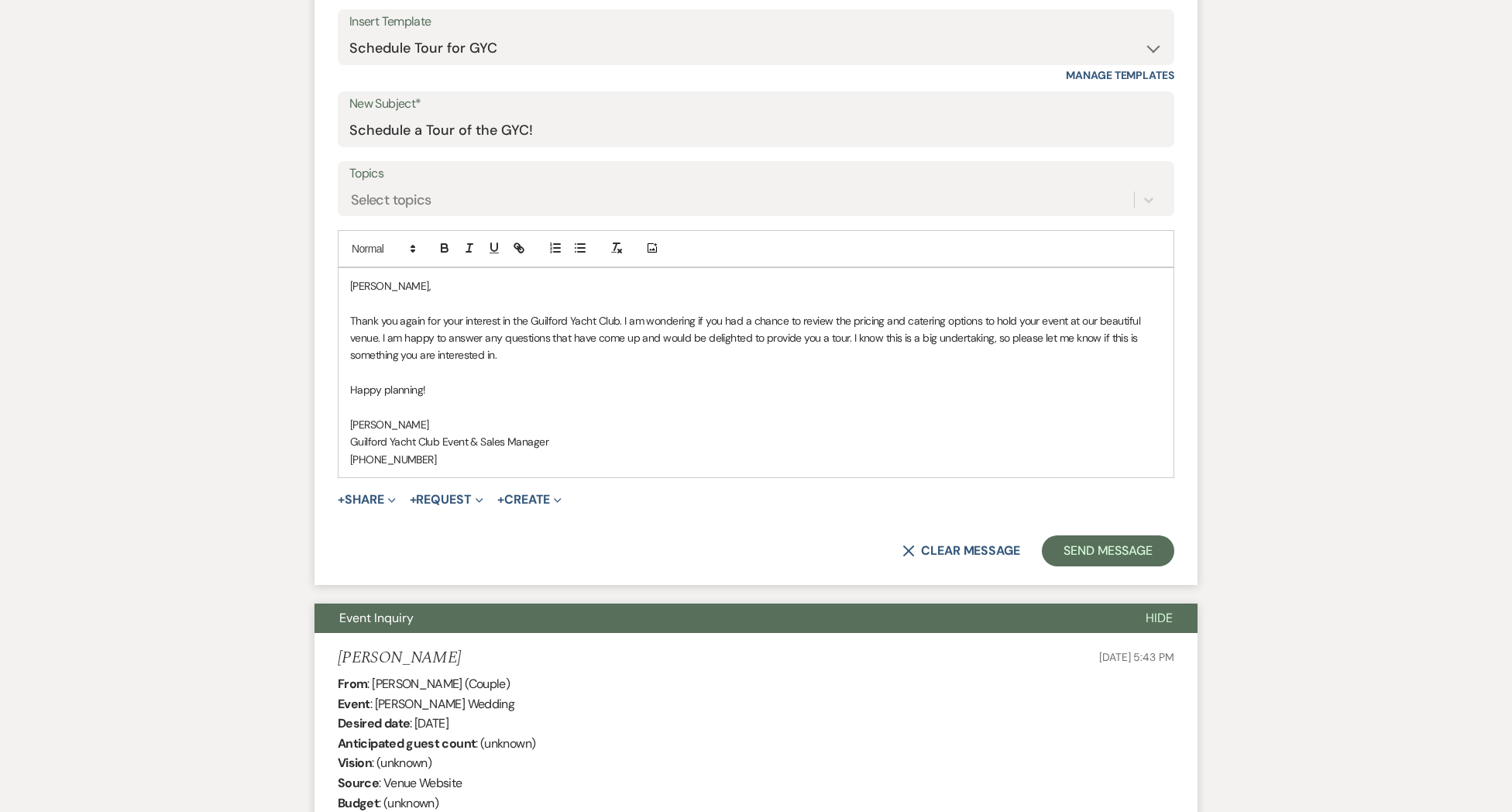
scroll to position [732, 0]
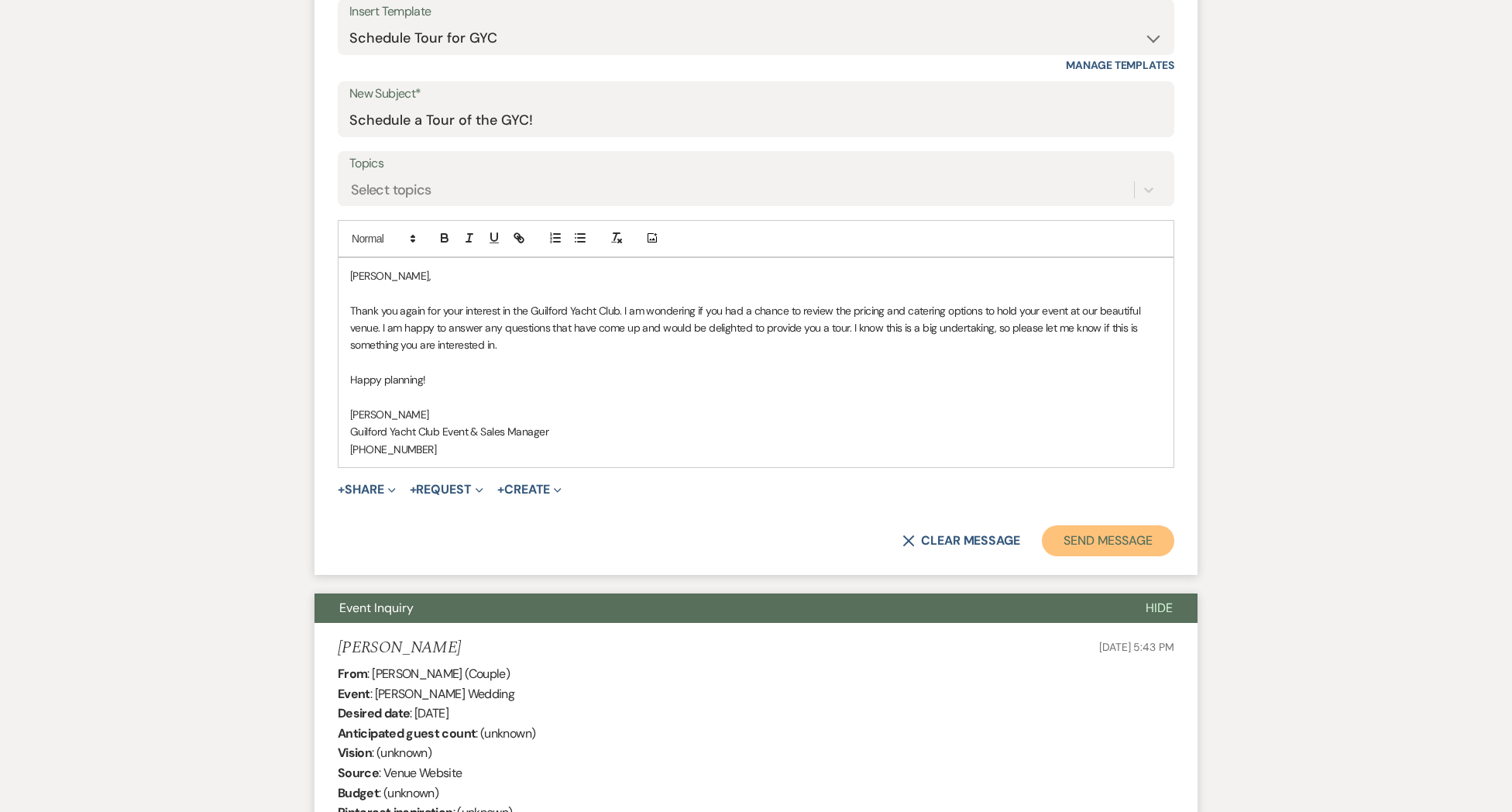
click at [1080, 537] on button "Send Message" at bounding box center [1108, 541] width 132 height 31
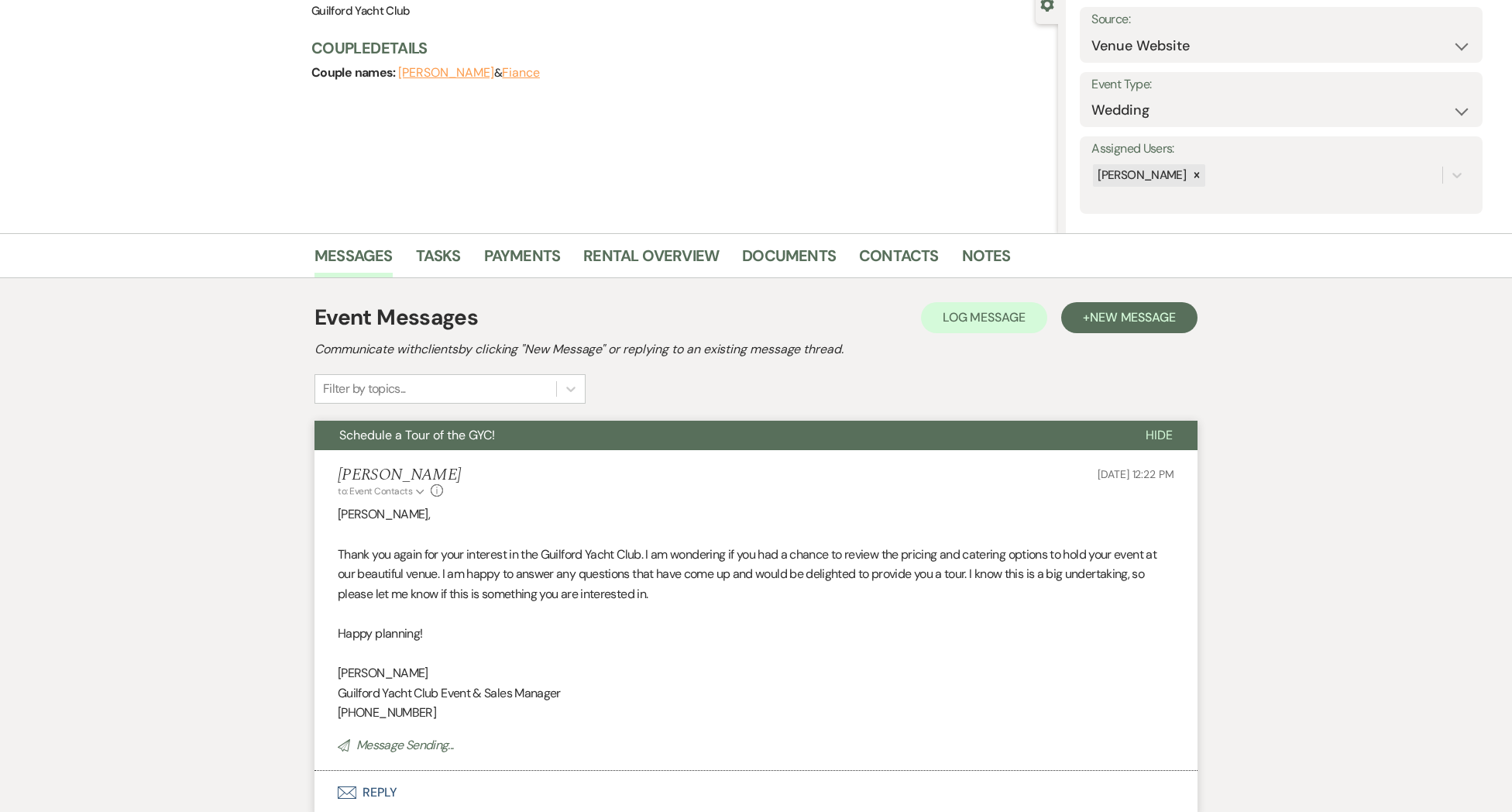
scroll to position [0, 0]
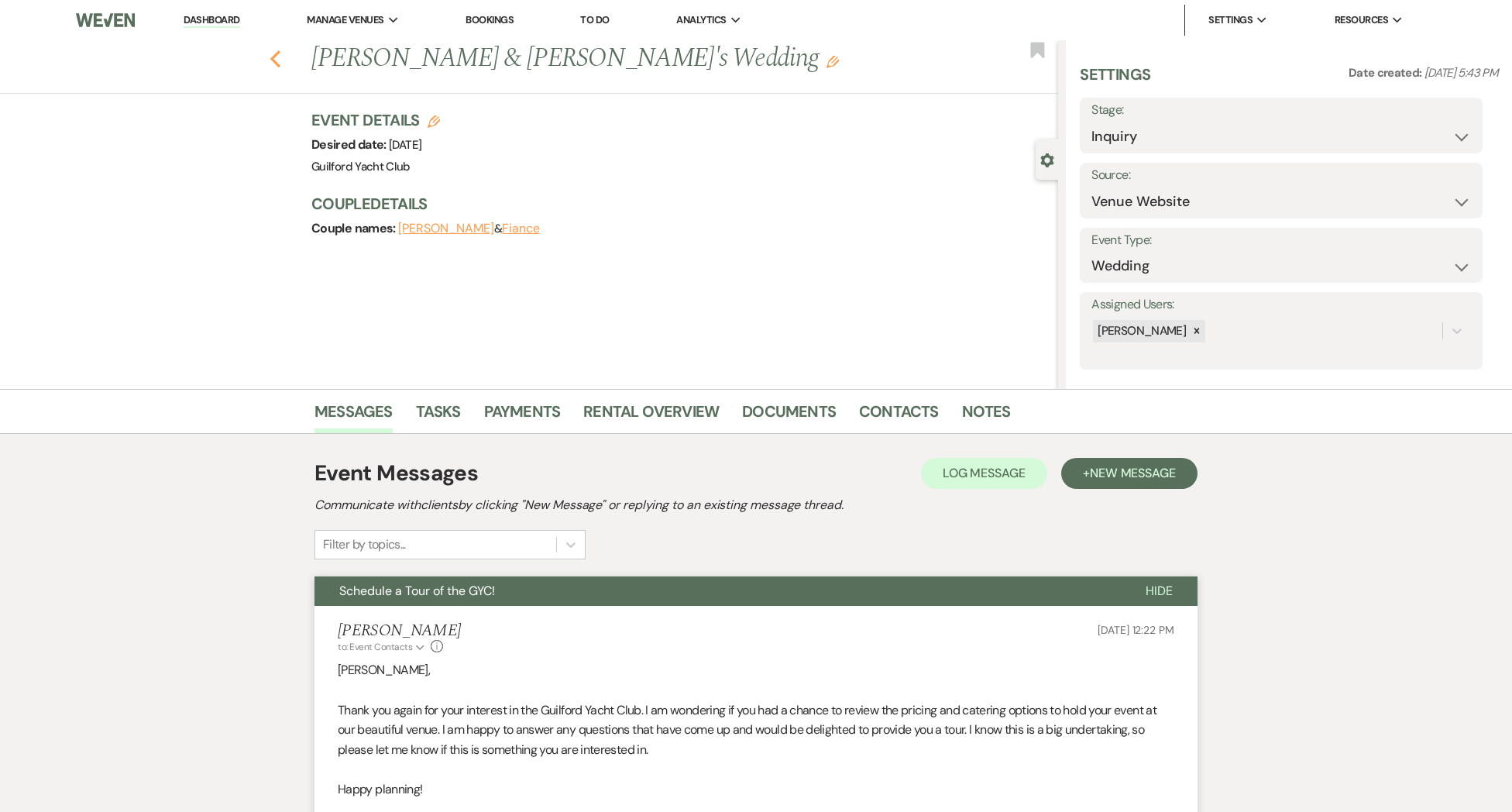
click at [271, 57] on icon "Previous" at bounding box center [275, 59] width 12 height 19
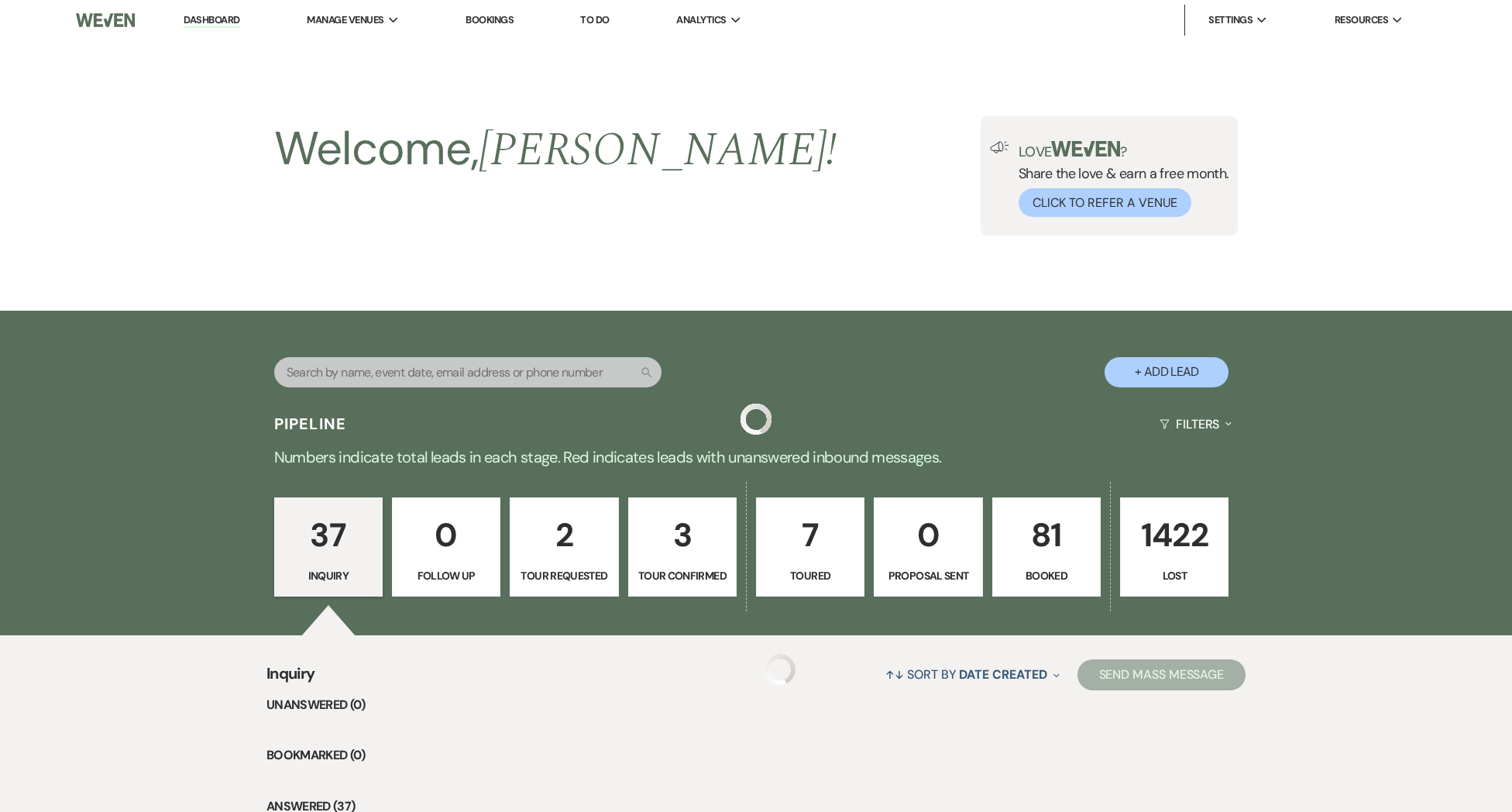
scroll to position [2021, 0]
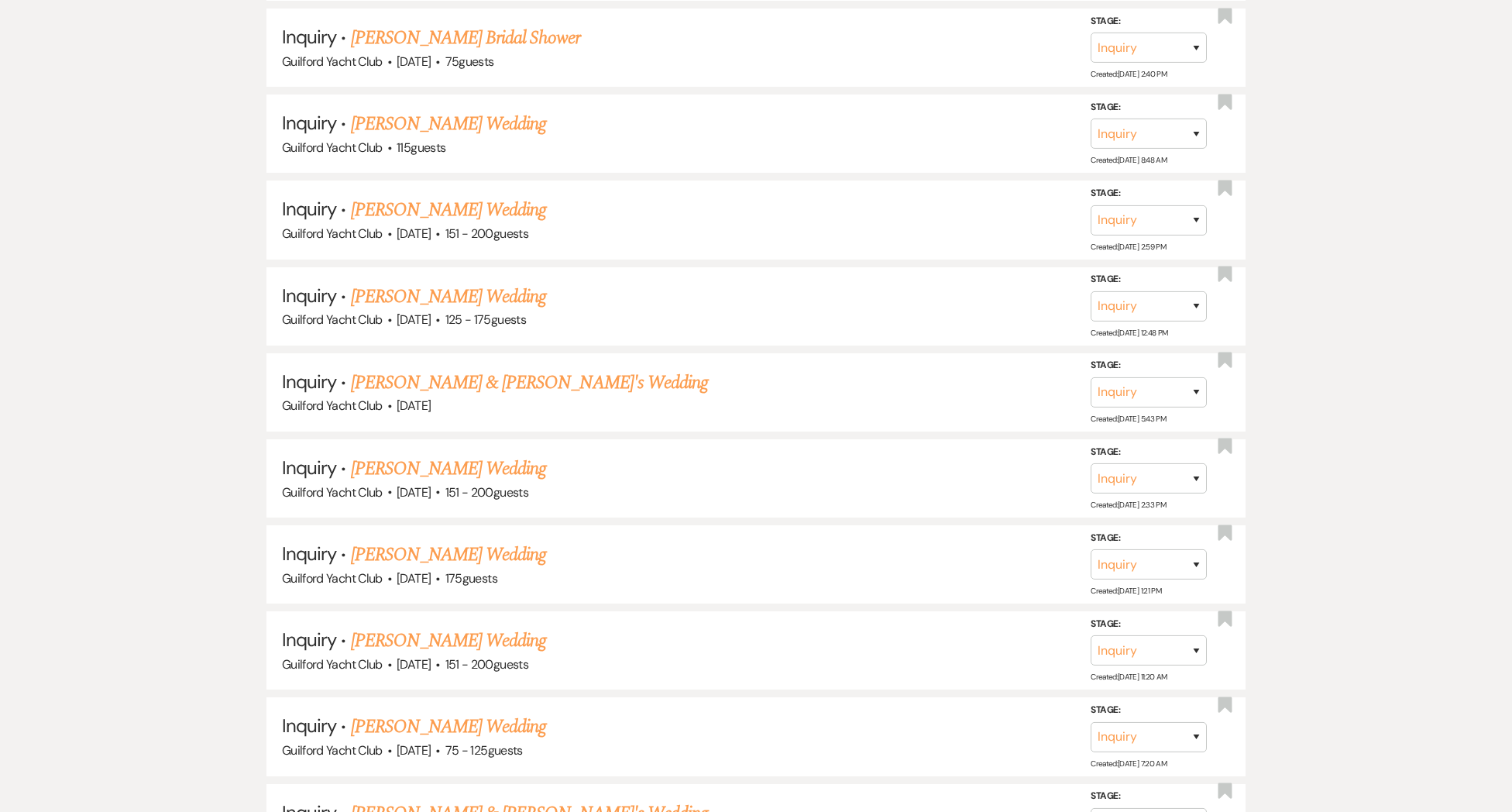
click at [439, 282] on link "[PERSON_NAME] Wedding" at bounding box center [449, 296] width 196 height 28
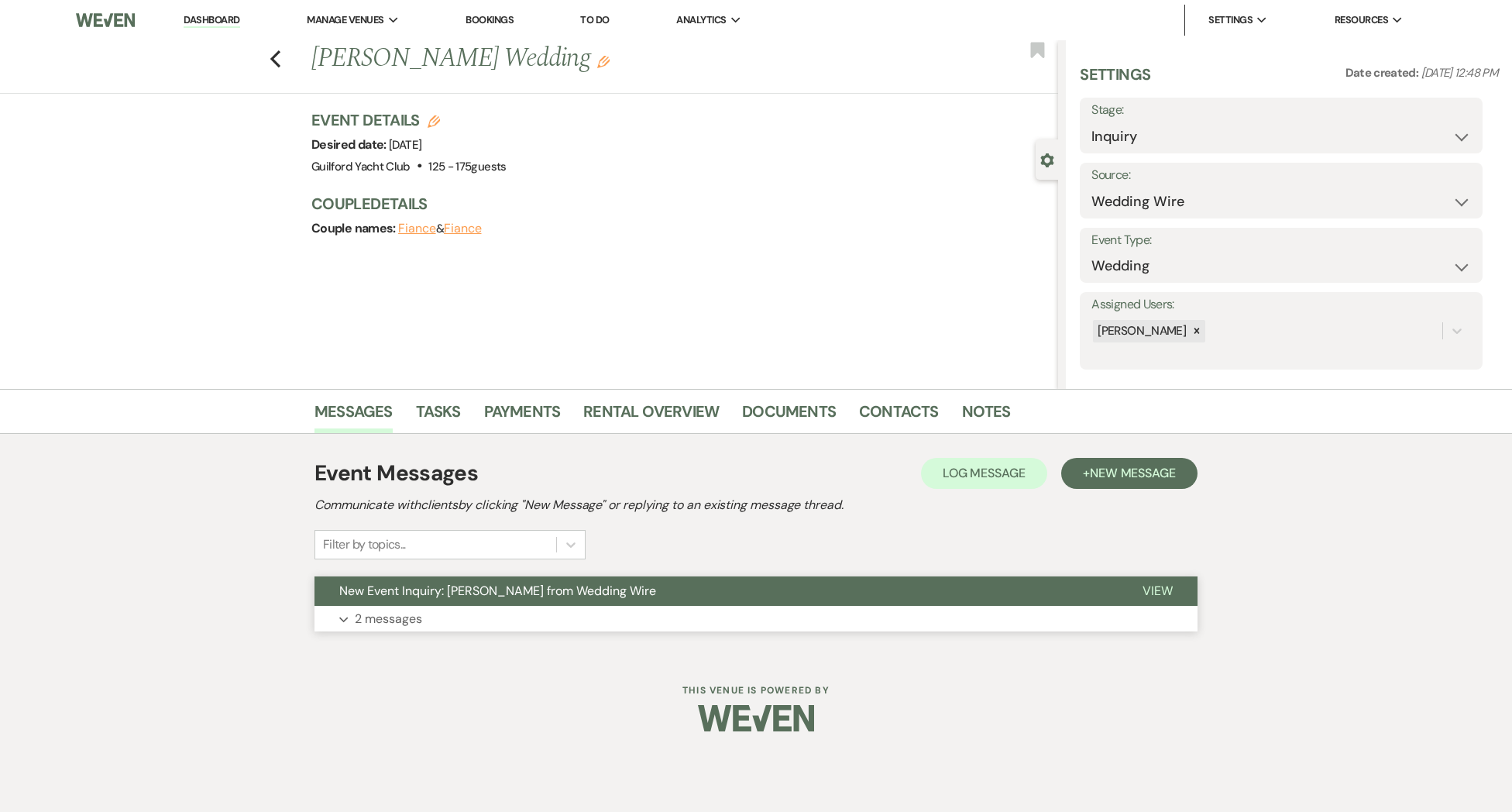
click at [1150, 583] on span "View" at bounding box center [1157, 590] width 30 height 16
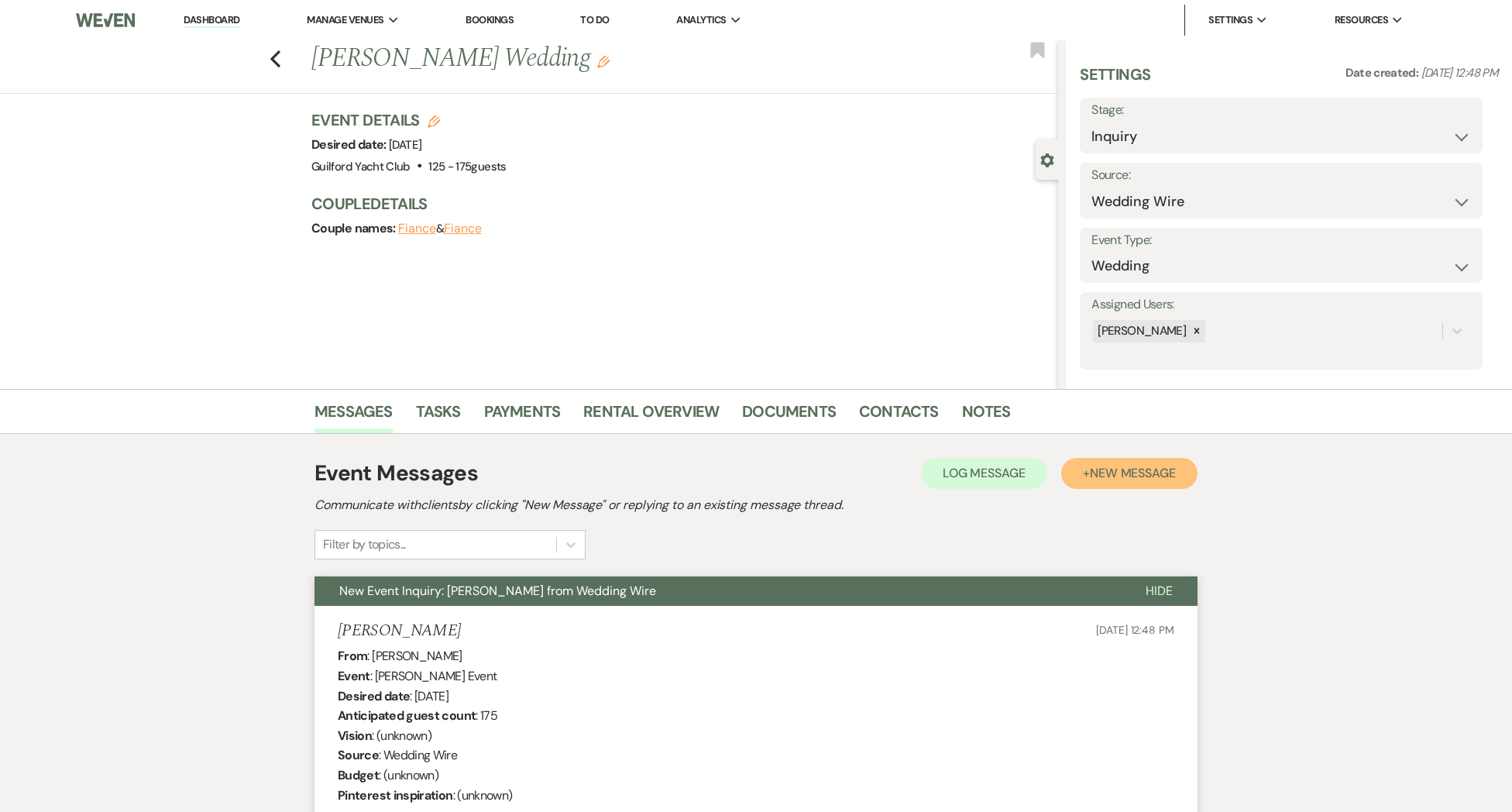
click at [1178, 481] on button "+ New Message" at bounding box center [1129, 474] width 136 height 31
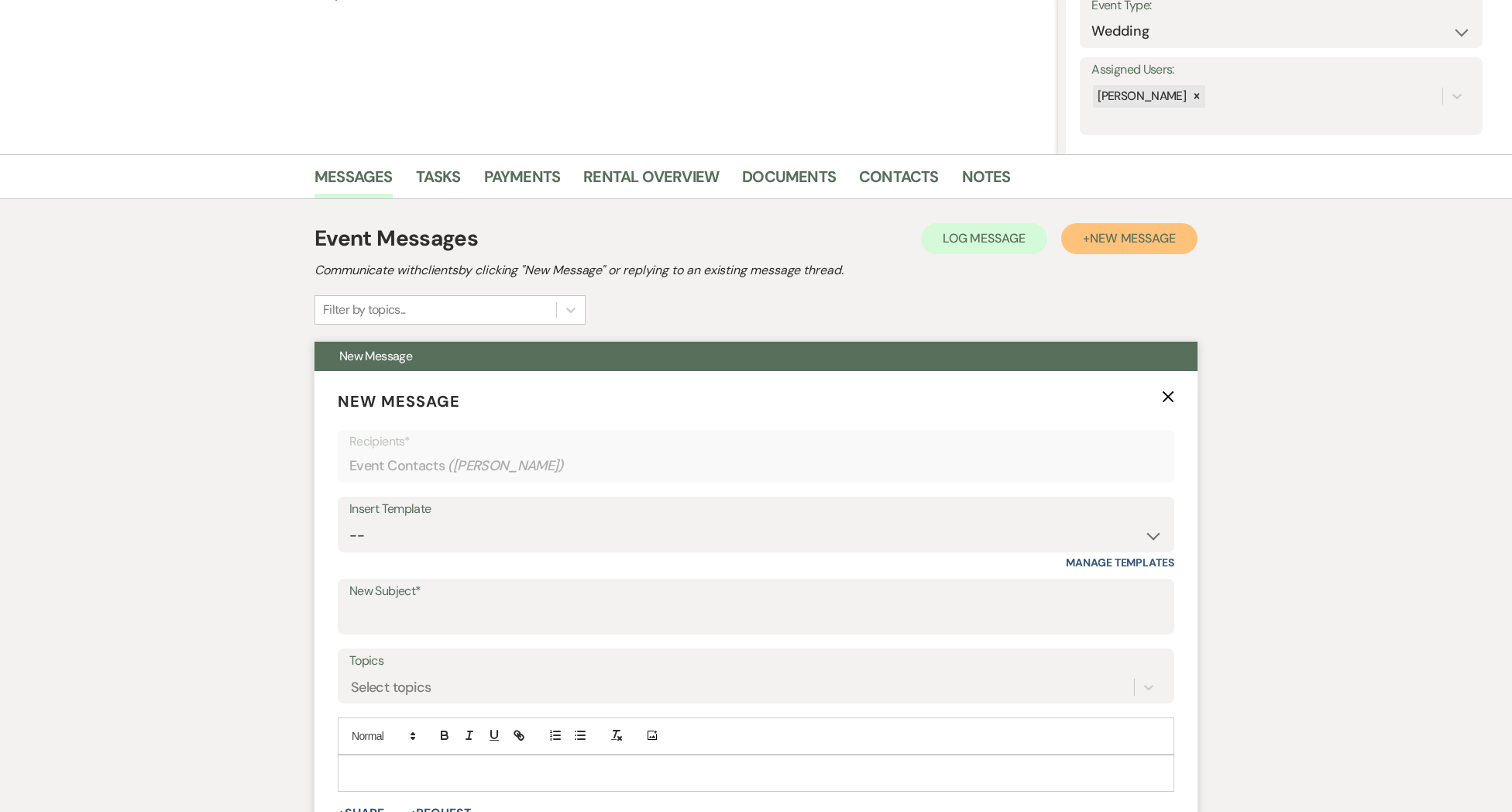
scroll to position [530, 0]
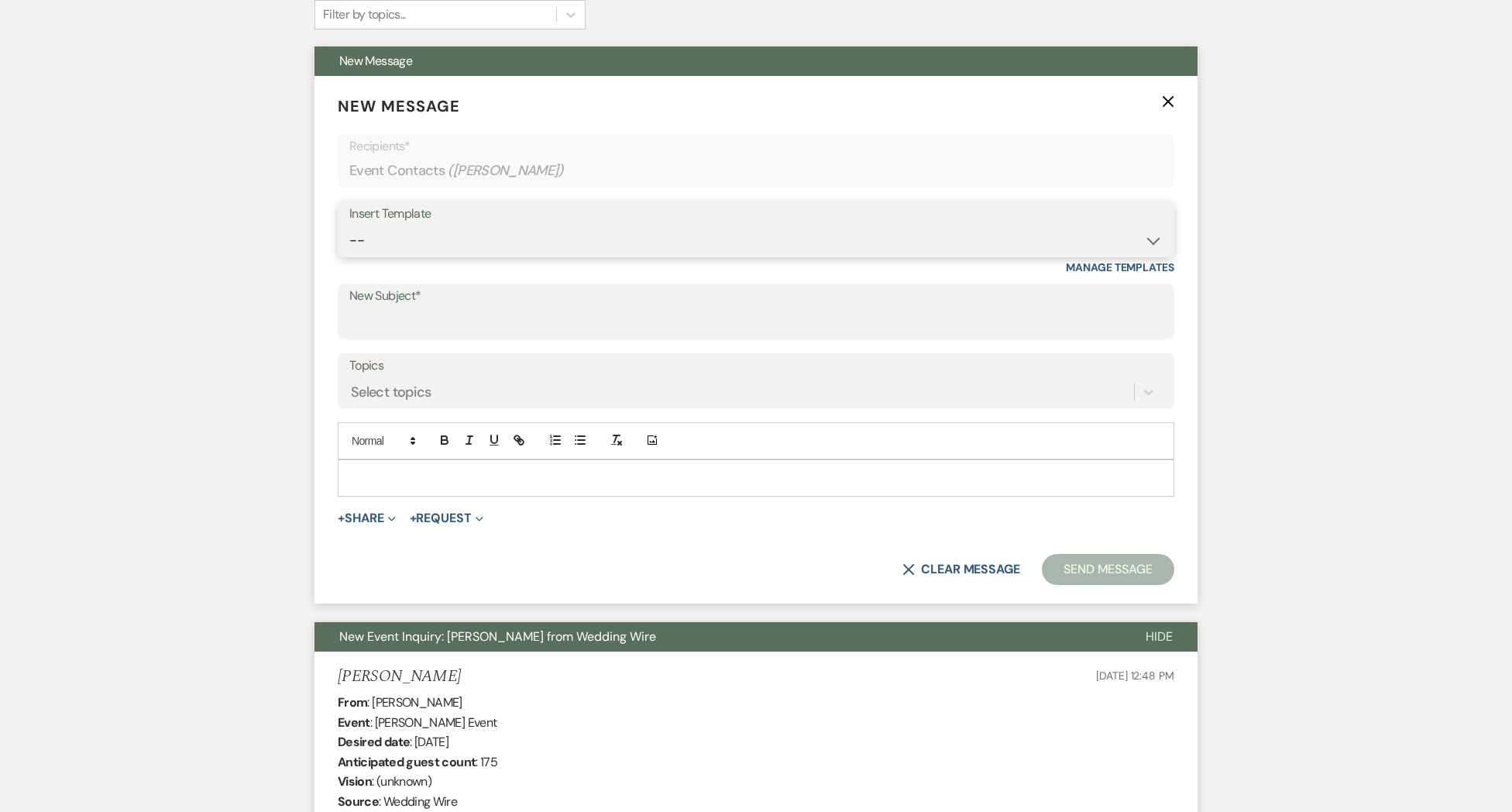
click at [381, 232] on select "-- Weven Planning Portal Introduction (Booked Events) Initial Inquiry Response …" at bounding box center [756, 240] width 814 height 30
click at [349, 226] on select "-- Weven Planning Portal Introduction (Booked Events) Initial Inquiry Response …" at bounding box center [756, 240] width 814 height 30
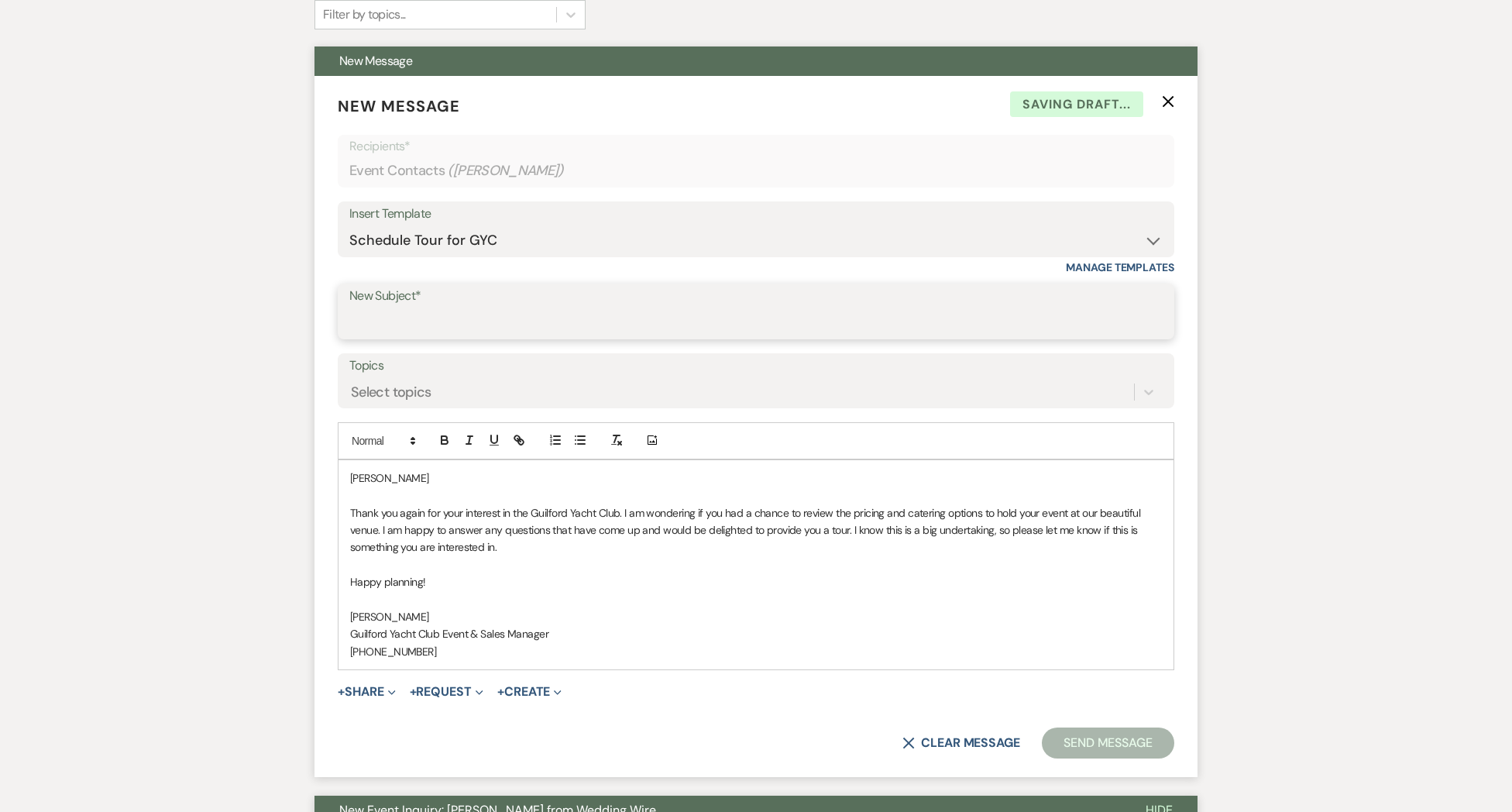
click at [435, 327] on input "New Subject*" at bounding box center [756, 322] width 814 height 30
click at [438, 474] on p "[PERSON_NAME]" at bounding box center [756, 478] width 812 height 17
click at [1073, 742] on button "Send Message" at bounding box center [1108, 743] width 132 height 31
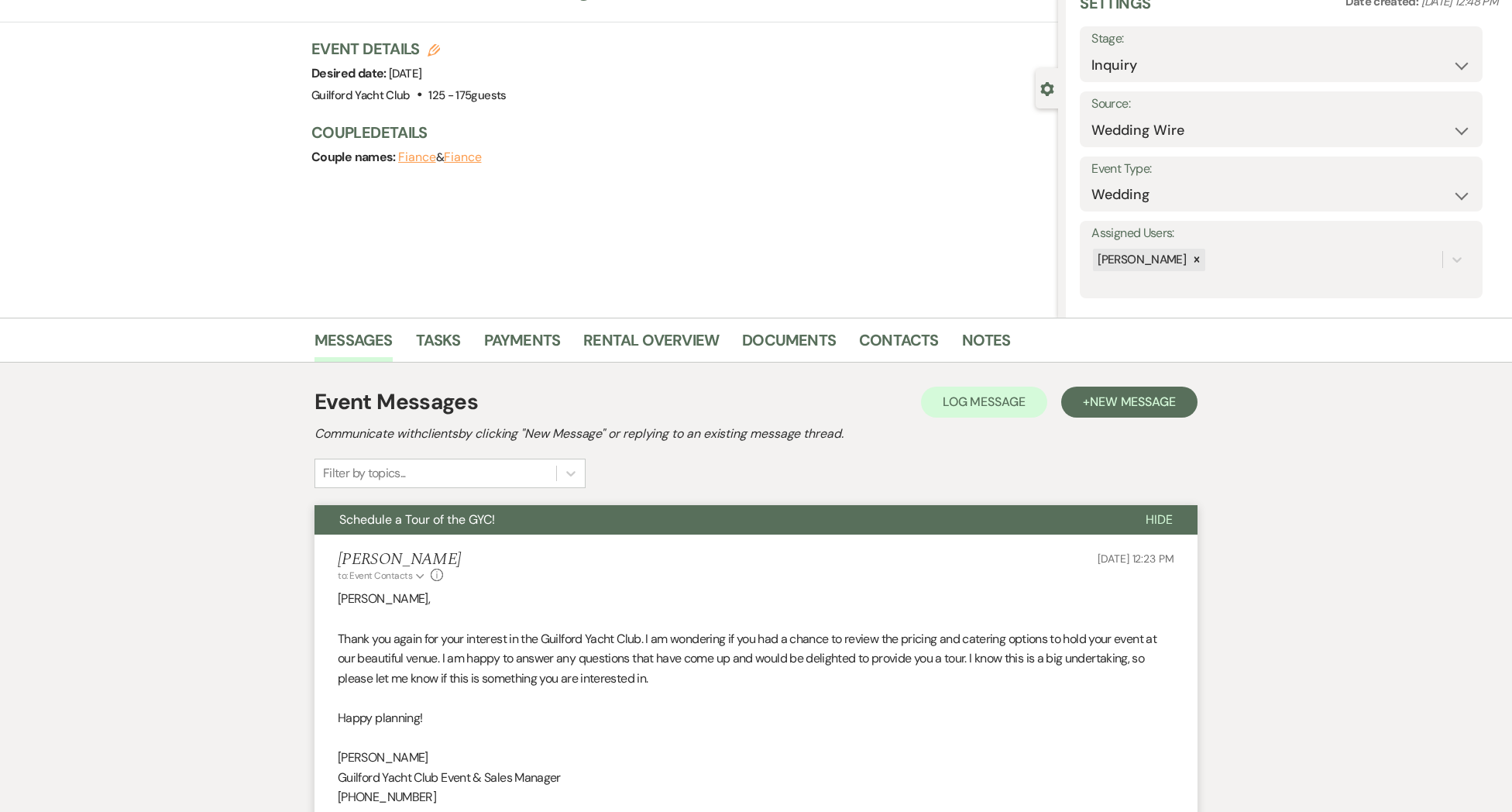
scroll to position [0, 0]
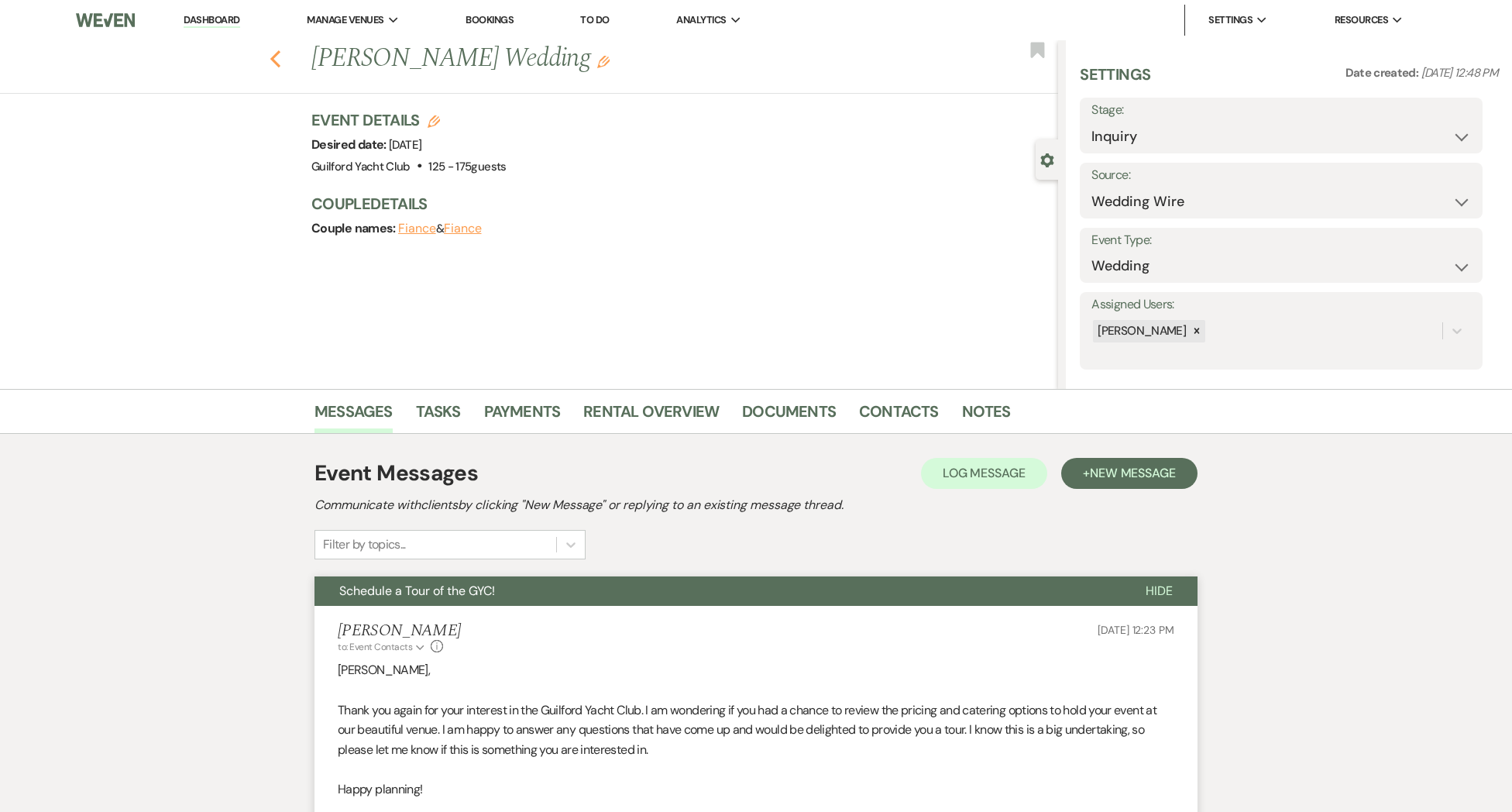
click at [278, 61] on icon "Previous" at bounding box center [275, 59] width 12 height 19
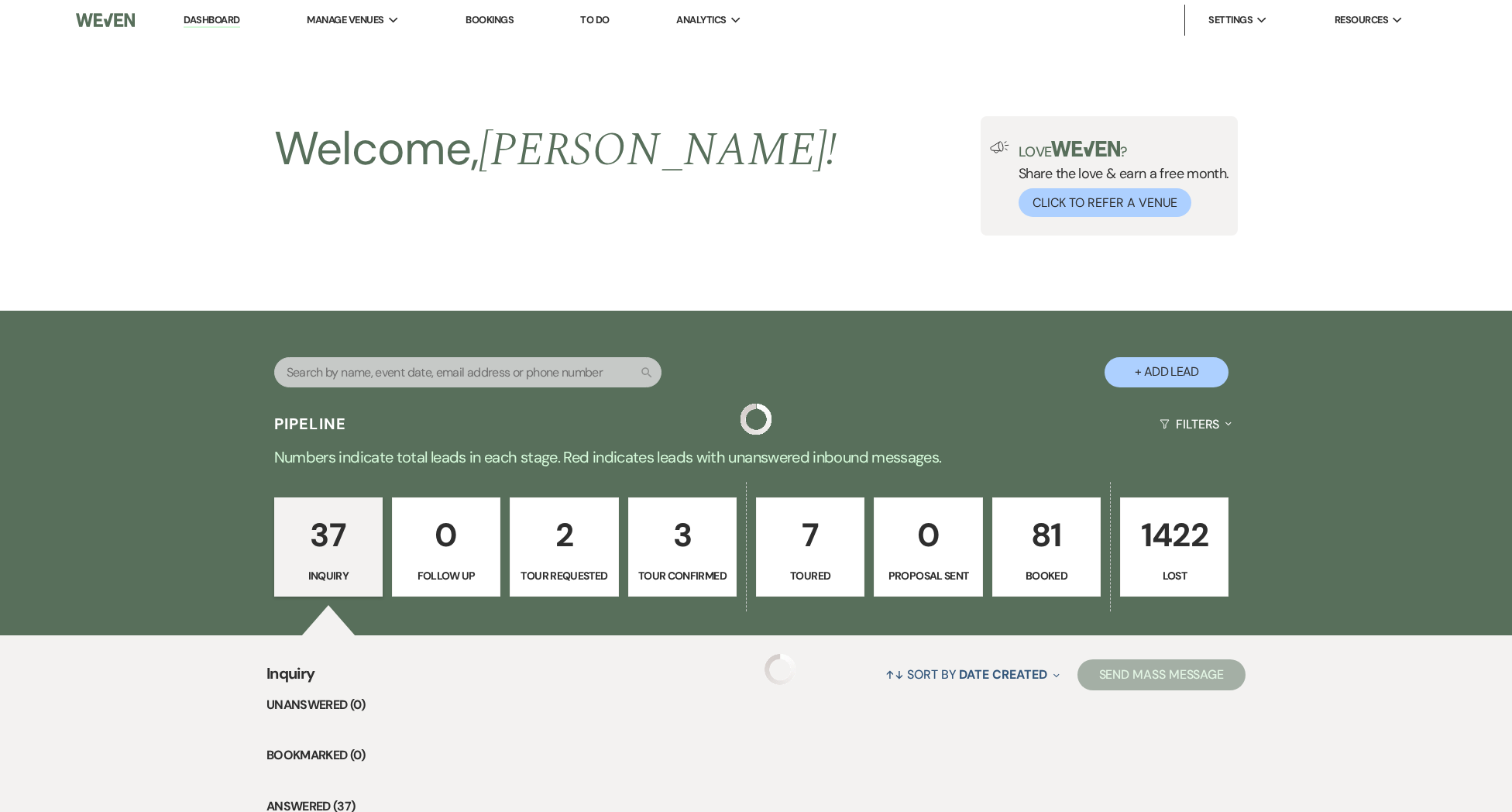
scroll to position [2021, 0]
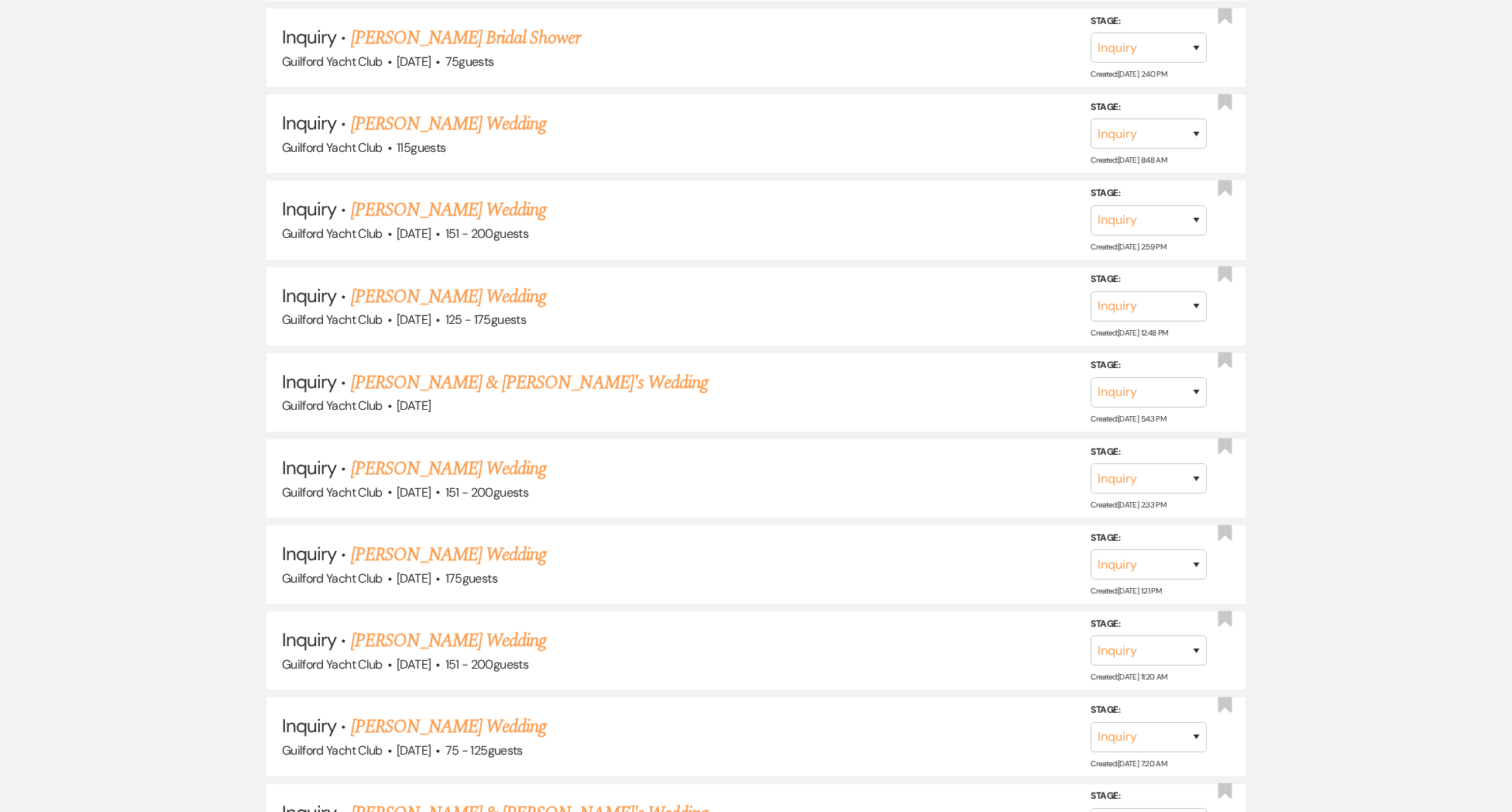
drag, startPoint x: 397, startPoint y: 198, endPoint x: 389, endPoint y: 198, distance: 8.0
click at [397, 198] on link "[PERSON_NAME] Wedding" at bounding box center [449, 210] width 196 height 28
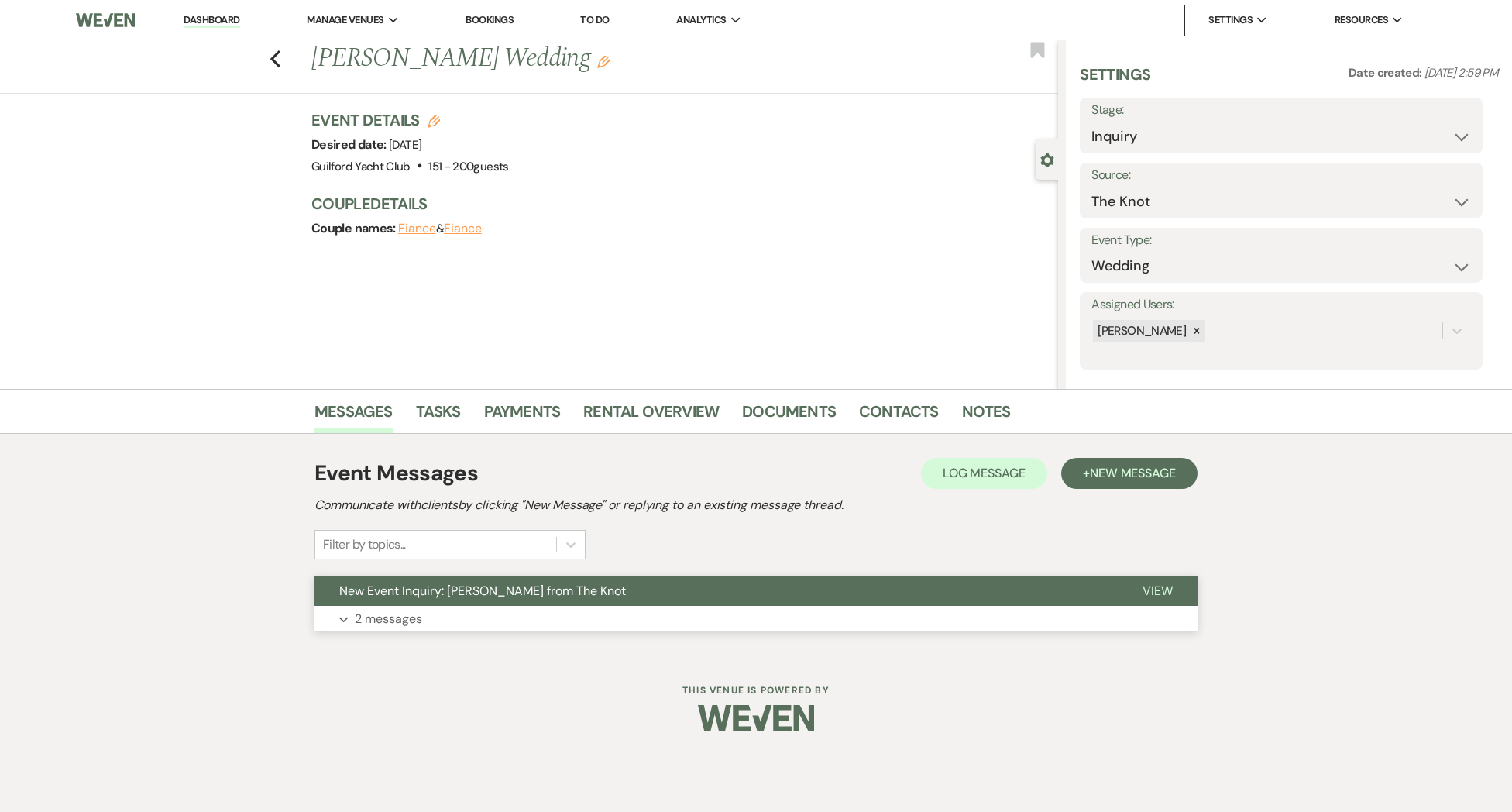
drag, startPoint x: 1161, startPoint y: 596, endPoint x: 1062, endPoint y: 593, distance: 99.0
click at [1160, 597] on span "View" at bounding box center [1157, 590] width 30 height 16
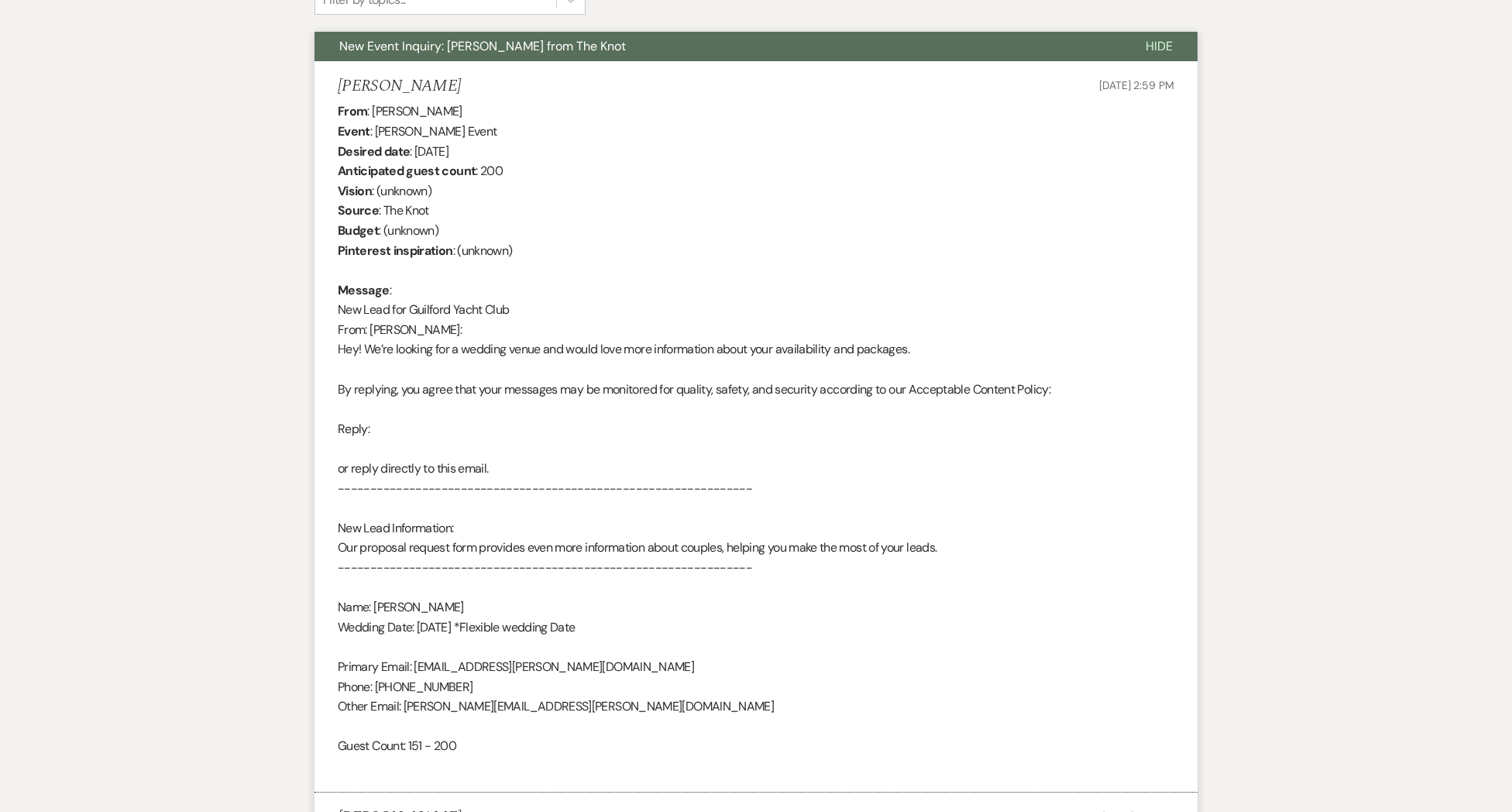
scroll to position [246, 0]
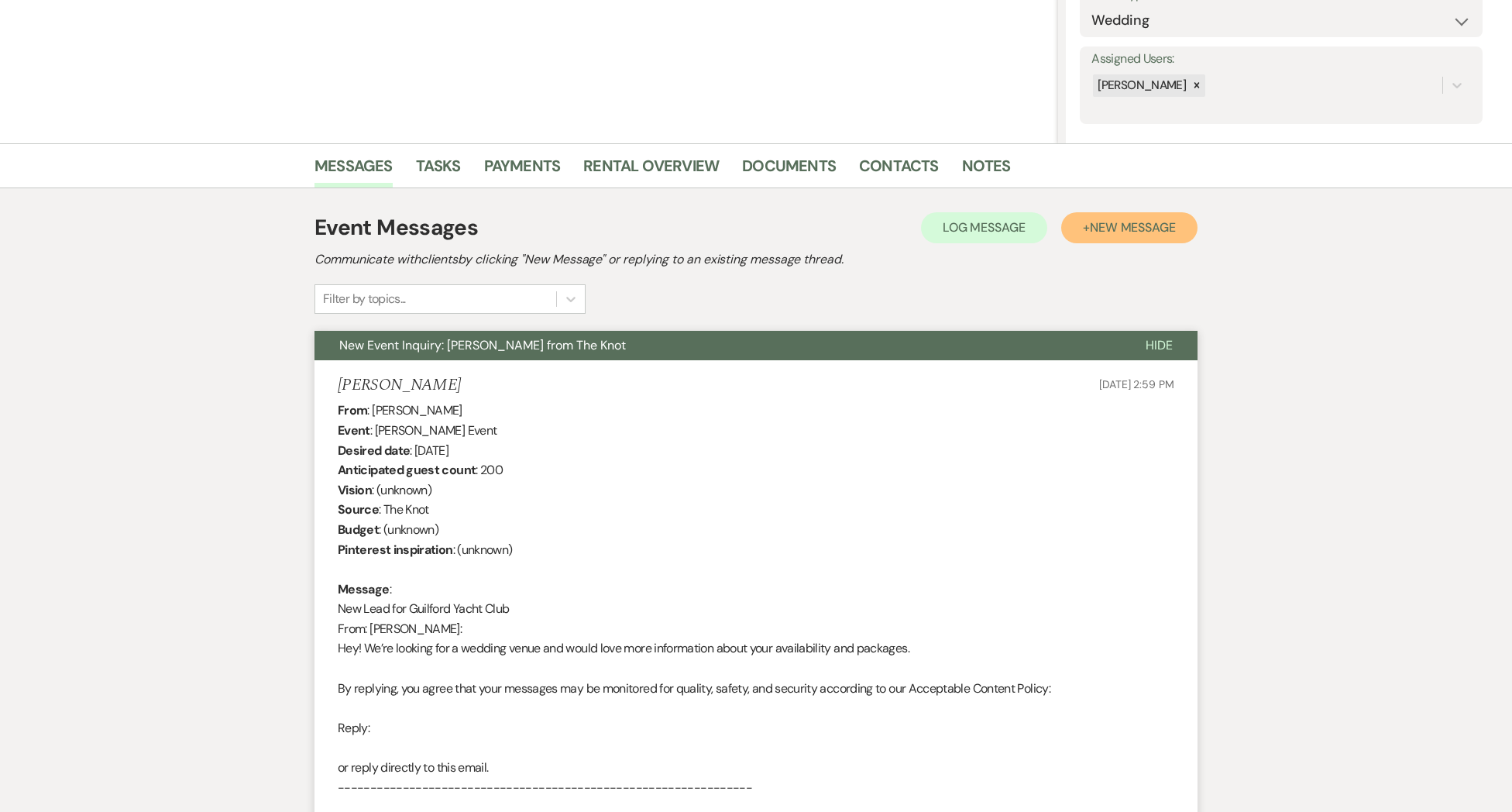
click at [1143, 221] on span "New Message" at bounding box center [1132, 227] width 86 height 16
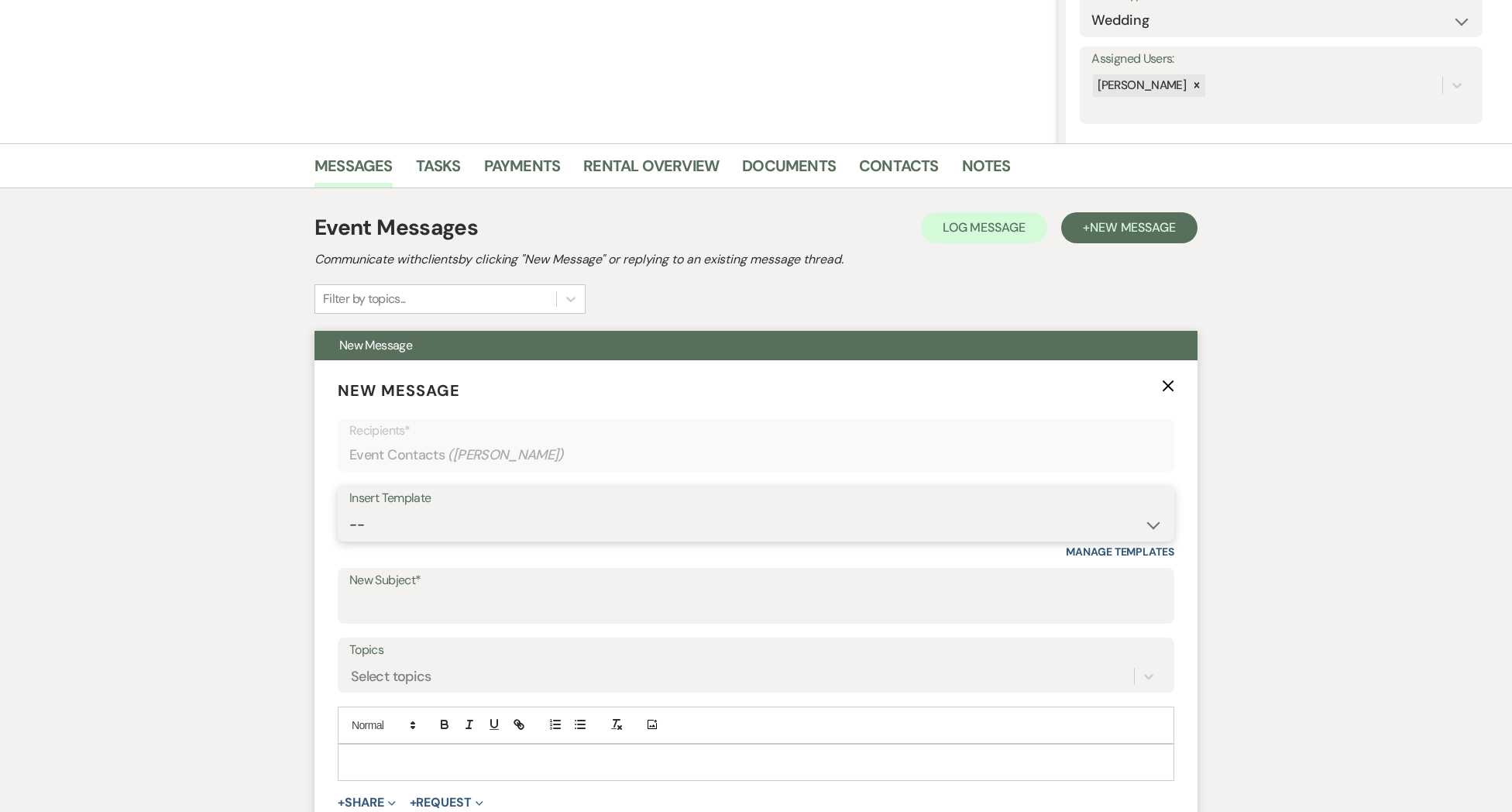
click at [386, 519] on select "-- Weven Planning Portal Introduction (Booked Events) Initial Inquiry Response …" at bounding box center [756, 524] width 814 height 30
click at [349, 509] on select "-- Weven Planning Portal Introduction (Booked Events) Initial Inquiry Response …" at bounding box center [756, 524] width 814 height 30
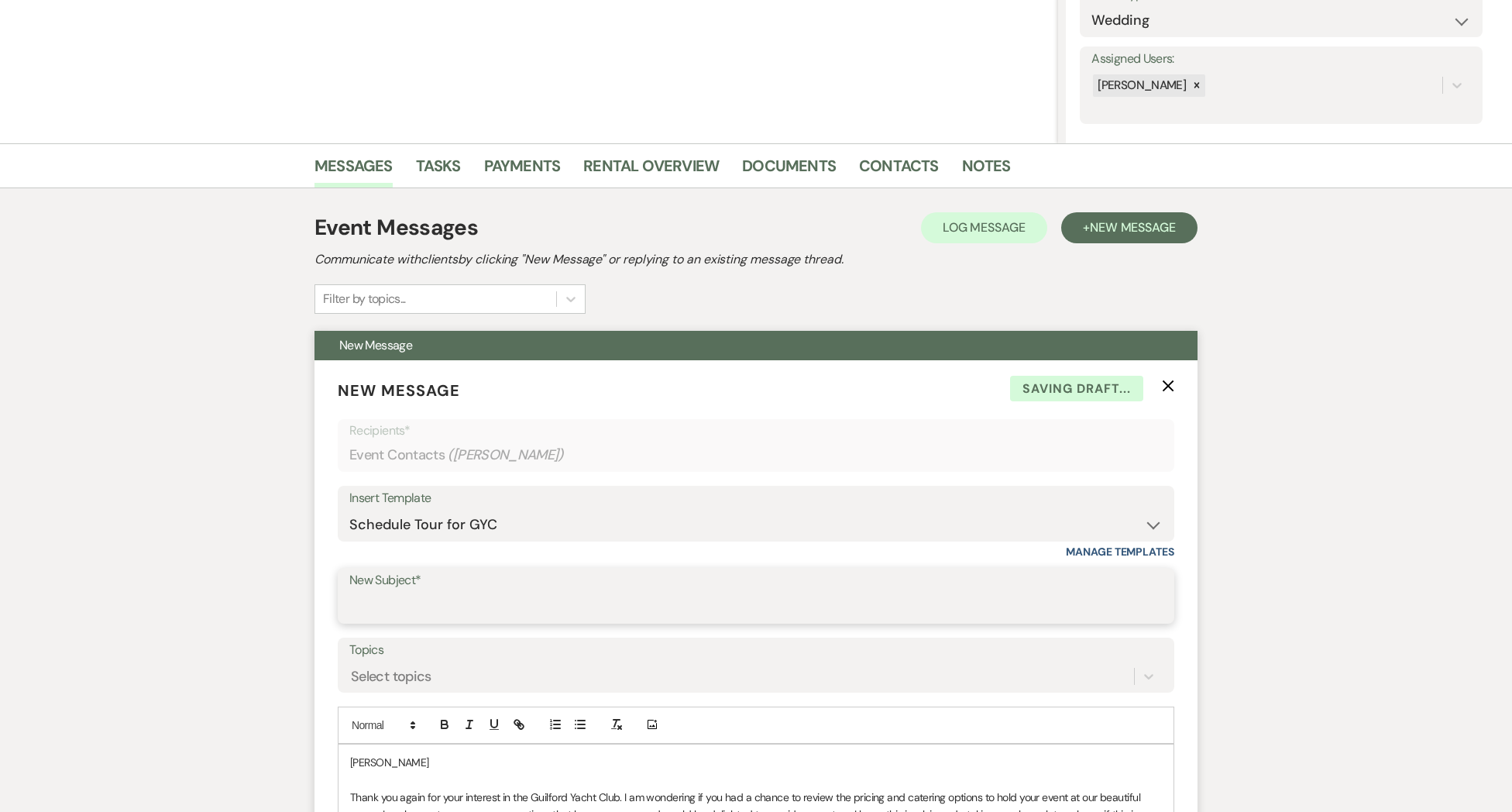
drag, startPoint x: 401, startPoint y: 607, endPoint x: 421, endPoint y: 614, distance: 21.2
click at [401, 607] on input "New Subject*" at bounding box center [756, 607] width 814 height 30
drag, startPoint x: 408, startPoint y: 768, endPoint x: 422, endPoint y: 765, distance: 14.3
click at [408, 768] on p "[PERSON_NAME]" at bounding box center [756, 762] width 812 height 17
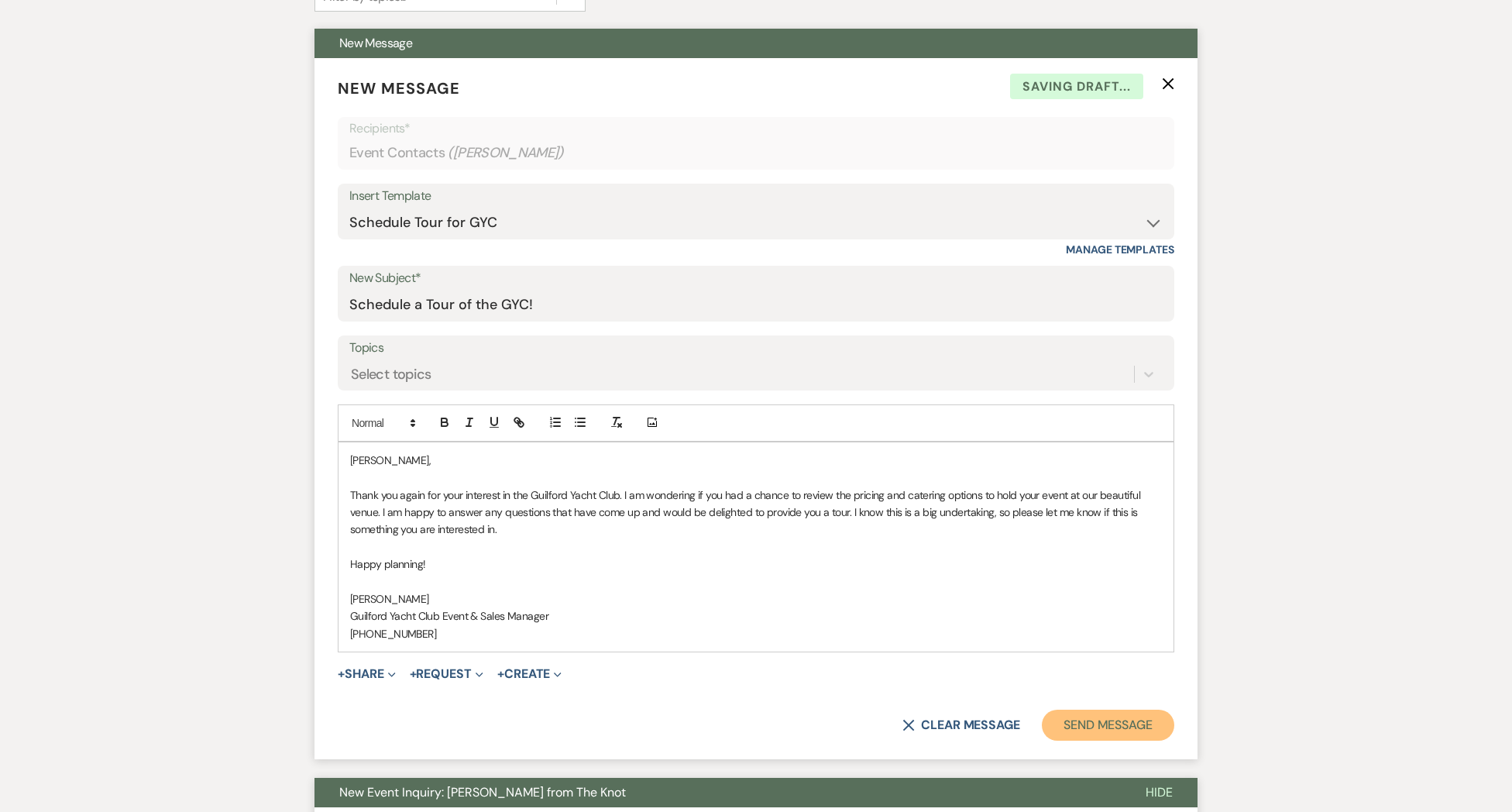
click at [1052, 726] on button "Send Message" at bounding box center [1108, 725] width 132 height 31
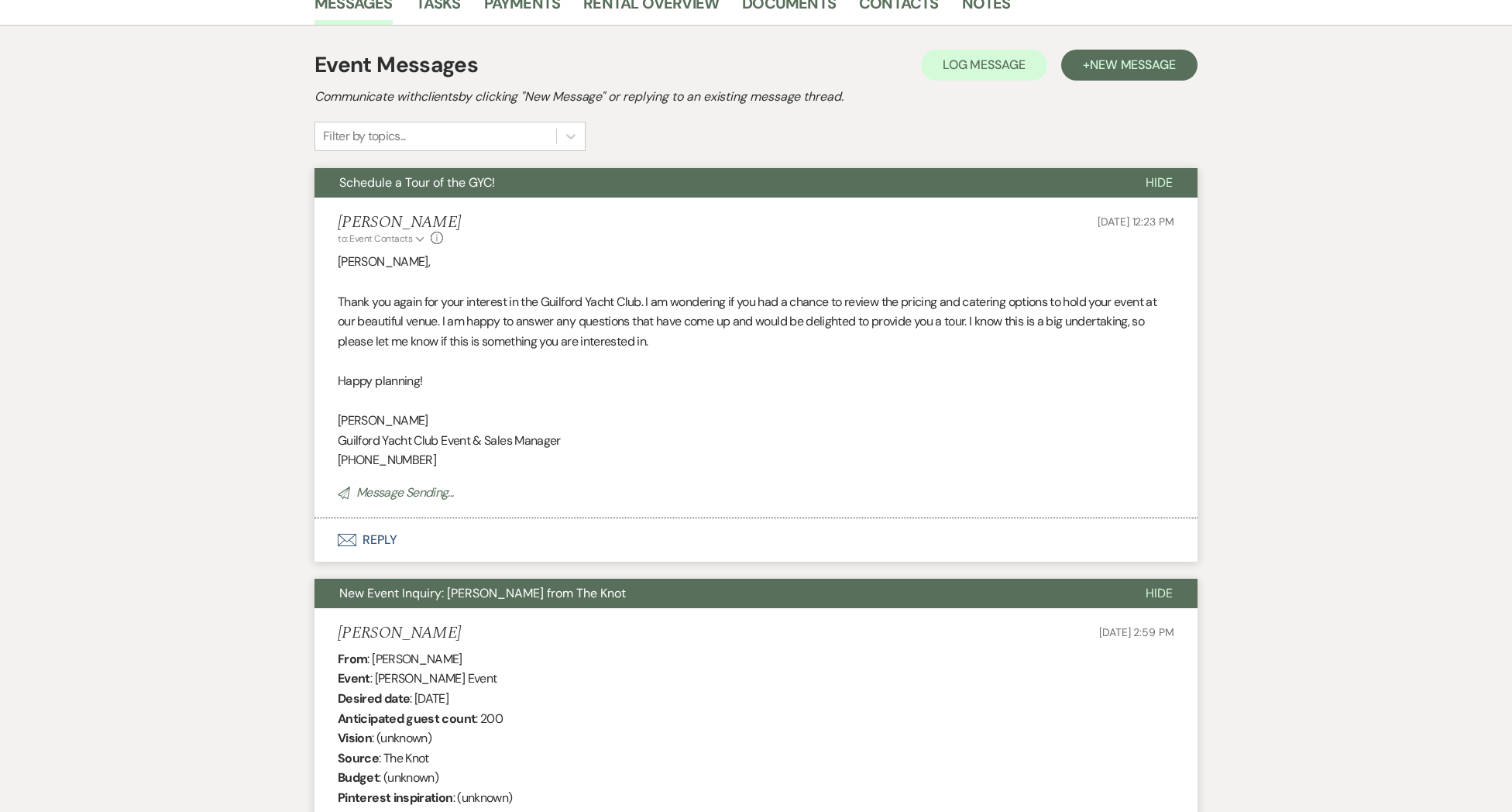
scroll to position [0, 0]
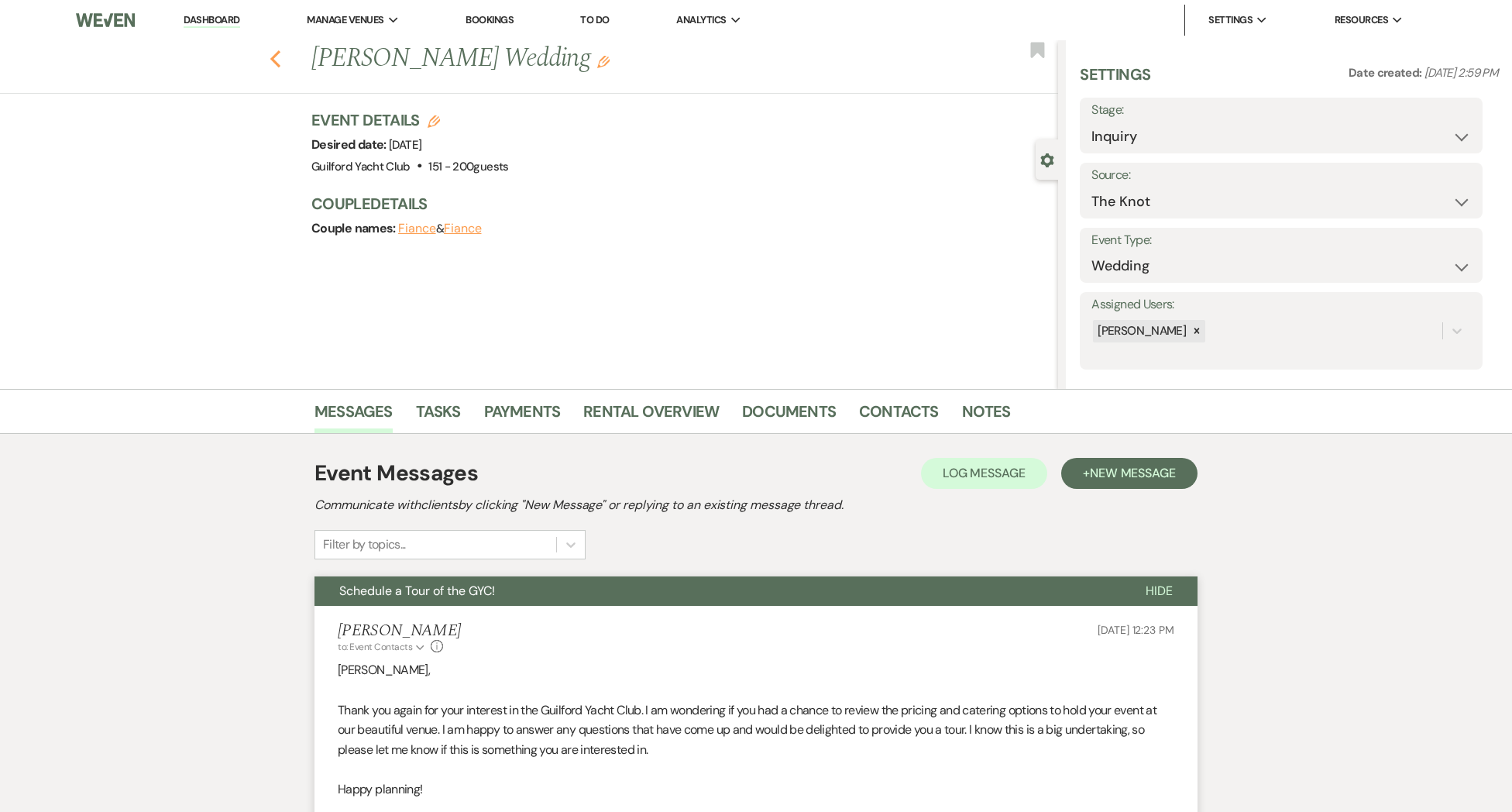
click at [274, 61] on use "button" at bounding box center [275, 59] width 10 height 17
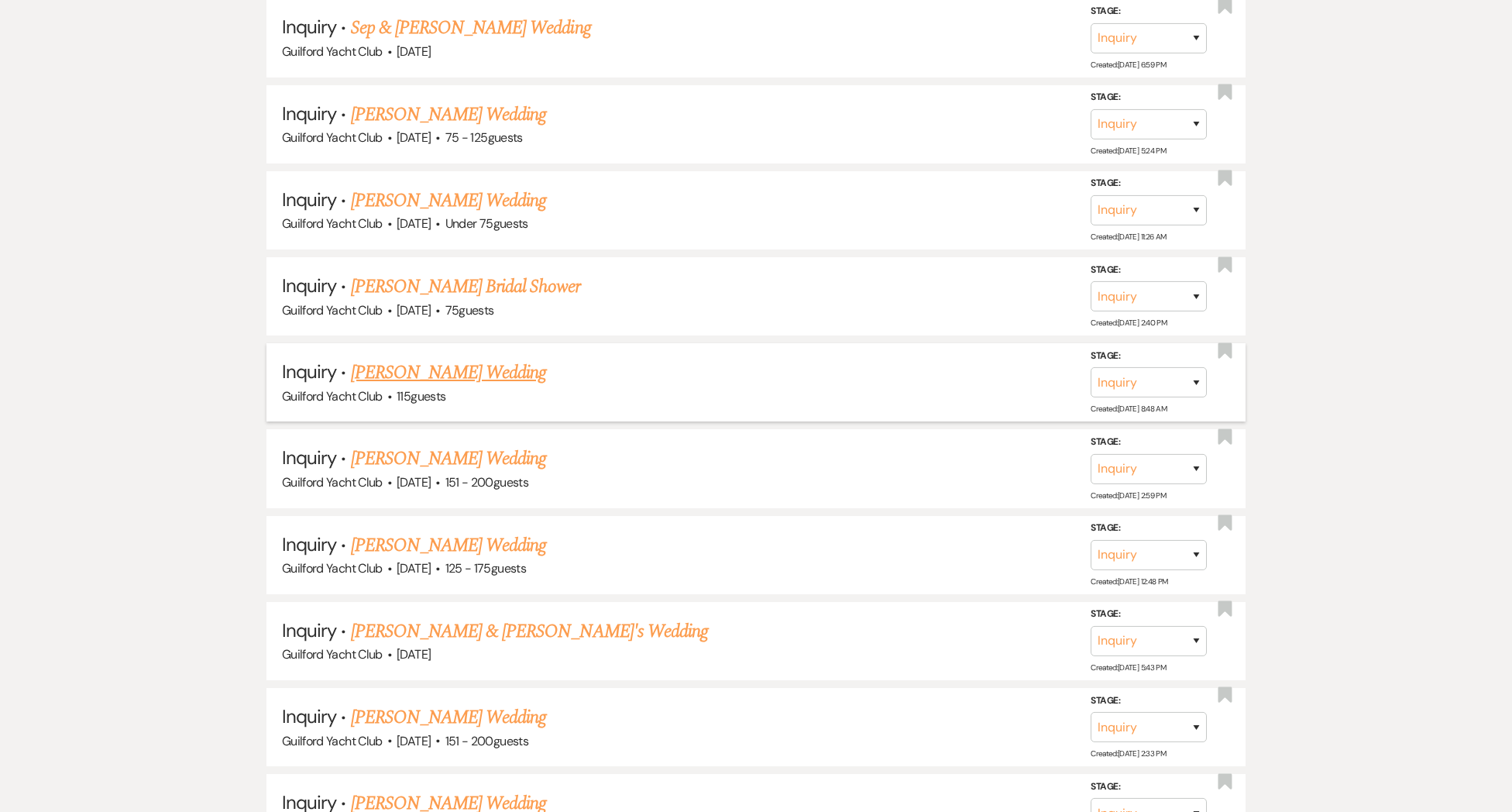
scroll to position [1773, 0]
click at [429, 358] on link "[PERSON_NAME] Wedding" at bounding box center [449, 372] width 196 height 28
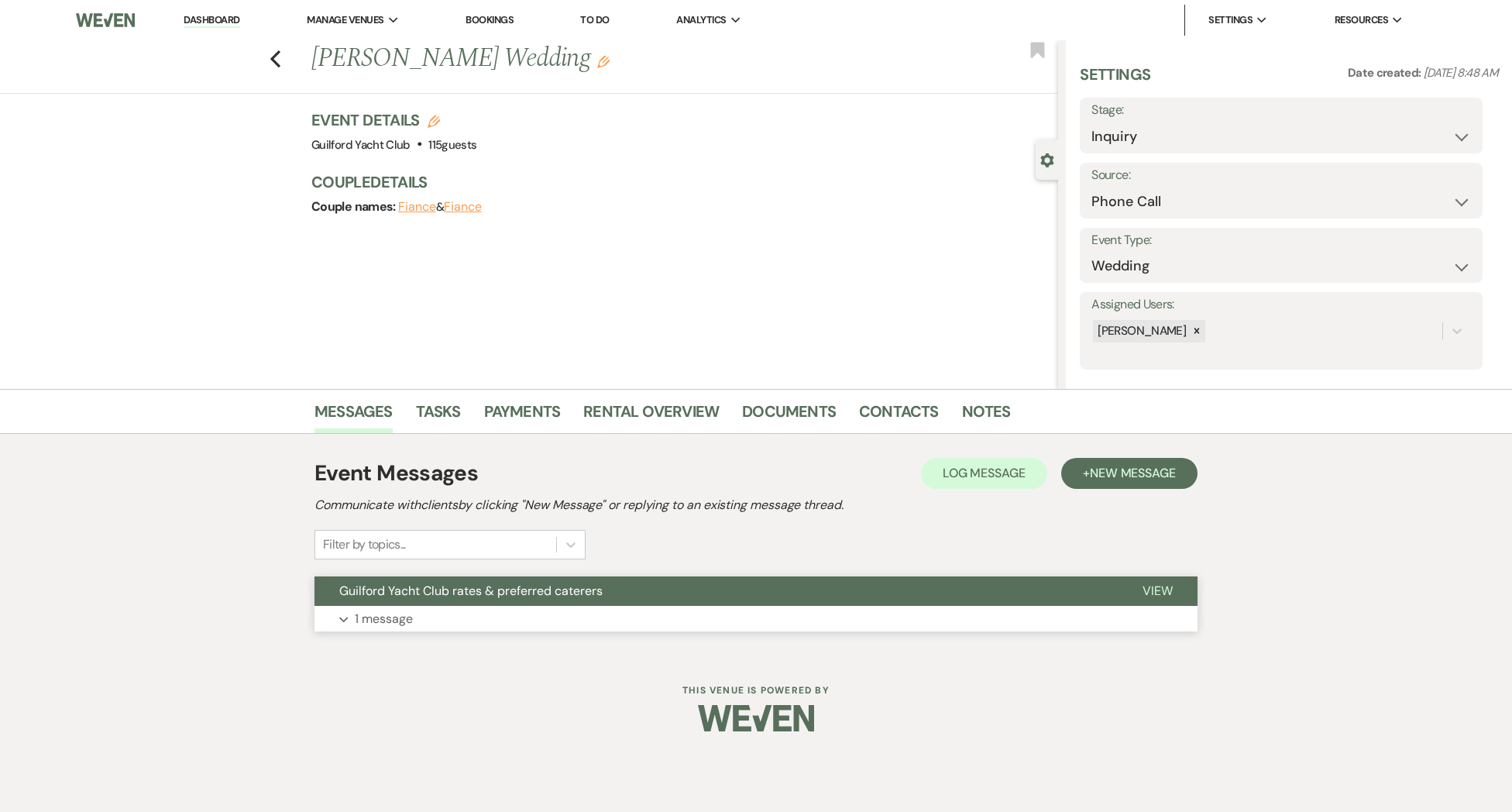
drag, startPoint x: 1153, startPoint y: 591, endPoint x: 1114, endPoint y: 601, distance: 40.3
click at [1153, 592] on span "View" at bounding box center [1157, 590] width 30 height 16
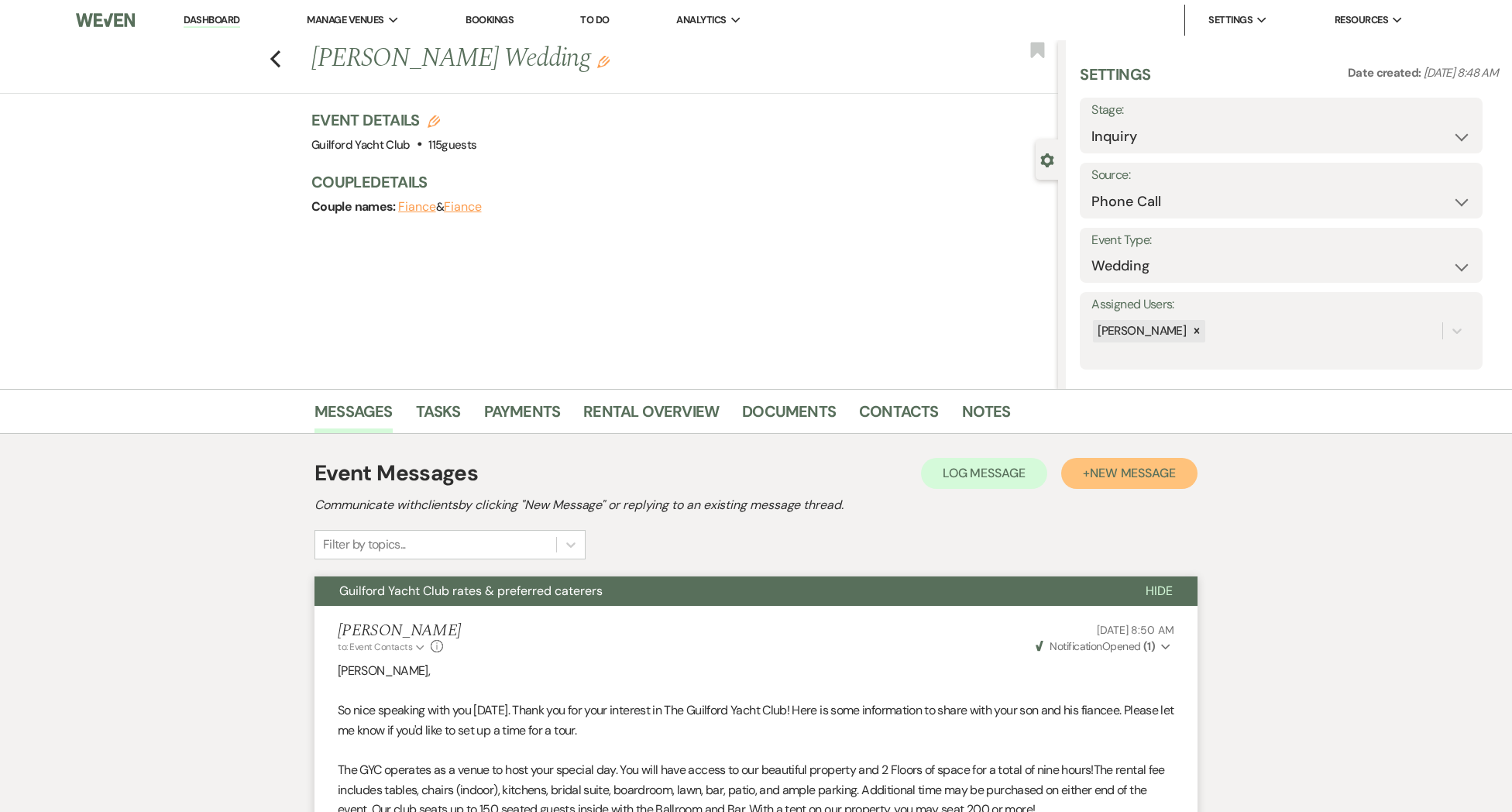
drag, startPoint x: 1126, startPoint y: 476, endPoint x: 1096, endPoint y: 527, distance: 59.2
click at [1125, 477] on span "New Message" at bounding box center [1132, 473] width 86 height 16
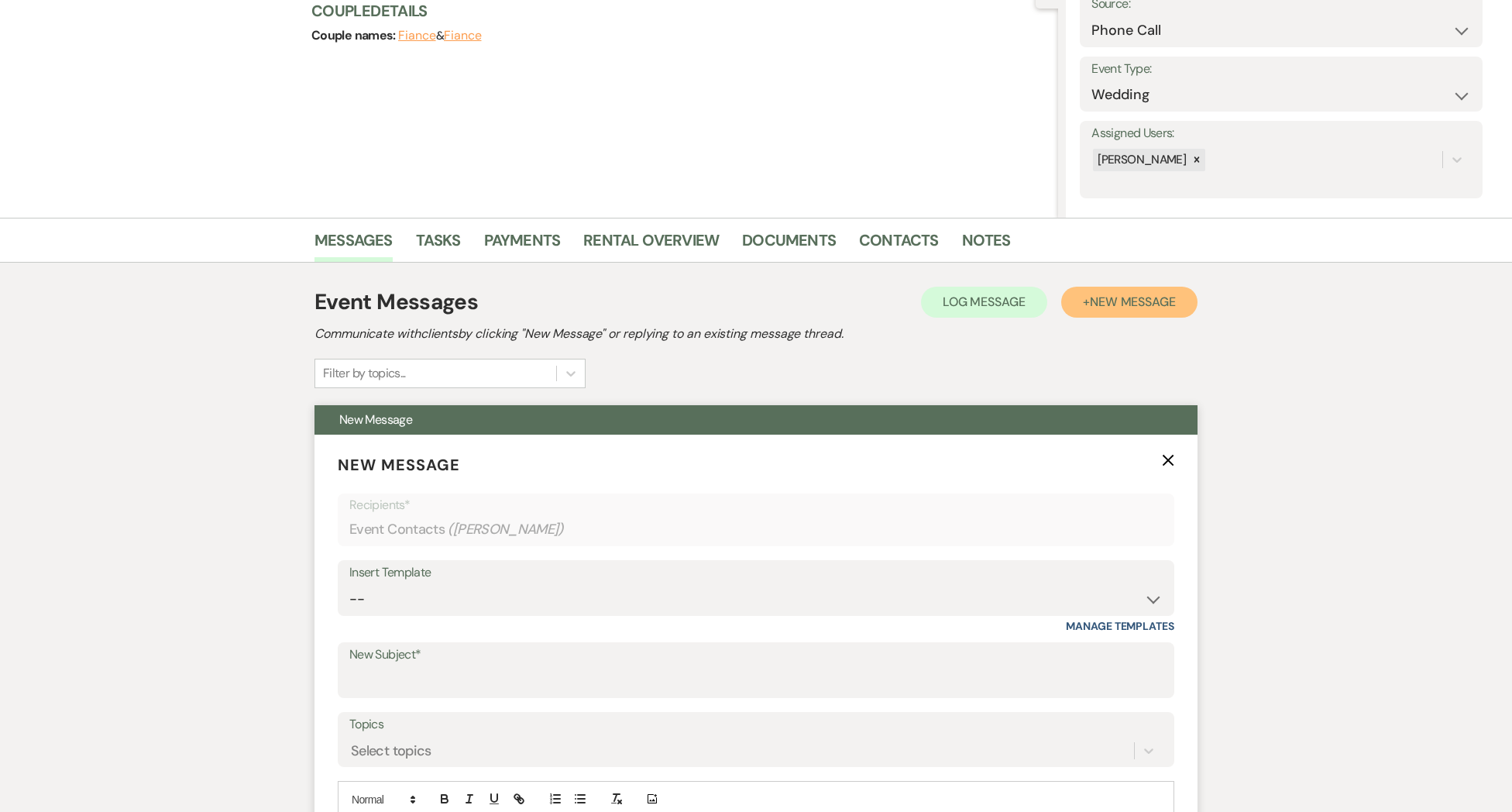
scroll to position [194, 0]
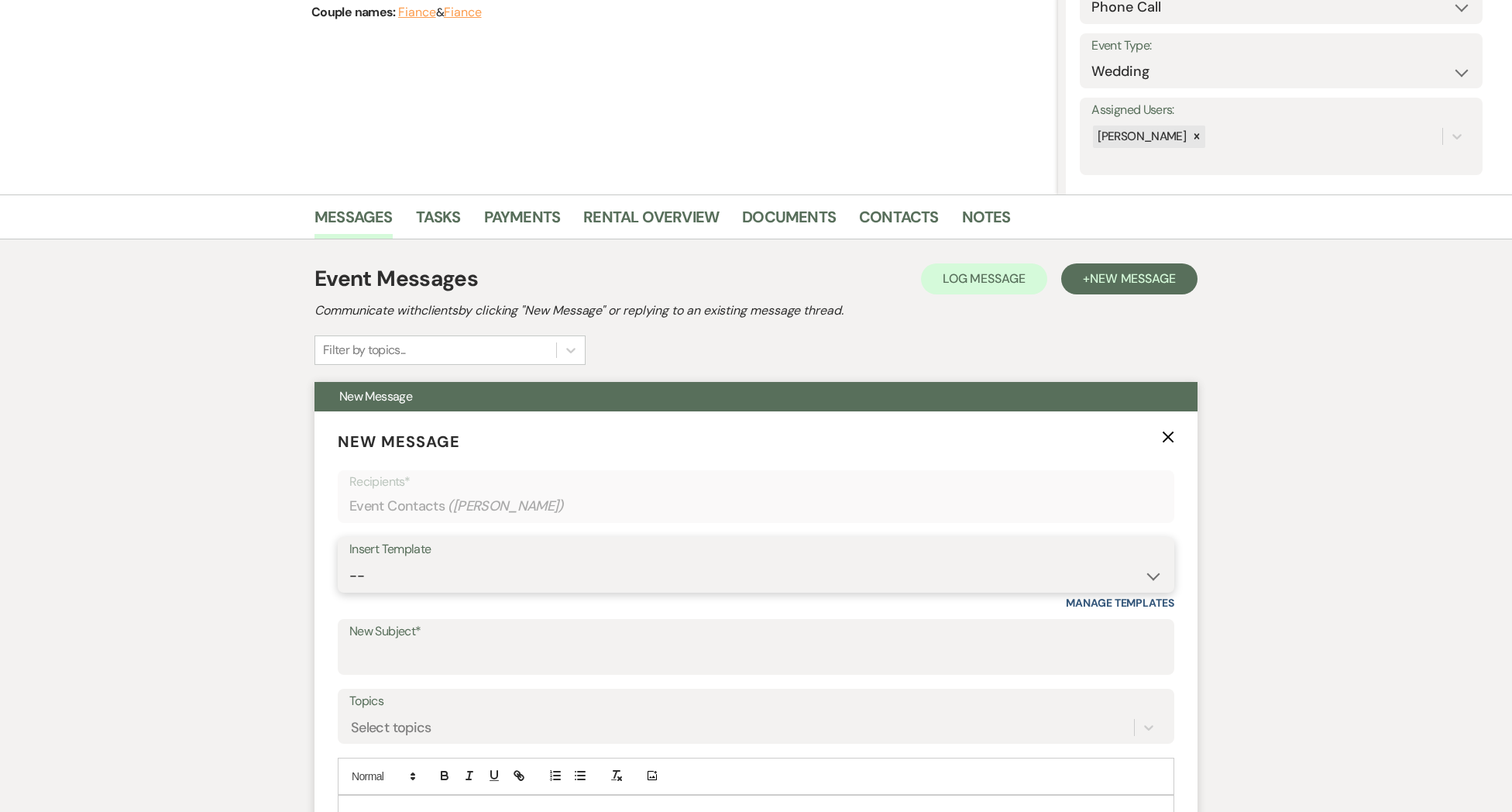
click at [408, 577] on select "-- Weven Planning Portal Introduction (Booked Events) Initial Inquiry Response …" at bounding box center [756, 576] width 814 height 30
click at [349, 561] on select "-- Weven Planning Portal Introduction (Booked Events) Initial Inquiry Response …" at bounding box center [756, 576] width 814 height 30
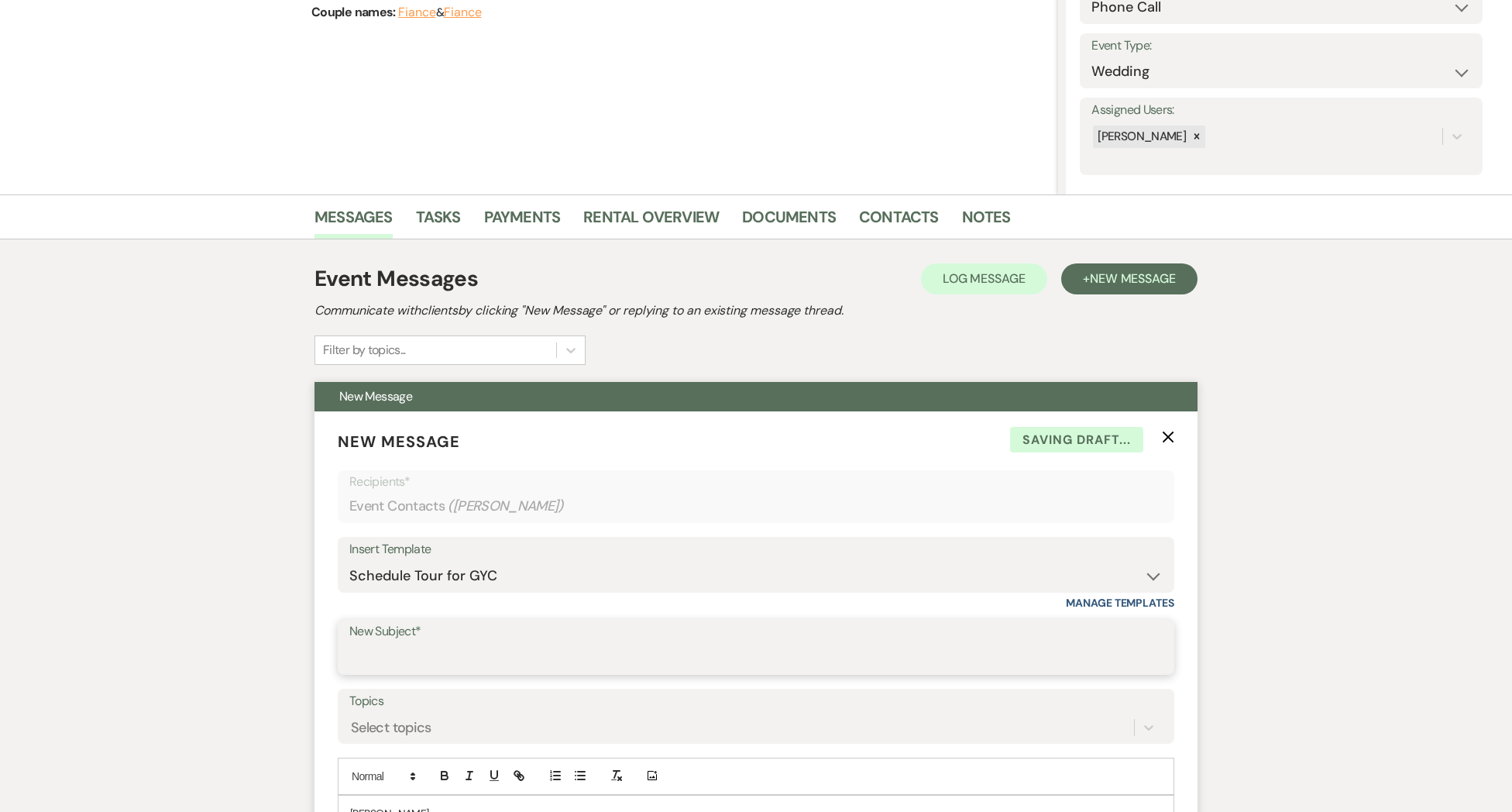
drag, startPoint x: 380, startPoint y: 656, endPoint x: 388, endPoint y: 663, distance: 10.6
click at [380, 656] on input "New Subject*" at bounding box center [756, 658] width 814 height 30
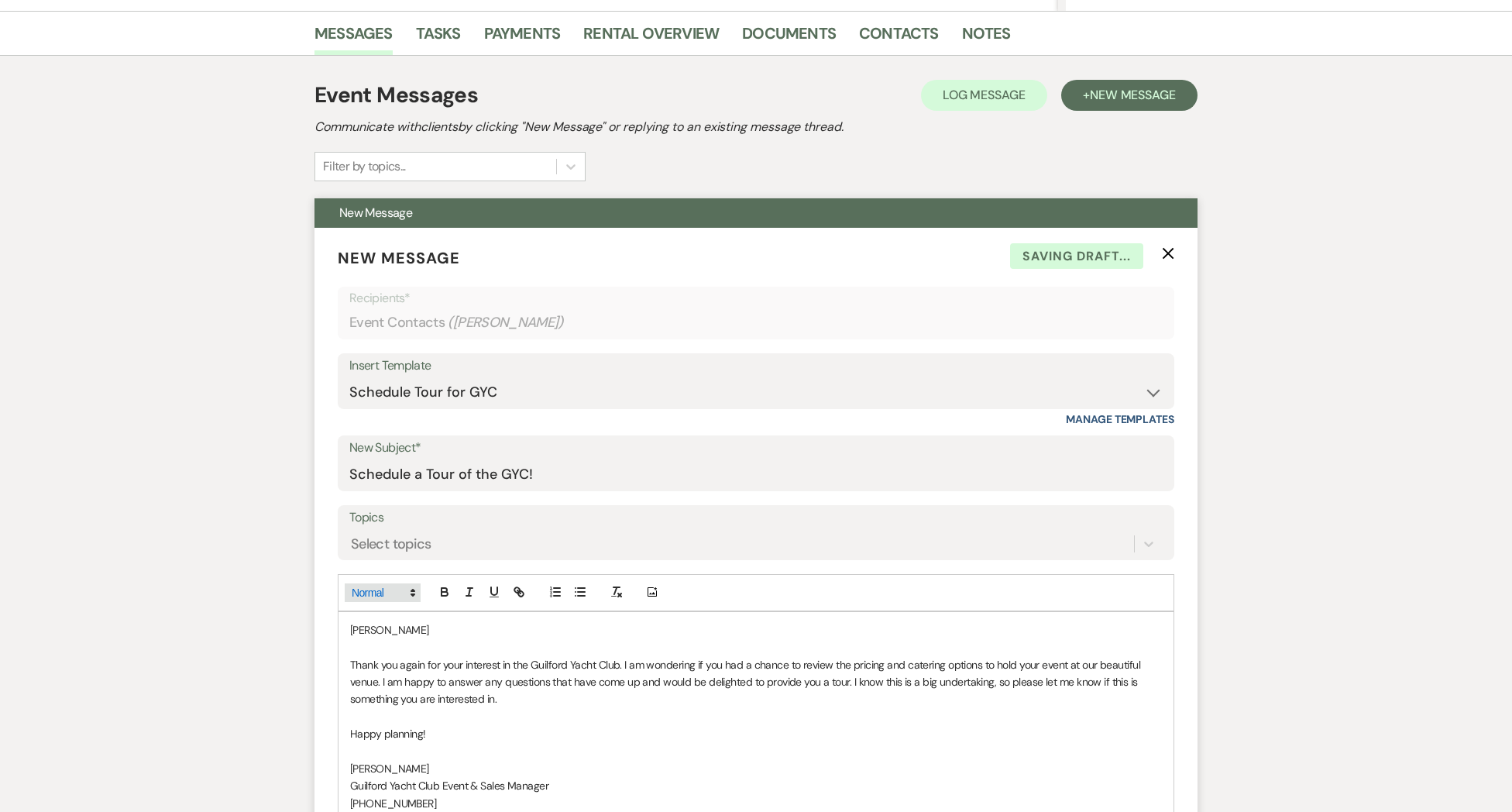
click at [419, 597] on icon at bounding box center [413, 593] width 14 height 14
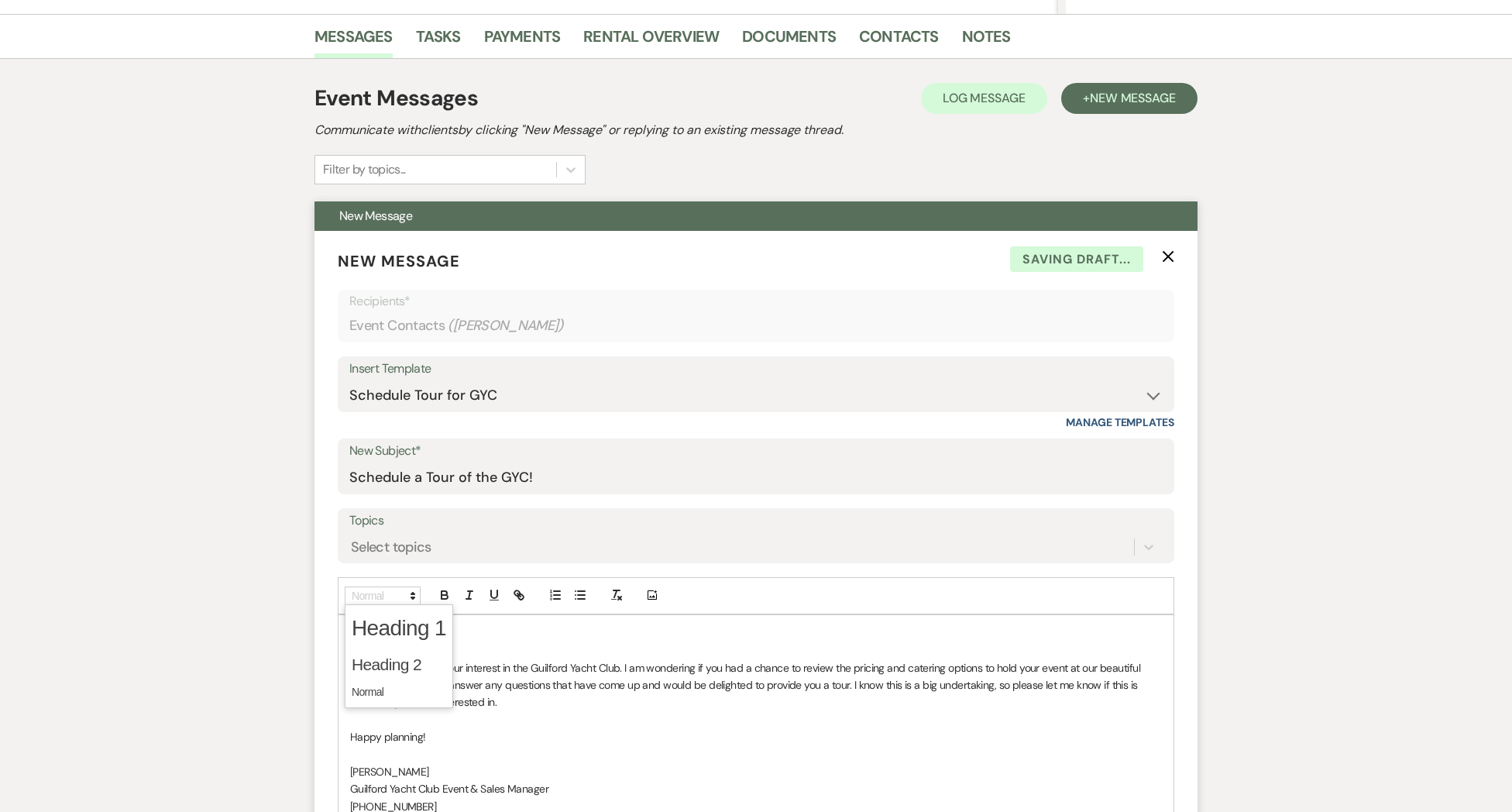
scroll to position [373, 0]
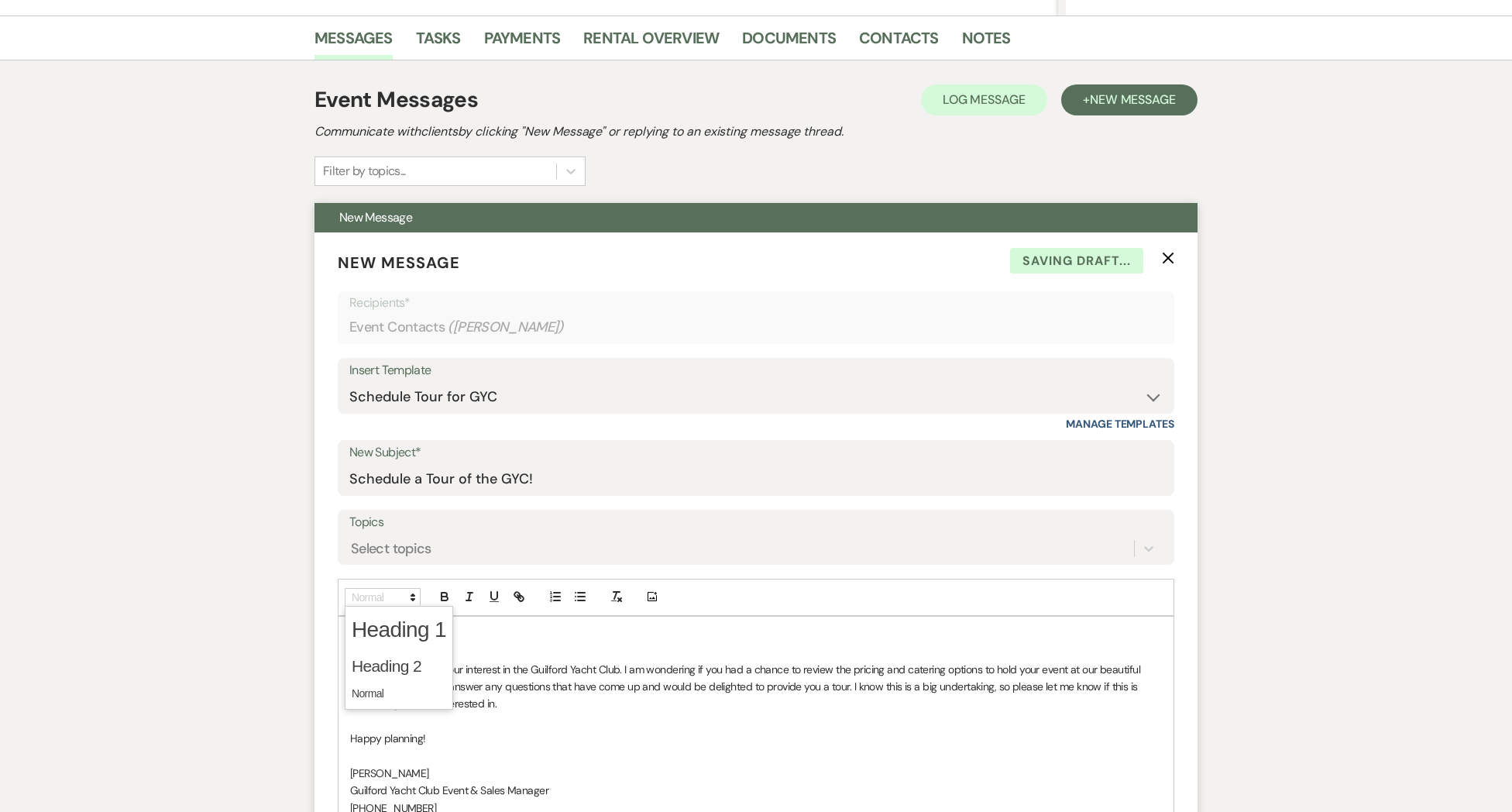
drag, startPoint x: 600, startPoint y: 731, endPoint x: 537, endPoint y: 702, distance: 69.4
click at [600, 731] on p "Happy planning!" at bounding box center [756, 738] width 812 height 17
click at [389, 630] on p "[PERSON_NAME]" at bounding box center [756, 635] width 812 height 17
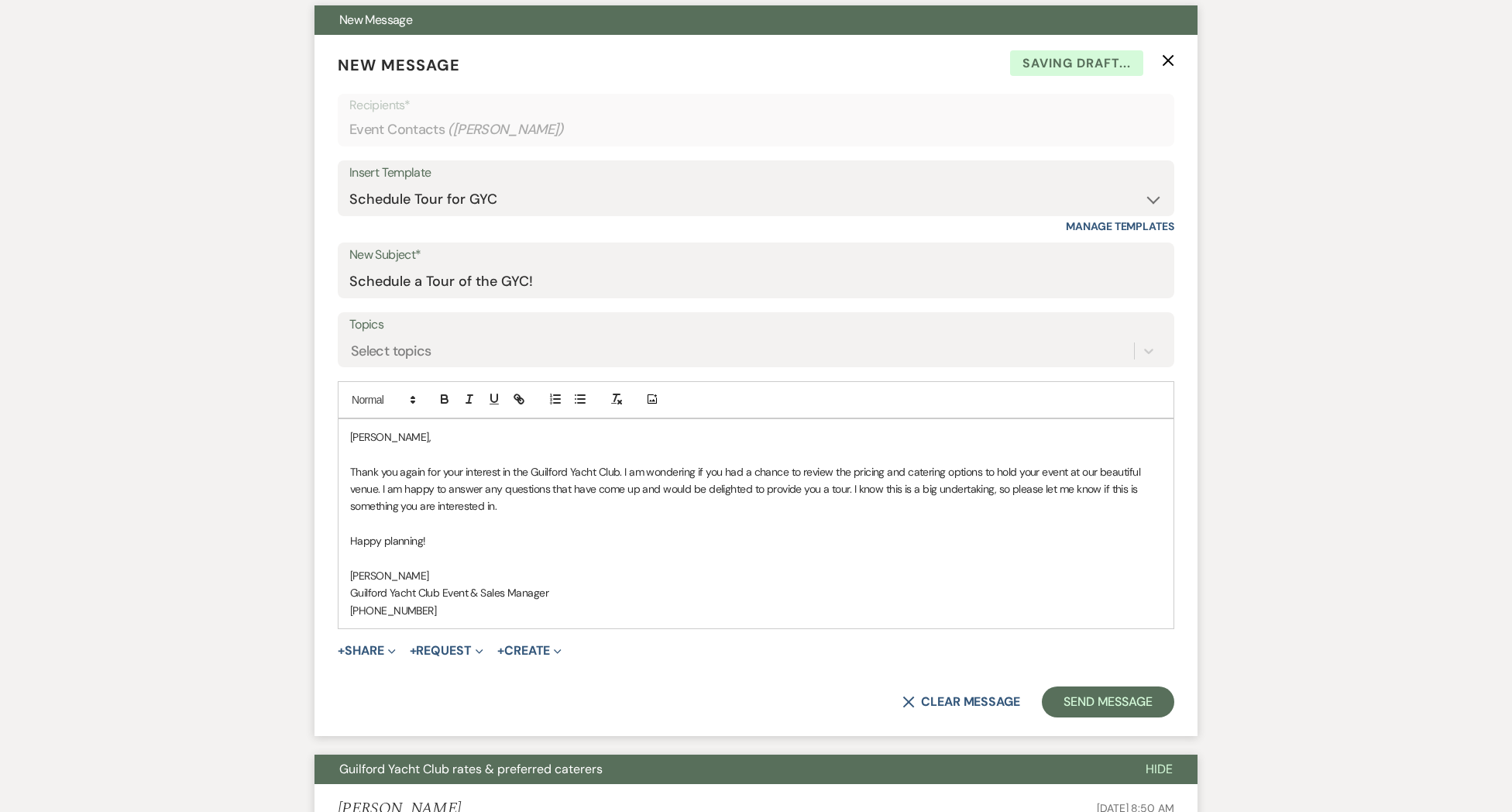
scroll to position [572, 0]
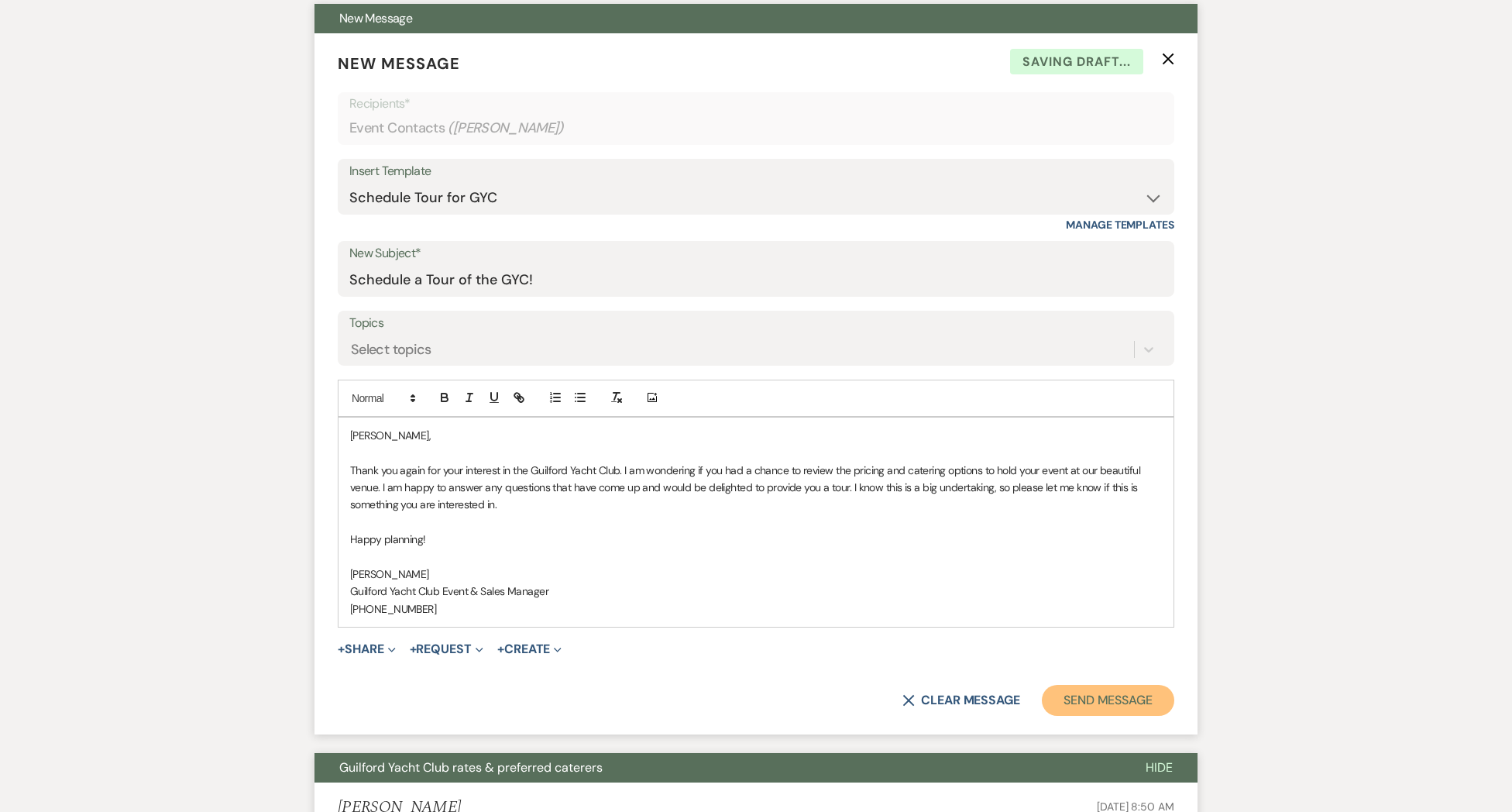
click at [1083, 698] on button "Send Message" at bounding box center [1108, 700] width 132 height 31
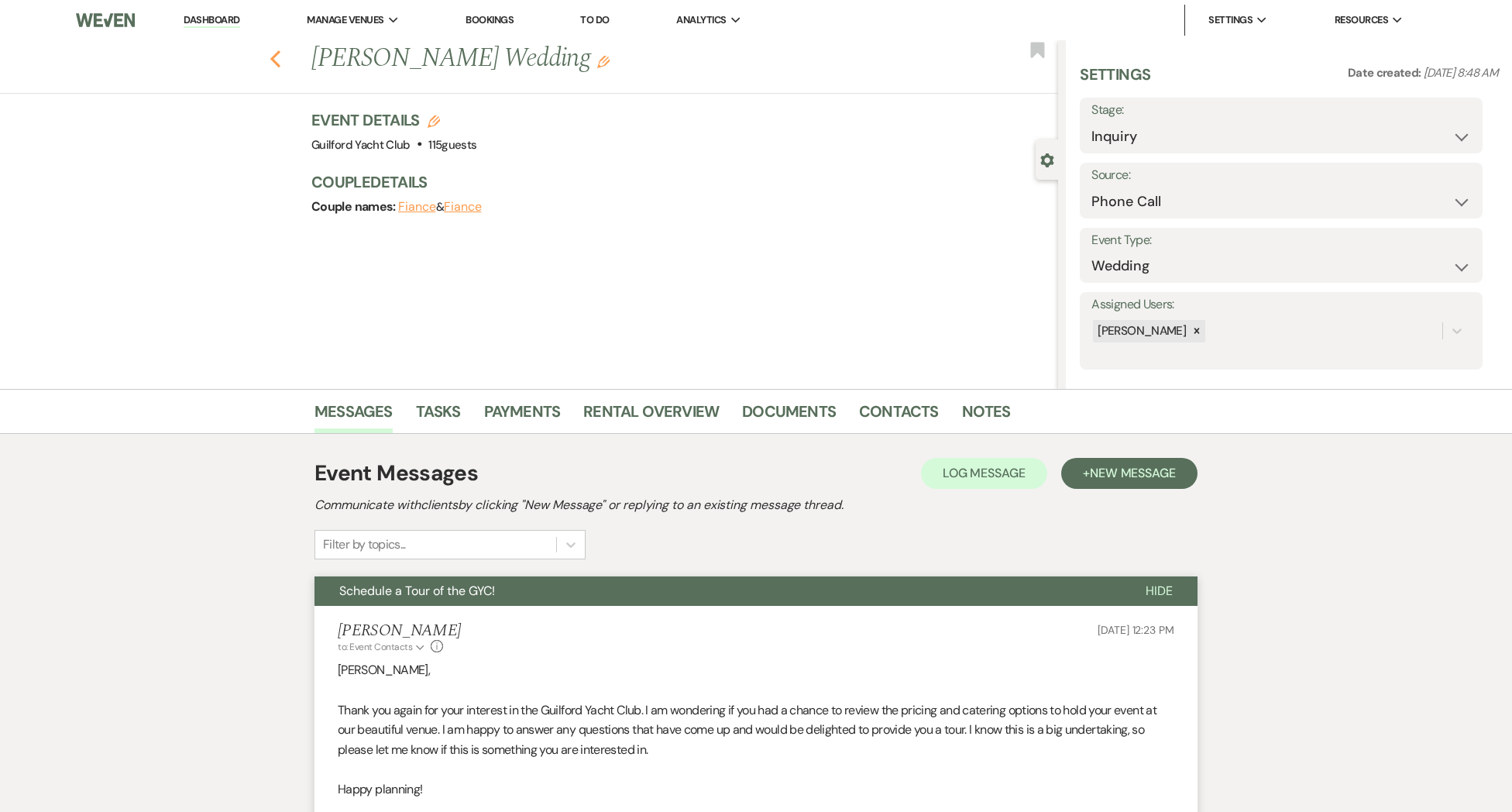
click at [275, 60] on icon "Previous" at bounding box center [275, 59] width 12 height 19
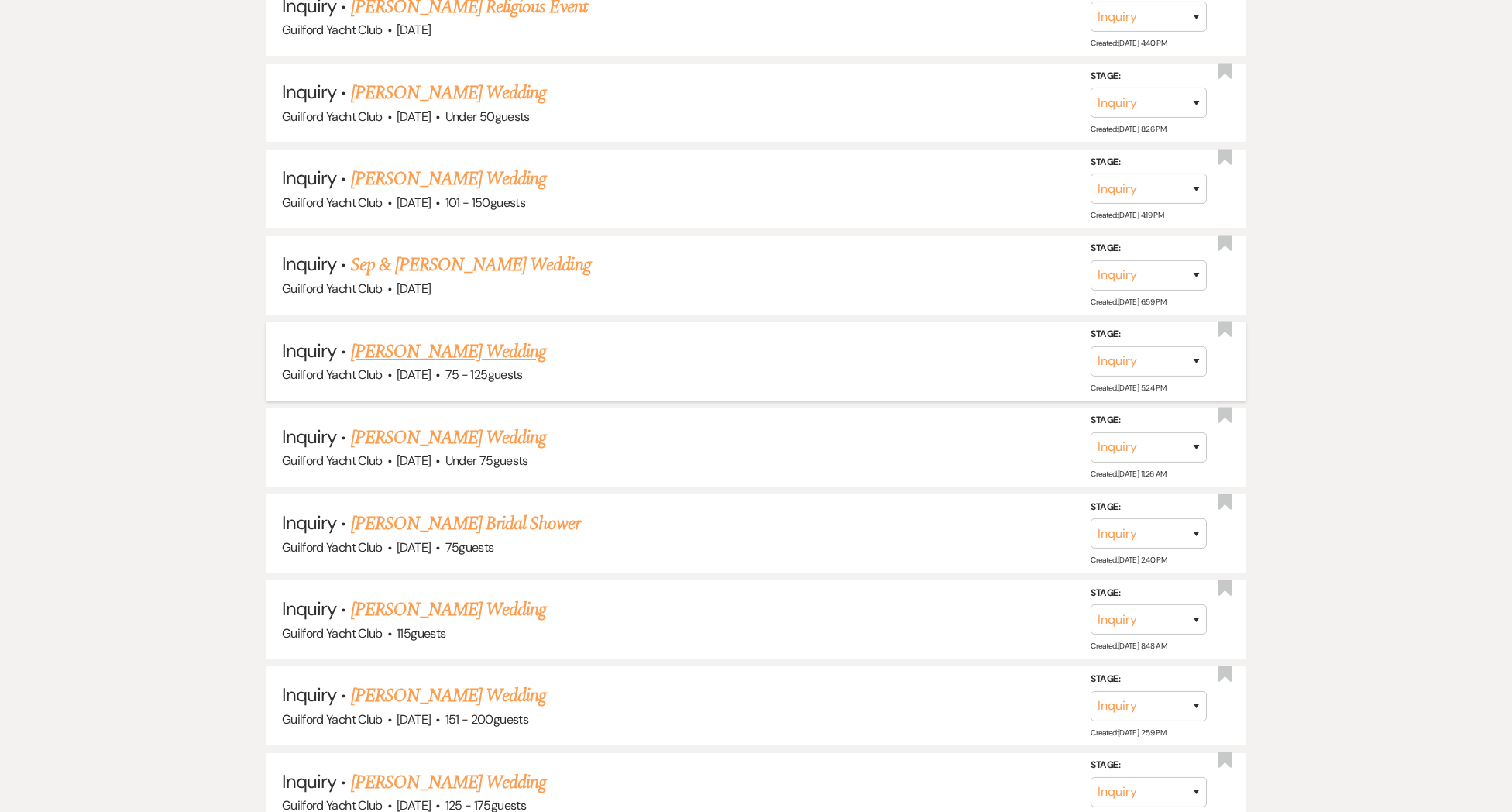
scroll to position [1521, 0]
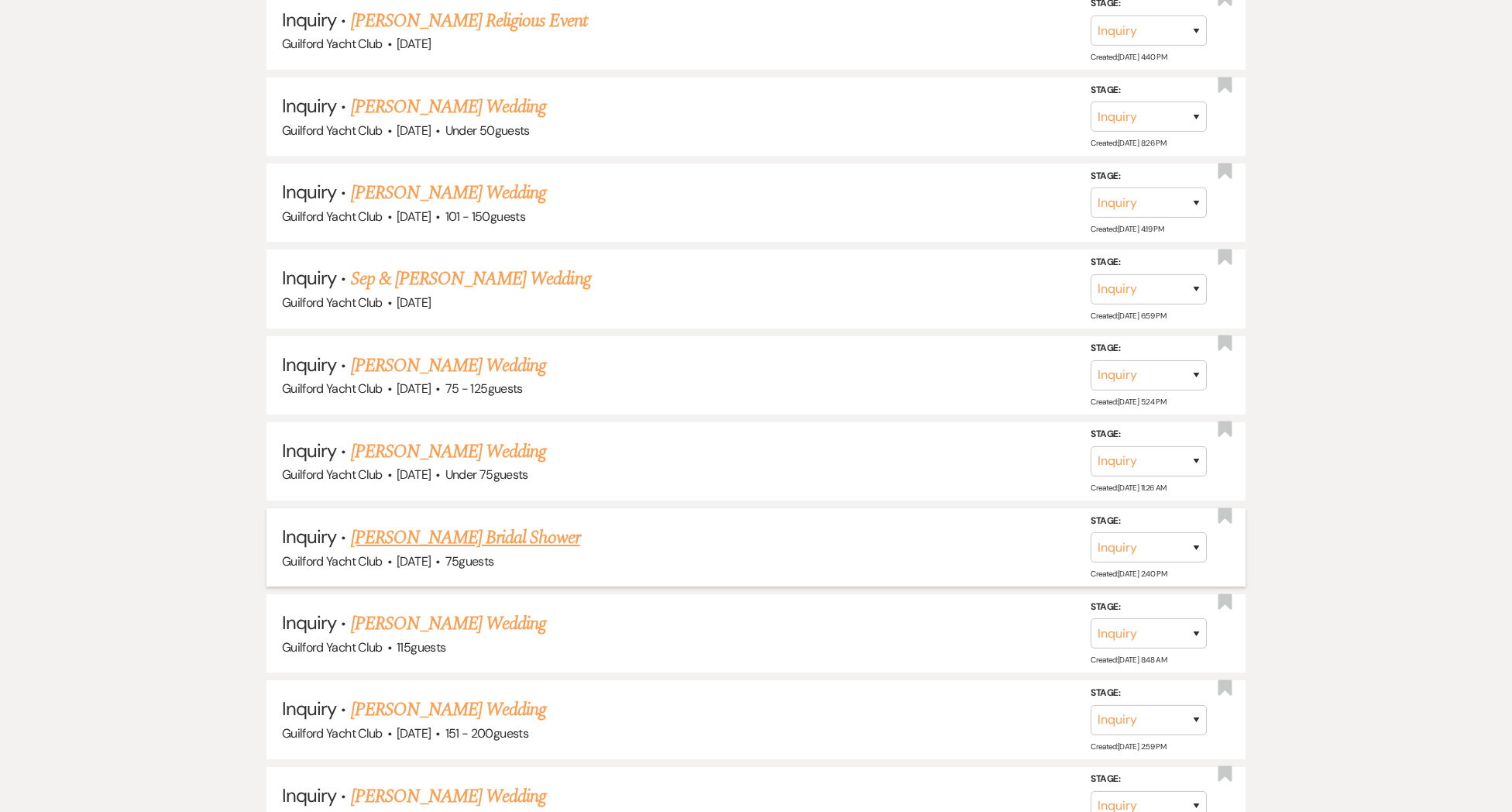
click at [457, 524] on link "[PERSON_NAME] Bridal Shower" at bounding box center [465, 537] width 229 height 28
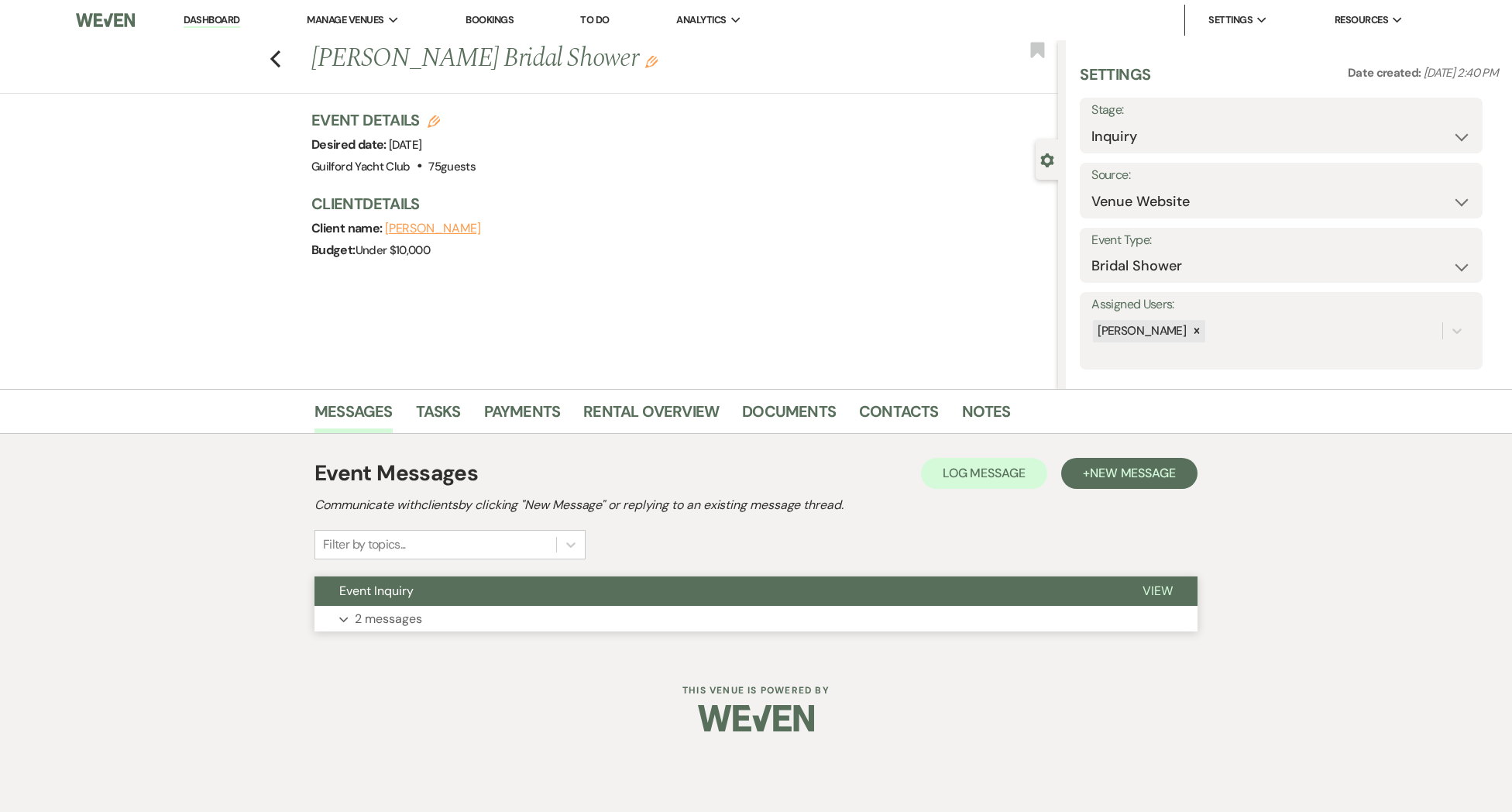
click at [1152, 590] on span "View" at bounding box center [1157, 590] width 30 height 16
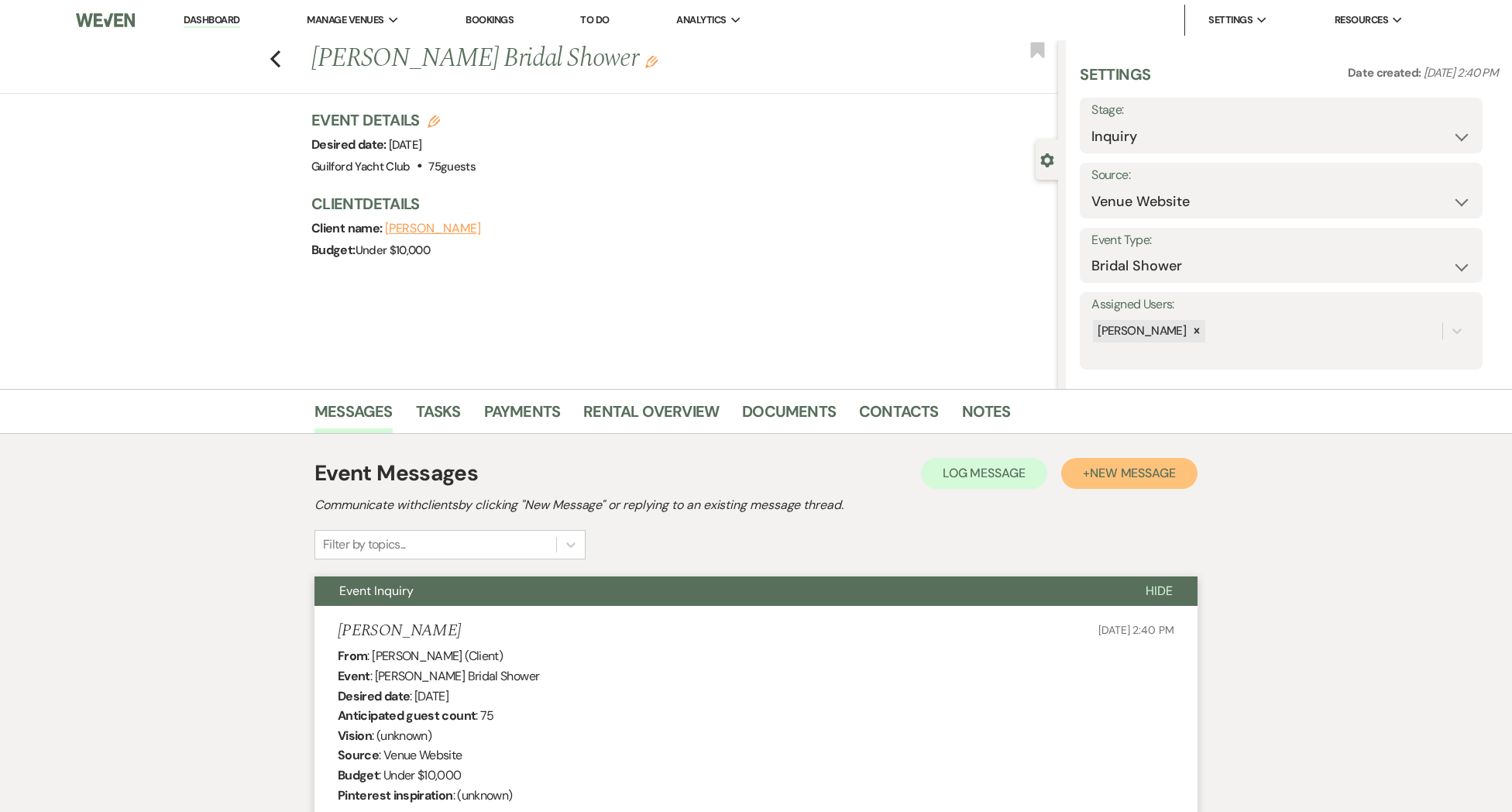
click at [1146, 474] on span "New Message" at bounding box center [1132, 473] width 86 height 16
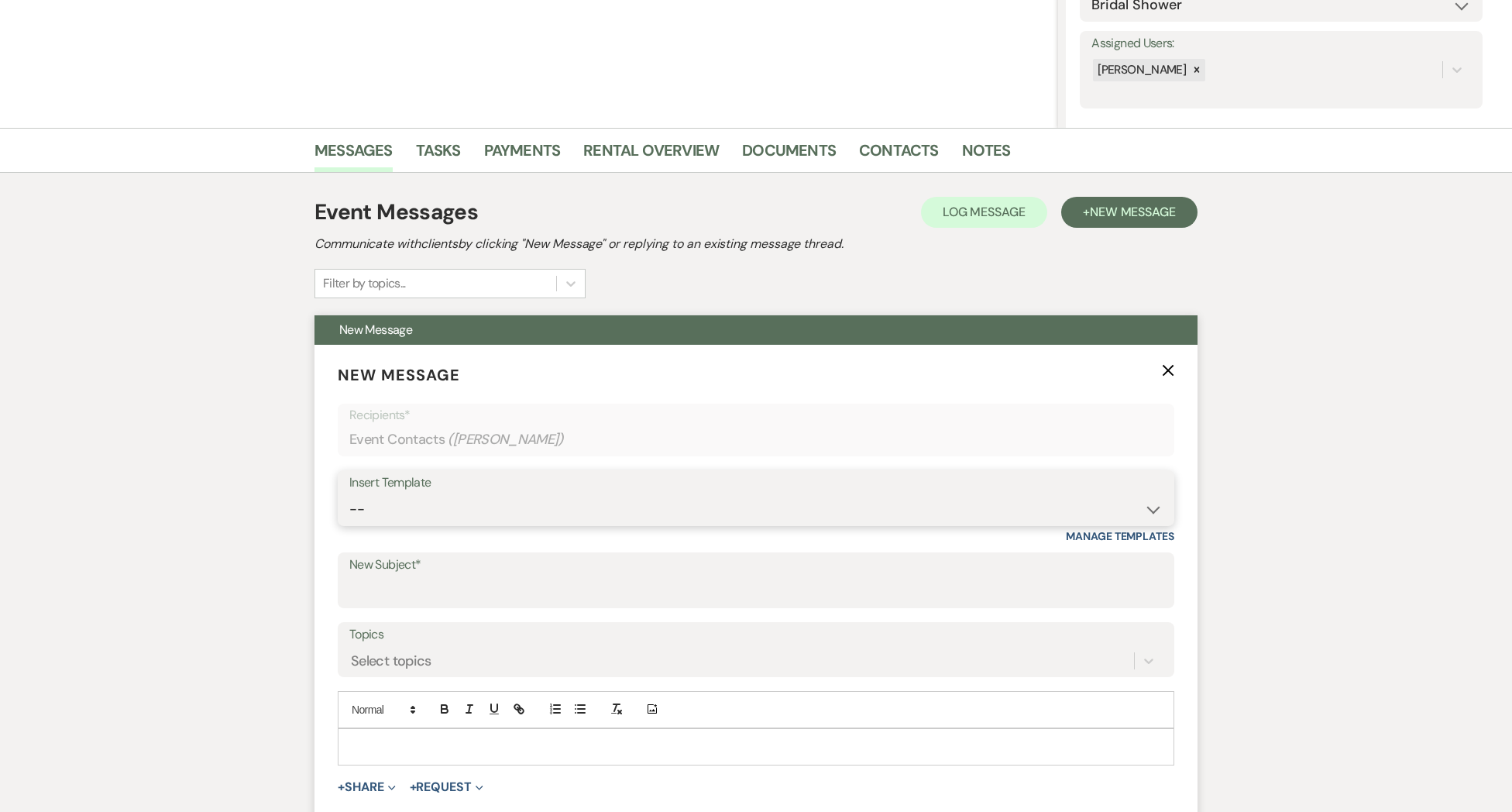
click at [408, 509] on select "-- Weven Planning Portal Introduction (Booked Events) Initial Inquiry Response …" at bounding box center [756, 509] width 814 height 30
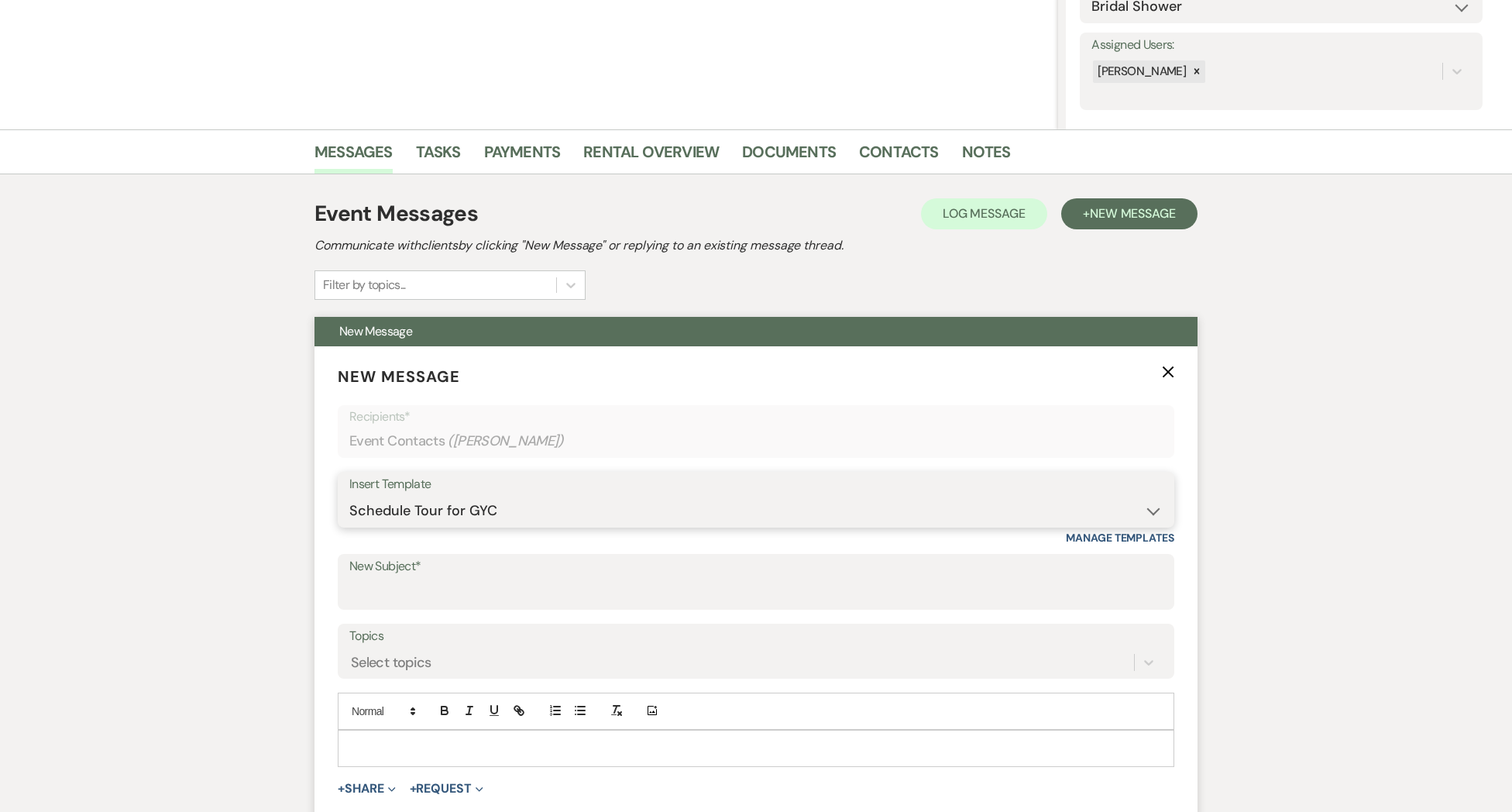
click at [349, 495] on select "-- Weven Planning Portal Introduction (Booked Events) Initial Inquiry Response …" at bounding box center [756, 510] width 814 height 30
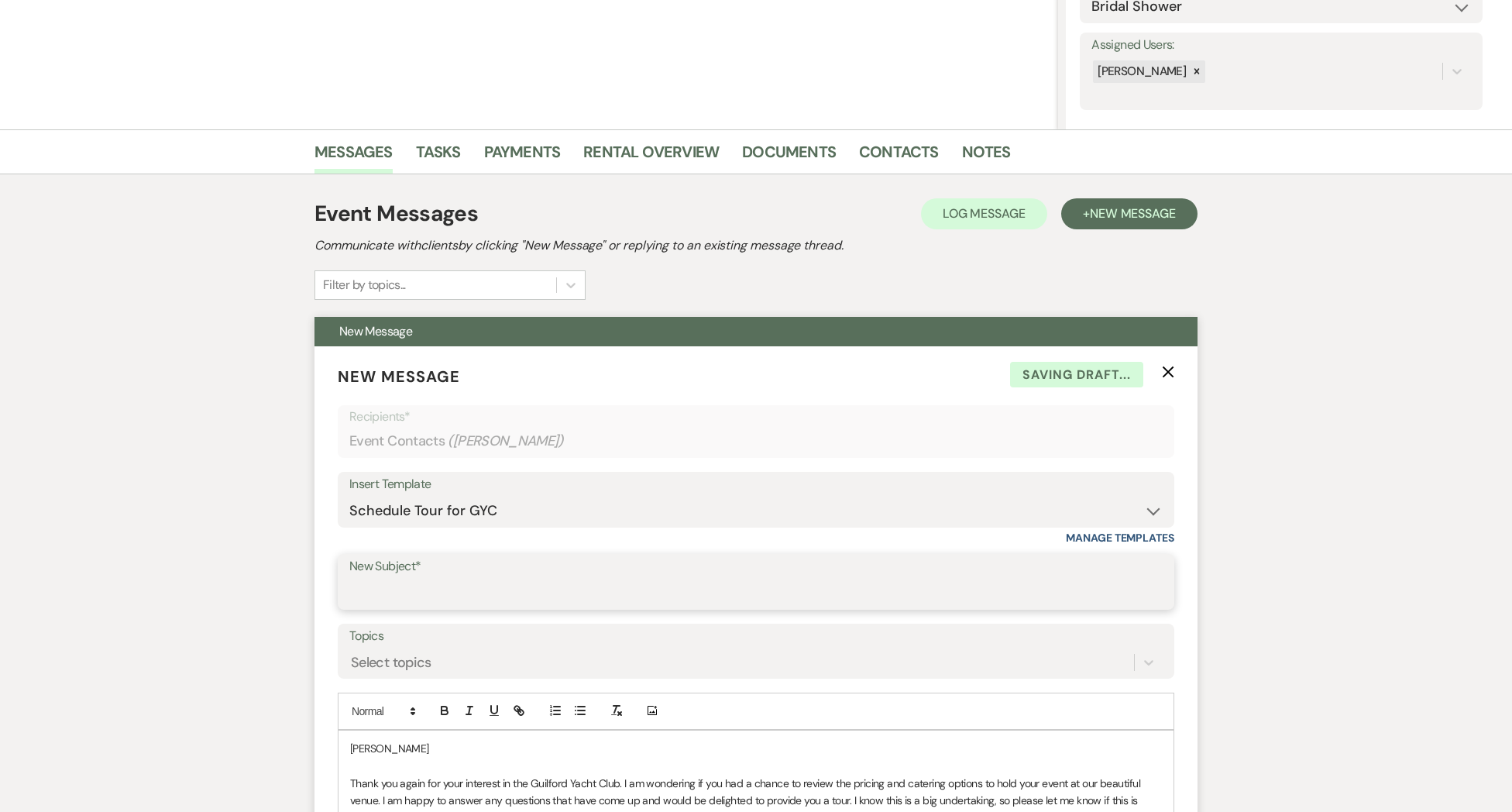
click at [383, 603] on input "New Subject*" at bounding box center [756, 593] width 814 height 30
click at [415, 744] on p "[PERSON_NAME]" at bounding box center [756, 748] width 812 height 17
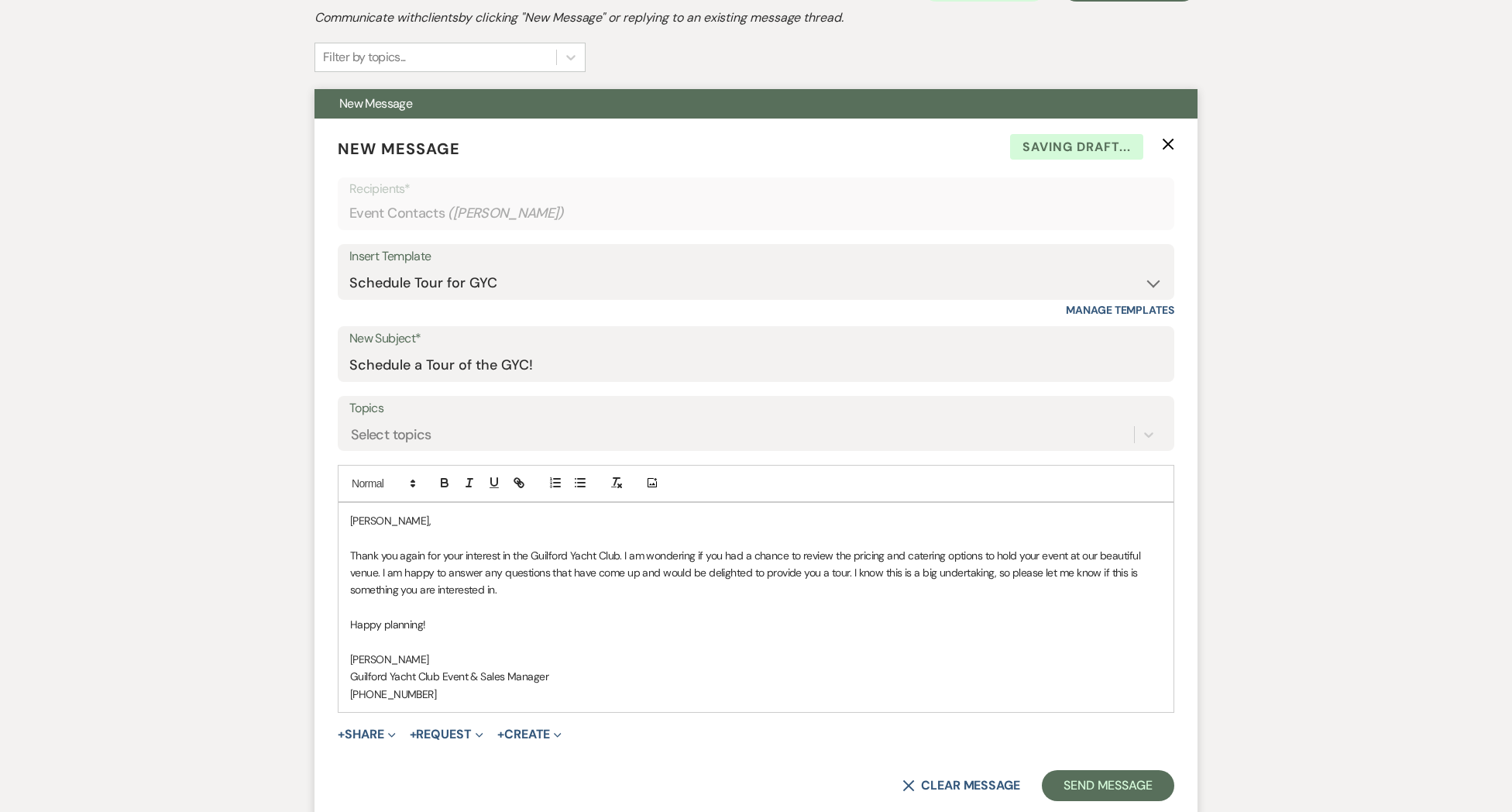
scroll to position [488, 0]
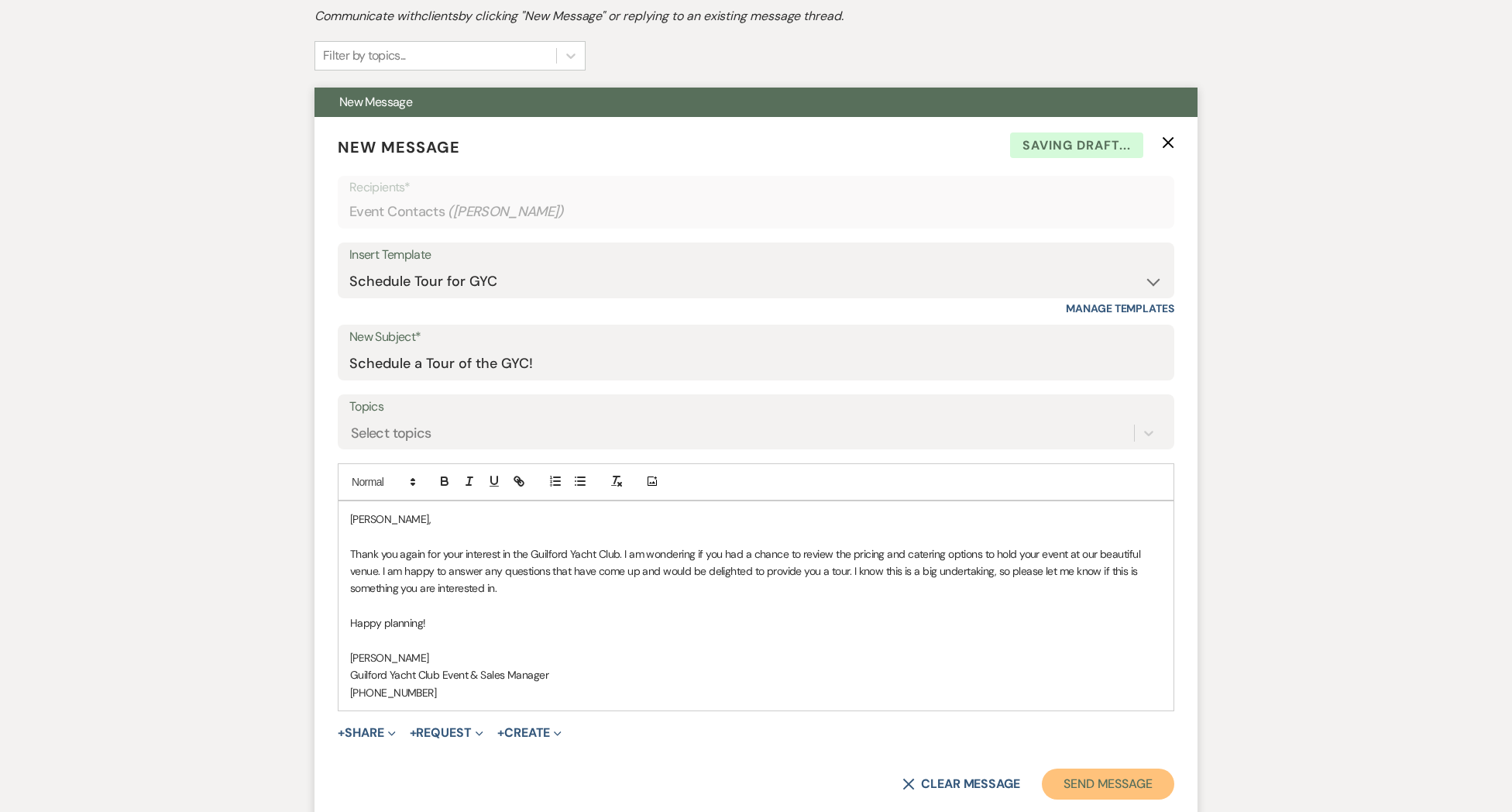
click at [1090, 791] on button "Send Message" at bounding box center [1108, 784] width 132 height 31
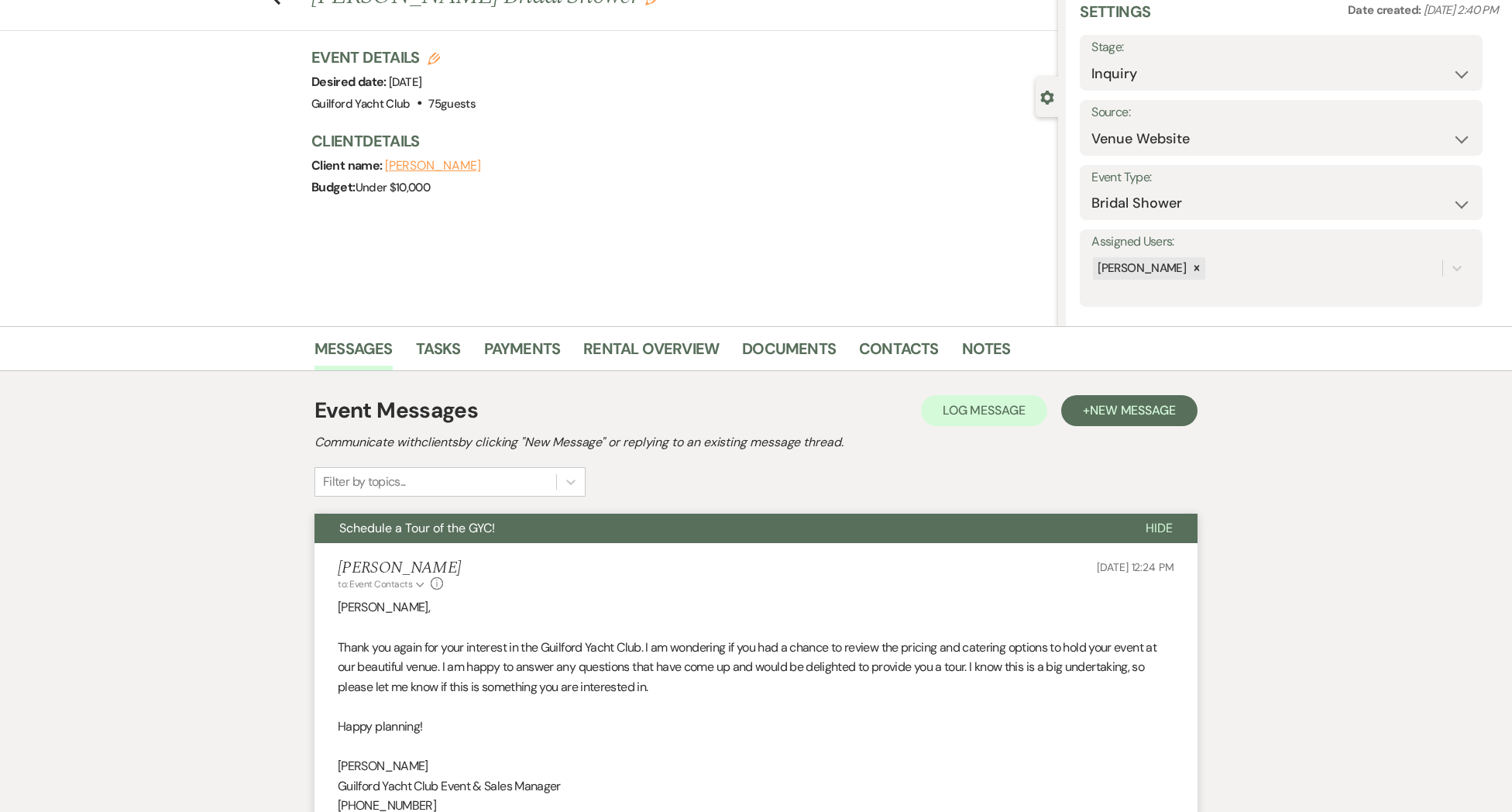
scroll to position [0, 0]
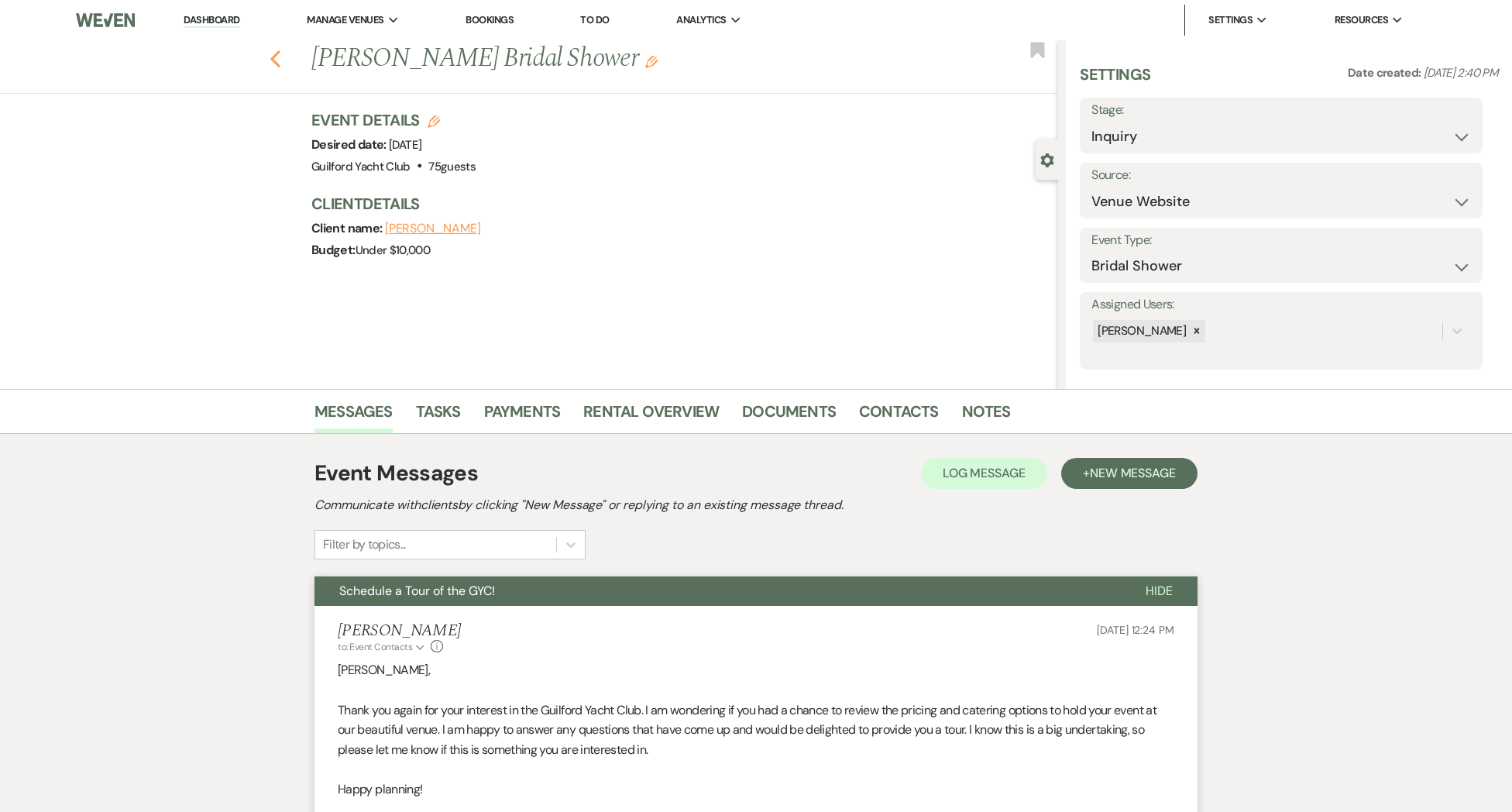
click at [275, 61] on use "button" at bounding box center [275, 59] width 10 height 17
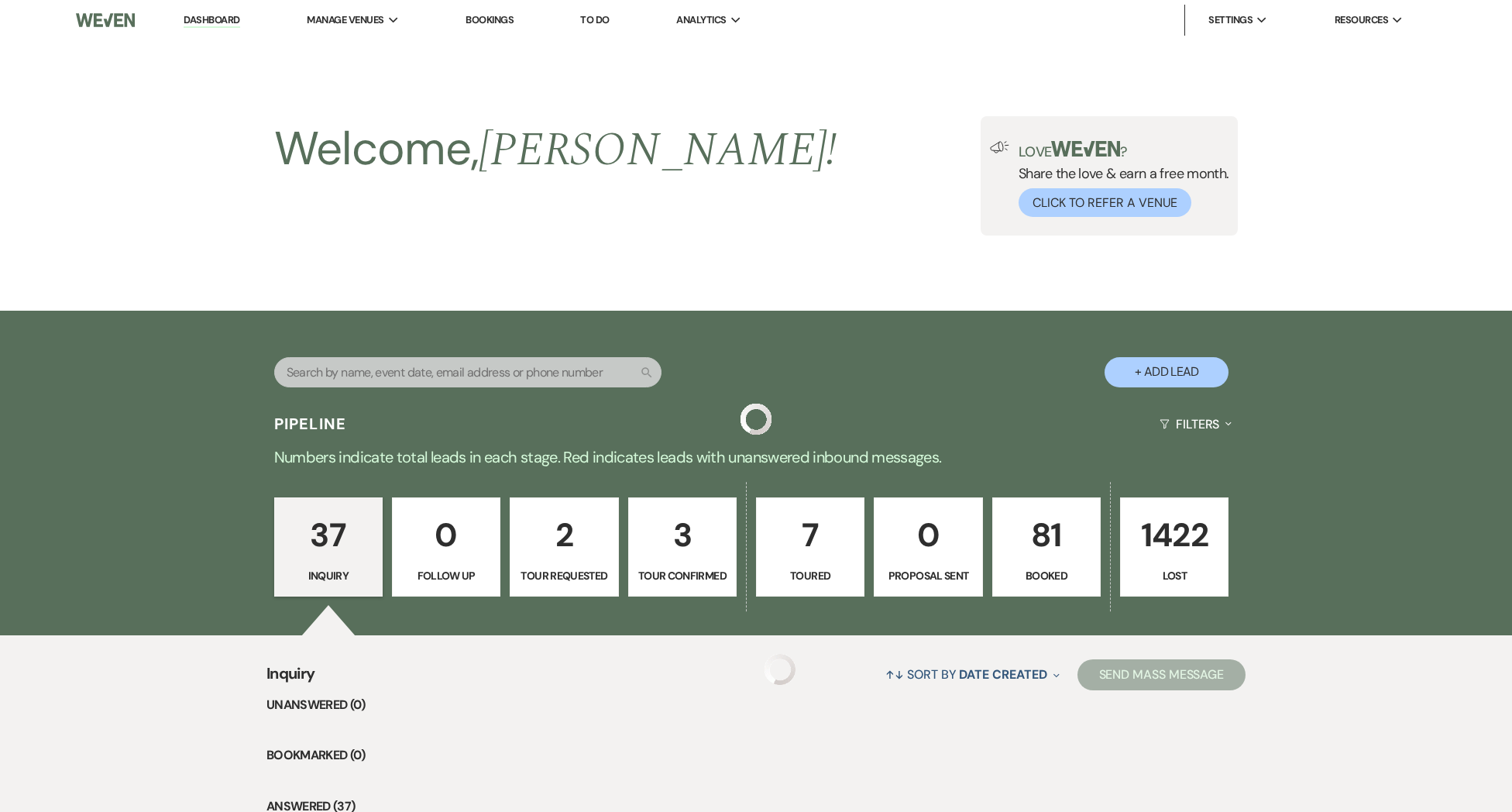
scroll to position [1521, 0]
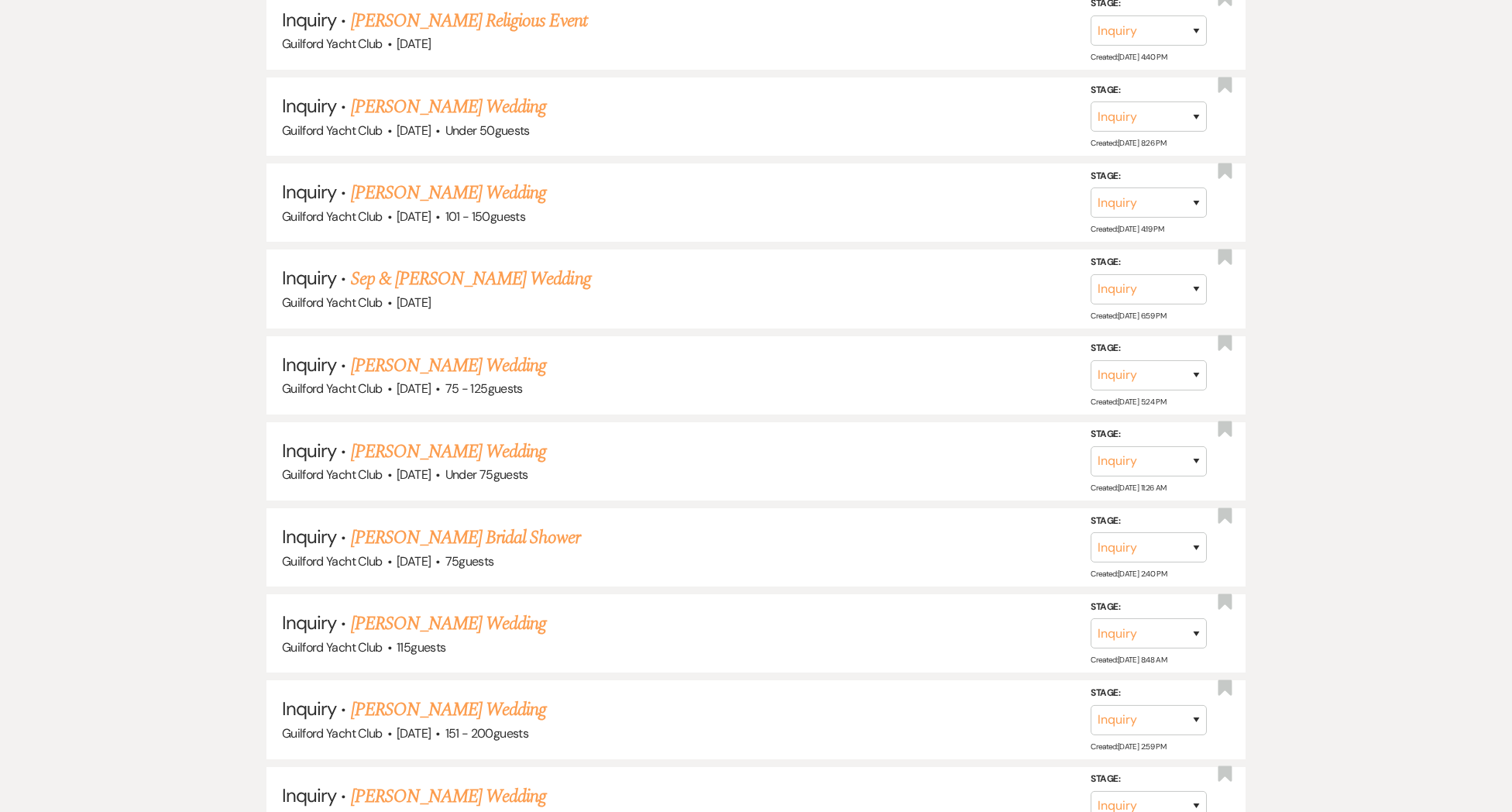
drag, startPoint x: 426, startPoint y: 440, endPoint x: 405, endPoint y: 455, distance: 25.8
click at [426, 440] on link "[PERSON_NAME] Wedding" at bounding box center [449, 452] width 196 height 28
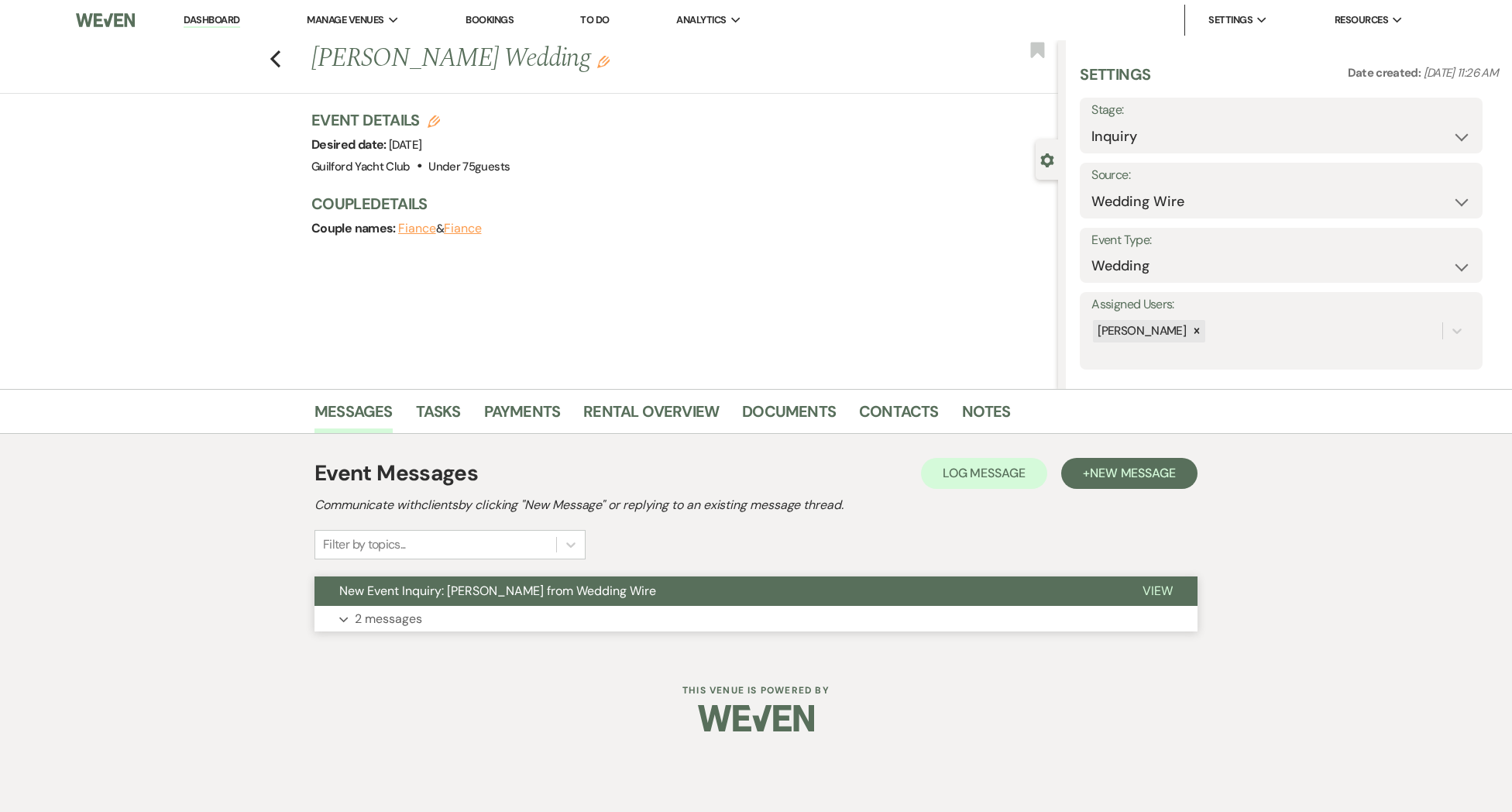
drag, startPoint x: 1158, startPoint y: 588, endPoint x: 1143, endPoint y: 588, distance: 15.0
click at [1157, 588] on span "View" at bounding box center [1157, 590] width 30 height 16
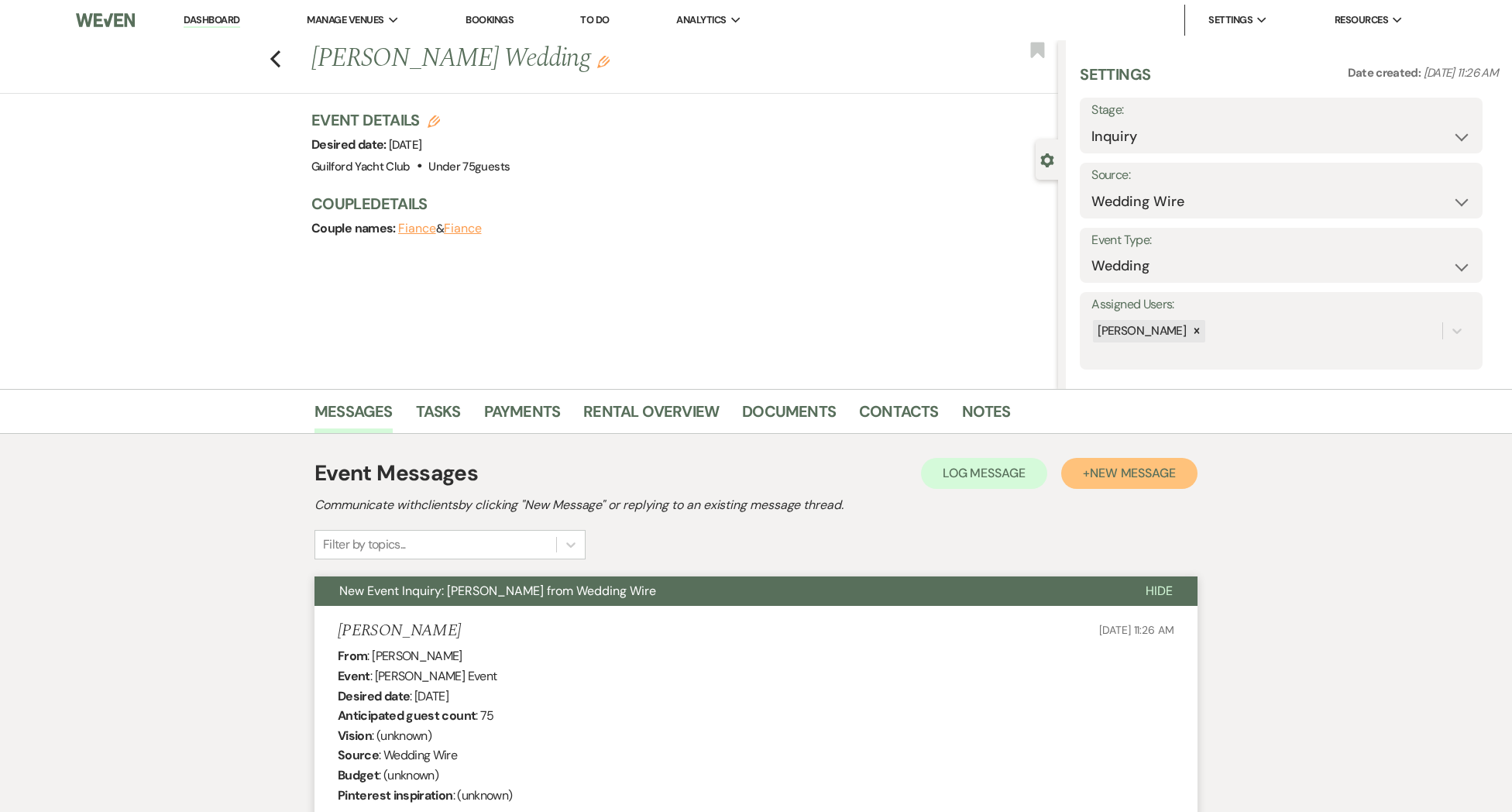
click at [1144, 478] on span "New Message" at bounding box center [1132, 473] width 86 height 16
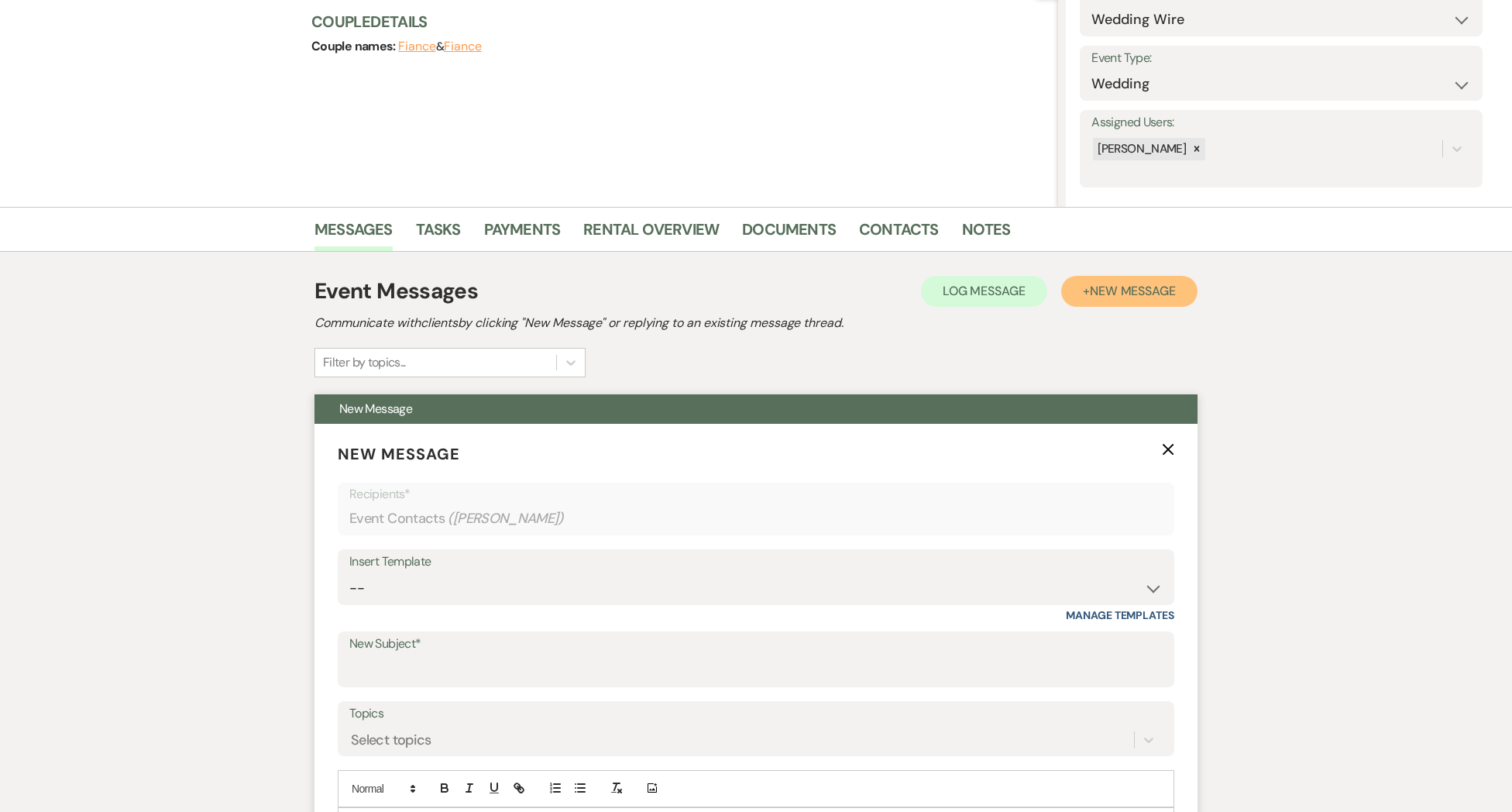
scroll to position [210, 0]
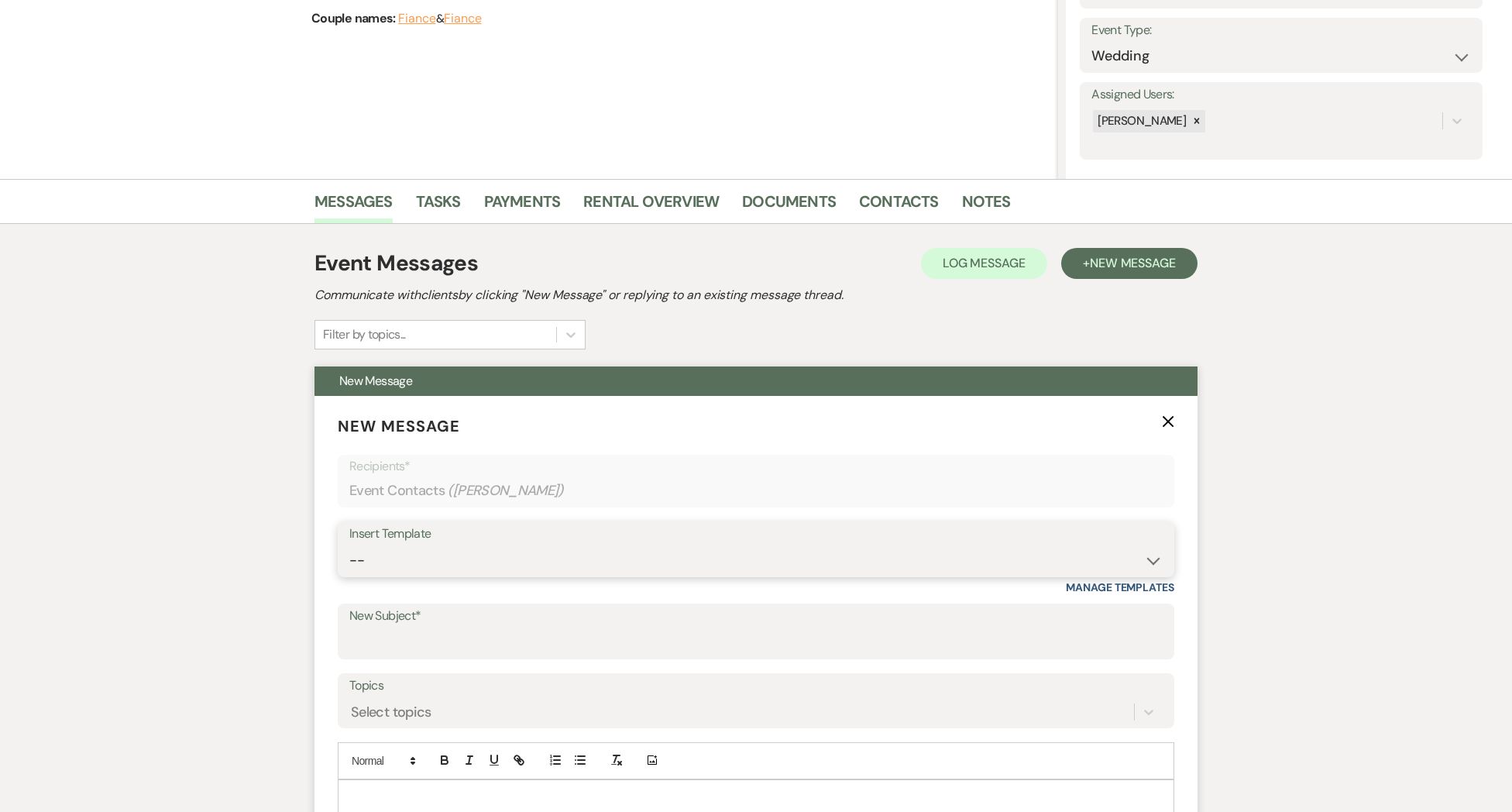
click at [409, 556] on select "-- Weven Planning Portal Introduction (Booked Events) Initial Inquiry Response …" at bounding box center [756, 560] width 814 height 30
click at [349, 545] on select "-- Weven Planning Portal Introduction (Booked Events) Initial Inquiry Response …" at bounding box center [756, 560] width 814 height 30
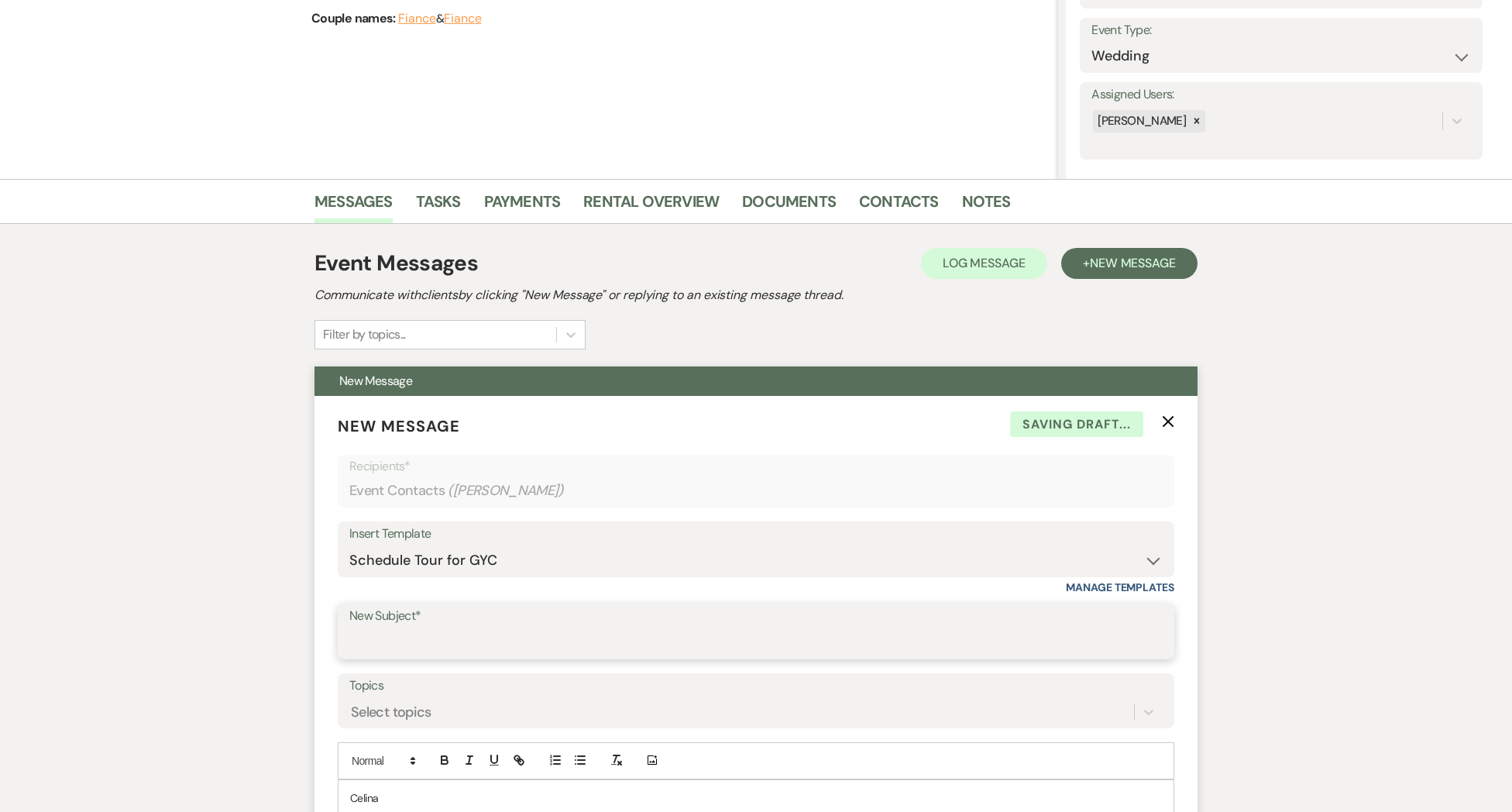
click at [403, 642] on input "New Subject*" at bounding box center [756, 642] width 814 height 30
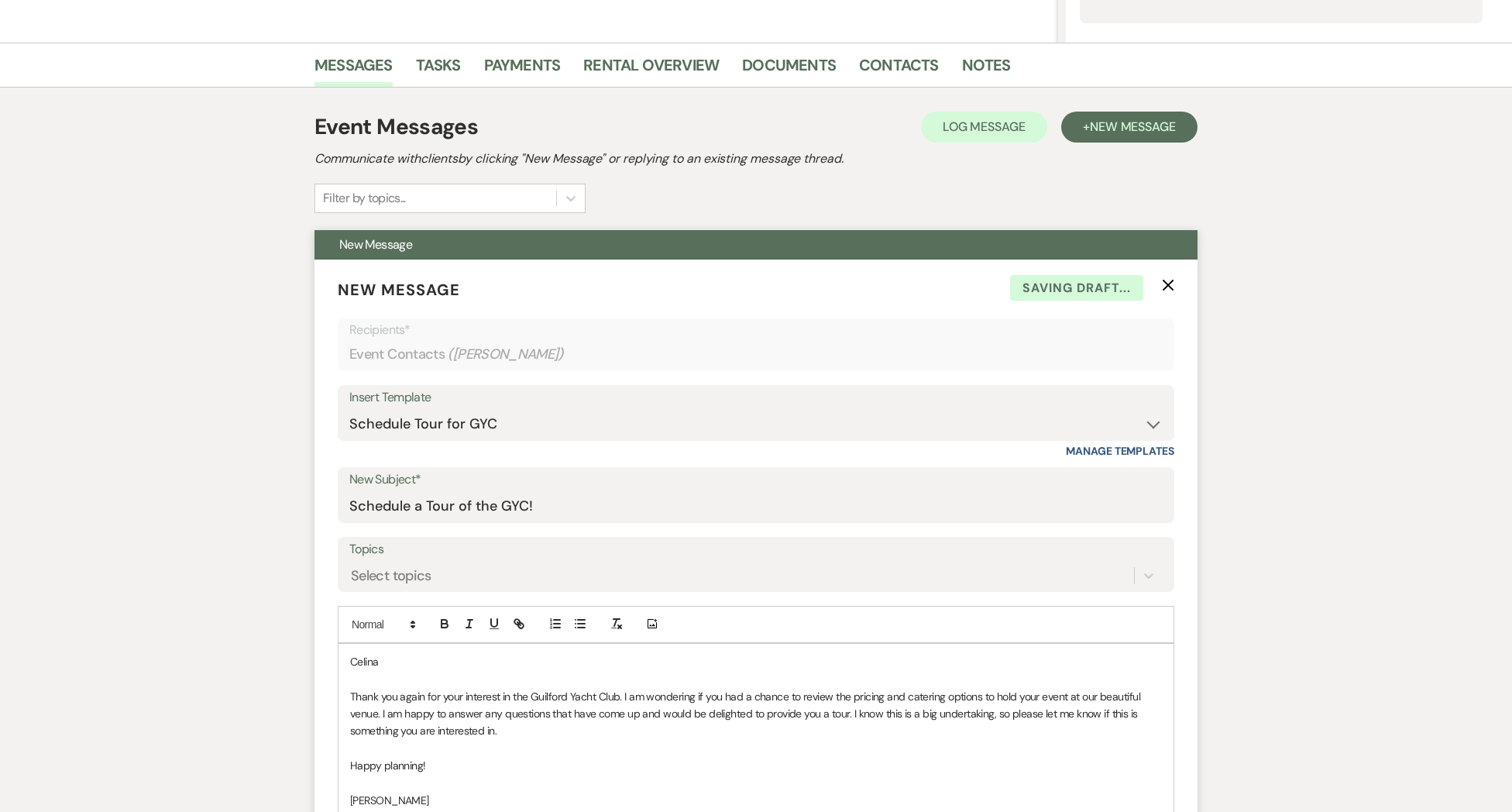
click at [445, 663] on p "Celina" at bounding box center [756, 661] width 812 height 17
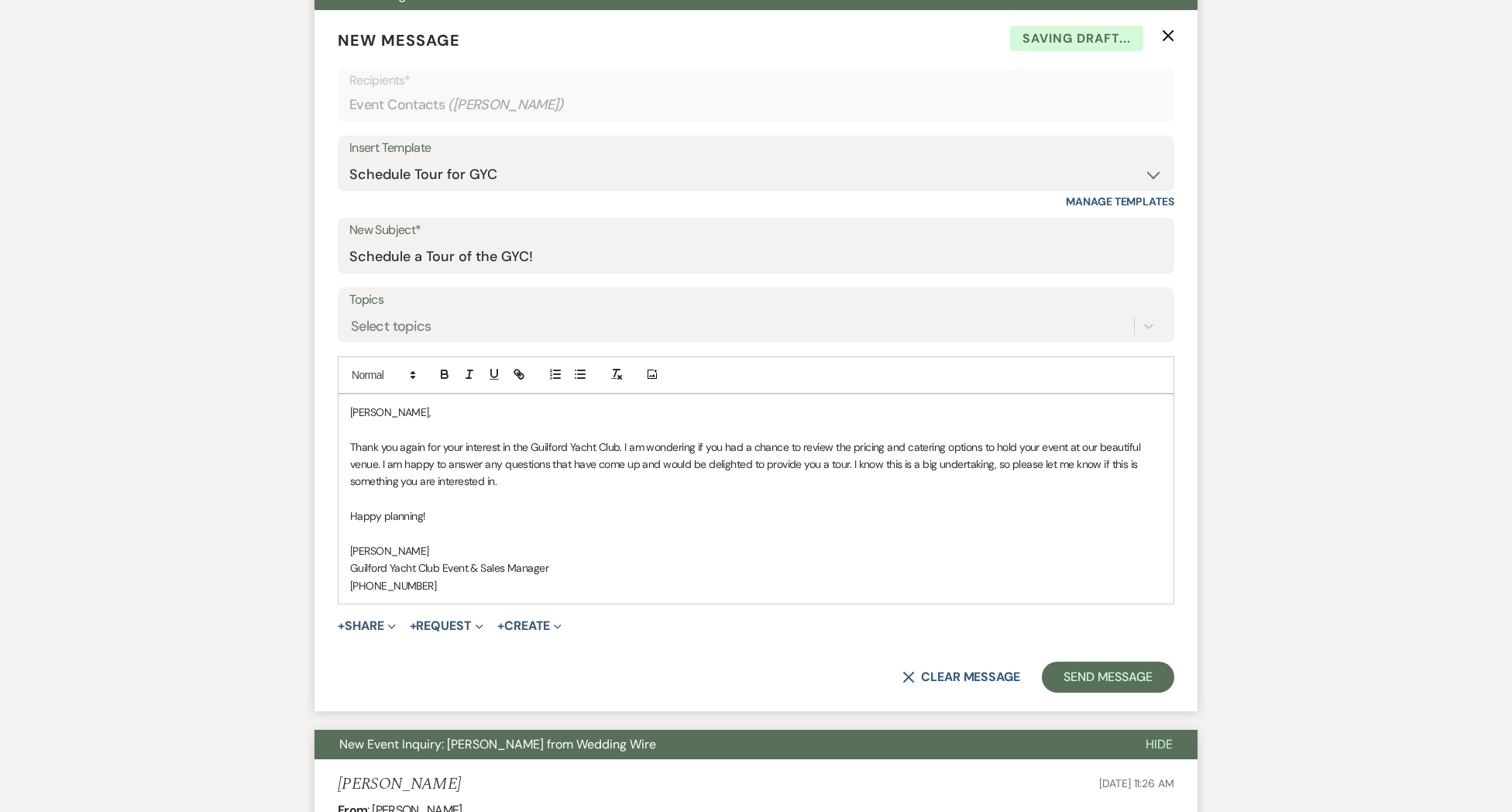
scroll to position [598, 0]
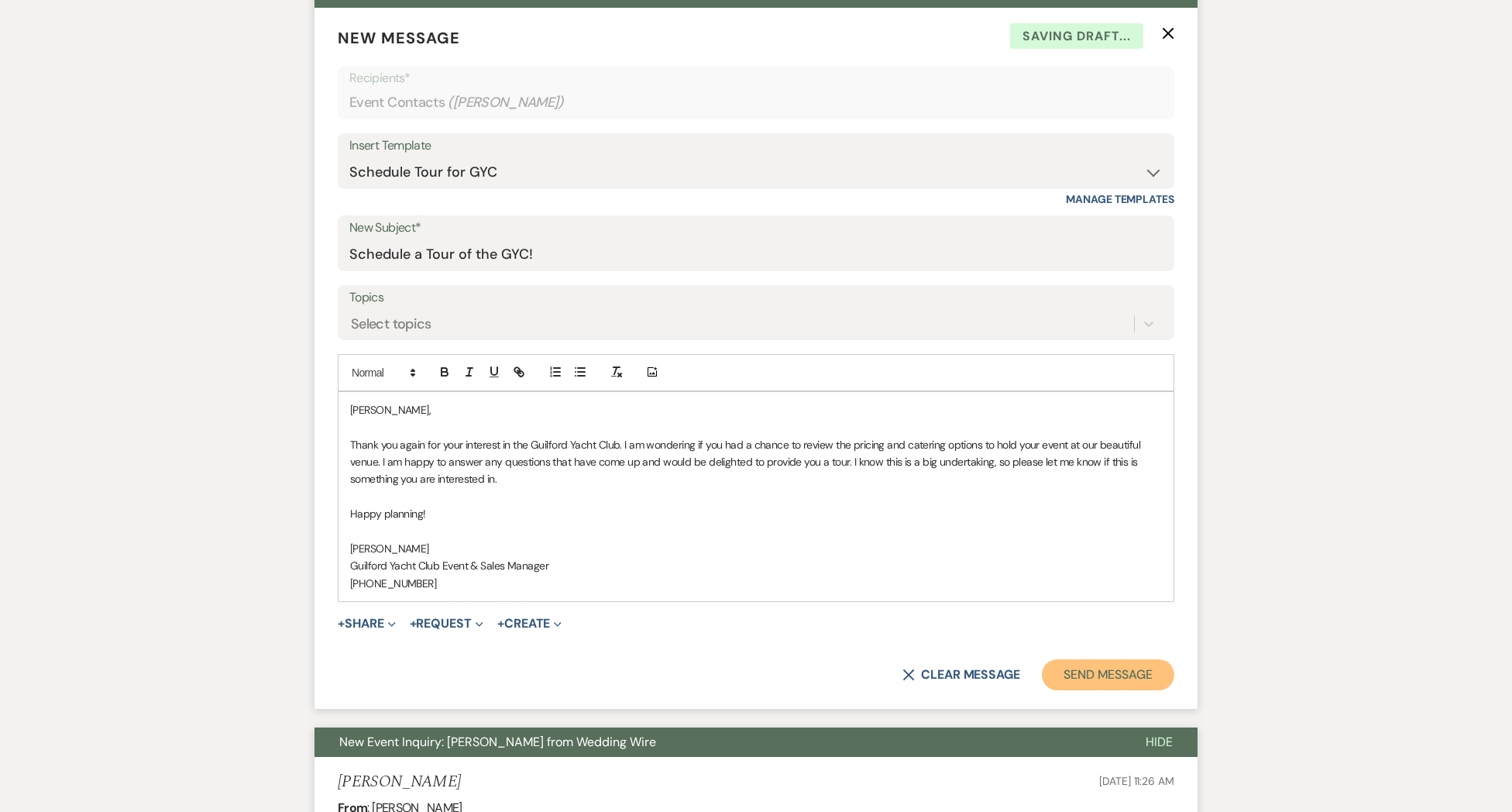
click at [1108, 672] on button "Send Message" at bounding box center [1108, 674] width 132 height 31
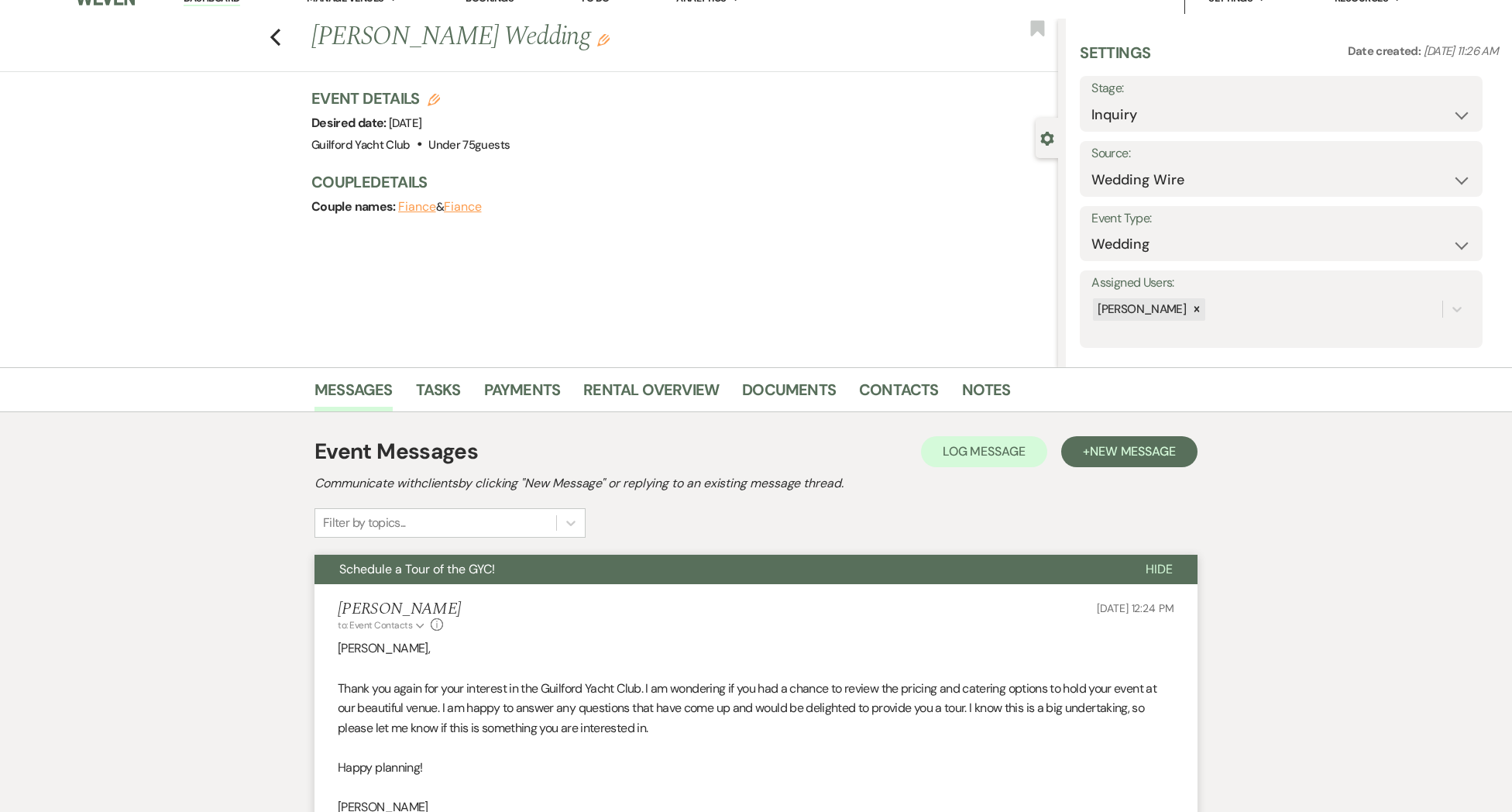
scroll to position [0, 0]
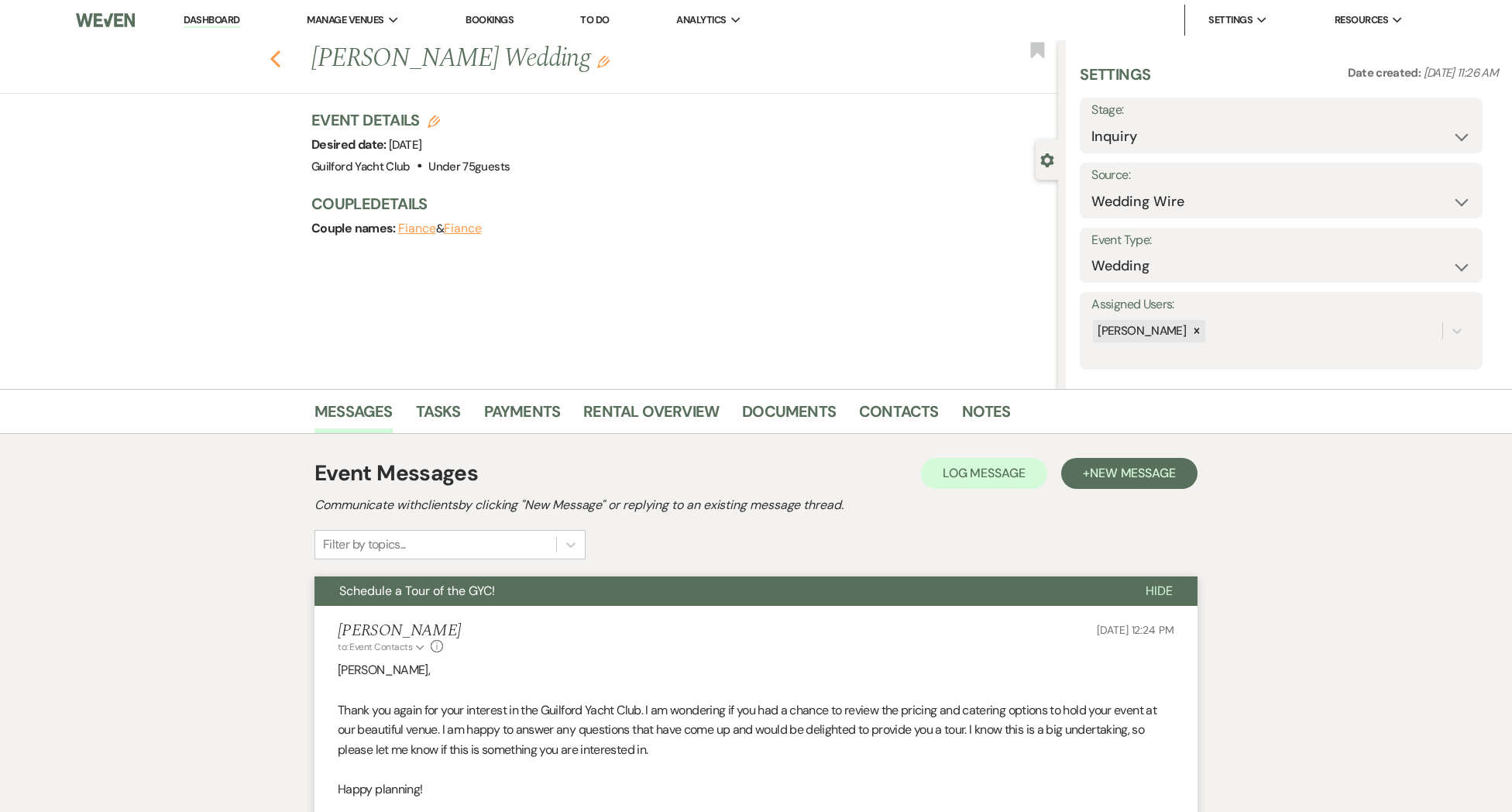
click at [277, 60] on icon "Previous" at bounding box center [275, 59] width 12 height 19
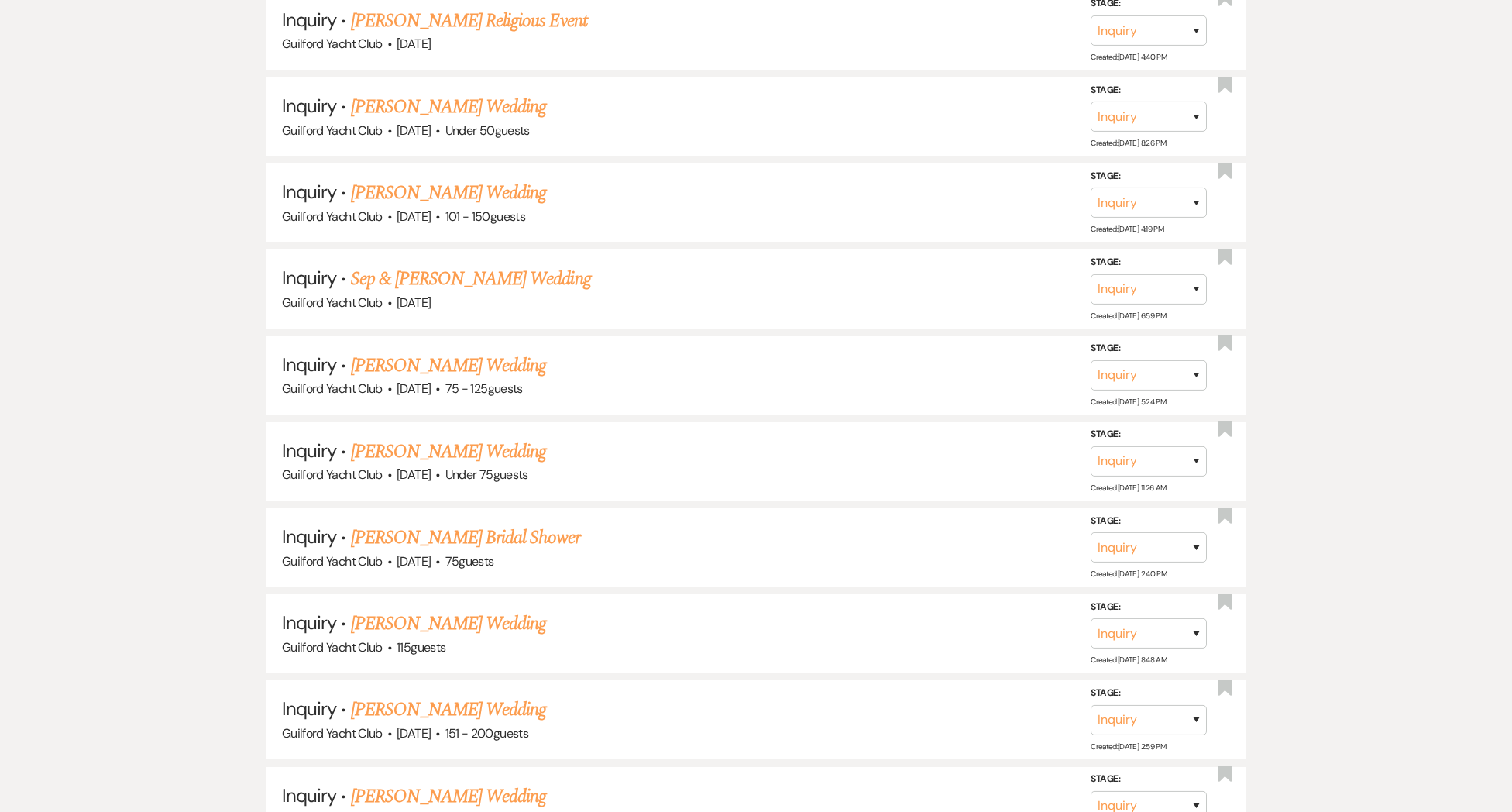
click at [413, 353] on link "[PERSON_NAME] Wedding" at bounding box center [449, 366] width 196 height 28
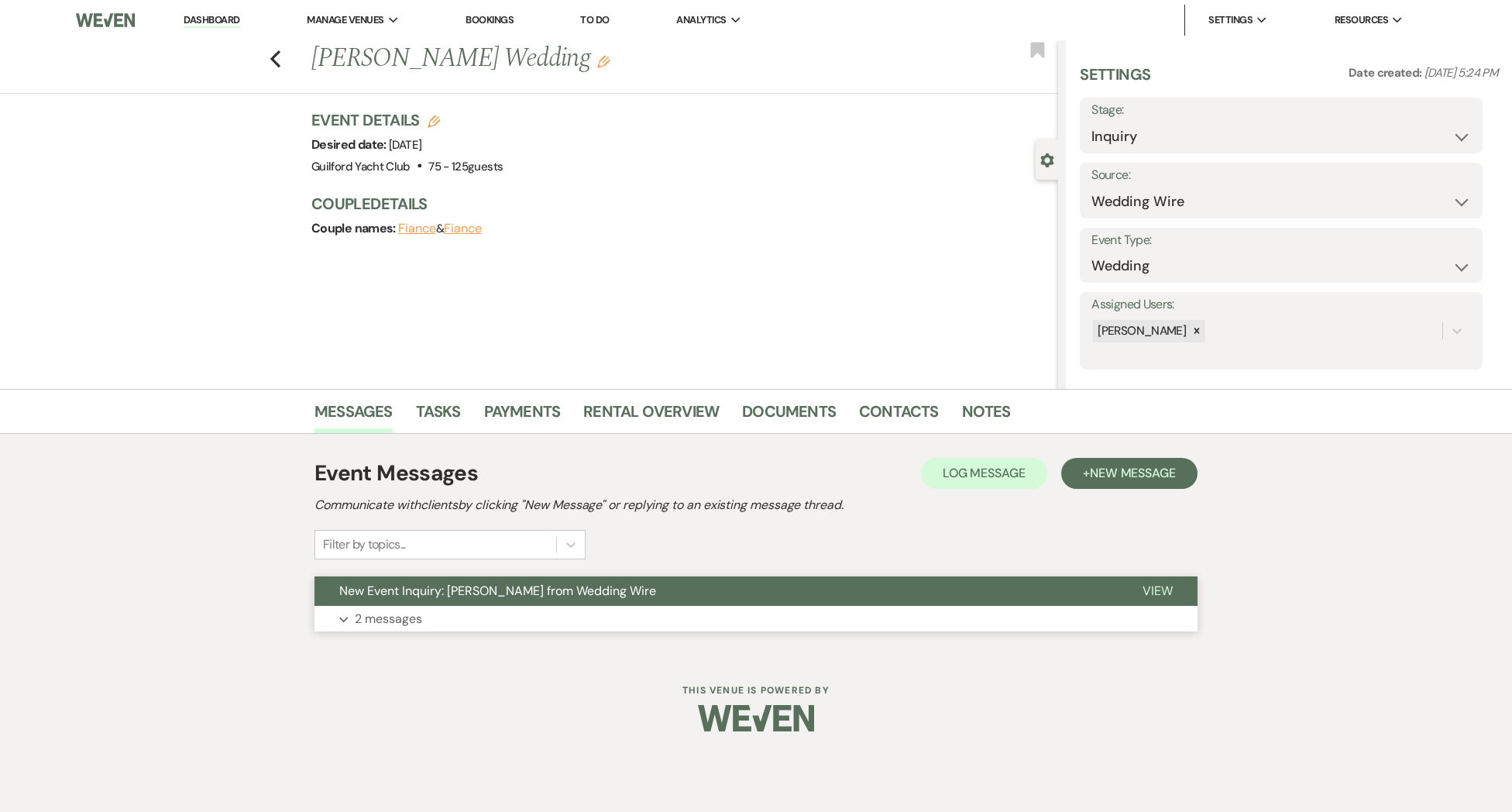
drag, startPoint x: 1159, startPoint y: 590, endPoint x: 1049, endPoint y: 590, distance: 110.0
click at [1156, 590] on span "View" at bounding box center [1157, 590] width 30 height 16
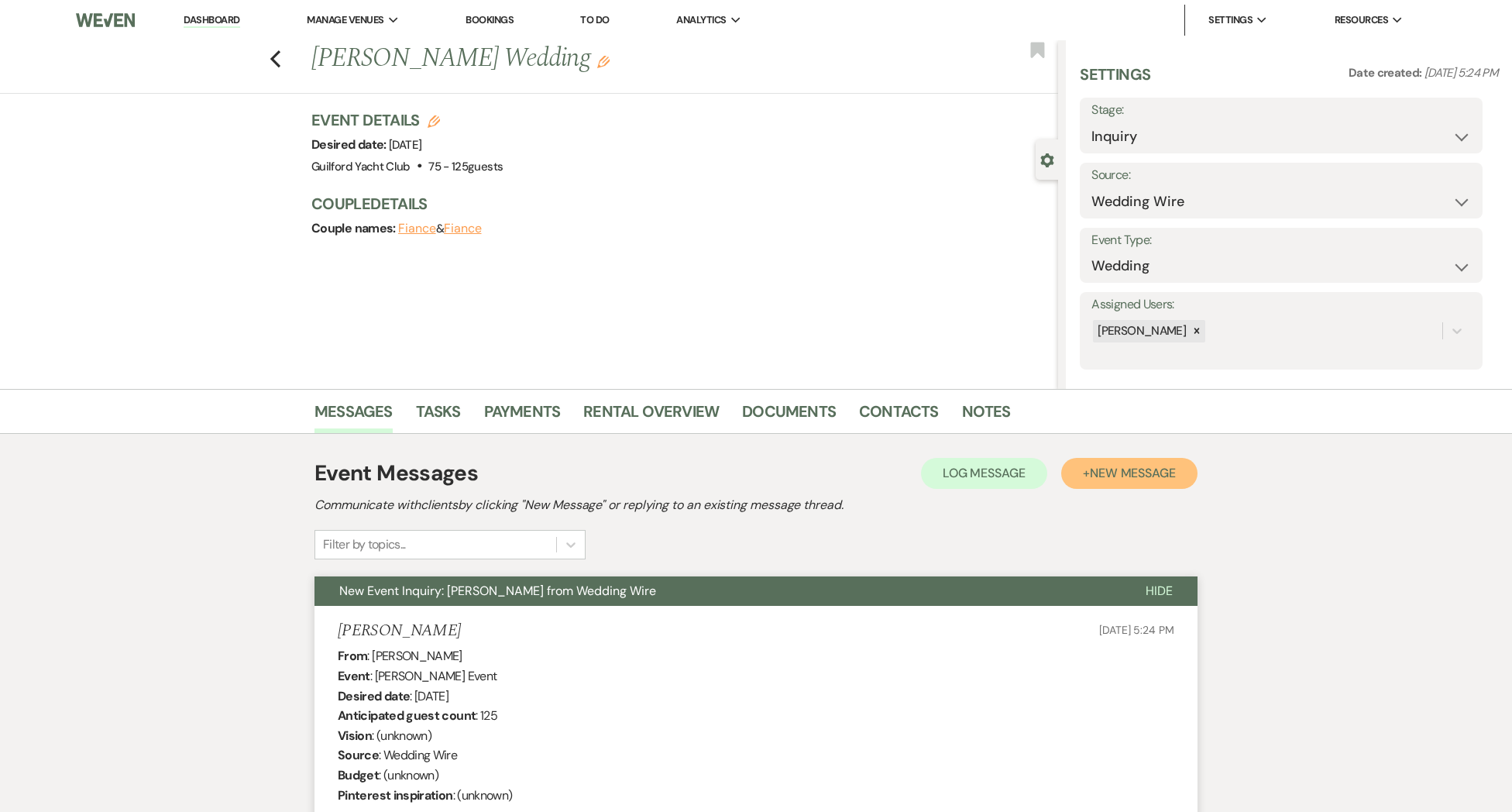
click at [1143, 478] on span "New Message" at bounding box center [1132, 473] width 86 height 16
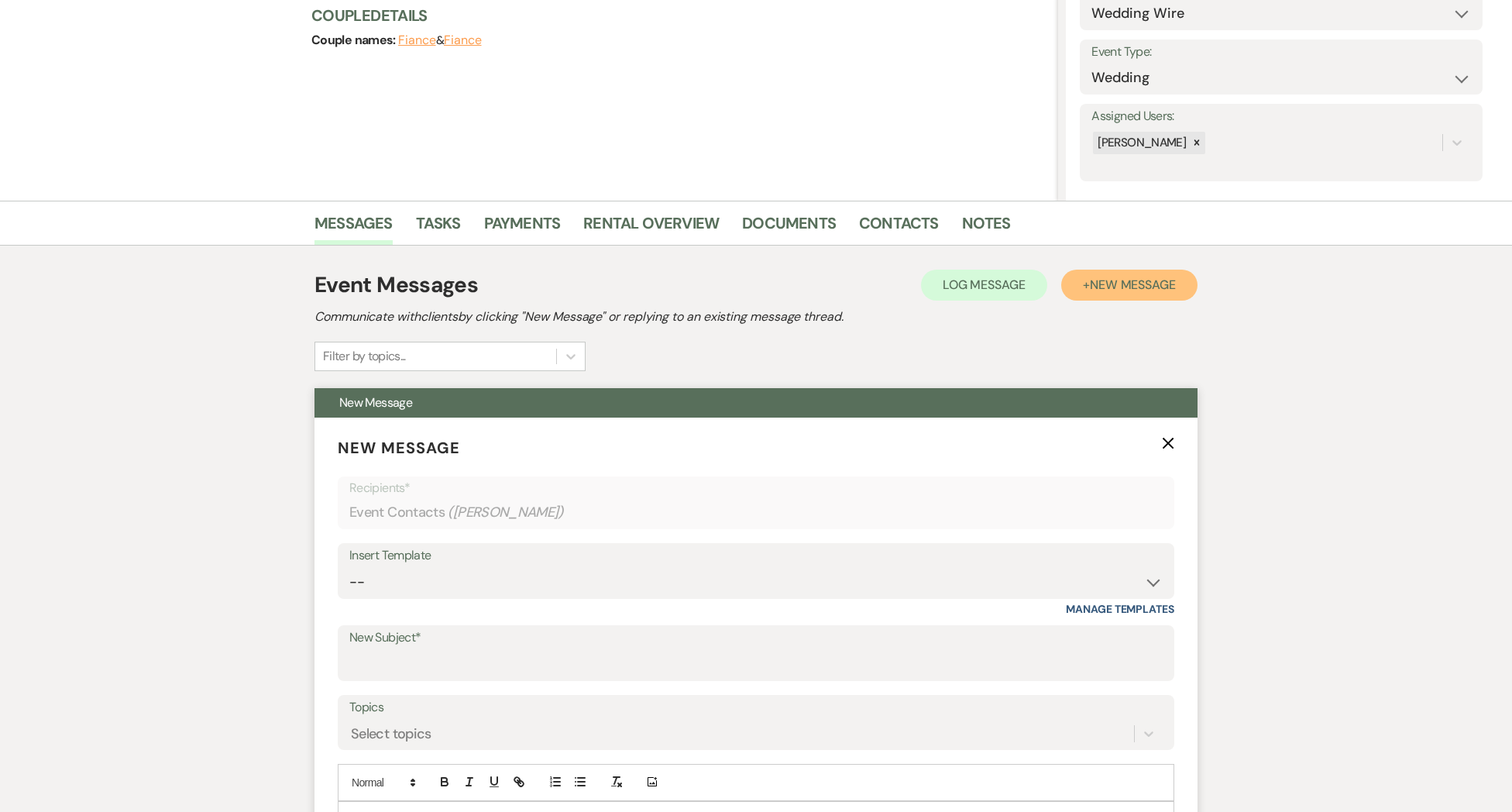
scroll to position [194, 0]
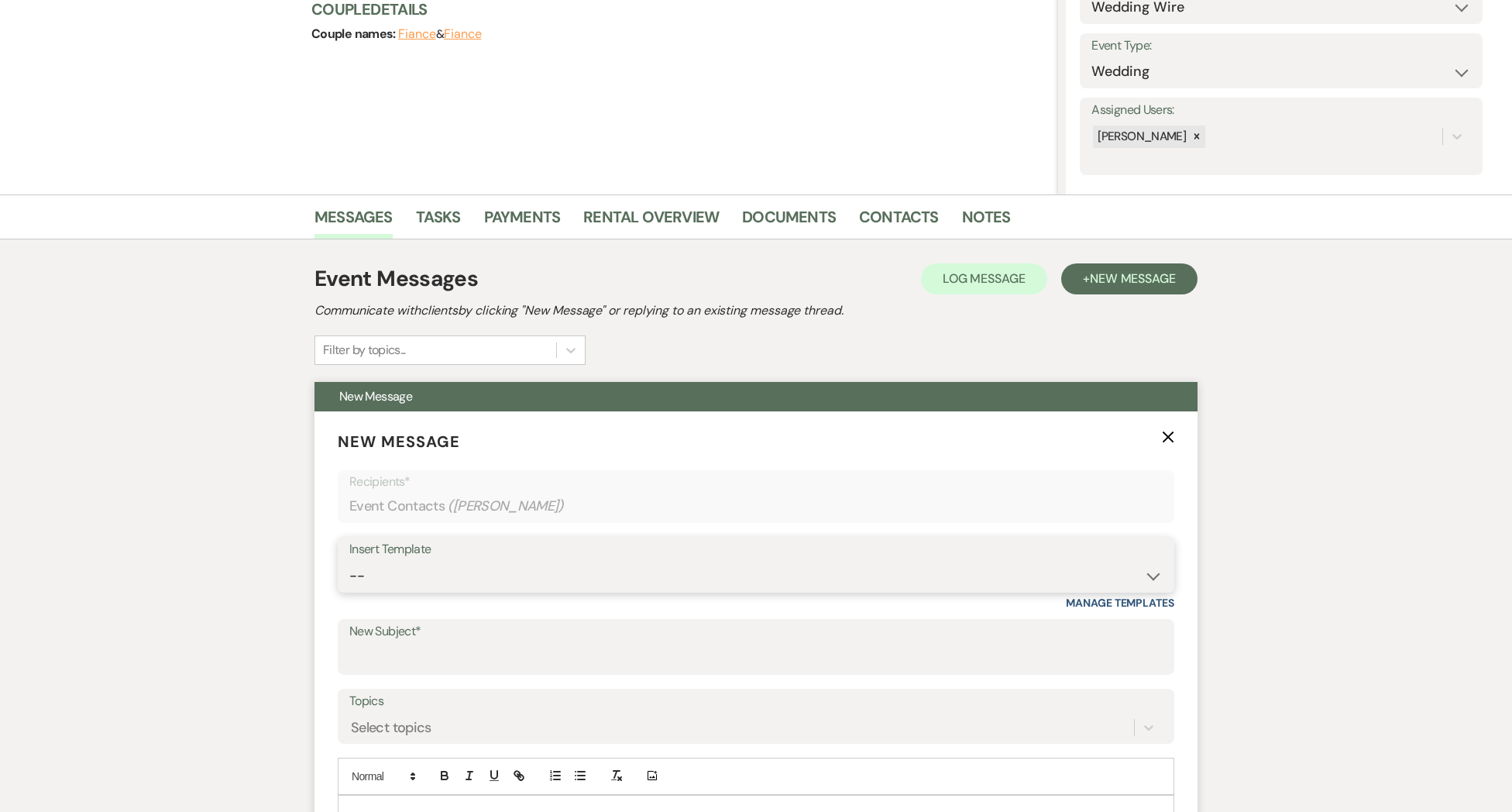
click at [376, 585] on select "-- Weven Planning Portal Introduction (Booked Events) Initial Inquiry Response …" at bounding box center [756, 576] width 814 height 30
click at [349, 561] on select "-- Weven Planning Portal Introduction (Booked Events) Initial Inquiry Response …" at bounding box center [756, 576] width 814 height 30
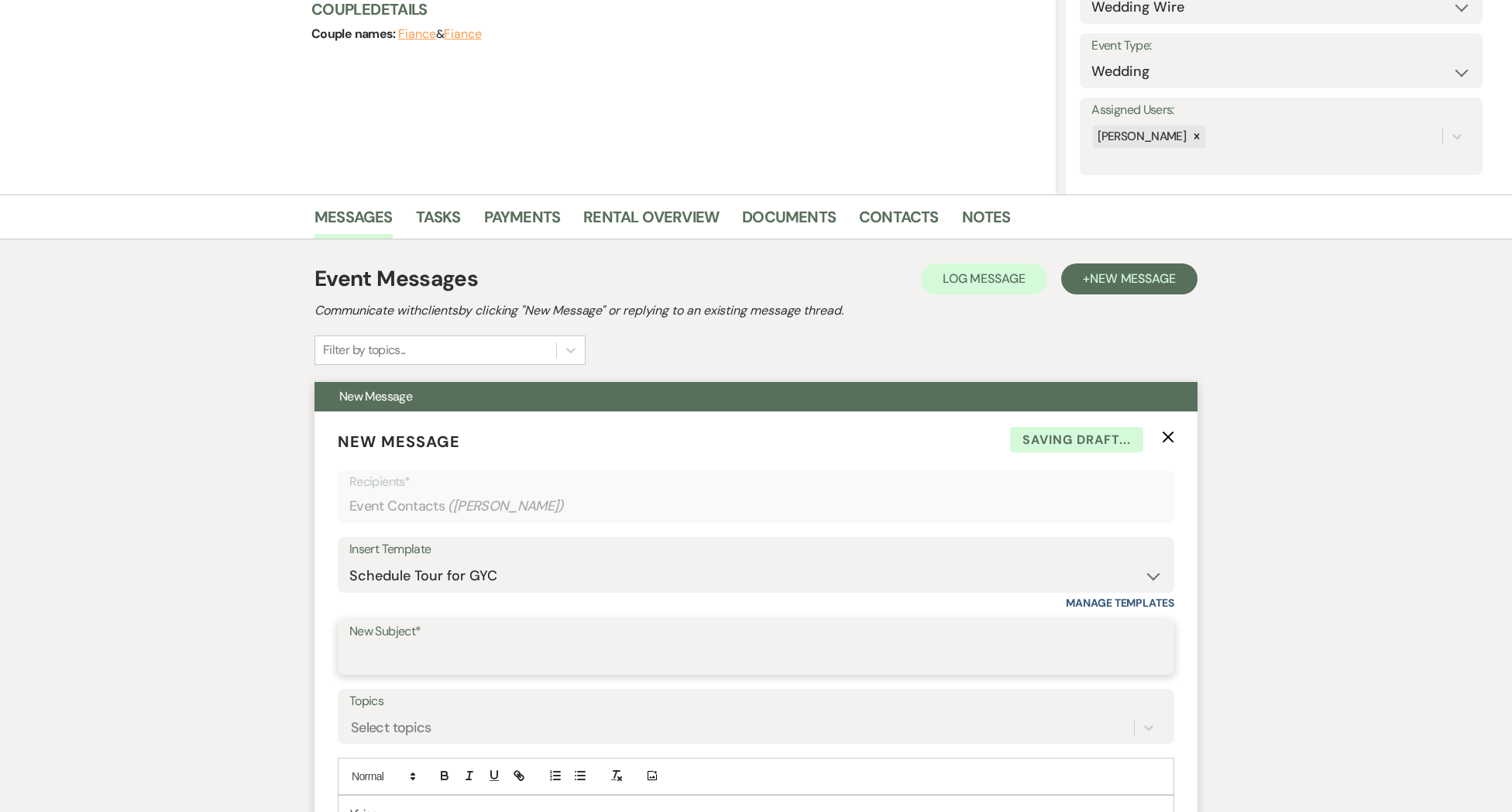
drag, startPoint x: 384, startPoint y: 649, endPoint x: 404, endPoint y: 656, distance: 21.2
click at [384, 650] on input "New Subject*" at bounding box center [756, 658] width 814 height 30
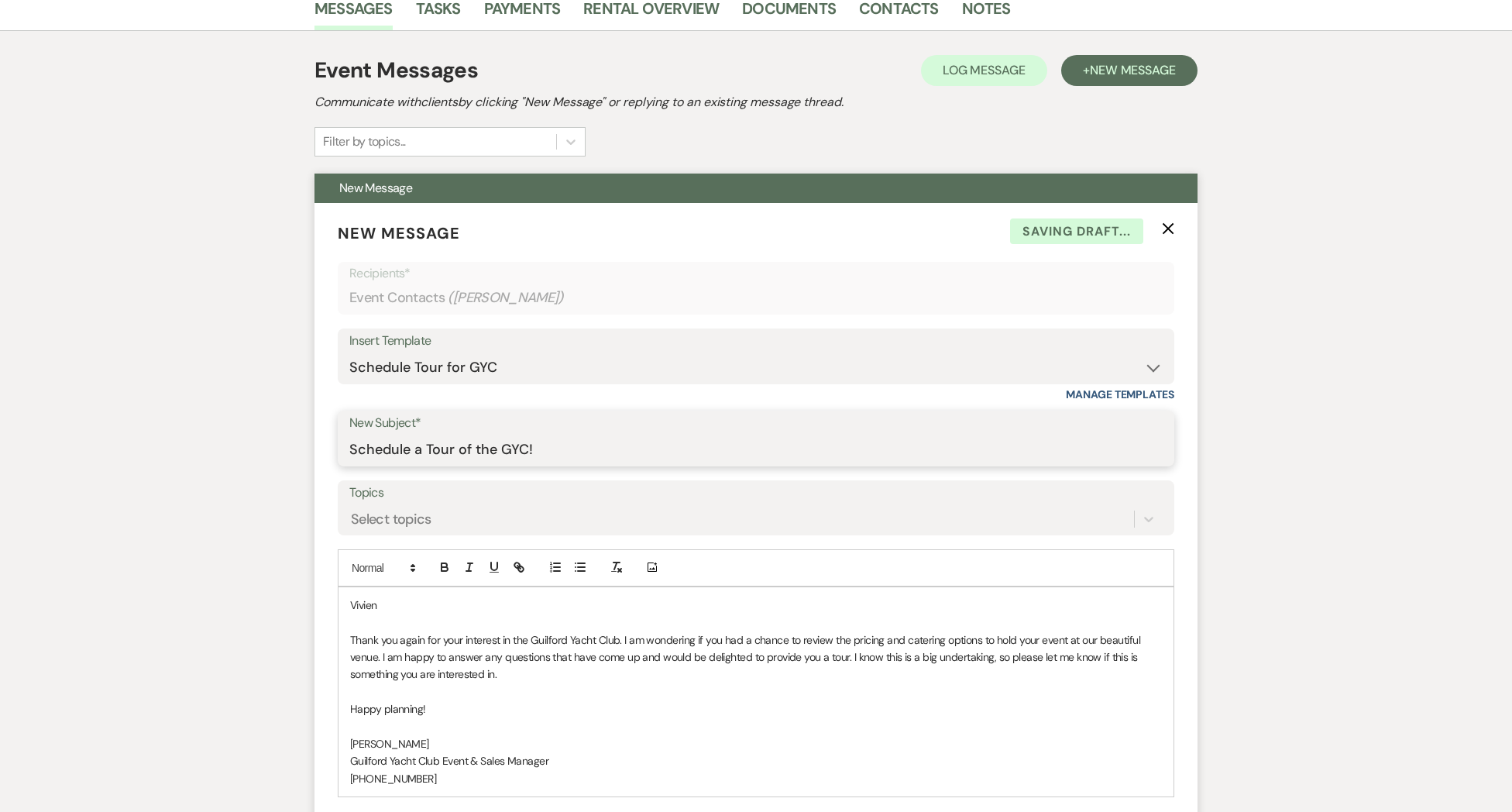
scroll to position [406, 0]
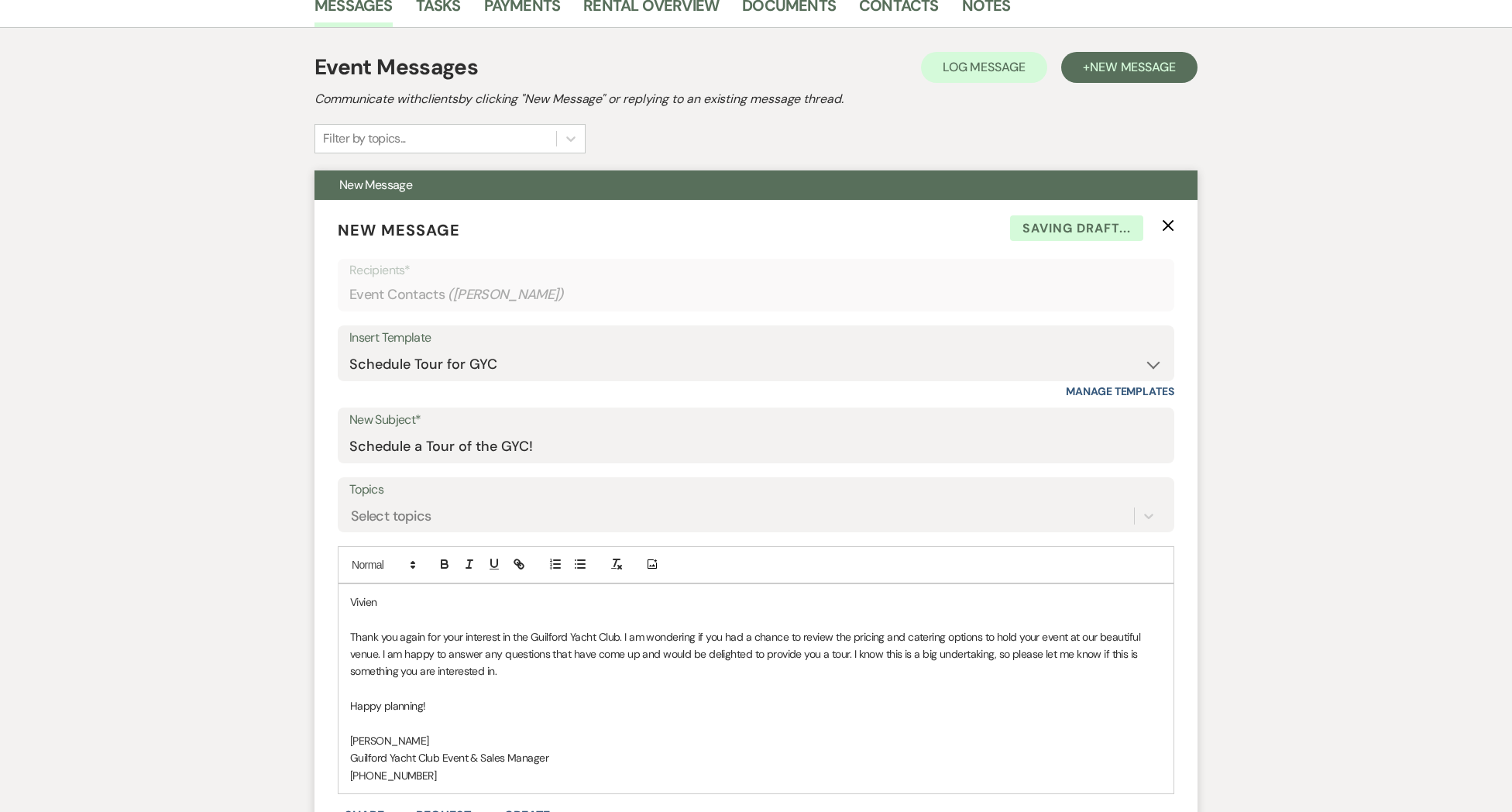
click at [418, 604] on p "Vivien" at bounding box center [756, 602] width 812 height 17
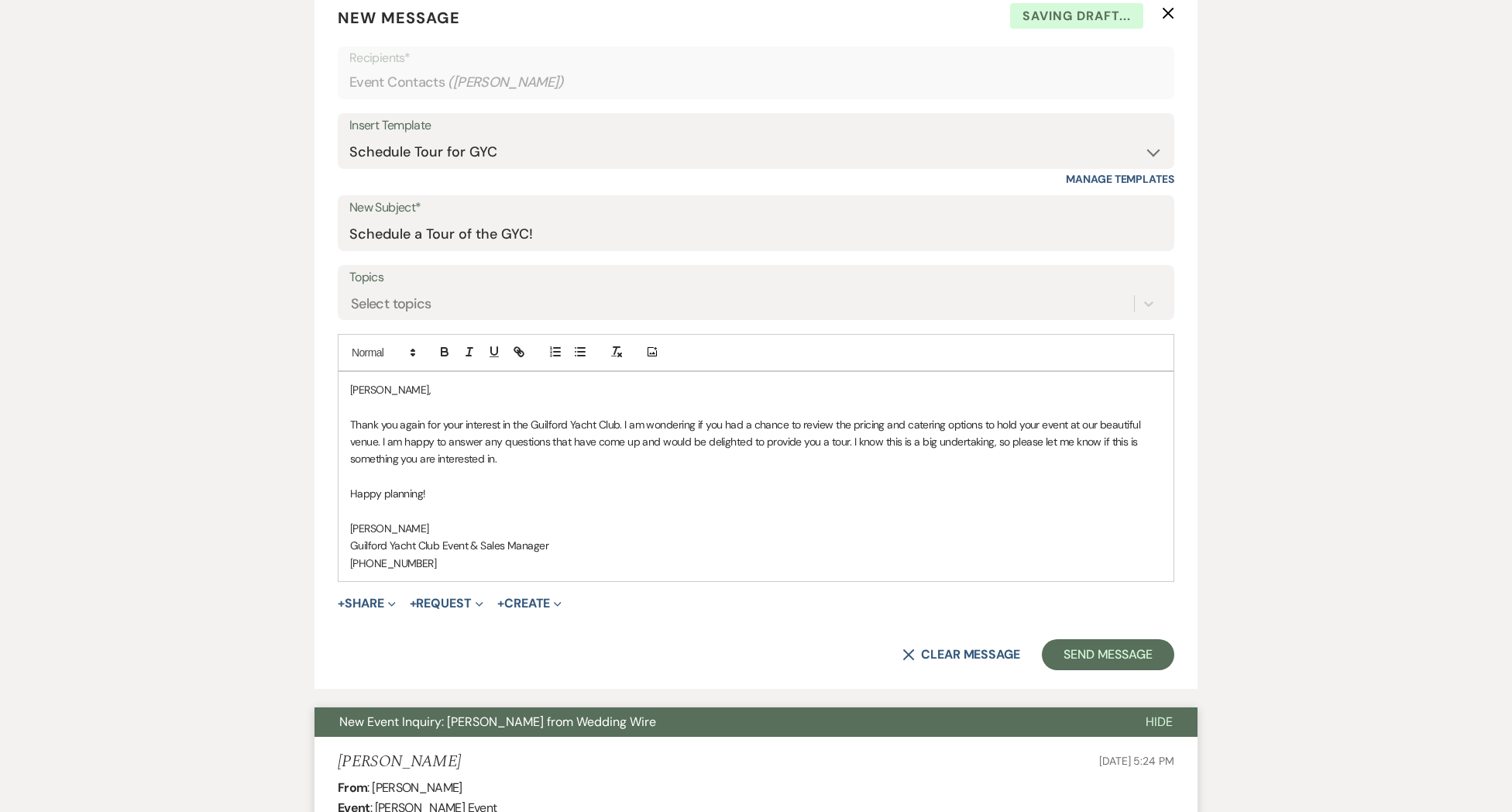
scroll to position [633, 0]
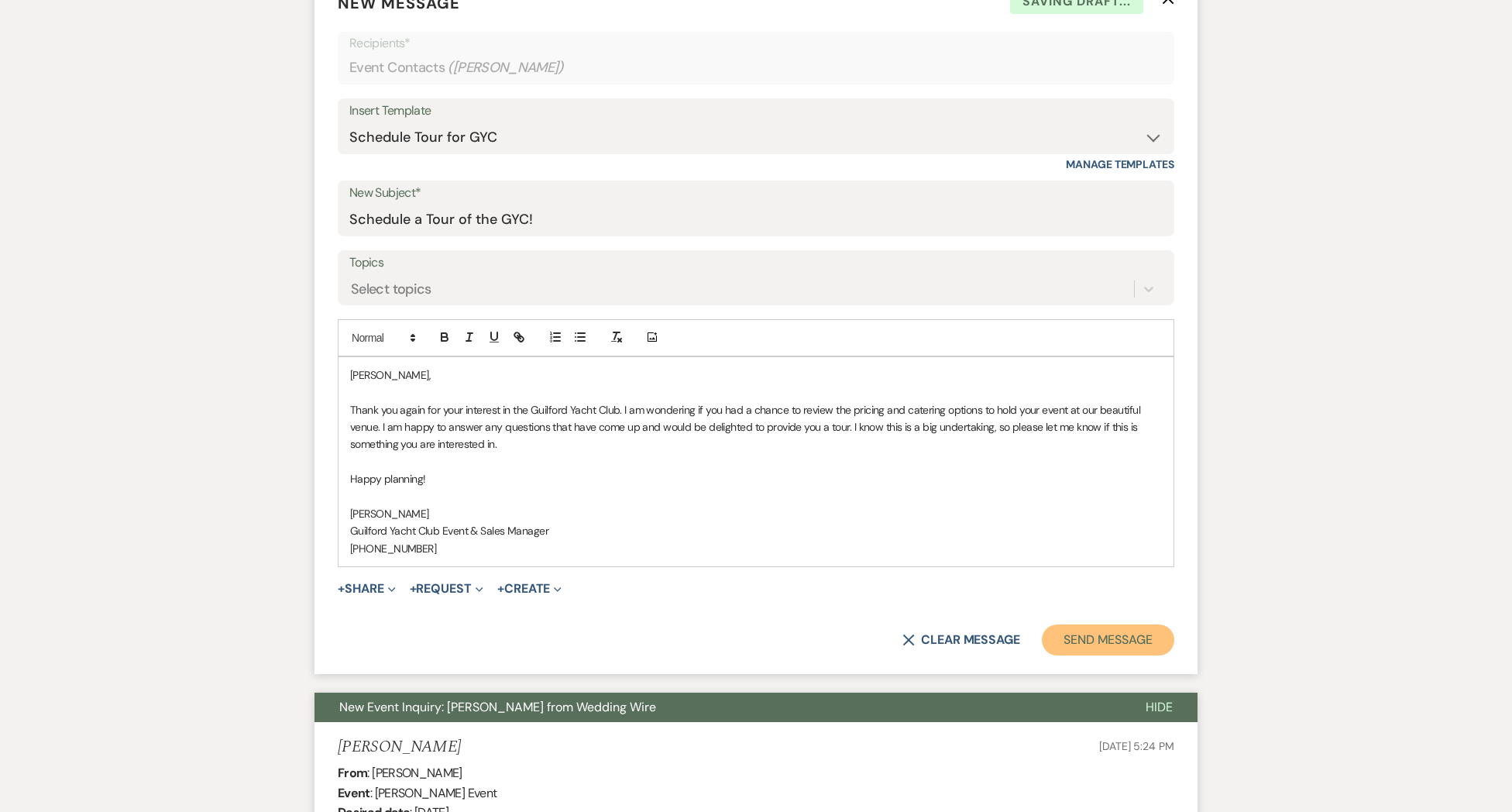
click at [1138, 637] on button "Send Message" at bounding box center [1108, 640] width 132 height 31
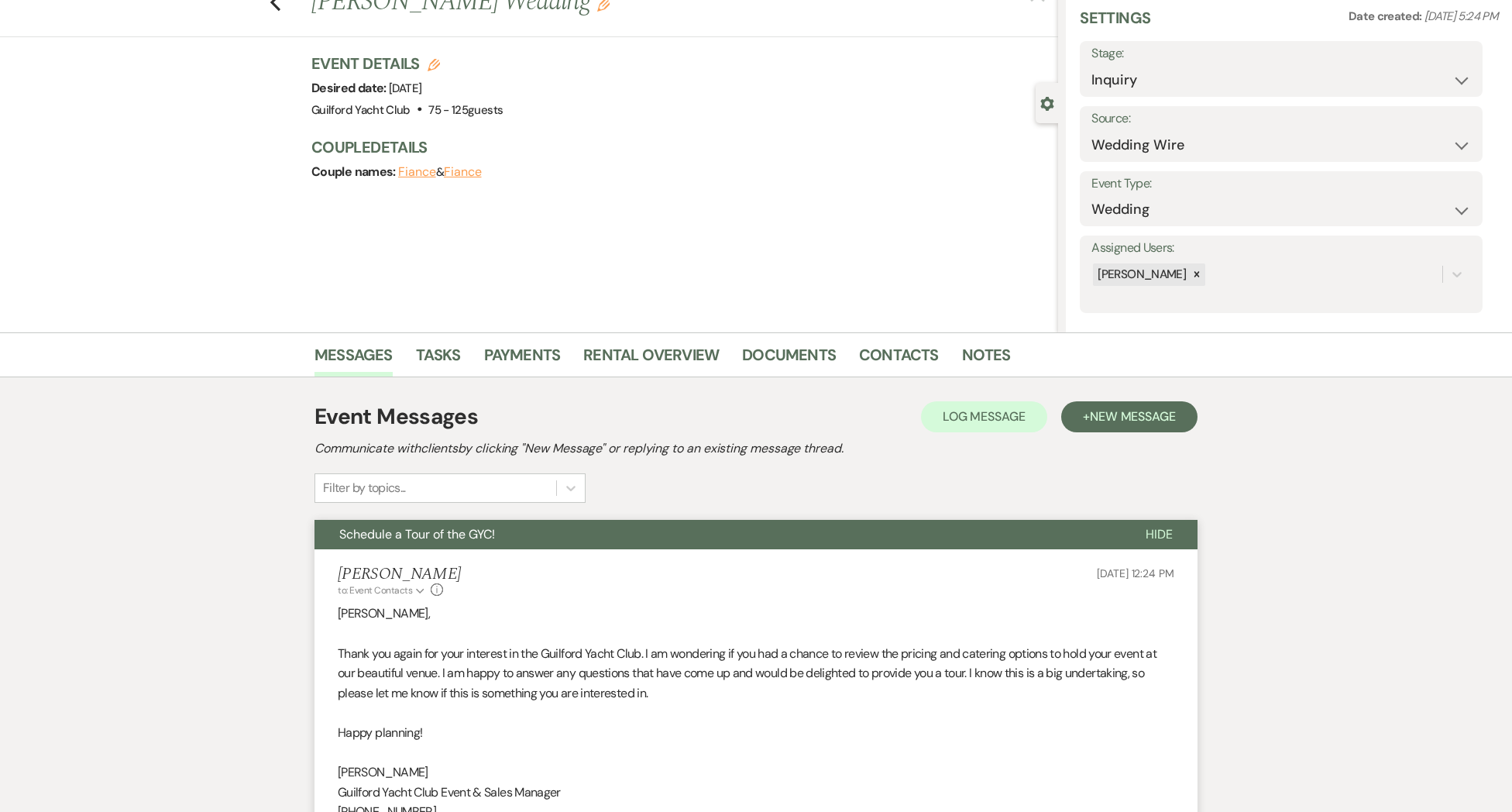
scroll to position [0, 0]
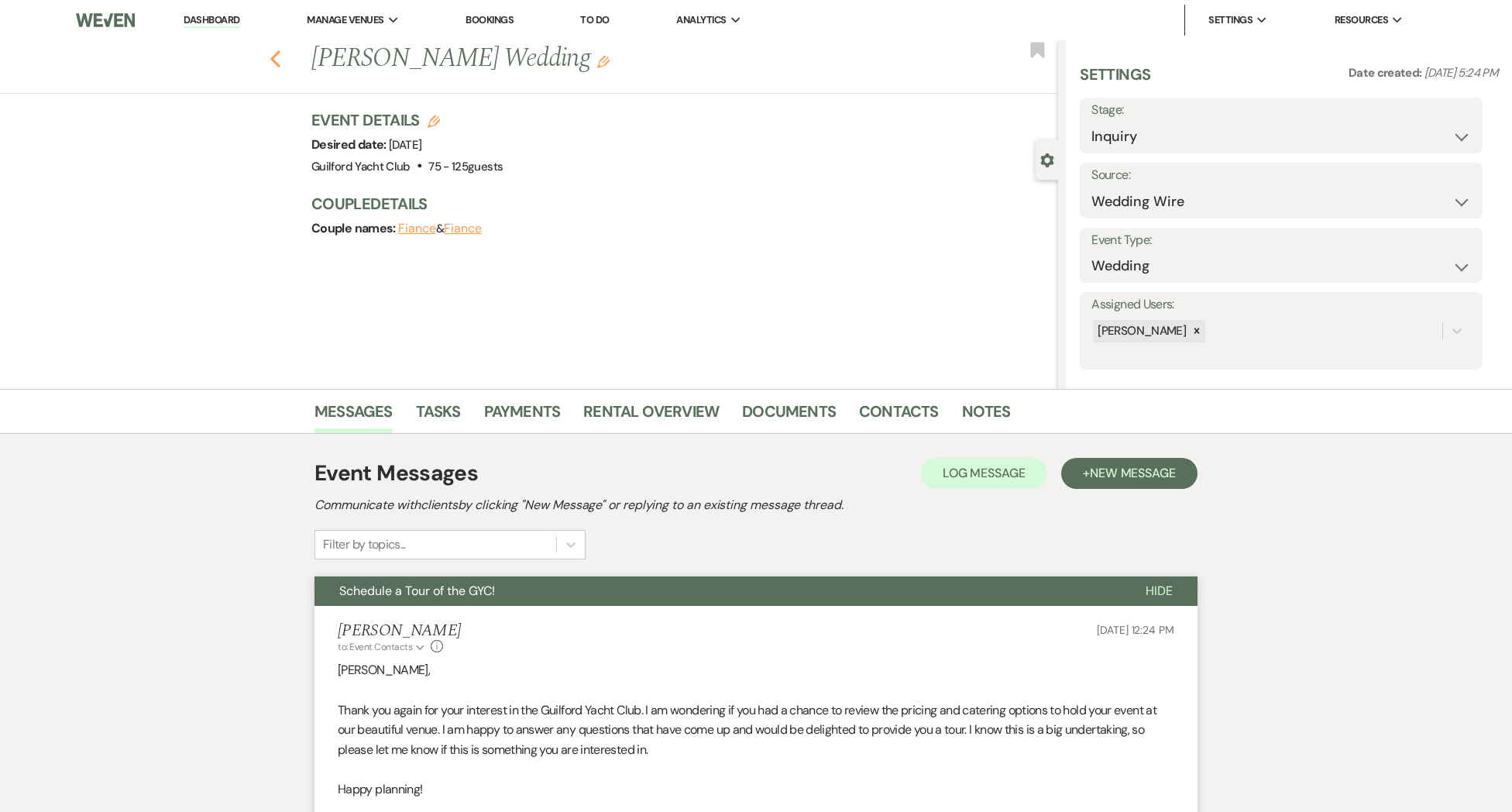
click at [278, 64] on use "button" at bounding box center [275, 59] width 10 height 17
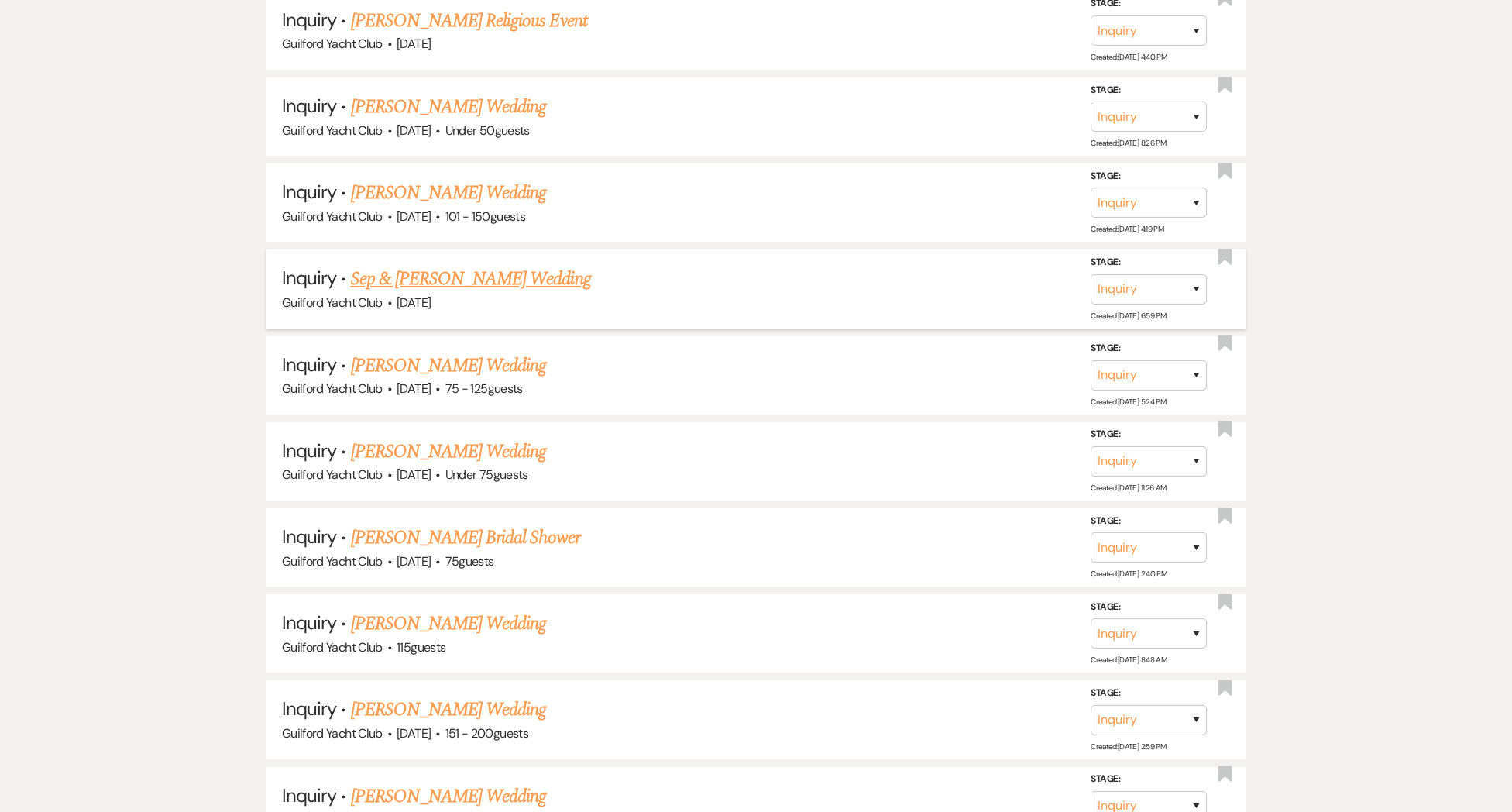
click at [442, 267] on link "Sep & [PERSON_NAME] Wedding" at bounding box center [471, 279] width 240 height 28
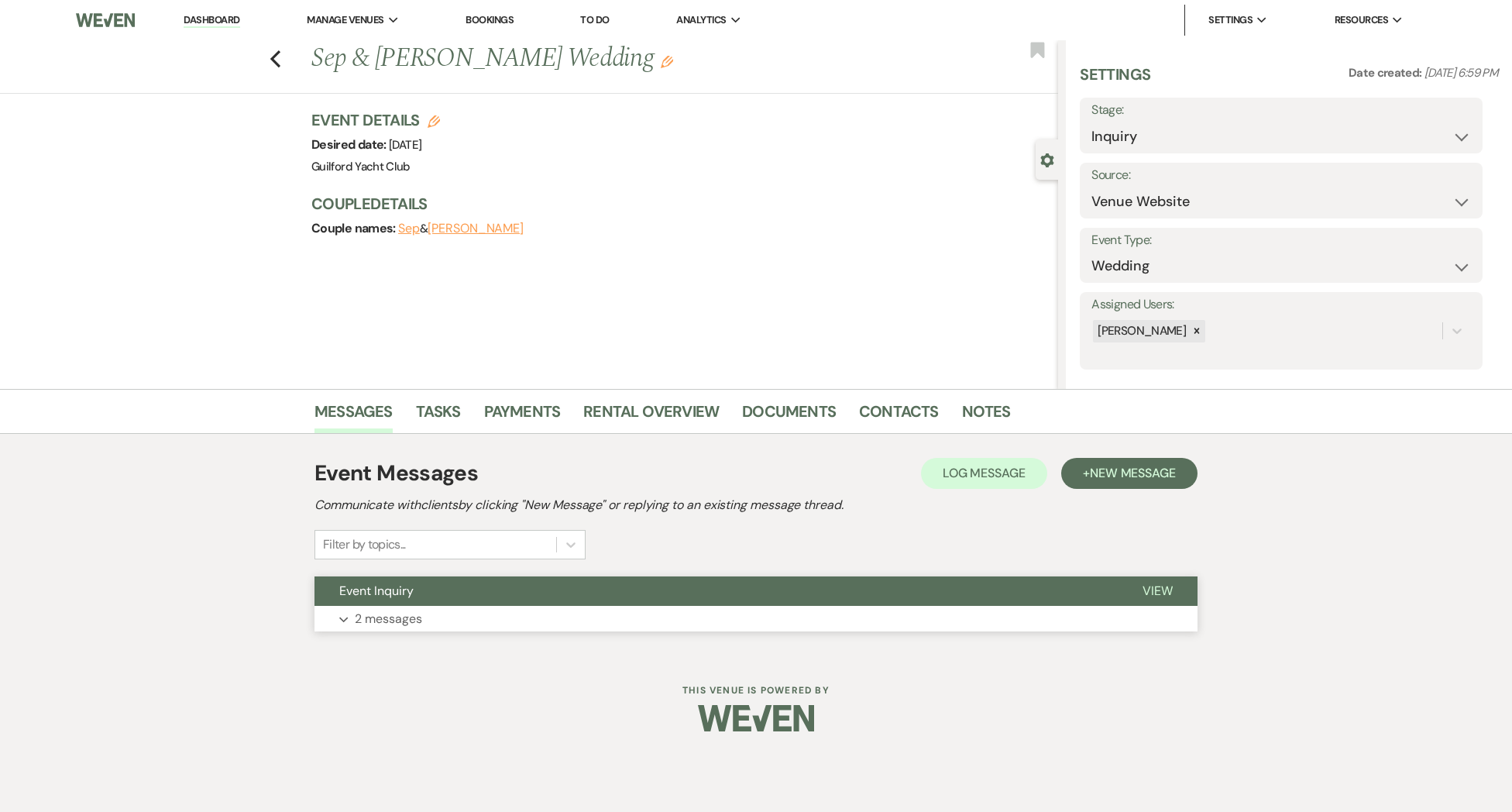
drag, startPoint x: 1166, startPoint y: 586, endPoint x: 1112, endPoint y: 592, distance: 54.3
click at [1166, 586] on span "View" at bounding box center [1157, 590] width 30 height 16
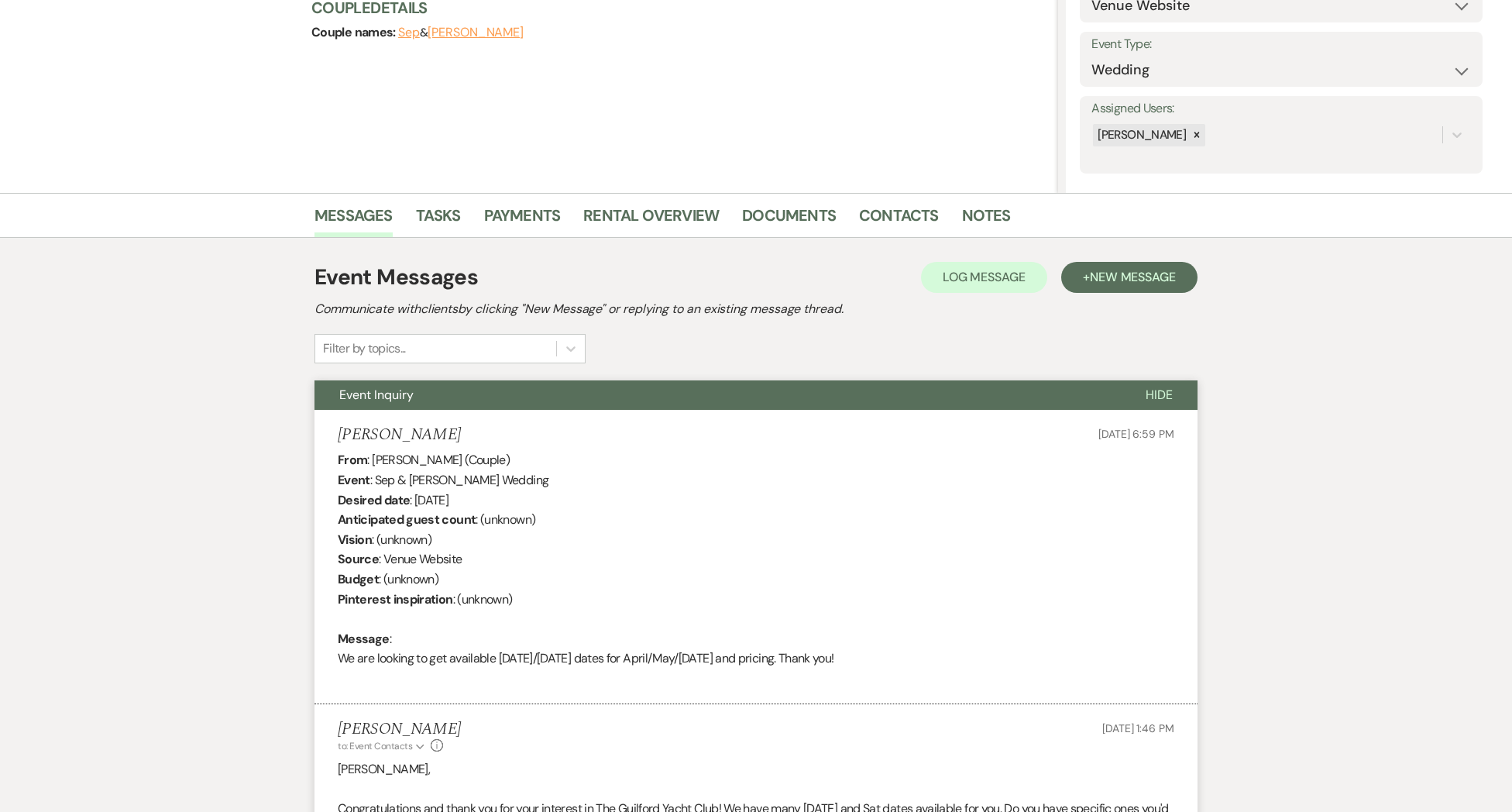
scroll to position [567, 0]
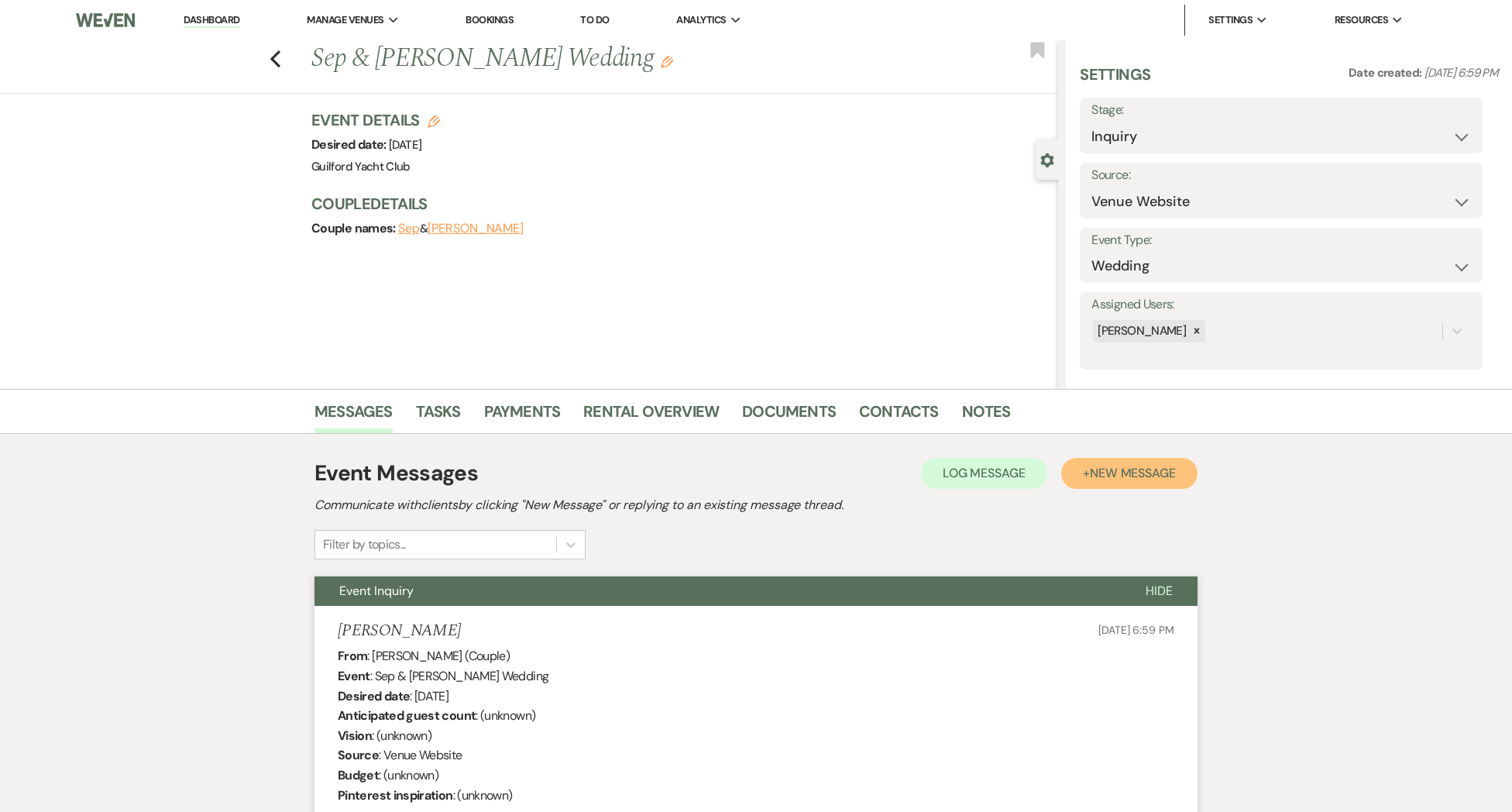
drag, startPoint x: 1174, startPoint y: 478, endPoint x: 1183, endPoint y: 476, distance: 9.2
click at [1174, 478] on span "New Message" at bounding box center [1132, 473] width 86 height 16
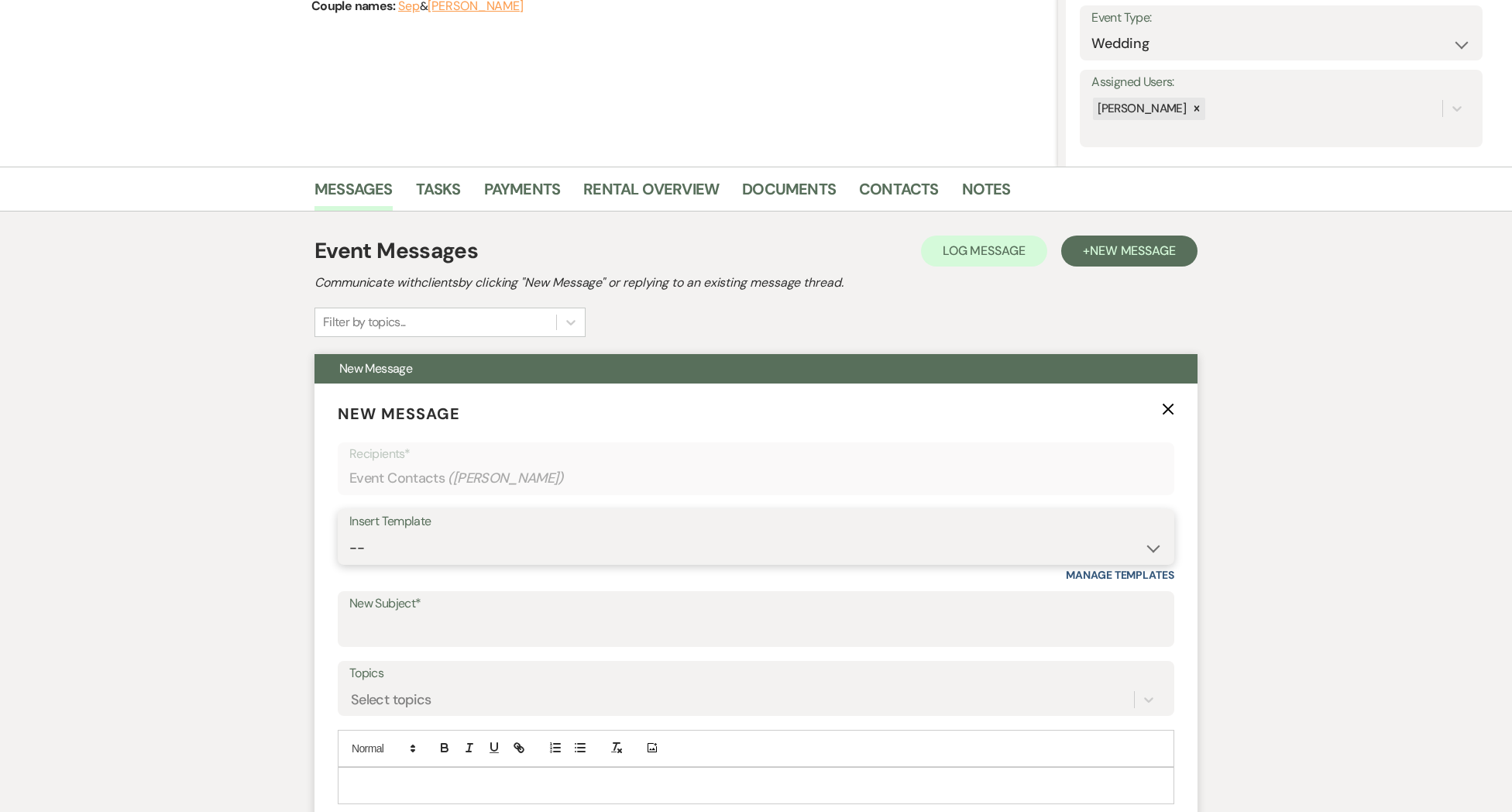
click at [392, 547] on select "-- Weven Planning Portal Introduction (Booked Events) Initial Inquiry Response …" at bounding box center [756, 548] width 814 height 30
click at [349, 533] on select "-- Weven Planning Portal Introduction (Booked Events) Initial Inquiry Response …" at bounding box center [756, 548] width 814 height 30
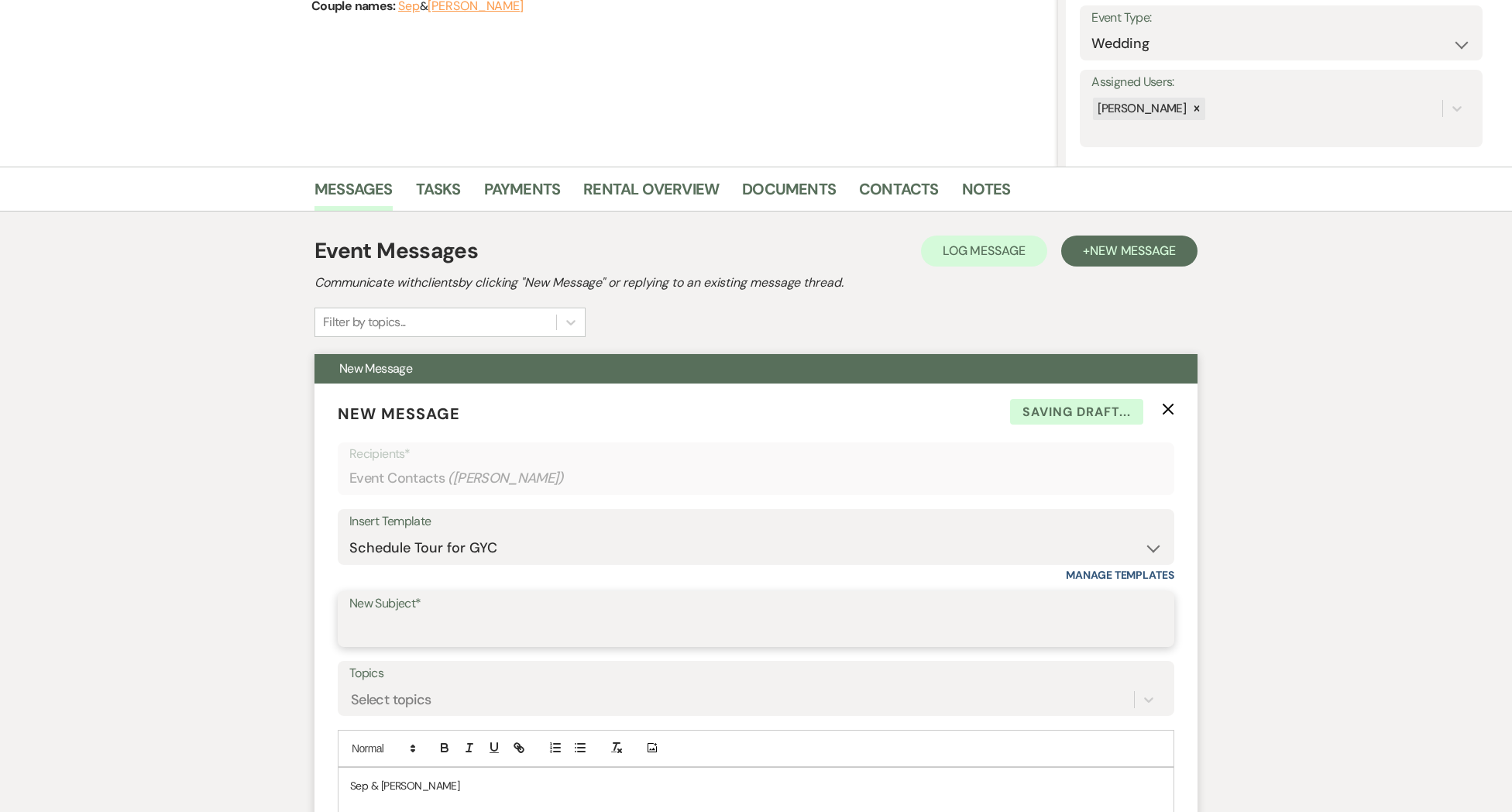
click at [425, 627] on input "New Subject*" at bounding box center [756, 630] width 814 height 30
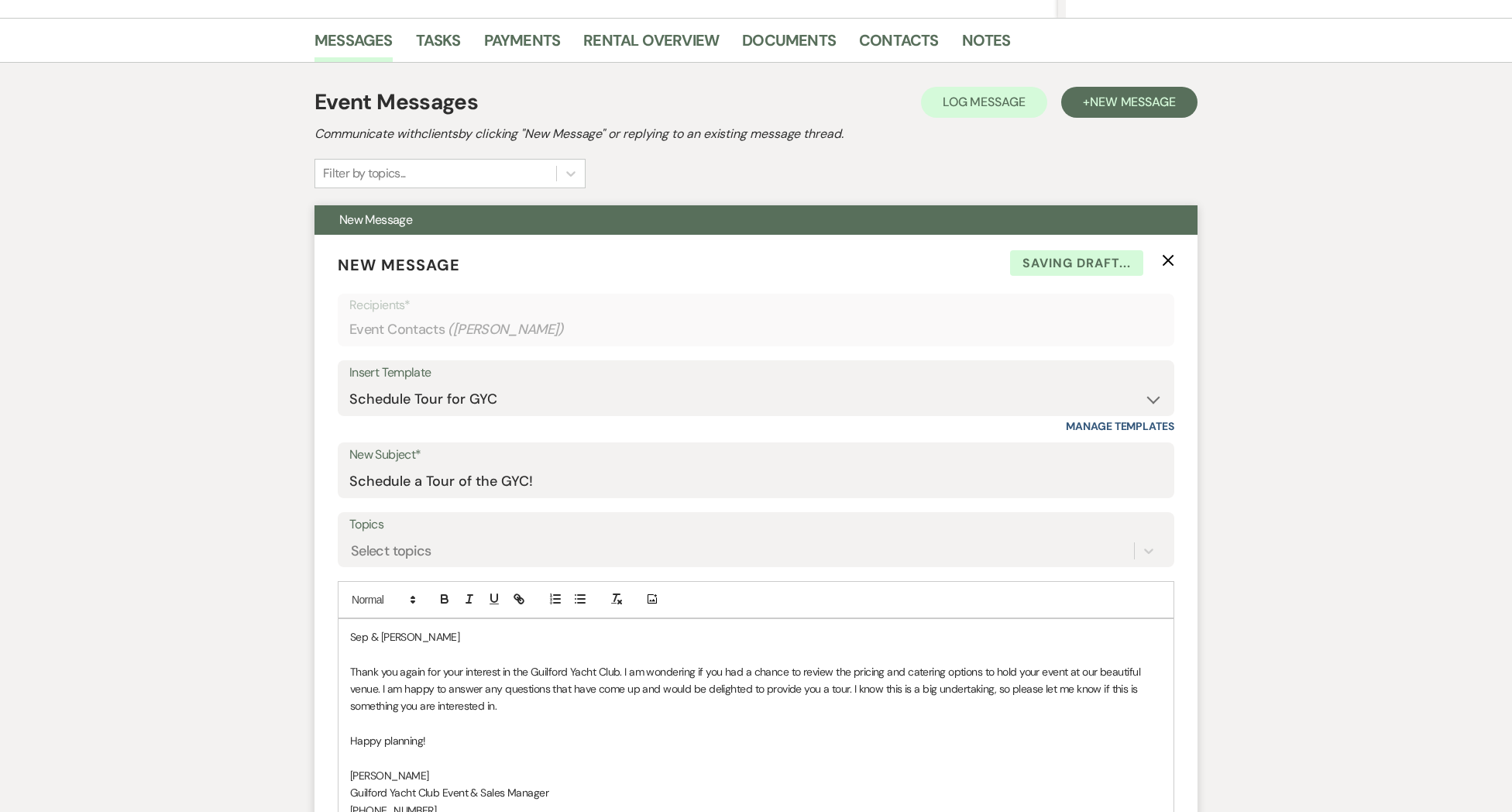
click at [460, 625] on div "Sep & [PERSON_NAME] Thank you again for your interest in the Guilford Yacht Clu…" at bounding box center [756, 723] width 835 height 209
click at [448, 639] on p "Sep & [PERSON_NAME]" at bounding box center [756, 637] width 812 height 17
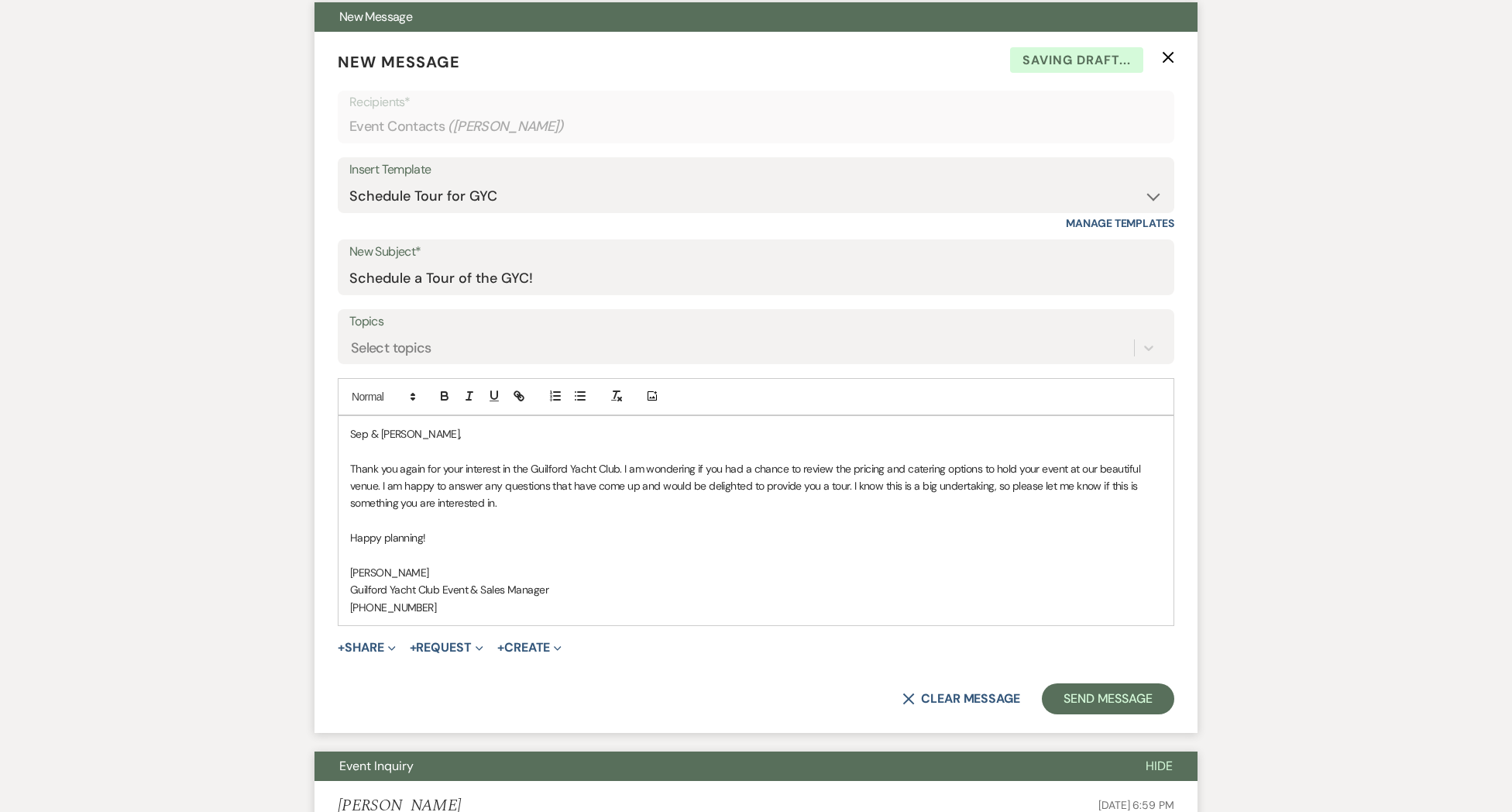
scroll to position [575, 0]
click at [1084, 698] on button "Send Message" at bounding box center [1108, 698] width 132 height 31
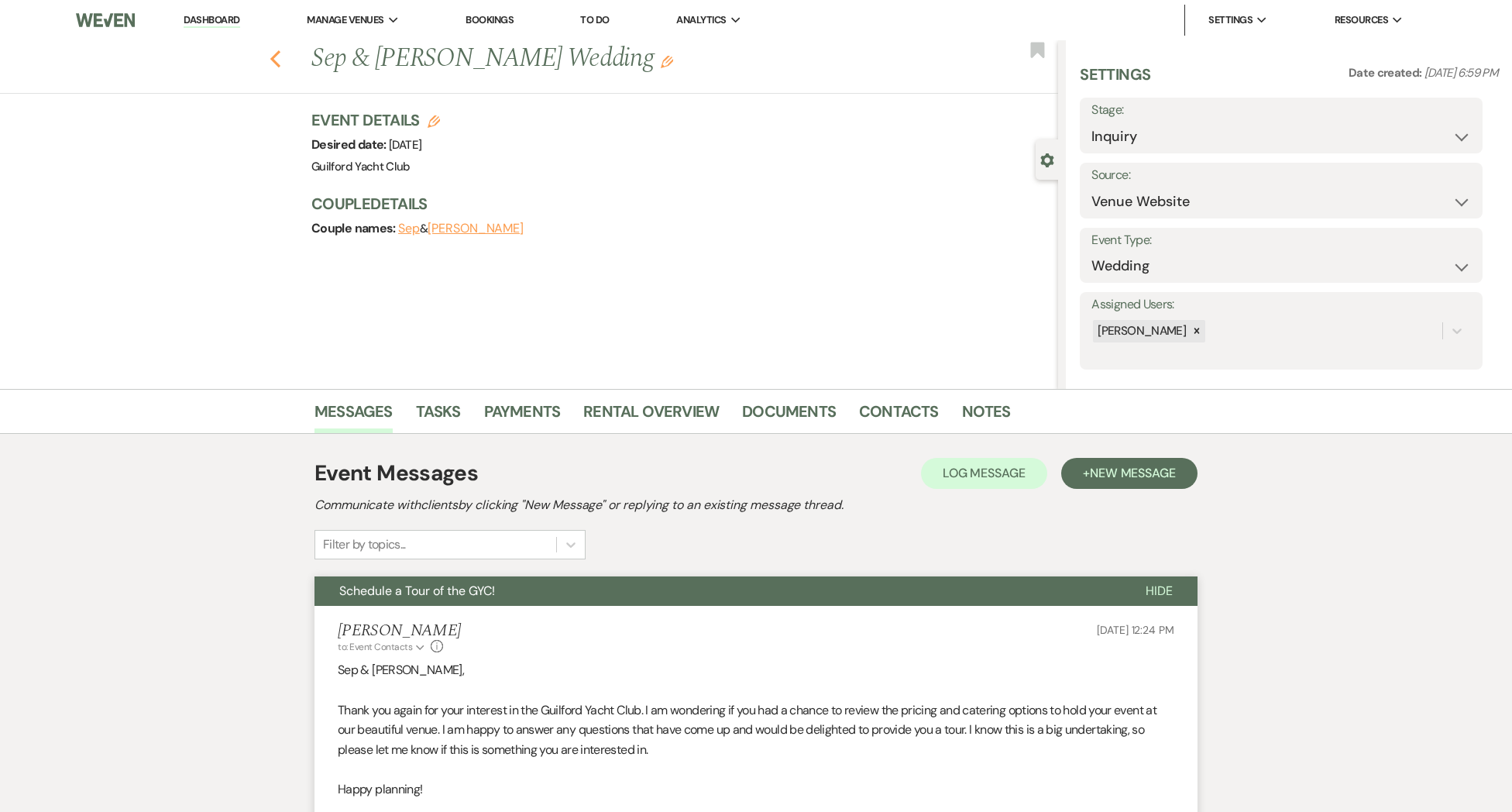
click at [277, 63] on use "button" at bounding box center [275, 59] width 10 height 17
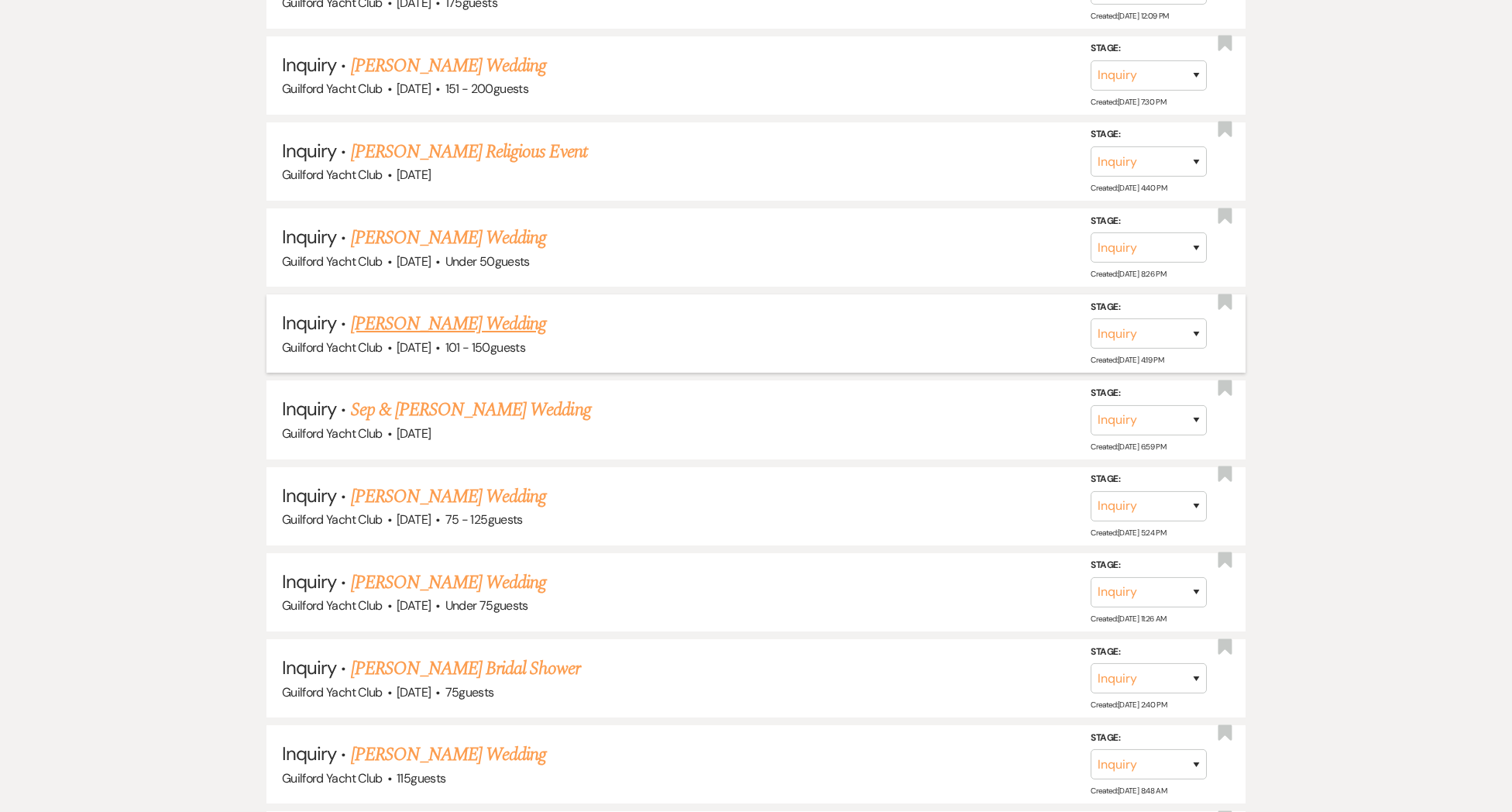
click at [472, 319] on link "[PERSON_NAME] Wedding" at bounding box center [449, 324] width 196 height 28
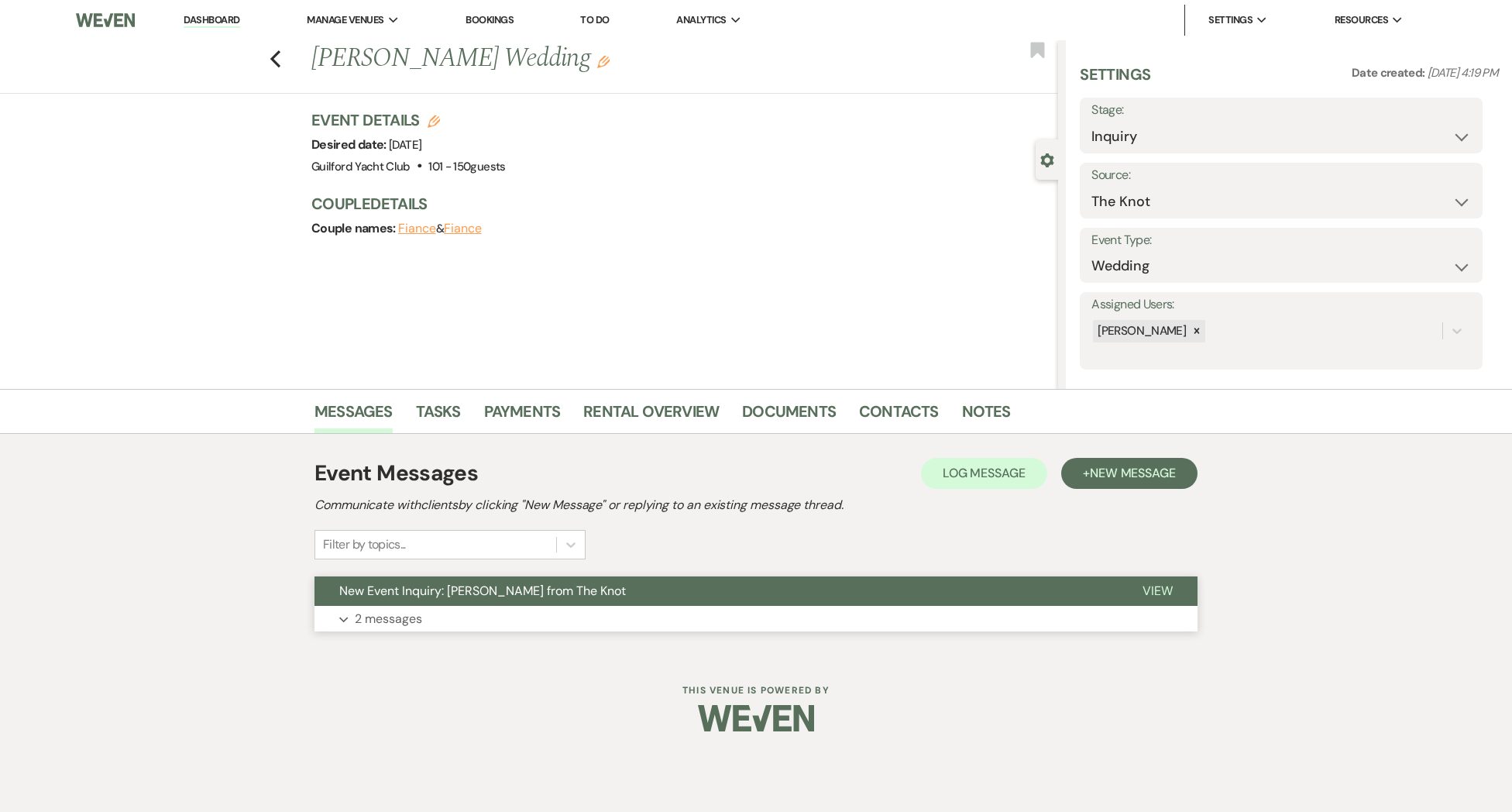
drag, startPoint x: 1163, startPoint y: 597, endPoint x: 1134, endPoint y: 603, distance: 29.6
click at [1163, 597] on span "View" at bounding box center [1157, 590] width 30 height 16
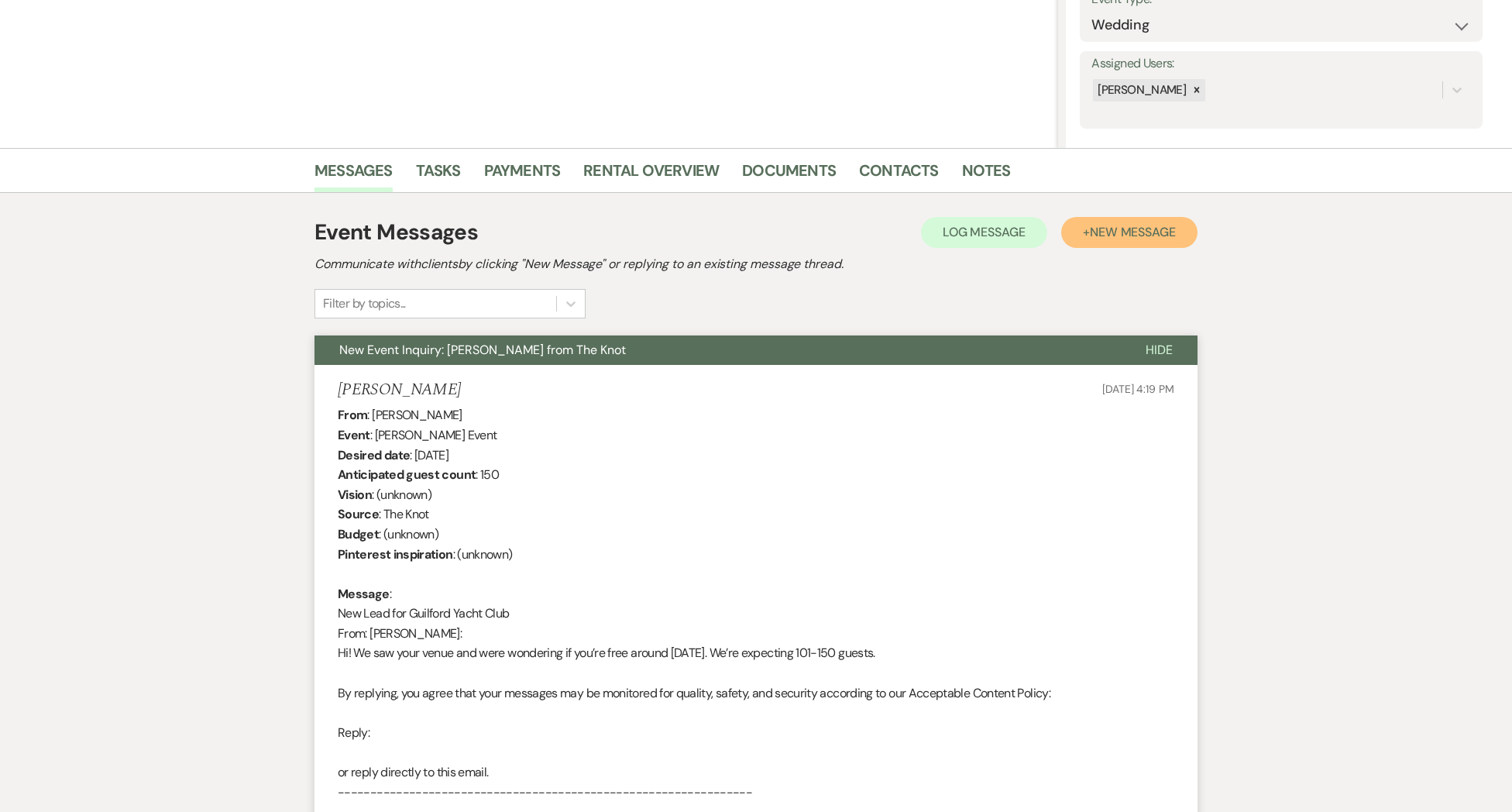
click at [1171, 242] on button "+ New Message" at bounding box center [1129, 233] width 136 height 31
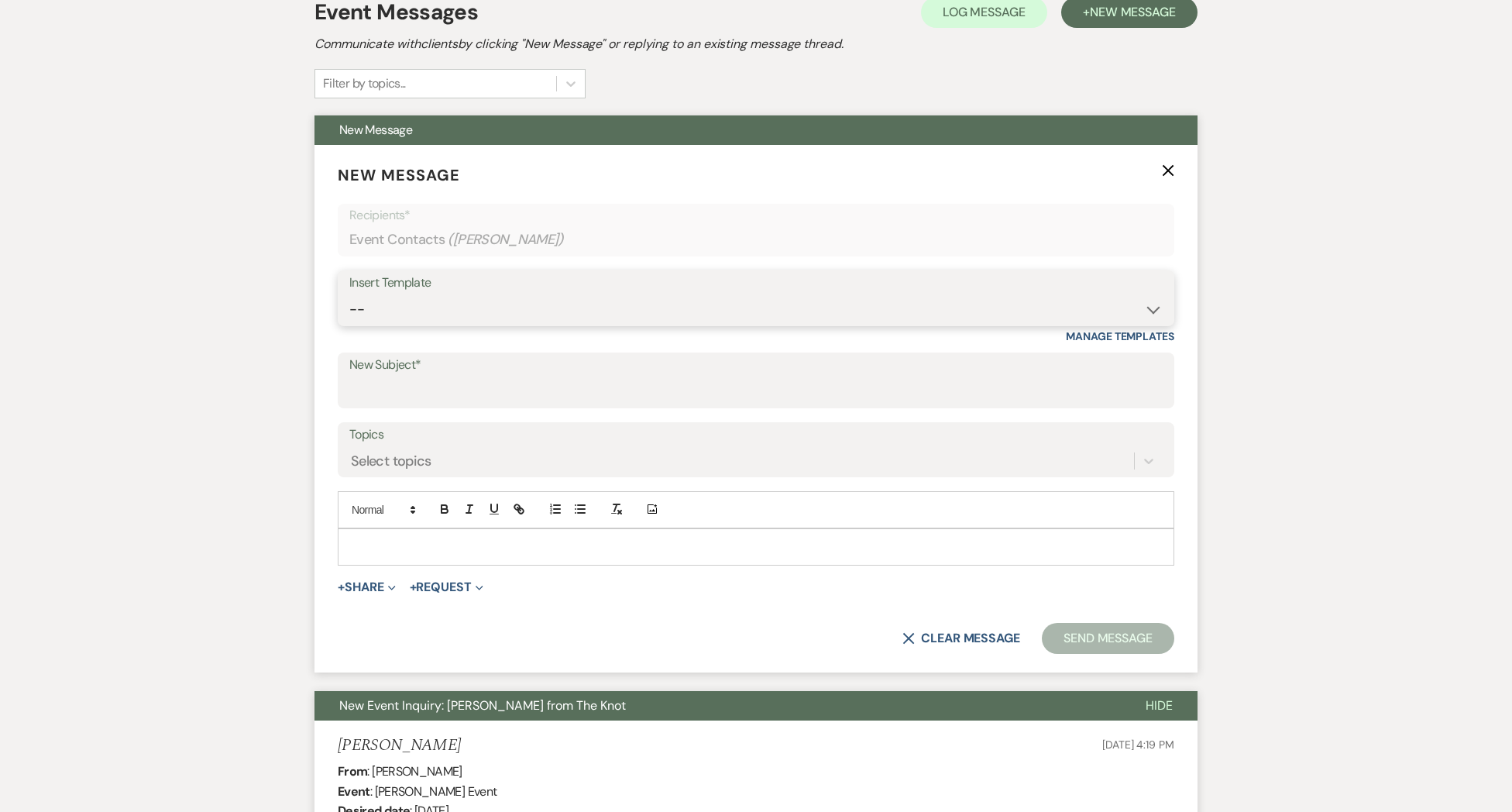
click at [609, 313] on select "-- Weven Planning Portal Introduction (Booked Events) Initial Inquiry Response …" at bounding box center [756, 309] width 814 height 30
click at [349, 294] on select "-- Weven Planning Portal Introduction (Booked Events) Initial Inquiry Response …" at bounding box center [756, 309] width 814 height 30
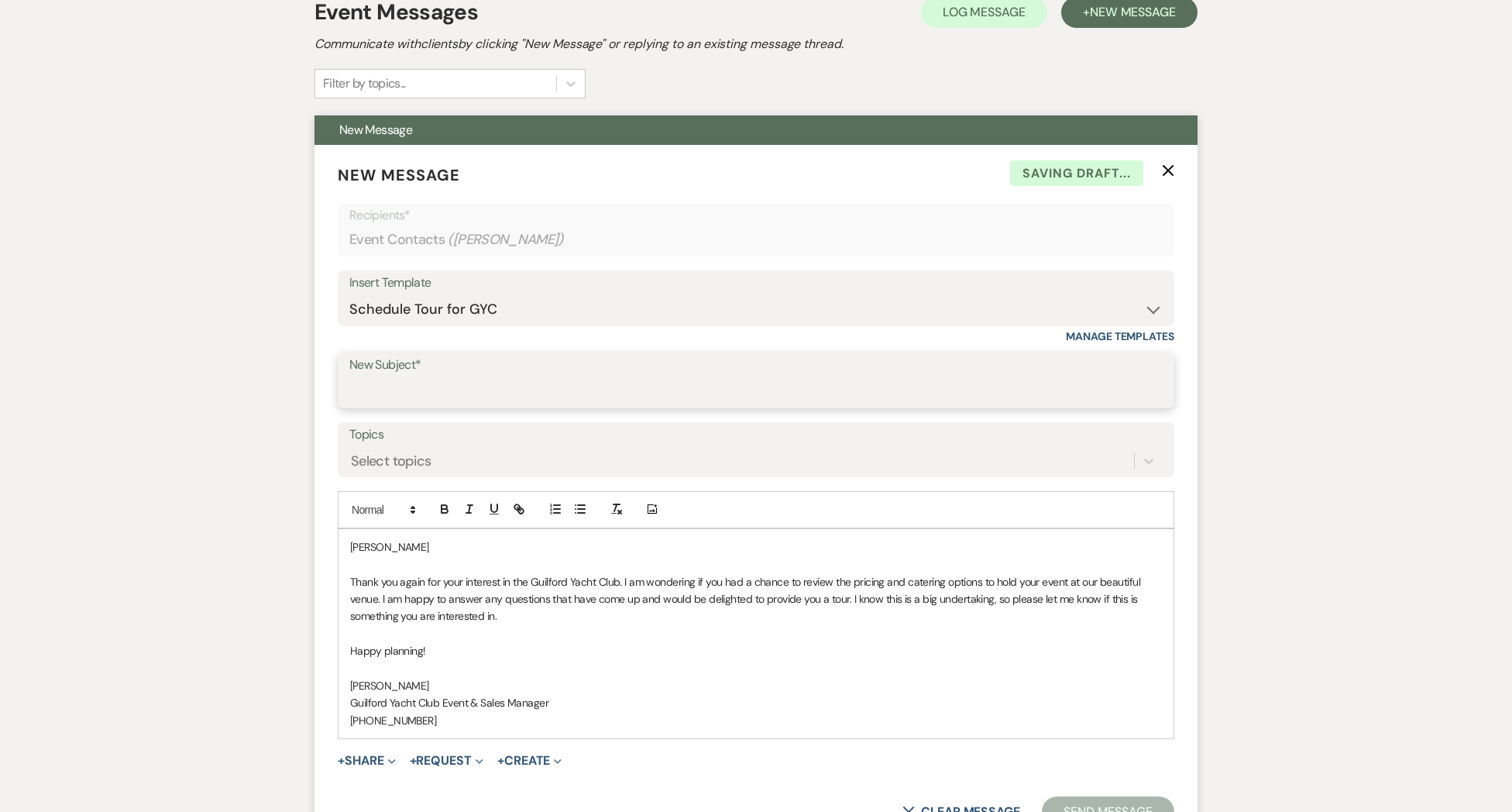
drag, startPoint x: 425, startPoint y: 384, endPoint x: 440, endPoint y: 397, distance: 19.8
click at [425, 385] on input "New Subject*" at bounding box center [756, 391] width 814 height 30
click at [430, 540] on p "[PERSON_NAME]" at bounding box center [756, 547] width 812 height 17
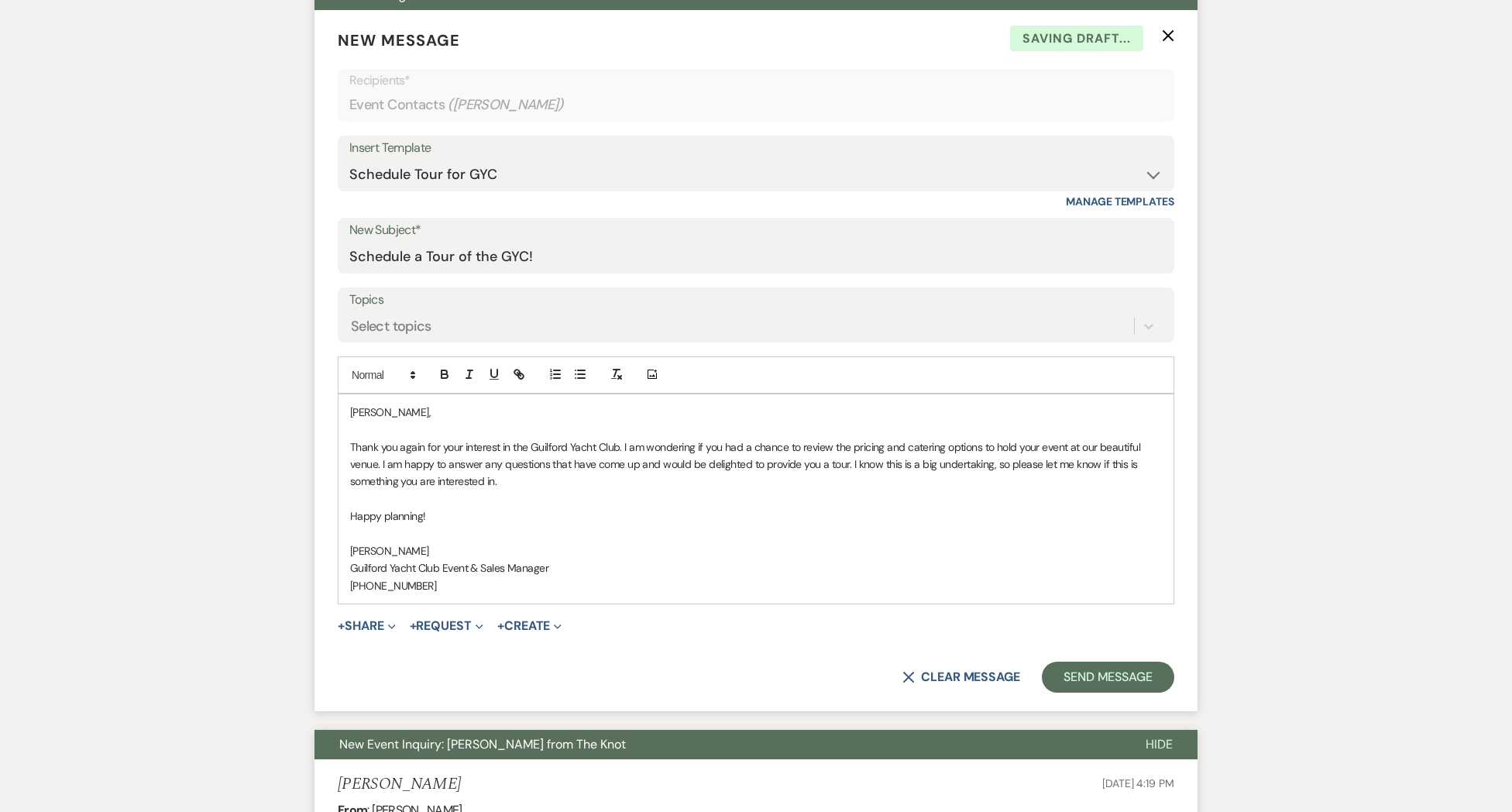
scroll to position [646, 0]
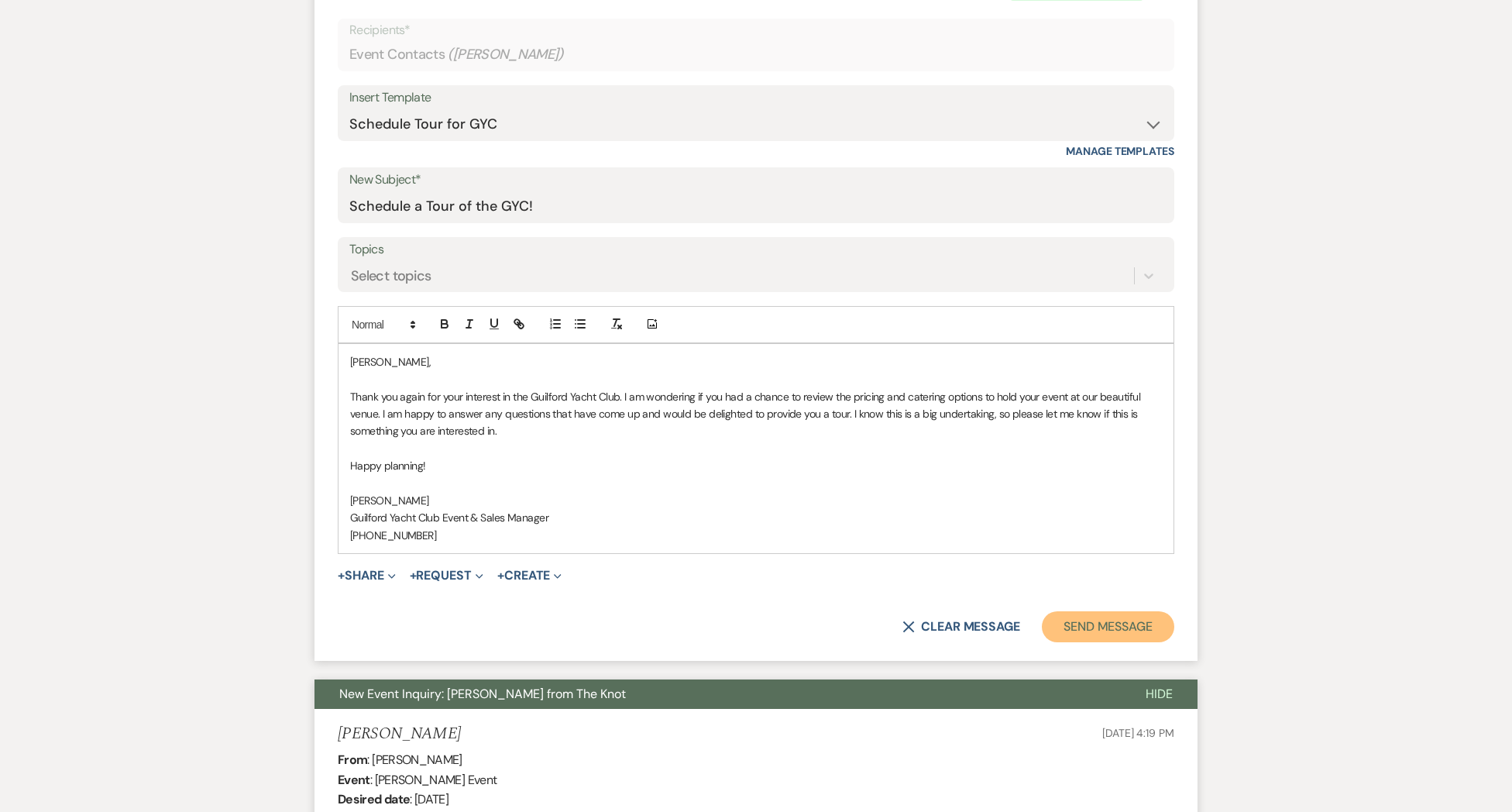
click at [1087, 624] on button "Send Message" at bounding box center [1108, 627] width 132 height 31
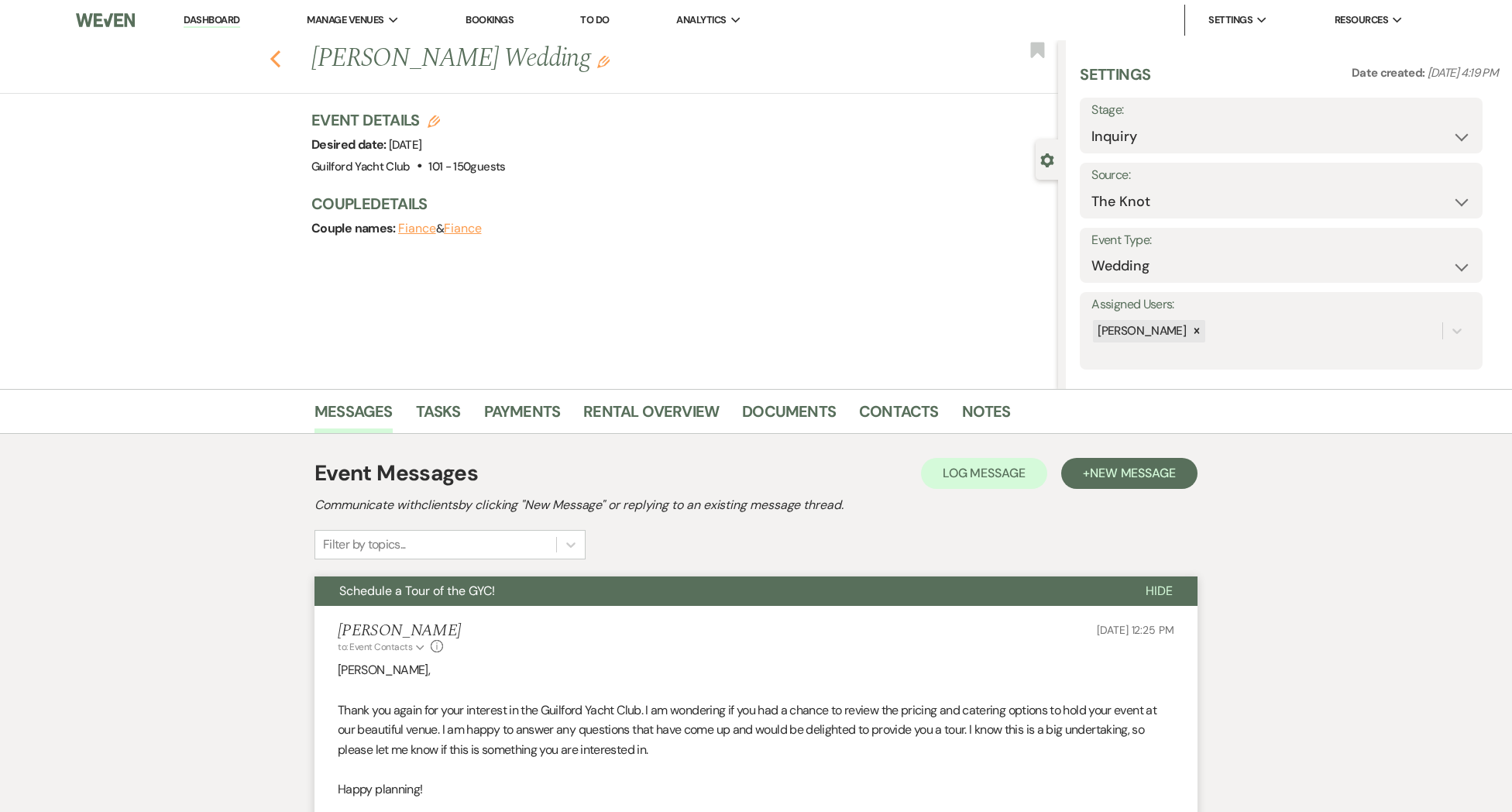
click at [279, 63] on icon "Previous" at bounding box center [275, 59] width 12 height 19
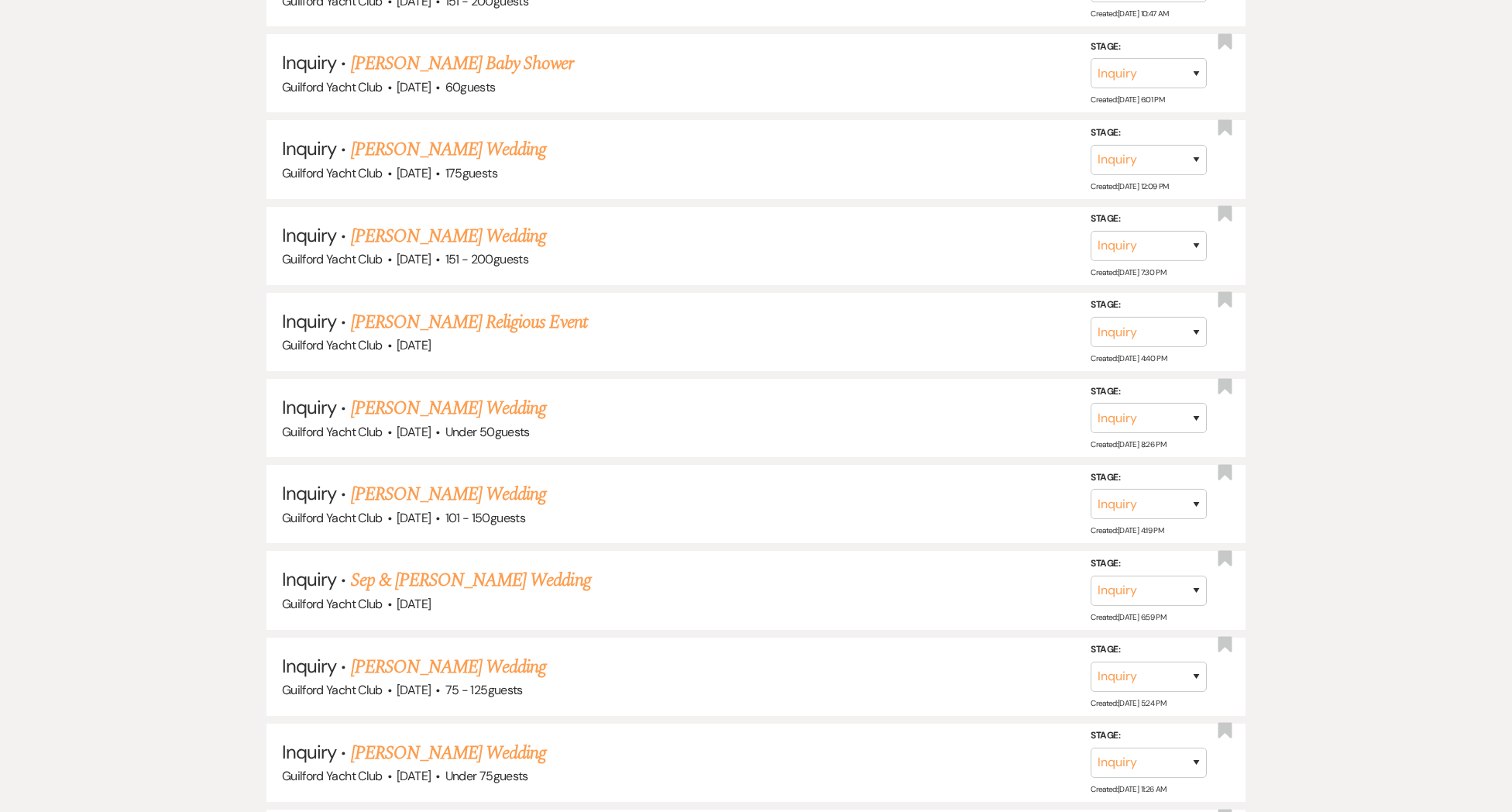
click at [484, 402] on link "[PERSON_NAME] Wedding" at bounding box center [449, 408] width 196 height 28
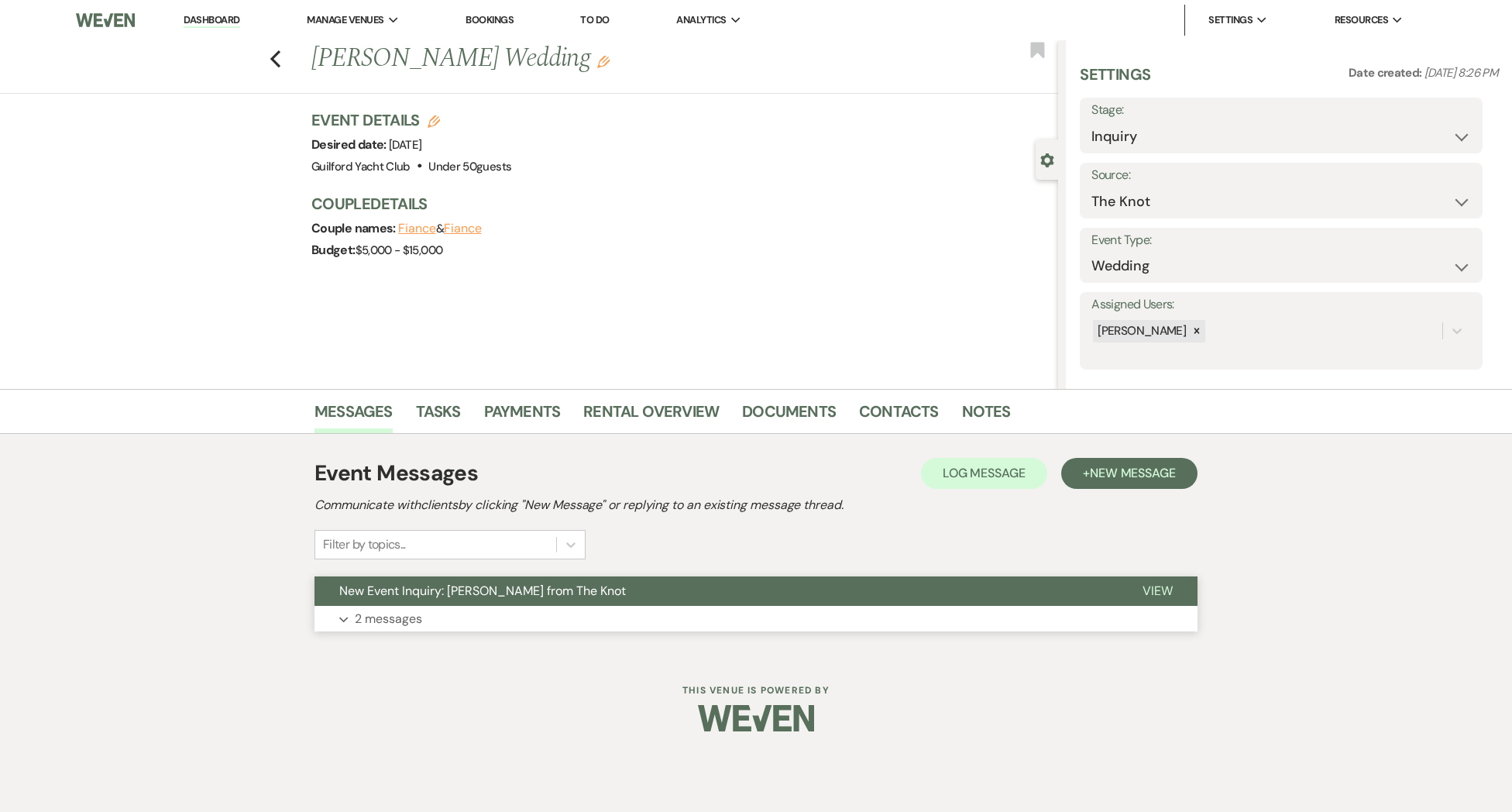
click at [1156, 591] on span "View" at bounding box center [1157, 590] width 30 height 16
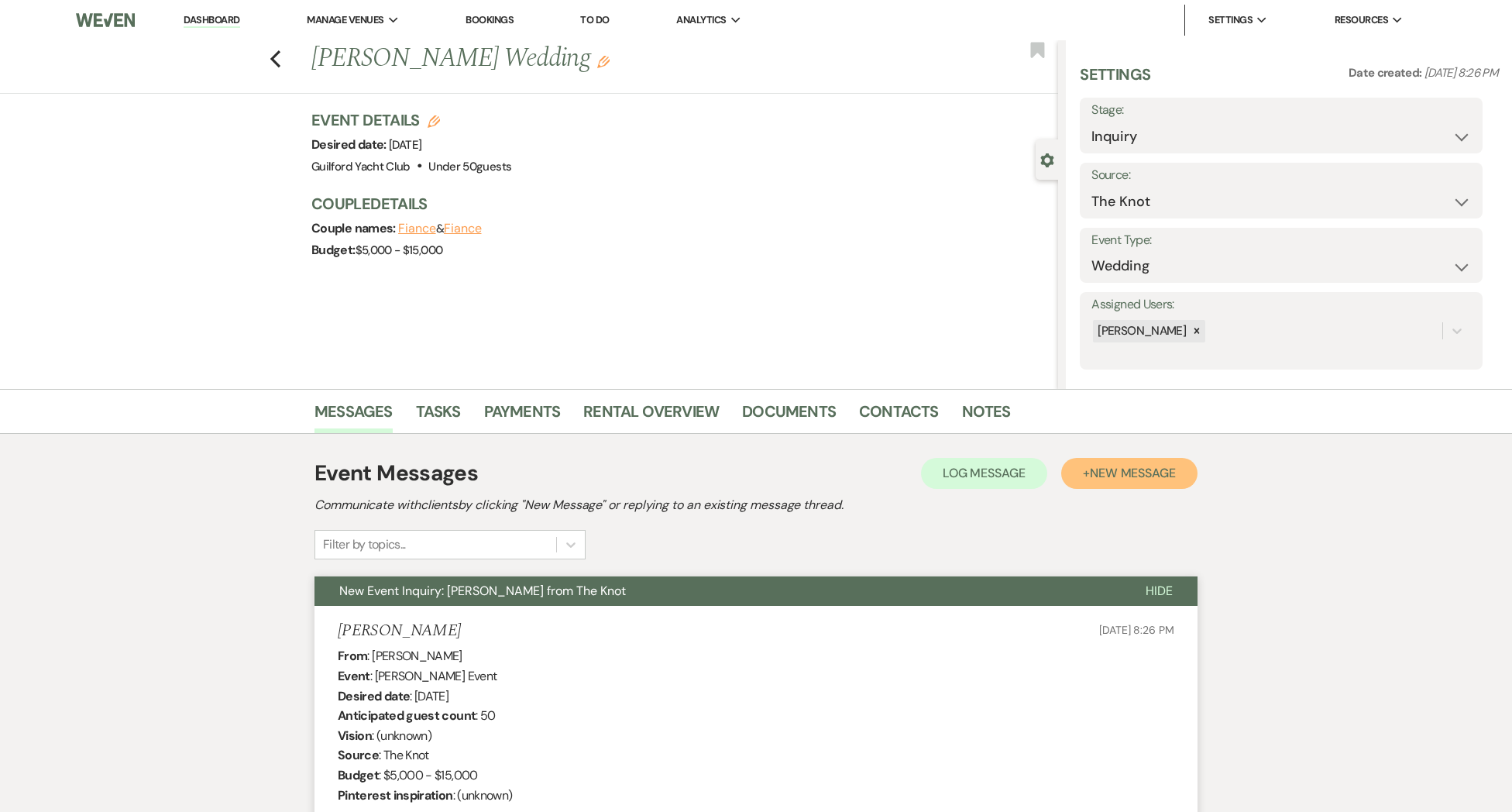
click at [1128, 473] on span "New Message" at bounding box center [1132, 473] width 86 height 16
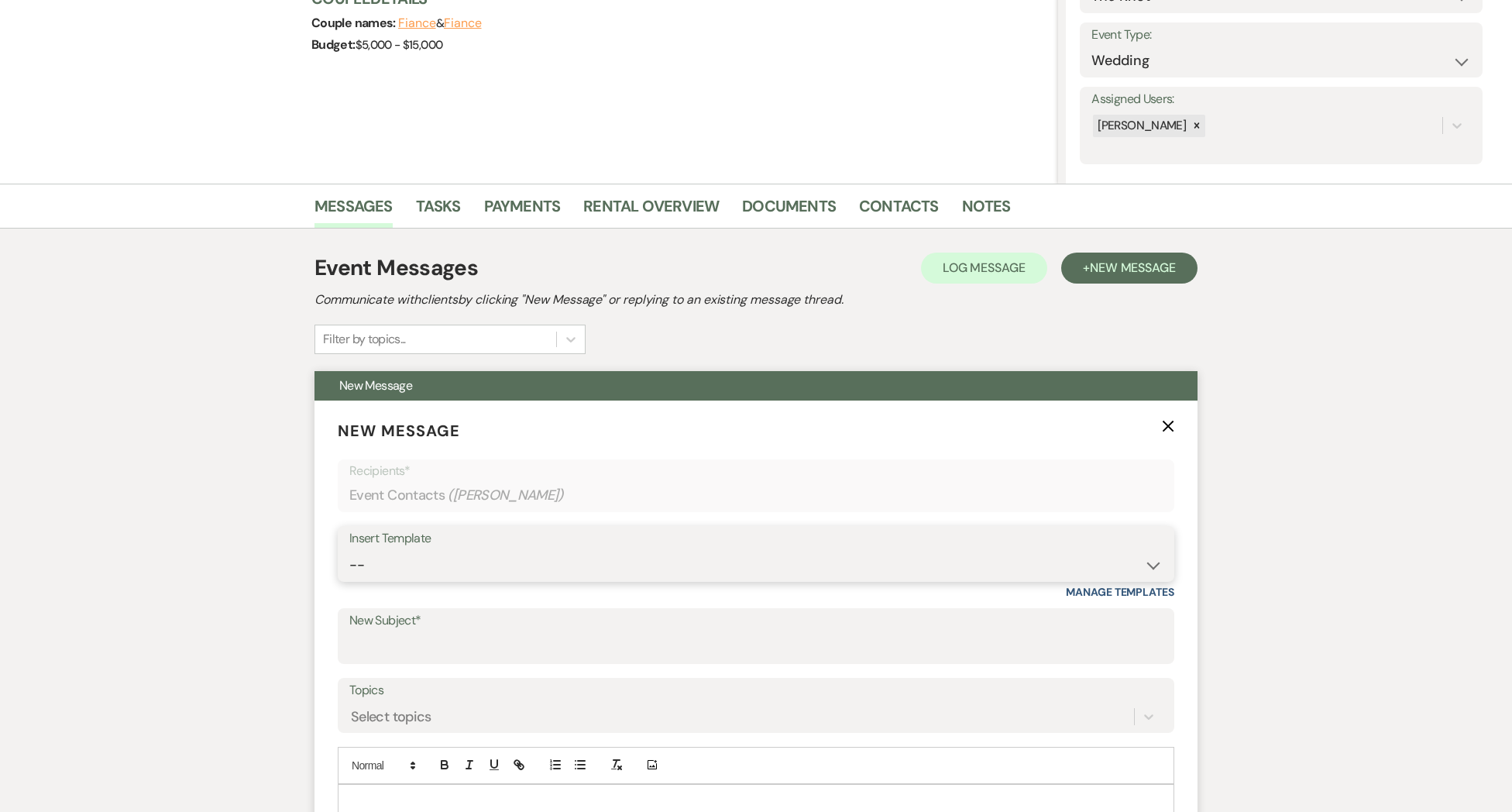
click at [431, 565] on select "-- Weven Planning Portal Introduction (Booked Events) Initial Inquiry Response …" at bounding box center [756, 565] width 814 height 30
click at [349, 550] on select "-- Weven Planning Portal Introduction (Booked Events) Initial Inquiry Response …" at bounding box center [756, 565] width 814 height 30
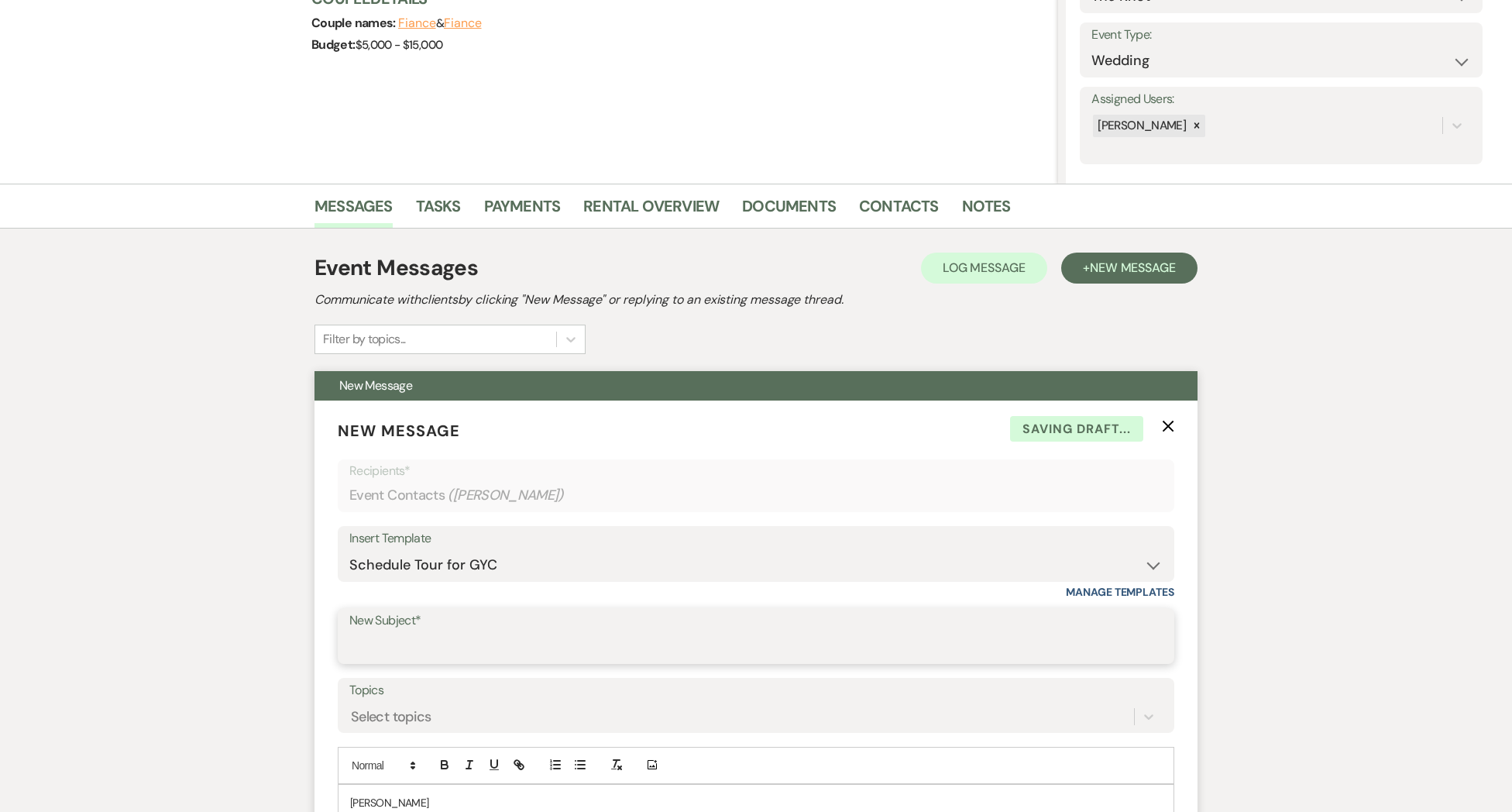
drag, startPoint x: 427, startPoint y: 649, endPoint x: 446, endPoint y: 653, distance: 19.4
click at [428, 650] on input "New Subject*" at bounding box center [756, 647] width 814 height 30
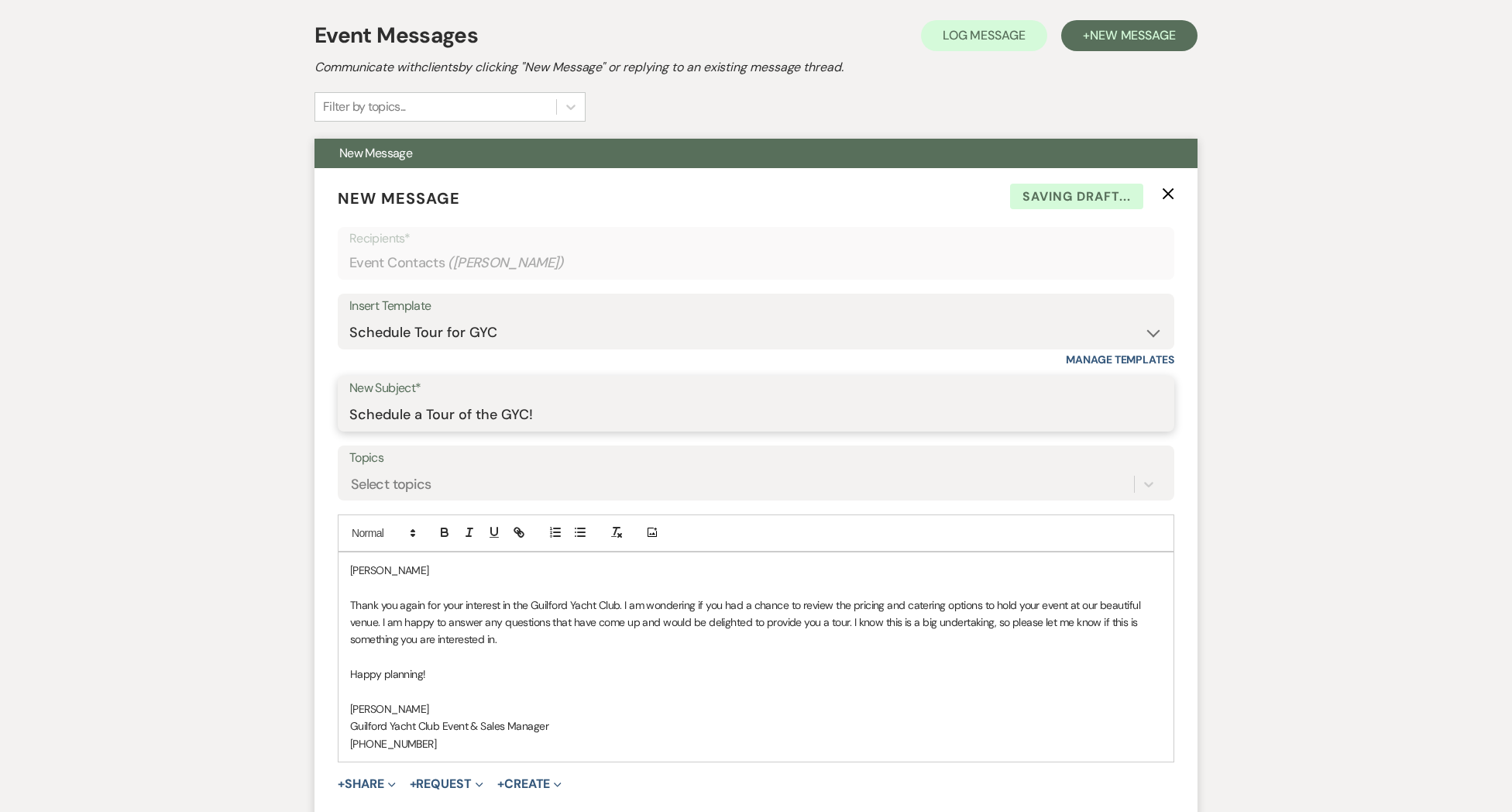
scroll to position [439, 0]
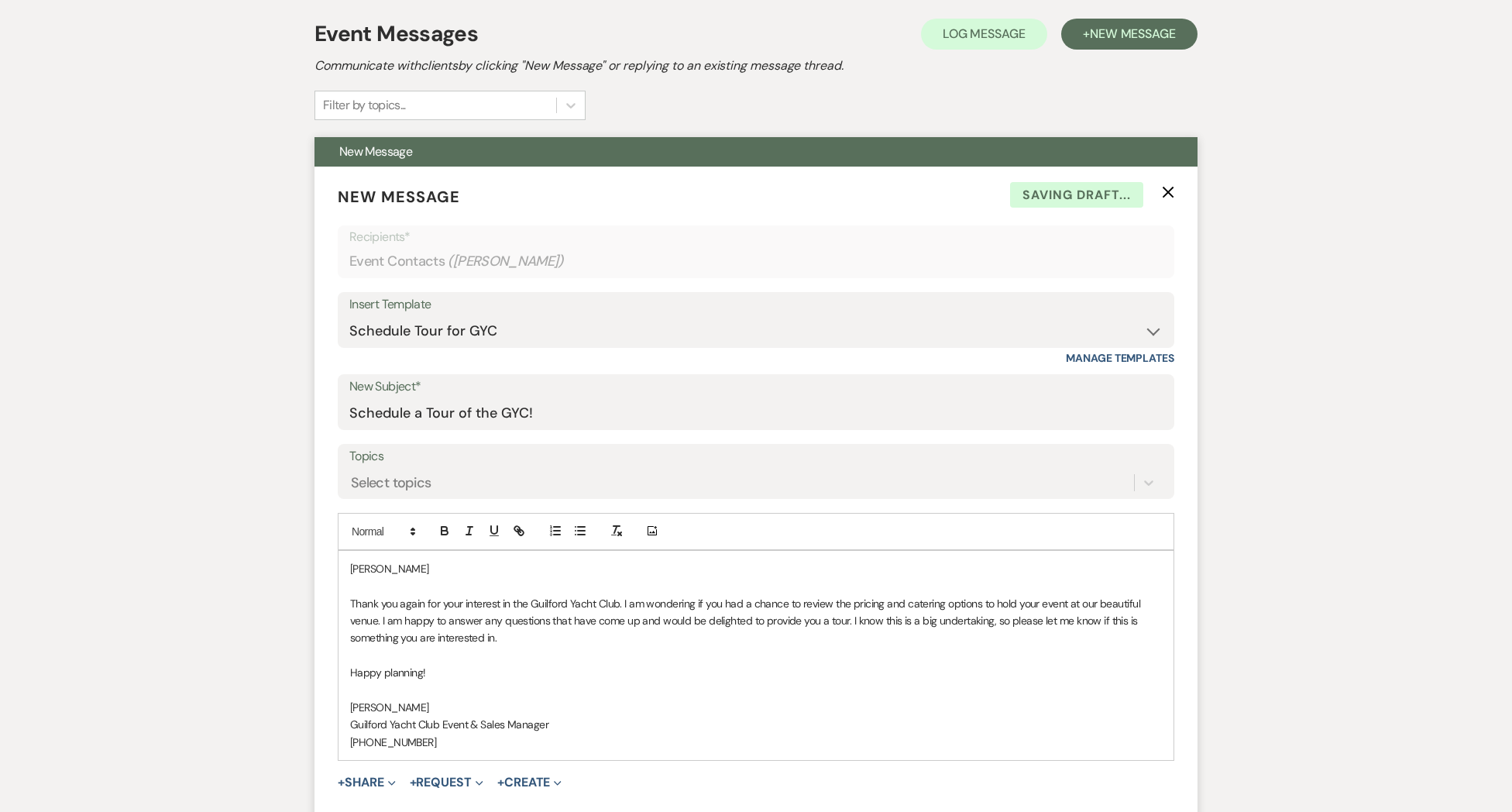
click at [423, 569] on p "[PERSON_NAME]" at bounding box center [756, 569] width 812 height 17
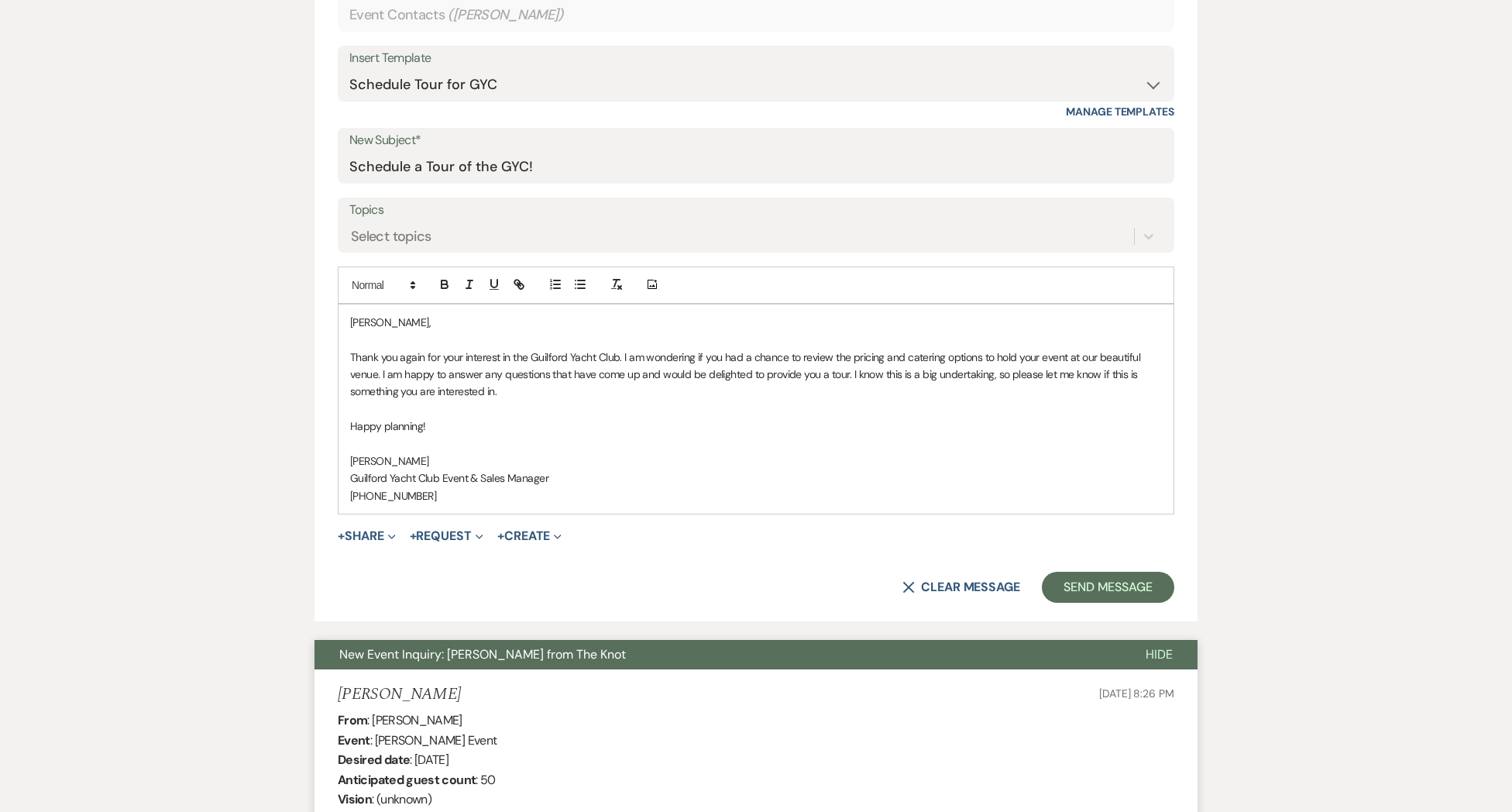
scroll to position [691, 0]
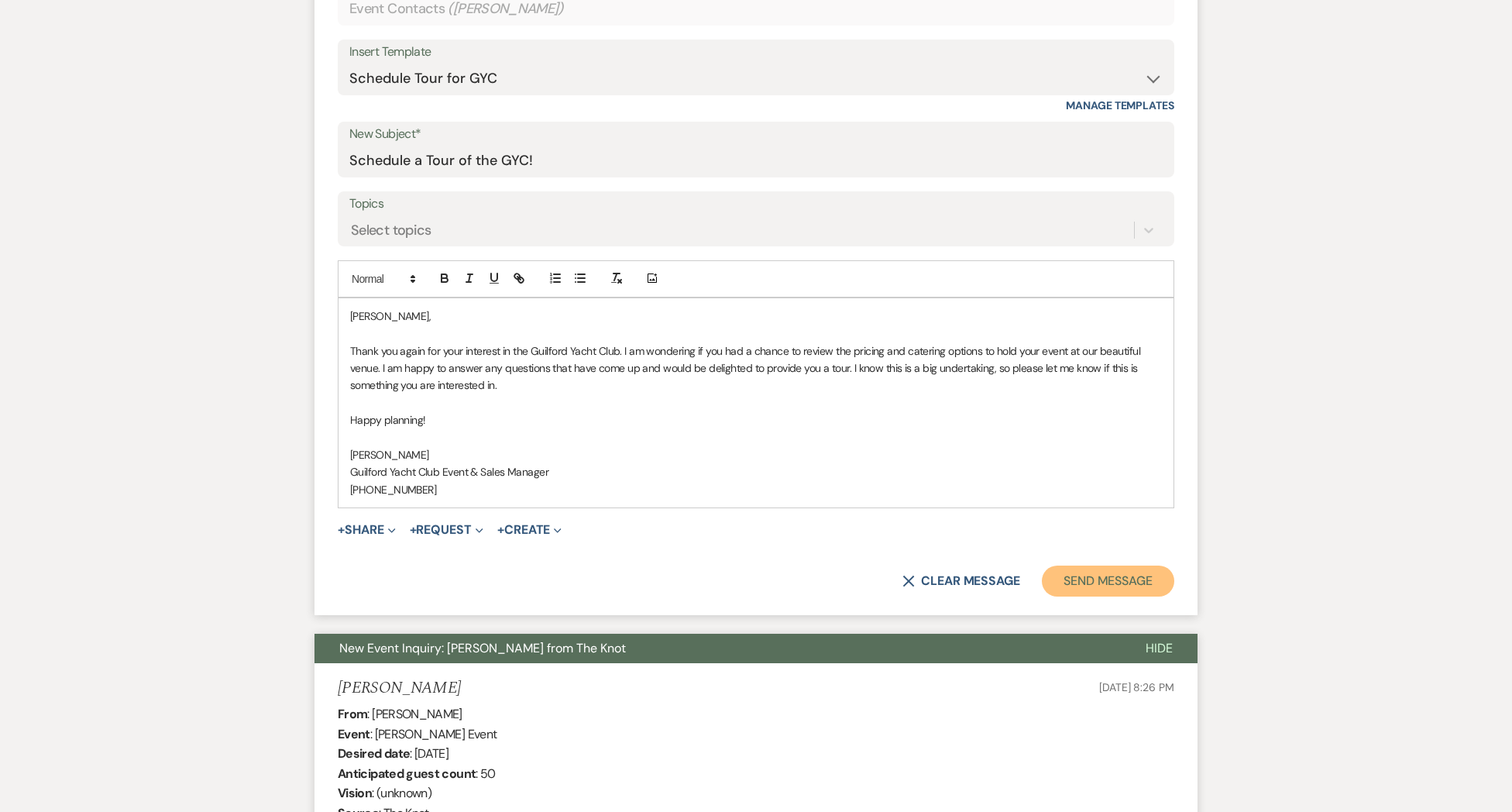
click at [1092, 583] on button "Send Message" at bounding box center [1108, 581] width 132 height 31
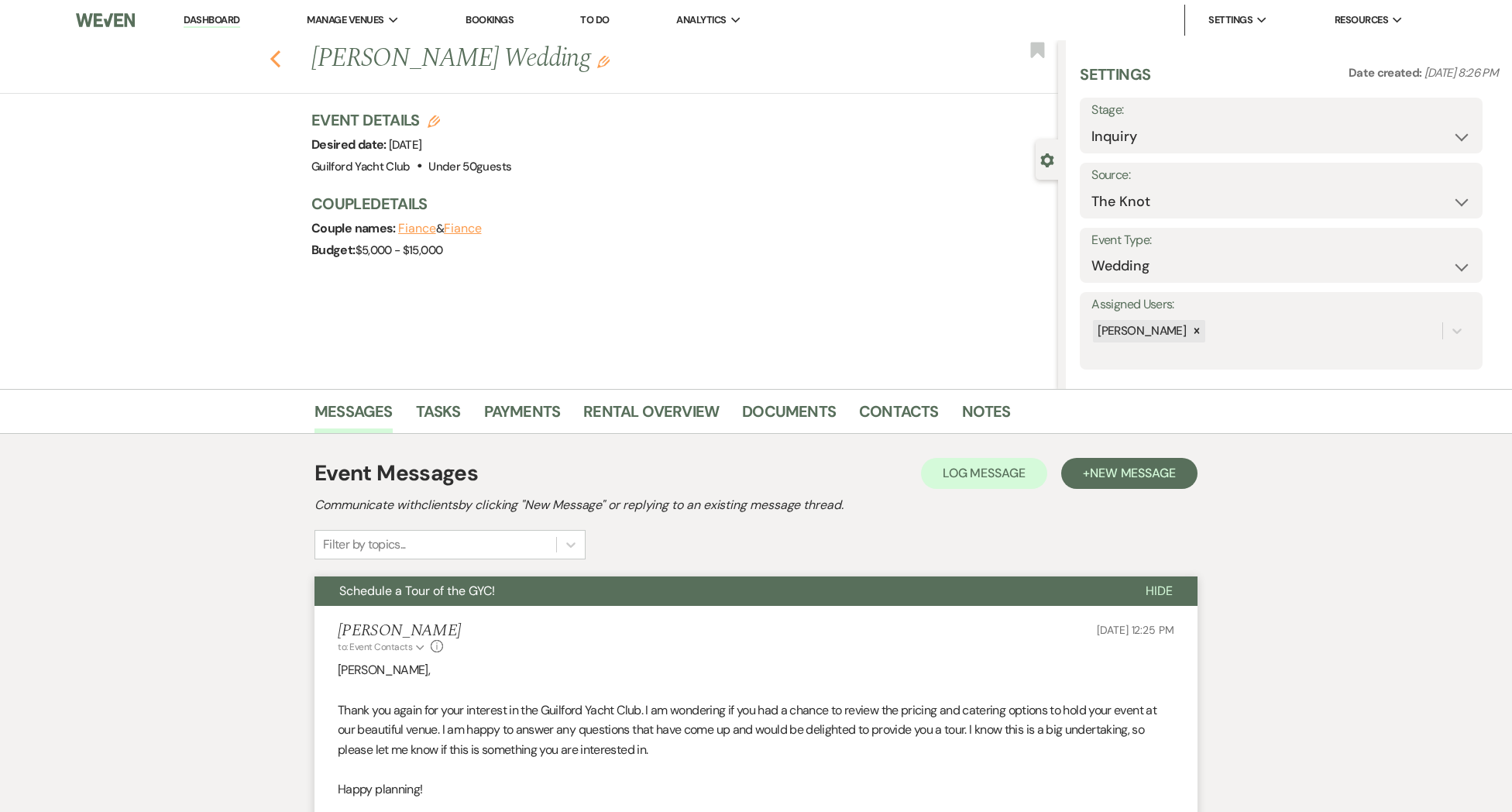
click at [277, 59] on icon "Previous" at bounding box center [275, 59] width 12 height 19
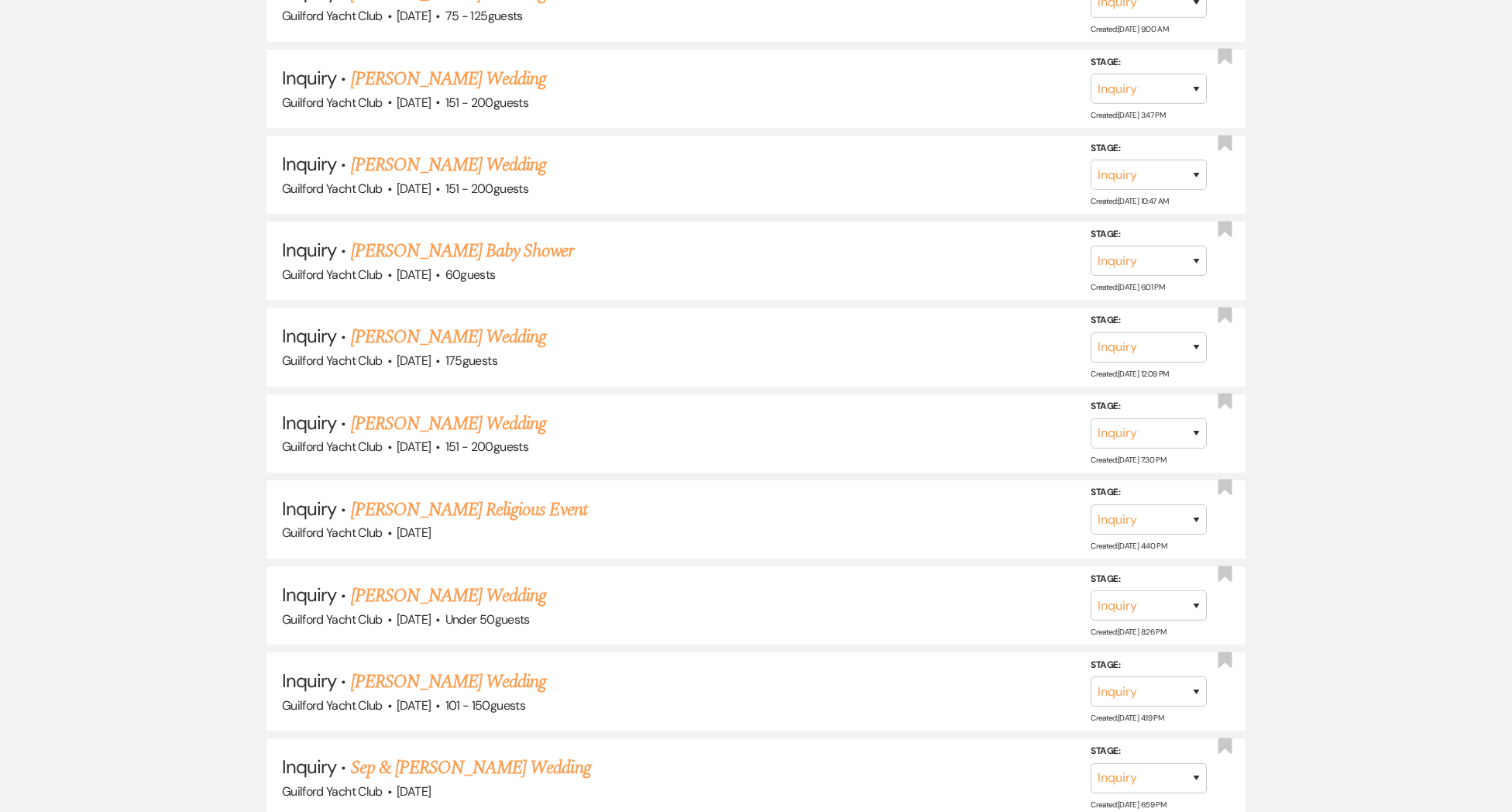
click at [412, 505] on link "[PERSON_NAME] Religious Event" at bounding box center [469, 509] width 236 height 28
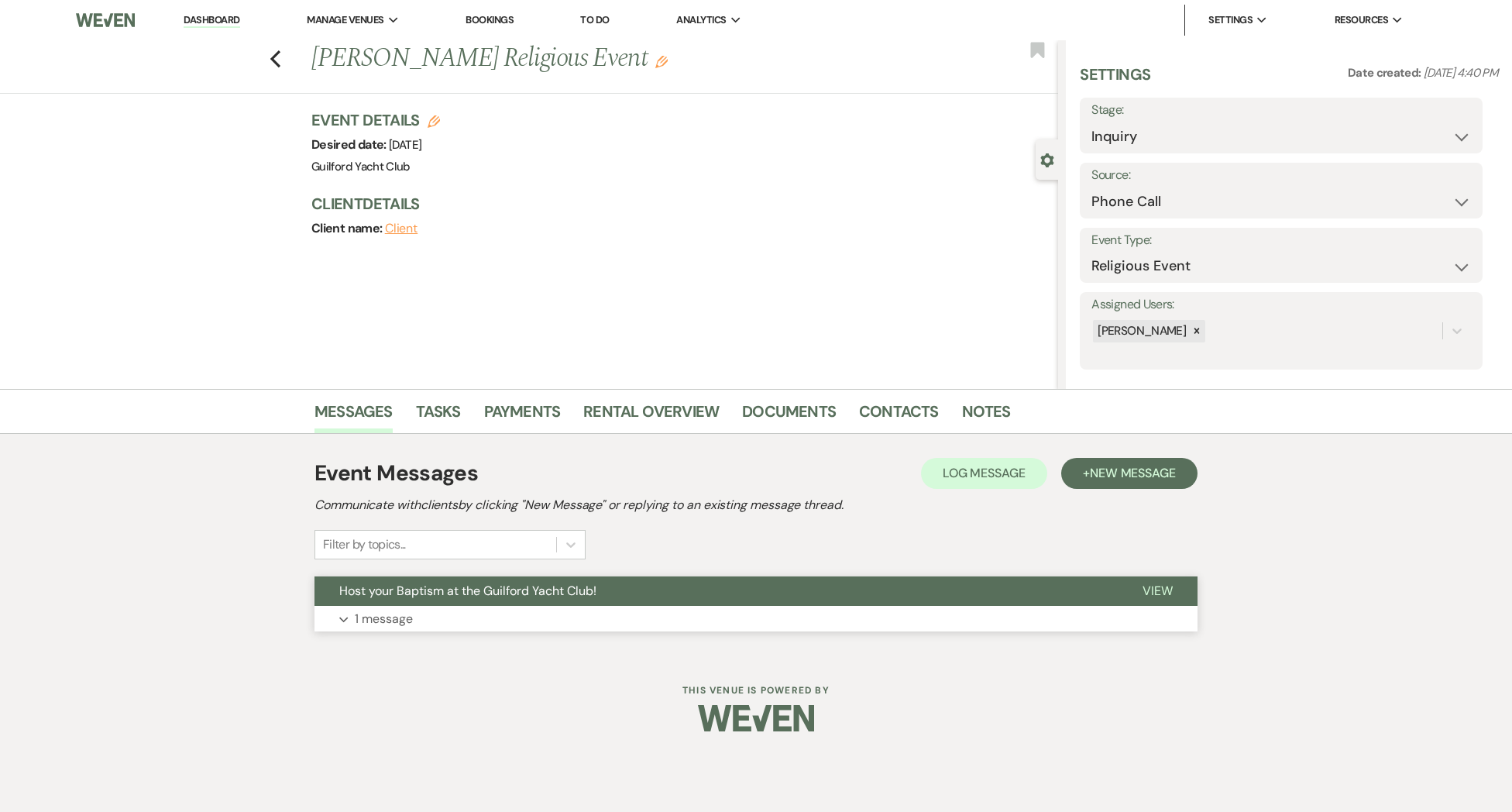
drag, startPoint x: 1149, startPoint y: 583, endPoint x: 1103, endPoint y: 582, distance: 46.0
click at [1149, 583] on span "View" at bounding box center [1157, 590] width 30 height 16
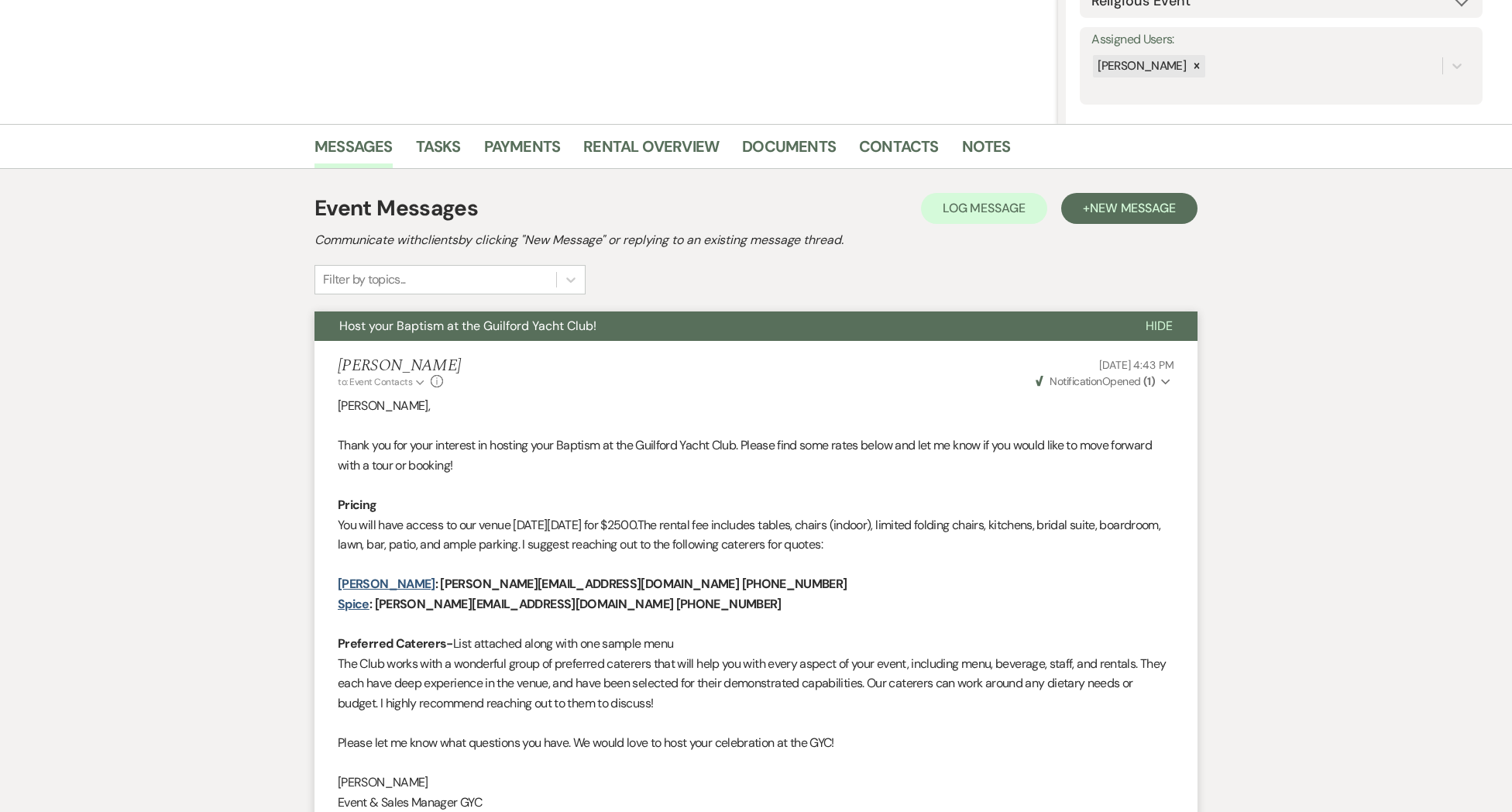
scroll to position [44, 0]
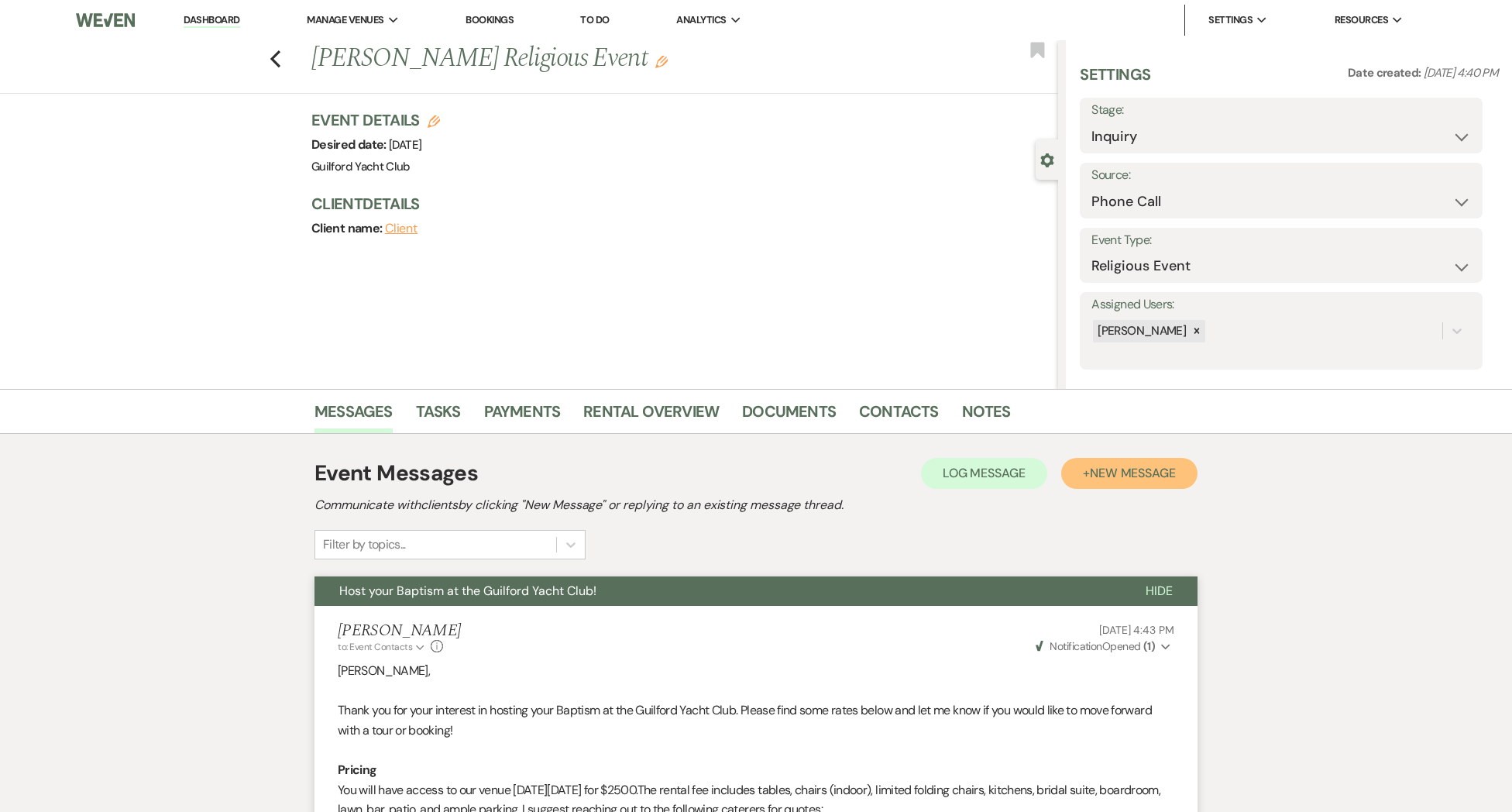
drag, startPoint x: 1167, startPoint y: 477, endPoint x: 1202, endPoint y: 476, distance: 35.0
click at [1167, 477] on span "New Message" at bounding box center [1132, 473] width 86 height 16
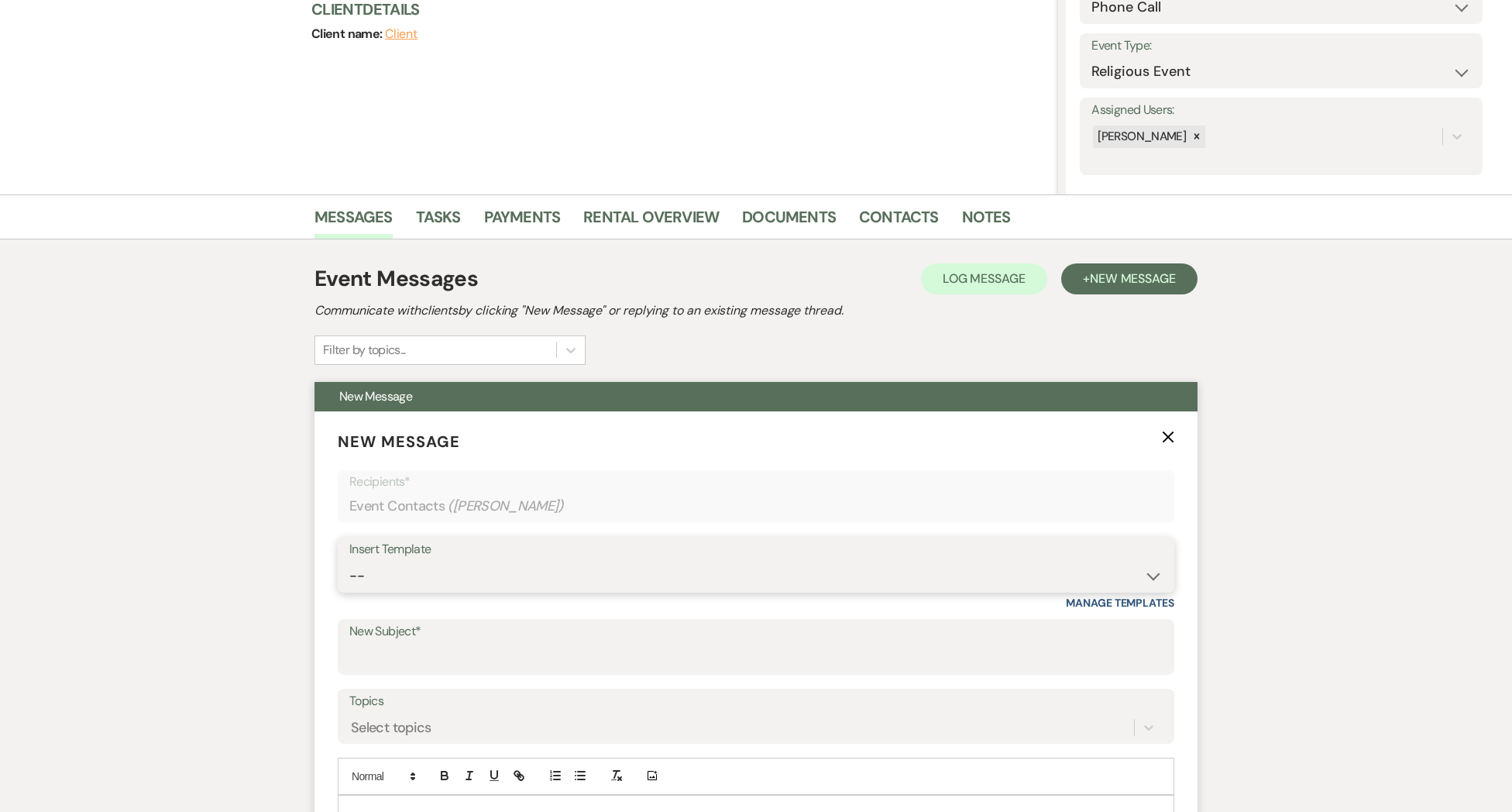
click at [398, 575] on select "-- Weven Planning Portal Introduction (Booked Events) Initial Inquiry Response …" at bounding box center [756, 576] width 814 height 30
click at [349, 561] on select "-- Weven Planning Portal Introduction (Booked Events) Initial Inquiry Response …" at bounding box center [756, 576] width 814 height 30
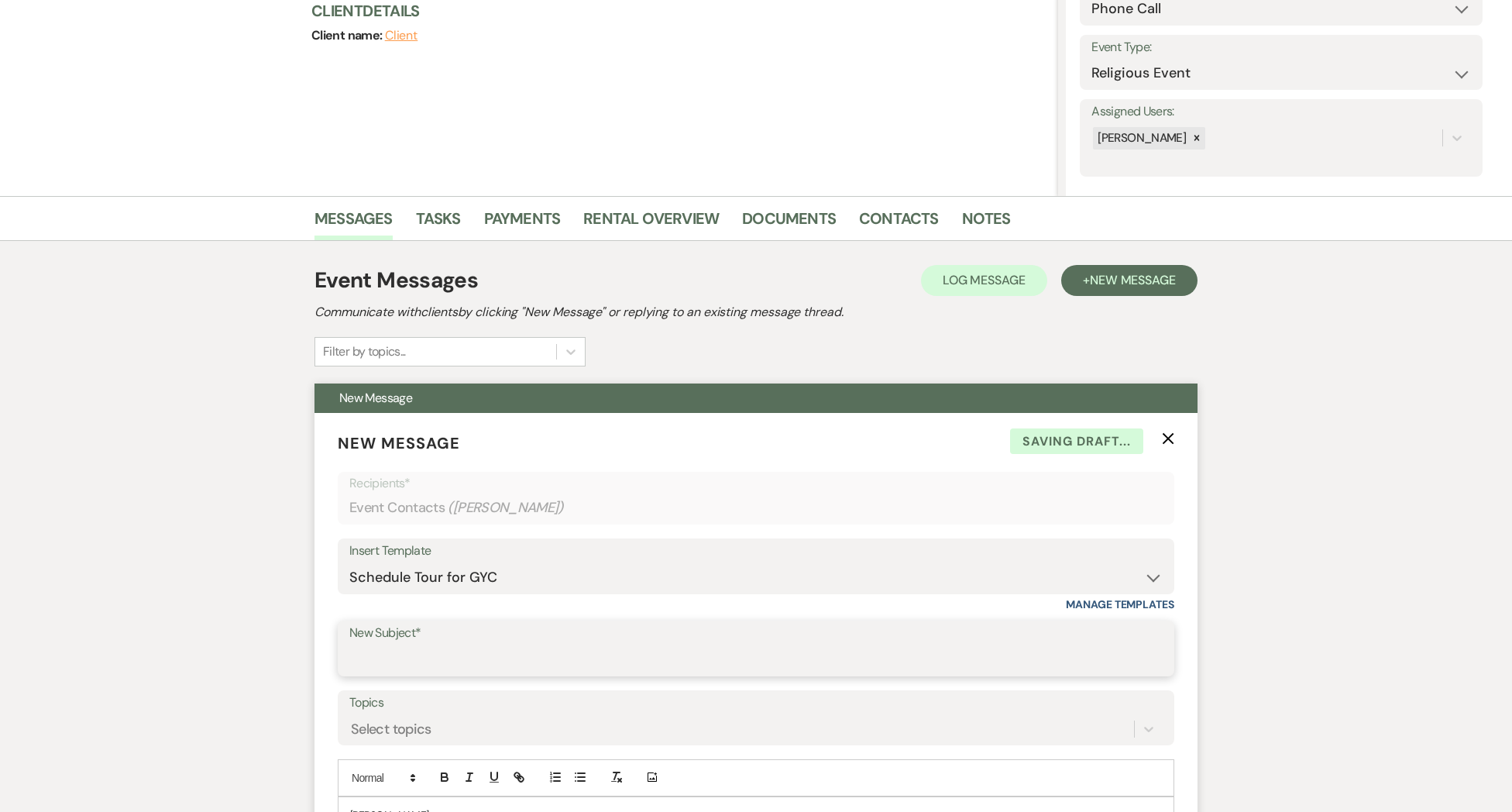
click at [391, 652] on input "New Subject*" at bounding box center [756, 660] width 814 height 30
click at [440, 663] on input "New Subject*" at bounding box center [756, 660] width 814 height 30
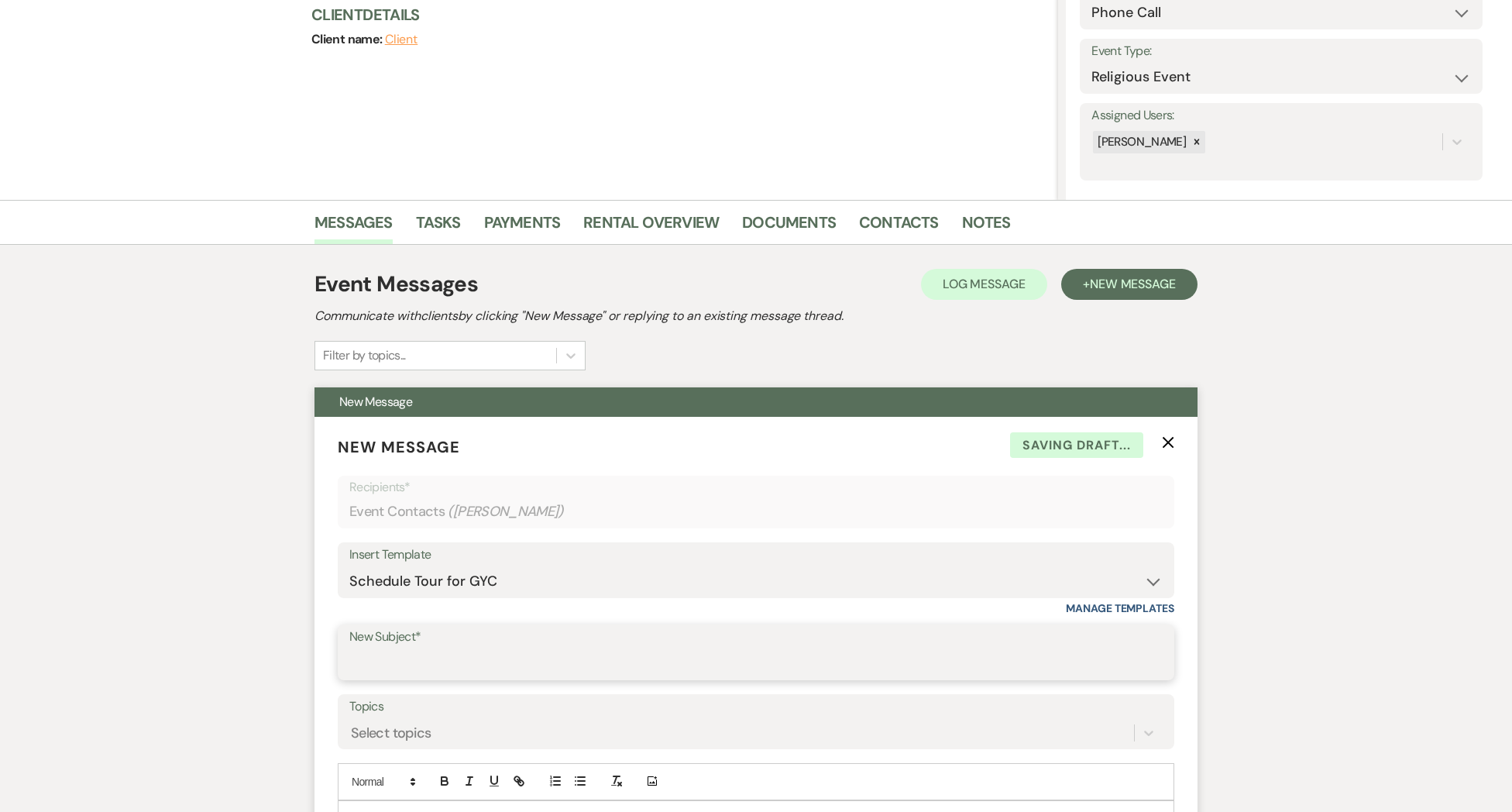
scroll to position [188, 0]
click at [394, 658] on input "New Subject*" at bounding box center [756, 664] width 814 height 30
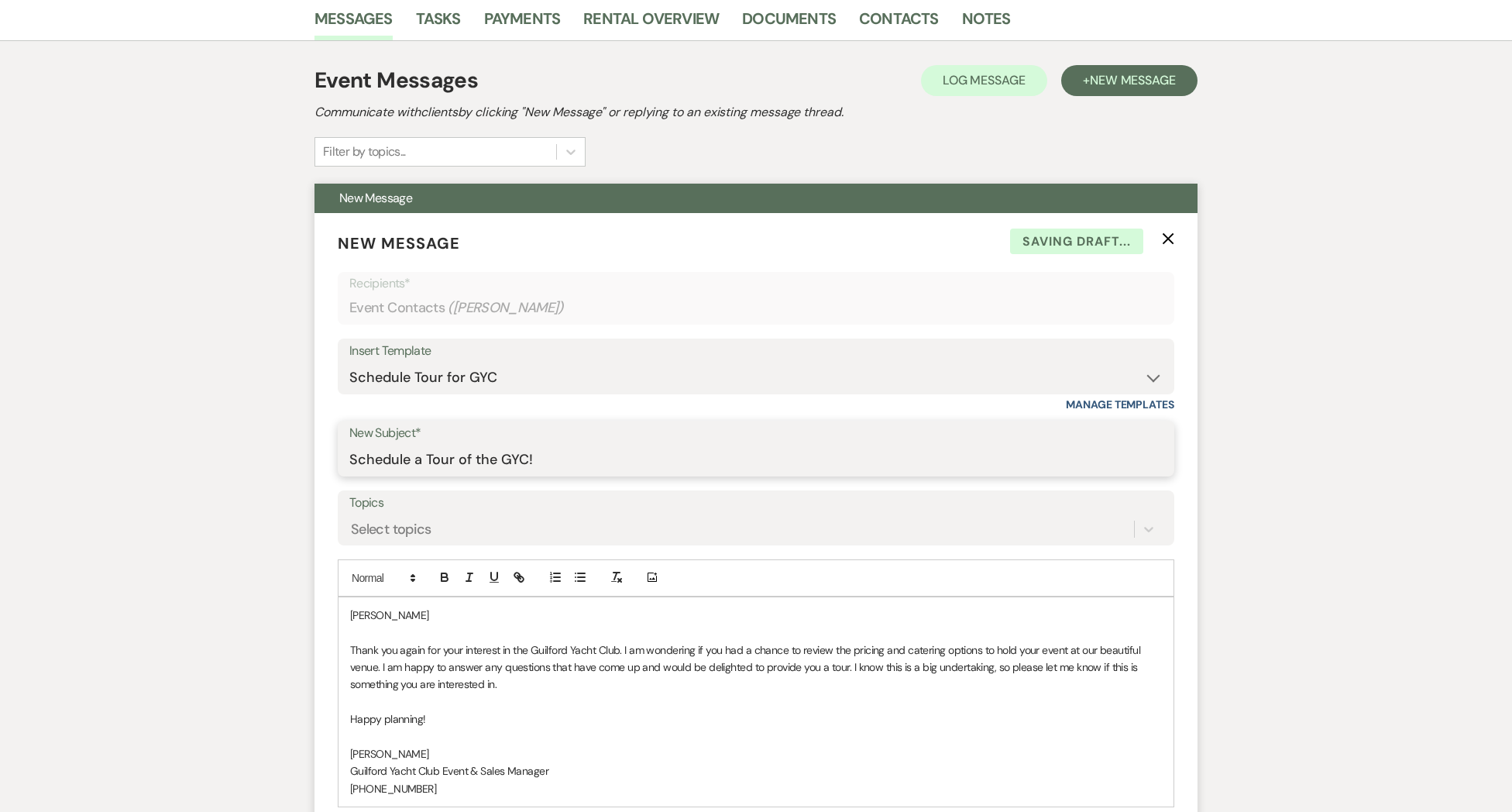
scroll to position [429, 0]
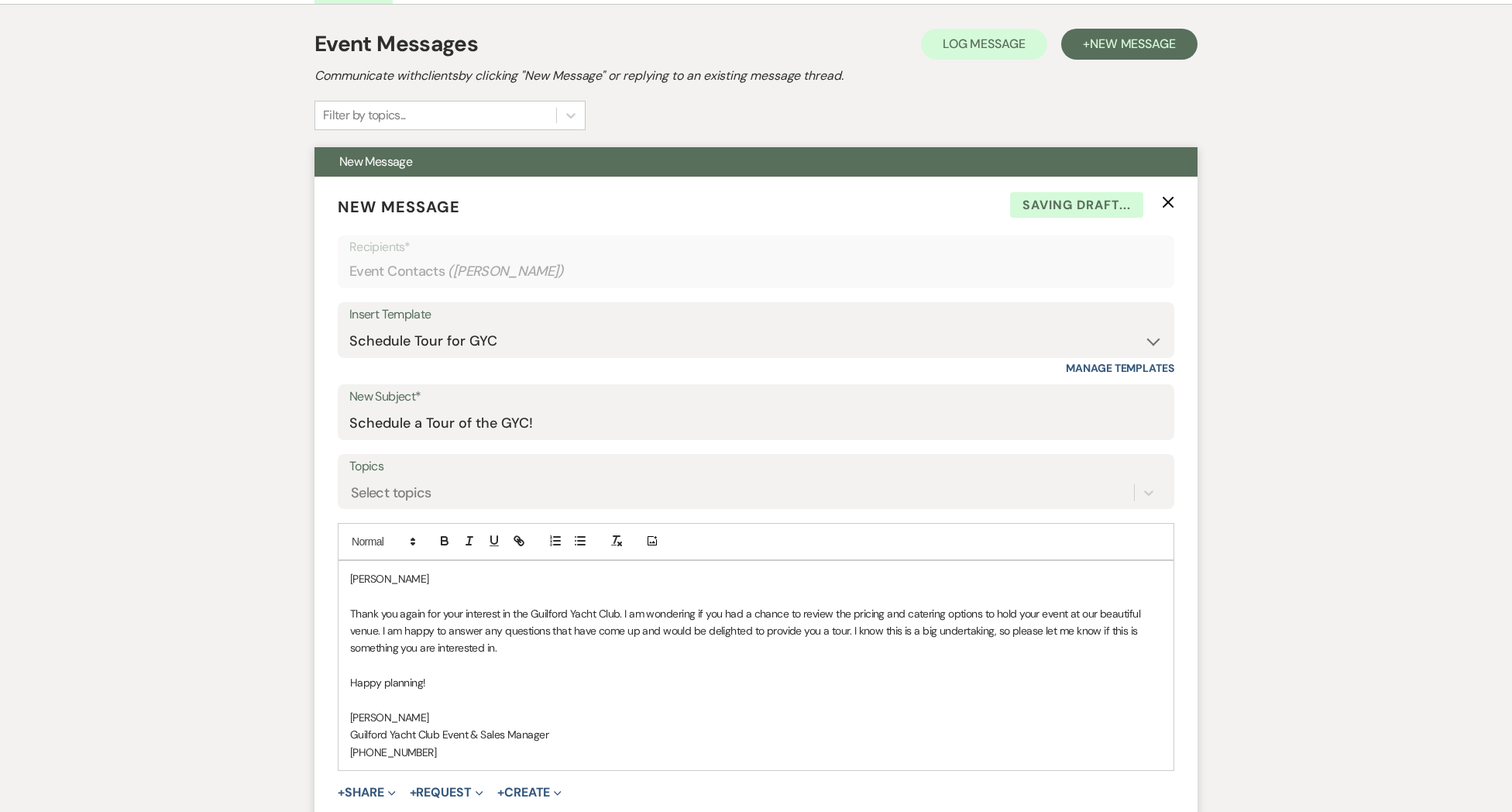
click at [431, 579] on p "[PERSON_NAME]" at bounding box center [756, 579] width 812 height 17
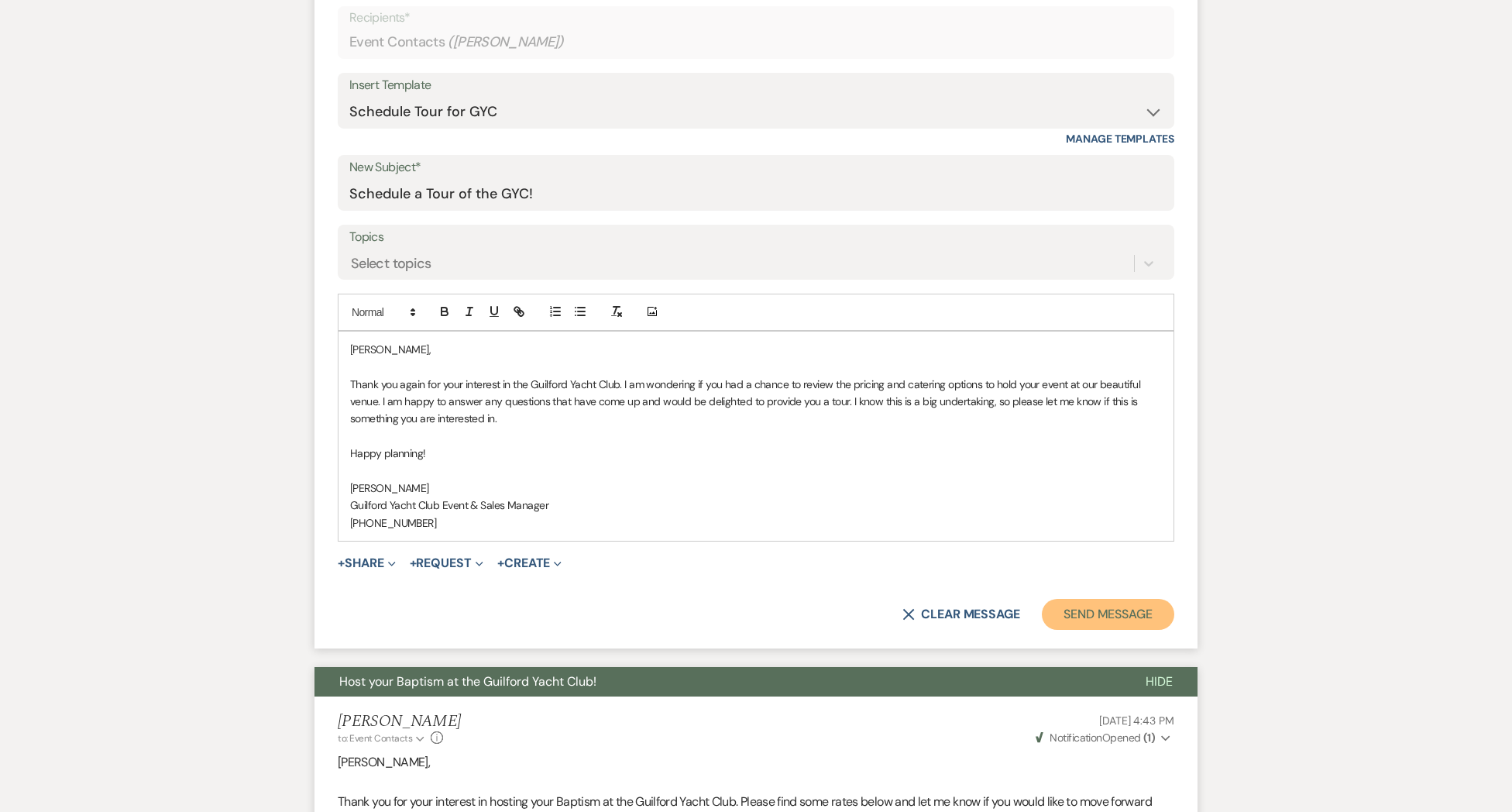
click at [1091, 615] on button "Send Message" at bounding box center [1108, 614] width 132 height 31
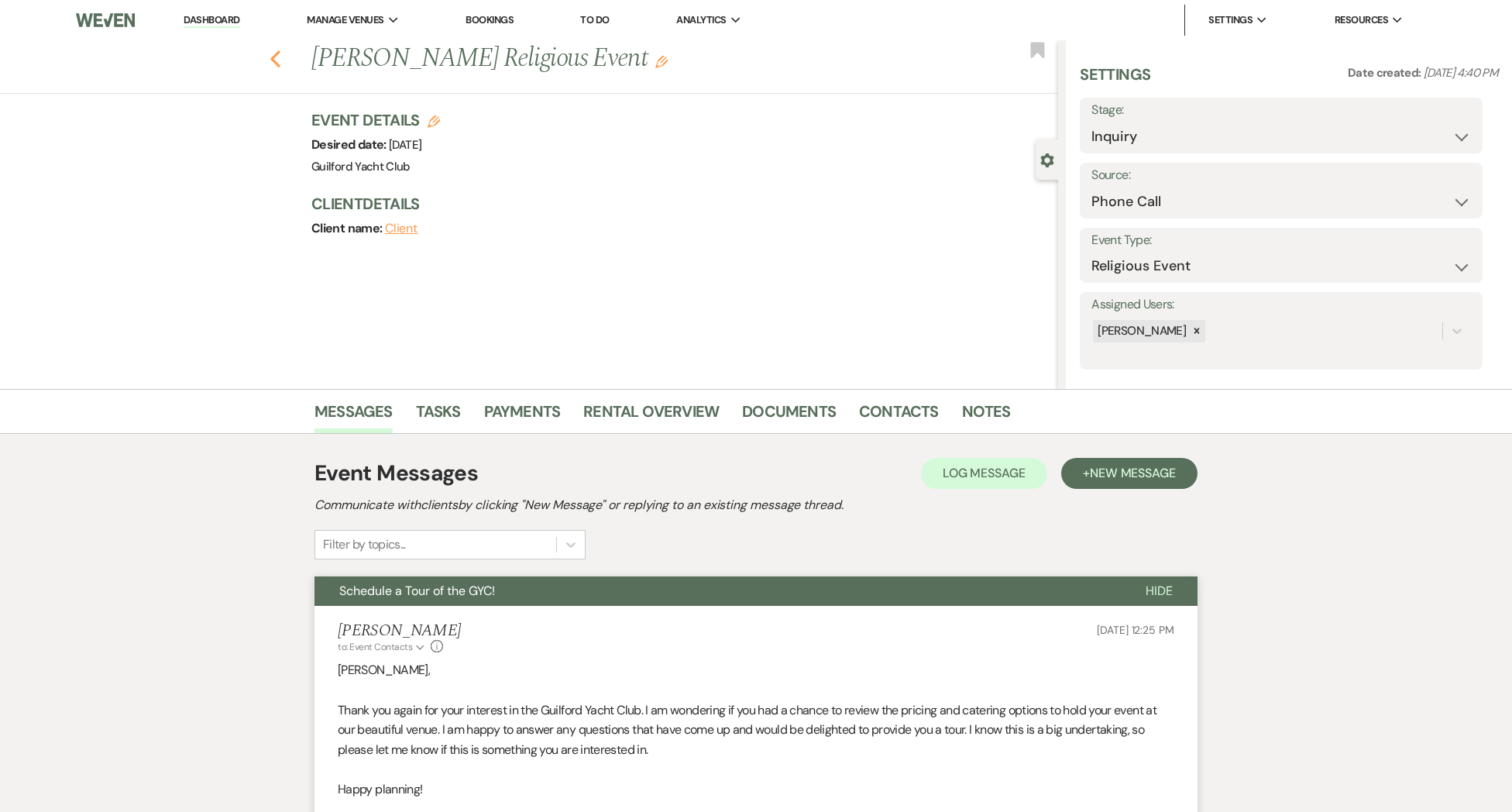
click at [275, 61] on icon "Previous" at bounding box center [275, 59] width 12 height 19
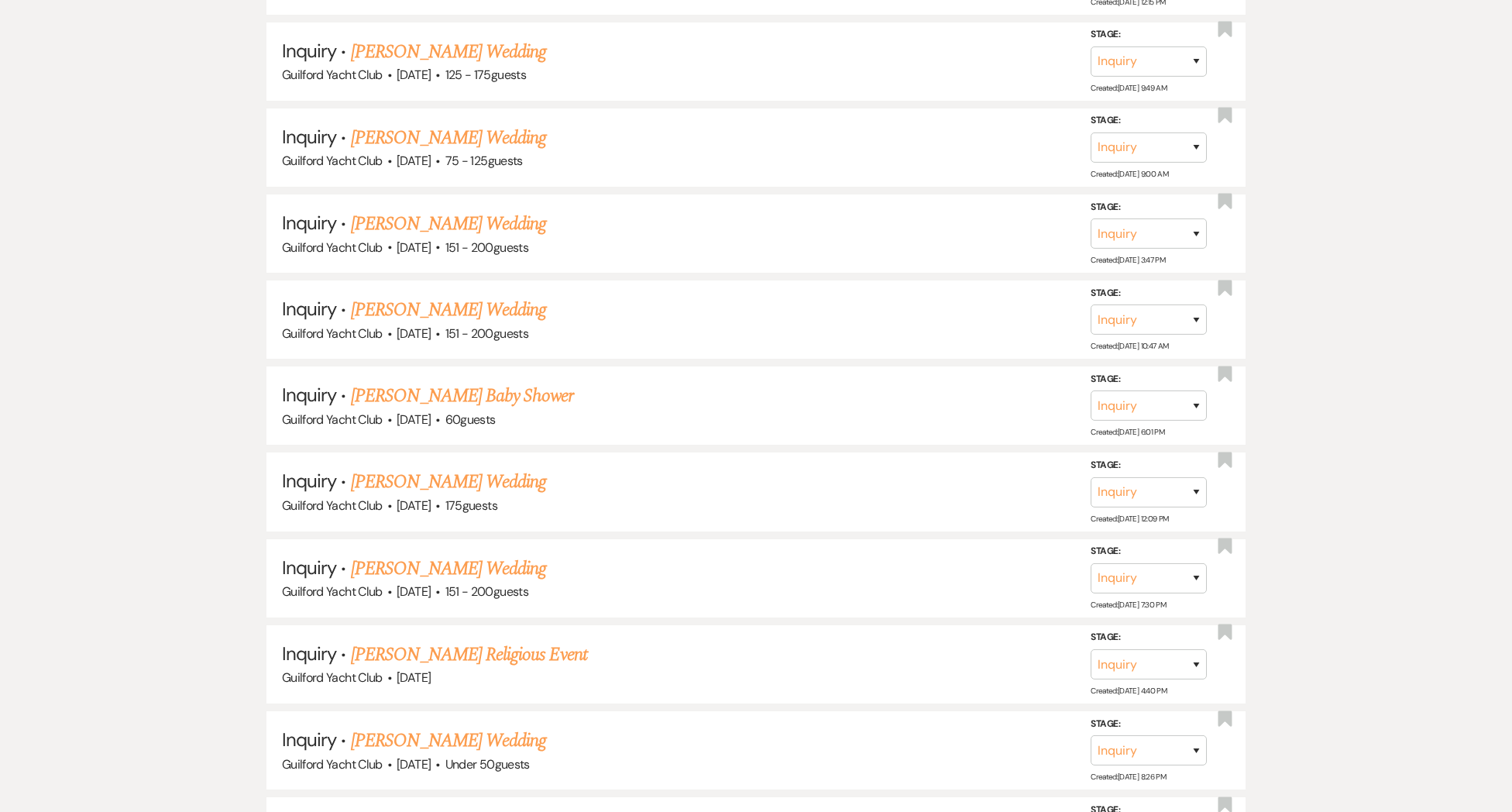
click at [396, 569] on link "[PERSON_NAME] Wedding" at bounding box center [449, 569] width 196 height 28
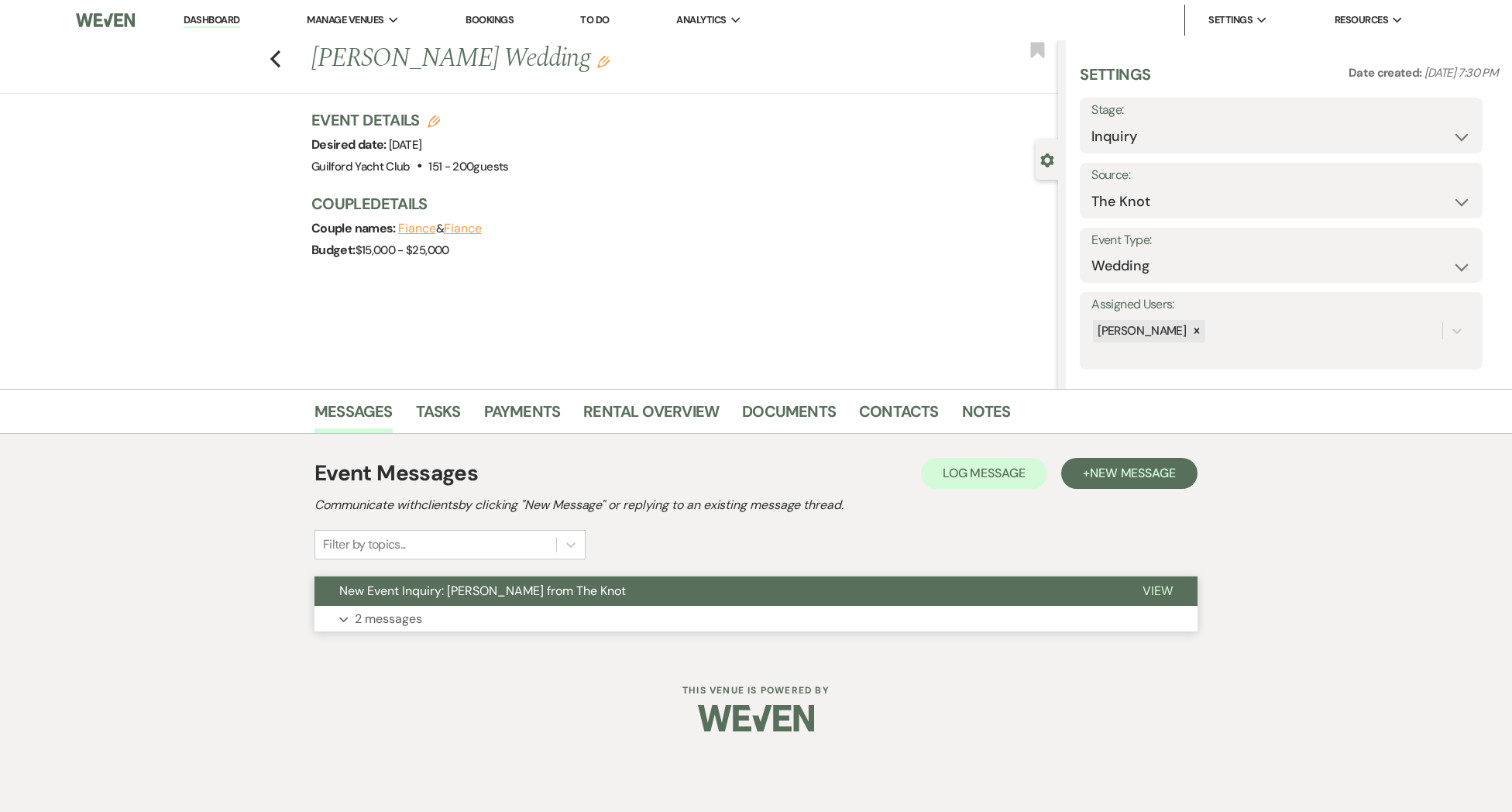
click at [1170, 594] on span "View" at bounding box center [1157, 590] width 30 height 16
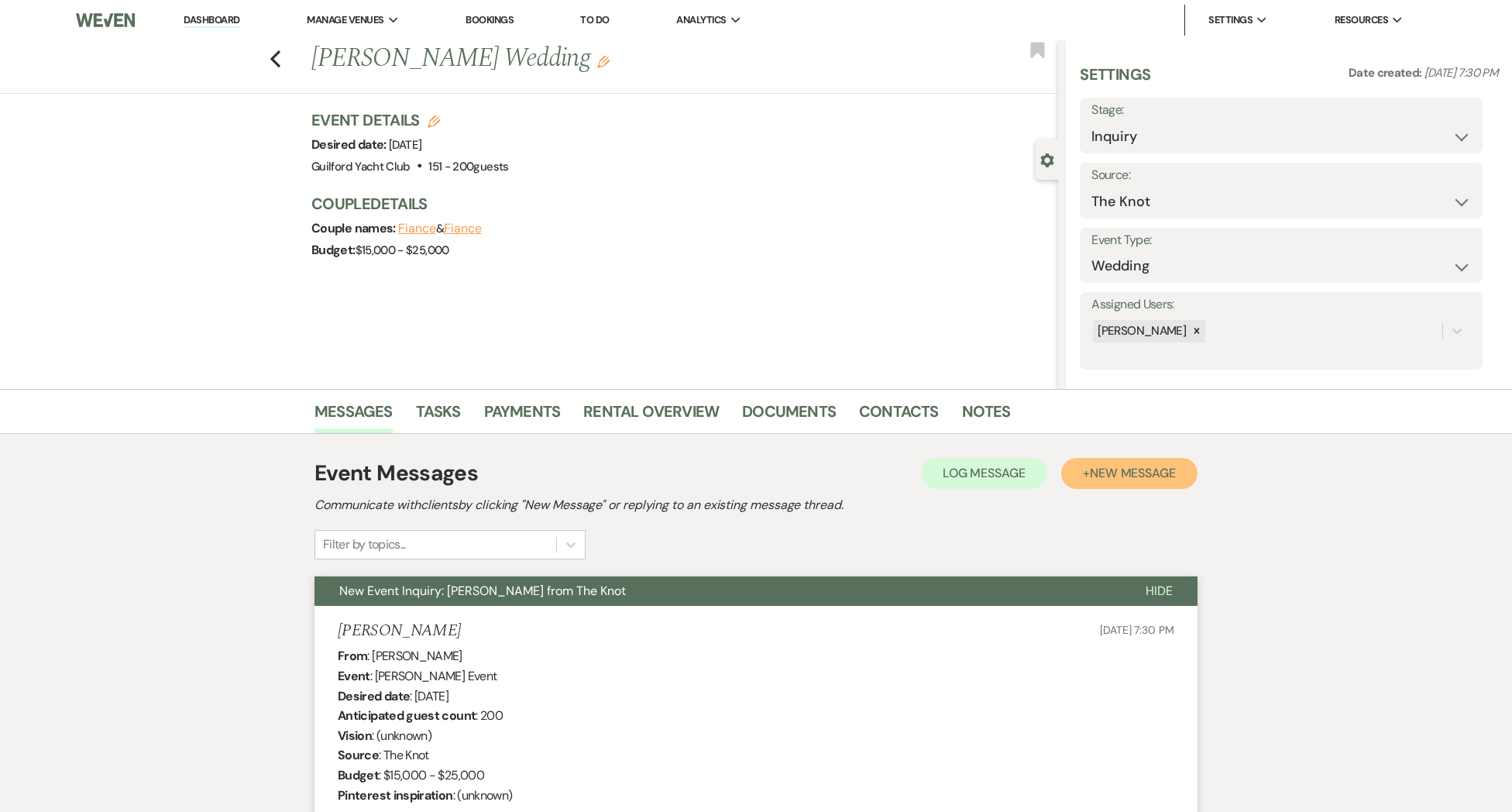
click at [1147, 482] on button "+ New Message" at bounding box center [1129, 474] width 136 height 31
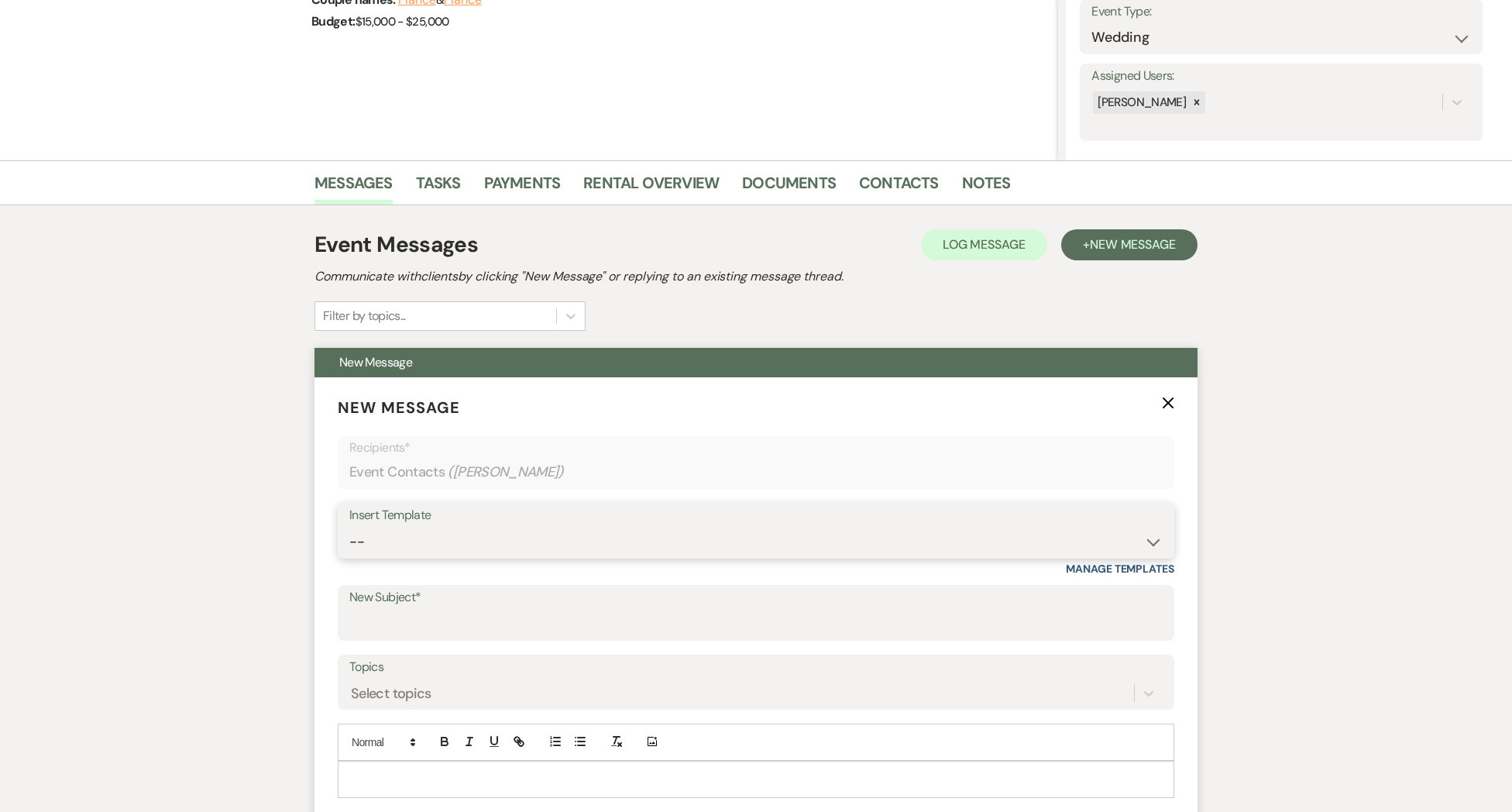
click at [451, 539] on select "-- Weven Planning Portal Introduction (Booked Events) Initial Inquiry Response …" at bounding box center [756, 541] width 814 height 30
click at [349, 527] on select "-- Weven Planning Portal Introduction (Booked Events) Initial Inquiry Response …" at bounding box center [756, 541] width 814 height 30
drag, startPoint x: 369, startPoint y: 624, endPoint x: 400, endPoint y: 631, distance: 31.8
click at [369, 624] on input "New Subject*" at bounding box center [756, 624] width 814 height 30
click at [394, 781] on p "[PERSON_NAME]" at bounding box center [756, 779] width 812 height 17
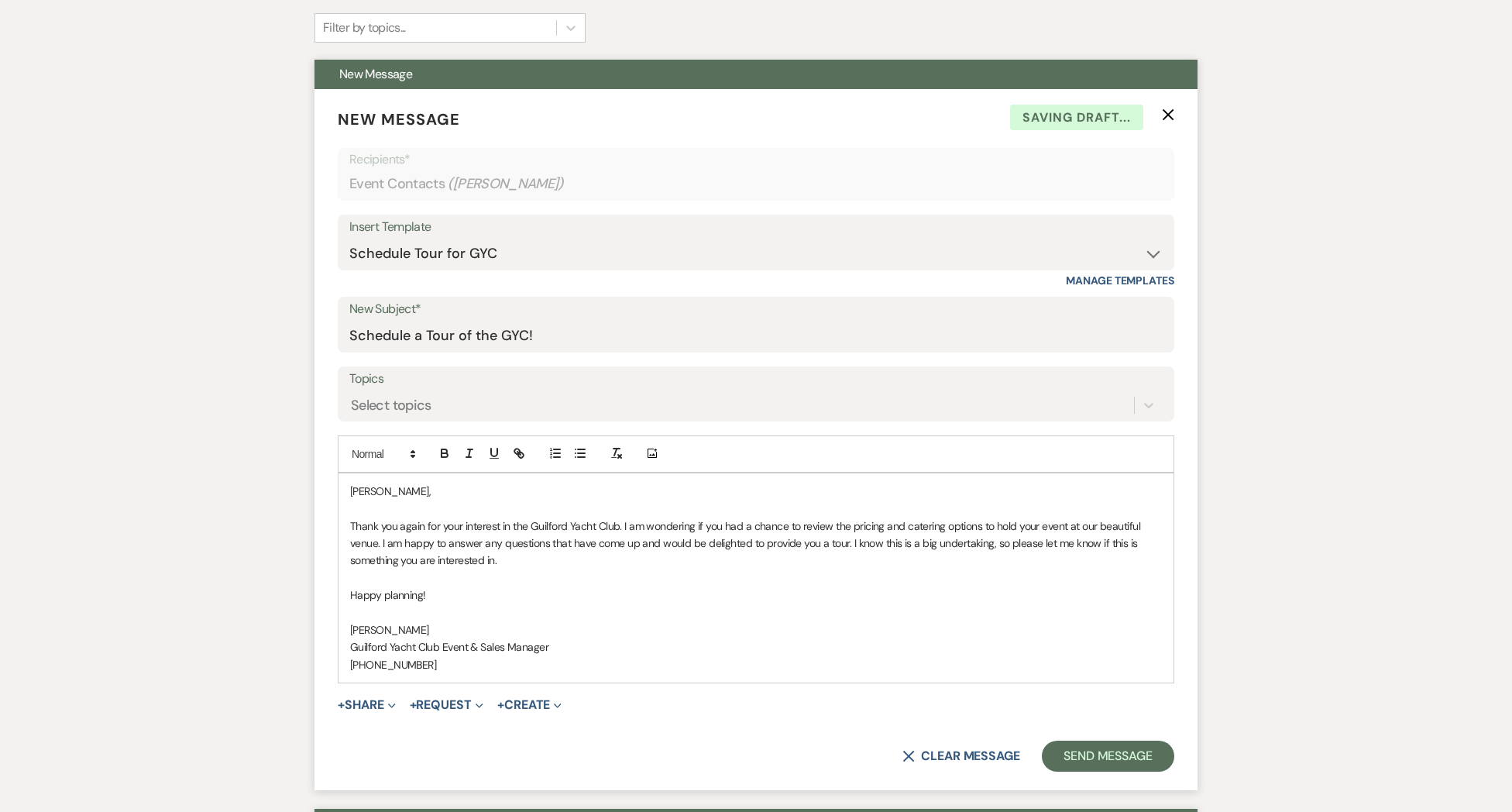
scroll to position [523, 0]
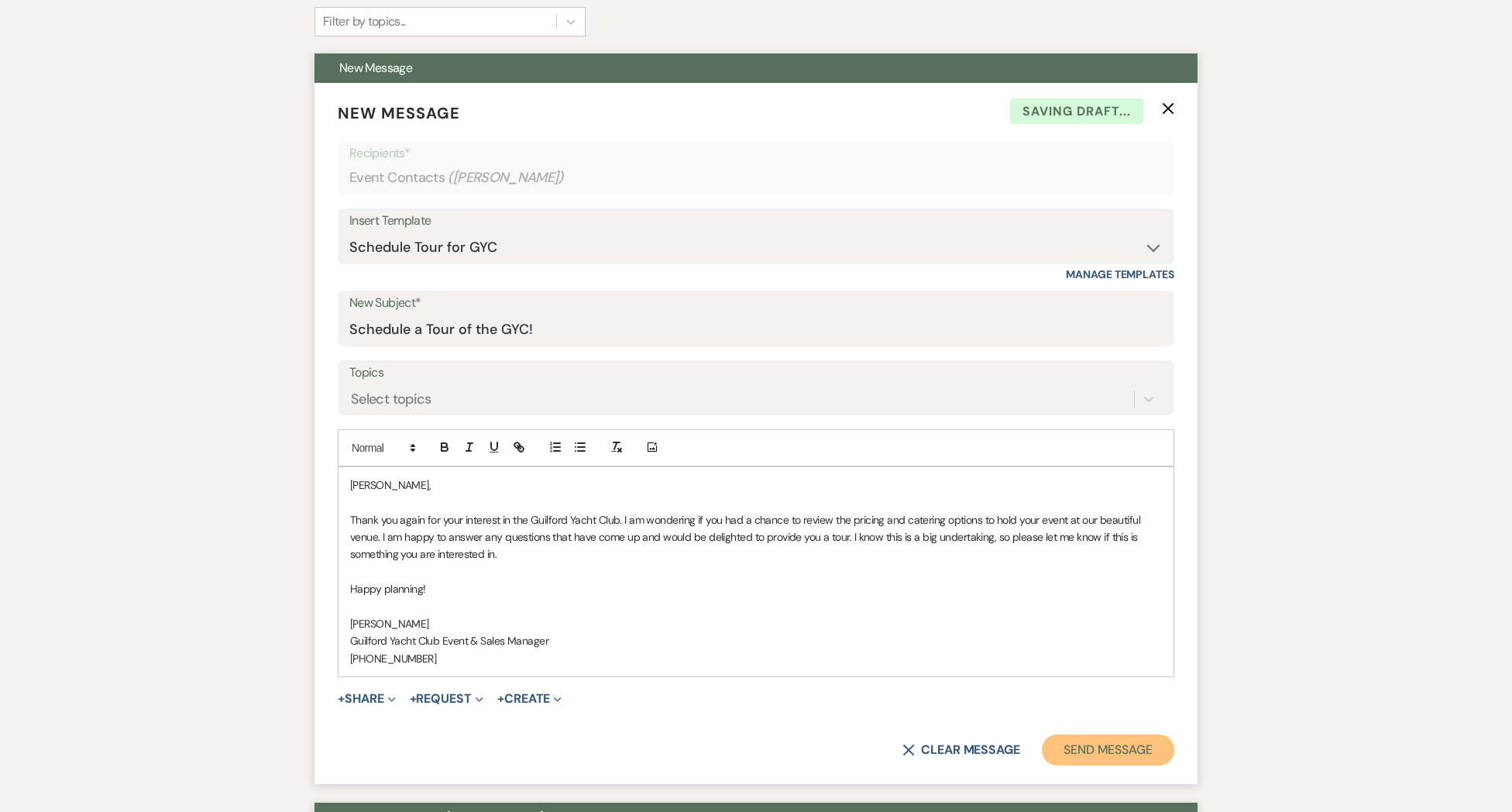
click at [1061, 750] on button "Send Message" at bounding box center [1108, 750] width 132 height 31
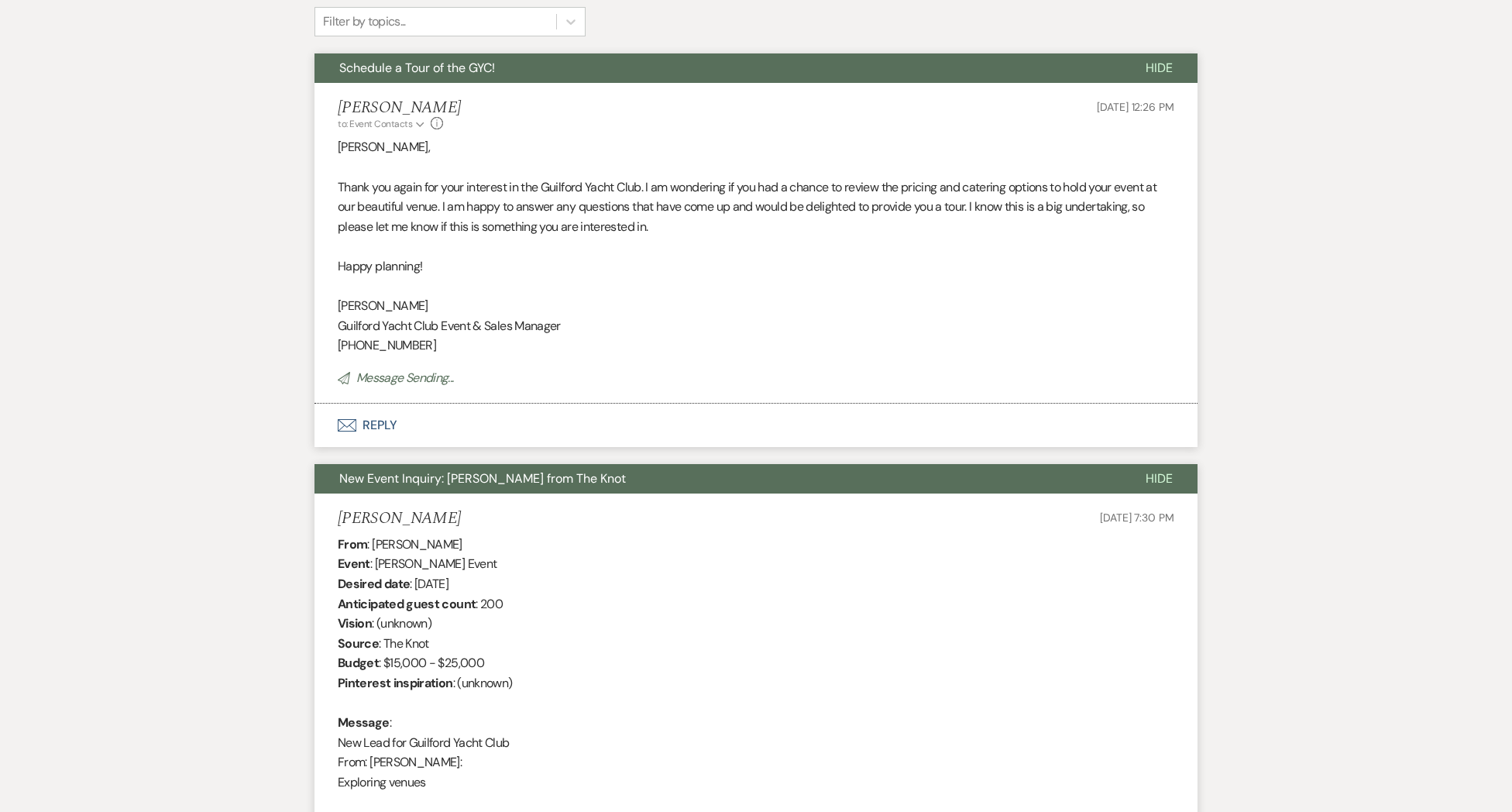
scroll to position [0, 0]
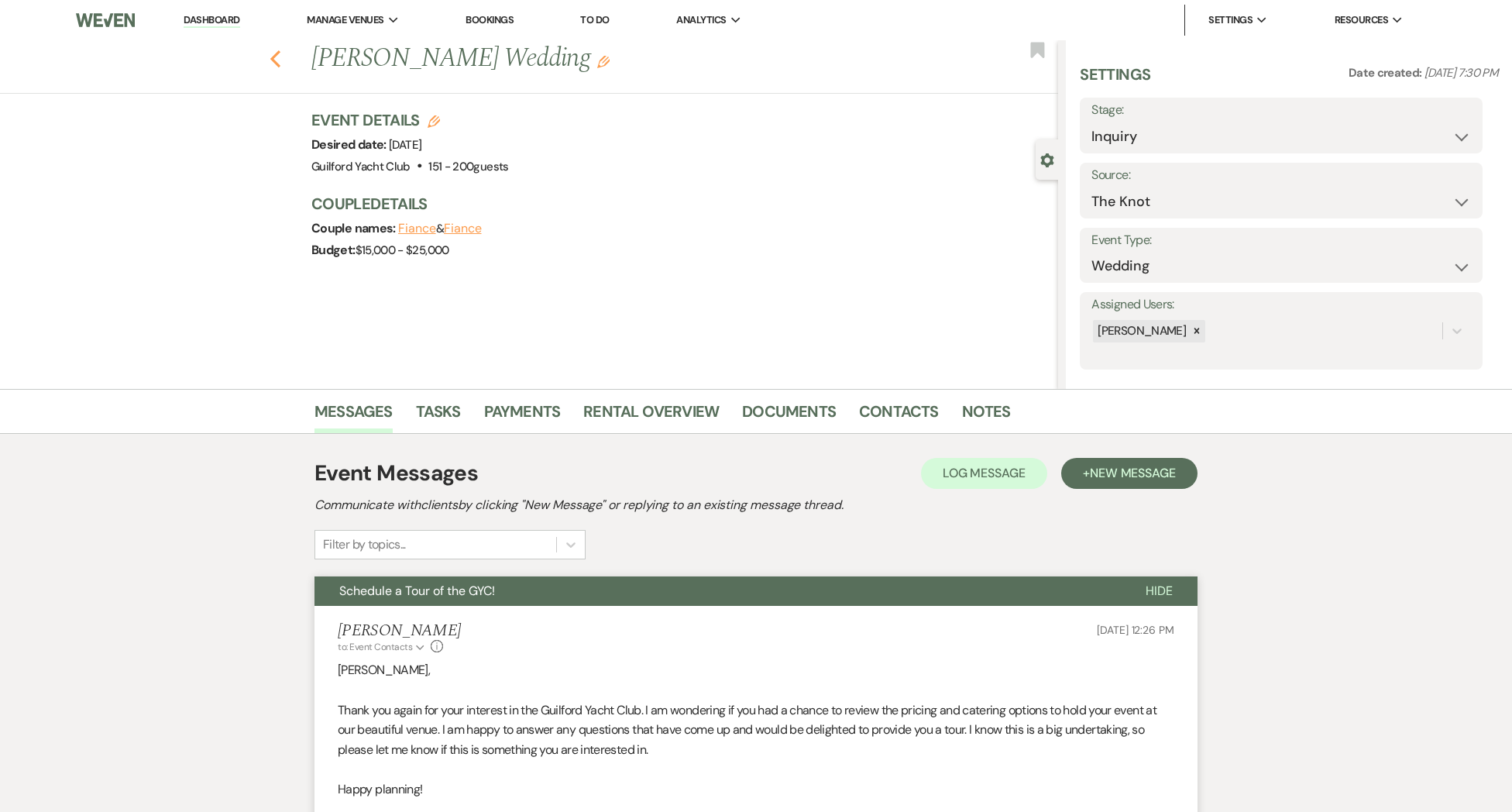
click at [272, 66] on icon "Previous" at bounding box center [275, 59] width 12 height 19
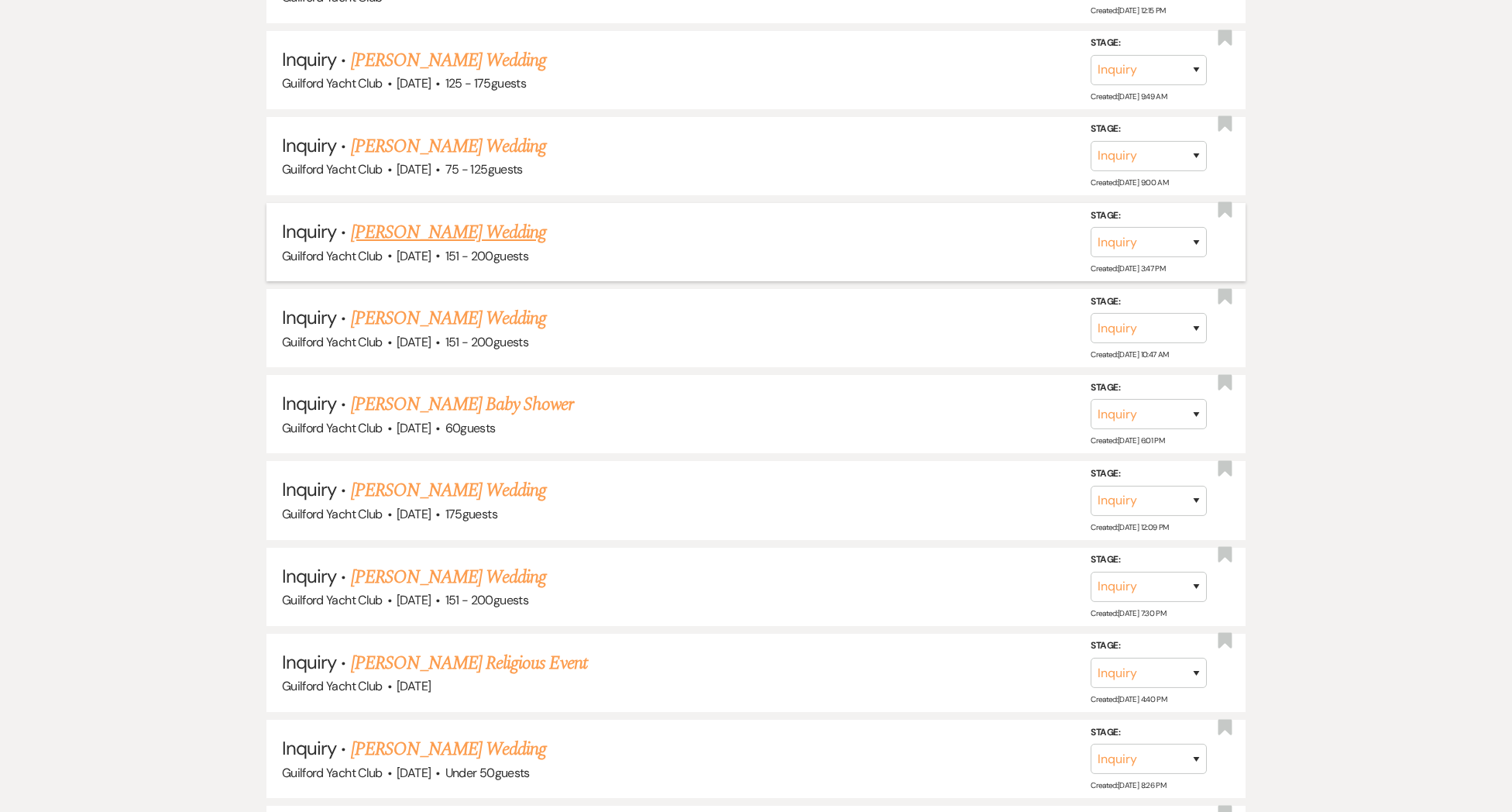
scroll to position [862, 0]
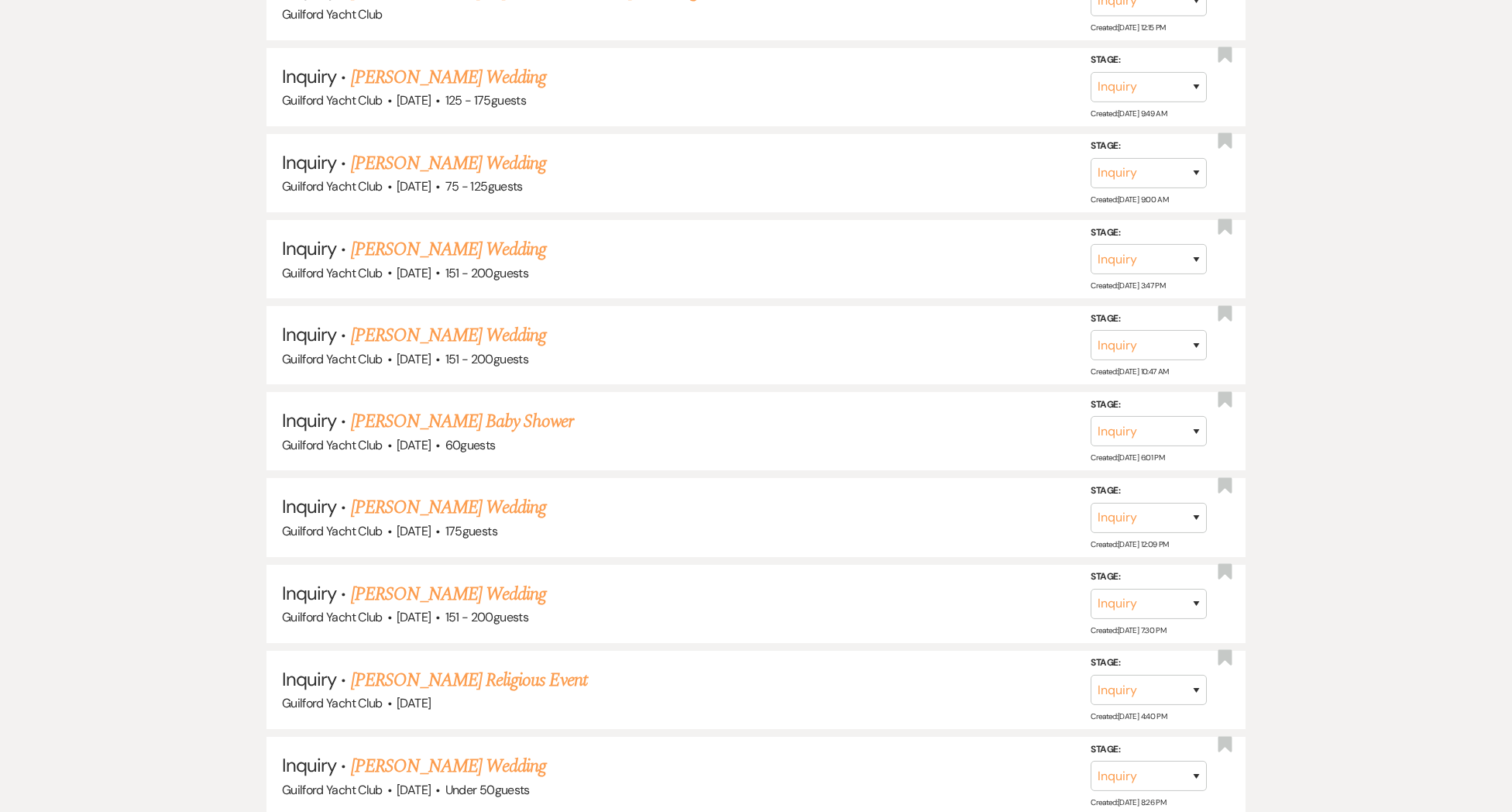
click at [427, 509] on link "[PERSON_NAME] Wedding" at bounding box center [449, 507] width 196 height 28
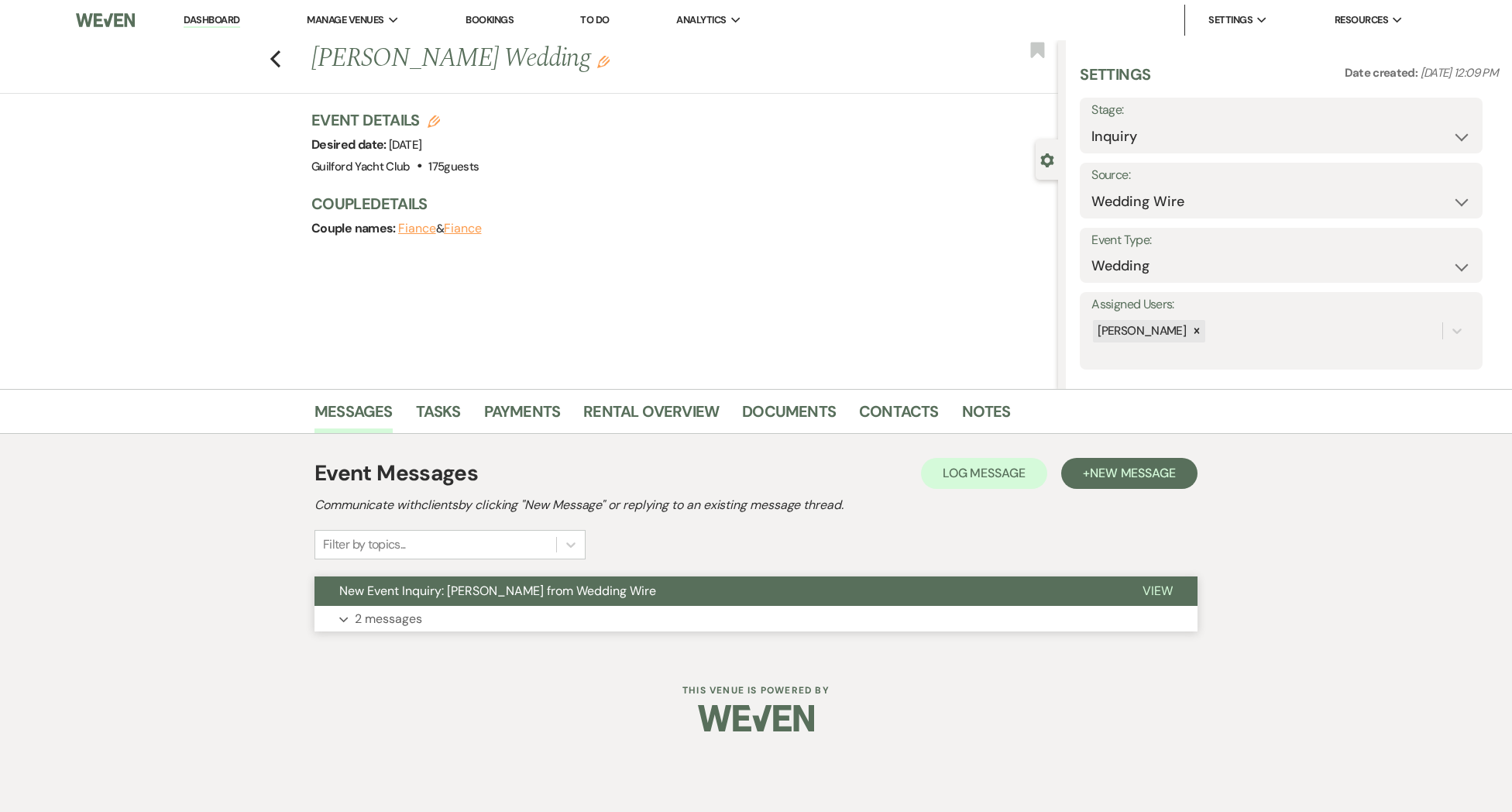
drag, startPoint x: 1159, startPoint y: 587, endPoint x: 1120, endPoint y: 602, distance: 41.8
click at [1158, 587] on span "View" at bounding box center [1157, 590] width 30 height 16
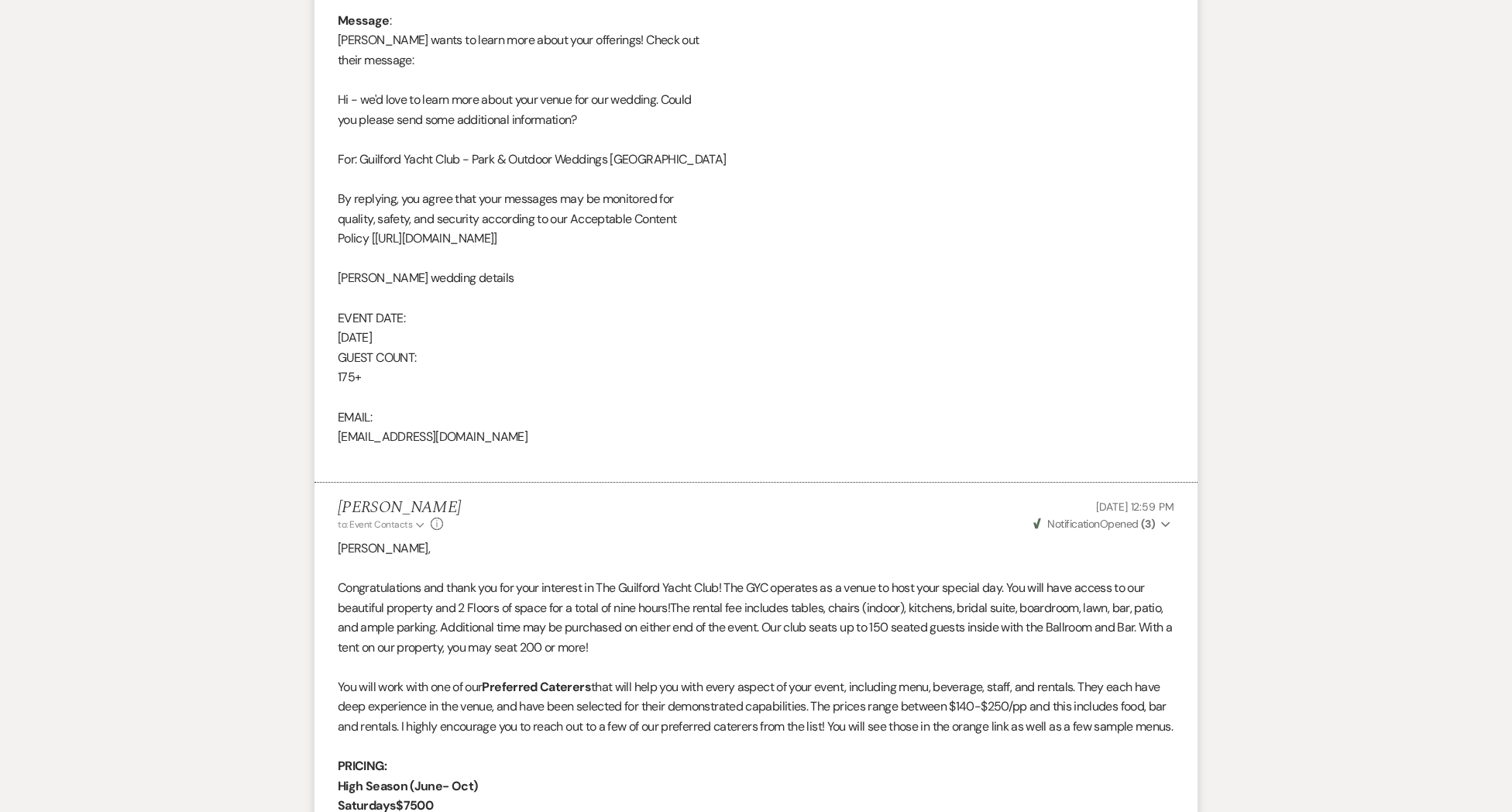
scroll to position [287, 0]
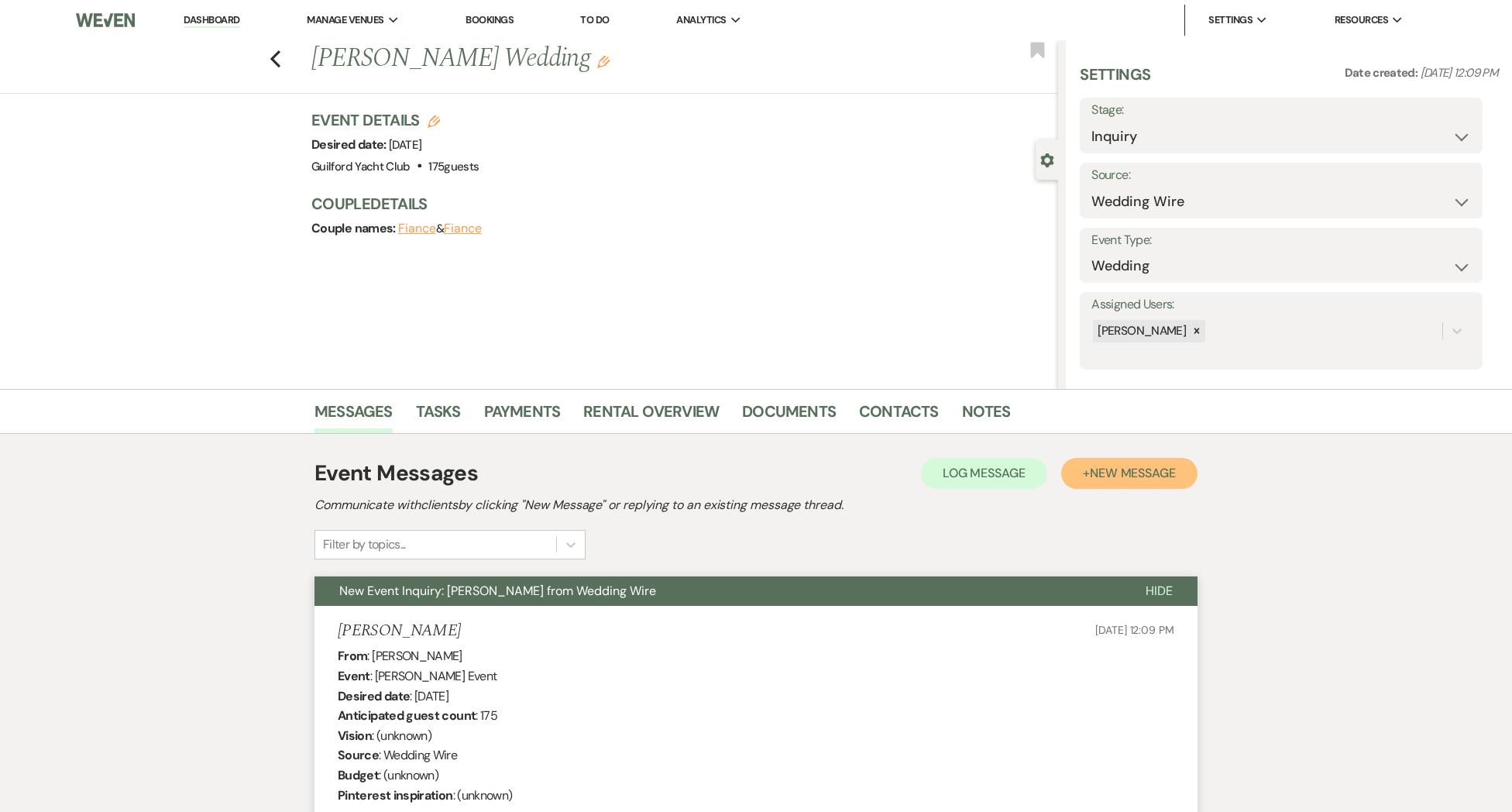
drag, startPoint x: 1147, startPoint y: 481, endPoint x: 1162, endPoint y: 476, distance: 15.8
click at [1147, 481] on button "+ New Message" at bounding box center [1129, 474] width 136 height 31
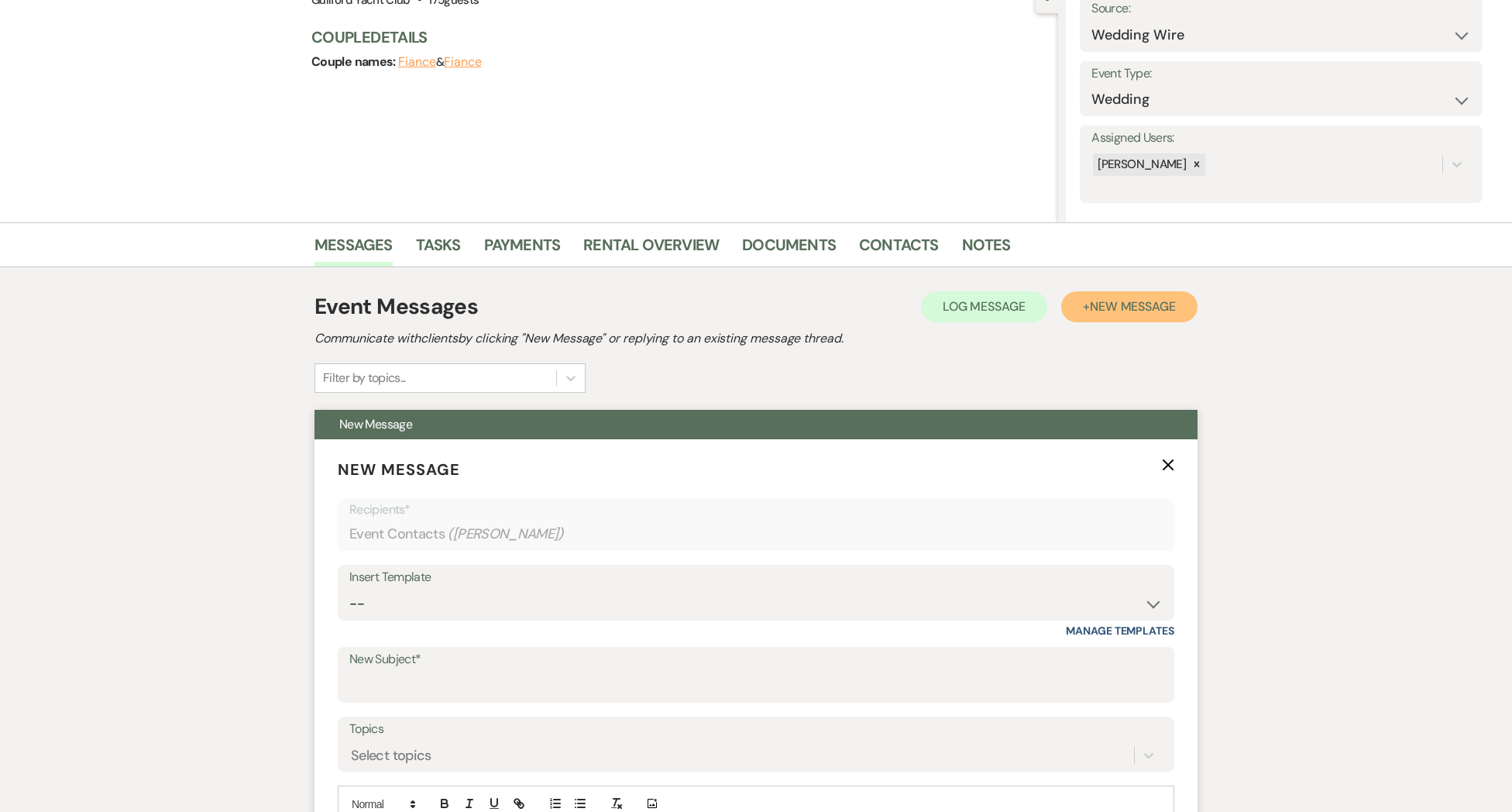
scroll to position [170, 0]
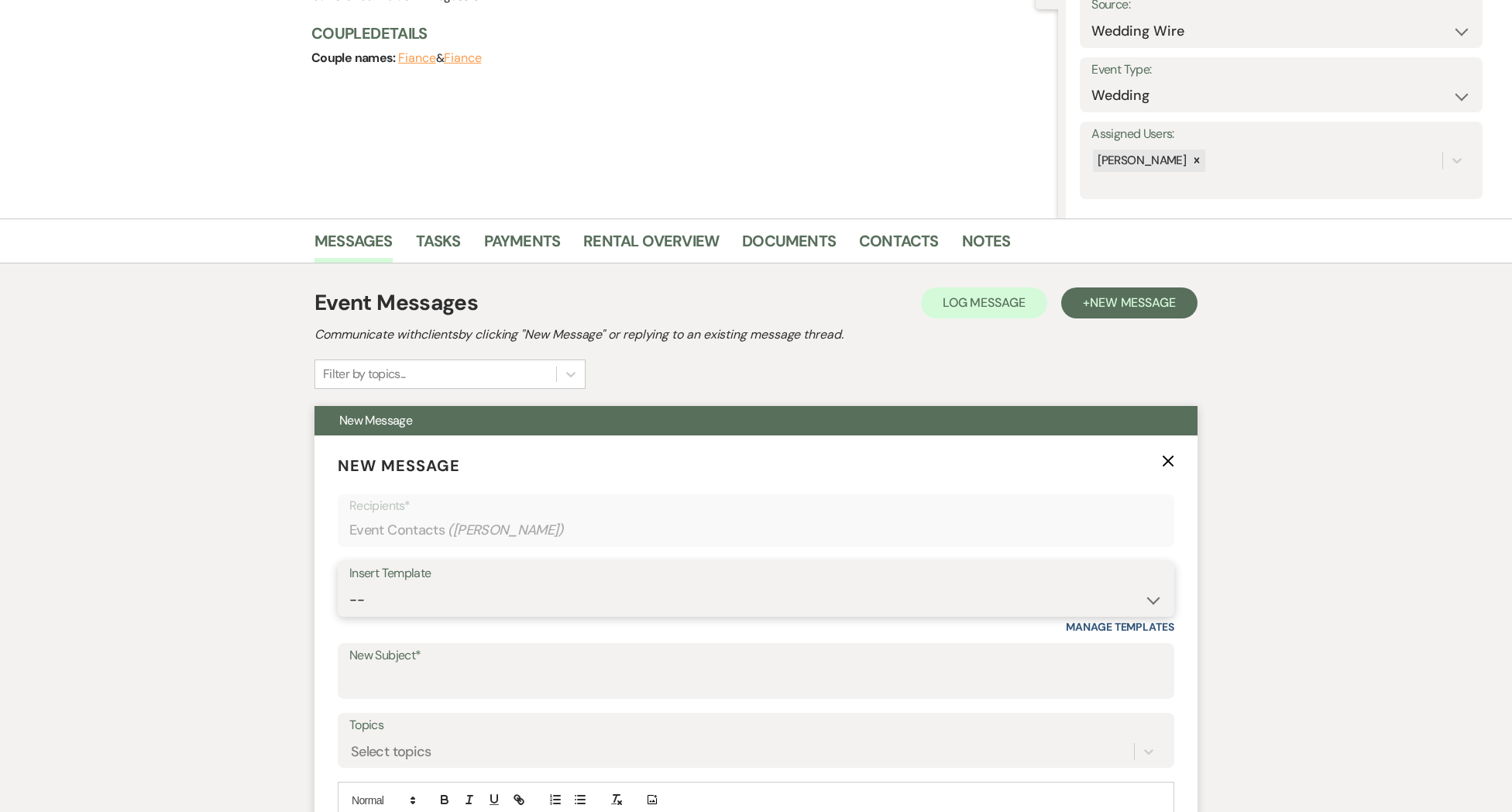
click at [406, 603] on select "-- Weven Planning Portal Introduction (Booked Events) Initial Inquiry Response …" at bounding box center [756, 600] width 814 height 30
click at [349, 585] on select "-- Weven Planning Portal Introduction (Booked Events) Initial Inquiry Response …" at bounding box center [756, 600] width 814 height 30
drag, startPoint x: 368, startPoint y: 677, endPoint x: 427, endPoint y: 683, distance: 59.3
click at [368, 677] on input "New Subject*" at bounding box center [756, 681] width 814 height 30
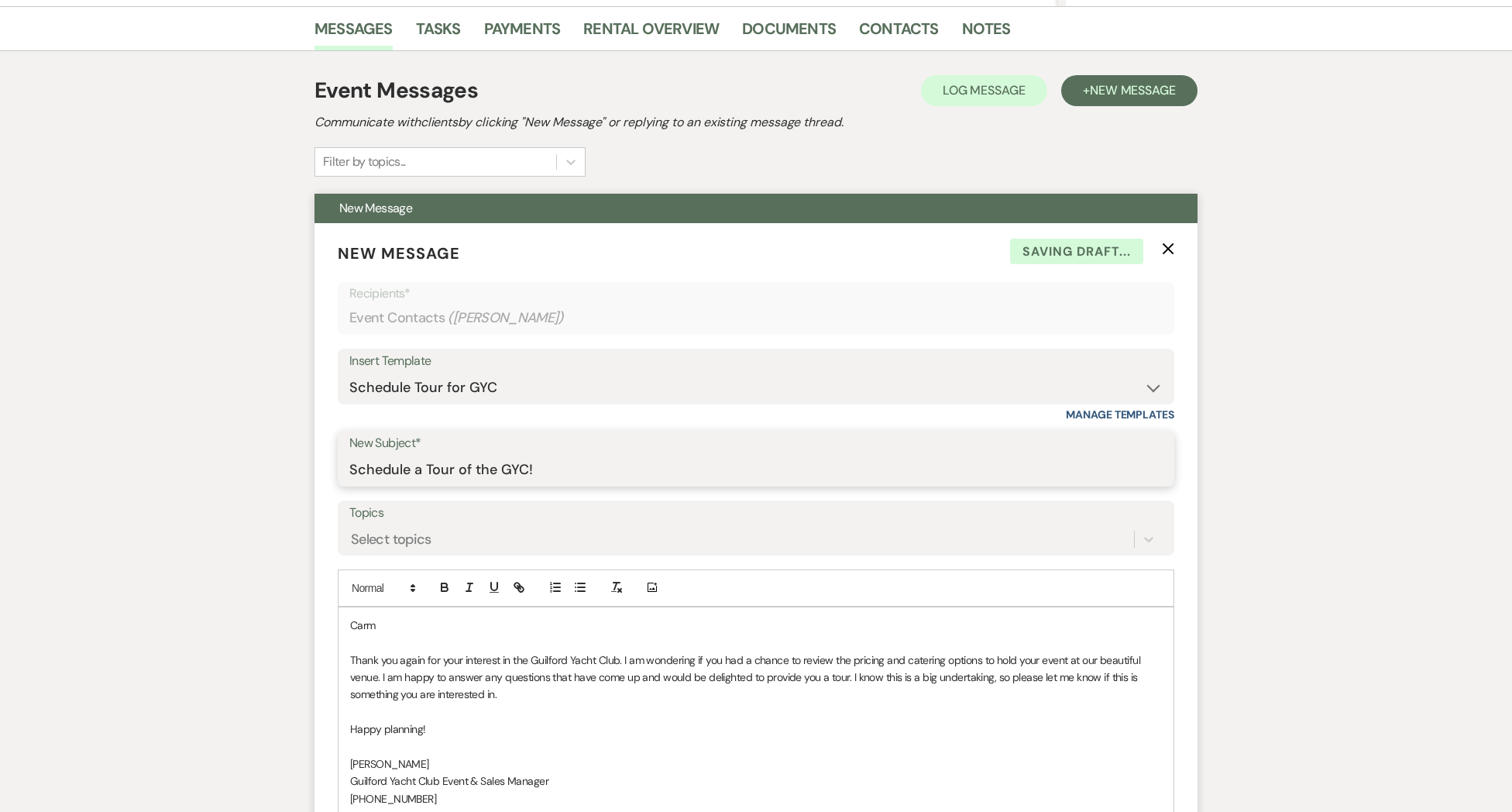
scroll to position [387, 0]
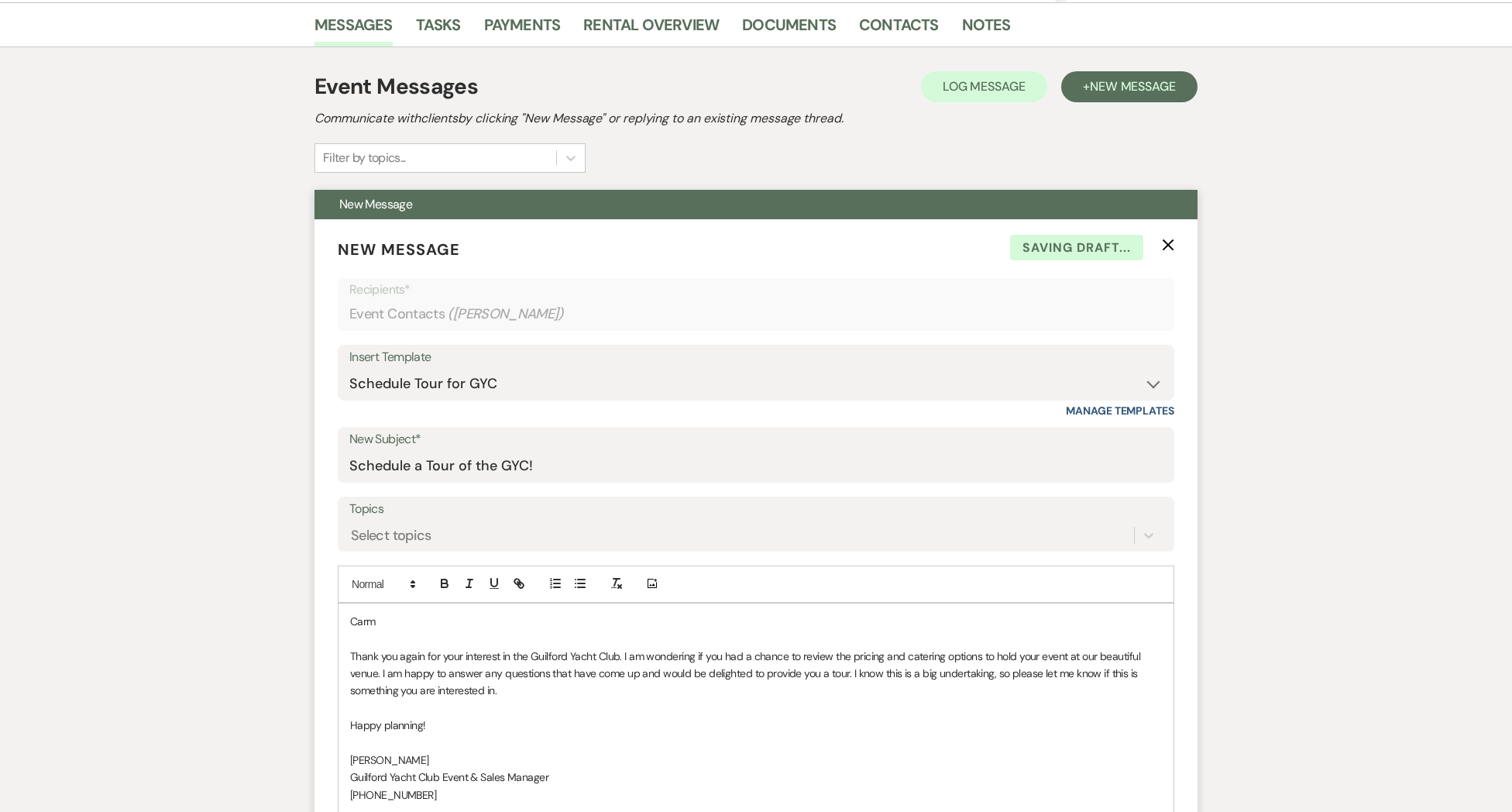
click at [439, 628] on p "Carm" at bounding box center [756, 621] width 812 height 17
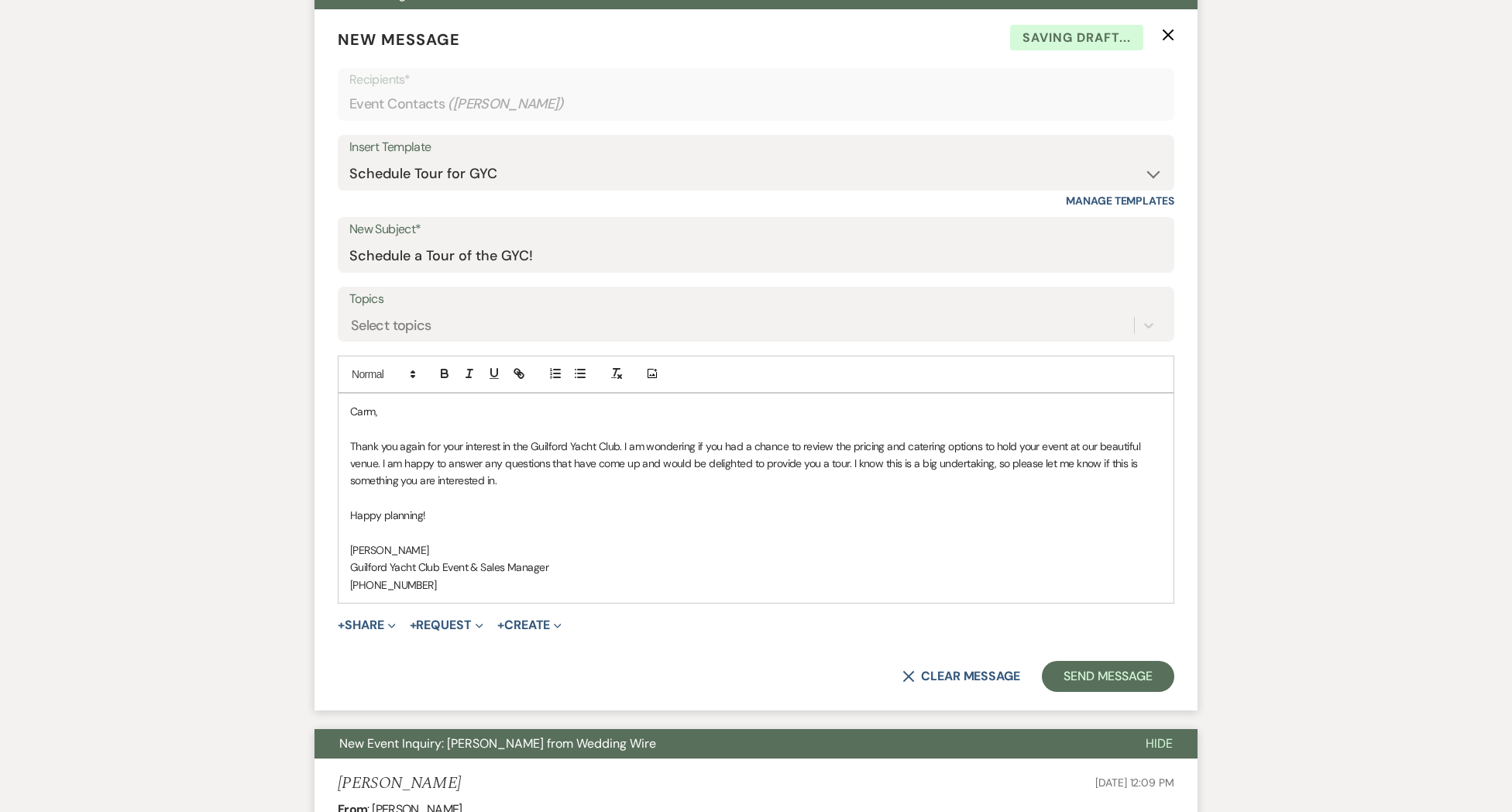
scroll to position [599, 0]
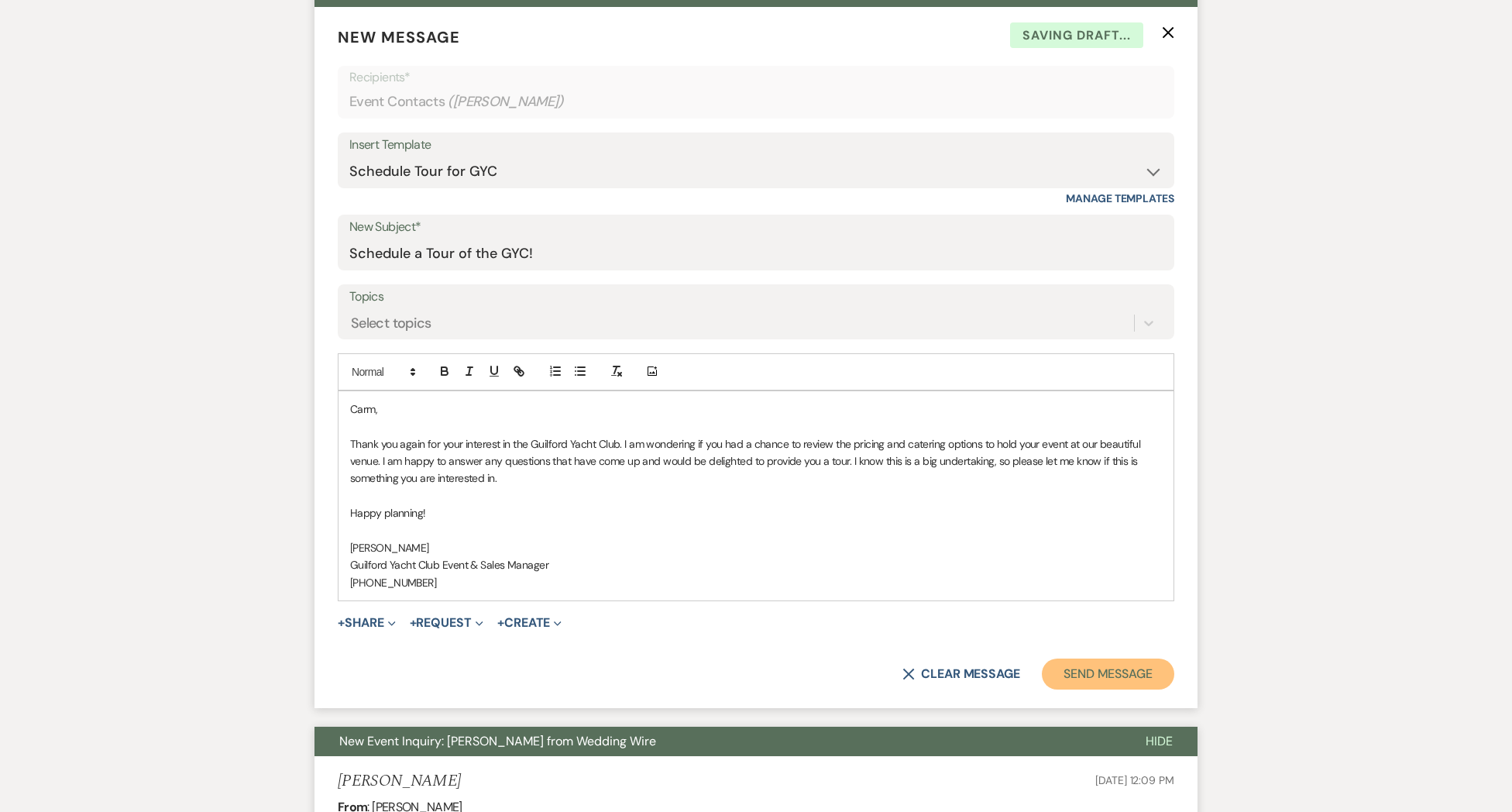
click at [1101, 669] on button "Send Message" at bounding box center [1108, 674] width 132 height 31
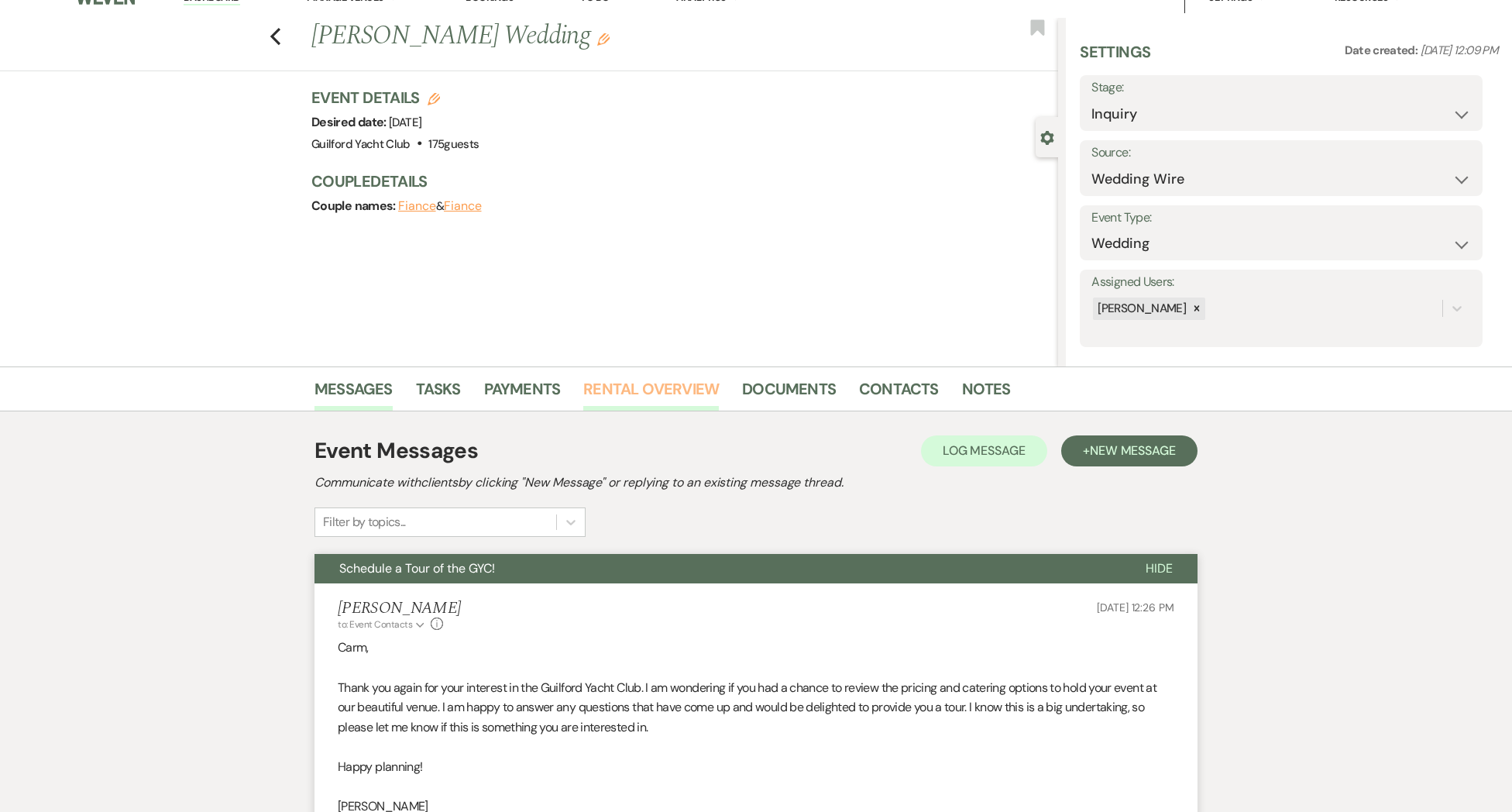
scroll to position [0, 0]
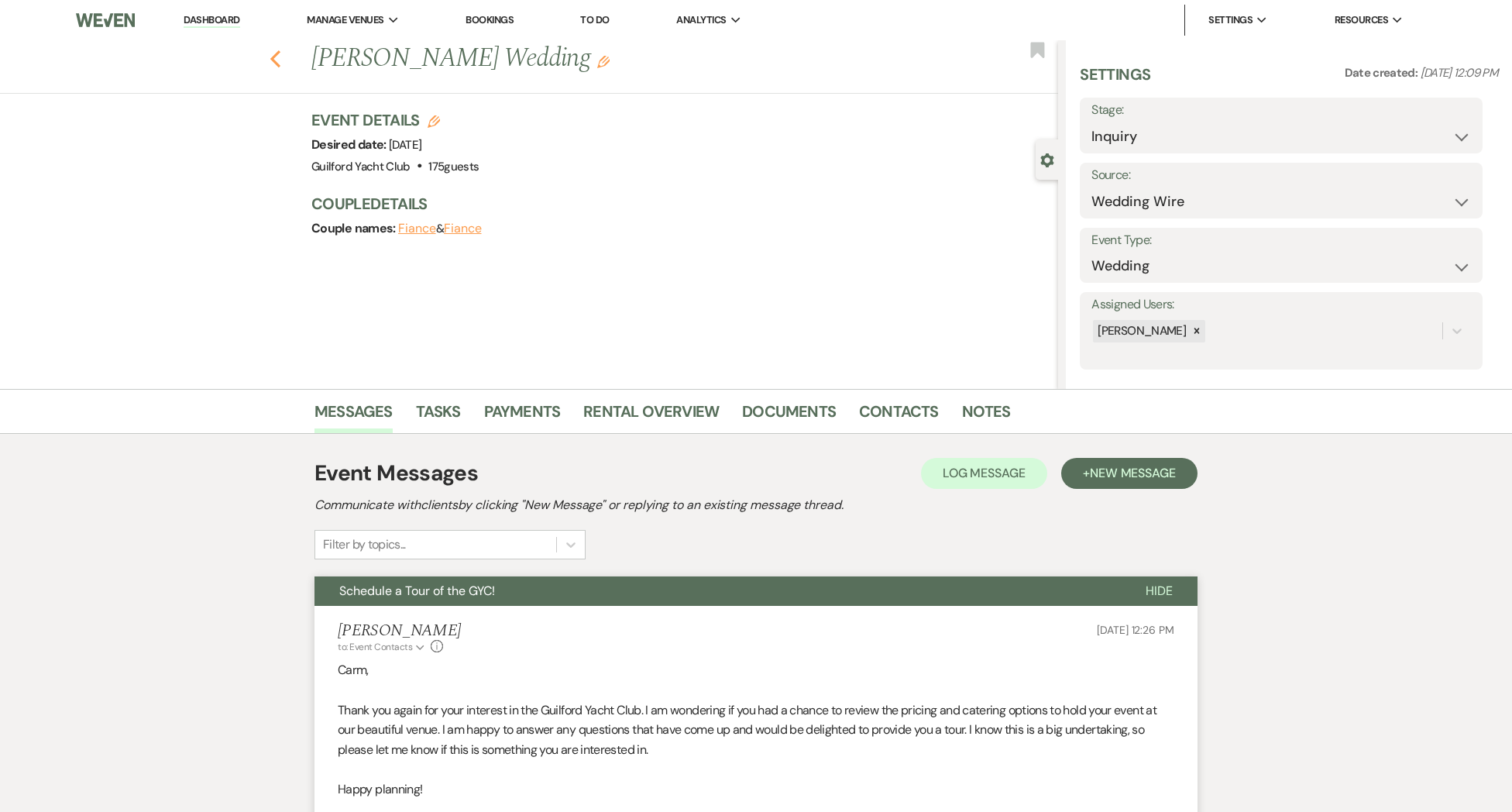
click at [282, 64] on div "Previous [PERSON_NAME] Wedding Edit Bookmark" at bounding box center [525, 67] width 1066 height 54
click at [276, 65] on icon "Previous" at bounding box center [275, 59] width 12 height 19
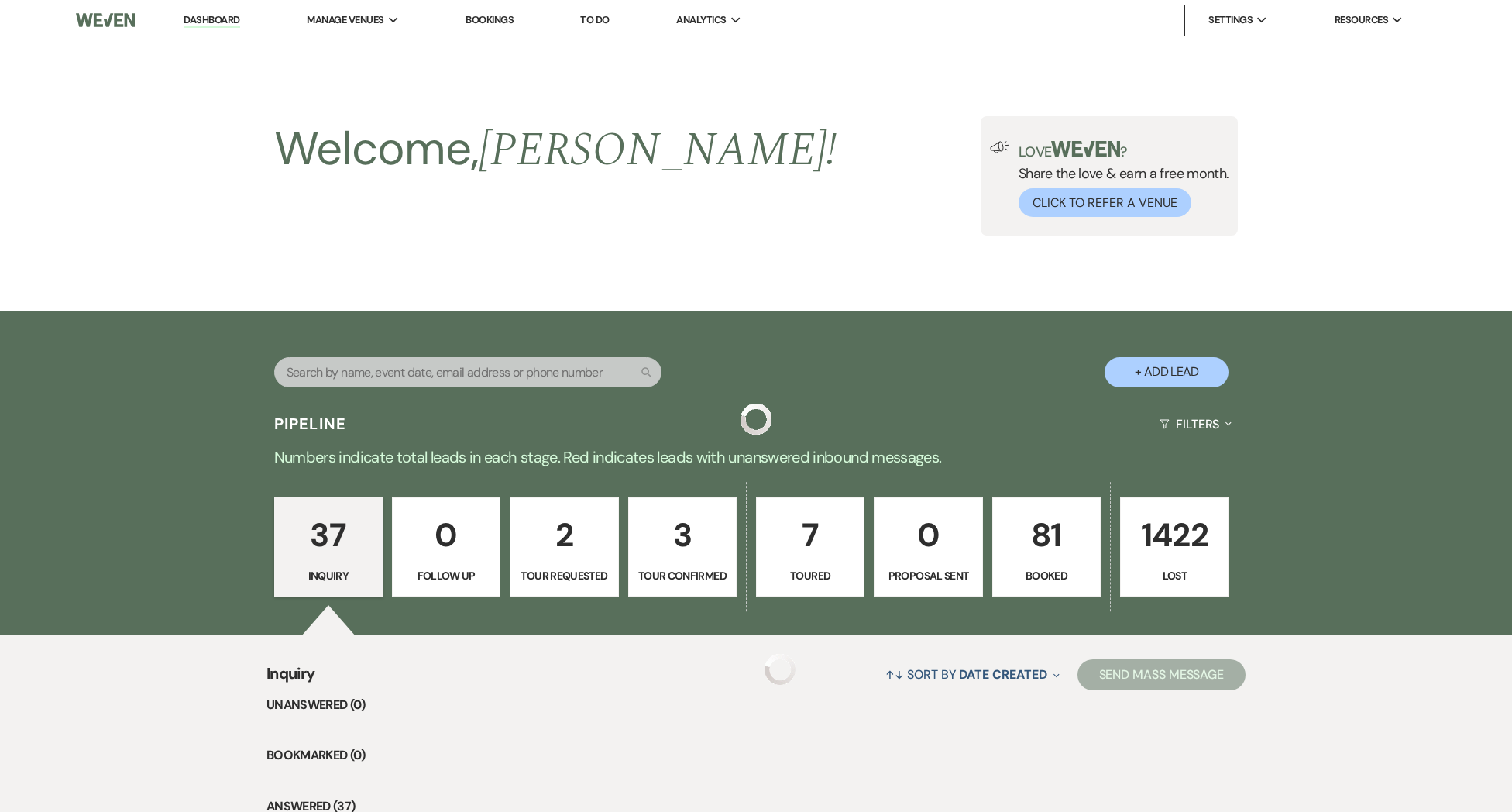
scroll to position [862, 0]
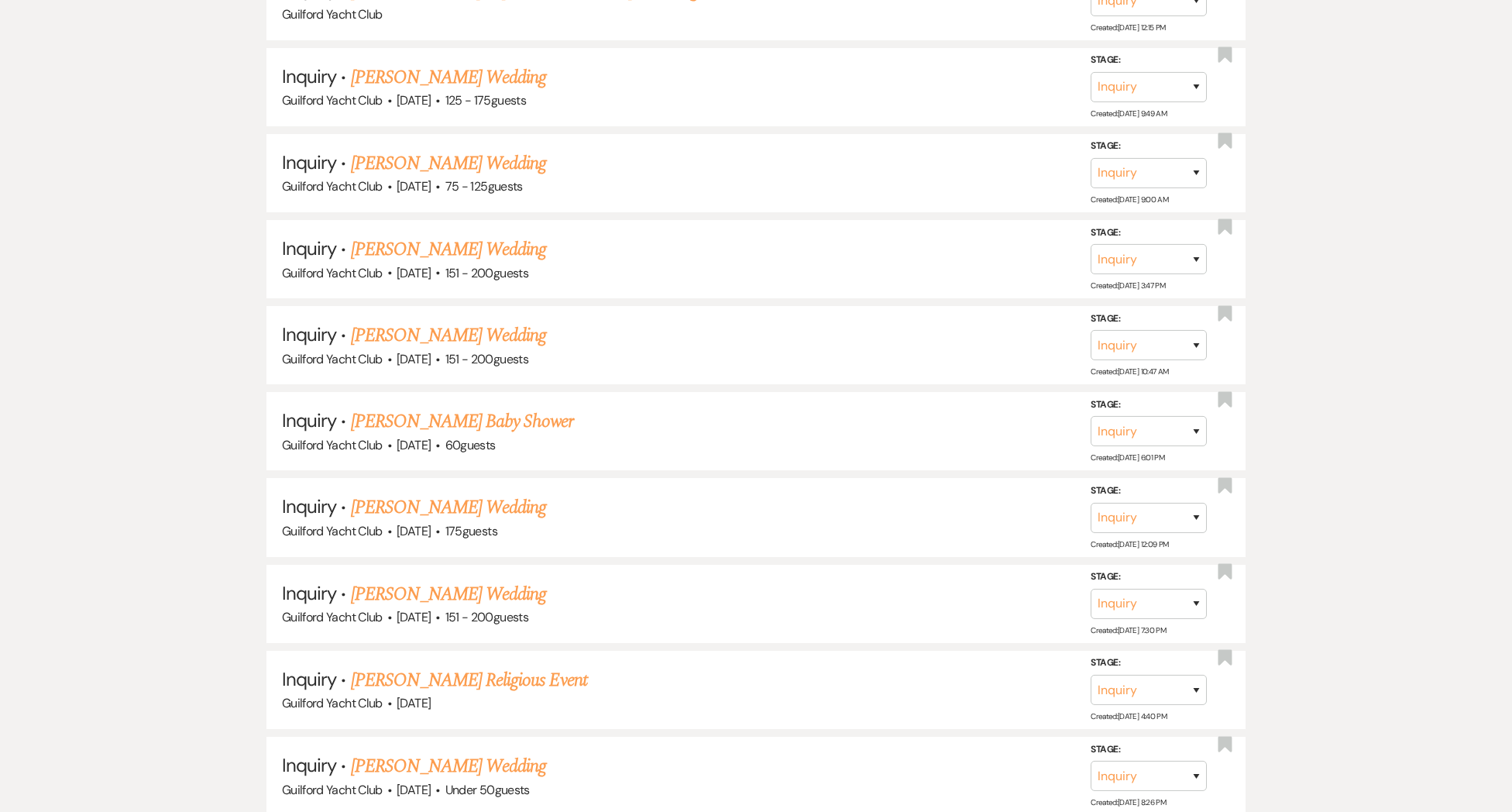
click at [410, 425] on link "[PERSON_NAME] Baby Shower" at bounding box center [462, 422] width 223 height 28
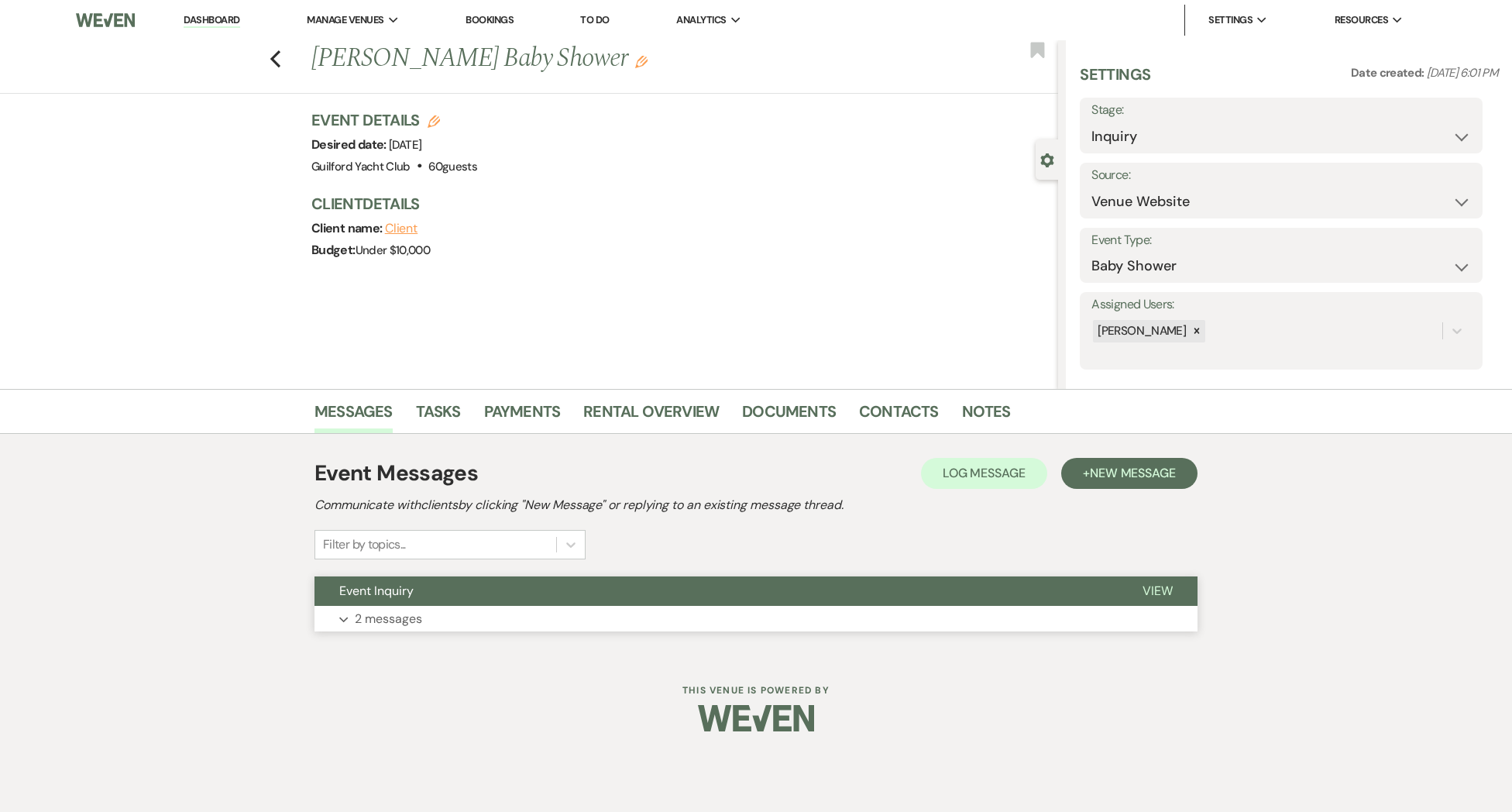
click at [1157, 587] on span "View" at bounding box center [1157, 590] width 30 height 16
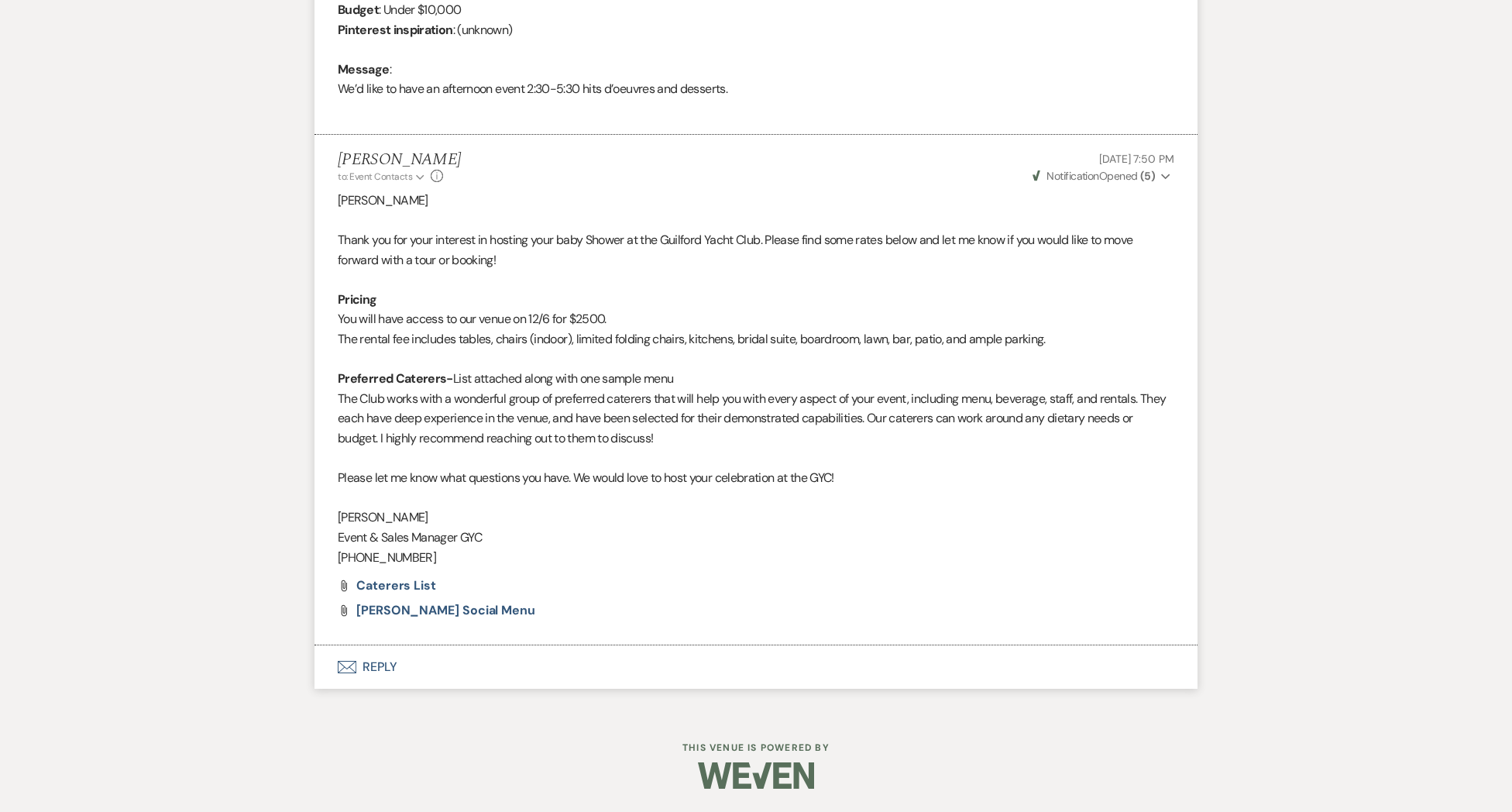
scroll to position [263, 0]
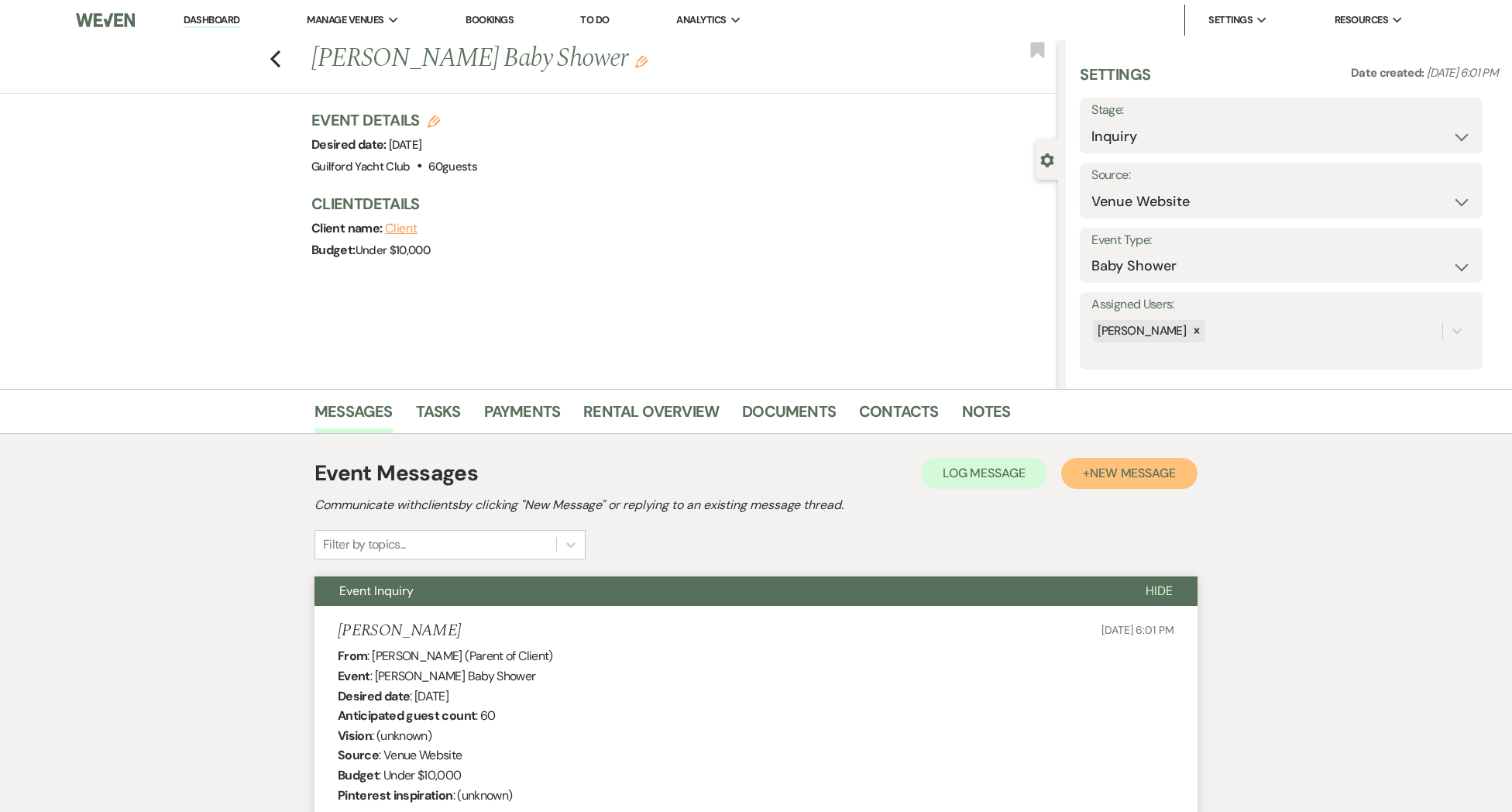
click at [1157, 474] on span "New Message" at bounding box center [1132, 473] width 86 height 16
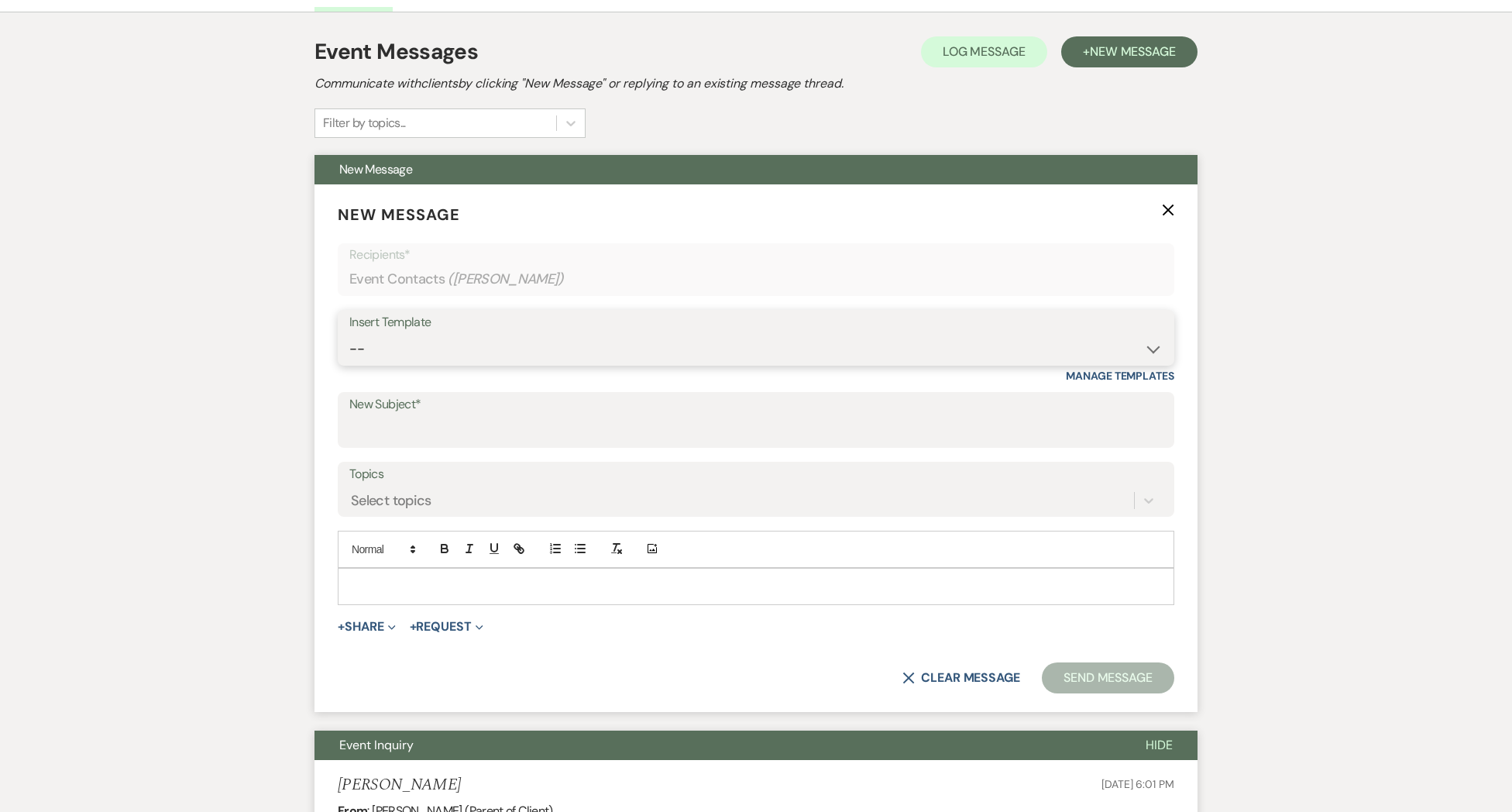
click at [471, 358] on select "-- Weven Planning Portal Introduction (Booked Events) Initial Inquiry Response …" at bounding box center [756, 348] width 814 height 30
click at [349, 334] on select "-- Weven Planning Portal Introduction (Booked Events) Initial Inquiry Response …" at bounding box center [756, 348] width 814 height 30
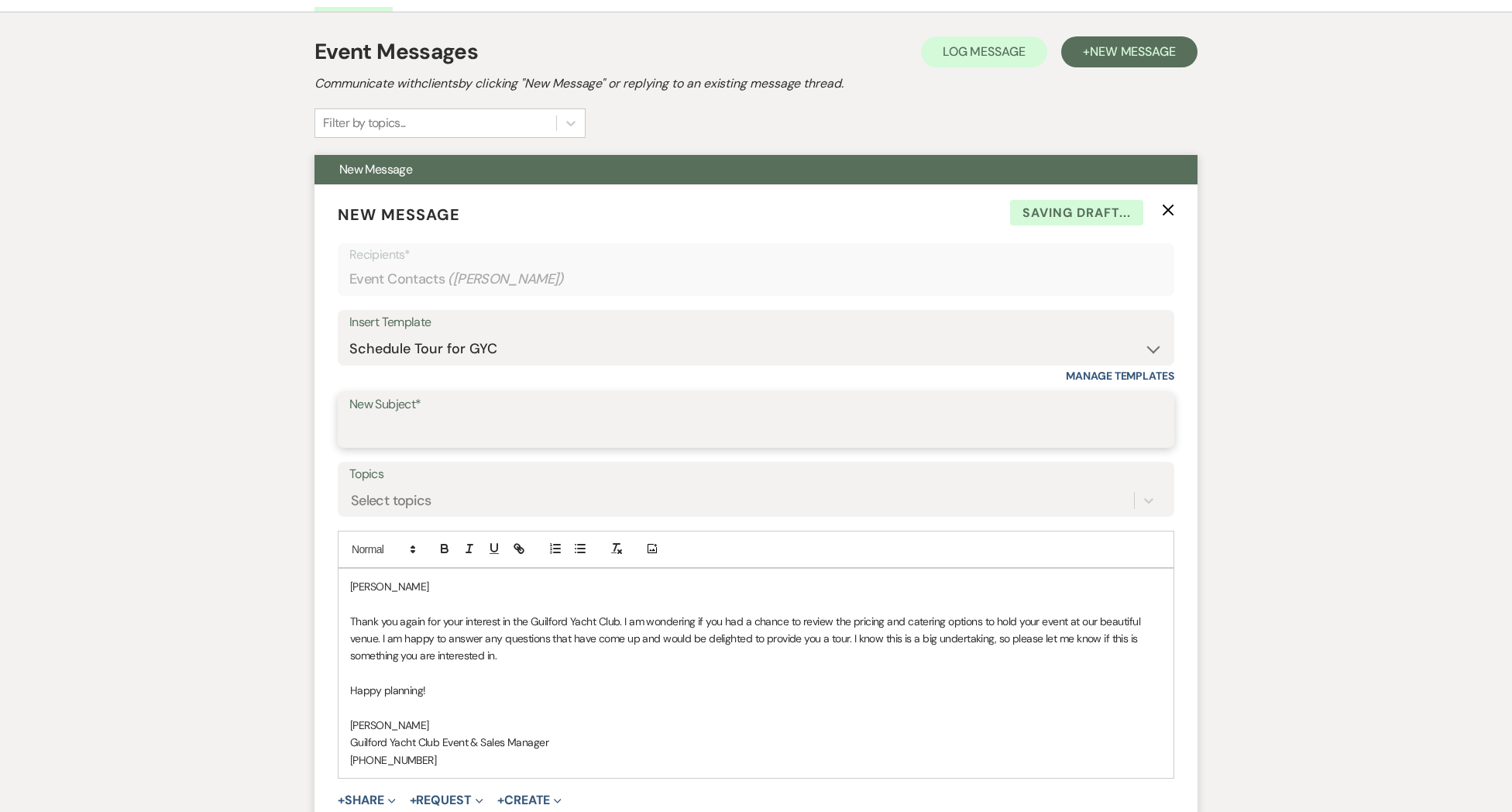
click at [422, 426] on input "New Subject*" at bounding box center [756, 431] width 814 height 30
click at [442, 576] on div "[PERSON_NAME] Thank you again for your interest in the Guilford Yacht Club. I a…" at bounding box center [756, 673] width 835 height 209
click at [432, 586] on p "[PERSON_NAME]" at bounding box center [756, 586] width 812 height 17
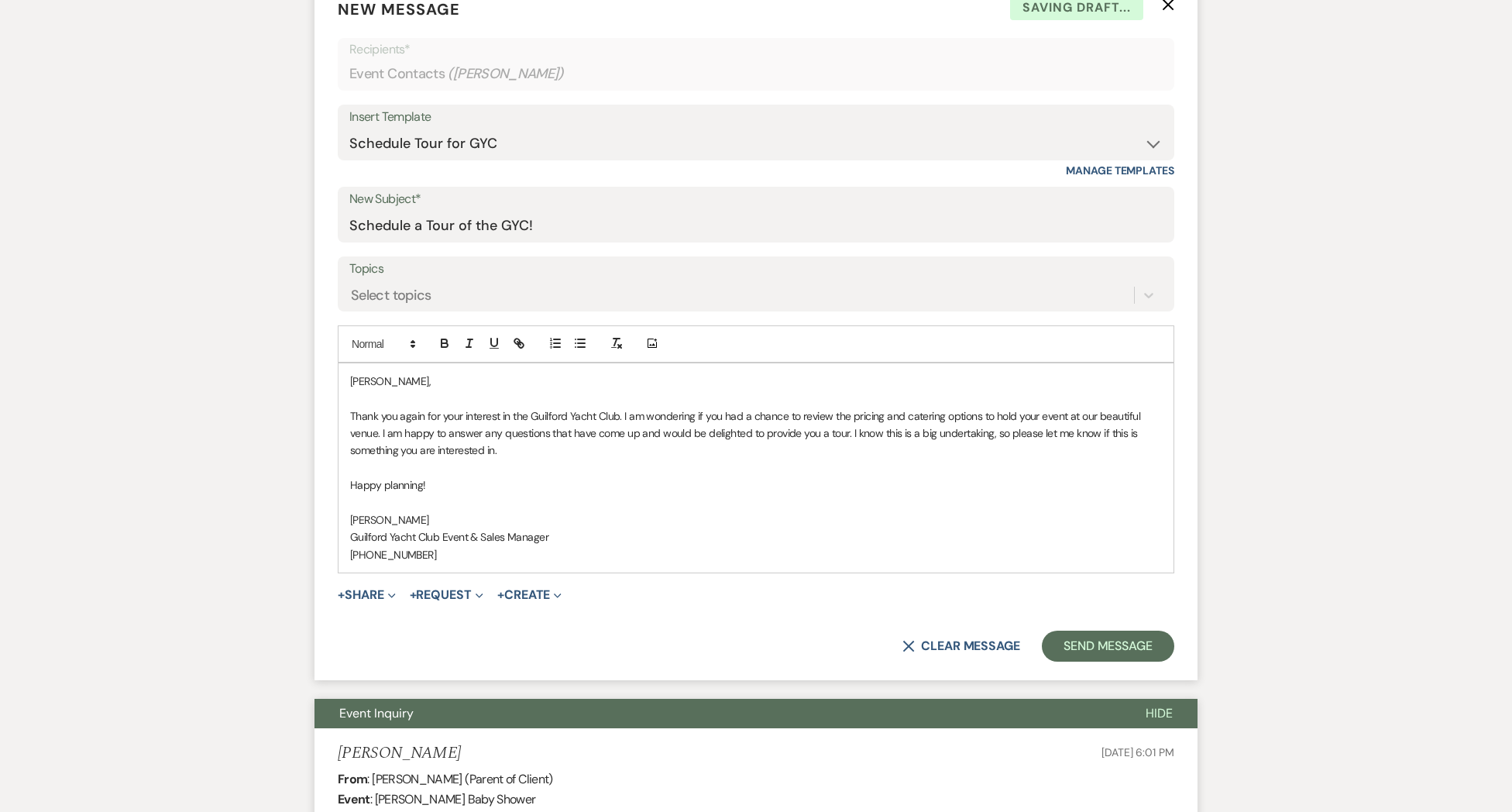
scroll to position [628, 0]
click at [1087, 643] on button "Send Message" at bounding box center [1108, 646] width 132 height 31
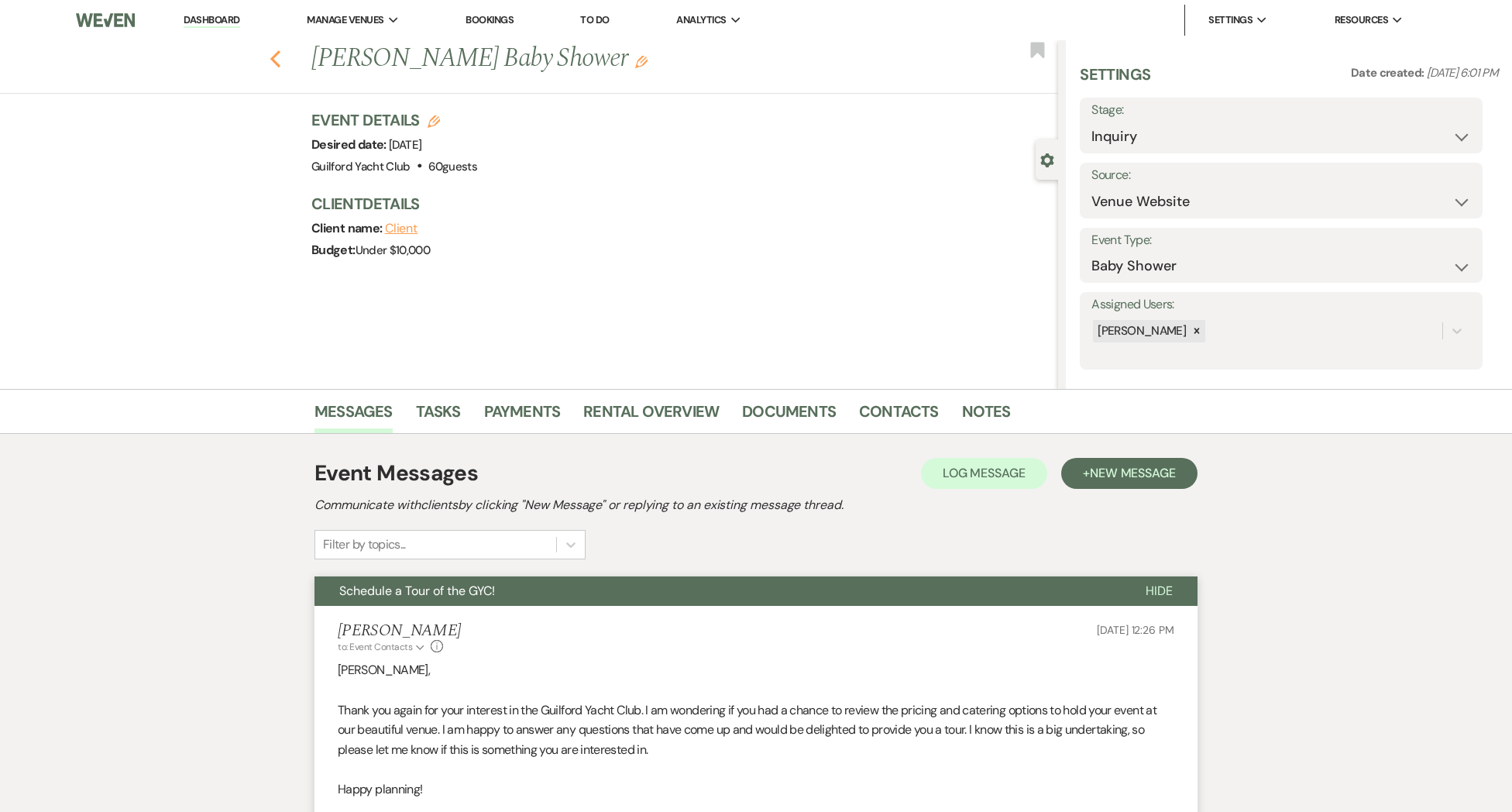
click at [271, 57] on icon "Previous" at bounding box center [275, 59] width 12 height 19
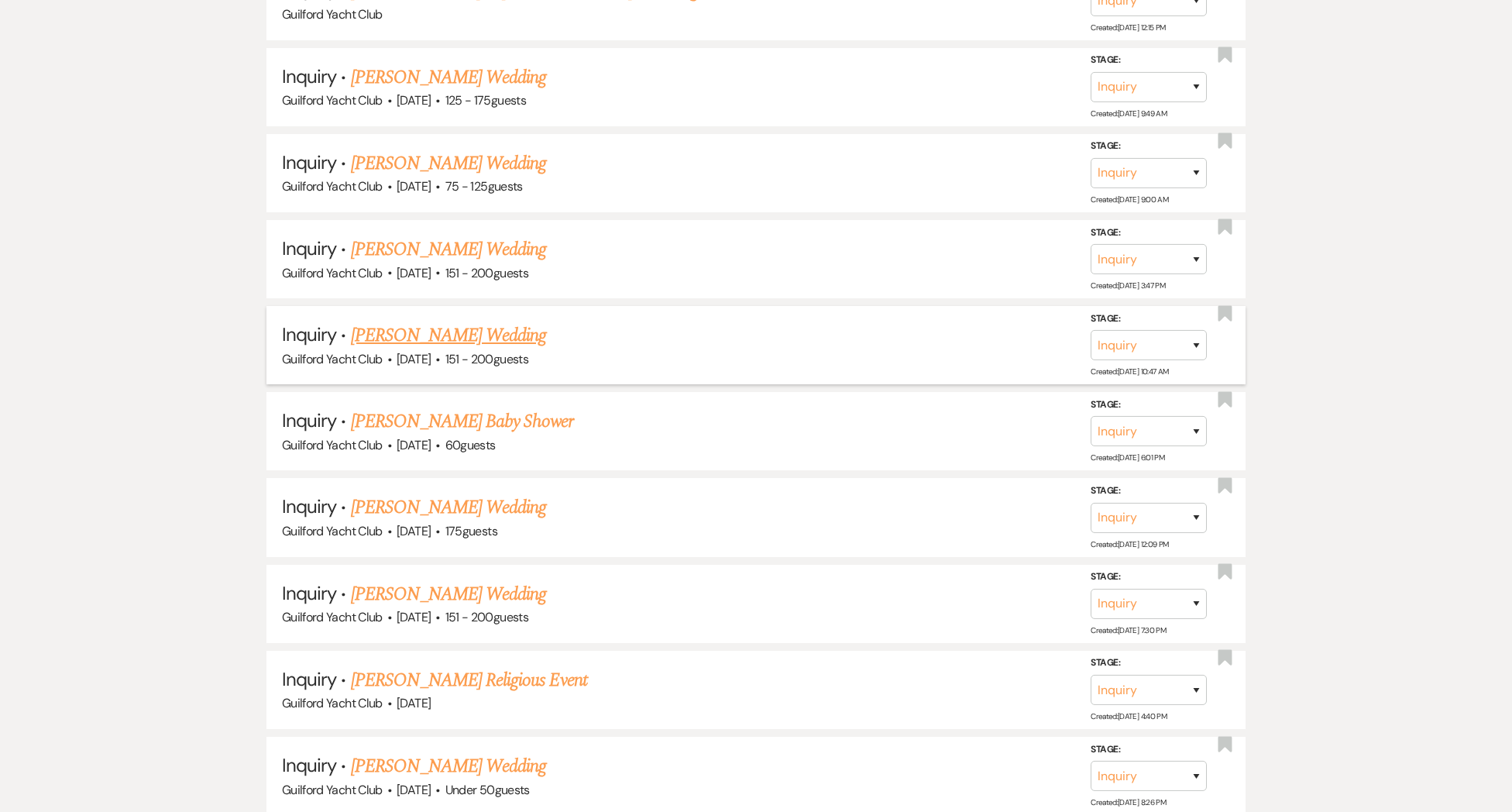
click at [436, 330] on link "[PERSON_NAME] Wedding" at bounding box center [449, 335] width 196 height 28
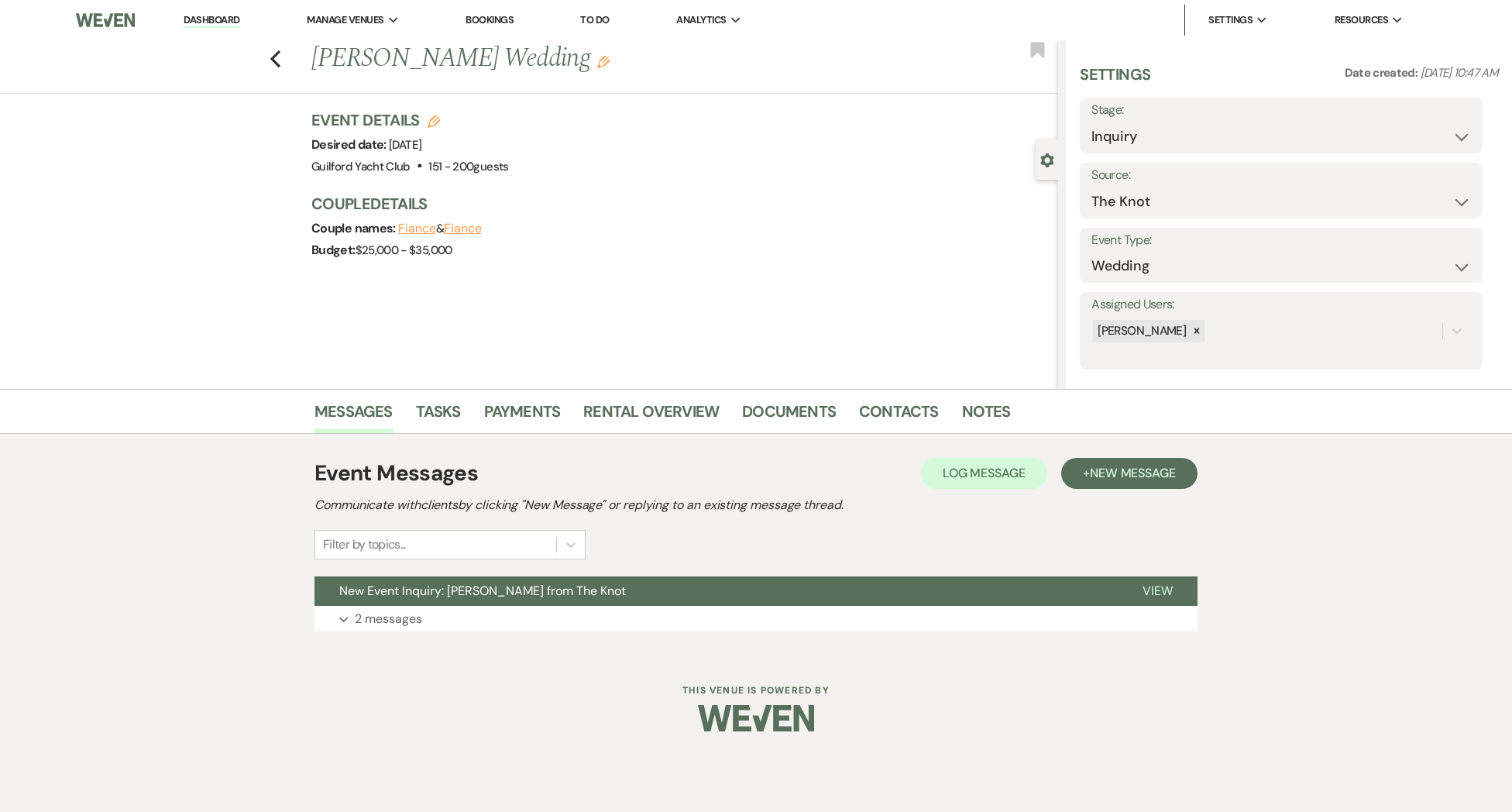
drag, startPoint x: 1155, startPoint y: 584, endPoint x: 987, endPoint y: 559, distance: 169.8
click at [1155, 584] on span "View" at bounding box center [1157, 590] width 30 height 16
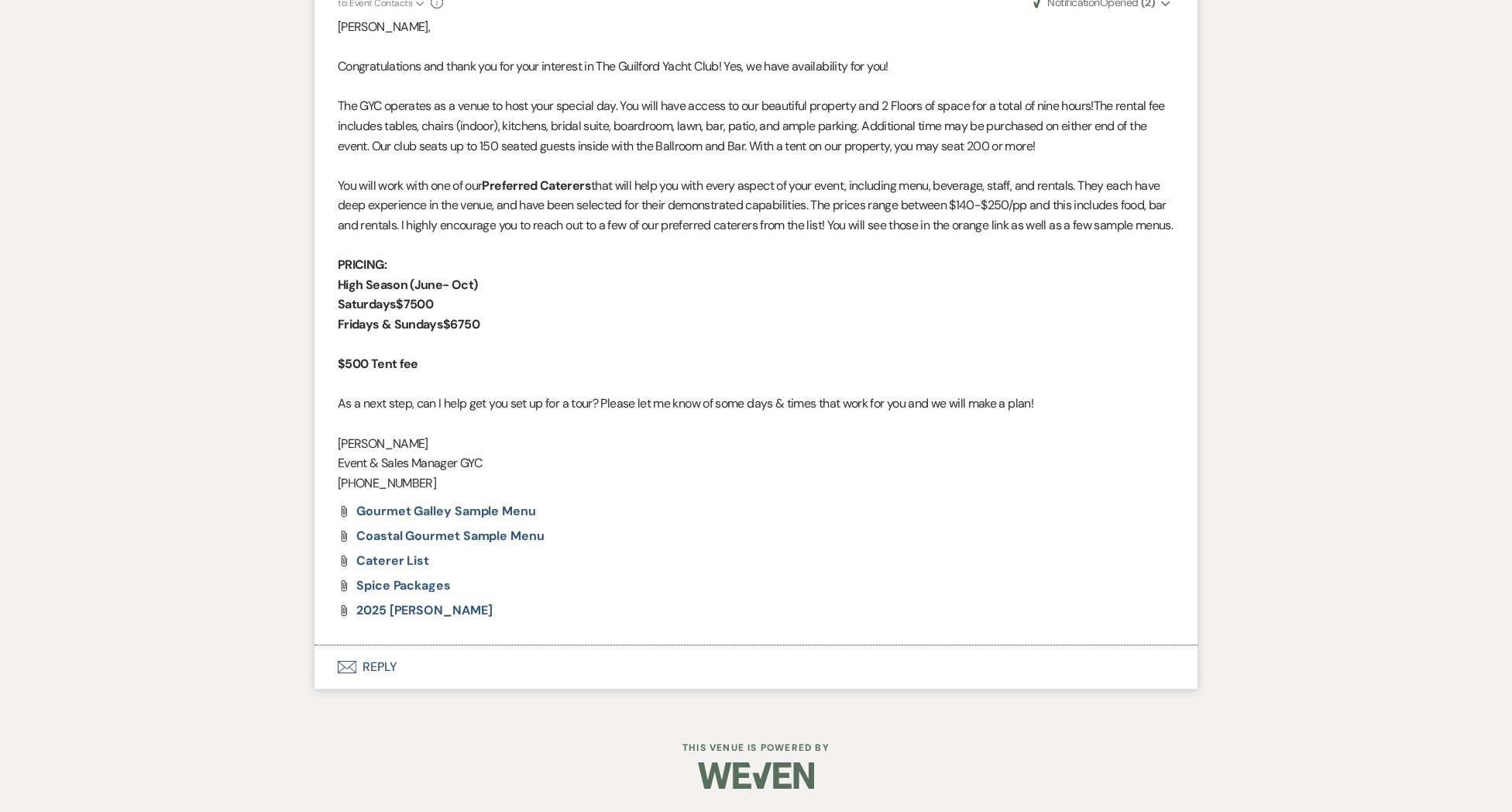
scroll to position [354, 0]
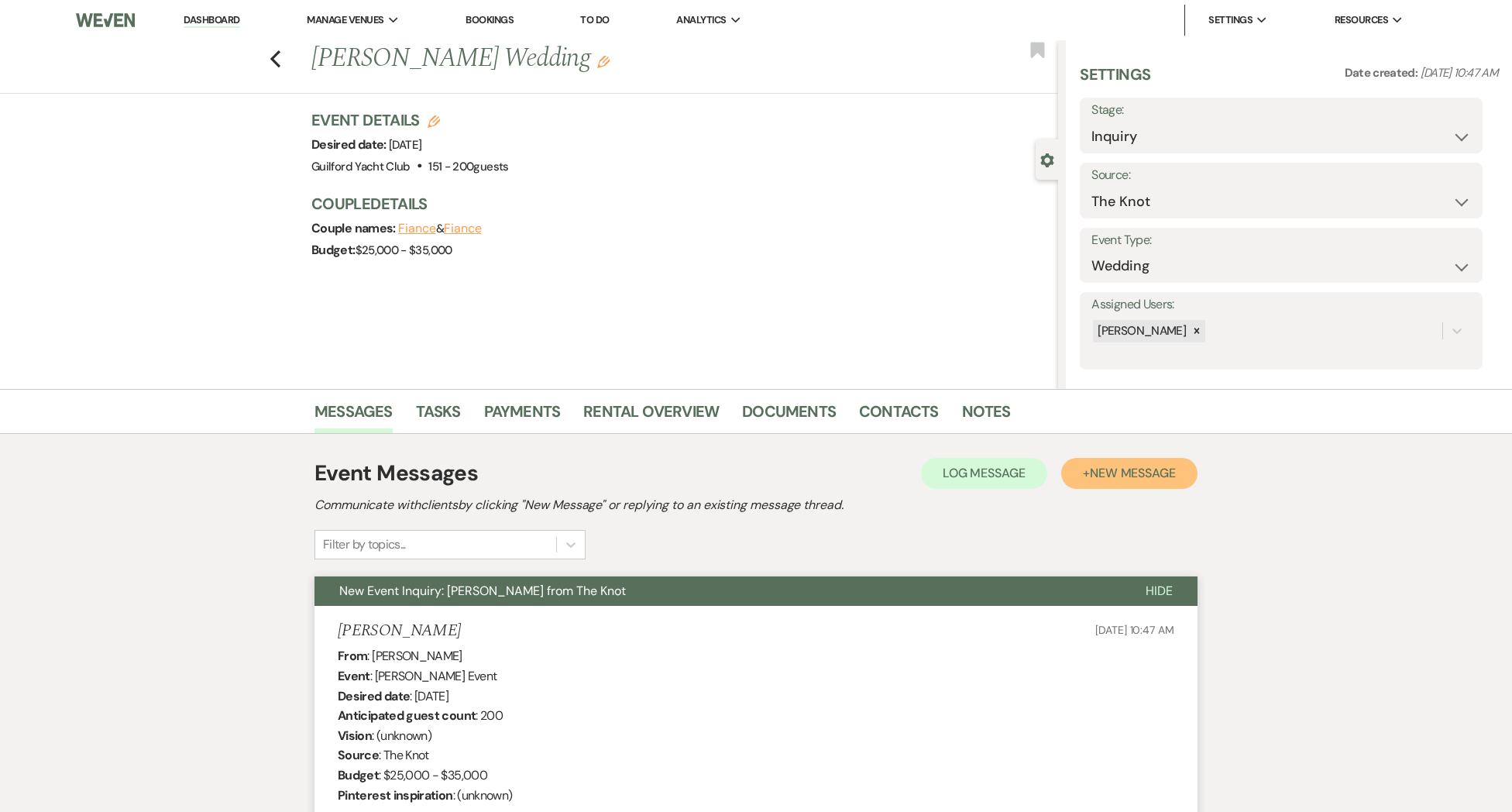
click at [1128, 478] on span "New Message" at bounding box center [1132, 473] width 86 height 16
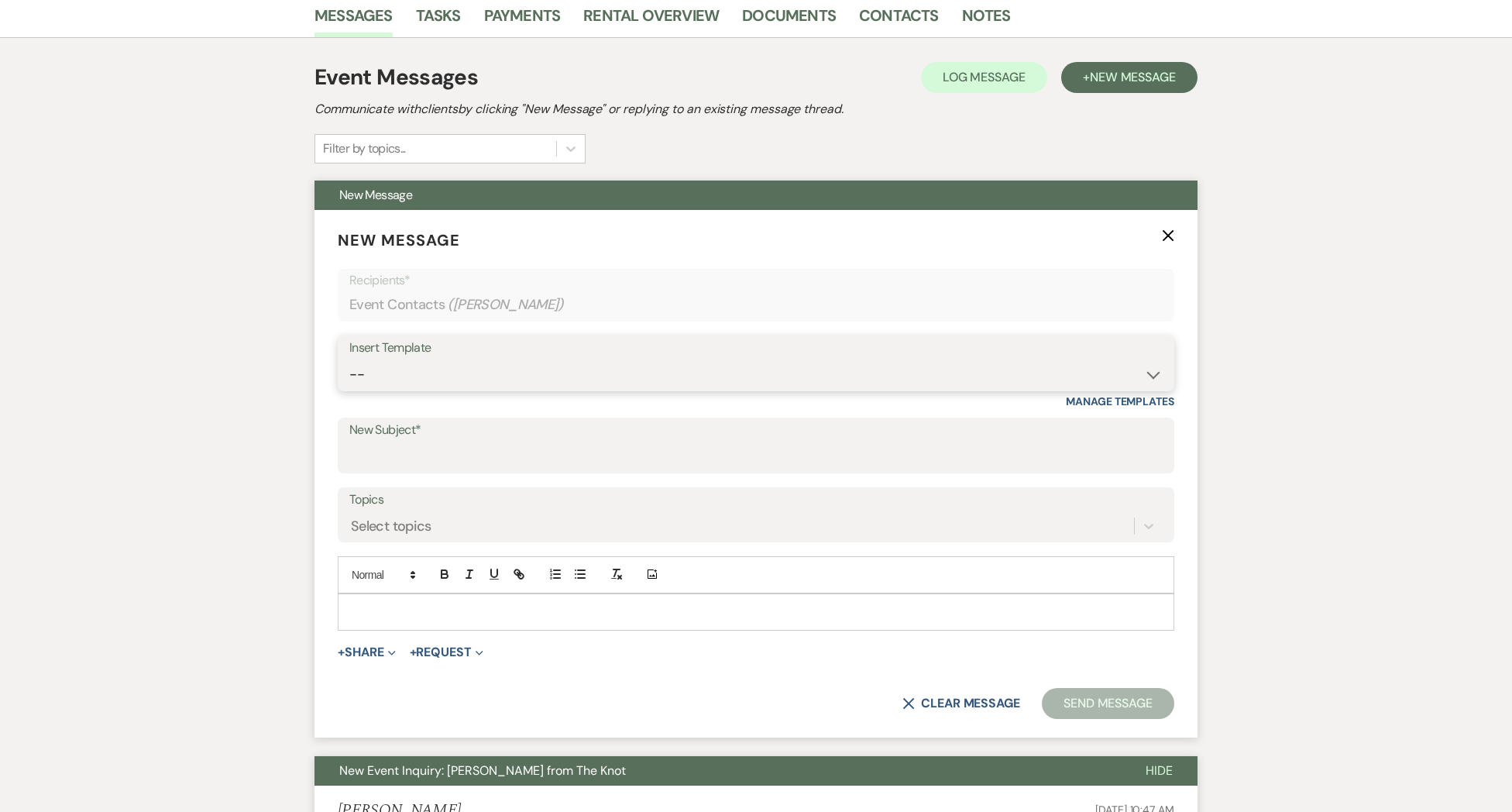
click at [445, 366] on select "-- Weven Planning Portal Introduction (Booked Events) Initial Inquiry Response …" at bounding box center [756, 374] width 814 height 30
click at [349, 359] on select "-- Weven Planning Portal Introduction (Booked Events) Initial Inquiry Response …" at bounding box center [756, 374] width 814 height 30
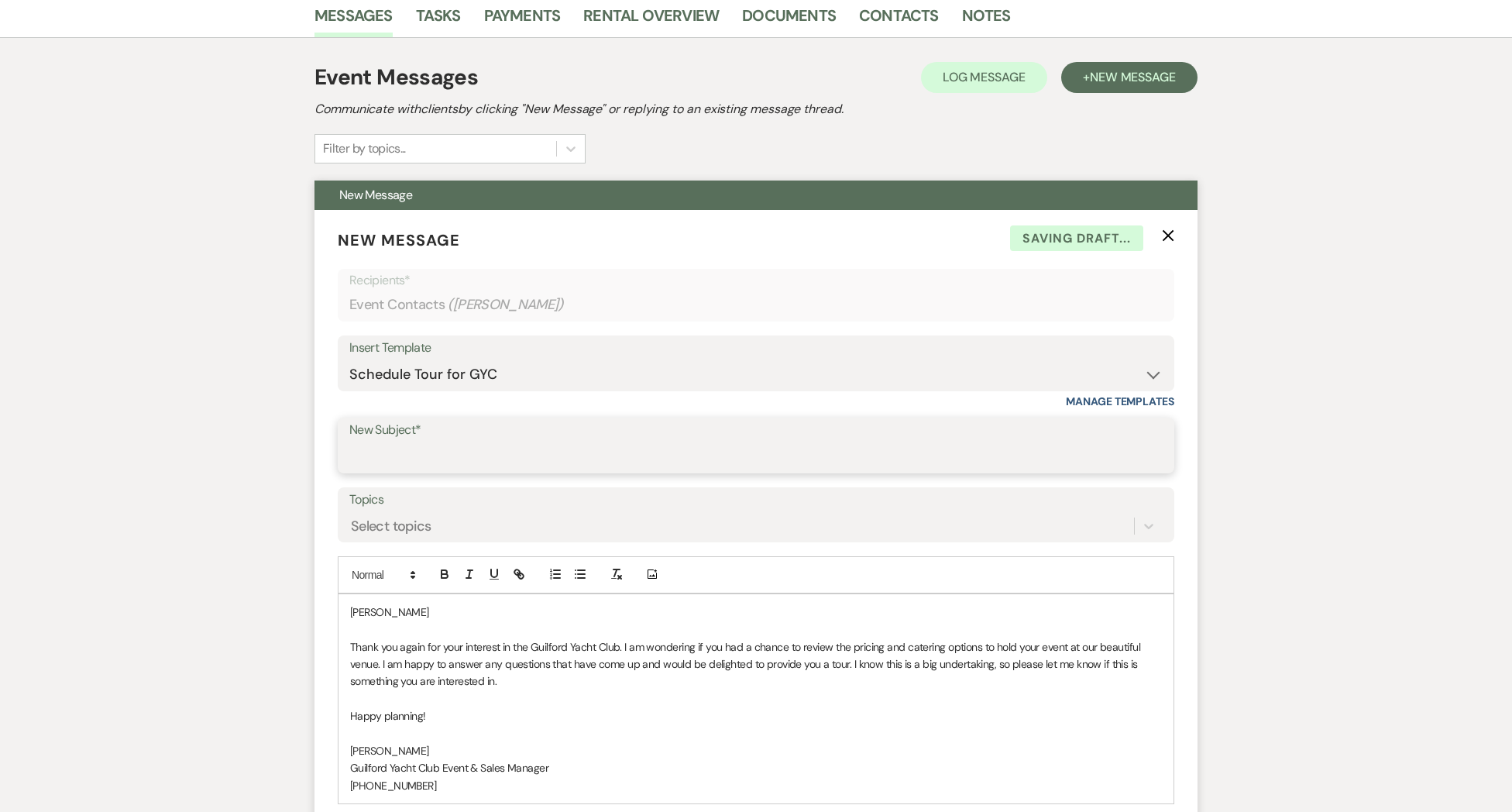
click at [437, 456] on input "New Subject*" at bounding box center [756, 457] width 814 height 30
click at [397, 609] on p "[PERSON_NAME]" at bounding box center [756, 612] width 812 height 17
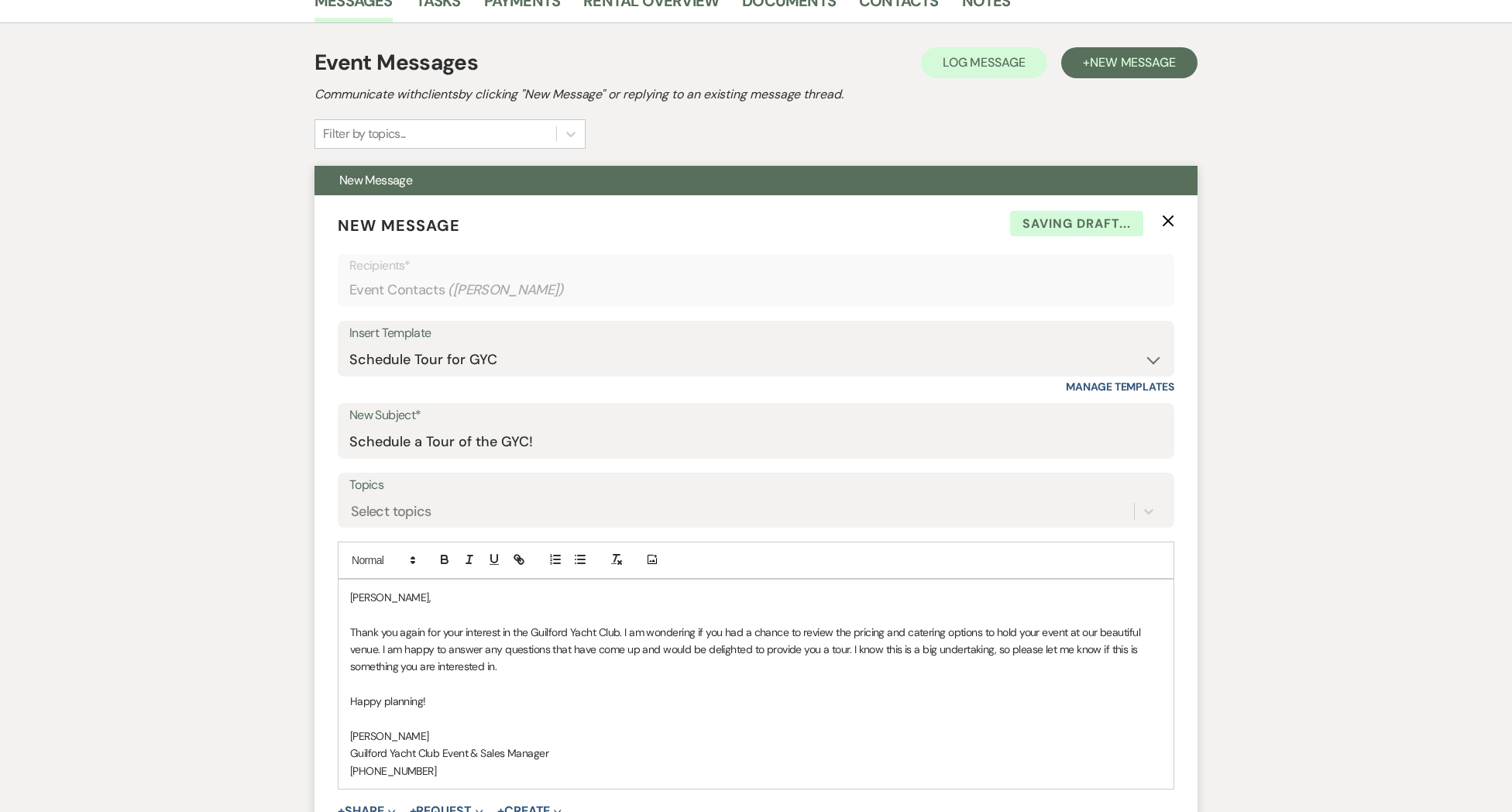
scroll to position [558, 0]
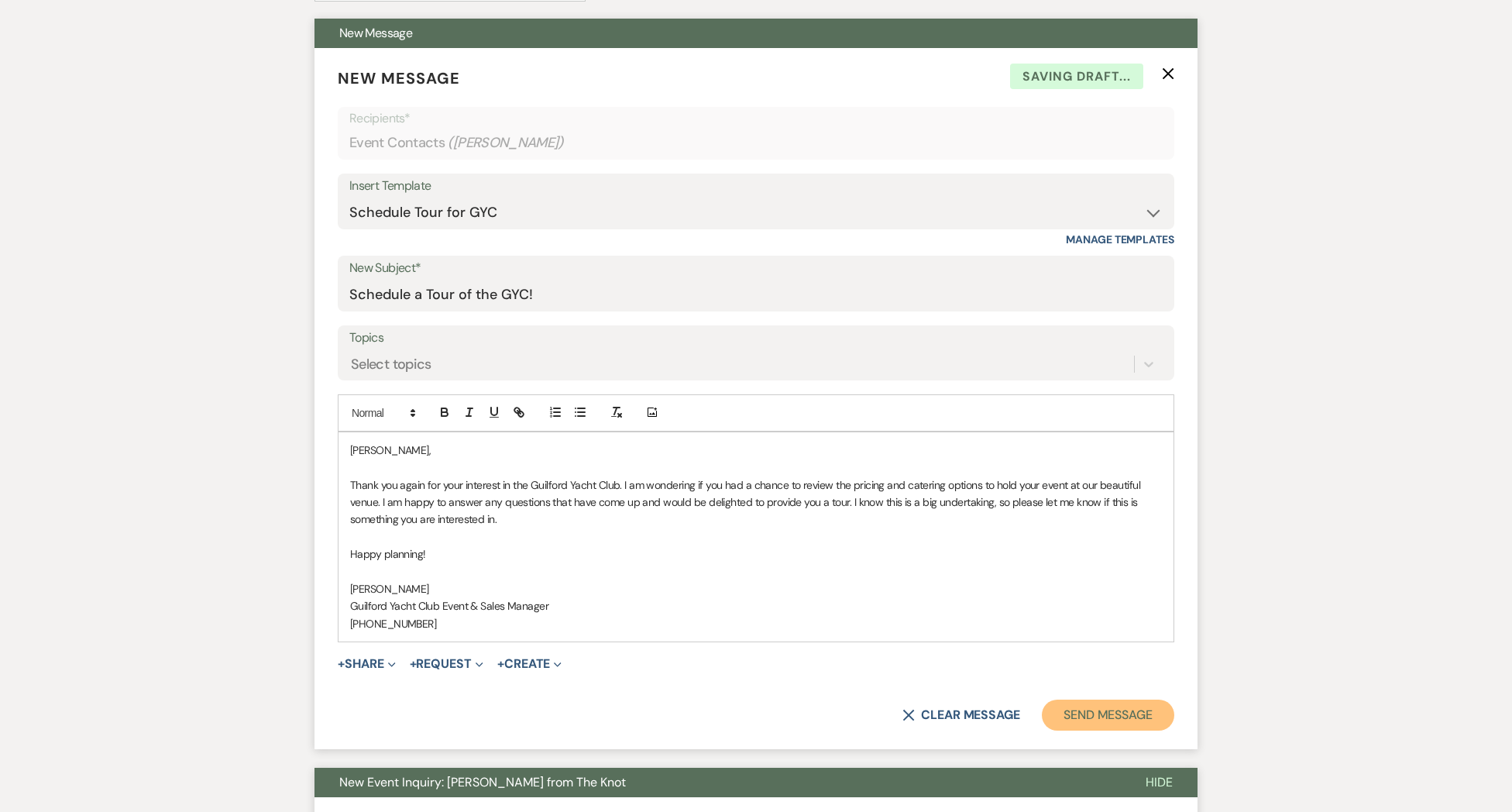
click at [1070, 713] on button "Send Message" at bounding box center [1108, 715] width 132 height 31
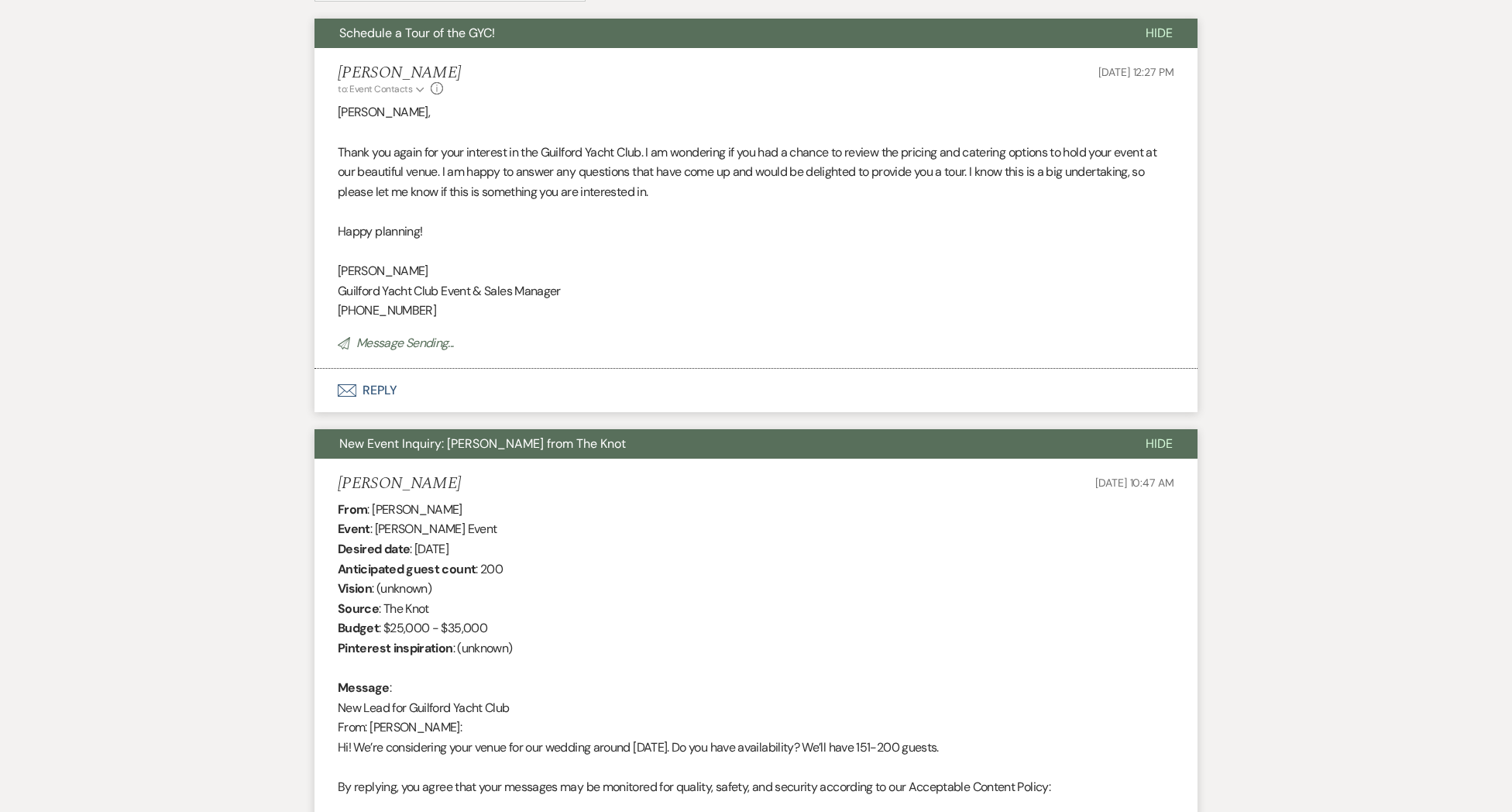
scroll to position [393, 0]
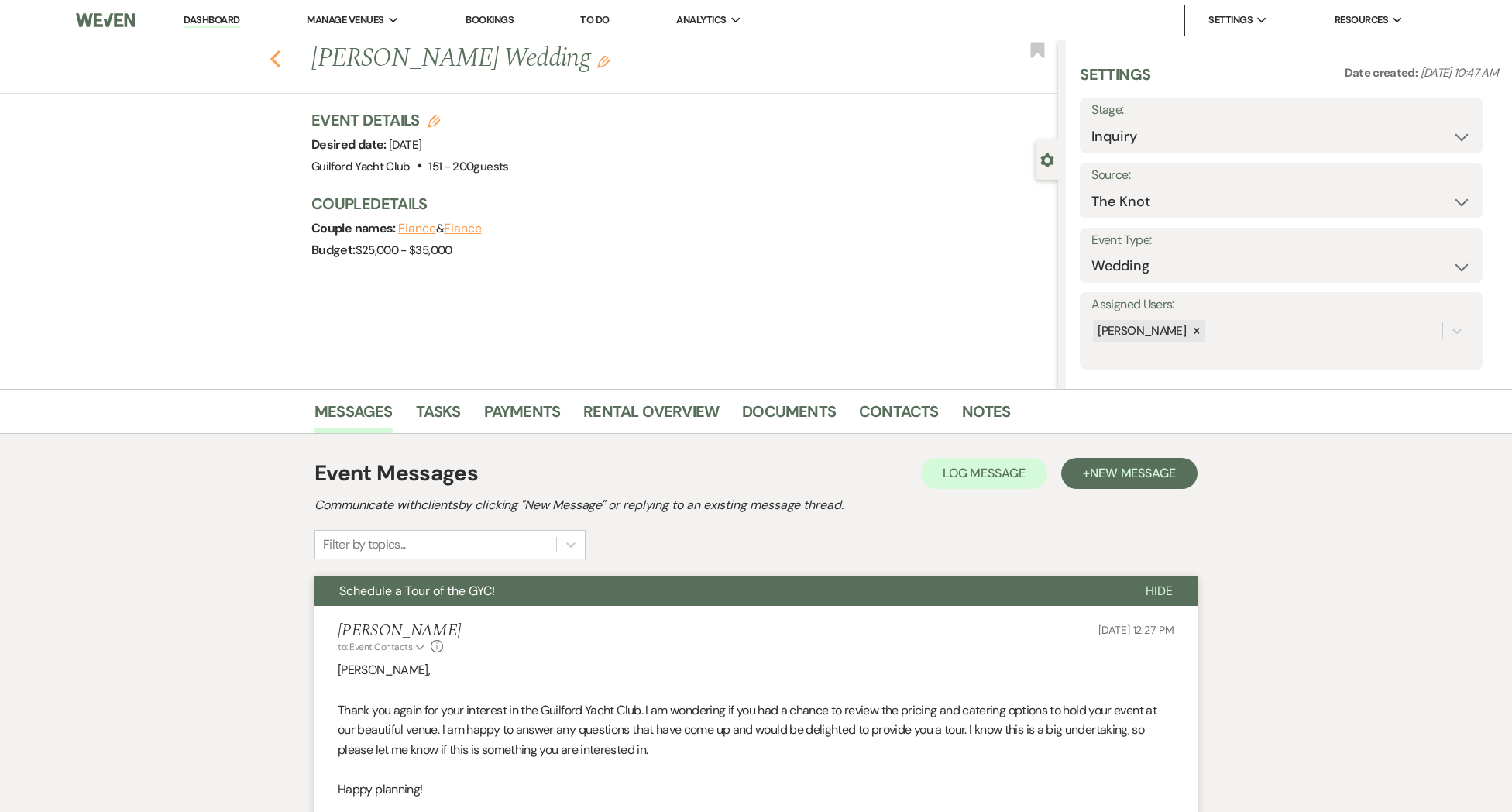
click at [273, 58] on use "button" at bounding box center [275, 59] width 10 height 17
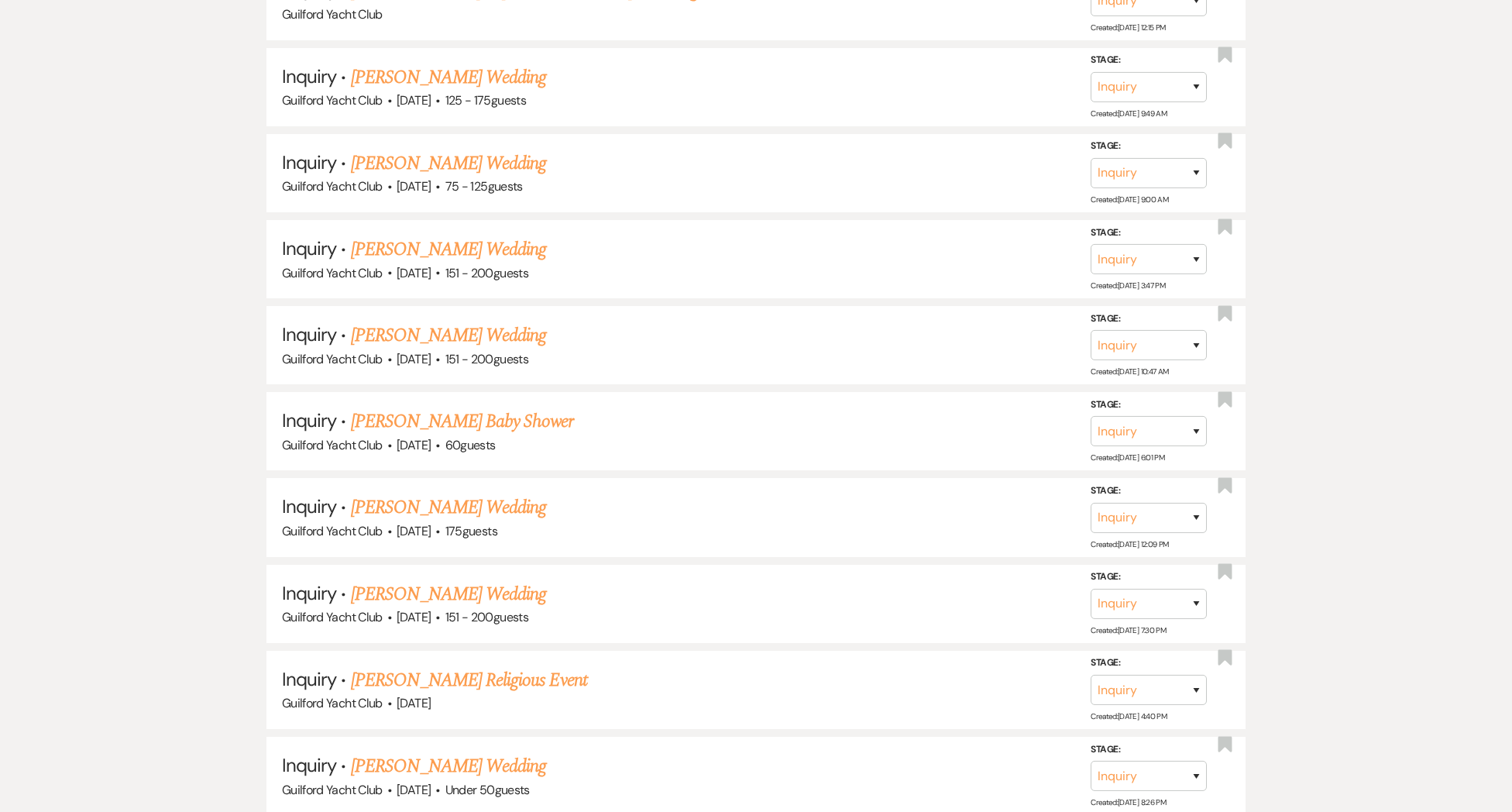
click at [408, 248] on link "[PERSON_NAME] Wedding" at bounding box center [449, 250] width 196 height 28
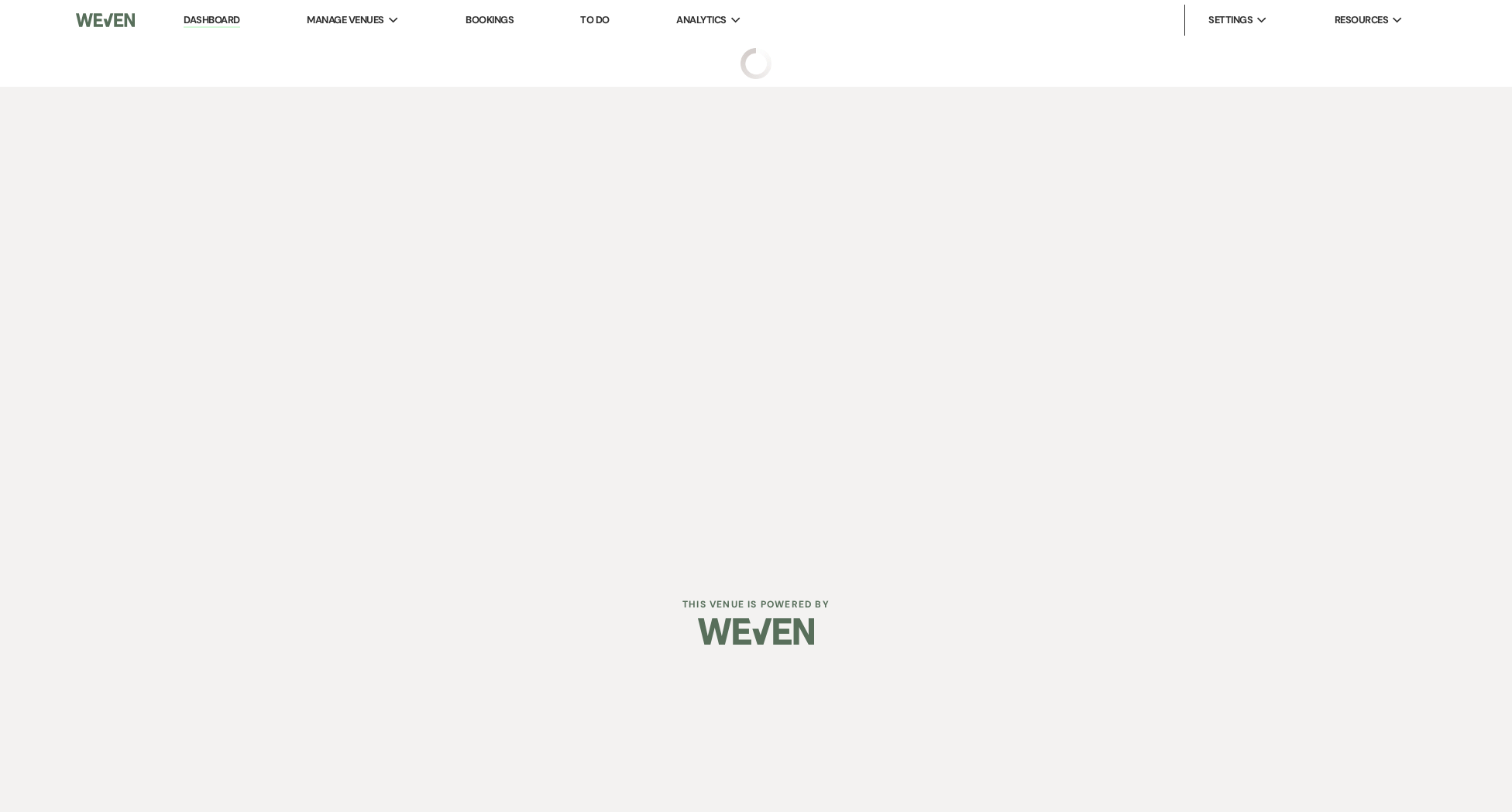
click at [187, 23] on link "Dashboard" at bounding box center [212, 20] width 56 height 15
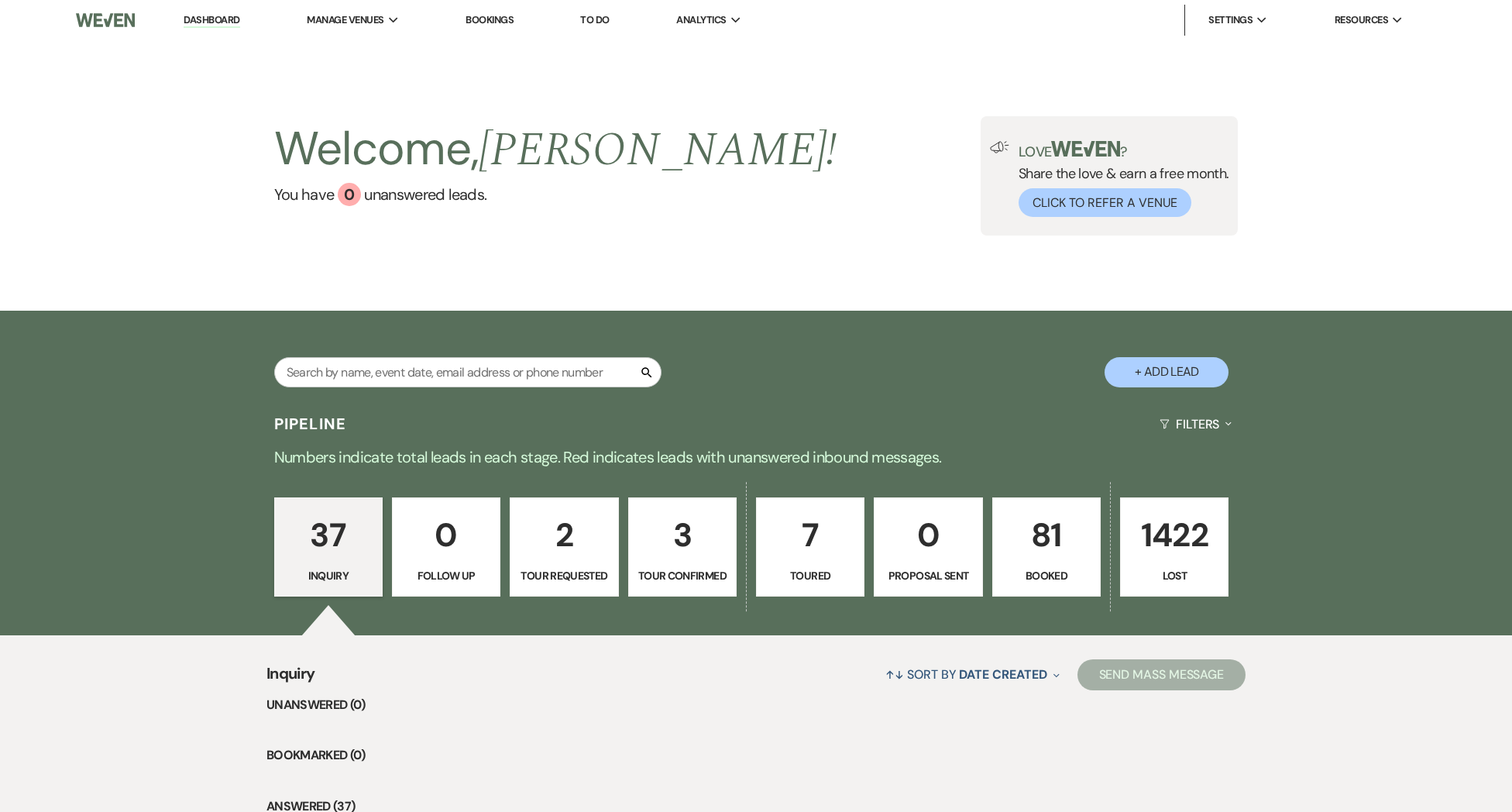
click at [348, 544] on p "37" at bounding box center [328, 534] width 89 height 52
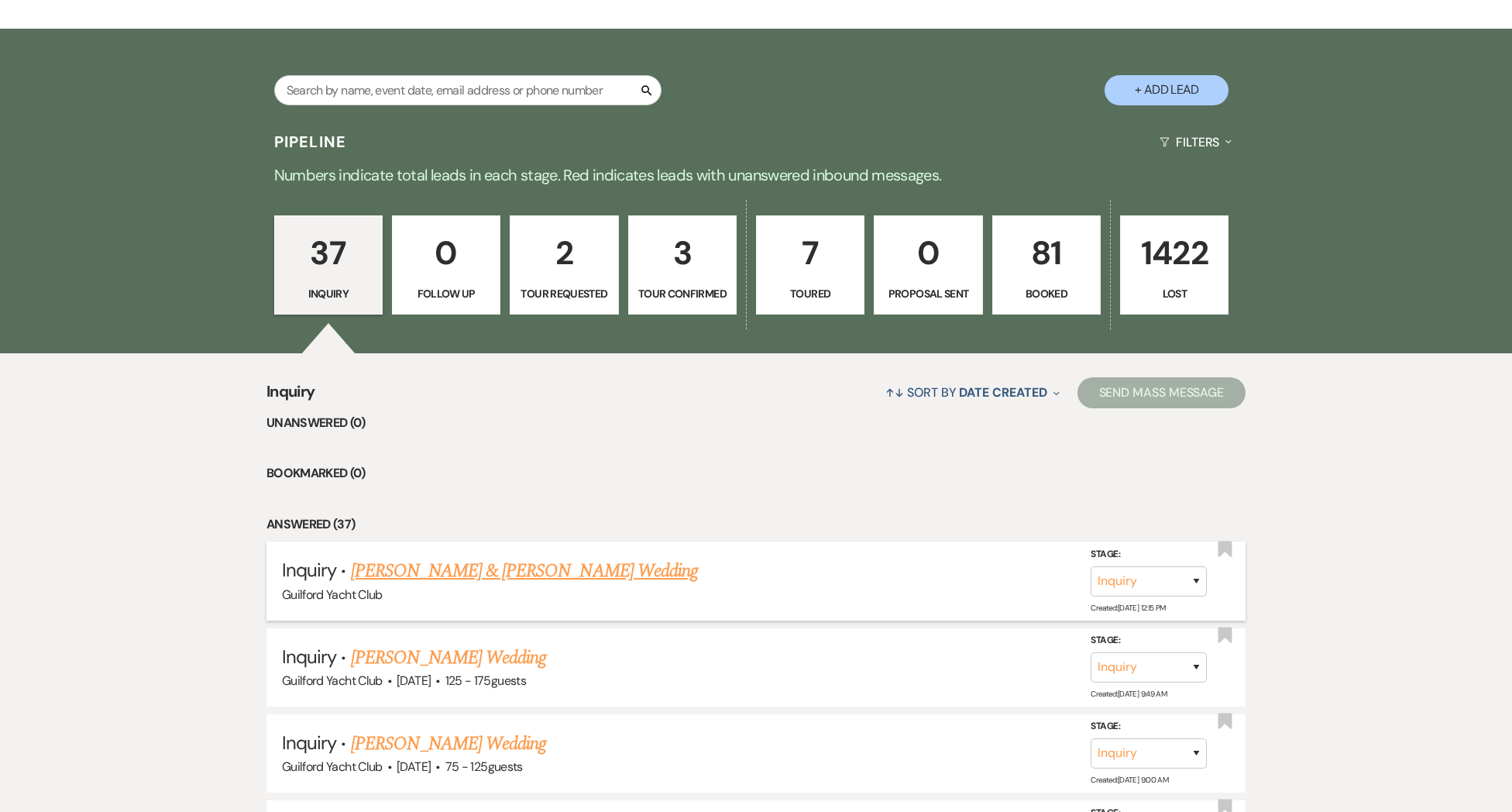
scroll to position [616, 0]
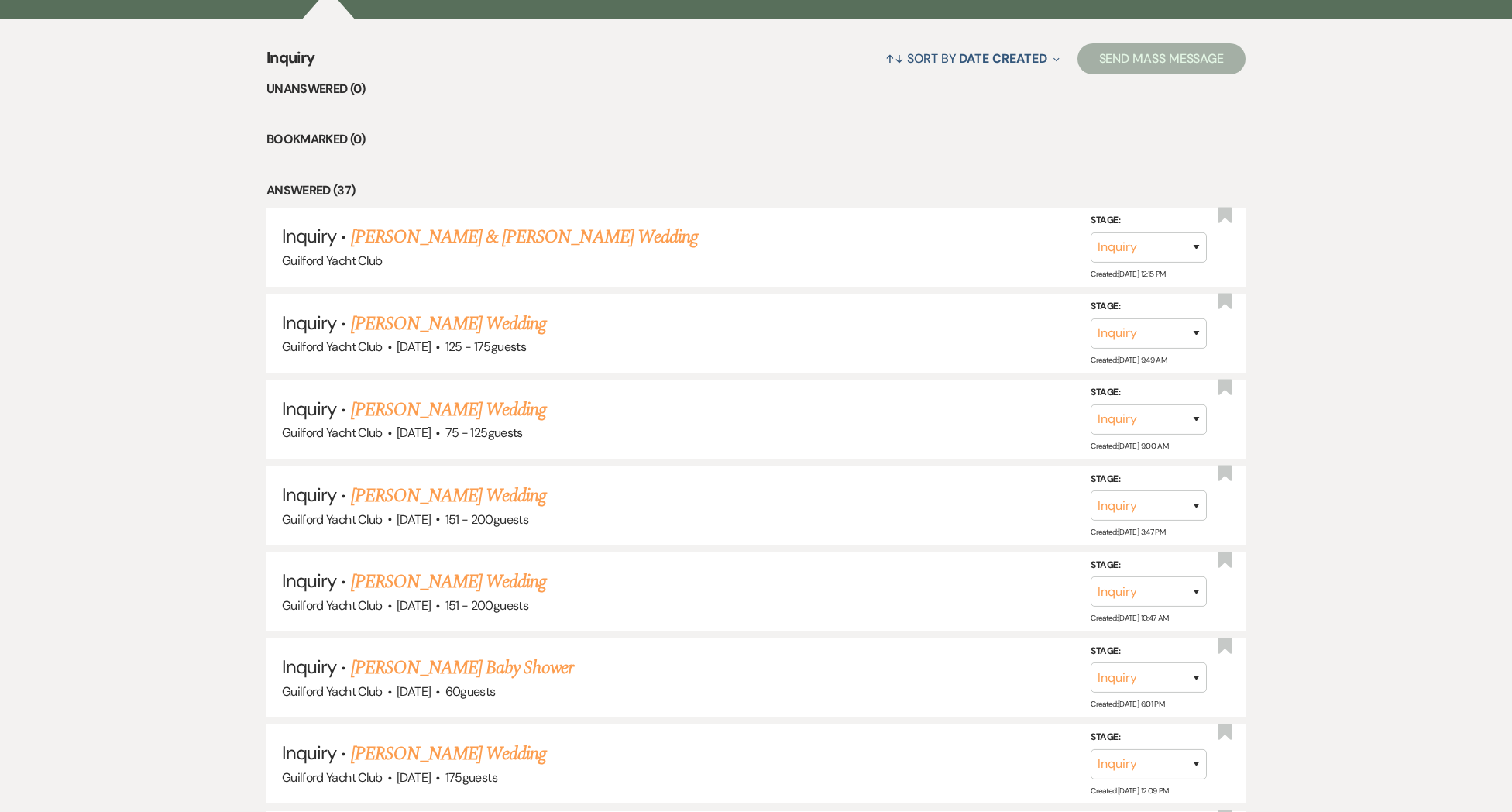
click at [411, 409] on link "[PERSON_NAME] Wedding" at bounding box center [449, 410] width 196 height 28
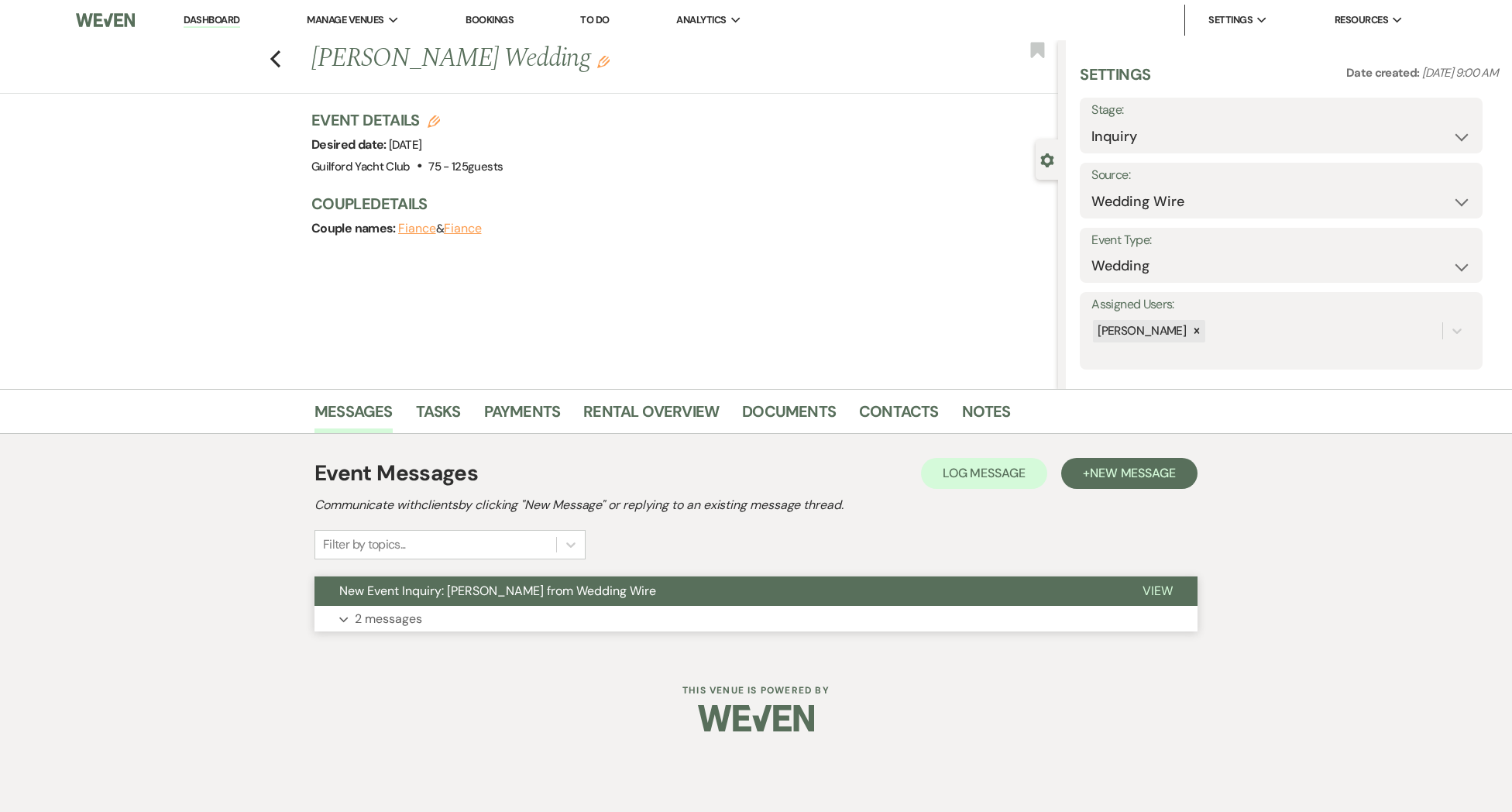
drag, startPoint x: 1152, startPoint y: 590, endPoint x: 1003, endPoint y: 588, distance: 149.0
click at [1152, 590] on span "View" at bounding box center [1157, 590] width 30 height 16
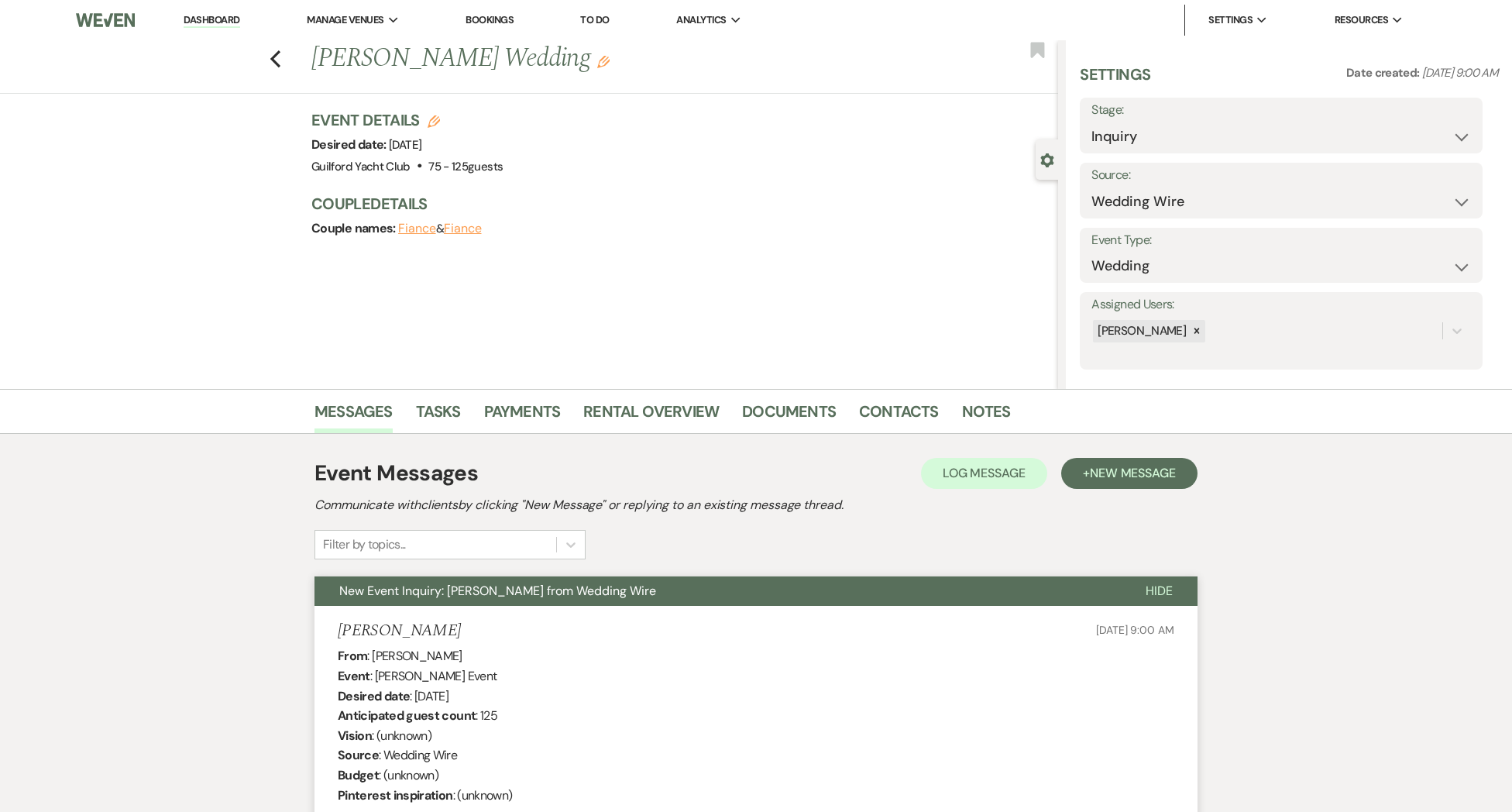
click at [268, 61] on div "Previous [PERSON_NAME] Wedding Edit Bookmark" at bounding box center [525, 67] width 1066 height 54
click at [273, 62] on icon "Previous" at bounding box center [275, 59] width 12 height 19
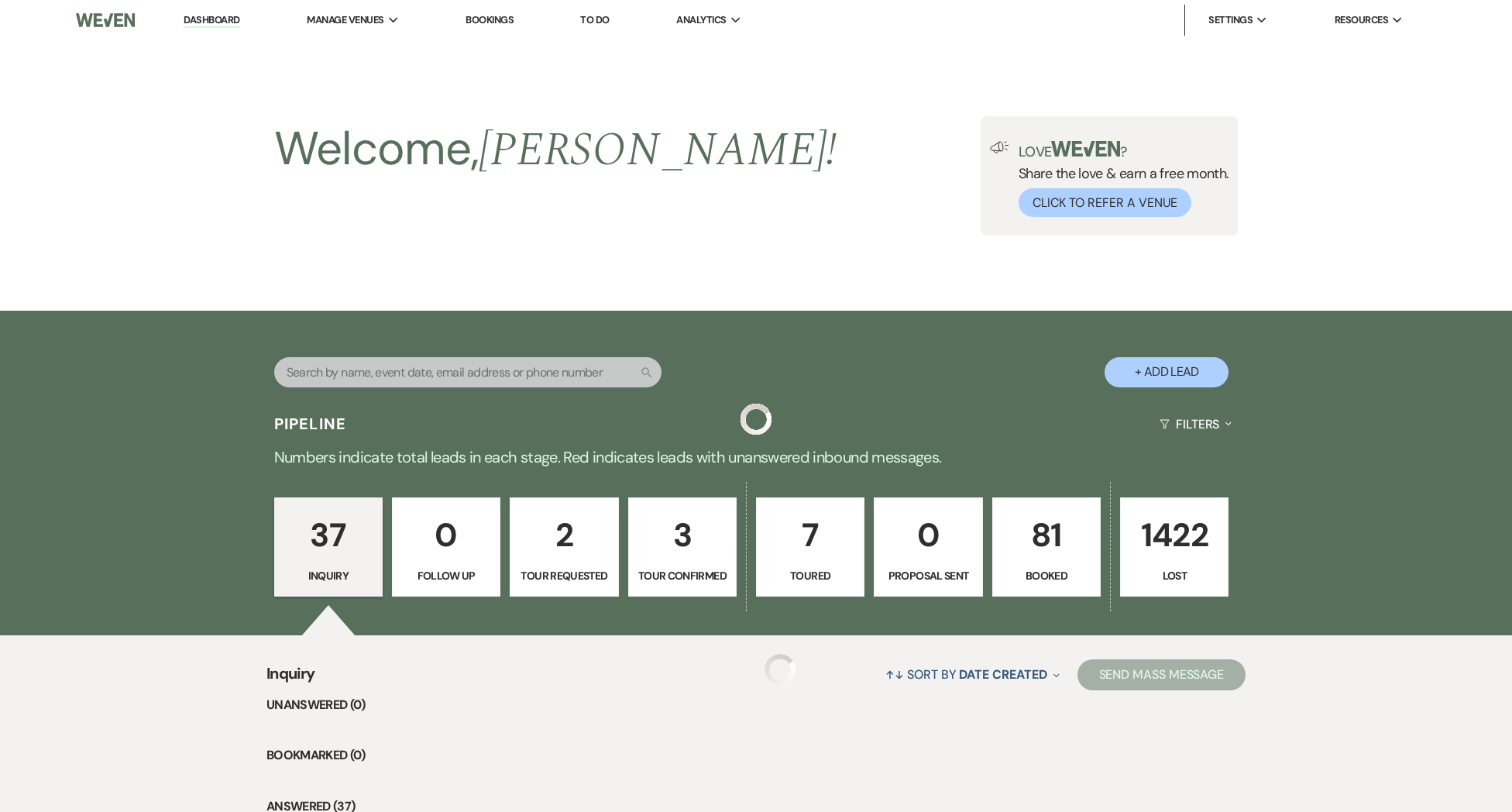
scroll to position [616, 0]
